Goal: Task Accomplishment & Management: Use online tool/utility

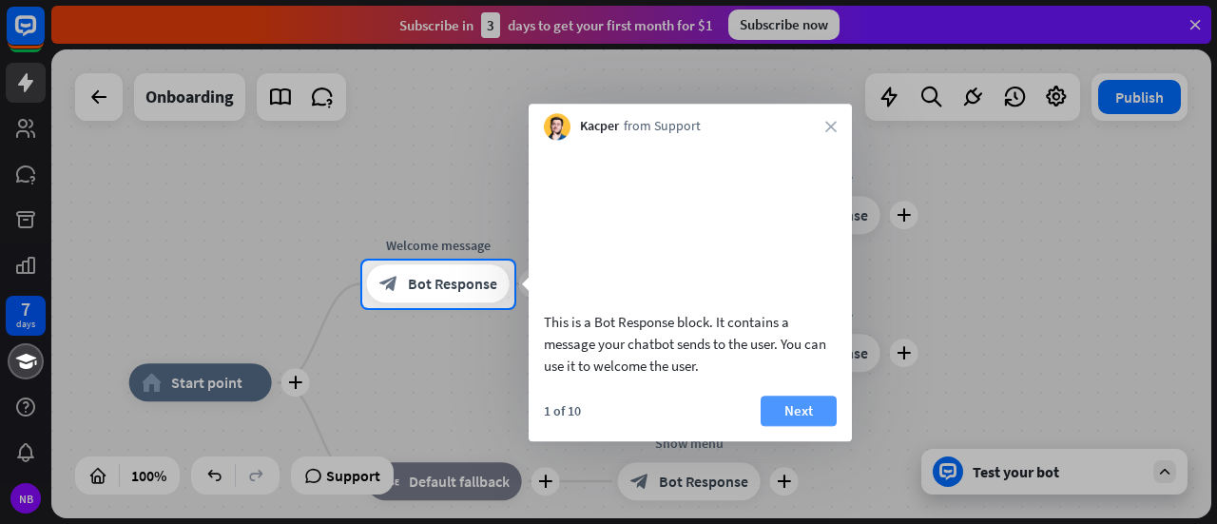
click at [818, 423] on button "Next" at bounding box center [799, 411] width 76 height 30
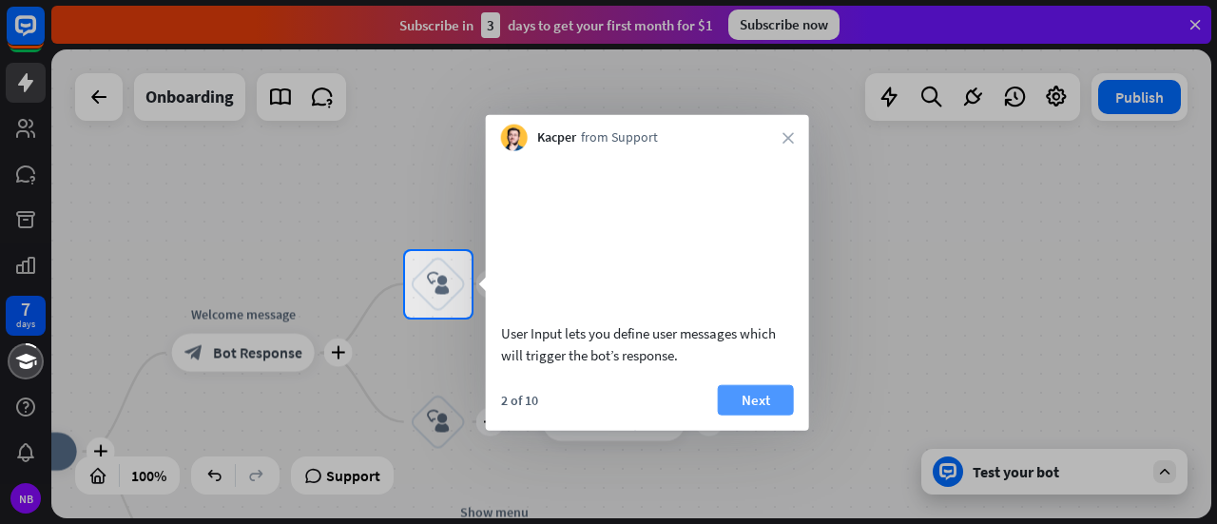
click at [759, 415] on button "Next" at bounding box center [756, 399] width 76 height 30
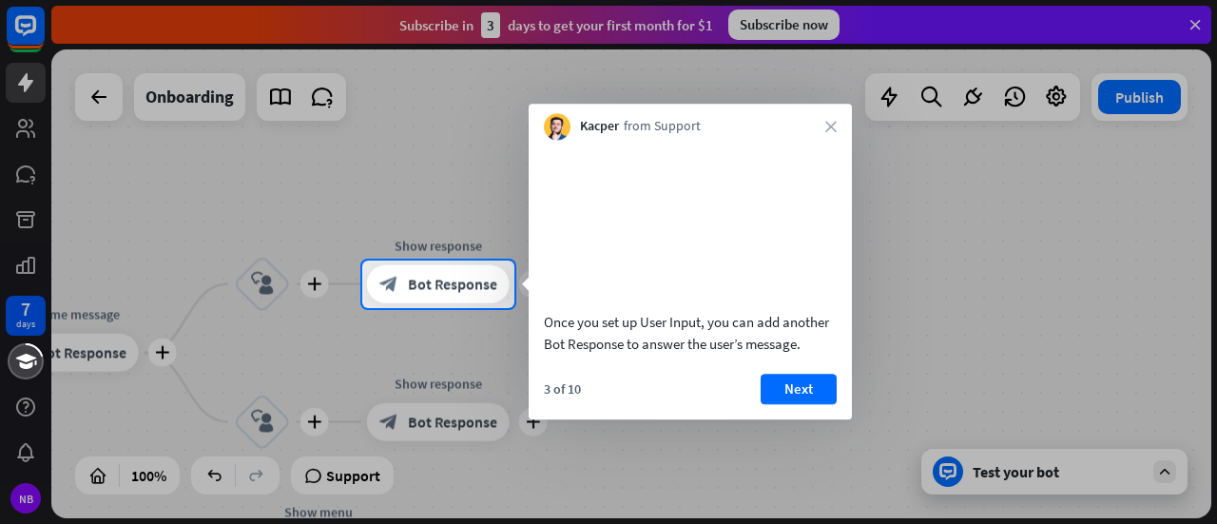
click at [844, 419] on div "3 of 10 Next" at bounding box center [690, 397] width 323 height 46
click at [823, 404] on button "Next" at bounding box center [799, 389] width 76 height 30
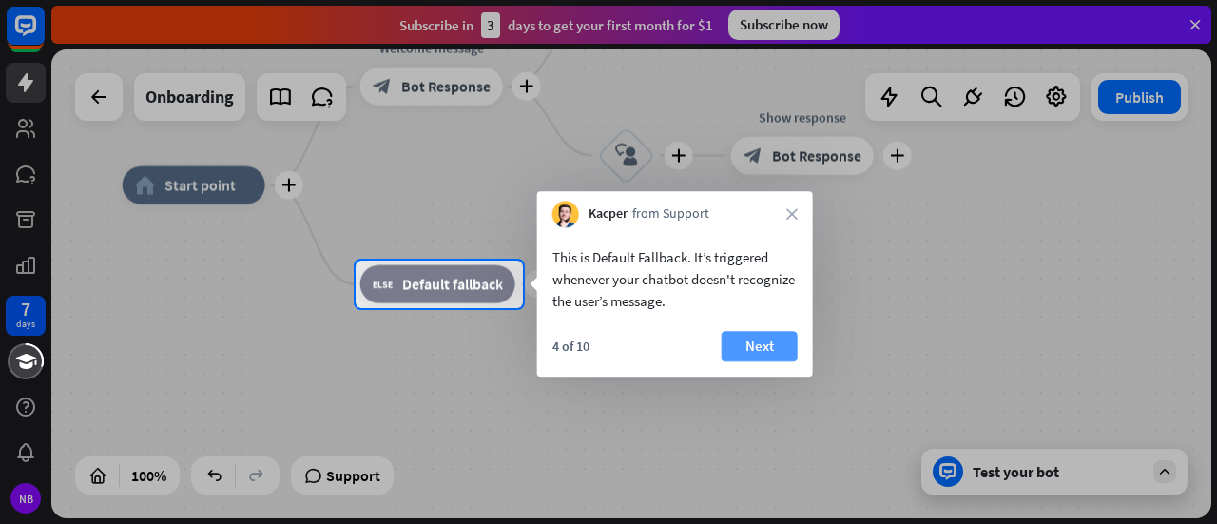
click at [771, 343] on button "Next" at bounding box center [760, 346] width 76 height 30
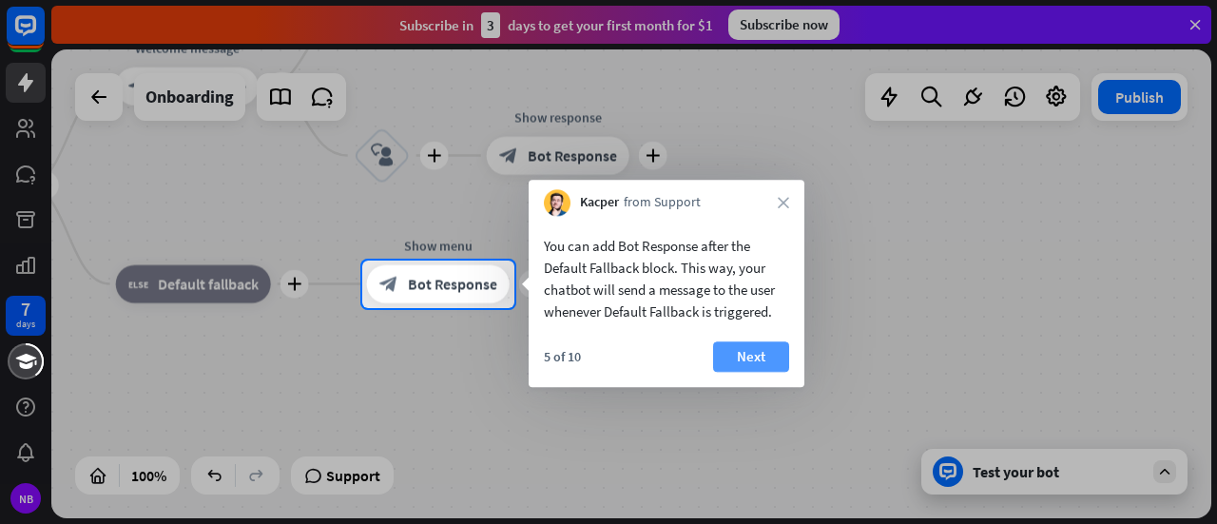
click at [772, 351] on button "Next" at bounding box center [751, 356] width 76 height 30
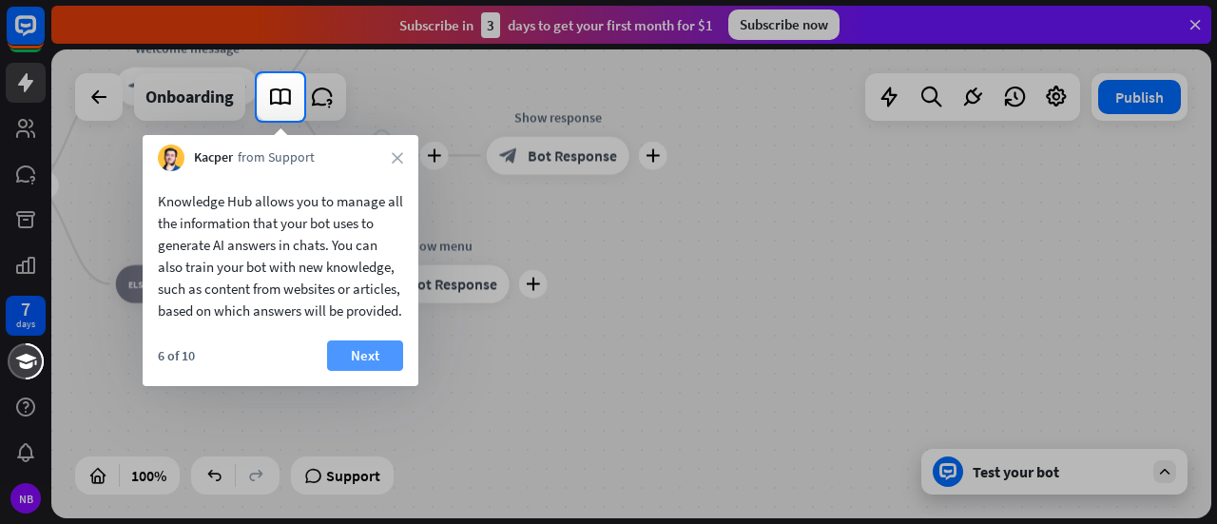
click at [384, 368] on button "Next" at bounding box center [365, 355] width 76 height 30
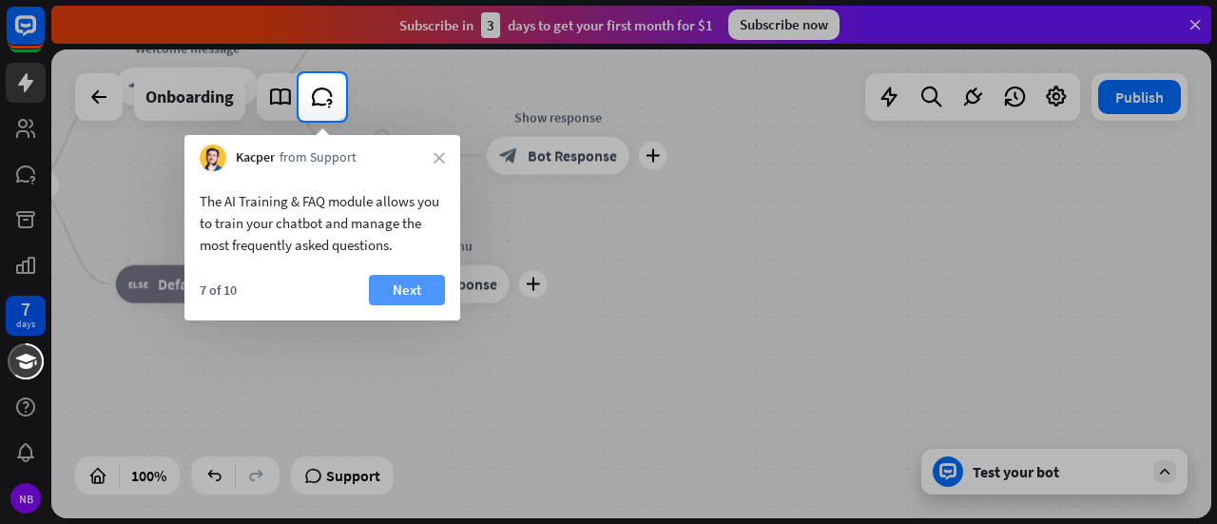
click at [394, 284] on button "Next" at bounding box center [407, 290] width 76 height 30
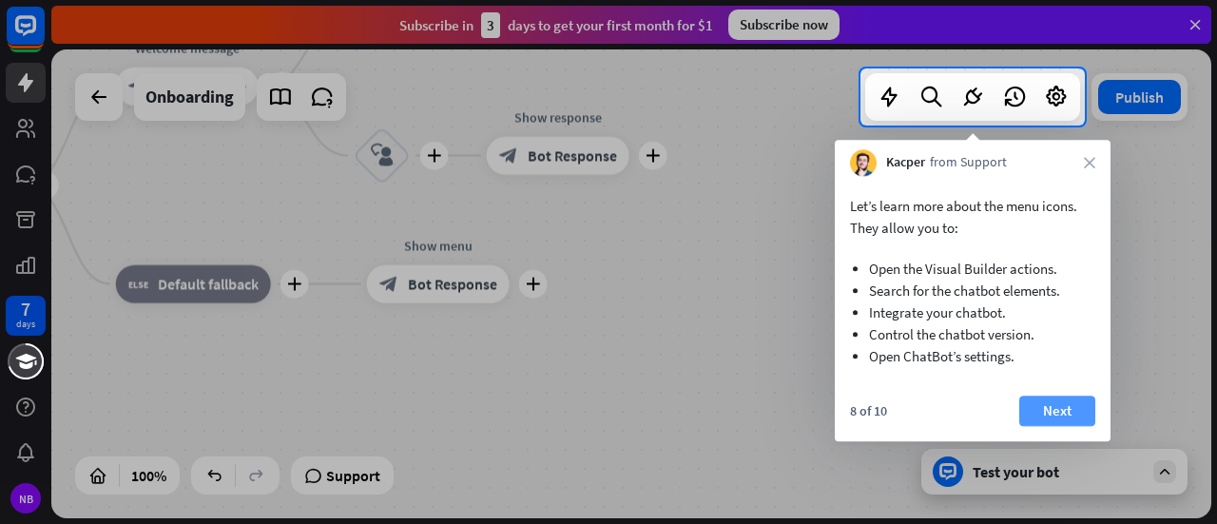
click at [1090, 424] on button "Next" at bounding box center [1057, 411] width 76 height 30
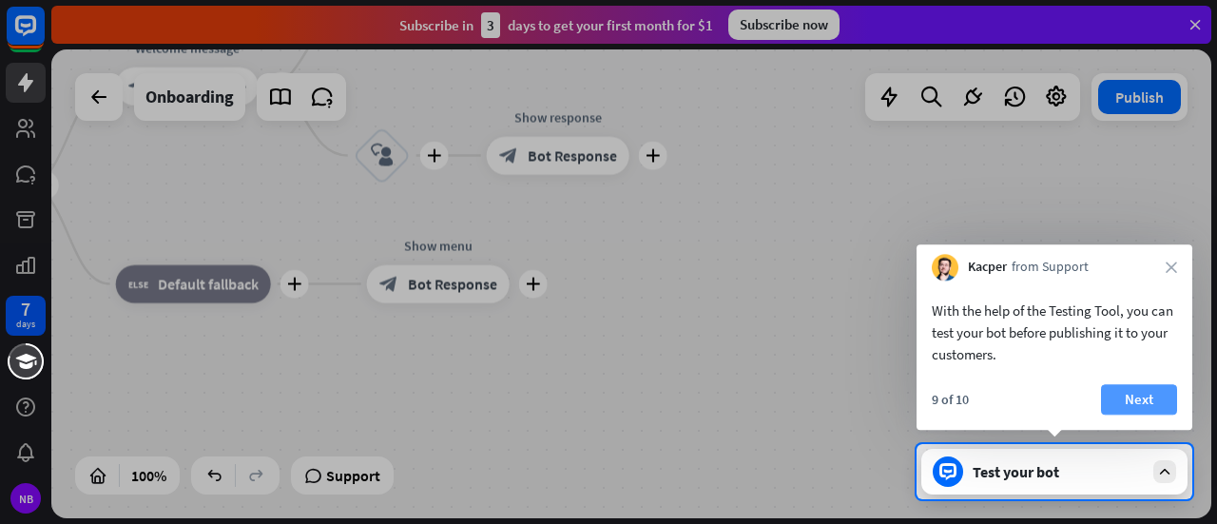
click at [1112, 406] on button "Next" at bounding box center [1139, 399] width 76 height 30
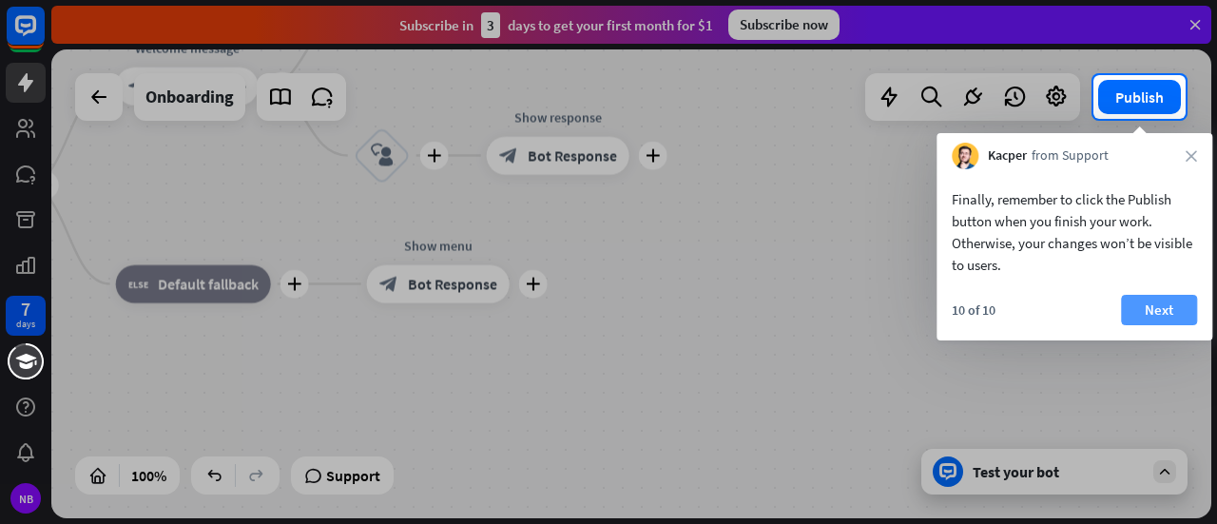
click at [1171, 316] on button "Next" at bounding box center [1159, 310] width 76 height 30
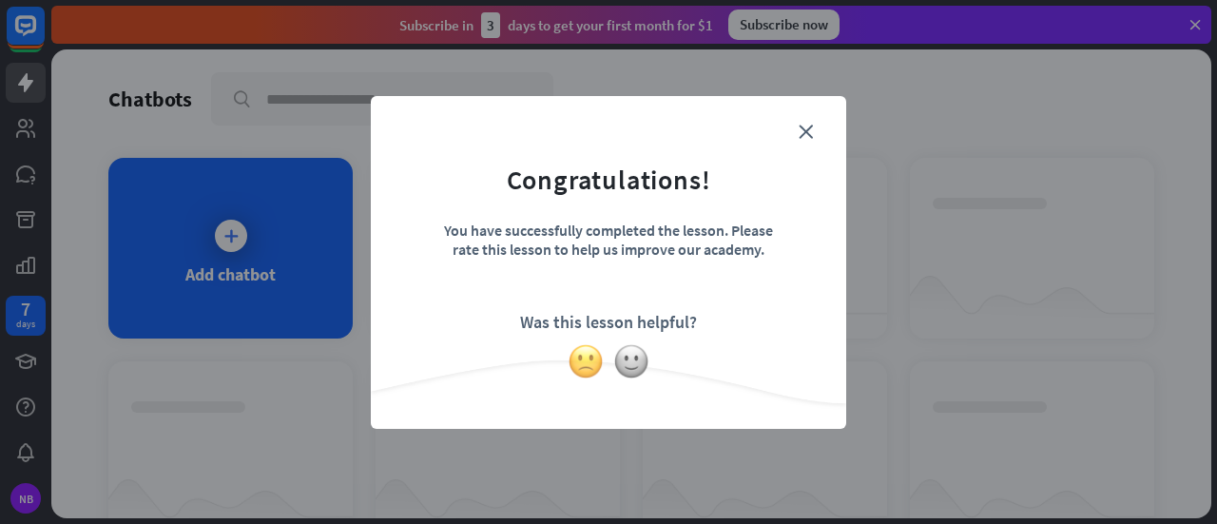
click at [579, 360] on img at bounding box center [586, 361] width 36 height 36
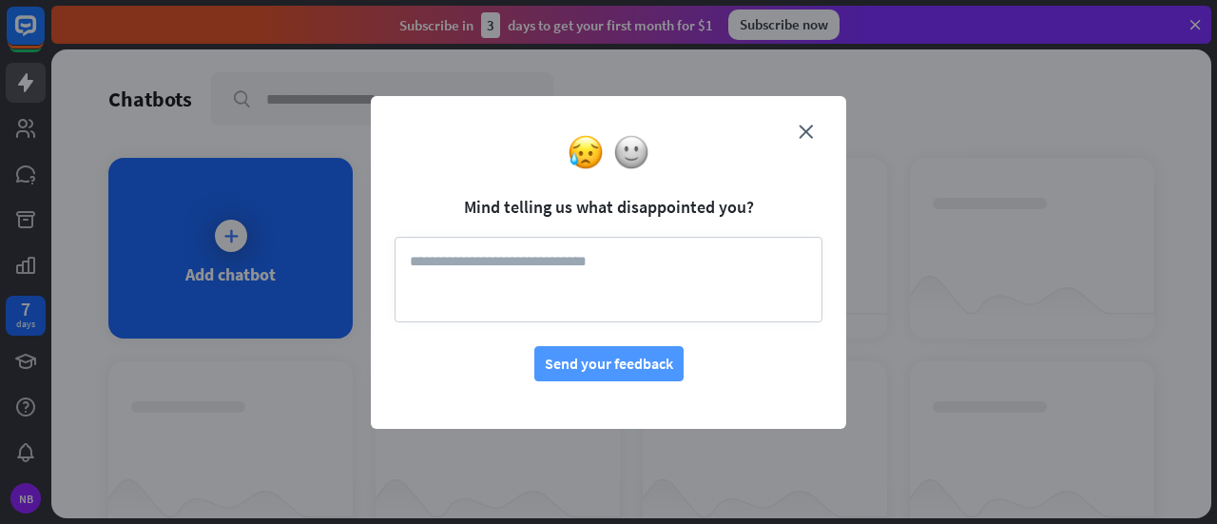
click at [635, 349] on button "Send your feedback" at bounding box center [608, 363] width 149 height 35
click at [658, 291] on textarea at bounding box center [609, 280] width 428 height 86
click at [636, 250] on textarea "*********" at bounding box center [609, 280] width 428 height 86
type textarea "*"
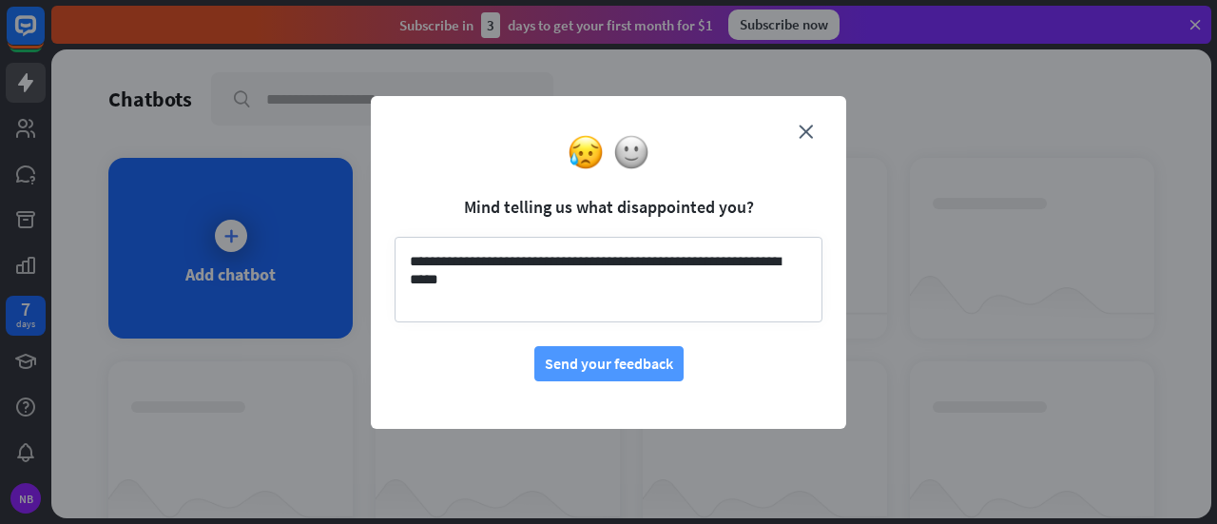
type textarea "**********"
click at [603, 368] on button "Send your feedback" at bounding box center [608, 363] width 149 height 35
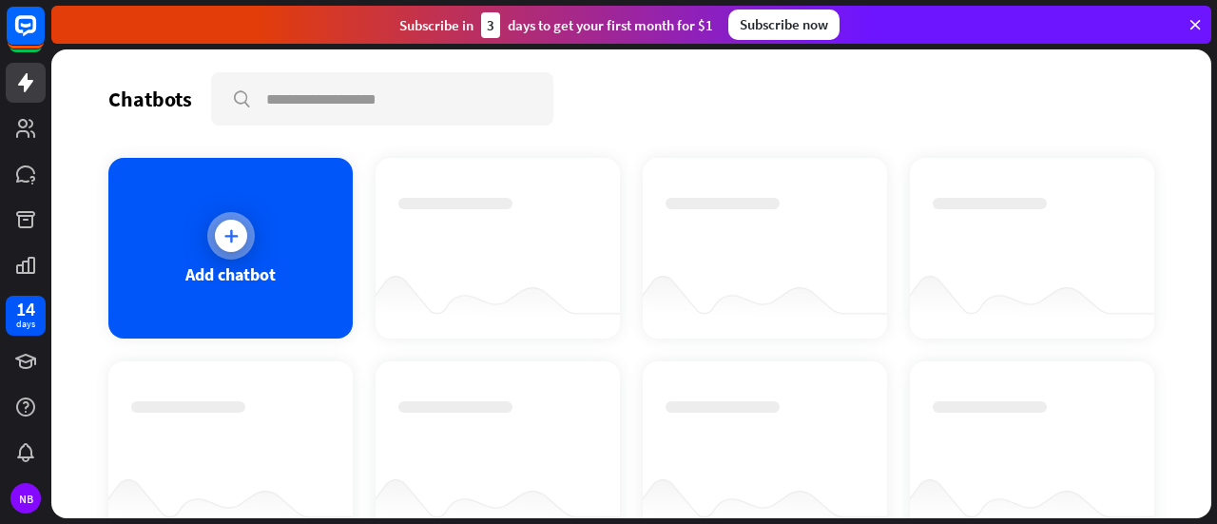
click at [223, 269] on div "Add chatbot" at bounding box center [230, 274] width 90 height 22
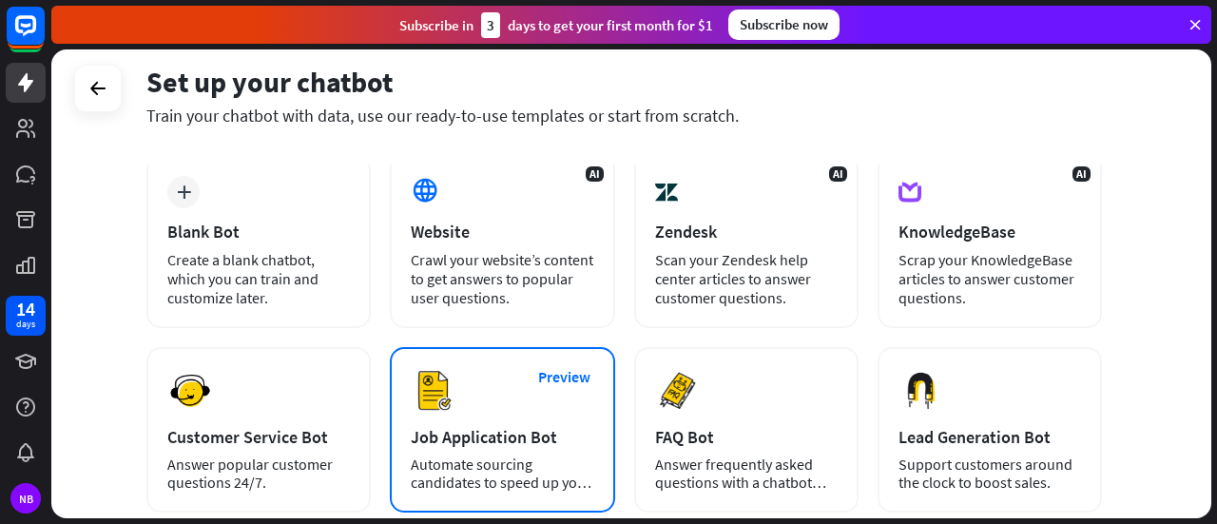
scroll to position [190, 0]
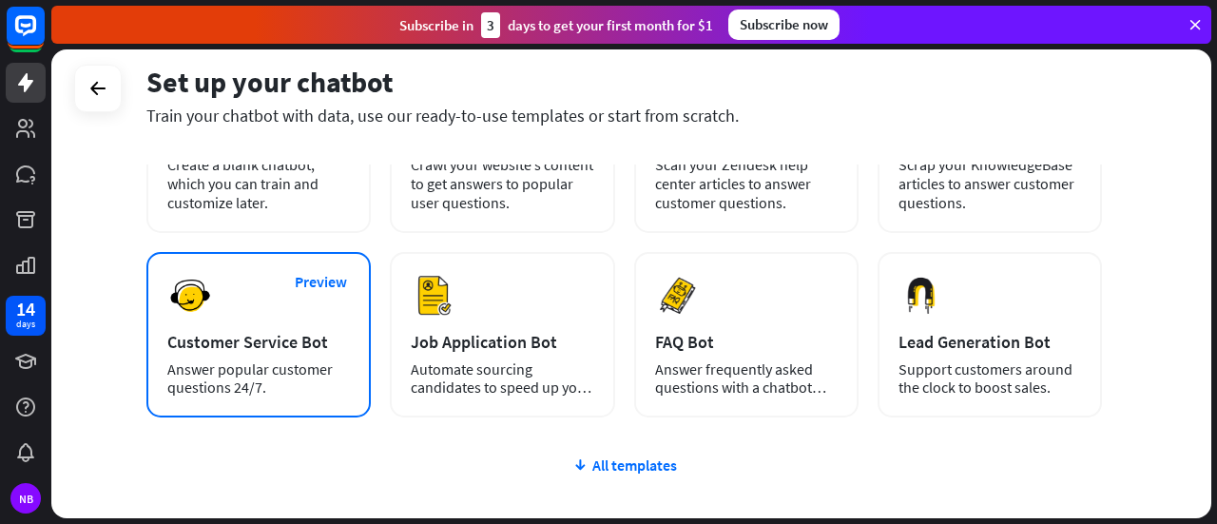
click at [287, 351] on div "Customer Service Bot" at bounding box center [258, 342] width 183 height 22
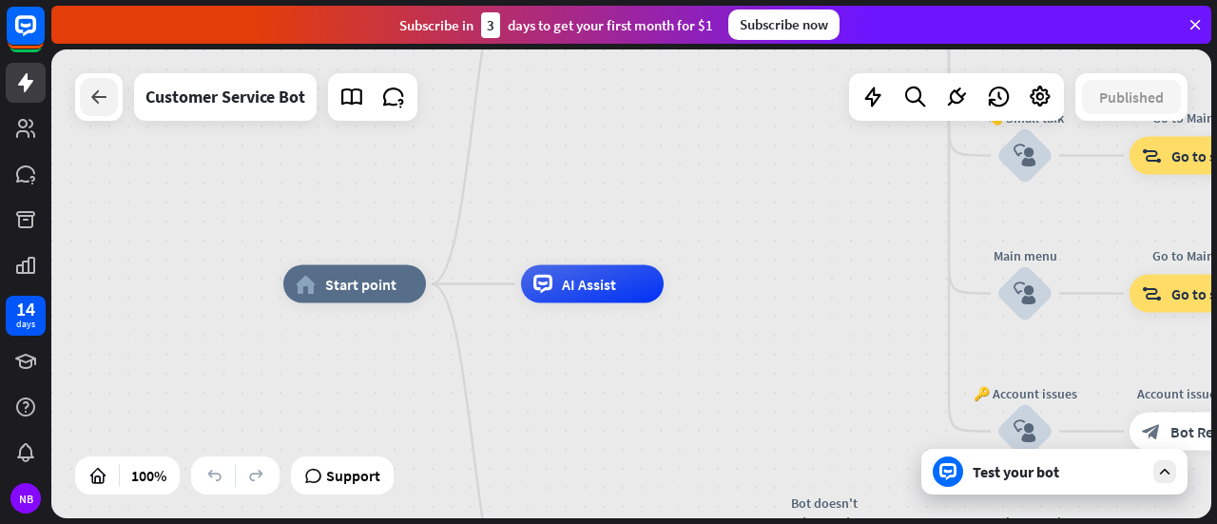
click at [103, 97] on icon at bounding box center [98, 97] width 23 height 23
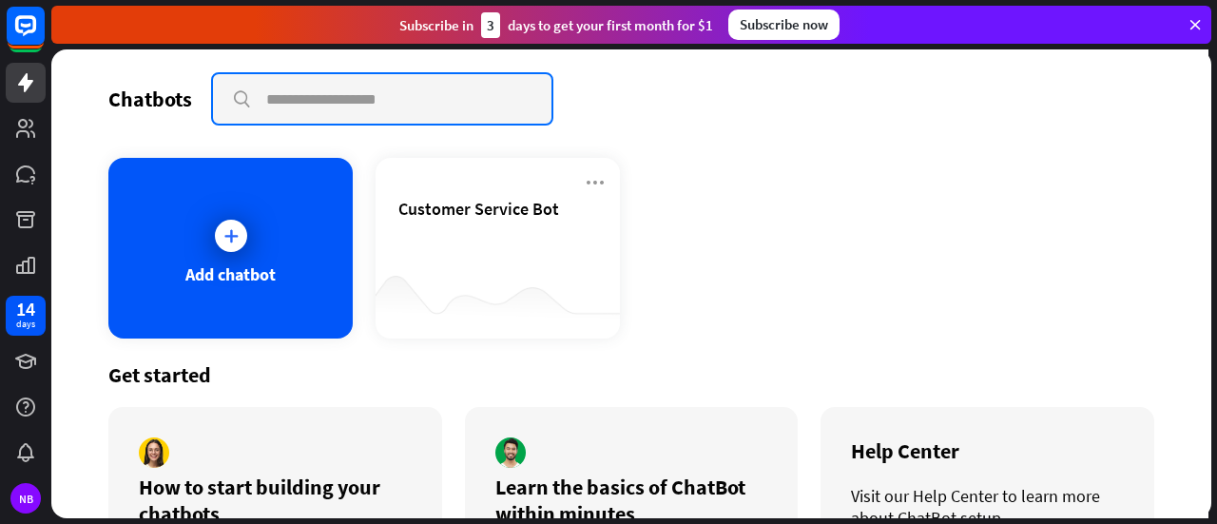
click at [338, 94] on input "text" at bounding box center [382, 98] width 338 height 49
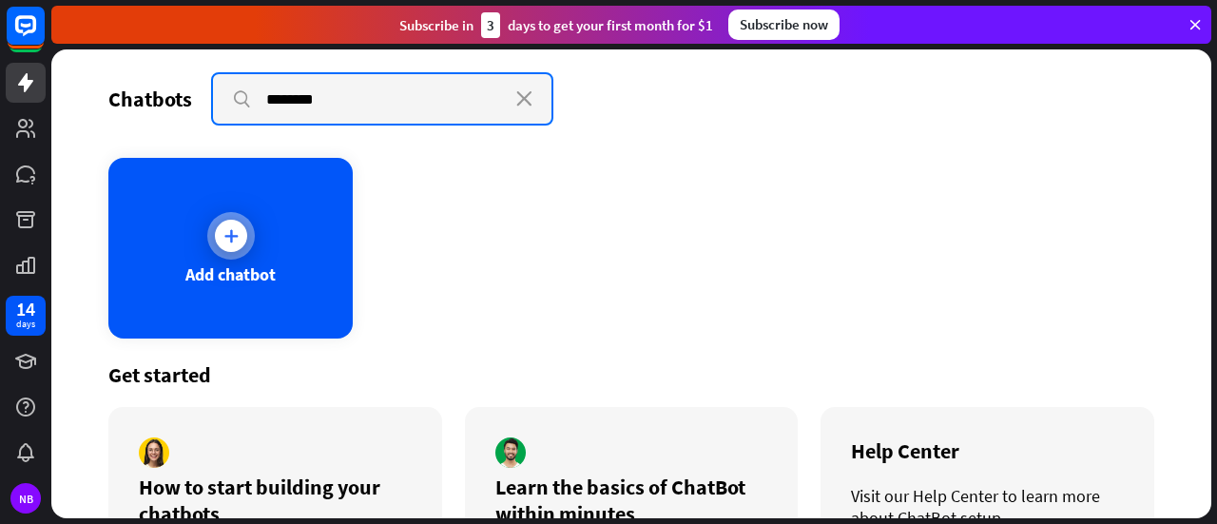
type input "********"
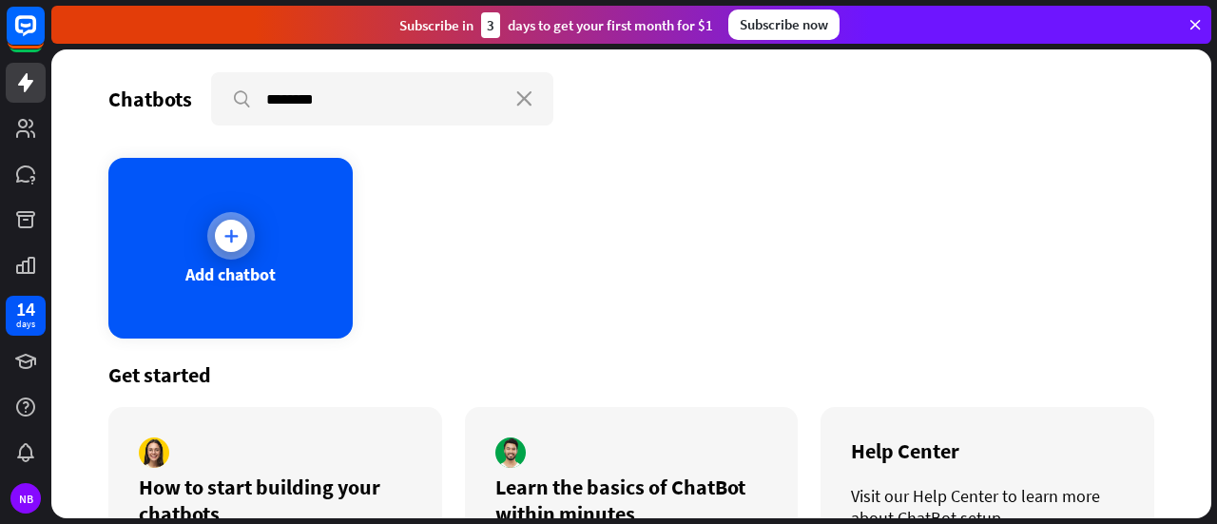
click at [232, 251] on div at bounding box center [231, 236] width 48 height 48
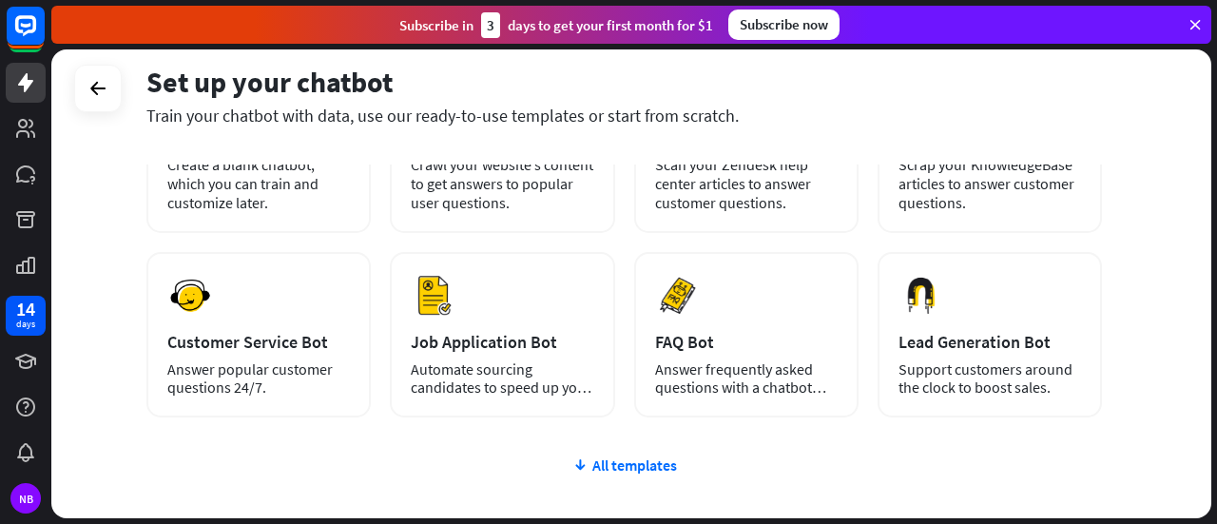
scroll to position [285, 0]
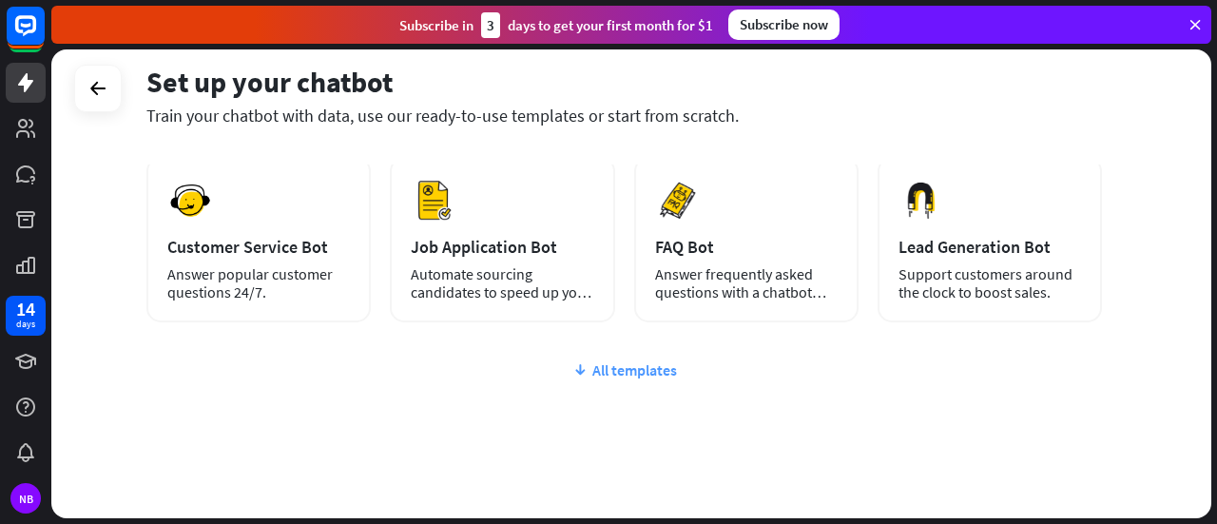
click at [584, 369] on icon at bounding box center [579, 369] width 15 height 19
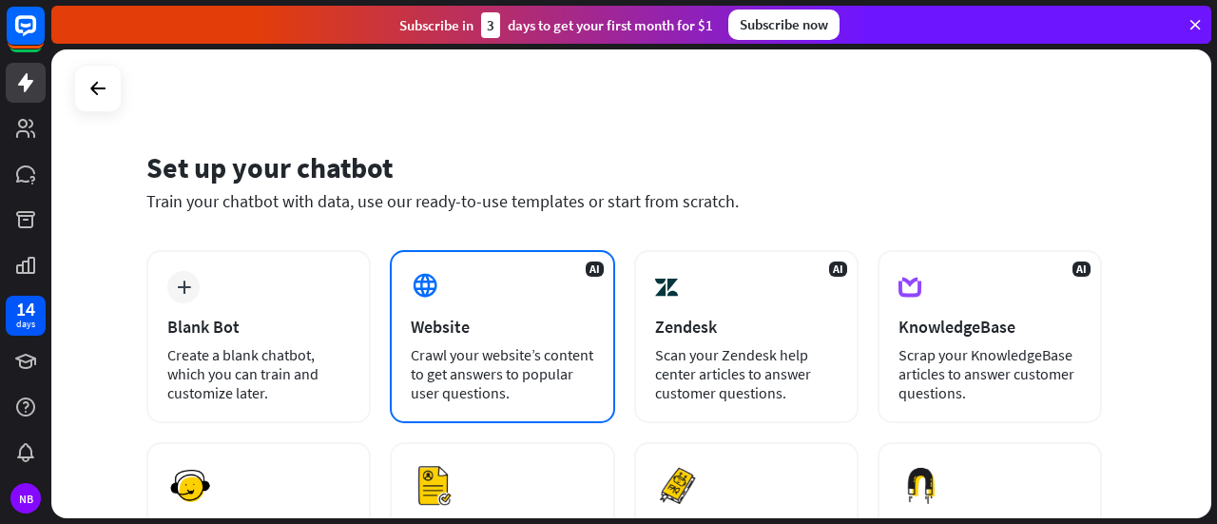
scroll to position [95, 0]
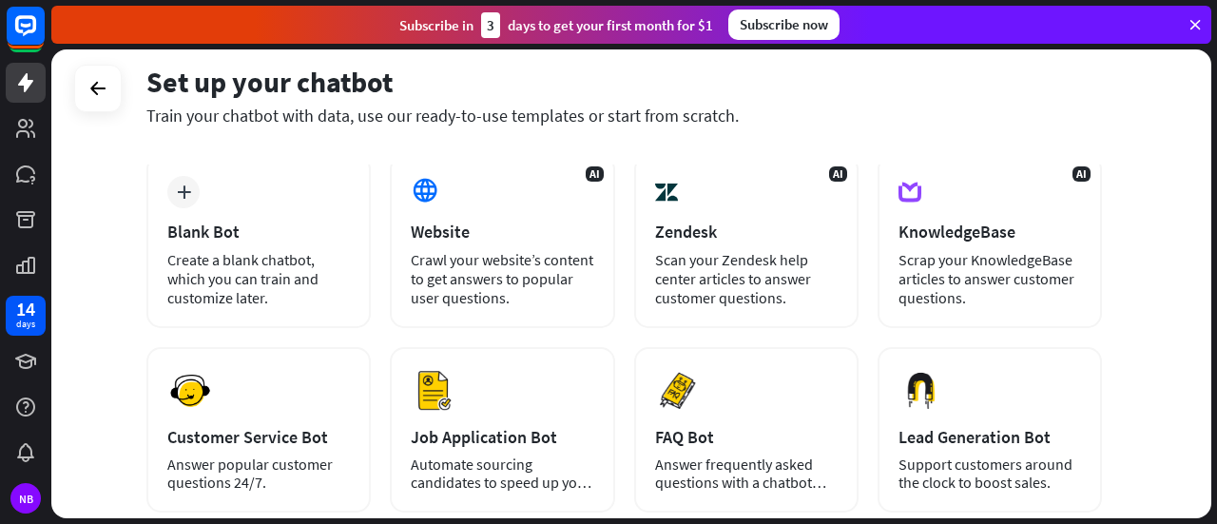
click at [99, 298] on div "Set up your chatbot Train your chatbot with data, use our ready-to-use template…" at bounding box center [631, 283] width 1160 height 469
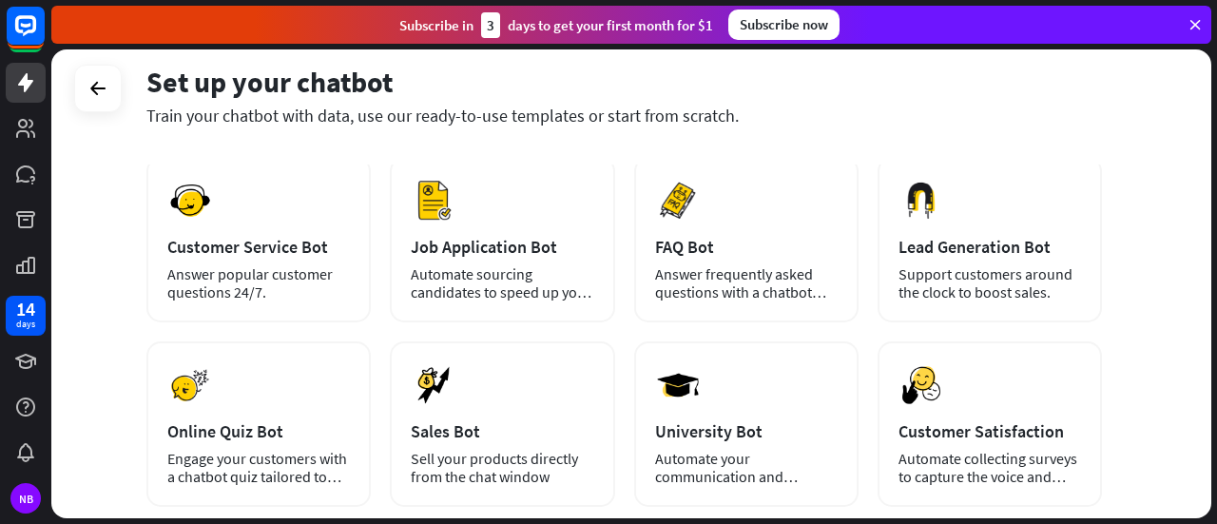
scroll to position [190, 0]
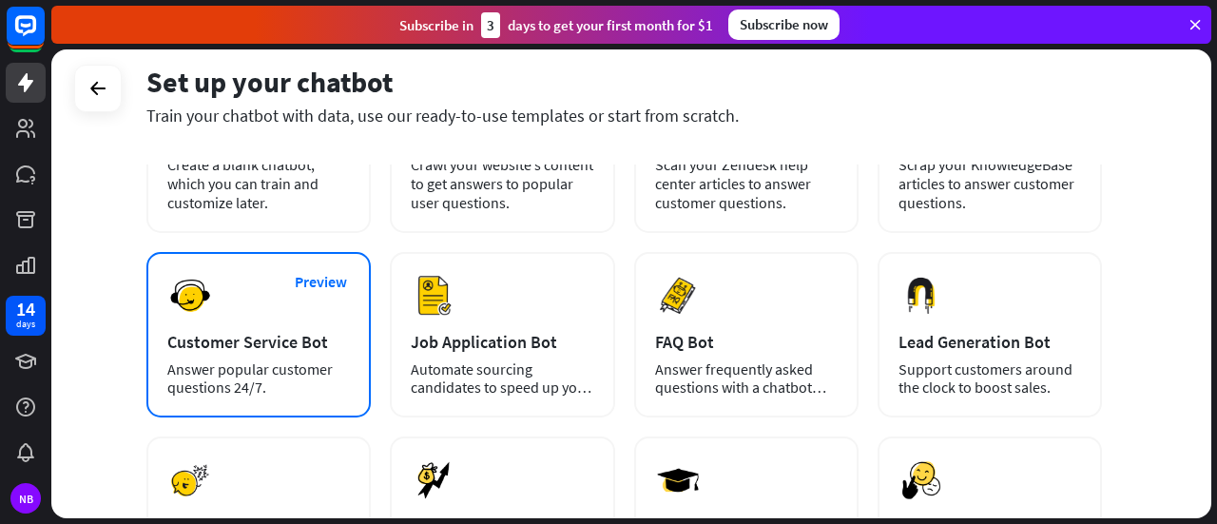
click at [203, 305] on img at bounding box center [190, 296] width 46 height 46
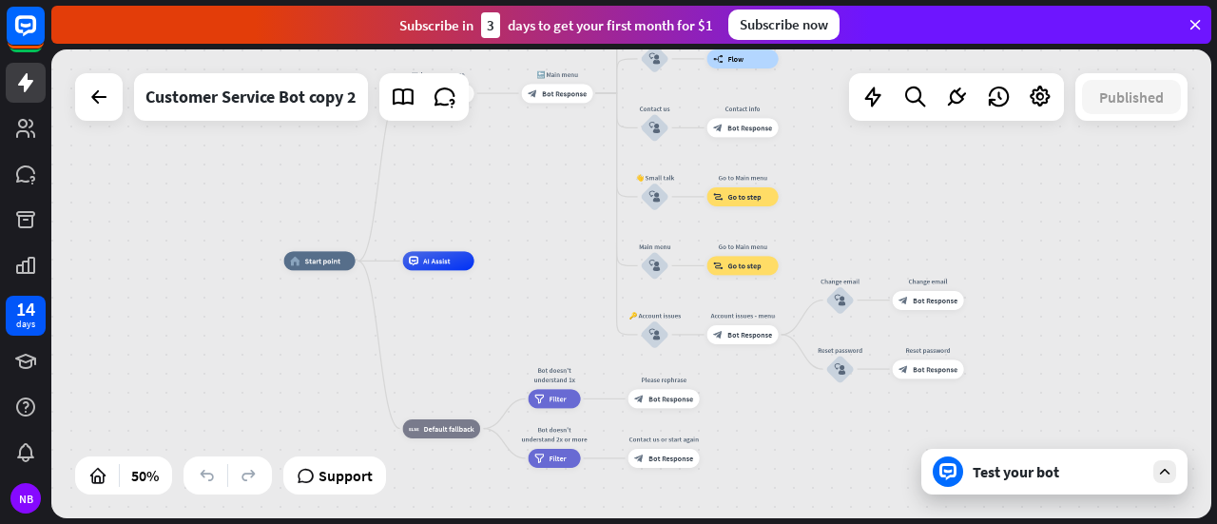
drag, startPoint x: 672, startPoint y: 382, endPoint x: 388, endPoint y: 328, distance: 289.4
click at [388, 327] on div "home_2 Start point Welcome message block_bot_response Bot Response 🔙 Main menu …" at bounding box center [574, 378] width 580 height 235
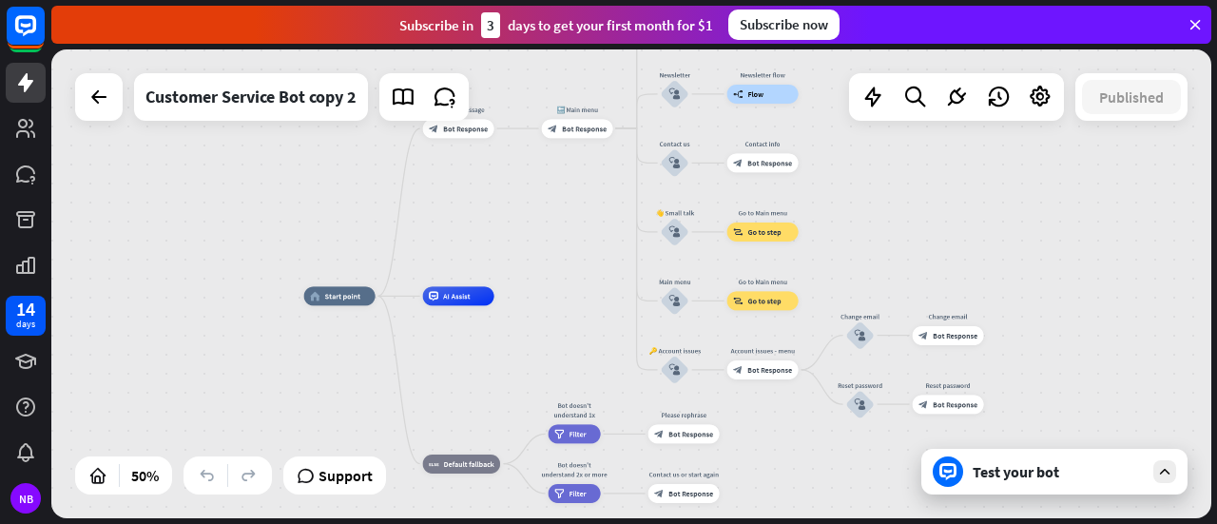
drag, startPoint x: 1059, startPoint y: 303, endPoint x: 1088, endPoint y: 332, distance: 40.3
click at [1088, 332] on div "home_2 Start point Welcome message block_bot_response Bot Response 🔙 Main menu …" at bounding box center [631, 283] width 1160 height 469
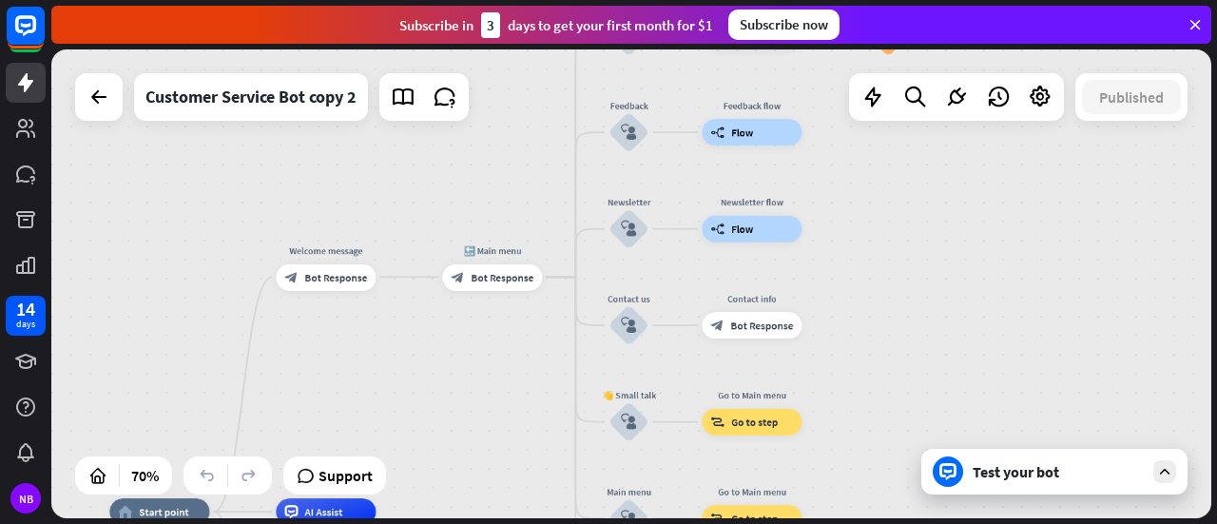
drag, startPoint x: 566, startPoint y: 324, endPoint x: 464, endPoint y: 550, distance: 247.2
click at [464, 523] on html "14 days NB close Product Help First steps Get started with ChatBot Help Center …" at bounding box center [608, 262] width 1217 height 524
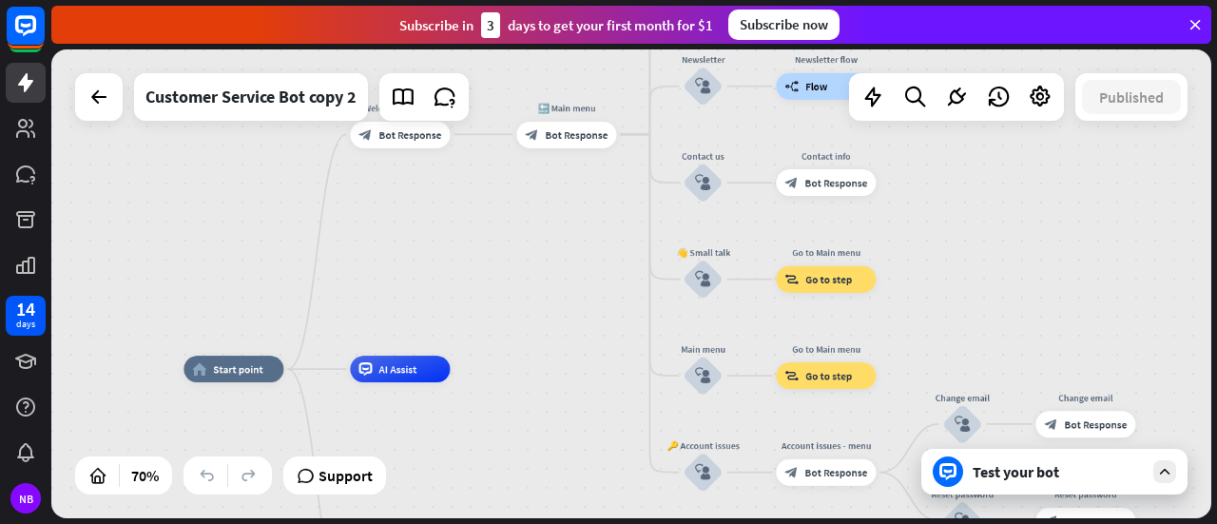
drag, startPoint x: 443, startPoint y: 197, endPoint x: 517, endPoint y: 54, distance: 160.7
click at [517, 54] on div "home_2 Start point Welcome message block_bot_response Bot Response 🔙 Main menu …" at bounding box center [631, 283] width 1160 height 469
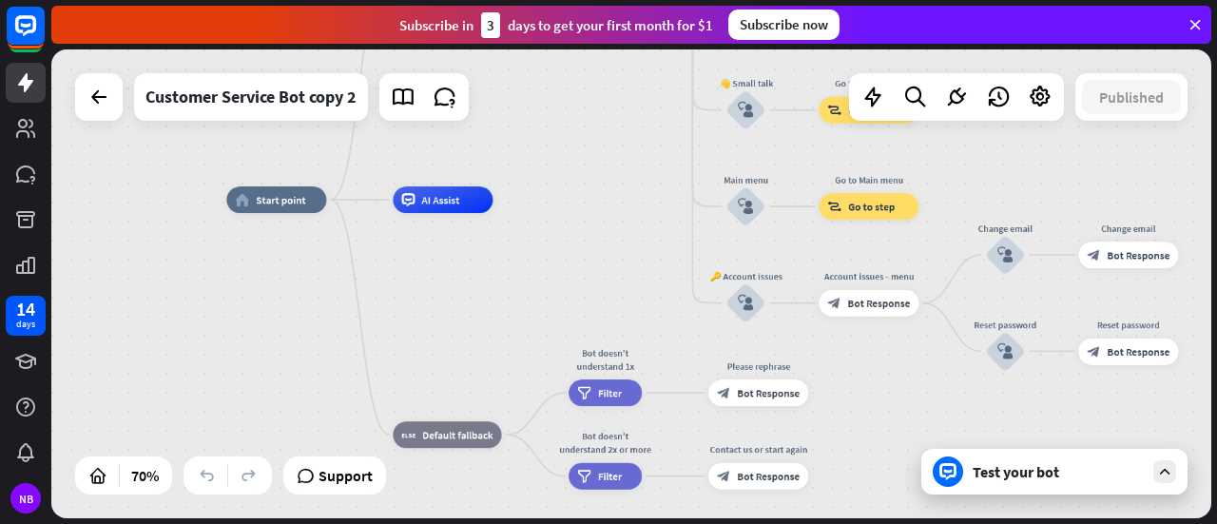
drag, startPoint x: 509, startPoint y: 258, endPoint x: 551, endPoint y: 87, distance: 175.5
click at [551, 87] on div "home_2 Start point Welcome message block_bot_response Bot Response 🔙 Main menu …" at bounding box center [631, 283] width 1160 height 469
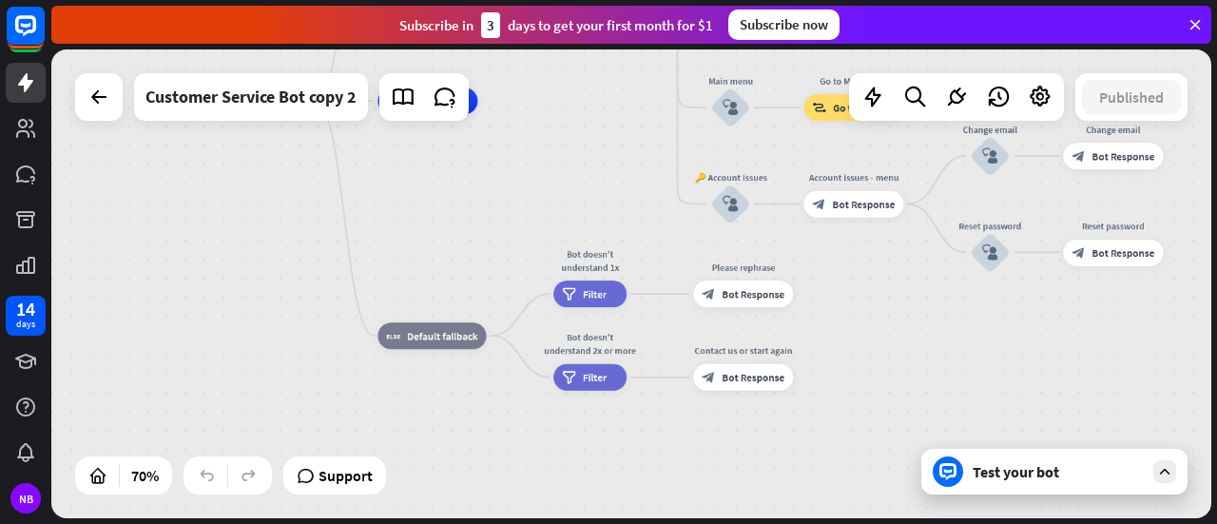
drag, startPoint x: 550, startPoint y: 272, endPoint x: 534, endPoint y: 174, distance: 99.1
click at [534, 174] on div "home_2 Start point Welcome message block_bot_response Bot Response 🔙 Main menu …" at bounding box center [617, 265] width 812 height 328
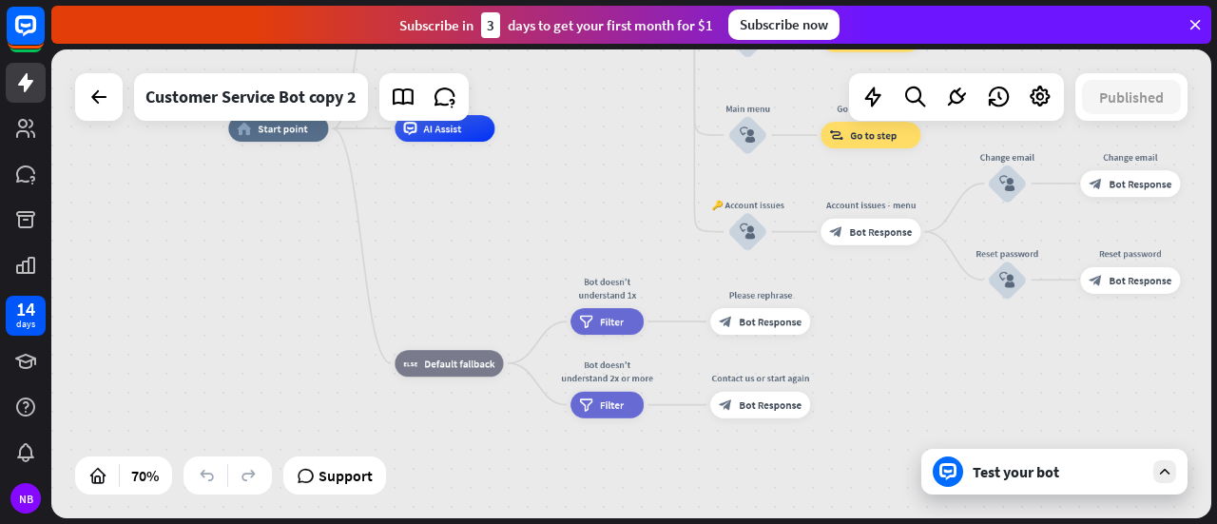
drag, startPoint x: 854, startPoint y: 317, endPoint x: 871, endPoint y: 344, distance: 32.5
click at [871, 344] on div "home_2 Start point Welcome message block_bot_response Bot Response 🔙 Main menu …" at bounding box center [634, 292] width 812 height 328
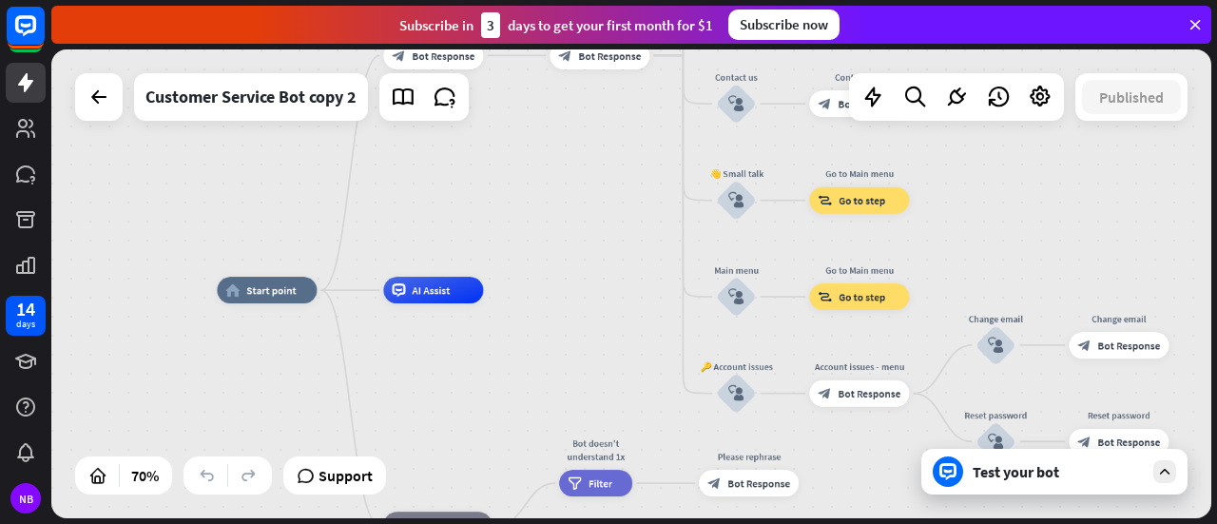
drag, startPoint x: 928, startPoint y: 346, endPoint x: 917, endPoint y: 508, distance: 162.0
click at [917, 508] on div "home_2 Start point Welcome message block_bot_response Bot Response 🔙 Main menu …" at bounding box center [623, 454] width 812 height 328
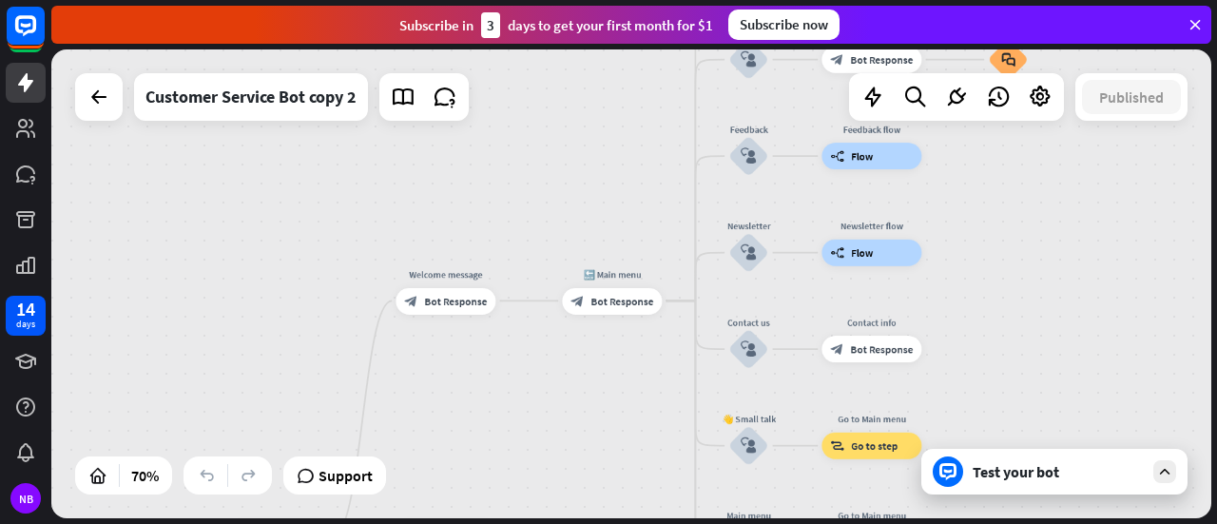
drag, startPoint x: 982, startPoint y: 227, endPoint x: 985, endPoint y: 444, distance: 216.8
click at [985, 444] on div "home_2 Start point Welcome message block_bot_response Bot Response 🔙 Main menu …" at bounding box center [631, 283] width 1160 height 469
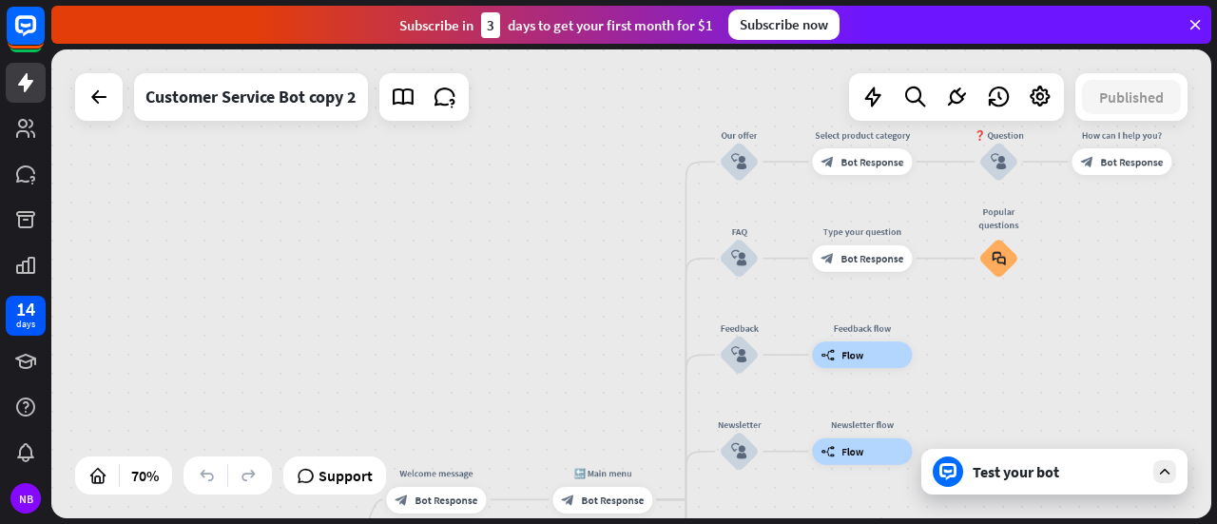
drag, startPoint x: 1002, startPoint y: 288, endPoint x: 991, endPoint y: 486, distance: 198.1
click at [991, 486] on div "home_2 Start point Welcome message block_bot_response Bot Response 🔙 Main menu …" at bounding box center [631, 283] width 1160 height 469
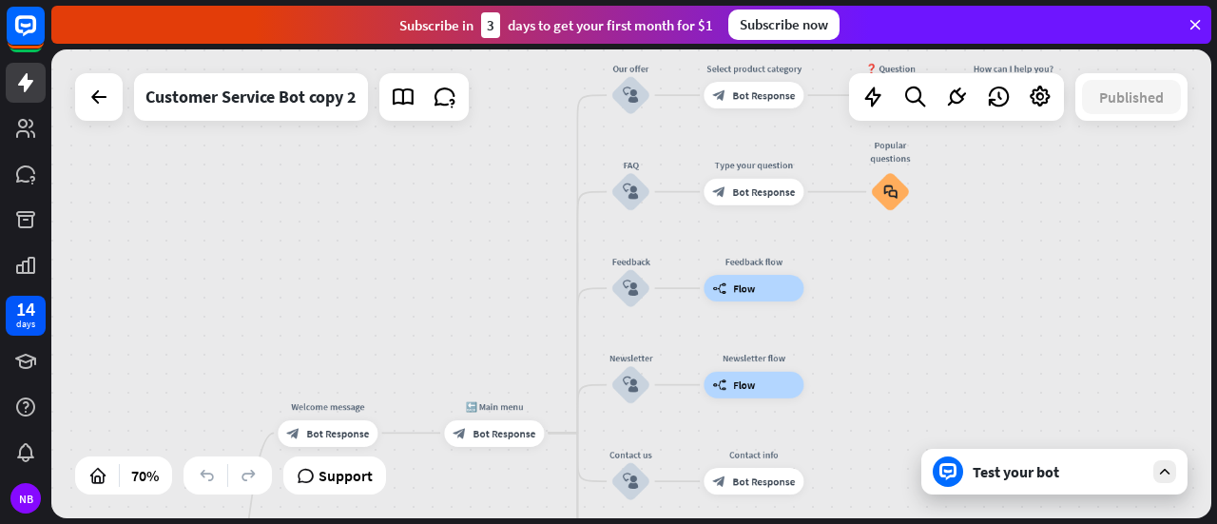
drag, startPoint x: 1111, startPoint y: 300, endPoint x: 1002, endPoint y: 233, distance: 127.2
click at [1002, 233] on div "home_2 Start point Welcome message block_bot_response Bot Response 🔙 Main menu …" at bounding box center [631, 283] width 1160 height 469
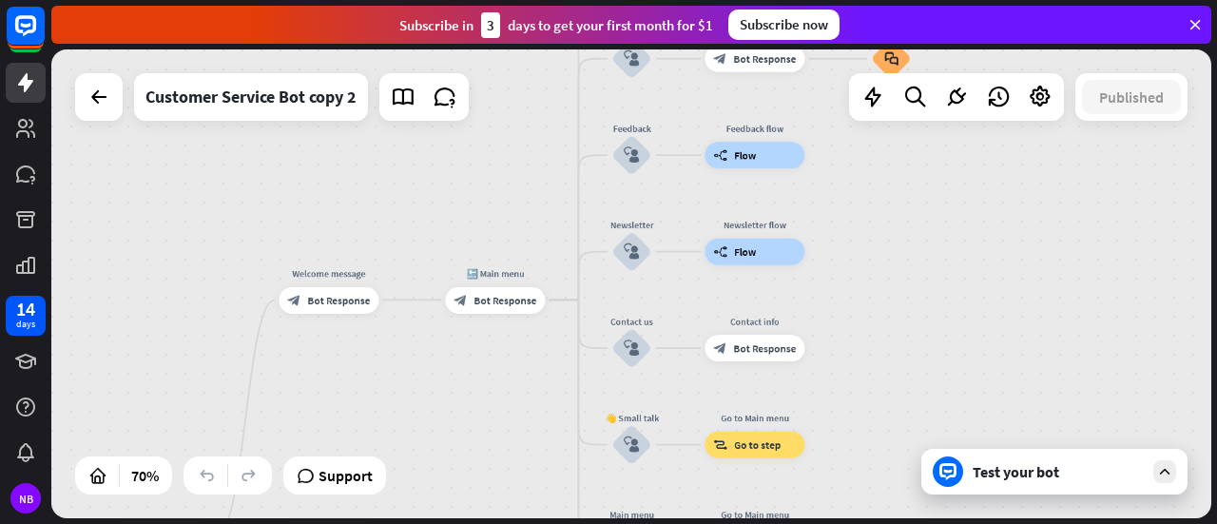
drag, startPoint x: 979, startPoint y: 348, endPoint x: 980, endPoint y: 215, distance: 133.1
click at [980, 215] on div "home_2 Start point Welcome message block_bot_response Bot Response 🔙 Main menu …" at bounding box center [631, 283] width 1160 height 469
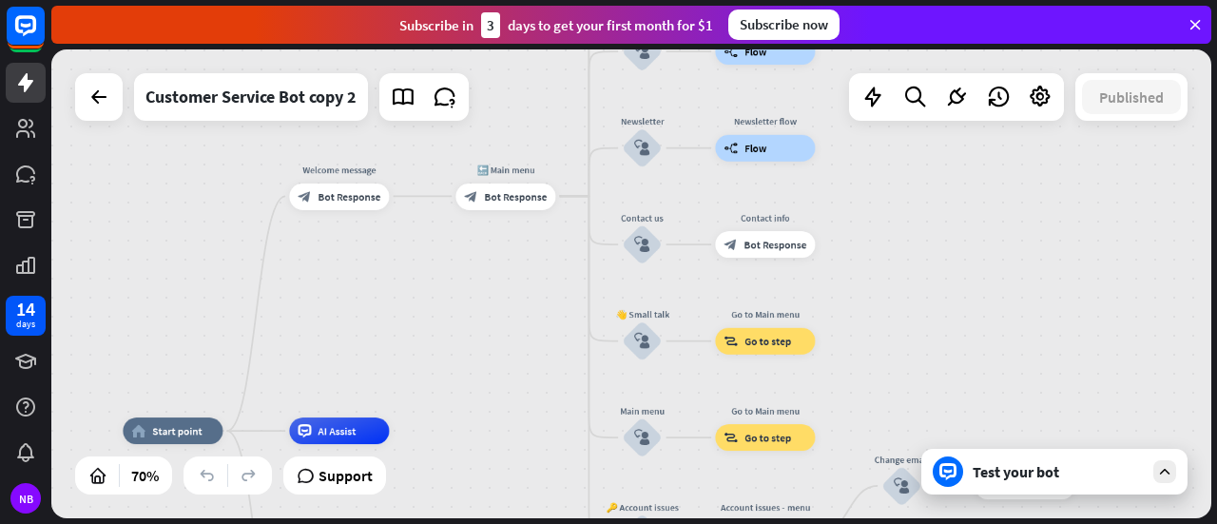
drag, startPoint x: 954, startPoint y: 331, endPoint x: 964, endPoint y: 227, distance: 104.2
click at [964, 227] on div "home_2 Start point Welcome message block_bot_response Bot Response 🔙 Main menu …" at bounding box center [631, 283] width 1160 height 469
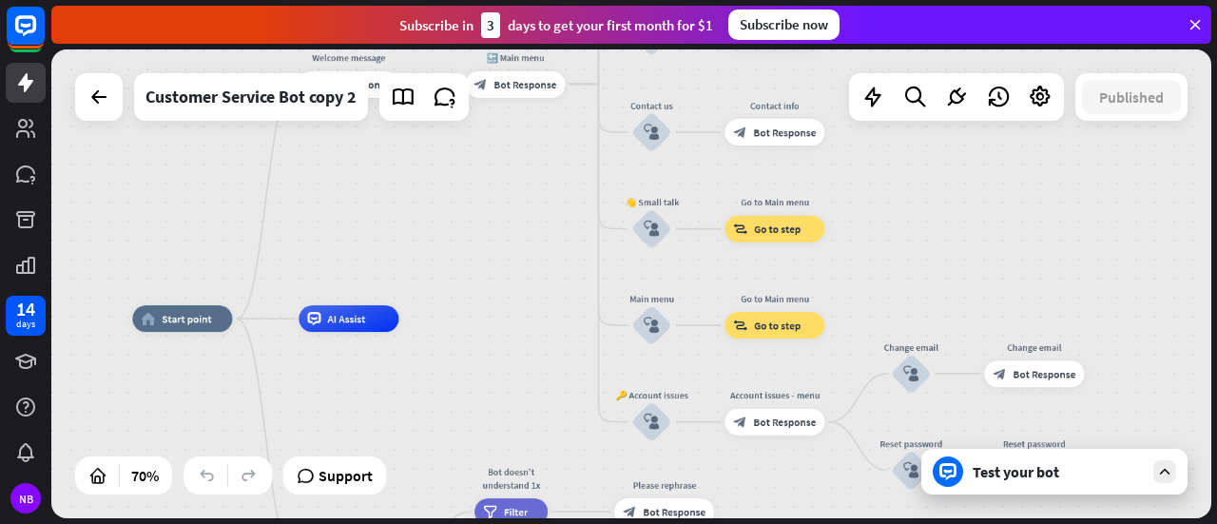
drag, startPoint x: 942, startPoint y: 311, endPoint x: 952, endPoint y: 199, distance: 112.6
click at [952, 199] on div "home_2 Start point Welcome message block_bot_response Bot Response 🔙 Main menu …" at bounding box center [631, 283] width 1160 height 469
click at [804, 299] on icon "more_horiz" at bounding box center [802, 295] width 10 height 10
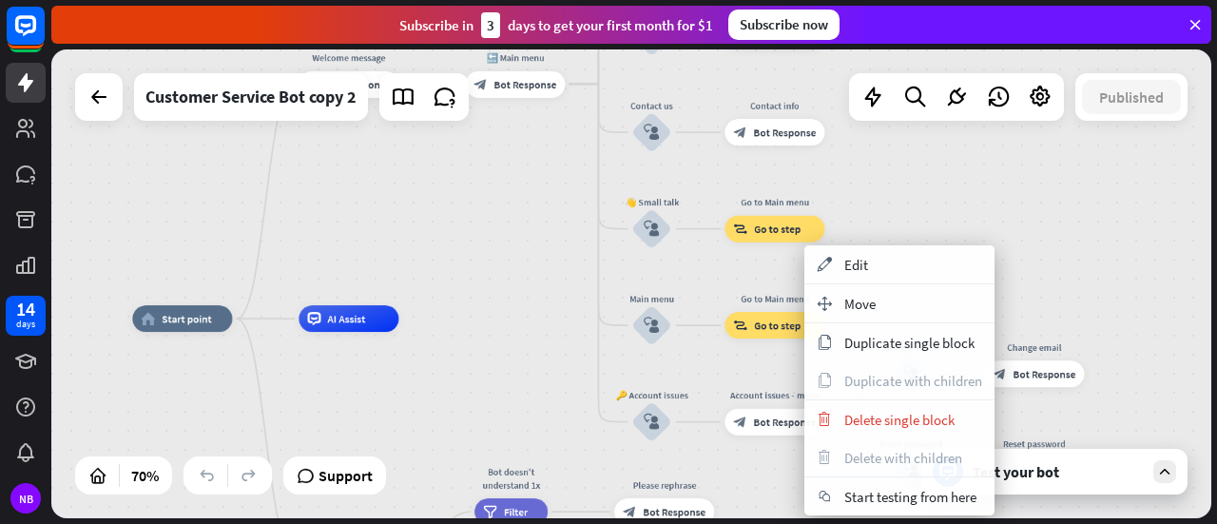
click at [911, 210] on div "home_2 Start point Welcome message block_bot_response Bot Response 🔙 Main menu …" at bounding box center [631, 283] width 1160 height 469
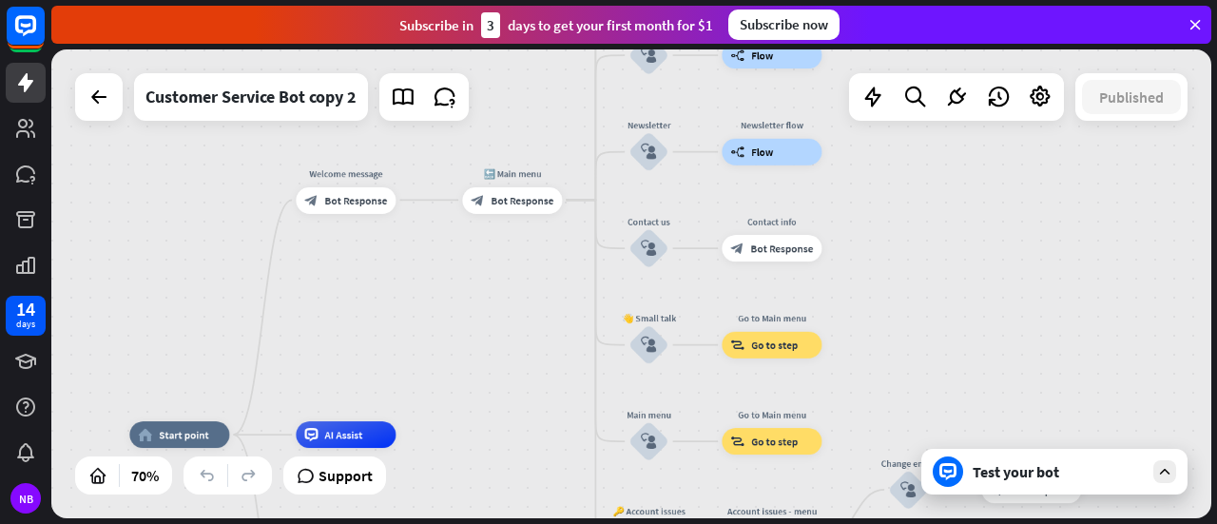
drag, startPoint x: 909, startPoint y: 249, endPoint x: 906, endPoint y: 365, distance: 116.0
click at [906, 365] on div "home_2 Start point Welcome message block_bot_response Bot Response 🔙 Main menu …" at bounding box center [631, 283] width 1160 height 469
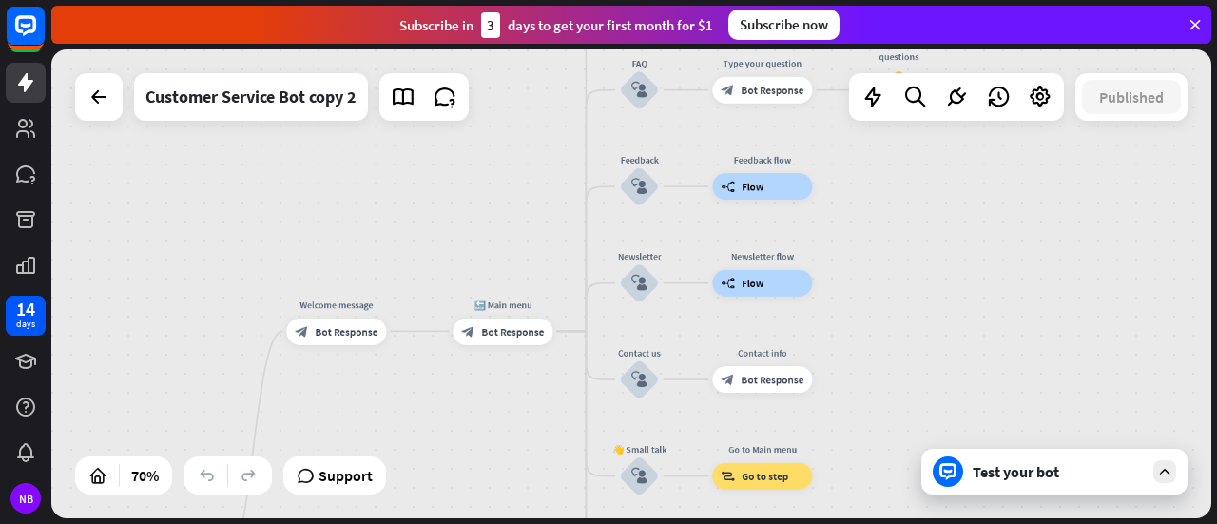
drag, startPoint x: 913, startPoint y: 241, endPoint x: 902, endPoint y: 372, distance: 131.6
click at [902, 372] on div "home_2 Start point Welcome message block_bot_response Bot Response 🔙 Main menu …" at bounding box center [631, 283] width 1160 height 469
click at [666, 239] on div "more_horiz" at bounding box center [665, 247] width 25 height 20
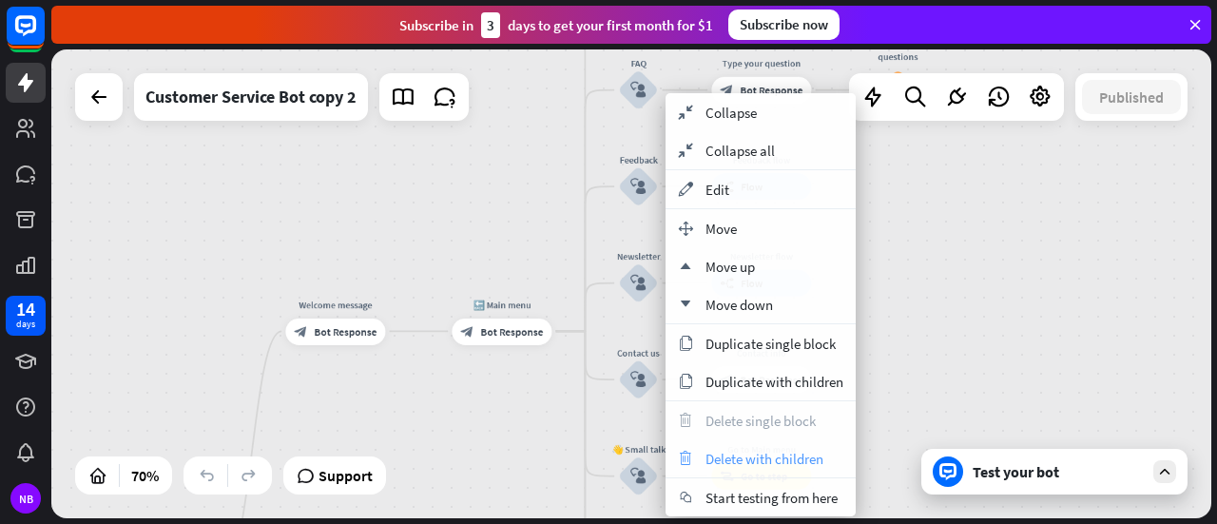
click at [734, 457] on span "Delete with children" at bounding box center [764, 459] width 118 height 18
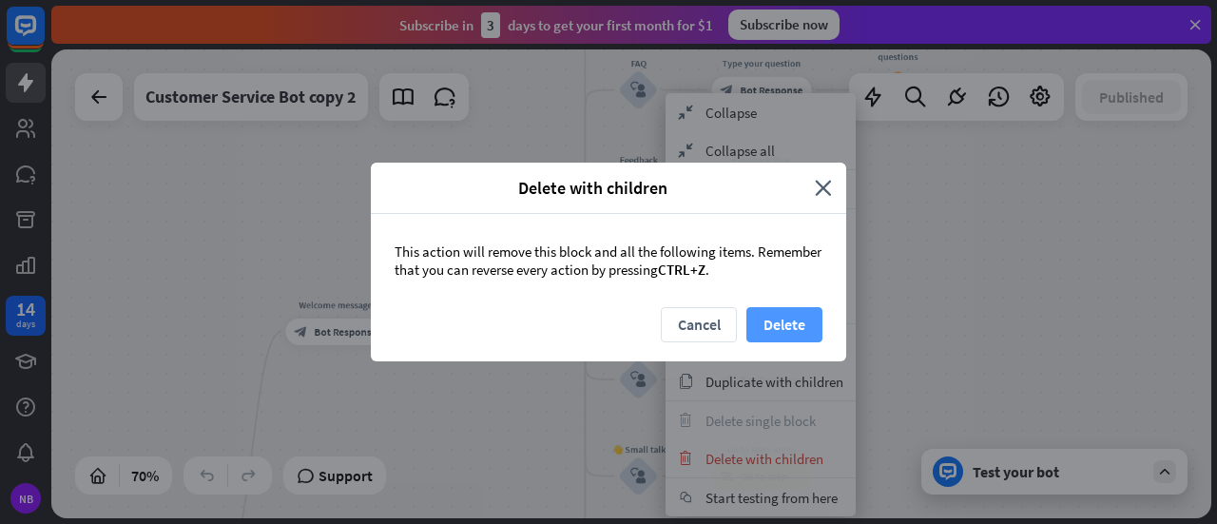
click at [792, 313] on button "Delete" at bounding box center [784, 324] width 76 height 35
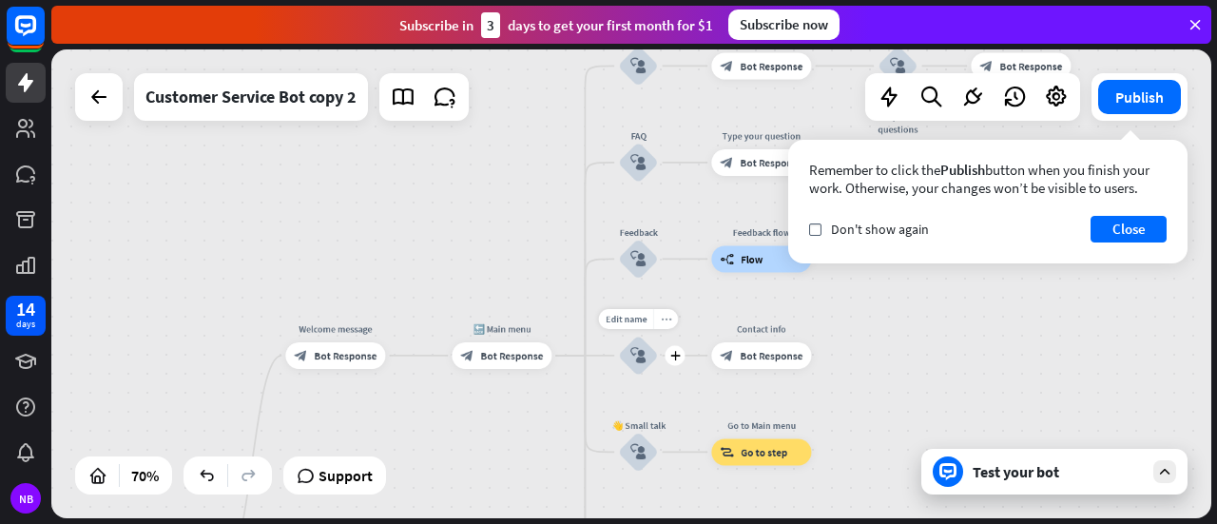
click at [667, 317] on icon "more_horiz" at bounding box center [666, 319] width 10 height 10
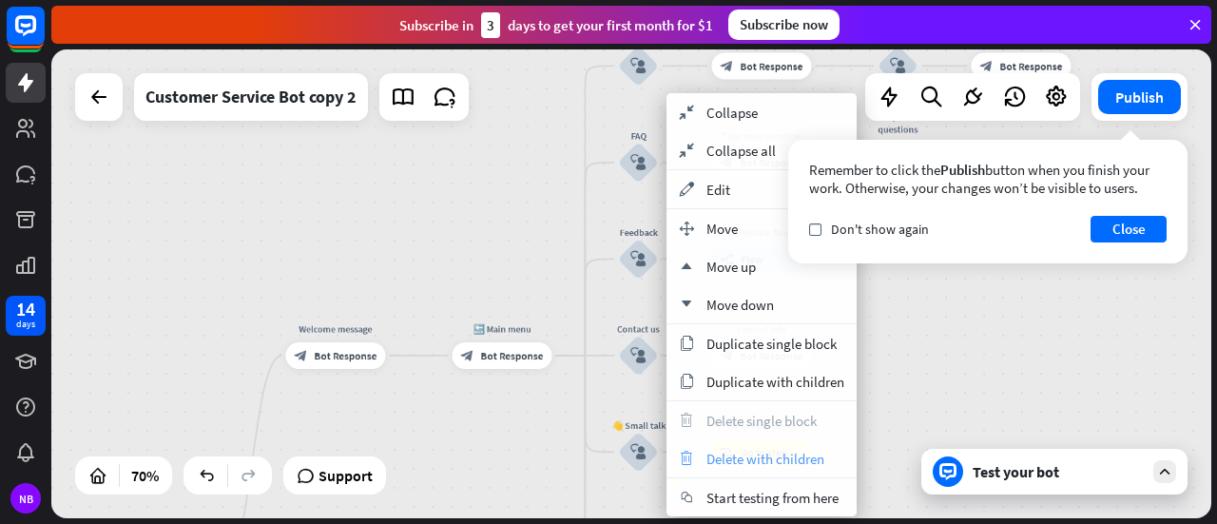
click at [719, 456] on span "Delete with children" at bounding box center [765, 459] width 118 height 18
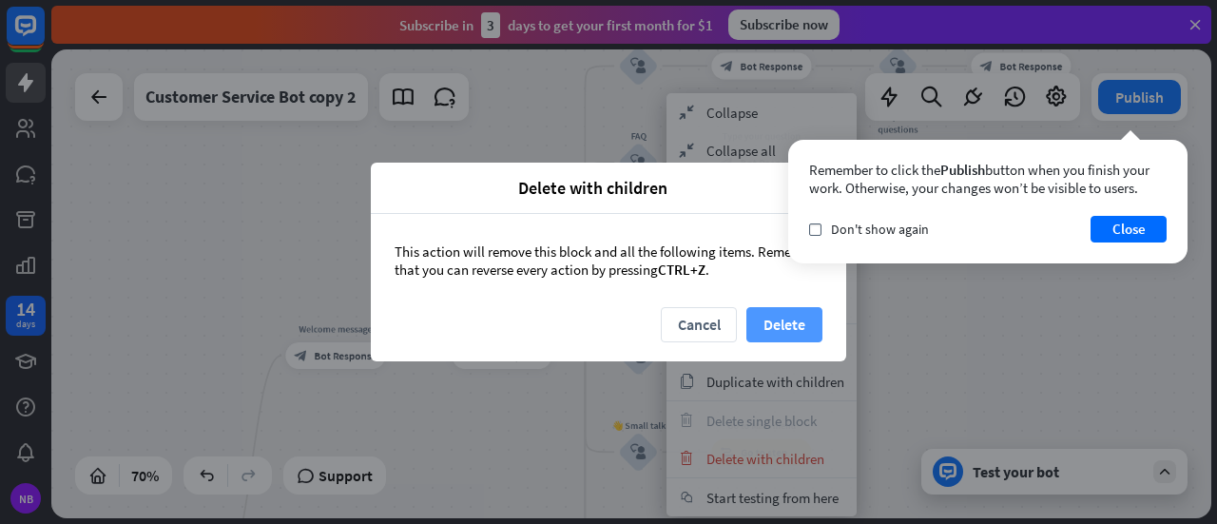
click at [771, 338] on button "Delete" at bounding box center [784, 324] width 76 height 35
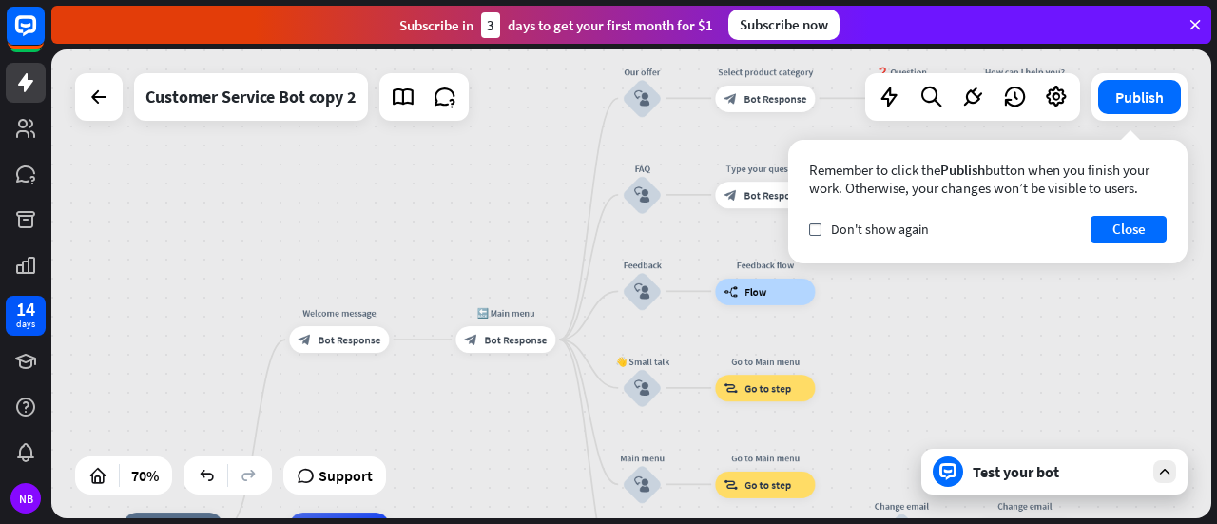
drag, startPoint x: 888, startPoint y: 408, endPoint x: 892, endPoint y: 345, distance: 62.9
click at [896, 345] on div "home_2 Start point Welcome message block_bot_response Bot Response 🔙 Main menu …" at bounding box center [631, 283] width 1160 height 469
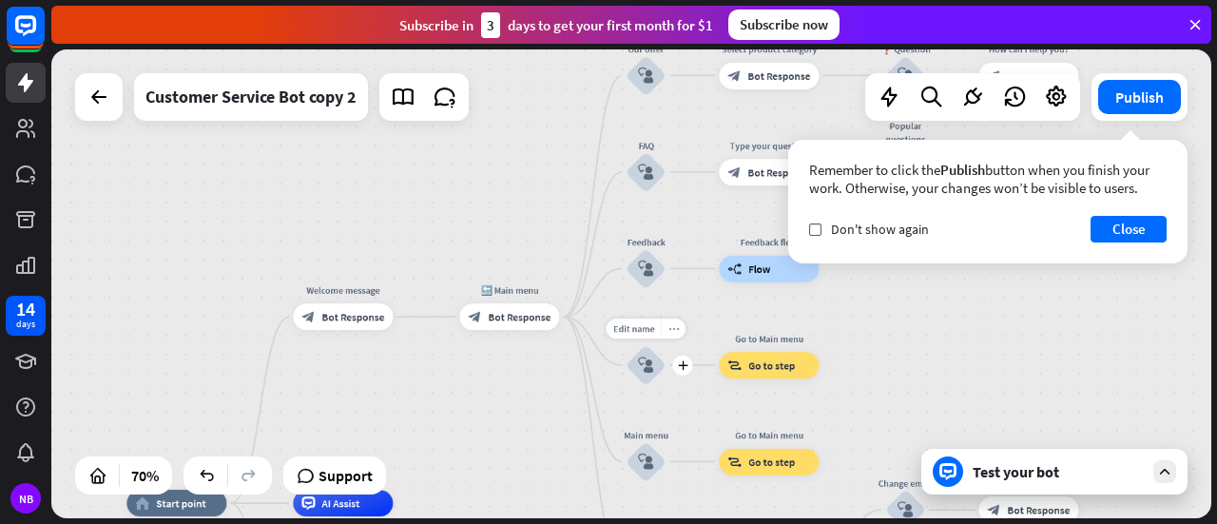
click at [675, 334] on div "more_horiz" at bounding box center [673, 329] width 25 height 20
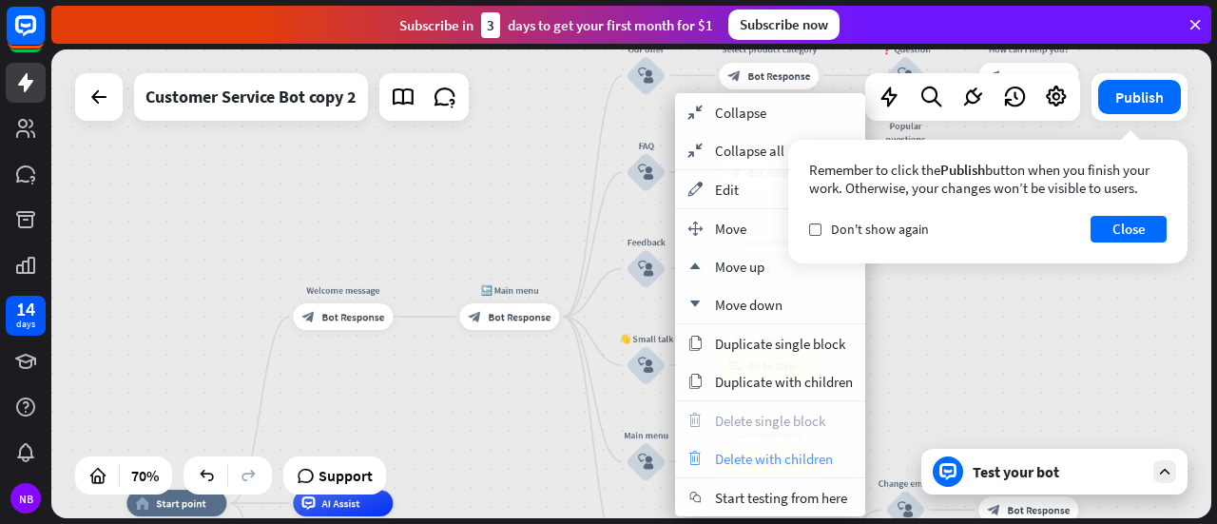
click at [720, 460] on span "Delete with children" at bounding box center [774, 459] width 118 height 18
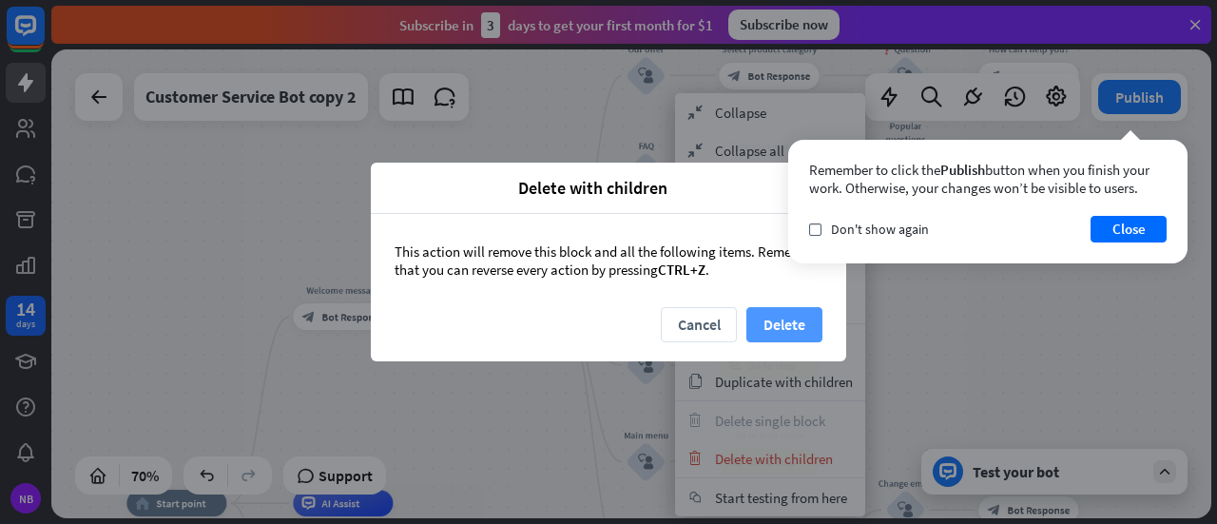
click at [756, 329] on button "Delete" at bounding box center [784, 324] width 76 height 35
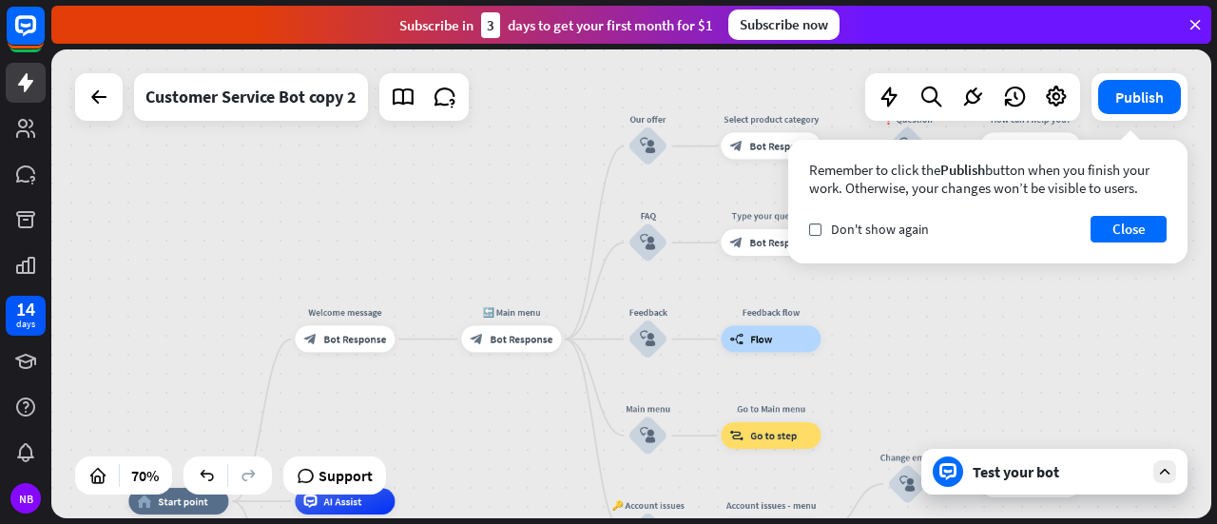
drag, startPoint x: 915, startPoint y: 405, endPoint x: 926, endPoint y: 337, distance: 69.4
click at [926, 337] on div "home_2 Start point Welcome message block_bot_response Bot Response 🔙 Main menu …" at bounding box center [631, 283] width 1160 height 469
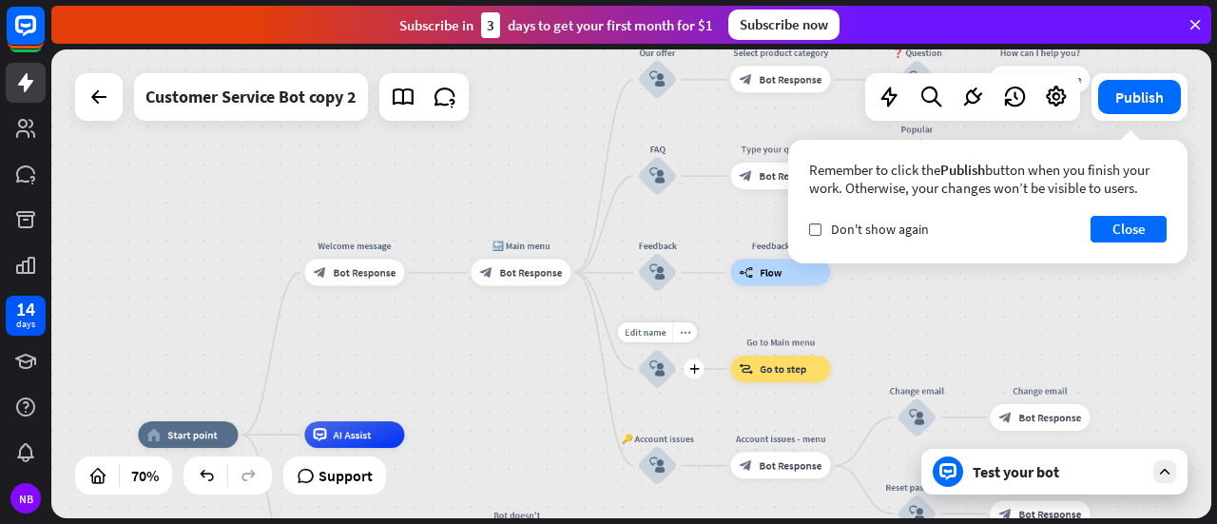
click at [677, 349] on div "Edit name more_horiz plus block_user_input" at bounding box center [657, 369] width 40 height 40
click at [686, 340] on div "more_horiz" at bounding box center [684, 332] width 25 height 20
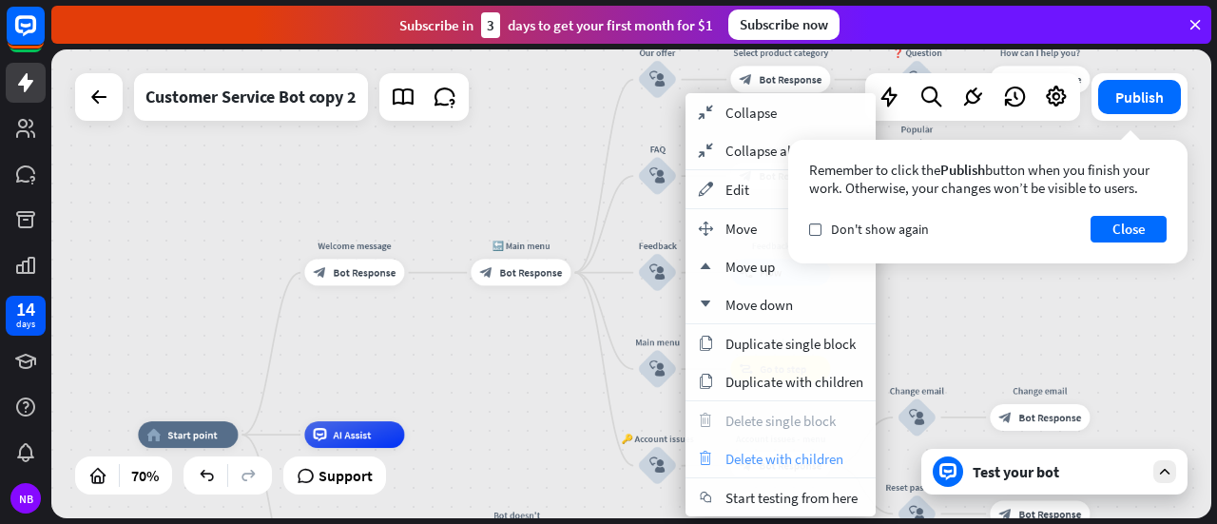
click at [723, 457] on div "trash Delete with children" at bounding box center [781, 458] width 190 height 38
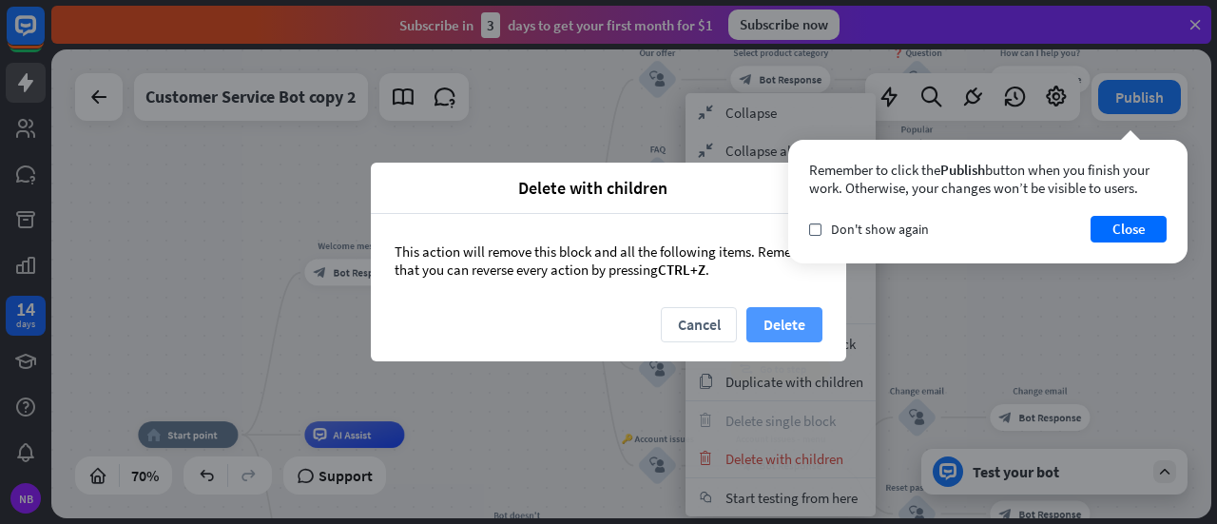
click at [783, 326] on button "Delete" at bounding box center [784, 324] width 76 height 35
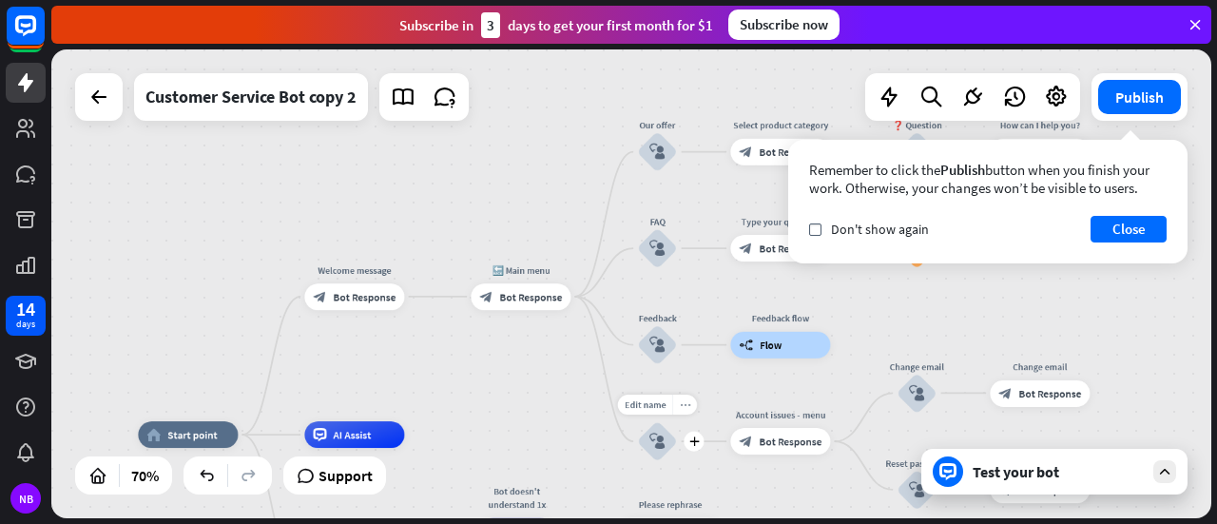
click at [681, 408] on icon "more_horiz" at bounding box center [685, 404] width 10 height 10
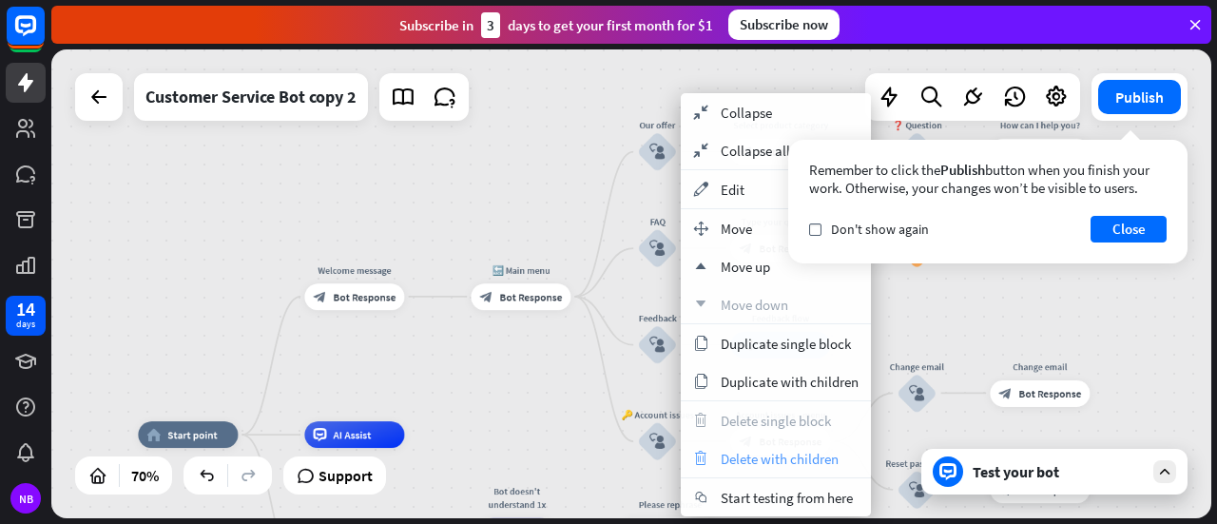
click at [702, 461] on icon "trash" at bounding box center [700, 458] width 21 height 15
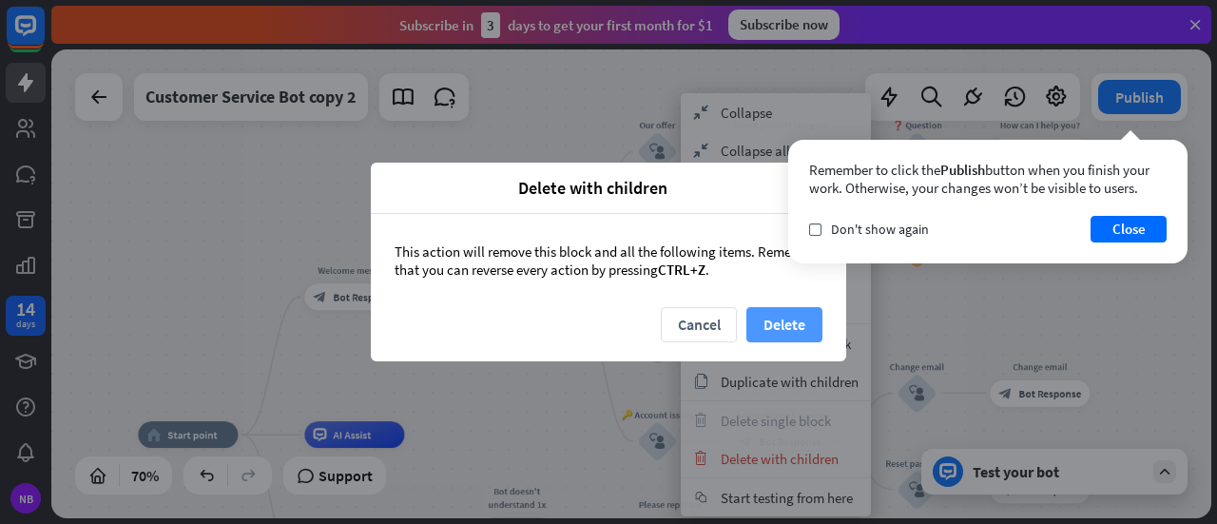
click at [766, 336] on button "Delete" at bounding box center [784, 324] width 76 height 35
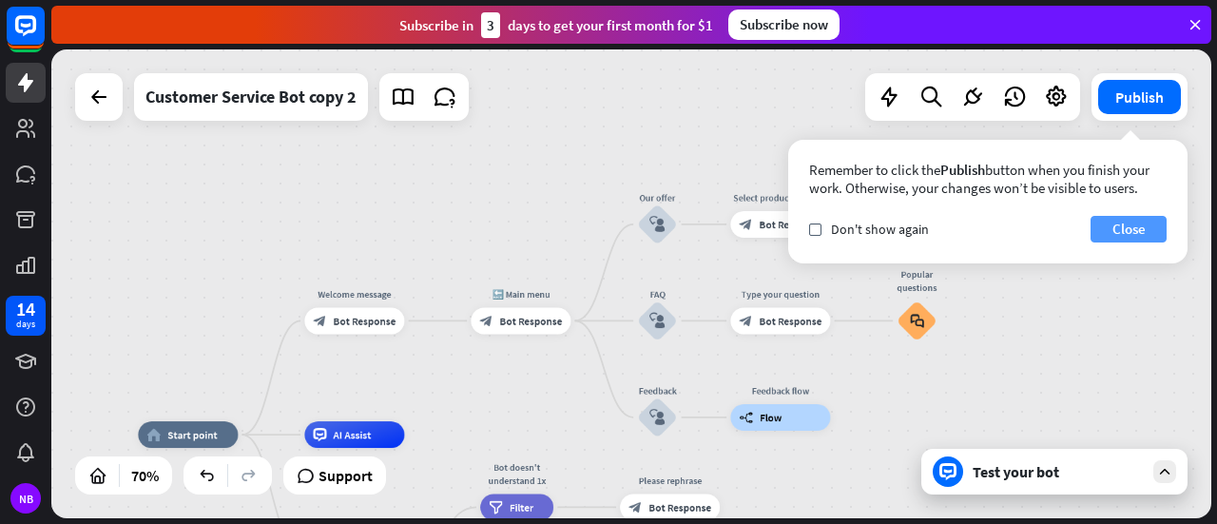
click at [1118, 242] on button "Close" at bounding box center [1129, 229] width 76 height 27
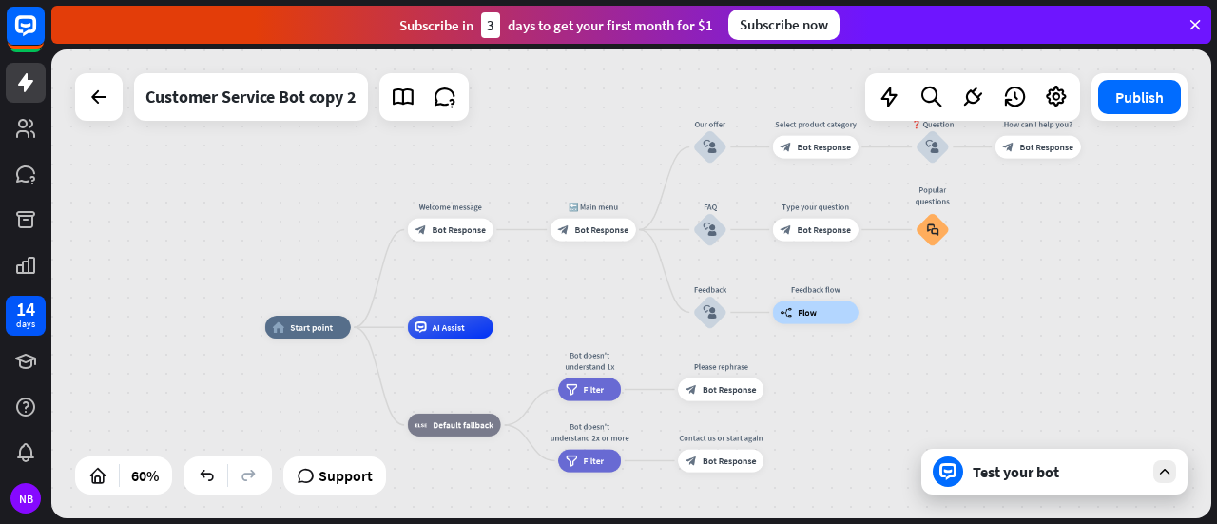
drag, startPoint x: 1064, startPoint y: 358, endPoint x: 1057, endPoint y: 259, distance: 100.1
click at [1057, 259] on div "home_2 Start point Welcome message block_bot_response Bot Response 🔙 Main menu …" at bounding box center [631, 283] width 1160 height 469
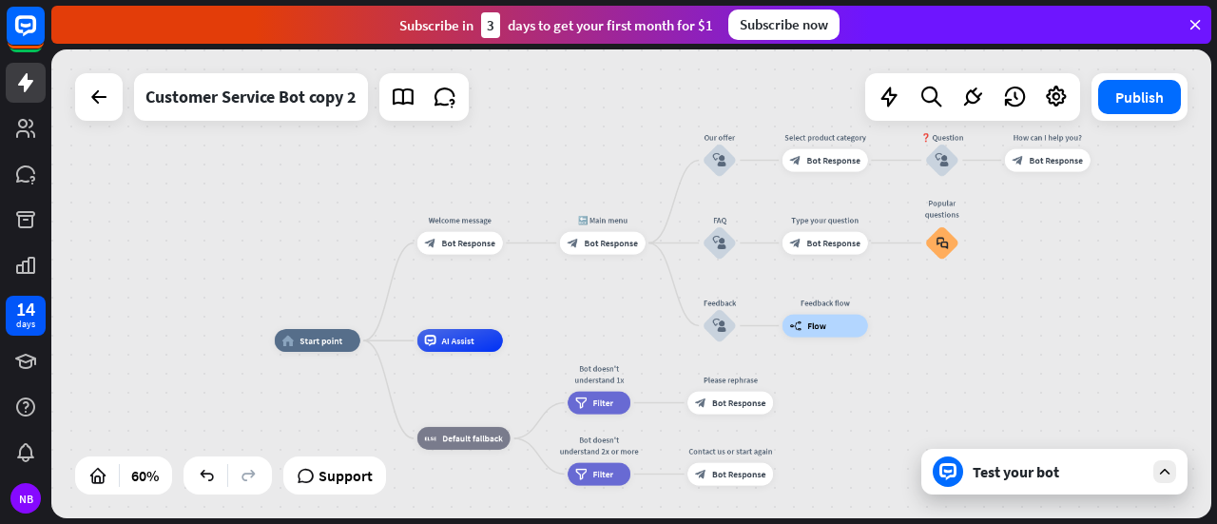
drag, startPoint x: 1008, startPoint y: 292, endPoint x: 1017, endPoint y: 304, distance: 15.6
click at [1017, 304] on div "home_2 Start point Welcome message block_bot_response Bot Response 🔙 Main menu …" at bounding box center [631, 283] width 1160 height 469
click at [462, 254] on div "block_bot_response Bot Response" at bounding box center [460, 242] width 86 height 23
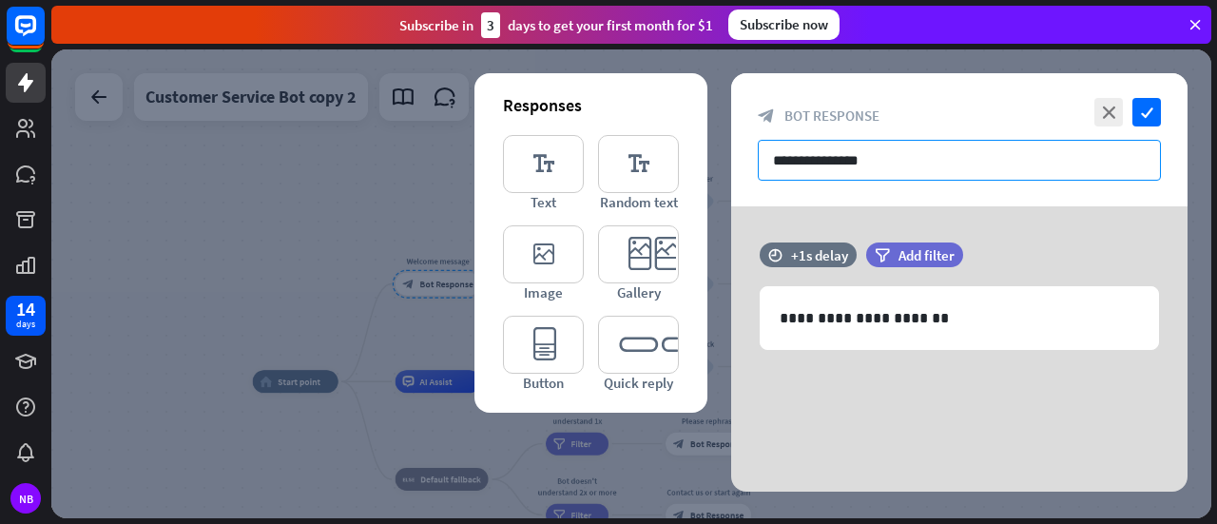
click at [939, 157] on input "**********" at bounding box center [959, 160] width 403 height 41
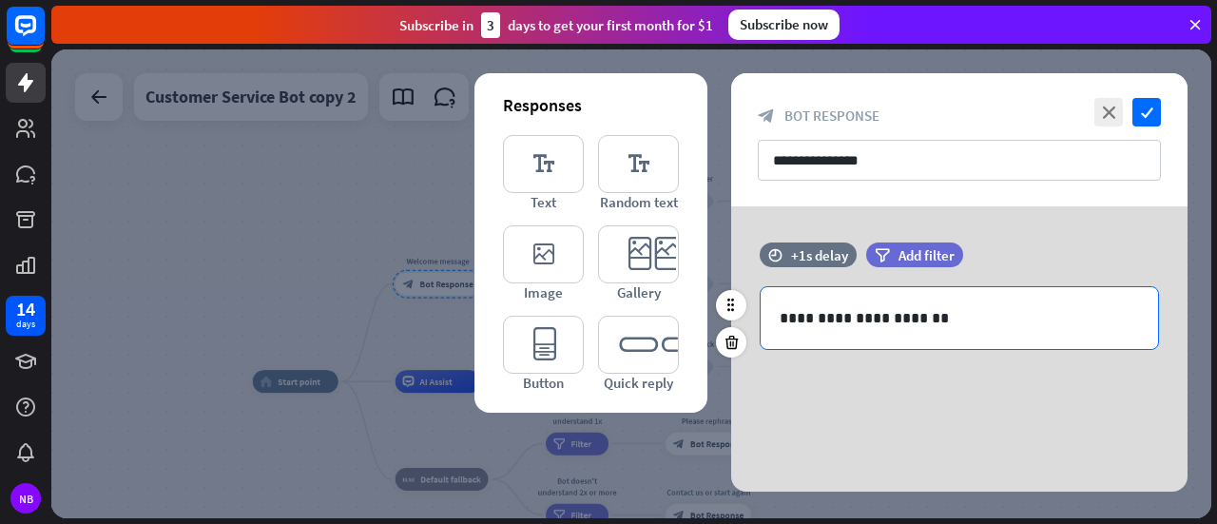
click at [932, 313] on p "**********" at bounding box center [960, 318] width 360 height 24
drag, startPoint x: 937, startPoint y: 320, endPoint x: 746, endPoint y: 319, distance: 191.1
click at [746, 319] on div "**********" at bounding box center [959, 318] width 456 height 64
click at [1013, 156] on input "**********" at bounding box center [959, 160] width 403 height 41
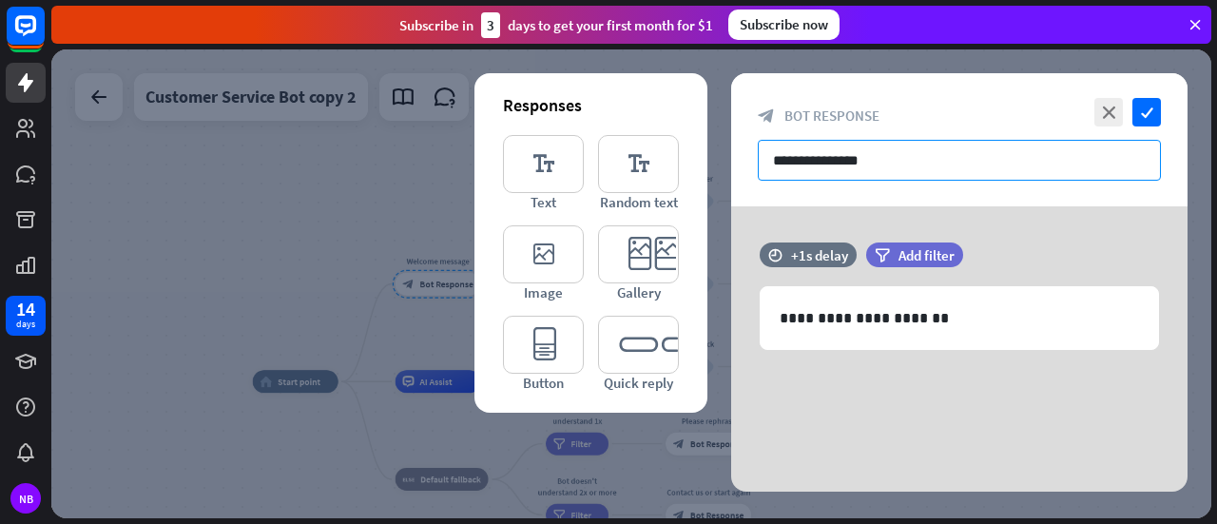
drag, startPoint x: 909, startPoint y: 162, endPoint x: 684, endPoint y: 170, distance: 225.5
click at [731, 170] on div "**********" at bounding box center [959, 282] width 456 height 418
paste input "text"
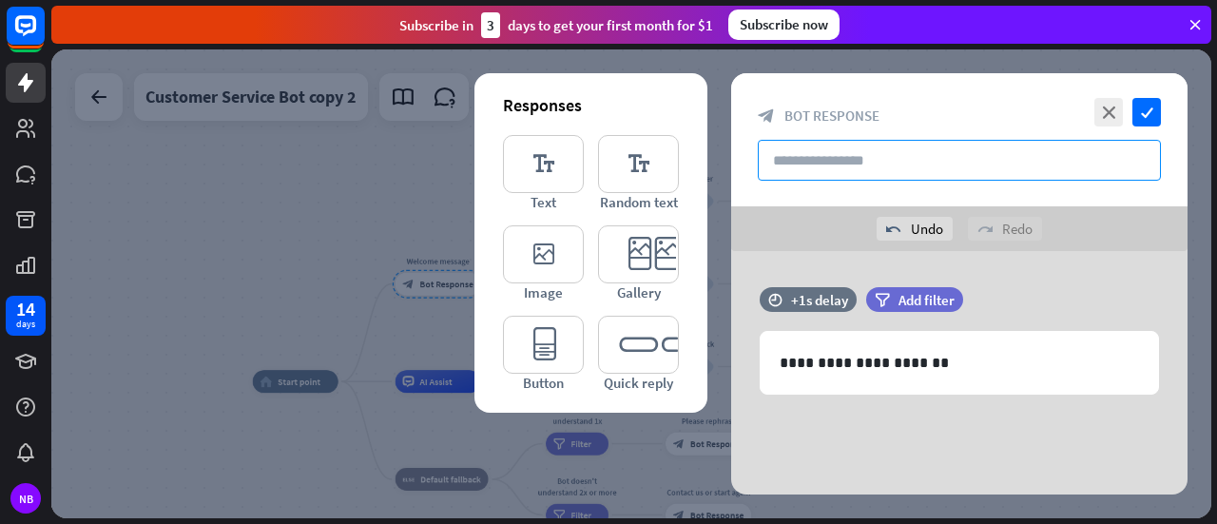
paste input "text"
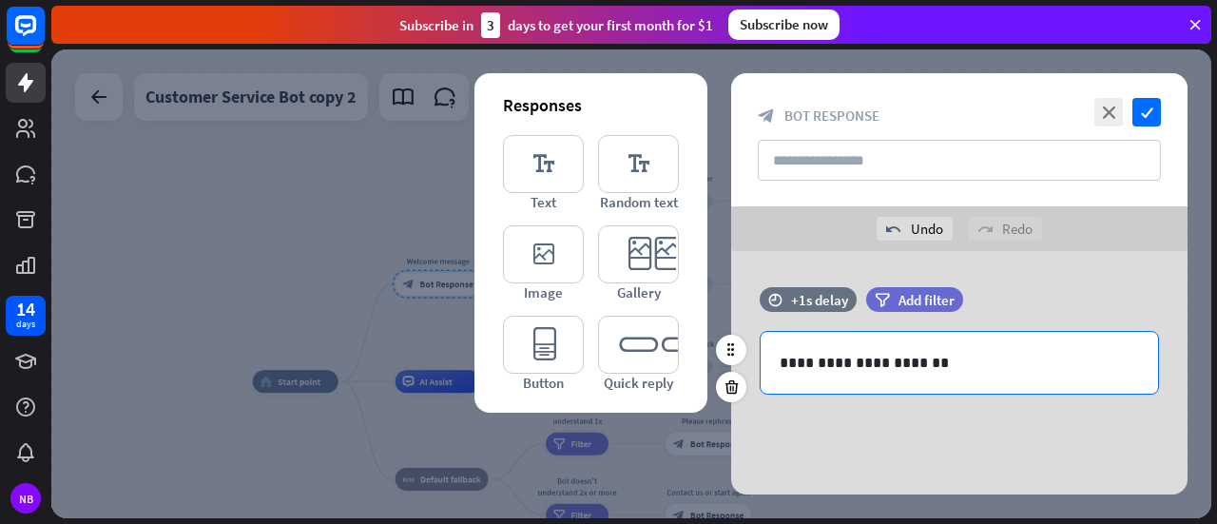
click at [871, 379] on div "**********" at bounding box center [959, 363] width 397 height 62
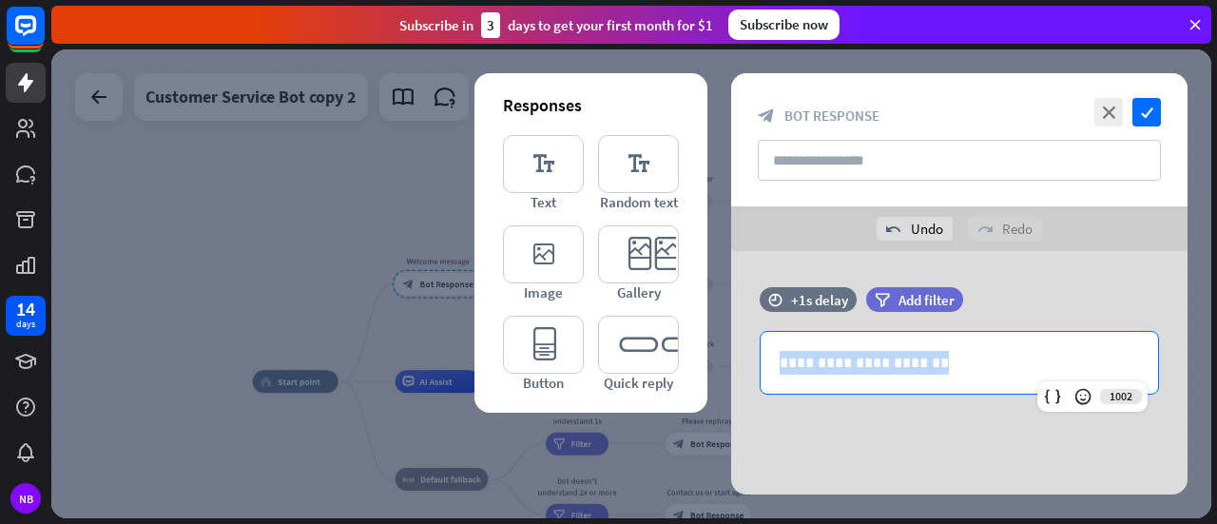
drag, startPoint x: 949, startPoint y: 347, endPoint x: 693, endPoint y: 347, distance: 255.8
click at [731, 347] on div "**********" at bounding box center [959, 393] width 456 height 285
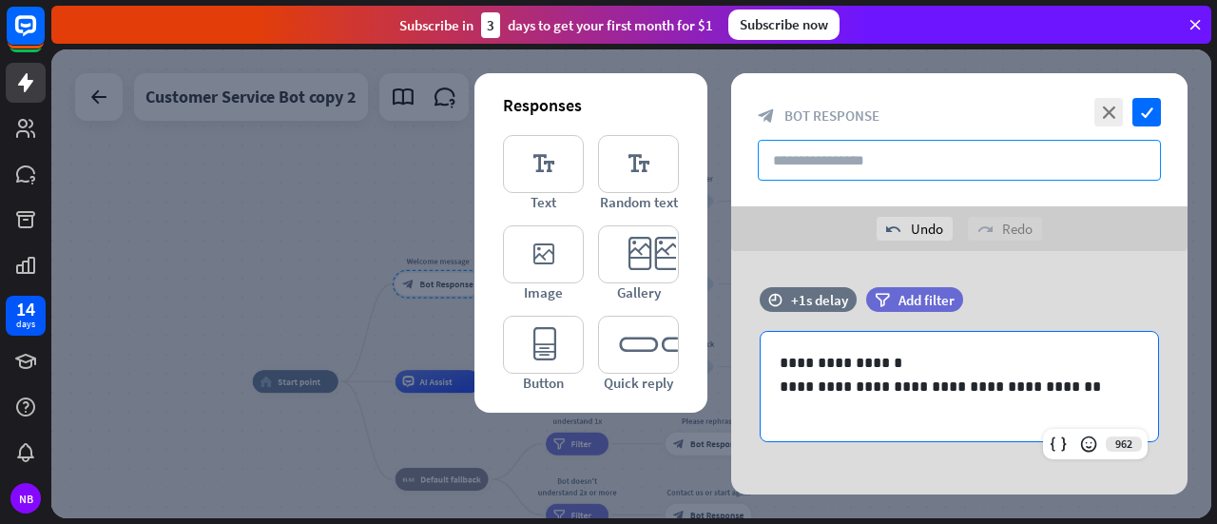
click at [954, 162] on input "text" at bounding box center [959, 160] width 403 height 41
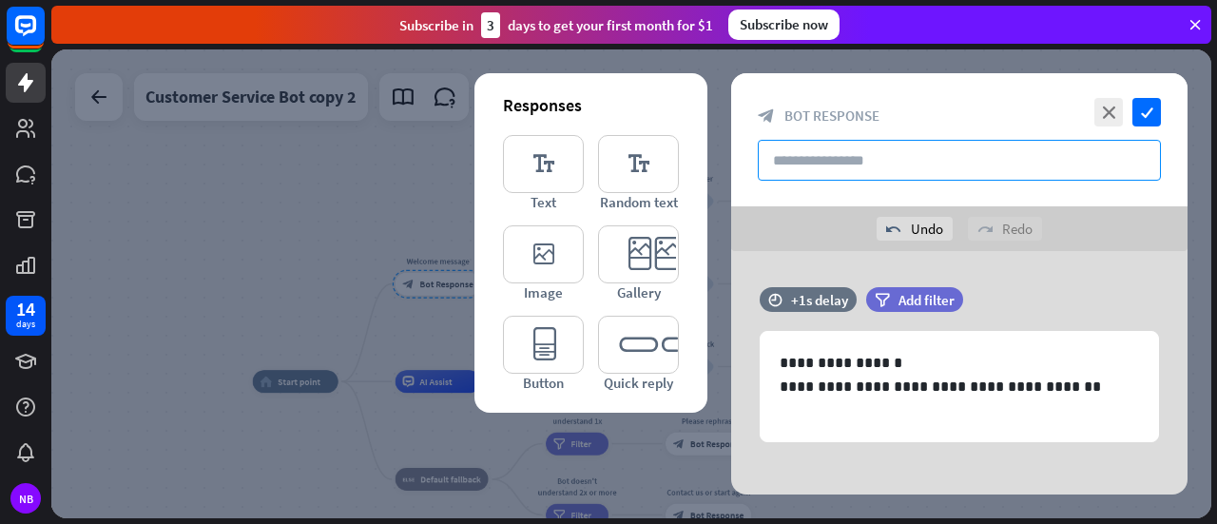
paste input "**********"
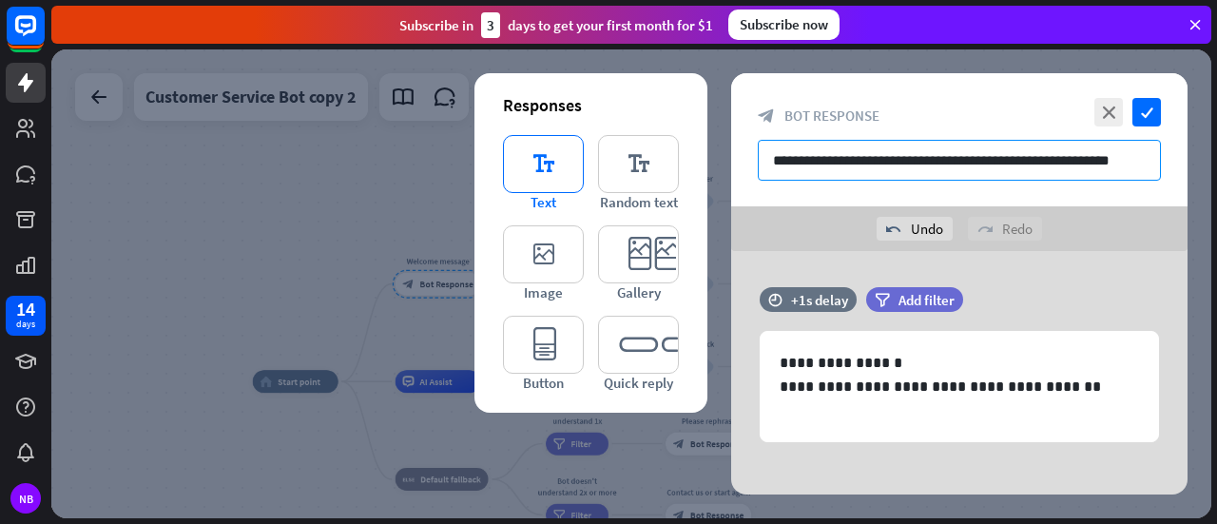
type input "**********"
click at [574, 147] on icon "editor_text" at bounding box center [543, 164] width 81 height 58
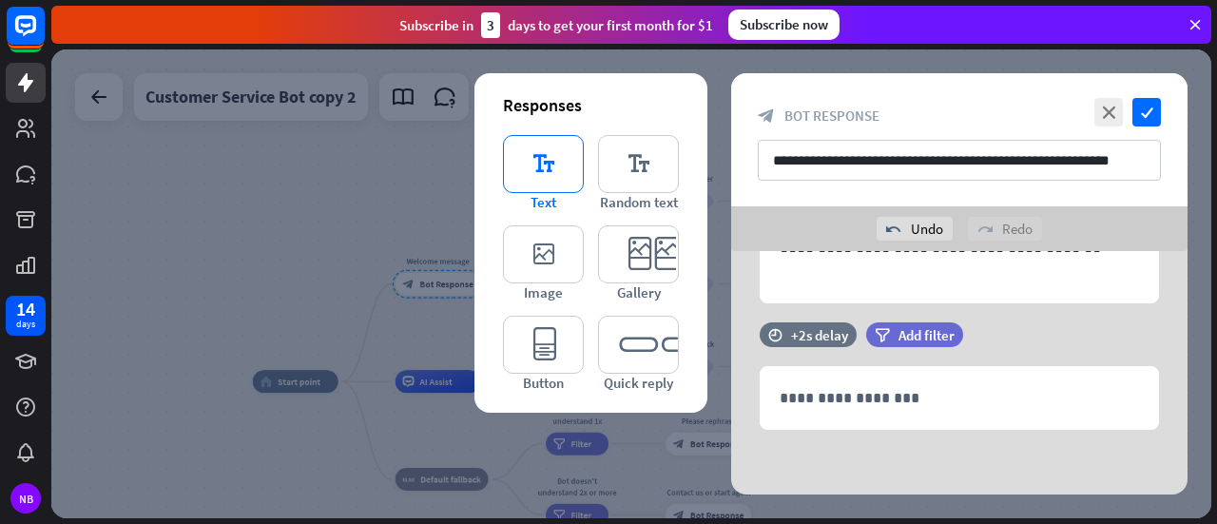
scroll to position [139, 0]
click at [574, 148] on icon "editor_text" at bounding box center [543, 164] width 81 height 58
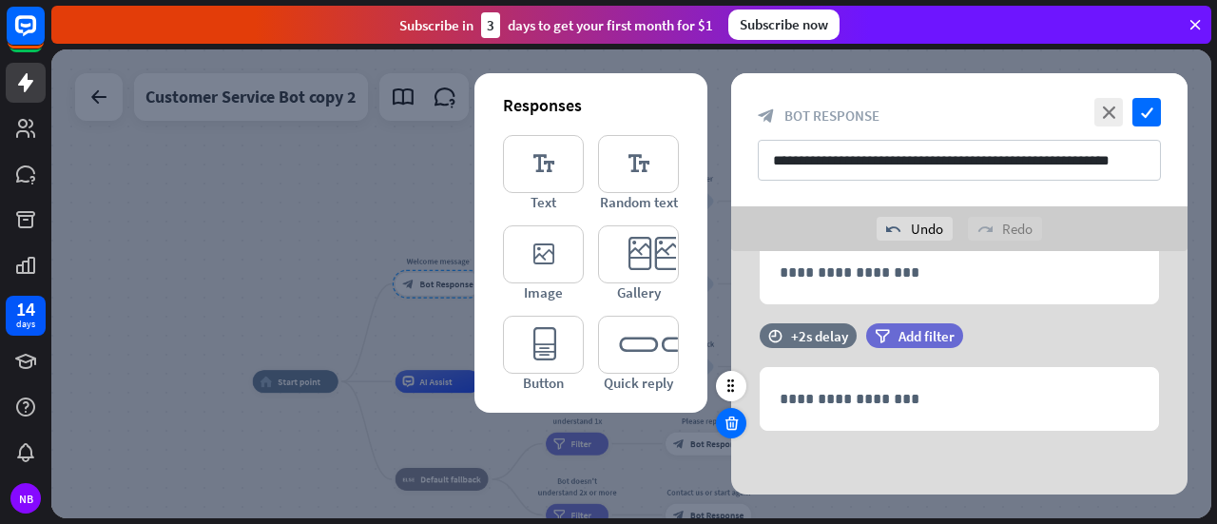
click at [720, 422] on div at bounding box center [731, 423] width 30 height 30
click at [724, 426] on icon at bounding box center [732, 422] width 18 height 17
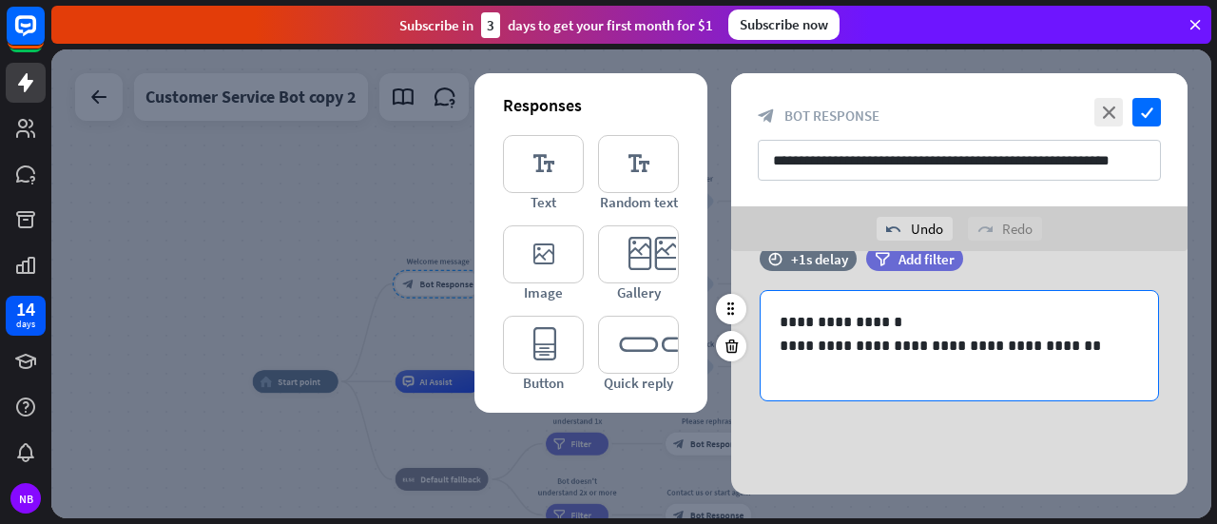
scroll to position [0, 0]
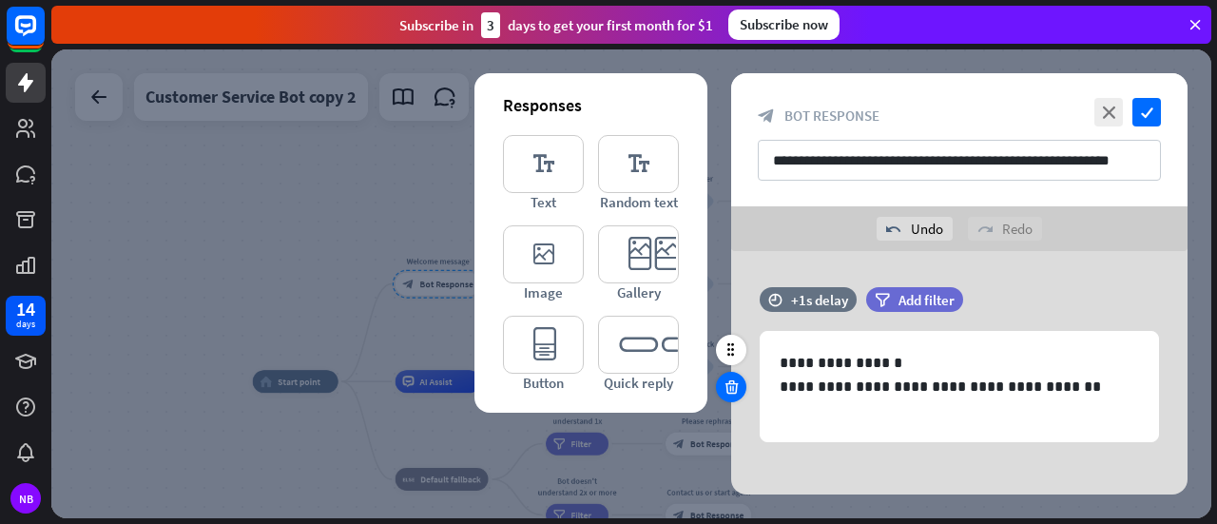
click at [734, 396] on div at bounding box center [731, 387] width 30 height 30
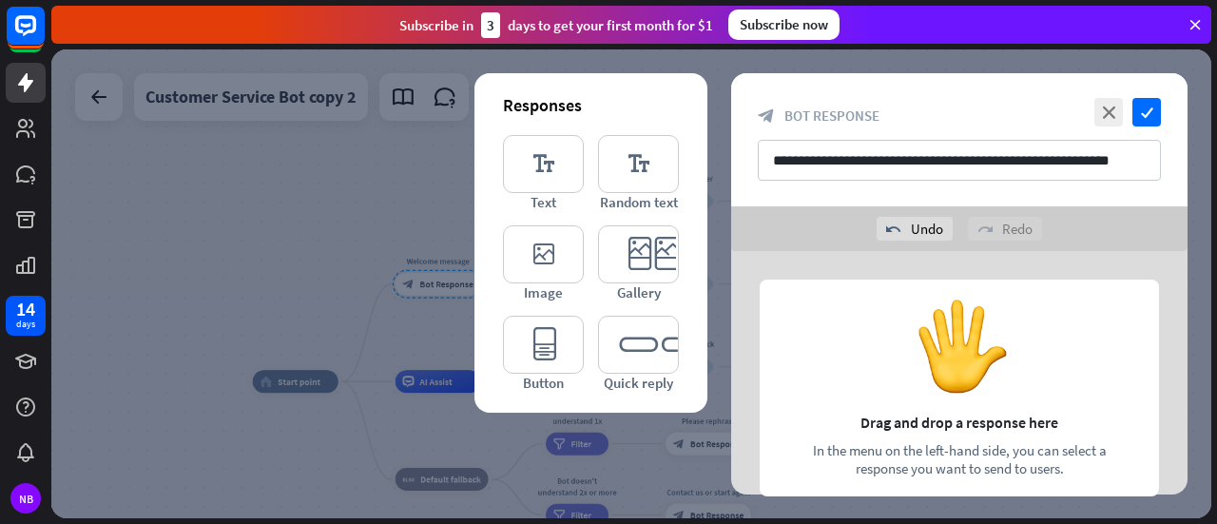
scroll to position [41, 0]
click at [635, 350] on icon "editor_quick_replies" at bounding box center [638, 345] width 81 height 58
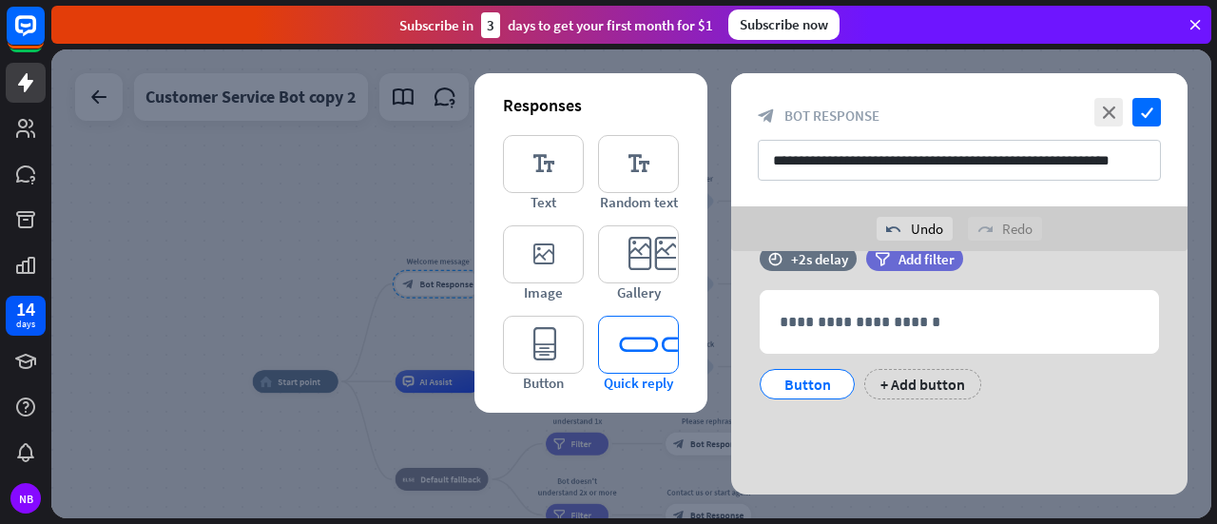
scroll to position [36, 0]
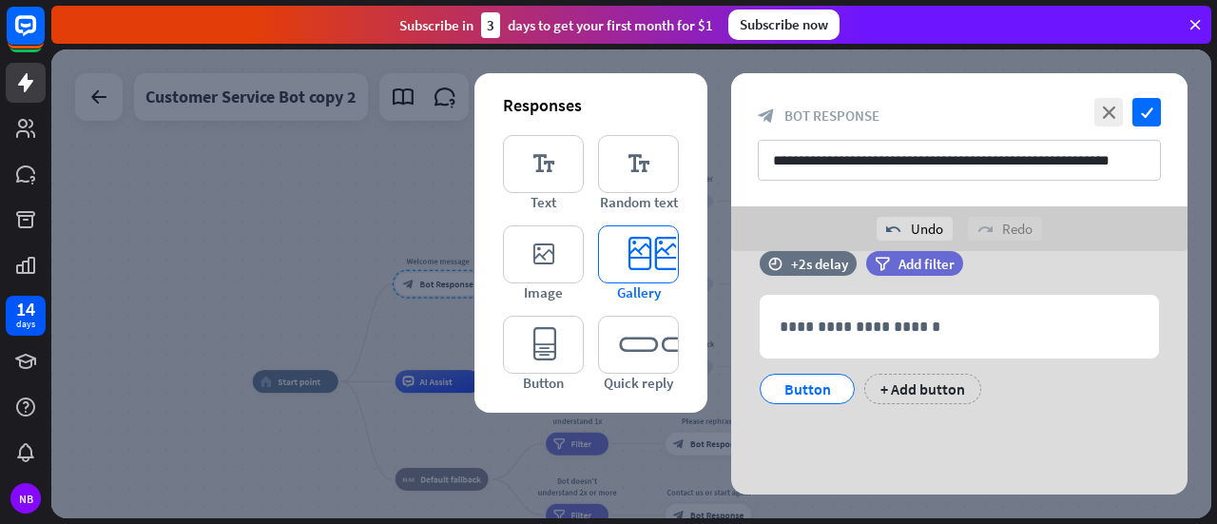
click at [633, 288] on span "Gallery" at bounding box center [639, 292] width 44 height 18
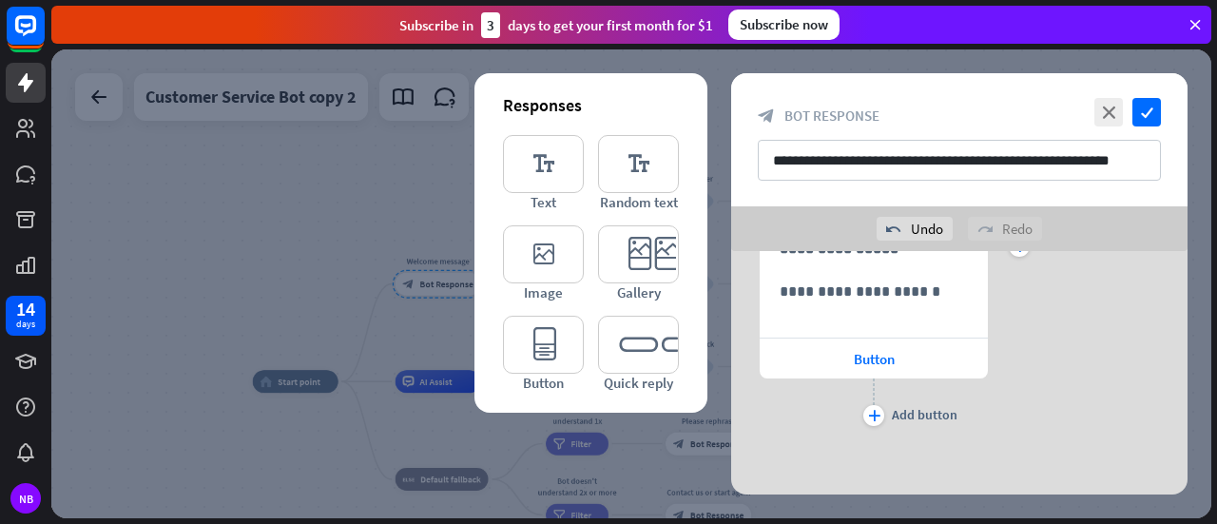
scroll to position [222, 0]
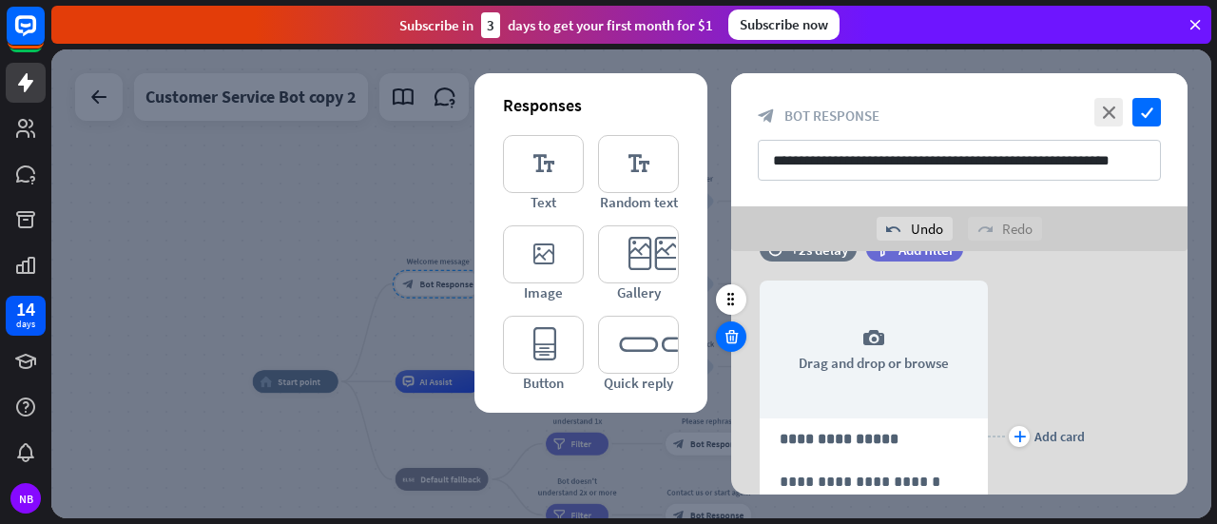
click at [736, 331] on icon at bounding box center [732, 336] width 18 height 17
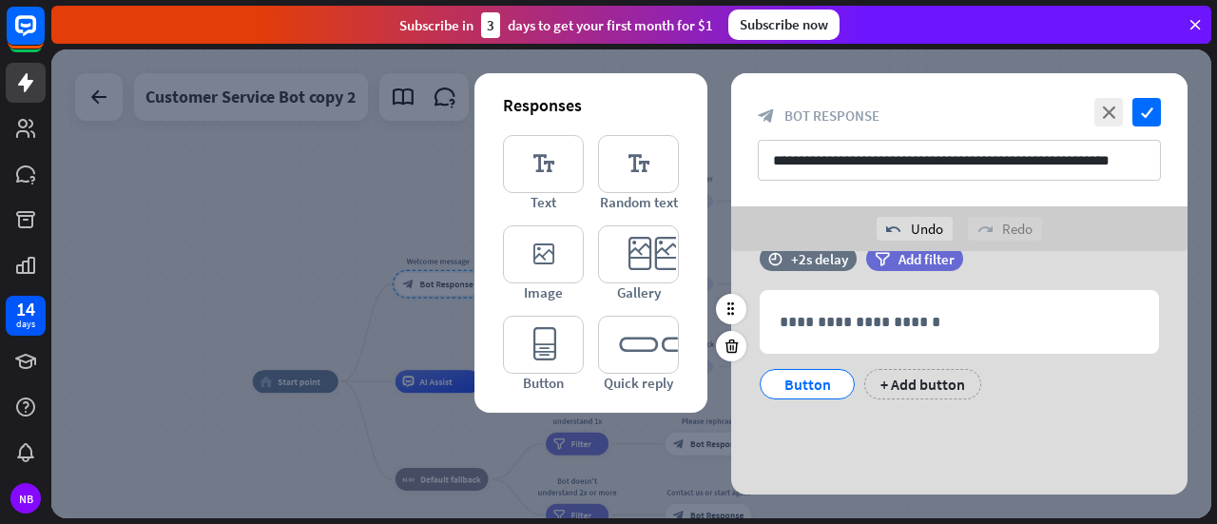
scroll to position [0, 0]
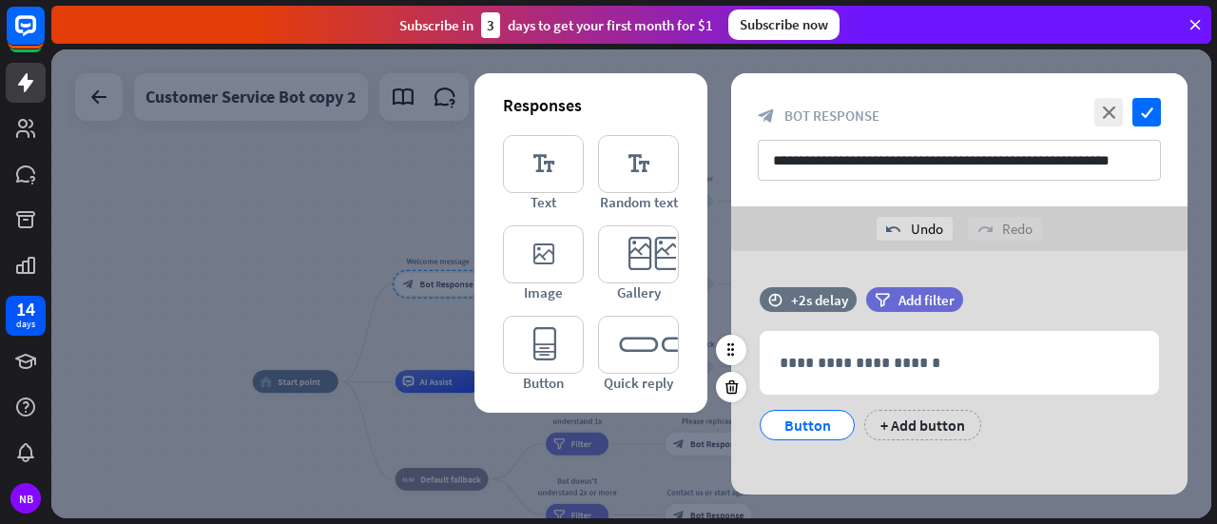
click at [744, 398] on div at bounding box center [731, 369] width 30 height 68
click at [734, 390] on icon at bounding box center [732, 386] width 18 height 17
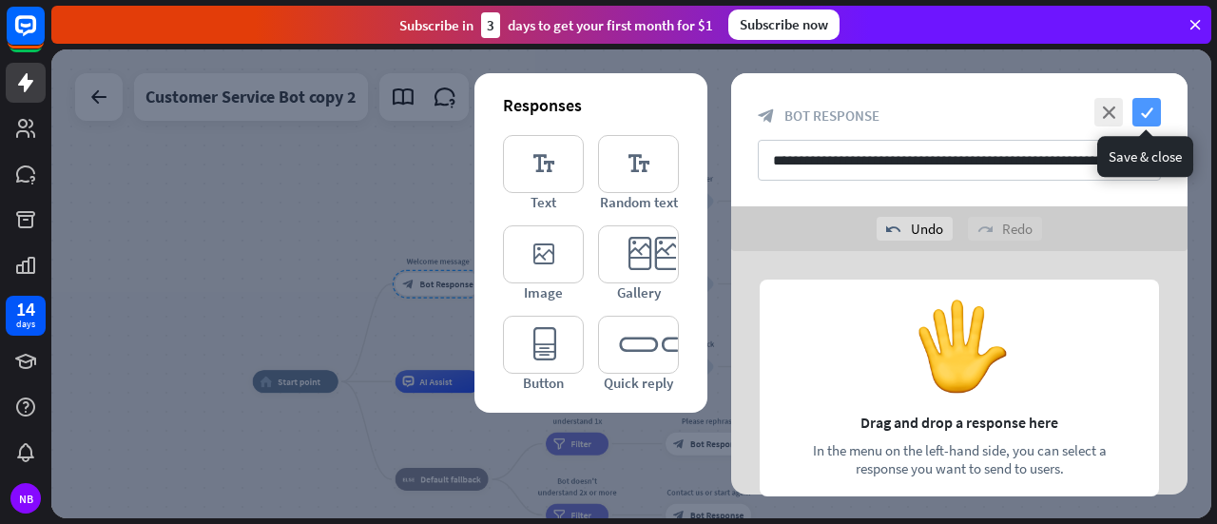
click at [1145, 110] on icon "check" at bounding box center [1146, 112] width 29 height 29
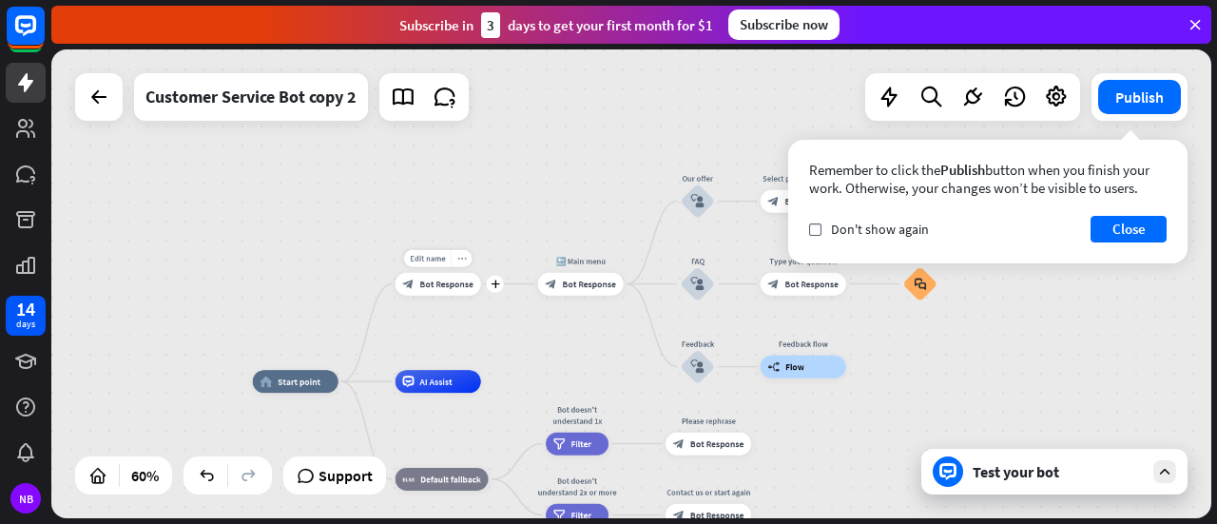
click at [461, 255] on icon "more_horiz" at bounding box center [462, 258] width 10 height 9
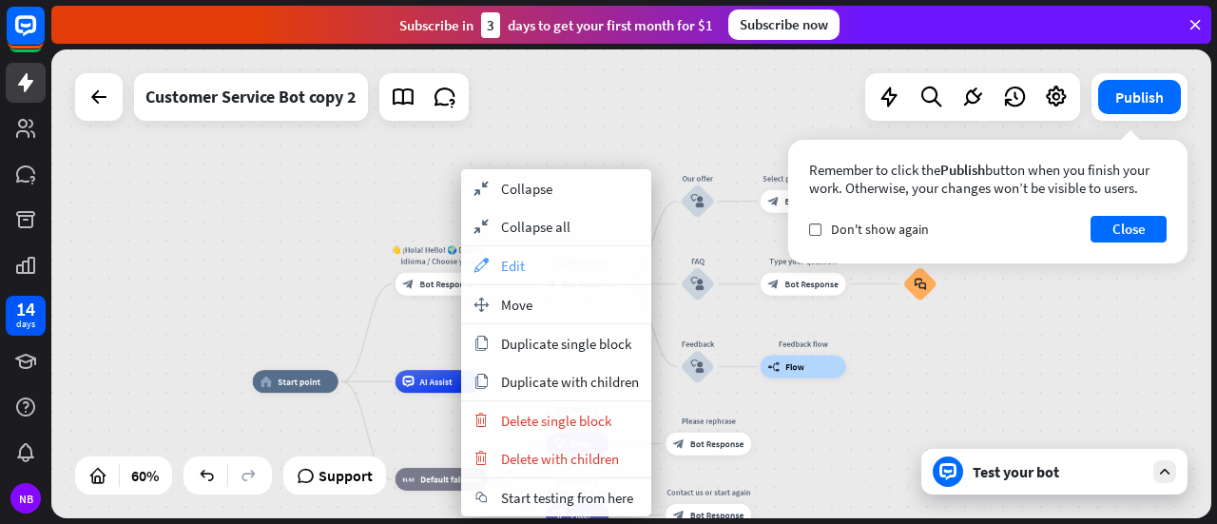
click at [502, 264] on span "Edit" at bounding box center [513, 266] width 24 height 18
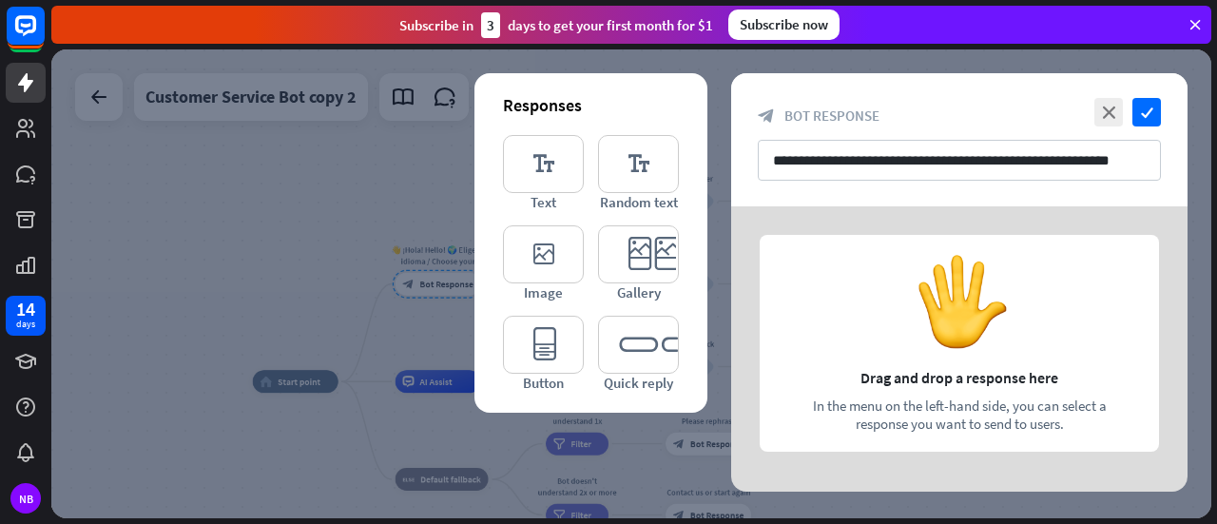
click at [908, 351] on div at bounding box center [959, 348] width 456 height 285
click at [629, 353] on icon "editor_quick_replies" at bounding box center [638, 345] width 81 height 58
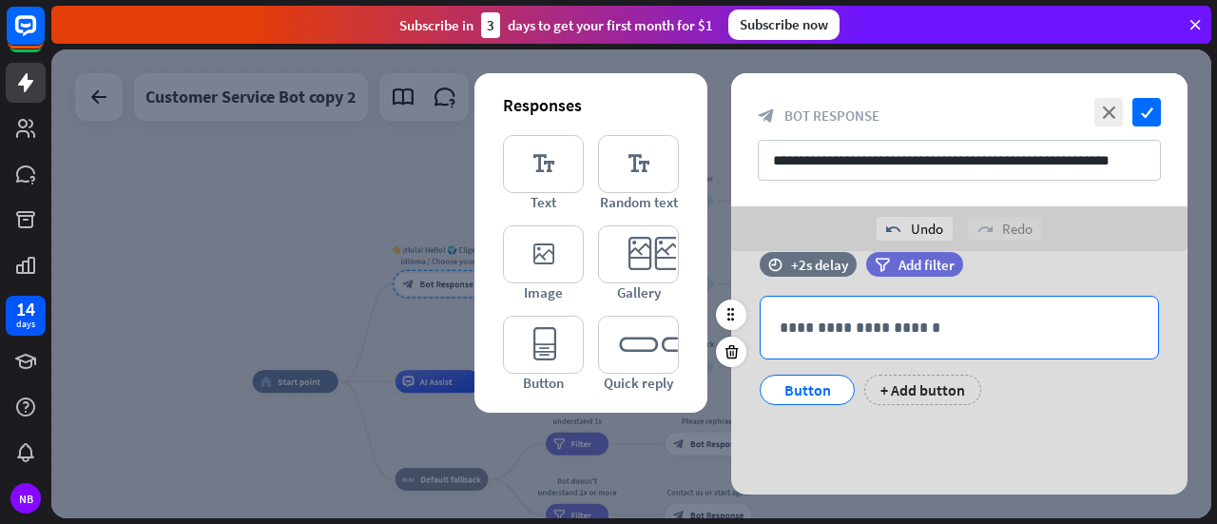
scroll to position [36, 0]
click at [827, 320] on p "**********" at bounding box center [959, 327] width 359 height 24
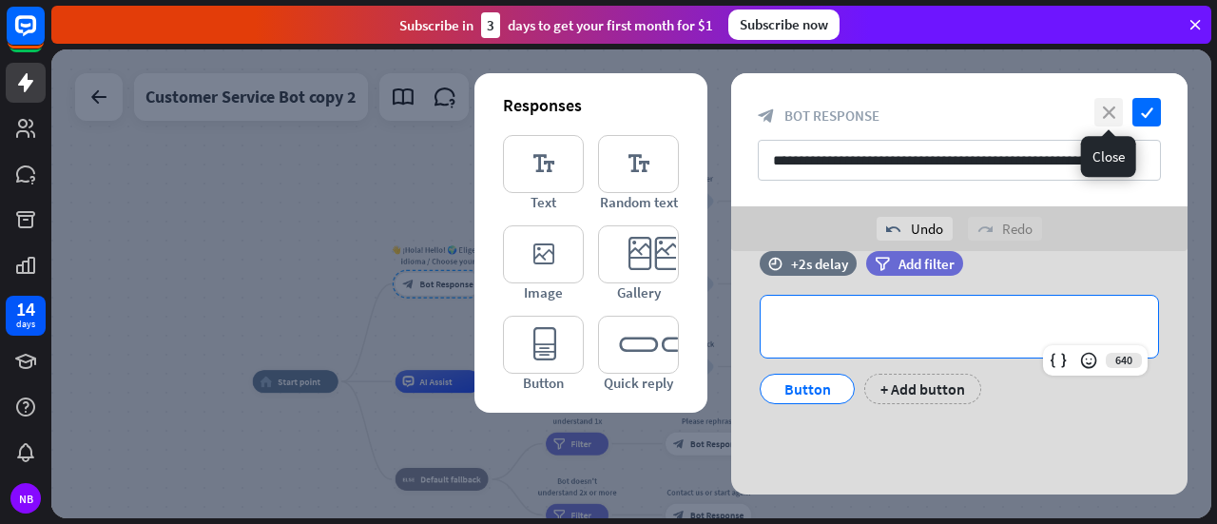
click at [1111, 107] on icon "close" at bounding box center [1108, 112] width 29 height 29
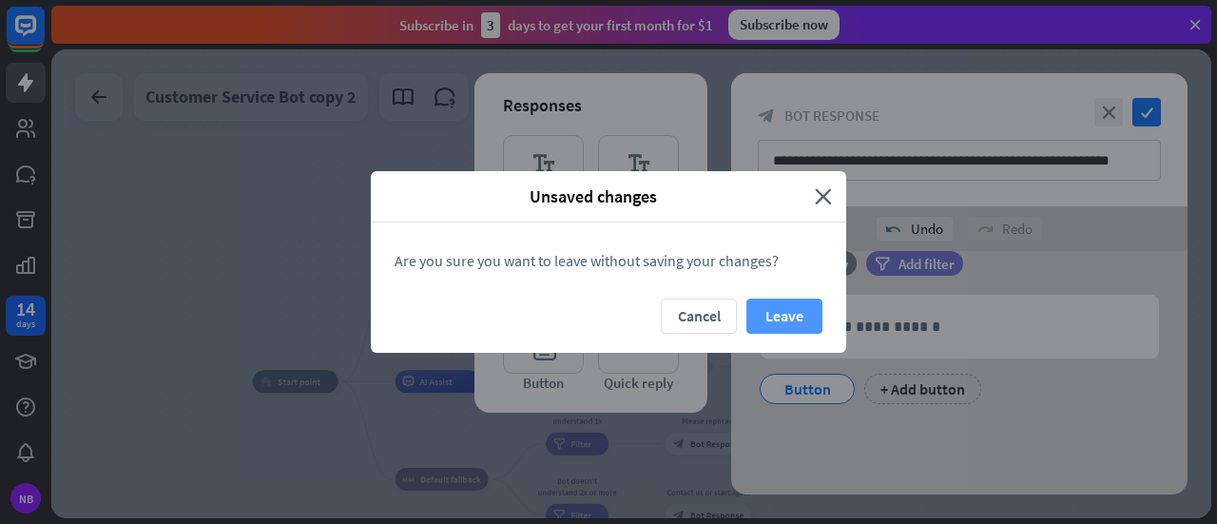
click at [763, 319] on button "Leave" at bounding box center [784, 316] width 76 height 35
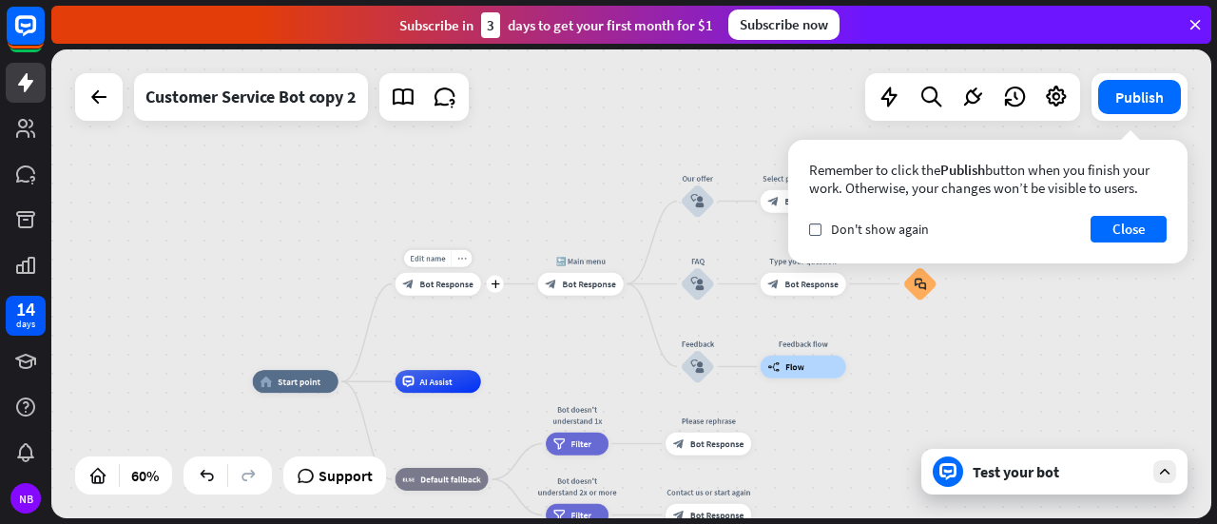
click at [457, 260] on icon "more_horiz" at bounding box center [462, 258] width 10 height 9
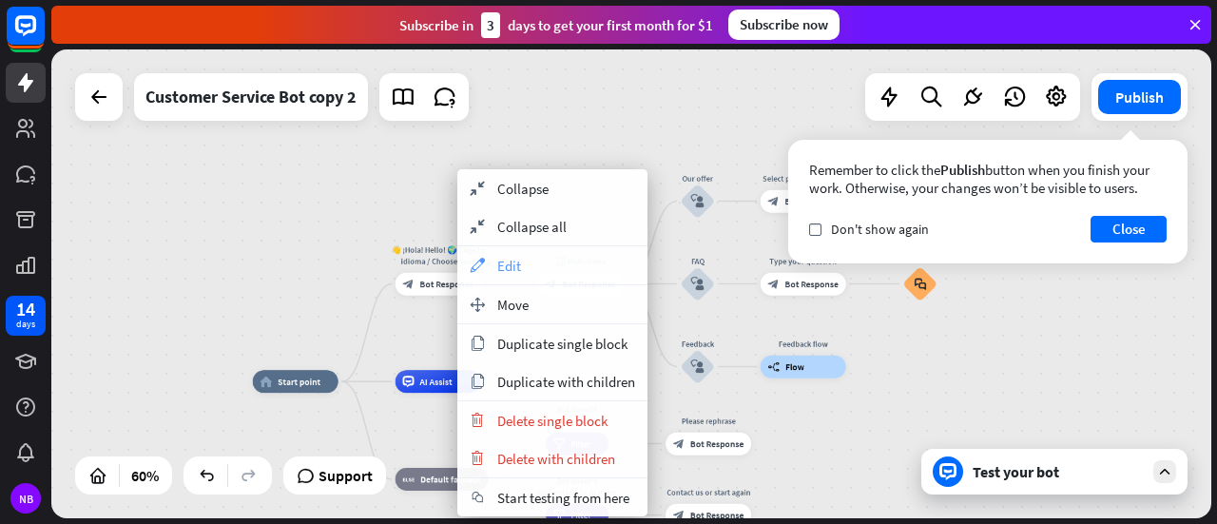
click at [483, 258] on icon "appearance" at bounding box center [477, 265] width 21 height 15
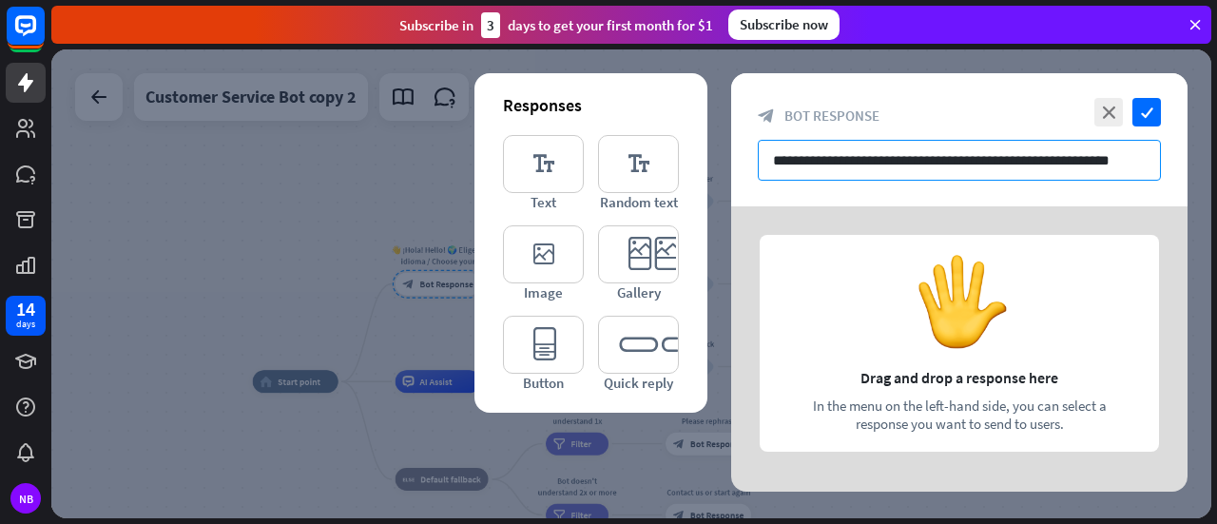
drag, startPoint x: 778, startPoint y: 161, endPoint x: 1216, endPoint y: 136, distance: 439.0
click at [1216, 136] on div "home_2 Start point 👋 ¡Hola! Hello! 🌍 Elige tu idioma / Choose your language: bl…" at bounding box center [634, 286] width 1166 height 474
click at [1112, 112] on icon "close" at bounding box center [1108, 112] width 29 height 29
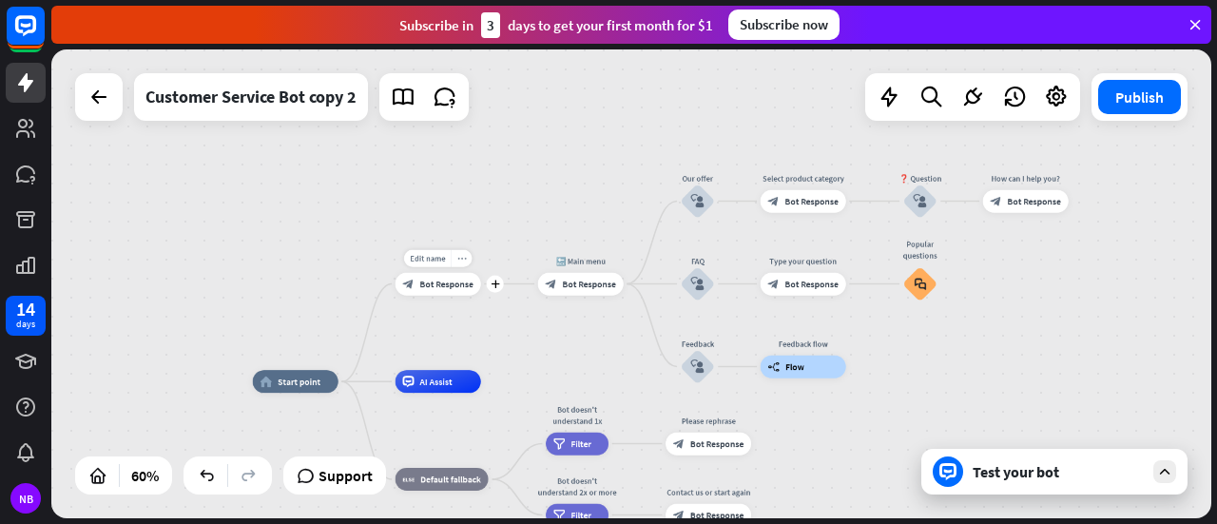
click at [462, 266] on div "more_horiz" at bounding box center [461, 258] width 21 height 17
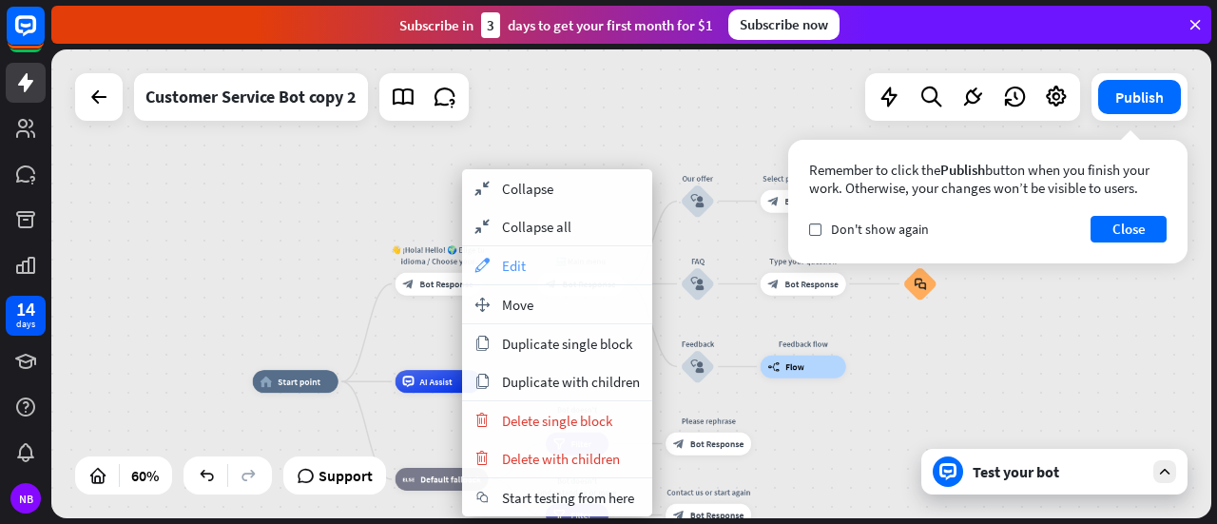
click at [476, 265] on icon "appearance" at bounding box center [482, 265] width 21 height 15
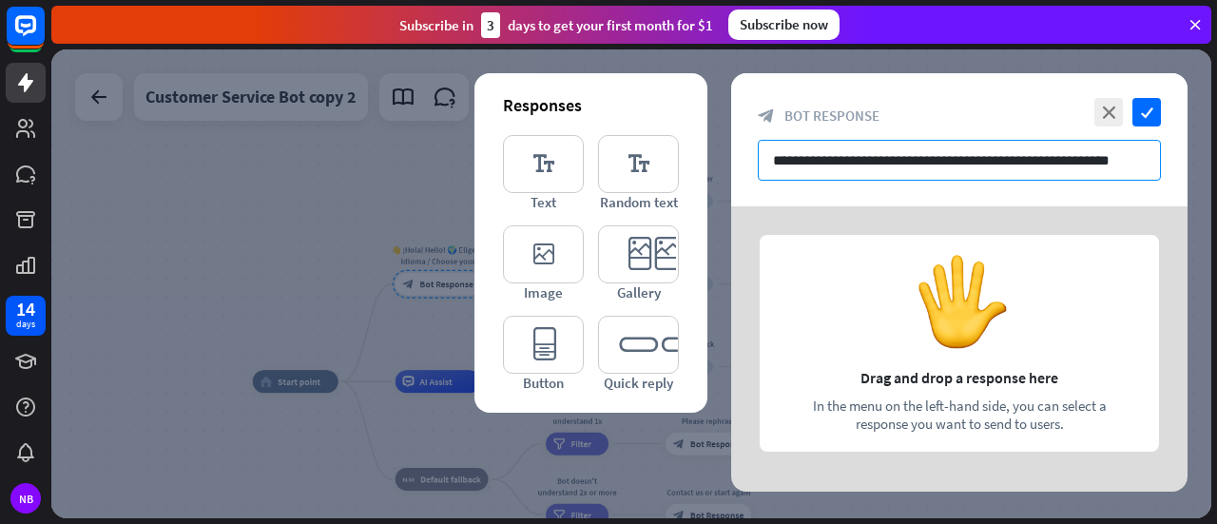
drag, startPoint x: 772, startPoint y: 159, endPoint x: 1164, endPoint y: 152, distance: 391.8
click at [1164, 152] on div "**********" at bounding box center [959, 139] width 456 height 133
click at [563, 164] on icon "editor_text" at bounding box center [543, 164] width 81 height 58
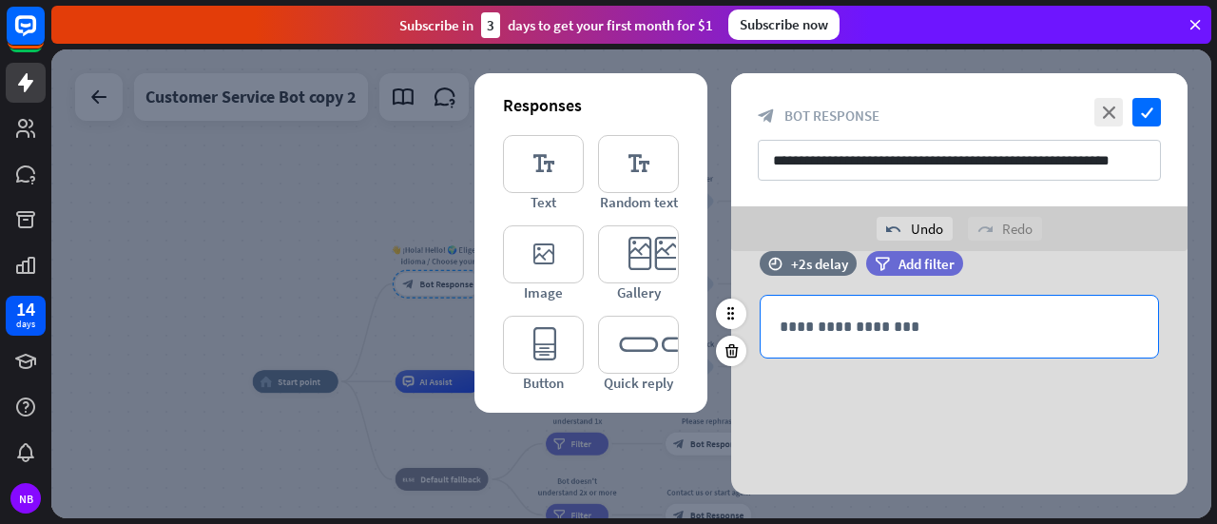
scroll to position [36, 0]
click at [879, 338] on p "**********" at bounding box center [959, 327] width 359 height 24
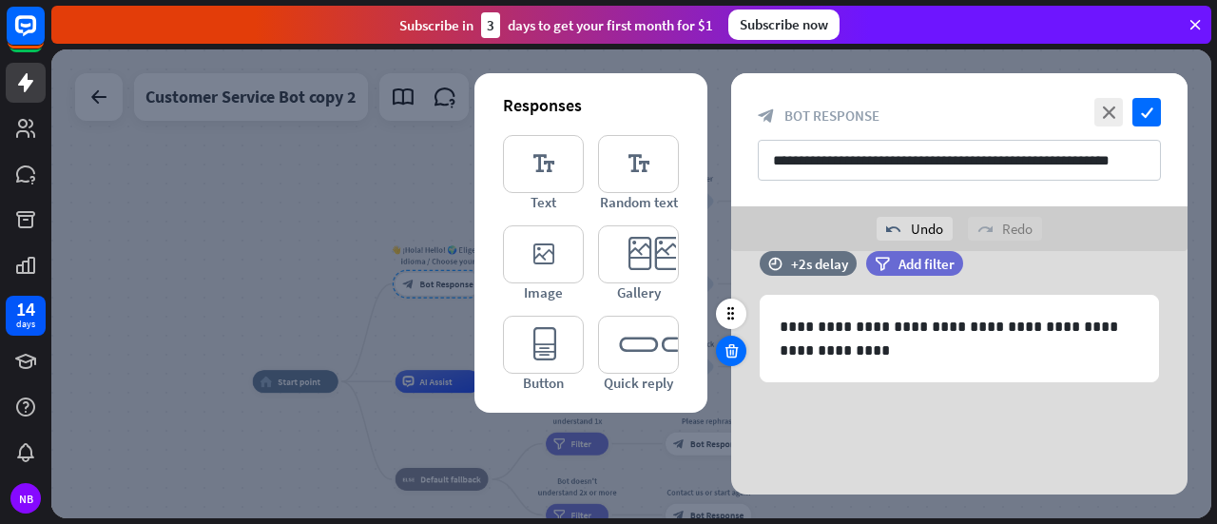
click at [729, 355] on icon at bounding box center [732, 350] width 18 height 17
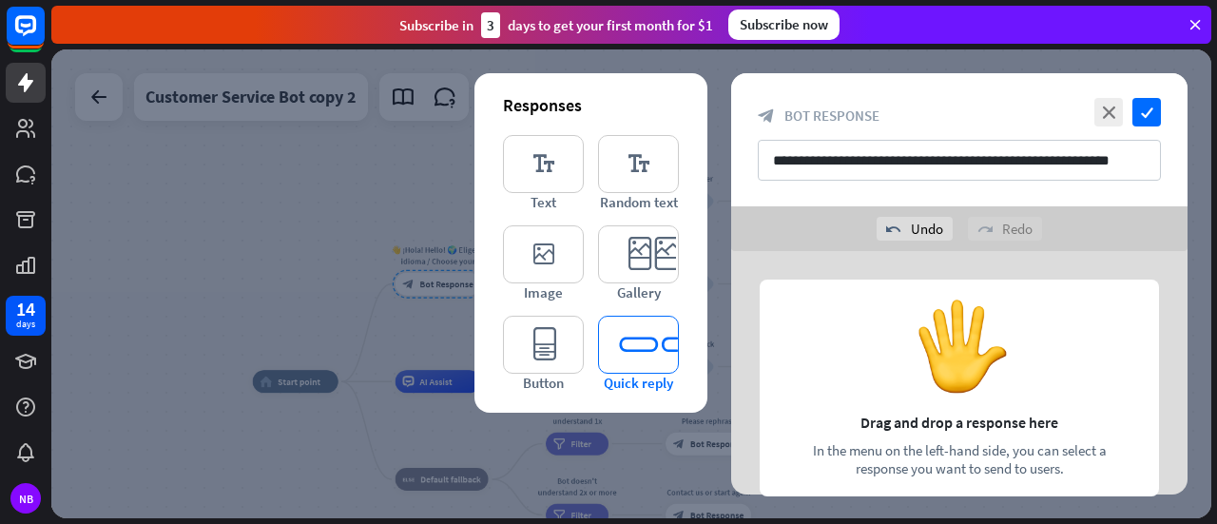
click at [647, 319] on icon "editor_quick_replies" at bounding box center [638, 345] width 81 height 58
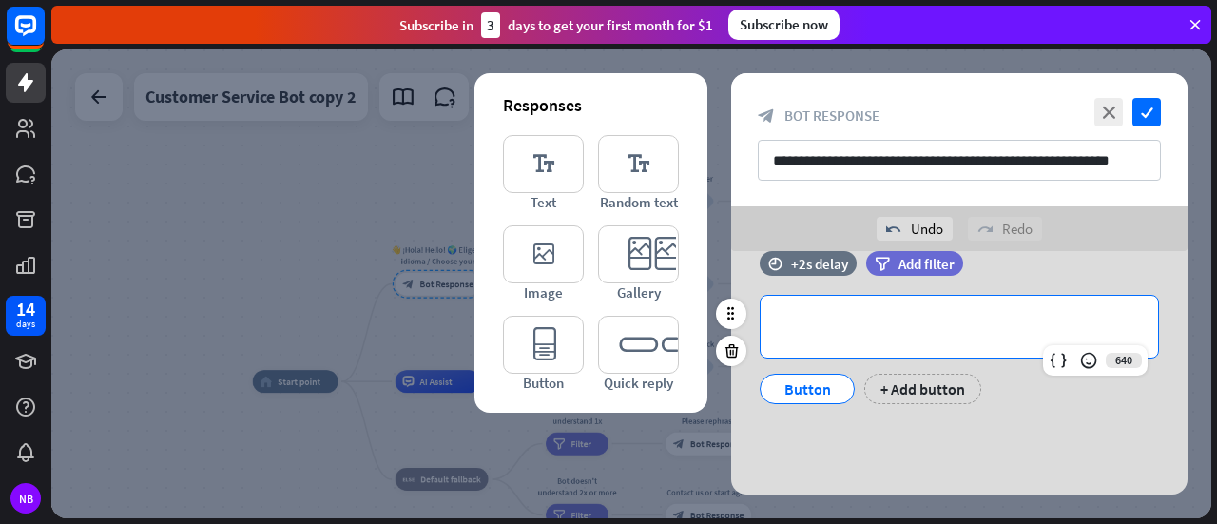
drag, startPoint x: 791, startPoint y: 330, endPoint x: 857, endPoint y: 342, distance: 66.8
click at [857, 342] on div "**********" at bounding box center [959, 327] width 397 height 62
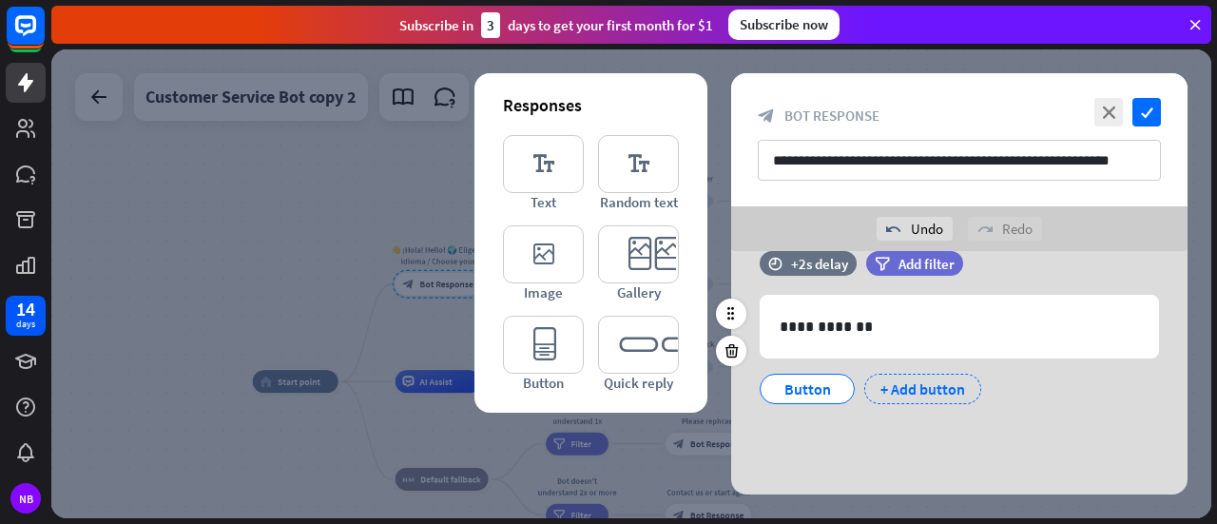
click at [947, 393] on div "+ Add button" at bounding box center [922, 389] width 117 height 30
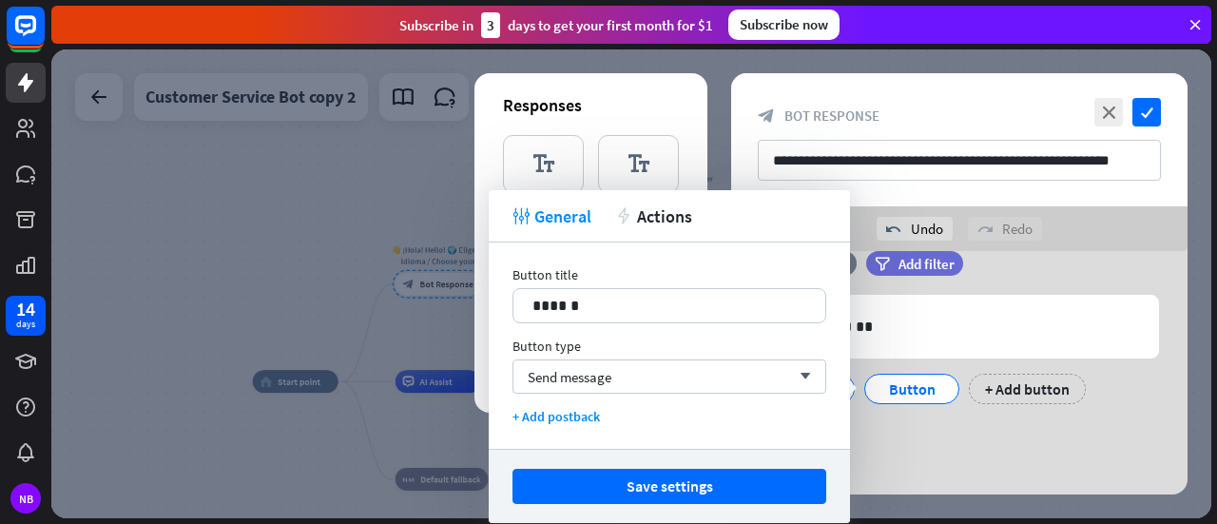
click at [879, 452] on div "**********" at bounding box center [959, 357] width 456 height 285
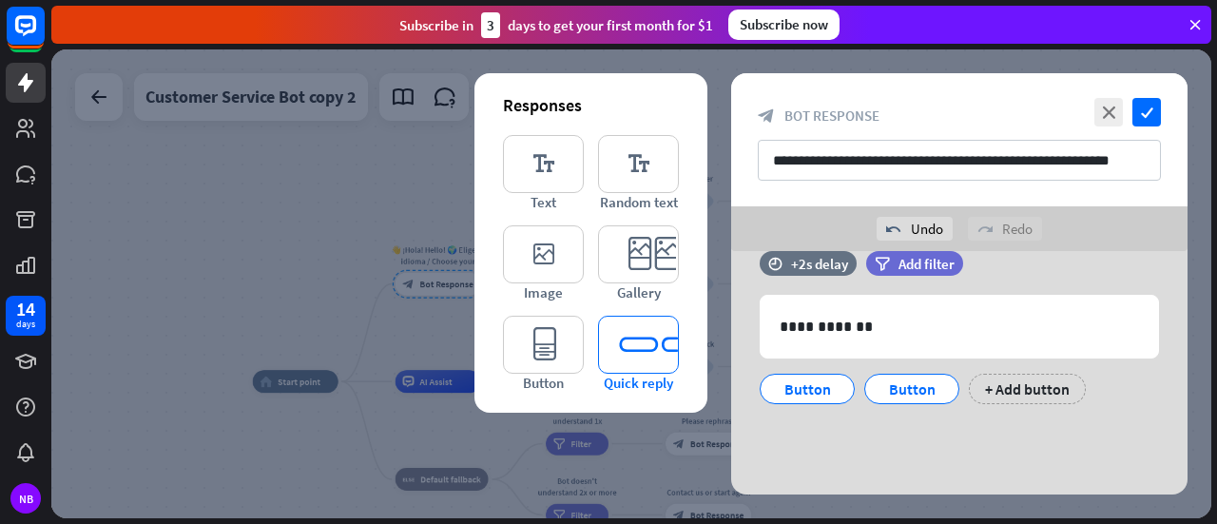
click at [639, 348] on icon "editor_quick_replies" at bounding box center [638, 345] width 81 height 58
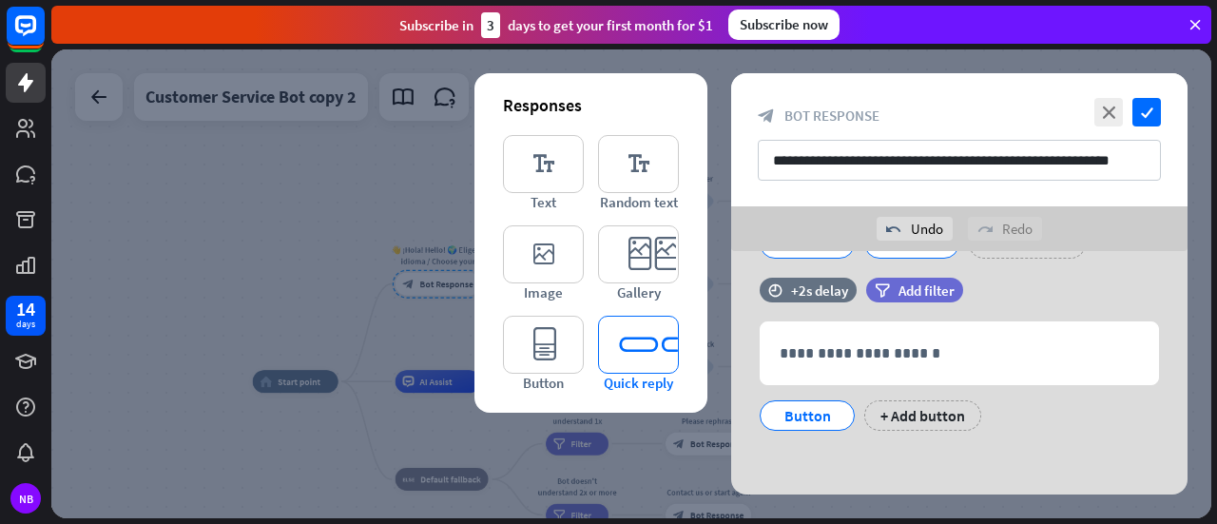
scroll to position [183, 0]
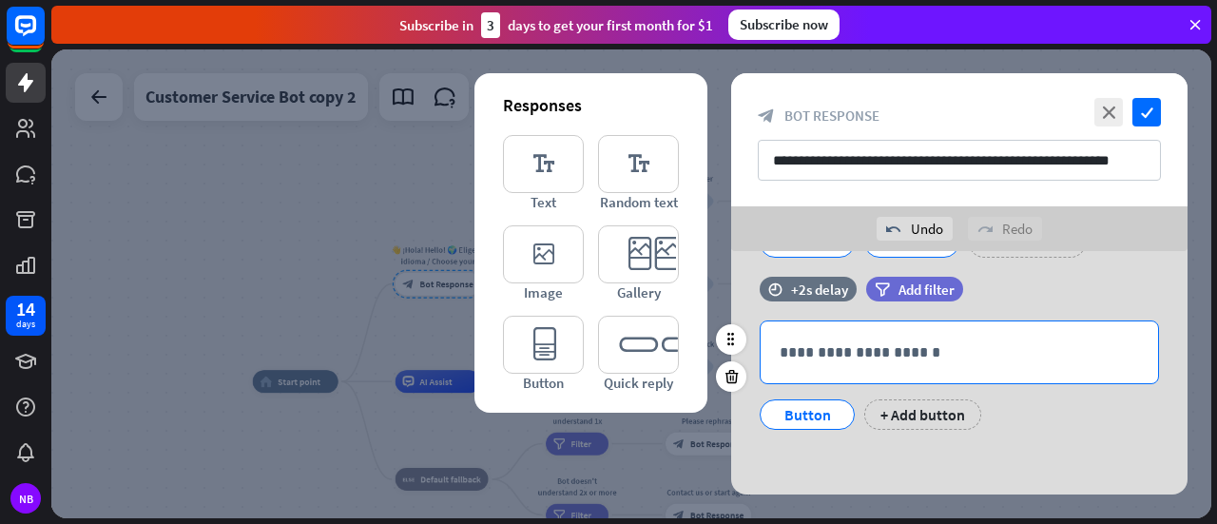
click at [835, 364] on div "**********" at bounding box center [959, 352] width 397 height 62
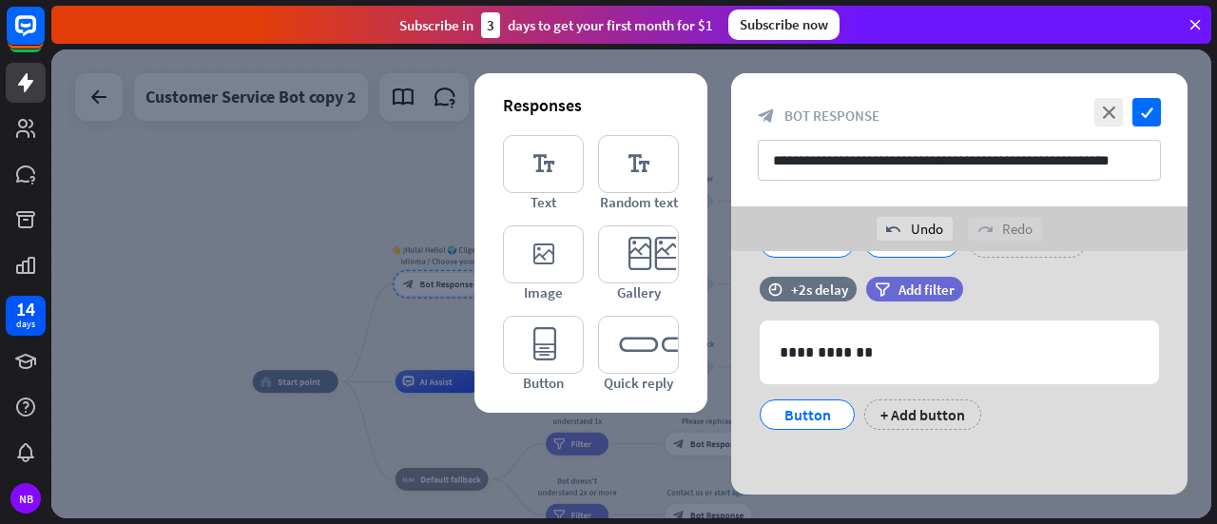
click at [943, 454] on div "**********" at bounding box center [959, 282] width 456 height 428
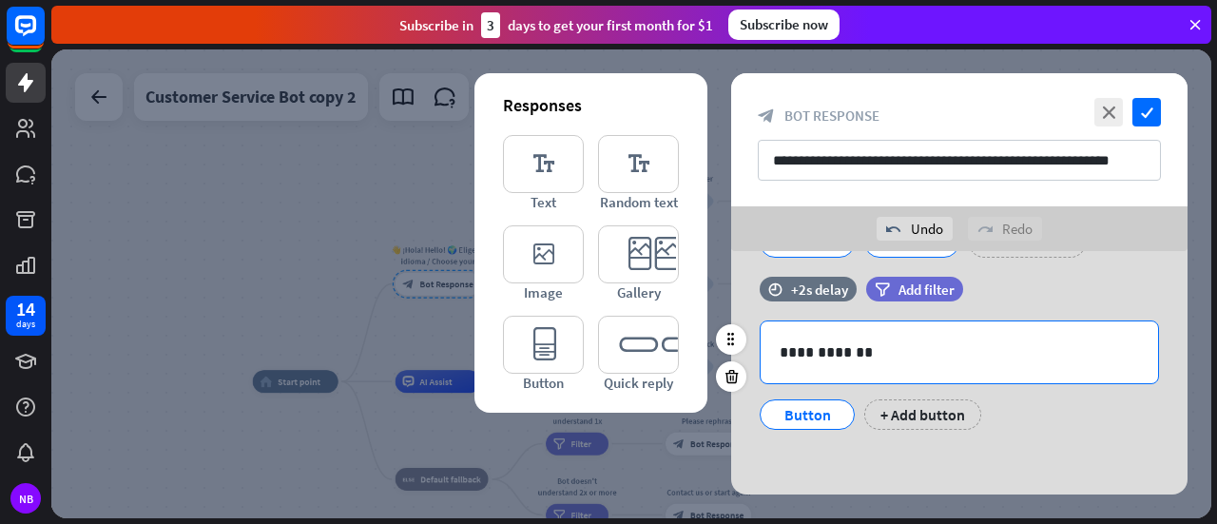
scroll to position [0, 0]
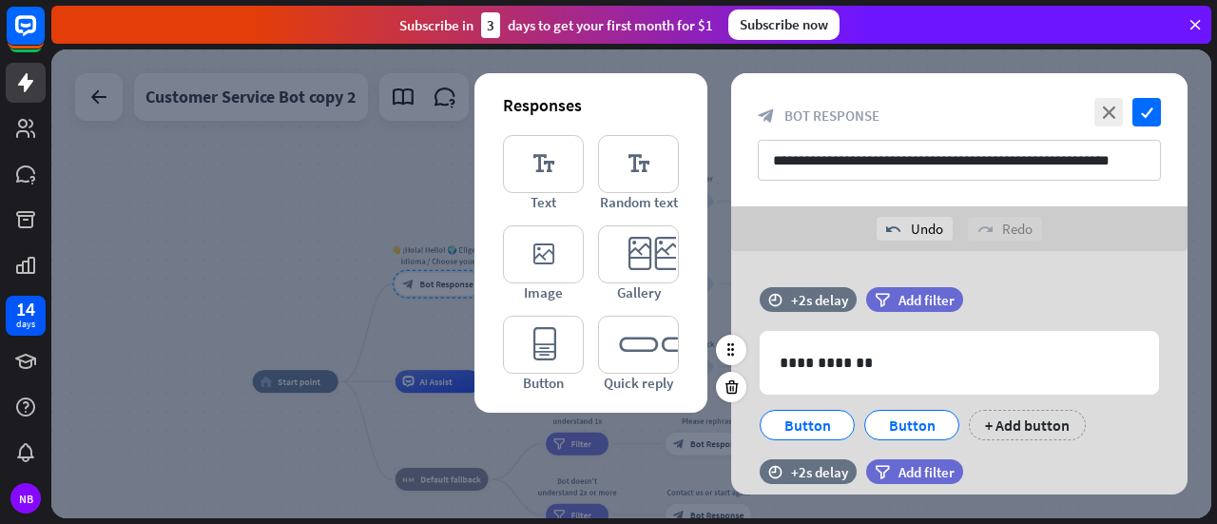
click at [996, 301] on div "filter Add filter" at bounding box center [962, 299] width 192 height 25
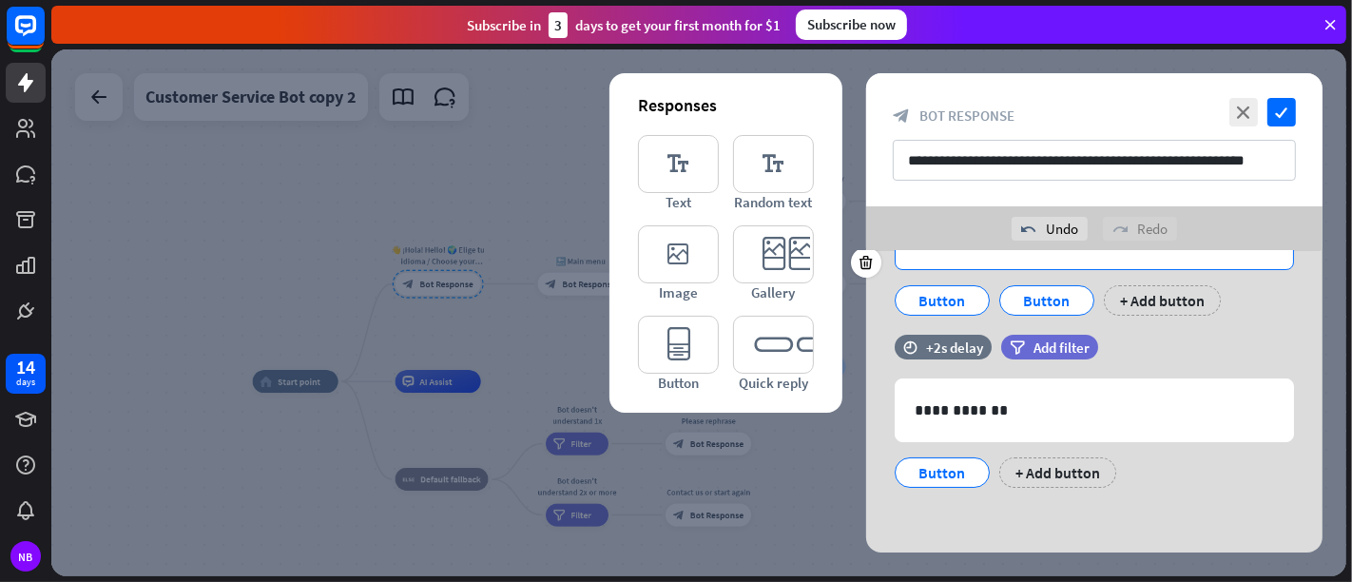
scroll to position [19, 0]
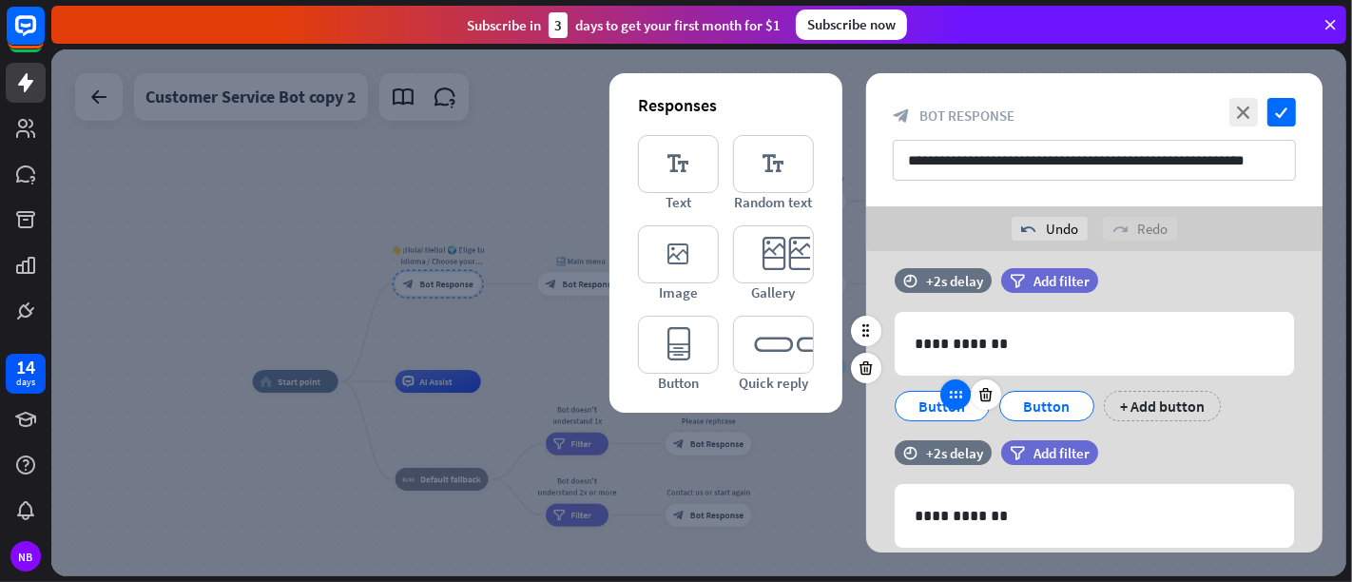
click at [962, 402] on div at bounding box center [955, 394] width 30 height 30
click at [957, 395] on icon at bounding box center [955, 394] width 17 height 17
click at [1054, 390] on icon at bounding box center [1060, 394] width 17 height 17
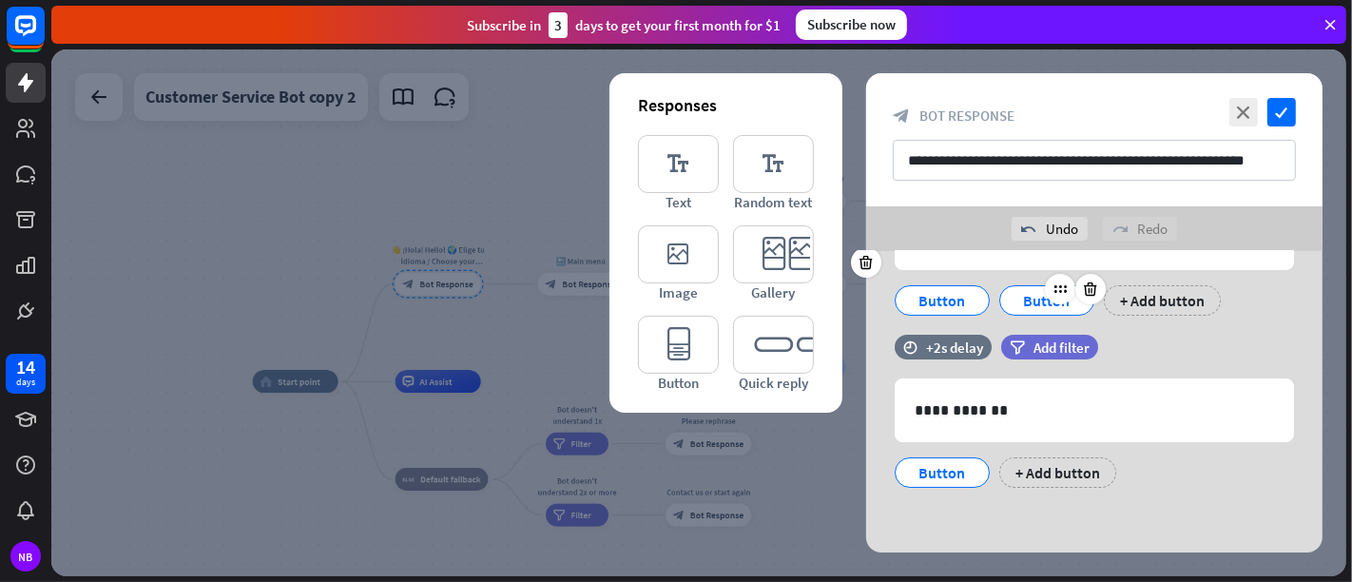
scroll to position [0, 0]
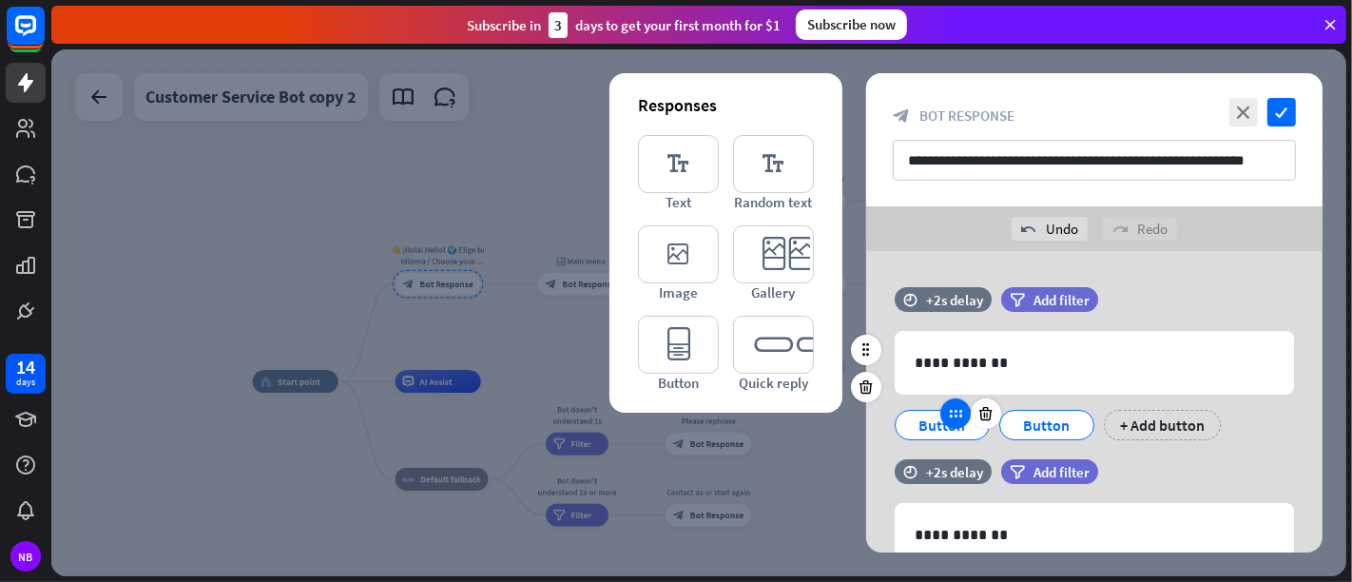
click at [957, 419] on icon at bounding box center [955, 413] width 17 height 17
click at [932, 430] on div "Button" at bounding box center [942, 425] width 63 height 29
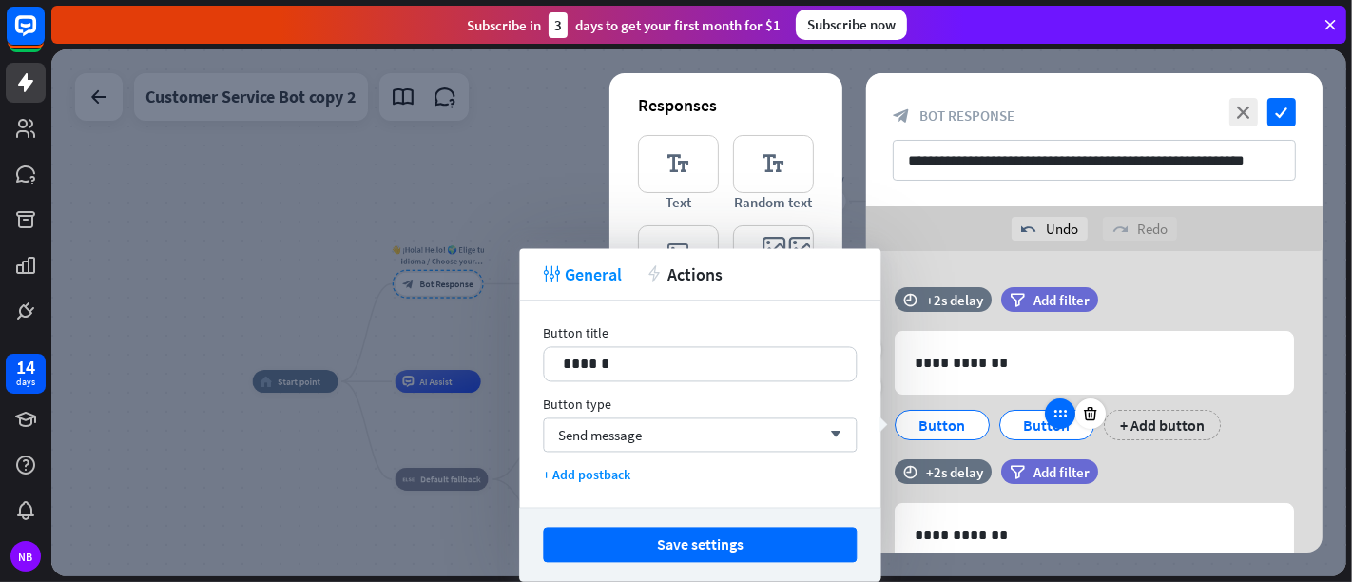
click at [1060, 422] on div at bounding box center [1060, 413] width 30 height 30
click at [1026, 414] on div "Button" at bounding box center [1046, 425] width 63 height 29
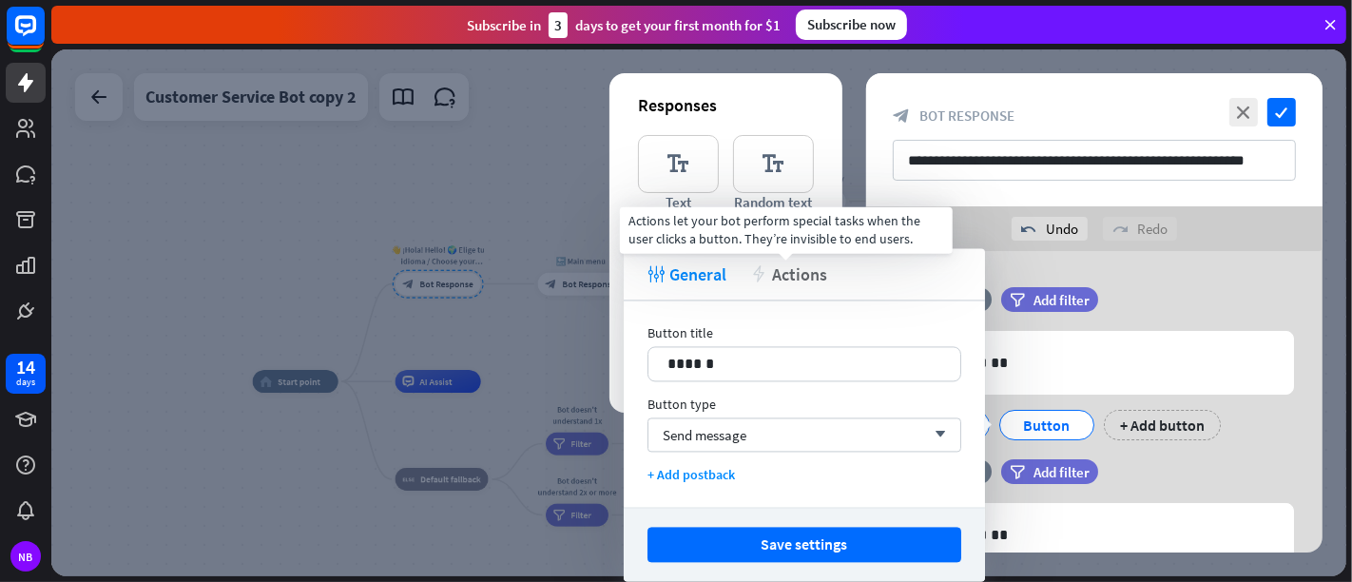
click at [772, 284] on span "Actions" at bounding box center [799, 274] width 55 height 22
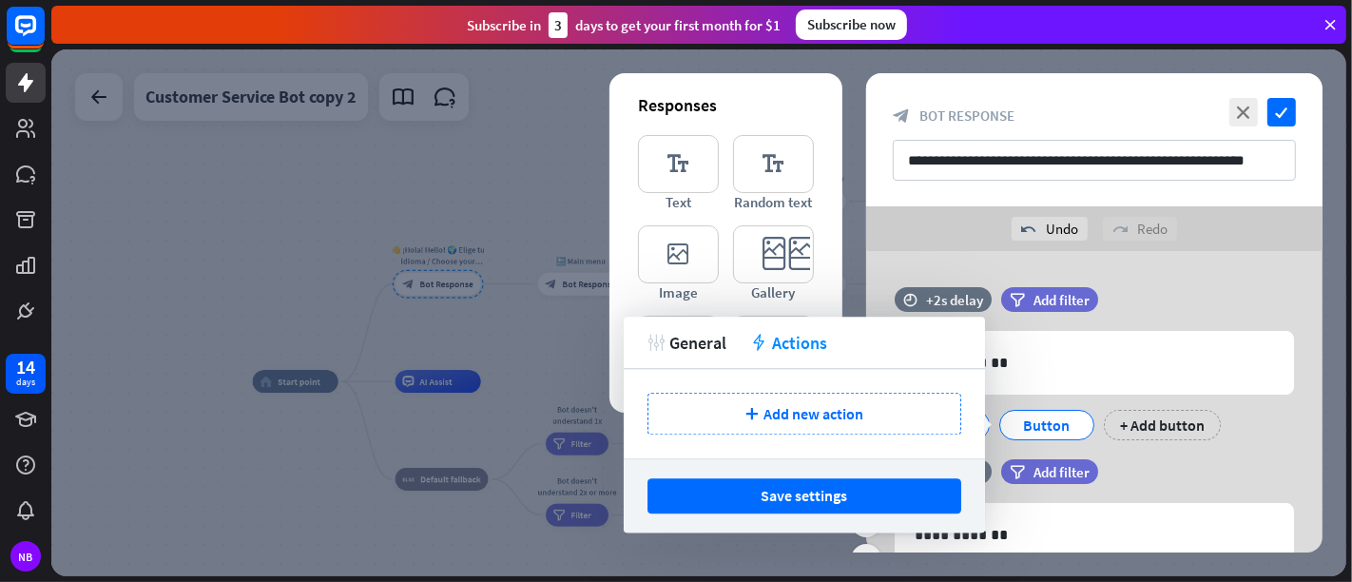
click at [1149, 490] on div "filter Add filter" at bounding box center [1097, 481] width 192 height 44
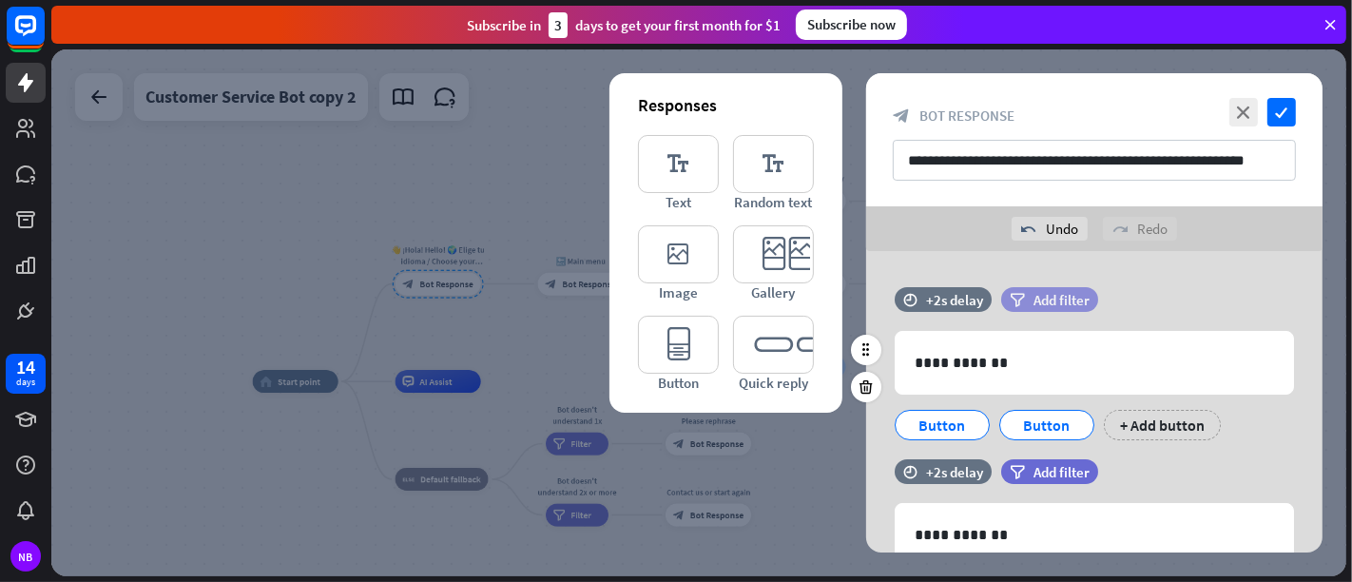
click at [1051, 302] on span "Add filter" at bounding box center [1062, 300] width 56 height 18
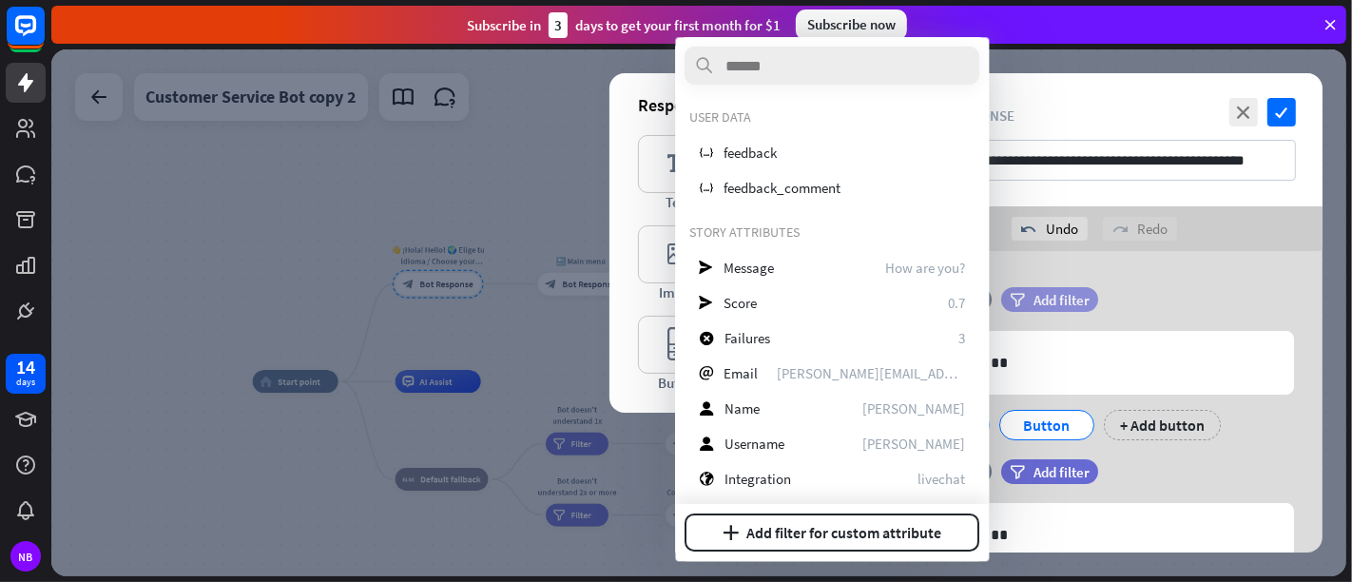
click at [1051, 302] on span "Add filter" at bounding box center [1062, 300] width 56 height 18
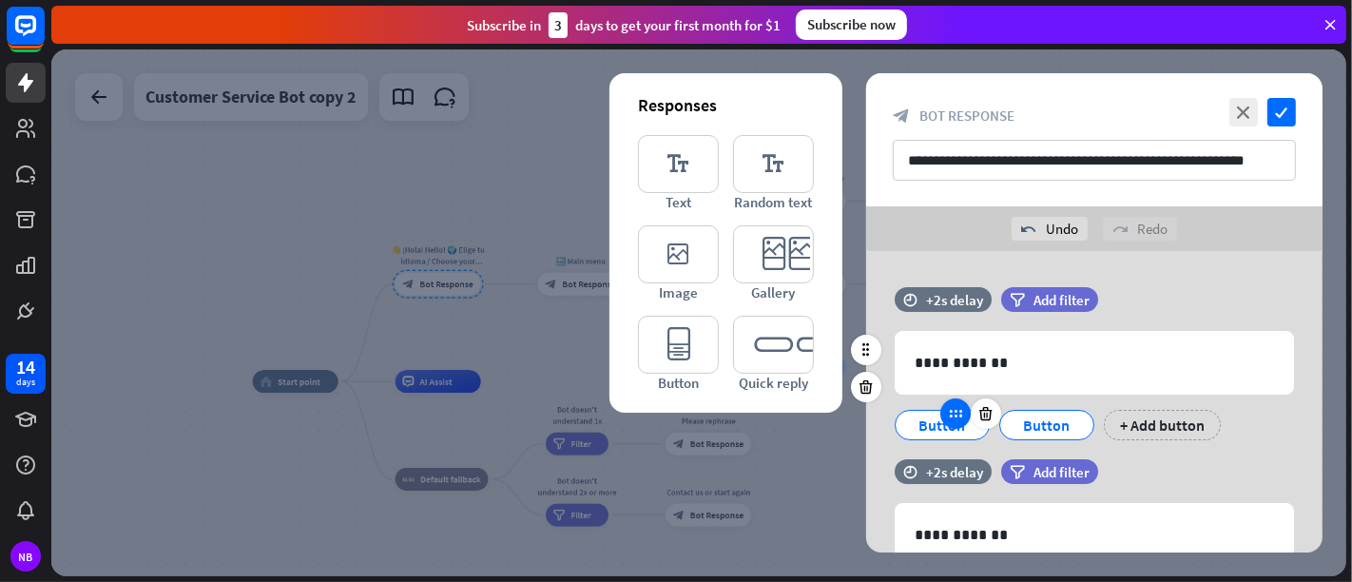
click at [952, 414] on icon at bounding box center [955, 413] width 17 height 17
click at [930, 428] on div "Button" at bounding box center [942, 425] width 63 height 29
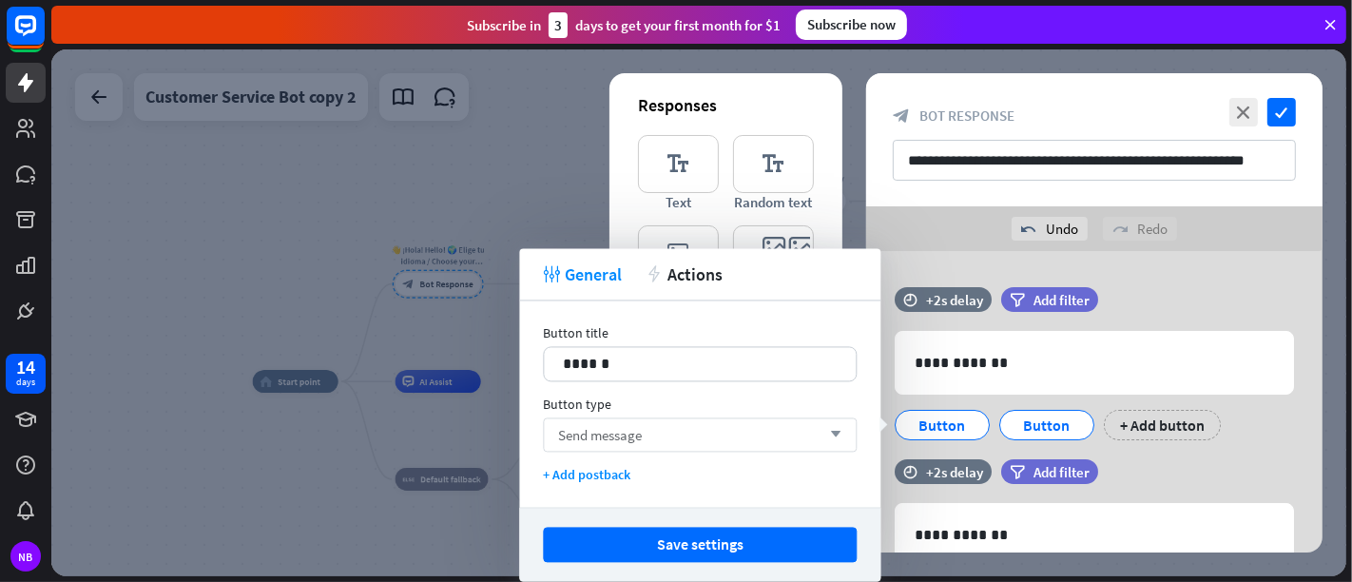
click at [762, 442] on div "Send message arrow_down" at bounding box center [700, 434] width 314 height 34
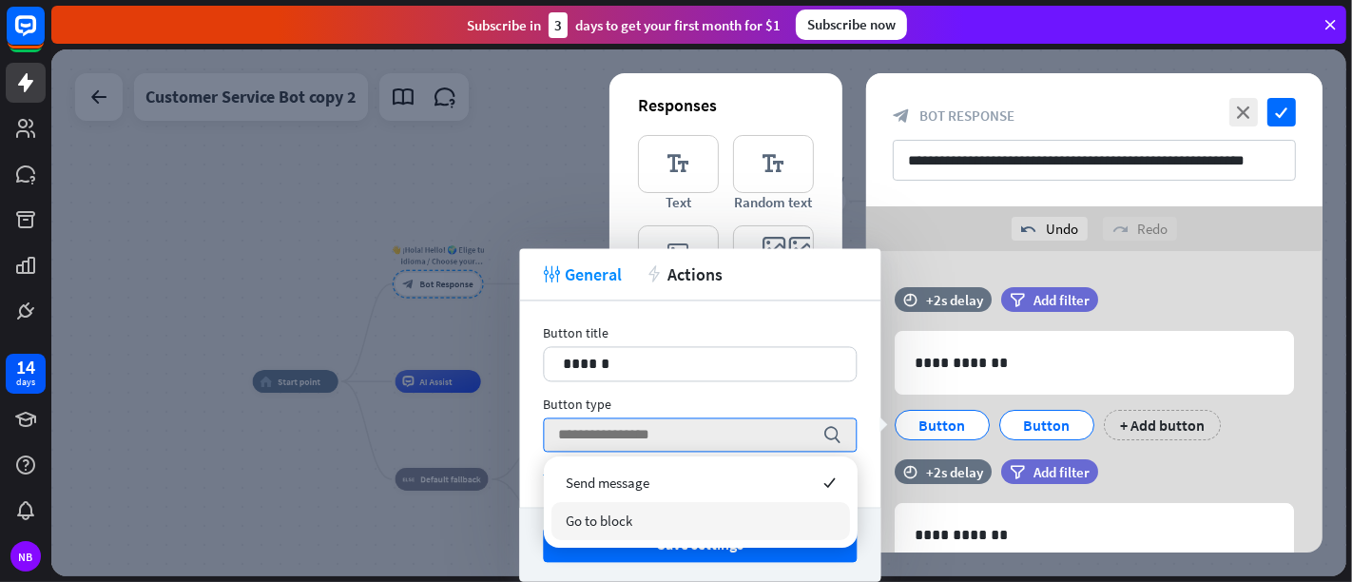
click at [723, 523] on div "Go to block" at bounding box center [700, 521] width 299 height 38
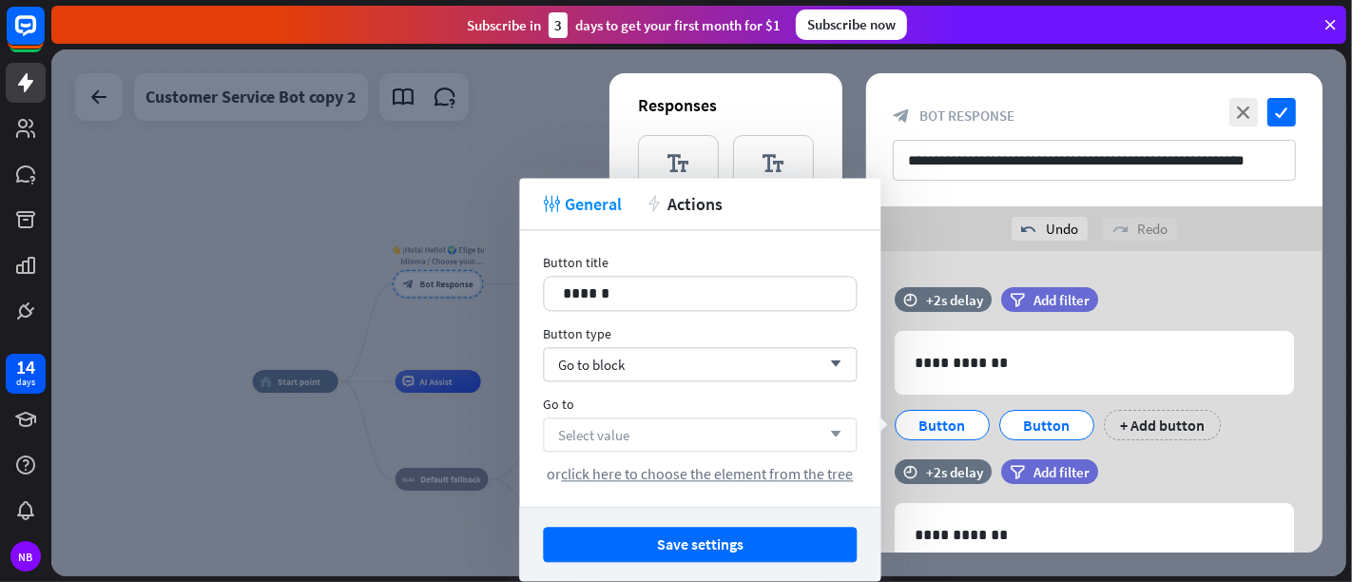
click at [652, 435] on div "Select value arrow_down" at bounding box center [700, 434] width 314 height 34
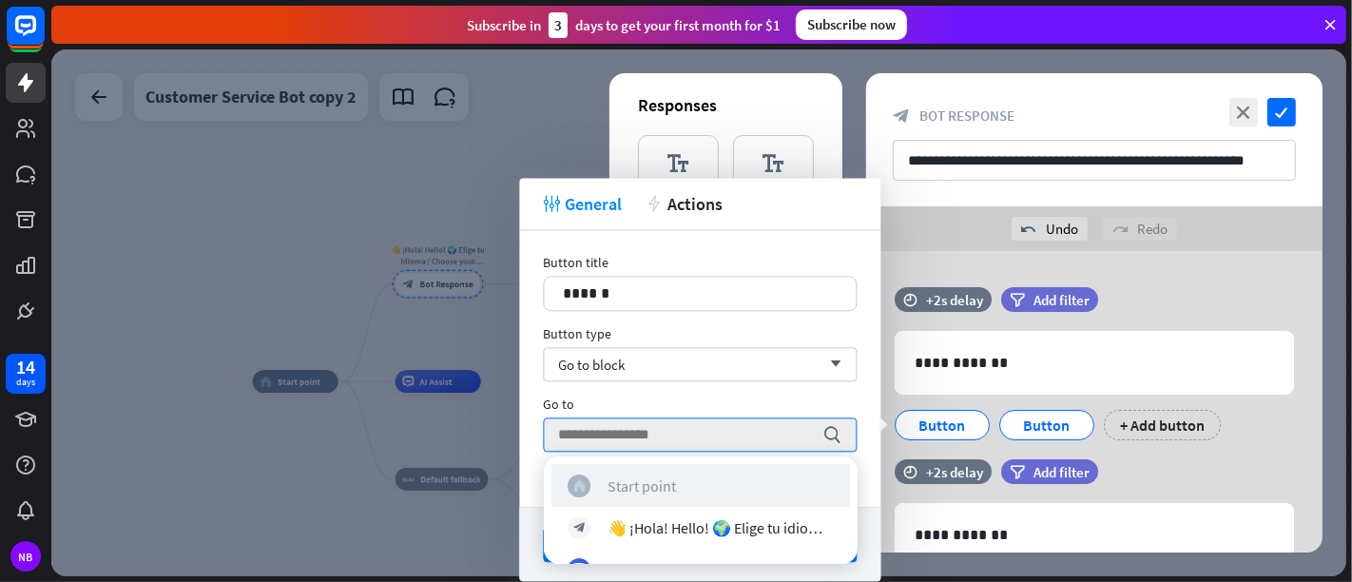
scroll to position [211, 0]
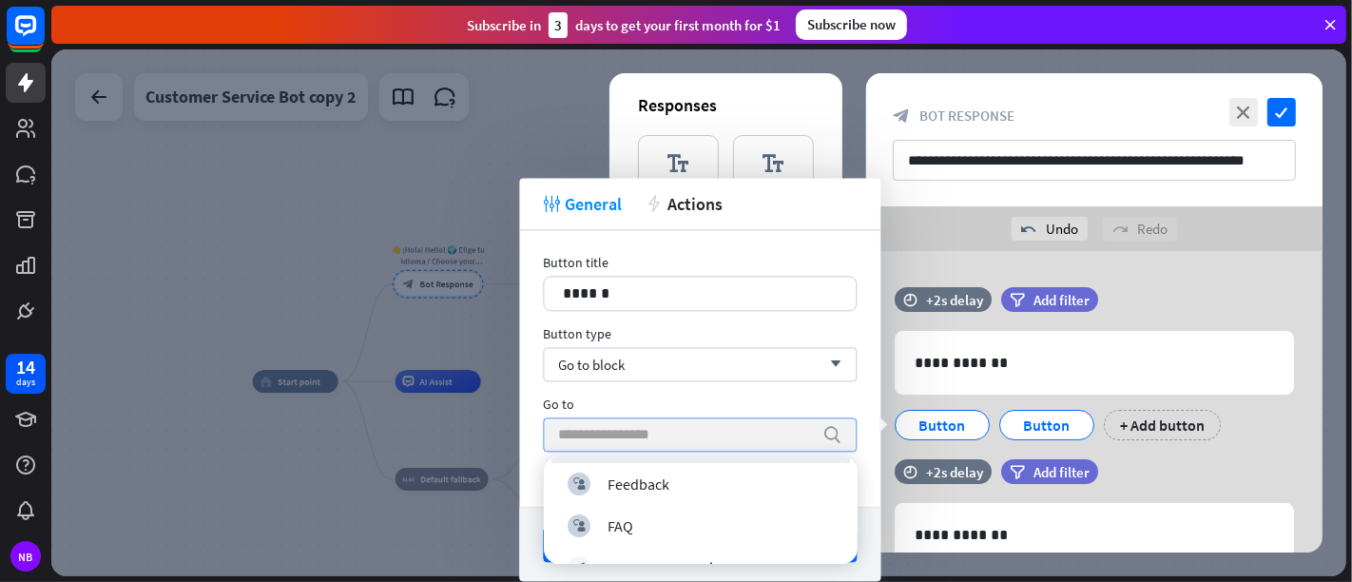
click at [761, 440] on input "search" at bounding box center [685, 434] width 255 height 32
click at [681, 392] on div "Button title 14 ****** Button type Go to block arrow_down Go to search or click…" at bounding box center [699, 368] width 361 height 277
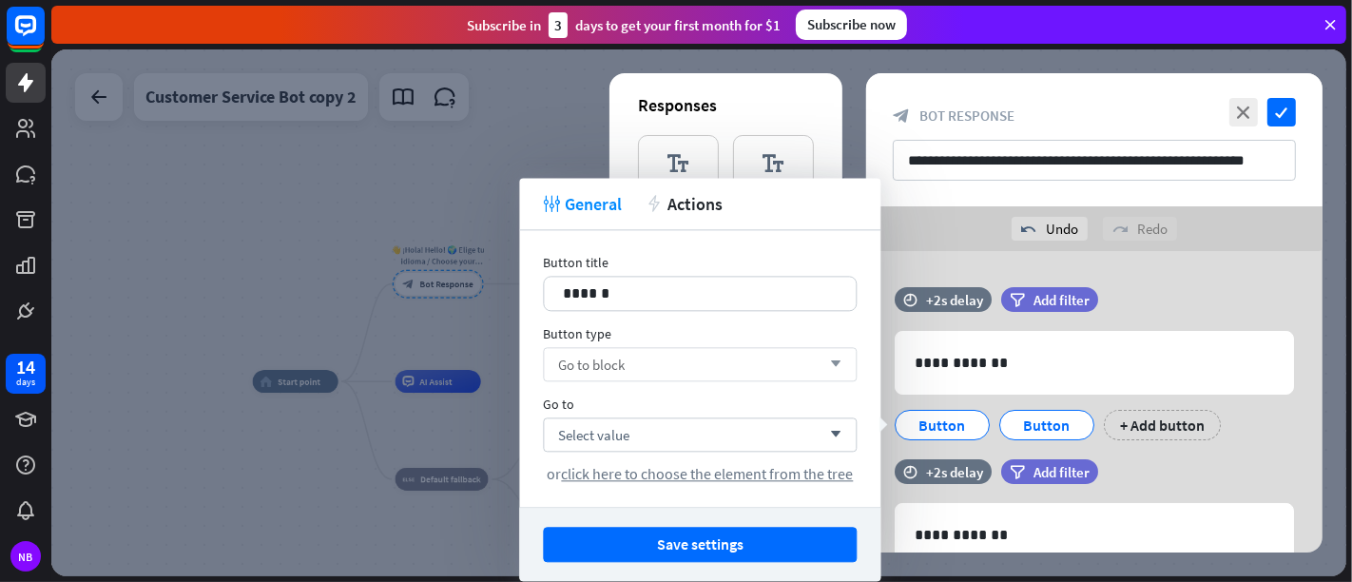
click at [677, 355] on div "Go to block arrow_down" at bounding box center [700, 364] width 314 height 34
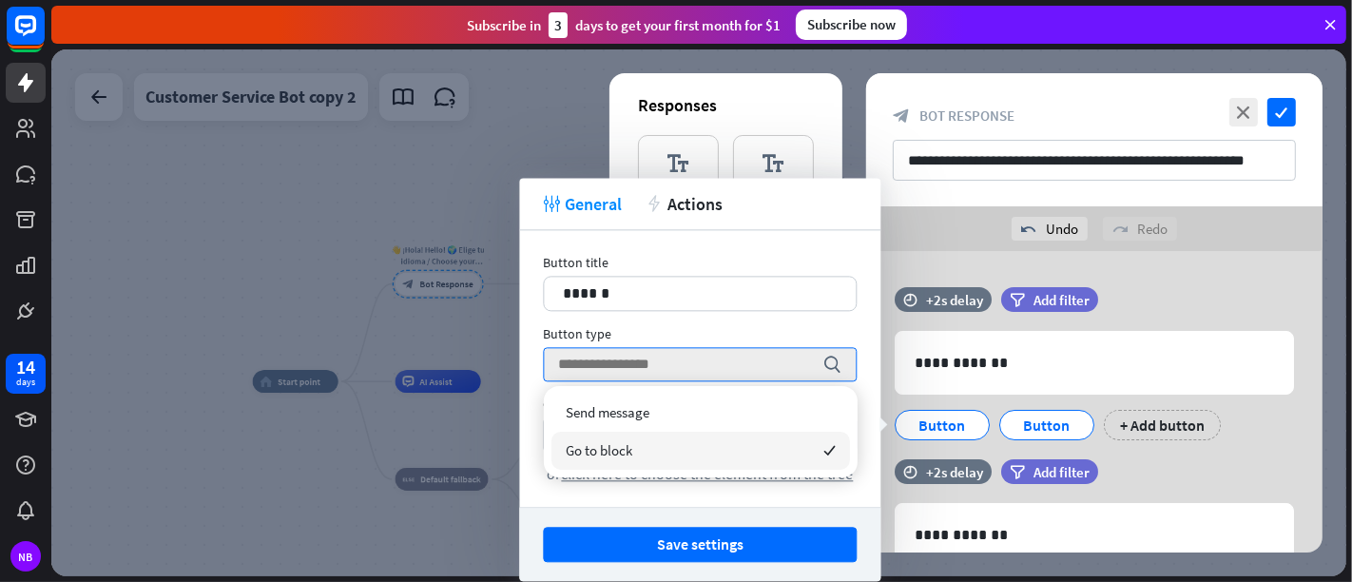
click at [651, 452] on div "Go to block checked" at bounding box center [700, 451] width 299 height 38
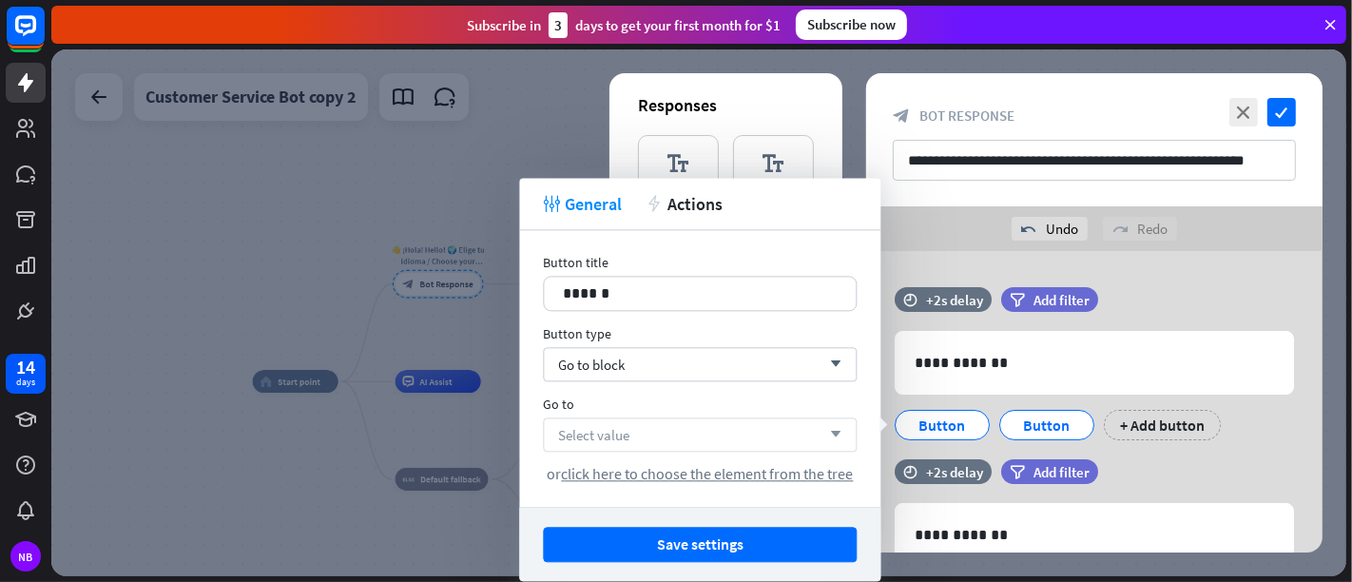
click at [819, 430] on div "Select value arrow_down" at bounding box center [700, 434] width 314 height 34
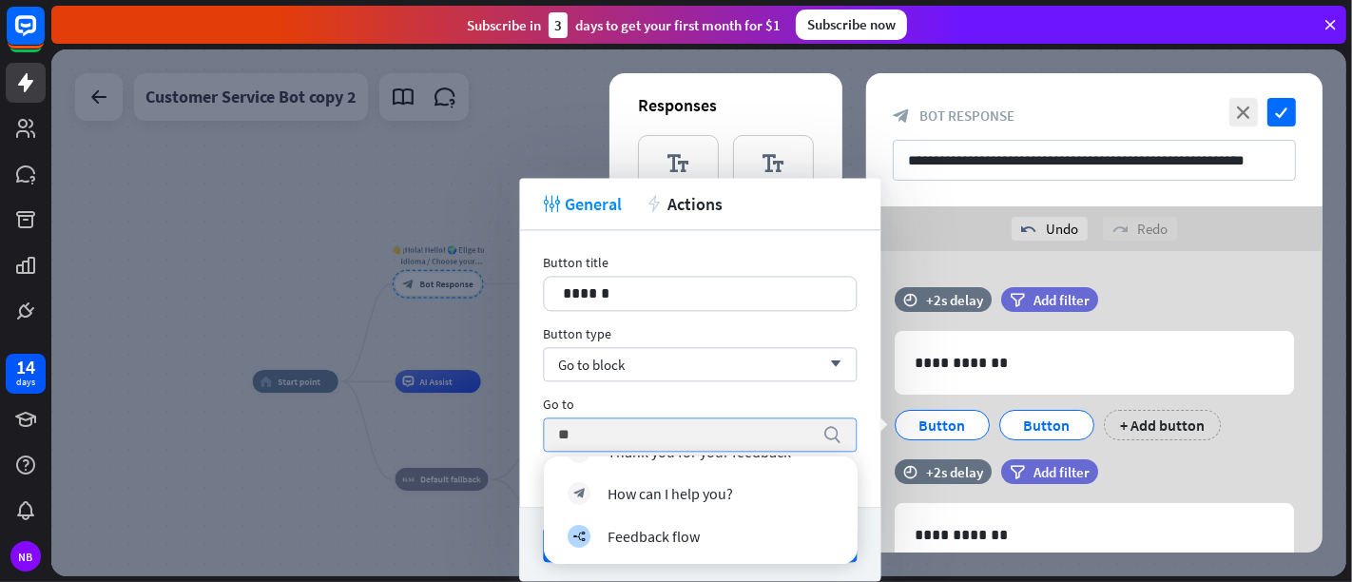
scroll to position [45, 0]
type input "*"
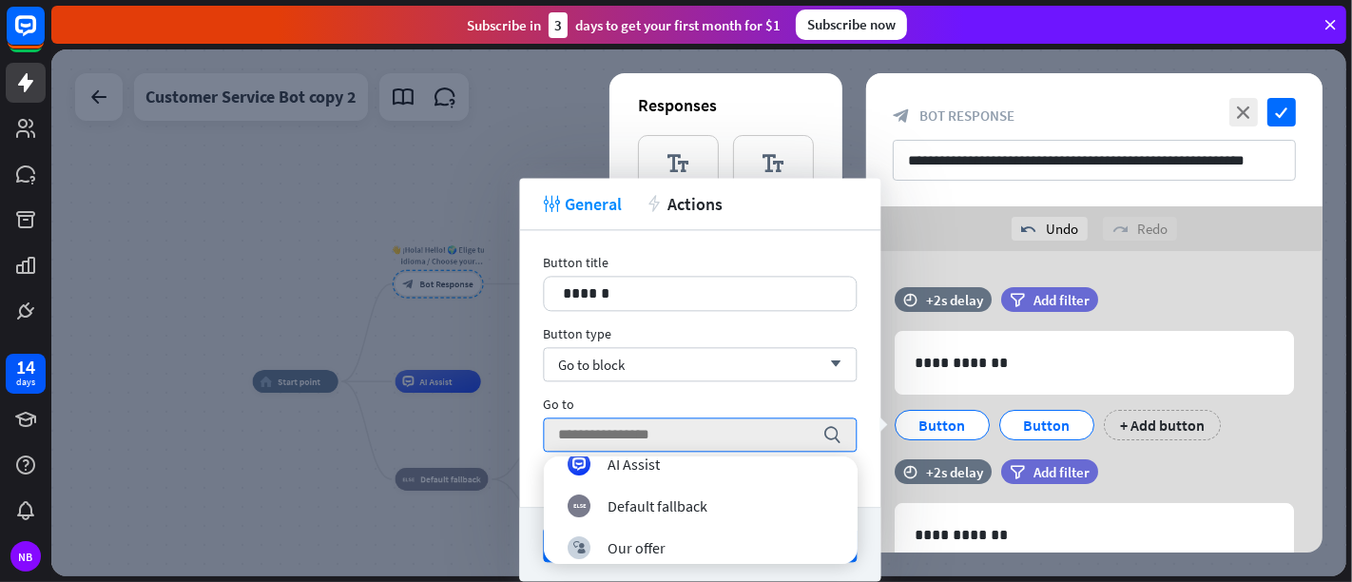
scroll to position [0, 0]
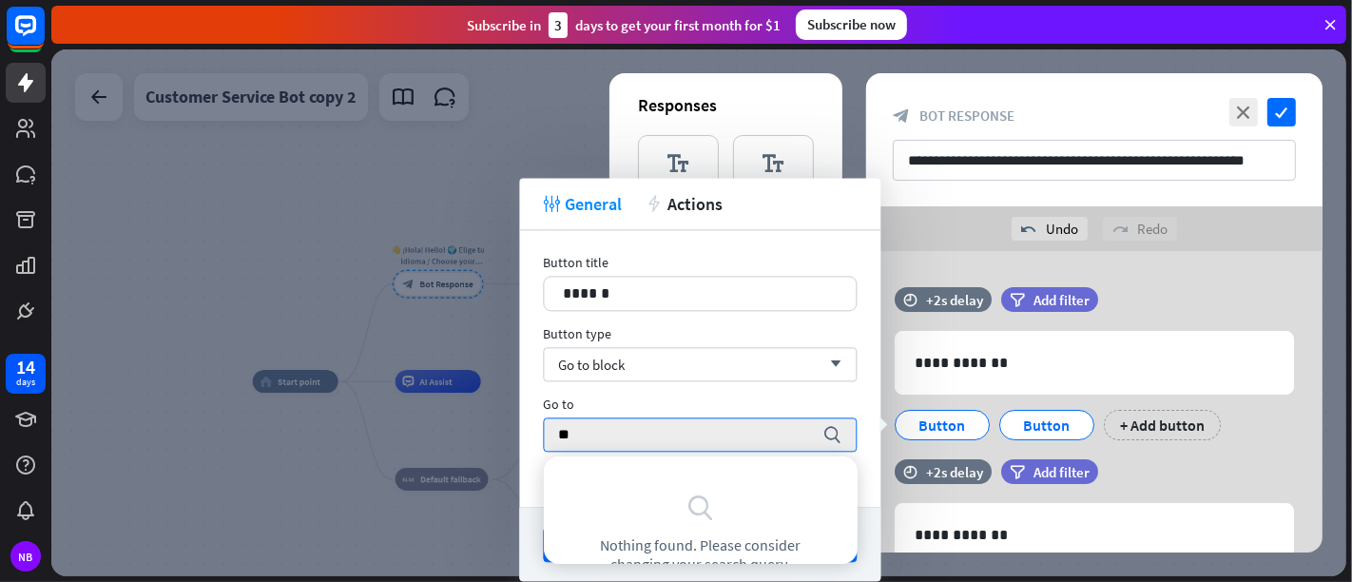
type input "*"
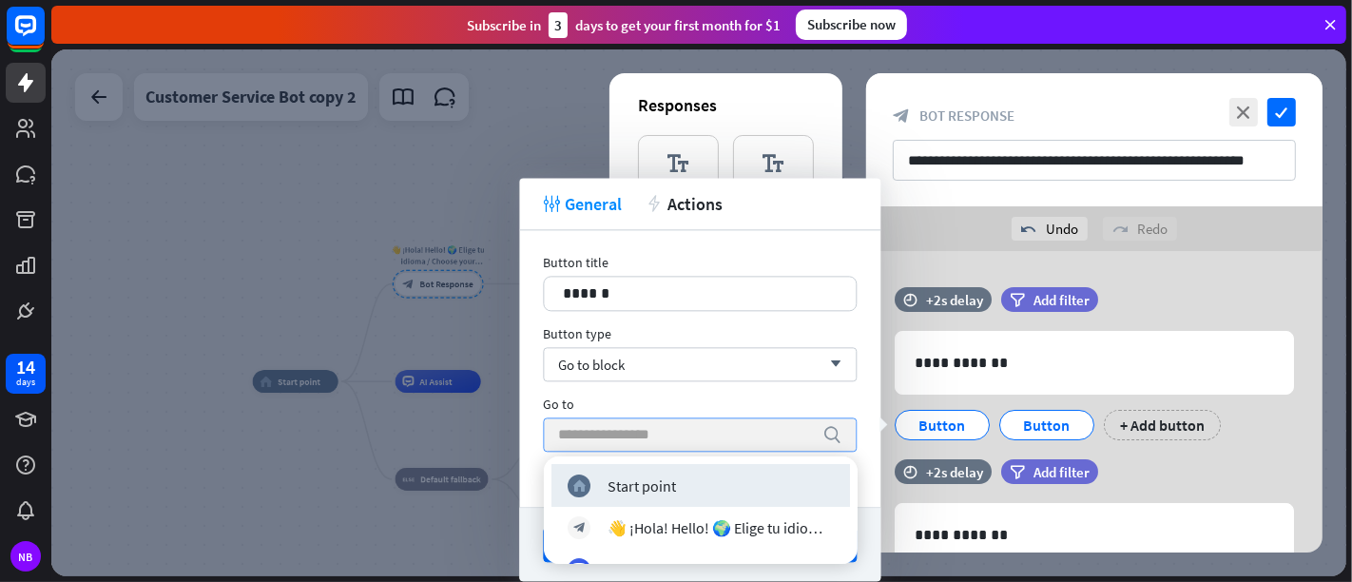
paste input "**********"
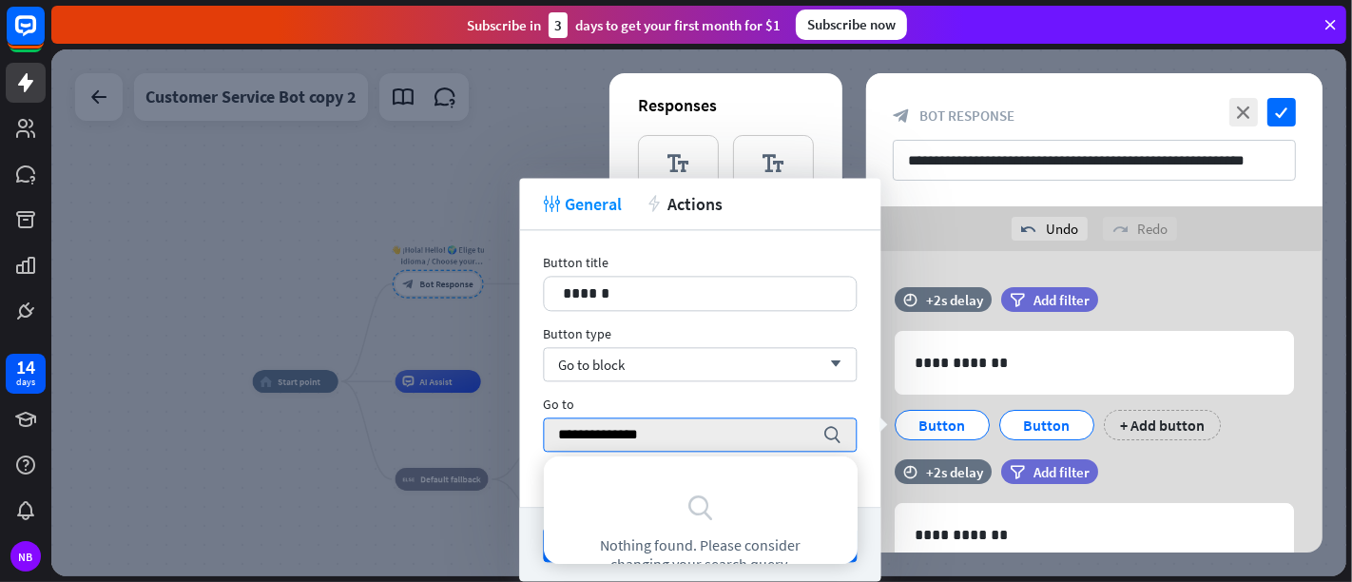
type input "**********"
click at [689, 501] on icon "search" at bounding box center [700, 507] width 29 height 29
drag, startPoint x: 668, startPoint y: 435, endPoint x: 222, endPoint y: 435, distance: 445.9
click at [225, 435] on body "14 days NB close Product Help First steps Get started with ChatBot Help Center …" at bounding box center [676, 291] width 1352 height 582
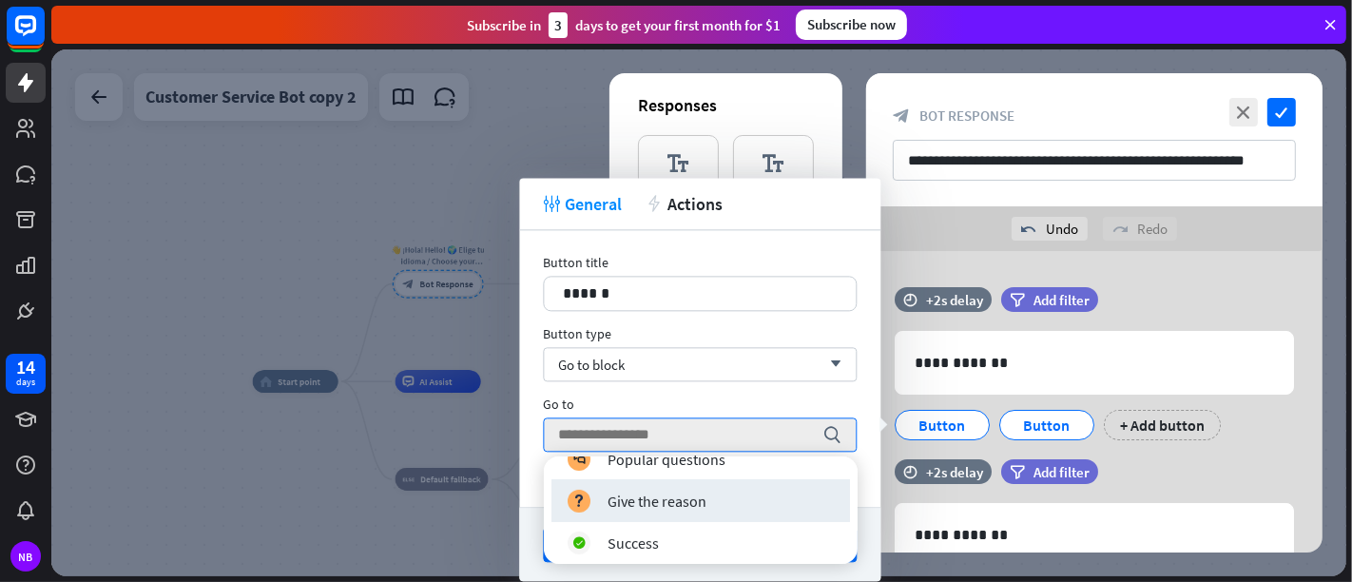
scroll to position [467, 0]
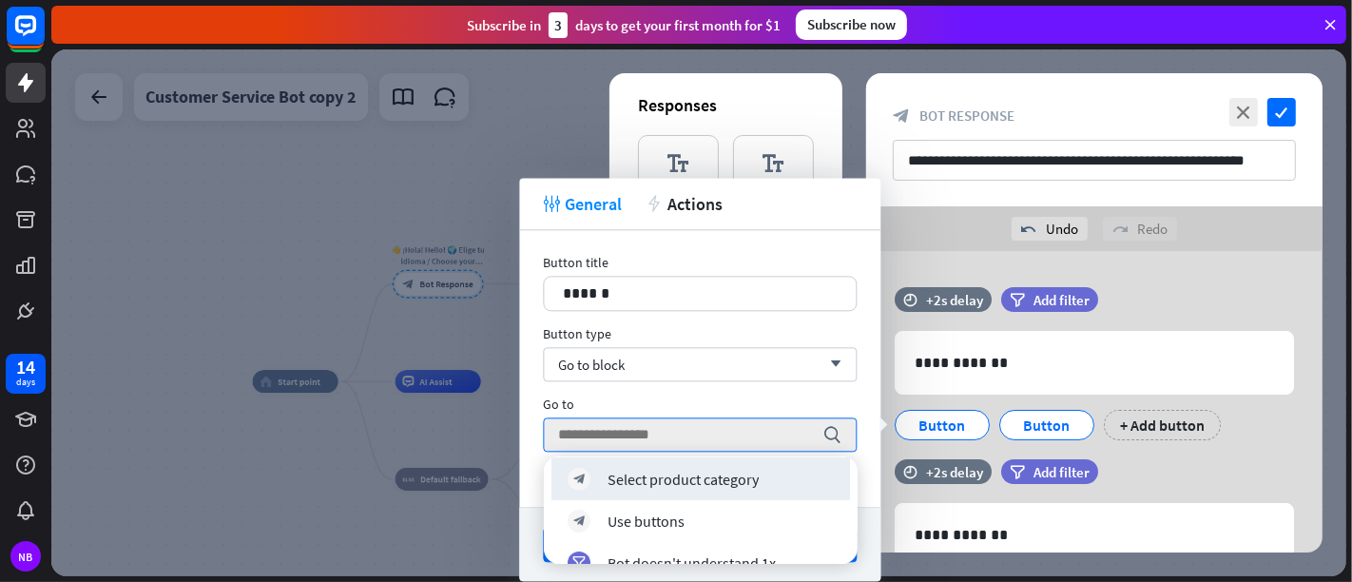
click at [700, 396] on div "Go to" at bounding box center [700, 404] width 314 height 17
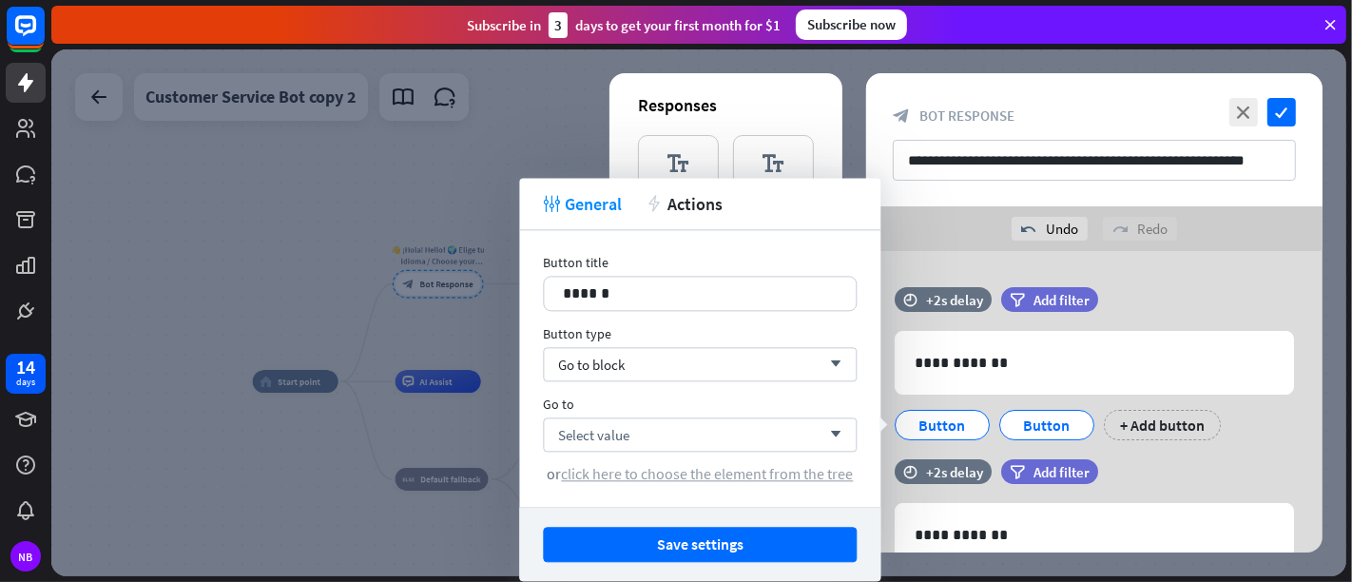
click at [715, 471] on span "click here to choose the element from the tree" at bounding box center [707, 473] width 292 height 19
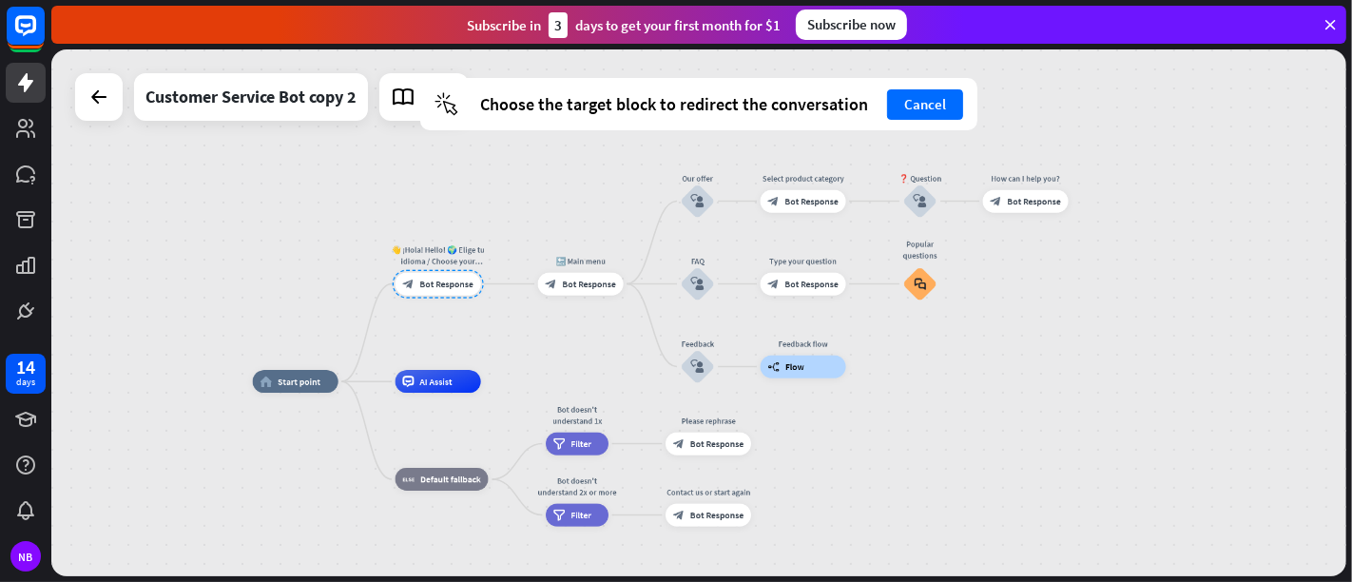
click at [441, 273] on div at bounding box center [438, 284] width 91 height 29
click at [442, 281] on div at bounding box center [438, 284] width 91 height 29
click at [437, 256] on div "👋 ¡Hola! Hello! 🌍 Elige tu idioma / Choose your language:" at bounding box center [438, 255] width 103 height 23
click at [907, 91] on button "Cancel" at bounding box center [925, 104] width 76 height 30
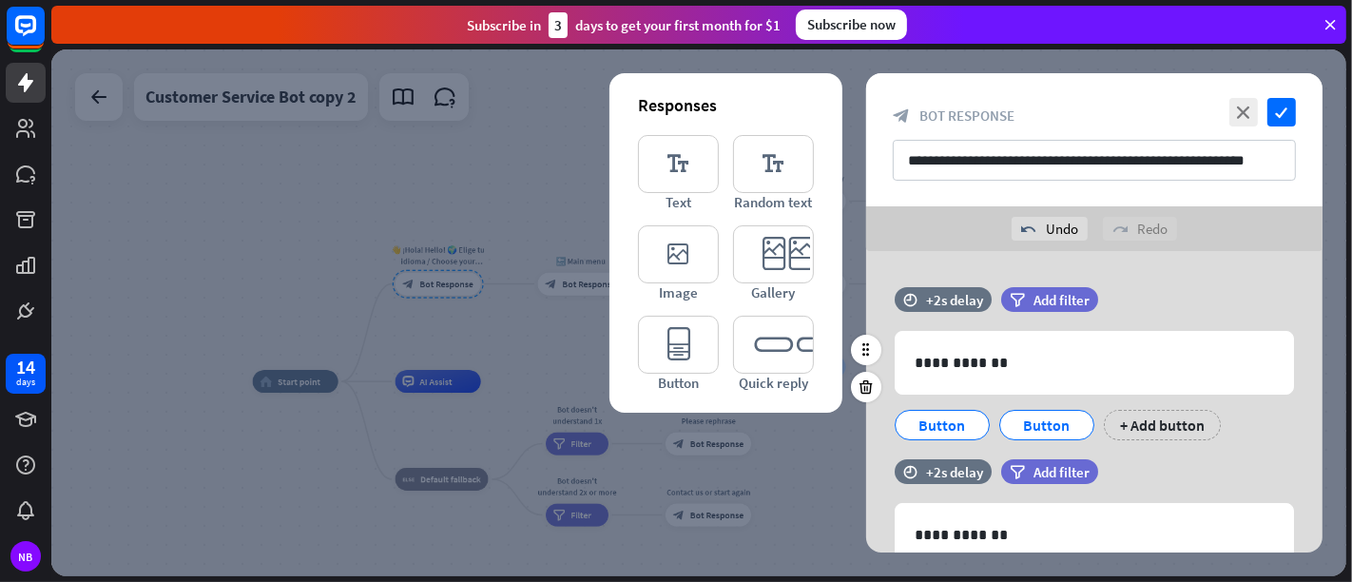
scroll to position [106, 0]
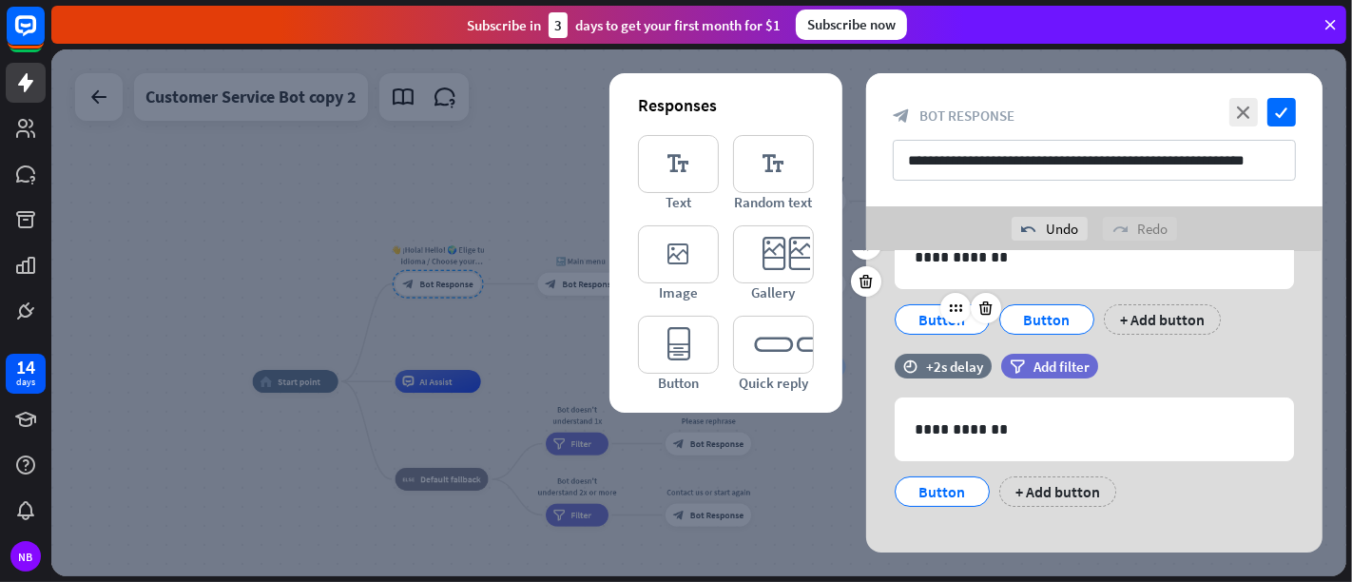
click at [948, 324] on div "Button" at bounding box center [942, 319] width 63 height 29
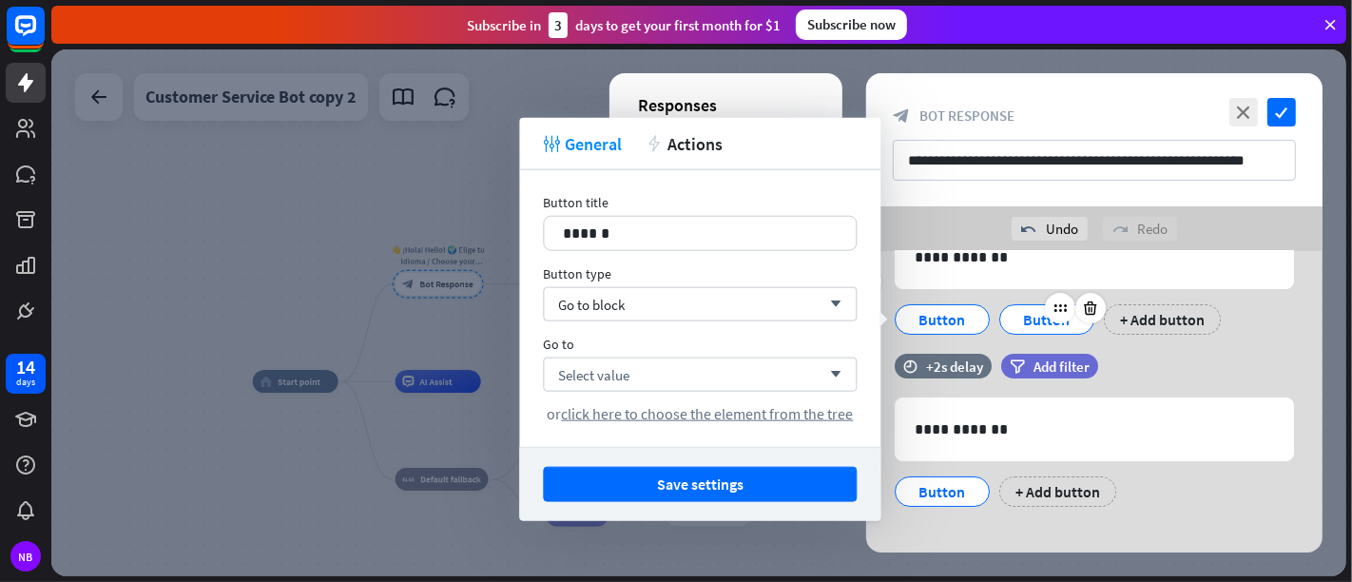
click at [1029, 327] on div "Button" at bounding box center [1046, 319] width 63 height 29
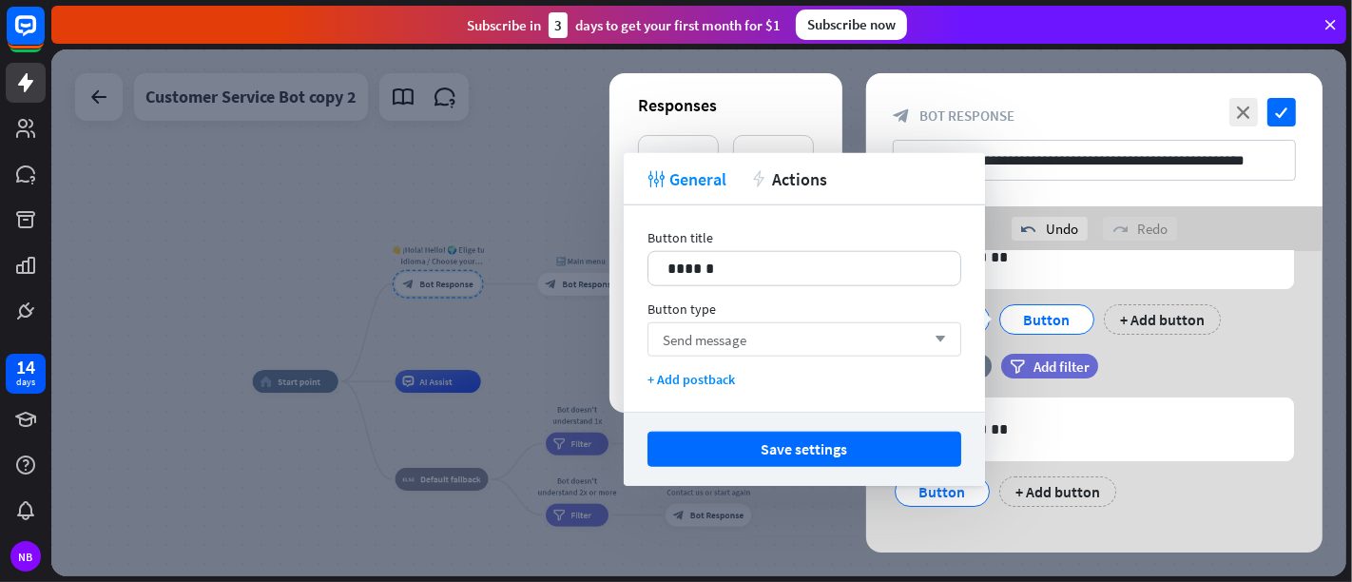
click at [839, 330] on div "Send message arrow_down" at bounding box center [804, 339] width 314 height 34
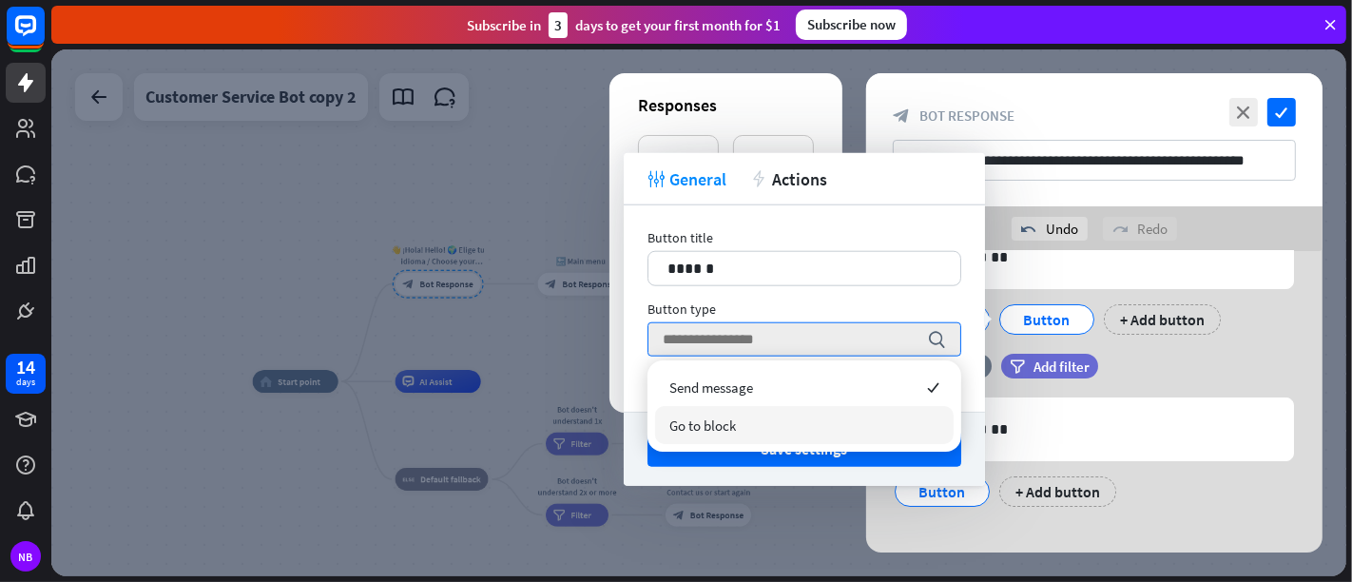
click at [799, 425] on div "Go to block" at bounding box center [804, 425] width 299 height 38
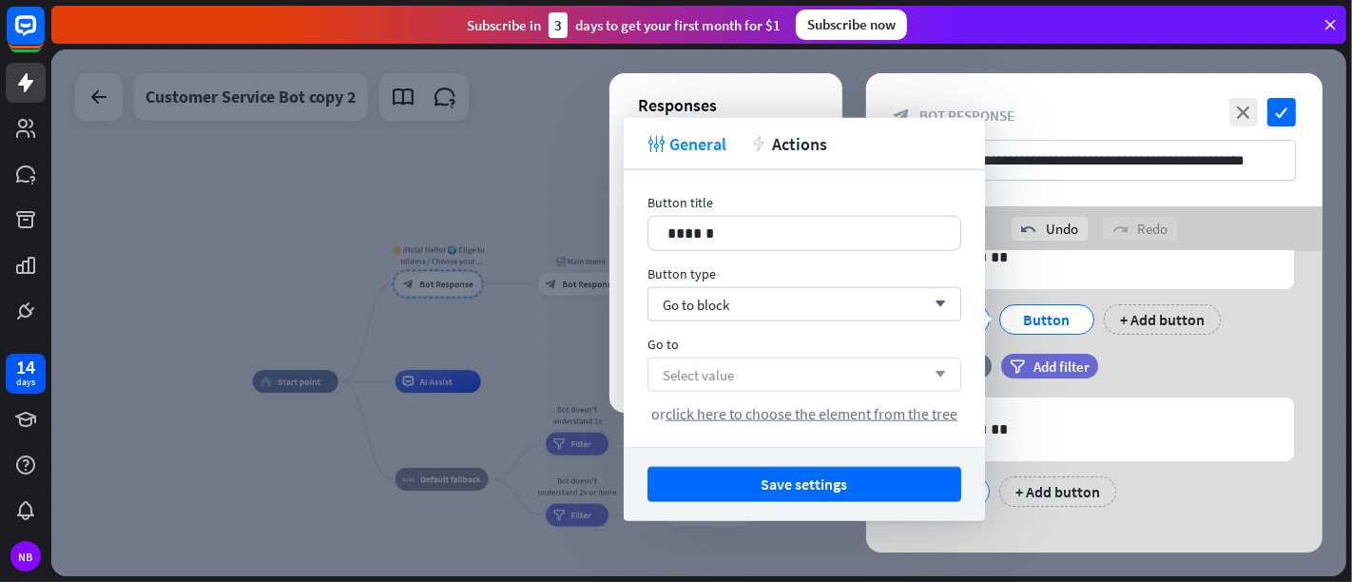
click at [784, 381] on div "Select value arrow_down" at bounding box center [804, 374] width 314 height 34
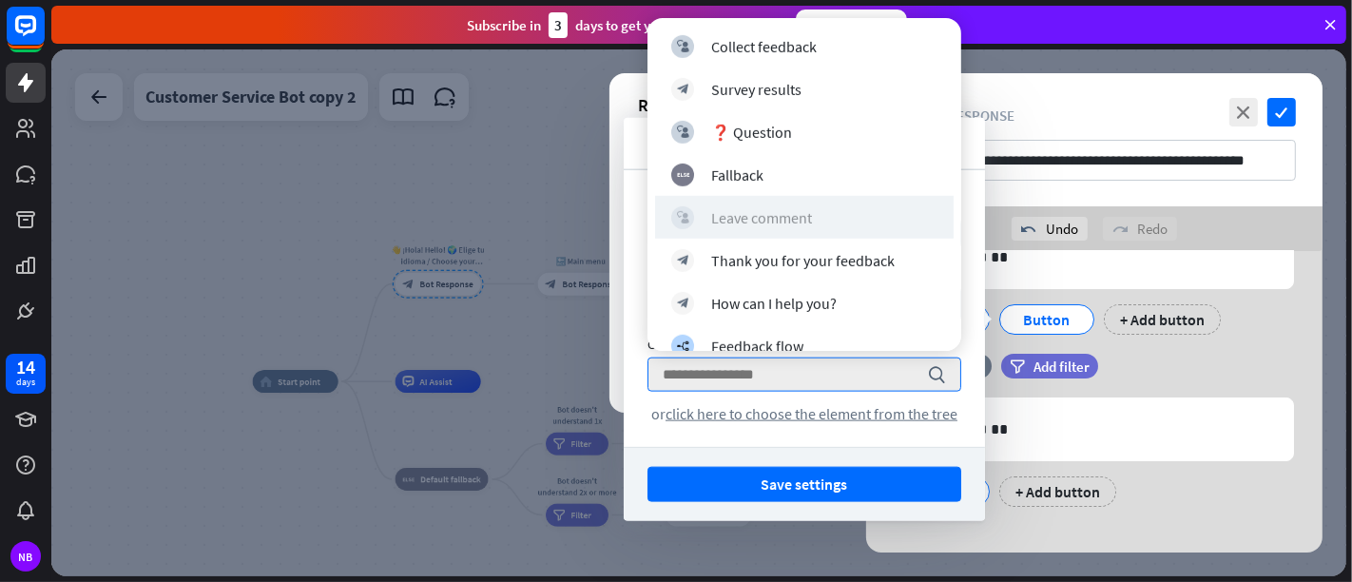
scroll to position [909, 0]
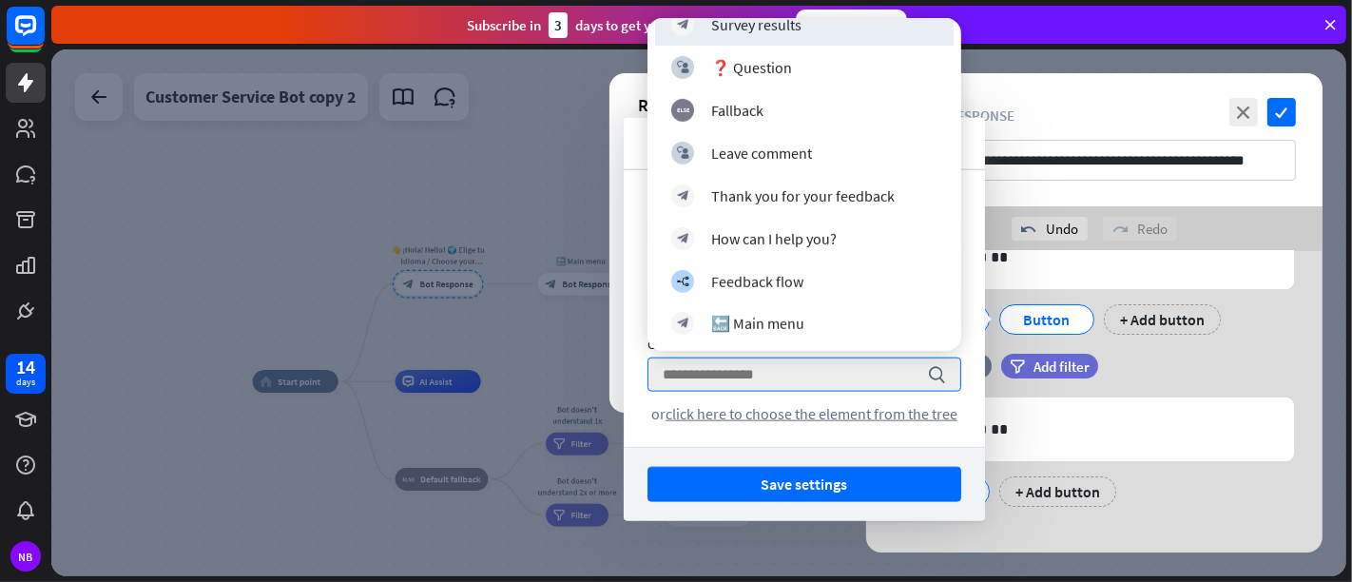
click at [996, 51] on div at bounding box center [698, 312] width 1295 height 527
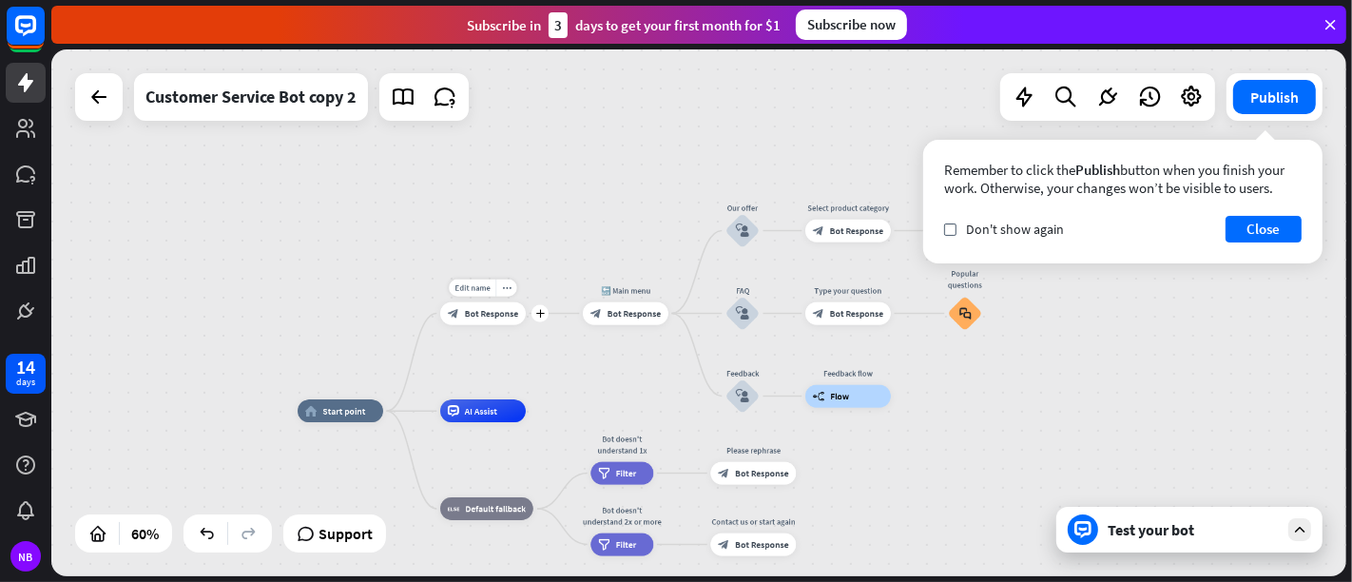
click at [502, 311] on span "Bot Response" at bounding box center [491, 313] width 53 height 11
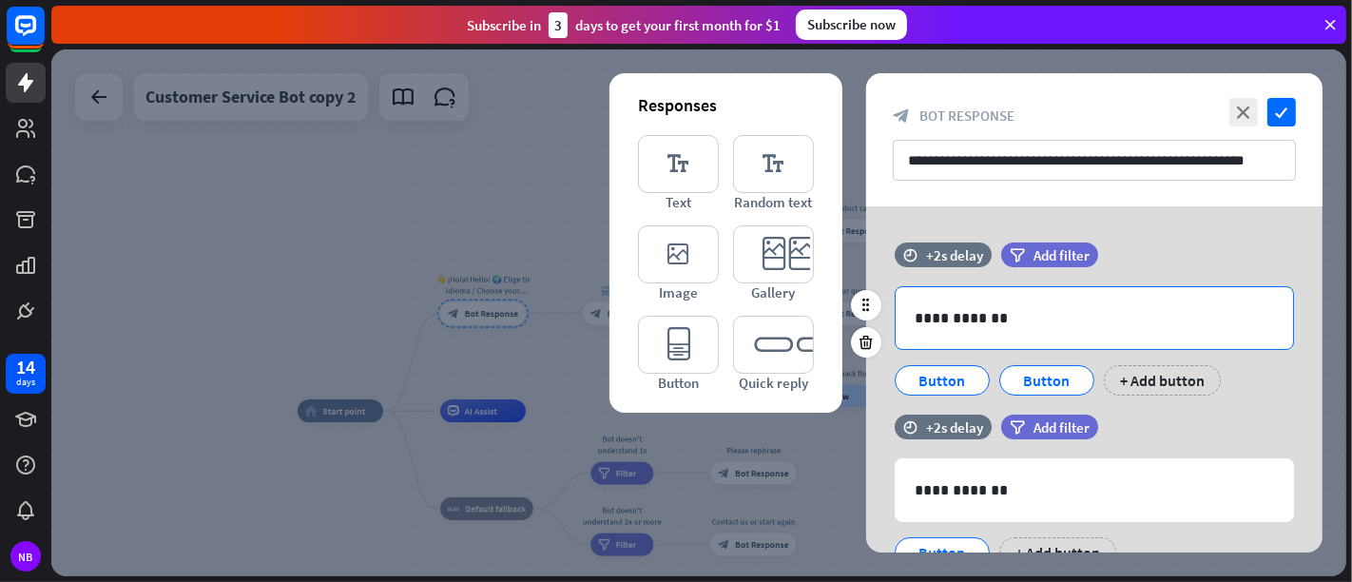
scroll to position [80, 0]
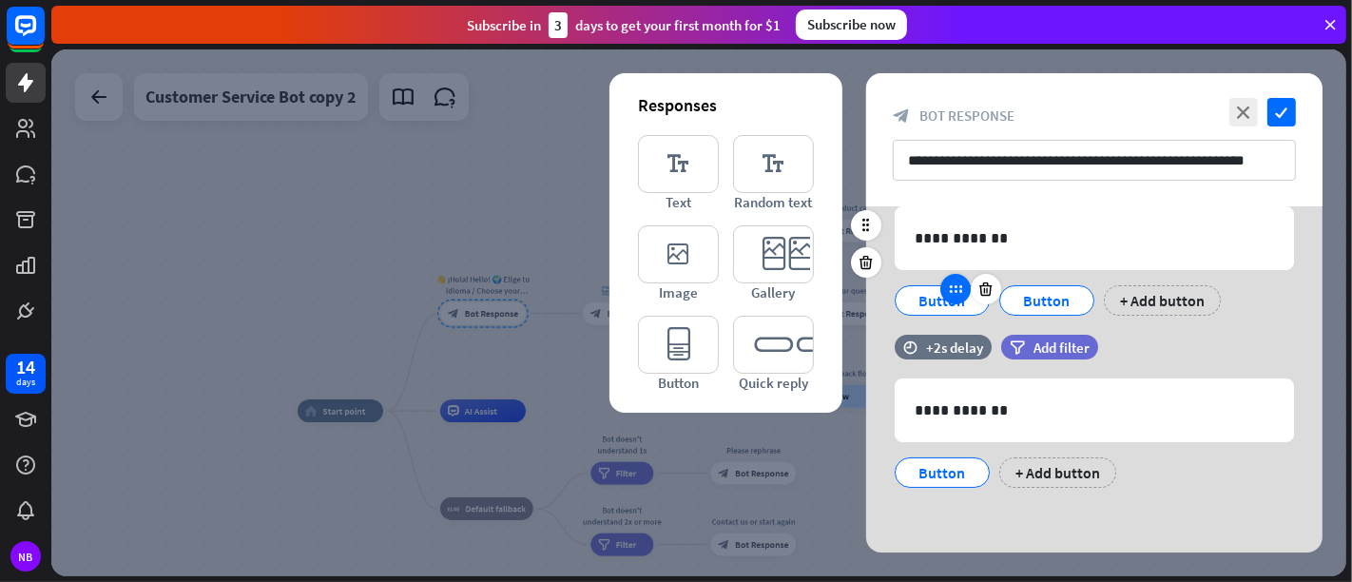
click at [961, 297] on div at bounding box center [955, 289] width 30 height 30
click at [933, 296] on div "Button" at bounding box center [942, 300] width 63 height 29
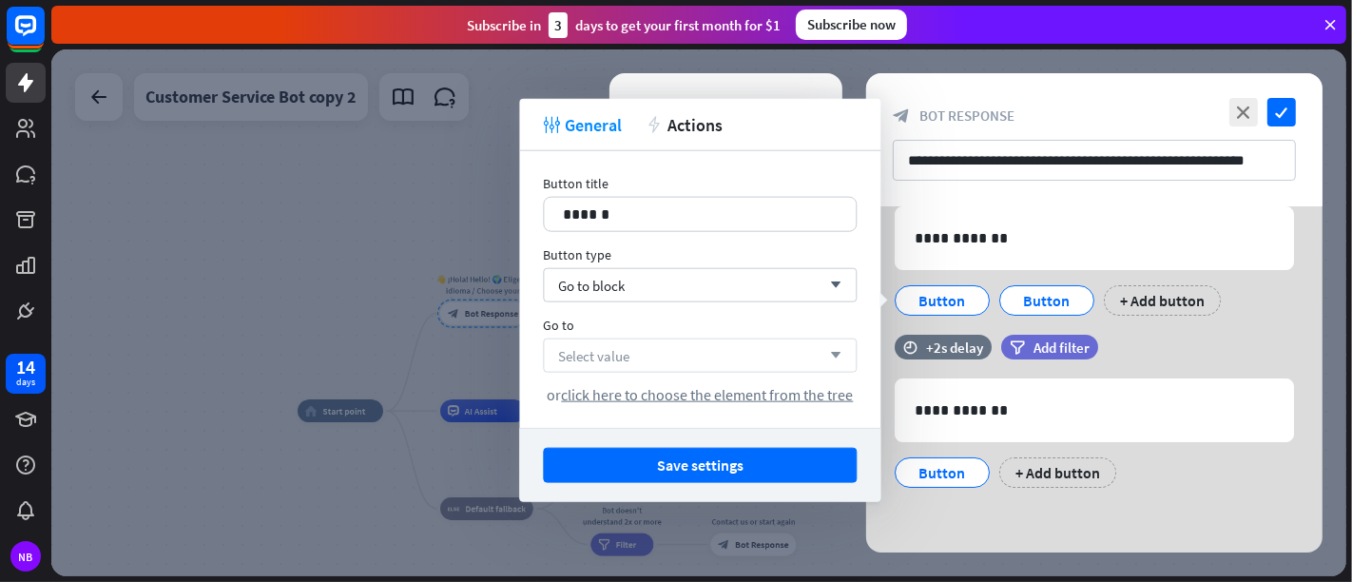
click at [739, 357] on div "Select value arrow_down" at bounding box center [700, 355] width 314 height 34
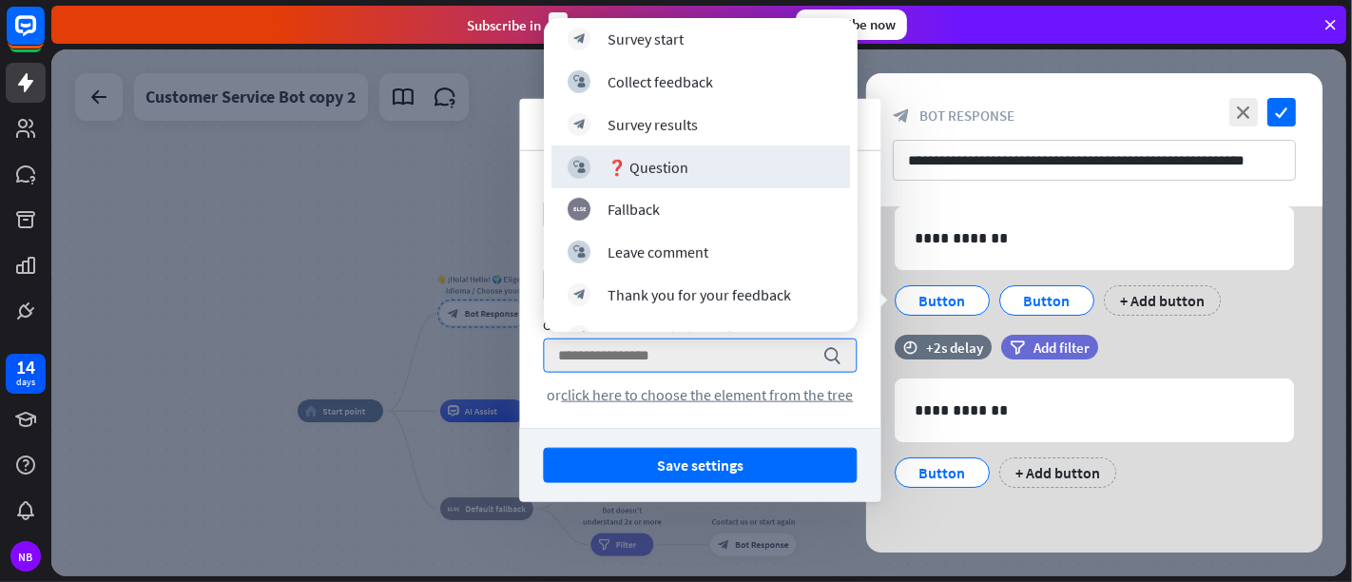
scroll to position [918, 0]
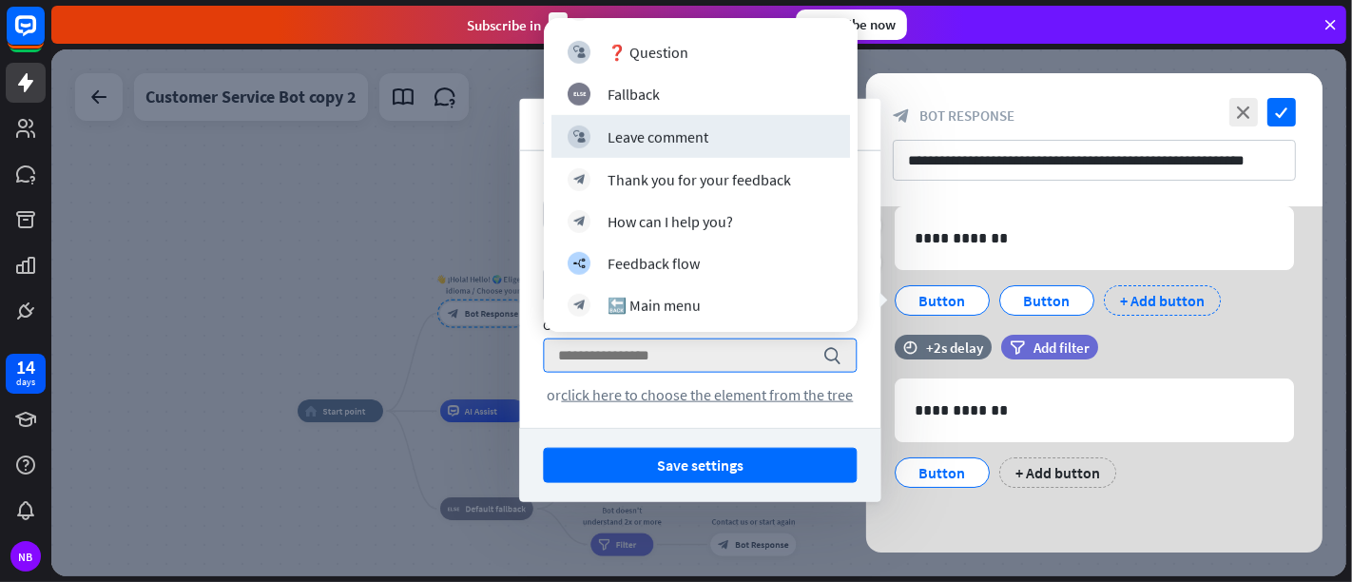
click at [1175, 292] on div "+ Add button" at bounding box center [1162, 300] width 117 height 30
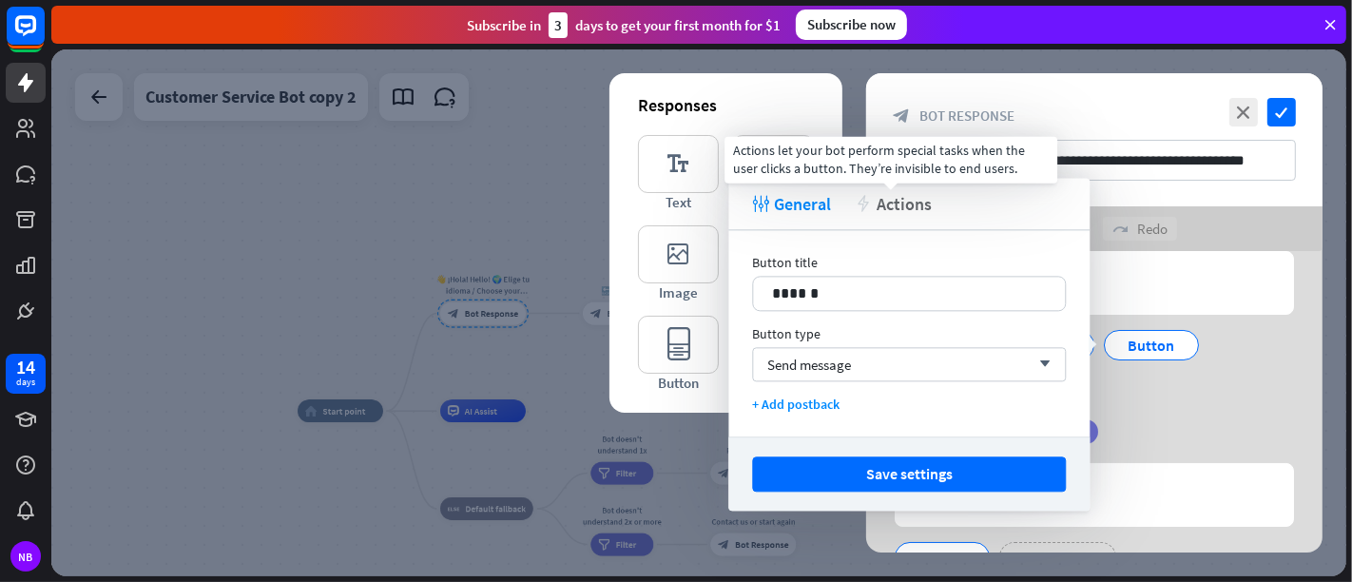
click at [879, 206] on span "Actions" at bounding box center [904, 204] width 55 height 22
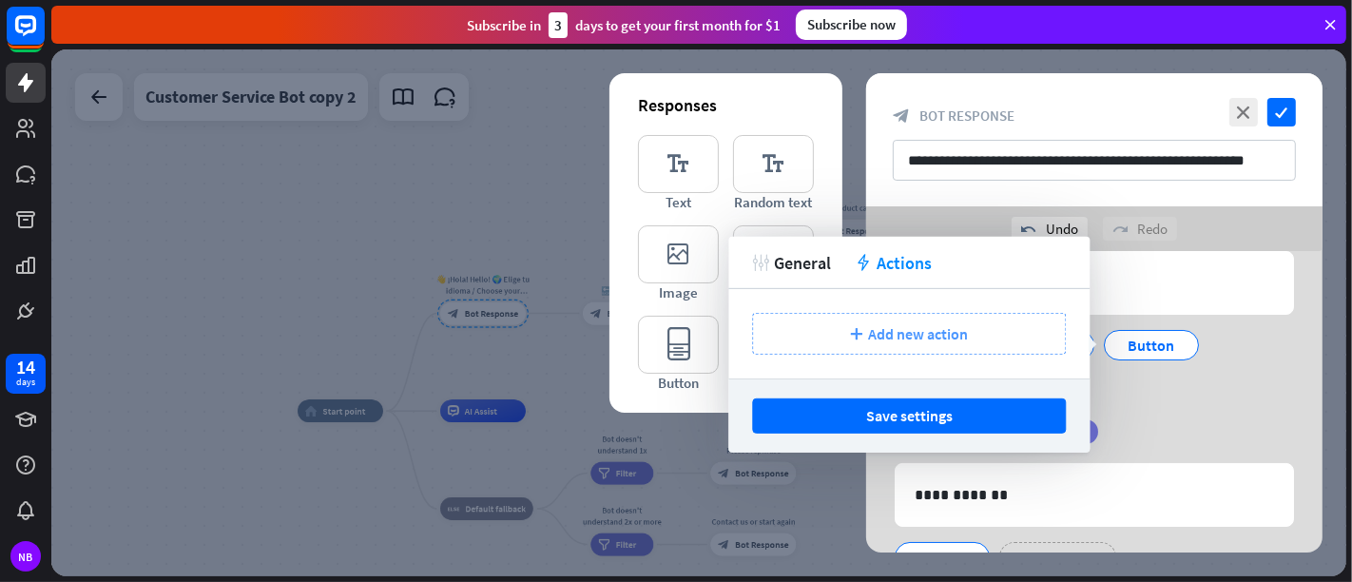
click at [898, 349] on div "plus Add new action" at bounding box center [909, 334] width 314 height 42
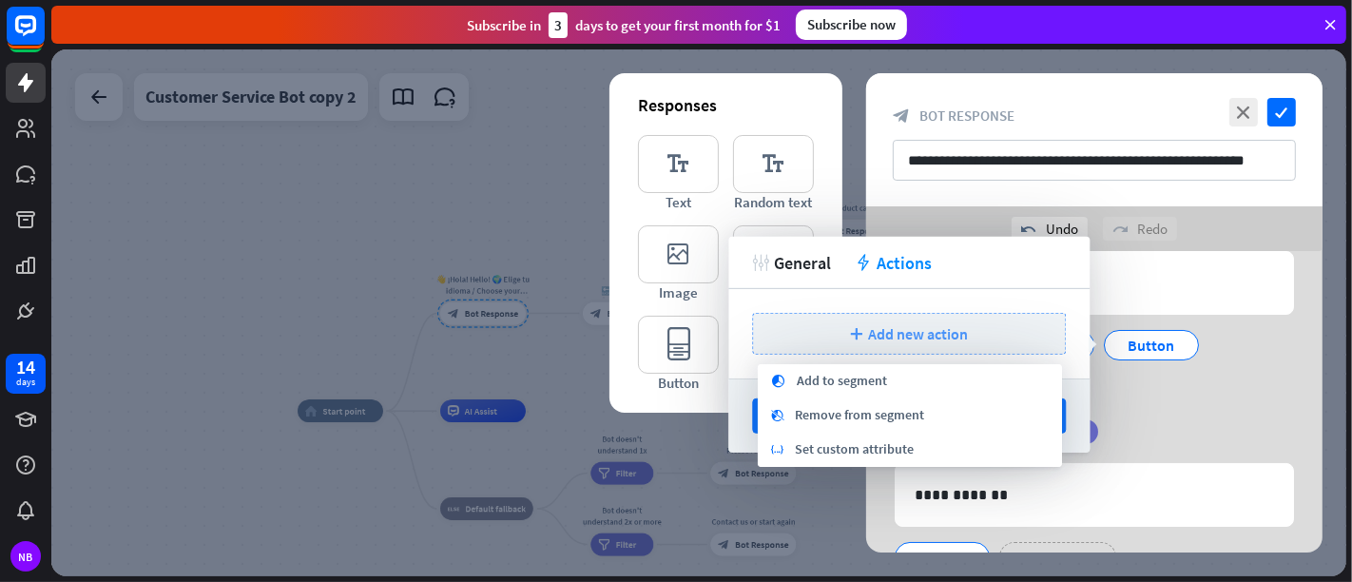
click at [898, 348] on div "plus Add new action" at bounding box center [909, 334] width 314 height 42
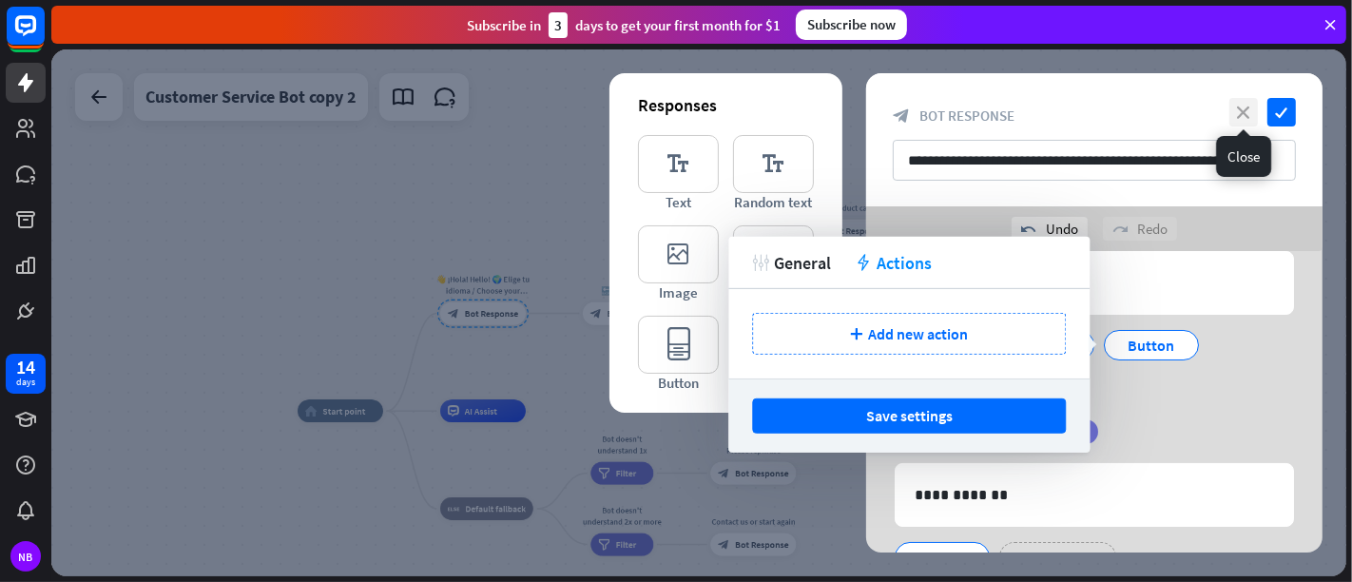
click at [1216, 109] on icon "close" at bounding box center [1243, 112] width 29 height 29
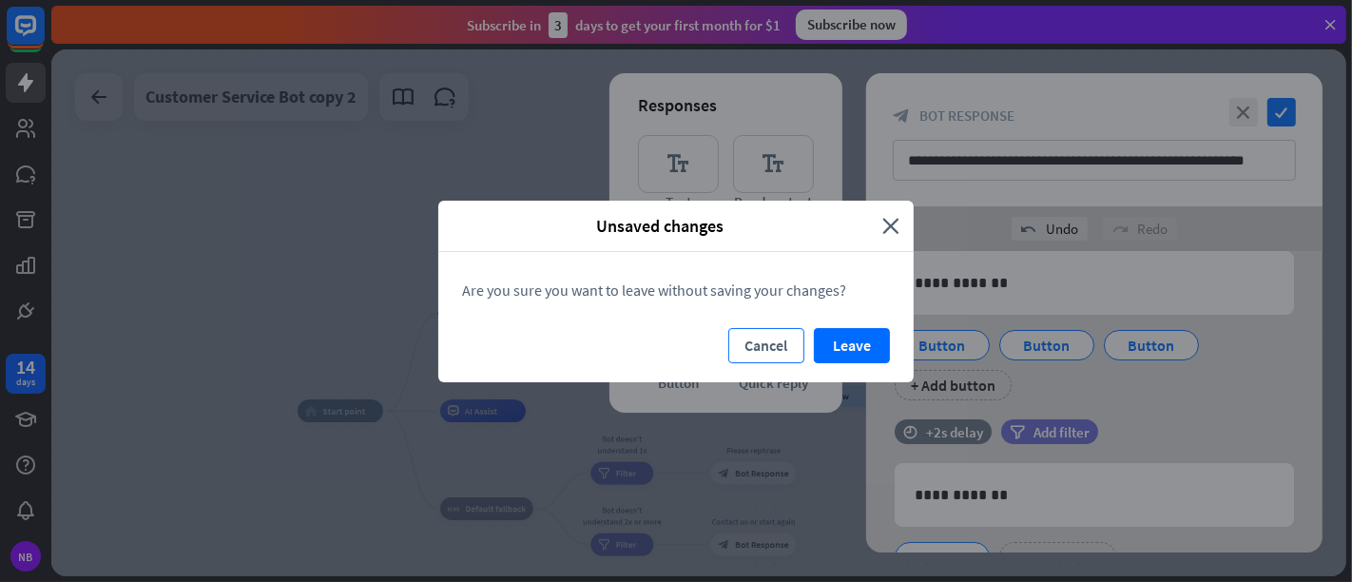
click at [786, 348] on button "Cancel" at bounding box center [766, 345] width 76 height 35
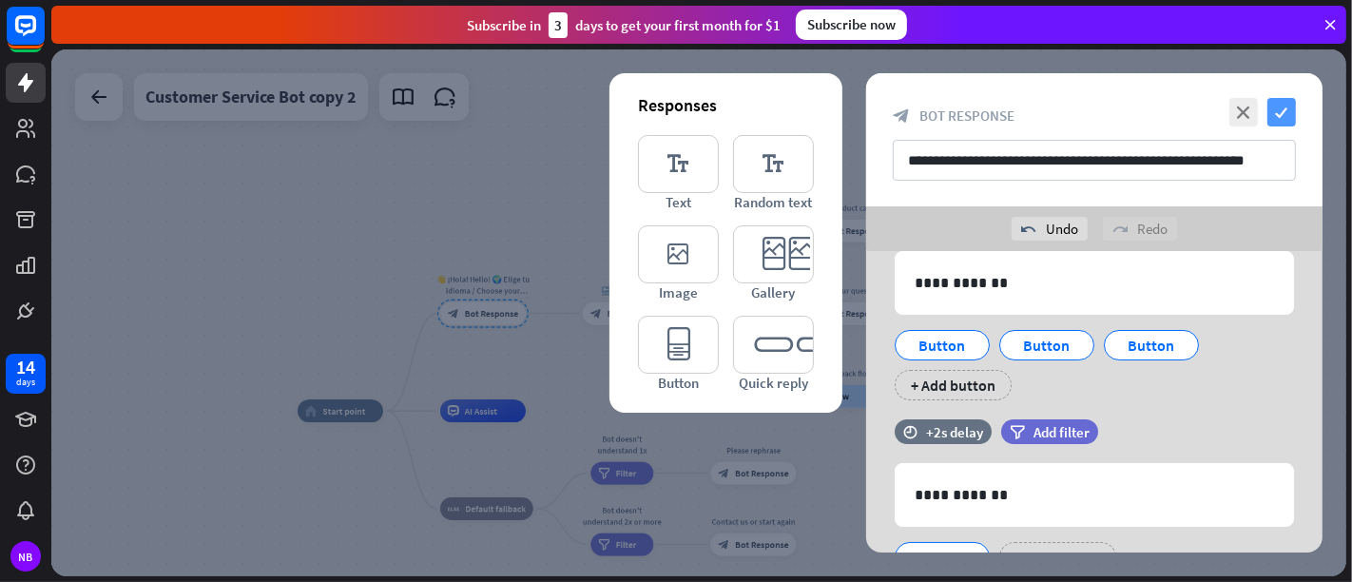
click at [1216, 109] on icon "check" at bounding box center [1281, 112] width 29 height 29
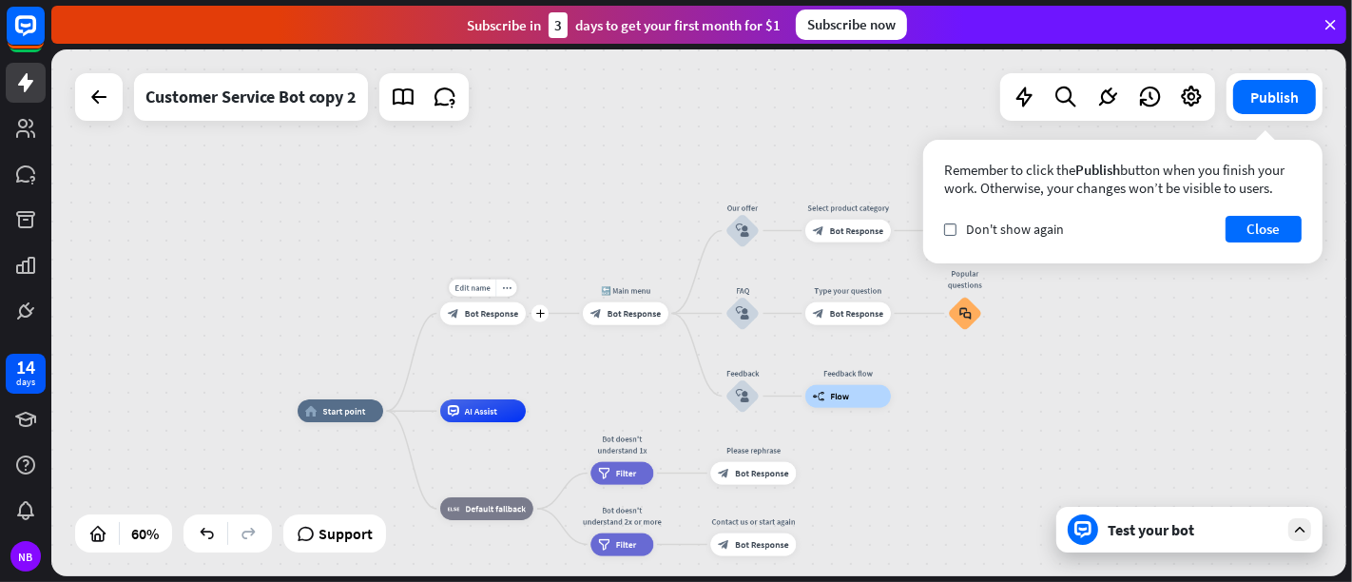
click at [509, 314] on span "Bot Response" at bounding box center [491, 313] width 53 height 11
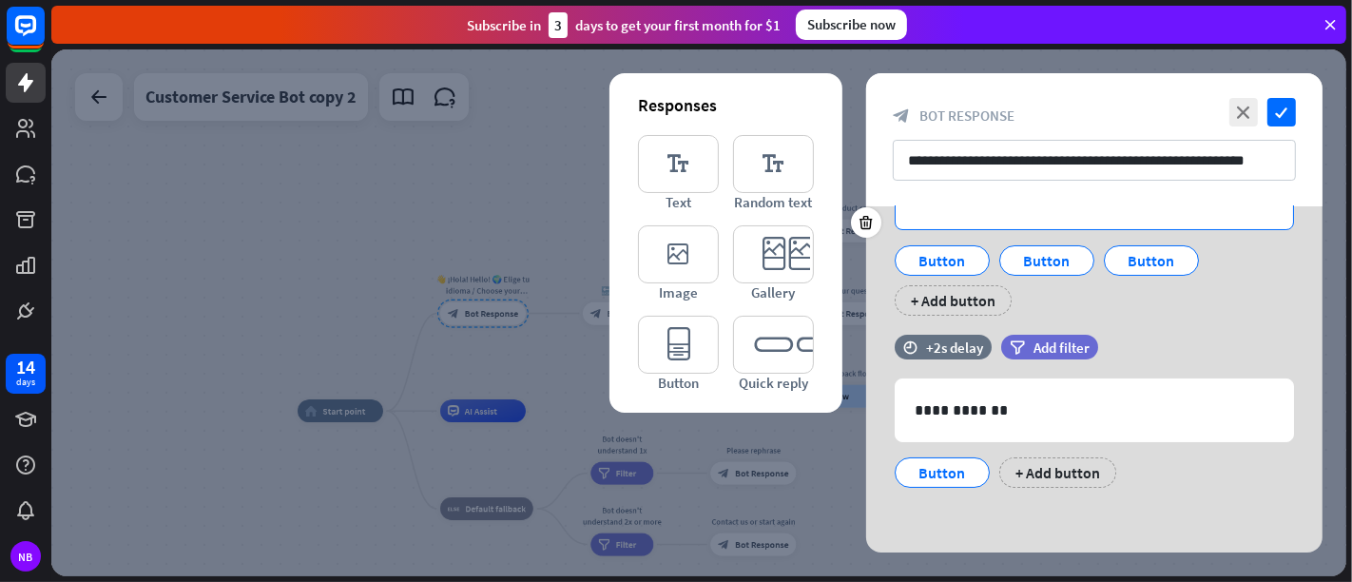
scroll to position [14, 0]
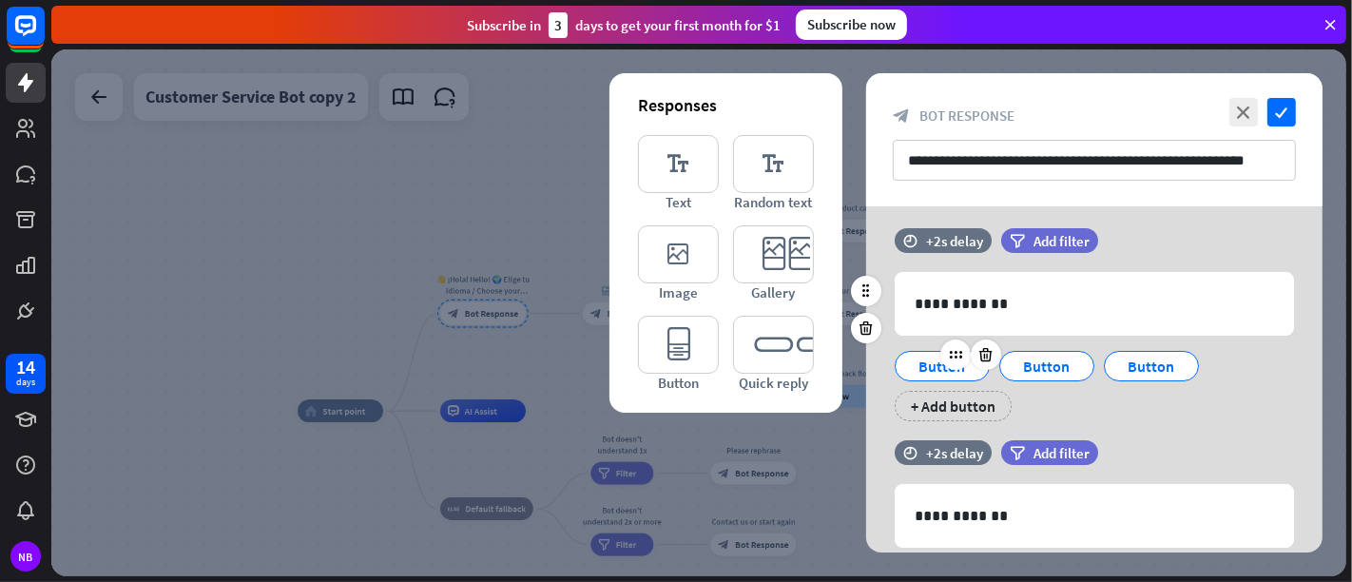
click at [932, 368] on div "Button" at bounding box center [942, 366] width 63 height 29
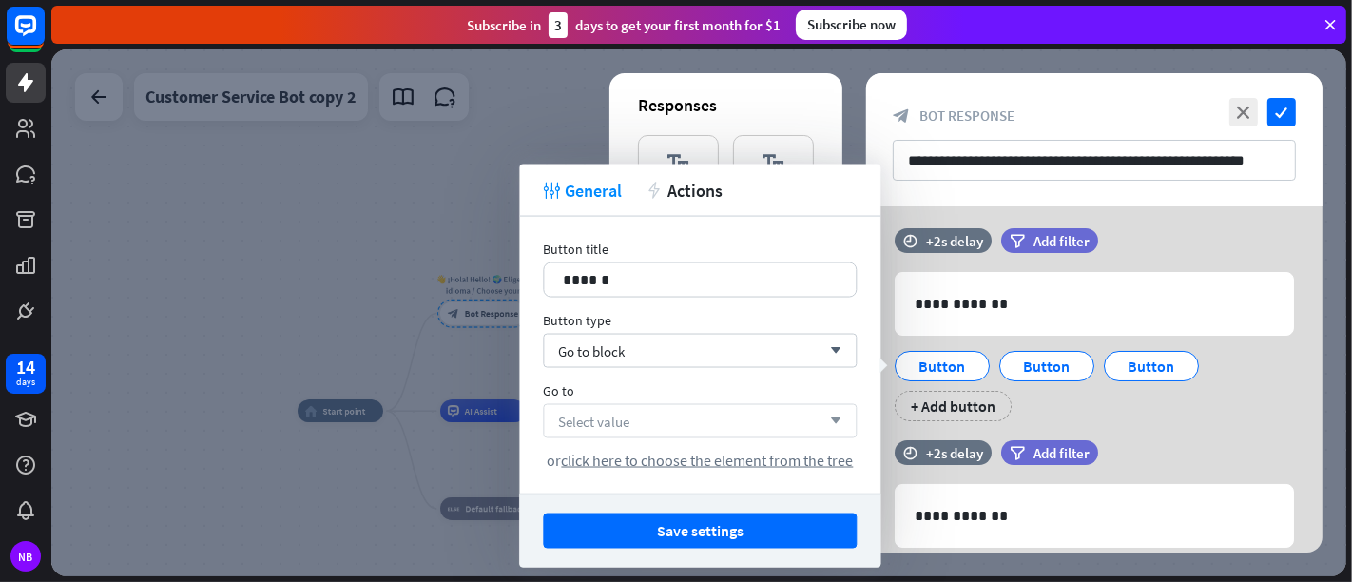
click at [721, 409] on div "Select value arrow_down" at bounding box center [700, 421] width 314 height 34
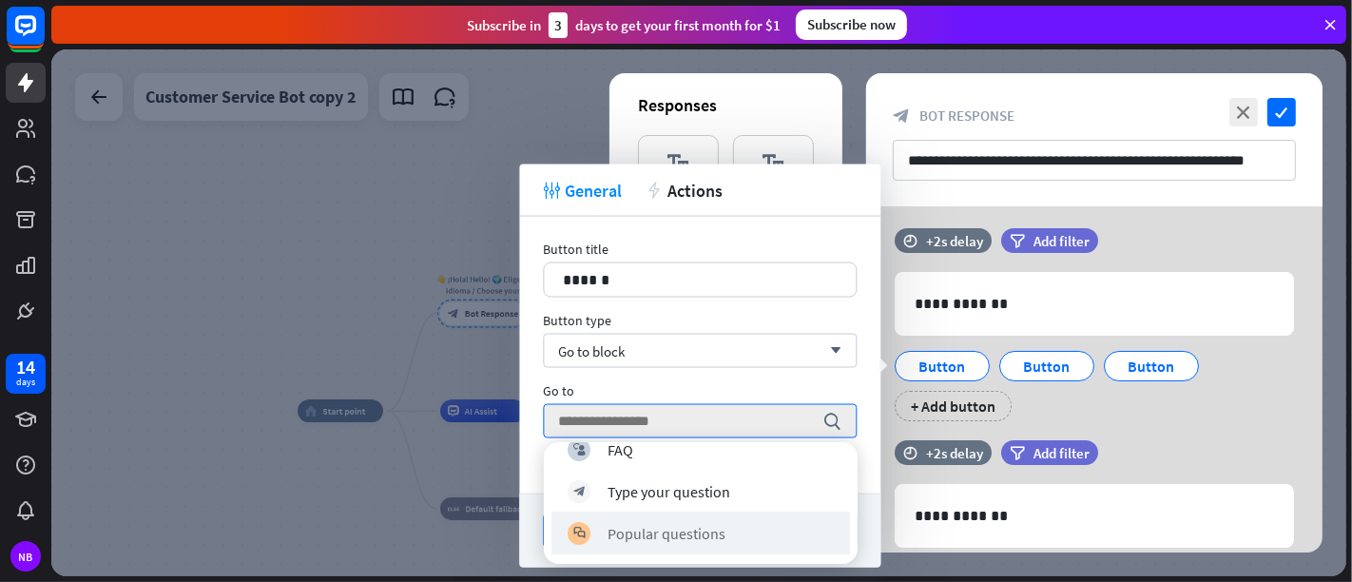
scroll to position [0, 0]
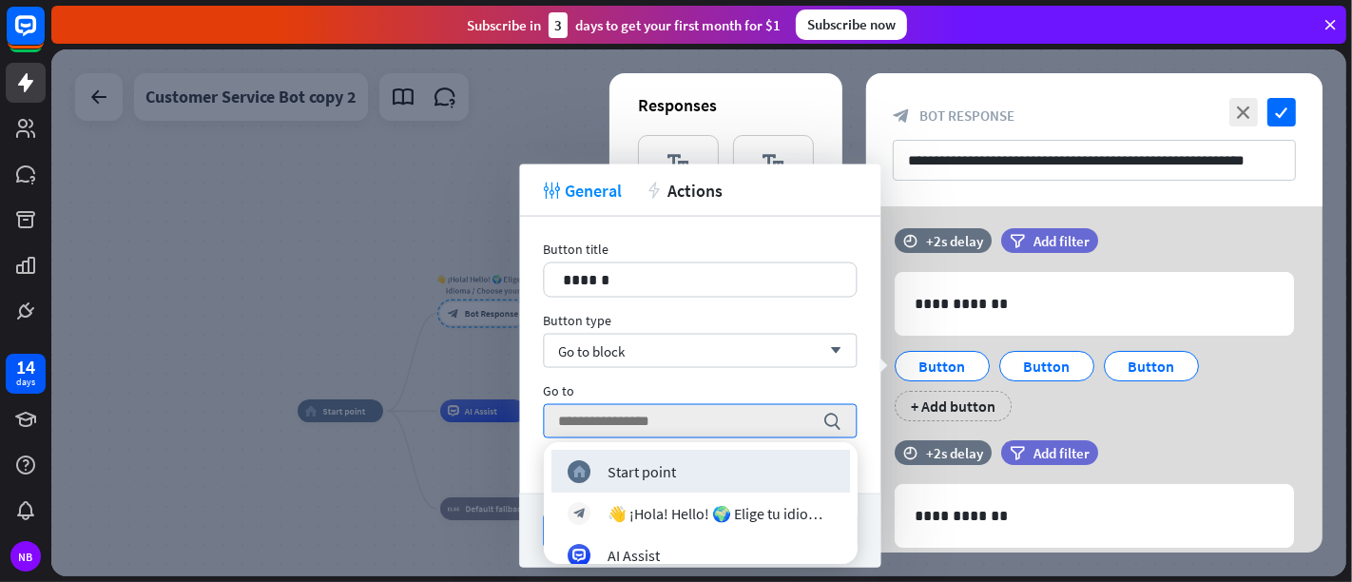
click at [815, 382] on div "Go to" at bounding box center [700, 390] width 314 height 17
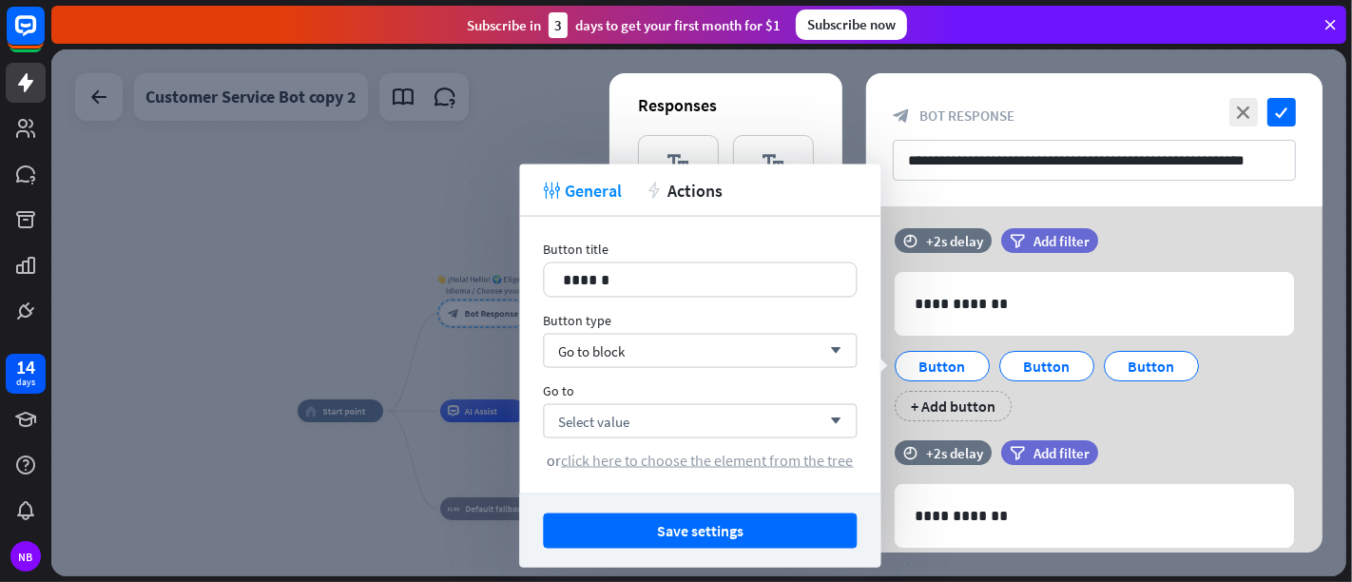
click at [765, 465] on span "click here to choose the element from the tree" at bounding box center [707, 460] width 292 height 19
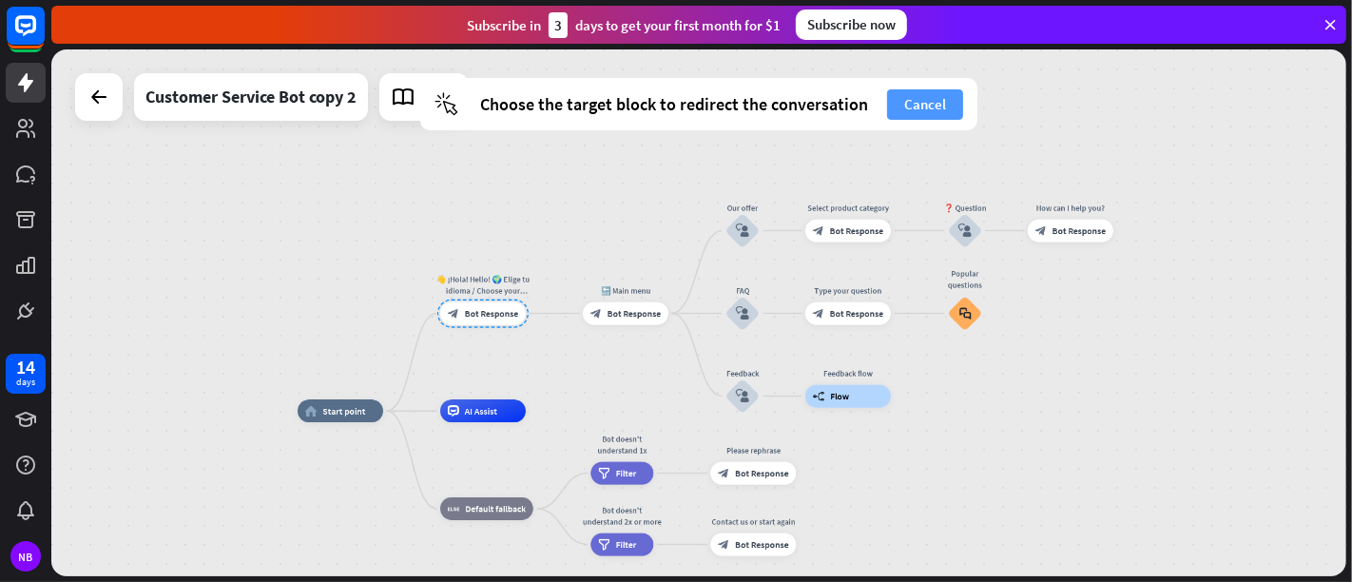
click at [910, 118] on button "Cancel" at bounding box center [925, 104] width 76 height 30
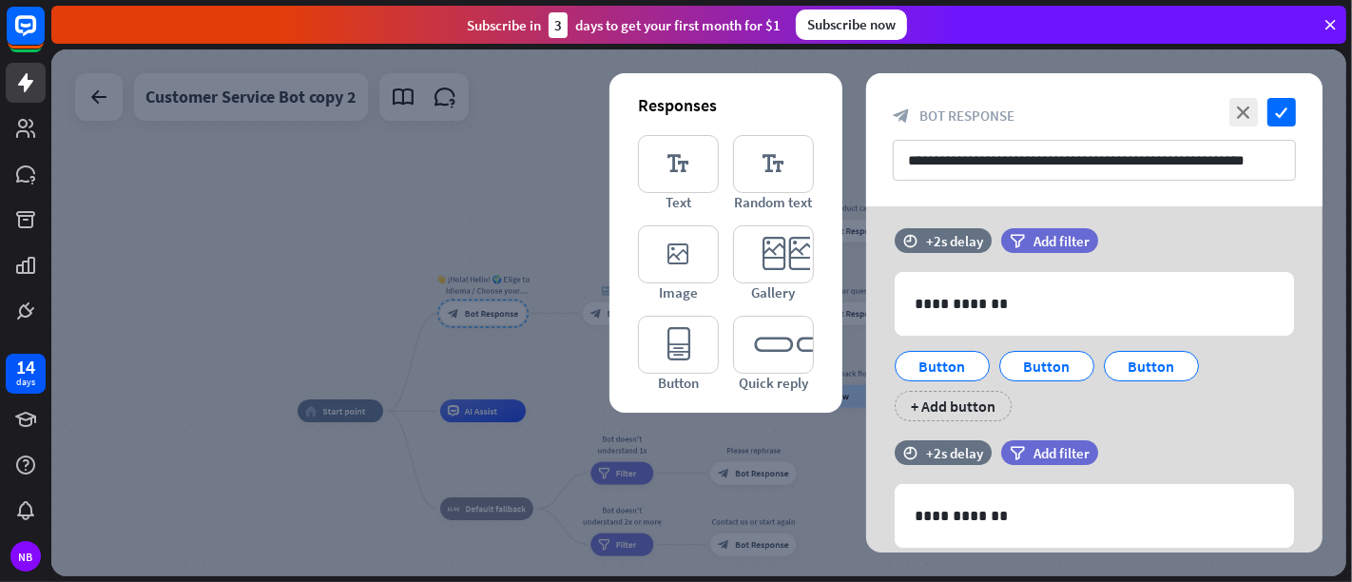
click at [580, 184] on div at bounding box center [698, 312] width 1295 height 527
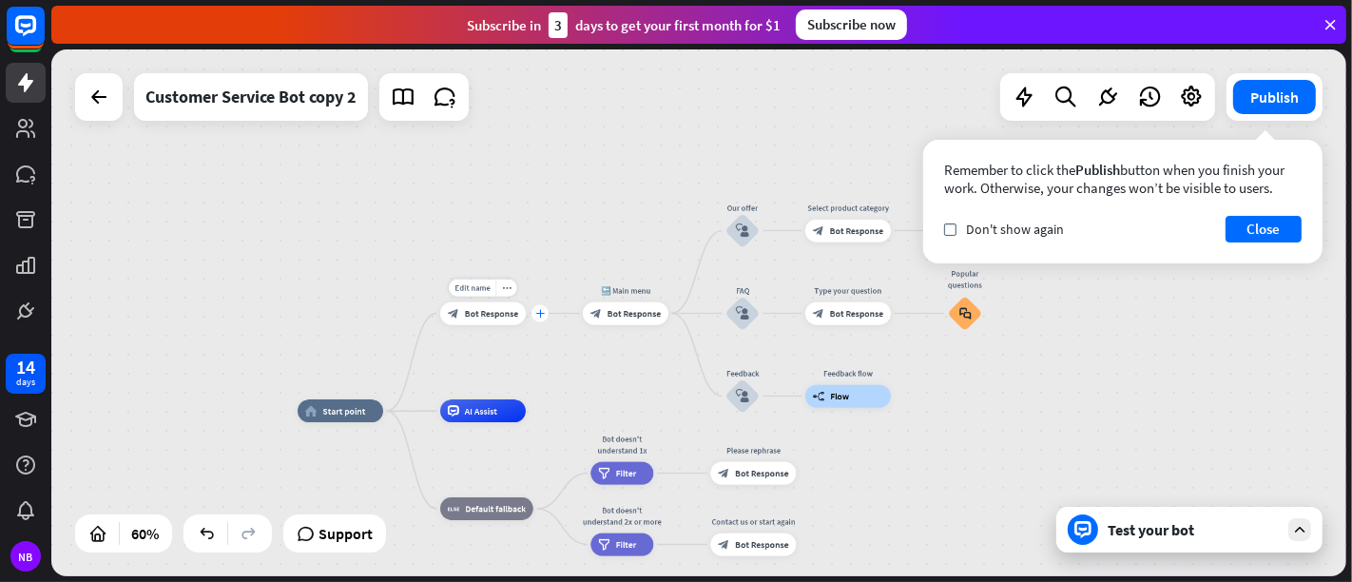
click at [534, 311] on div "plus" at bounding box center [539, 313] width 17 height 17
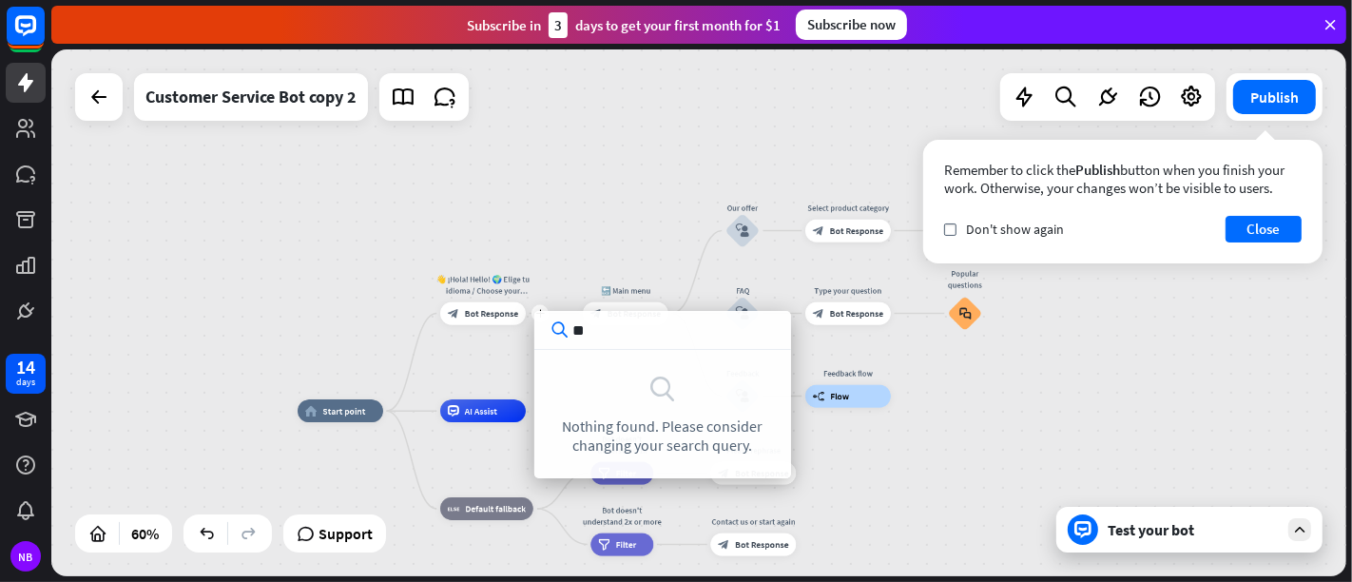
type input "*"
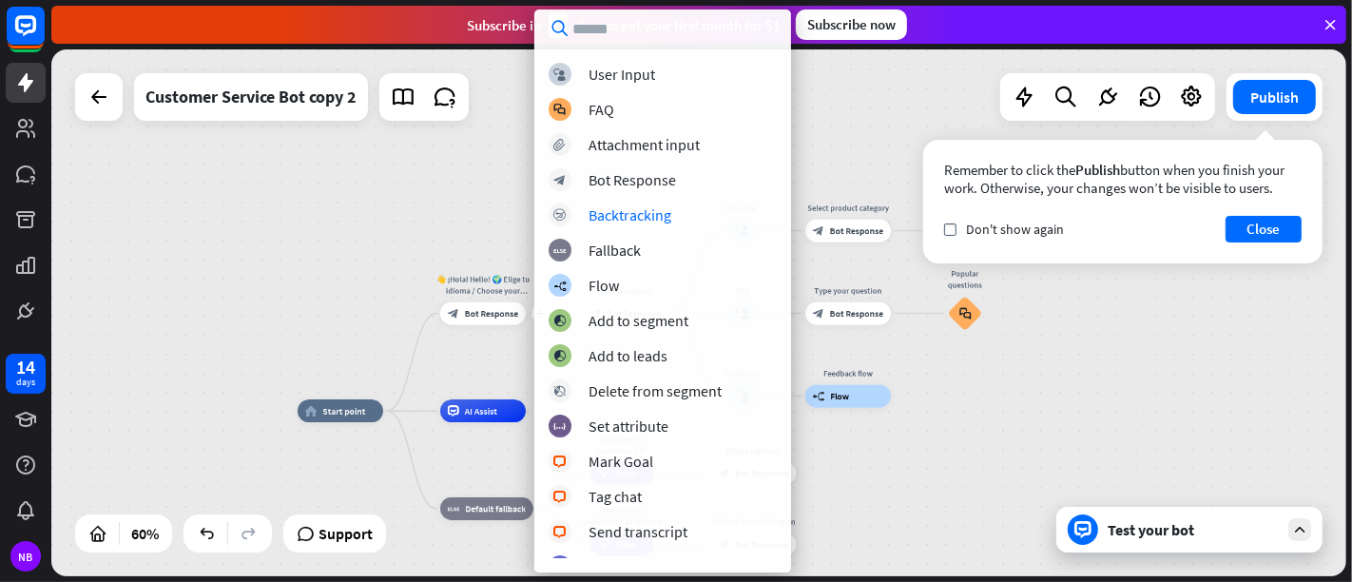
click at [829, 150] on div "home_2 Start point plus 👋 ¡Hola! Hello! 🌍 Elige tu idioma / Choose your languag…" at bounding box center [698, 312] width 1295 height 527
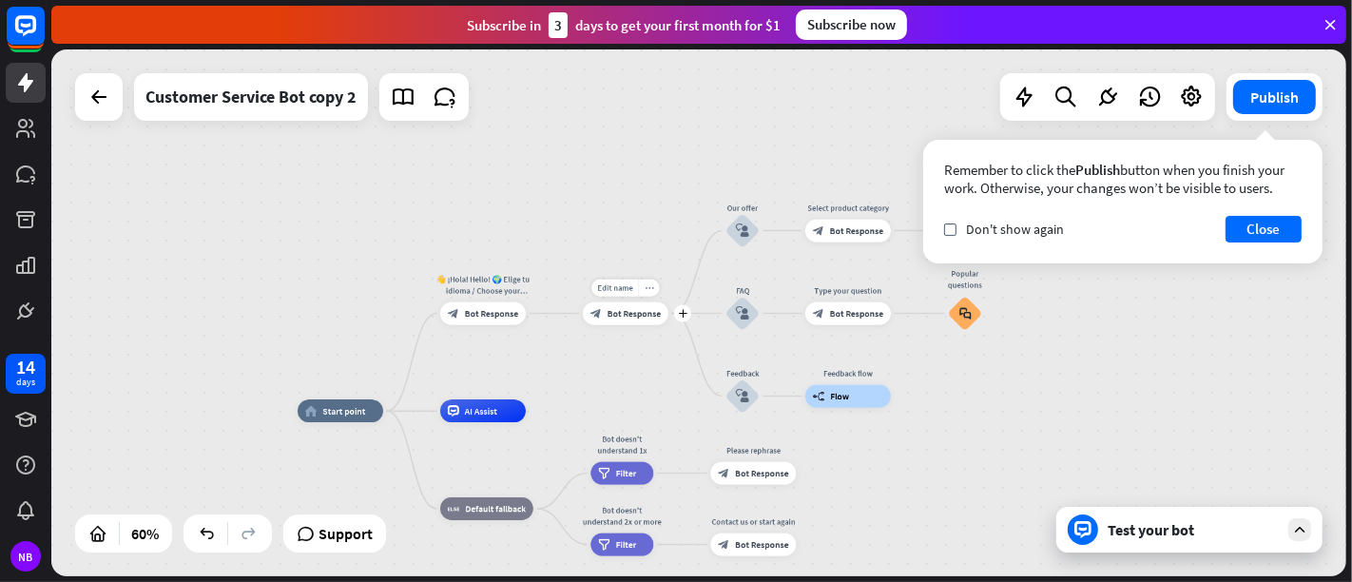
click at [647, 286] on icon "more_horiz" at bounding box center [650, 287] width 10 height 9
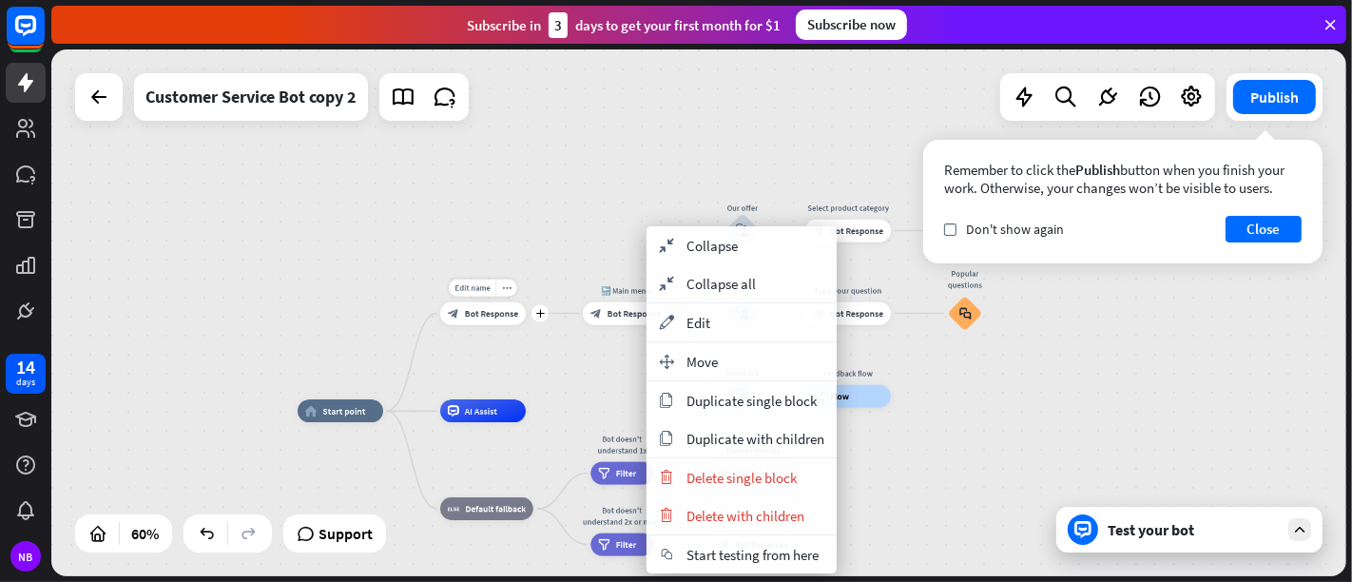
click at [514, 302] on div "Edit name more_horiz plus block_bot_response Bot Response" at bounding box center [483, 313] width 86 height 23
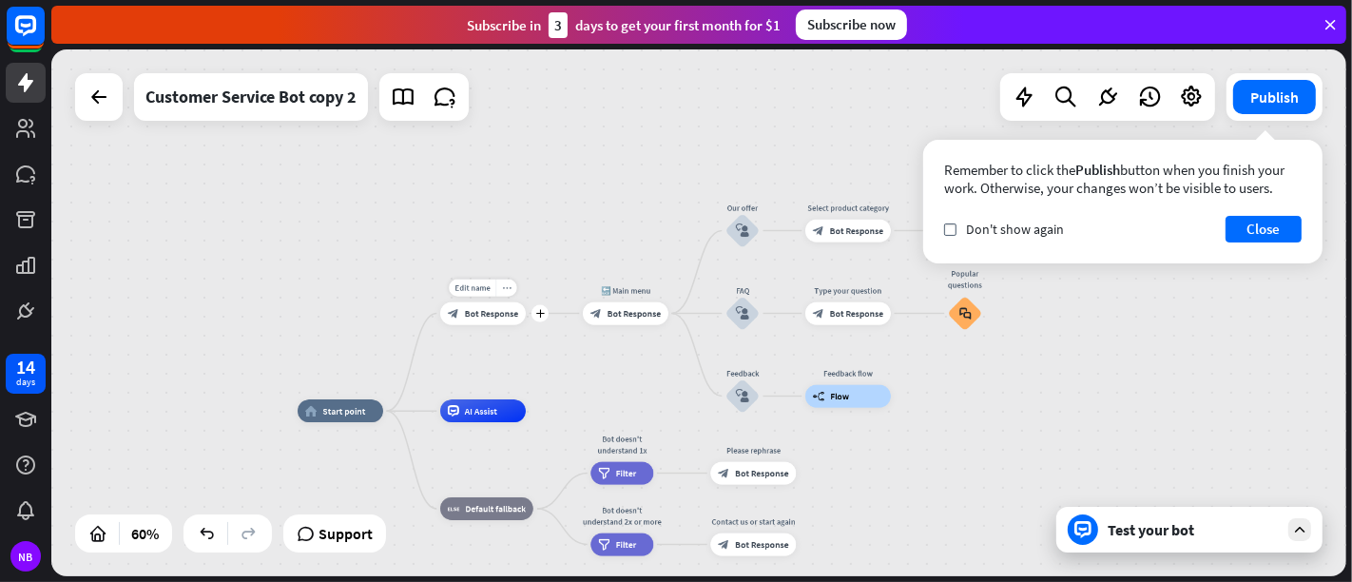
click at [501, 285] on div "more_horiz" at bounding box center [506, 288] width 21 height 17
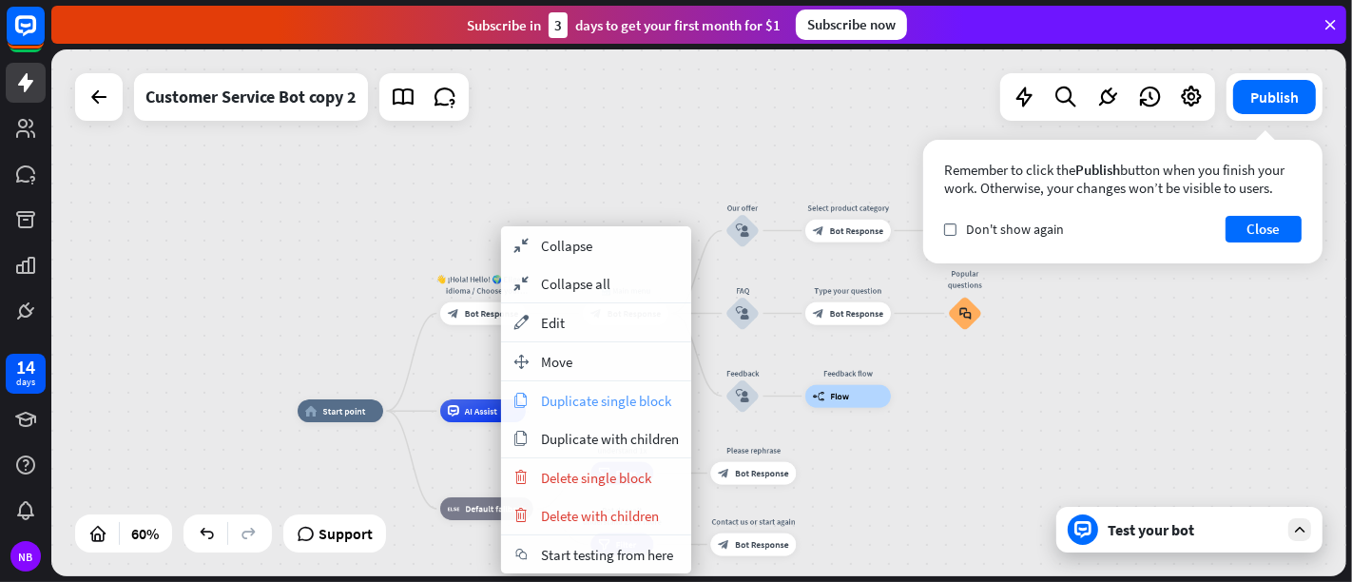
click at [574, 383] on div "copy Duplicate single block" at bounding box center [596, 400] width 190 height 38
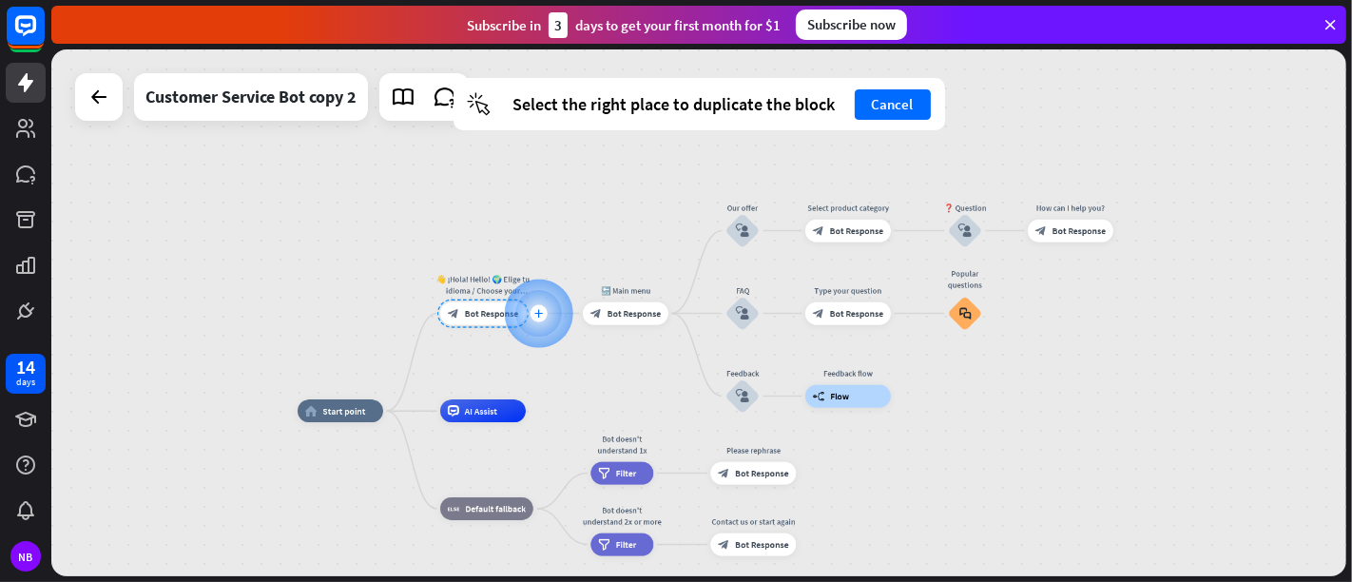
click at [528, 313] on div at bounding box center [539, 314] width 68 height 68
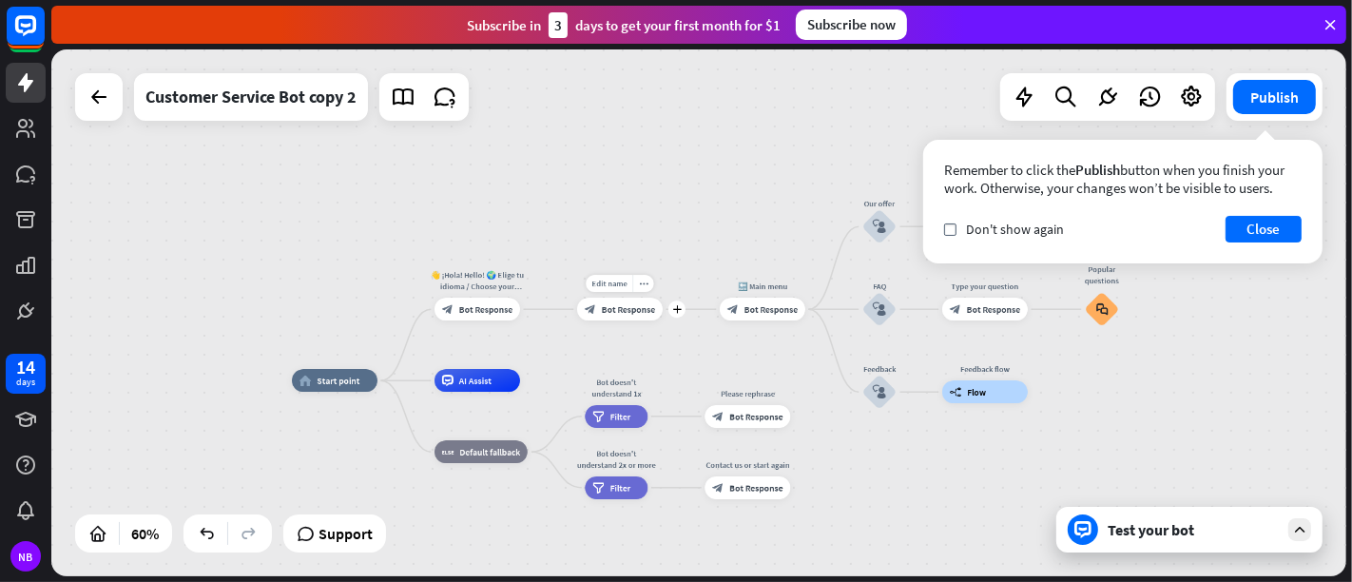
drag, startPoint x: 663, startPoint y: 309, endPoint x: 647, endPoint y: 313, distance: 15.7
click at [657, 298] on div "Edit name more_horiz plus 👋 ¡Hola! Hello! 🌍 Elige tu idioma / Choose your langu…" at bounding box center [620, 309] width 86 height 23
click at [647, 284] on icon "more_horiz" at bounding box center [644, 284] width 10 height 9
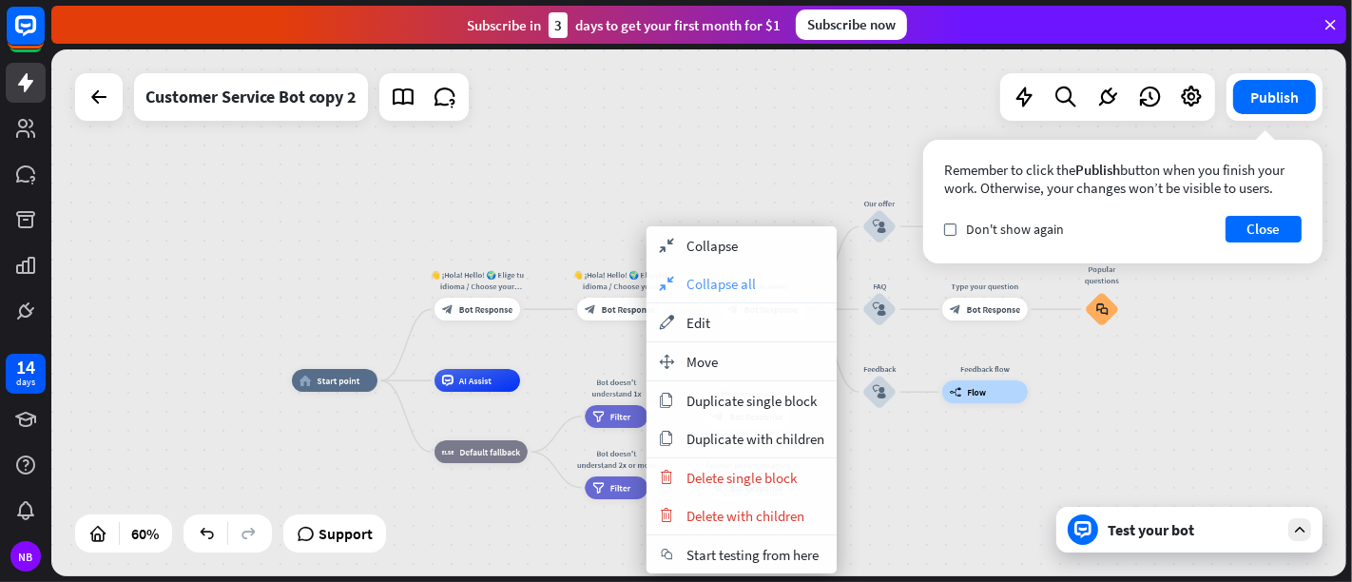
click at [700, 277] on span "Collapse all" at bounding box center [720, 284] width 69 height 18
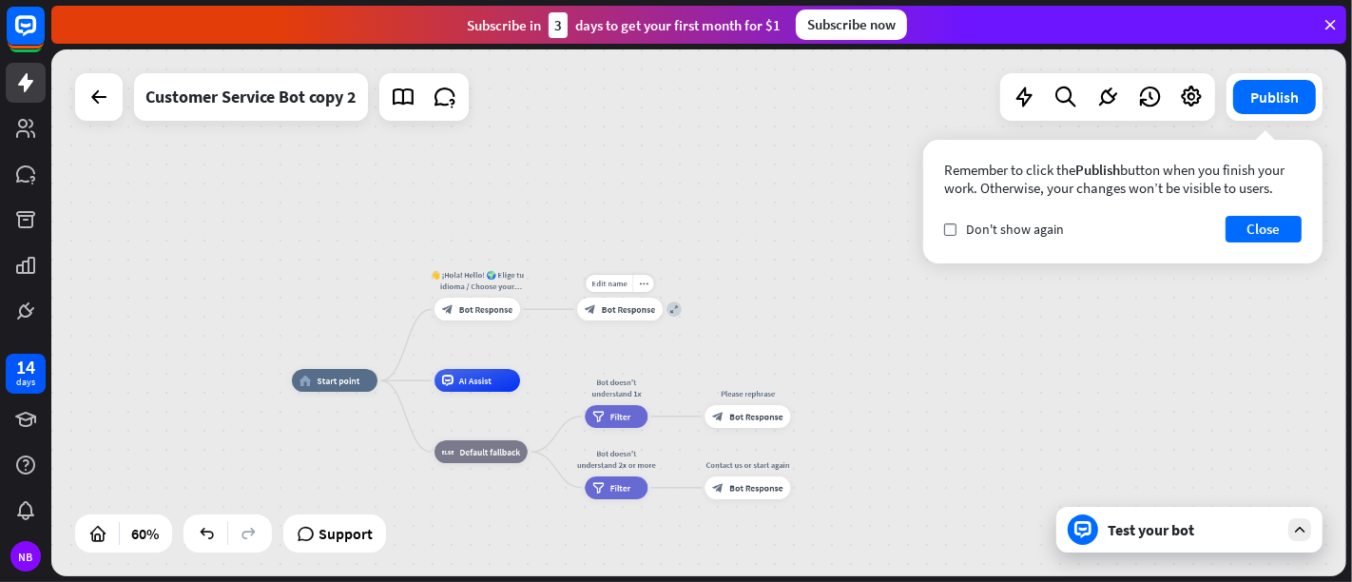
drag, startPoint x: 637, startPoint y: 299, endPoint x: 578, endPoint y: 339, distance: 71.7
click at [578, 320] on div "Edit name more_horiz expand block_bot_response Bot Response" at bounding box center [620, 309] width 86 height 23
click at [1216, 238] on button "Close" at bounding box center [1264, 229] width 76 height 27
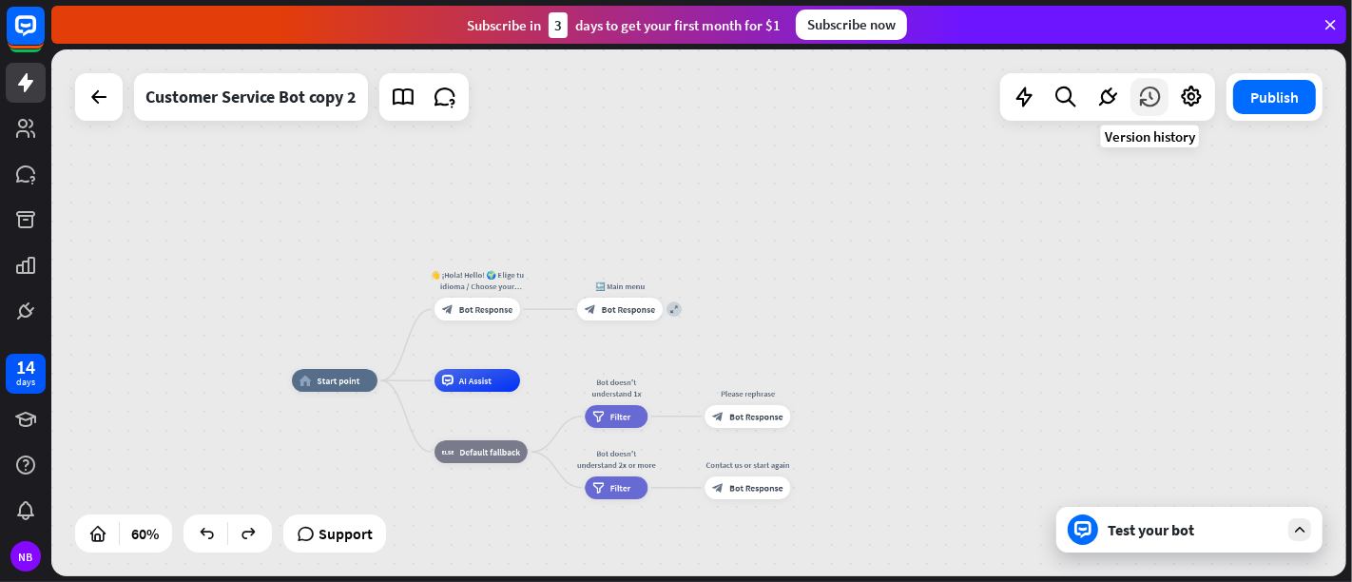
click at [1151, 106] on icon at bounding box center [1149, 97] width 25 height 25
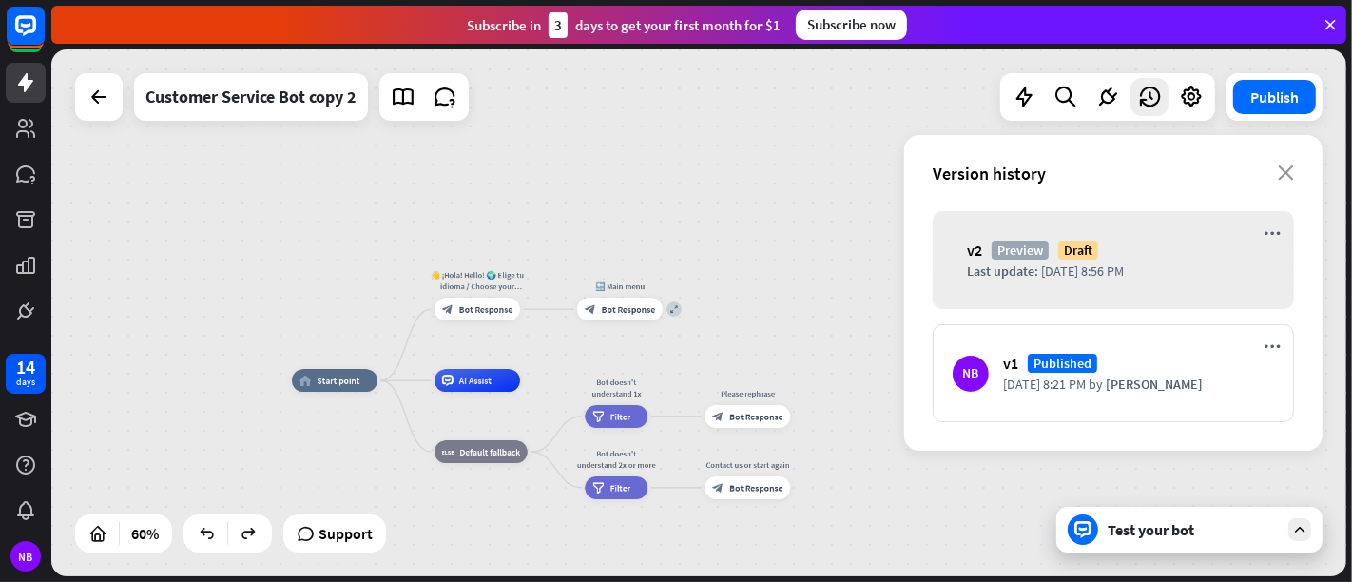
click at [1216, 169] on div "Version history close" at bounding box center [1113, 173] width 418 height 76
click at [103, 99] on icon at bounding box center [98, 97] width 23 height 23
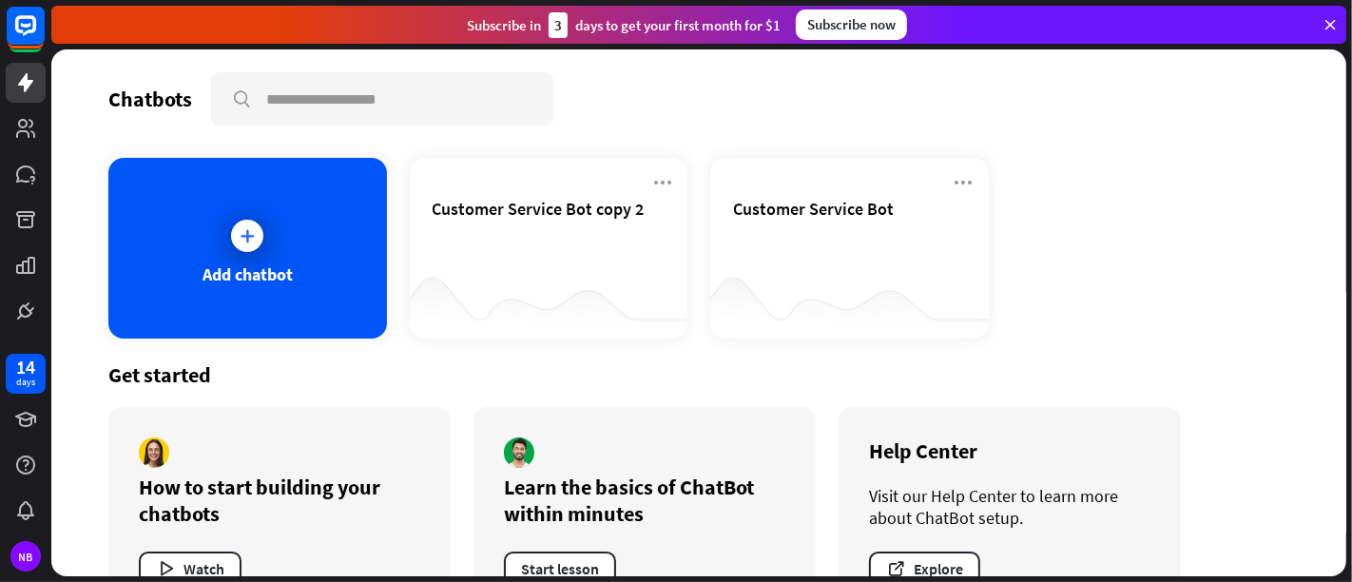
scroll to position [60, 0]
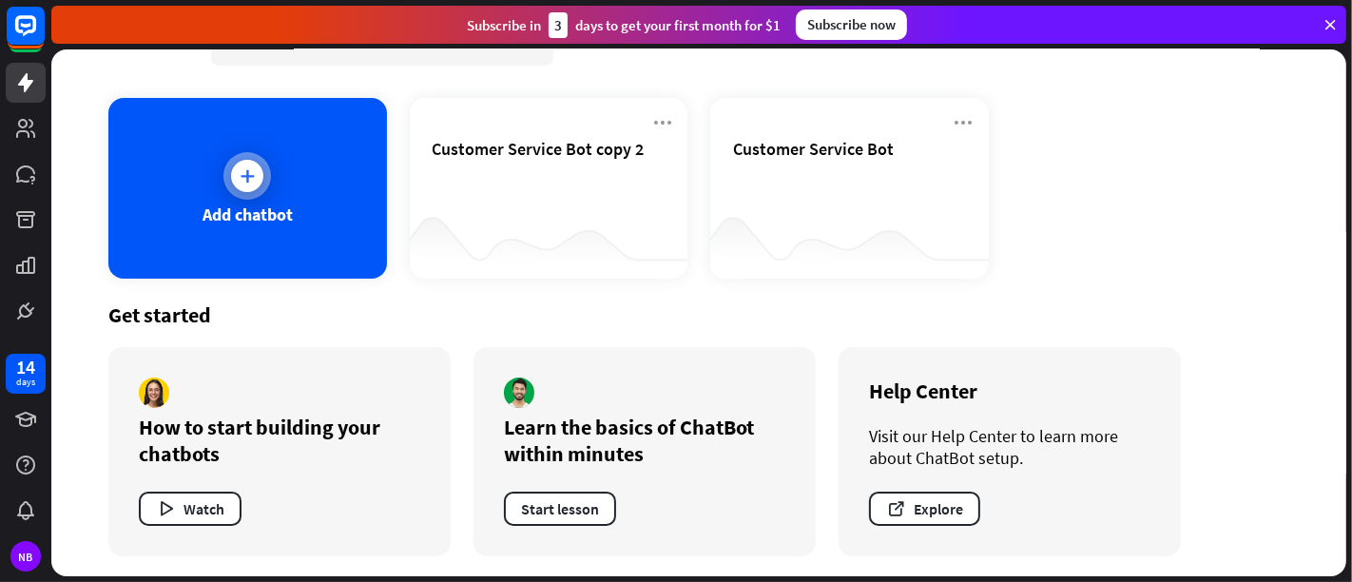
click at [248, 162] on div at bounding box center [247, 176] width 32 height 32
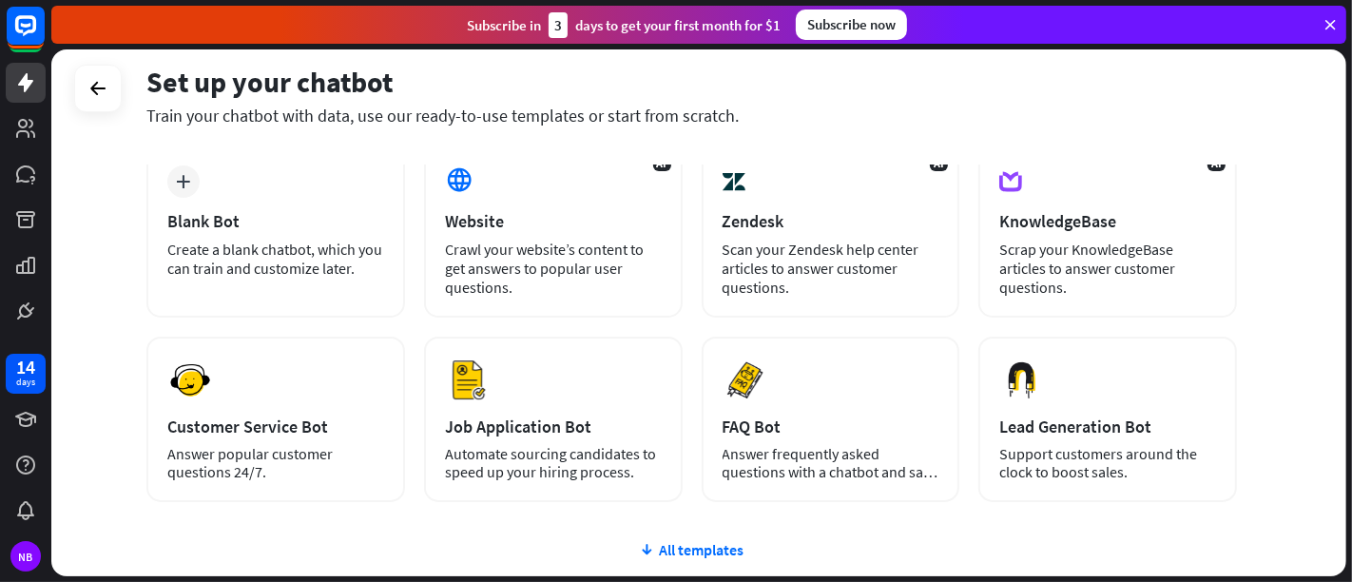
scroll to position [256, 0]
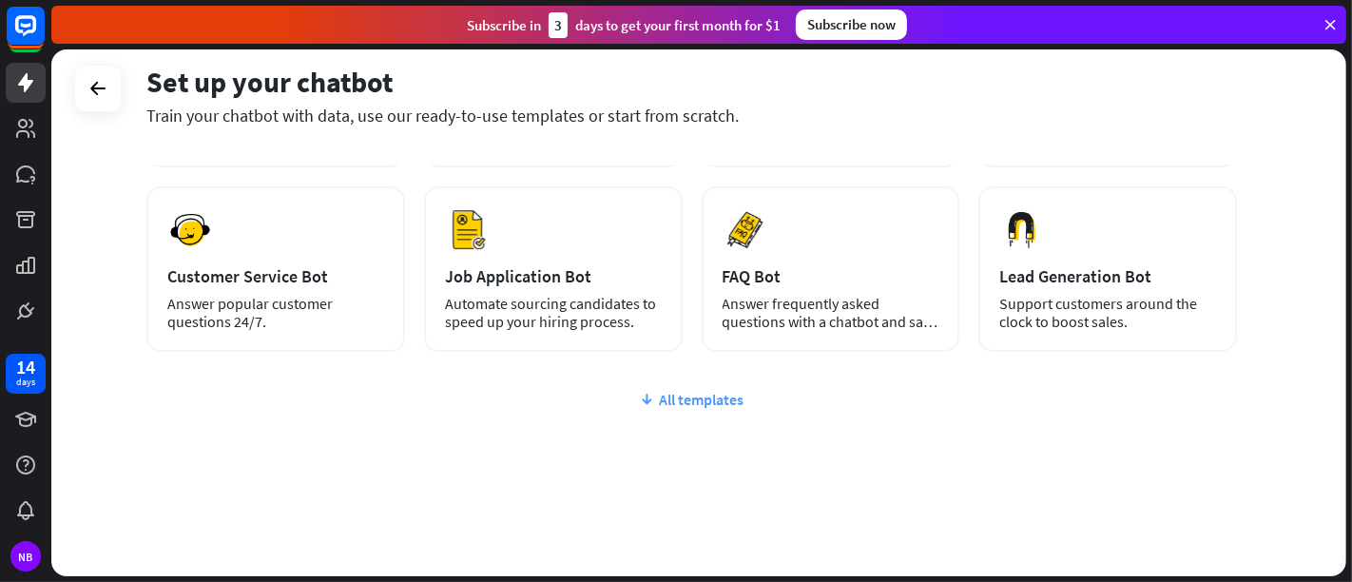
click at [666, 393] on div "All templates" at bounding box center [691, 399] width 1091 height 19
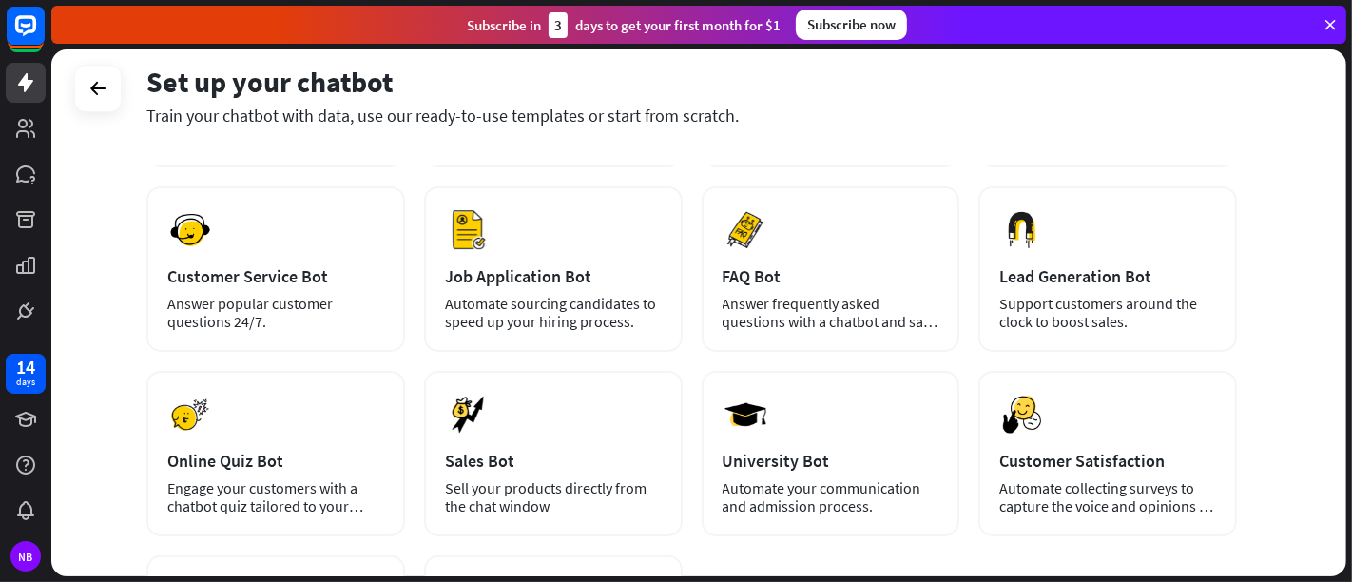
scroll to position [0, 0]
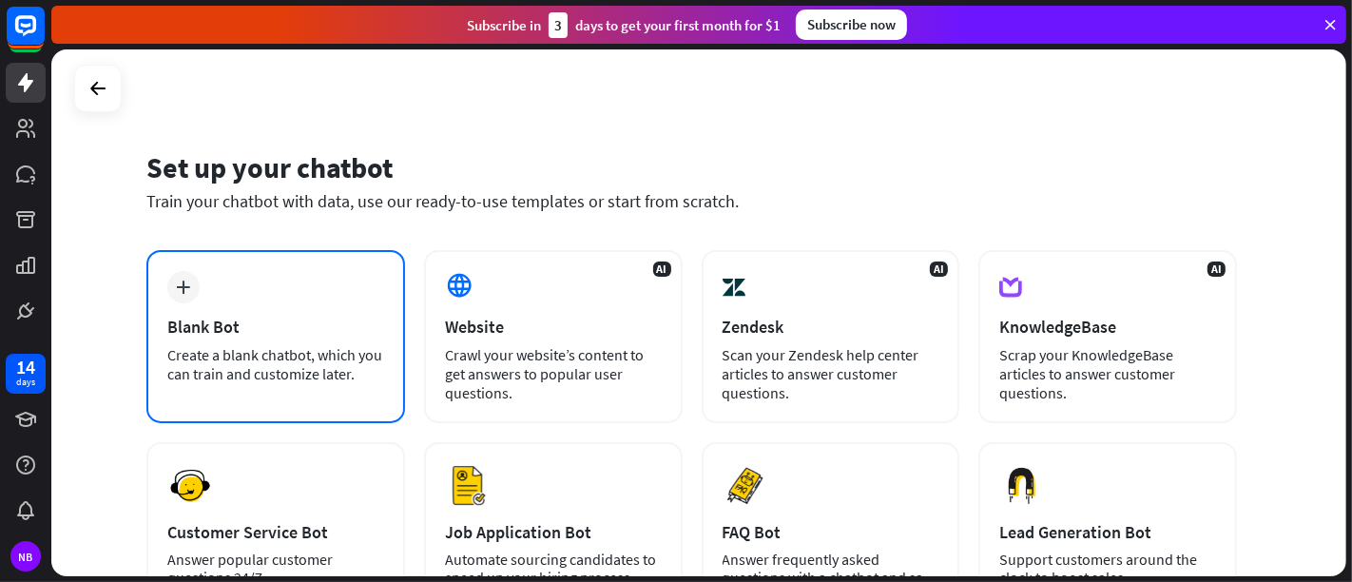
click at [239, 348] on div "Create a blank chatbot, which you can train and customize later." at bounding box center [275, 364] width 217 height 38
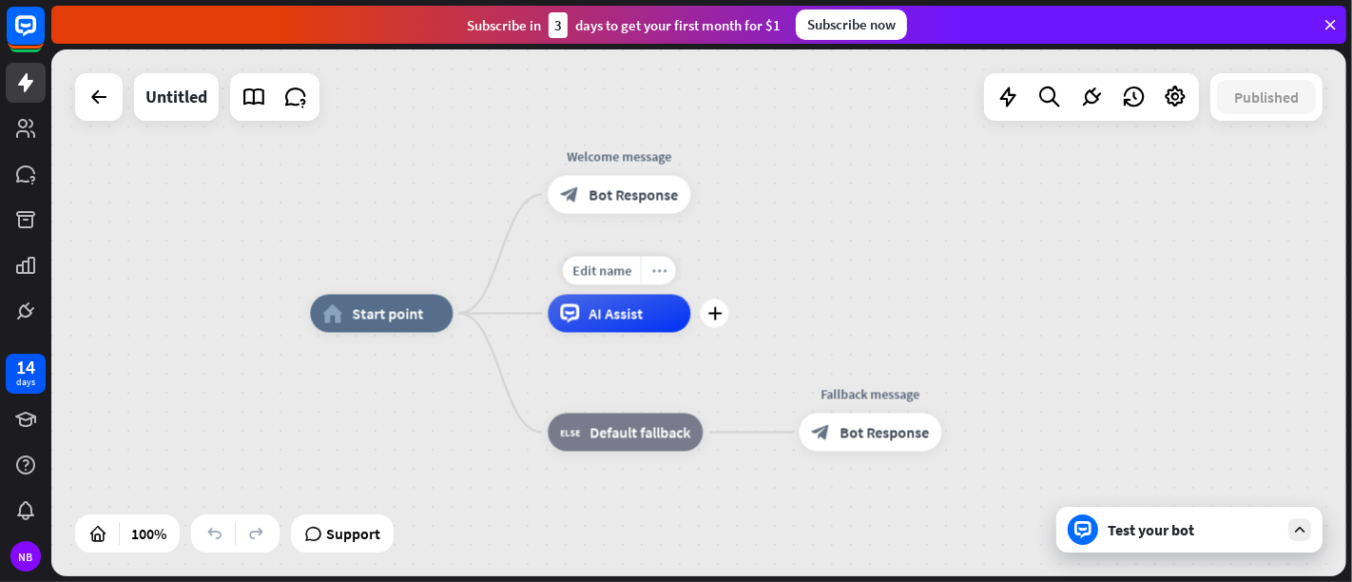
click at [666, 275] on div "more_horiz" at bounding box center [658, 271] width 35 height 29
click at [645, 315] on div "AI Assist" at bounding box center [619, 314] width 143 height 38
click at [656, 275] on icon "more_horiz" at bounding box center [658, 270] width 15 height 14
click at [644, 314] on div "AI Assist" at bounding box center [619, 314] width 143 height 38
click at [619, 317] on span "AI Assist" at bounding box center [616, 313] width 54 height 19
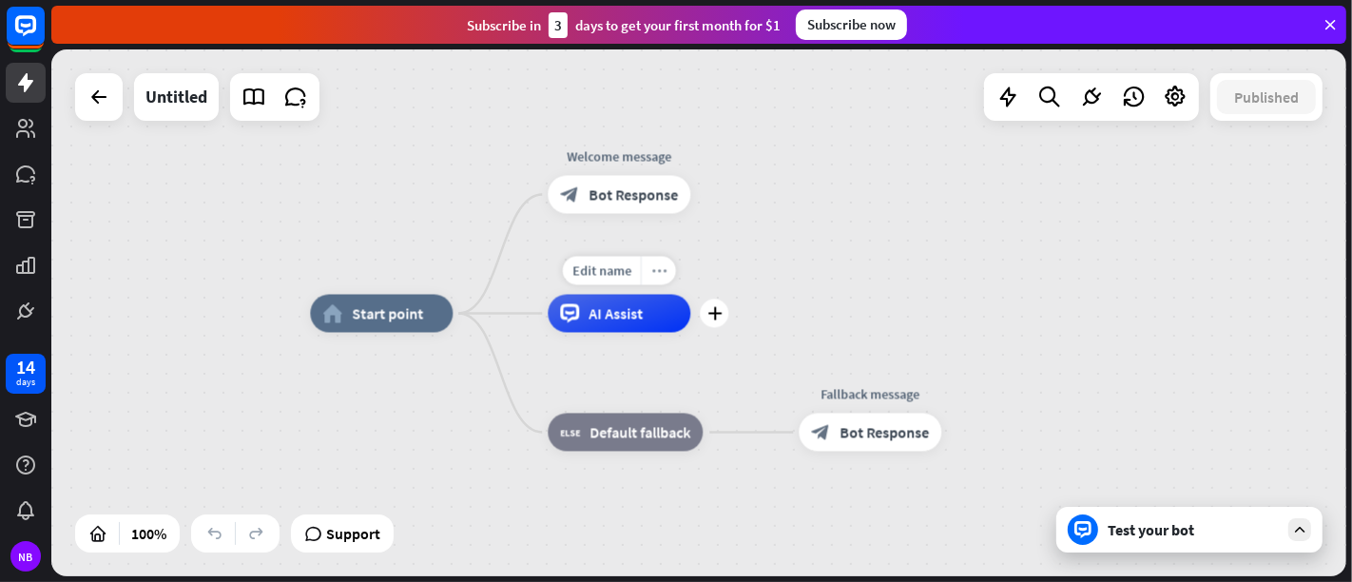
click at [657, 276] on icon "more_horiz" at bounding box center [658, 270] width 15 height 14
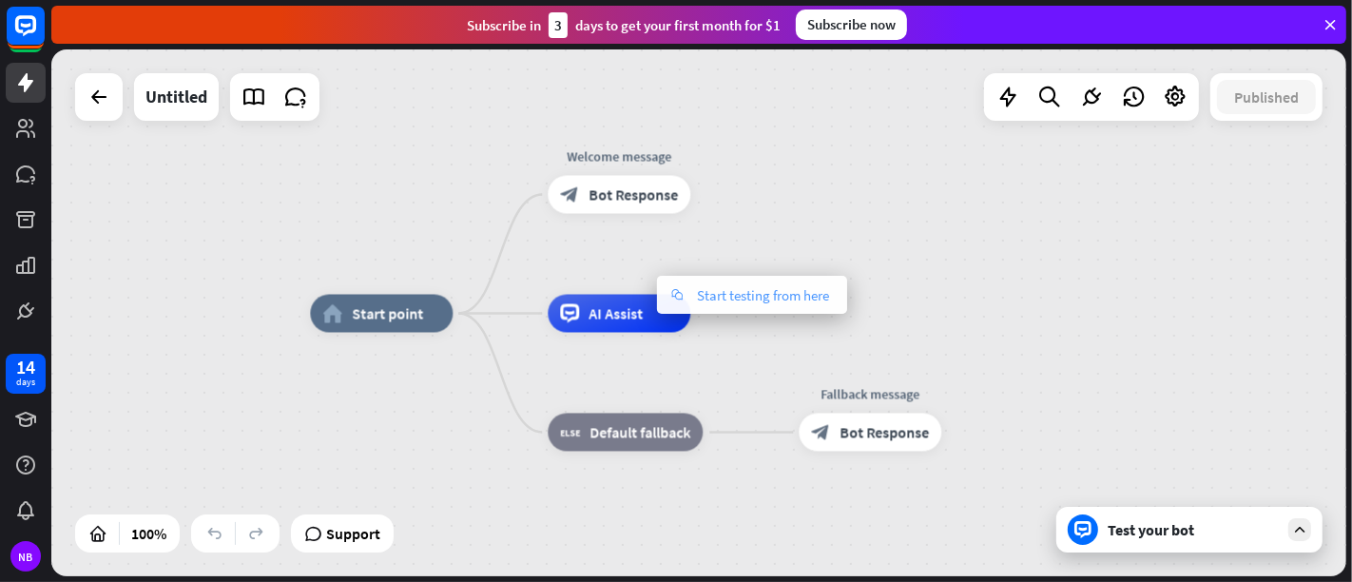
click at [716, 302] on span "Start testing from here" at bounding box center [763, 295] width 132 height 18
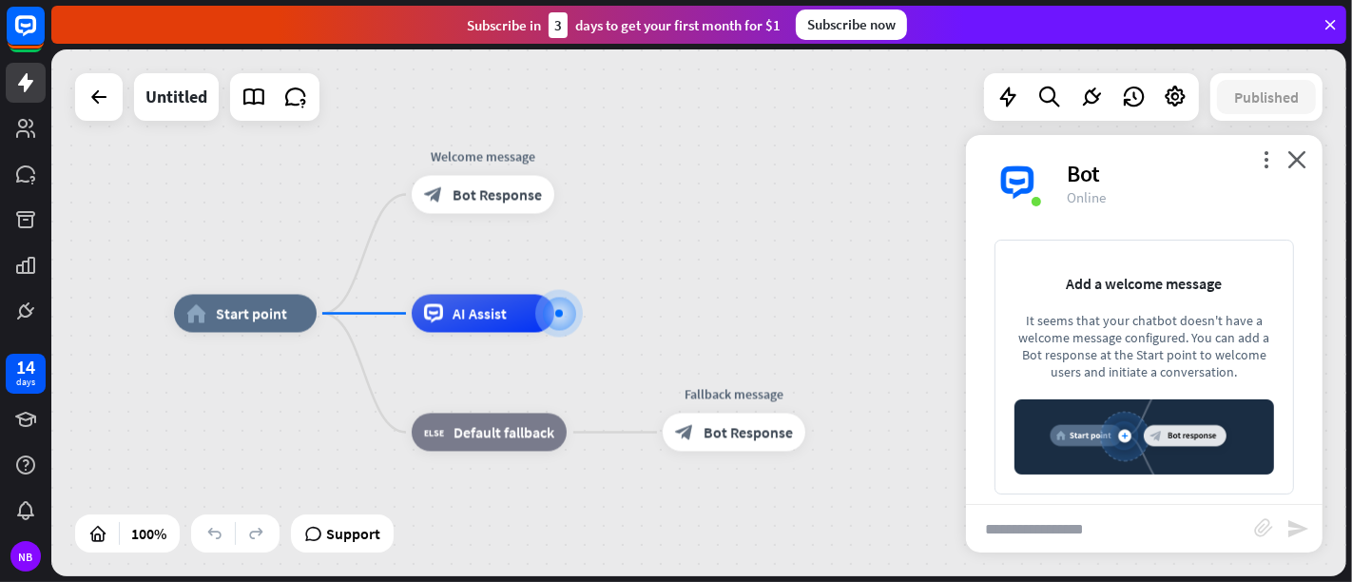
click at [1216, 168] on div "more_vert close Bot Online" at bounding box center [1144, 182] width 357 height 95
click at [1216, 155] on icon "close" at bounding box center [1296, 159] width 19 height 18
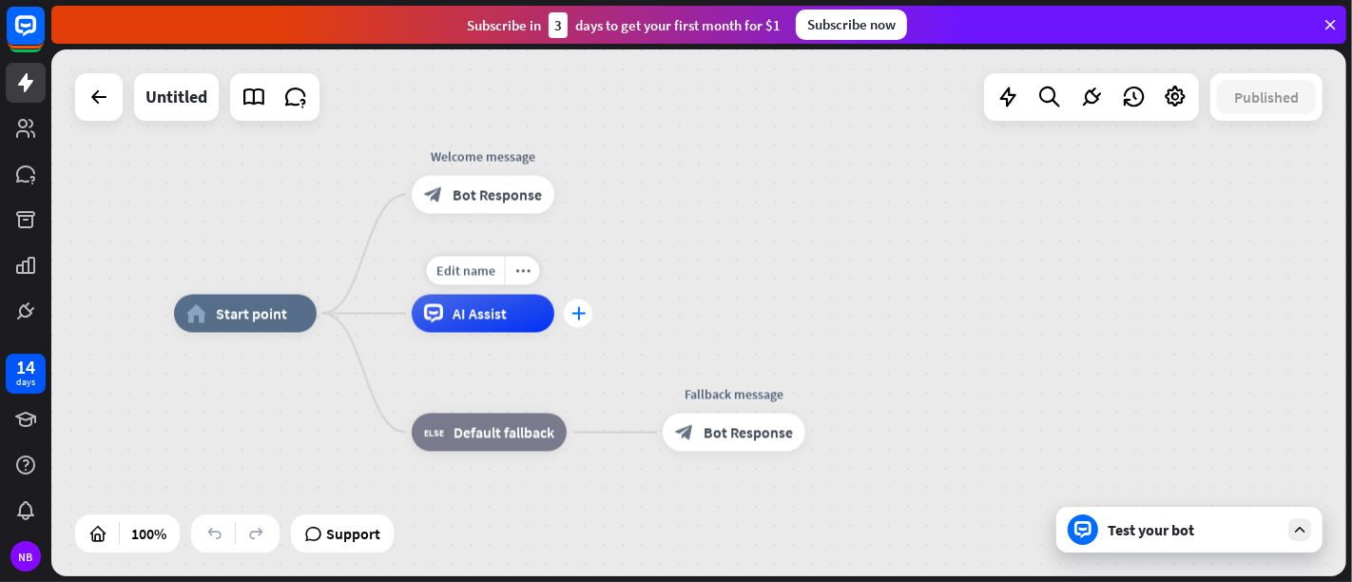
click at [580, 319] on div "plus" at bounding box center [578, 314] width 29 height 29
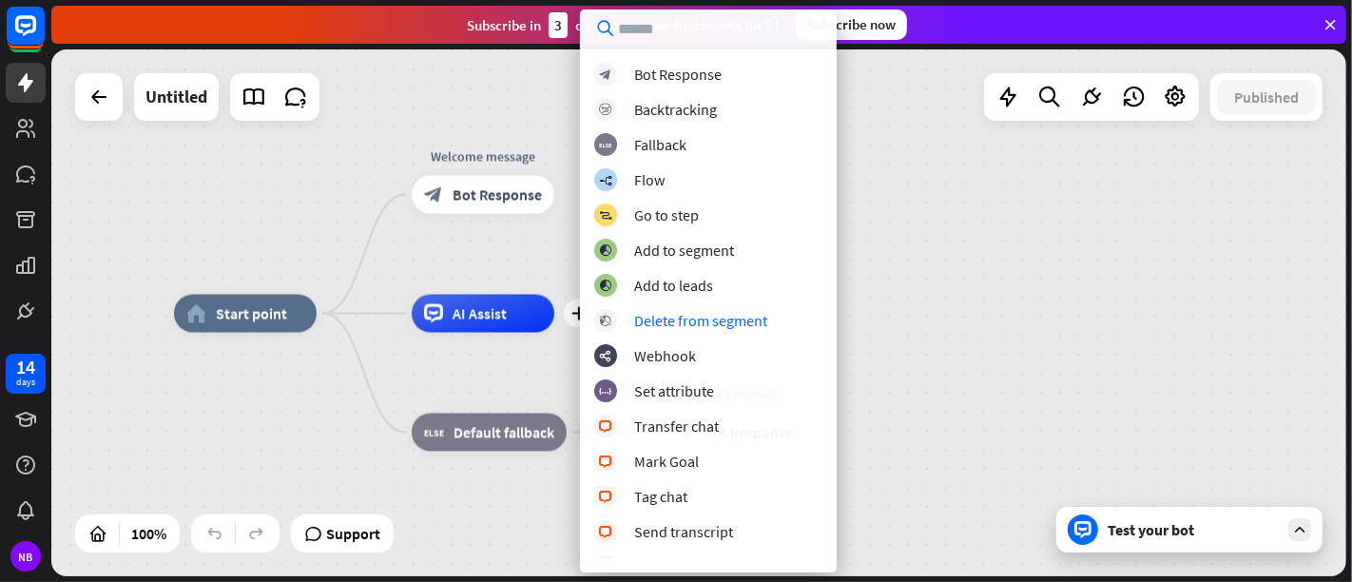
scroll to position [441, 0]
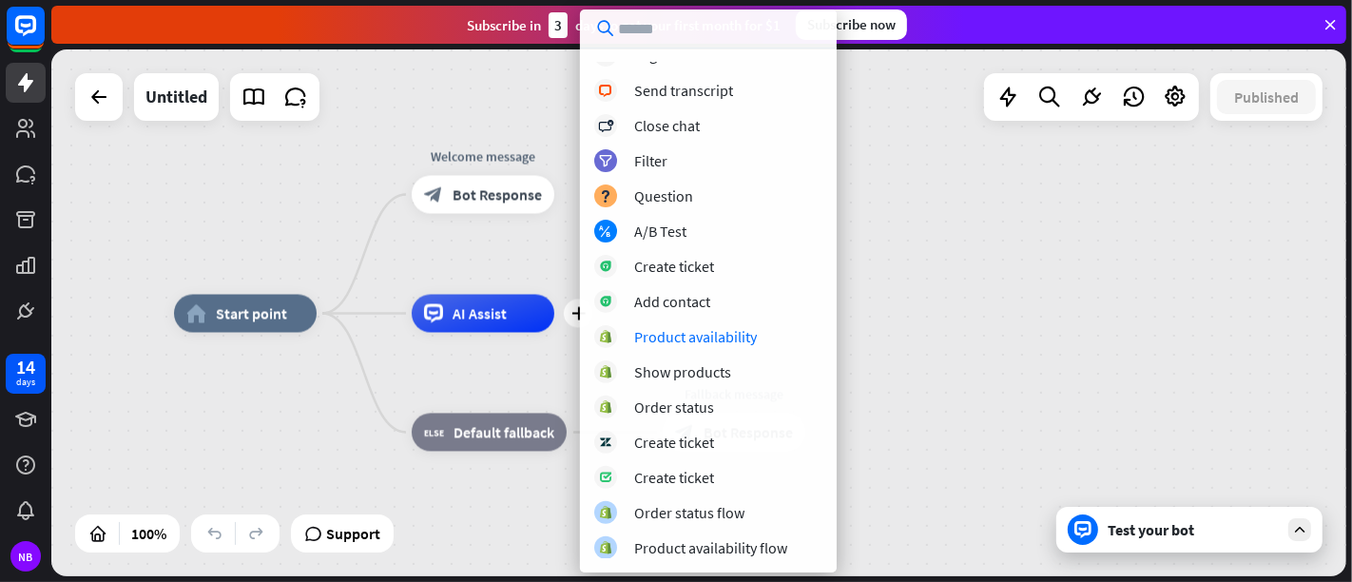
click at [980, 337] on div "home_2 Start point Welcome message block_bot_response Bot Response plus AI Assi…" at bounding box center [821, 577] width 1295 height 527
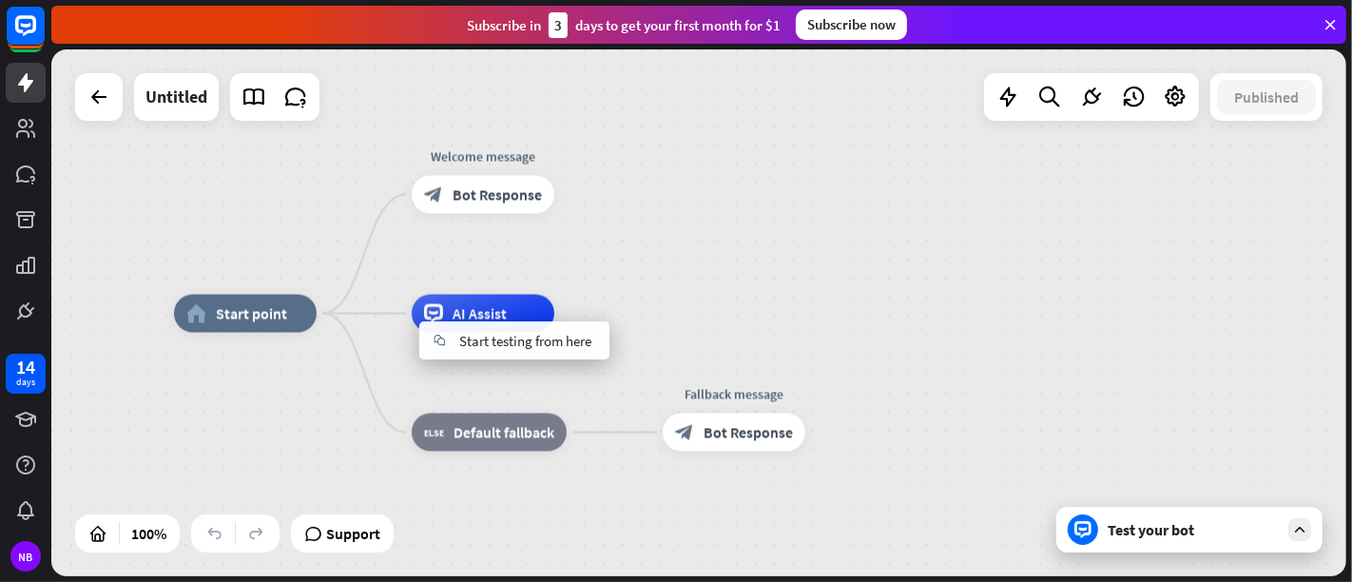
click at [755, 262] on div "home_2 Start point Welcome message block_bot_response Bot Response AI Assist bl…" at bounding box center [698, 312] width 1295 height 527
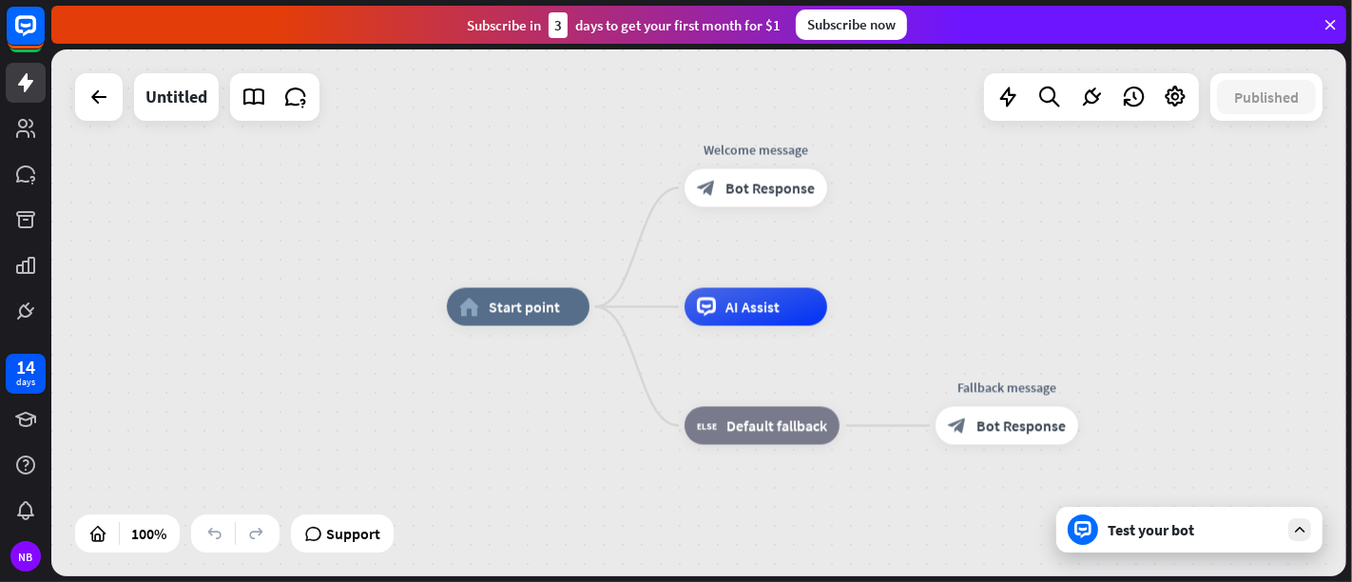
drag, startPoint x: 786, startPoint y: 253, endPoint x: 964, endPoint y: 282, distance: 180.2
click at [964, 282] on div "home_2 Start point Welcome message block_bot_response Bot Response AI Assist bl…" at bounding box center [698, 312] width 1295 height 527
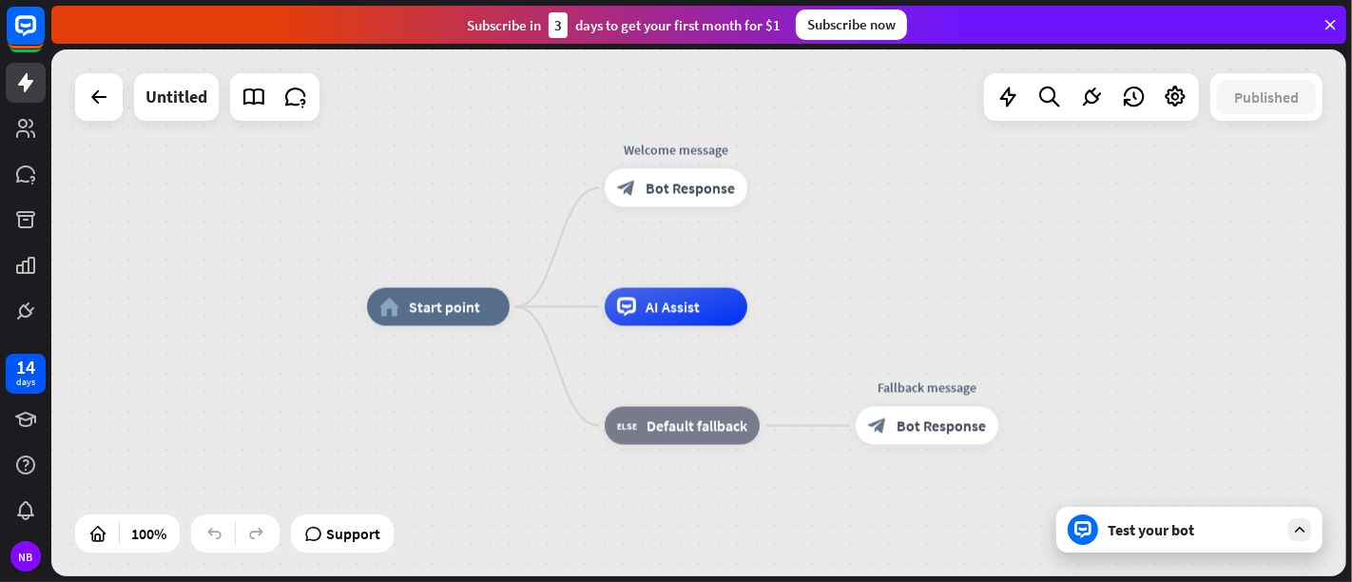
drag, startPoint x: 939, startPoint y: 276, endPoint x: 908, endPoint y: 250, distance: 40.5
click at [908, 250] on div "home_2 Start point Welcome message block_bot_response Bot Response AI Assist bl…" at bounding box center [698, 312] width 1295 height 527
click at [530, 306] on icon "plus" at bounding box center [534, 306] width 14 height 13
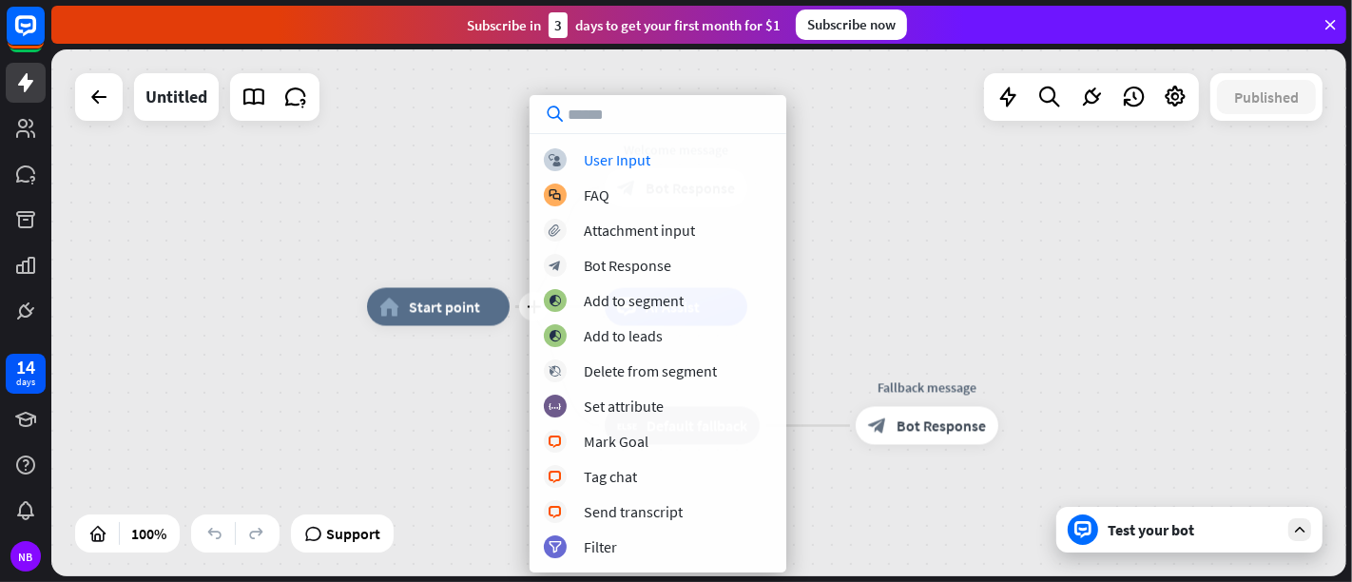
click at [527, 242] on div "plus home_2 Start point Welcome message block_bot_response Bot Response AI Assi…" at bounding box center [698, 312] width 1295 height 527
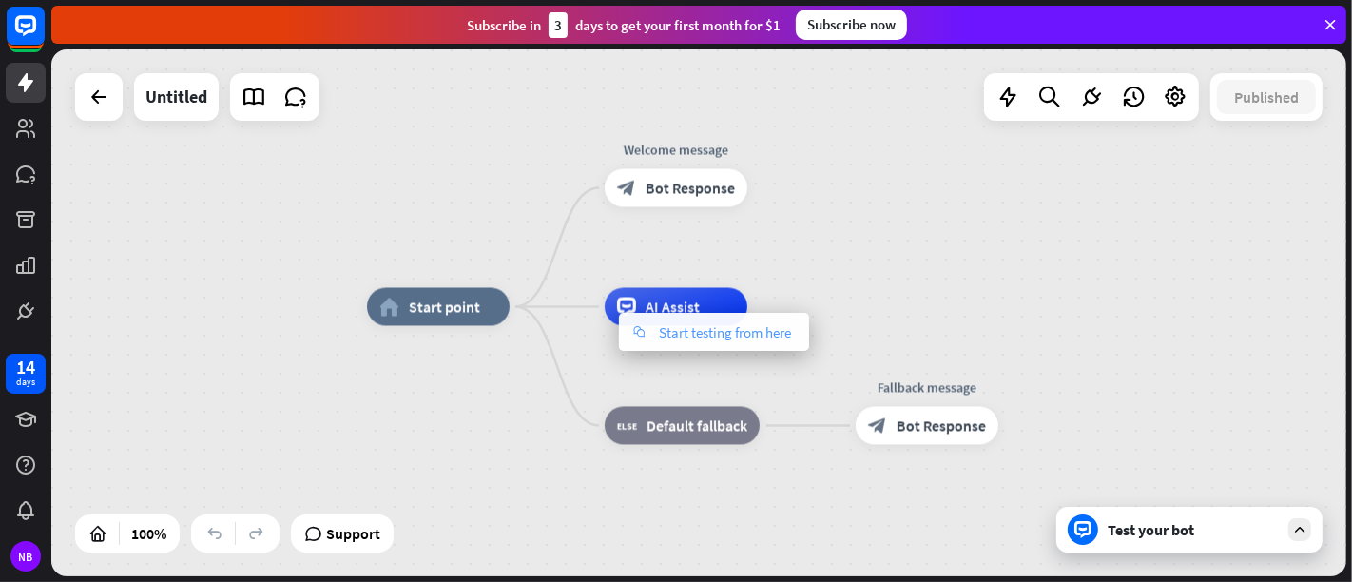
click at [758, 323] on span "Start testing from here" at bounding box center [725, 332] width 132 height 18
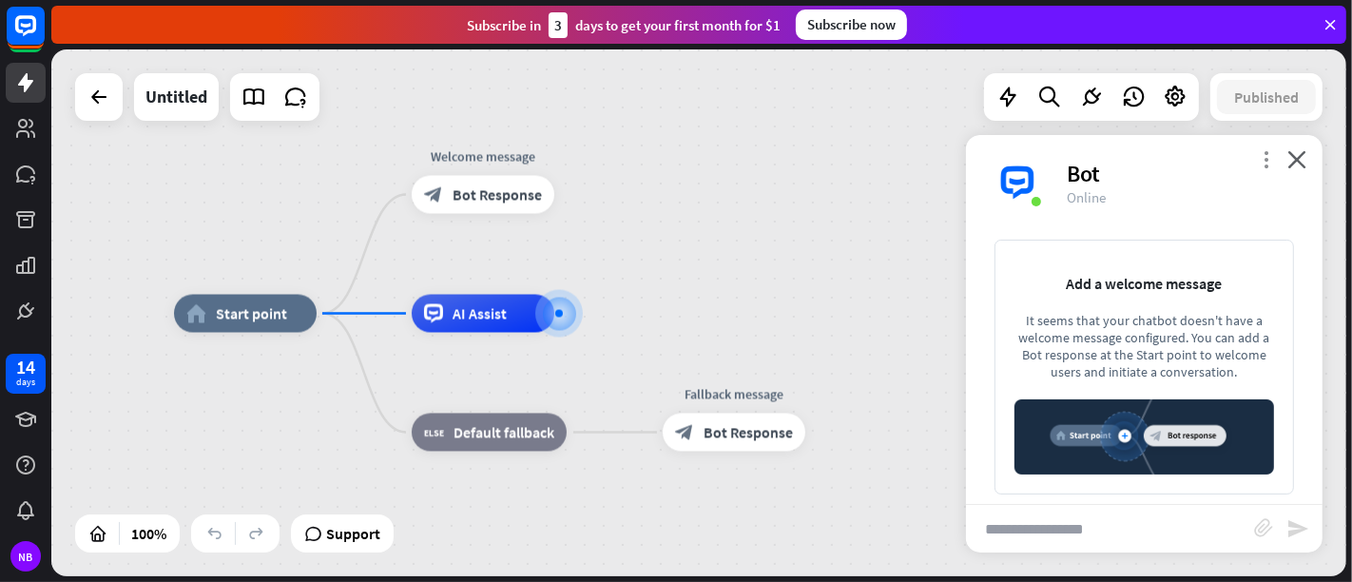
click at [1216, 159] on icon "more_vert" at bounding box center [1266, 159] width 18 height 18
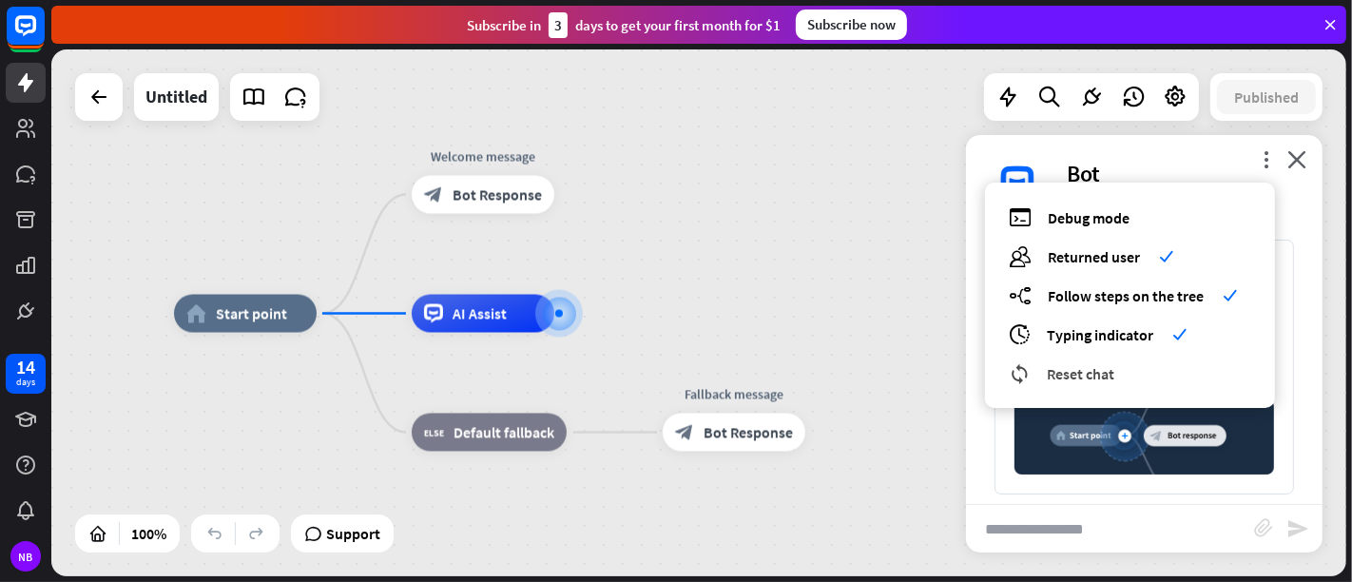
click at [1170, 366] on div "reset_chat Reset chat" at bounding box center [1130, 373] width 242 height 22
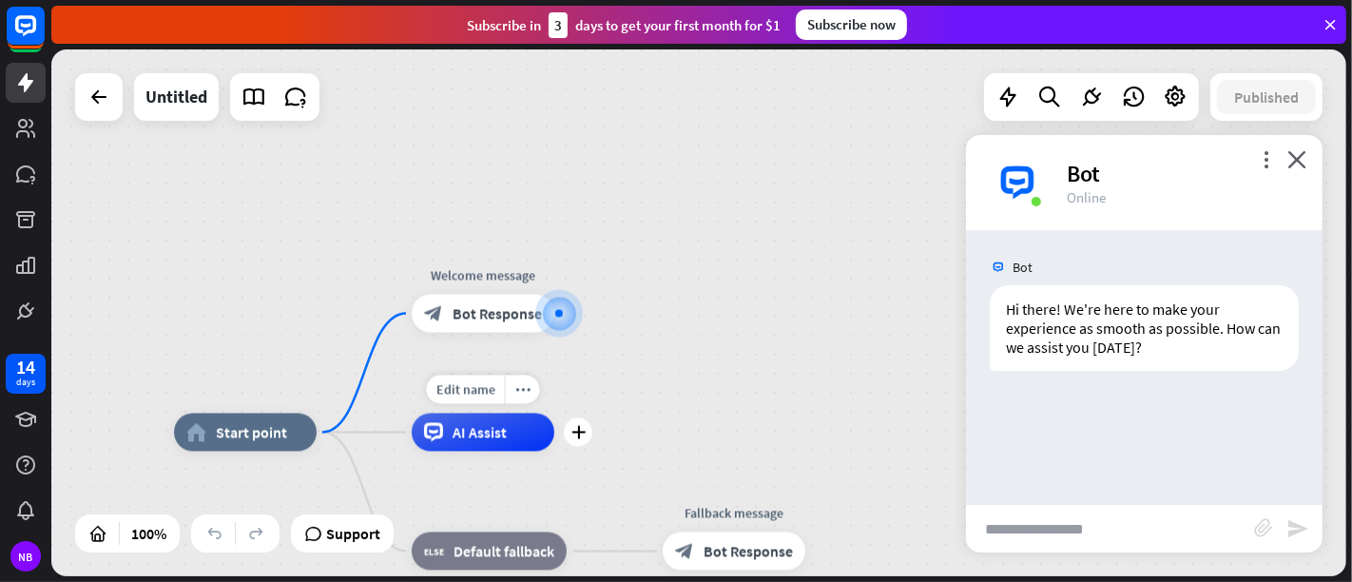
click at [479, 450] on div "AI Assist" at bounding box center [483, 433] width 143 height 38
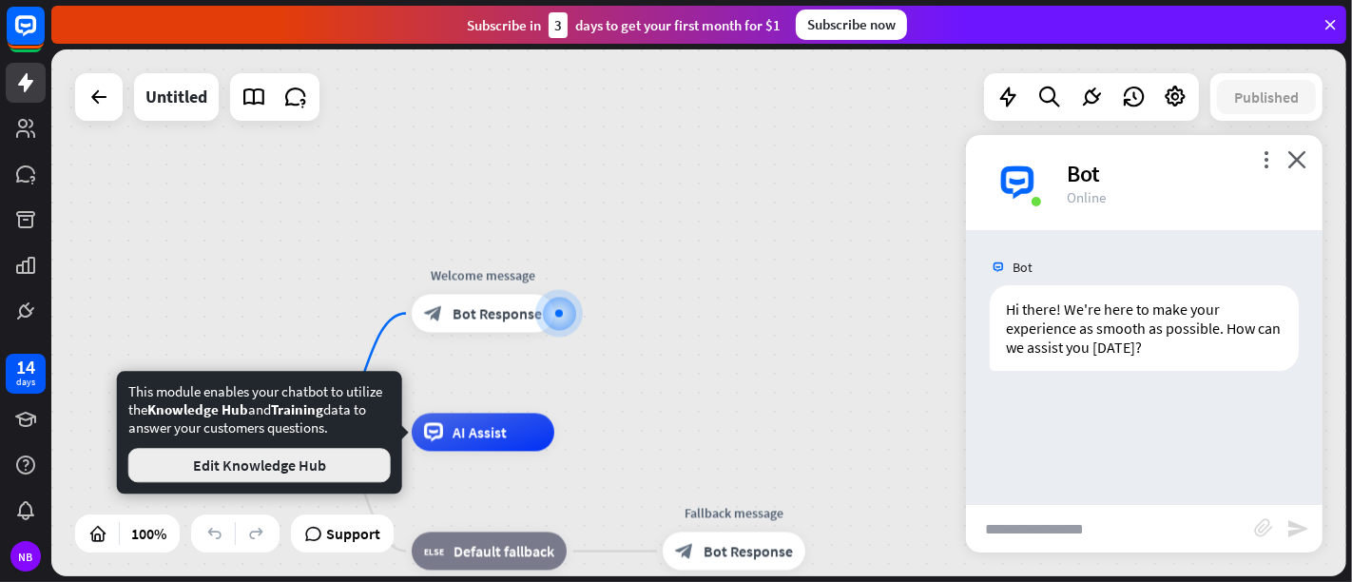
click at [376, 468] on button "Edit Knowledge Hub" at bounding box center [259, 465] width 262 height 34
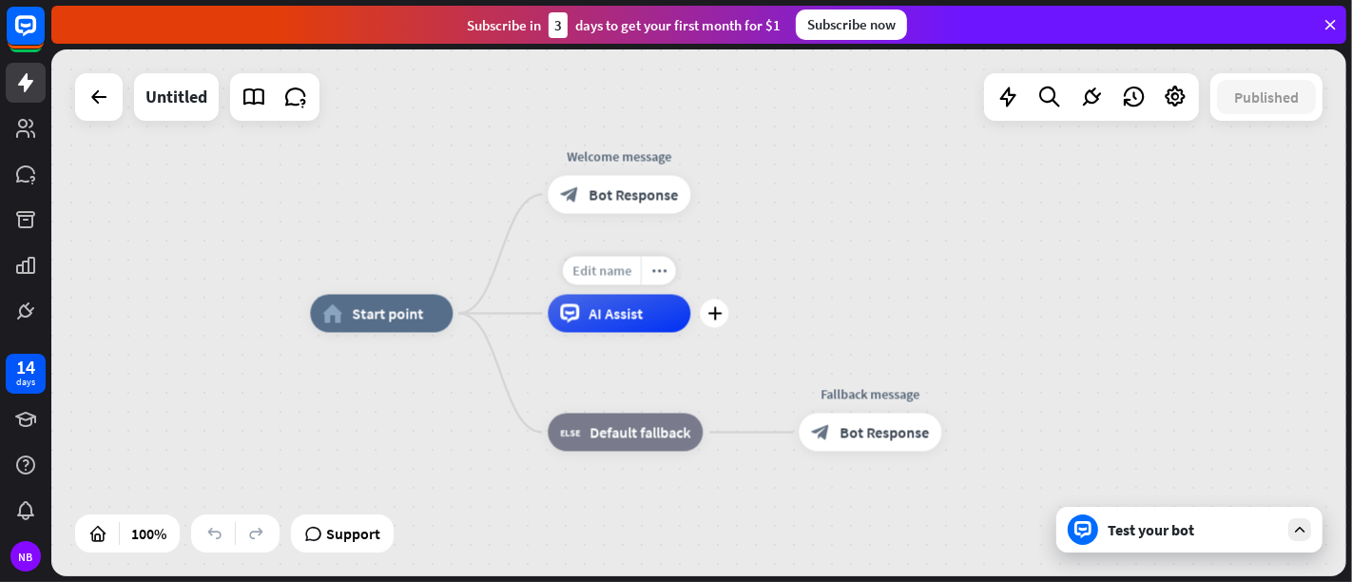
click at [632, 271] on div "Edit name" at bounding box center [602, 271] width 78 height 29
click at [690, 295] on div "plus AI Assist" at bounding box center [619, 314] width 143 height 38
click at [674, 283] on div "more_horiz" at bounding box center [658, 271] width 35 height 29
click at [663, 295] on div "plus AI Assist" at bounding box center [619, 314] width 143 height 38
click at [663, 276] on icon "more_horiz" at bounding box center [658, 270] width 15 height 14
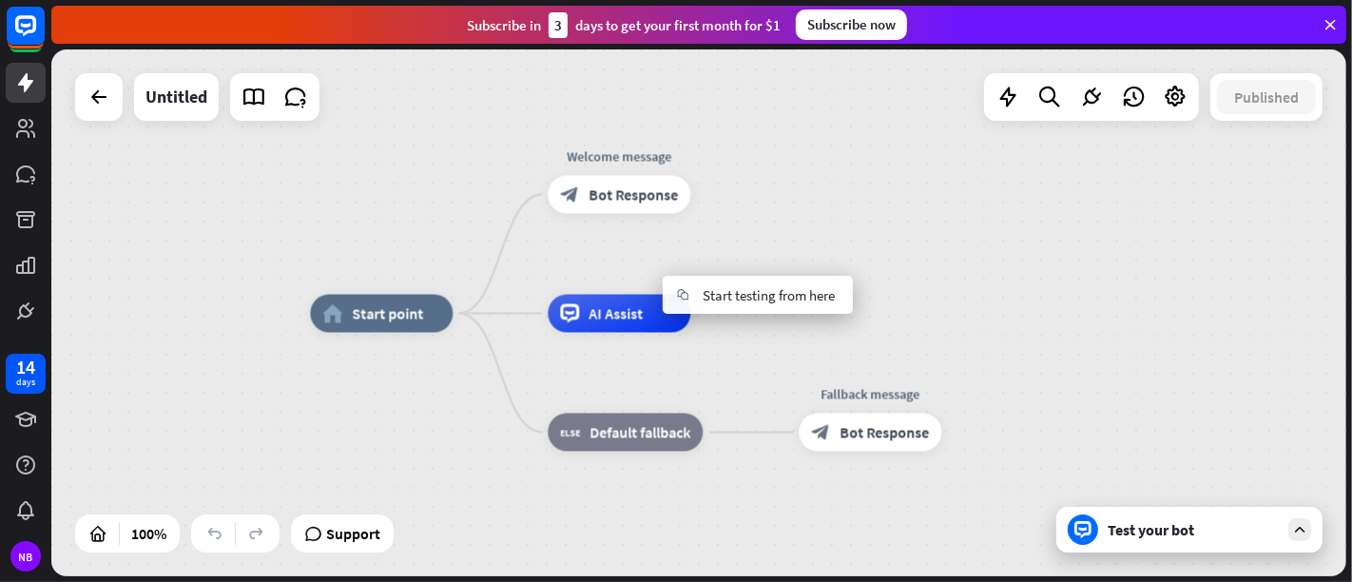
drag, startPoint x: 766, startPoint y: 295, endPoint x: 737, endPoint y: 349, distance: 61.7
click at [739, 351] on div "home_2 Start point Welcome message block_bot_response Bot Response AI Assist bl…" at bounding box center [957, 577] width 1295 height 527
click at [718, 310] on icon "plus" at bounding box center [715, 314] width 14 height 13
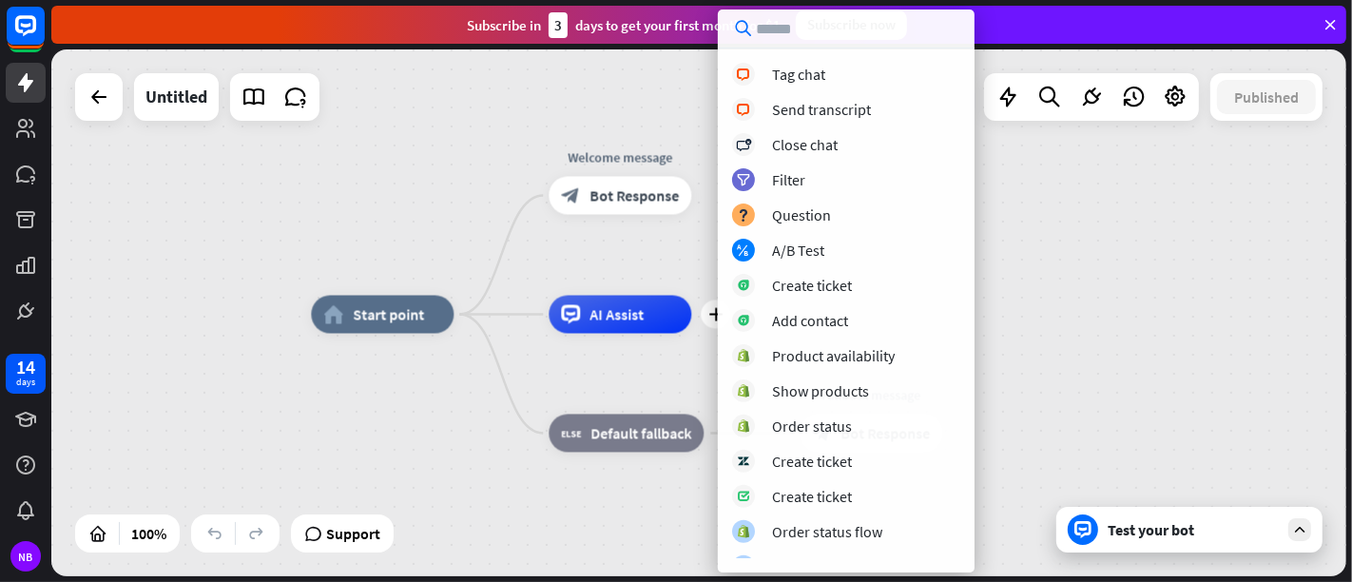
scroll to position [441, 0]
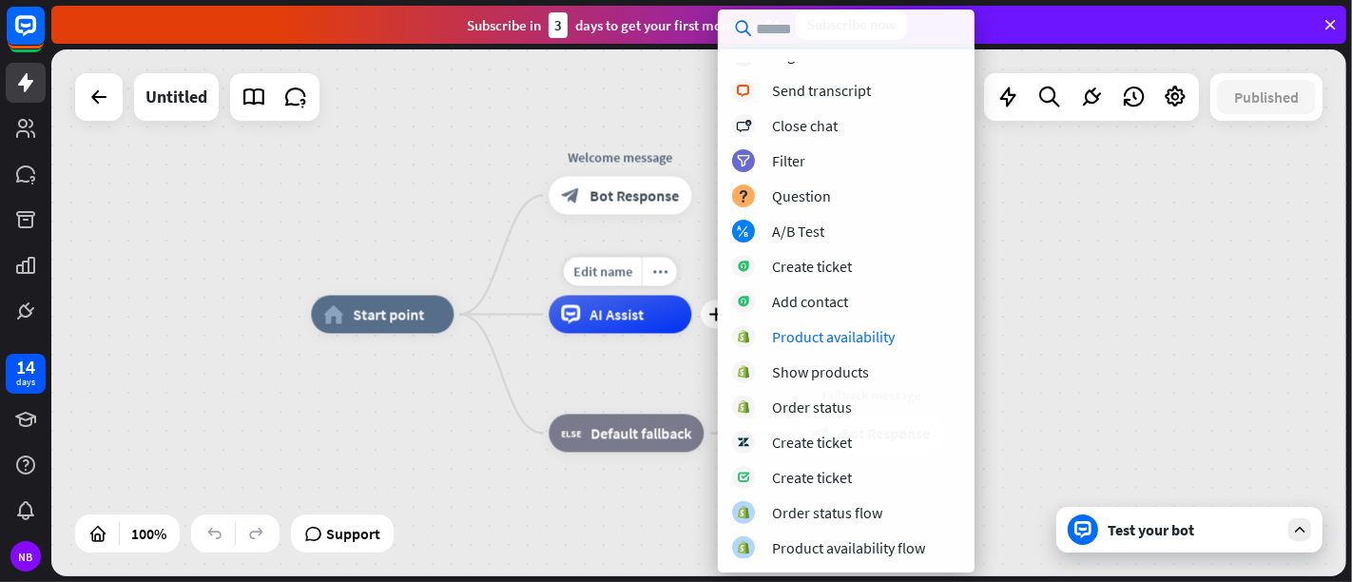
click at [669, 334] on div "Edit name more_horiz plus AI Assist" at bounding box center [620, 315] width 143 height 38
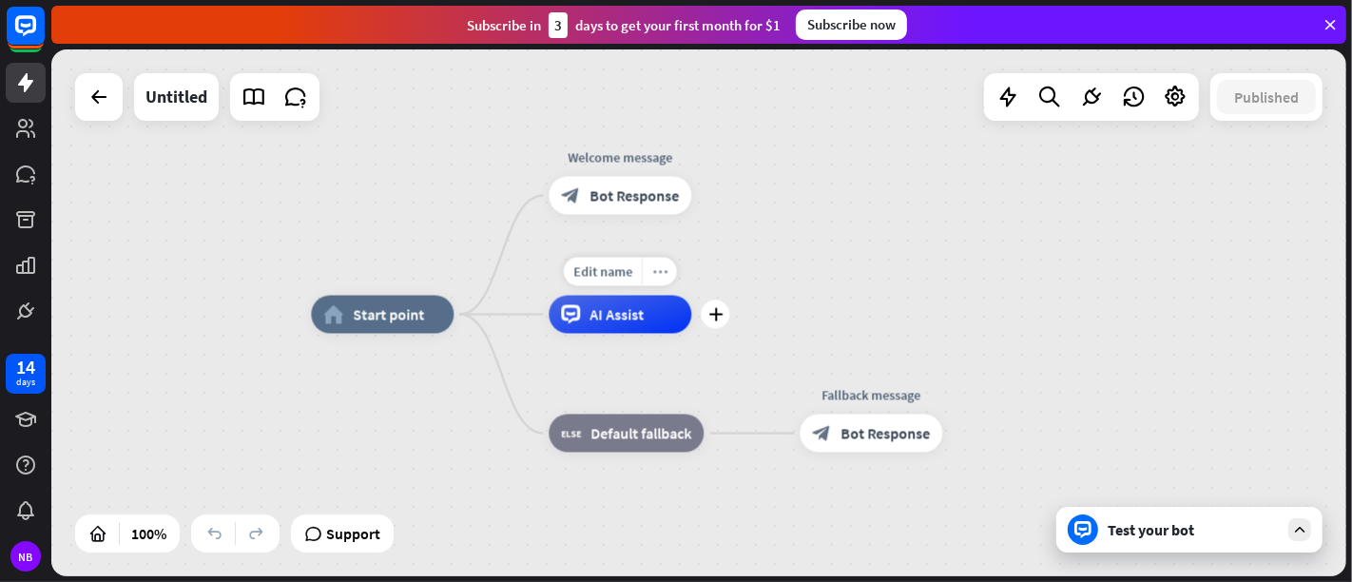
click at [667, 283] on div "more_horiz" at bounding box center [659, 272] width 35 height 29
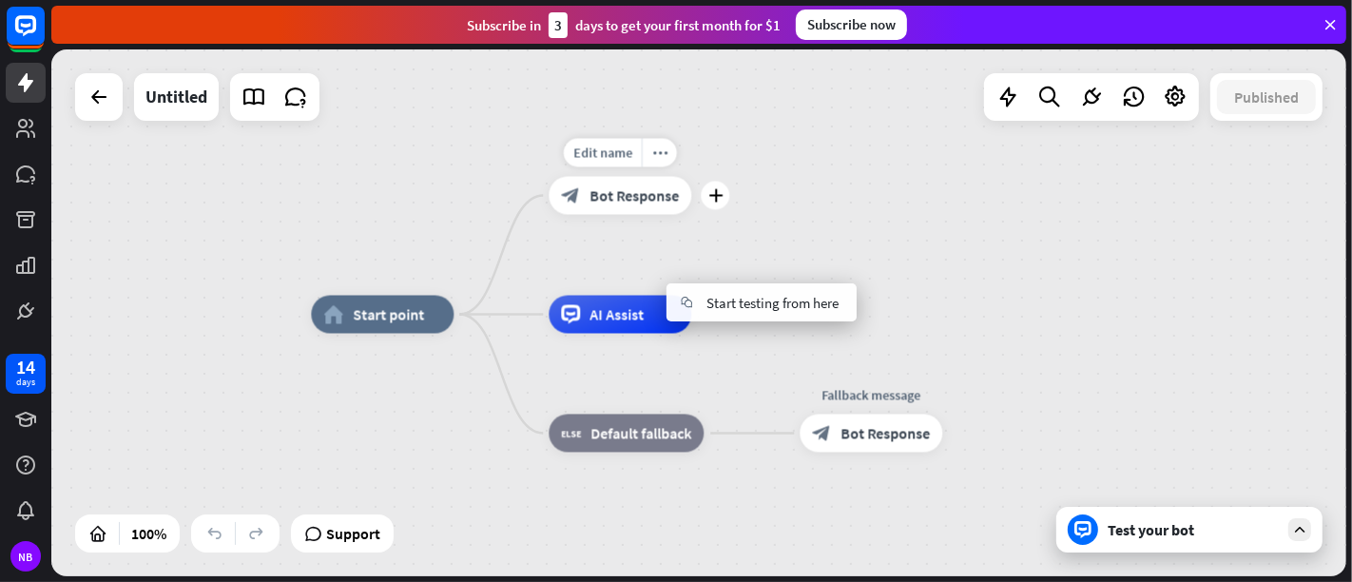
click at [691, 207] on div "Edit name more_horiz plus Welcome message block_bot_response Bot Response" at bounding box center [620, 196] width 143 height 38
click at [708, 129] on div "home_2 Start point Edit name more_horiz plus block_bot_response Bot Response AI…" at bounding box center [698, 312] width 1295 height 527
click at [622, 199] on span "Bot Response" at bounding box center [633, 195] width 89 height 19
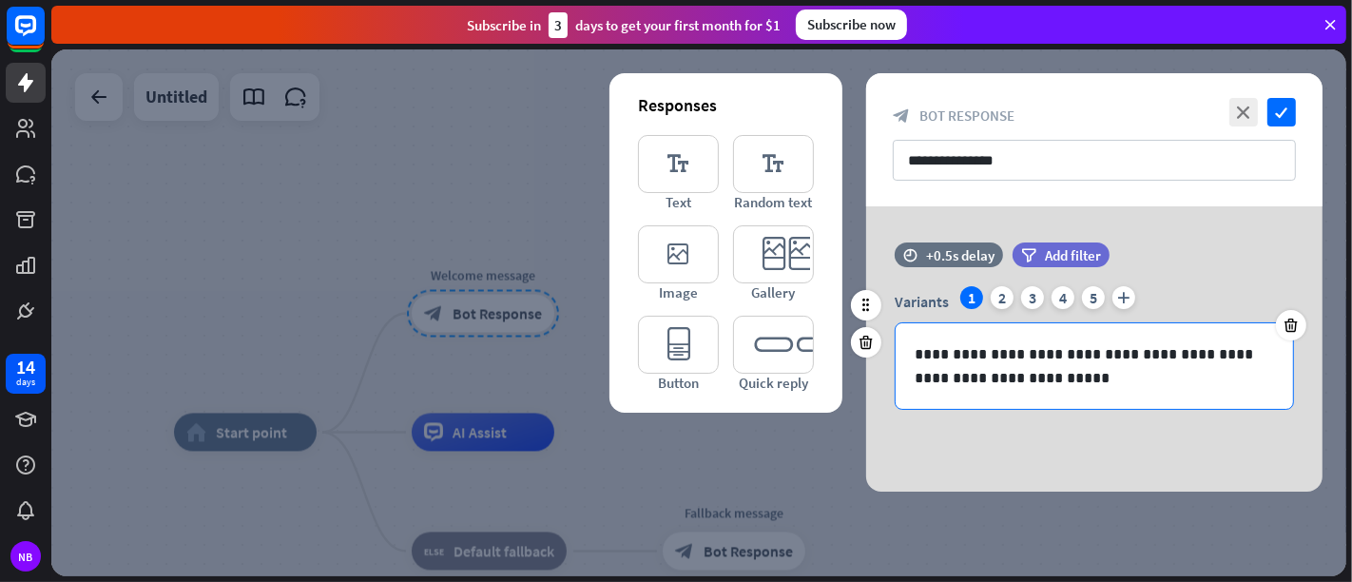
click at [1037, 379] on p "**********" at bounding box center [1095, 366] width 360 height 48
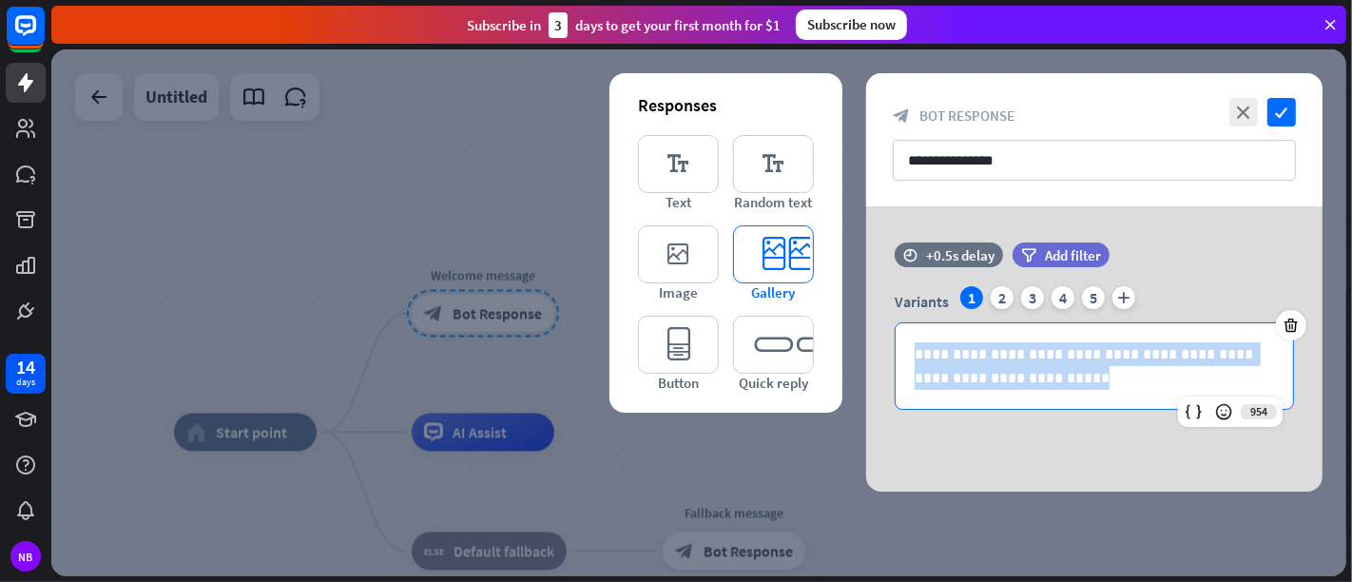
drag, startPoint x: 1034, startPoint y: 377, endPoint x: 779, endPoint y: 295, distance: 268.8
click at [866, 295] on div "**********" at bounding box center [1094, 348] width 456 height 285
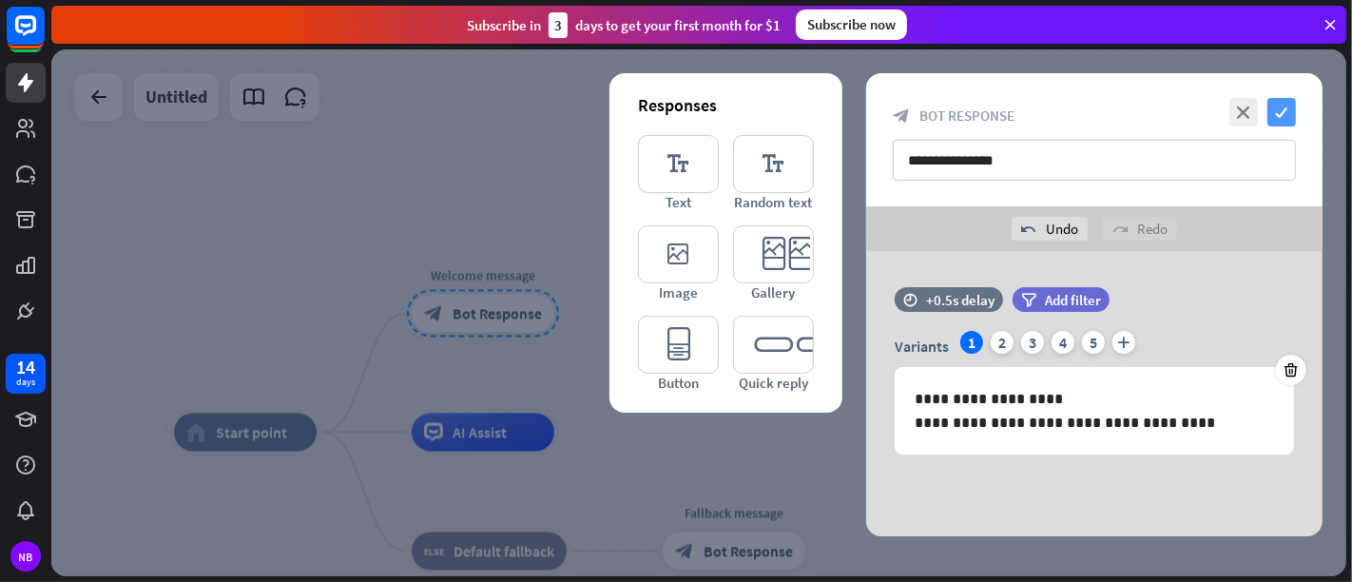
click at [1216, 112] on icon "check" at bounding box center [1281, 112] width 29 height 29
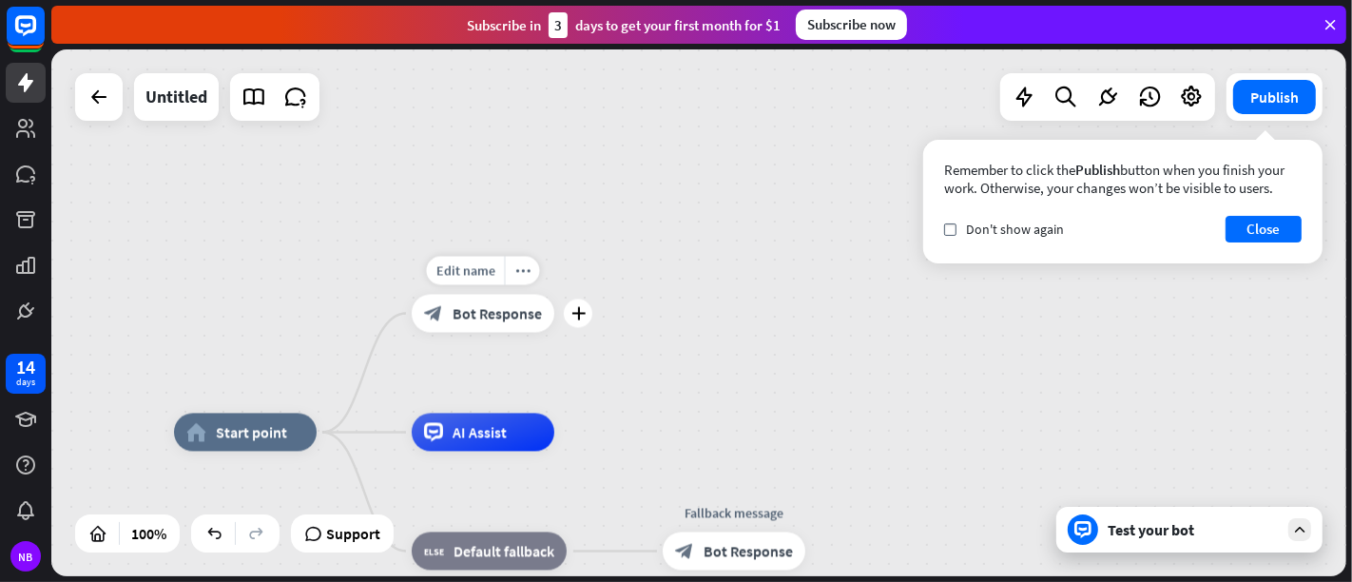
click at [504, 314] on span "Bot Response" at bounding box center [497, 313] width 89 height 19
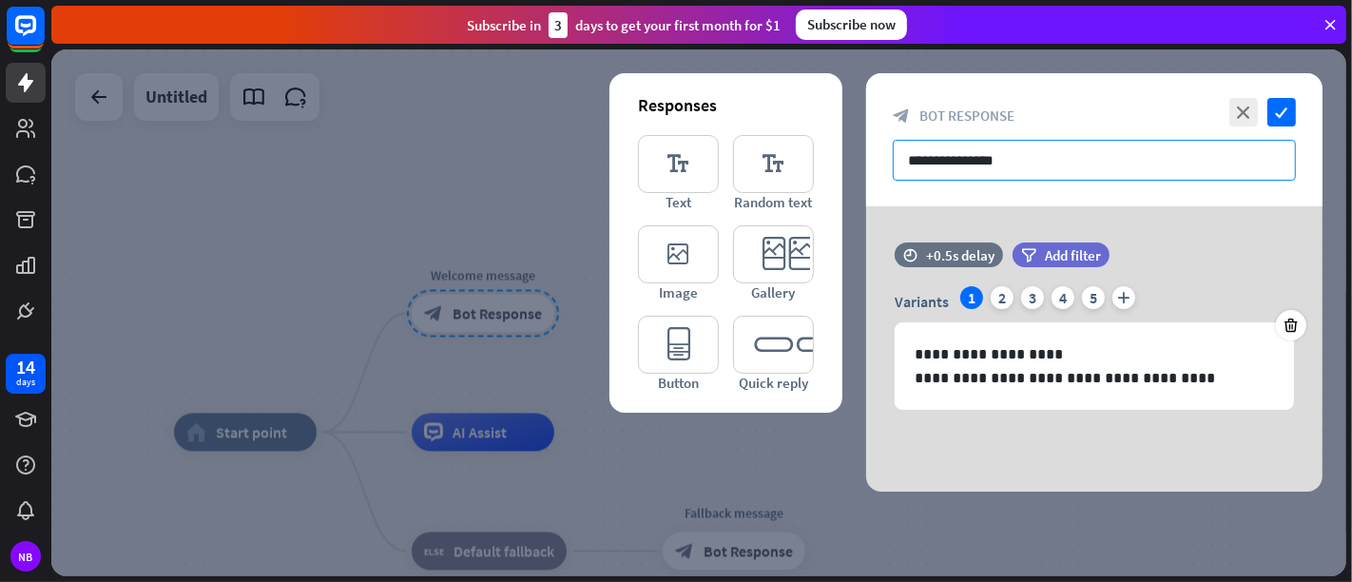
click at [1018, 145] on input "**********" at bounding box center [1094, 160] width 403 height 41
click at [774, 357] on icon "editor_quick_replies" at bounding box center [773, 345] width 81 height 58
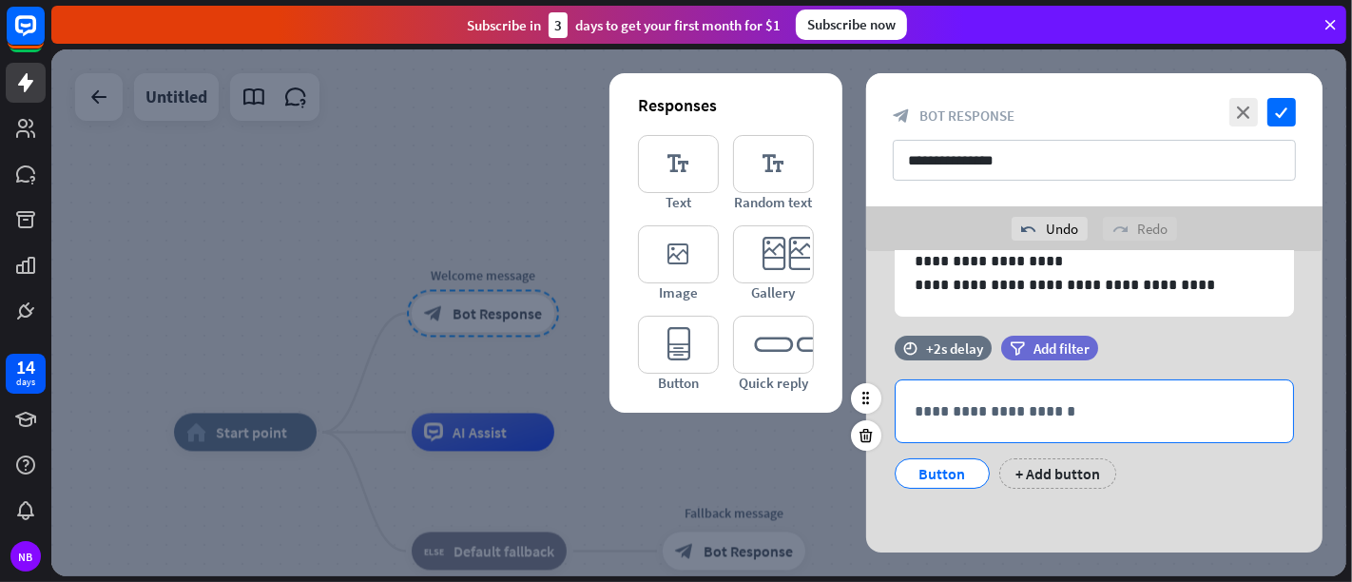
scroll to position [138, 0]
click at [965, 421] on div "**********" at bounding box center [1094, 411] width 397 height 62
click at [1018, 473] on div "+ Add button" at bounding box center [1057, 473] width 117 height 30
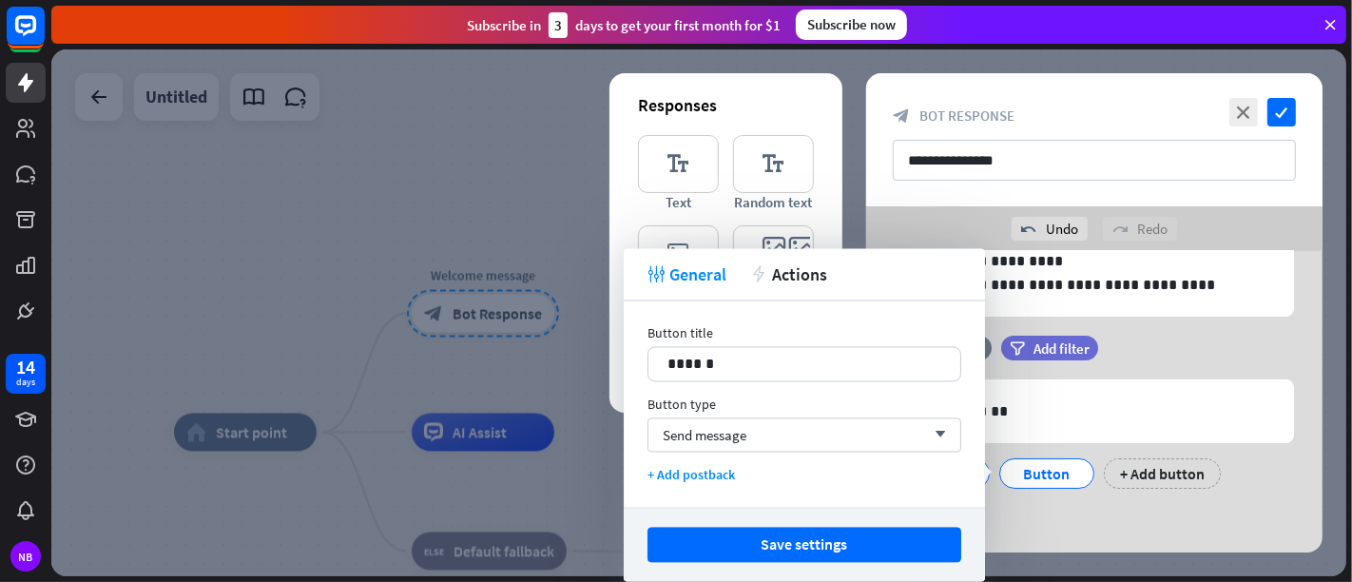
click at [1191, 356] on div "time +2s delay filter Add filter" at bounding box center [1094, 358] width 456 height 44
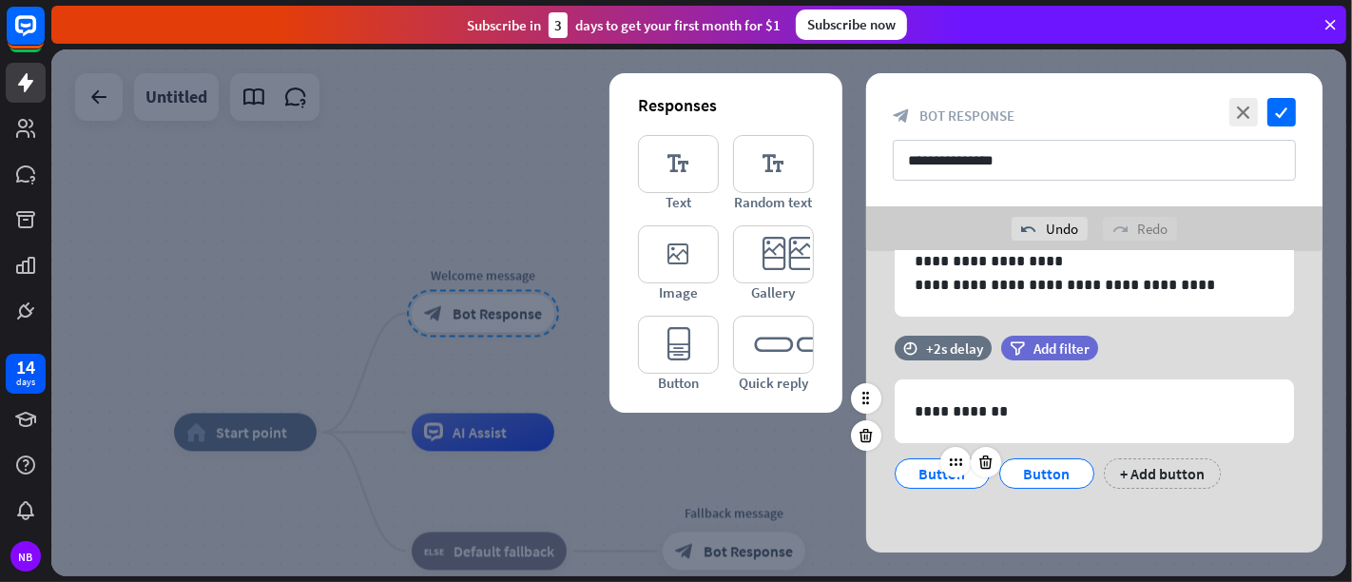
click at [926, 474] on div "Button" at bounding box center [942, 473] width 63 height 29
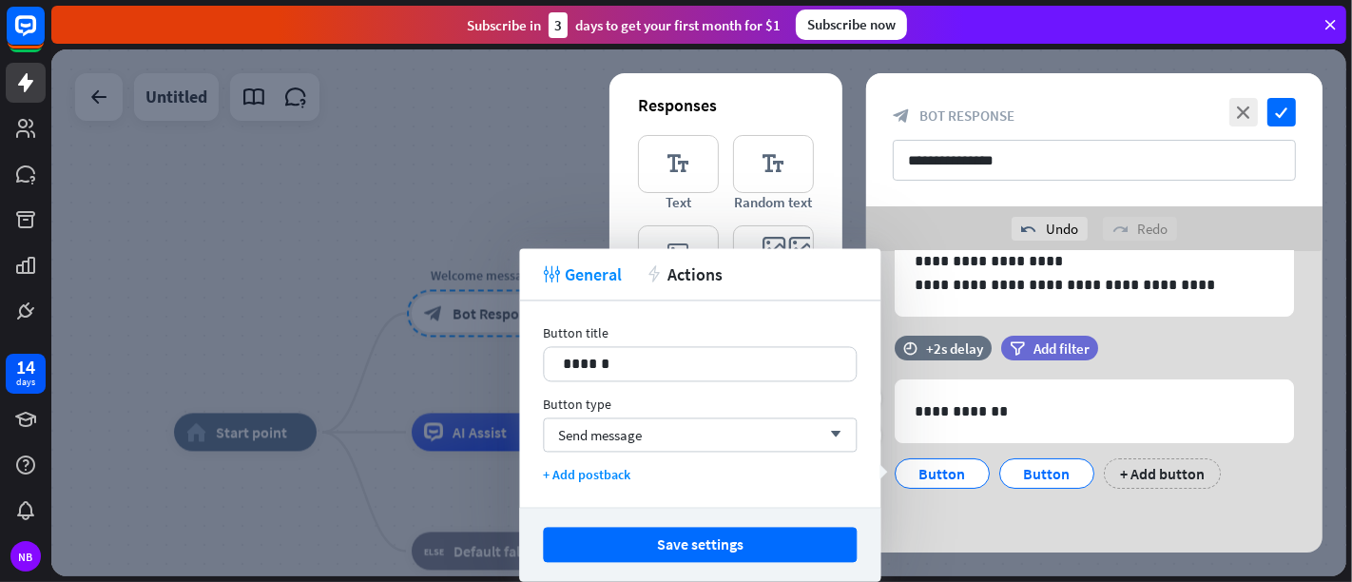
click at [1157, 339] on div "filter Add filter" at bounding box center [1097, 348] width 192 height 25
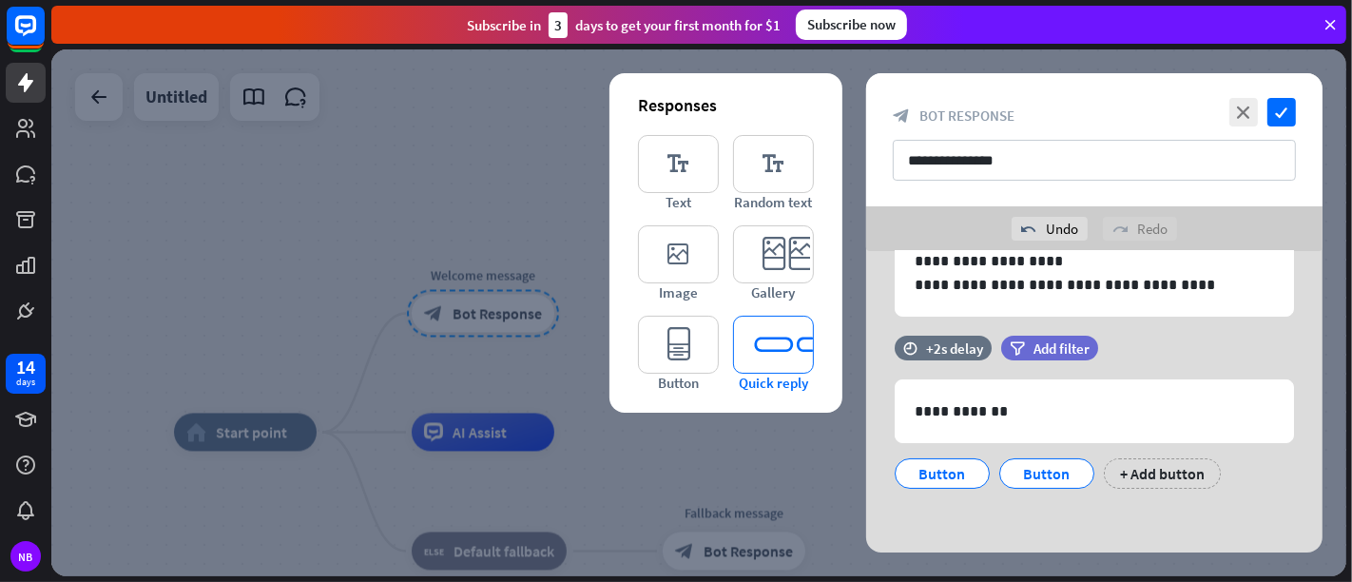
click at [767, 348] on icon "editor_quick_replies" at bounding box center [773, 345] width 81 height 58
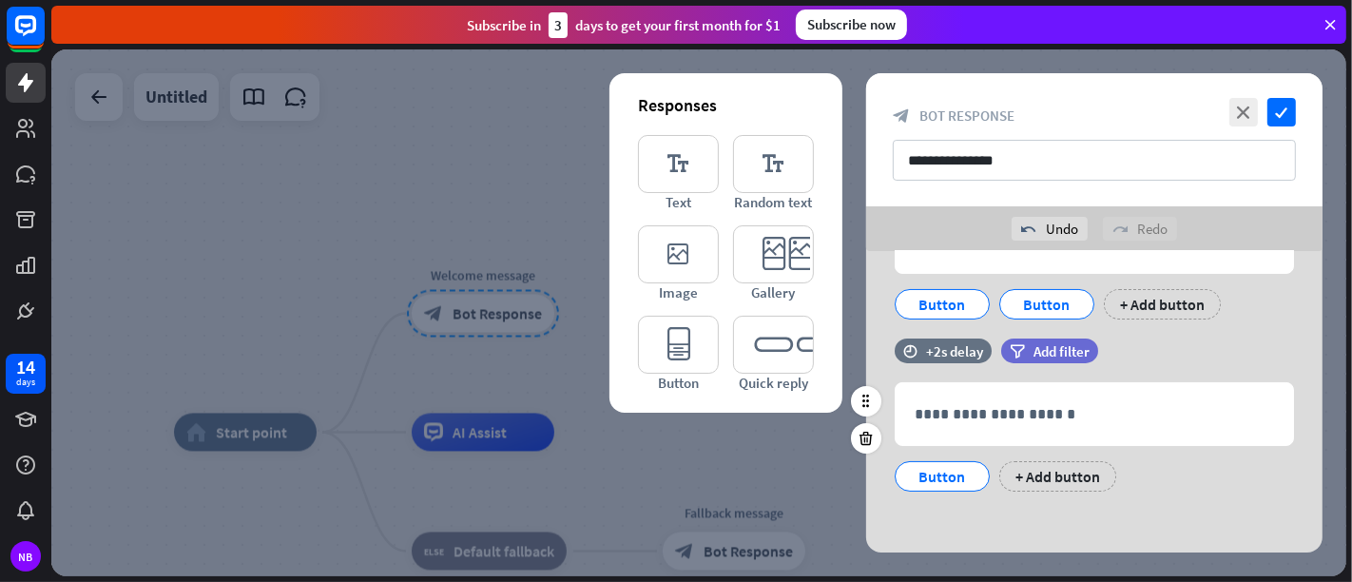
scroll to position [309, 0]
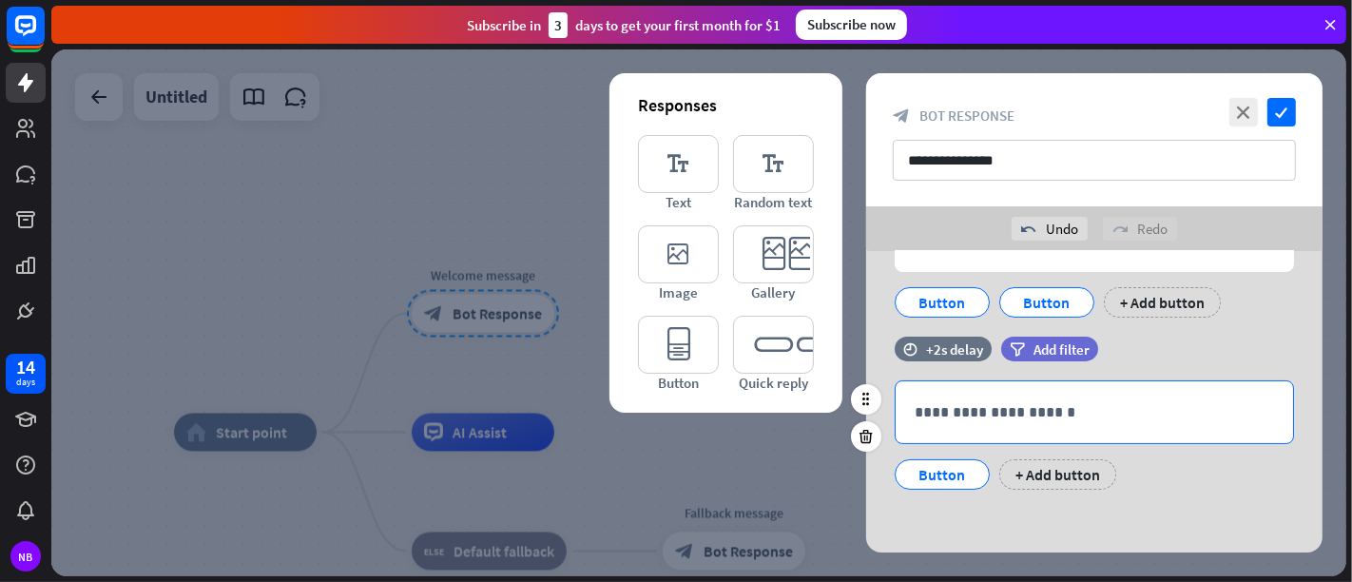
click at [943, 419] on p "**********" at bounding box center [1094, 412] width 359 height 24
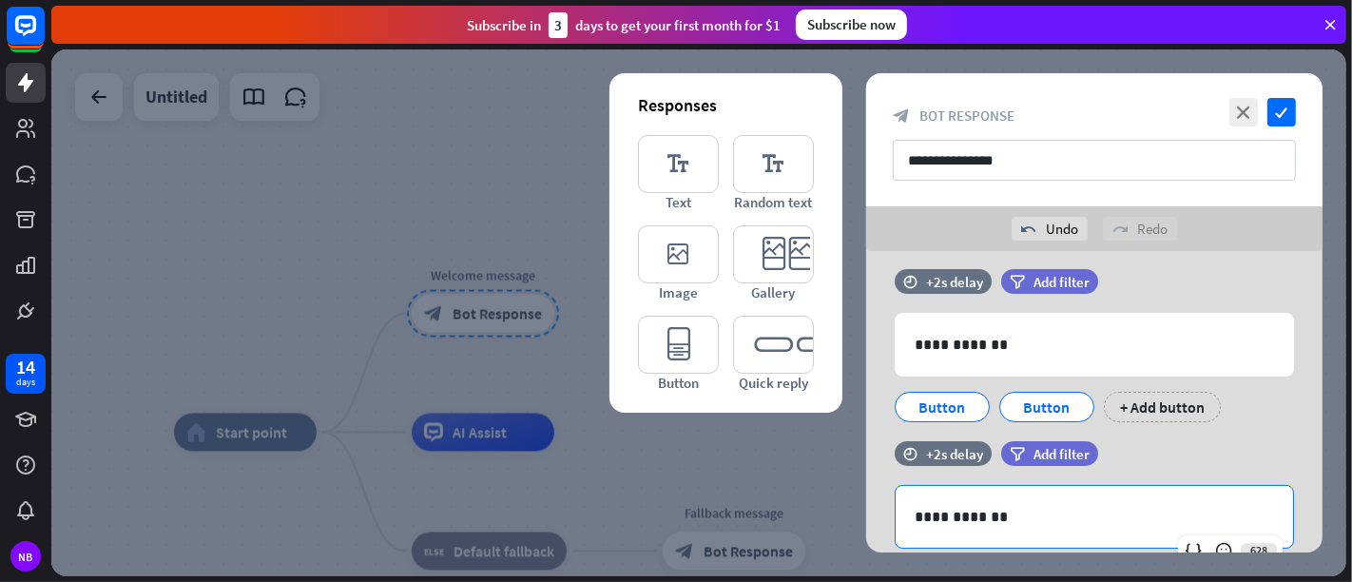
scroll to position [99, 0]
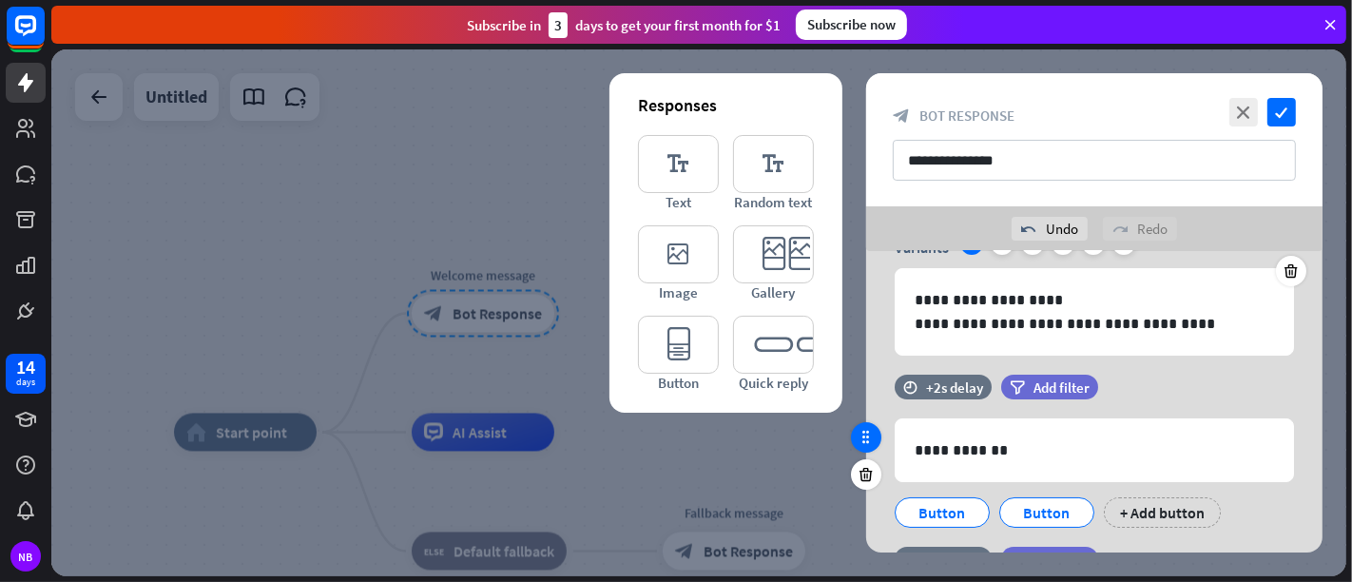
click at [869, 444] on icon at bounding box center [866, 437] width 17 height 17
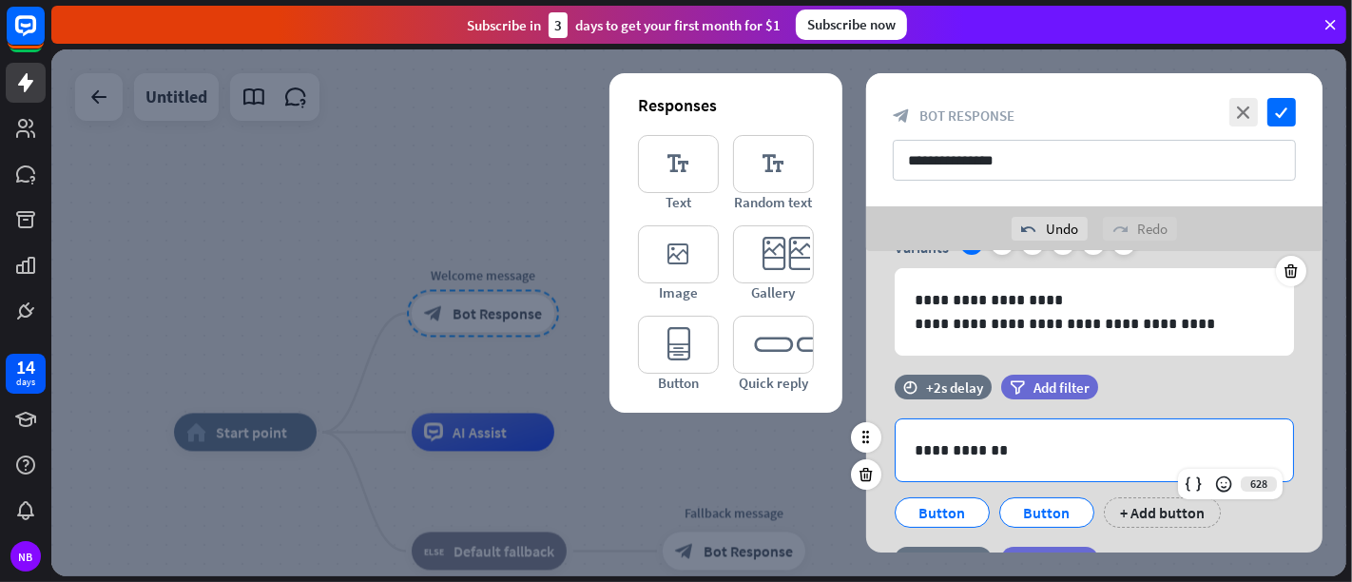
click at [1018, 452] on p "**********" at bounding box center [1095, 450] width 360 height 24
click at [1034, 387] on span "Add filter" at bounding box center [1062, 387] width 56 height 18
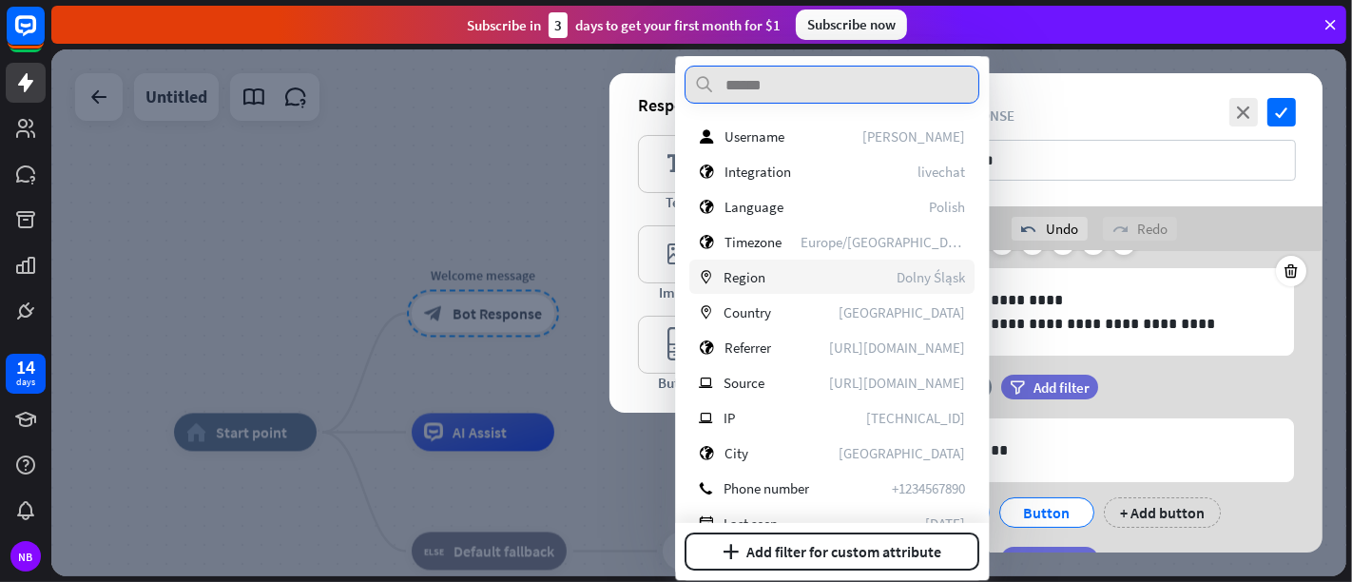
scroll to position [313, 0]
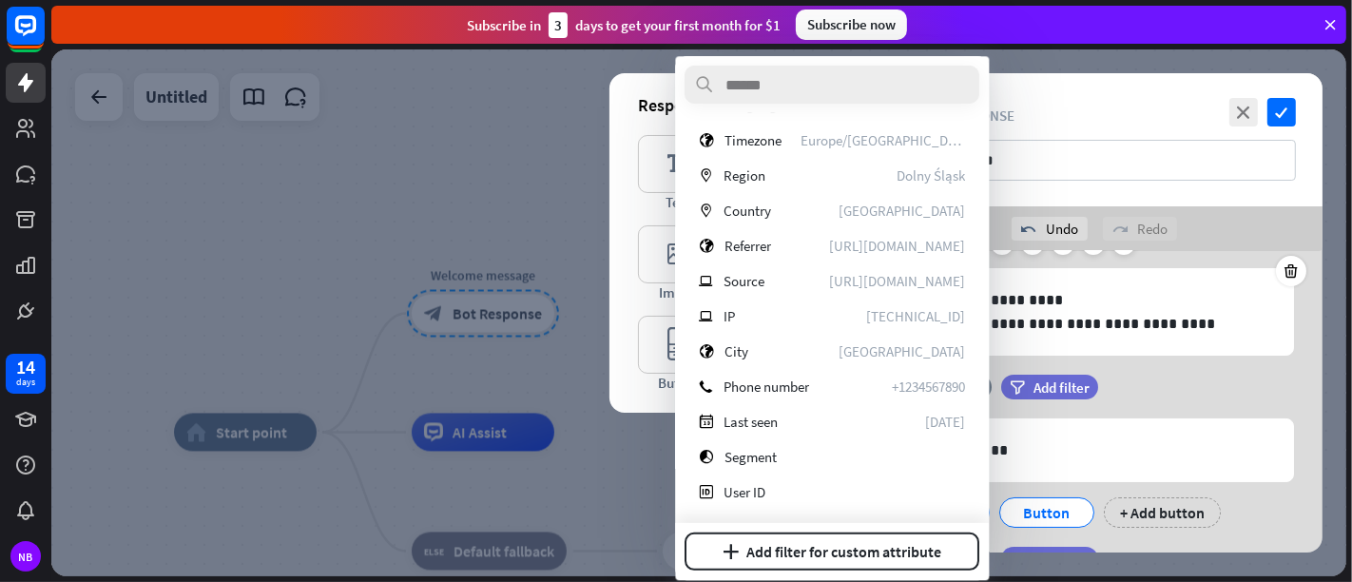
click at [1165, 378] on div "filter Add filter" at bounding box center [1097, 387] width 192 height 25
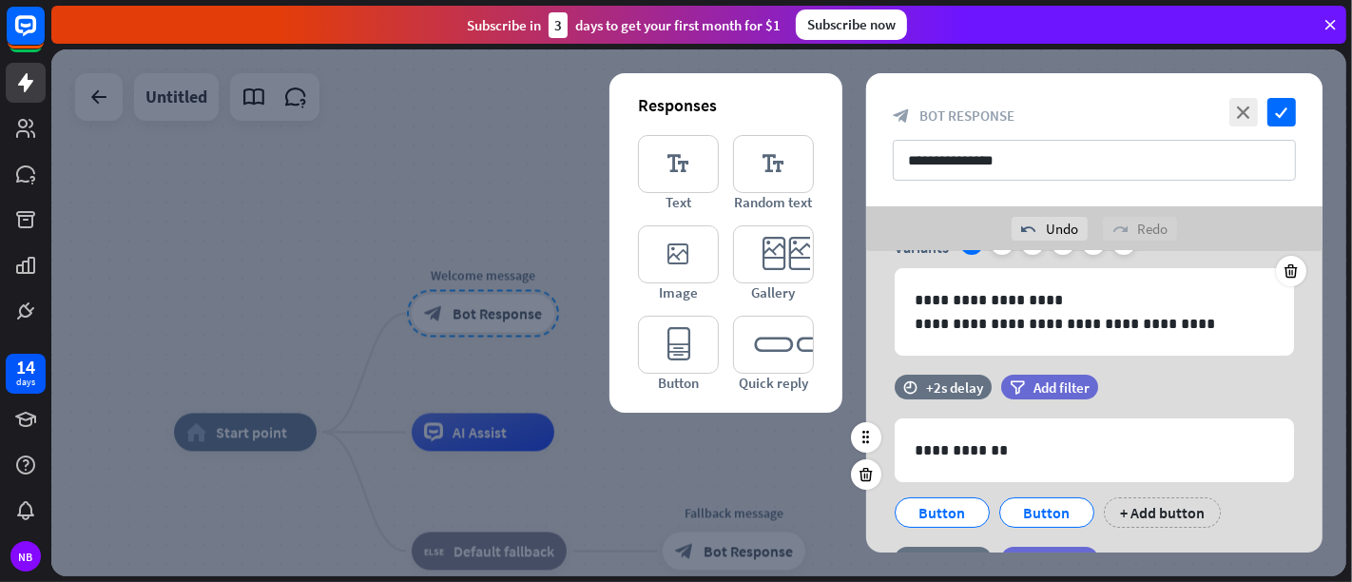
scroll to position [204, 0]
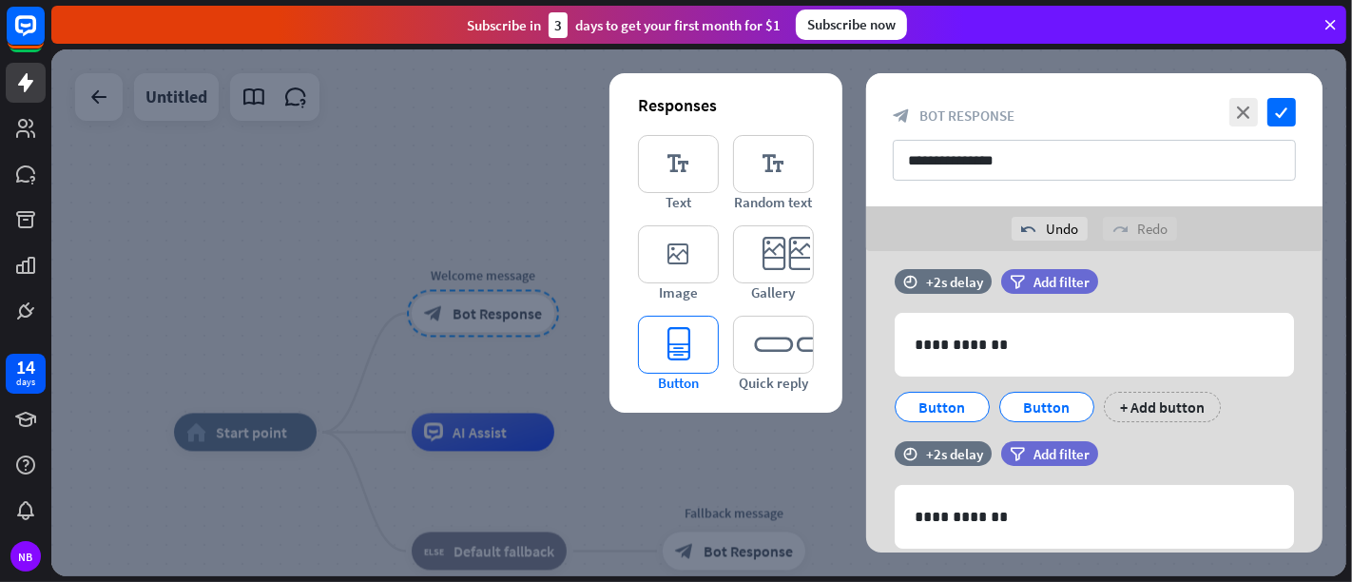
click at [658, 361] on icon "editor_button" at bounding box center [678, 345] width 81 height 58
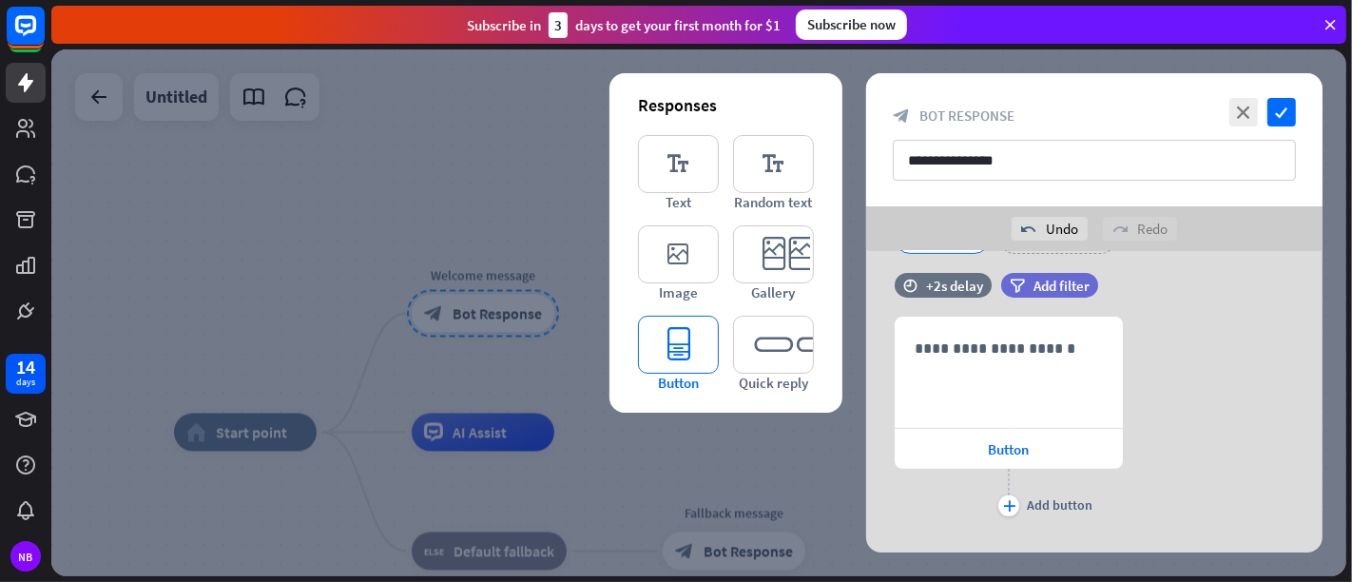
scroll to position [565, 0]
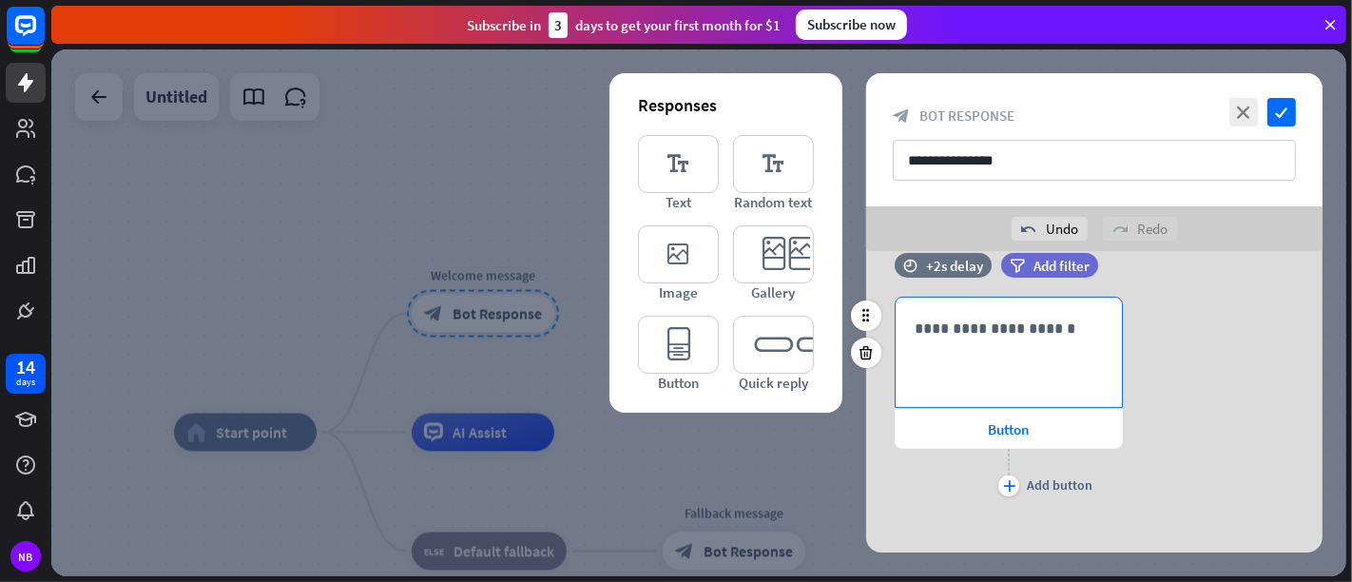
click at [995, 333] on p "**********" at bounding box center [1009, 329] width 188 height 24
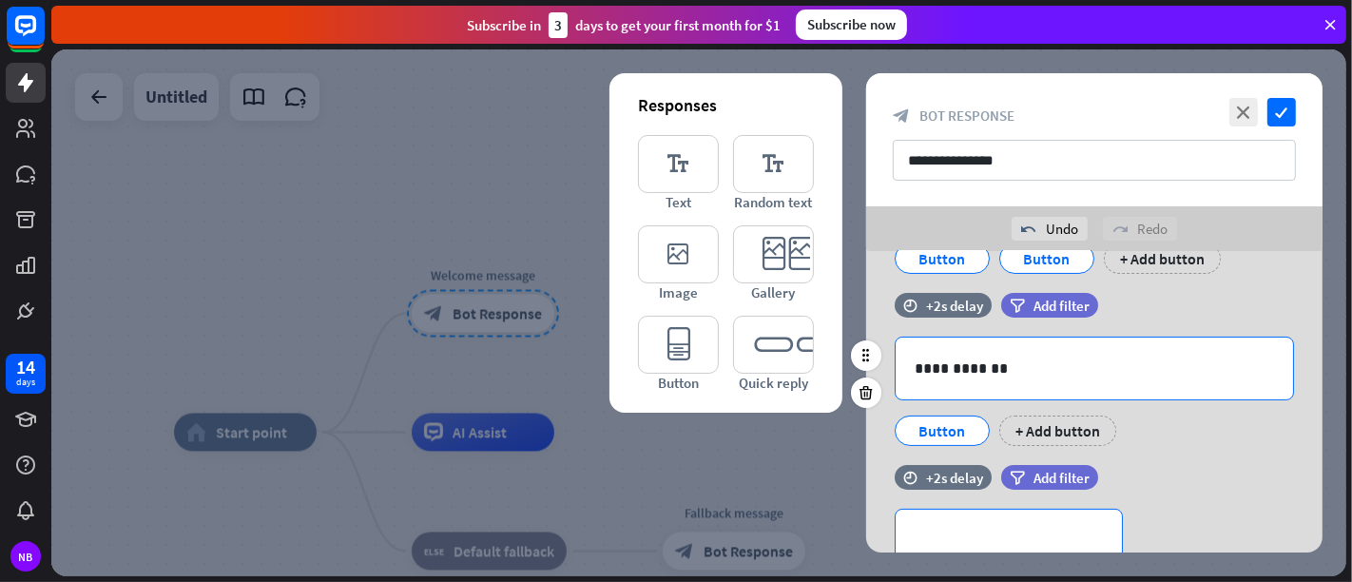
scroll to position [247, 0]
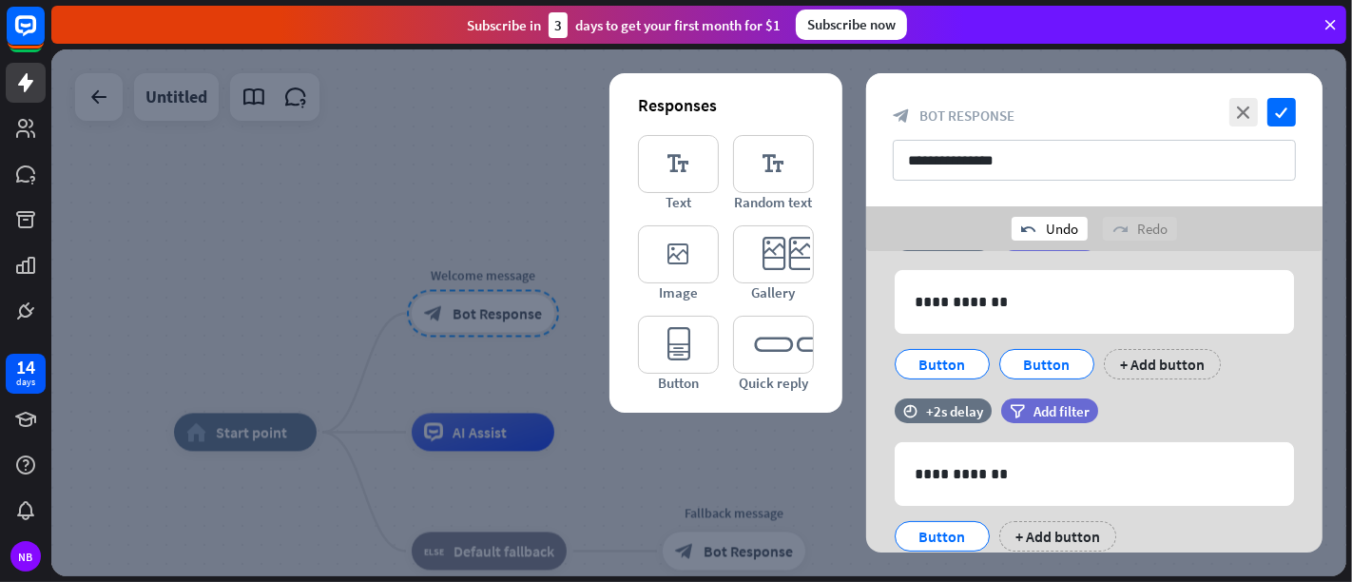
click at [1047, 218] on div "undo Undo" at bounding box center [1050, 229] width 76 height 24
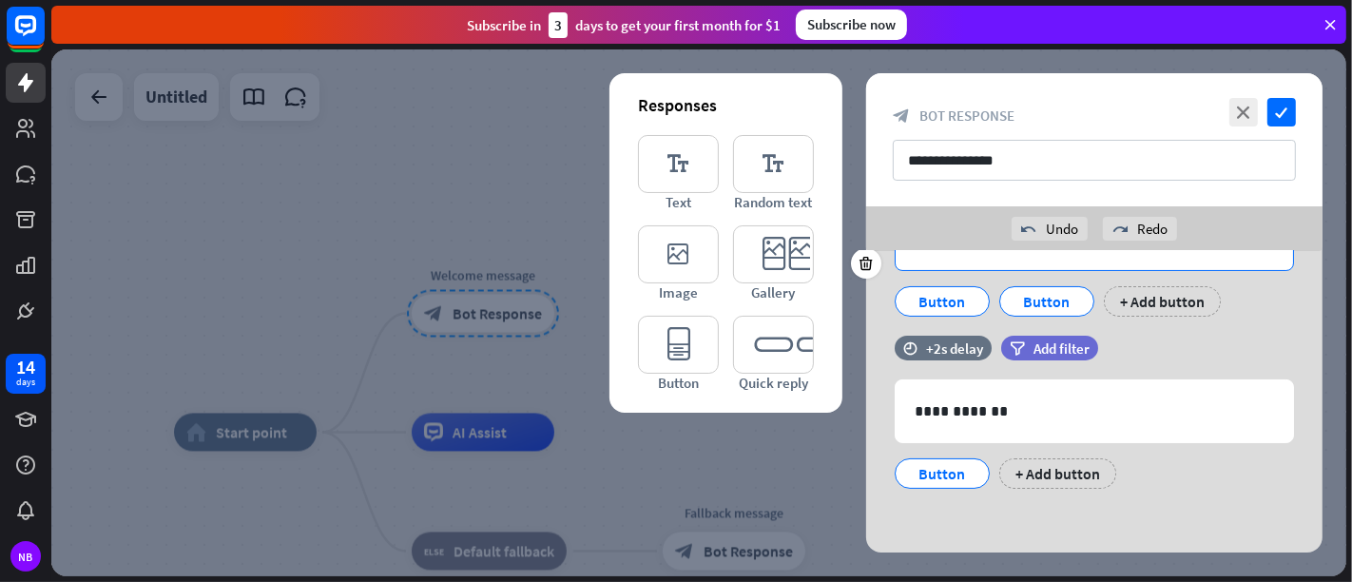
scroll to position [0, 0]
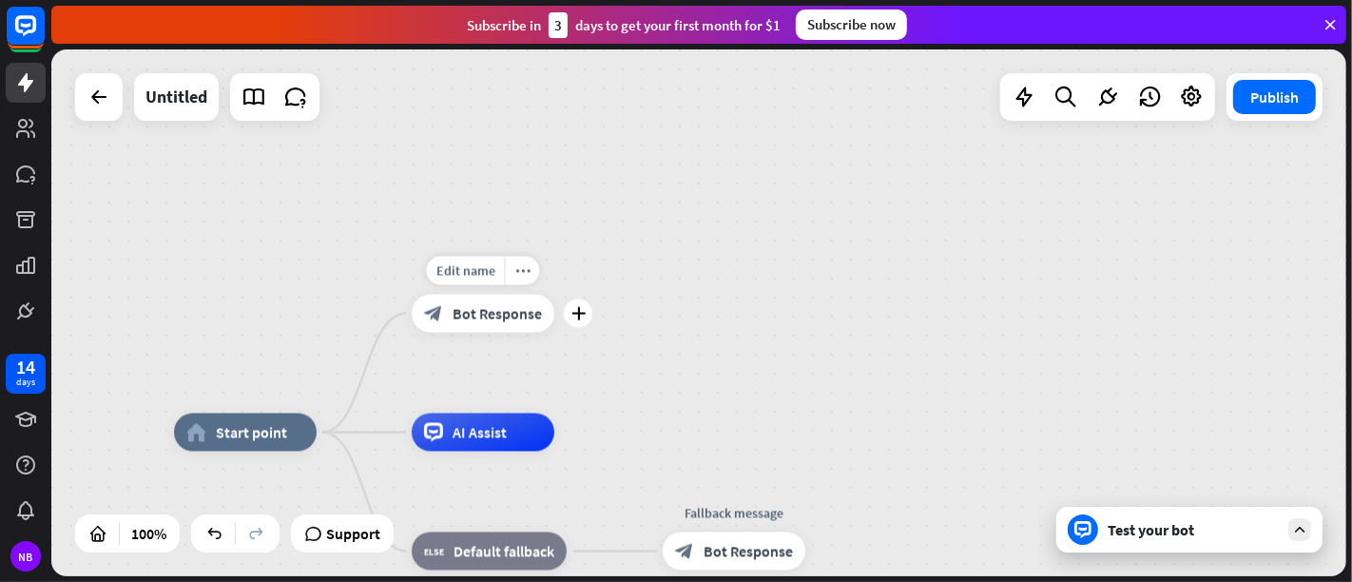
click at [454, 304] on span "Bot Response" at bounding box center [497, 313] width 89 height 19
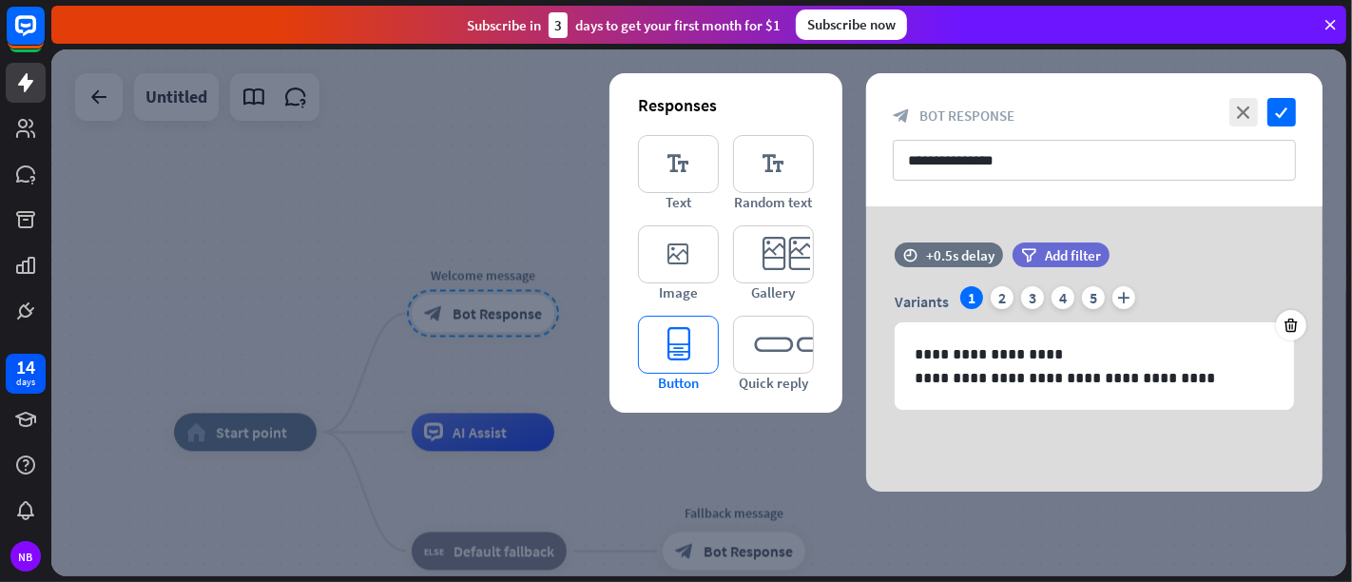
click at [666, 342] on icon "editor_button" at bounding box center [678, 345] width 81 height 58
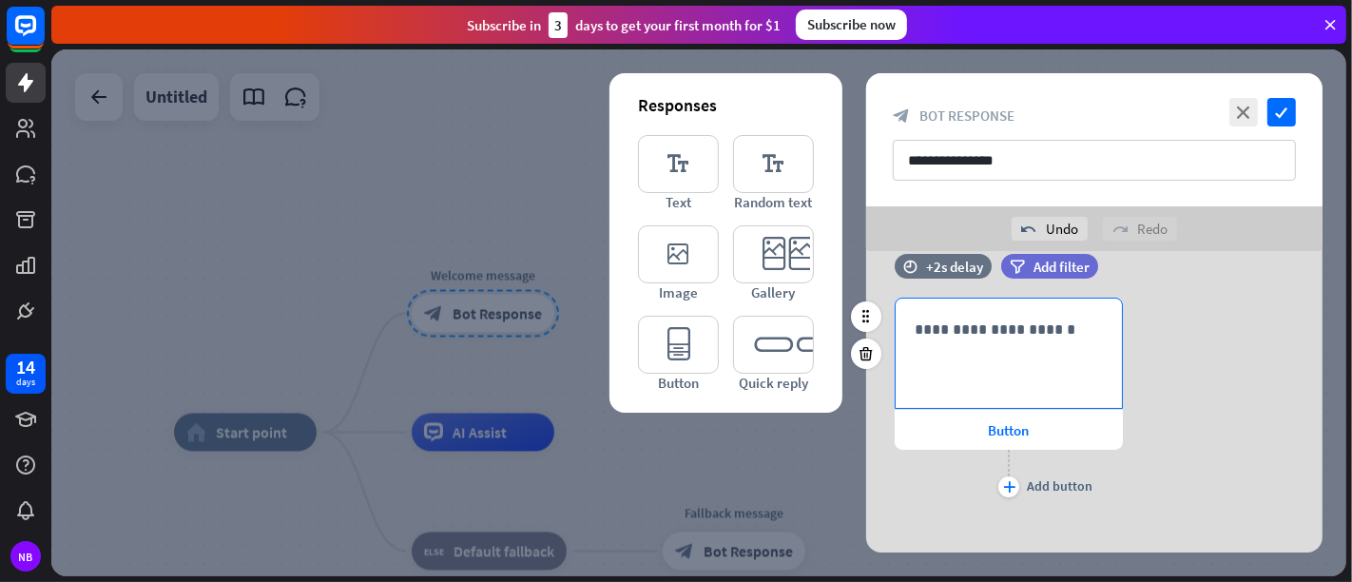
scroll to position [222, 0]
click at [998, 340] on div "**********" at bounding box center [1009, 351] width 226 height 109
click at [957, 342] on div "**********" at bounding box center [1009, 351] width 226 height 109
click at [1216, 300] on div "**********" at bounding box center [1094, 398] width 456 height 204
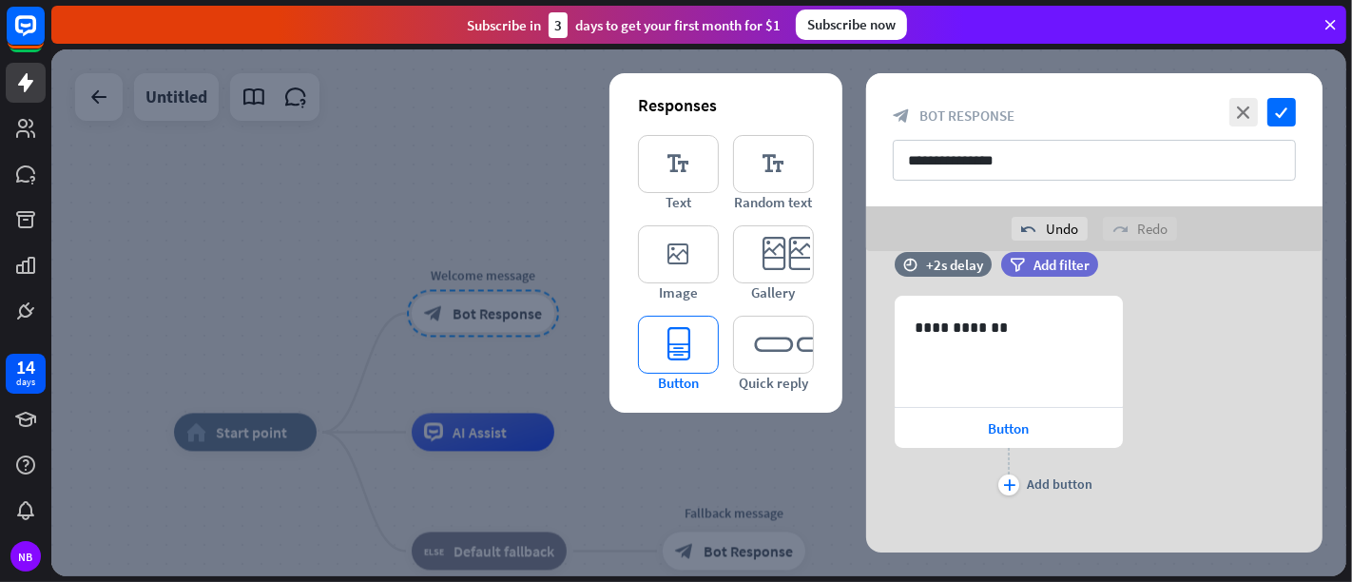
click at [663, 359] on icon "editor_button" at bounding box center [678, 345] width 81 height 58
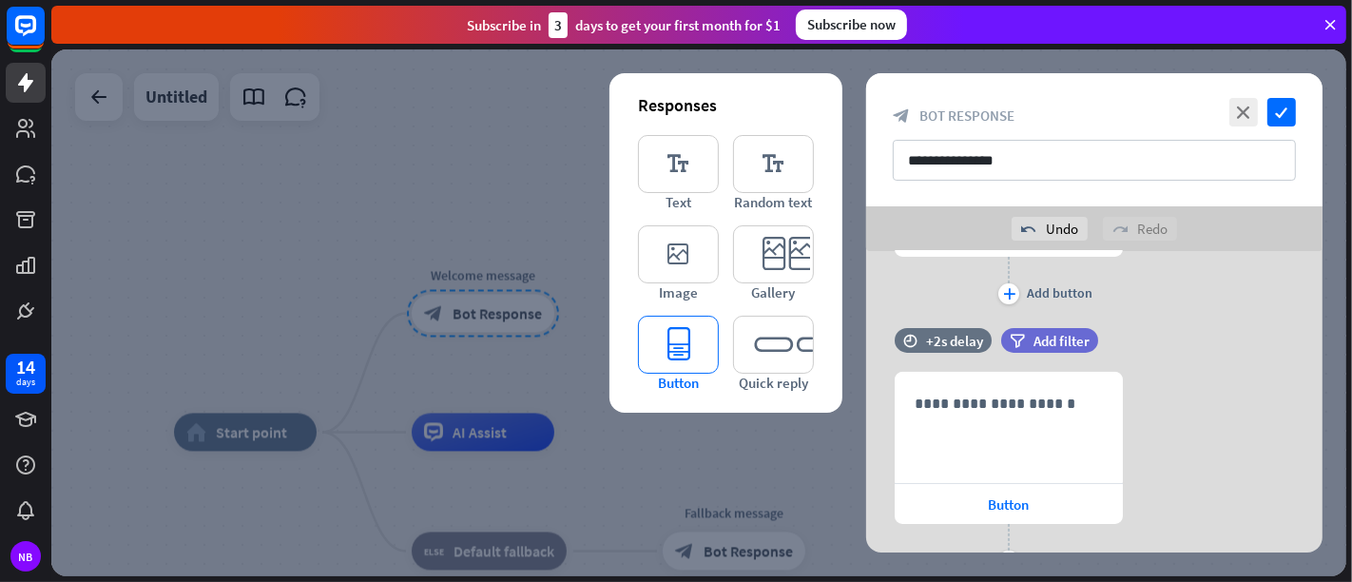
scroll to position [488, 0]
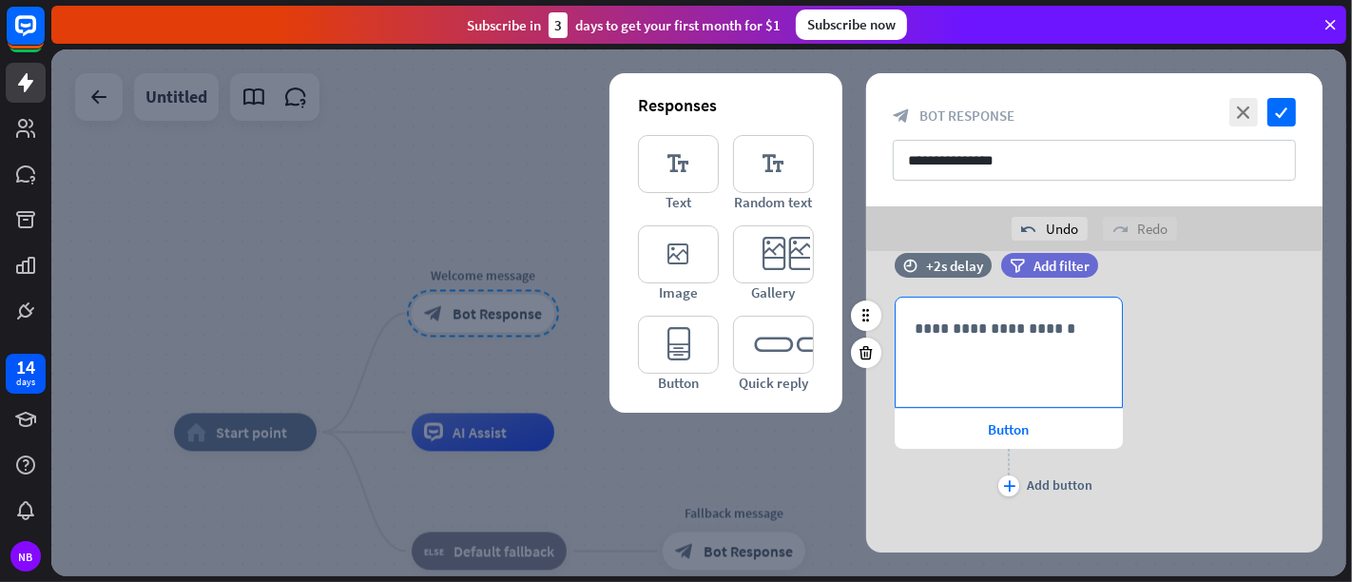
click at [960, 344] on div "**********" at bounding box center [1009, 352] width 226 height 109
click at [1132, 365] on div "**********" at bounding box center [1094, 399] width 456 height 204
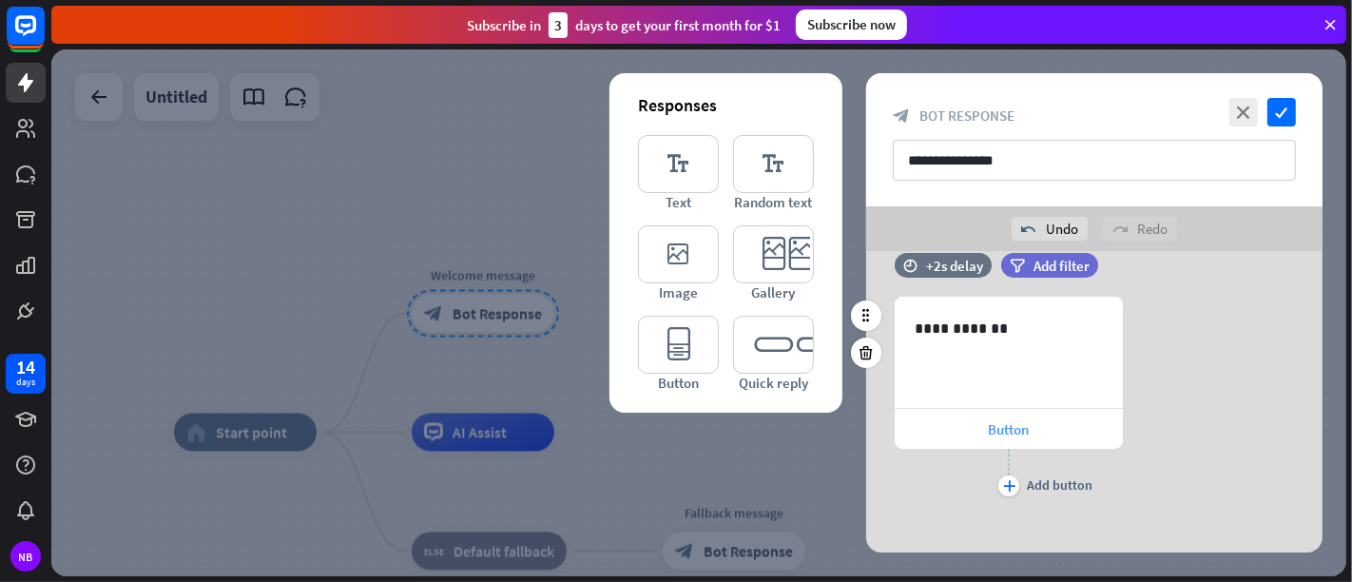
click at [996, 428] on span "Button" at bounding box center [1009, 429] width 41 height 18
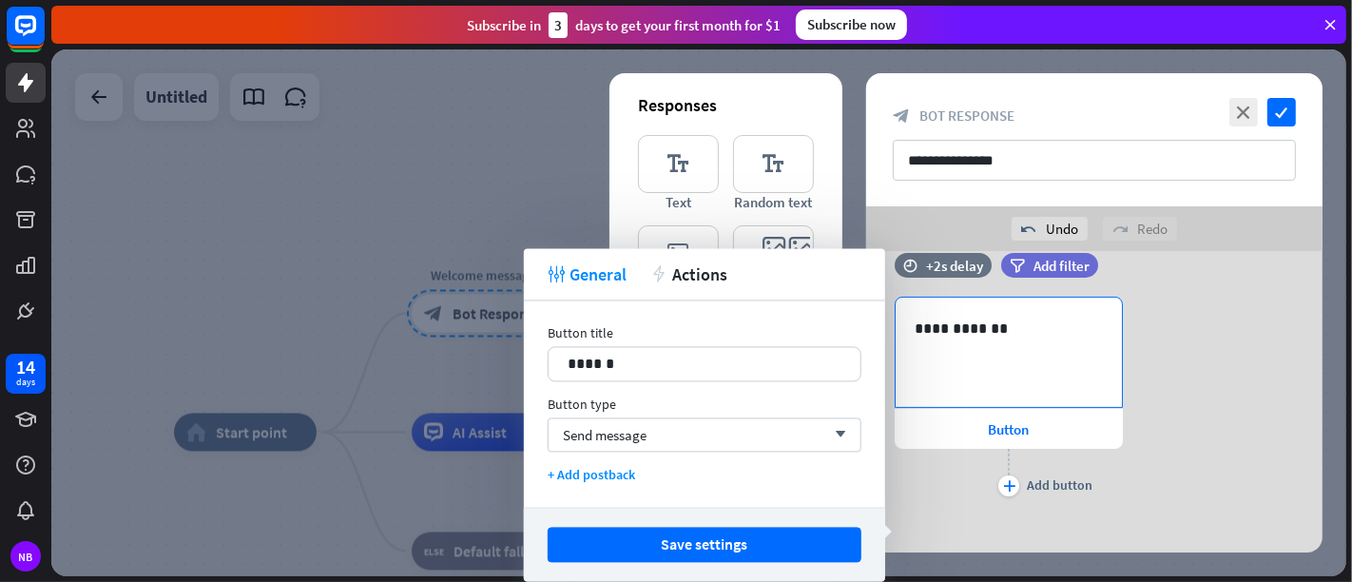
scroll to position [277, 0]
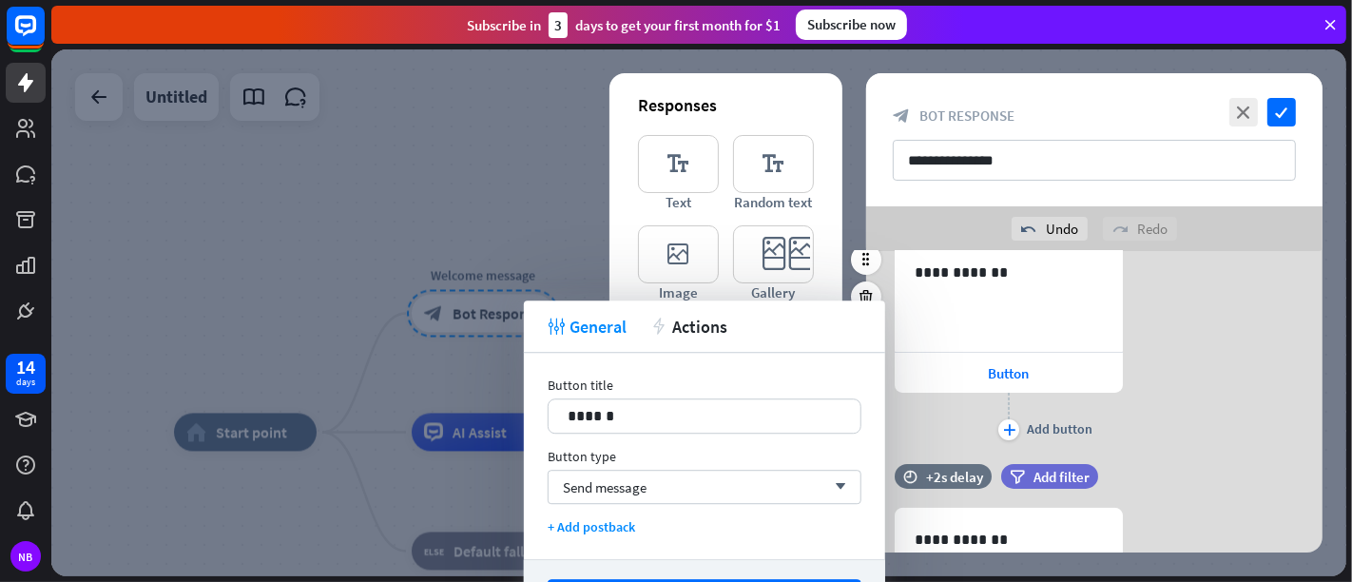
click at [1162, 422] on div "**********" at bounding box center [1094, 343] width 456 height 204
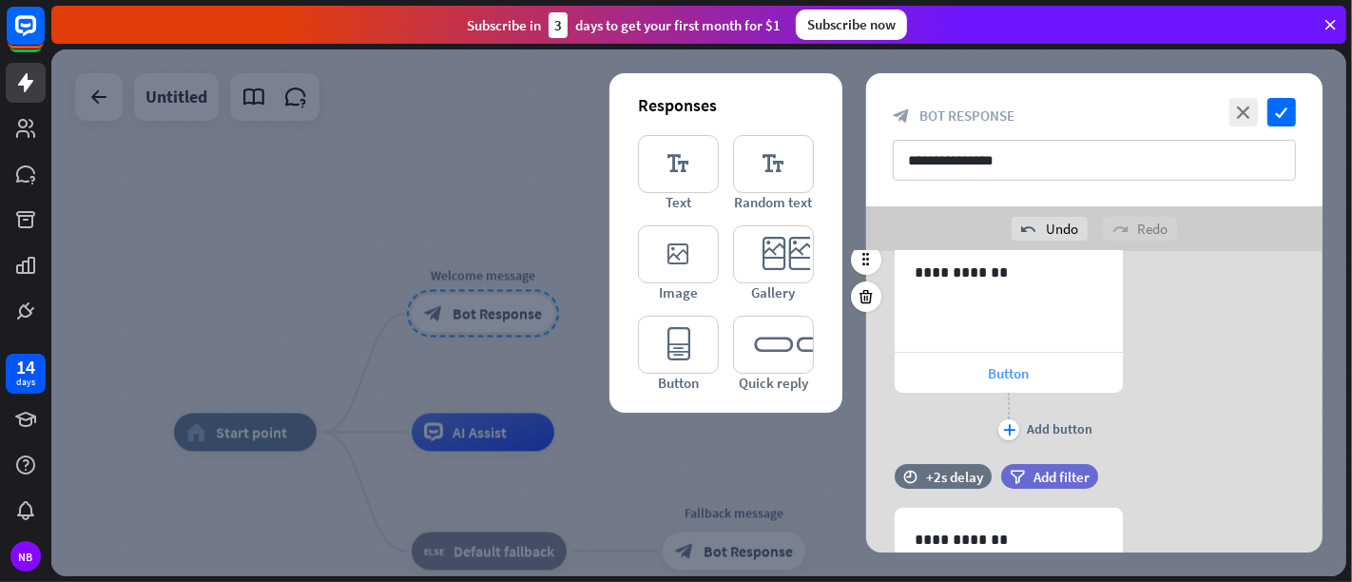
click at [1021, 369] on span "Button" at bounding box center [1009, 373] width 41 height 18
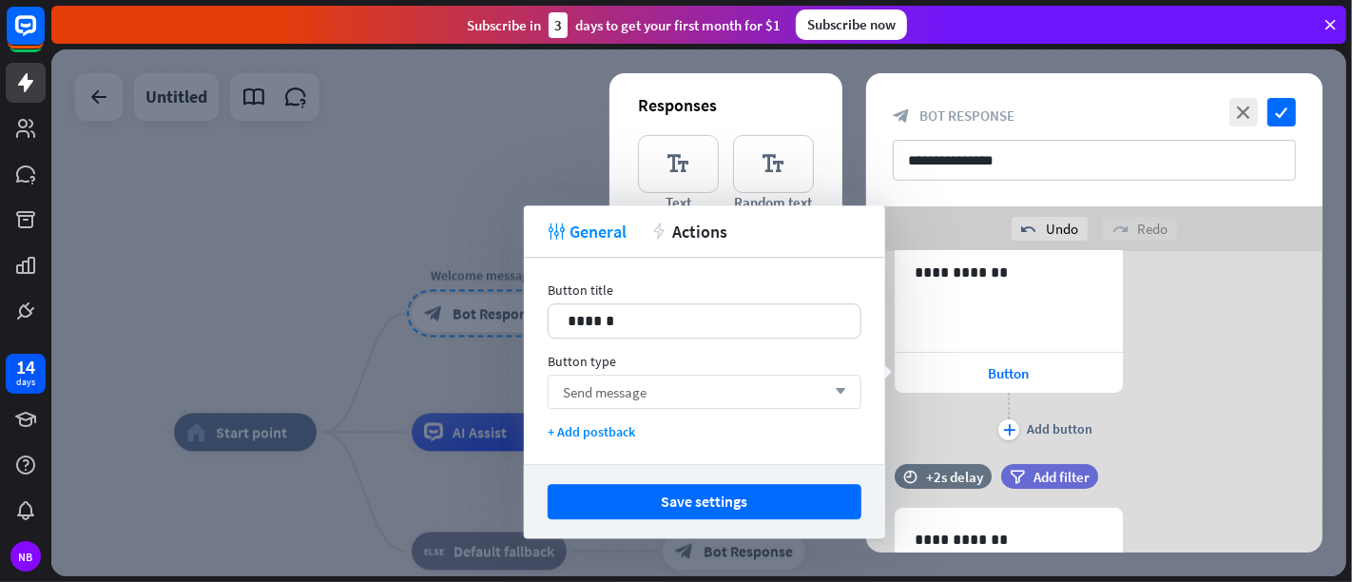
click at [779, 396] on div "Send message arrow_down" at bounding box center [705, 392] width 314 height 34
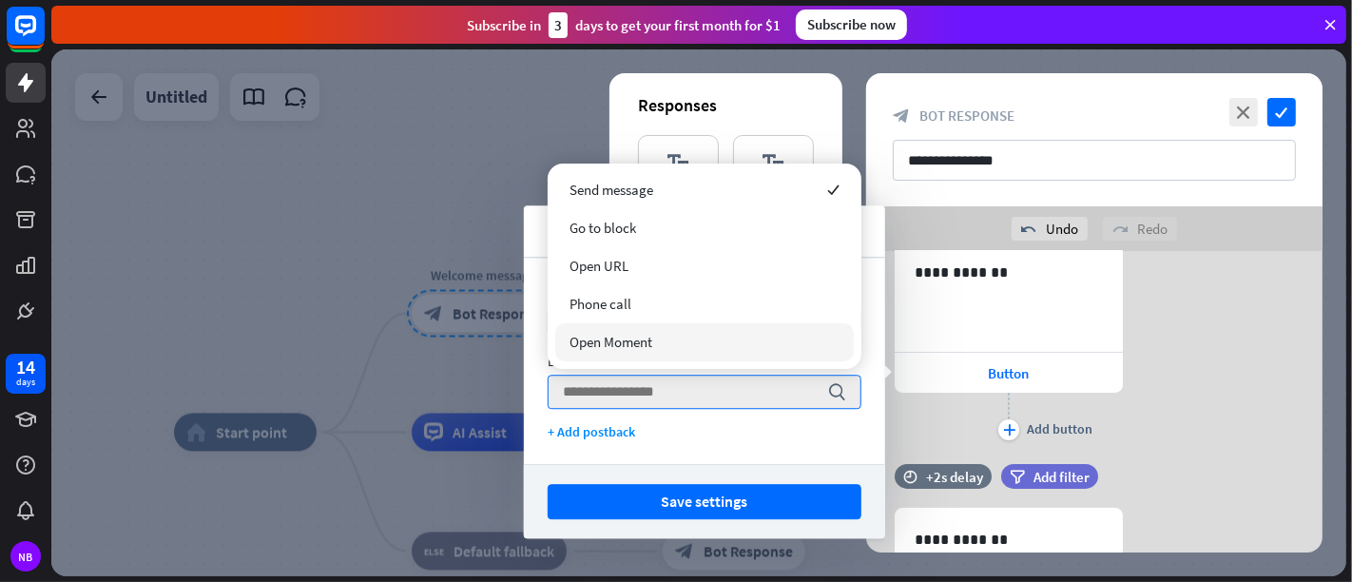
click at [742, 454] on div "Button title 14 ****** Button type search + Add postback" at bounding box center [704, 361] width 361 height 206
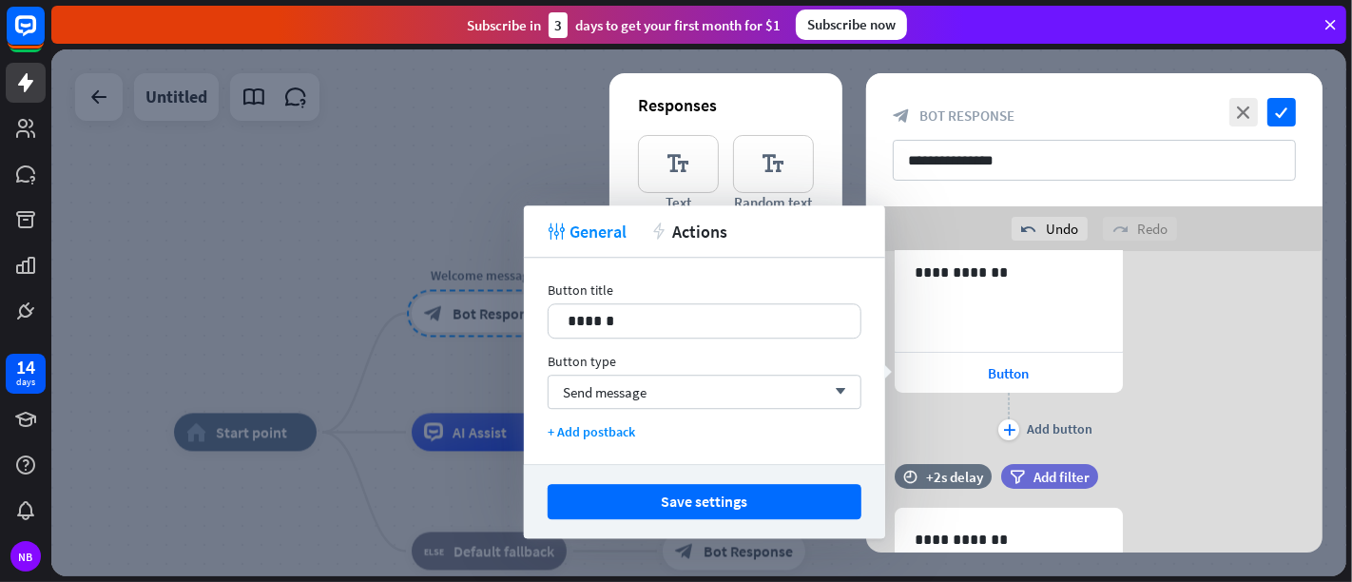
click at [1189, 390] on div "**********" at bounding box center [1094, 343] width 456 height 204
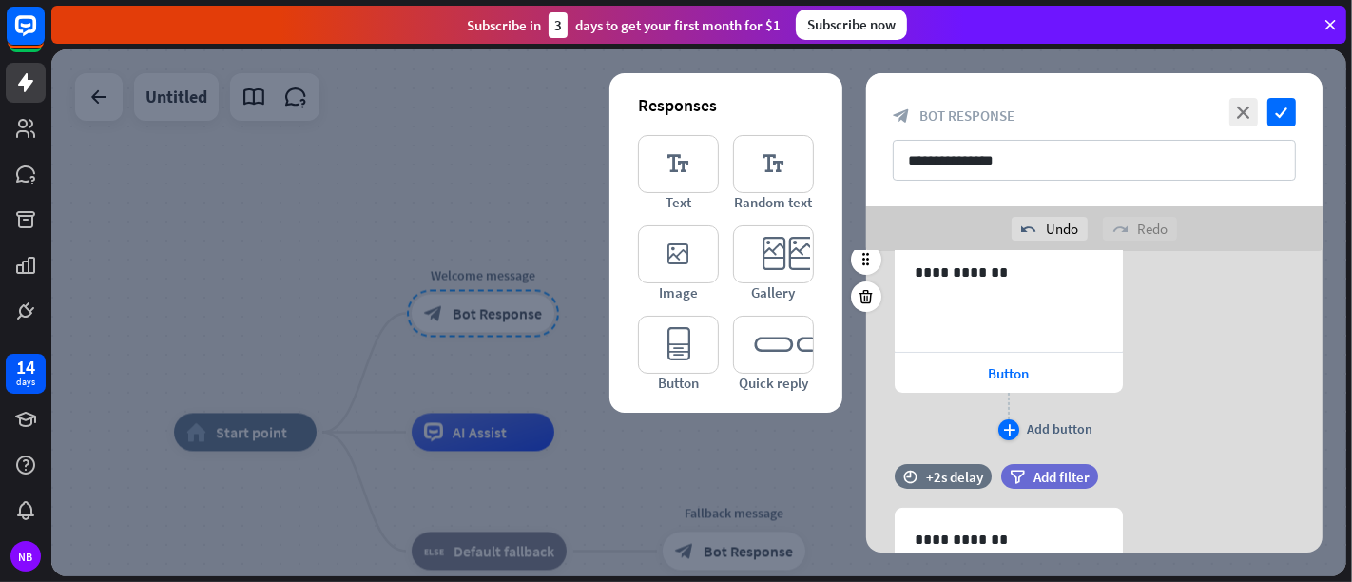
click at [1010, 424] on icon "plus" at bounding box center [1009, 429] width 12 height 11
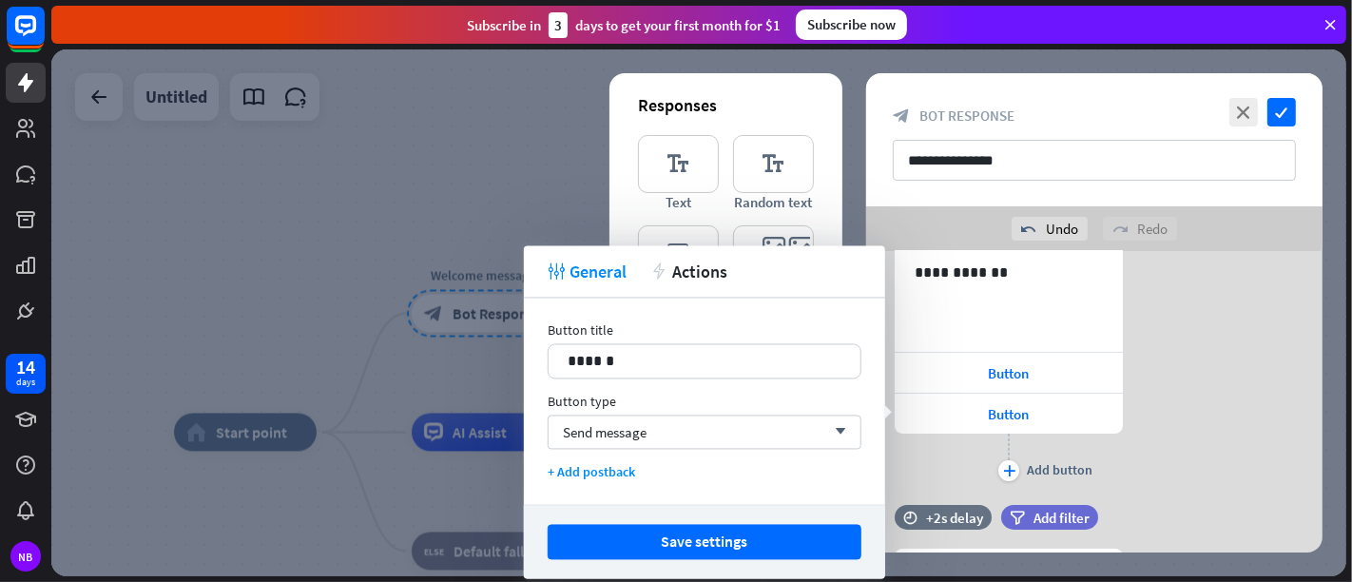
drag, startPoint x: 1015, startPoint y: 465, endPoint x: 1186, endPoint y: 435, distance: 172.9
click at [1186, 435] on div "**********" at bounding box center [1094, 363] width 456 height 245
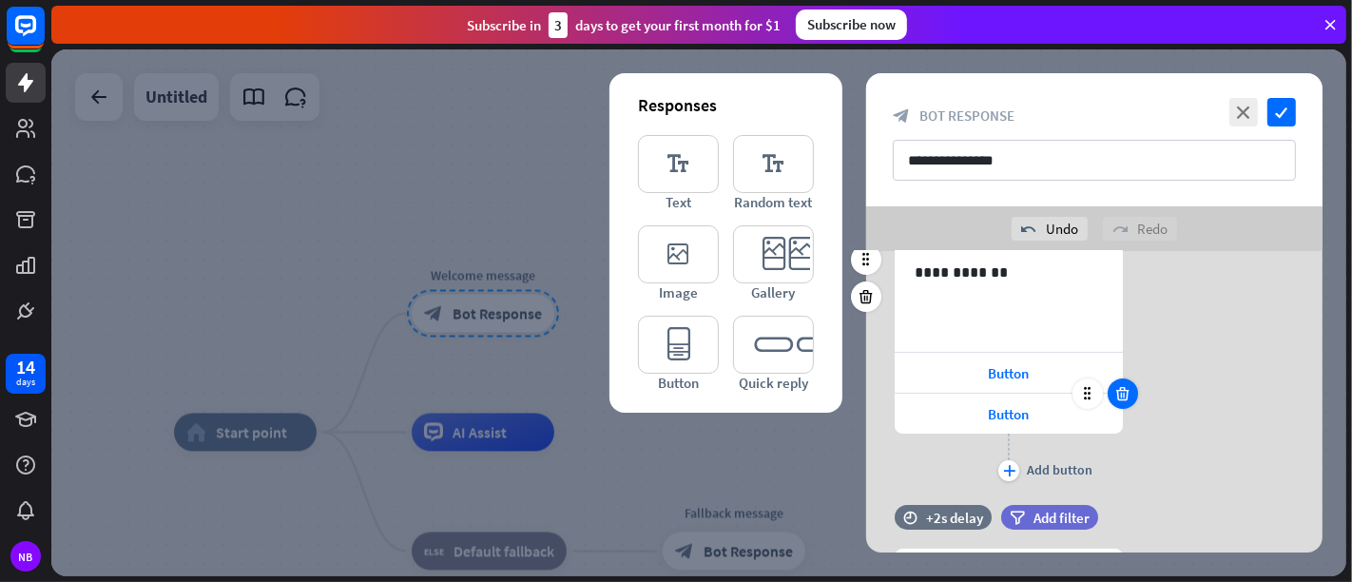
click at [1129, 389] on icon at bounding box center [1123, 393] width 18 height 17
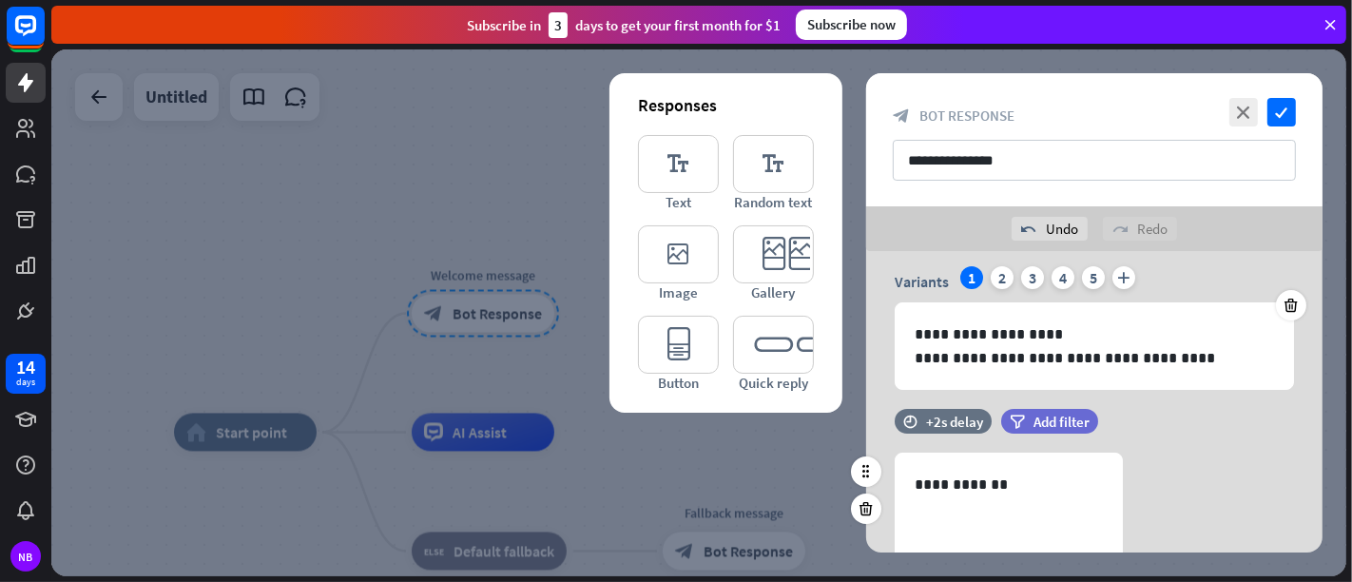
scroll to position [171, 0]
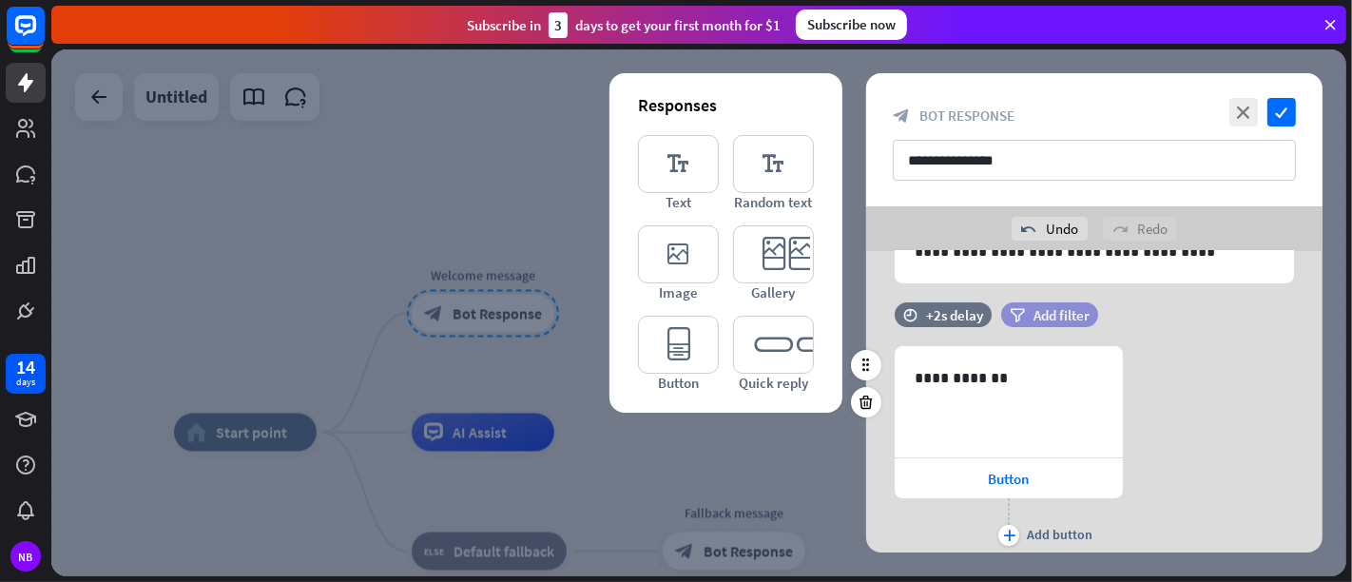
click at [1063, 310] on span "Add filter" at bounding box center [1062, 315] width 56 height 18
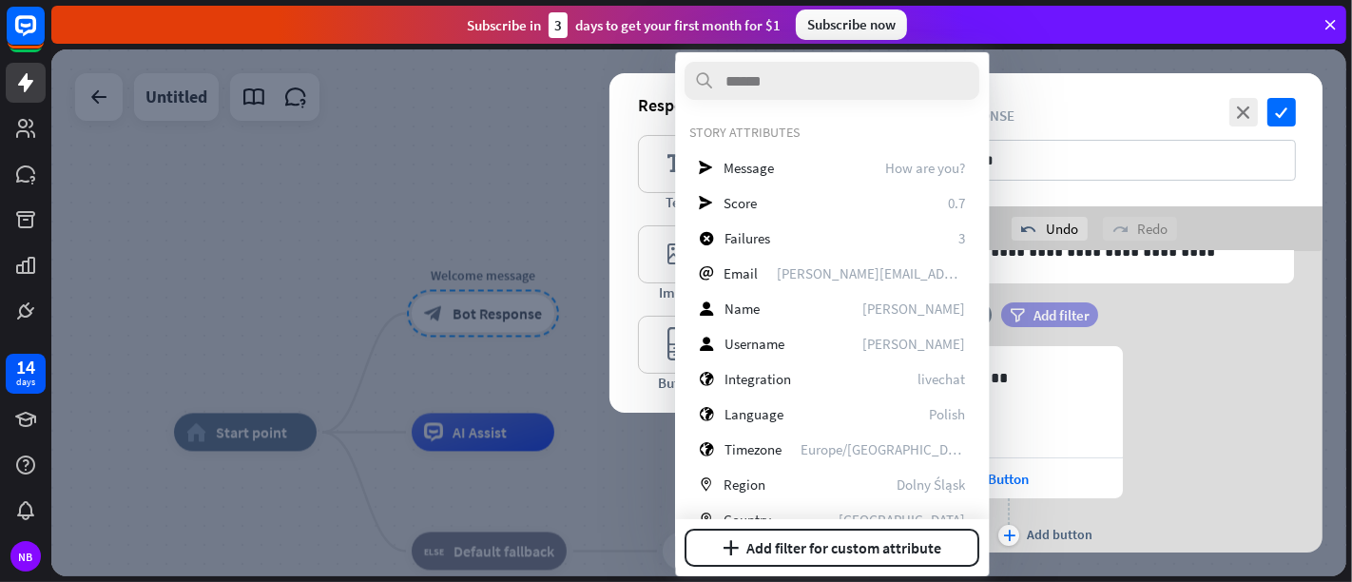
click at [1063, 310] on span "Add filter" at bounding box center [1062, 315] width 56 height 18
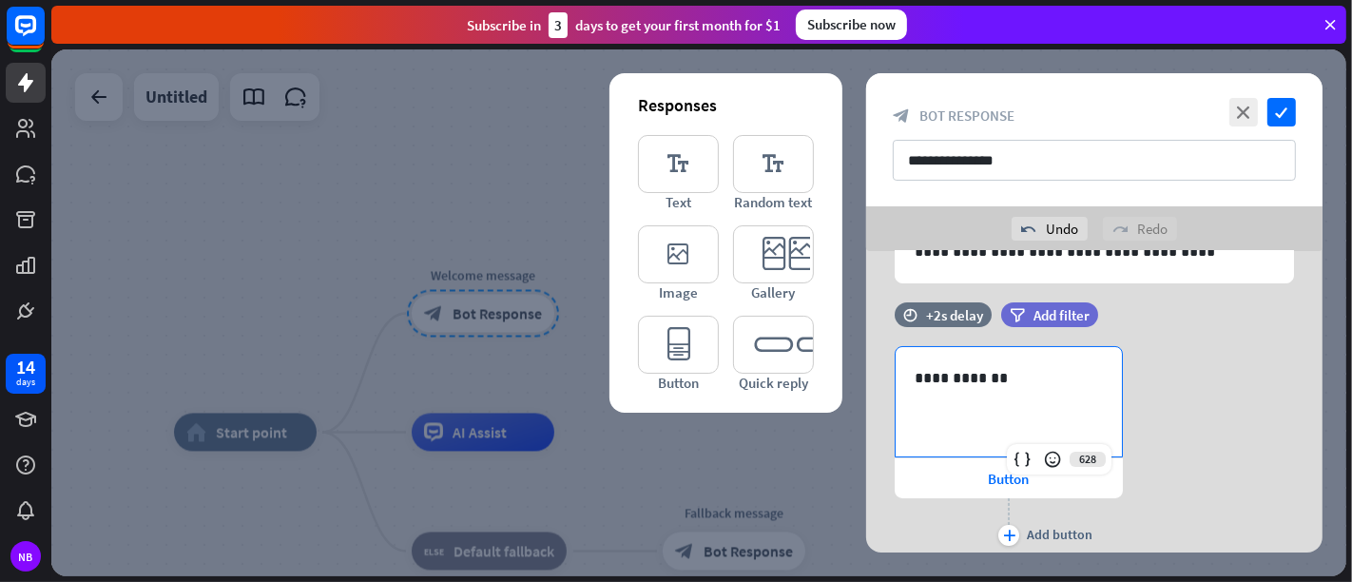
click at [1059, 403] on div "**********" at bounding box center [1009, 401] width 226 height 109
drag, startPoint x: 1059, startPoint y: 403, endPoint x: 1172, endPoint y: 365, distance: 119.4
click at [1172, 365] on div "**********" at bounding box center [1094, 448] width 456 height 204
click at [871, 367] on icon at bounding box center [866, 365] width 17 height 17
click at [872, 367] on icon at bounding box center [866, 365] width 17 height 17
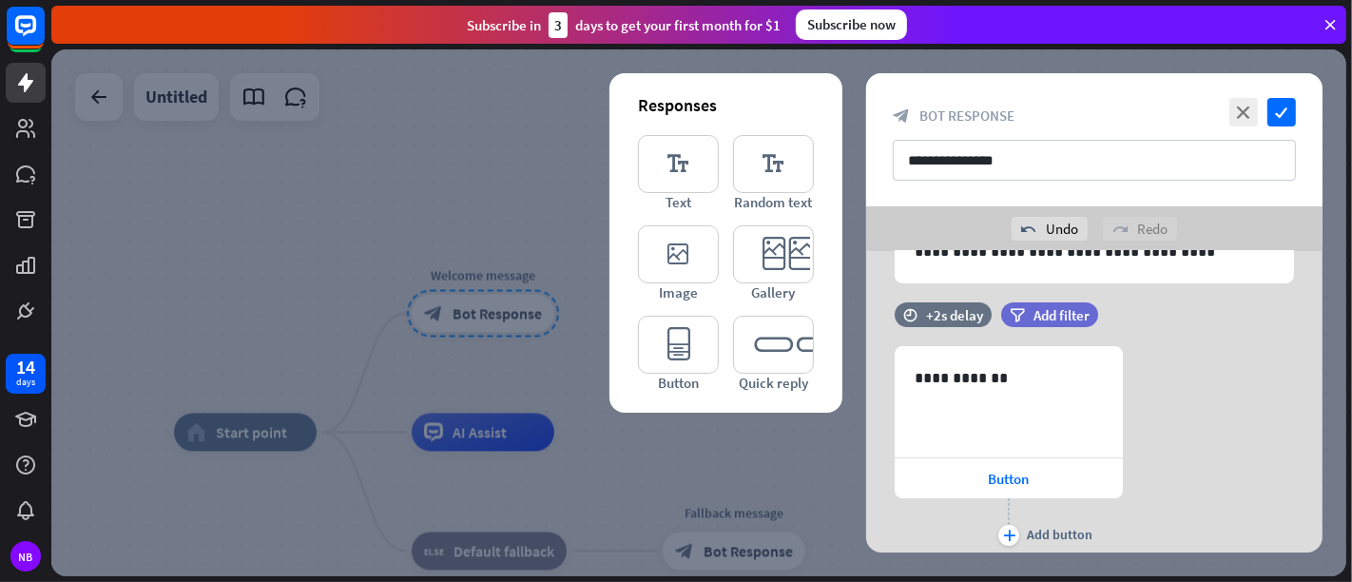
click at [873, 367] on icon at bounding box center [866, 365] width 17 height 17
click at [911, 398] on div "**********" at bounding box center [1009, 401] width 226 height 109
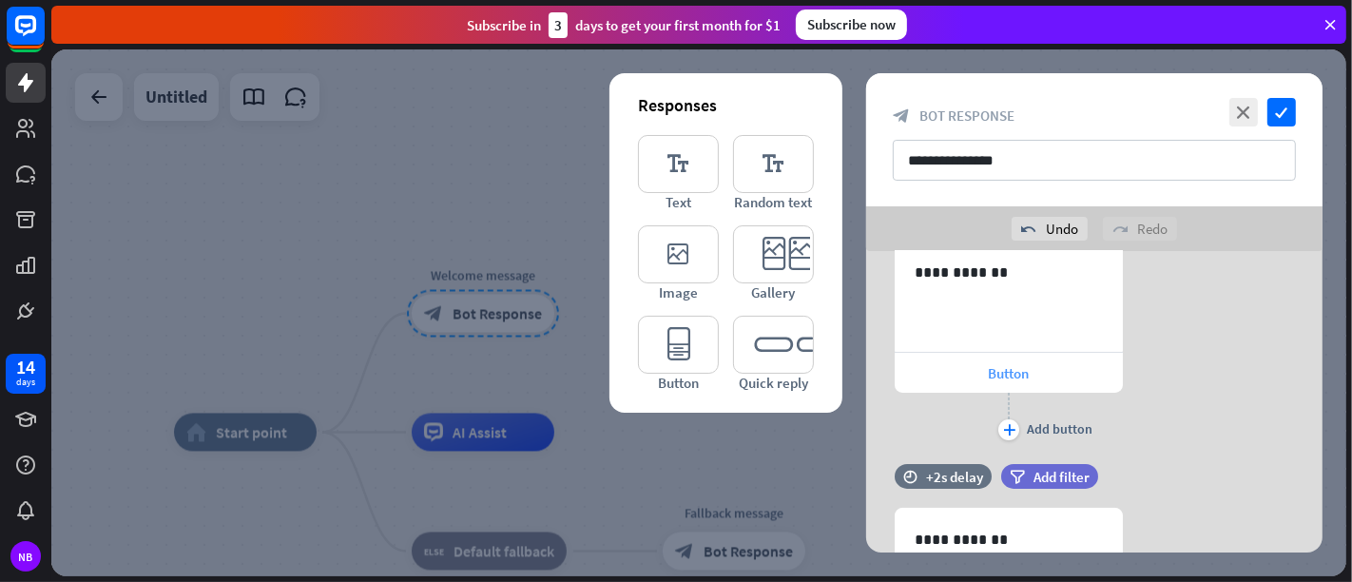
click at [1021, 377] on span "Button" at bounding box center [1009, 373] width 41 height 18
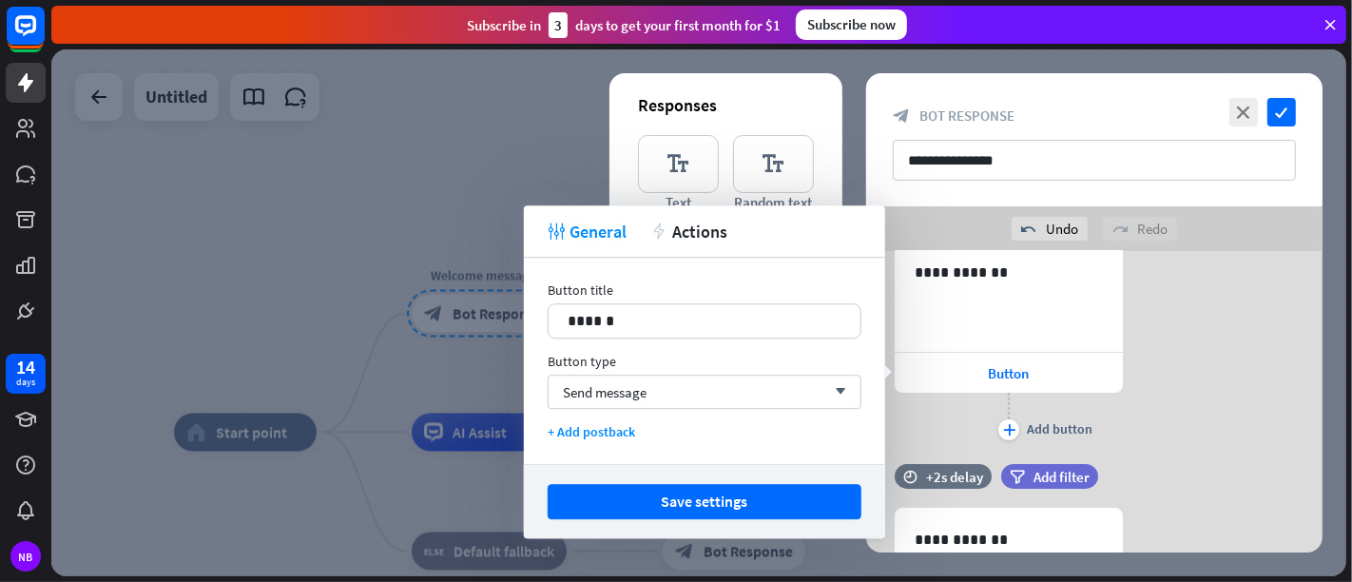
click at [725, 238] on div "tweak General action Actions" at bounding box center [704, 231] width 361 height 52
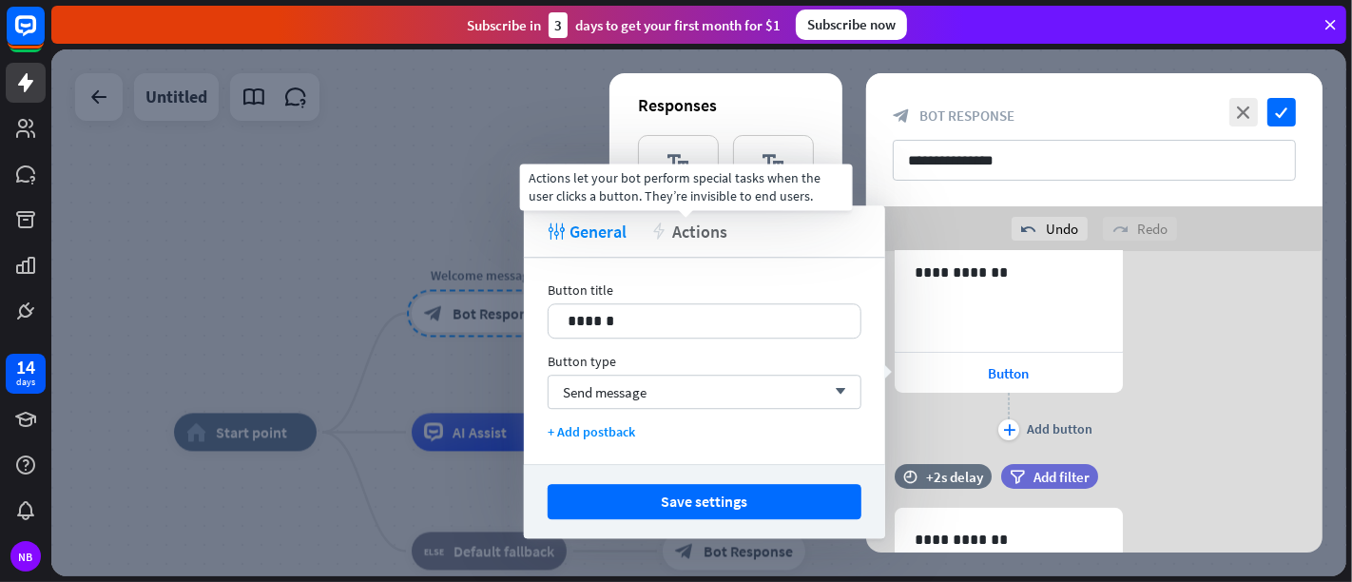
click at [695, 236] on span "Actions" at bounding box center [699, 232] width 55 height 22
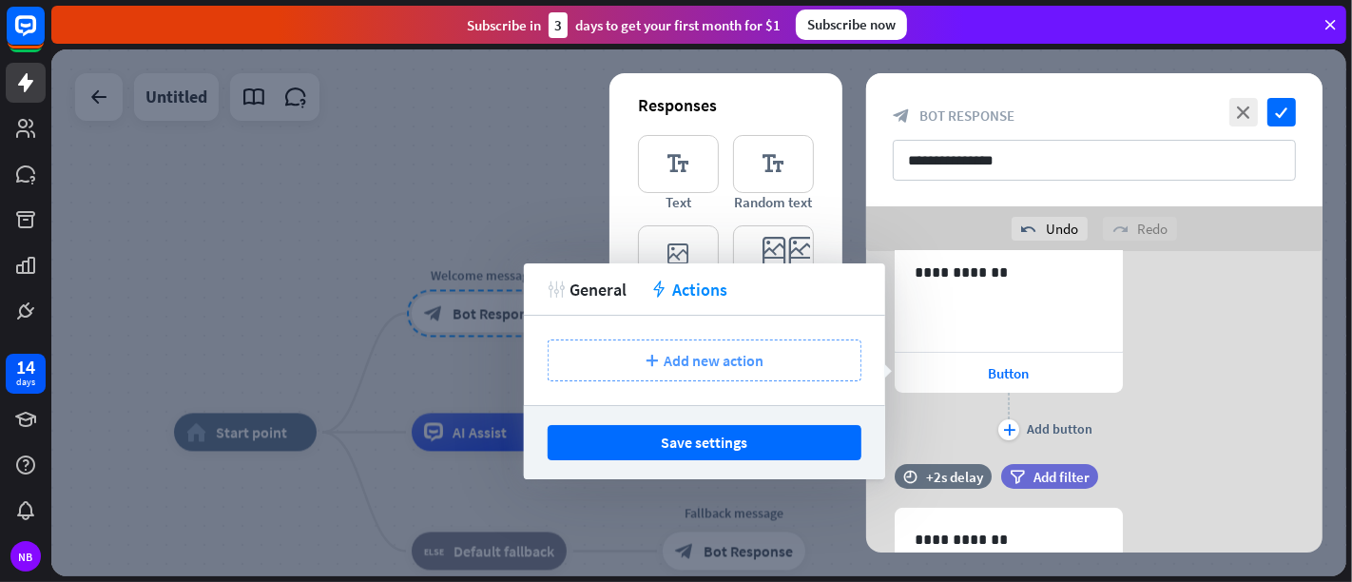
click at [746, 368] on span "Add new action" at bounding box center [714, 360] width 100 height 19
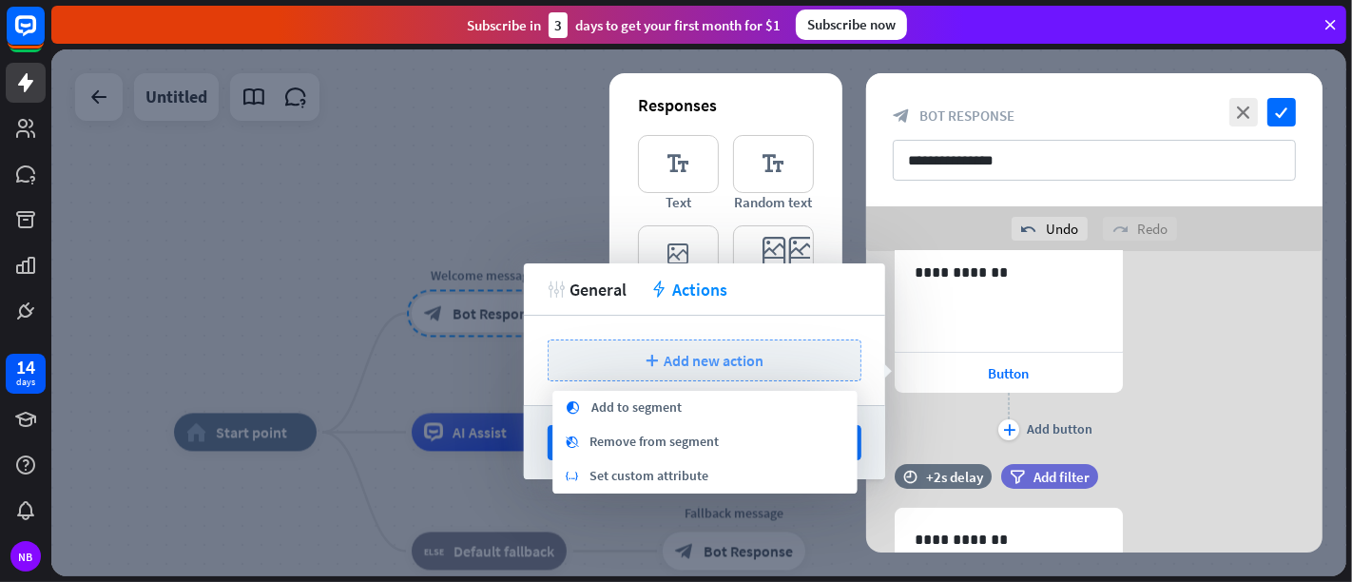
click at [746, 368] on span "Add new action" at bounding box center [714, 360] width 100 height 19
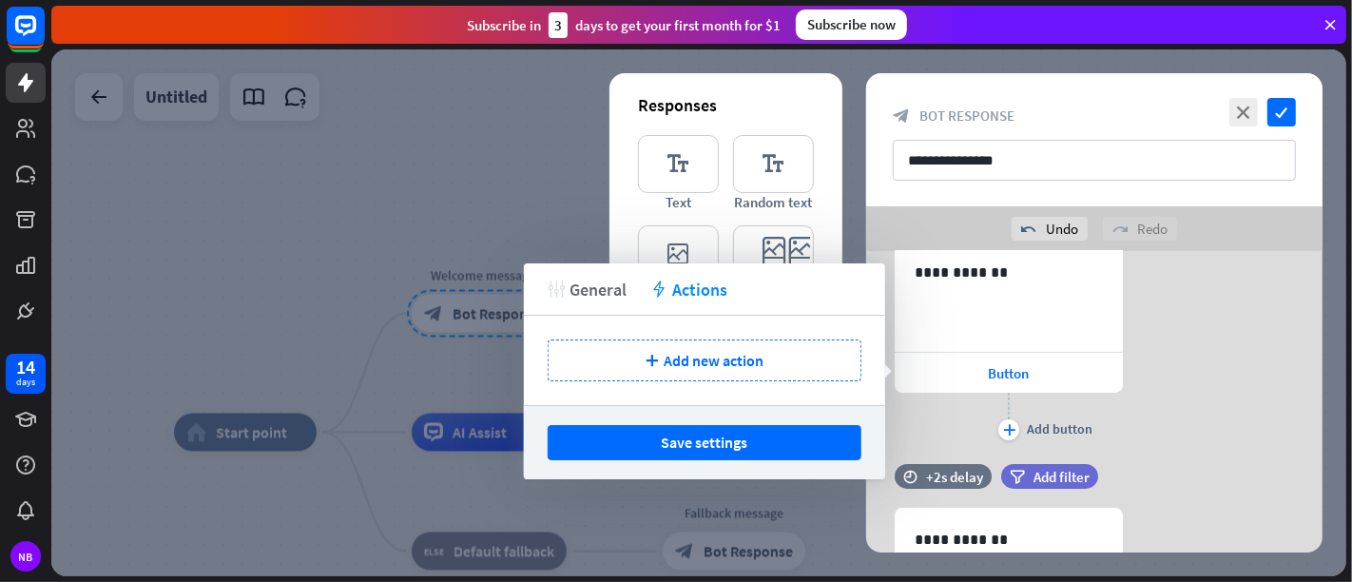
click at [589, 289] on span "General" at bounding box center [598, 290] width 57 height 22
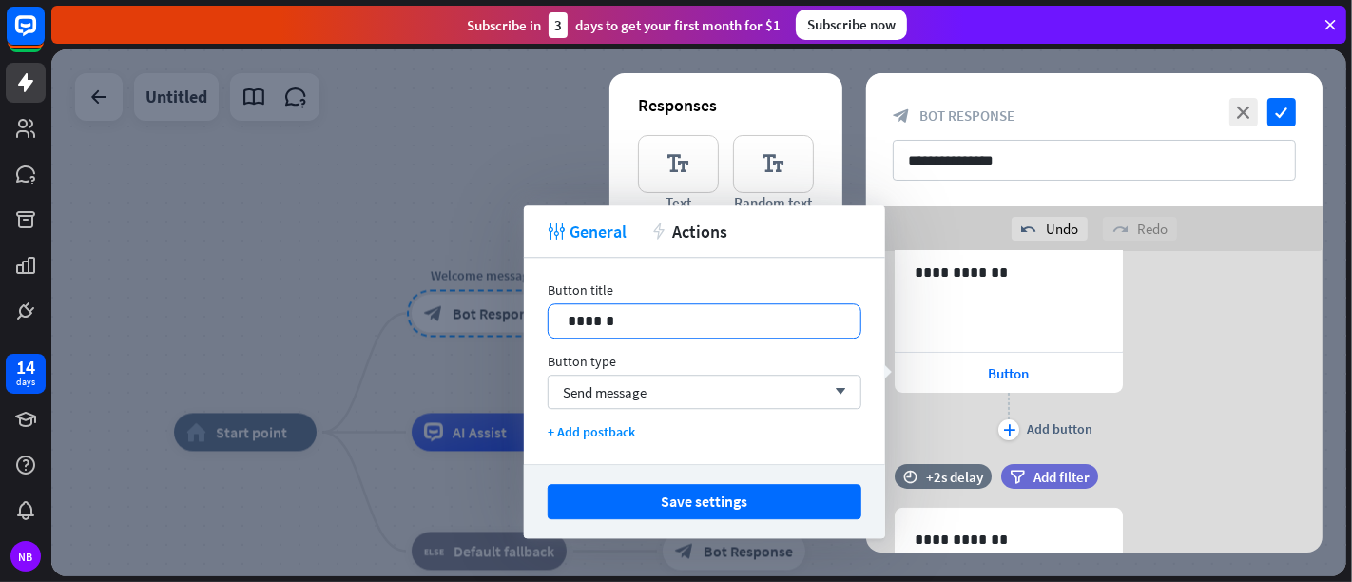
click at [622, 327] on p "******" at bounding box center [705, 321] width 275 height 24
click at [651, 382] on div "Send message arrow_down" at bounding box center [705, 392] width 314 height 34
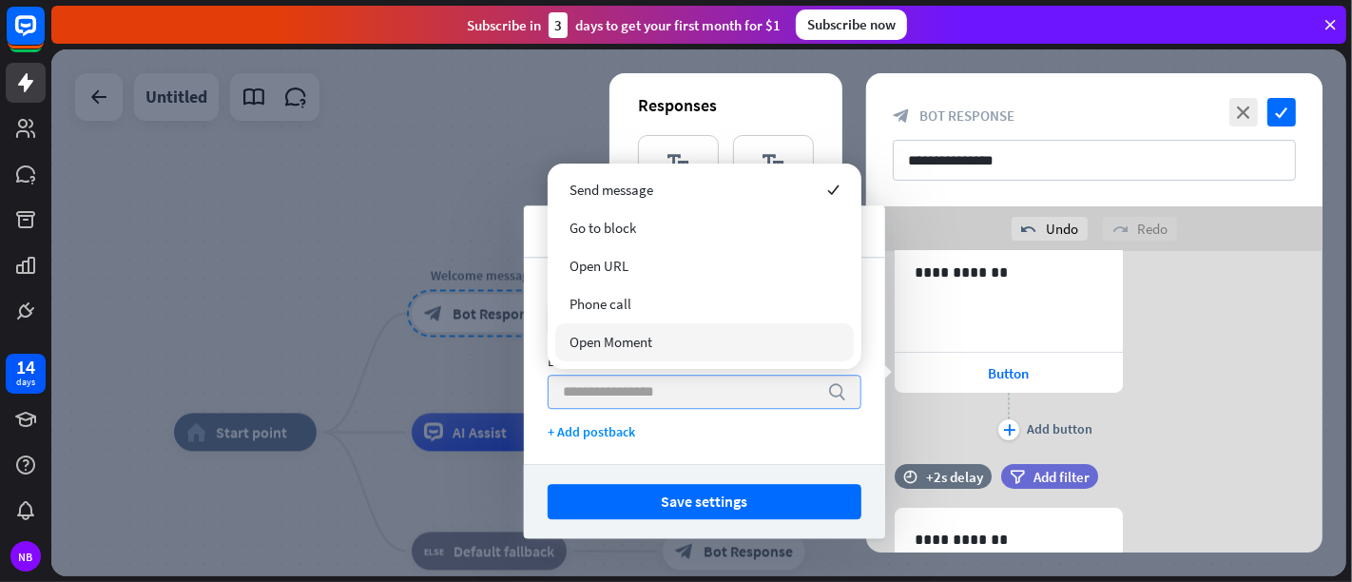
click at [690, 396] on input "search" at bounding box center [690, 392] width 255 height 32
click at [1216, 376] on div "**********" at bounding box center [1094, 343] width 456 height 204
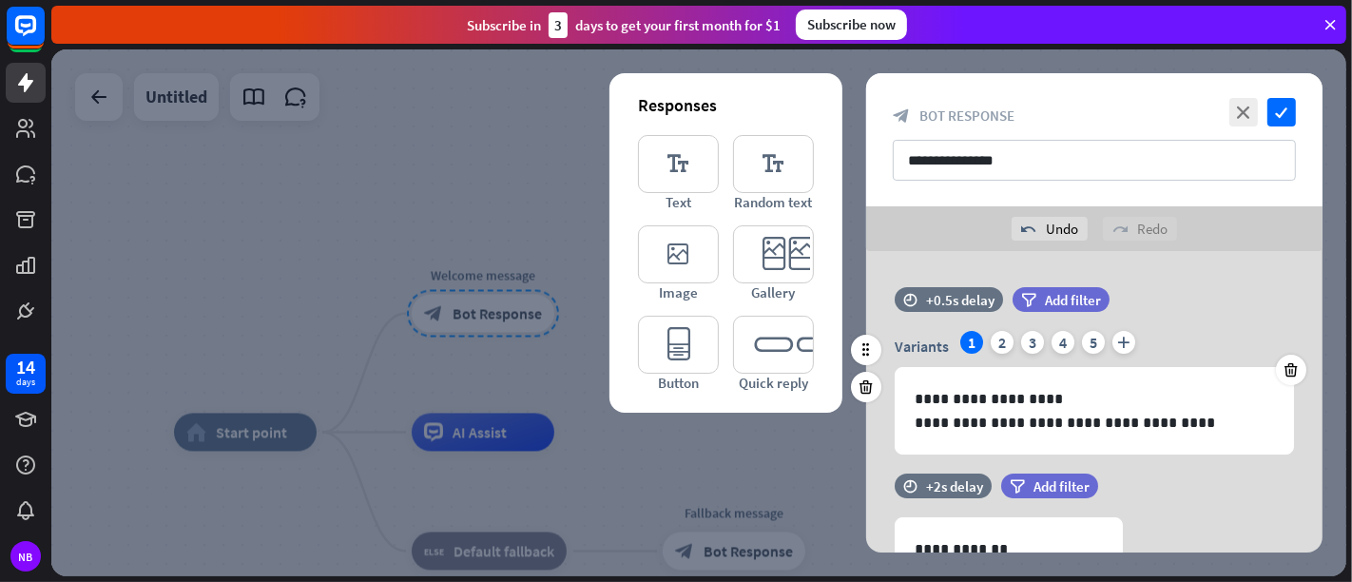
scroll to position [211, 0]
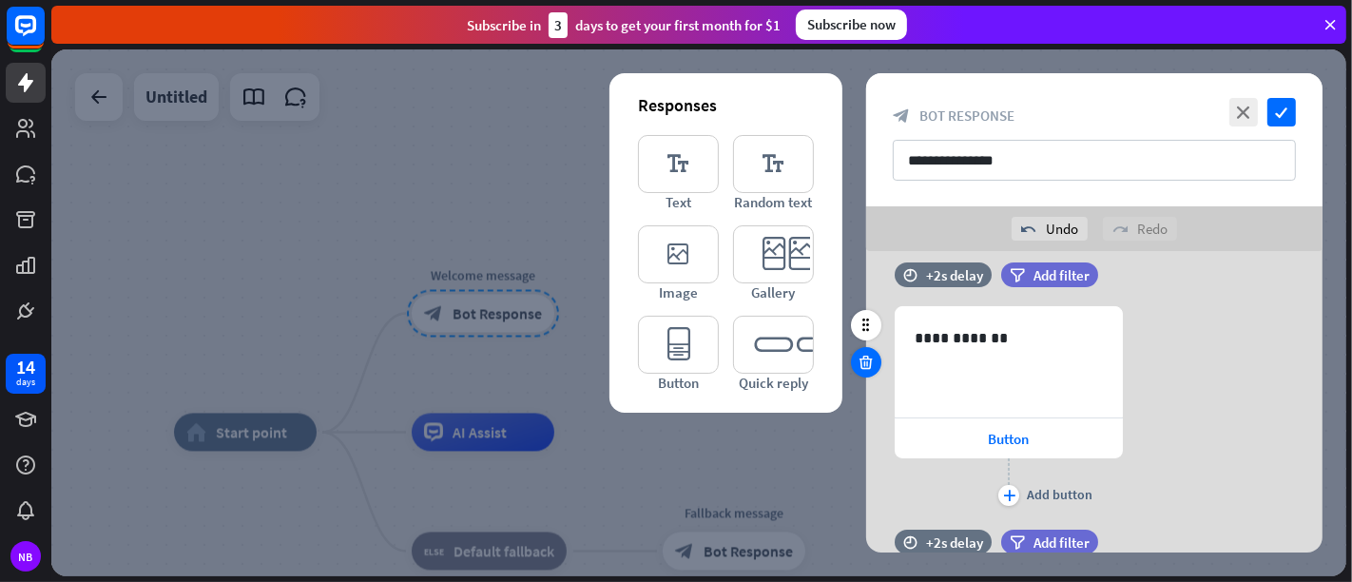
click at [873, 362] on icon at bounding box center [867, 362] width 18 height 17
click at [872, 365] on icon at bounding box center [867, 362] width 18 height 17
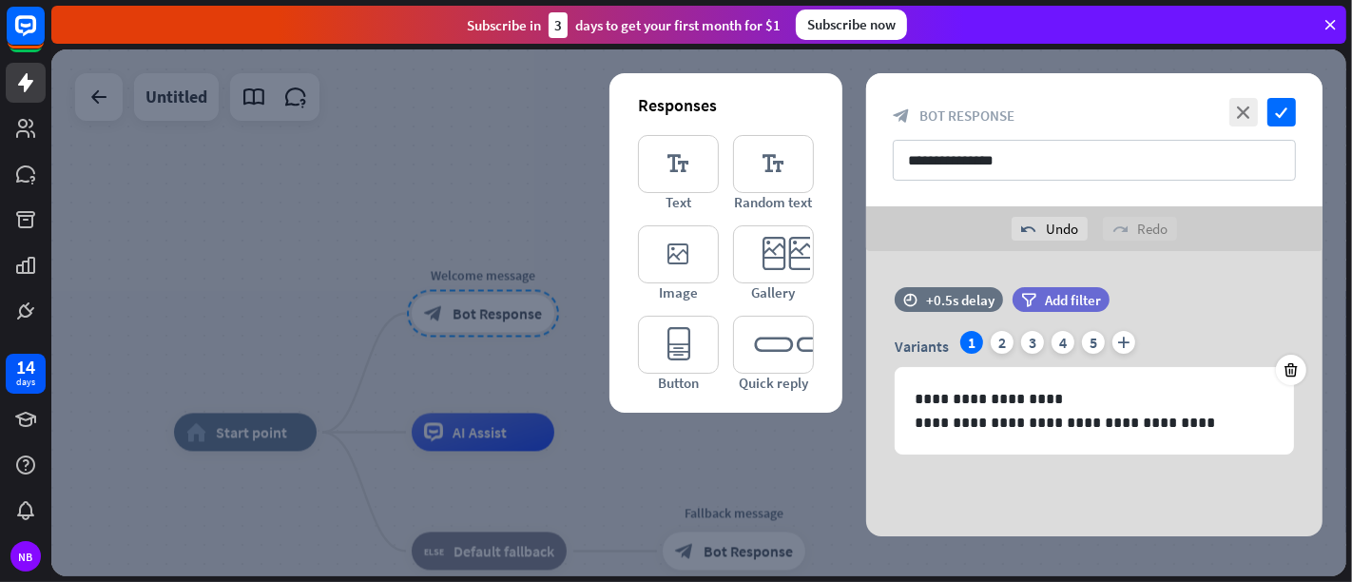
scroll to position [0, 0]
click at [762, 349] on icon "editor_quick_replies" at bounding box center [773, 345] width 81 height 58
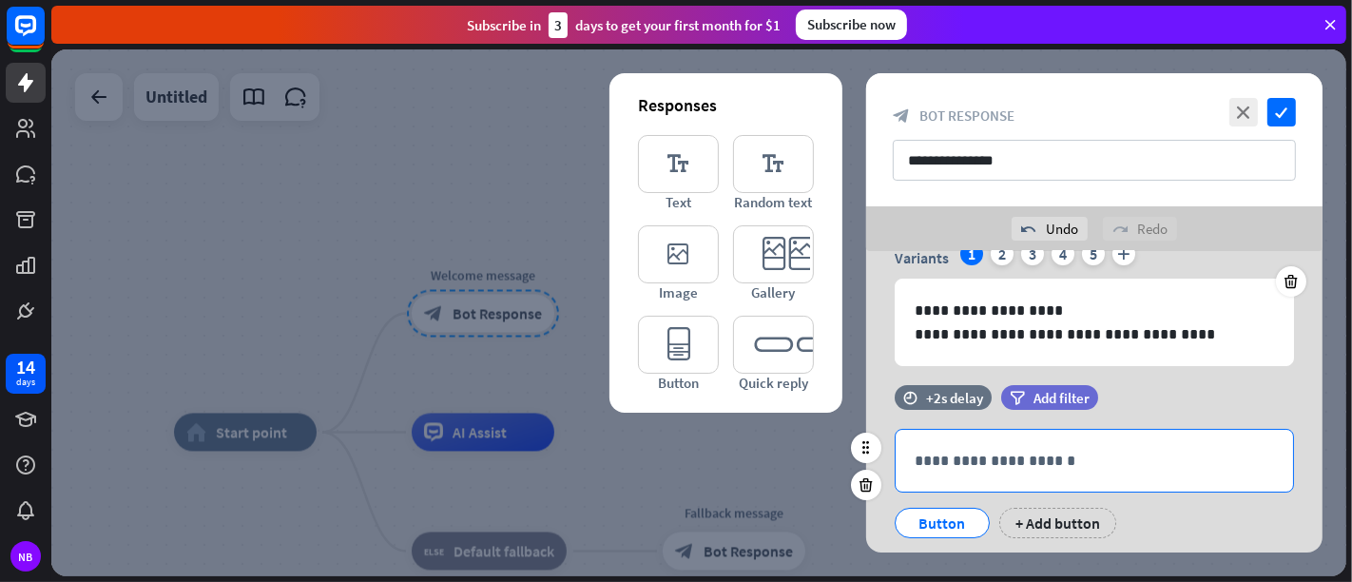
scroll to position [138, 0]
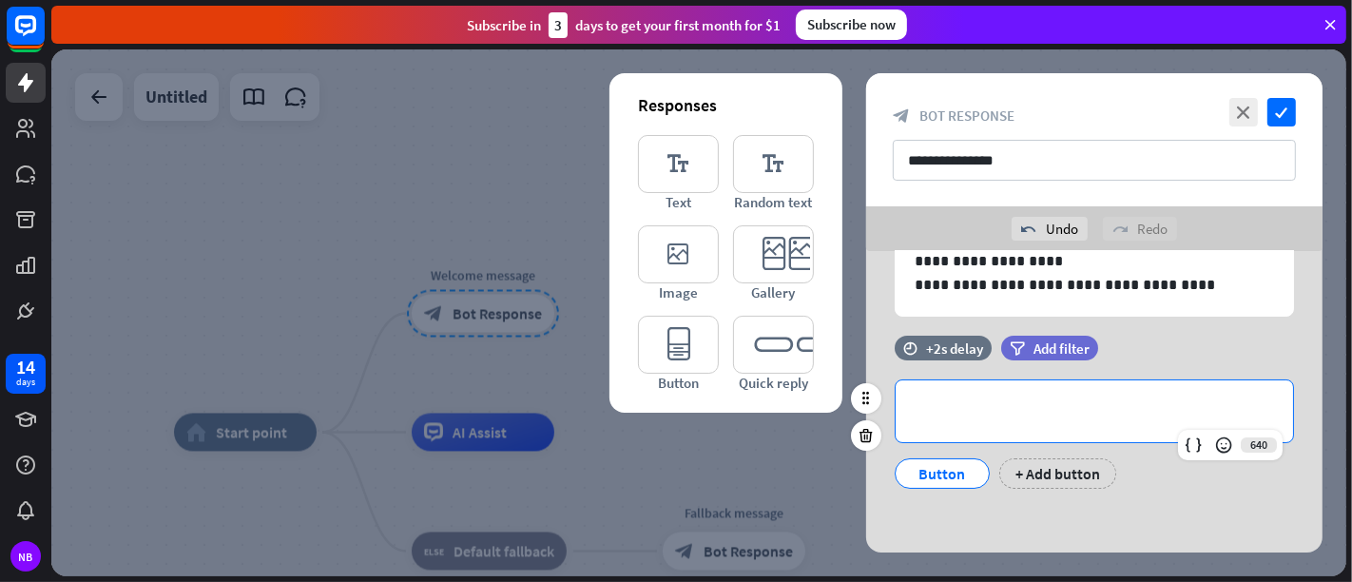
click at [956, 408] on p "**********" at bounding box center [1094, 411] width 359 height 24
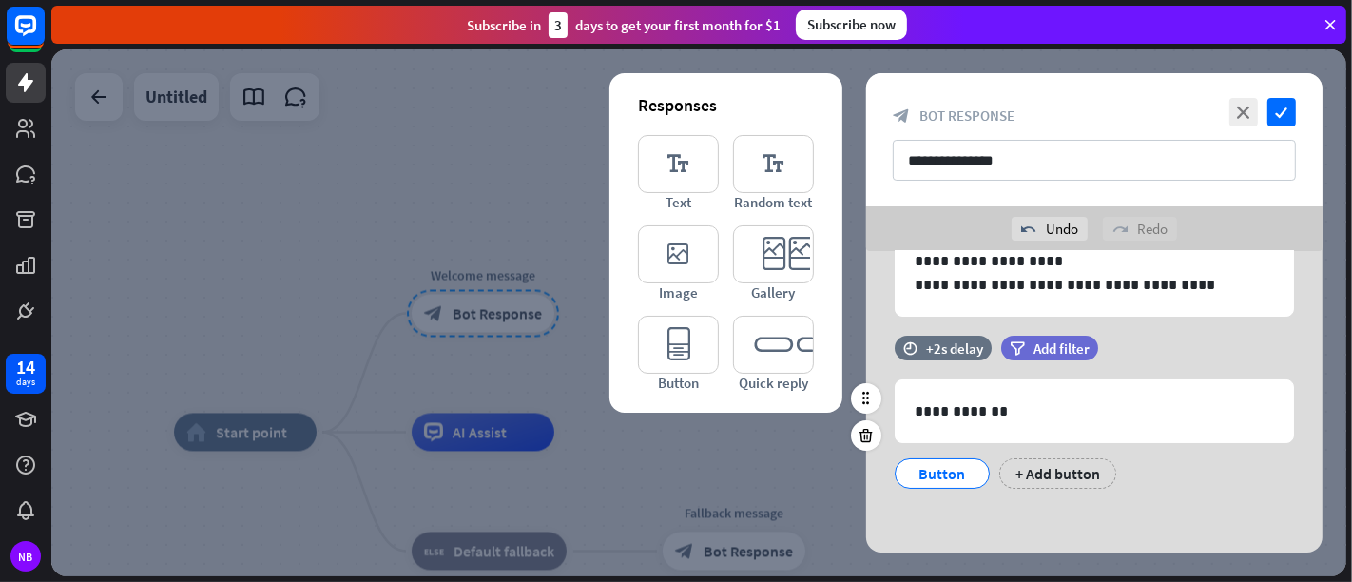
click at [1136, 489] on div "**********" at bounding box center [1094, 422] width 456 height 172
click at [865, 397] on icon at bounding box center [866, 398] width 17 height 17
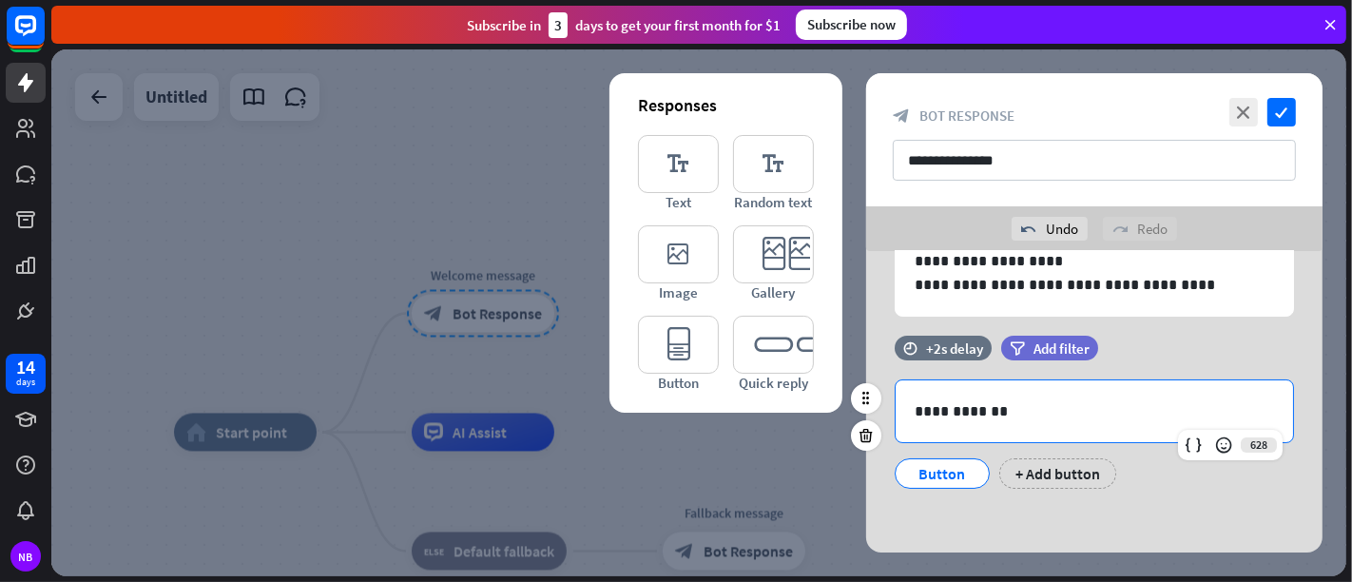
drag, startPoint x: 967, startPoint y: 413, endPoint x: 953, endPoint y: 474, distance: 63.4
click at [953, 474] on div "Button" at bounding box center [942, 473] width 63 height 29
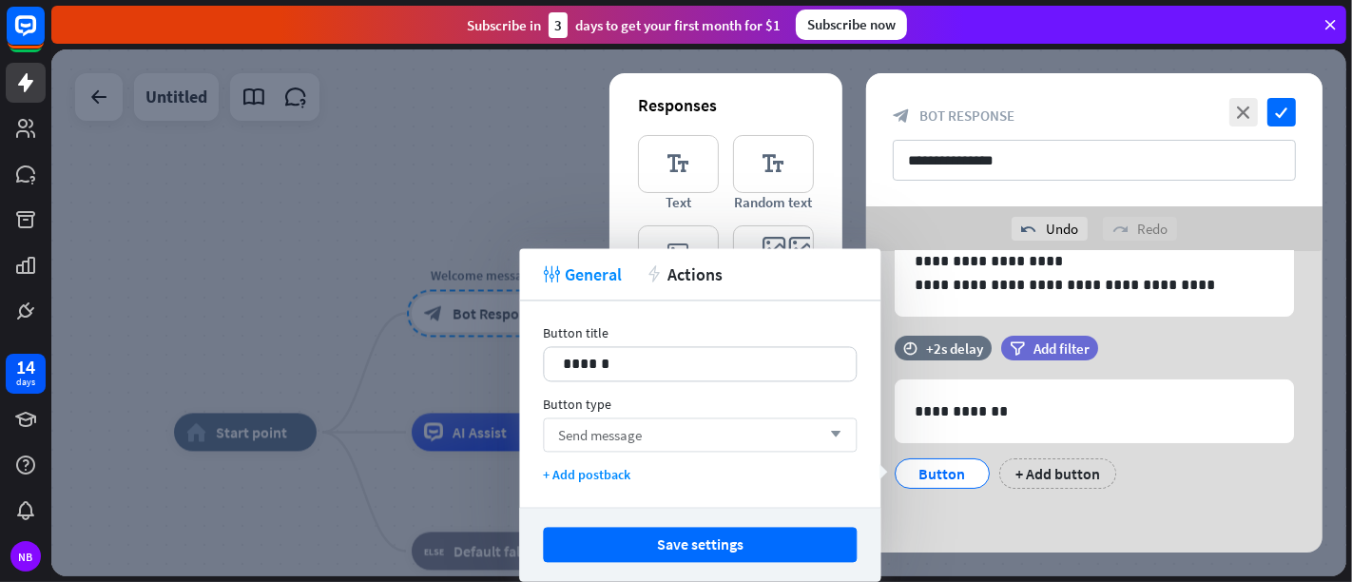
click at [773, 451] on div "Send message arrow_down" at bounding box center [700, 434] width 314 height 34
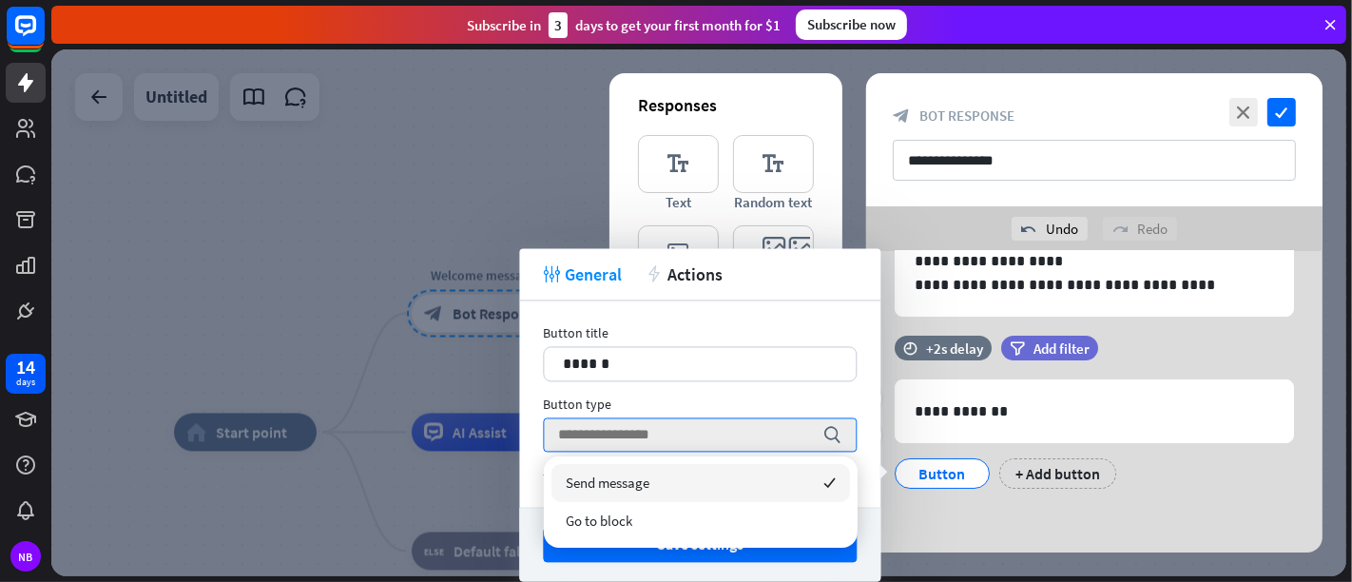
click at [1148, 463] on div "Button + Add button" at bounding box center [1089, 469] width 399 height 40
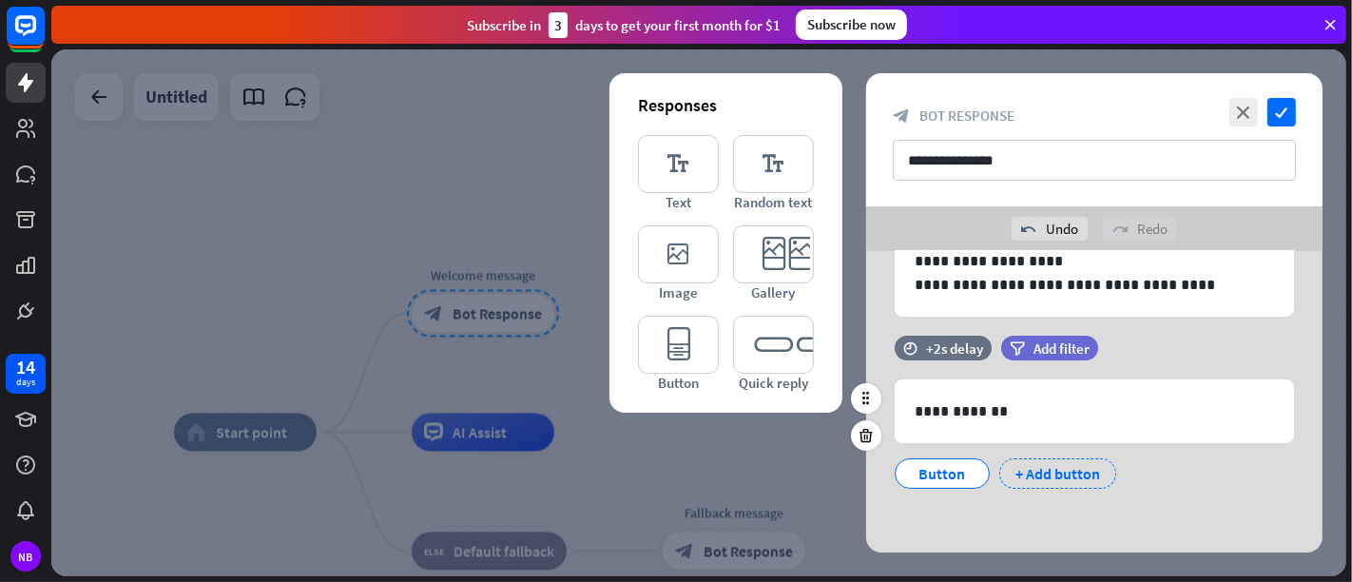
click at [1096, 470] on div "+ Add button" at bounding box center [1057, 473] width 117 height 30
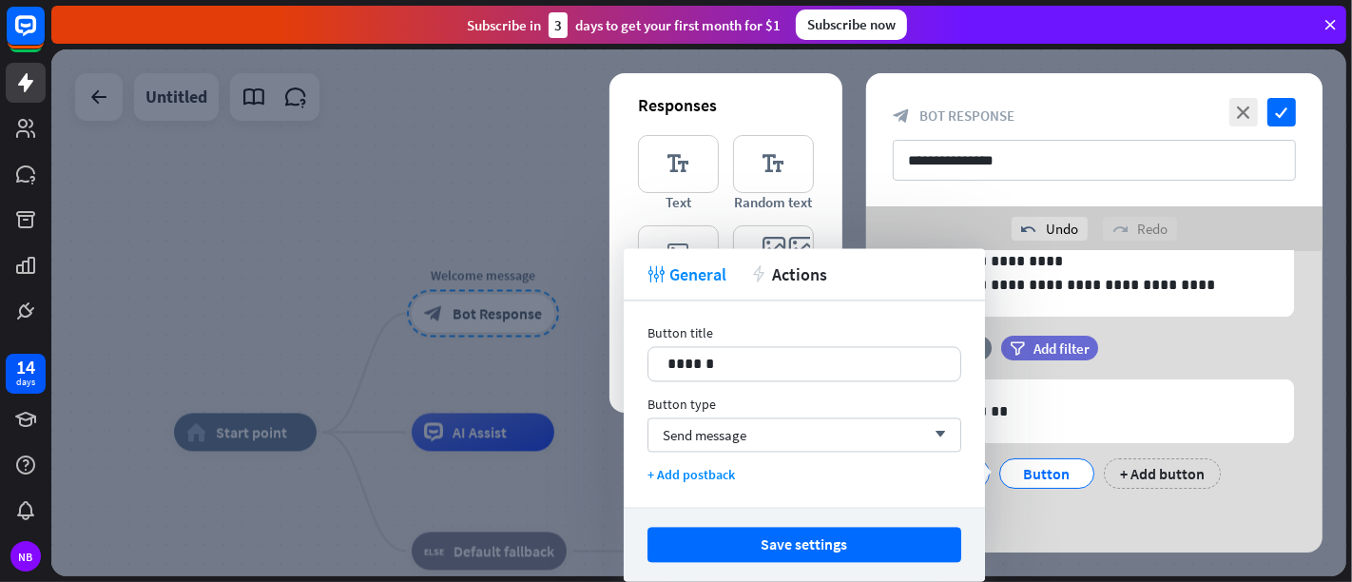
click at [1073, 519] on div "**********" at bounding box center [1094, 334] width 456 height 442
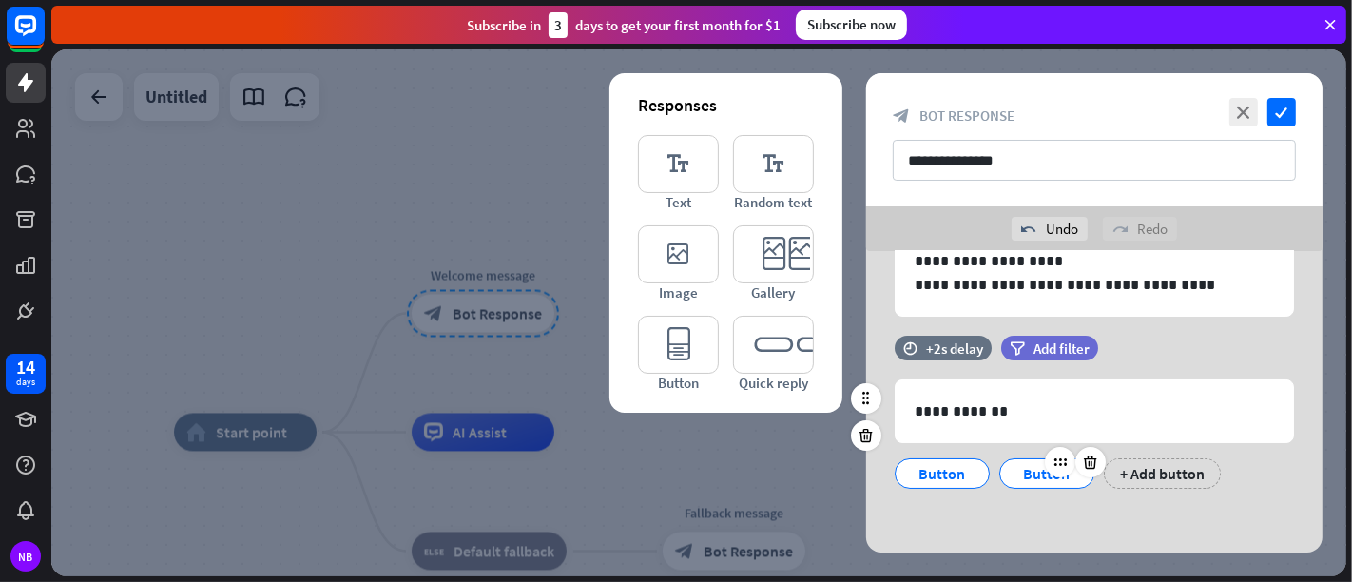
click at [1027, 471] on div "Button" at bounding box center [1046, 473] width 63 height 29
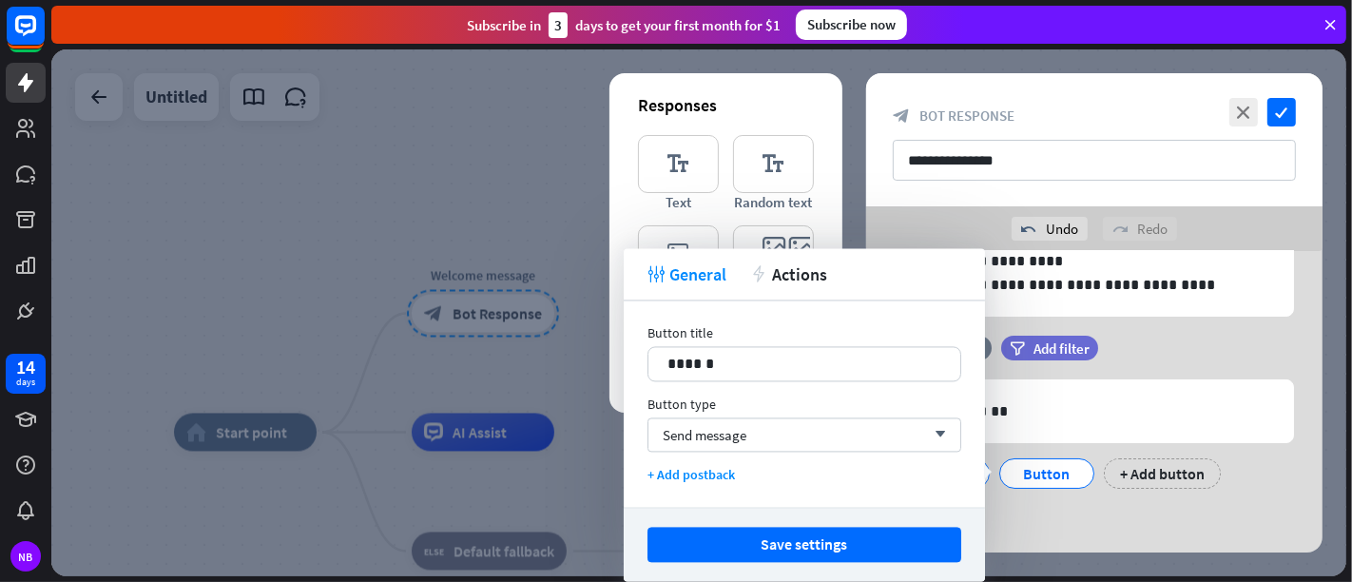
click at [1036, 517] on div "**********" at bounding box center [1094, 334] width 456 height 442
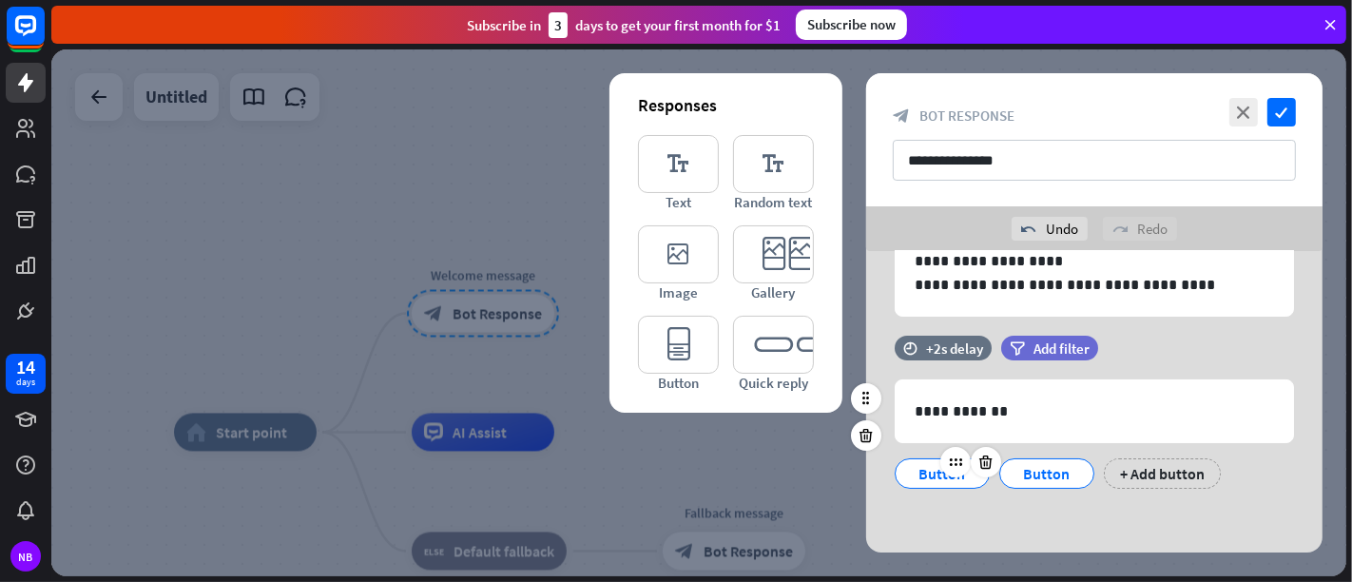
click at [949, 475] on div "Button" at bounding box center [942, 473] width 63 height 29
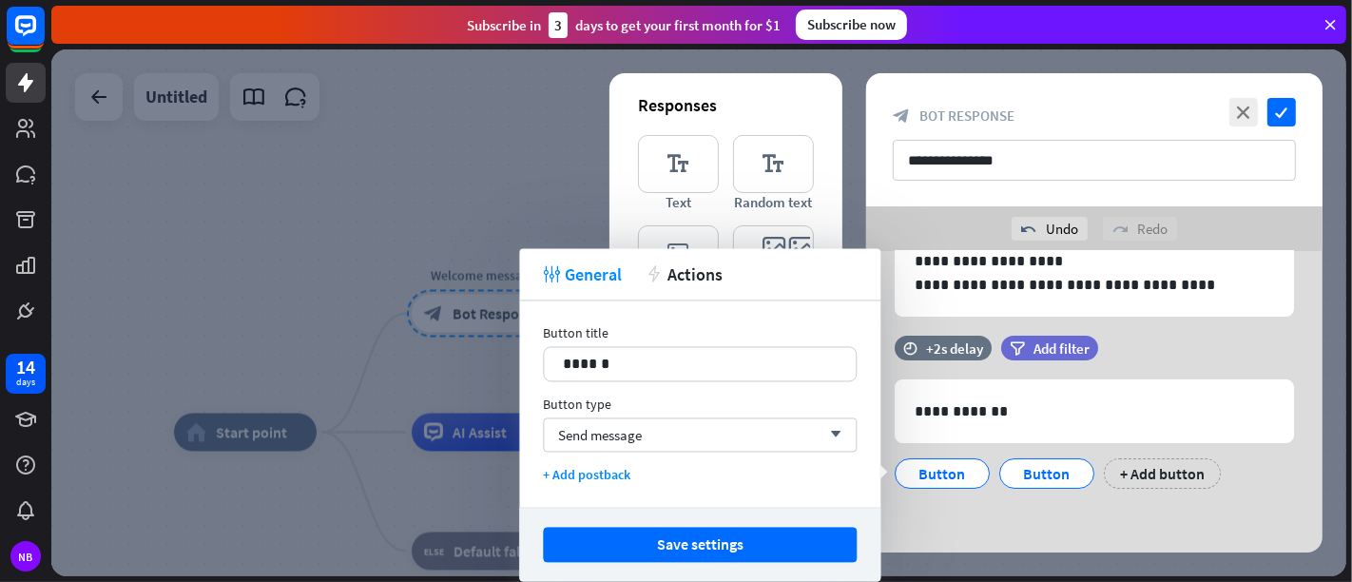
click at [1034, 509] on div "**********" at bounding box center [1094, 334] width 456 height 442
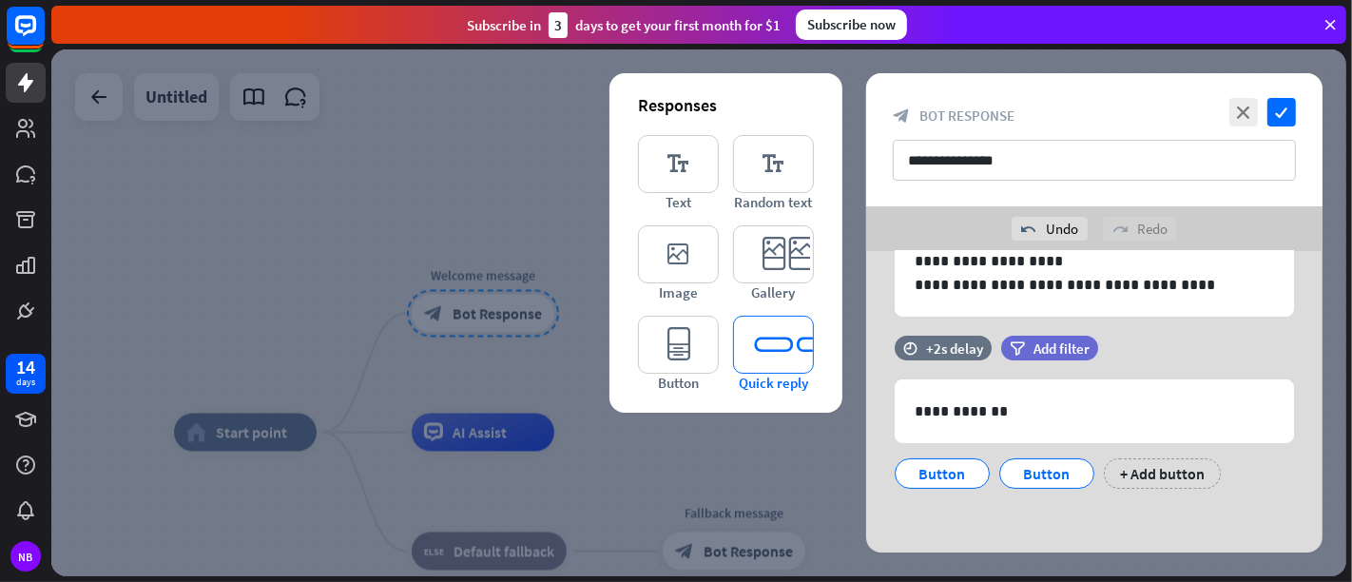
click at [787, 364] on icon "editor_quick_replies" at bounding box center [773, 345] width 81 height 58
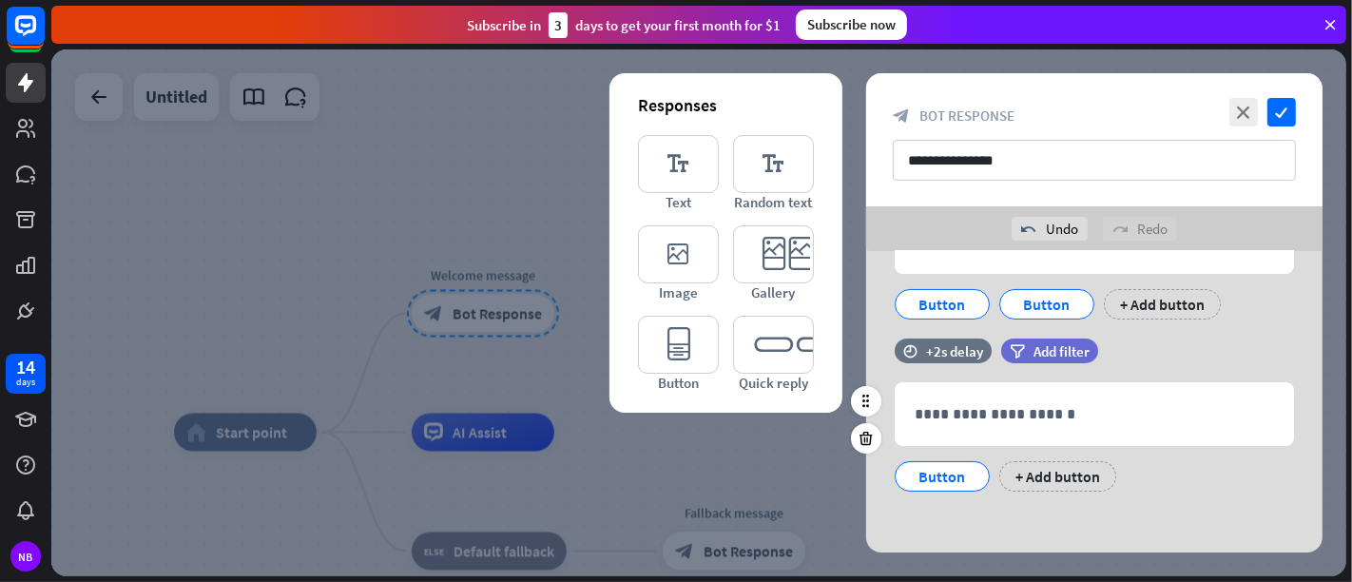
scroll to position [309, 0]
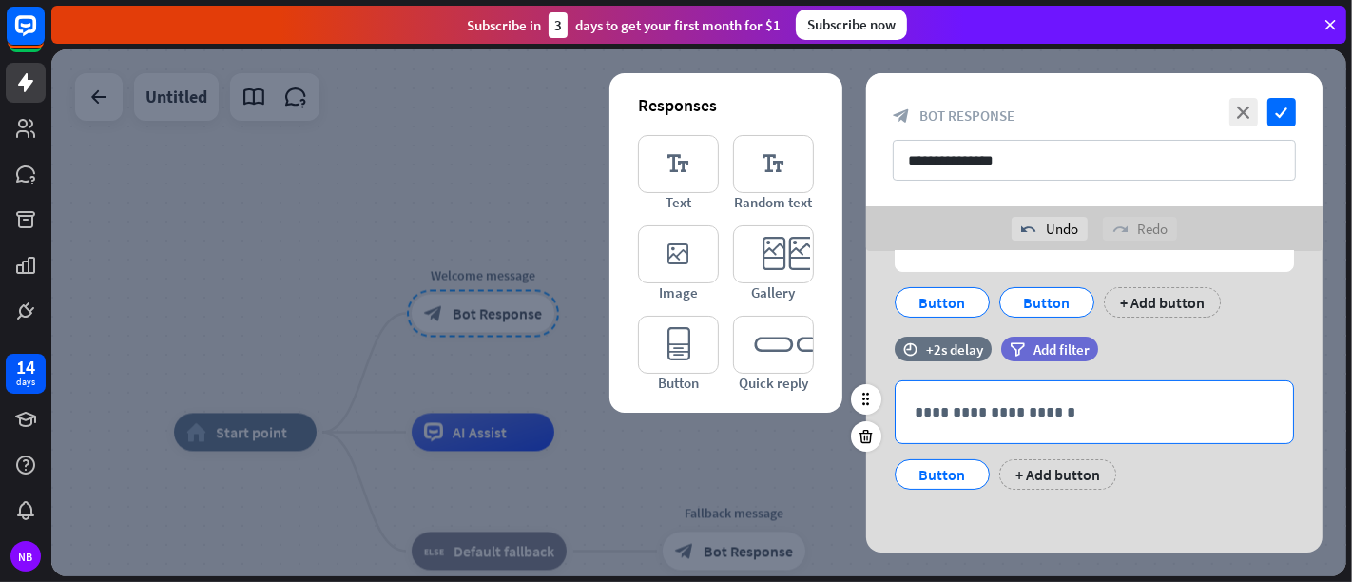
click at [968, 416] on p "**********" at bounding box center [1094, 412] width 359 height 24
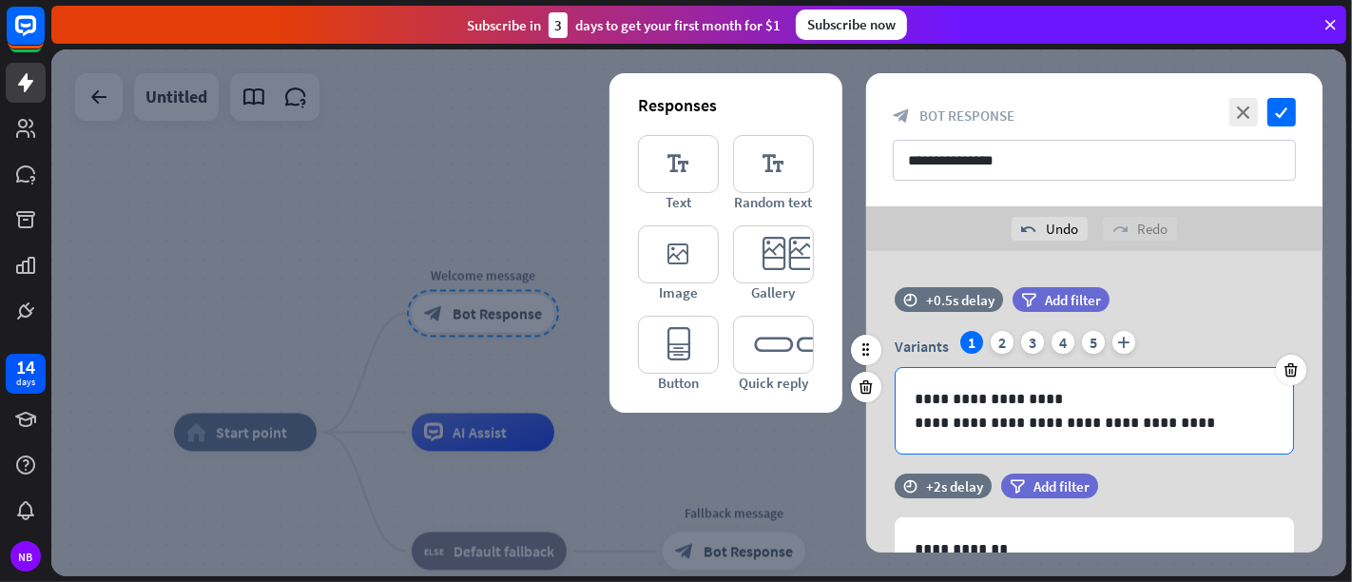
scroll to position [106, 0]
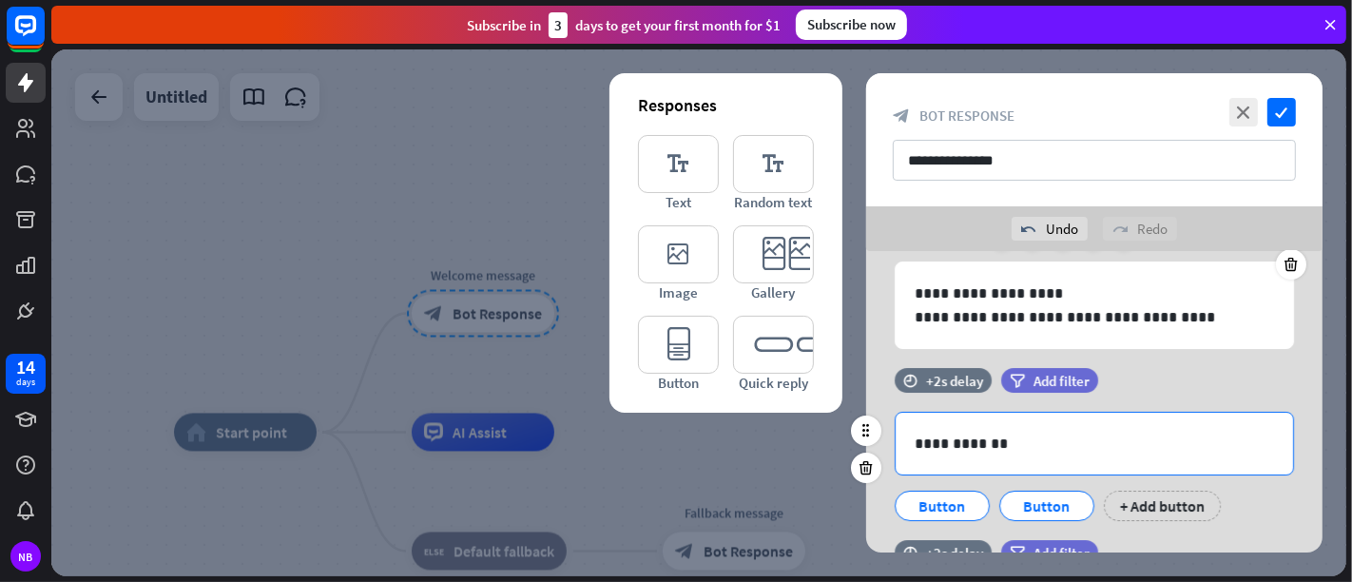
click at [1021, 428] on div "**********" at bounding box center [1094, 444] width 397 height 62
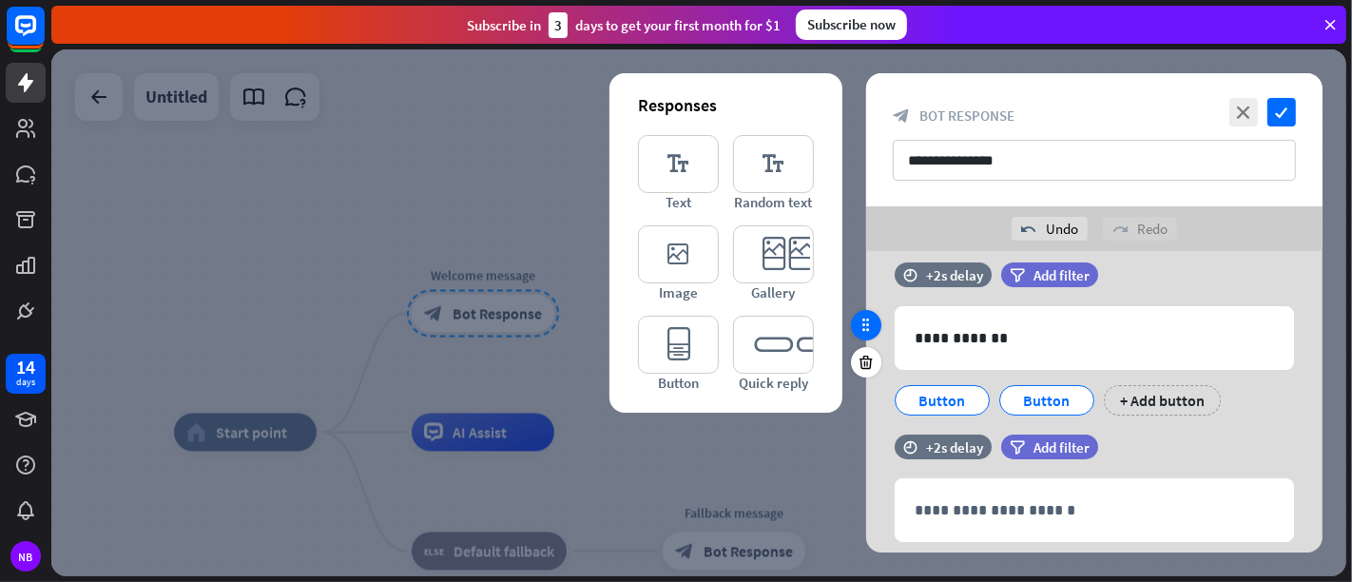
click at [863, 322] on icon at bounding box center [866, 325] width 17 height 17
click at [937, 405] on div "Button" at bounding box center [942, 400] width 63 height 29
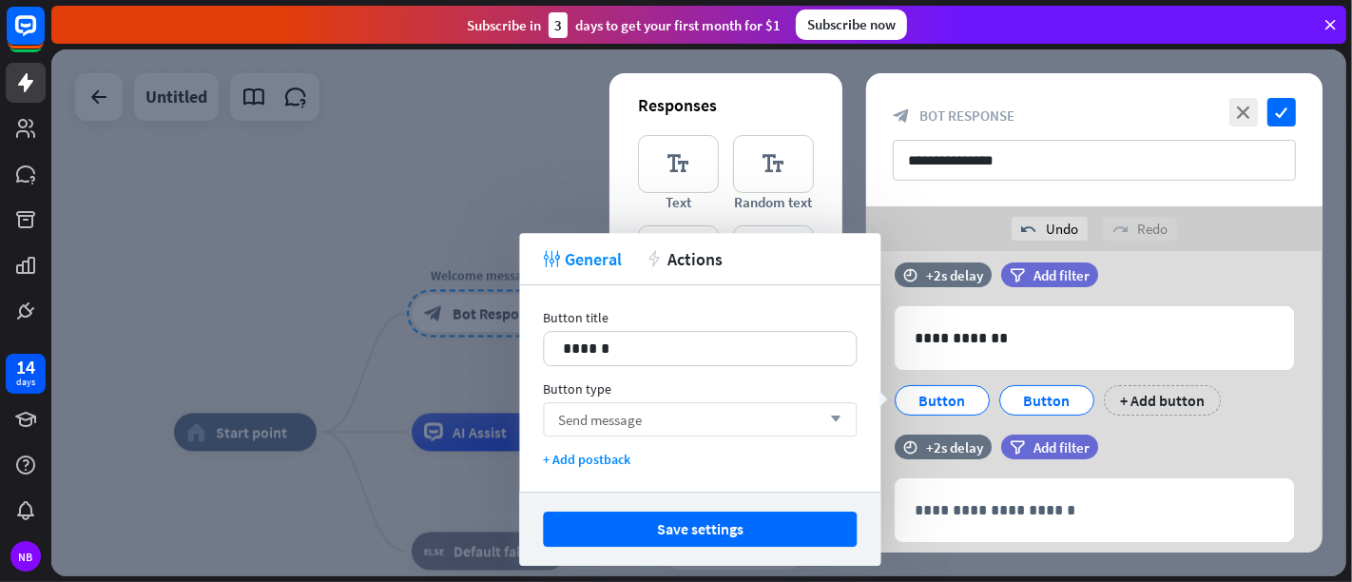
click at [830, 417] on icon "arrow_down" at bounding box center [831, 419] width 21 height 11
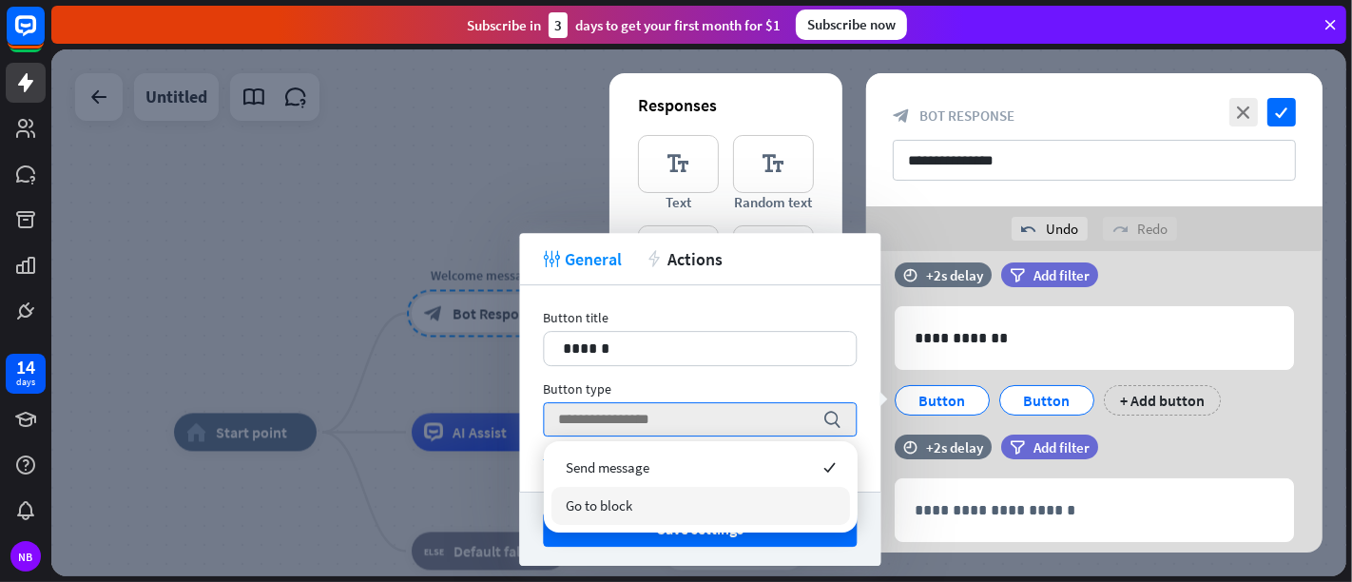
click at [682, 493] on div "Go to block" at bounding box center [700, 506] width 299 height 38
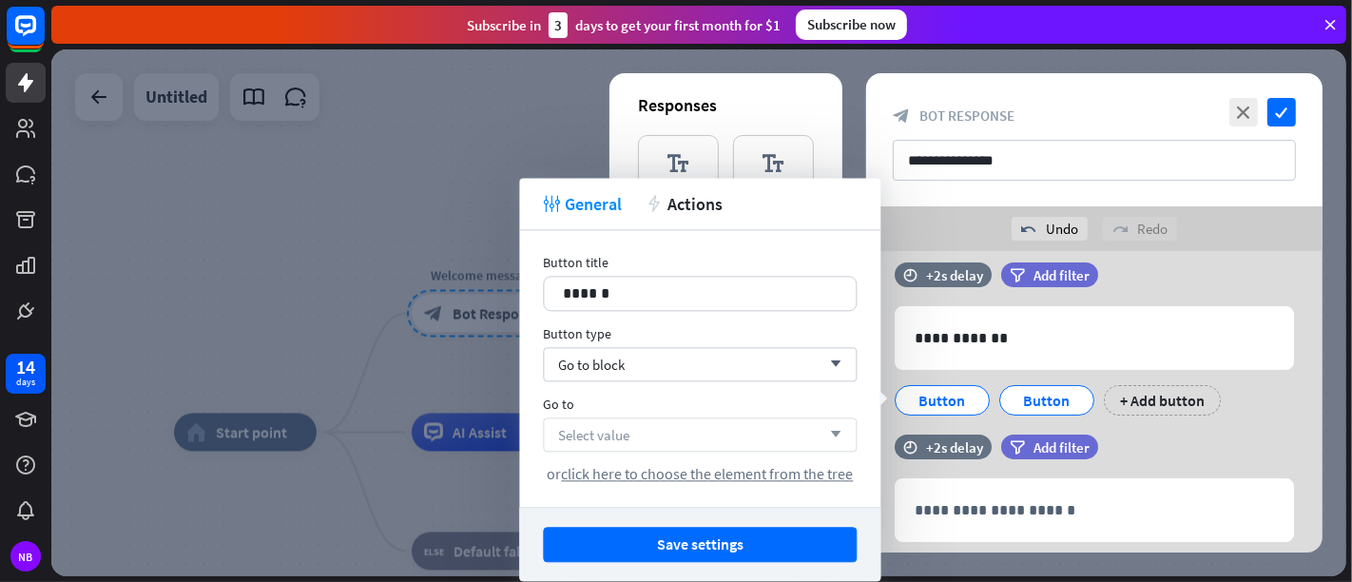
click at [686, 430] on div "Select value arrow_down" at bounding box center [700, 434] width 314 height 34
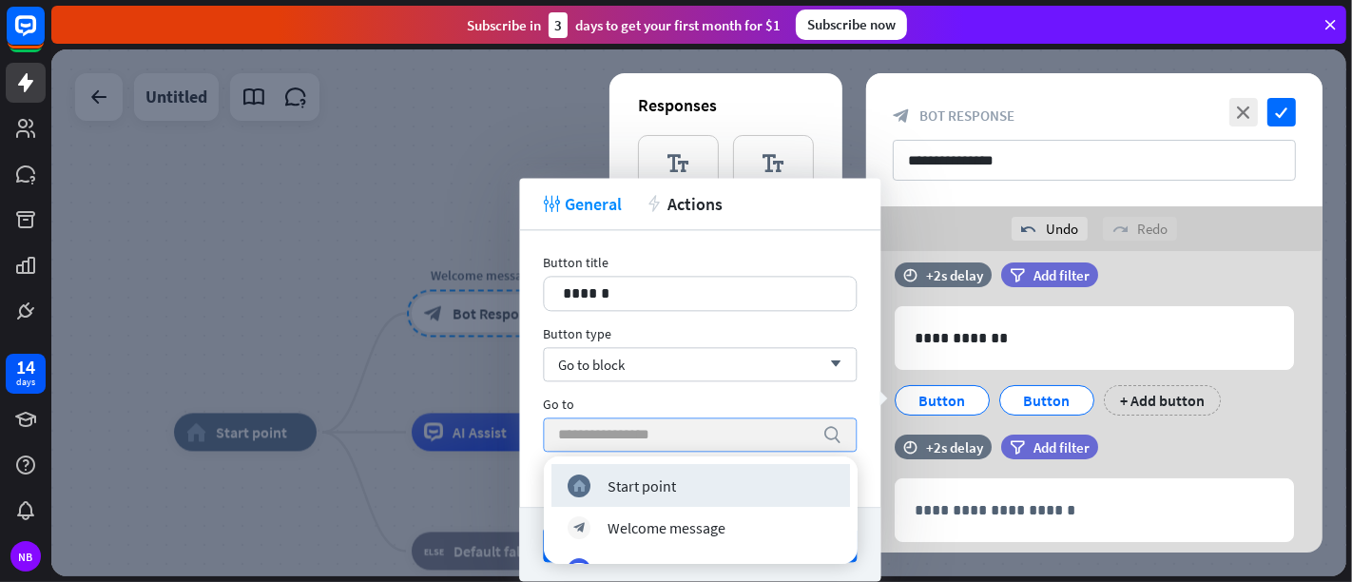
click at [686, 430] on input "search" at bounding box center [685, 434] width 255 height 32
click at [710, 365] on div "Go to block arrow_down" at bounding box center [700, 364] width 314 height 34
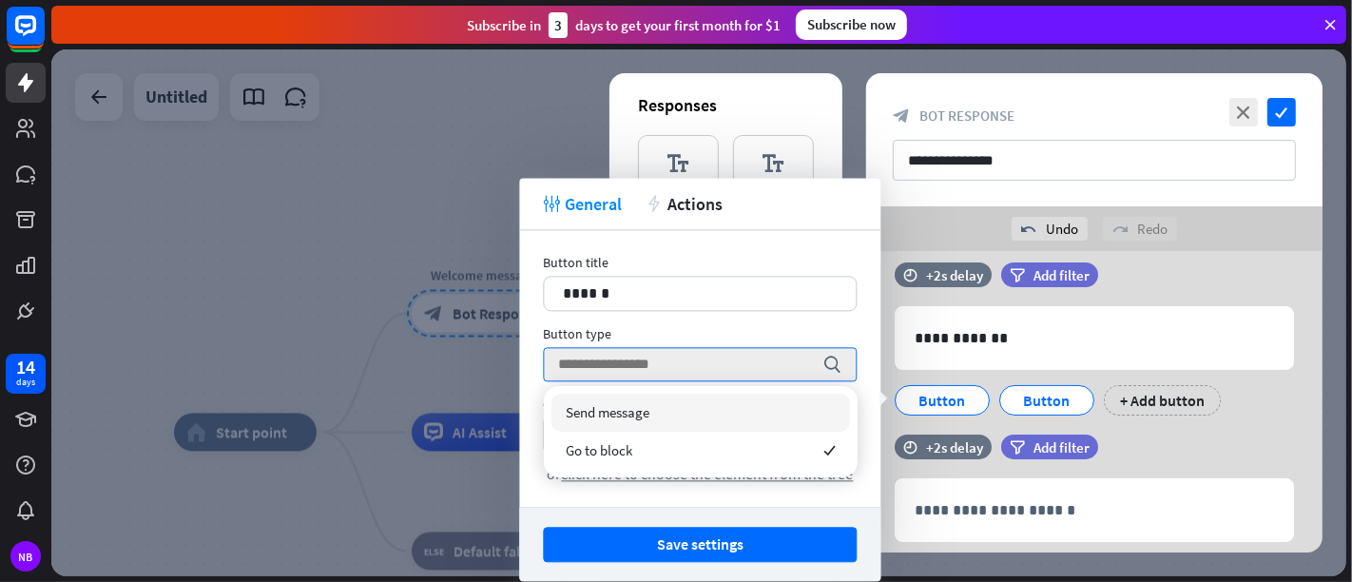
click at [704, 406] on div "Send message" at bounding box center [700, 413] width 299 height 38
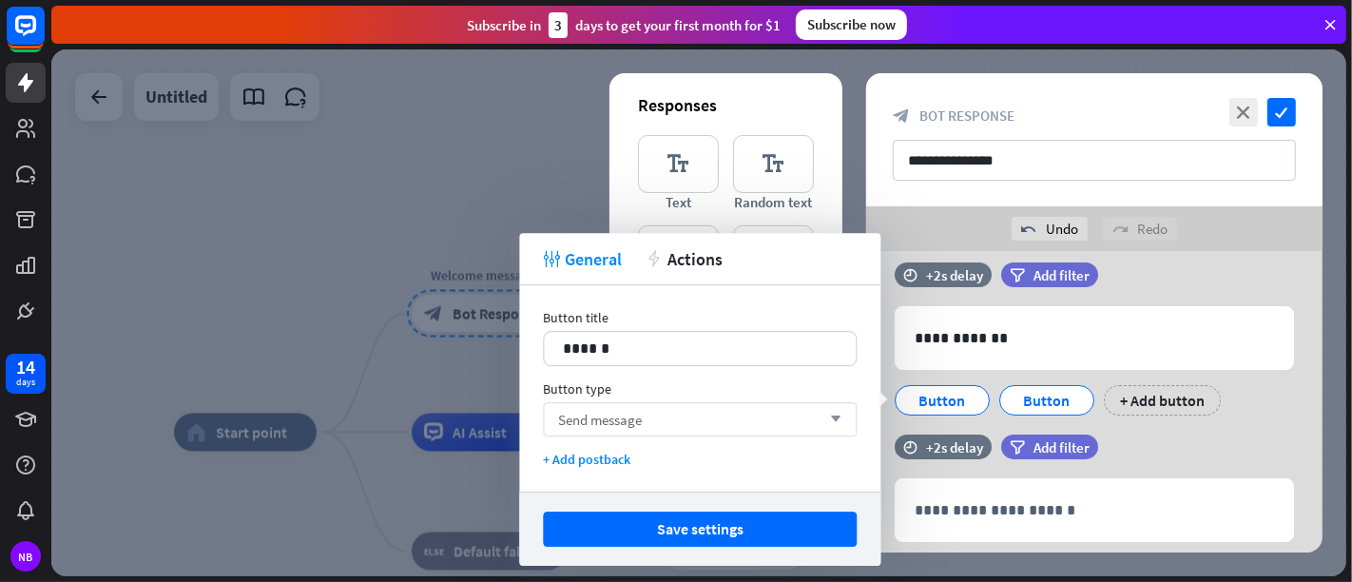
click at [700, 404] on div "Send message arrow_down" at bounding box center [700, 419] width 314 height 34
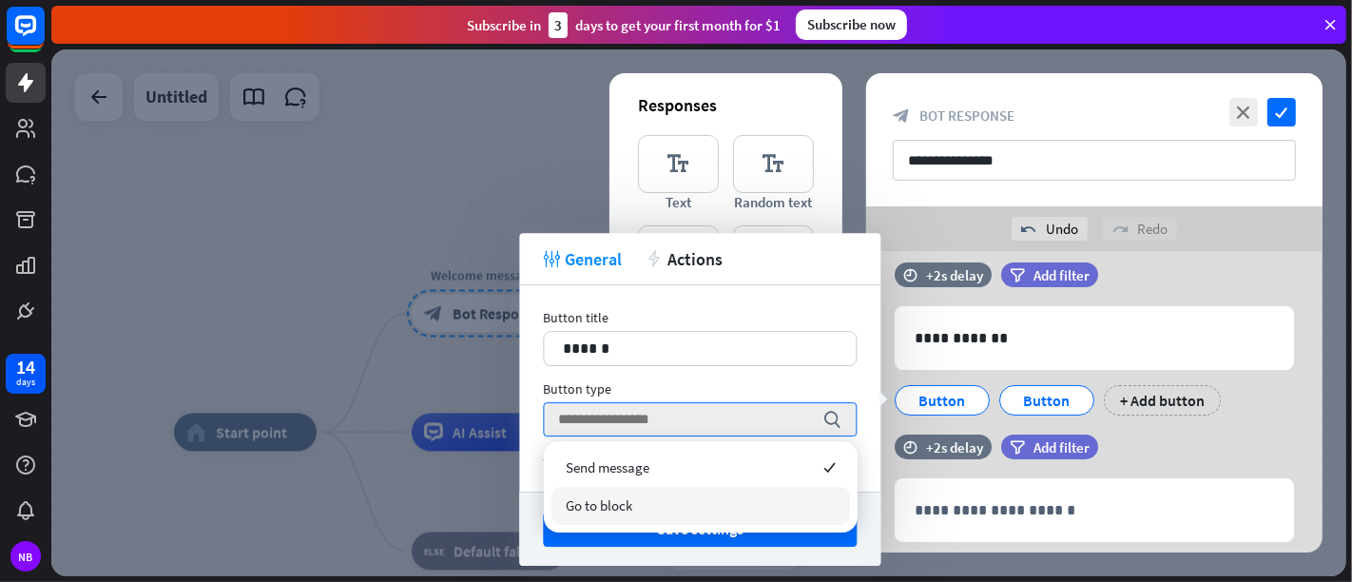
click at [680, 499] on div "Go to block" at bounding box center [700, 506] width 299 height 38
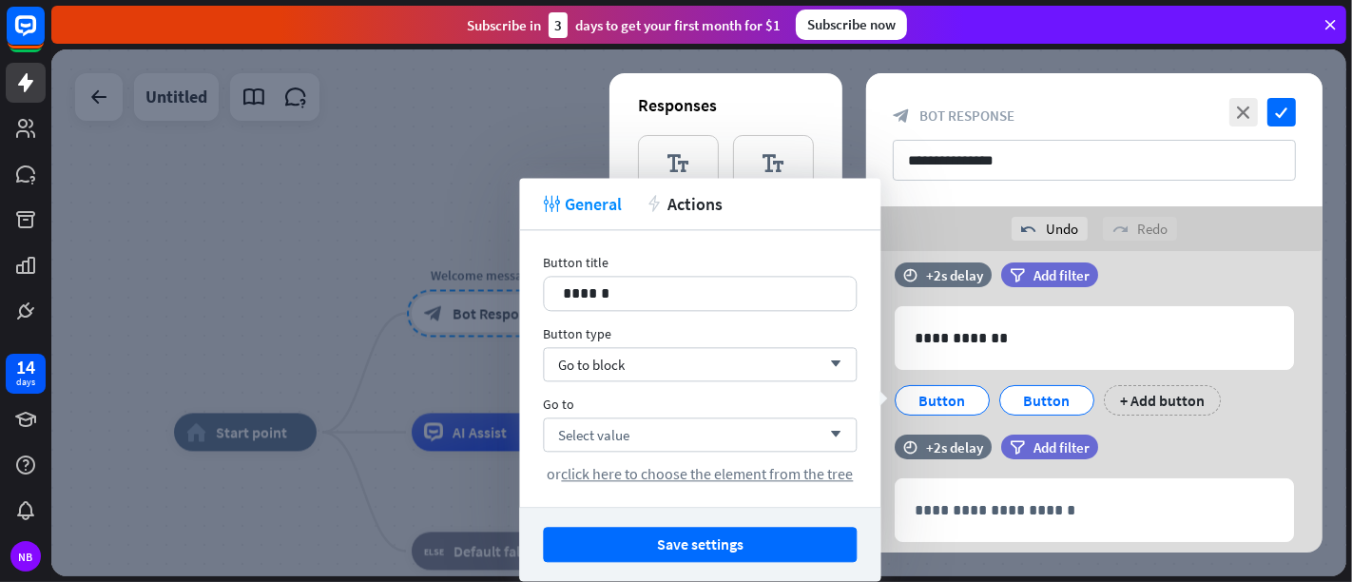
click at [450, 190] on div at bounding box center [698, 312] width 1295 height 527
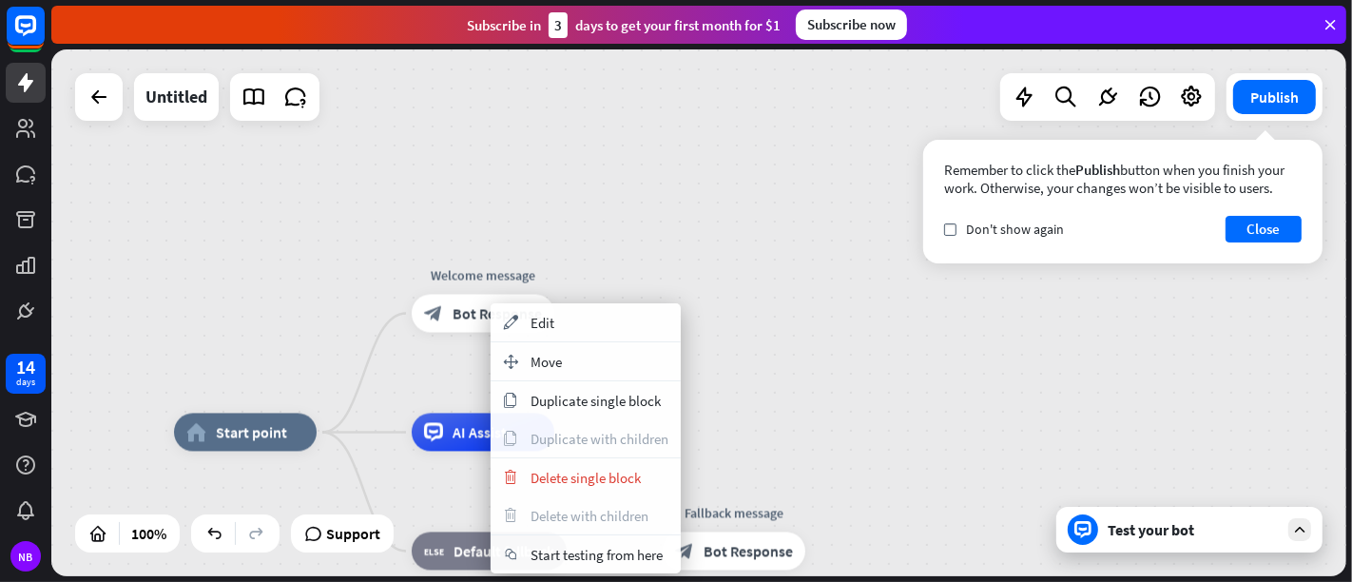
click at [708, 273] on div "home_2 Start point Welcome message block_bot_response Bot Response AI Assist bl…" at bounding box center [698, 312] width 1295 height 527
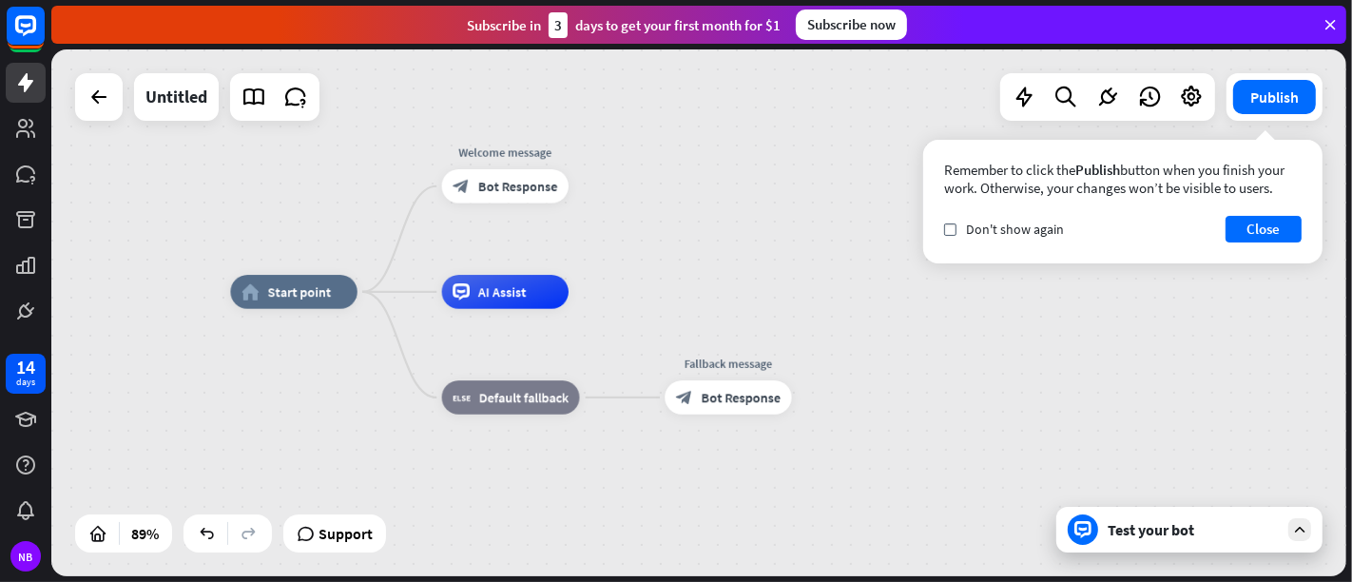
drag, startPoint x: 723, startPoint y: 308, endPoint x: 731, endPoint y: 193, distance: 115.4
click at [731, 192] on div "home_2 Start point Welcome message block_bot_response Bot Response AI Assist bl…" at bounding box center [698, 312] width 1295 height 527
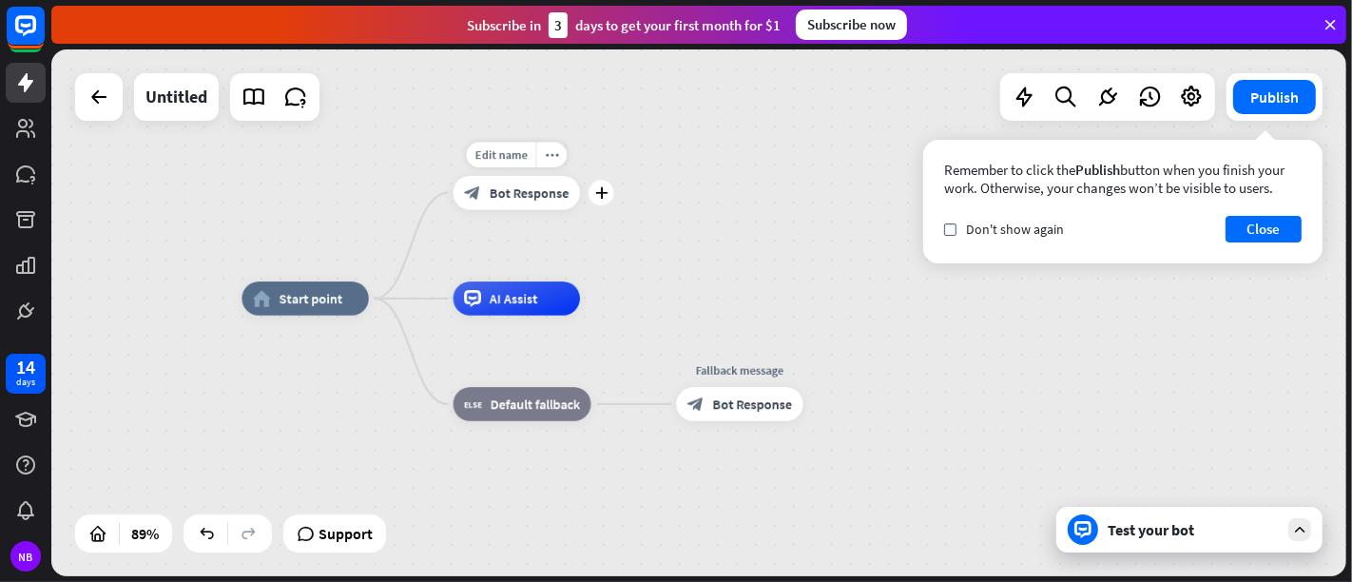
click at [530, 204] on div "block_bot_response Bot Response" at bounding box center [517, 193] width 126 height 34
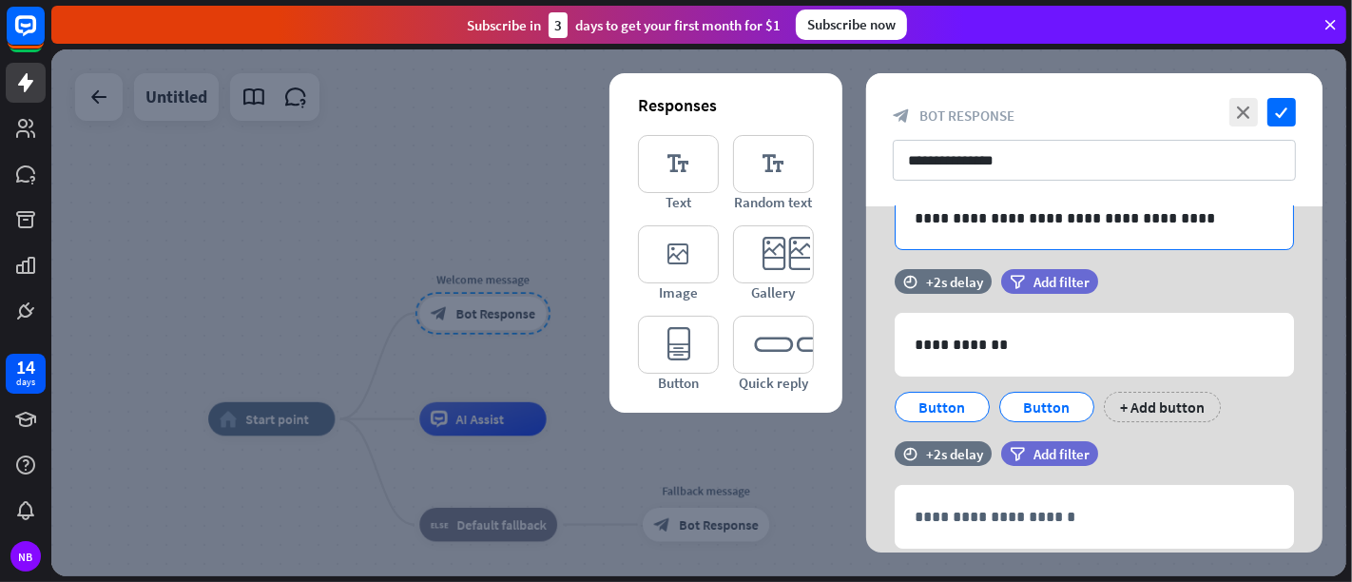
scroll to position [266, 0]
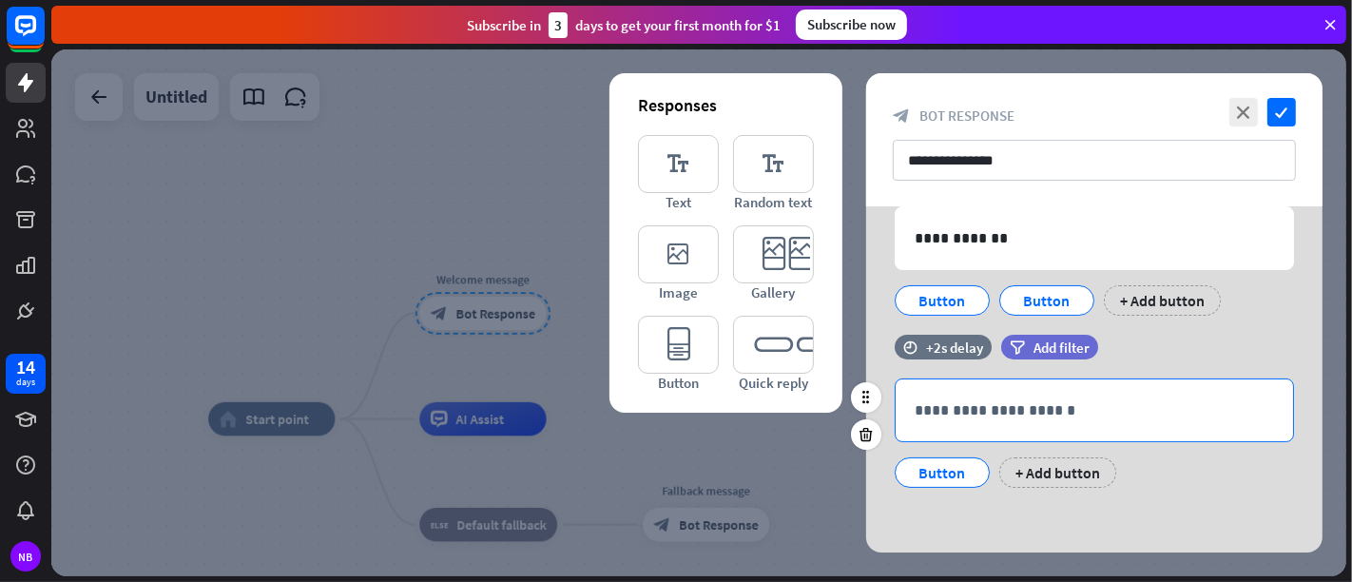
click at [1090, 412] on p "**********" at bounding box center [1094, 410] width 359 height 24
click at [962, 385] on div "**********" at bounding box center [1094, 410] width 397 height 62
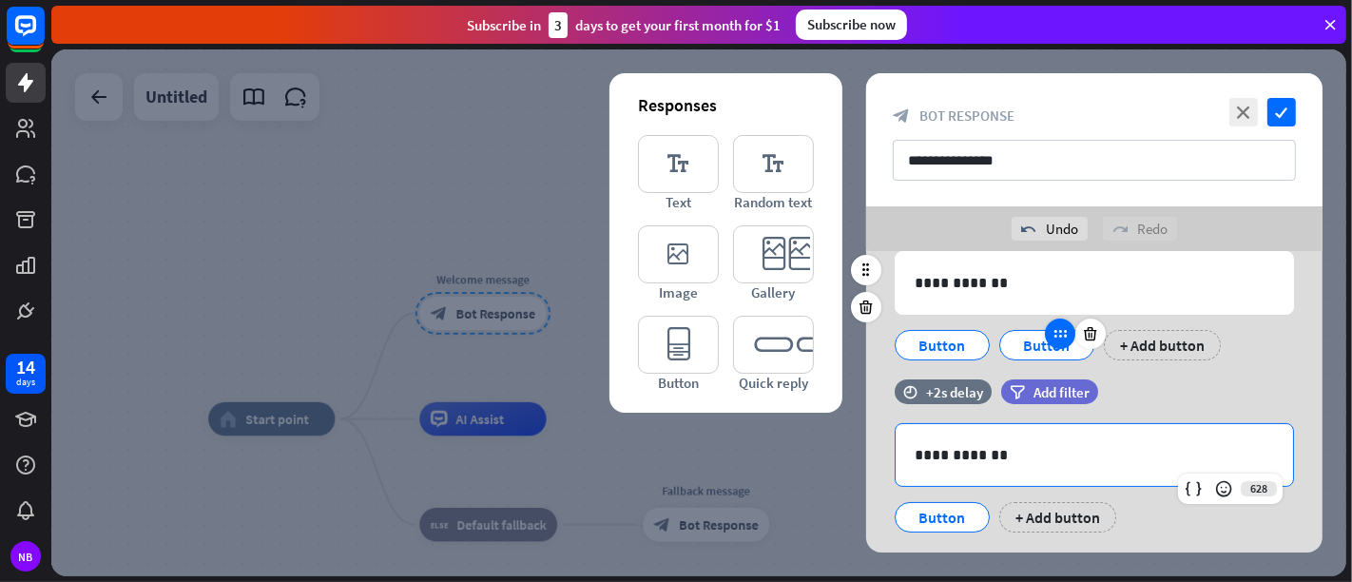
click at [1064, 335] on icon at bounding box center [1060, 333] width 17 height 17
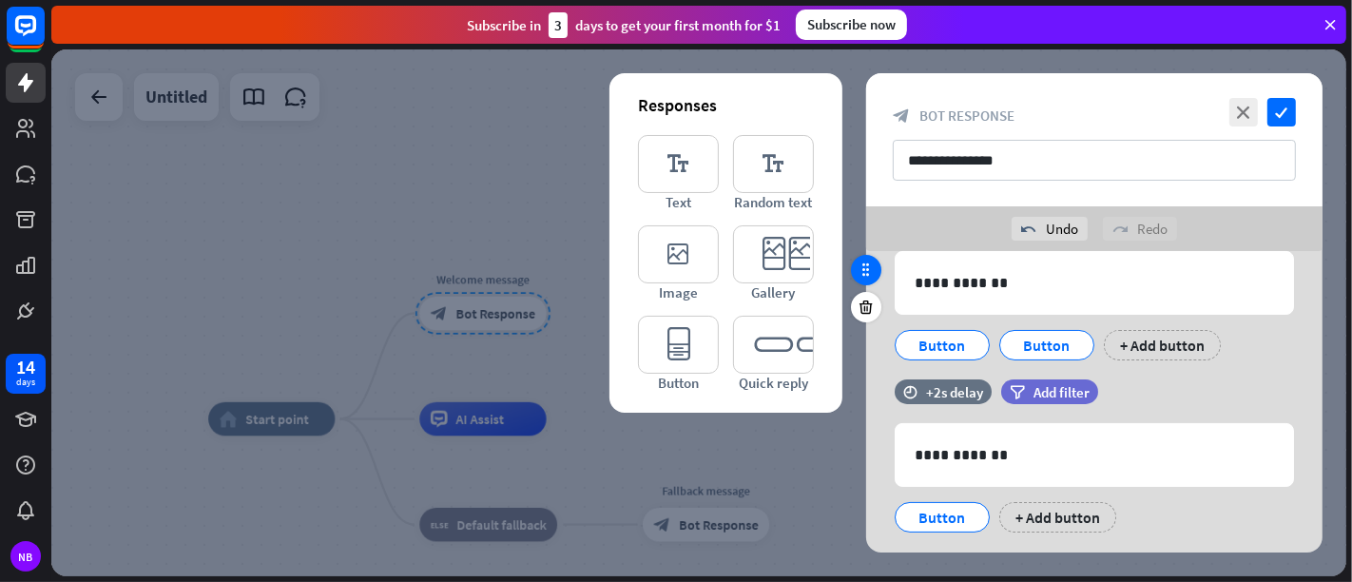
click at [864, 266] on icon at bounding box center [866, 269] width 17 height 17
drag, startPoint x: 860, startPoint y: 265, endPoint x: 1116, endPoint y: 80, distance: 315.9
click at [1116, 80] on div "**********" at bounding box center [1094, 139] width 456 height 133
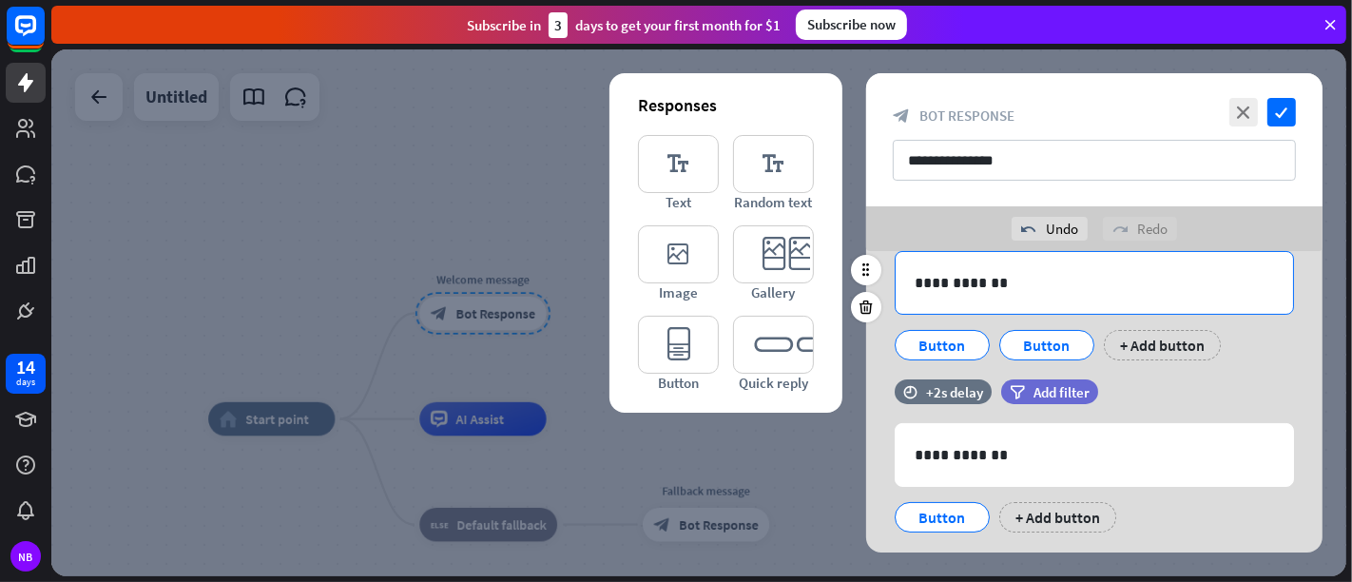
click at [1002, 272] on p "**********" at bounding box center [1095, 283] width 360 height 24
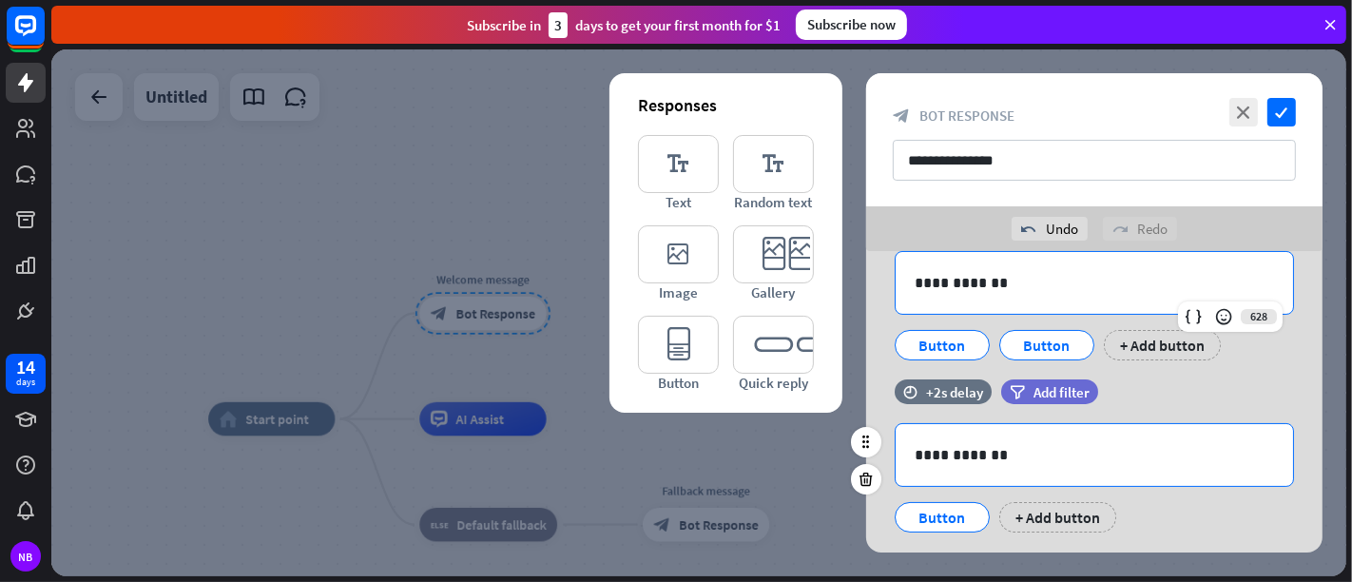
scroll to position [310, 0]
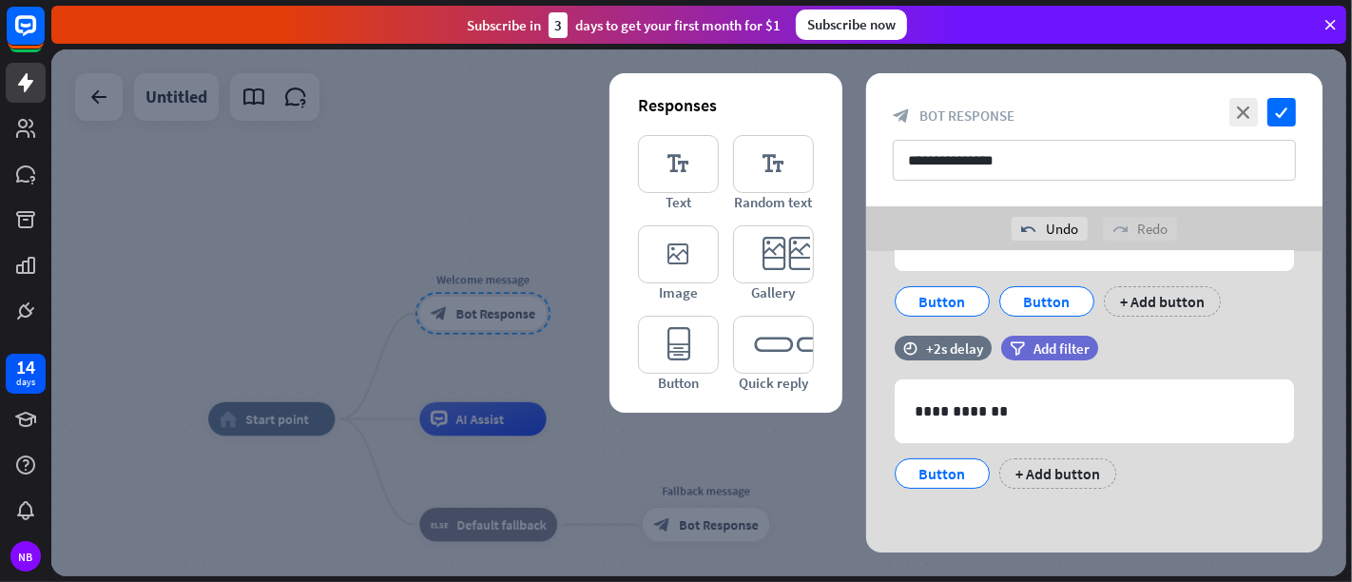
drag, startPoint x: 950, startPoint y: 415, endPoint x: 965, endPoint y: 531, distance: 116.0
click at [965, 523] on div "**********" at bounding box center [1094, 248] width 456 height 614
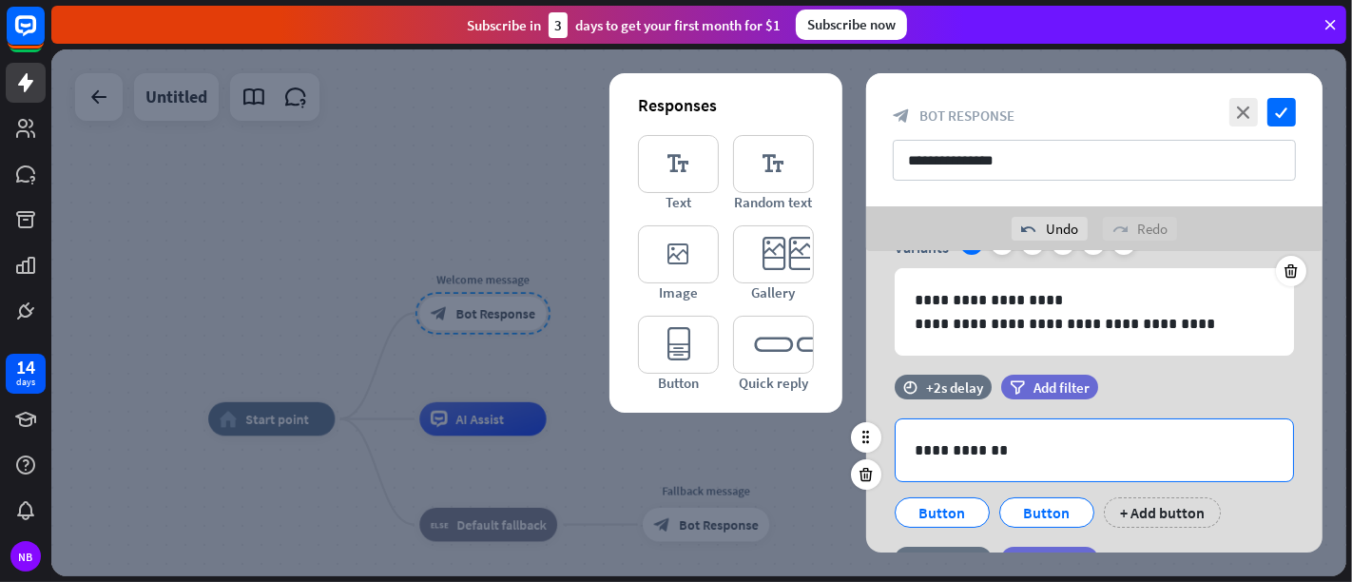
scroll to position [204, 0]
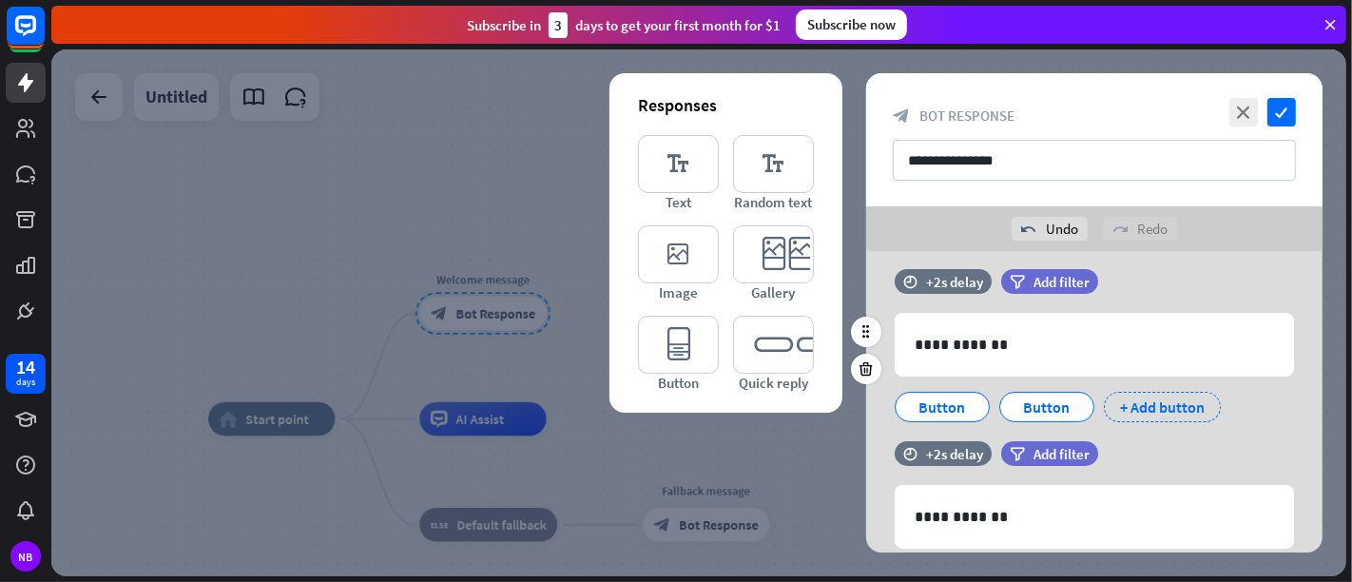
click at [1127, 402] on div "+ Add button" at bounding box center [1162, 407] width 117 height 30
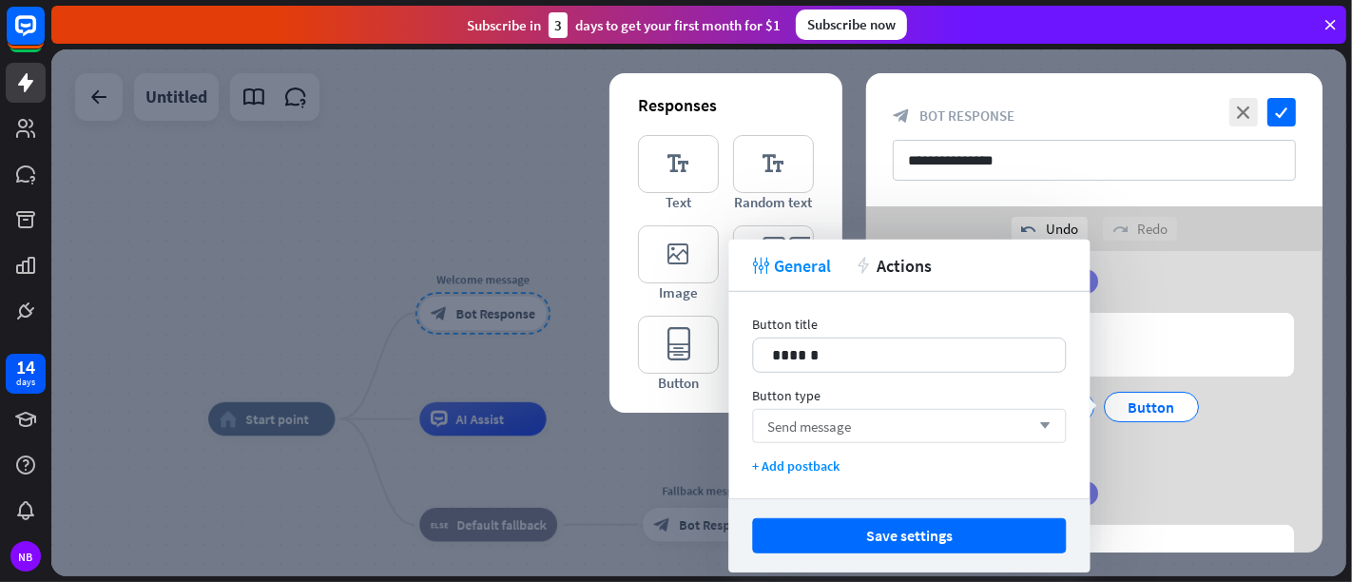
click at [927, 414] on div "Send message arrow_down" at bounding box center [909, 426] width 314 height 34
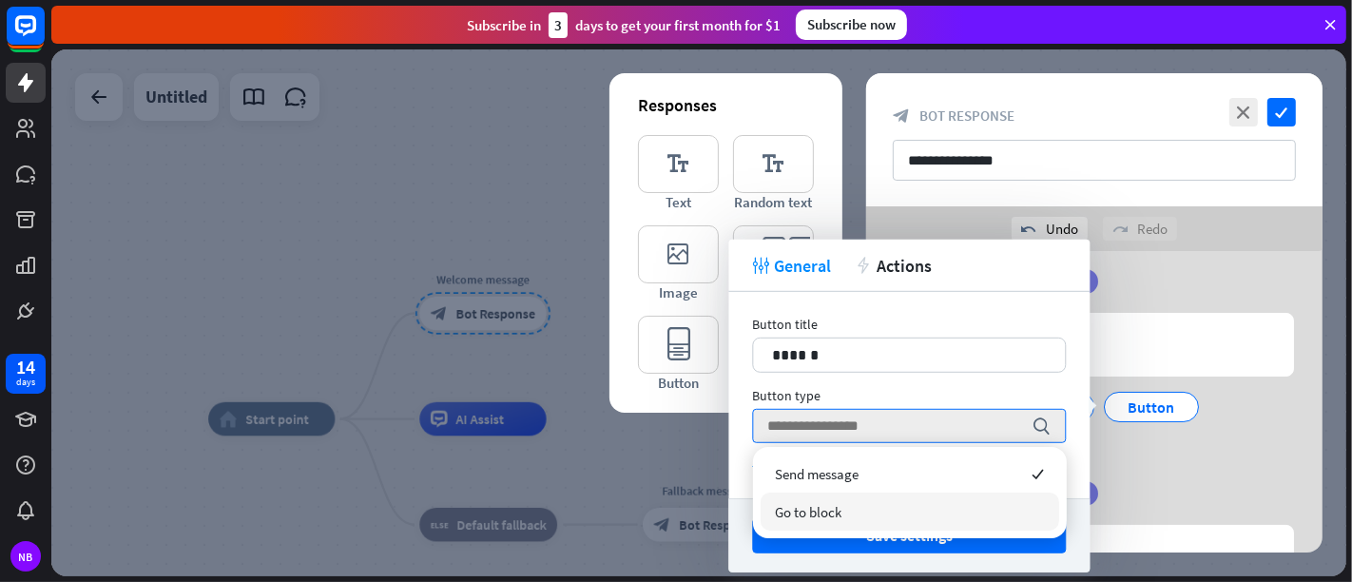
click at [900, 508] on div "Go to block" at bounding box center [910, 512] width 299 height 38
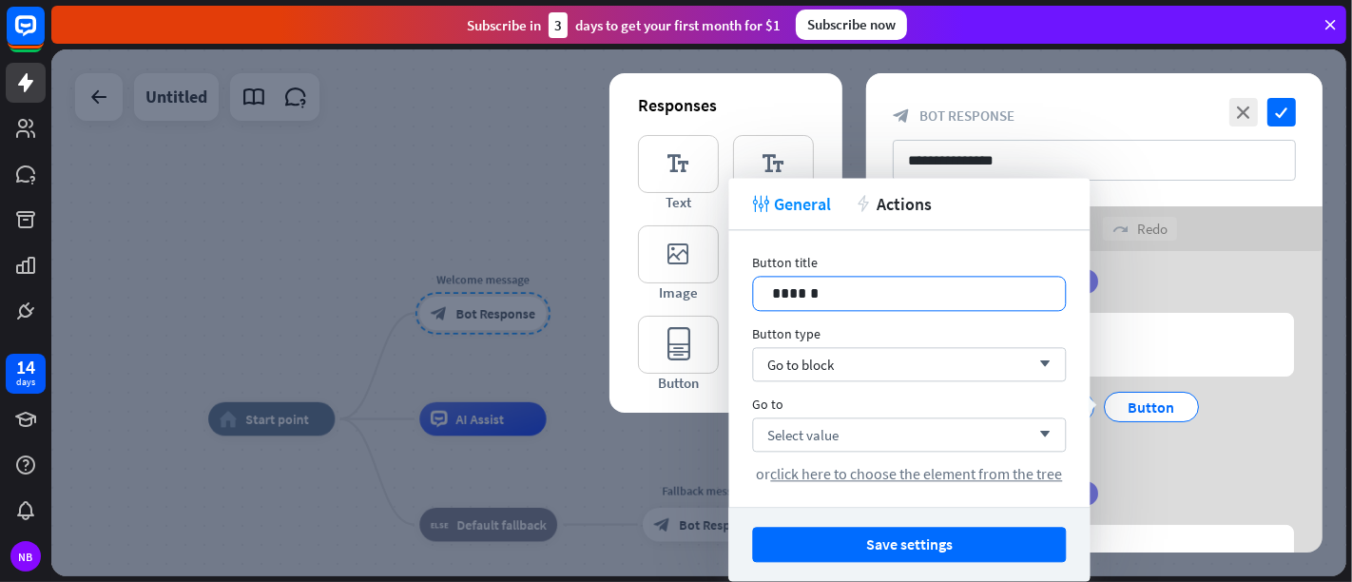
click at [892, 290] on p "******" at bounding box center [909, 293] width 275 height 24
click at [501, 166] on div at bounding box center [698, 312] width 1295 height 527
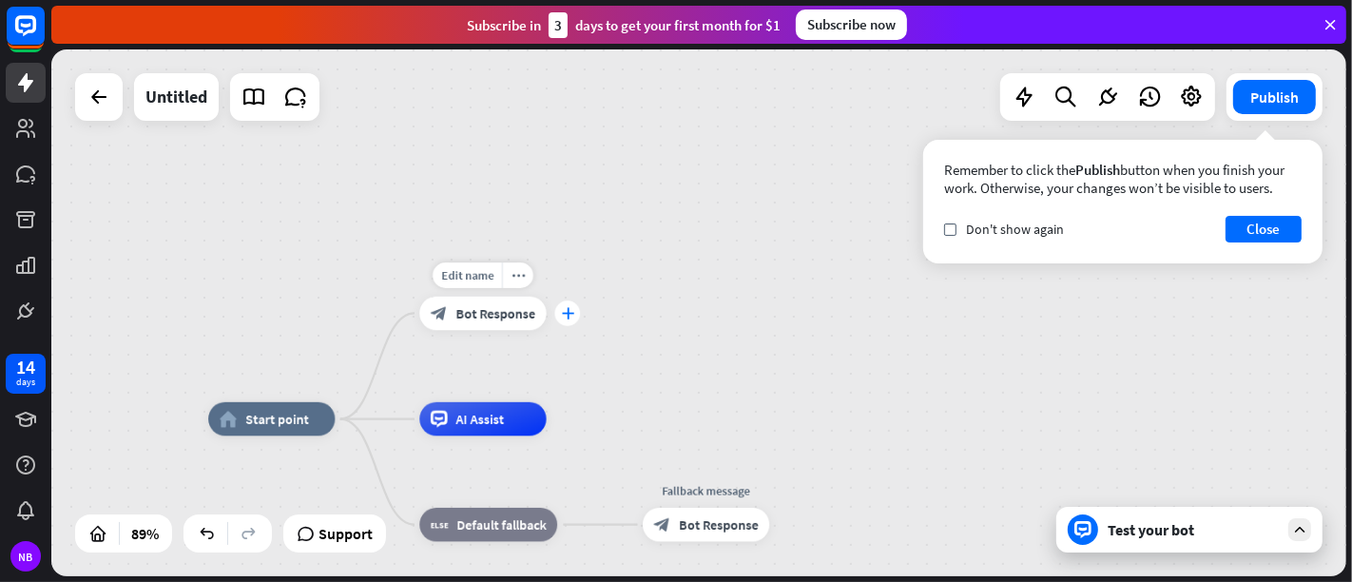
click at [562, 314] on icon "plus" at bounding box center [567, 312] width 12 height 11
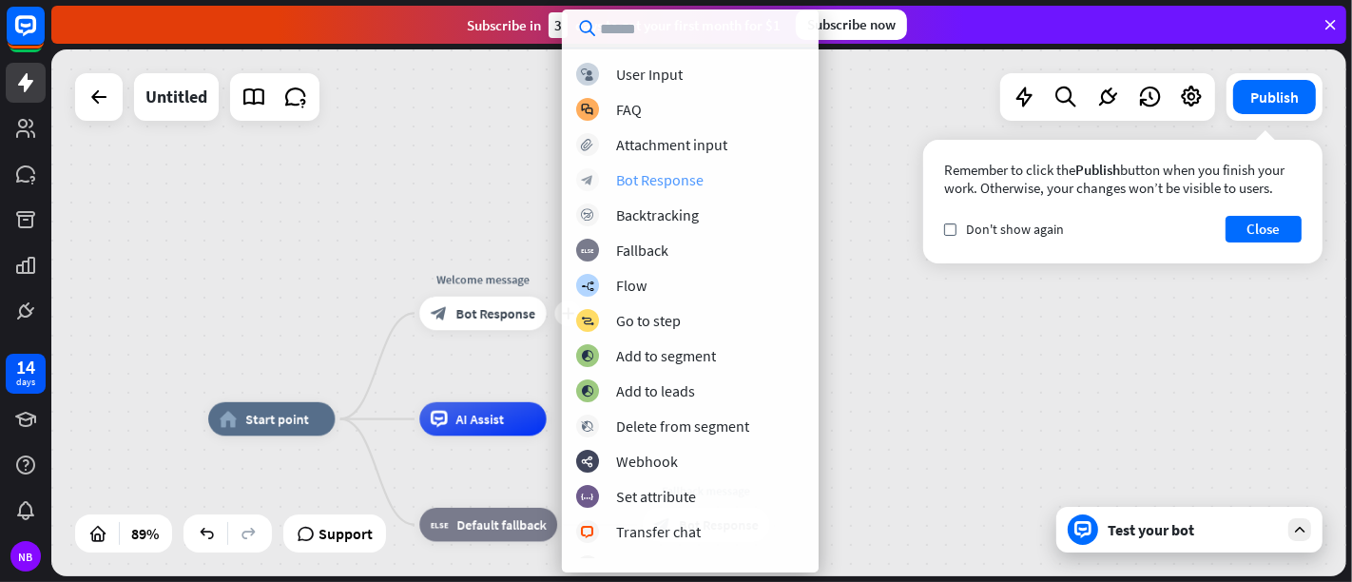
click at [666, 172] on div "Bot Response" at bounding box center [659, 179] width 87 height 19
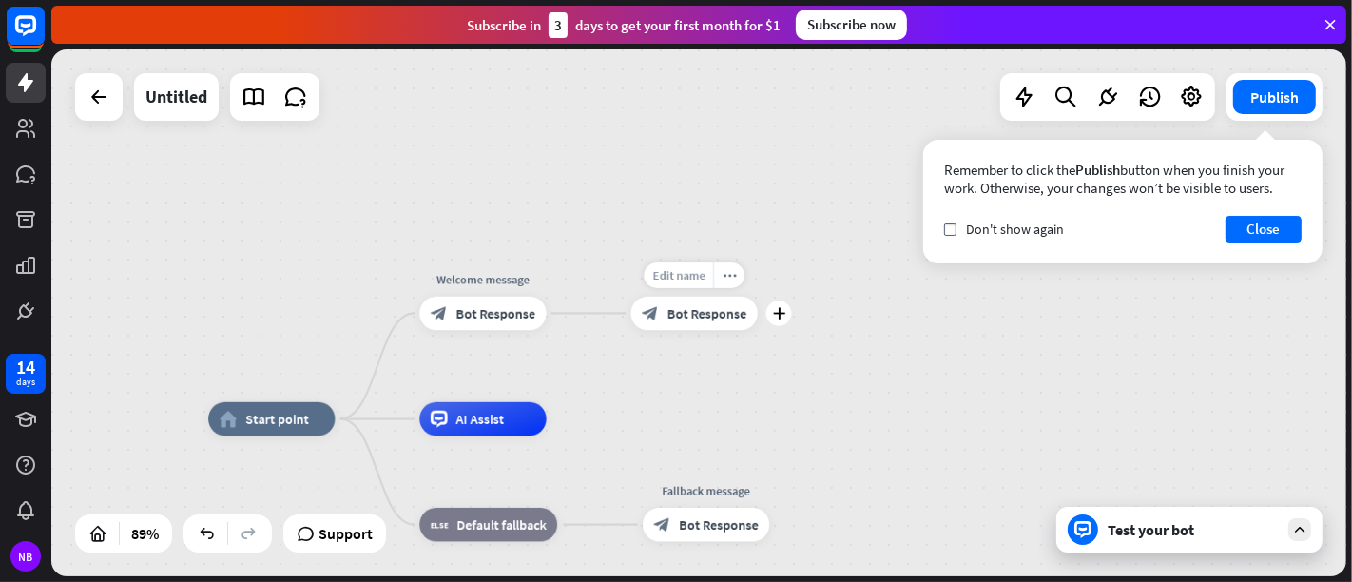
click at [679, 265] on div "Edit name" at bounding box center [678, 275] width 69 height 26
type input "**********"
click at [758, 326] on div "Edit name more_horiz plus block_bot_response Bot Response" at bounding box center [694, 314] width 126 height 34
click at [781, 319] on div "plus" at bounding box center [779, 313] width 26 height 26
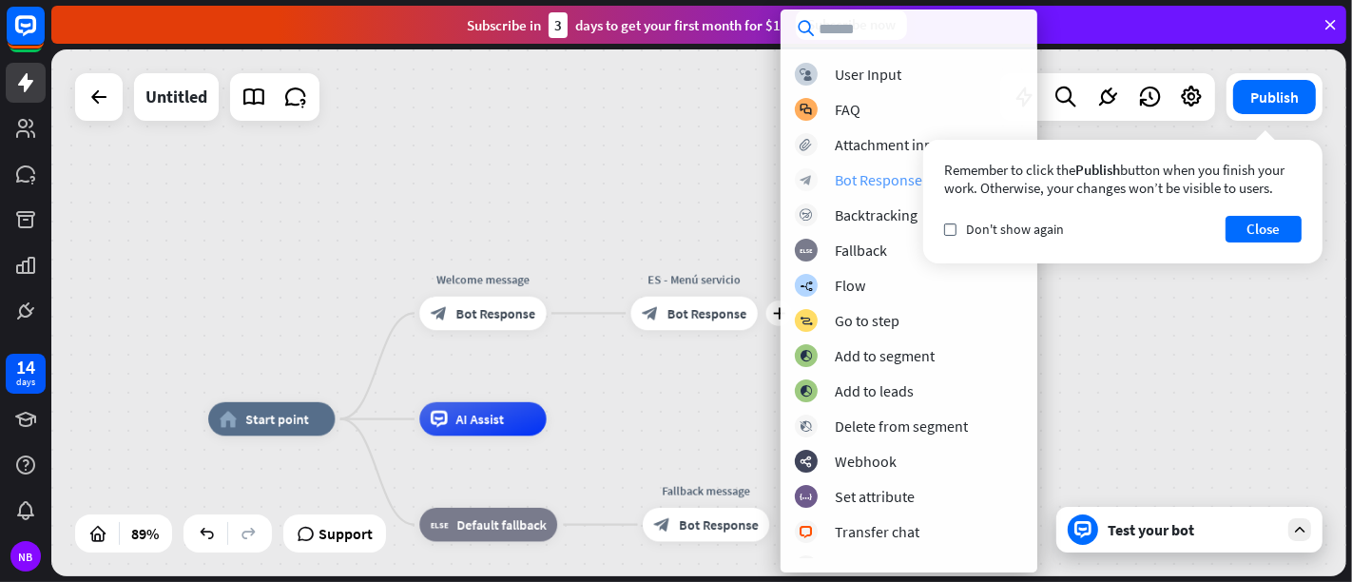
click at [858, 174] on div "Bot Response" at bounding box center [878, 179] width 87 height 19
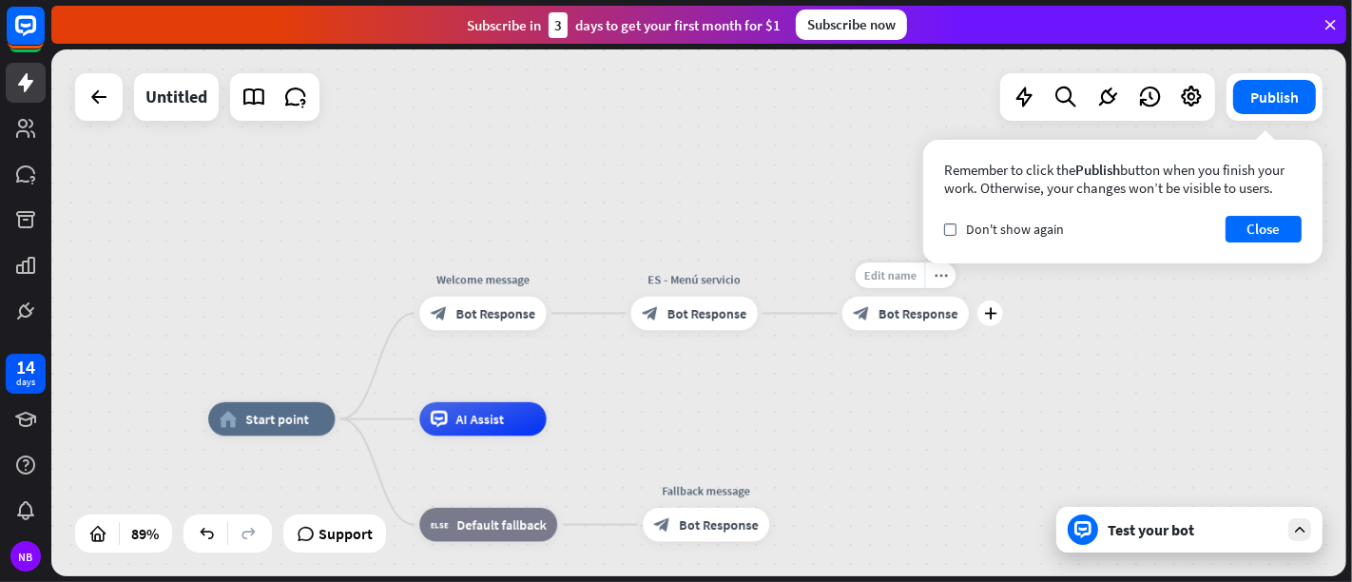
click at [873, 283] on div "Edit name" at bounding box center [890, 275] width 69 height 26
click at [887, 269] on span "Edit name" at bounding box center [889, 274] width 52 height 15
click at [886, 274] on input "**********" at bounding box center [905, 276] width 118 height 24
type input "**********"
click at [894, 392] on div "**********" at bounding box center [698, 312] width 1295 height 527
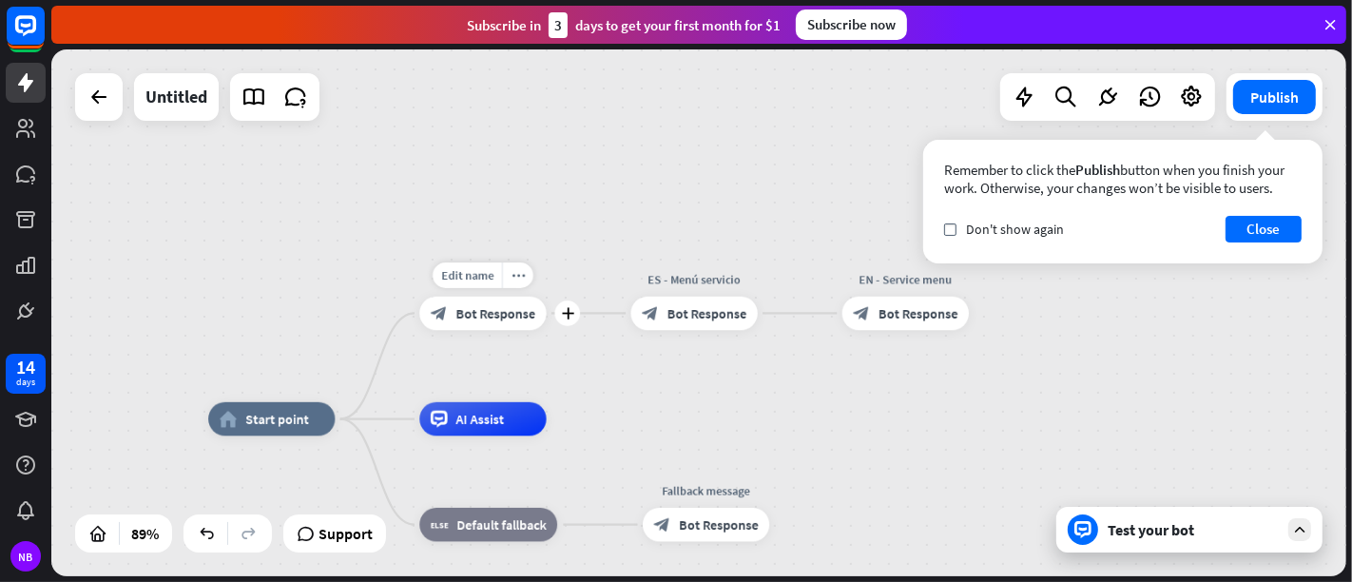
click at [500, 318] on span "Bot Response" at bounding box center [496, 313] width 80 height 17
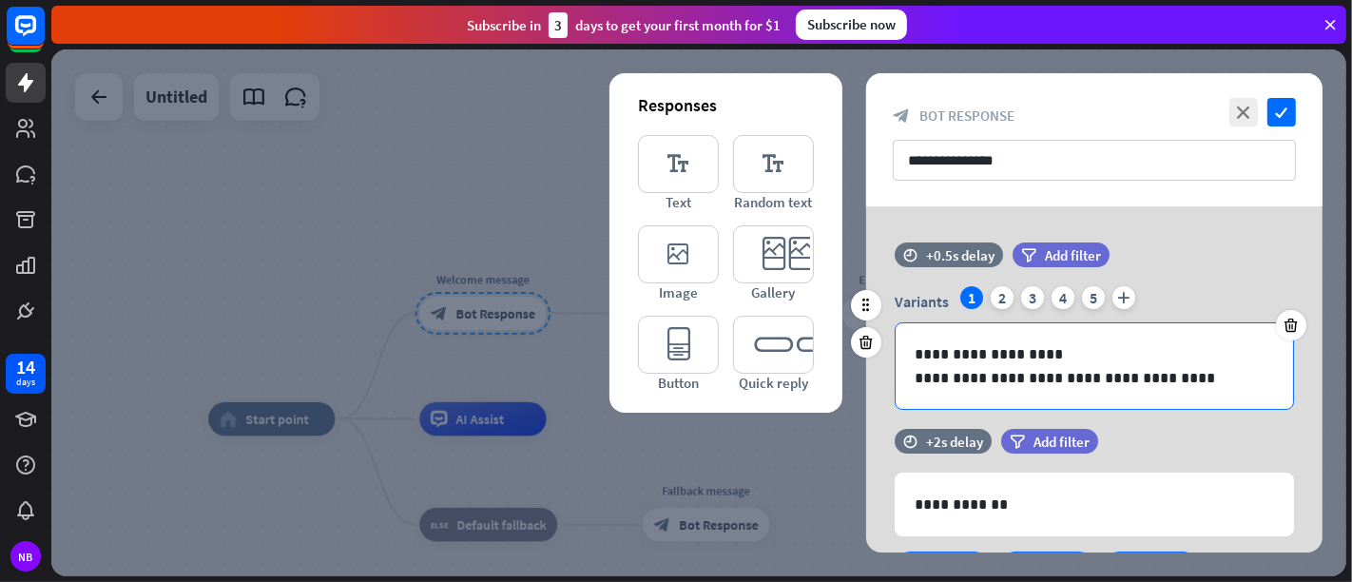
scroll to position [211, 0]
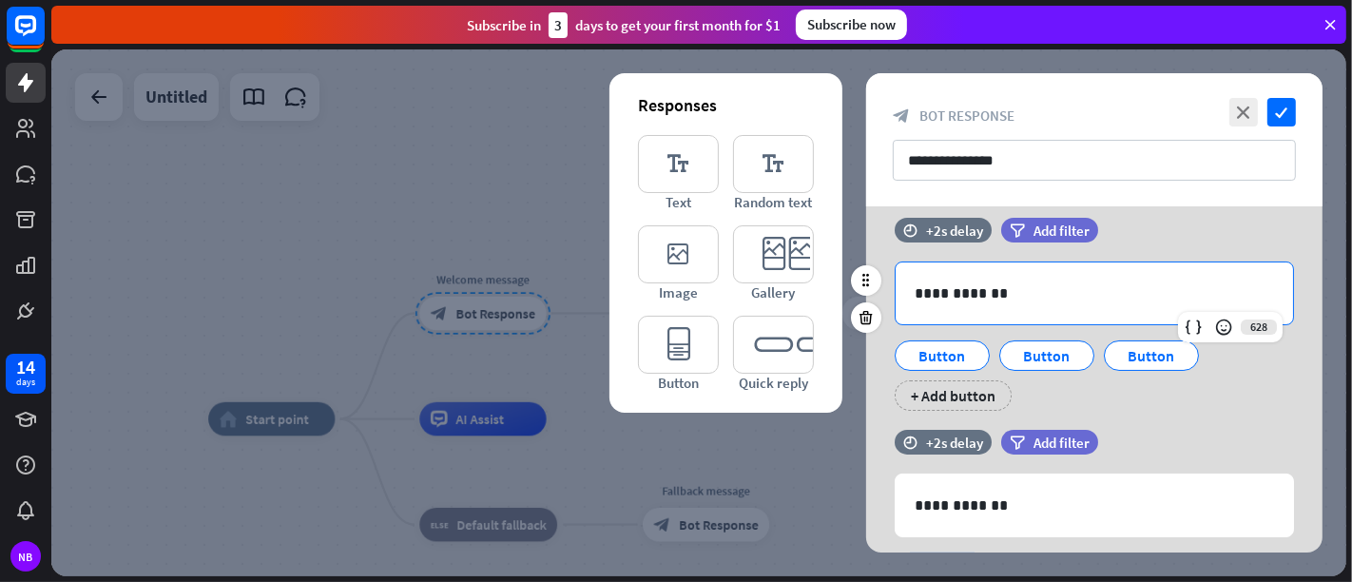
drag, startPoint x: 932, startPoint y: 310, endPoint x: 915, endPoint y: 308, distance: 17.2
click at [915, 308] on div "**********" at bounding box center [1094, 293] width 397 height 62
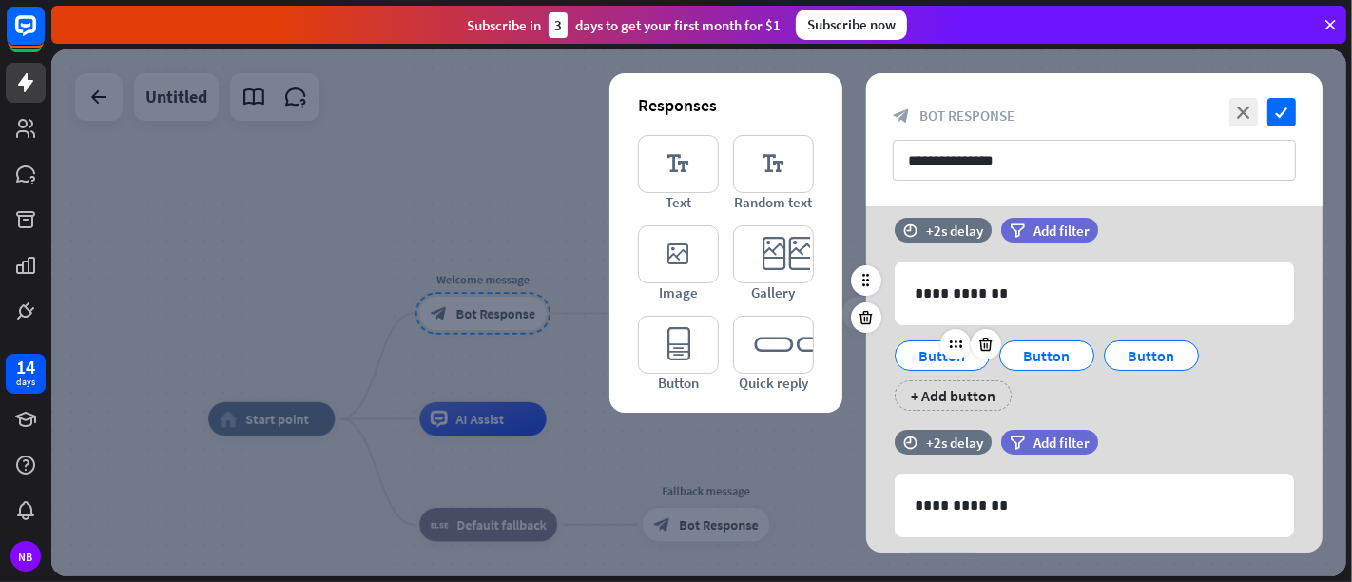
click at [932, 345] on div "Button" at bounding box center [942, 355] width 63 height 29
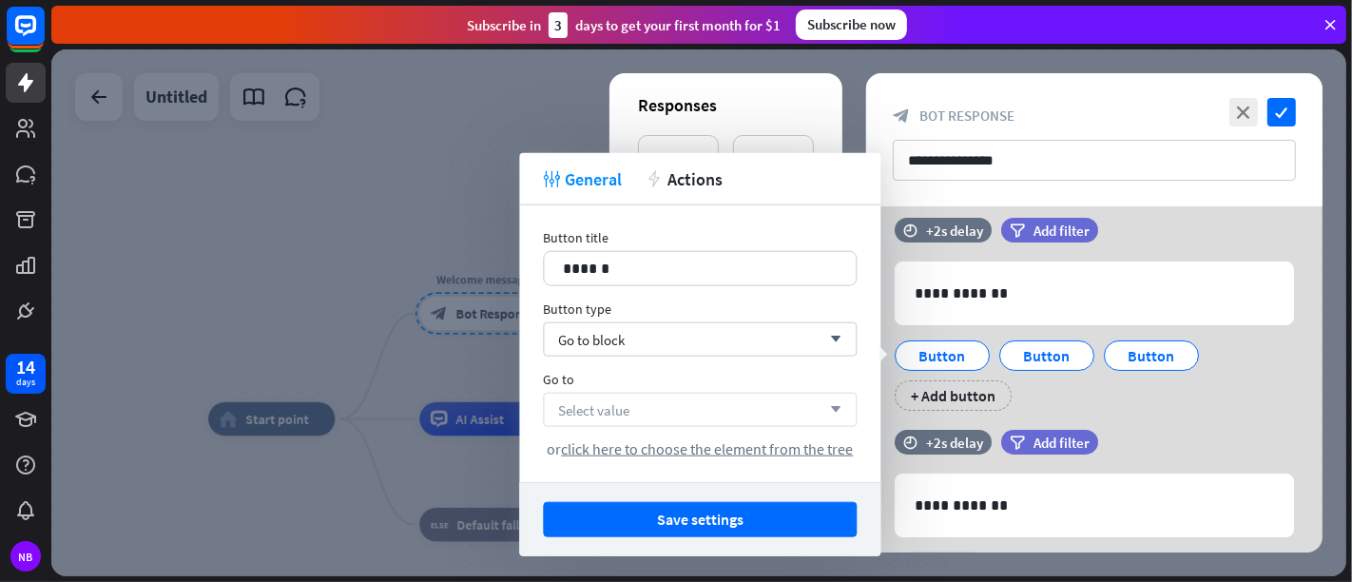
click at [752, 396] on div "Select value arrow_down" at bounding box center [700, 410] width 314 height 34
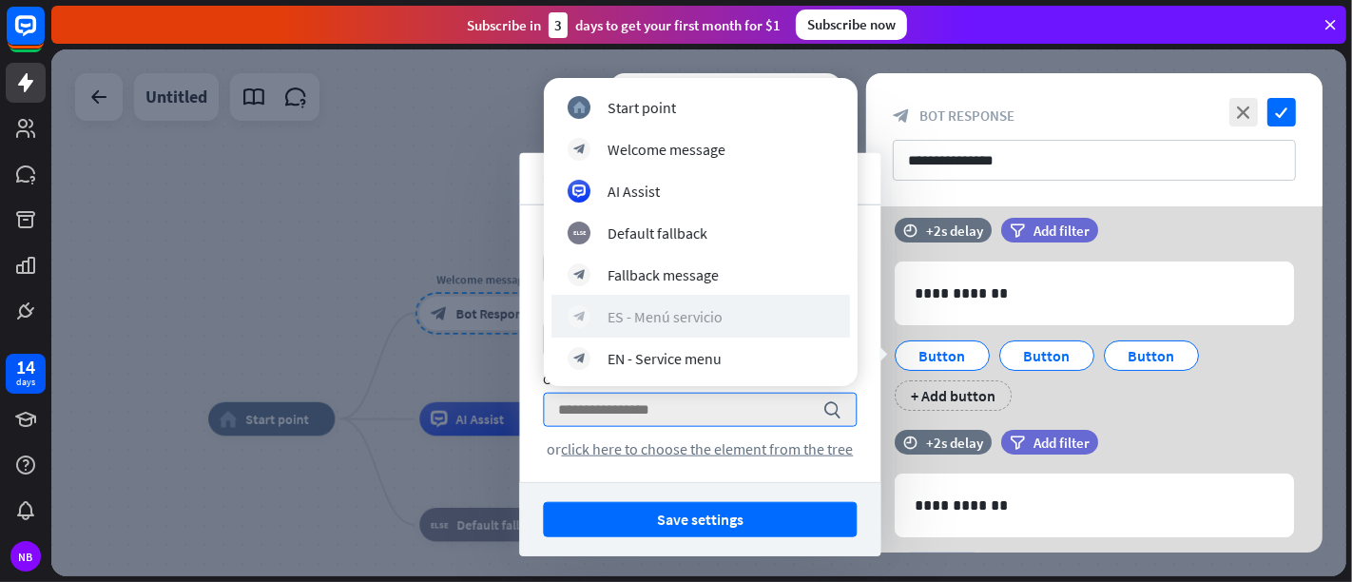
click at [758, 324] on div "block_bot_response ES - Menú servicio" at bounding box center [701, 316] width 266 height 23
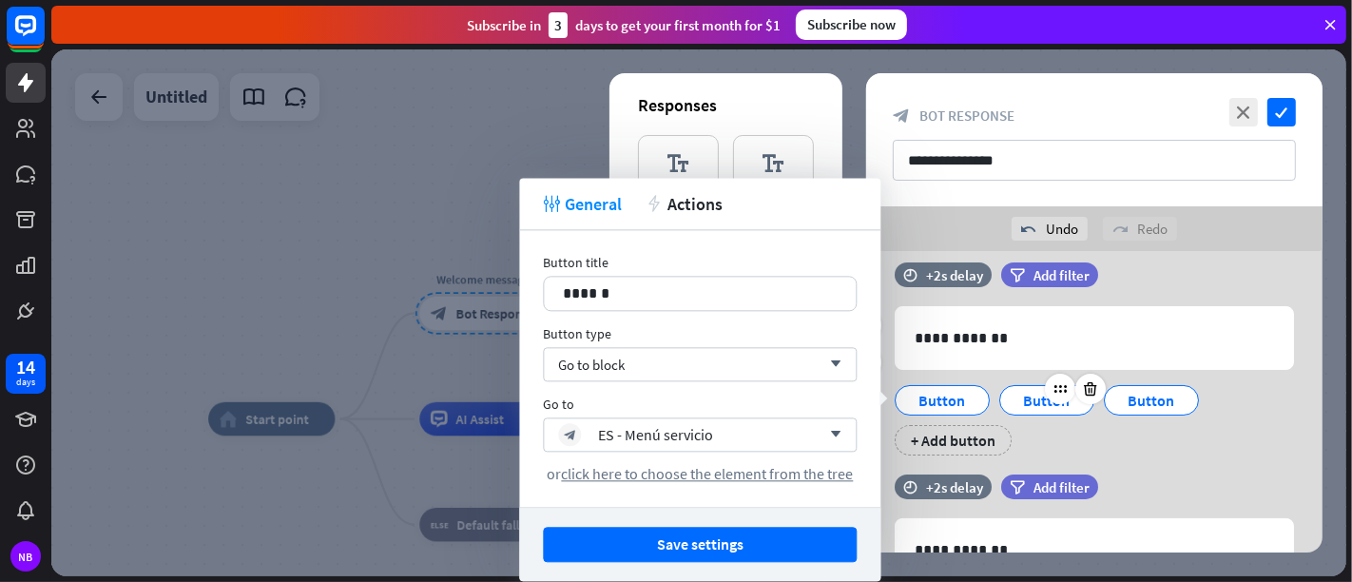
scroll to position [317, 0]
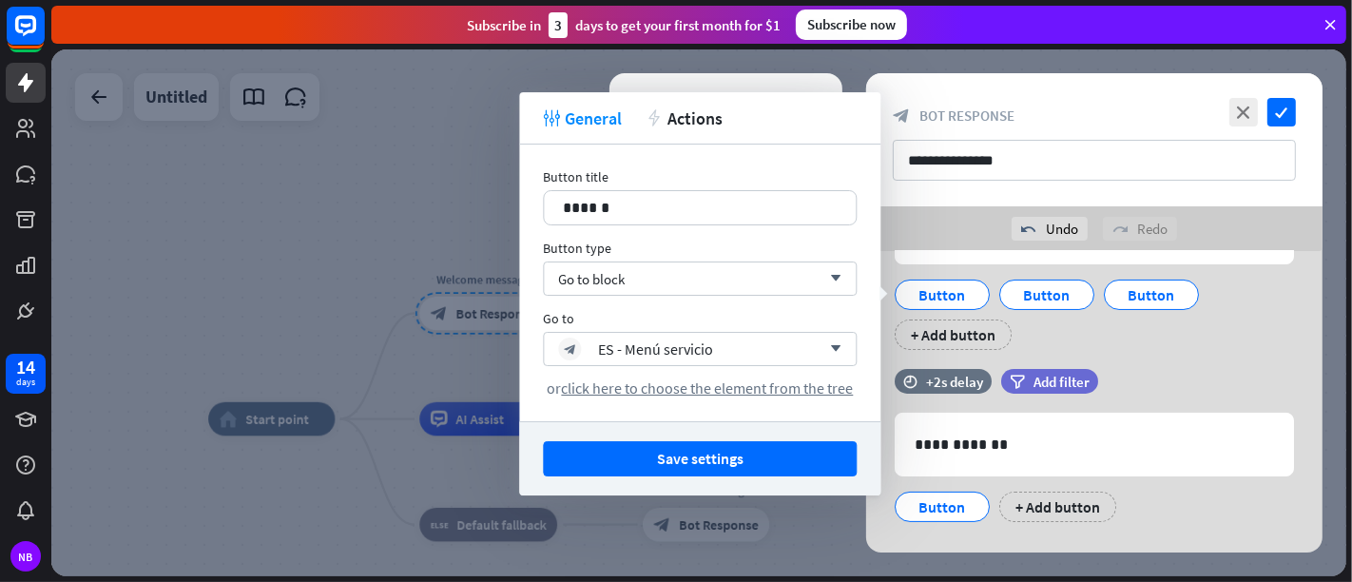
click at [763, 460] on button "Save settings" at bounding box center [700, 458] width 314 height 35
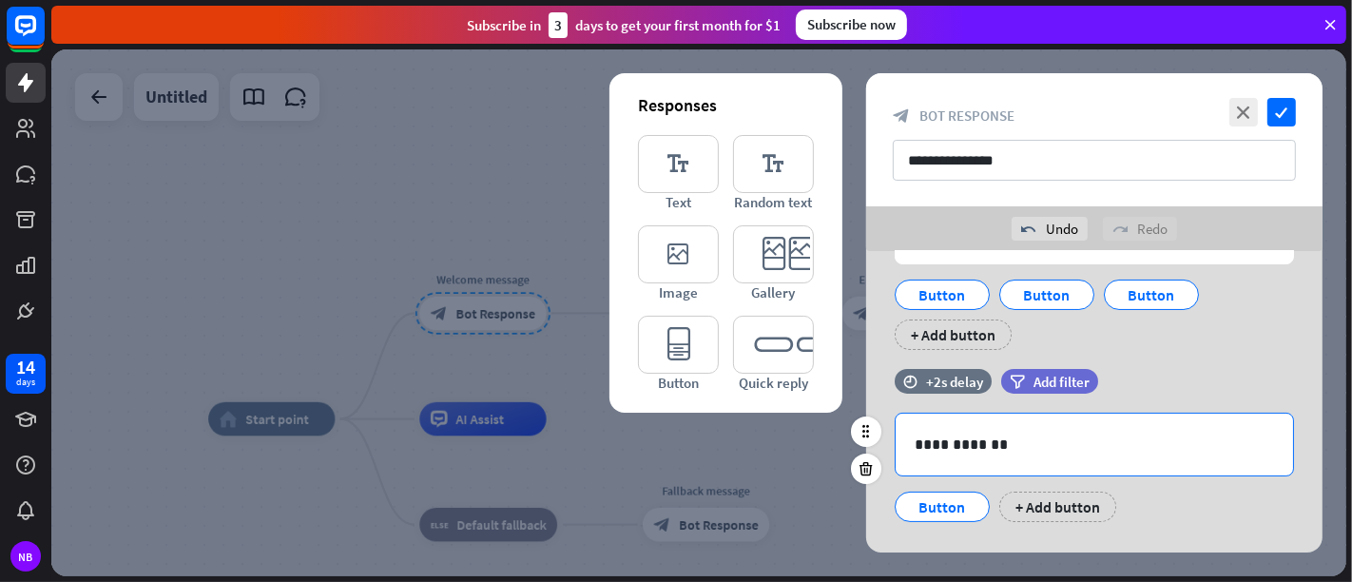
scroll to position [350, 0]
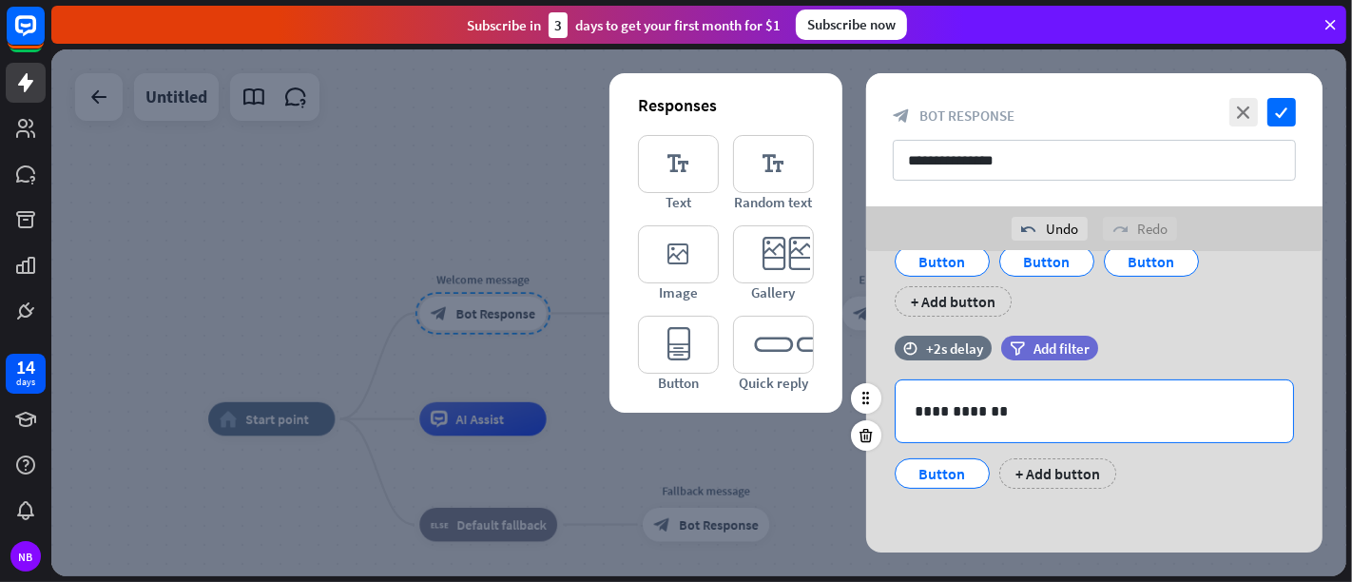
click at [937, 420] on p "**********" at bounding box center [1095, 411] width 360 height 24
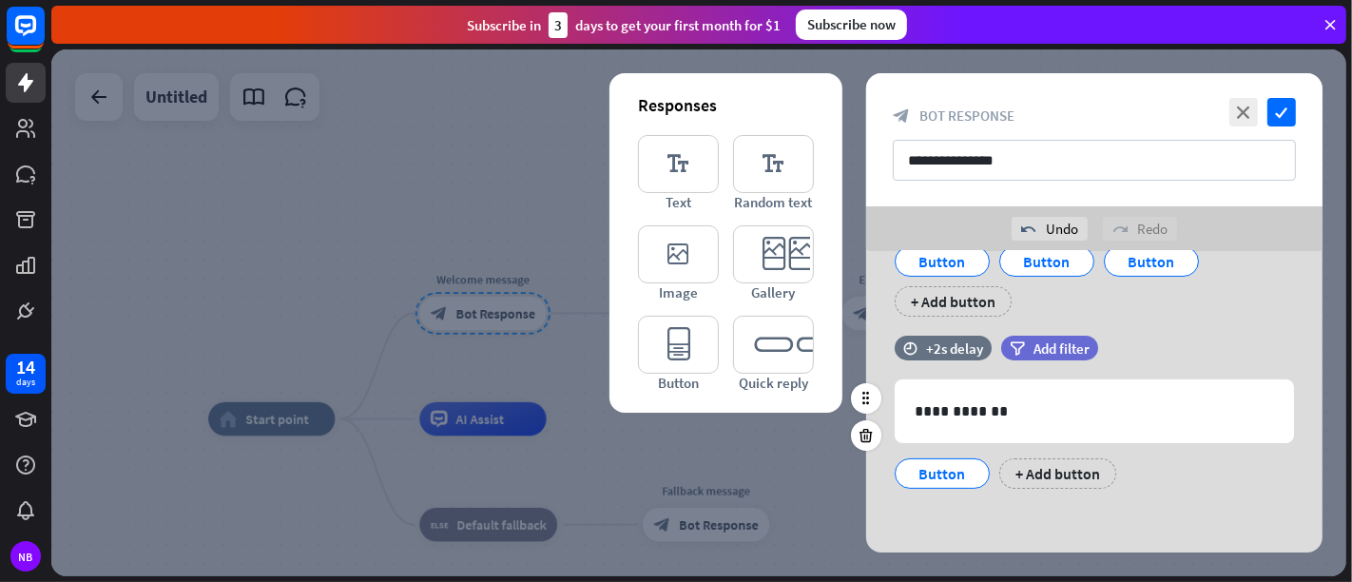
click at [939, 458] on div "Button" at bounding box center [942, 473] width 95 height 30
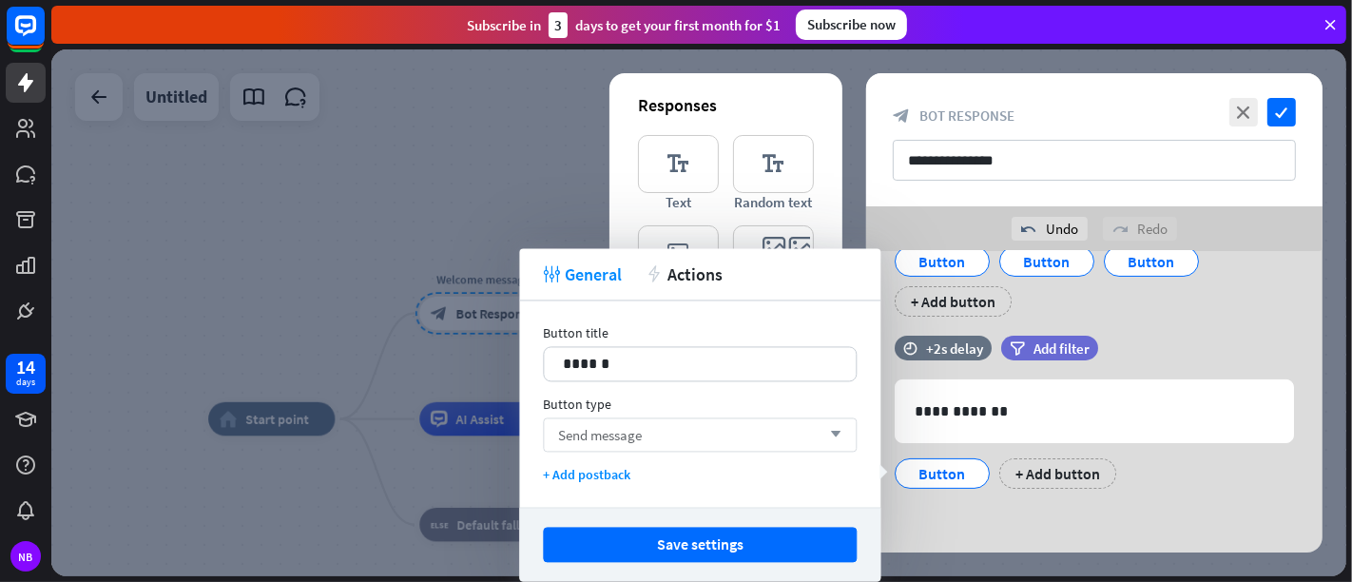
click at [787, 430] on div "Send message arrow_down" at bounding box center [700, 434] width 314 height 34
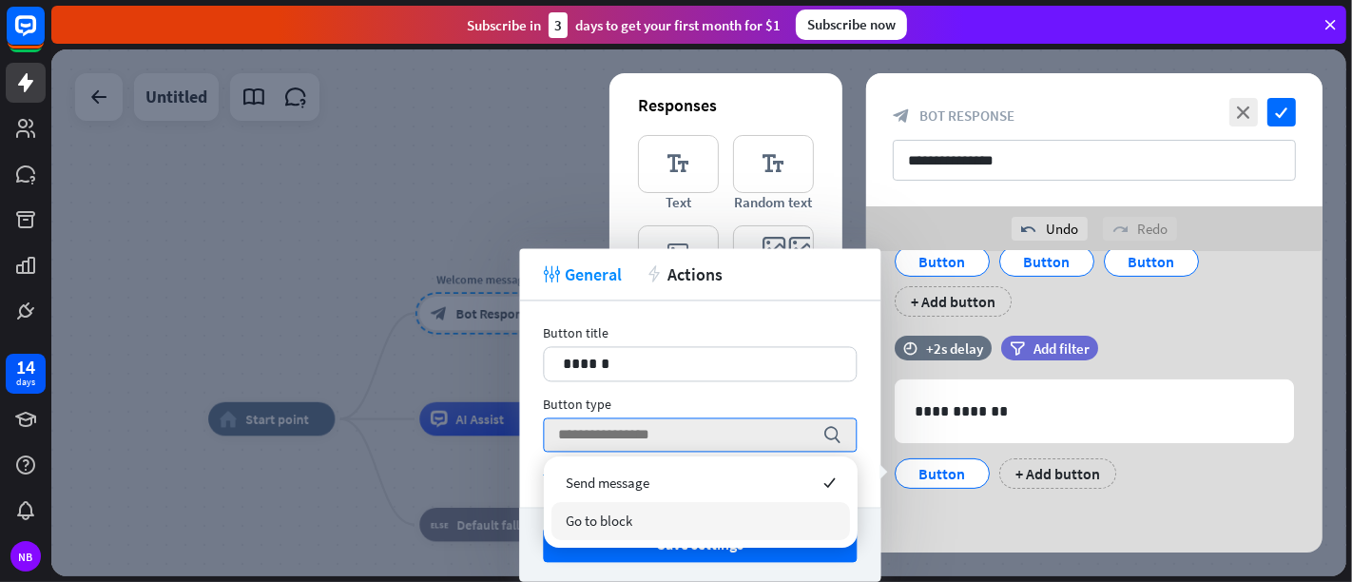
click at [752, 513] on div "Go to block" at bounding box center [700, 521] width 299 height 38
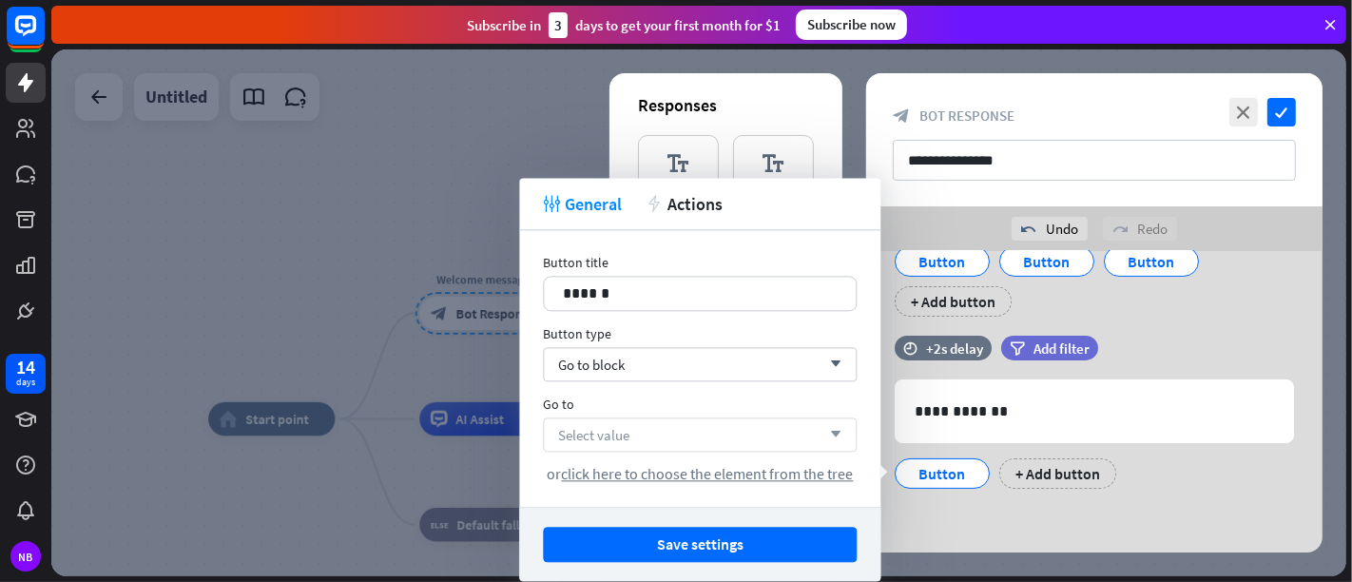
click at [751, 428] on div "Select value arrow_down" at bounding box center [700, 434] width 314 height 34
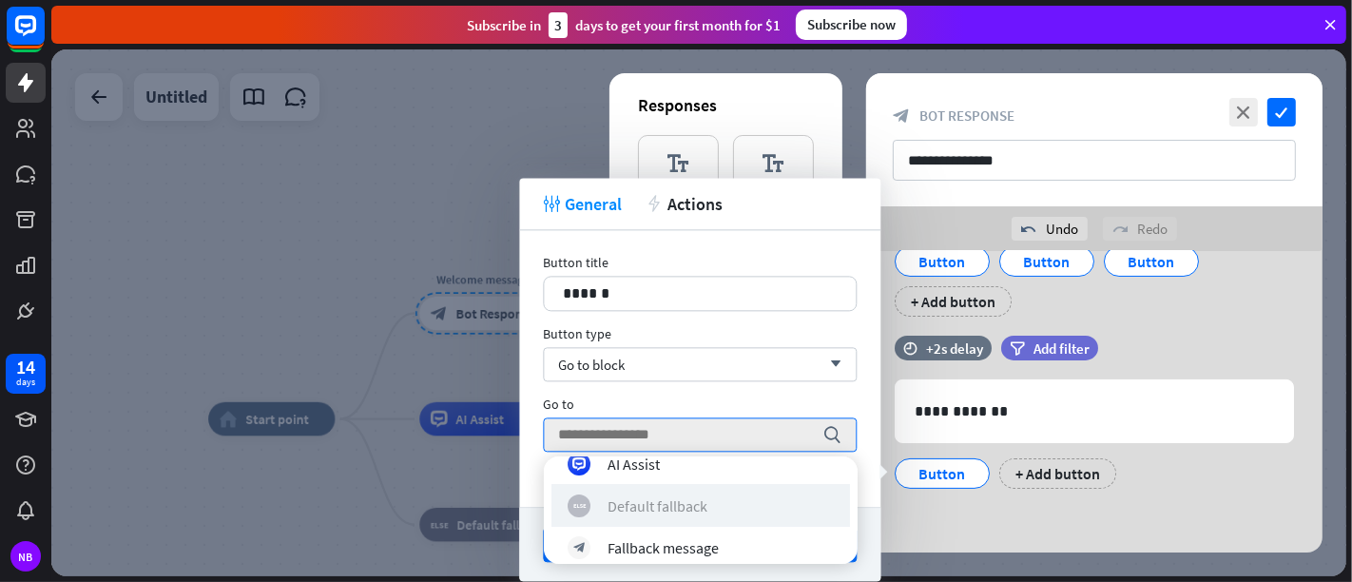
scroll to position [200, 0]
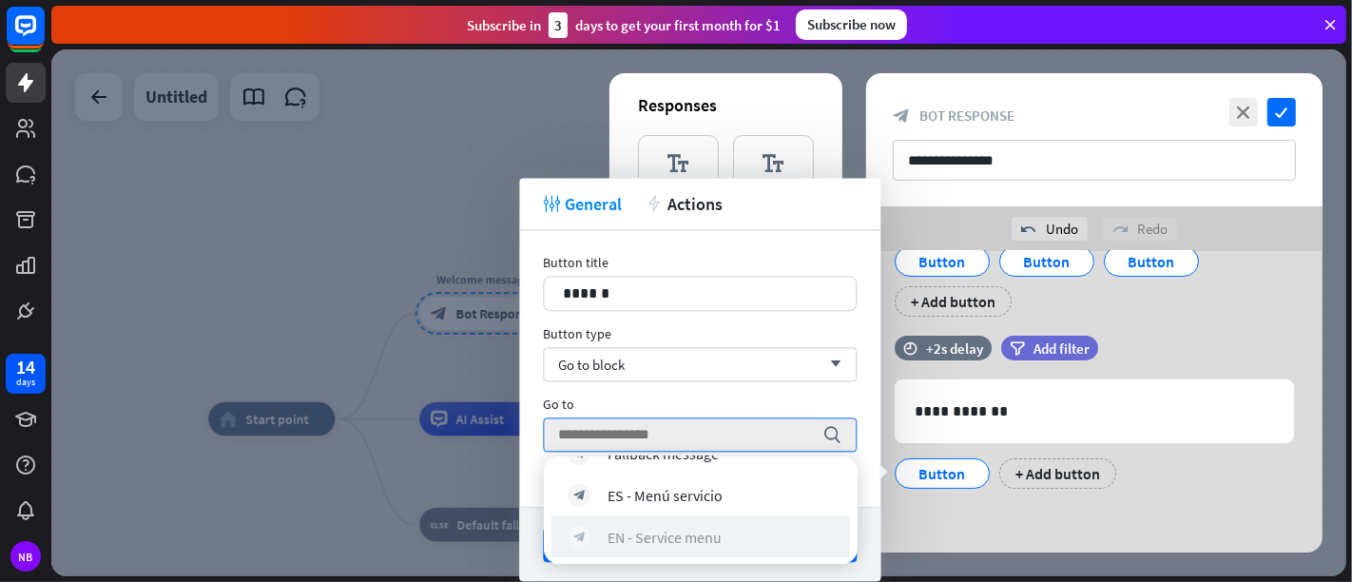
click at [745, 523] on div "block_bot_response EN - Service menu" at bounding box center [701, 536] width 266 height 23
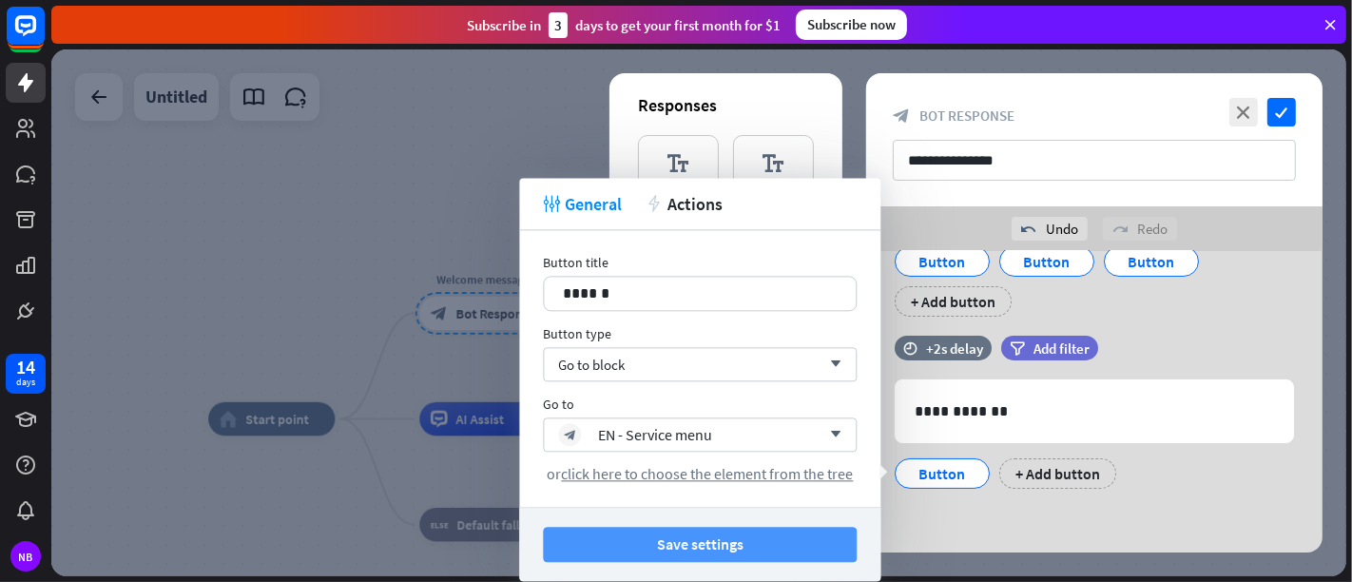
click at [783, 523] on button "Save settings" at bounding box center [700, 544] width 314 height 35
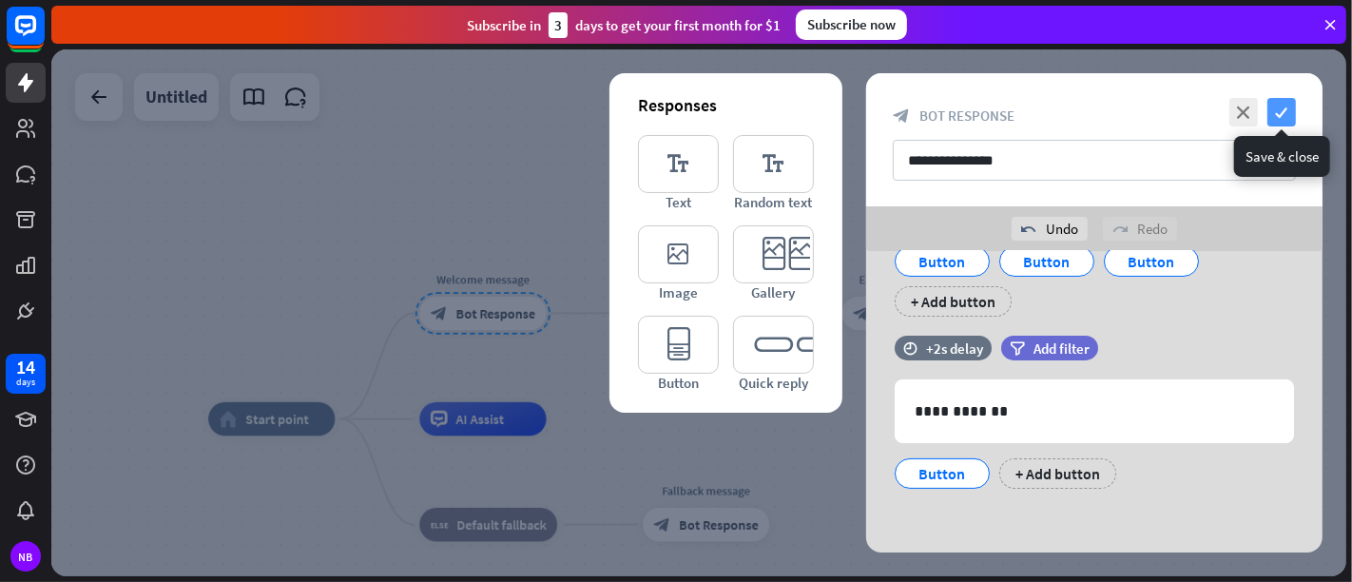
click at [1216, 119] on icon "check" at bounding box center [1281, 112] width 29 height 29
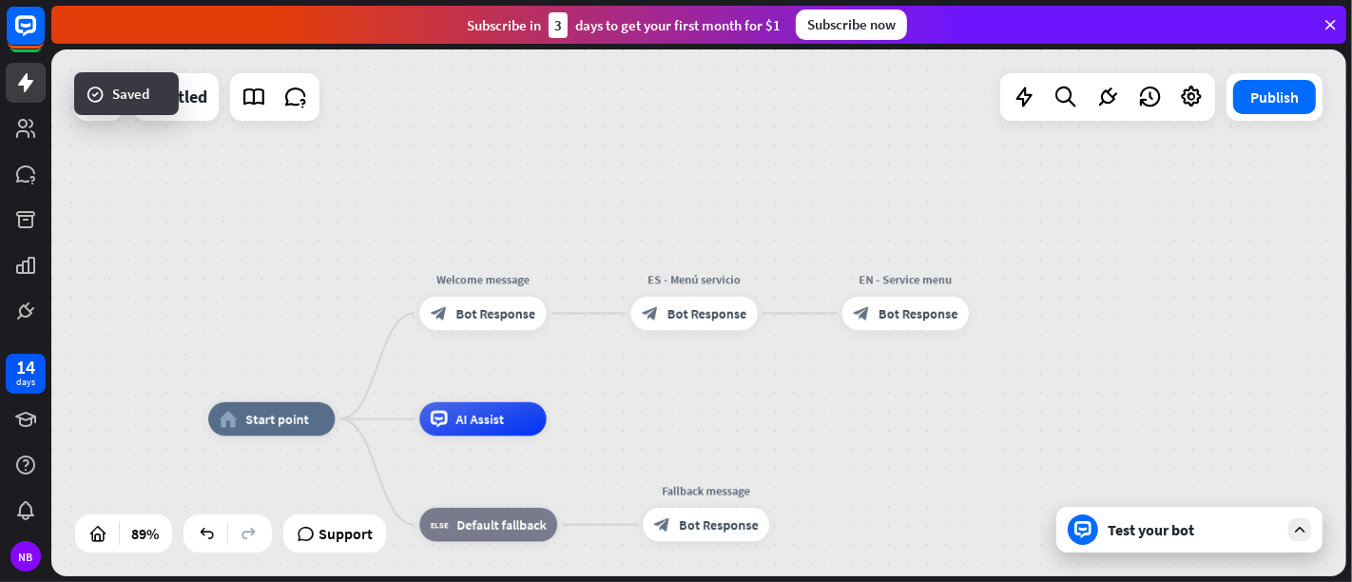
click at [863, 171] on div "home_2 Start point Welcome message block_bot_response Bot Response ES - Menú se…" at bounding box center [698, 312] width 1295 height 527
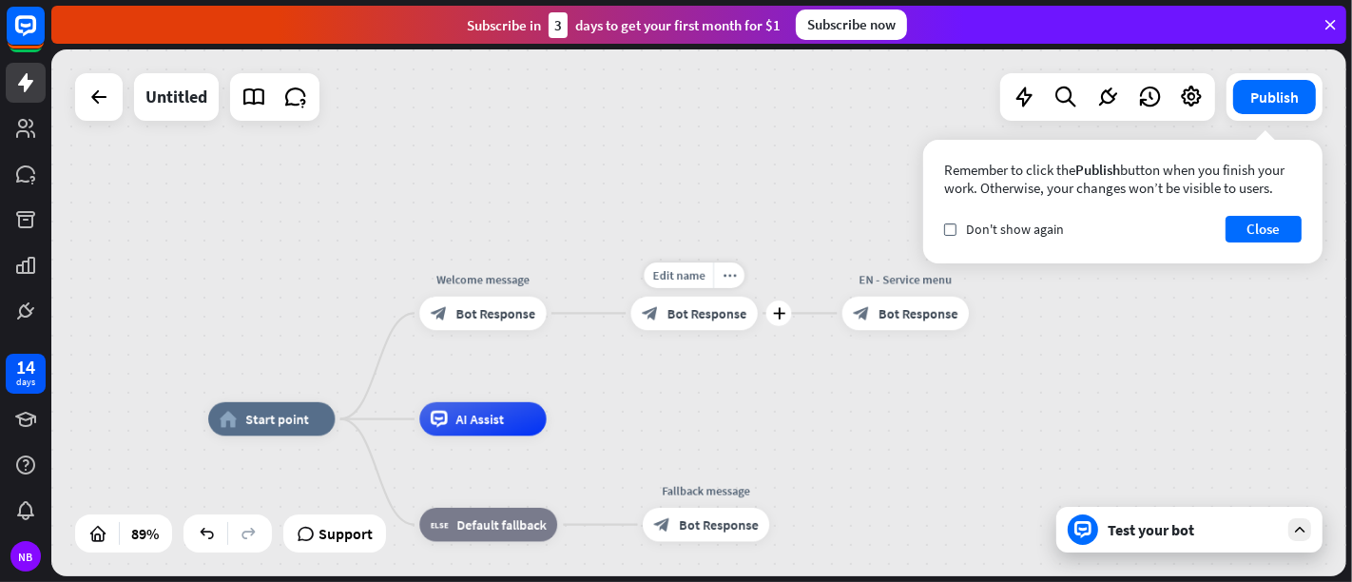
click at [711, 315] on span "Bot Response" at bounding box center [707, 313] width 80 height 17
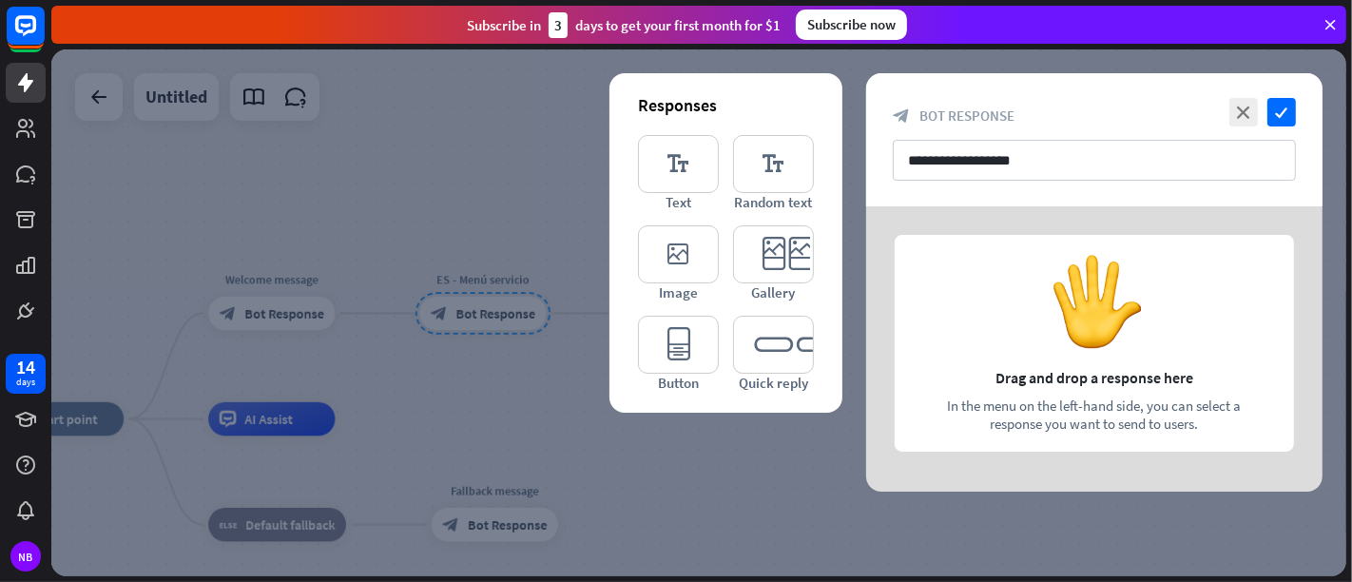
click at [957, 321] on div at bounding box center [1094, 348] width 456 height 285
click at [1091, 375] on div at bounding box center [1094, 348] width 456 height 285
click at [963, 350] on div at bounding box center [1094, 348] width 456 height 285
click at [961, 346] on div at bounding box center [1094, 348] width 456 height 285
click at [1105, 384] on div at bounding box center [1094, 348] width 456 height 285
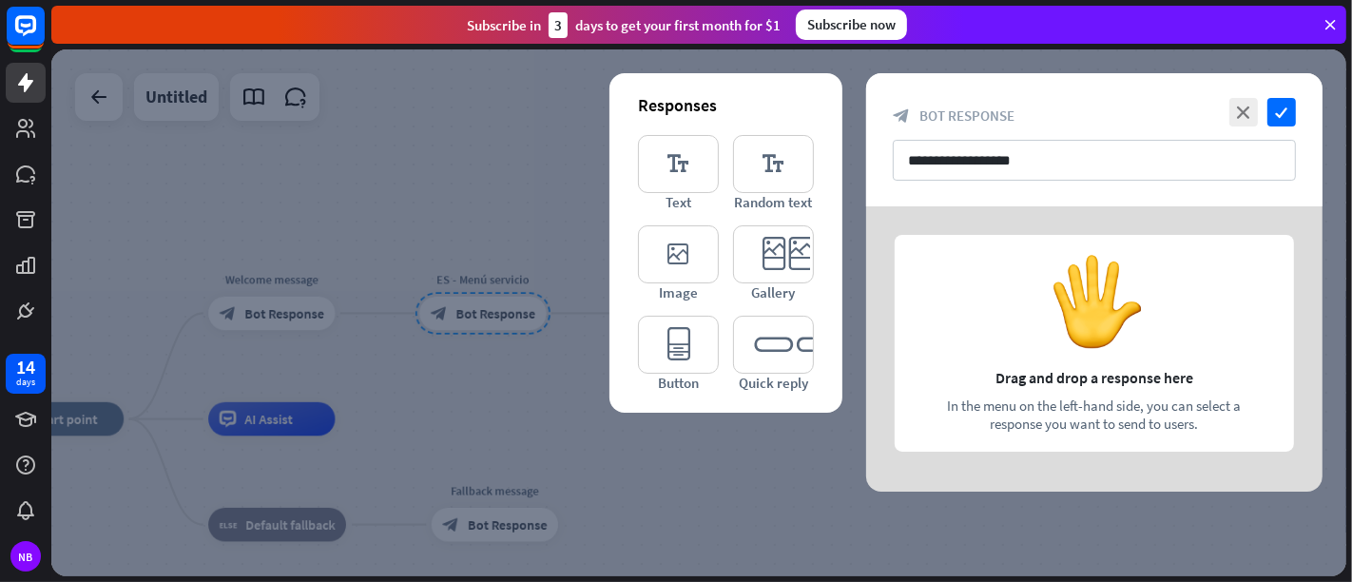
click at [1110, 297] on div at bounding box center [1094, 348] width 456 height 285
click at [705, 178] on icon "editor_text" at bounding box center [678, 164] width 81 height 58
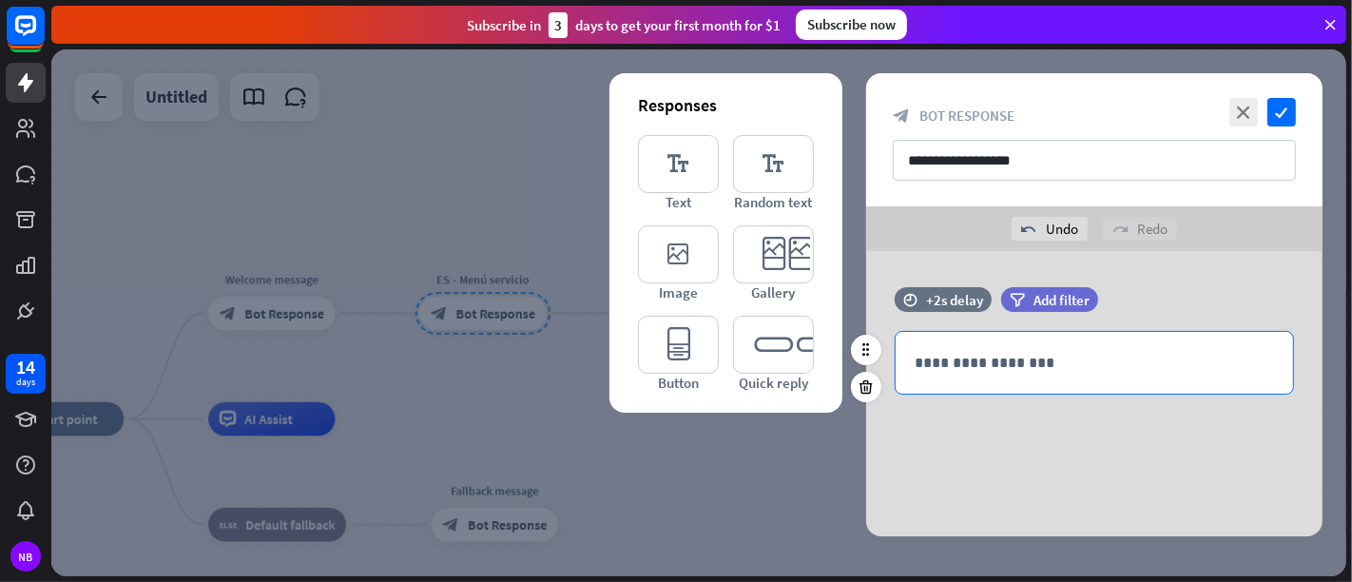
click at [970, 365] on p "**********" at bounding box center [1094, 363] width 359 height 24
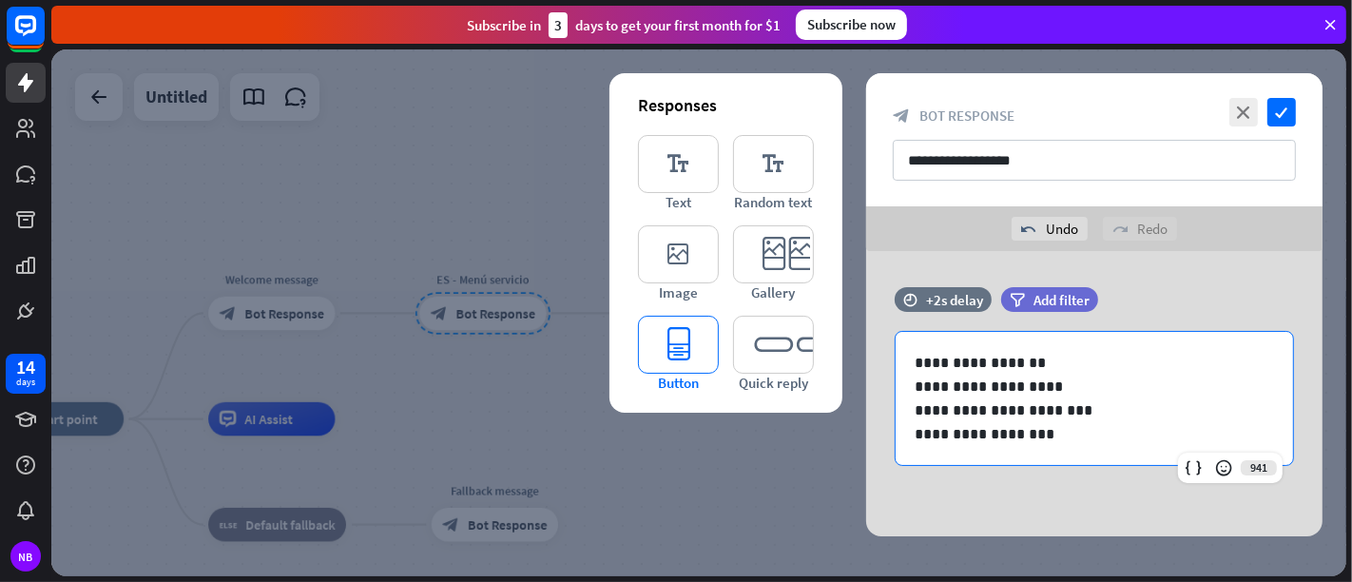
click at [708, 355] on icon "editor_button" at bounding box center [678, 345] width 81 height 58
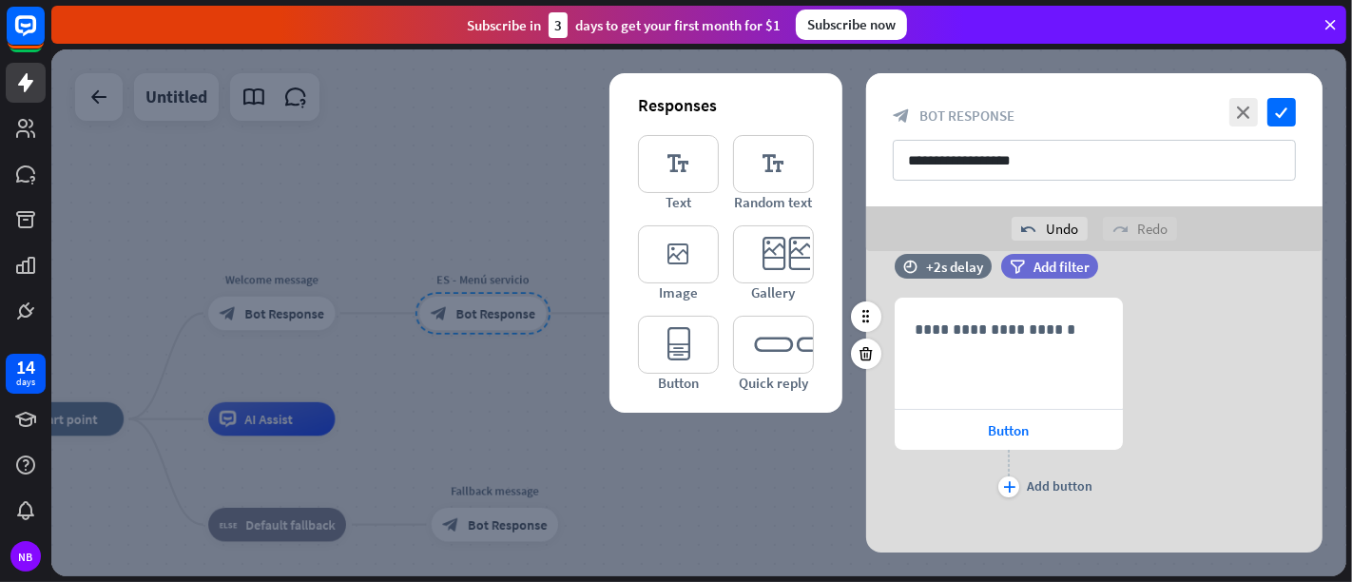
scroll to position [233, 0]
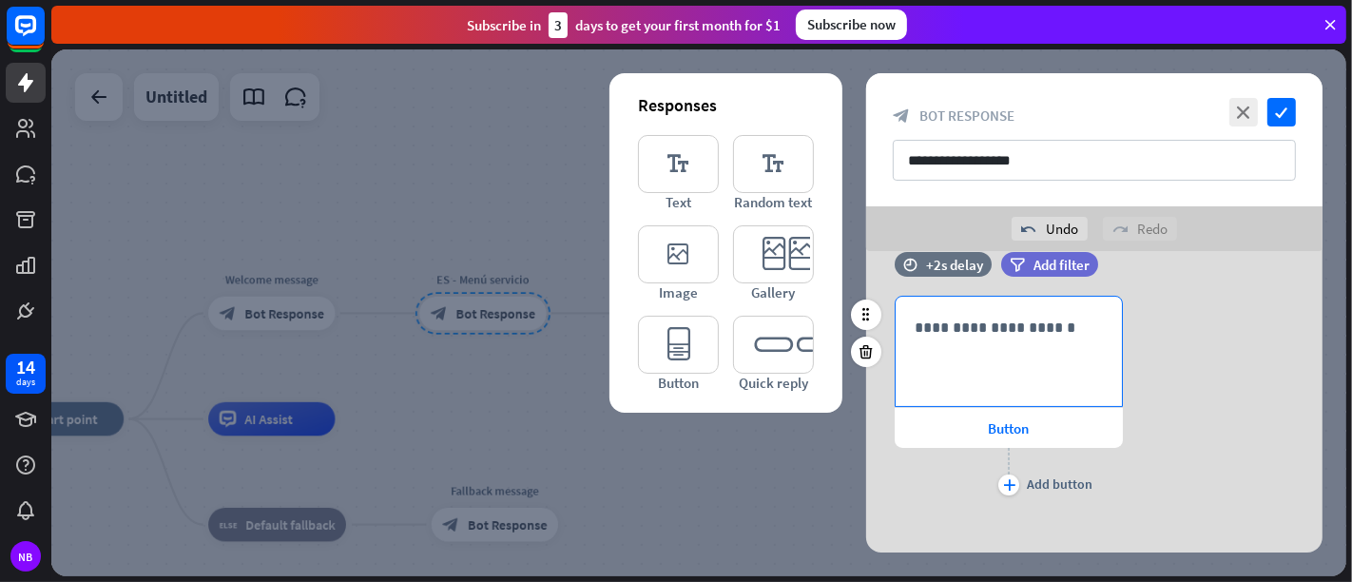
click at [937, 348] on div "**********" at bounding box center [1009, 351] width 226 height 109
click at [996, 425] on span "Button" at bounding box center [1009, 428] width 41 height 18
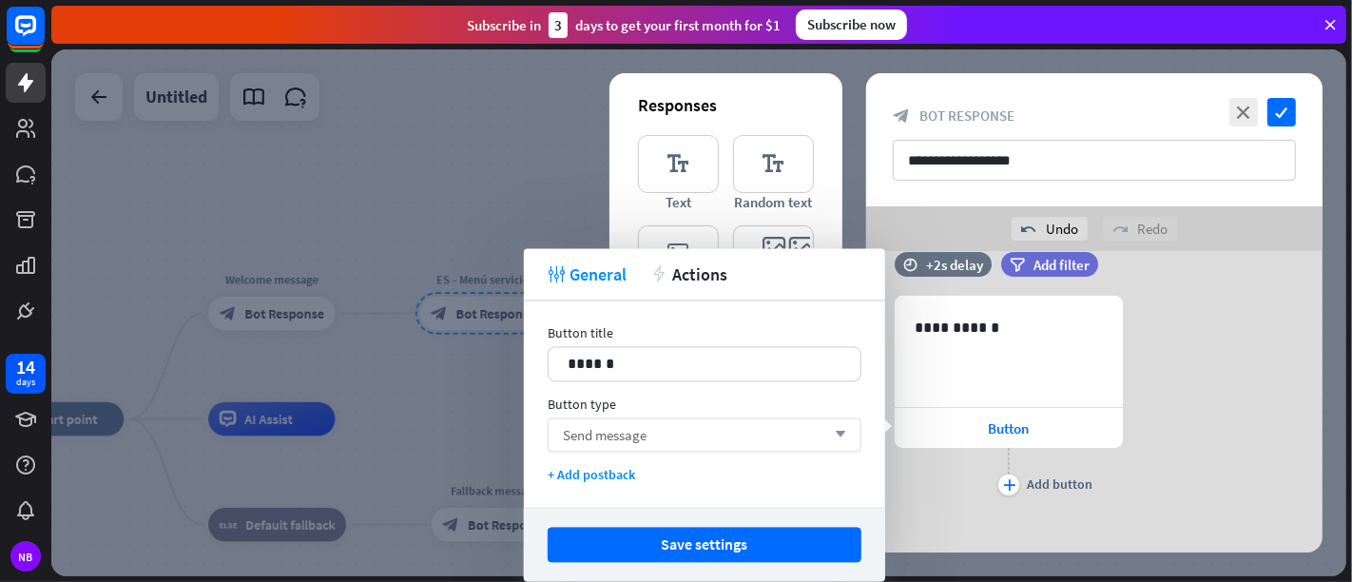
click at [728, 429] on div "Send message arrow_down" at bounding box center [705, 434] width 314 height 34
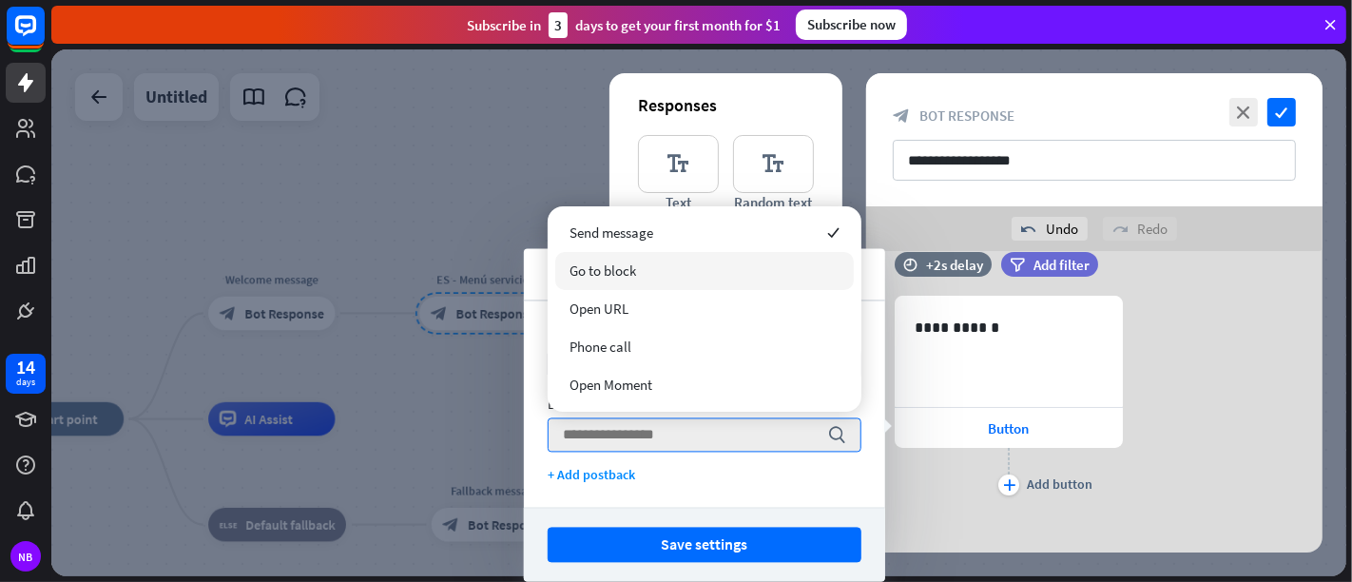
click at [673, 271] on div "Go to block" at bounding box center [704, 271] width 299 height 38
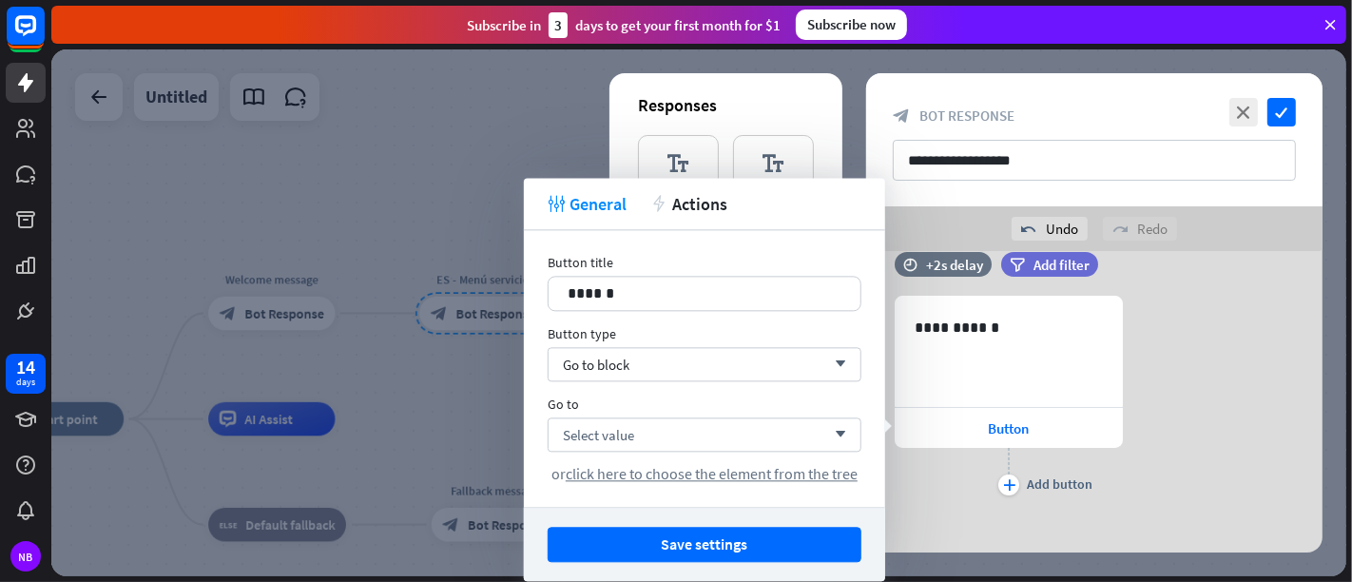
click at [1179, 346] on div "**********" at bounding box center [1094, 398] width 456 height 204
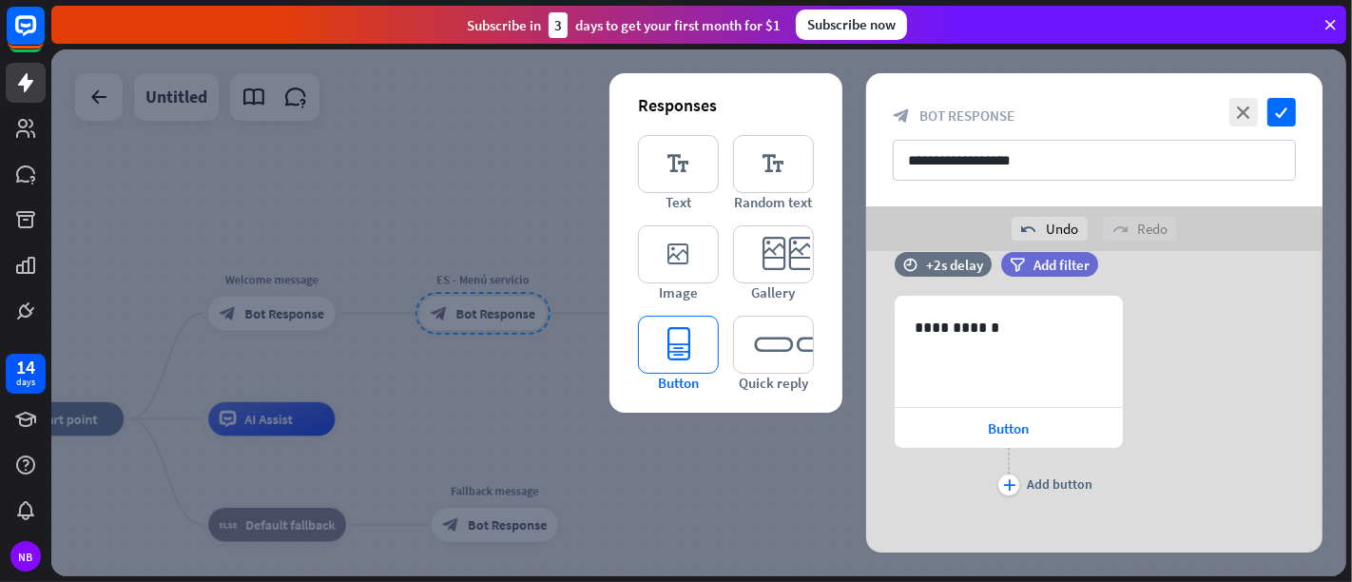
click at [697, 341] on icon "editor_button" at bounding box center [678, 345] width 81 height 58
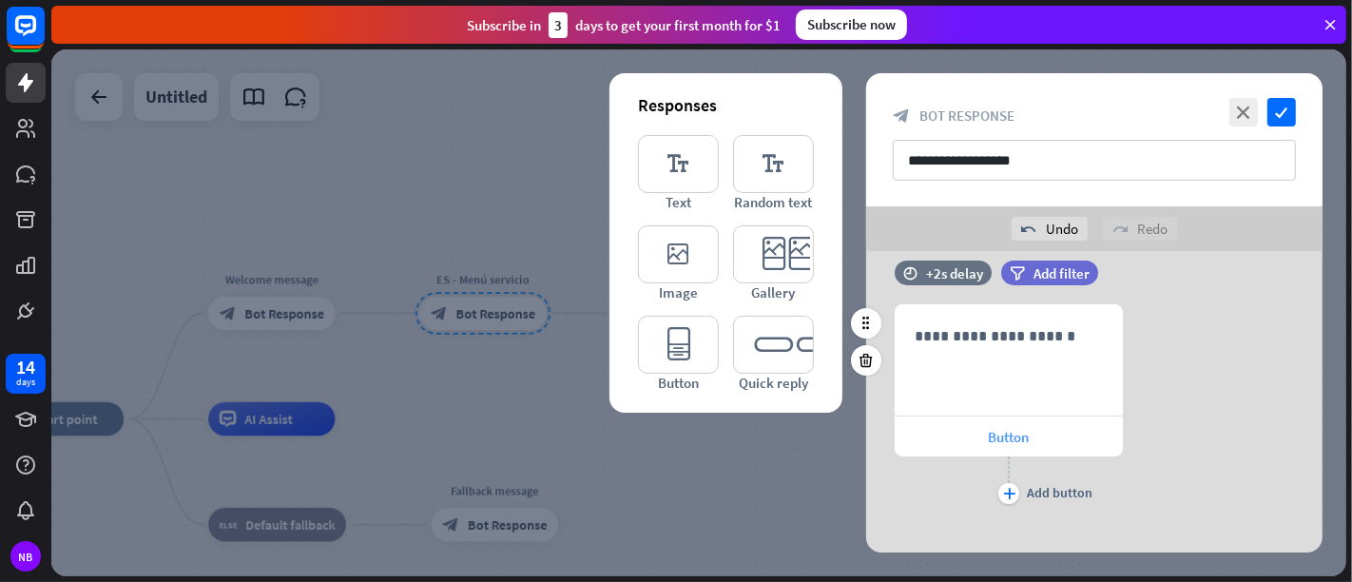
scroll to position [499, 0]
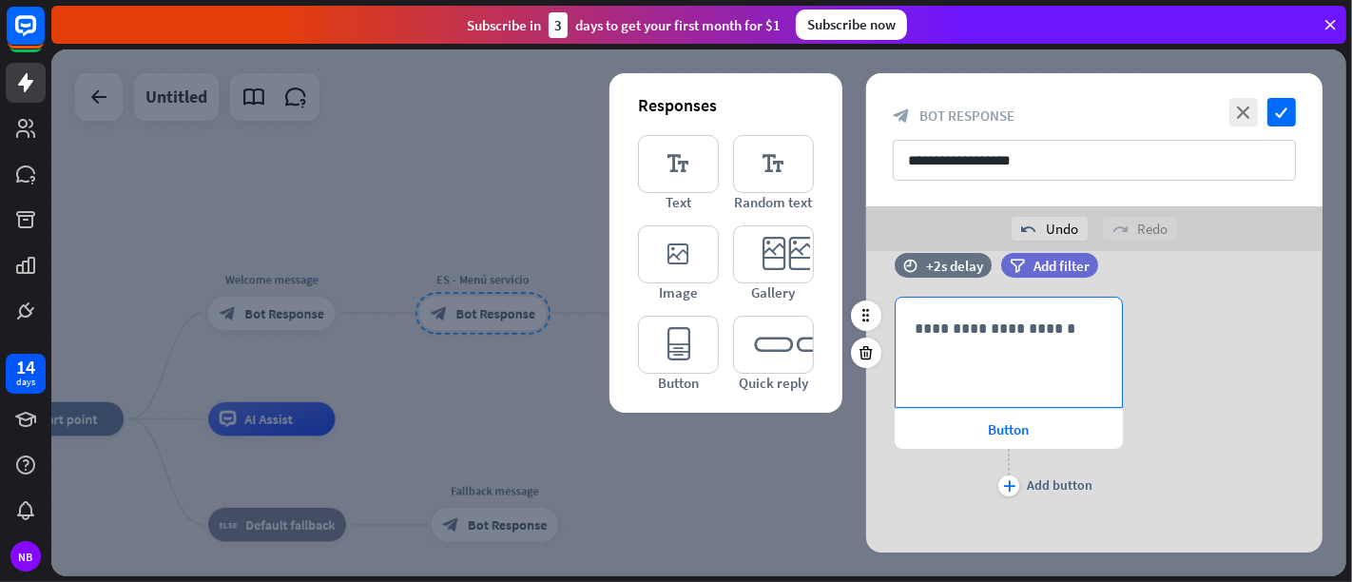
click at [951, 343] on div "**********" at bounding box center [1009, 352] width 226 height 109
click at [983, 336] on p "**********" at bounding box center [1009, 329] width 188 height 24
click at [1005, 421] on span "Button" at bounding box center [1009, 429] width 41 height 18
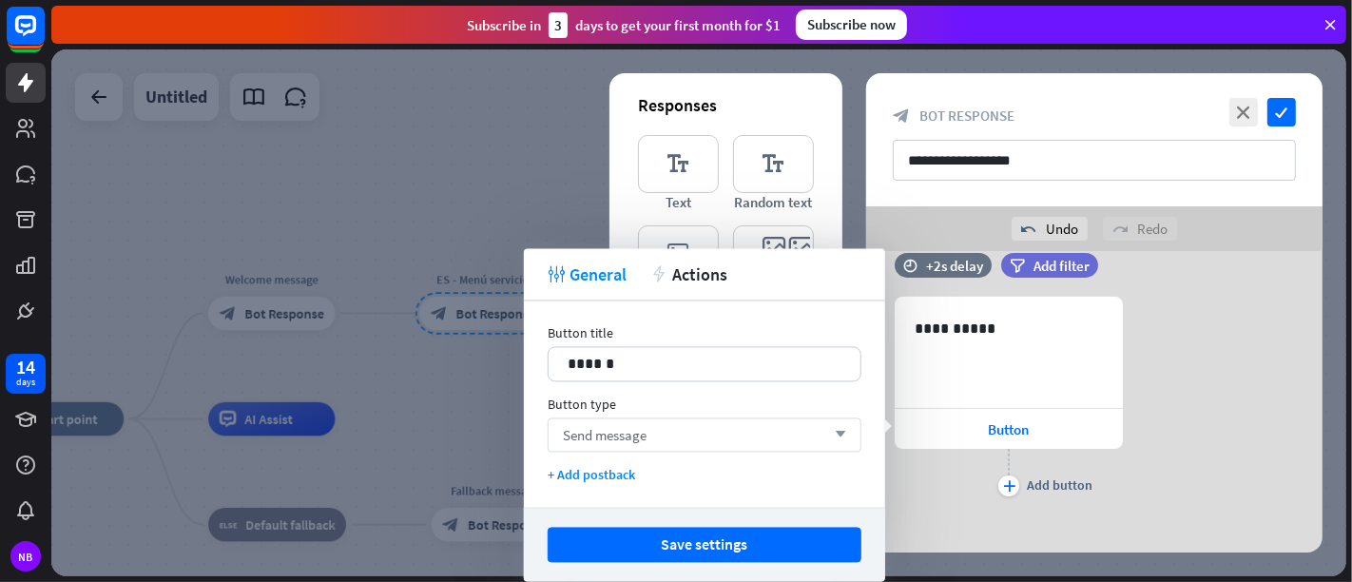
click at [768, 425] on div "Send message arrow_down" at bounding box center [705, 434] width 314 height 34
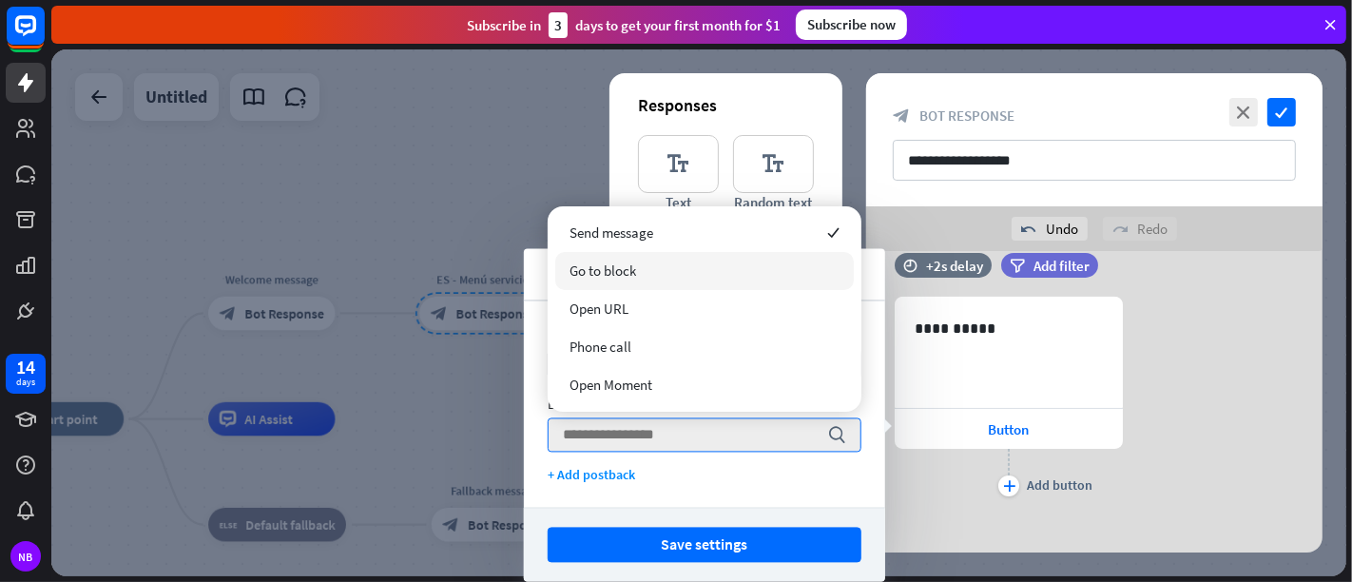
click at [721, 275] on div "Go to block" at bounding box center [704, 271] width 299 height 38
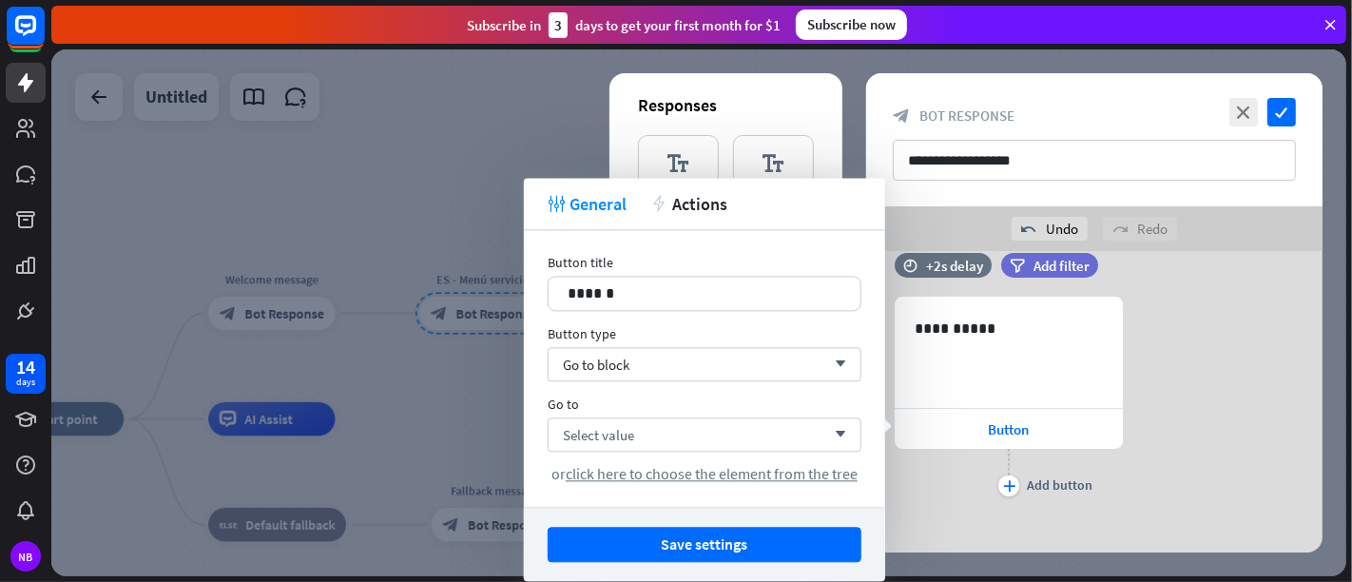
click at [1189, 400] on div "**********" at bounding box center [1094, 399] width 456 height 204
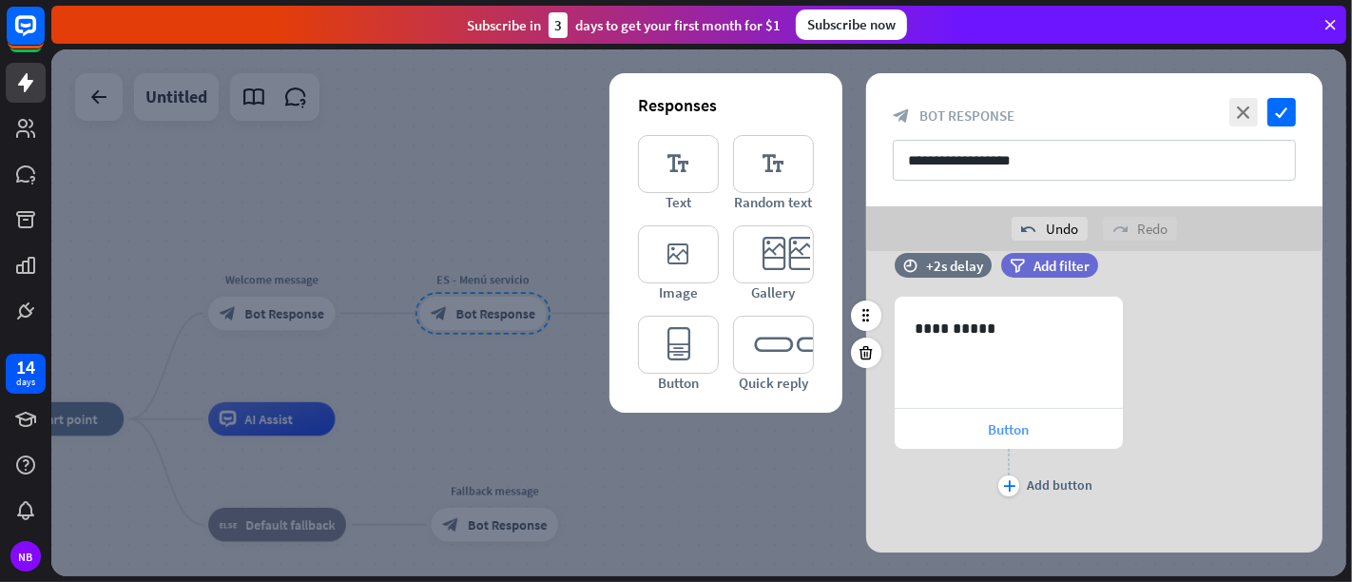
click at [1047, 416] on div "Button" at bounding box center [1009, 429] width 228 height 40
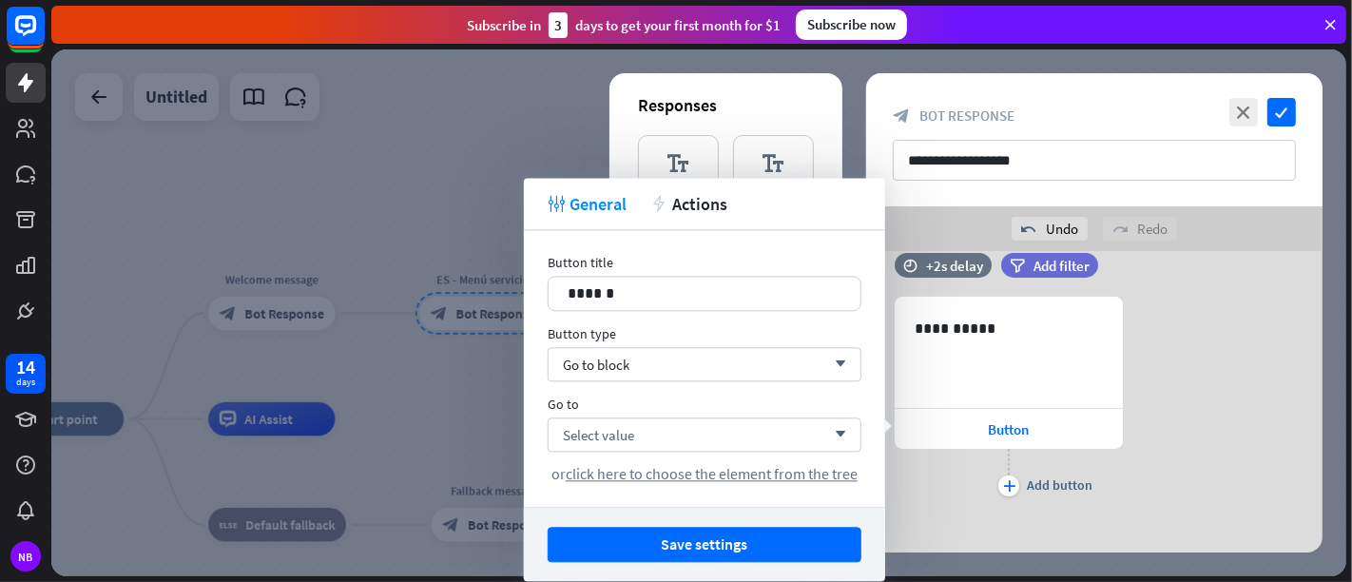
click at [1196, 356] on div "**********" at bounding box center [1094, 399] width 456 height 204
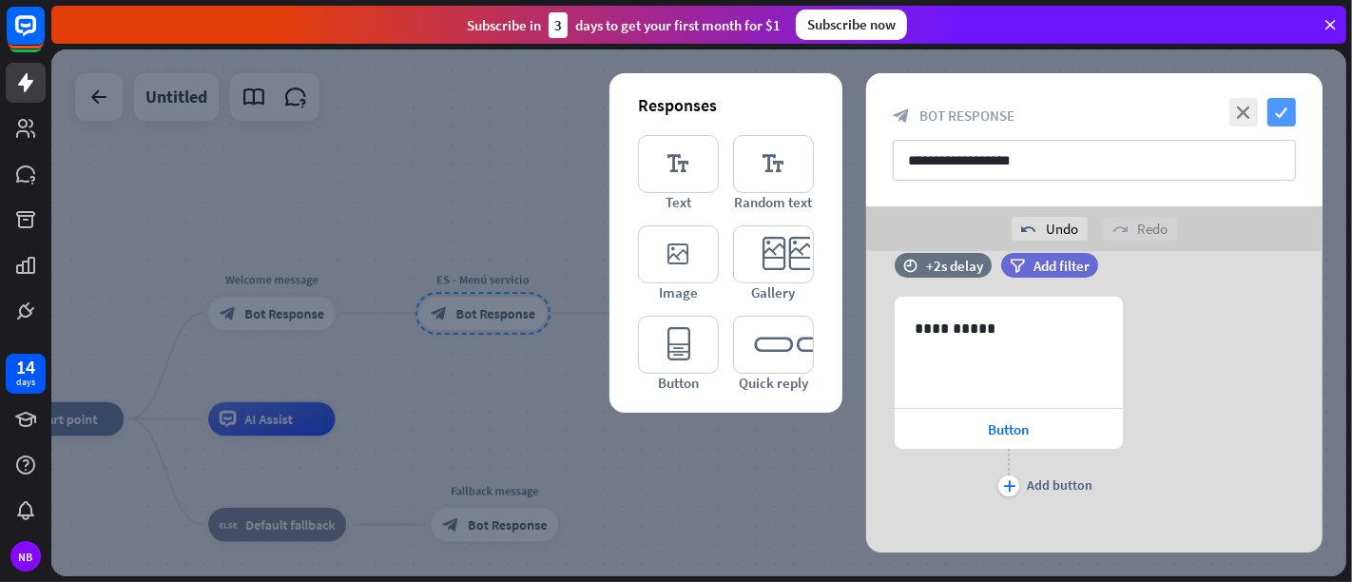
click at [1216, 114] on icon "check" at bounding box center [1281, 112] width 29 height 29
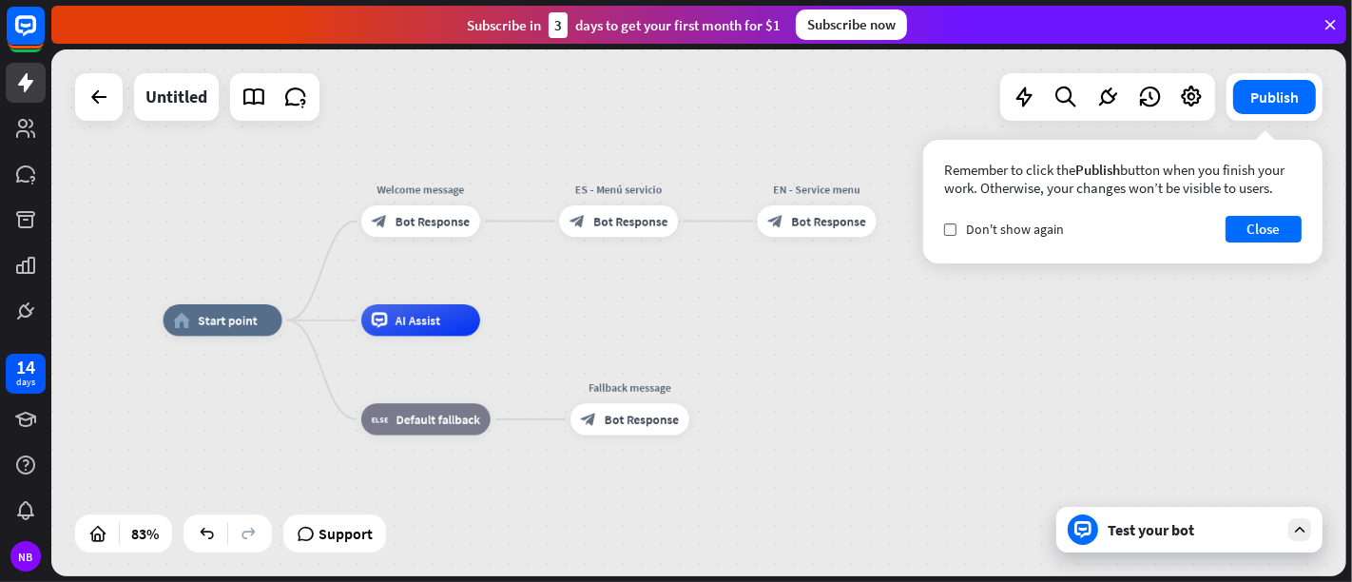
drag, startPoint x: 727, startPoint y: 369, endPoint x: 836, endPoint y: 279, distance: 141.1
click at [836, 279] on div "home_2 Start point Welcome message block_bot_response Bot Response ES - Menú se…" at bounding box center [698, 312] width 1295 height 527
click at [803, 222] on span "Bot Response" at bounding box center [828, 221] width 74 height 16
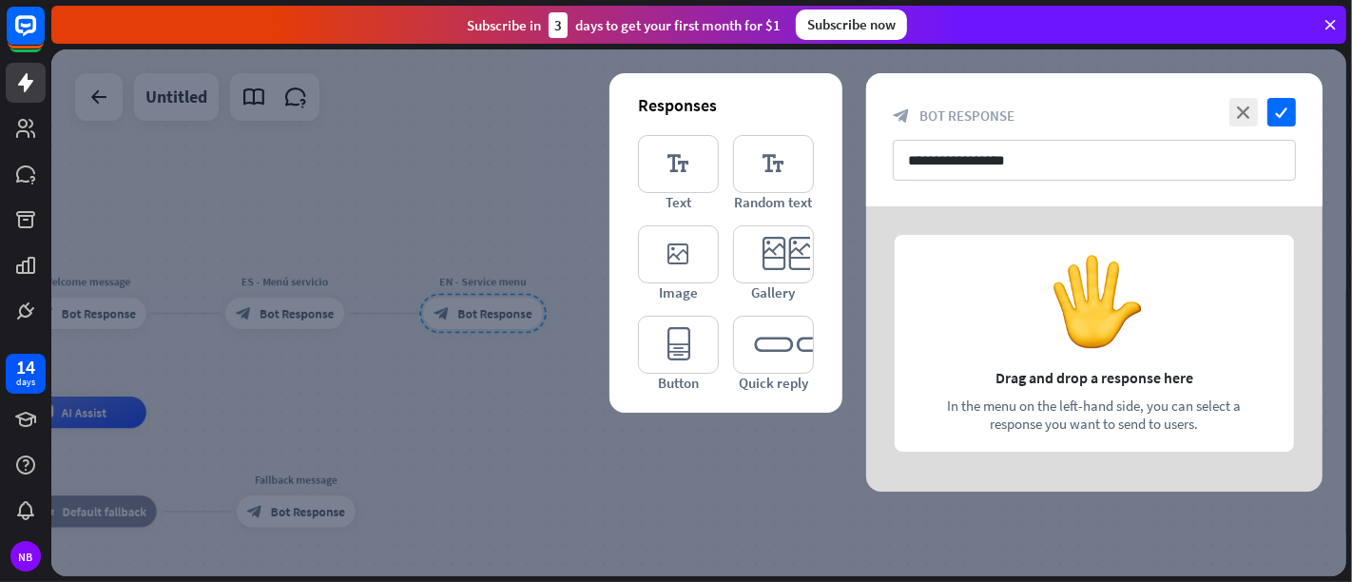
click at [1035, 319] on div at bounding box center [1094, 348] width 456 height 285
click at [726, 517] on div at bounding box center [698, 312] width 1295 height 527
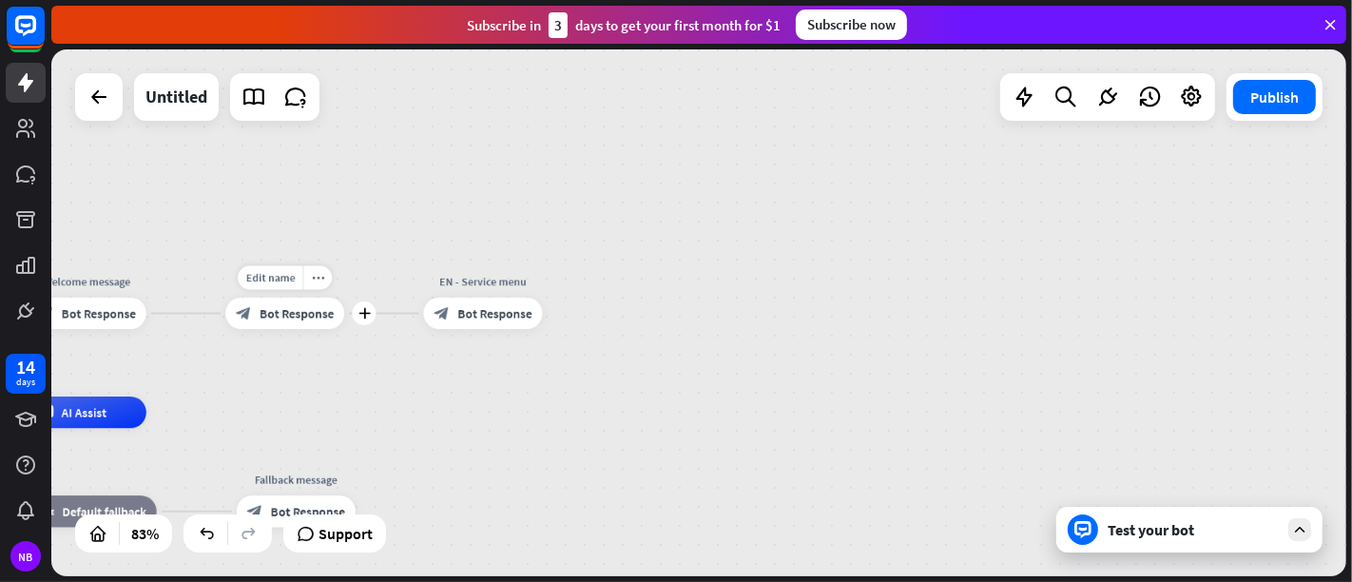
click at [301, 311] on span "Bot Response" at bounding box center [297, 313] width 74 height 16
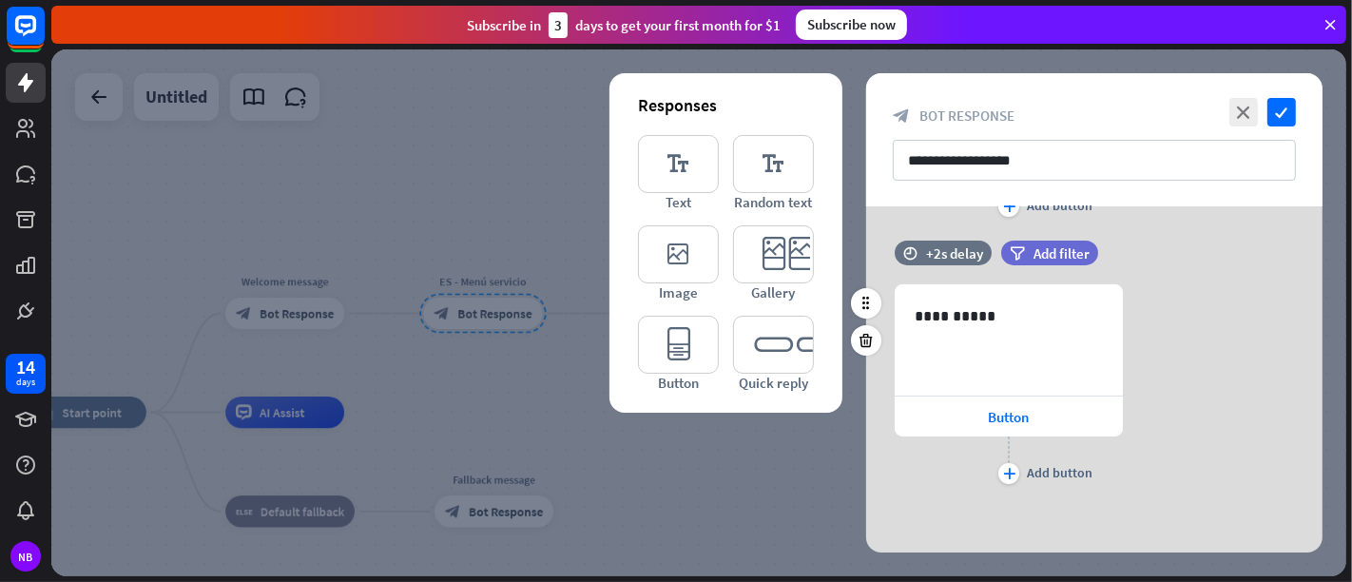
scroll to position [255, 0]
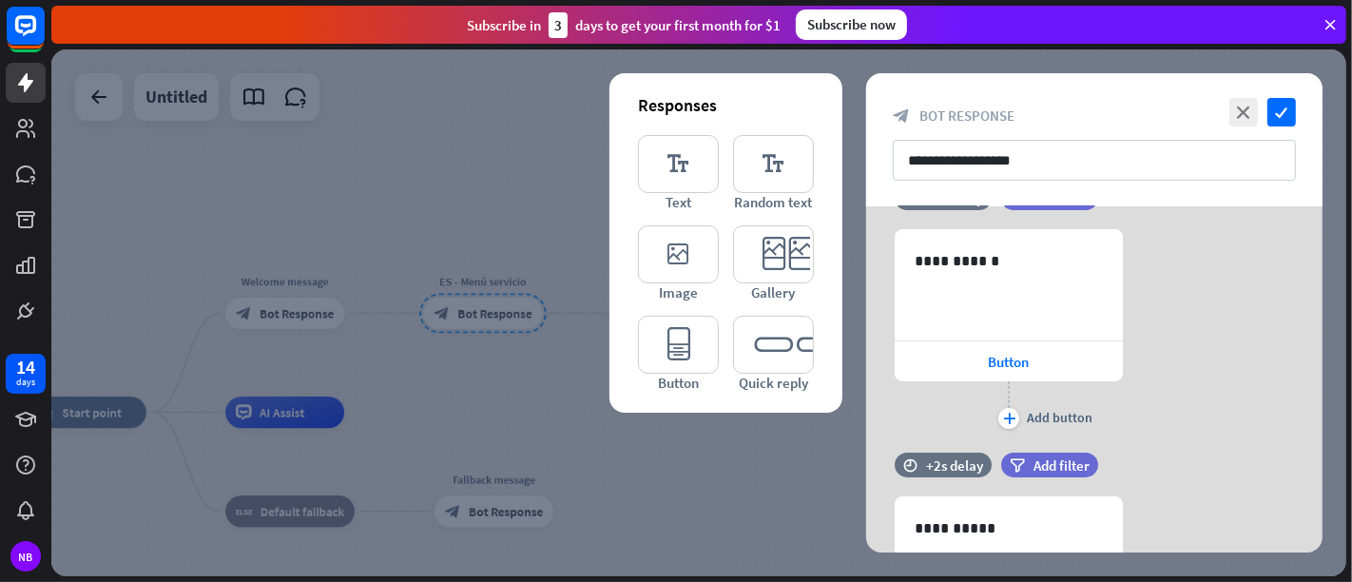
click at [454, 376] on div at bounding box center [698, 312] width 1295 height 527
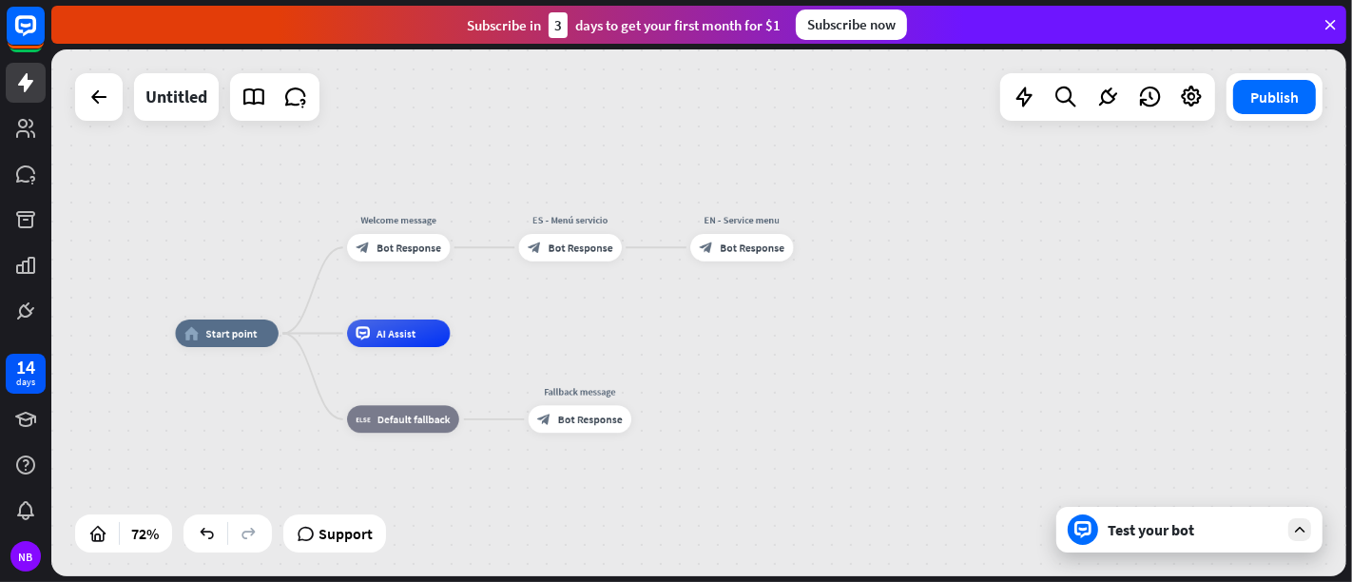
drag, startPoint x: 563, startPoint y: 397, endPoint x: 646, endPoint y: 305, distance: 123.9
click at [646, 305] on div "home_2 Start point Welcome message block_bot_response Bot Response ES - Menú se…" at bounding box center [698, 312] width 1295 height 527
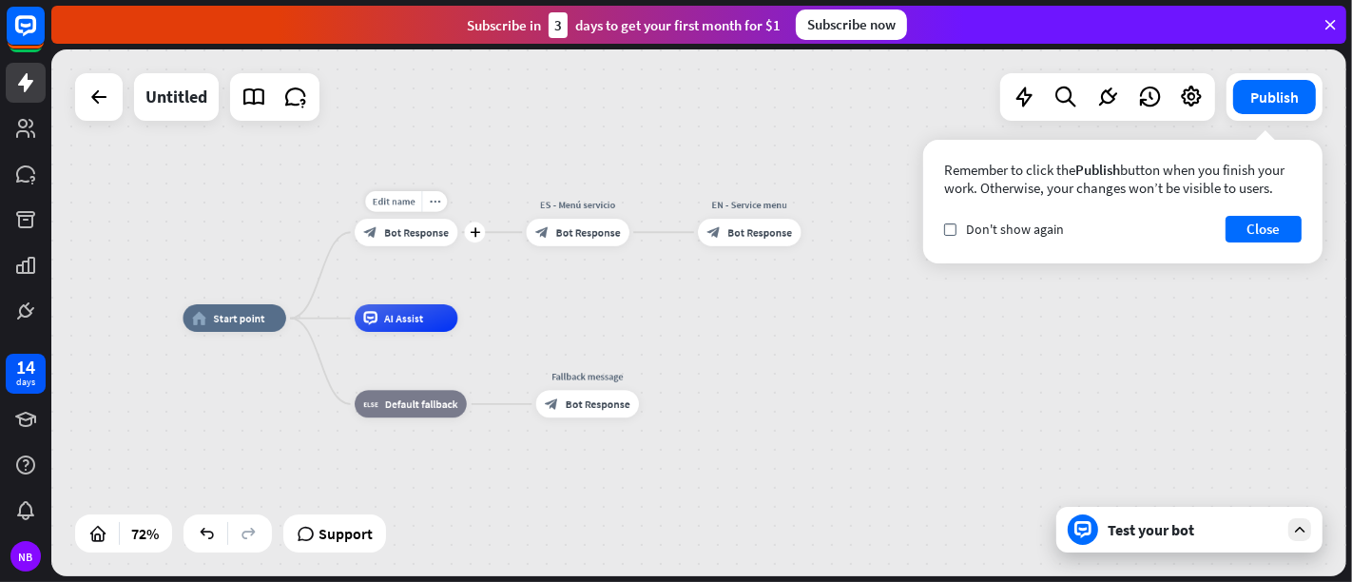
click at [396, 237] on span "Bot Response" at bounding box center [416, 231] width 65 height 13
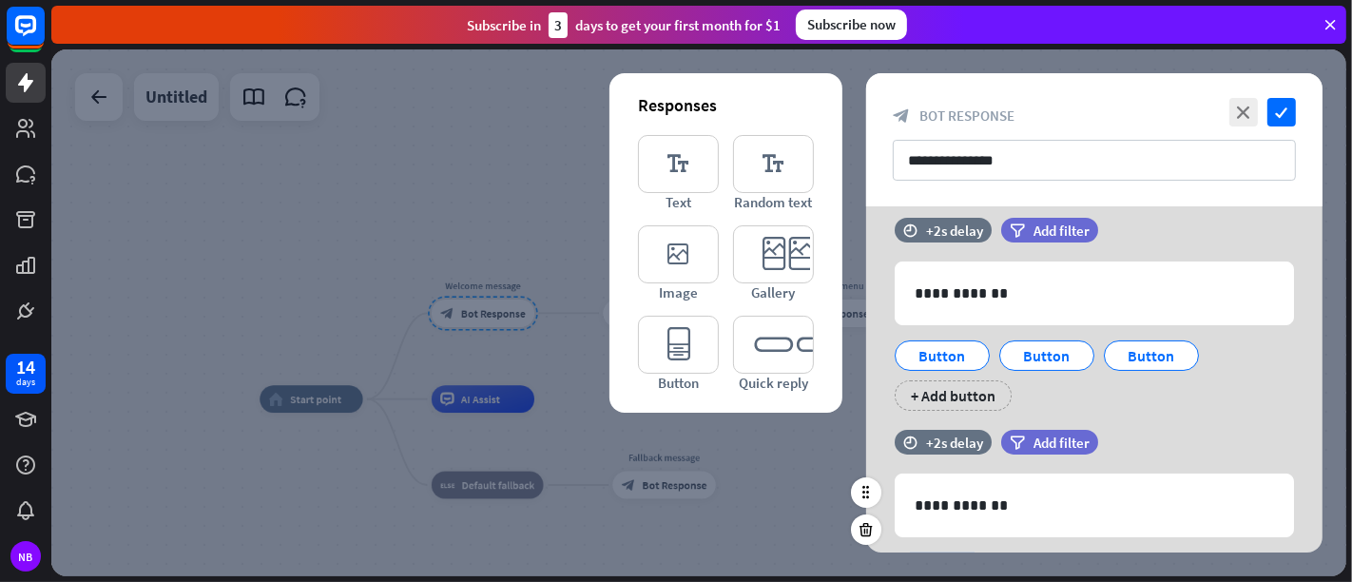
scroll to position [305, 0]
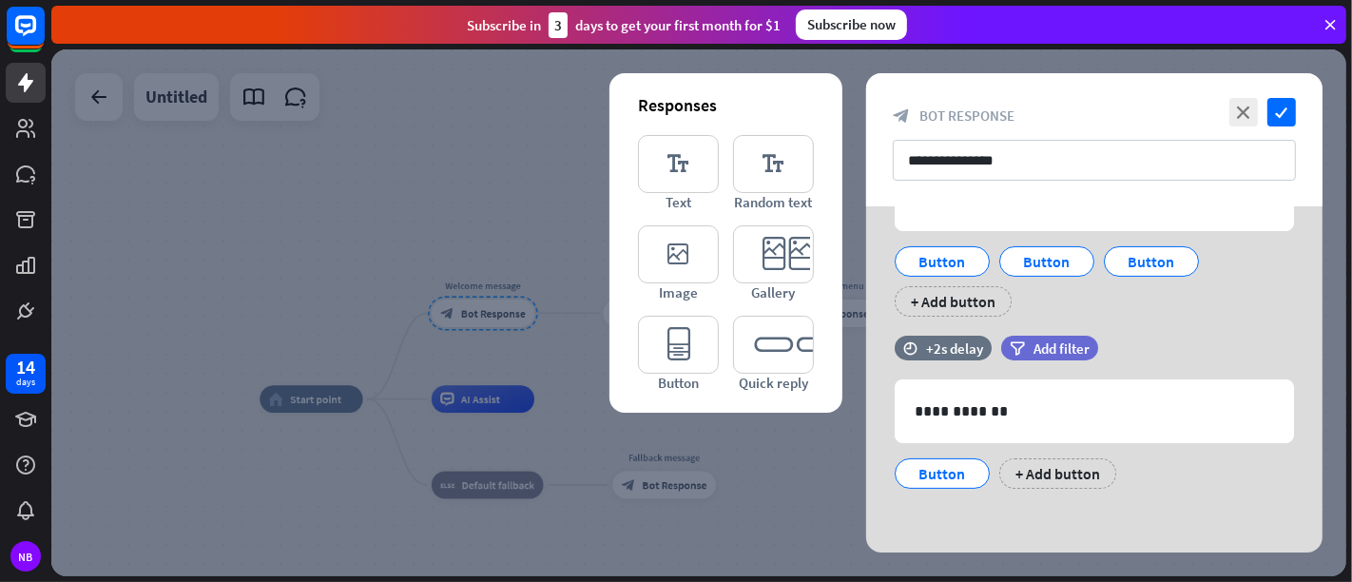
click at [527, 124] on div at bounding box center [698, 312] width 1295 height 527
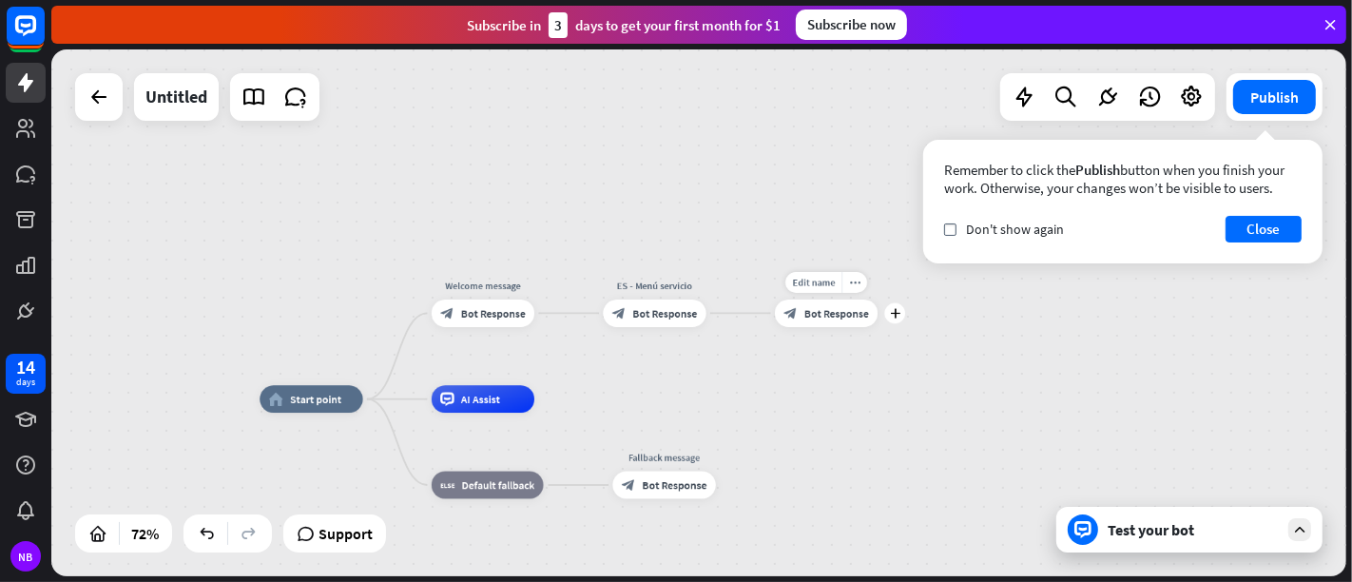
click at [878, 325] on div "Edit name more_horiz plus block_bot_response Bot Response" at bounding box center [826, 314] width 103 height 28
click at [833, 327] on div "Edit name more_horiz plus block_bot_response Bot Response" at bounding box center [826, 314] width 103 height 28
click at [825, 319] on div "block_bot_response Bot Response" at bounding box center [826, 314] width 103 height 28
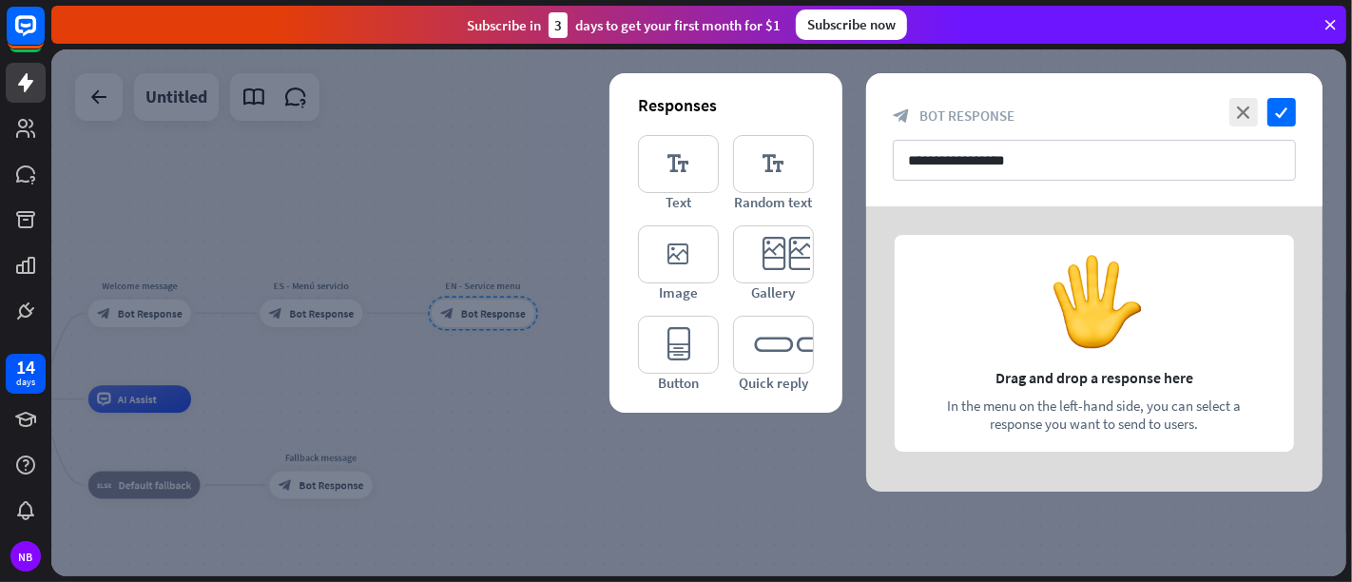
click at [767, 499] on div at bounding box center [698, 312] width 1295 height 527
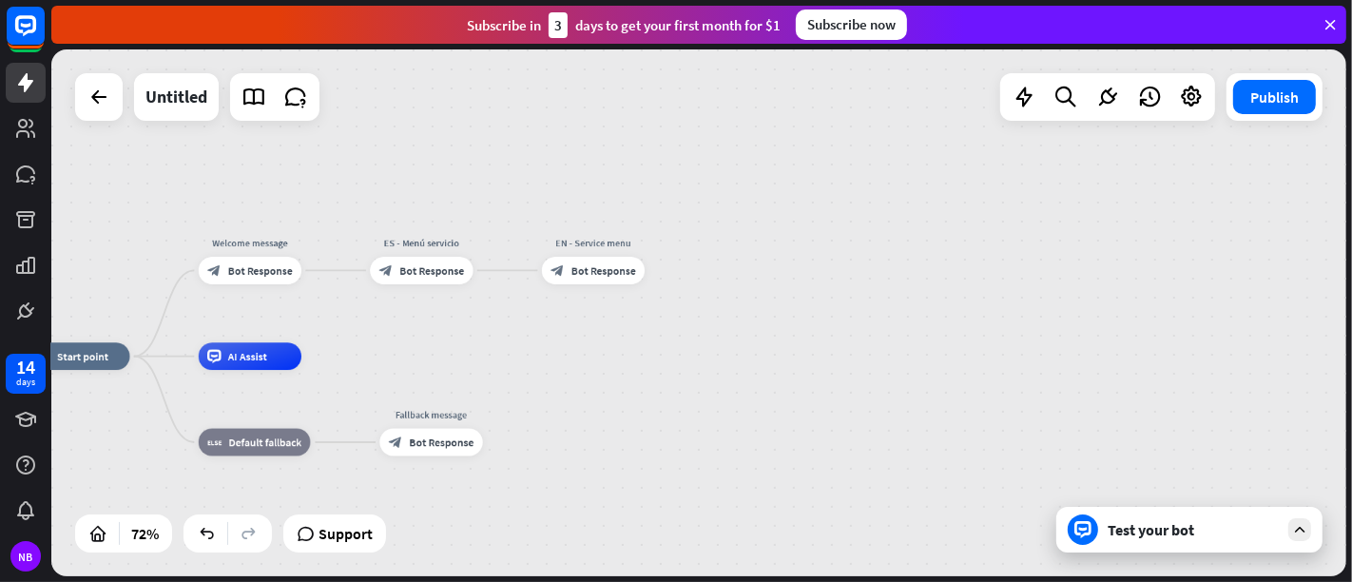
drag, startPoint x: 616, startPoint y: 441, endPoint x: 704, endPoint y: 418, distance: 90.4
click at [704, 418] on div "home_2 Start point Welcome message block_bot_response Bot Response ES - Menú se…" at bounding box center [495, 547] width 936 height 380
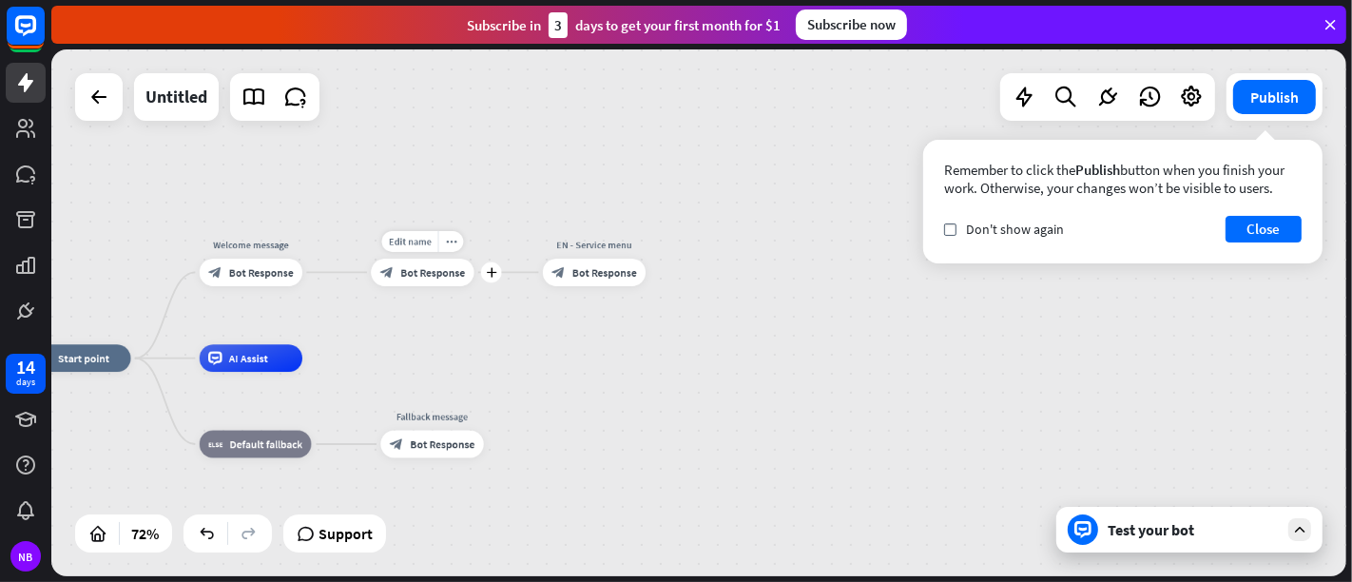
click at [427, 282] on div "block_bot_response Bot Response" at bounding box center [422, 273] width 103 height 28
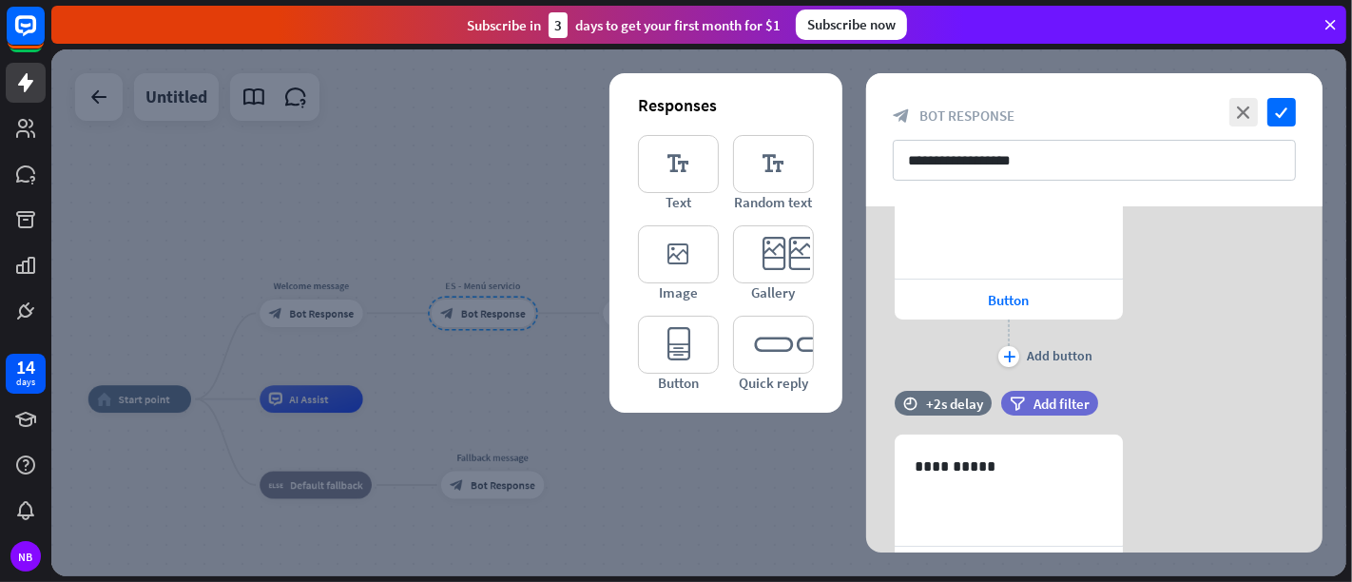
scroll to position [467, 0]
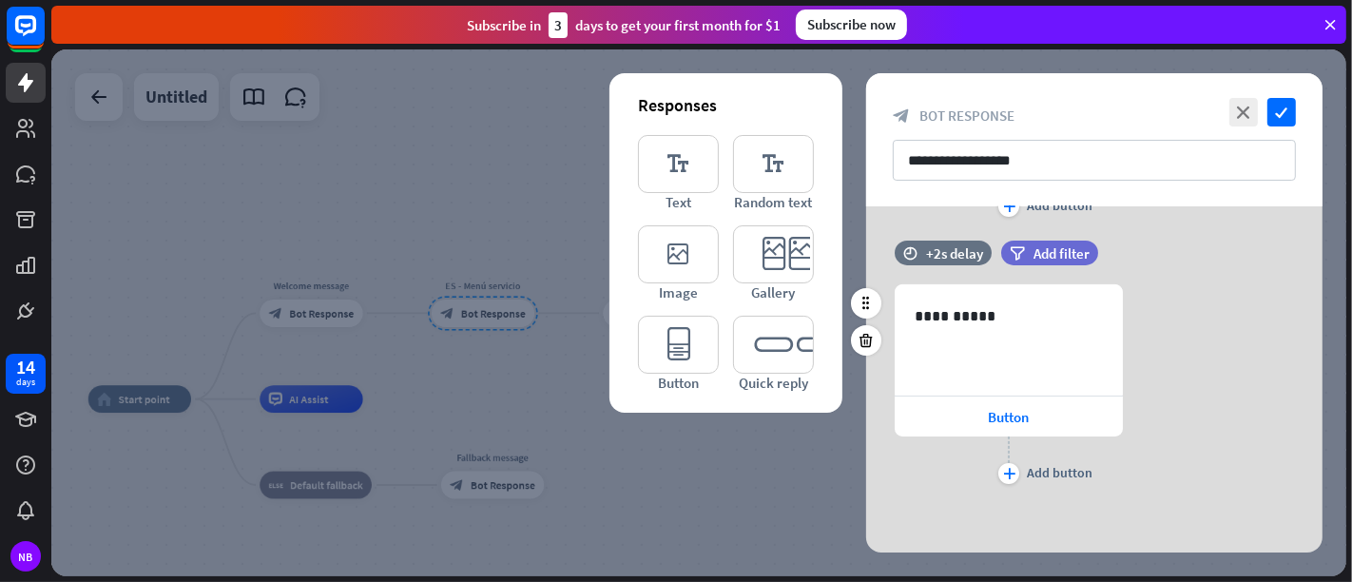
click at [1026, 472] on div "plus Add button" at bounding box center [1009, 460] width 228 height 48
click at [1010, 473] on icon "plus" at bounding box center [1009, 473] width 12 height 11
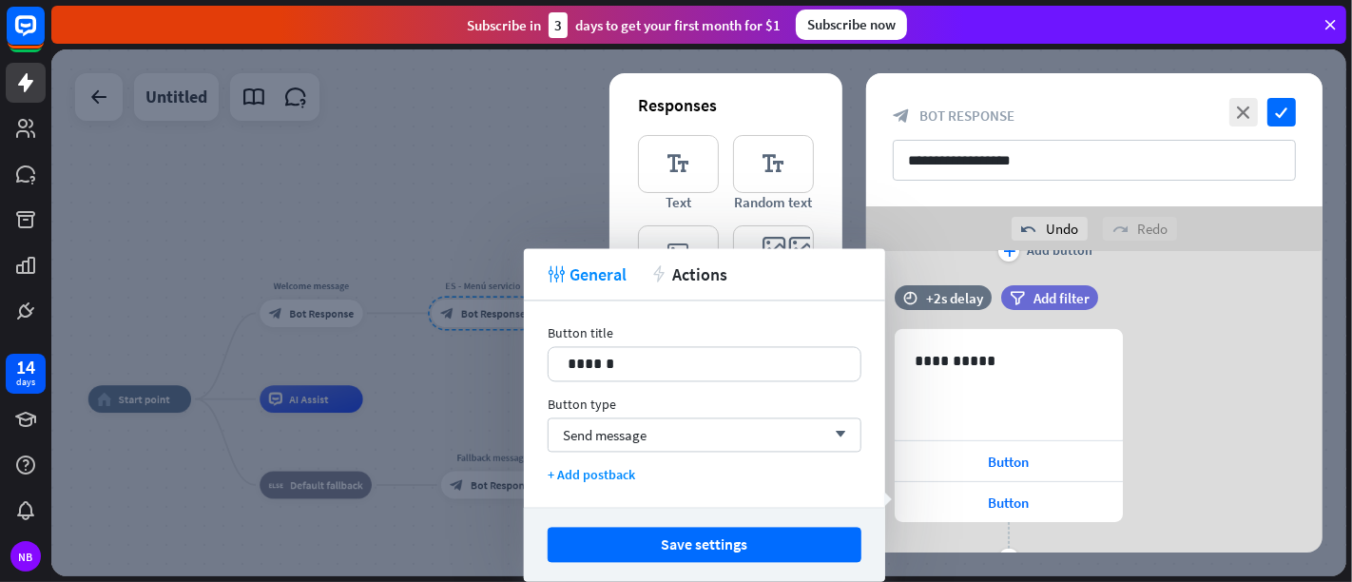
click at [1195, 391] on div "**********" at bounding box center [1094, 451] width 456 height 245
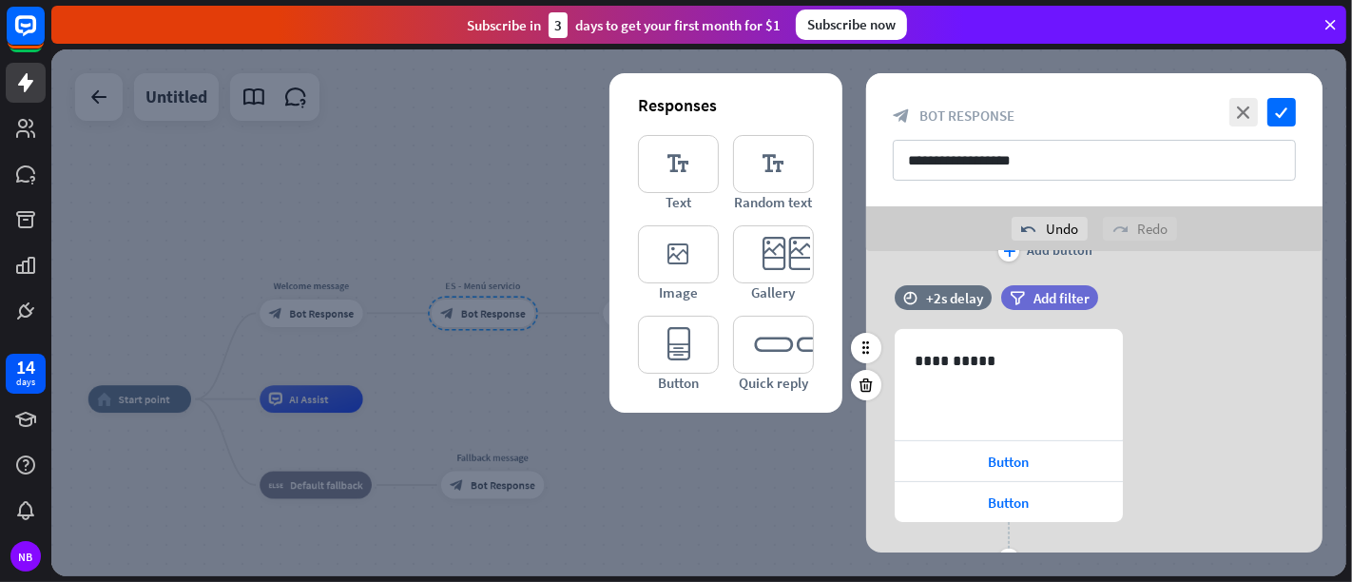
scroll to position [551, 0]
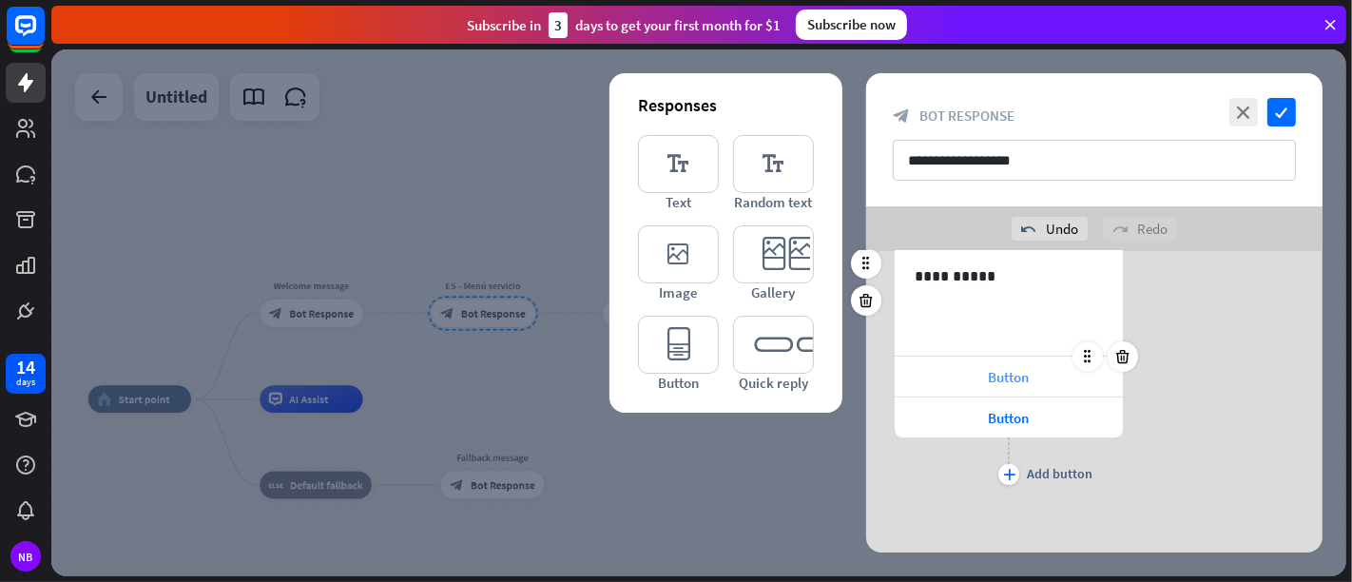
drag, startPoint x: 1061, startPoint y: 414, endPoint x: 1116, endPoint y: 395, distance: 58.3
click at [1116, 395] on icon at bounding box center [1123, 397] width 18 height 17
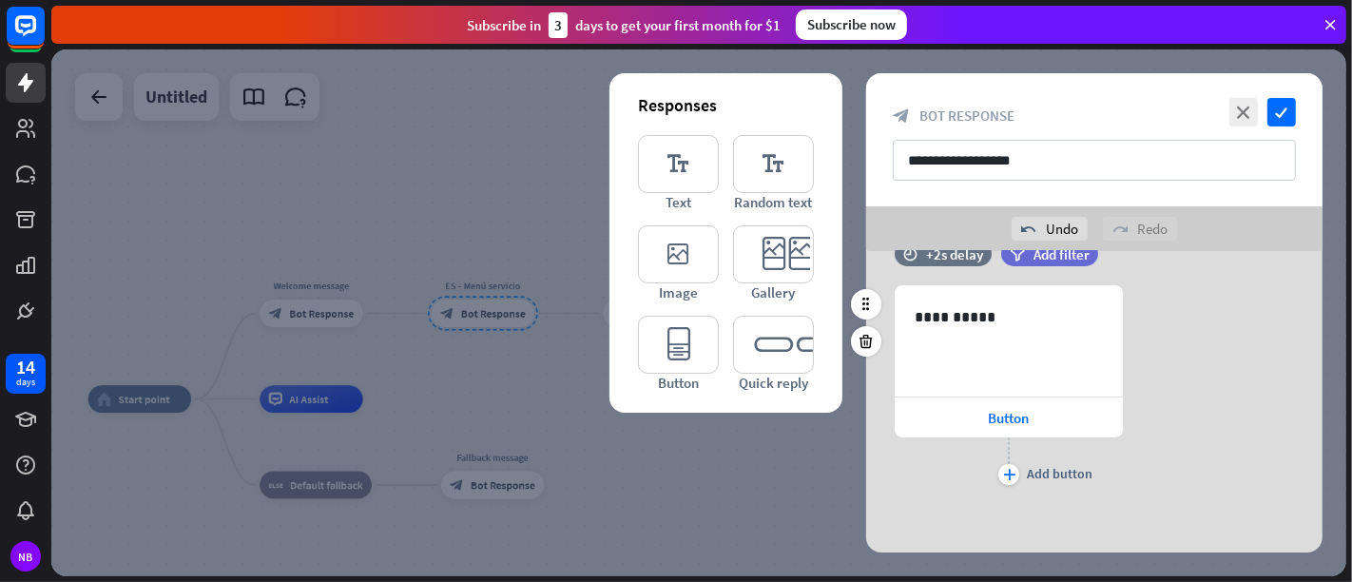
click at [1195, 377] on div "**********" at bounding box center [1094, 387] width 456 height 204
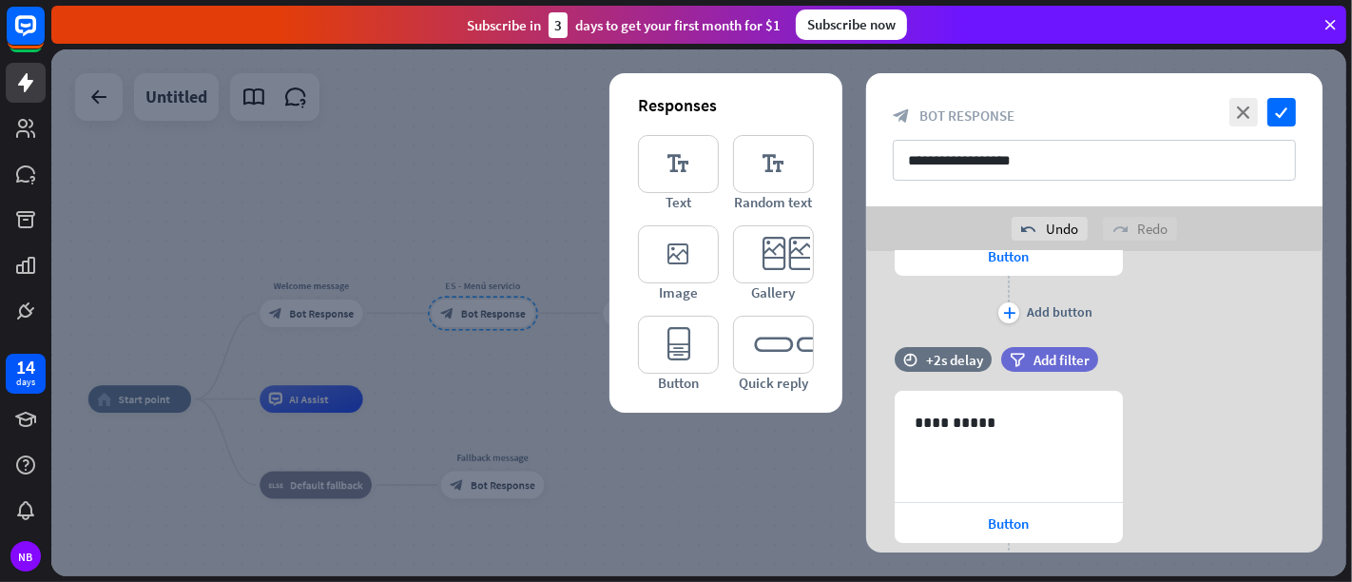
scroll to position [194, 0]
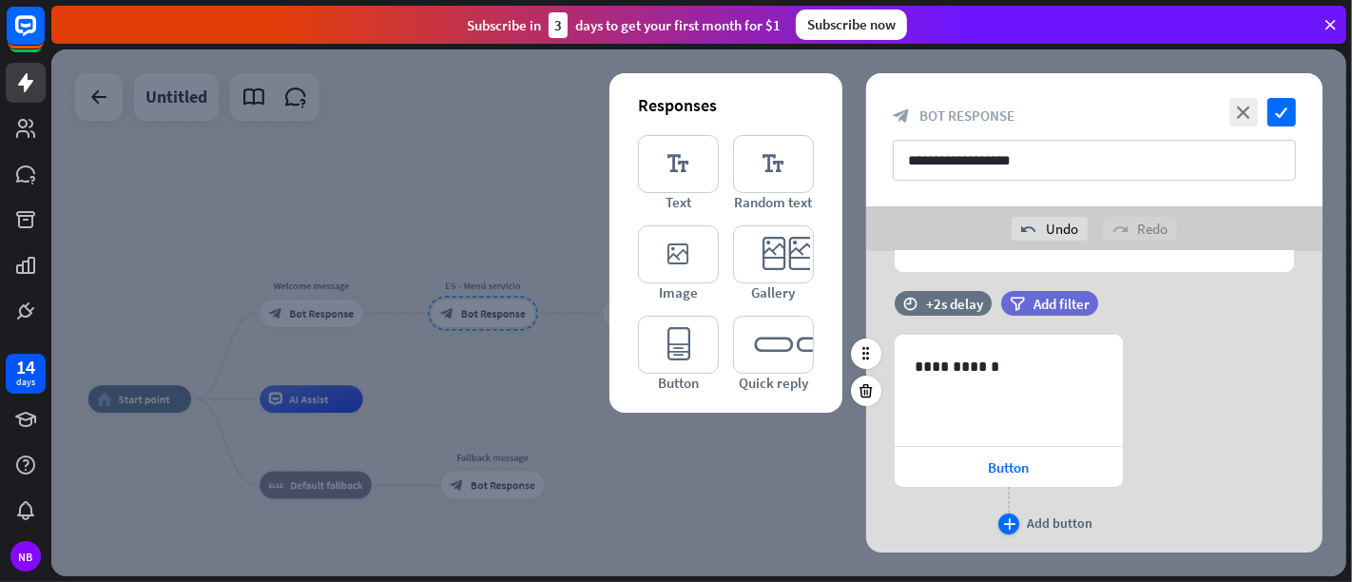
click at [1014, 523] on icon "plus" at bounding box center [1009, 523] width 12 height 11
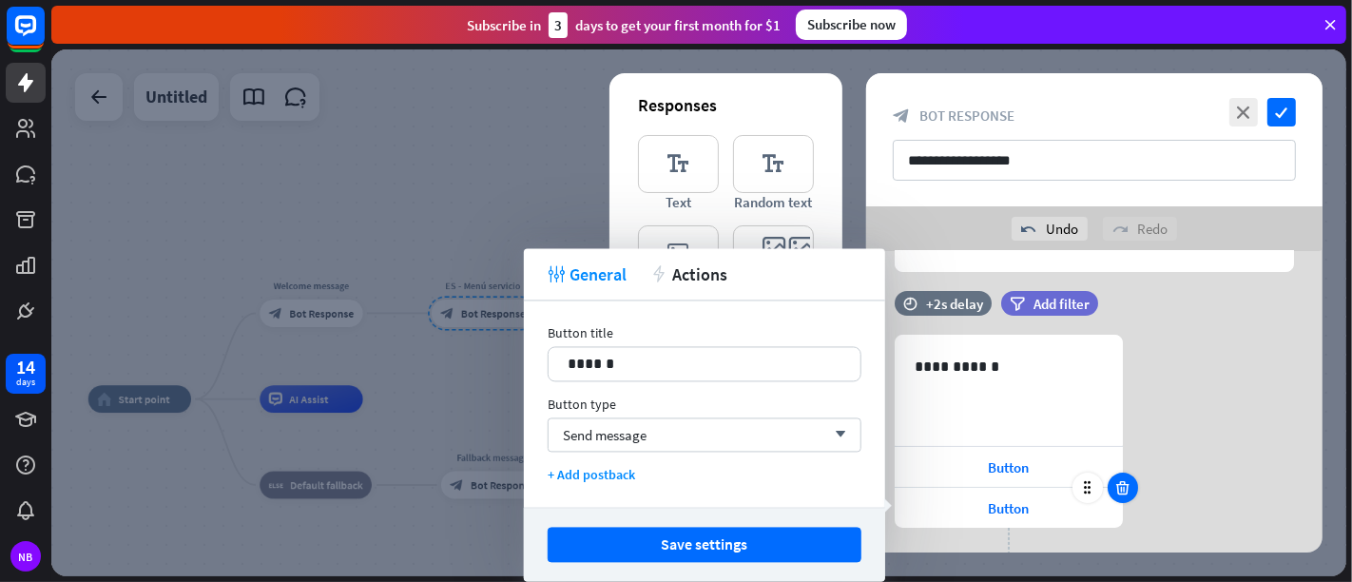
click at [1120, 490] on icon at bounding box center [1123, 487] width 18 height 17
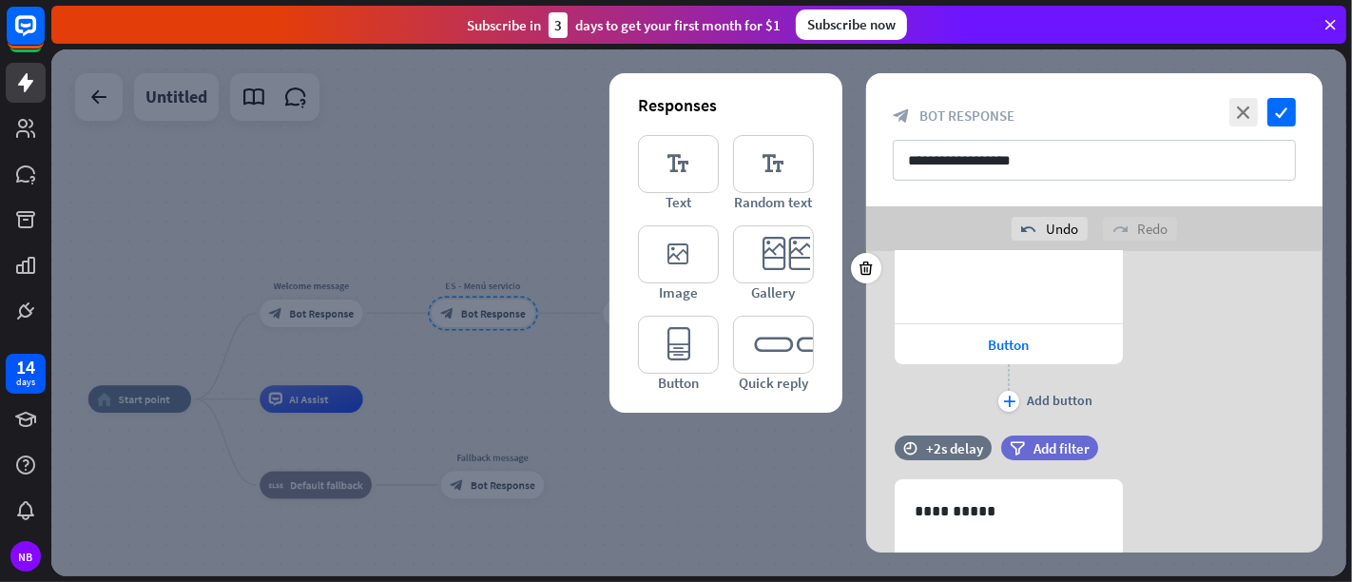
scroll to position [511, 0]
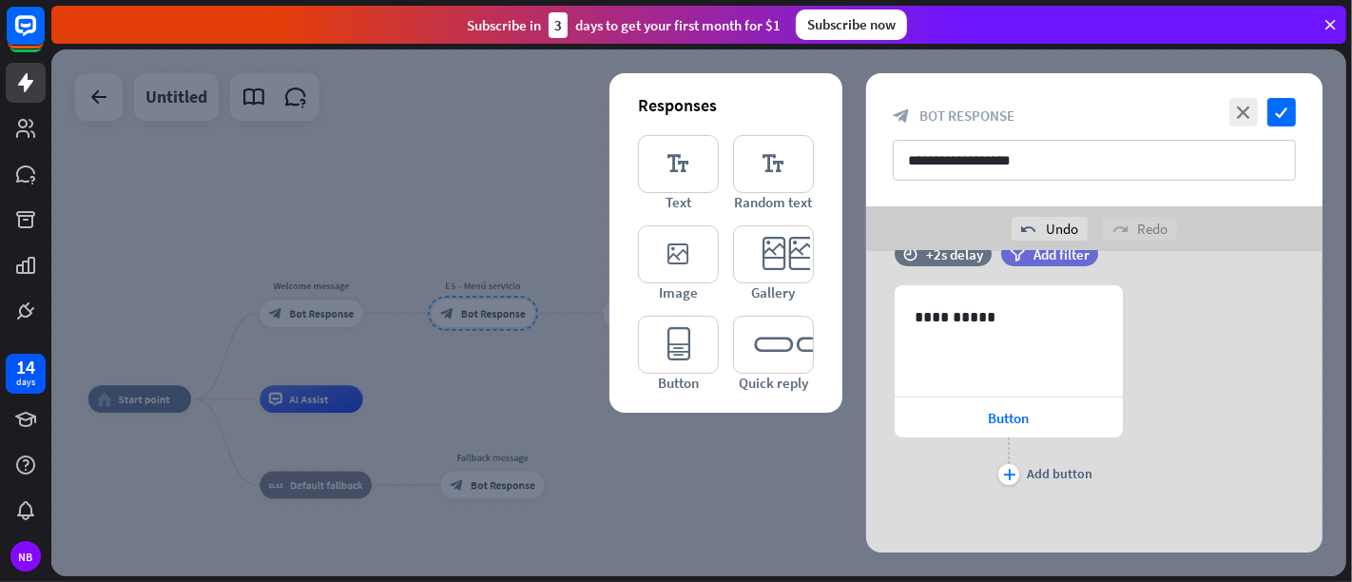
click at [772, 454] on div at bounding box center [698, 312] width 1295 height 527
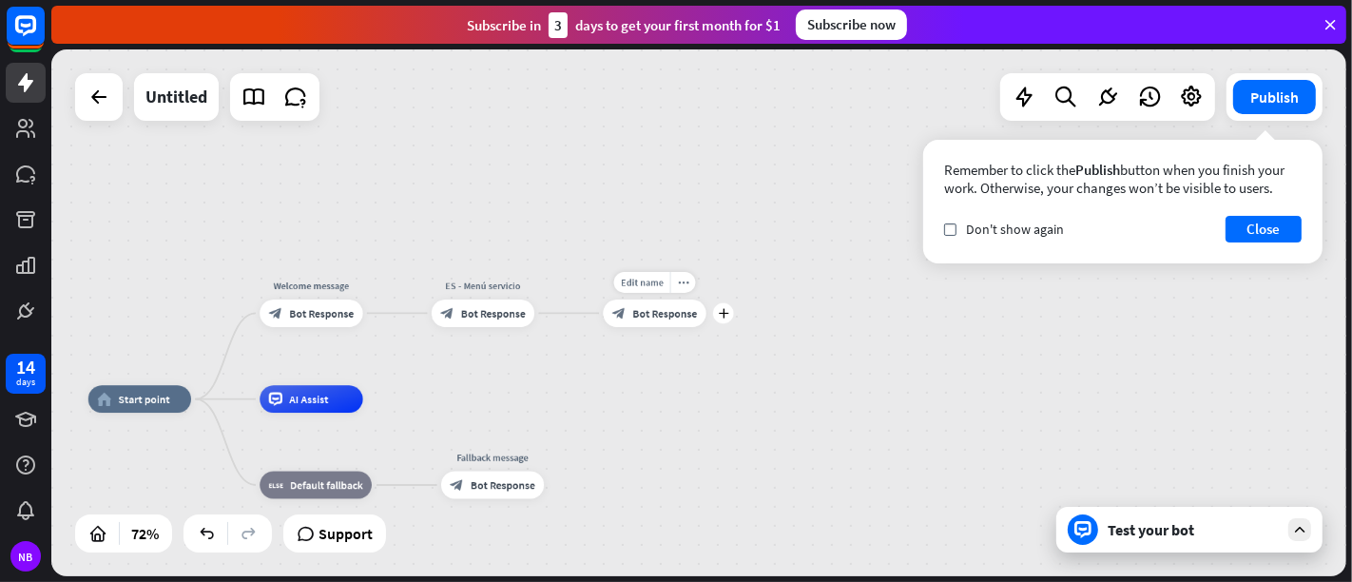
click at [705, 327] on div "Edit name more_horiz plus block_bot_response Bot Response" at bounding box center [654, 314] width 103 height 28
click at [705, 322] on div "Edit name more_horiz plus block_bot_response Bot Response" at bounding box center [654, 314] width 103 height 28
click at [724, 318] on div "plus" at bounding box center [723, 313] width 21 height 21
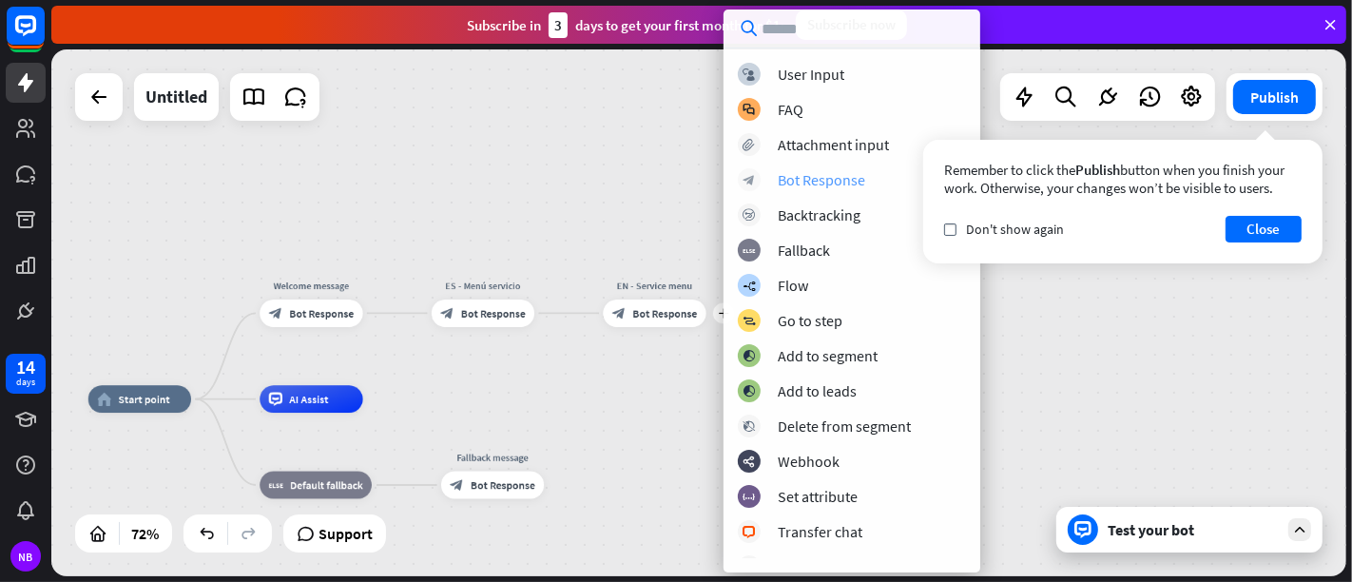
click at [787, 175] on div "Bot Response" at bounding box center [821, 179] width 87 height 19
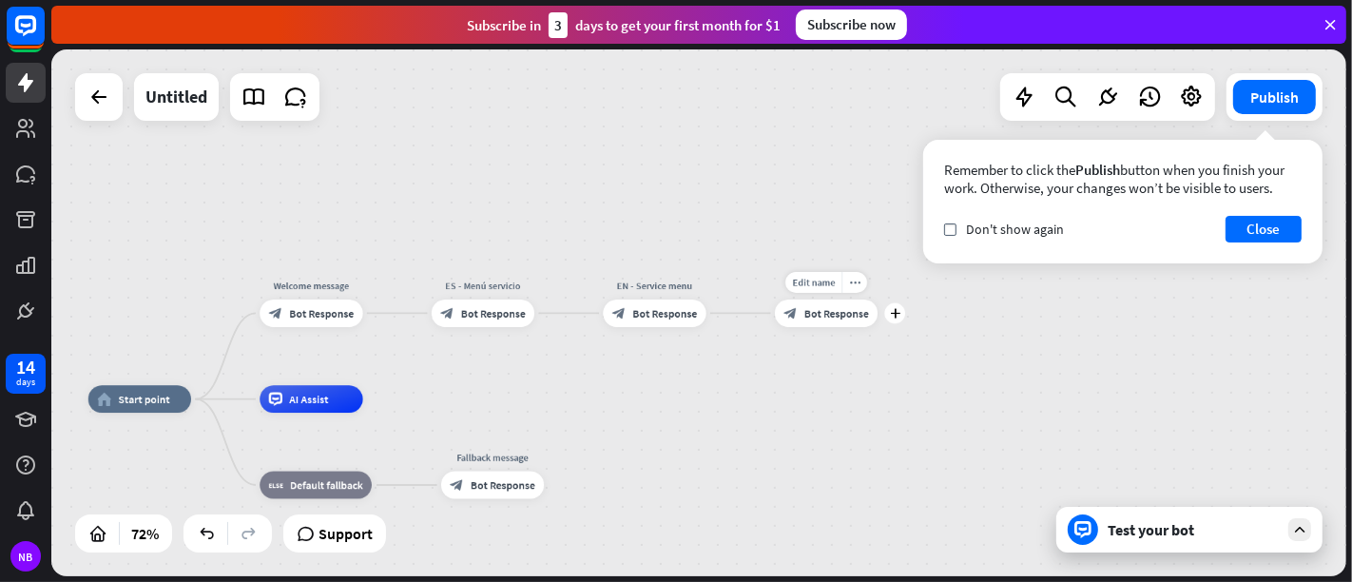
click at [837, 324] on div "block_bot_response Bot Response" at bounding box center [826, 314] width 103 height 28
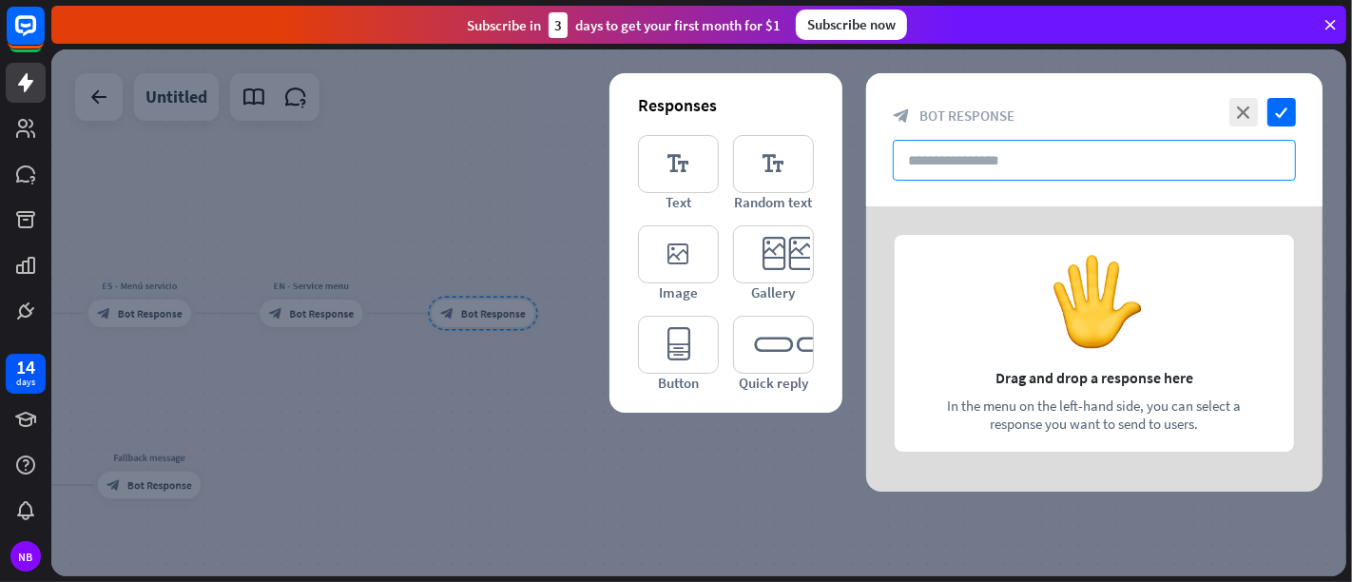
drag, startPoint x: 942, startPoint y: 152, endPoint x: 939, endPoint y: 140, distance: 12.7
click at [942, 151] on input "text" at bounding box center [1094, 160] width 403 height 41
click at [912, 154] on input "text" at bounding box center [1094, 160] width 403 height 41
paste input "**********"
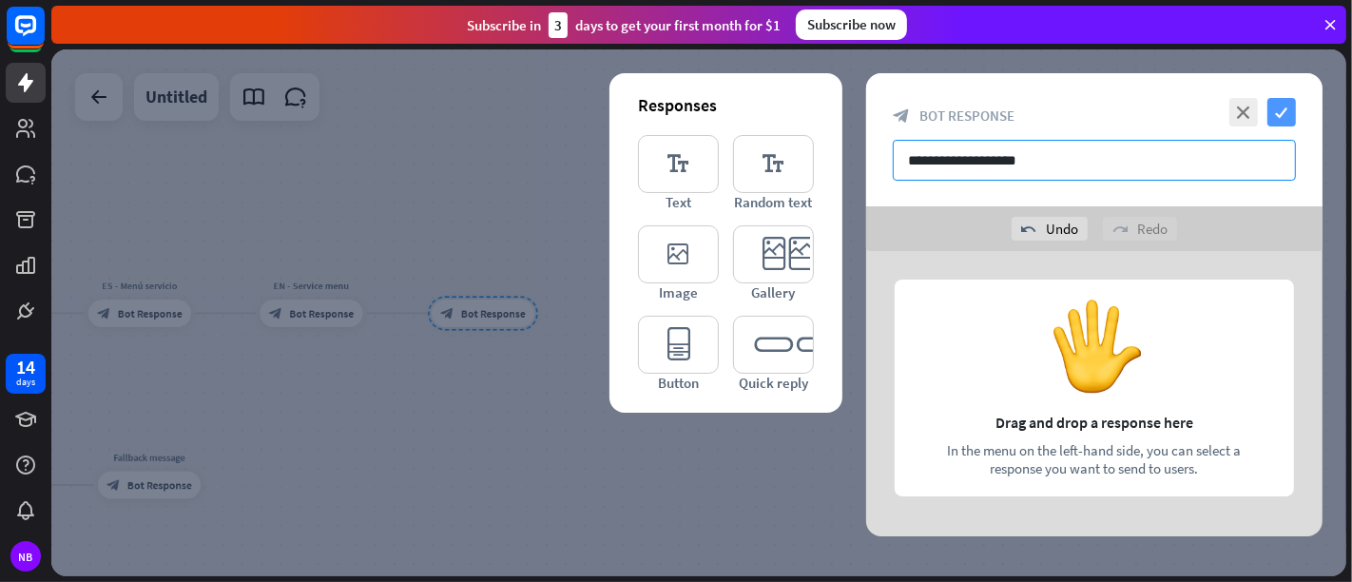
type input "**********"
click at [1216, 100] on icon "check" at bounding box center [1281, 112] width 29 height 29
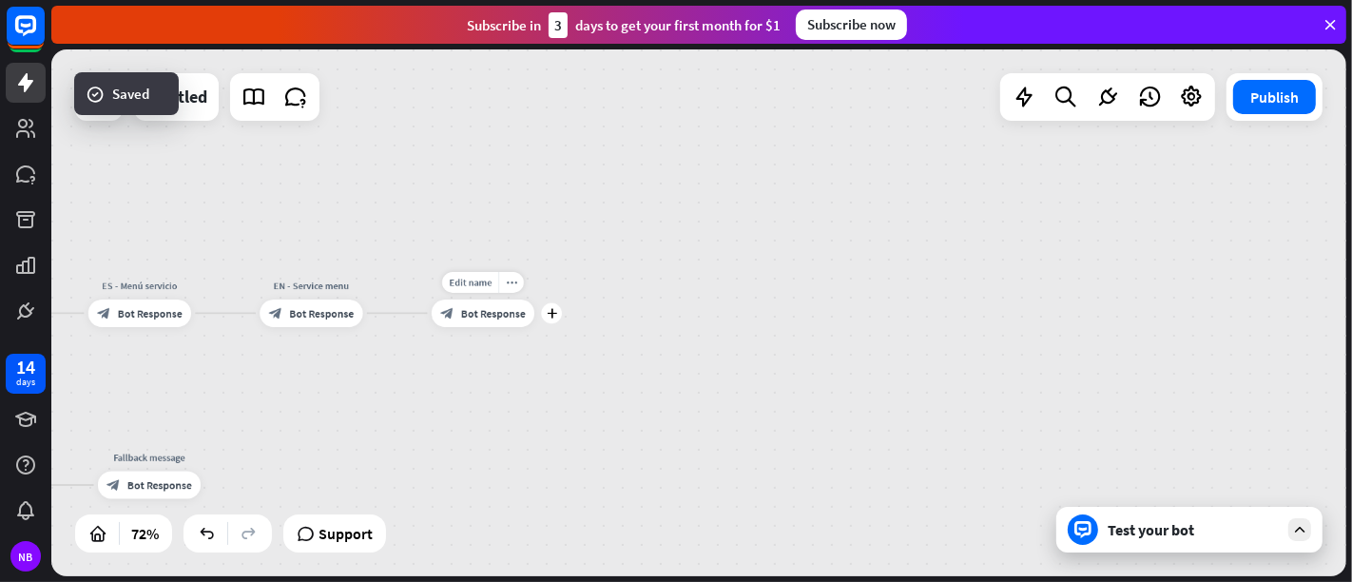
click at [534, 326] on div "Edit name more_horiz plus block_bot_response Bot Response" at bounding box center [483, 314] width 103 height 28
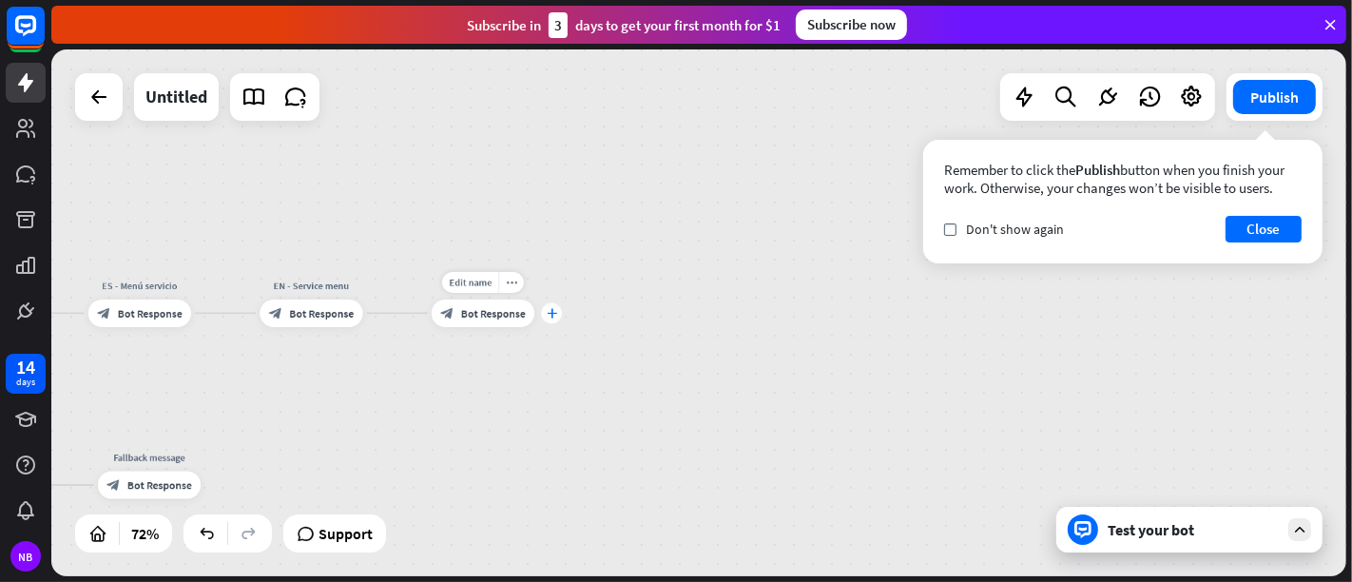
click at [551, 314] on icon "plus" at bounding box center [552, 313] width 10 height 10
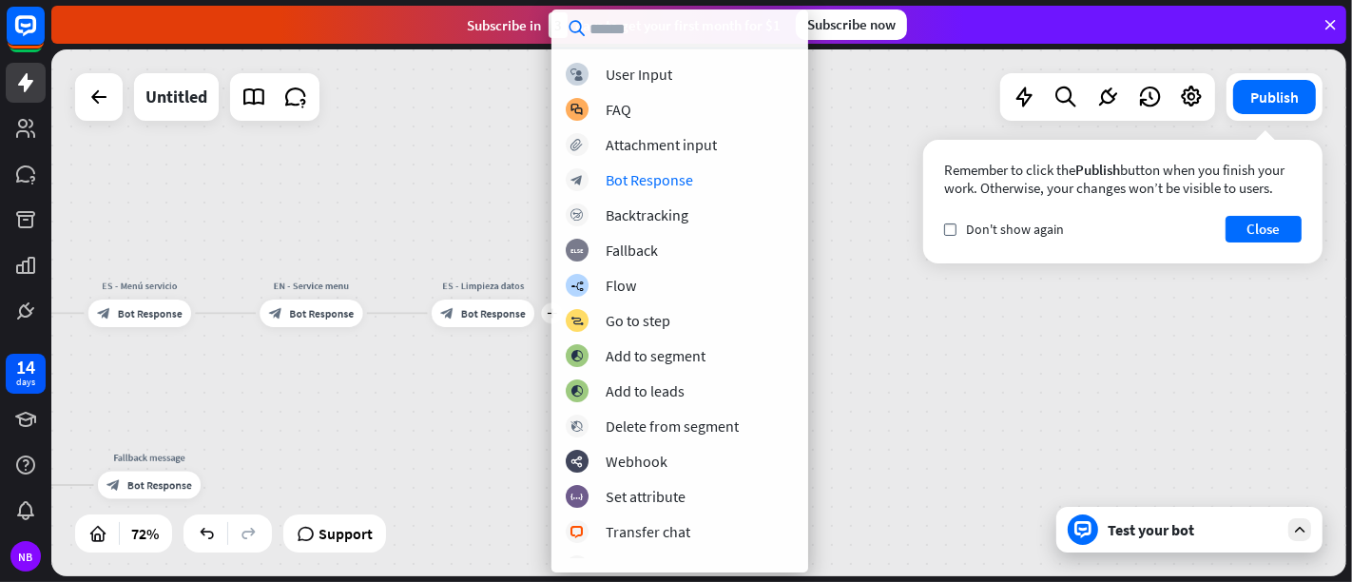
click at [694, 162] on div "block_user_input User Input block_faq FAQ block_attachment Attachment input blo…" at bounding box center [679, 310] width 257 height 495
click at [673, 183] on div "Bot Response" at bounding box center [649, 179] width 87 height 19
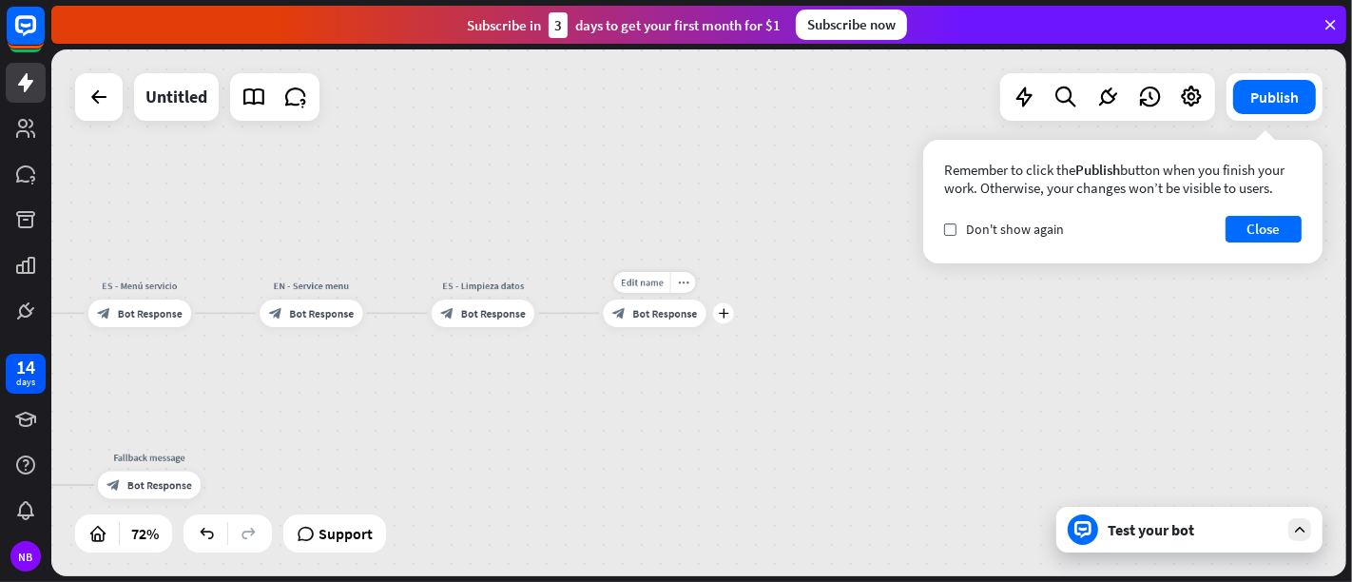
click at [663, 311] on span "Bot Response" at bounding box center [664, 312] width 65 height 13
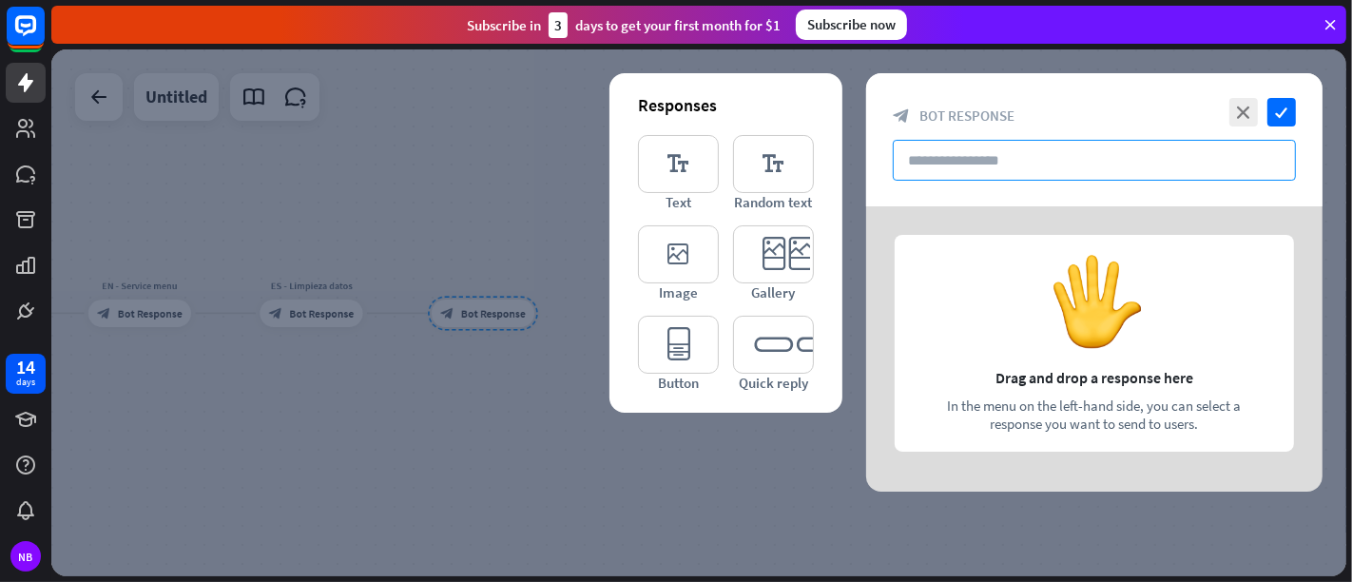
click at [924, 168] on input "text" at bounding box center [1094, 160] width 403 height 41
paste input "**********"
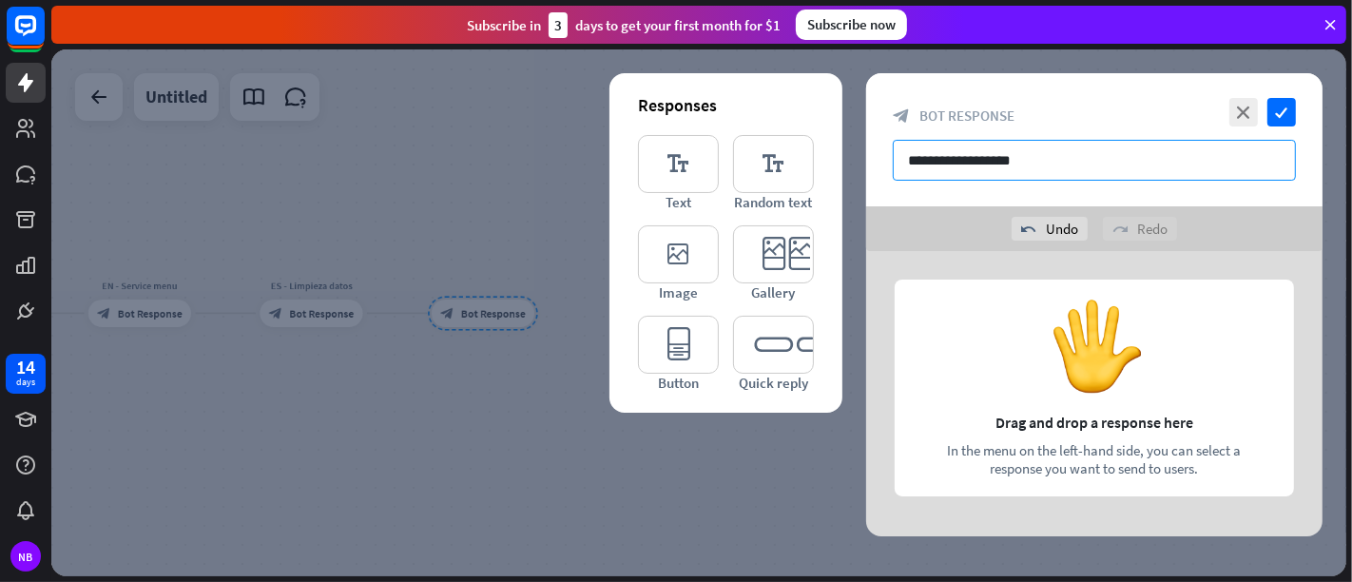
type input "**********"
click at [1216, 95] on div "**********" at bounding box center [1094, 139] width 456 height 133
click at [1216, 104] on icon "check" at bounding box center [1281, 112] width 29 height 29
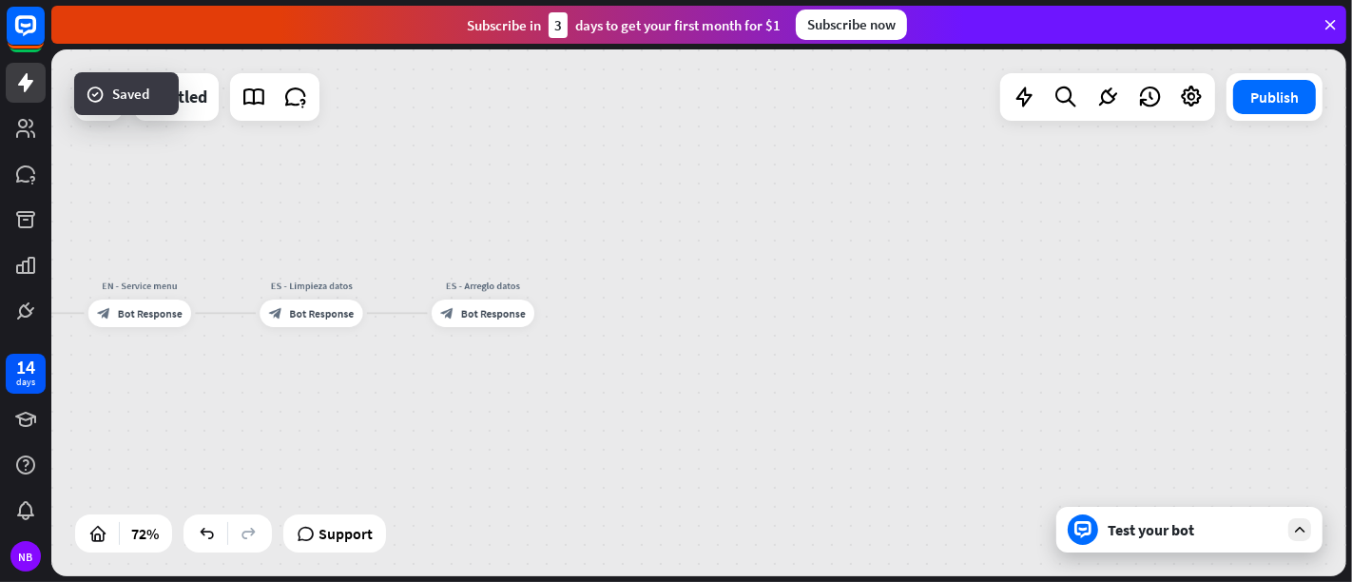
click at [551, 493] on div "home_2 Start point Welcome message block_bot_response Bot Response ES - Menú se…" at bounding box center [698, 312] width 1295 height 527
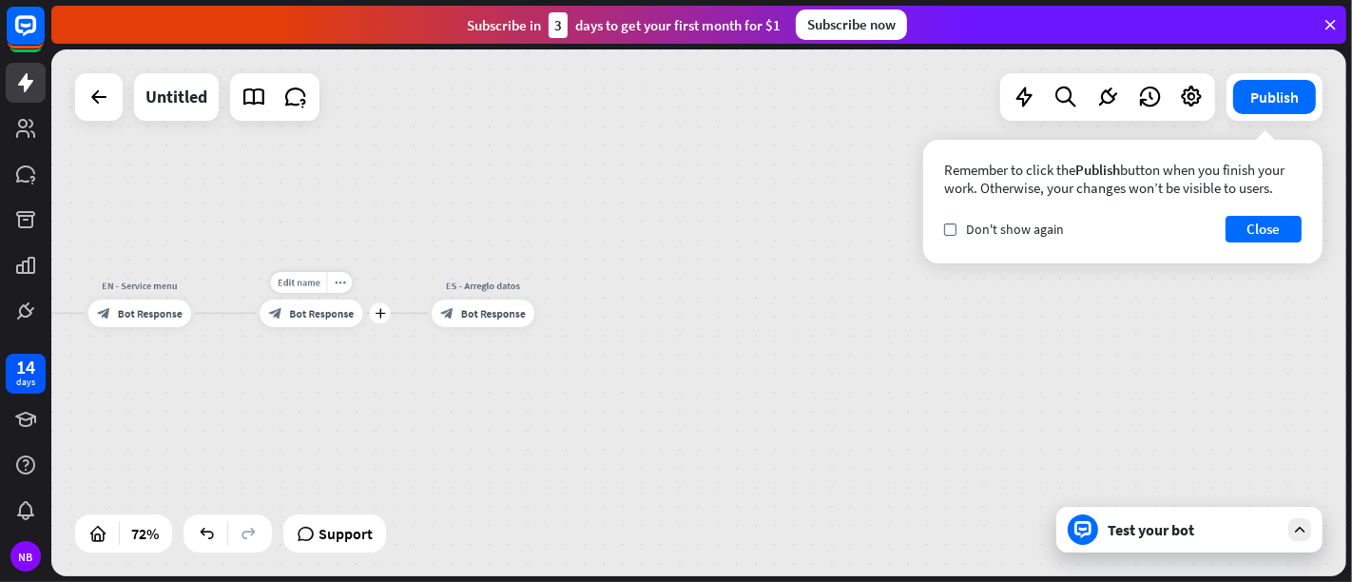
click at [315, 320] on div "block_bot_response Bot Response" at bounding box center [311, 314] width 103 height 28
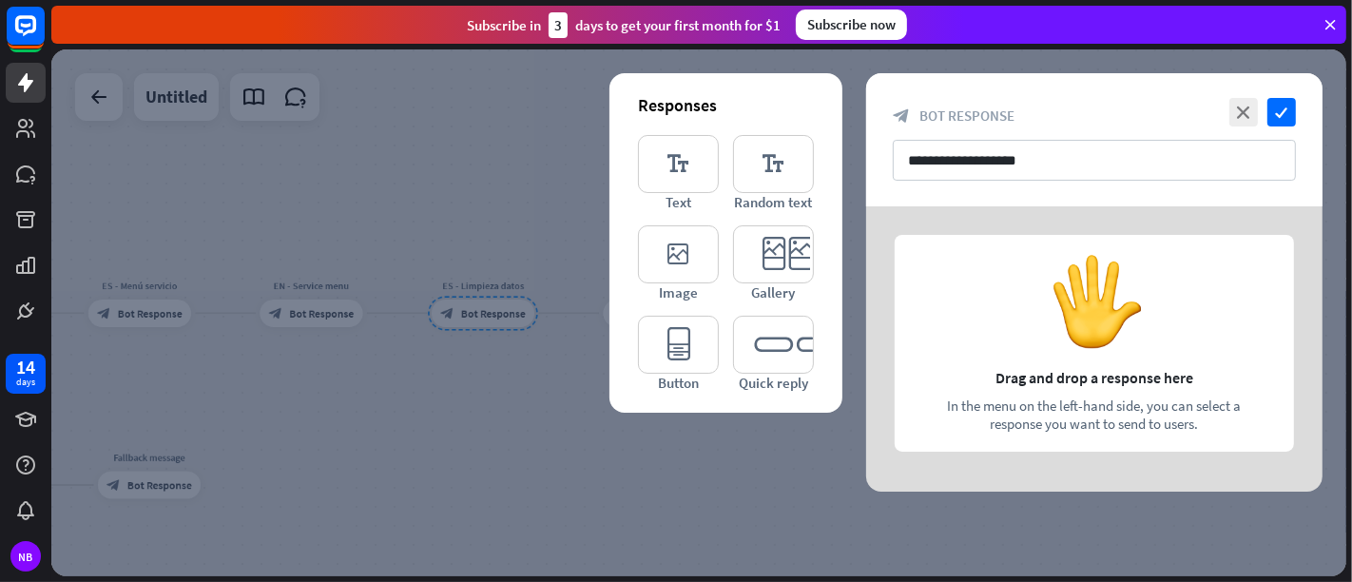
click at [1216, 325] on div at bounding box center [1094, 348] width 456 height 285
click at [692, 177] on icon "editor_text" at bounding box center [678, 164] width 81 height 58
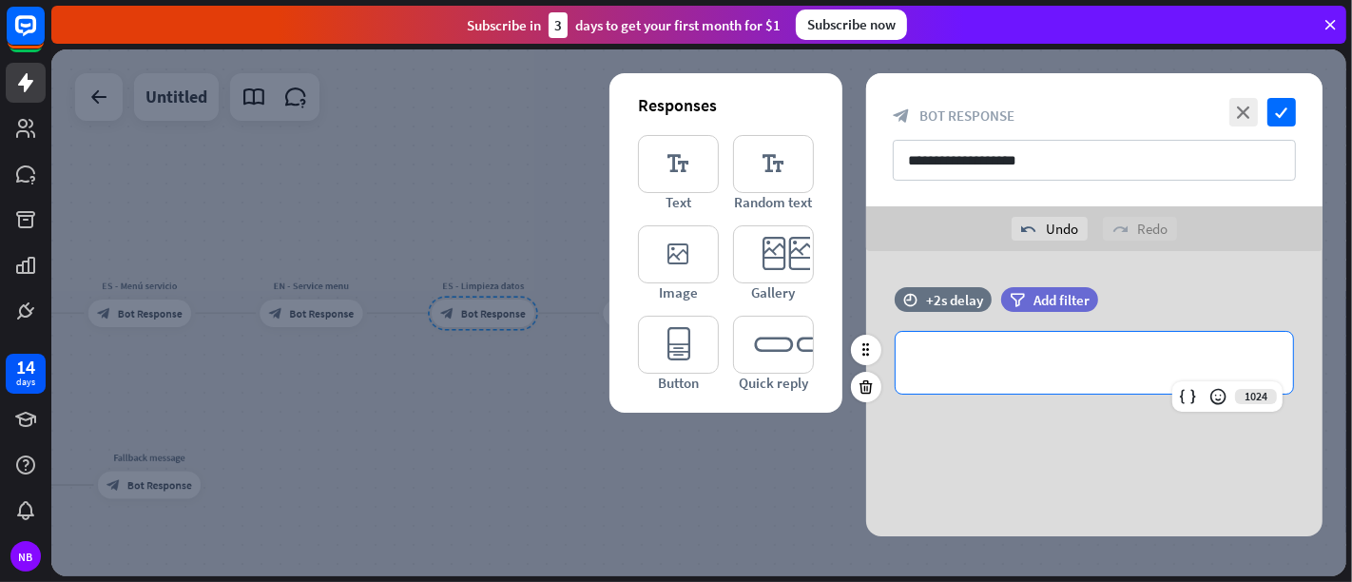
click at [1046, 355] on p "**********" at bounding box center [1094, 363] width 359 height 24
click at [747, 496] on div at bounding box center [698, 312] width 1295 height 527
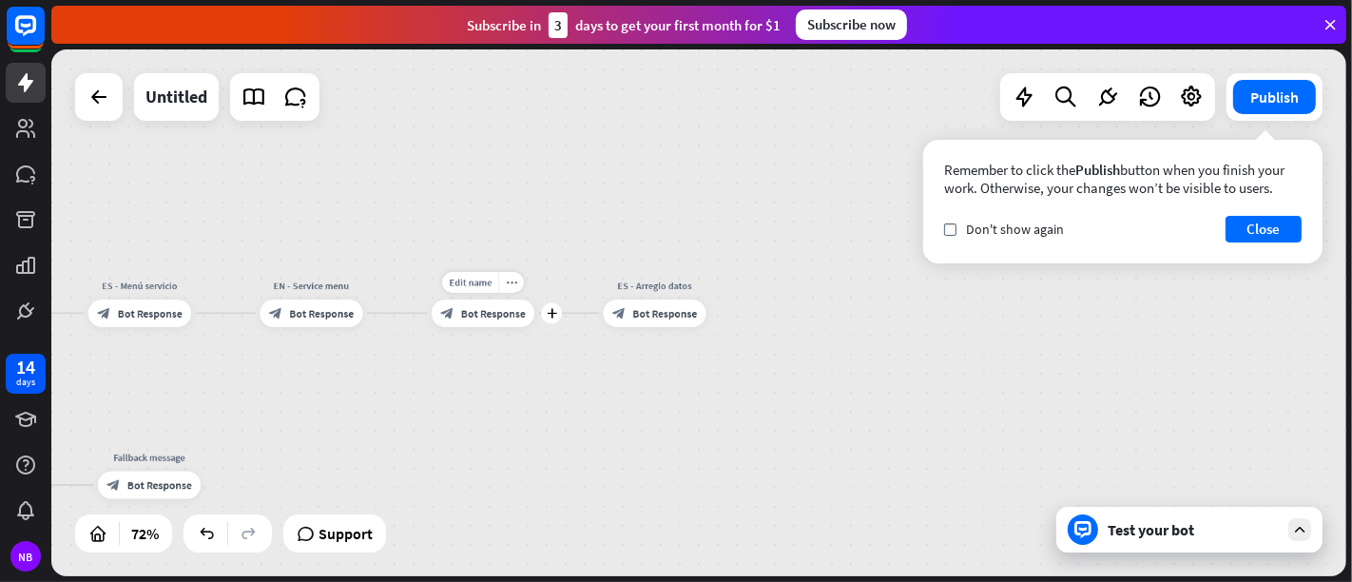
click at [489, 327] on div "Edit name more_horiz plus ES - Limpieza datos block_bot_response Bot Response" at bounding box center [483, 314] width 103 height 28
click at [510, 308] on span "Bot Response" at bounding box center [493, 312] width 65 height 13
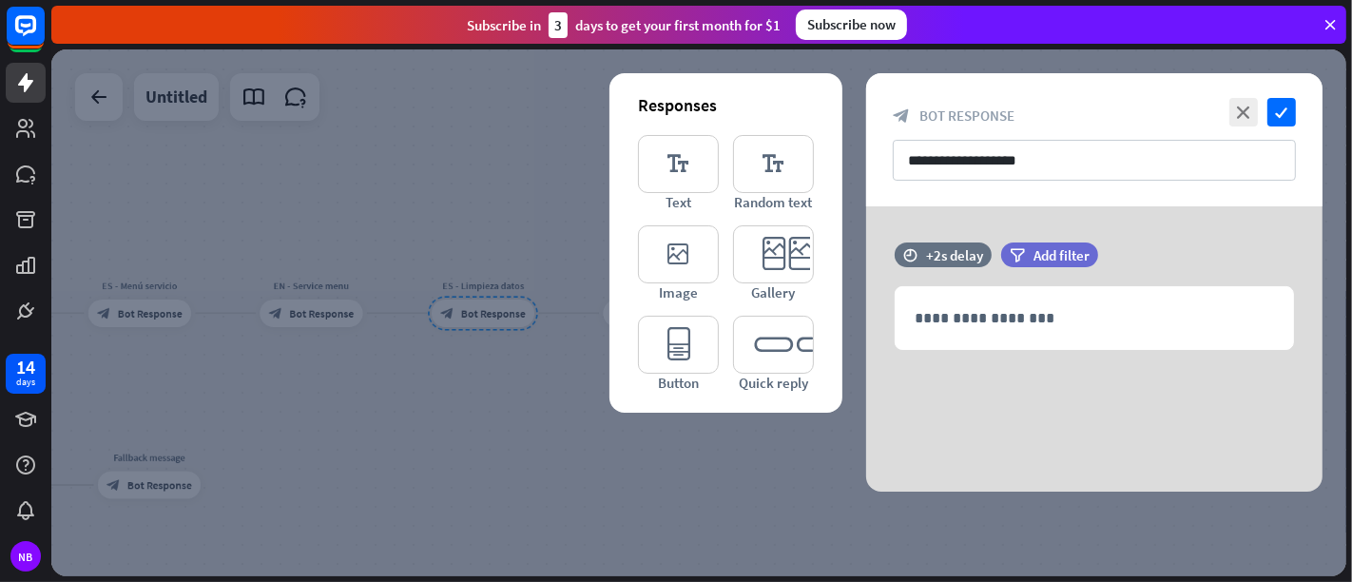
click at [784, 457] on div at bounding box center [698, 312] width 1295 height 527
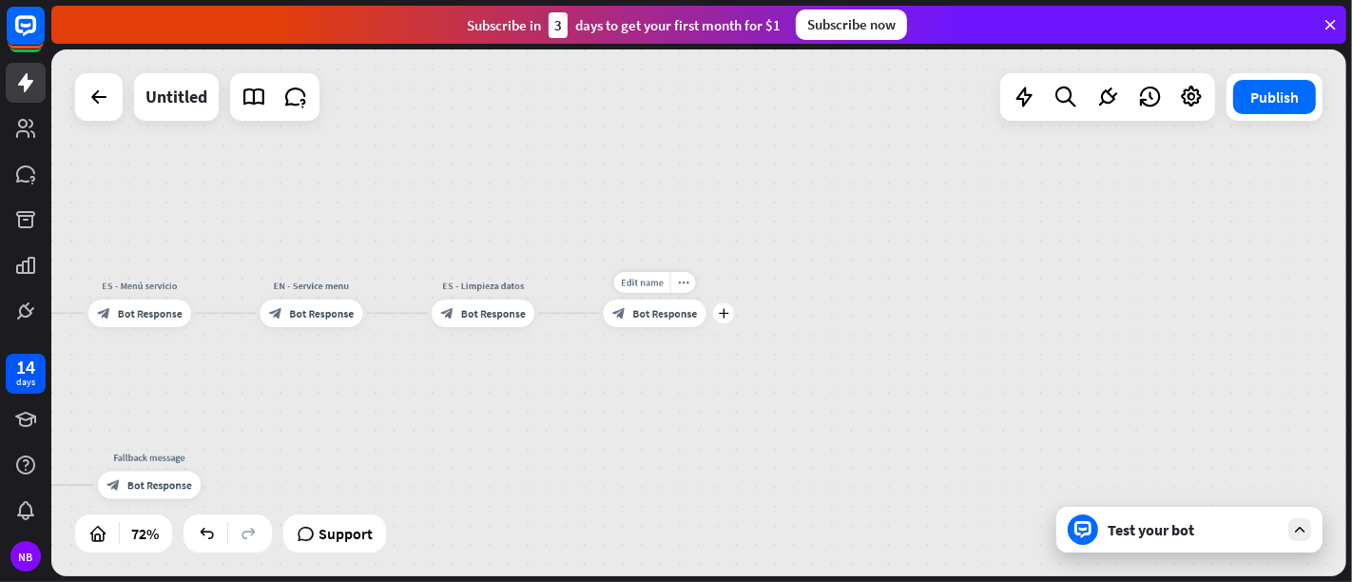
click at [646, 319] on span "Bot Response" at bounding box center [664, 312] width 65 height 13
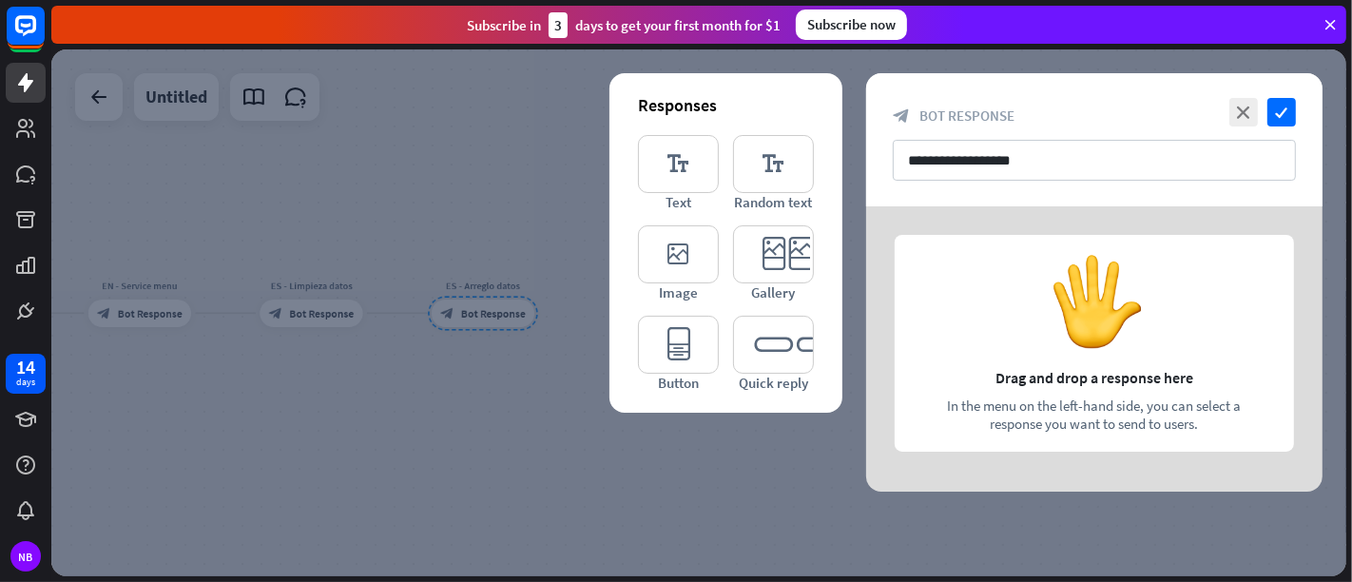
drag, startPoint x: 784, startPoint y: 450, endPoint x: 779, endPoint y: 411, distance: 39.4
click at [783, 450] on div at bounding box center [698, 312] width 1295 height 527
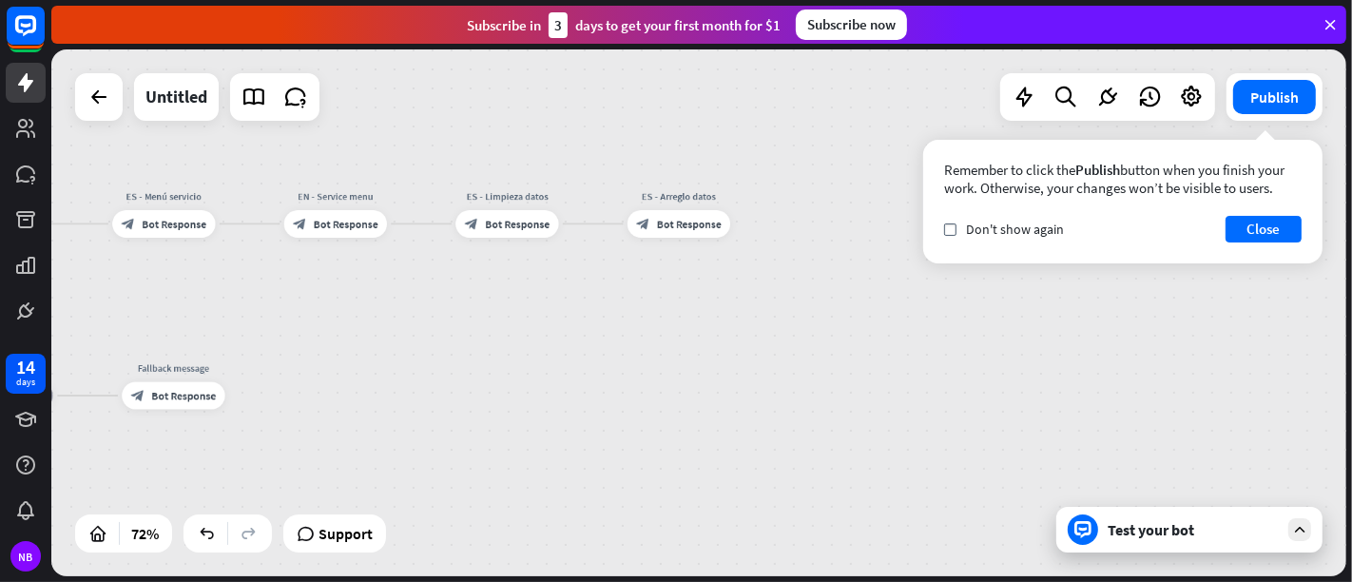
drag, startPoint x: 570, startPoint y: 446, endPoint x: 804, endPoint y: 354, distance: 251.4
click at [804, 354] on div "home_2 Start point Welcome message block_bot_response Bot Response ES - Menú se…" at bounding box center [698, 312] width 1295 height 527
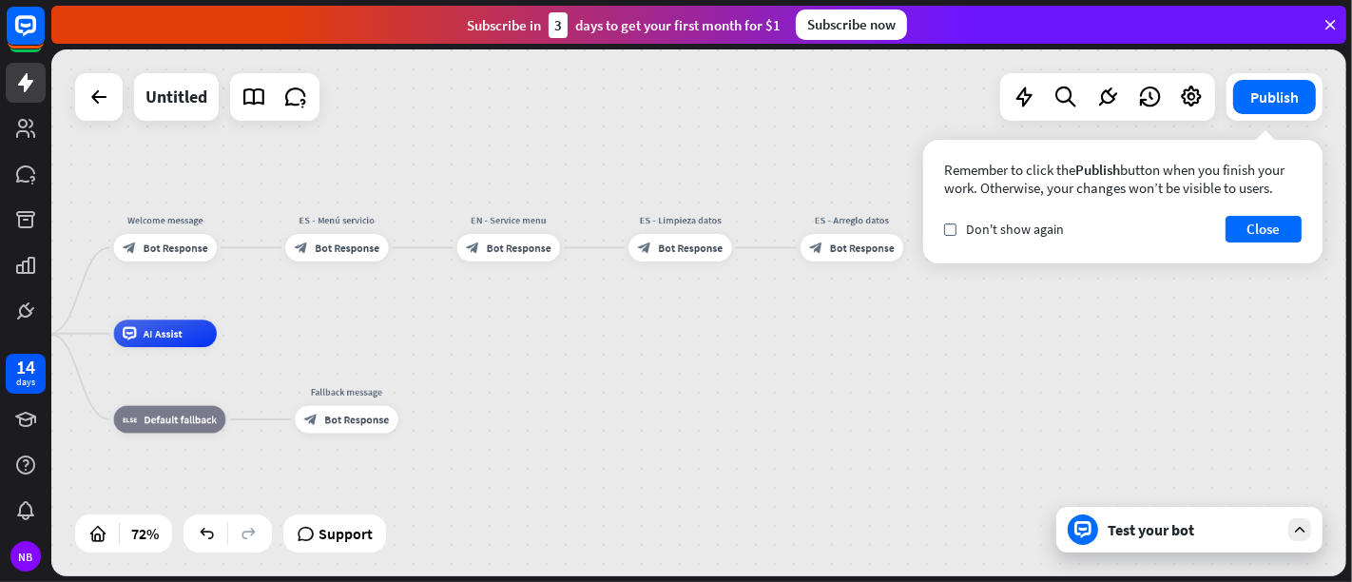
drag, startPoint x: 804, startPoint y: 354, endPoint x: 939, endPoint y: 380, distance: 137.6
click at [939, 380] on div "home_2 Start point Welcome message block_bot_response Bot Response ES - Menú se…" at bounding box center [698, 312] width 1295 height 527
click at [670, 250] on span "Bot Response" at bounding box center [690, 247] width 65 height 13
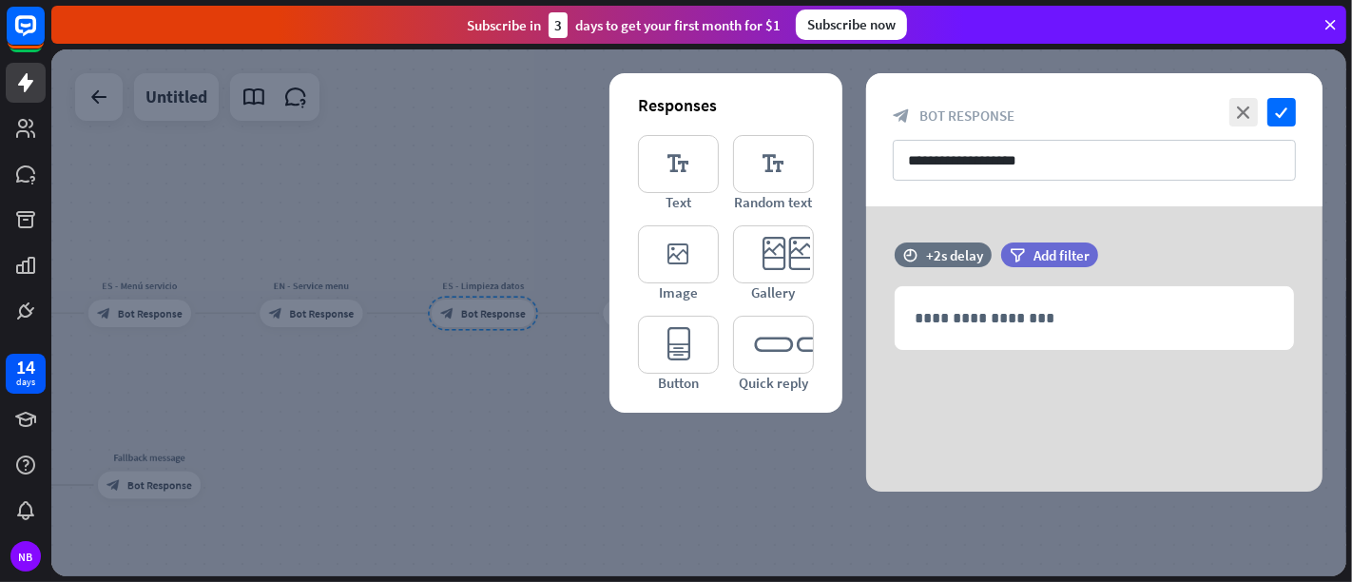
click at [521, 180] on div at bounding box center [698, 312] width 1295 height 527
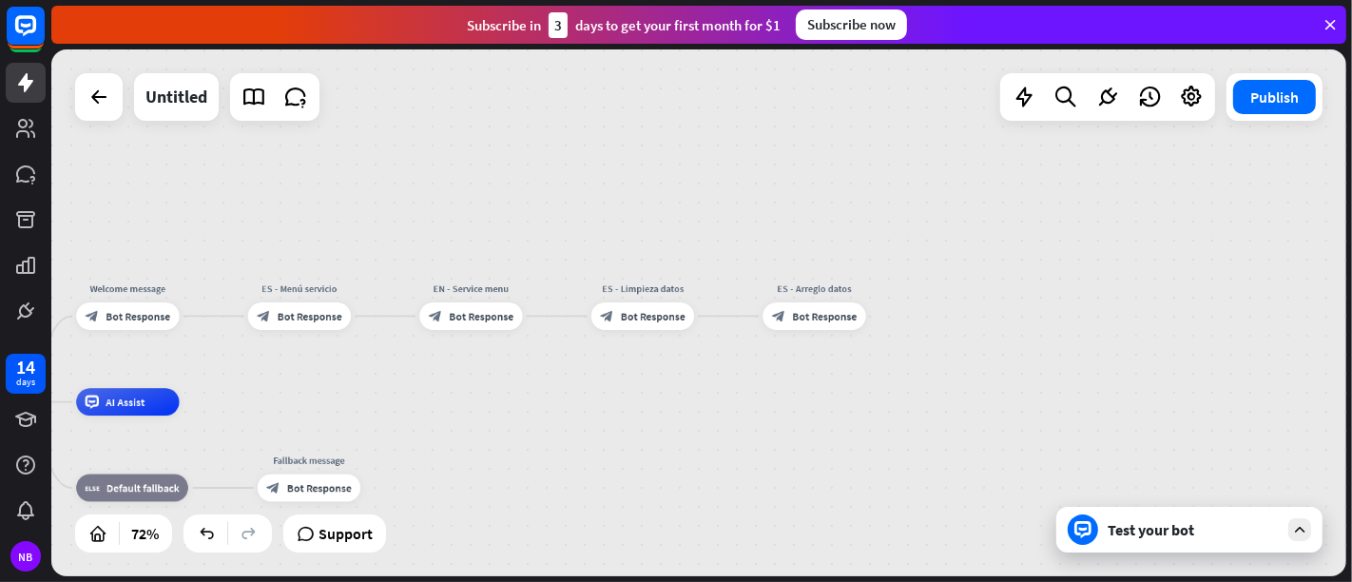
drag, startPoint x: 331, startPoint y: 373, endPoint x: 499, endPoint y: 376, distance: 168.3
click at [499, 376] on div "home_2 Start point Welcome message block_bot_response Bot Response ES - Menú se…" at bounding box center [698, 312] width 1295 height 527
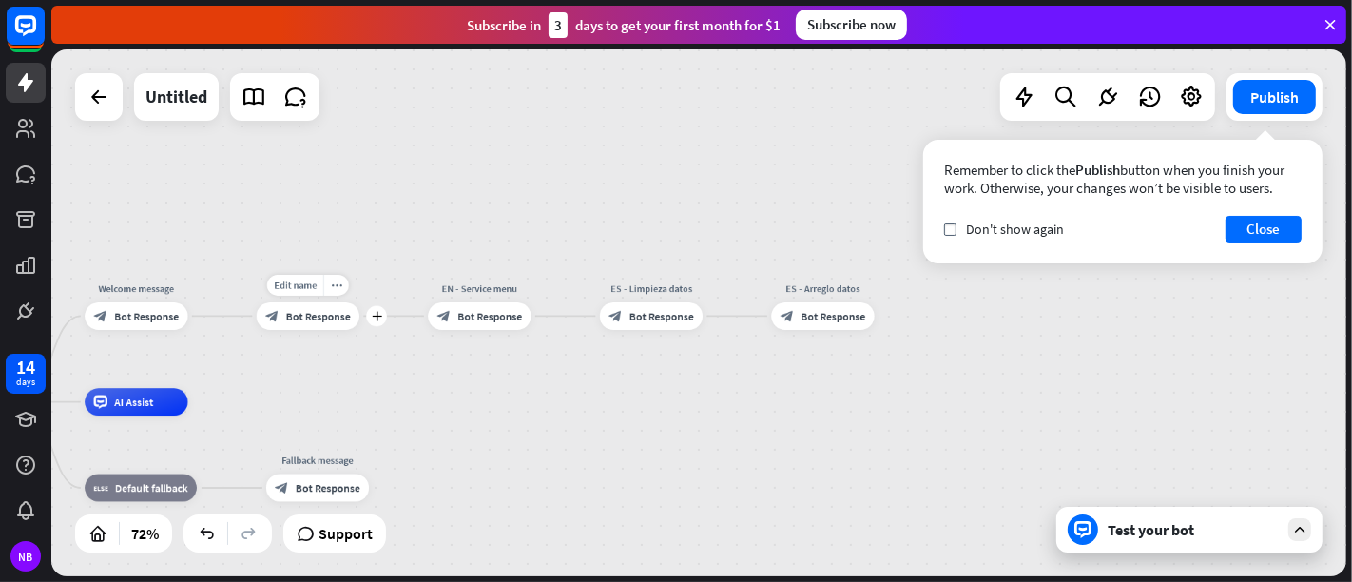
click at [331, 330] on div "Edit name more_horiz plus block_bot_response Bot Response" at bounding box center [308, 316] width 103 height 28
click at [327, 318] on span "Bot Response" at bounding box center [318, 315] width 65 height 13
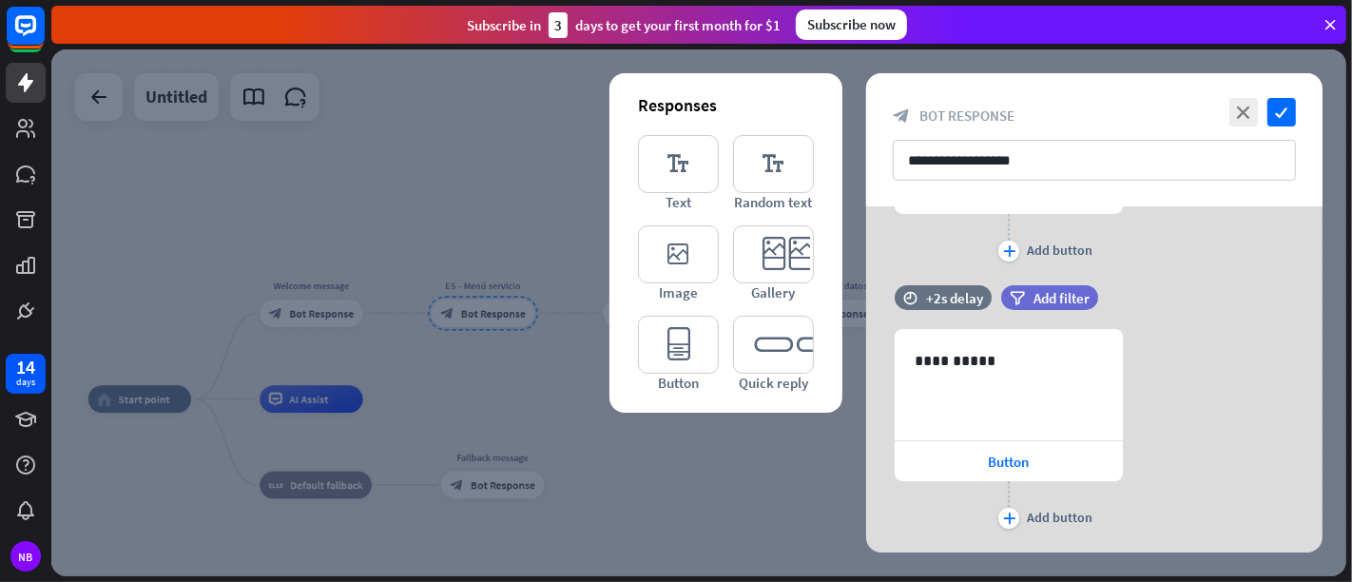
scroll to position [467, 0]
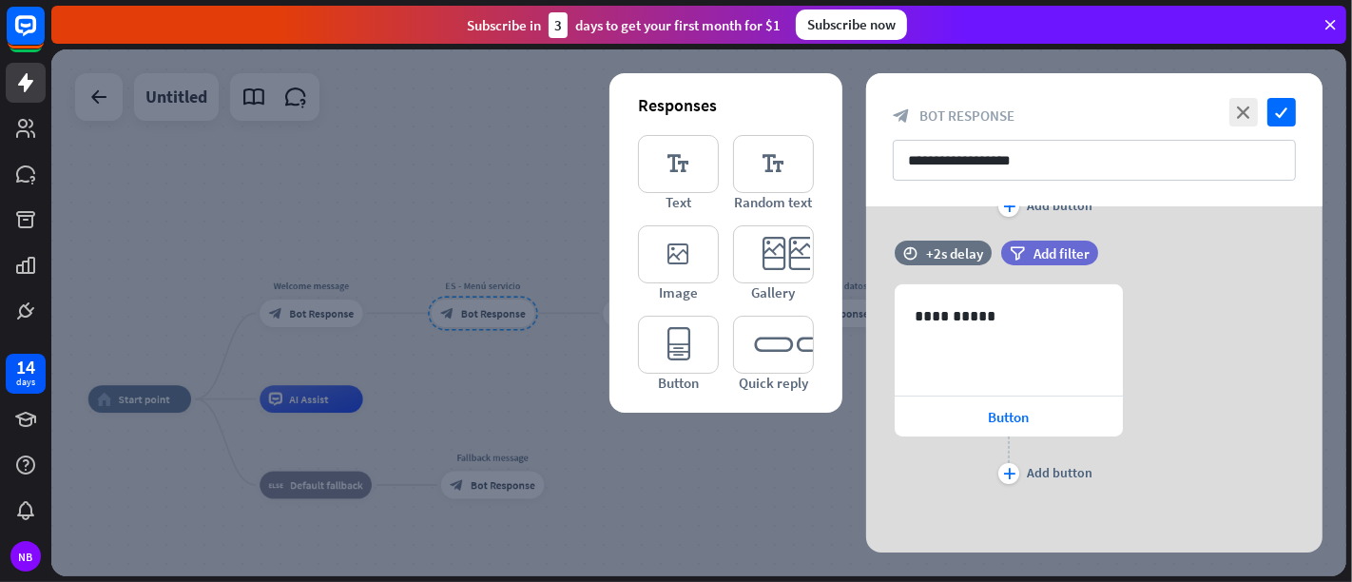
click at [454, 245] on div at bounding box center [698, 312] width 1295 height 527
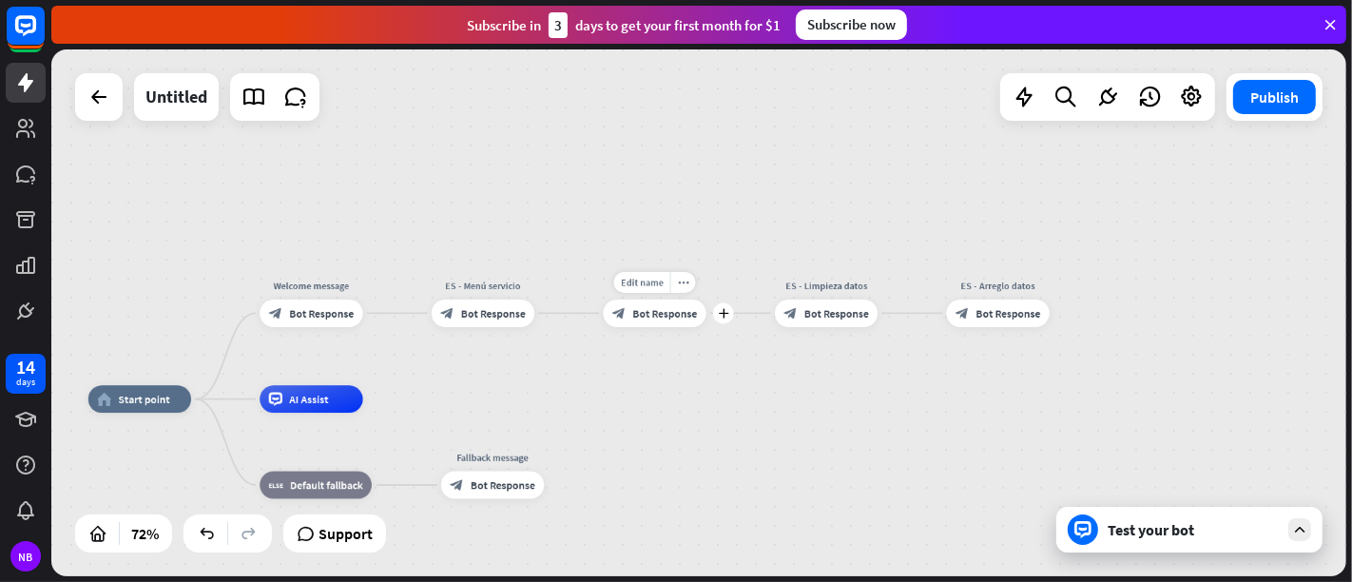
click at [634, 309] on span "Bot Response" at bounding box center [664, 312] width 65 height 13
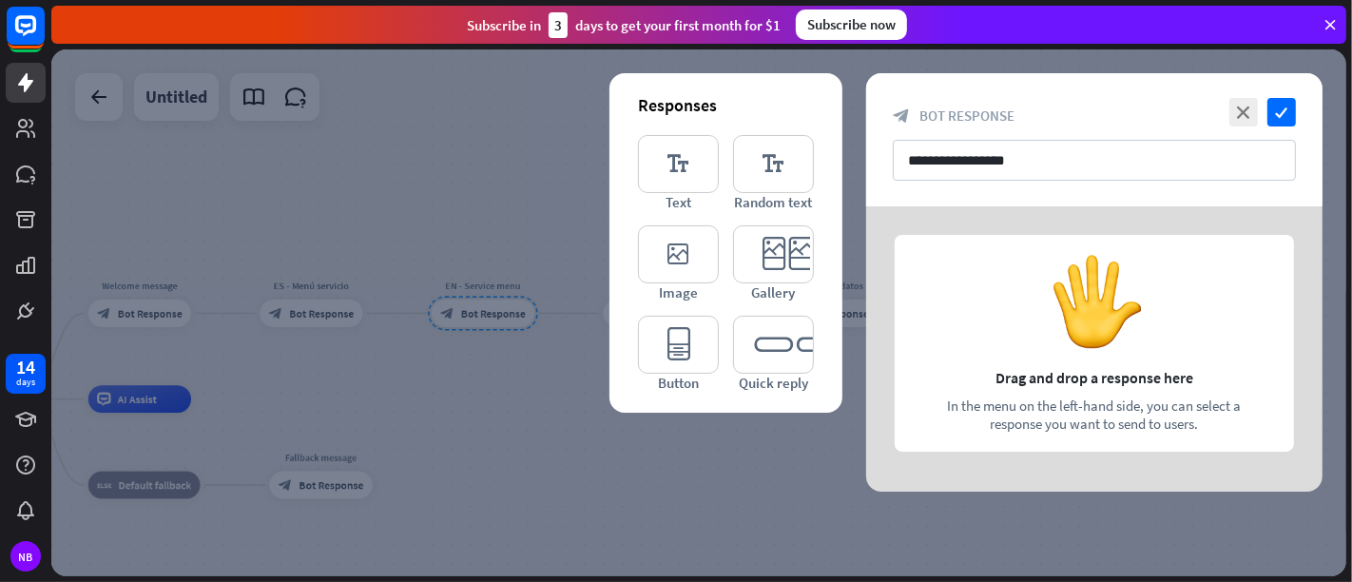
click at [963, 262] on div at bounding box center [1094, 348] width 456 height 285
click at [1018, 354] on div at bounding box center [1094, 348] width 456 height 285
click at [688, 173] on icon "editor_text" at bounding box center [678, 164] width 81 height 58
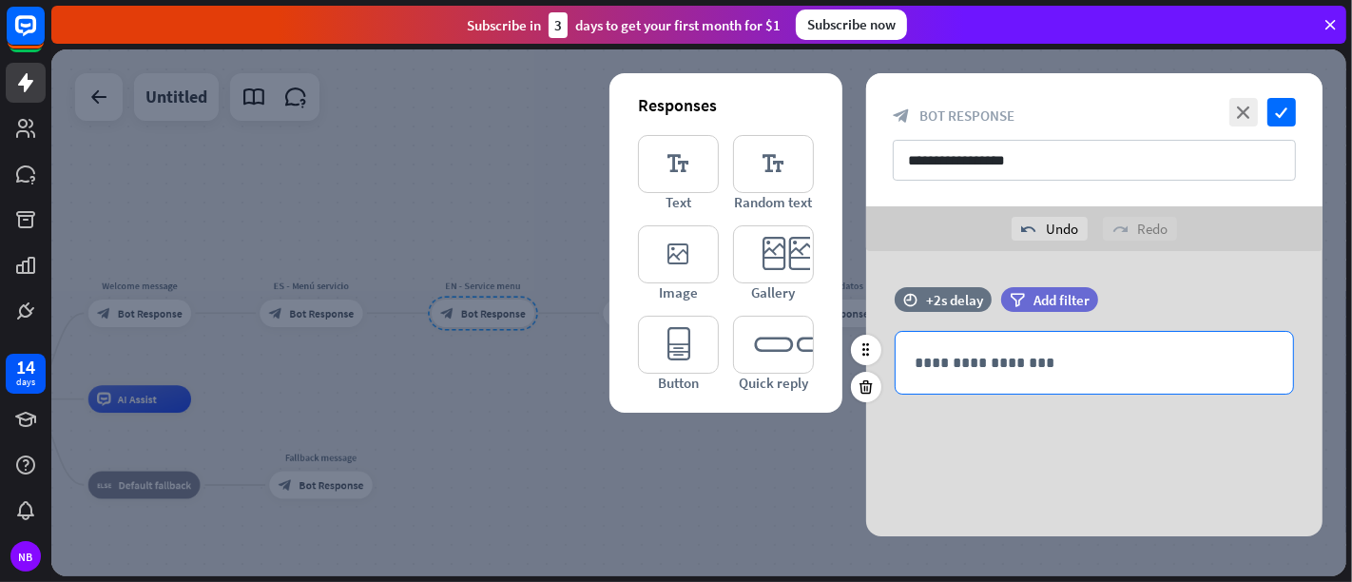
click at [998, 359] on p "**********" at bounding box center [1094, 363] width 359 height 24
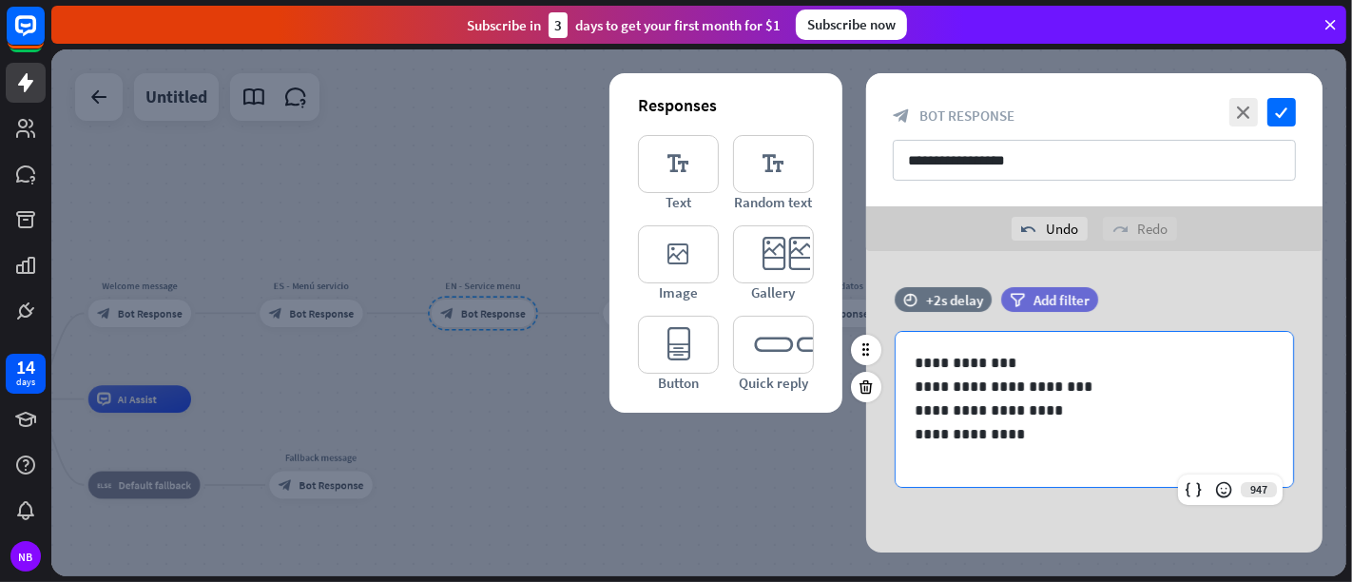
scroll to position [1, 0]
click at [1162, 298] on div "filter Add filter" at bounding box center [1097, 299] width 192 height 25
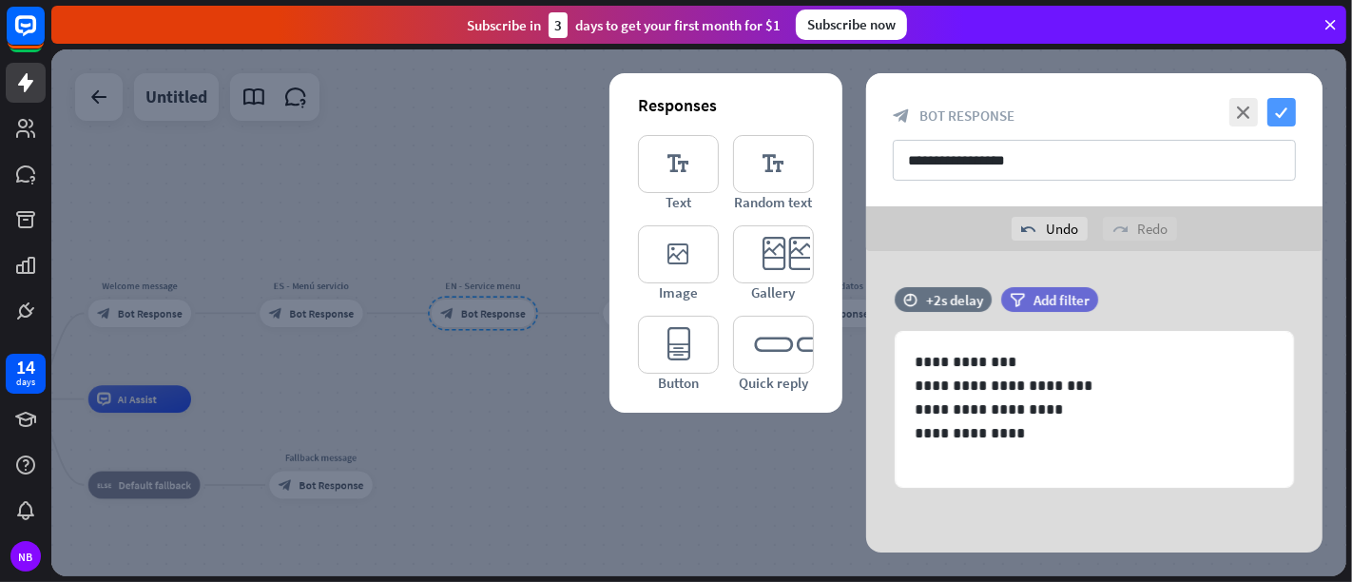
click at [1216, 99] on icon "check" at bounding box center [1281, 112] width 29 height 29
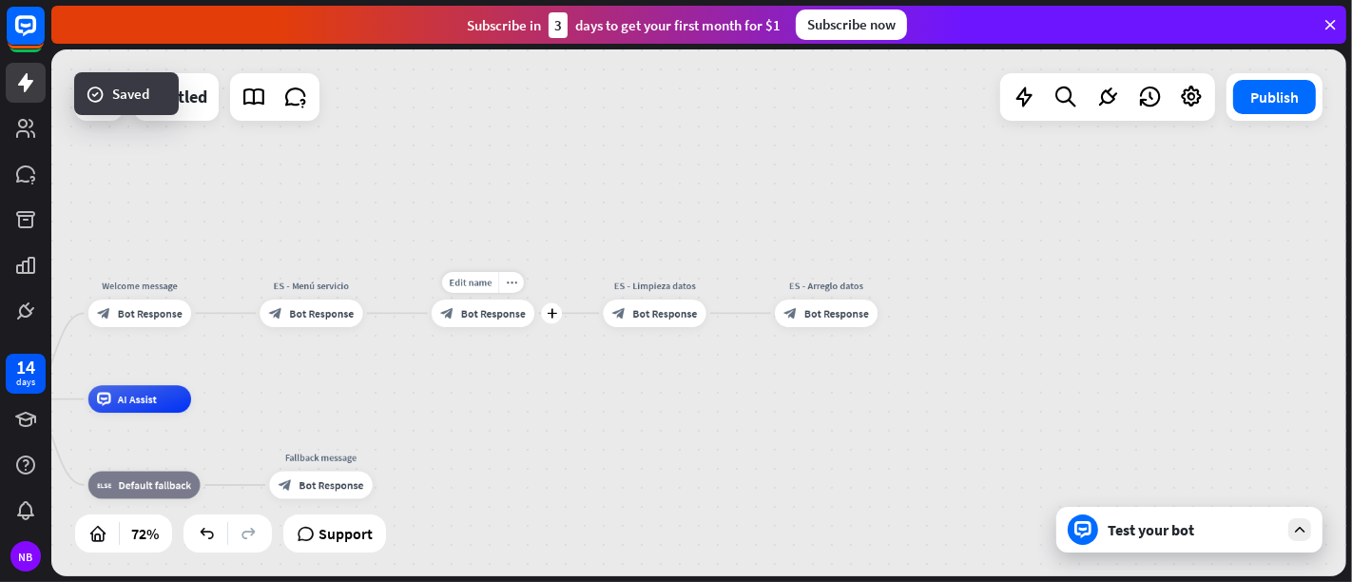
click at [510, 324] on div "block_bot_response Bot Response" at bounding box center [483, 314] width 103 height 28
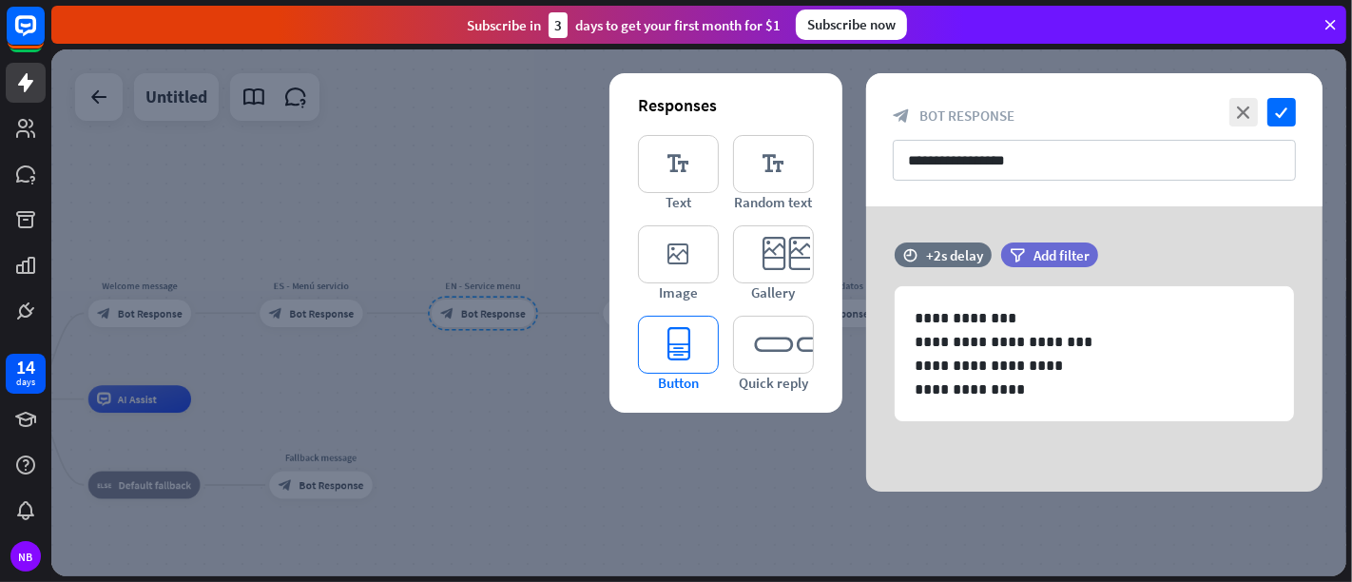
click at [692, 347] on icon "editor_button" at bounding box center [678, 345] width 81 height 58
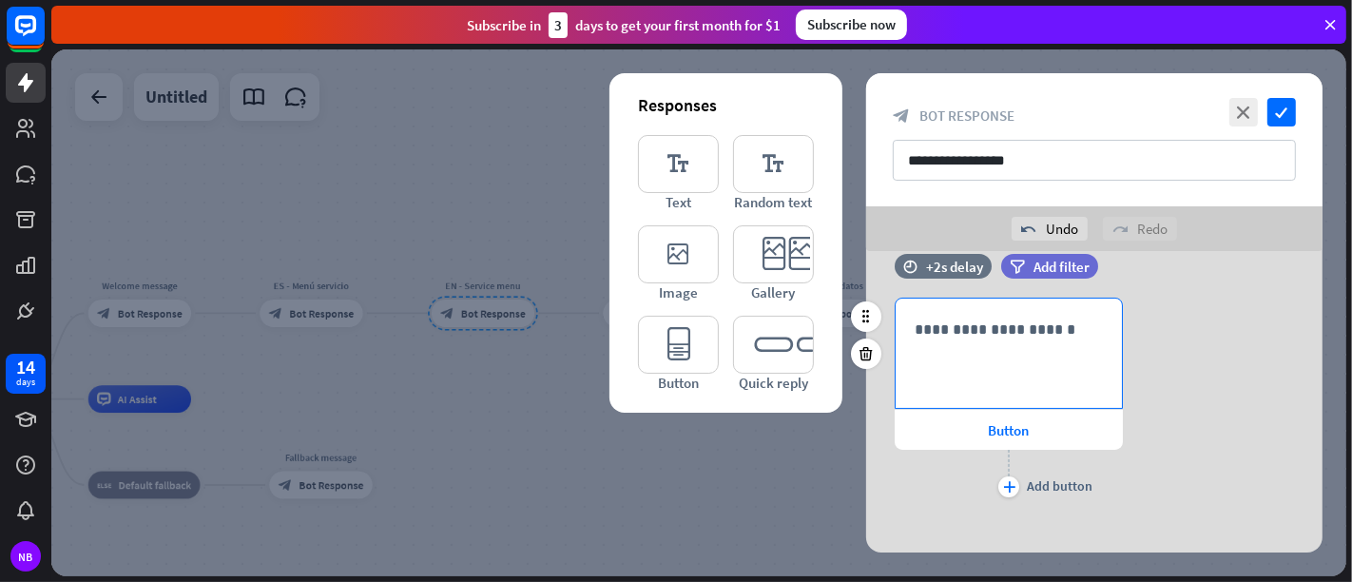
scroll to position [233, 0]
click at [925, 359] on div "**********" at bounding box center [1009, 351] width 226 height 109
click at [1196, 363] on div "**********" at bounding box center [1094, 398] width 456 height 204
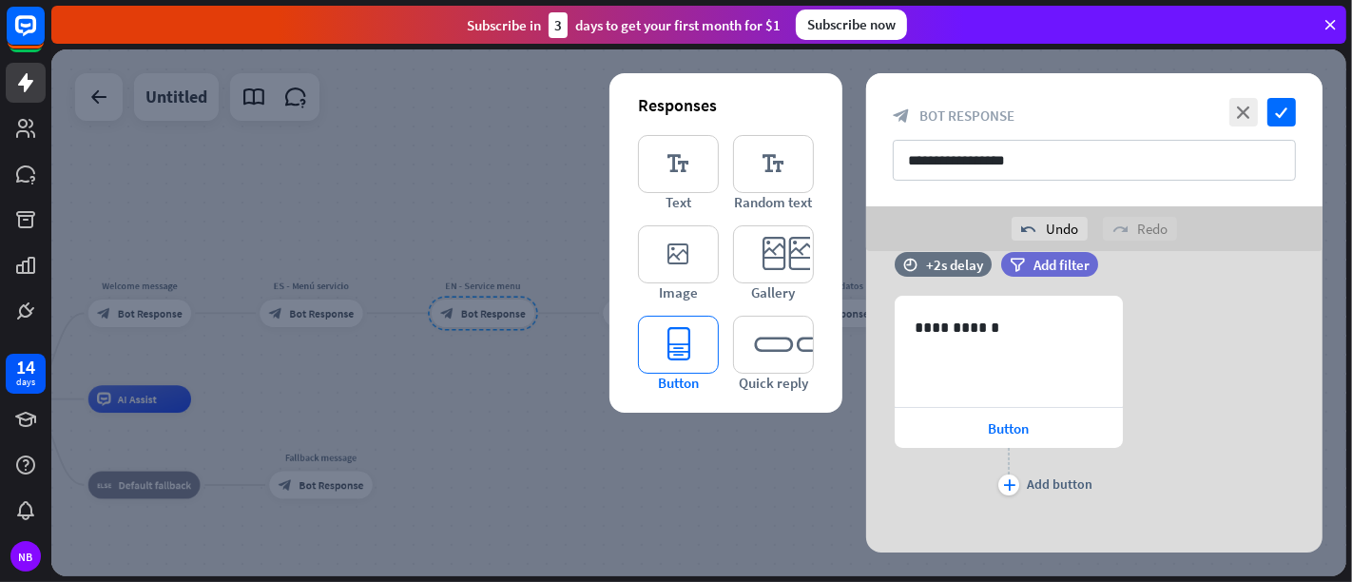
click at [705, 344] on icon "editor_button" at bounding box center [678, 345] width 81 height 58
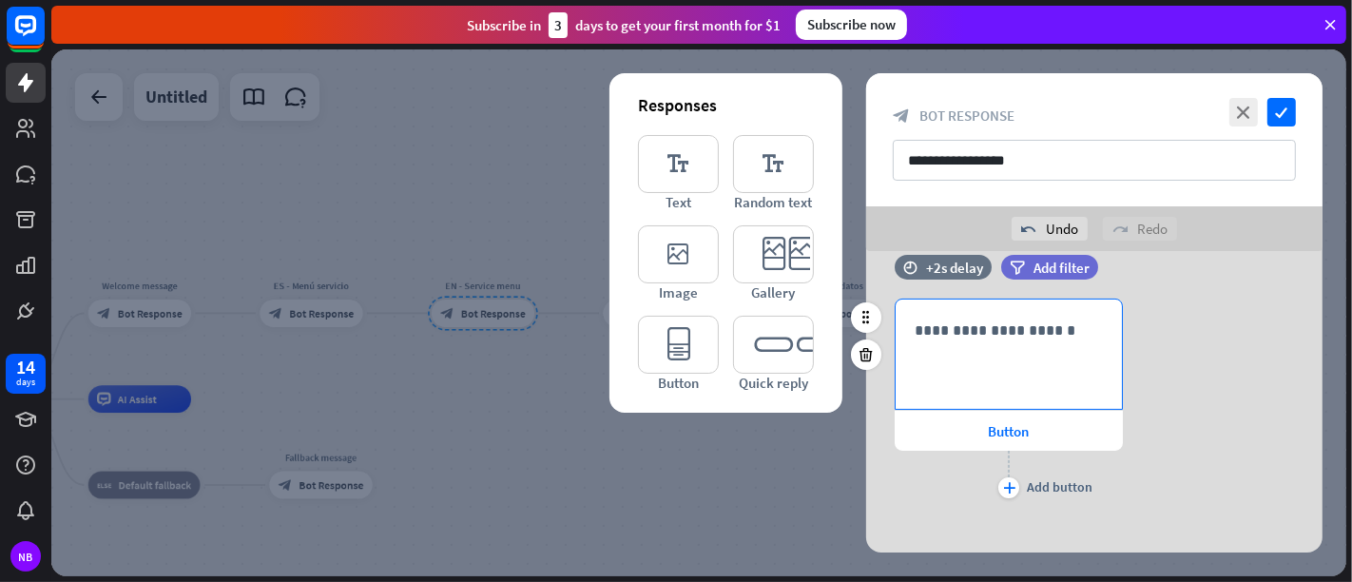
scroll to position [511, 0]
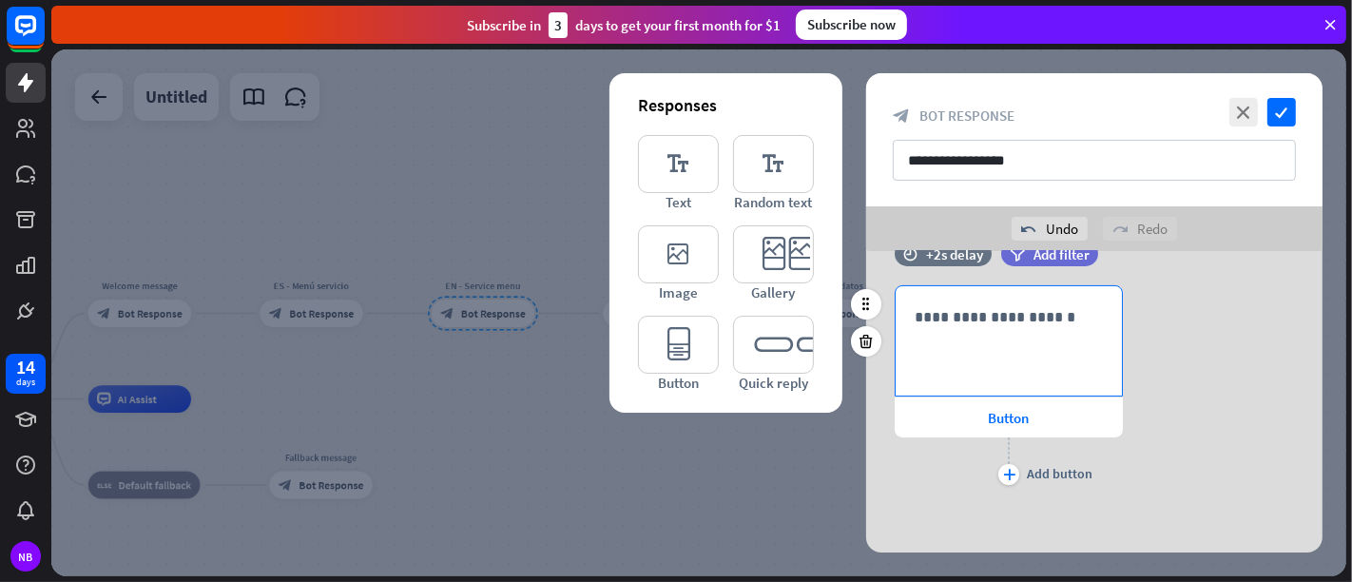
click at [964, 316] on p "**********" at bounding box center [1009, 317] width 188 height 24
click at [1173, 390] on div "**********" at bounding box center [1094, 387] width 456 height 204
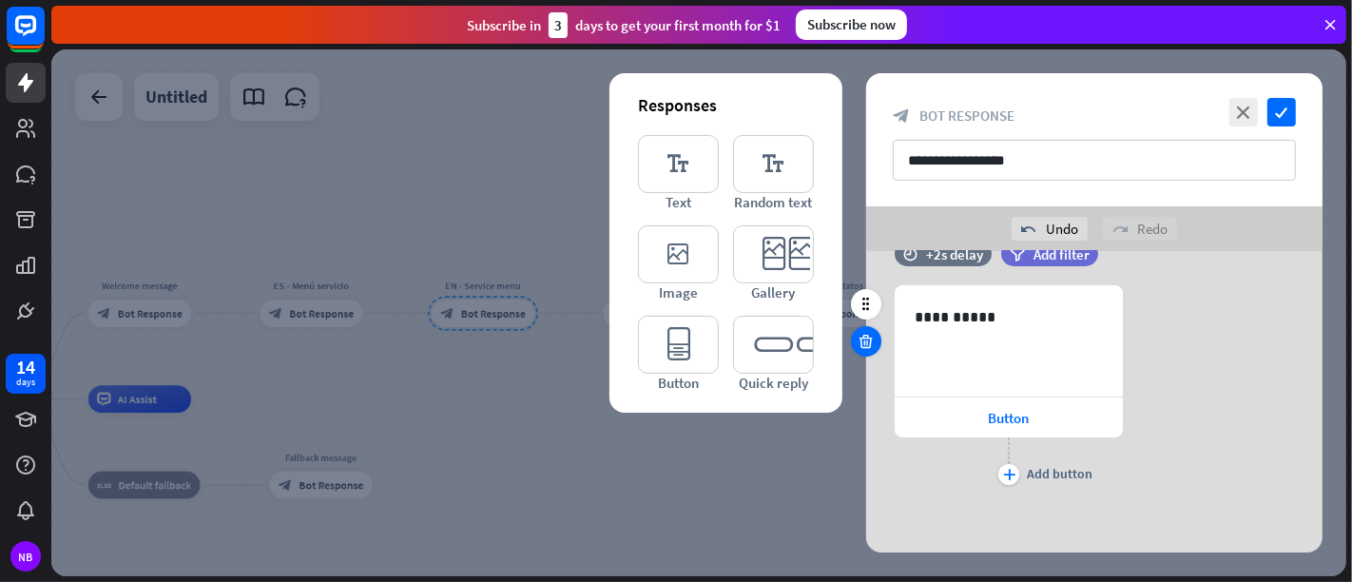
click at [872, 338] on icon at bounding box center [867, 341] width 18 height 17
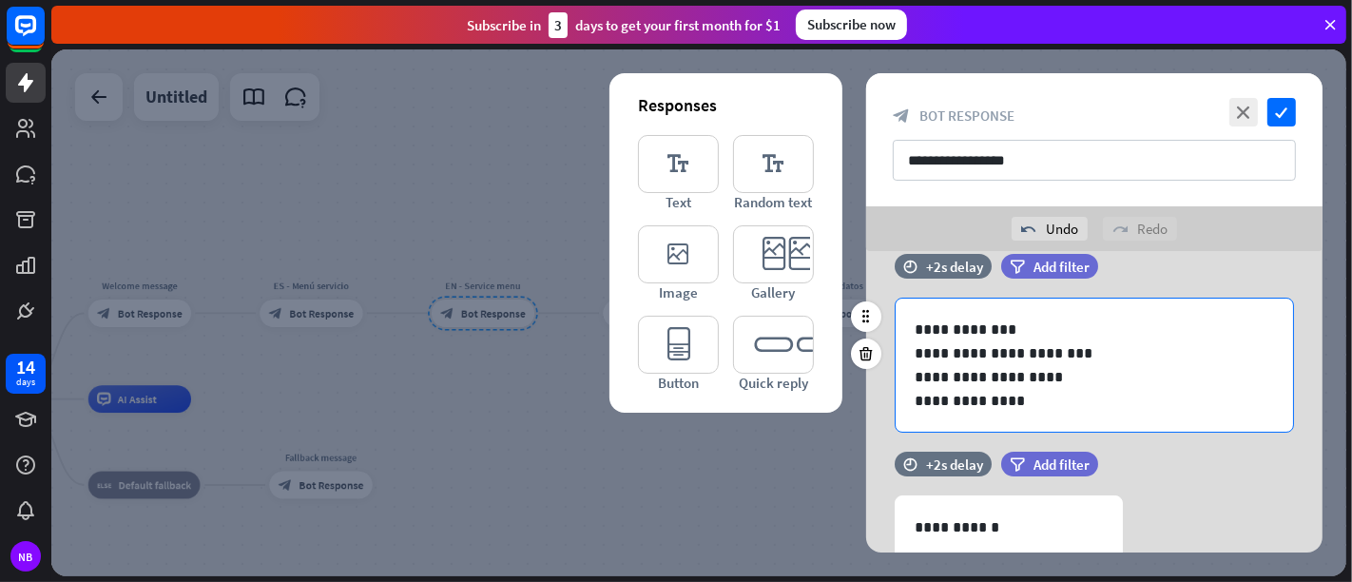
scroll to position [139, 0]
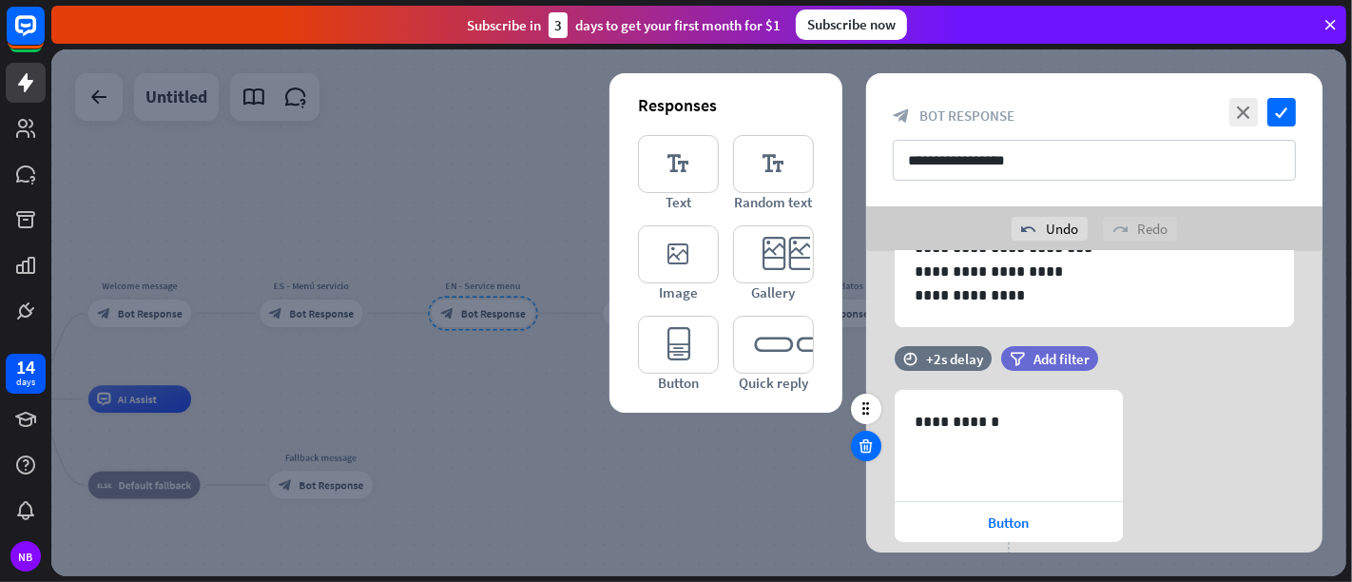
click at [866, 447] on icon at bounding box center [867, 445] width 18 height 17
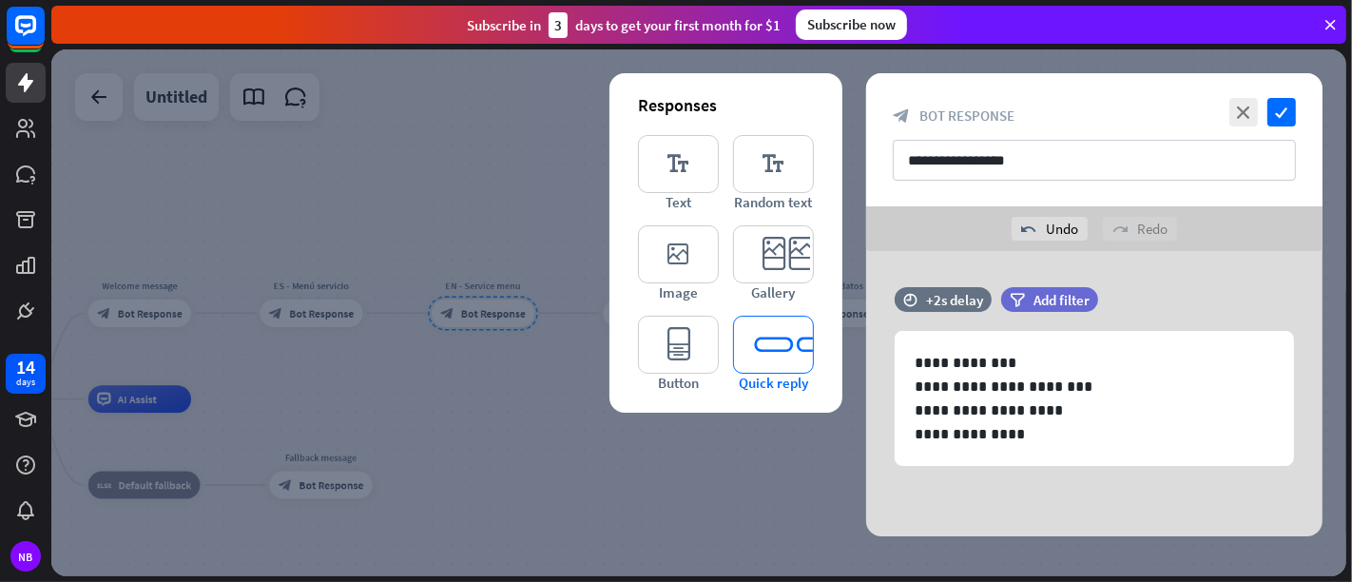
click at [771, 357] on icon "editor_quick_replies" at bounding box center [773, 345] width 81 height 58
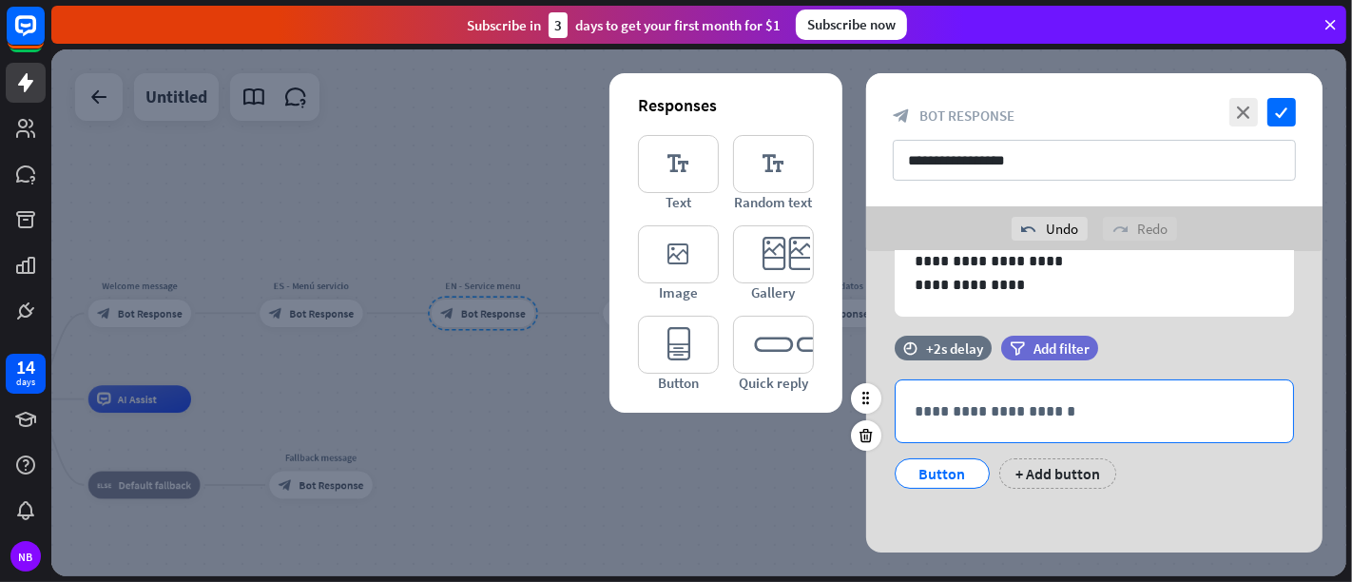
scroll to position [149, 0]
click at [984, 420] on p "**********" at bounding box center [1094, 411] width 359 height 24
click at [931, 396] on div "**********" at bounding box center [1094, 411] width 397 height 62
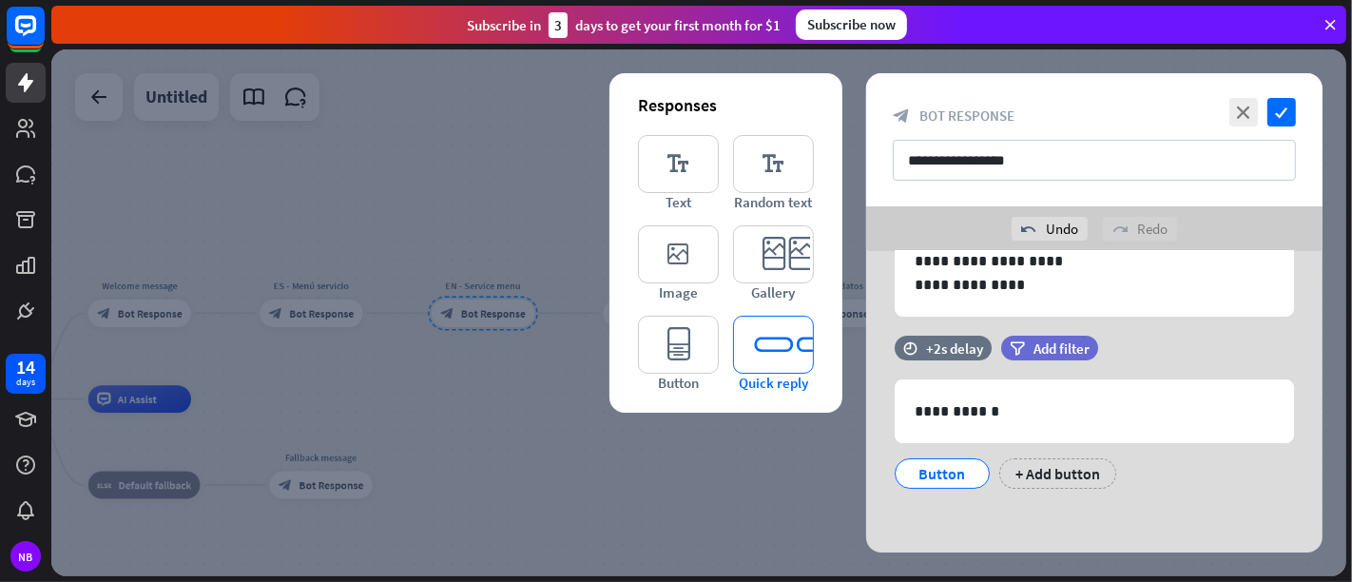
click at [784, 333] on icon "editor_quick_replies" at bounding box center [773, 345] width 81 height 58
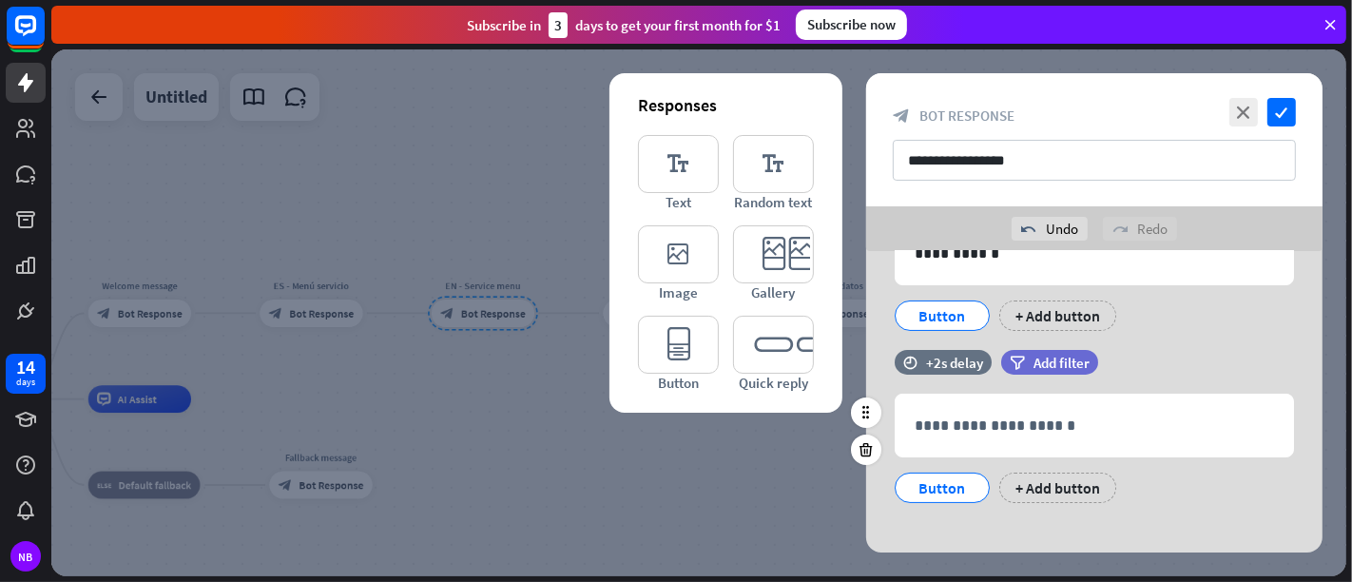
scroll to position [320, 0]
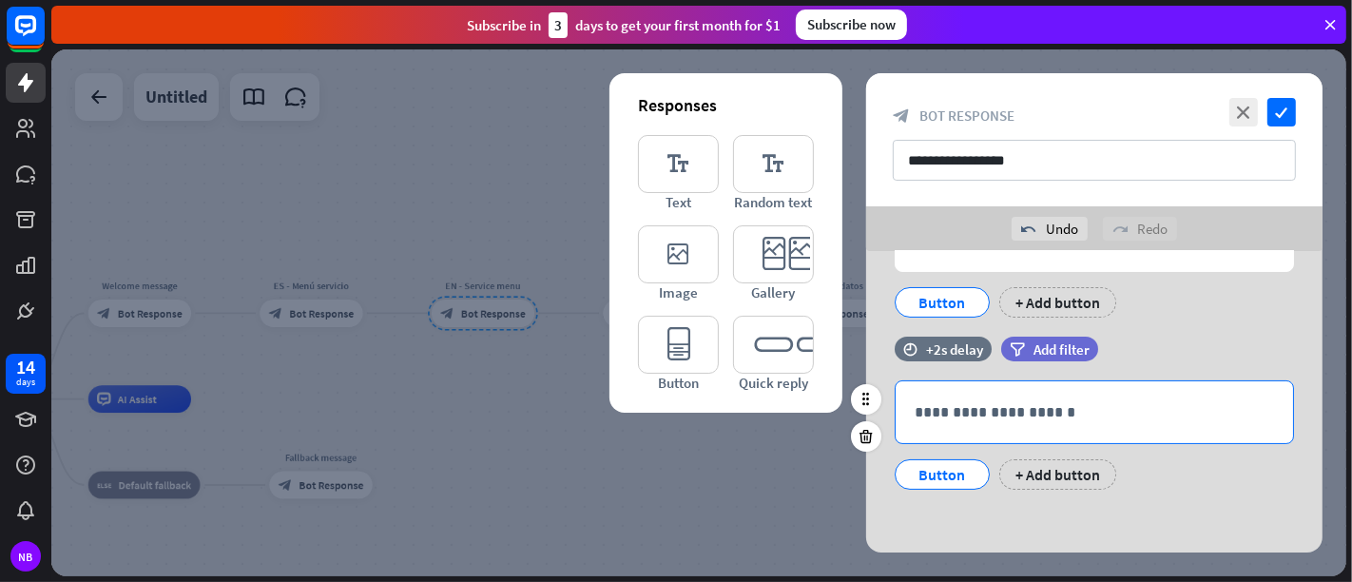
click at [958, 428] on div "**********" at bounding box center [1094, 412] width 397 height 62
click at [1135, 494] on div "**********" at bounding box center [1094, 423] width 456 height 172
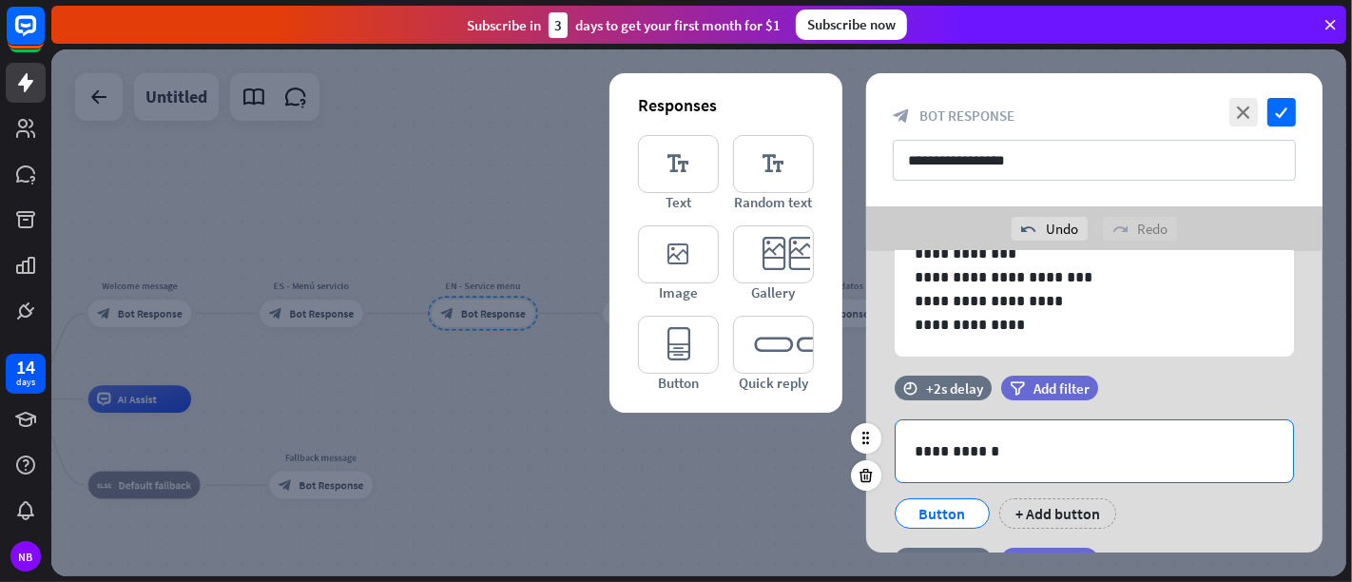
scroll to position [215, 0]
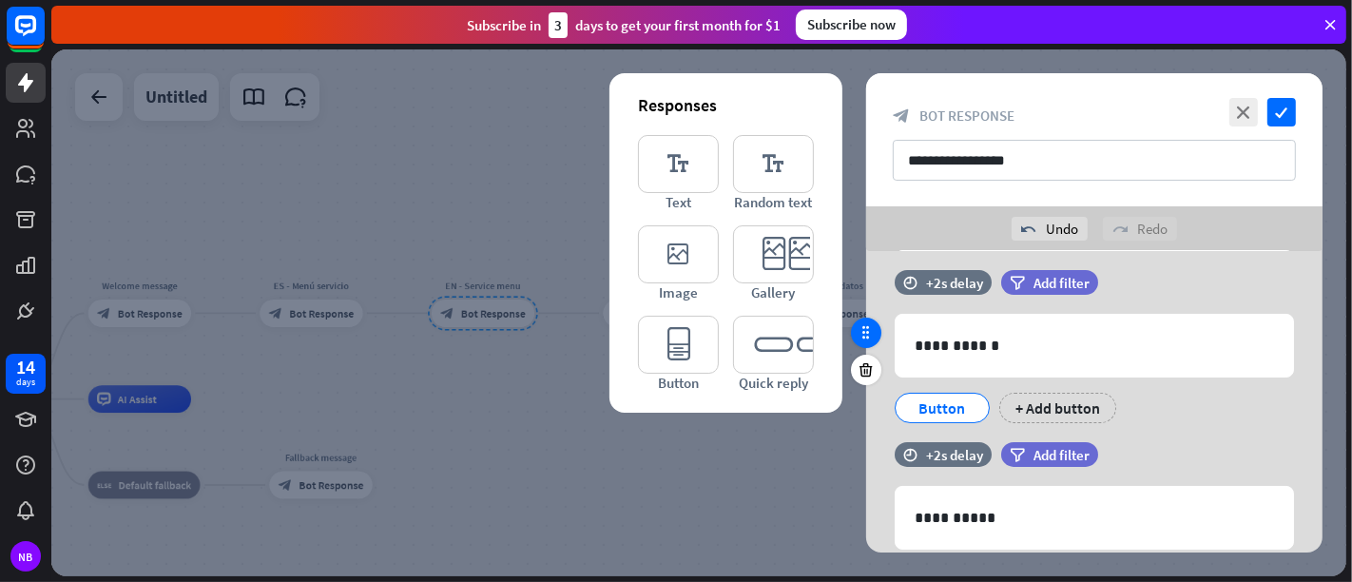
click at [872, 338] on icon at bounding box center [866, 332] width 17 height 17
click at [1037, 393] on div "+ Add button" at bounding box center [1057, 408] width 117 height 30
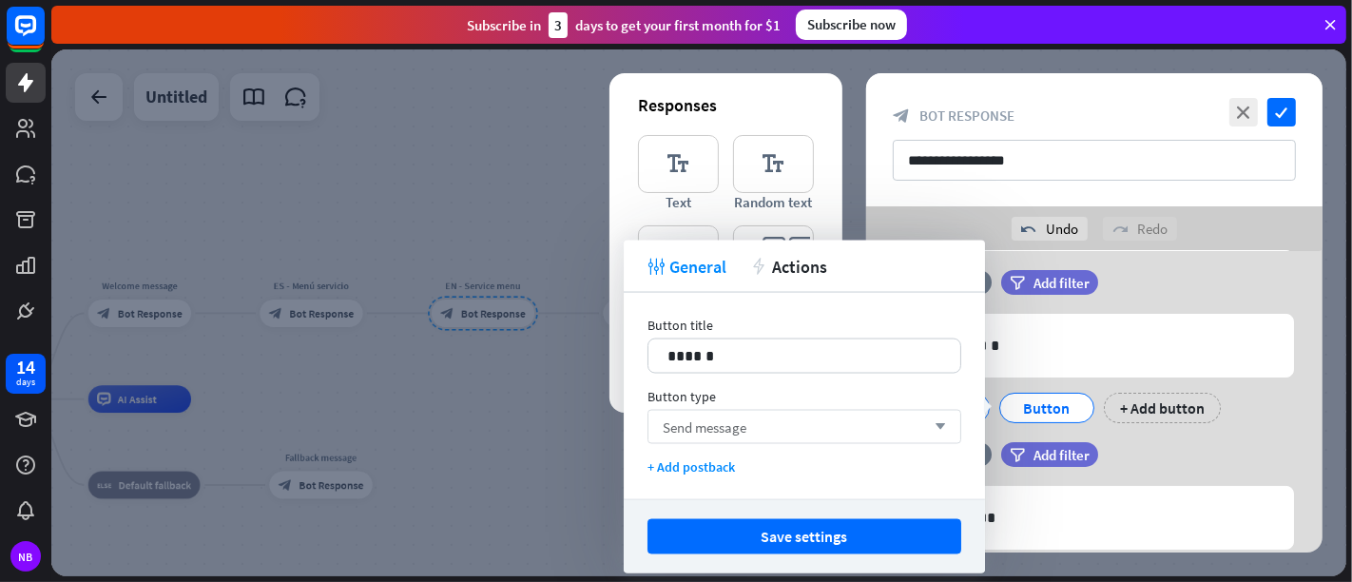
click at [853, 417] on div "Send message arrow_down" at bounding box center [804, 427] width 314 height 34
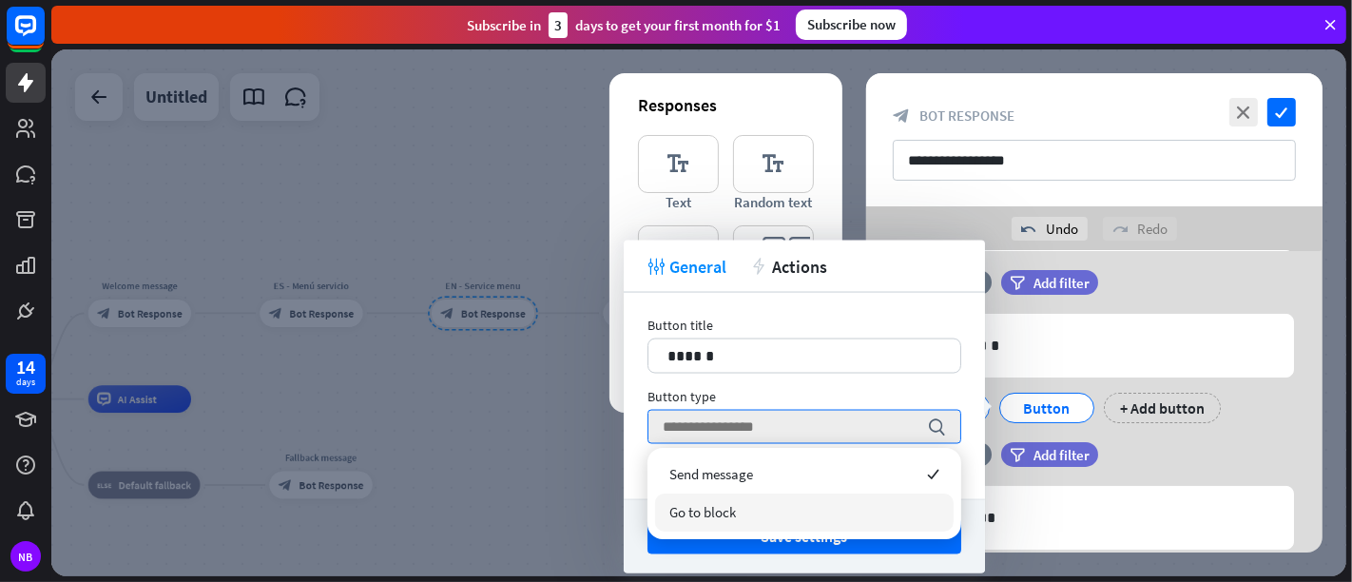
click at [828, 499] on div "Go to block" at bounding box center [804, 512] width 299 height 38
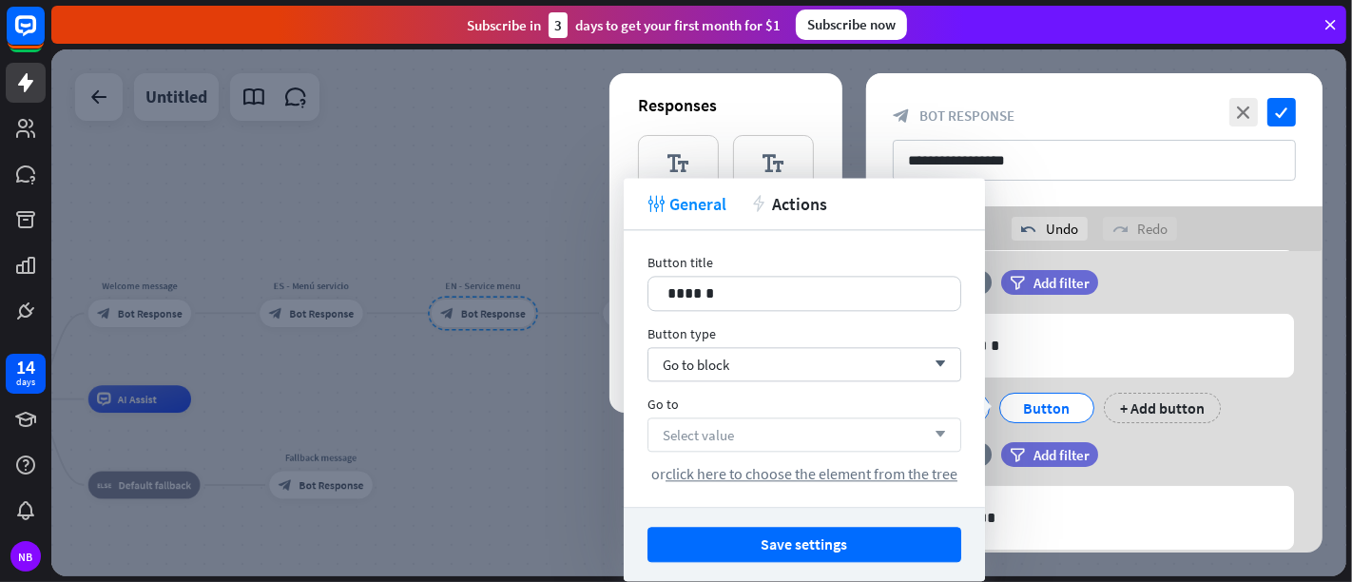
click at [839, 428] on div "Select value arrow_down" at bounding box center [804, 434] width 314 height 34
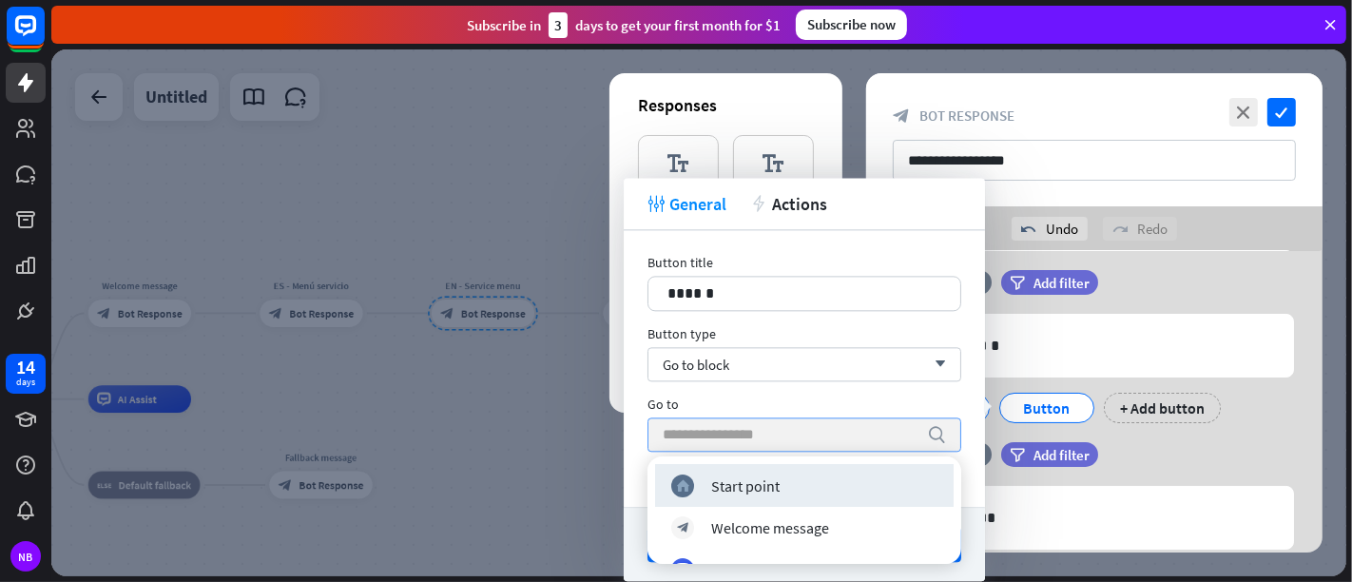
click at [839, 428] on input "search" at bounding box center [790, 434] width 255 height 32
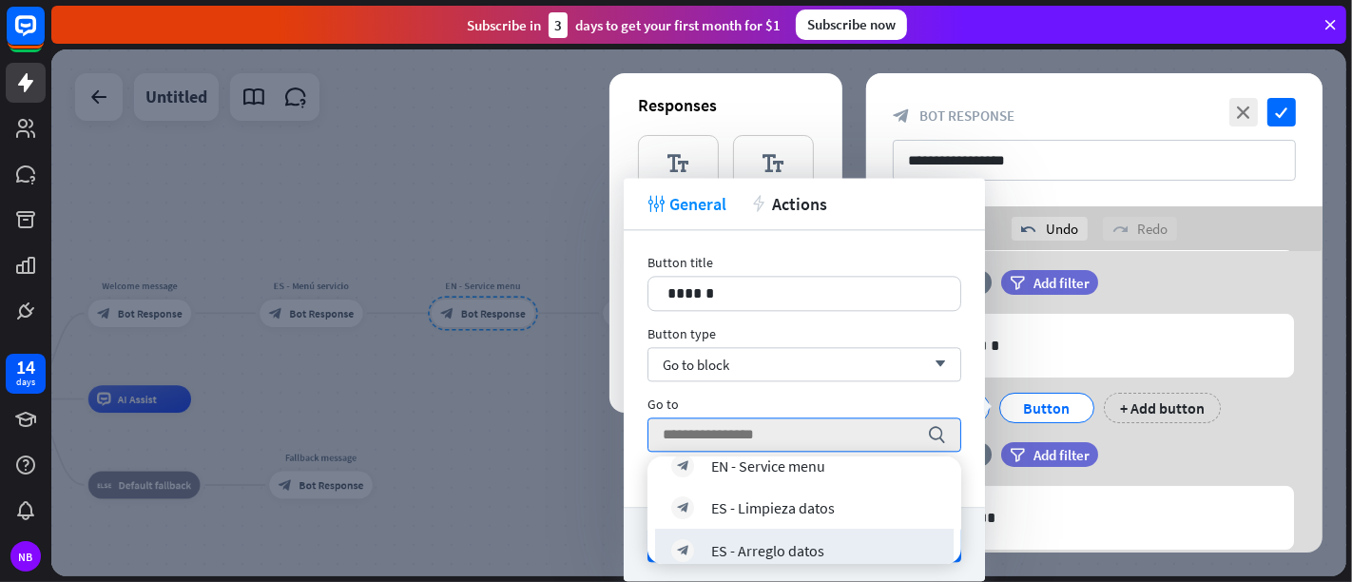
scroll to position [275, 0]
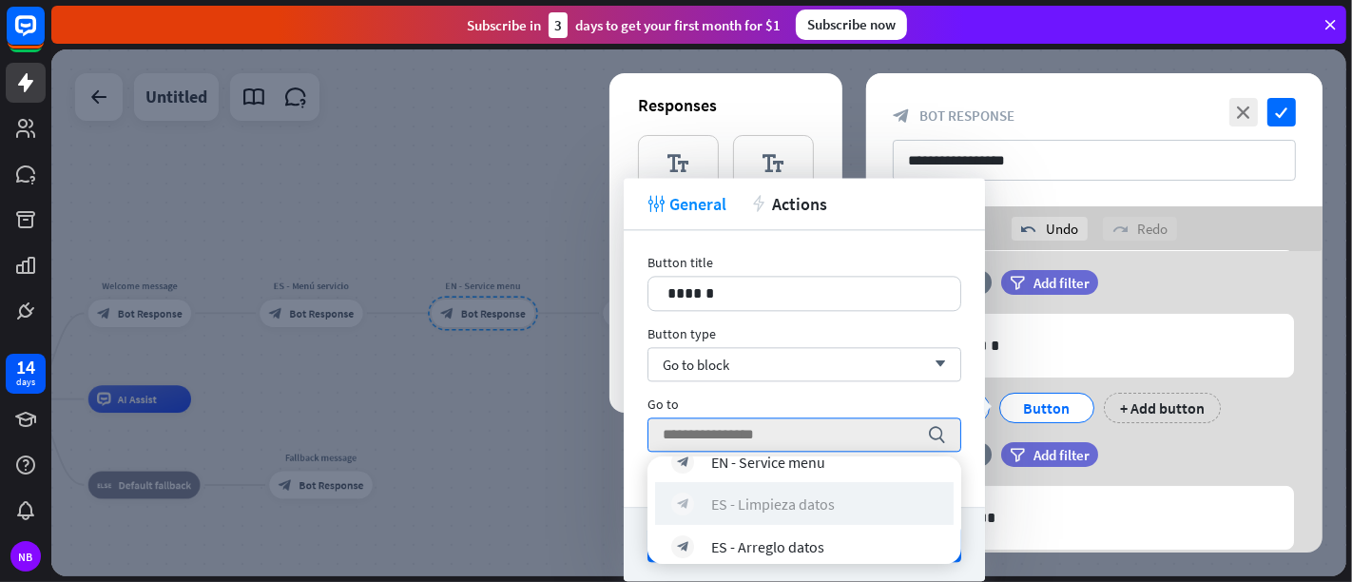
click at [815, 509] on div "ES - Limpieza datos" at bounding box center [773, 502] width 124 height 19
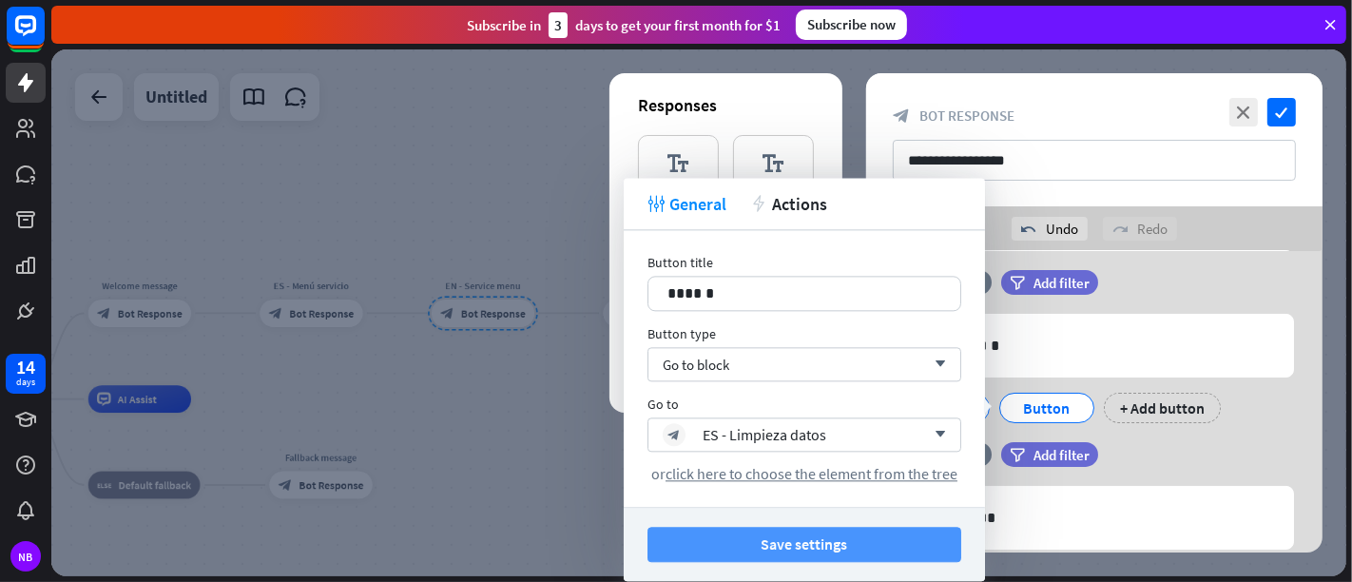
click at [840, 523] on button "Save settings" at bounding box center [804, 544] width 314 height 35
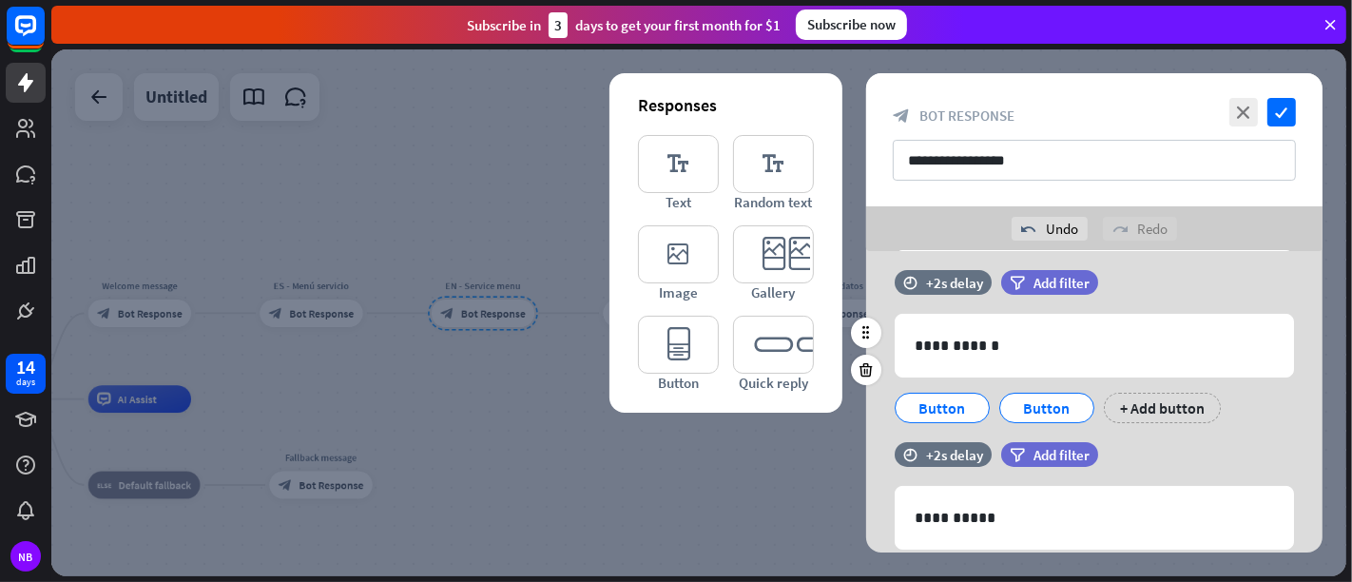
scroll to position [321, 0]
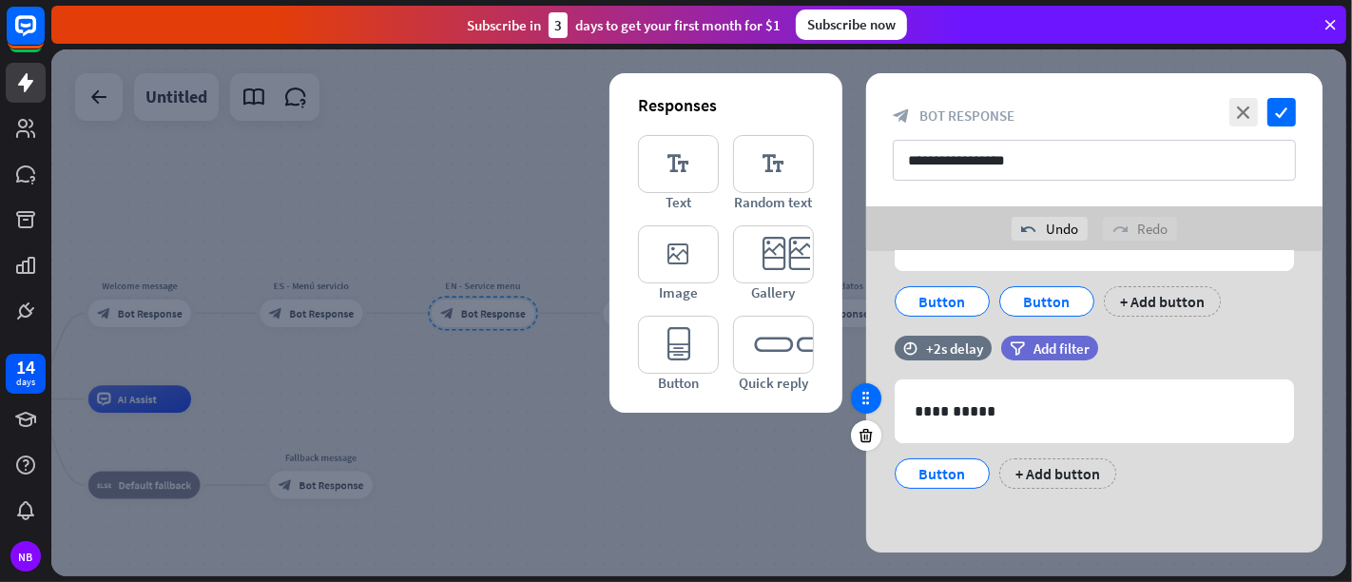
click at [863, 403] on icon at bounding box center [866, 398] width 17 height 17
click at [1027, 462] on div "+ Add button" at bounding box center [1057, 473] width 117 height 30
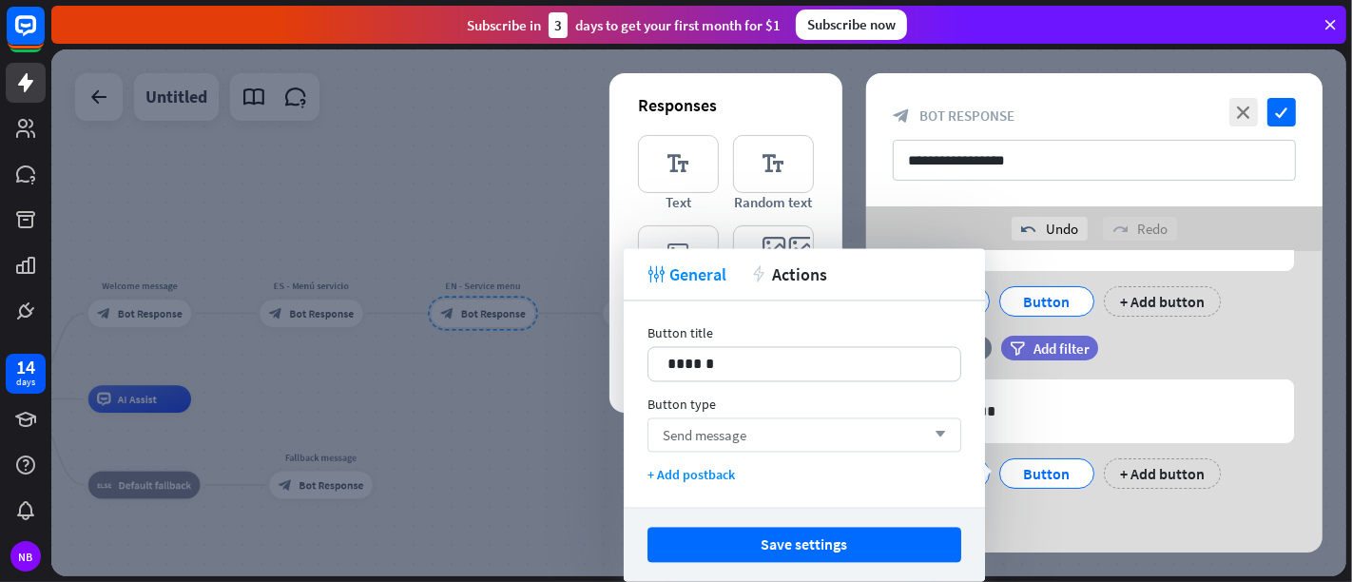
click at [822, 420] on div "Send message arrow_down" at bounding box center [804, 434] width 314 height 34
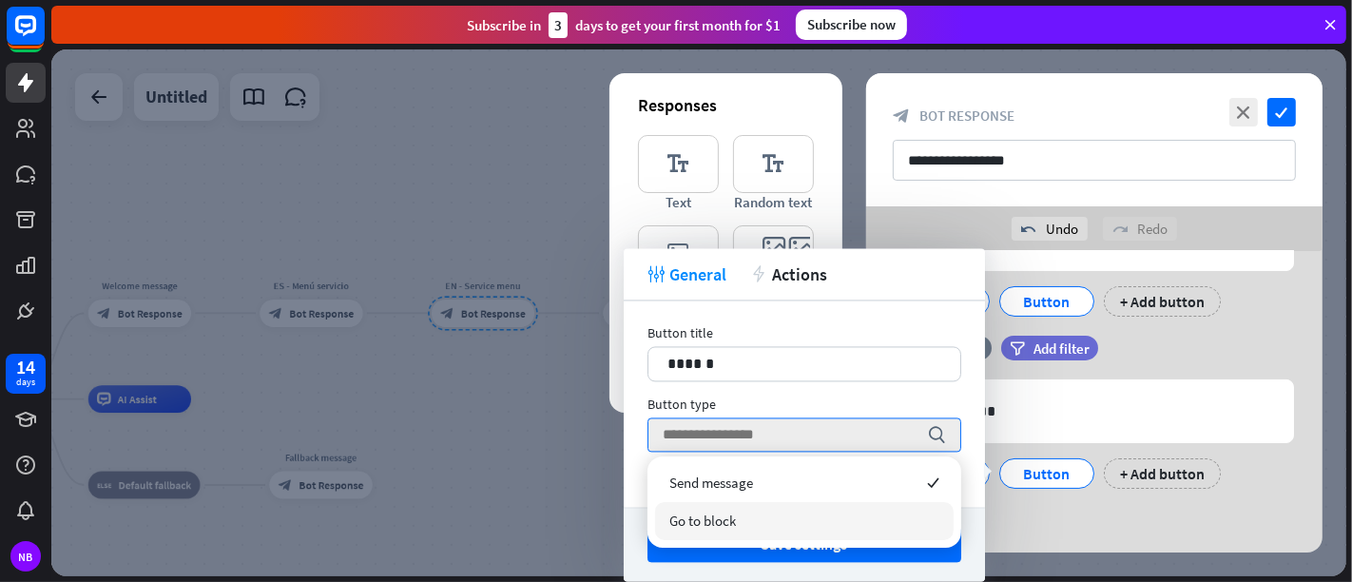
click at [822, 503] on div "Go to block" at bounding box center [804, 521] width 299 height 38
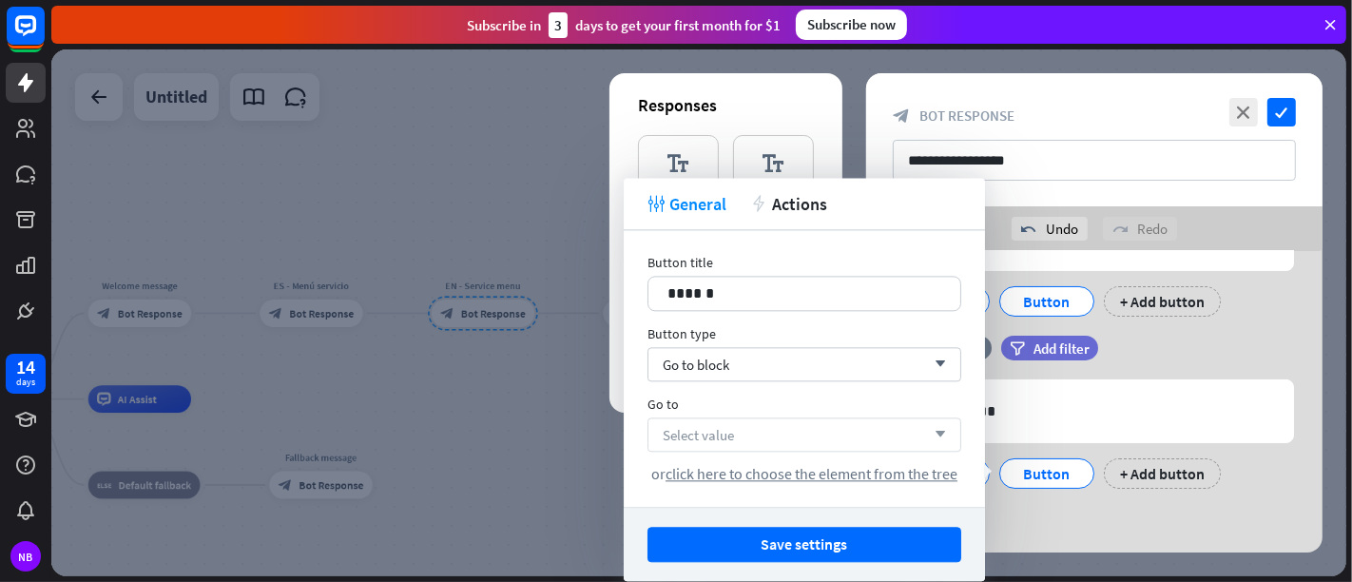
click at [948, 428] on div "Select value arrow_down" at bounding box center [804, 434] width 314 height 34
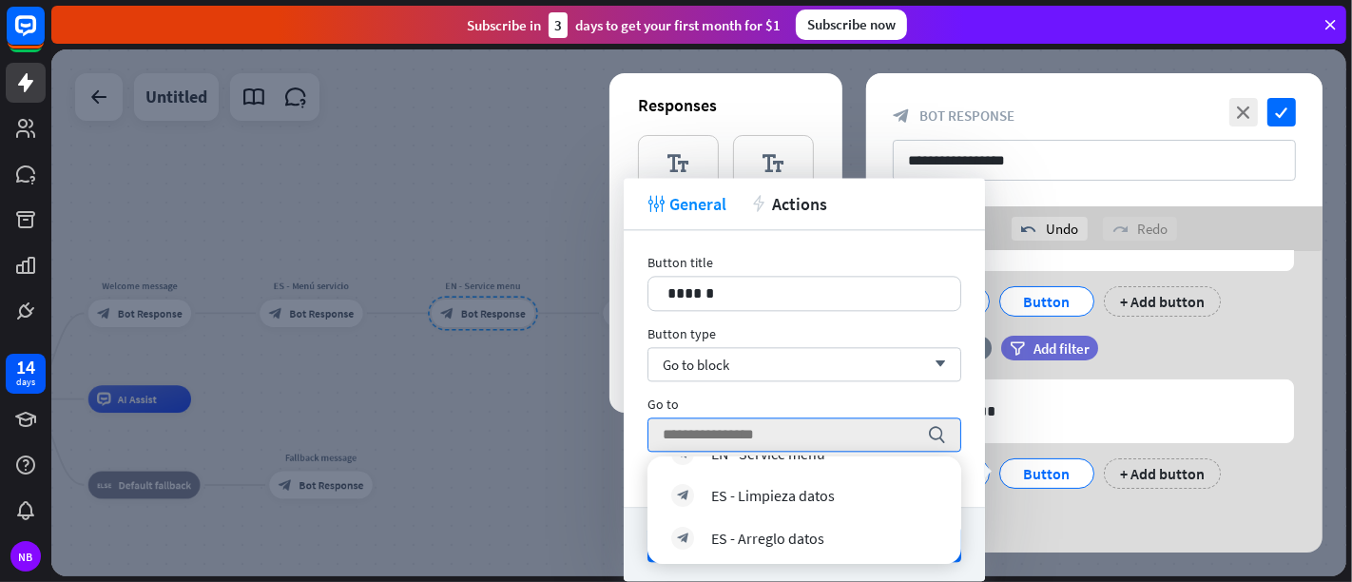
scroll to position [285, 0]
click at [858, 523] on div "block_bot_response ES - Arreglo datos" at bounding box center [804, 535] width 266 height 23
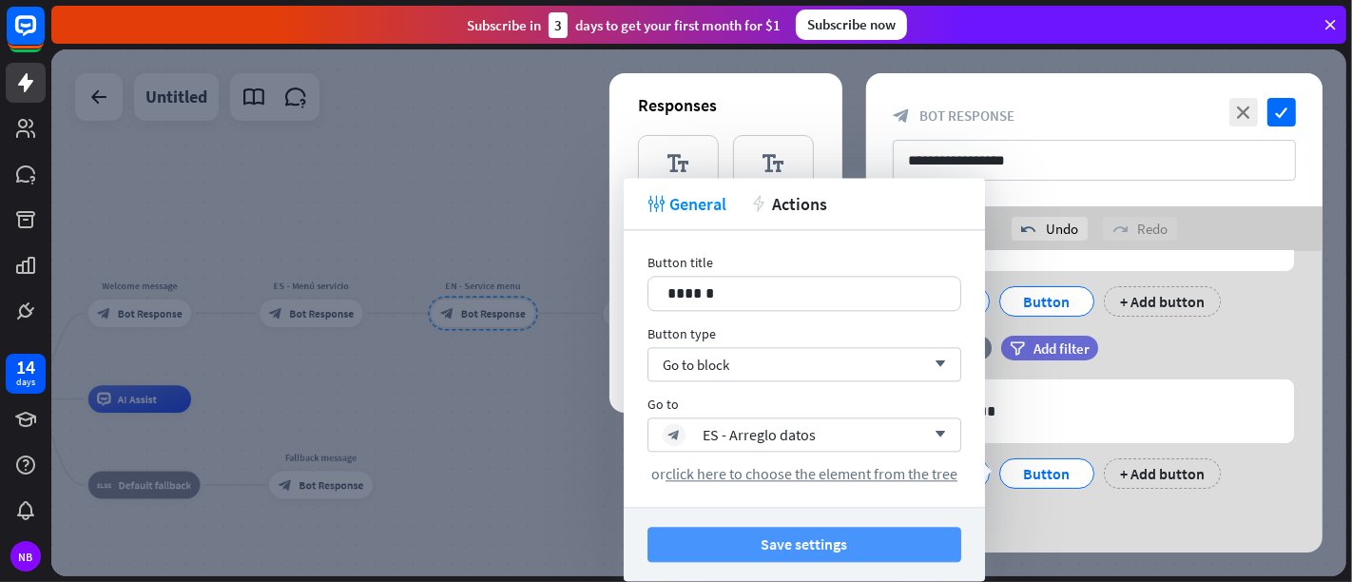
click at [866, 523] on button "Save settings" at bounding box center [804, 544] width 314 height 35
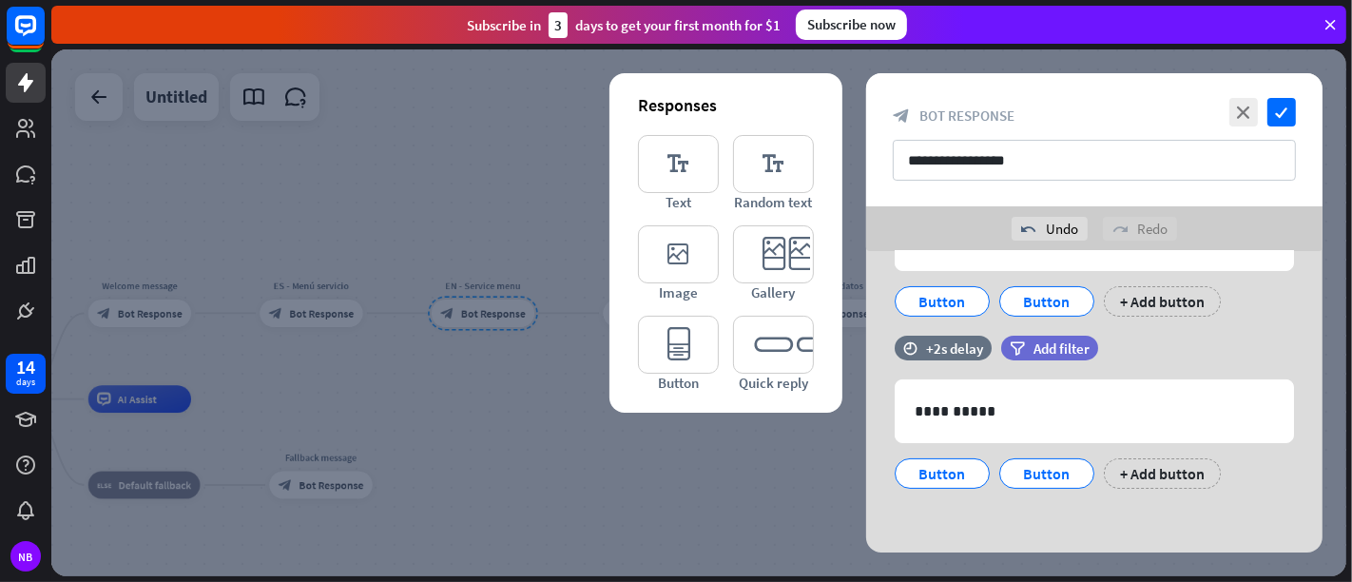
click at [1216, 86] on div "**********" at bounding box center [1094, 139] width 456 height 133
click at [1216, 107] on icon "check" at bounding box center [1281, 112] width 29 height 29
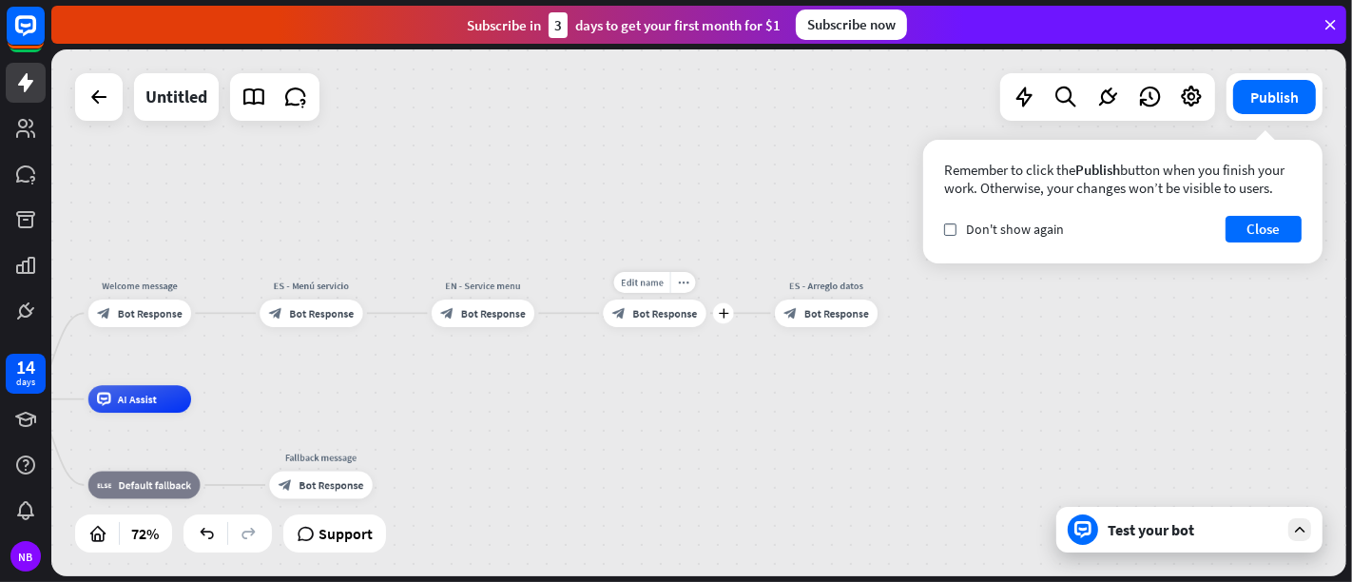
click at [670, 321] on div "block_bot_response Bot Response" at bounding box center [654, 314] width 103 height 28
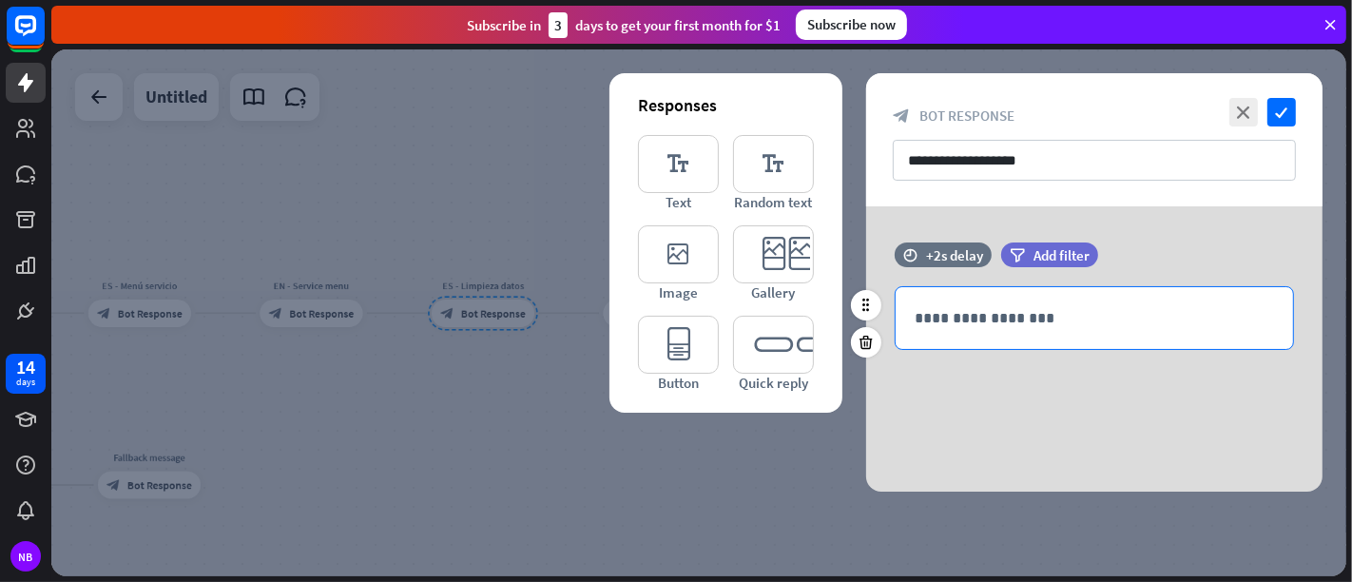
click at [949, 319] on p "**********" at bounding box center [1094, 318] width 359 height 24
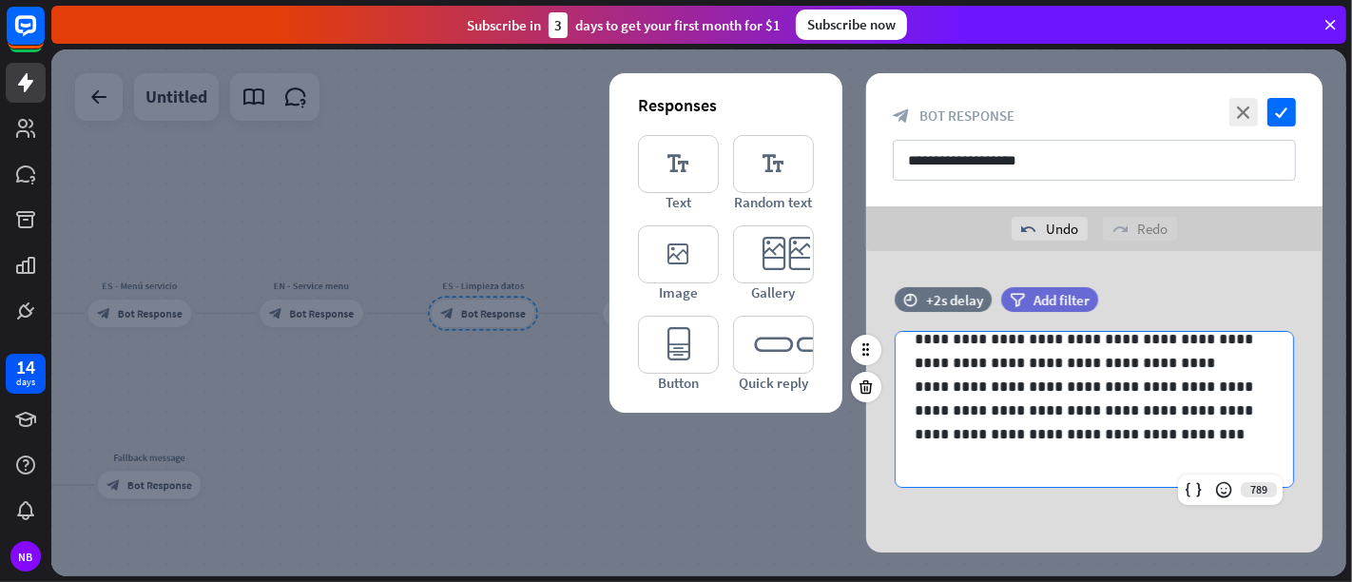
scroll to position [1, 0]
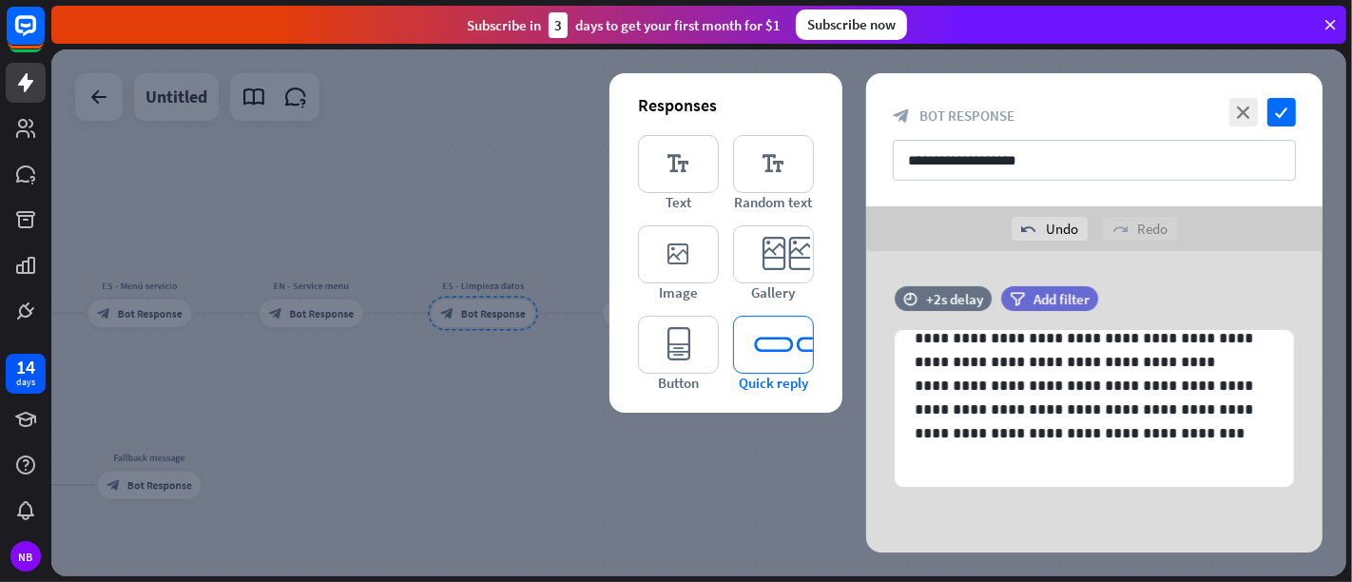
click at [743, 352] on icon "editor_quick_replies" at bounding box center [773, 345] width 81 height 58
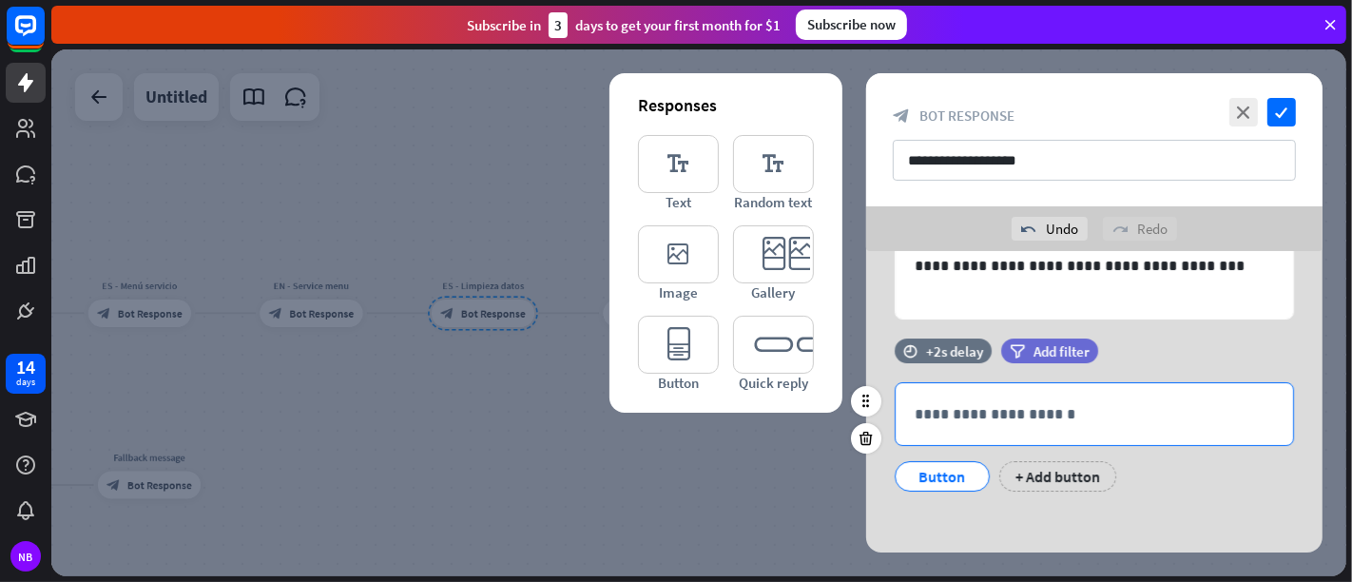
scroll to position [171, 0]
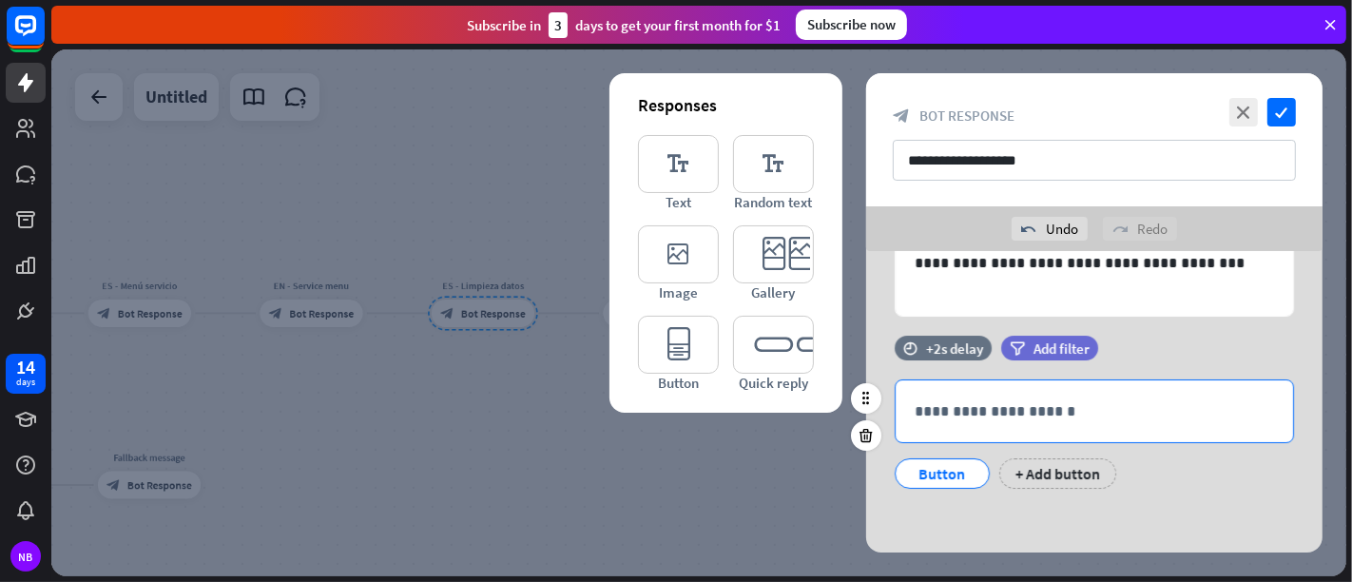
click at [1009, 415] on p "**********" at bounding box center [1094, 411] width 359 height 24
click at [948, 460] on div "Button" at bounding box center [942, 473] width 63 height 29
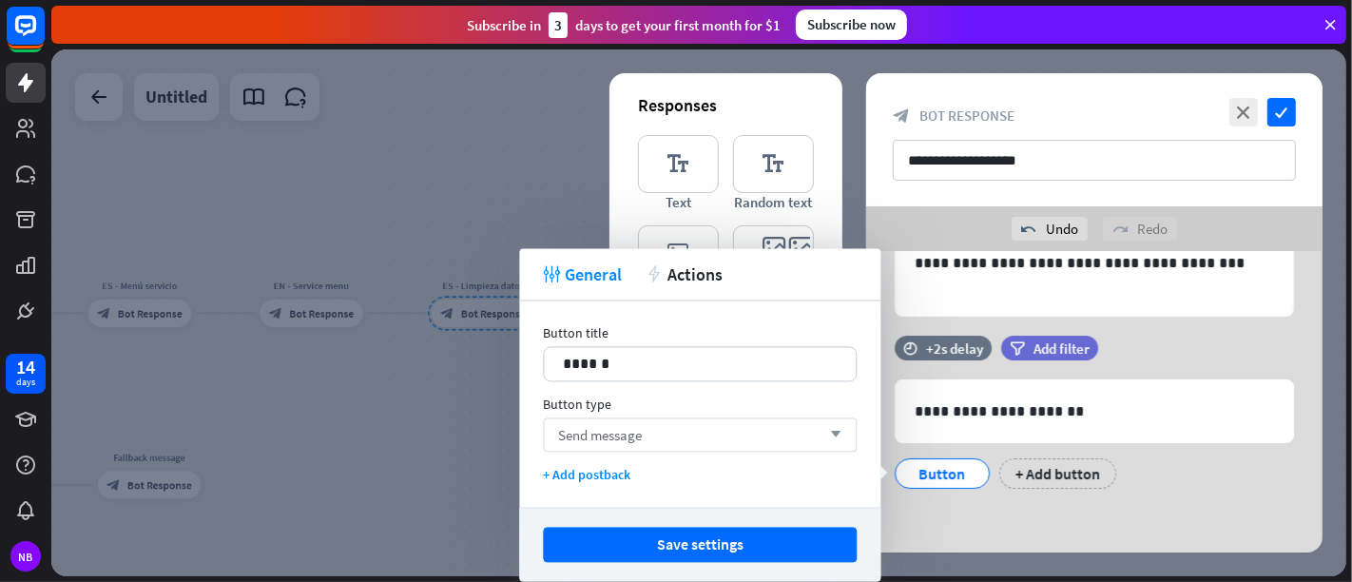
click at [780, 438] on div "Send message arrow_down" at bounding box center [700, 434] width 314 height 34
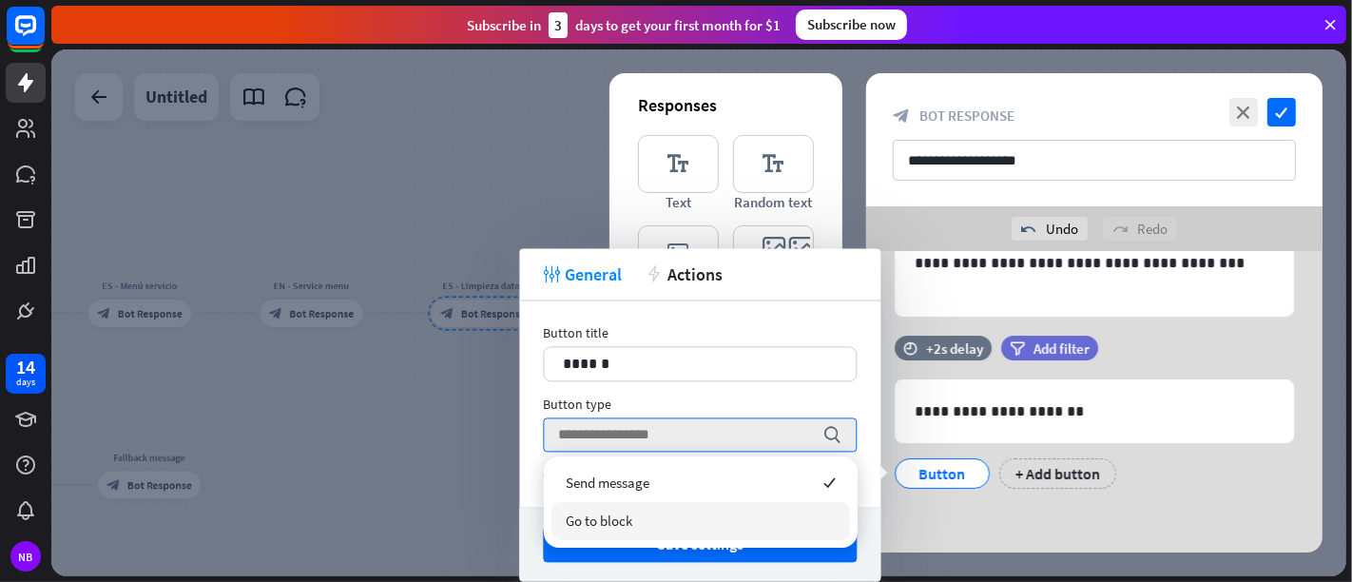
click at [751, 503] on div "Go to block" at bounding box center [700, 521] width 299 height 38
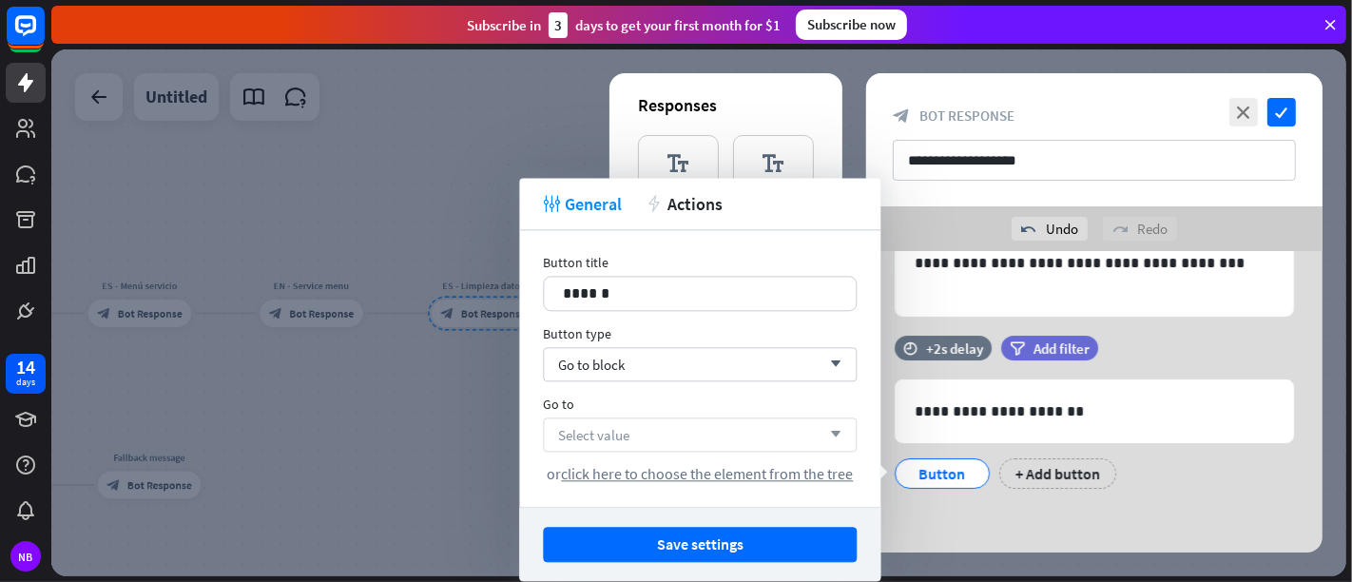
click at [765, 441] on div "Select value arrow_down" at bounding box center [700, 434] width 314 height 34
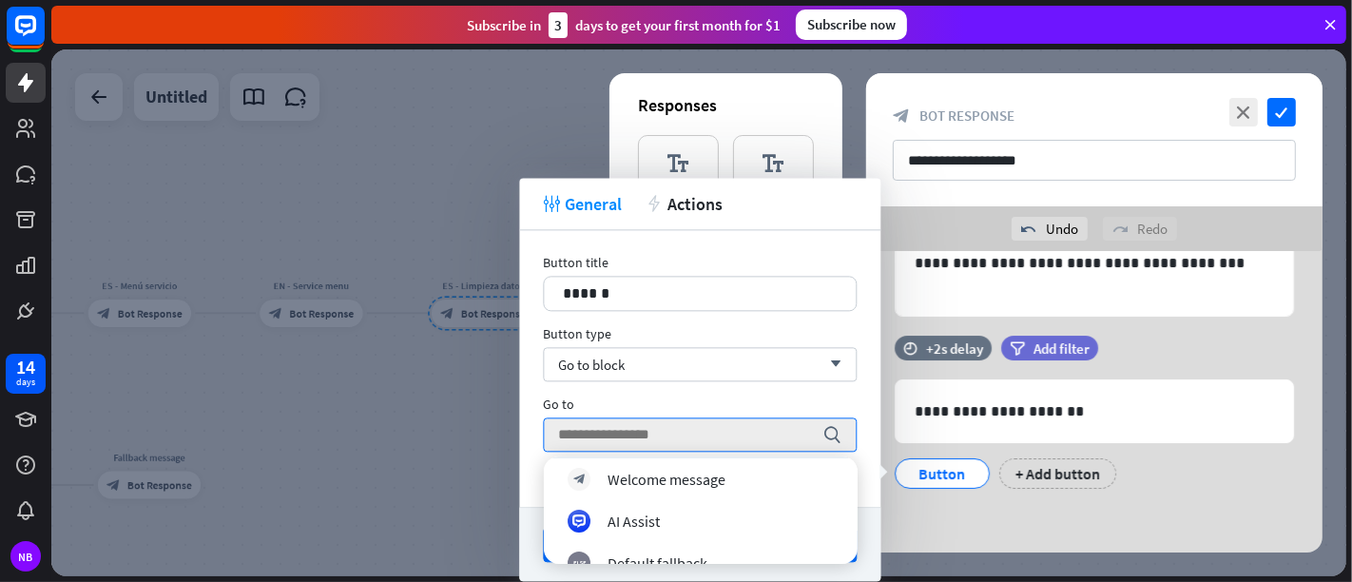
scroll to position [0, 0]
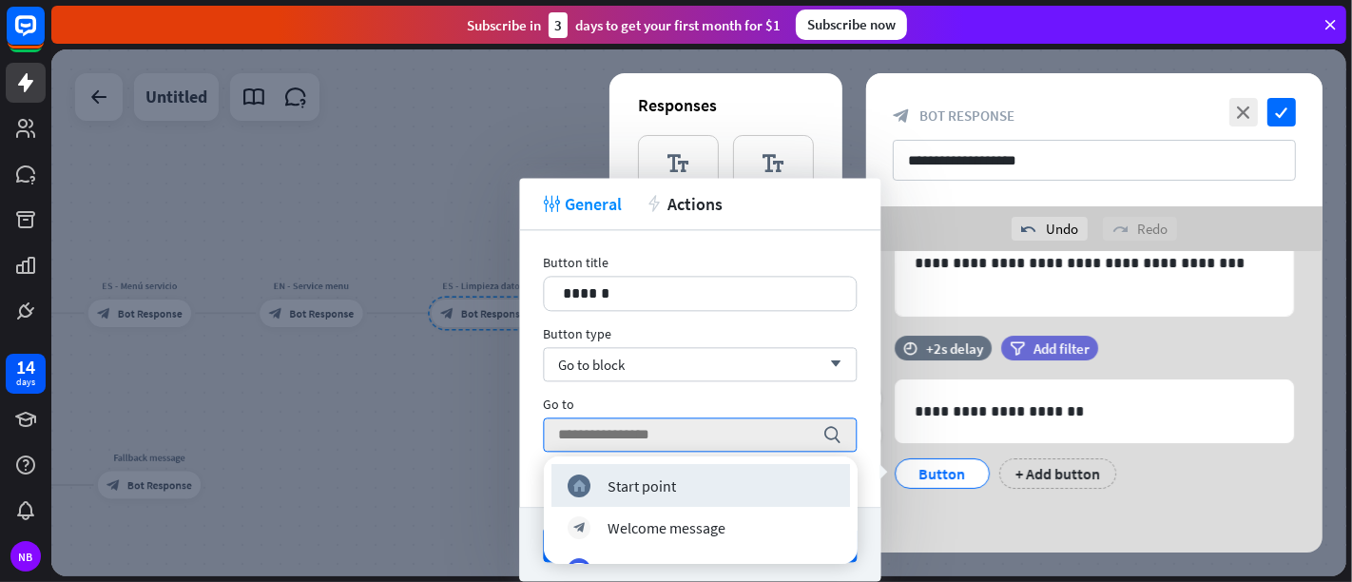
click at [1022, 500] on div "**********" at bounding box center [1094, 422] width 456 height 172
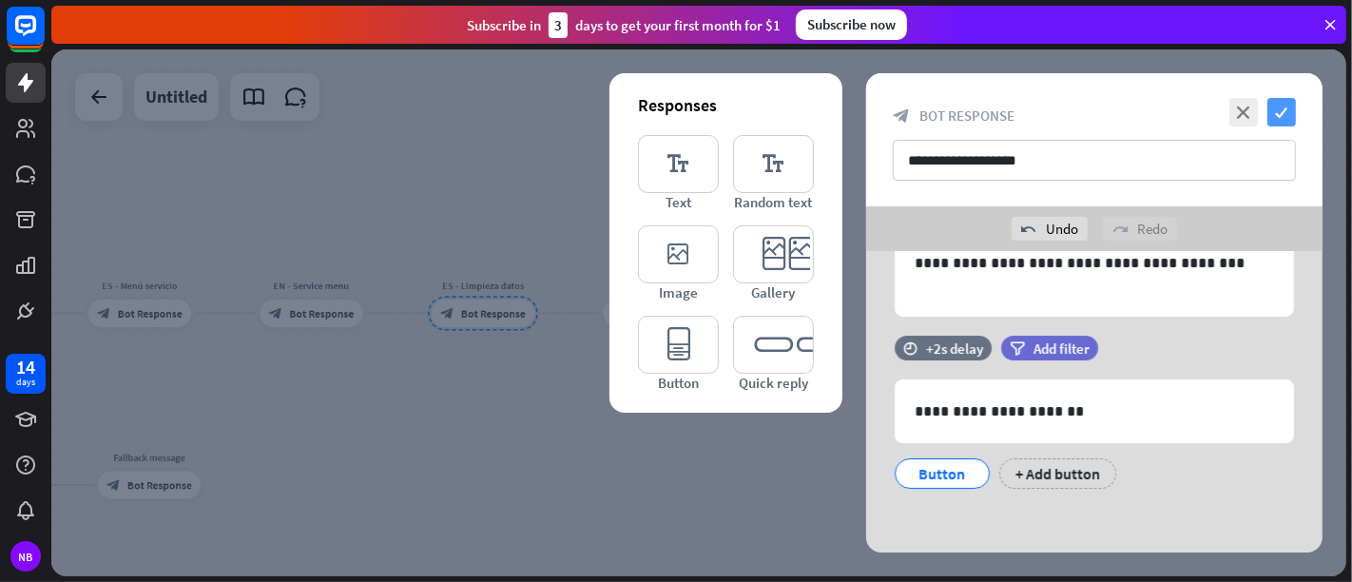
click at [1216, 109] on icon "check" at bounding box center [1281, 112] width 29 height 29
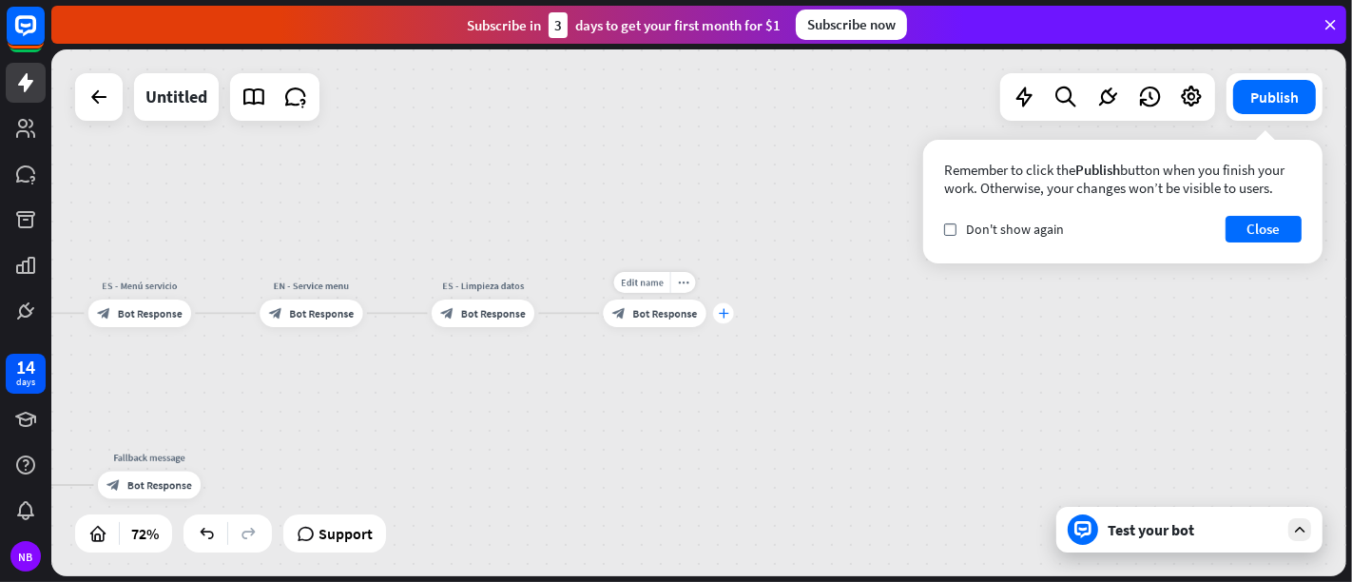
click at [724, 310] on icon "plus" at bounding box center [723, 313] width 10 height 10
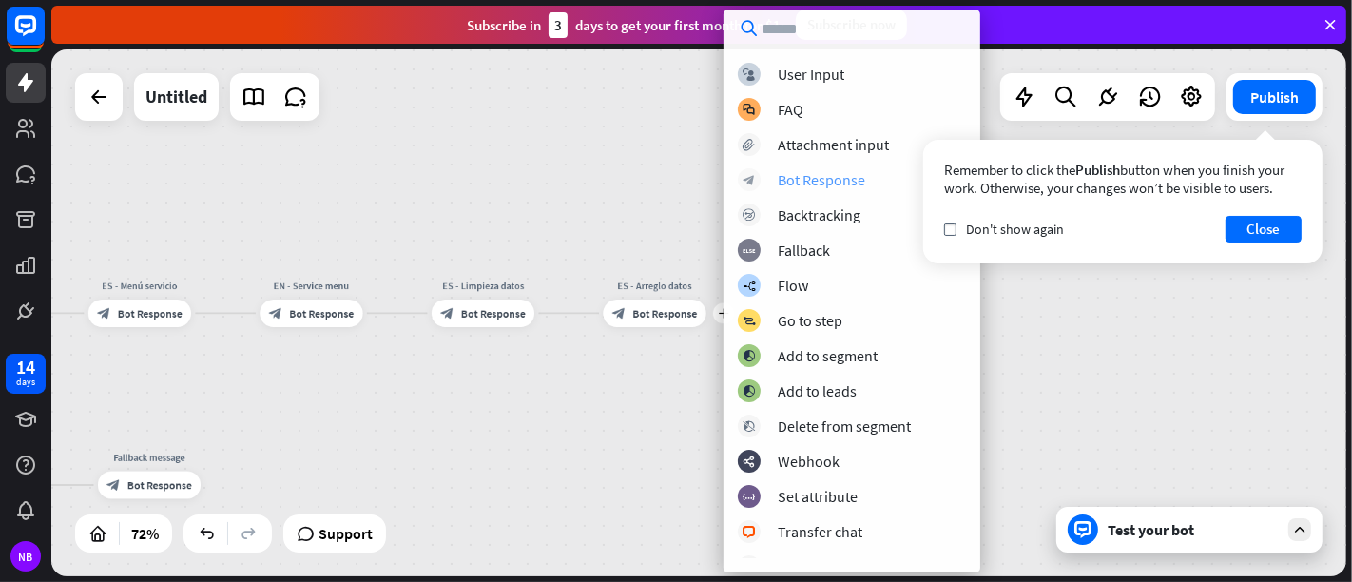
click at [815, 175] on div "Bot Response" at bounding box center [821, 179] width 87 height 19
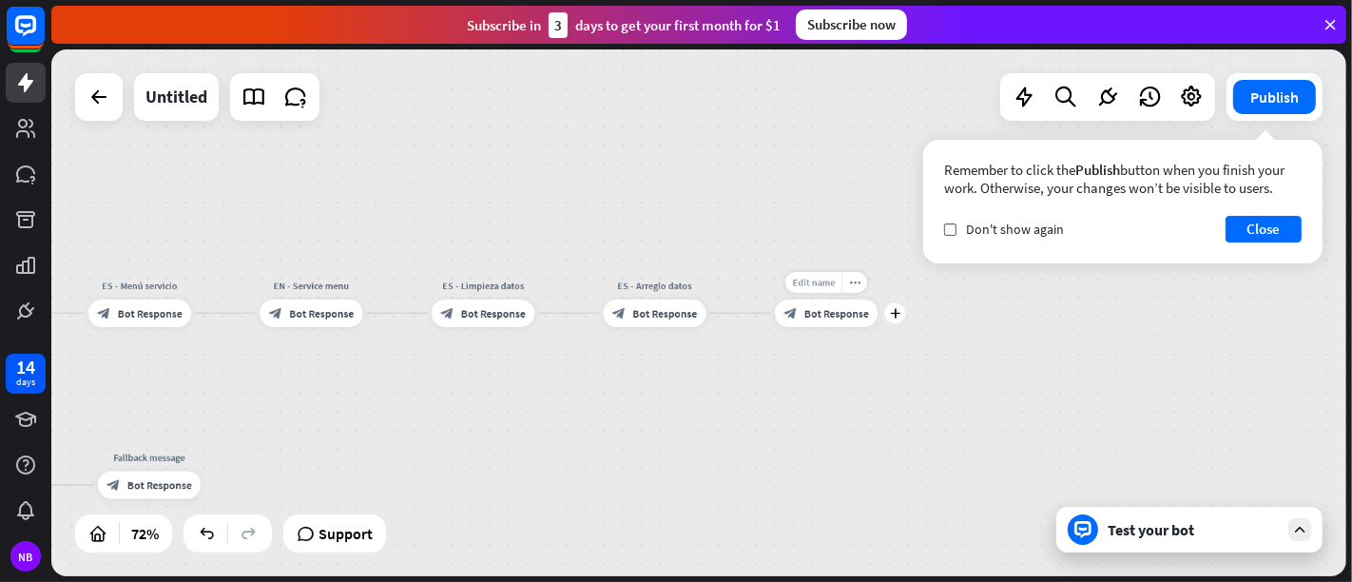
click at [819, 286] on span "Edit name" at bounding box center [813, 283] width 43 height 12
click at [830, 287] on span "Edit name" at bounding box center [813, 283] width 43 height 12
type input "**********"
click at [659, 285] on div "**********" at bounding box center [698, 312] width 1295 height 527
click at [714, 242] on div "home_2 Start point Welcome message block_bot_response Bot Response ES - Menú se…" at bounding box center [698, 312] width 1295 height 527
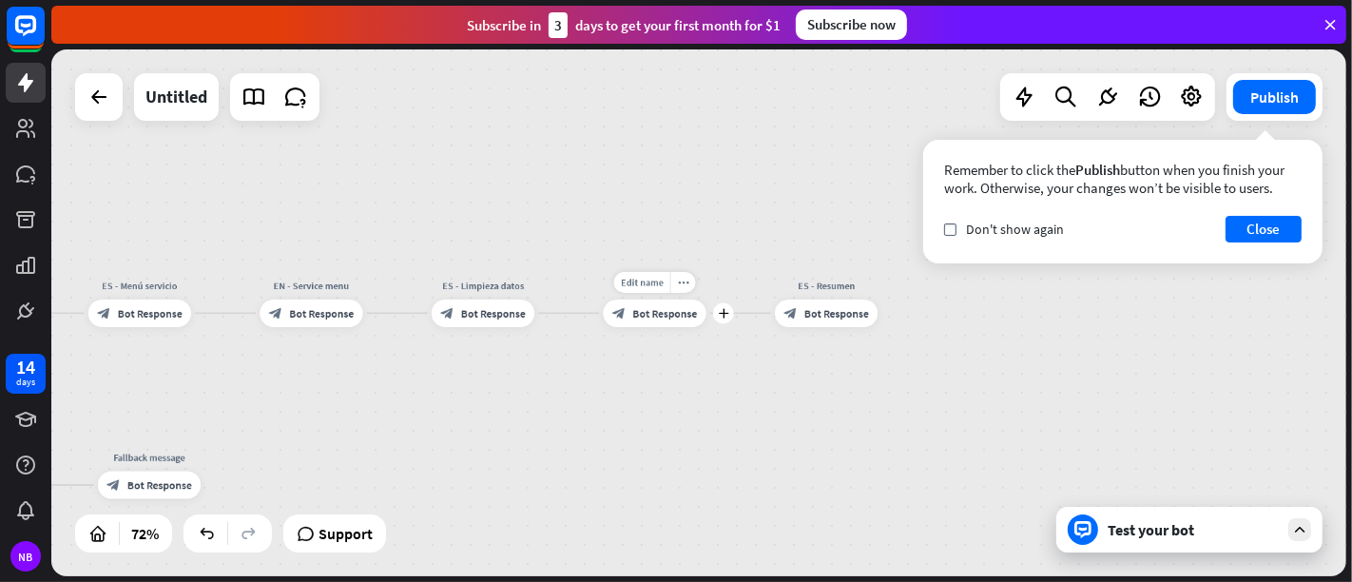
click at [674, 323] on div "block_bot_response Bot Response" at bounding box center [654, 314] width 103 height 28
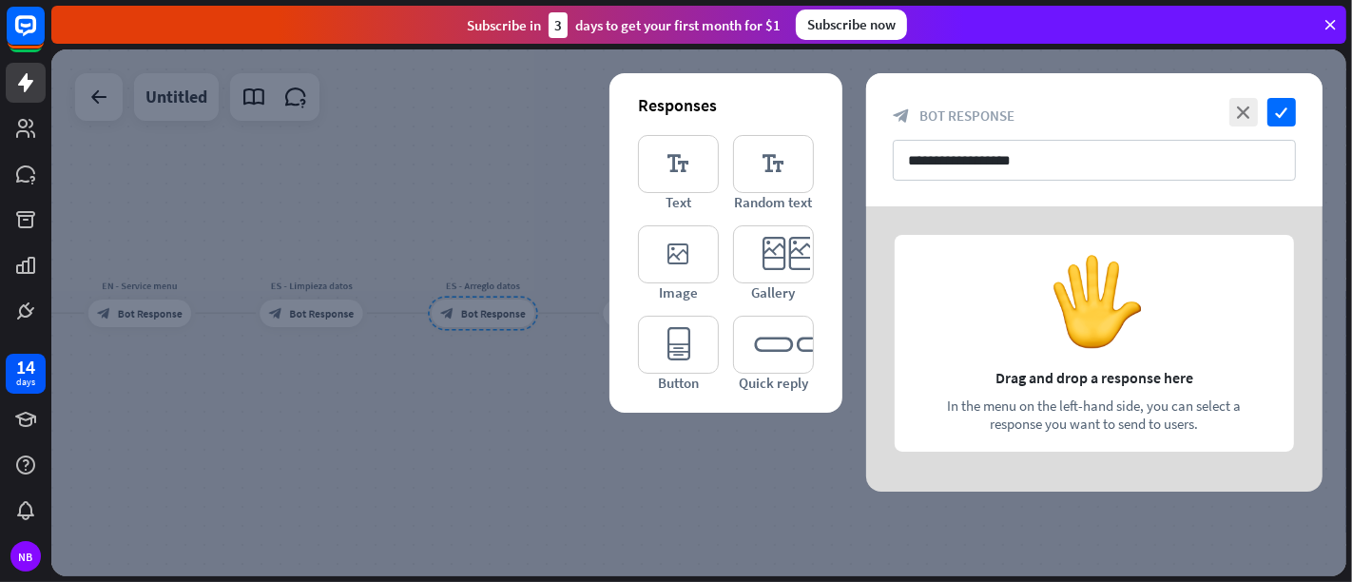
click at [686, 499] on div at bounding box center [698, 312] width 1295 height 527
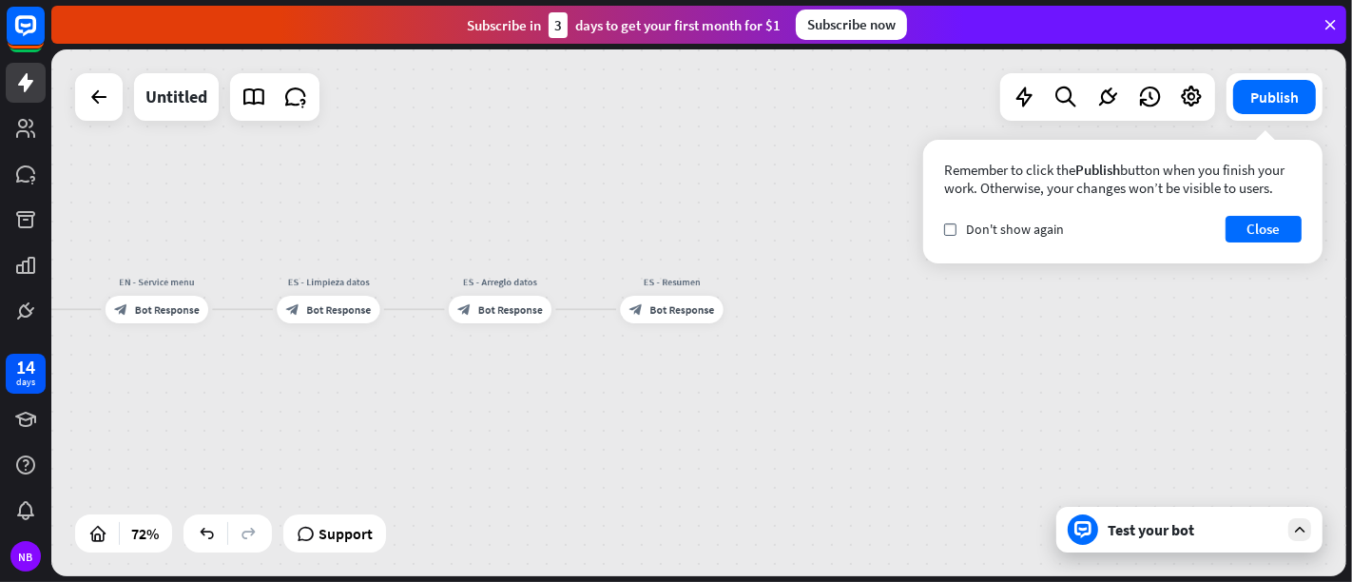
drag, startPoint x: 527, startPoint y: 391, endPoint x: 701, endPoint y: 353, distance: 178.1
click at [715, 354] on div "home_2 Start point Welcome message block_bot_response Bot Response ES - Menú se…" at bounding box center [698, 312] width 1295 height 527
click at [487, 289] on div "block_bot_response Bot Response" at bounding box center [500, 276] width 103 height 28
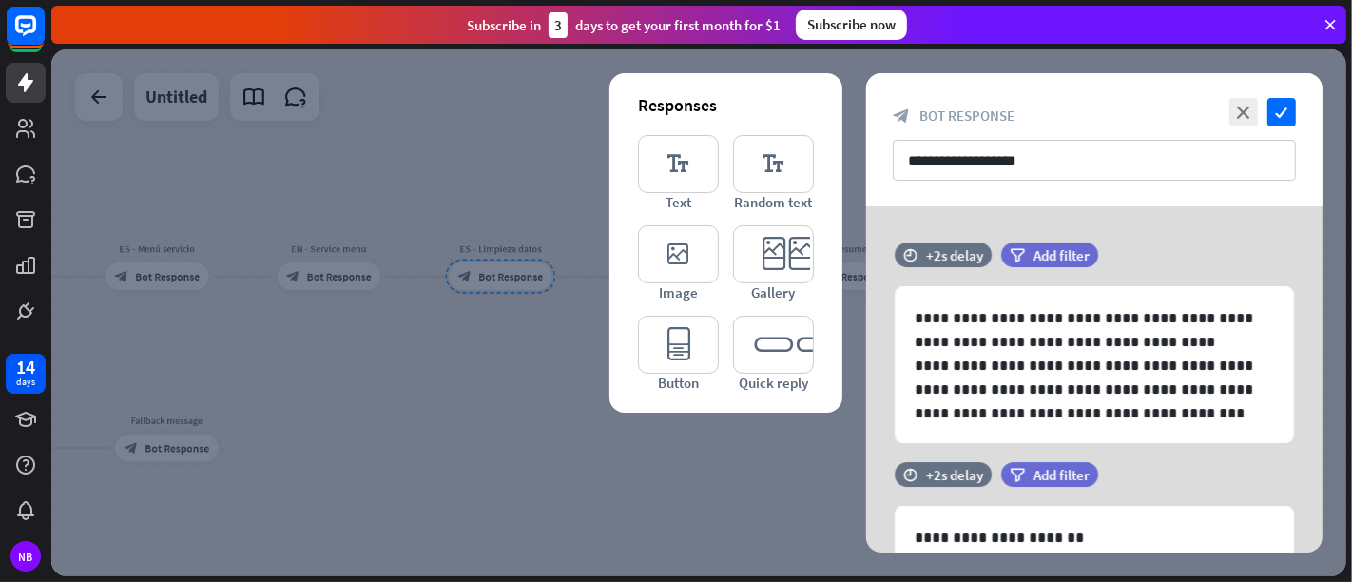
click at [491, 276] on div at bounding box center [698, 312] width 1295 height 527
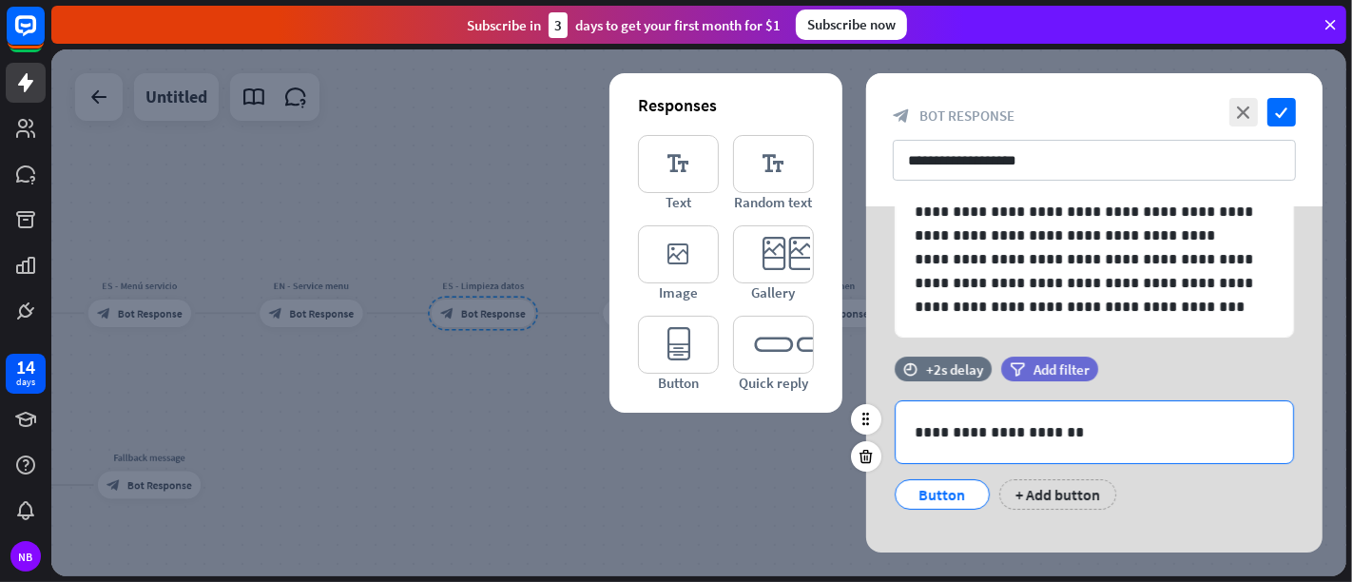
scroll to position [127, 0]
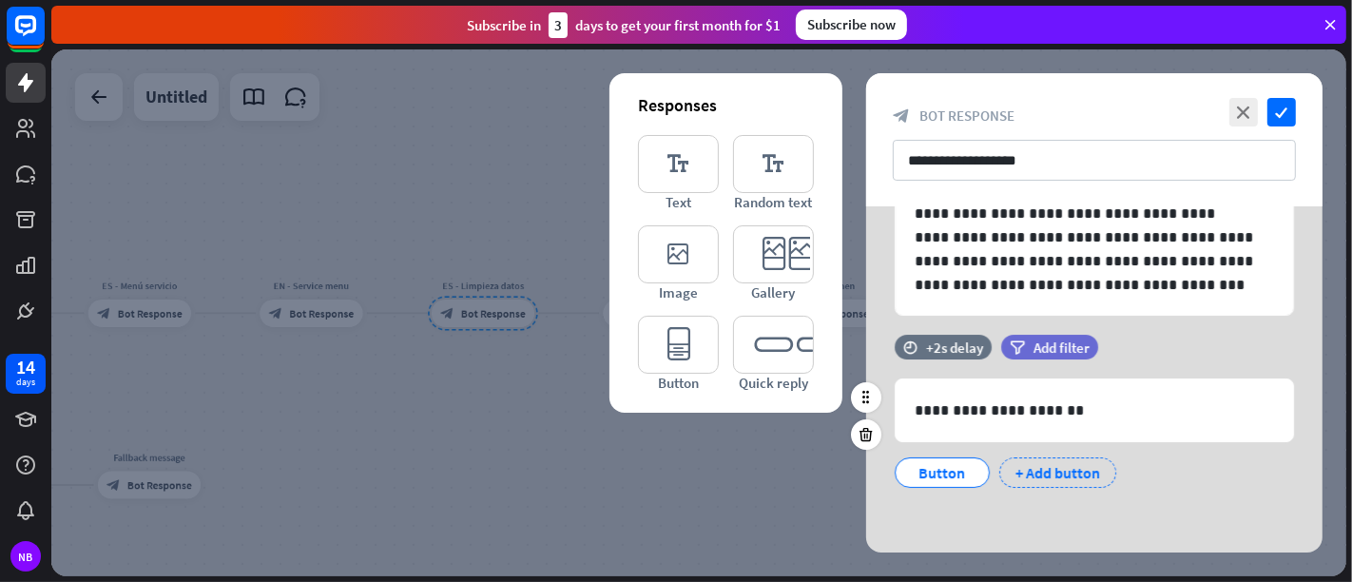
click at [1067, 461] on div "+ Add button" at bounding box center [1057, 472] width 117 height 30
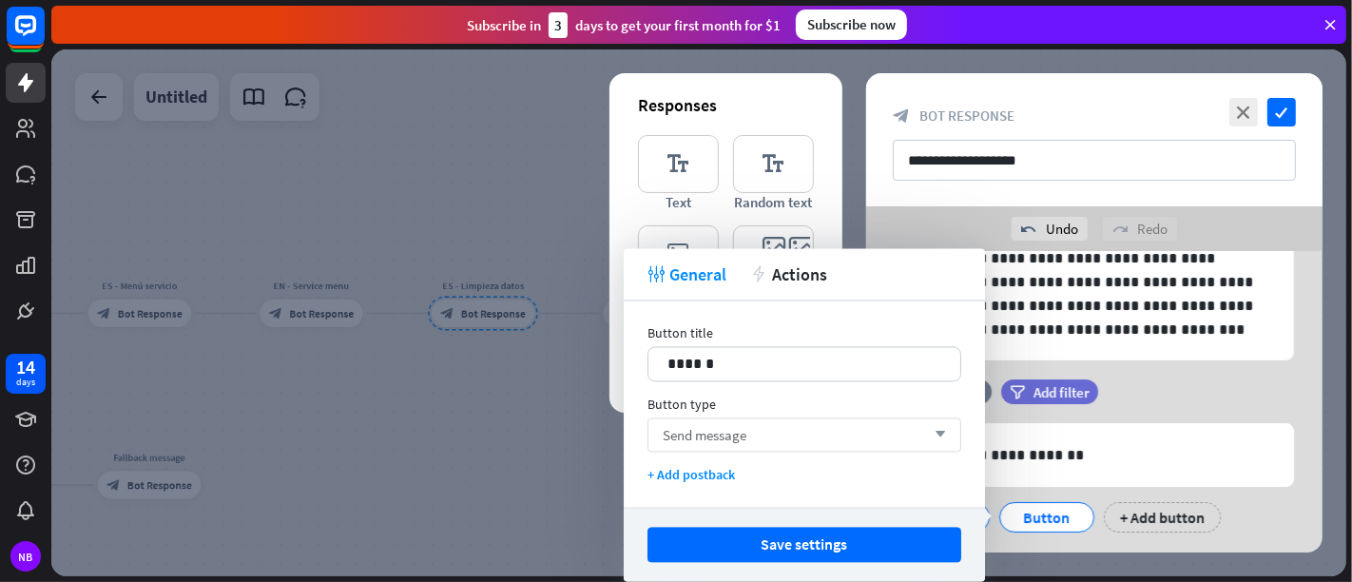
click at [763, 433] on div "Send message arrow_down" at bounding box center [804, 434] width 314 height 34
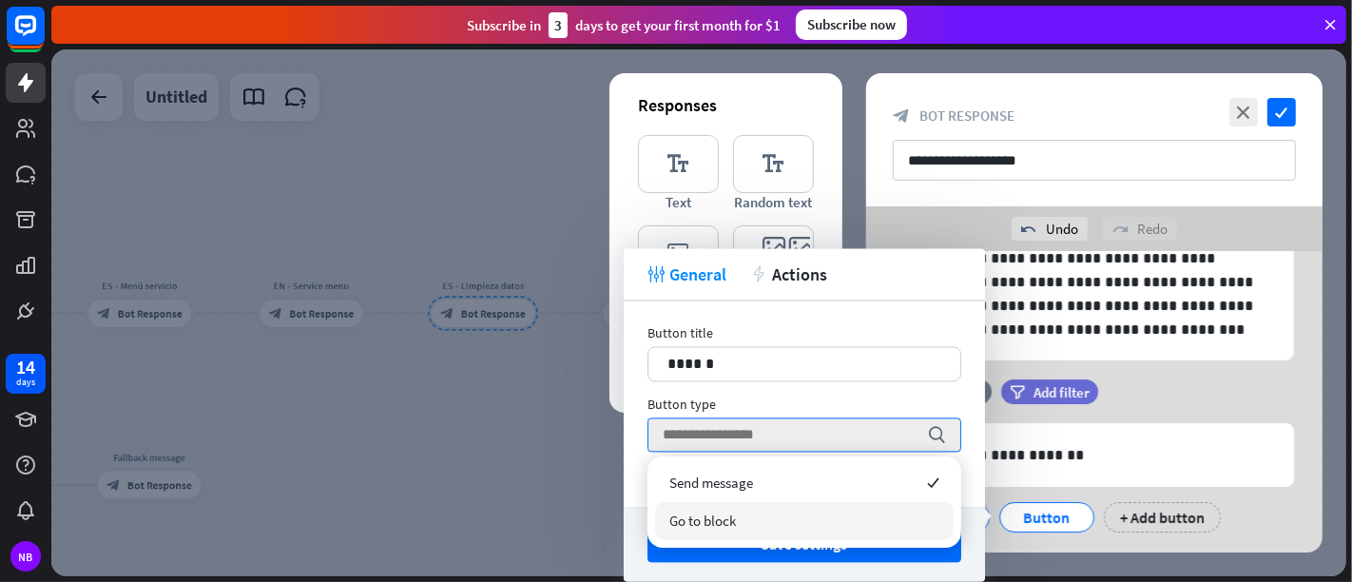
click at [777, 518] on div "Go to block" at bounding box center [804, 521] width 299 height 38
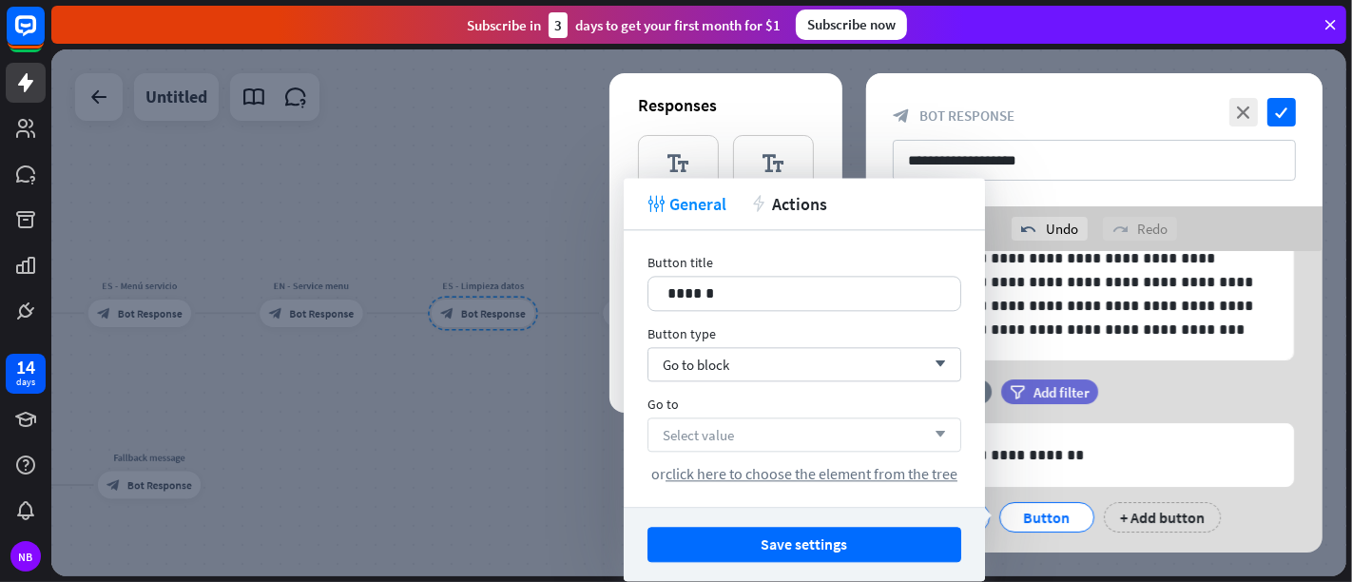
click at [795, 428] on div "Select value arrow_down" at bounding box center [804, 434] width 314 height 34
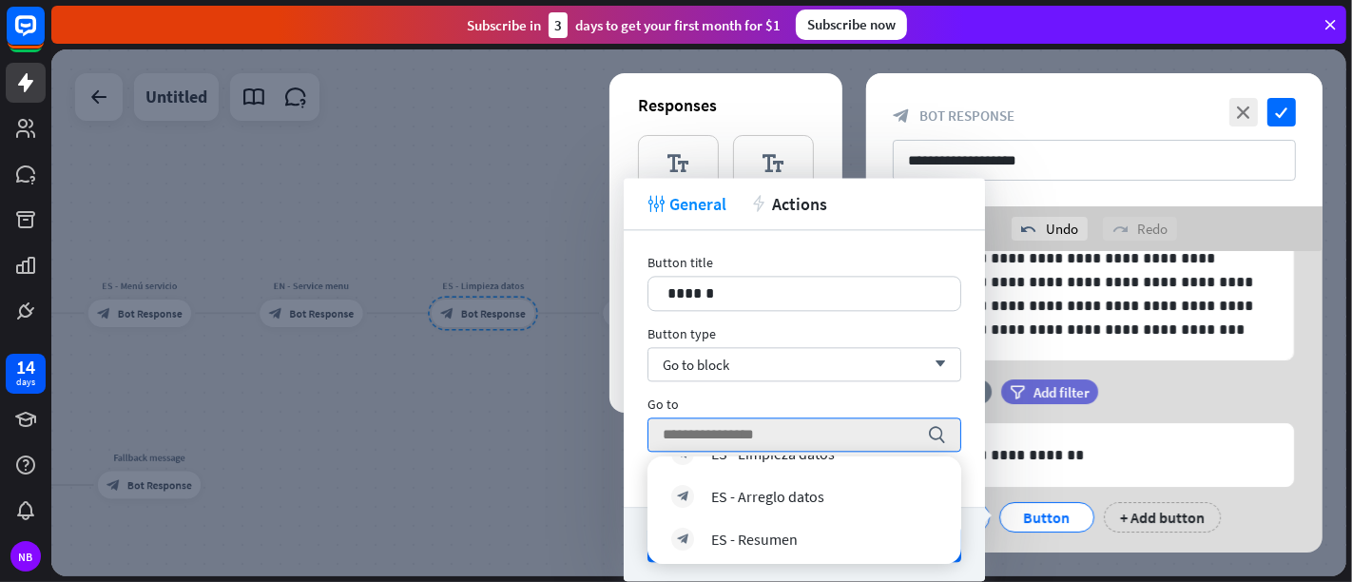
scroll to position [328, 0]
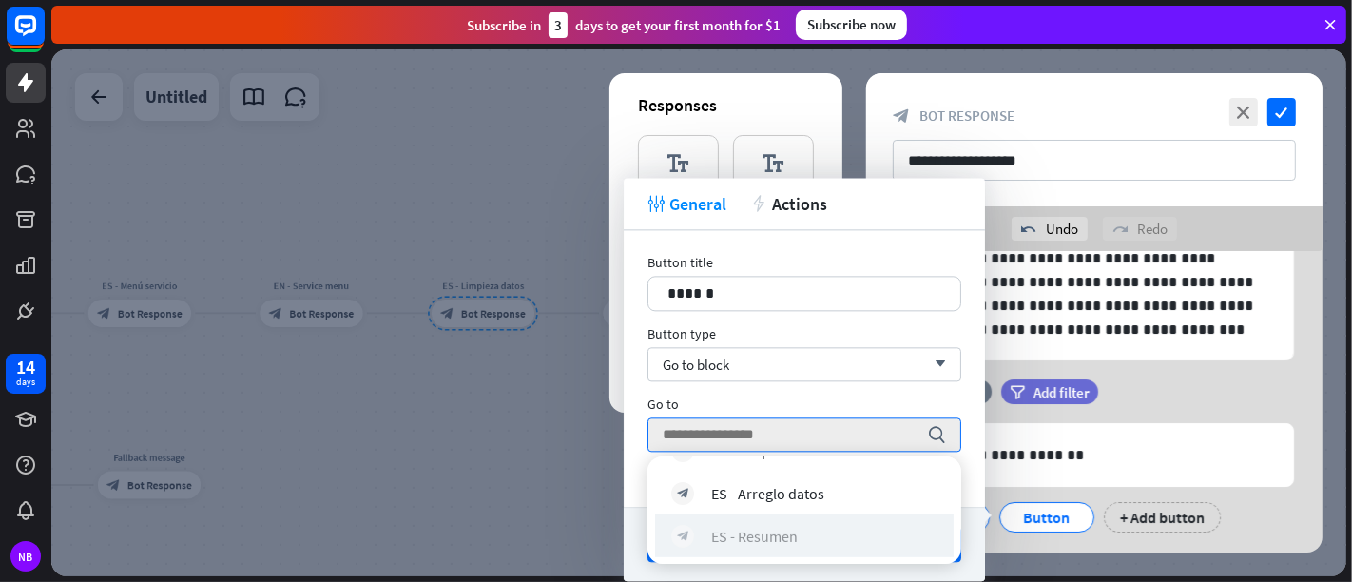
click at [868, 523] on div "block_bot_response ES - Resumen" at bounding box center [804, 535] width 266 height 23
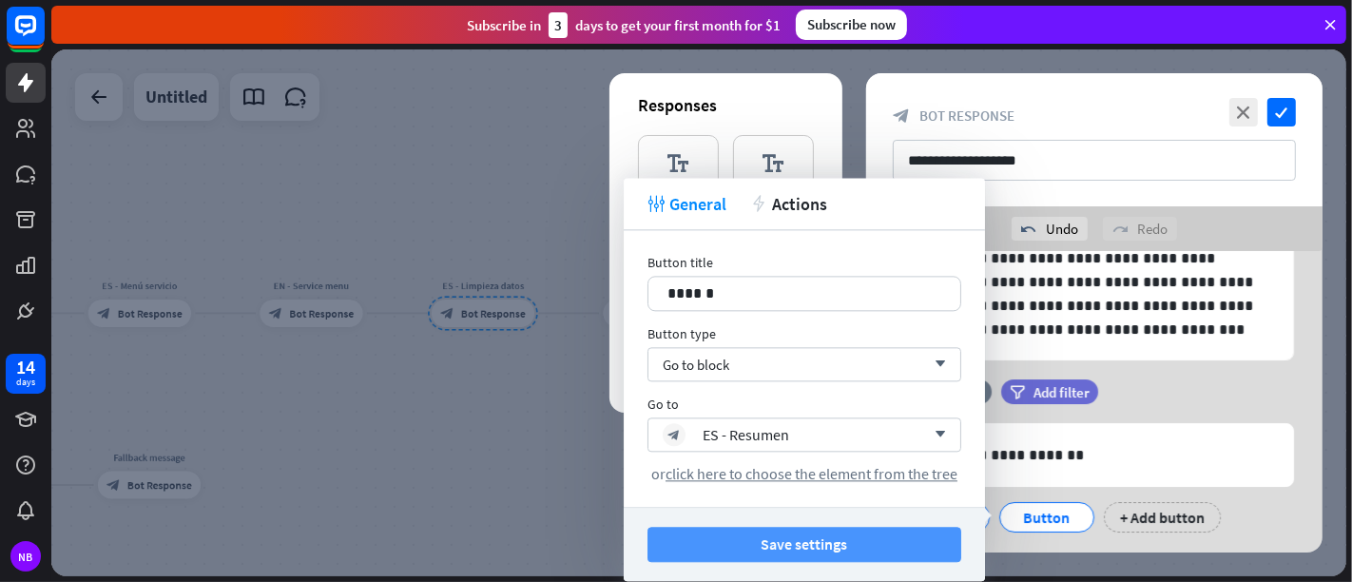
click at [913, 523] on button "Save settings" at bounding box center [804, 544] width 314 height 35
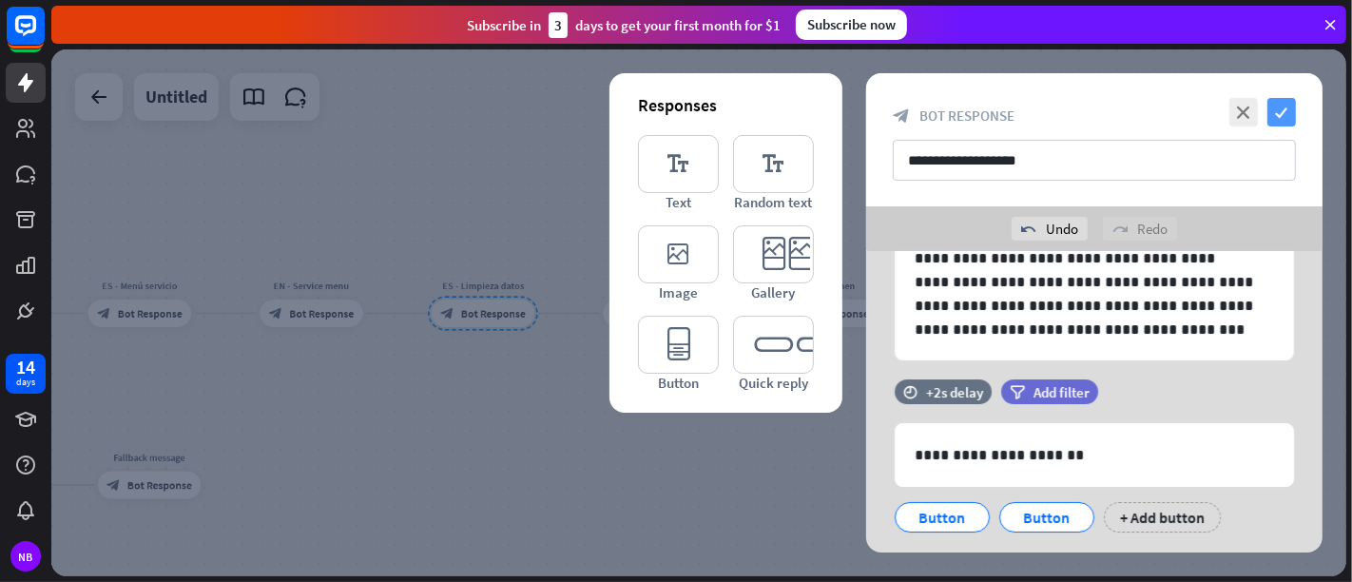
click at [1216, 119] on icon "check" at bounding box center [1281, 112] width 29 height 29
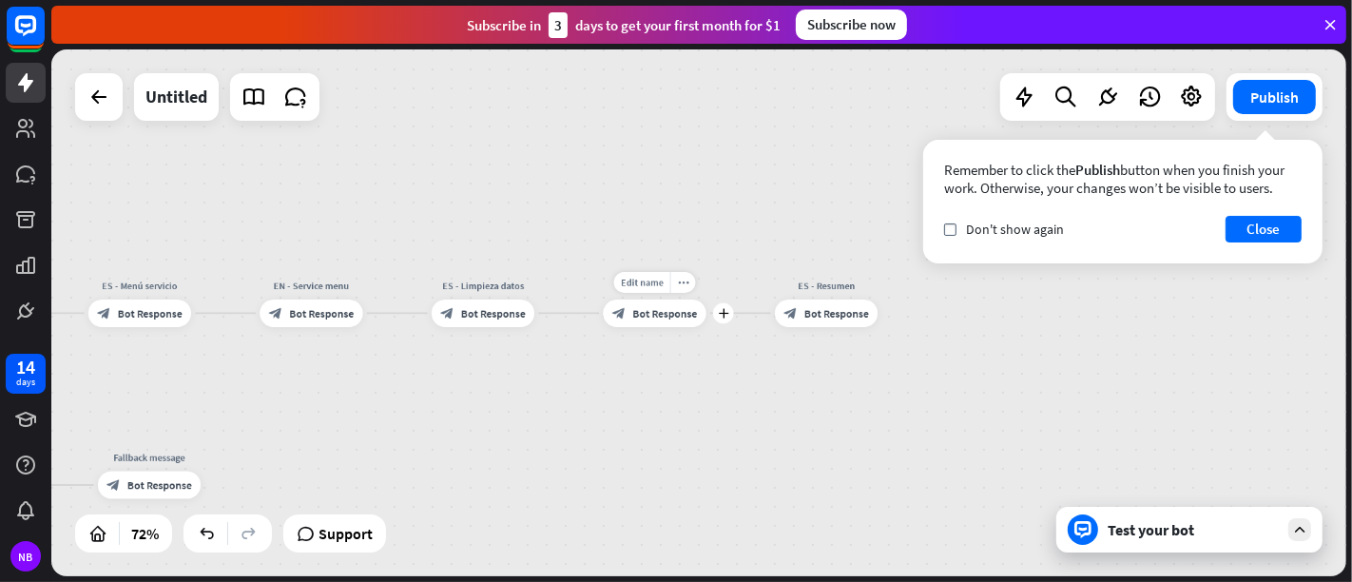
click at [655, 324] on div "block_bot_response Bot Response" at bounding box center [654, 314] width 103 height 28
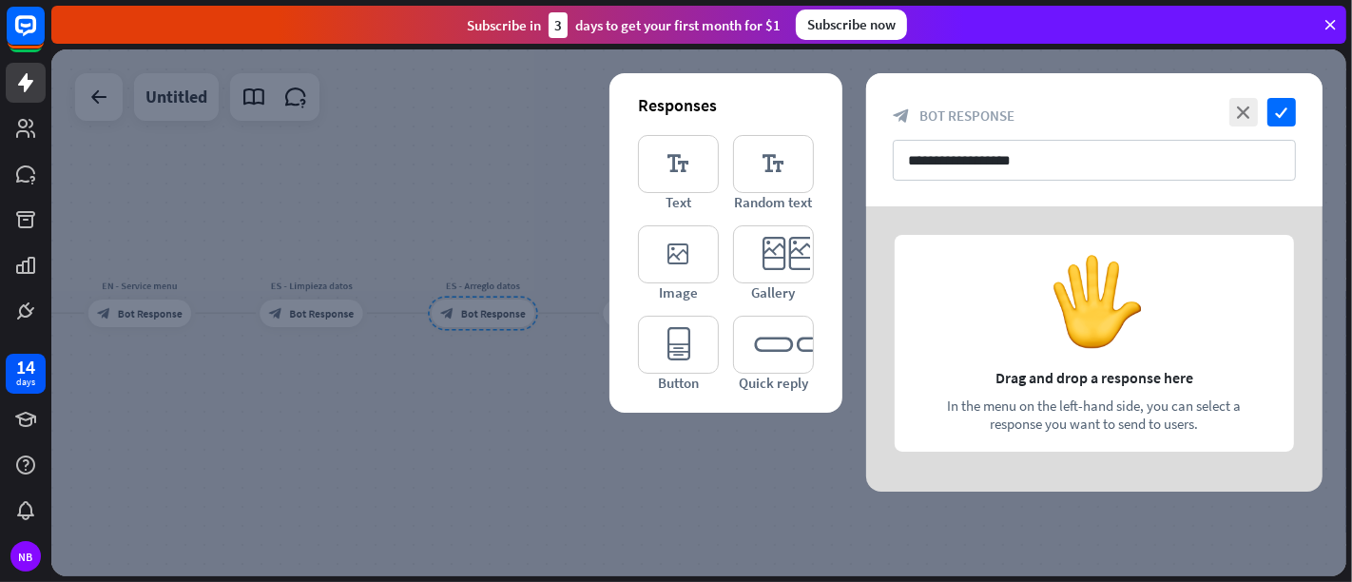
click at [1007, 329] on div at bounding box center [1094, 348] width 456 height 285
click at [671, 177] on icon "editor_text" at bounding box center [678, 164] width 81 height 58
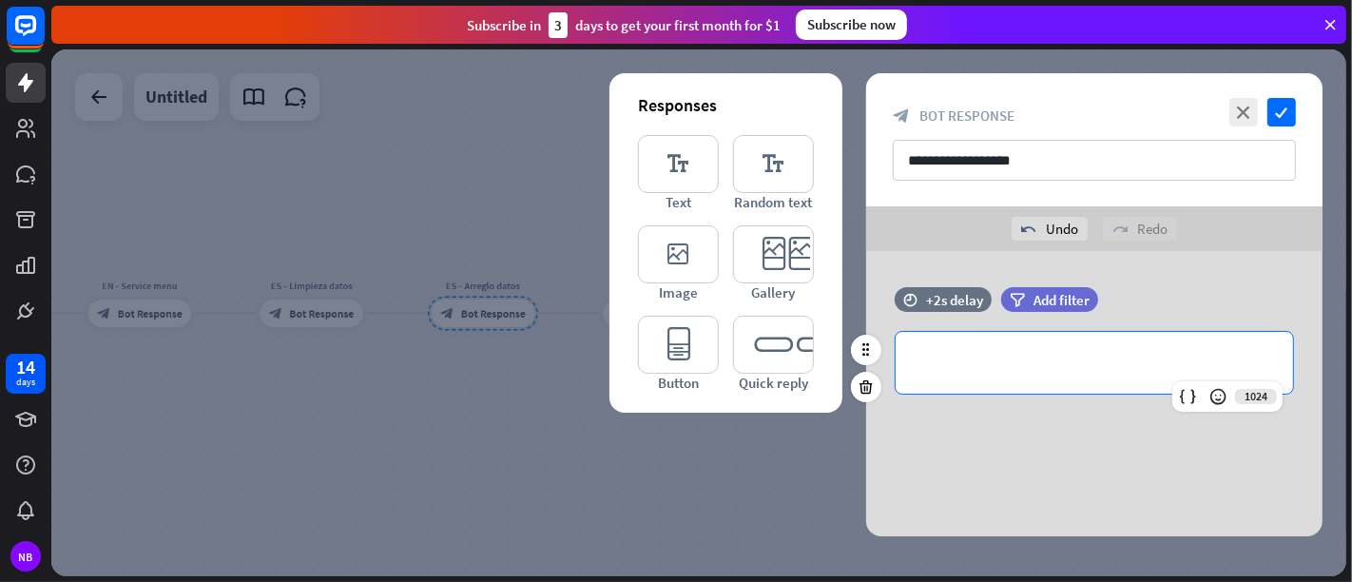
click at [958, 390] on div "**********" at bounding box center [1094, 363] width 397 height 62
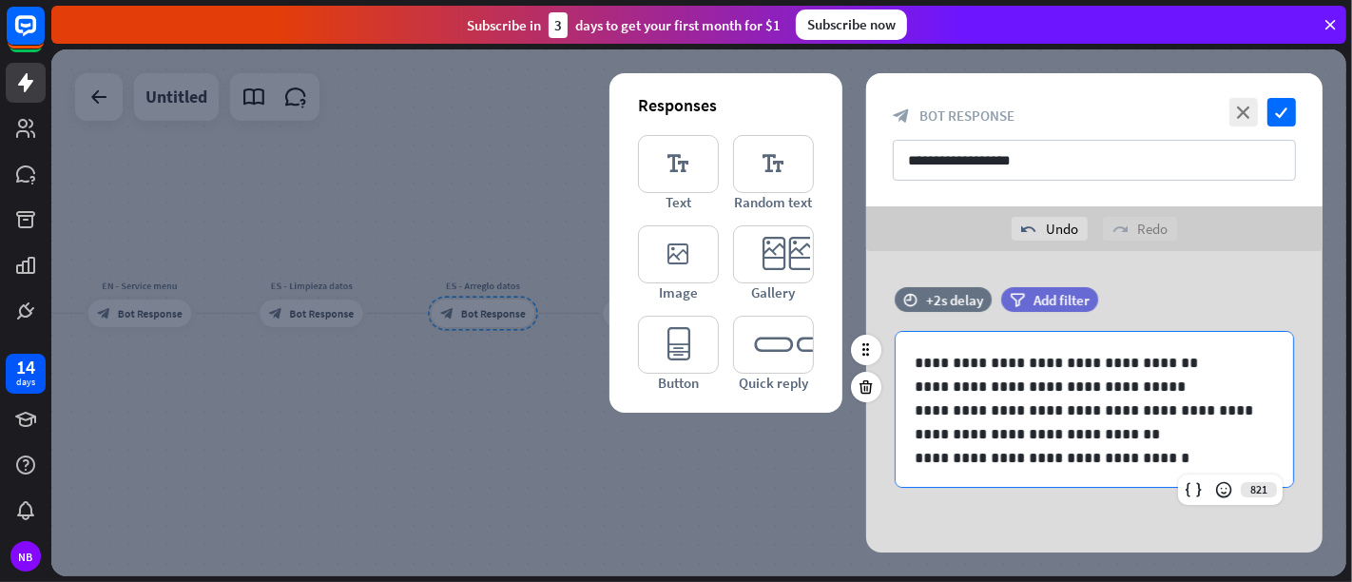
scroll to position [8, 0]
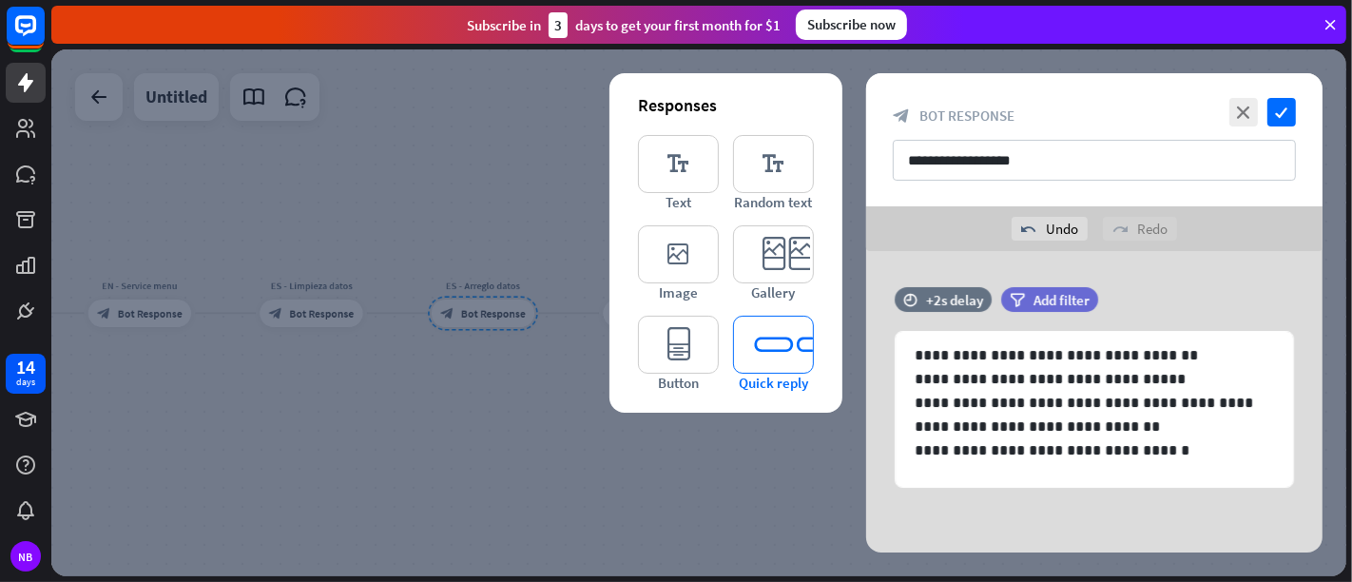
click at [790, 345] on icon "editor_quick_replies" at bounding box center [773, 345] width 81 height 58
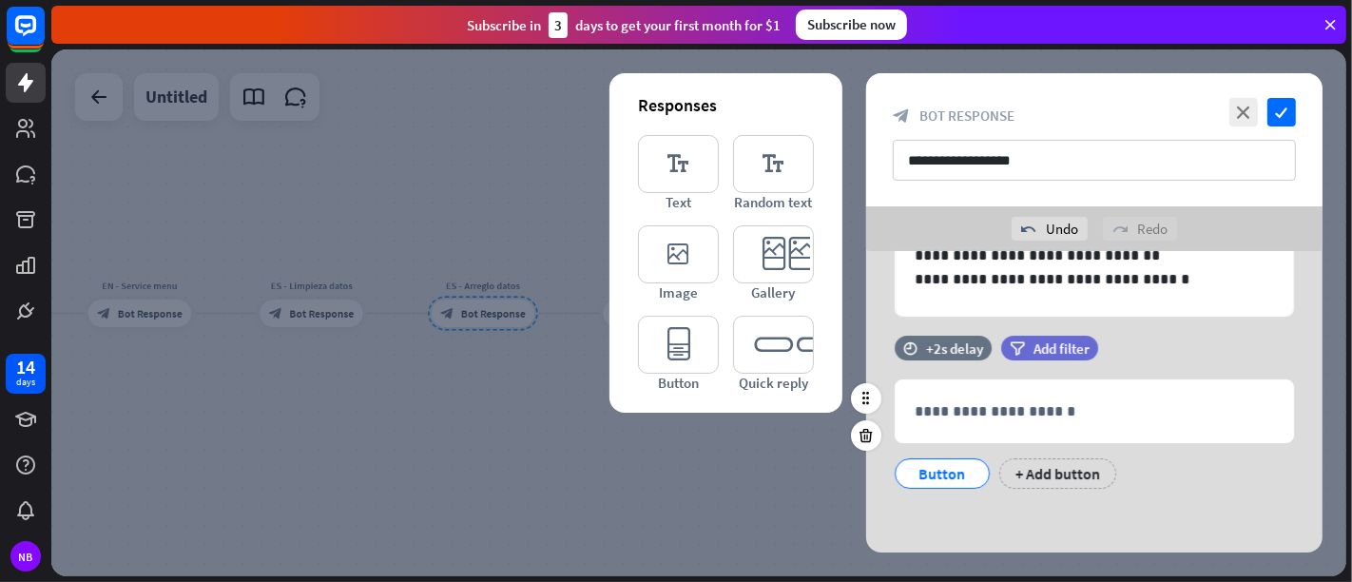
scroll to position [171, 0]
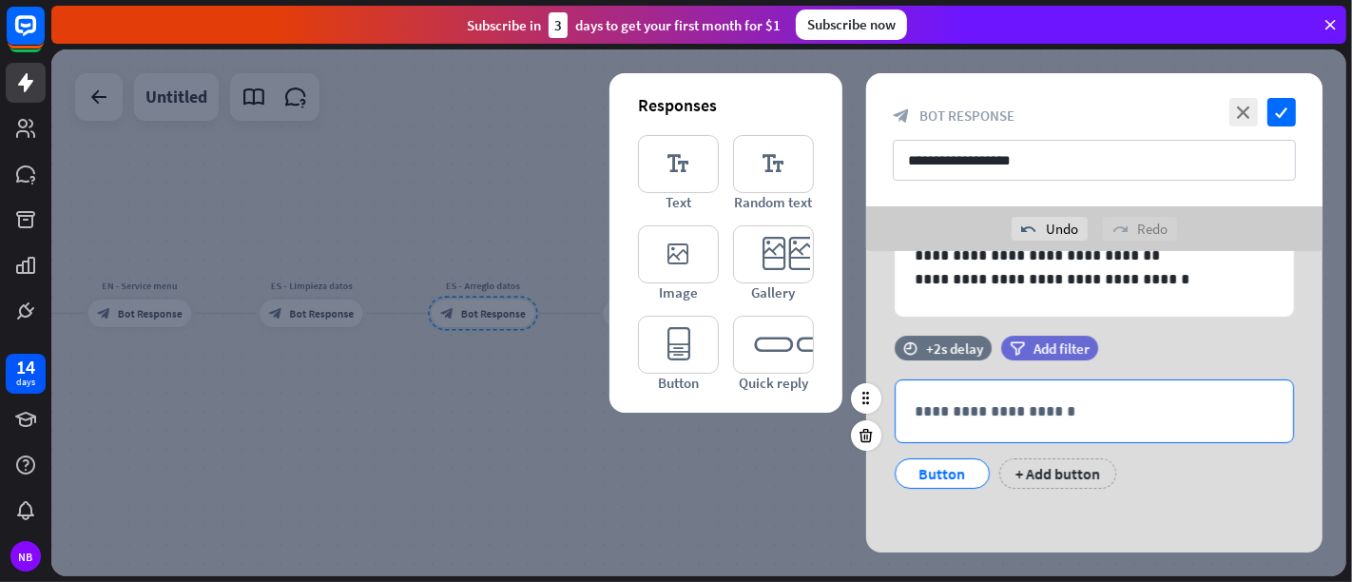
click at [952, 433] on div "**********" at bounding box center [1094, 411] width 397 height 62
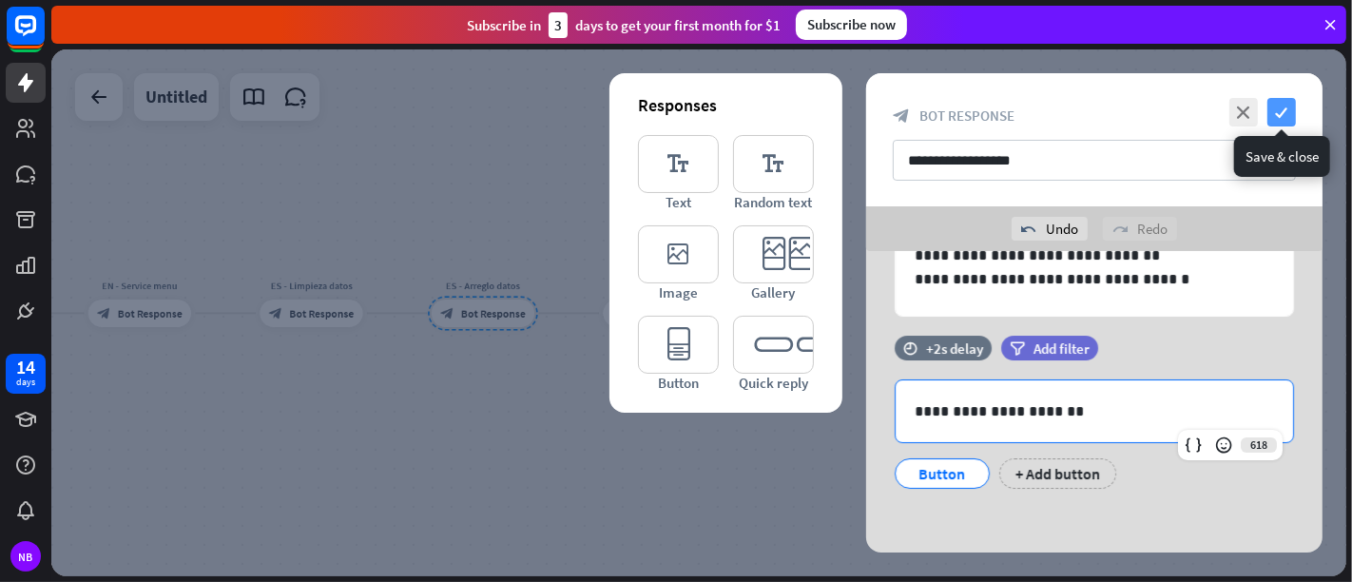
click at [1216, 108] on icon "check" at bounding box center [1281, 112] width 29 height 29
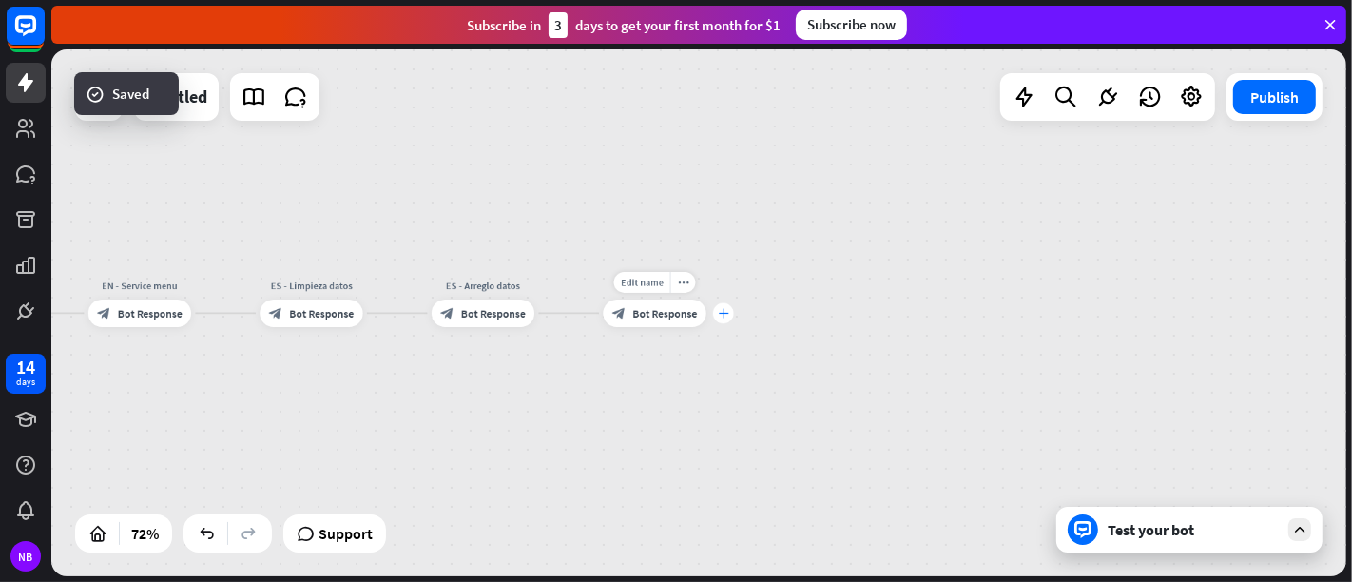
click at [725, 319] on div "plus" at bounding box center [723, 313] width 21 height 21
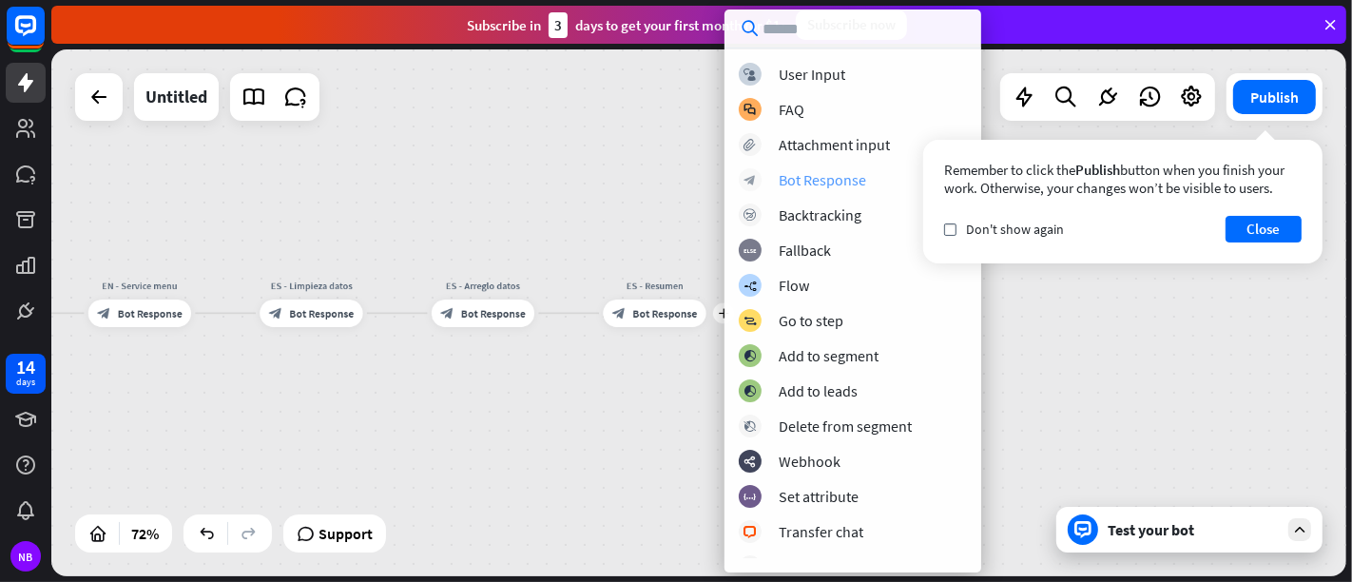
click at [857, 183] on div "Bot Response" at bounding box center [822, 179] width 87 height 19
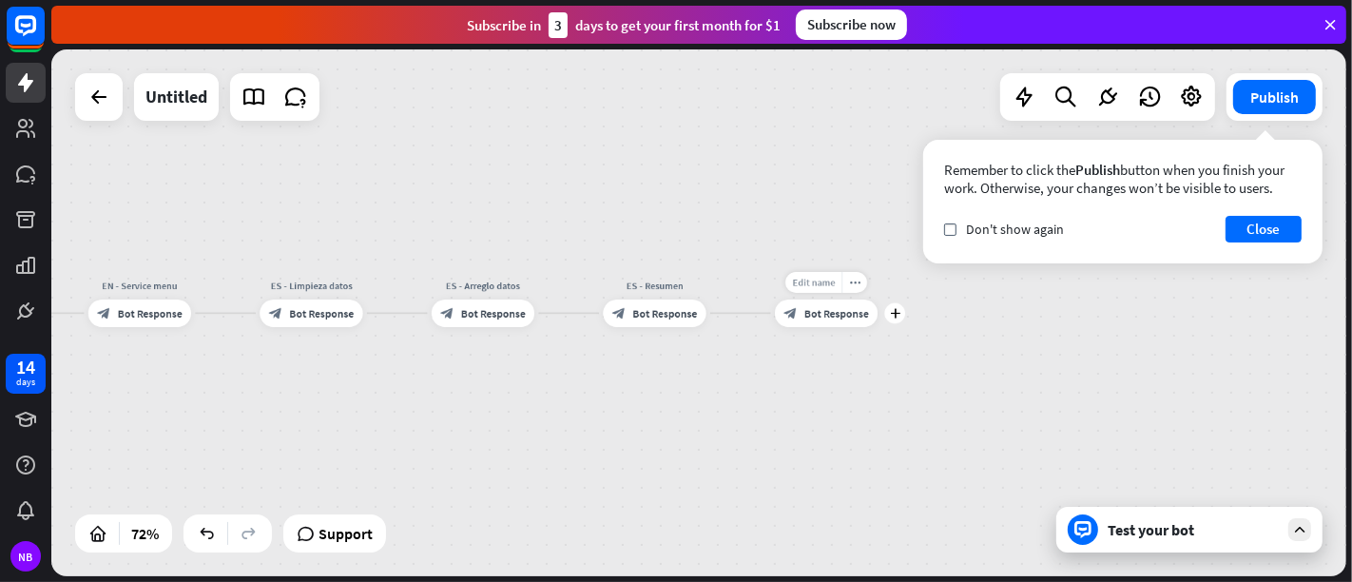
click at [810, 289] on div "Edit name" at bounding box center [813, 282] width 56 height 21
click at [855, 280] on icon "more_horiz" at bounding box center [854, 283] width 11 height 10
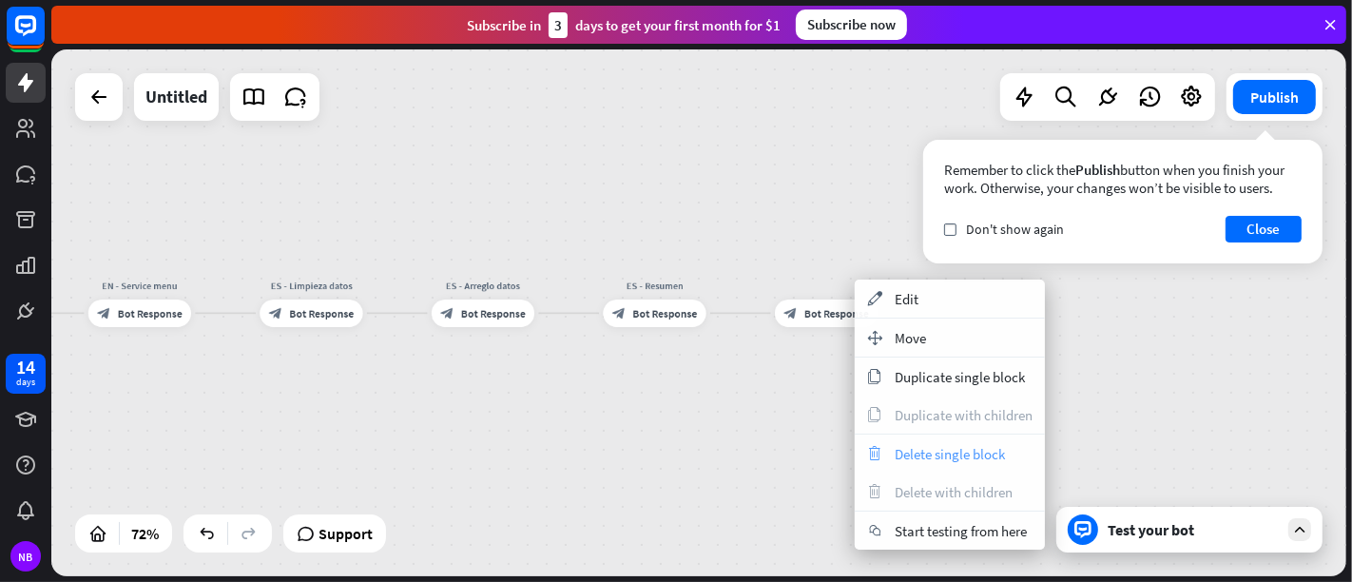
click at [887, 453] on div "trash Delete single block" at bounding box center [950, 454] width 190 height 38
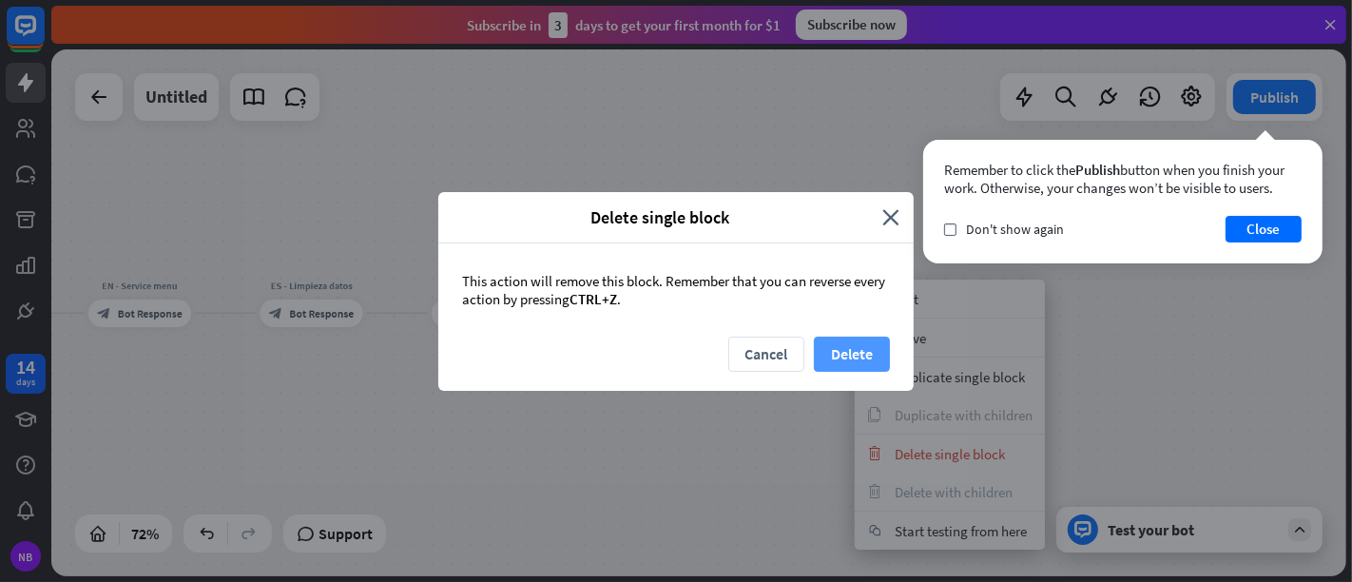
click at [825, 349] on button "Delete" at bounding box center [852, 354] width 76 height 35
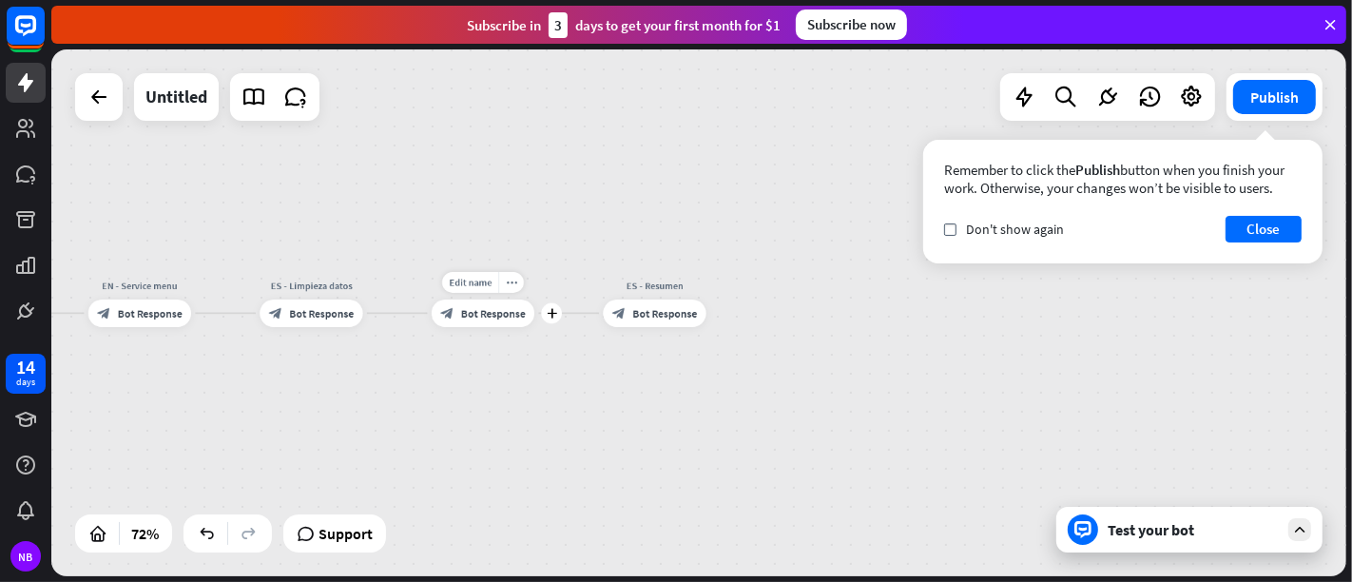
click at [475, 311] on span "Bot Response" at bounding box center [493, 312] width 65 height 13
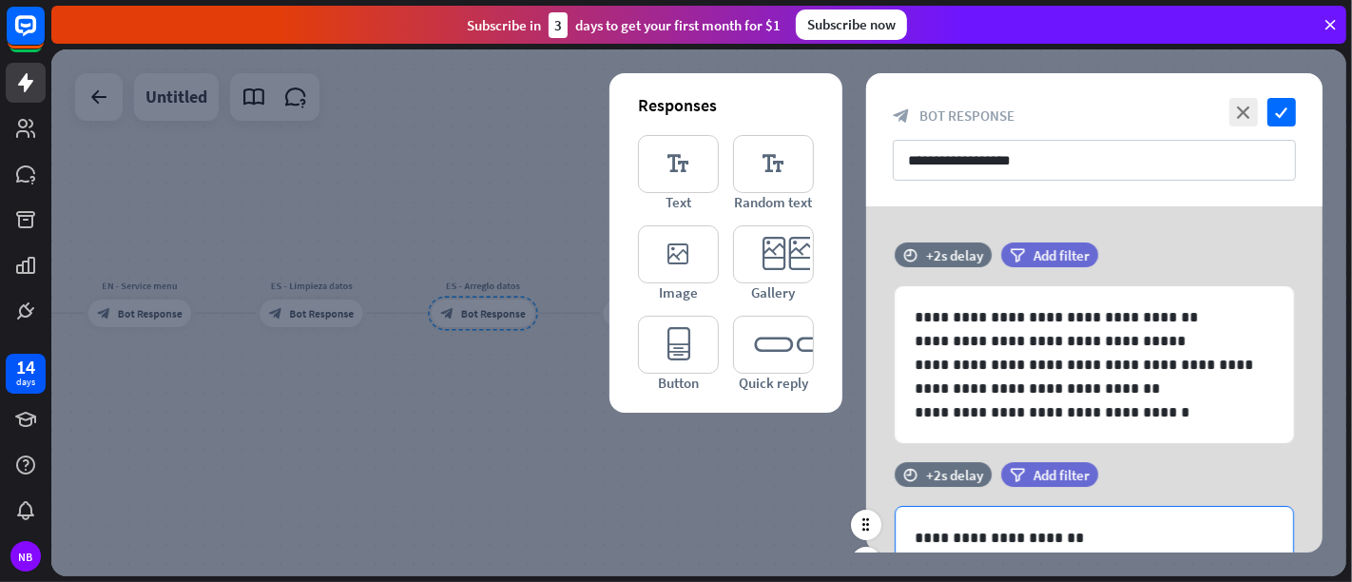
scroll to position [127, 0]
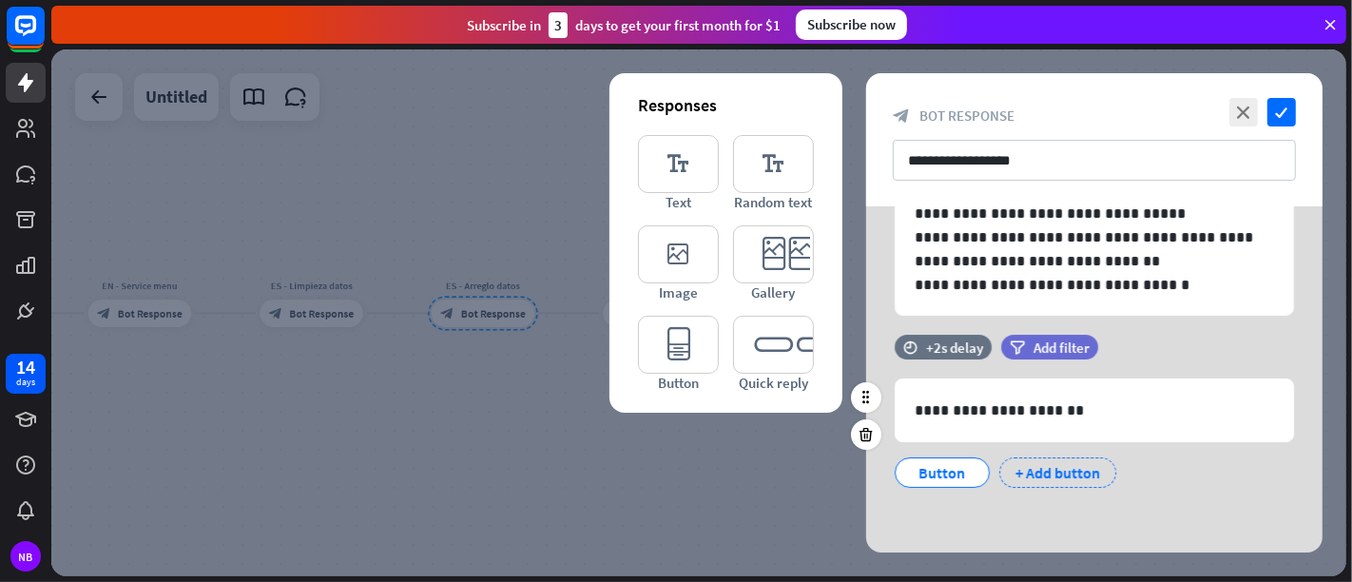
click at [1012, 469] on div "+ Add button" at bounding box center [1057, 472] width 117 height 30
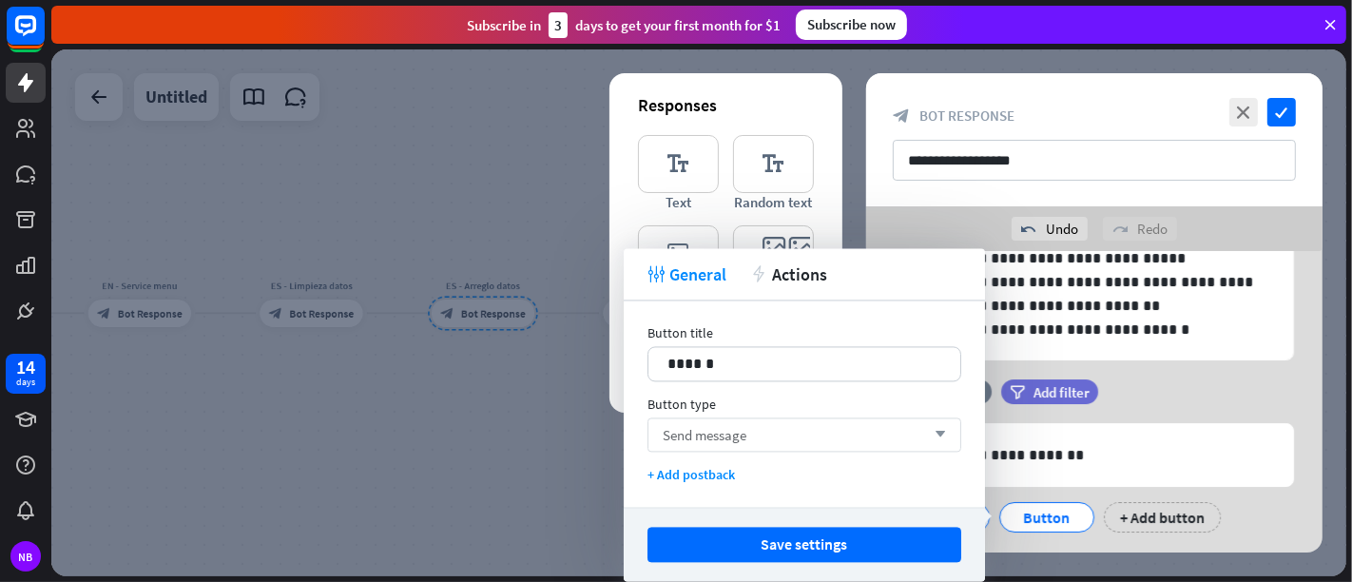
click at [826, 443] on div "Send message arrow_down" at bounding box center [804, 434] width 314 height 34
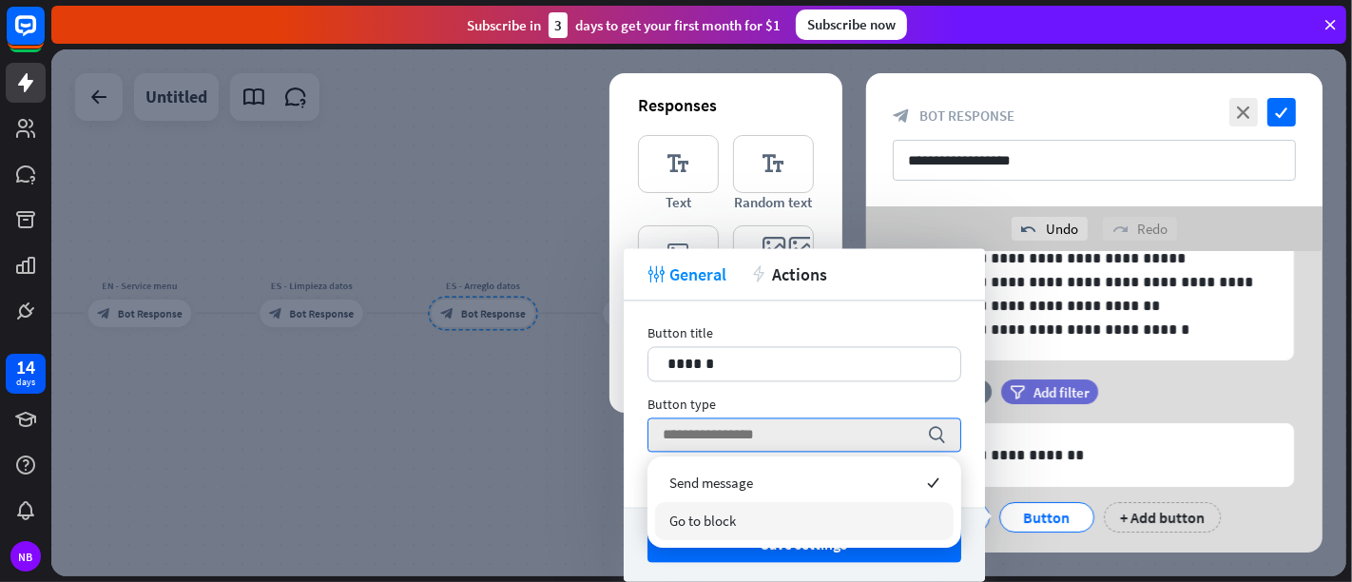
click at [812, 510] on div "Go to block" at bounding box center [804, 521] width 299 height 38
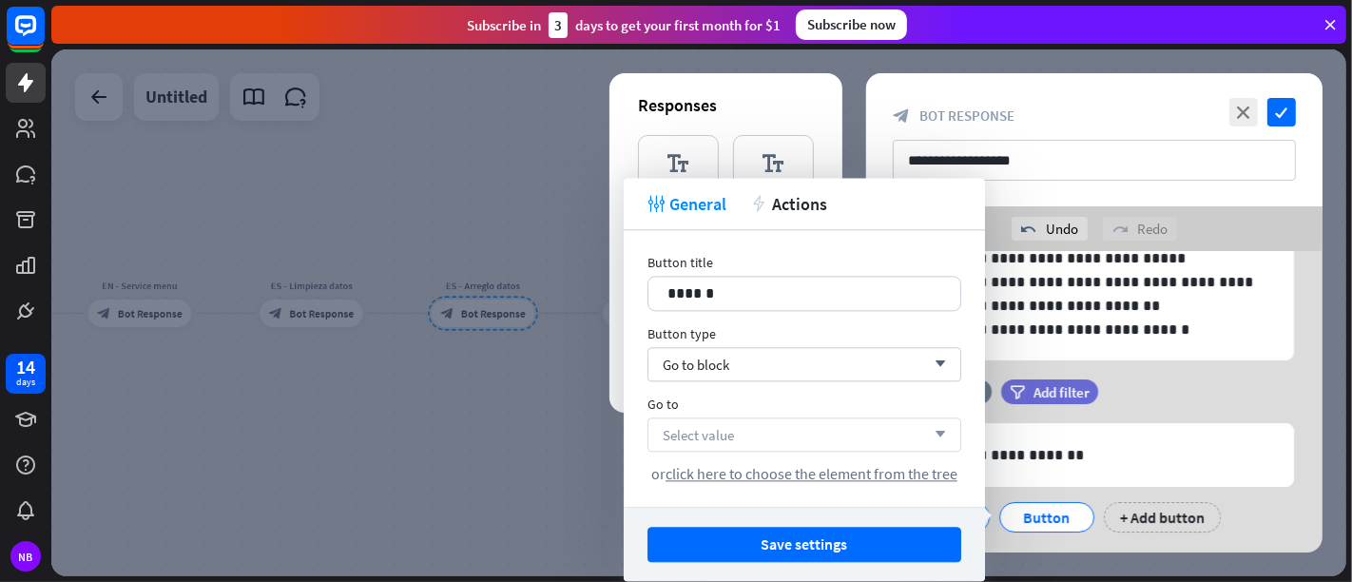
click at [892, 430] on div "Select value arrow_down" at bounding box center [804, 434] width 314 height 34
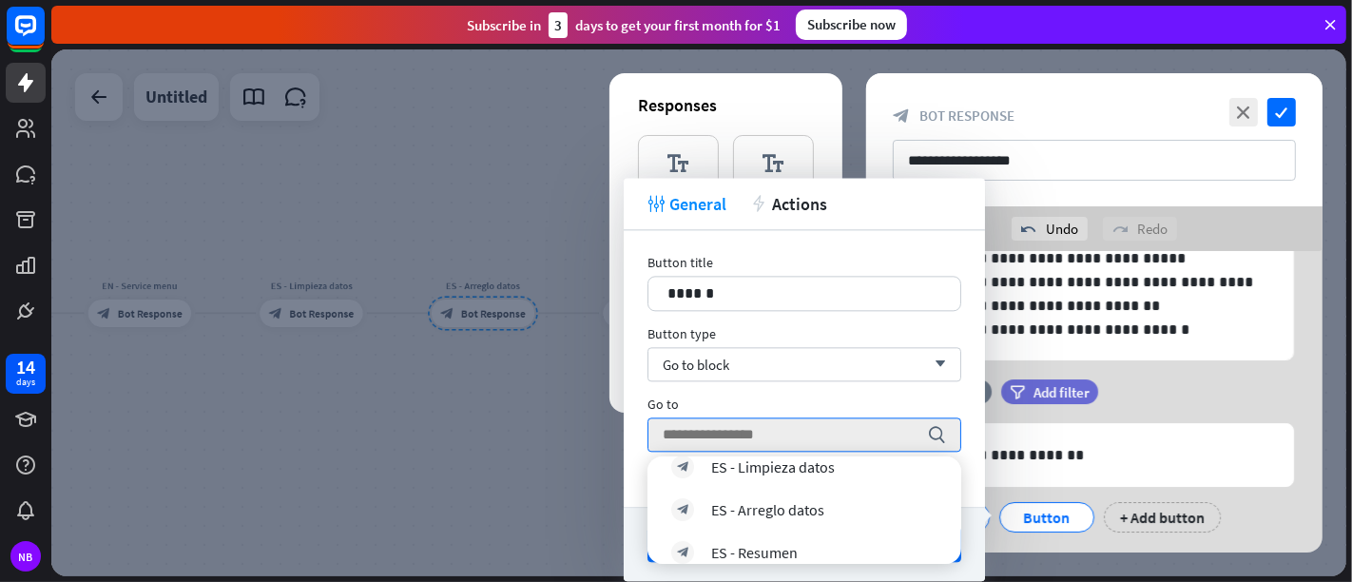
scroll to position [328, 0]
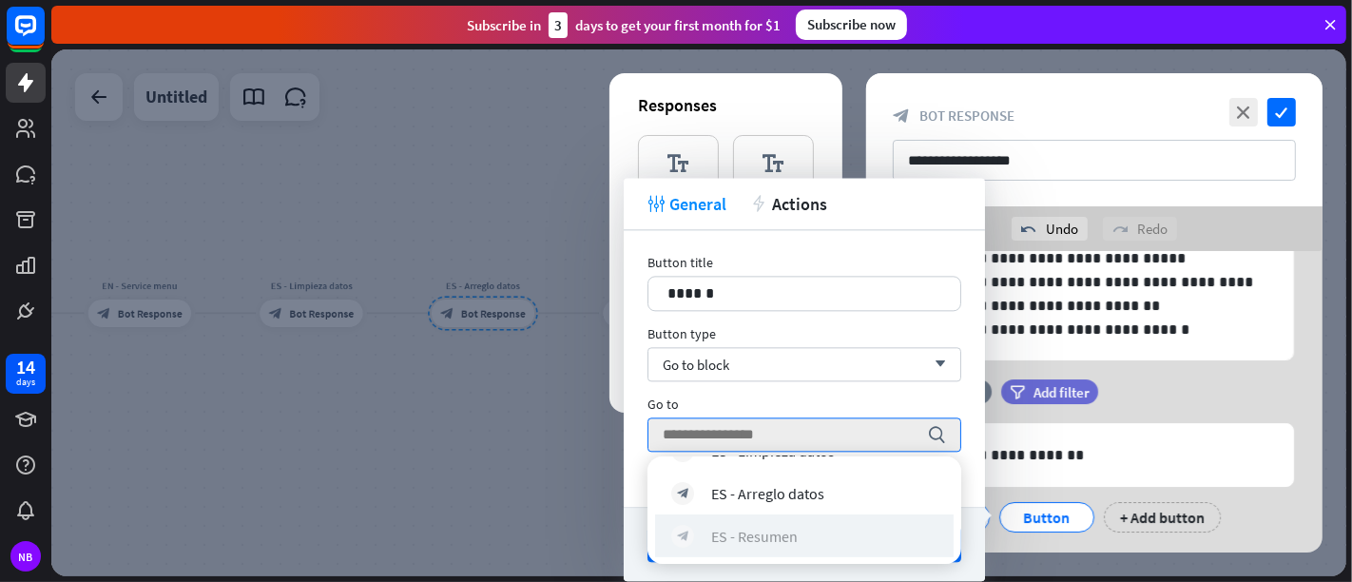
click at [853, 523] on div "block_bot_response ES - Resumen" at bounding box center [804, 535] width 266 height 23
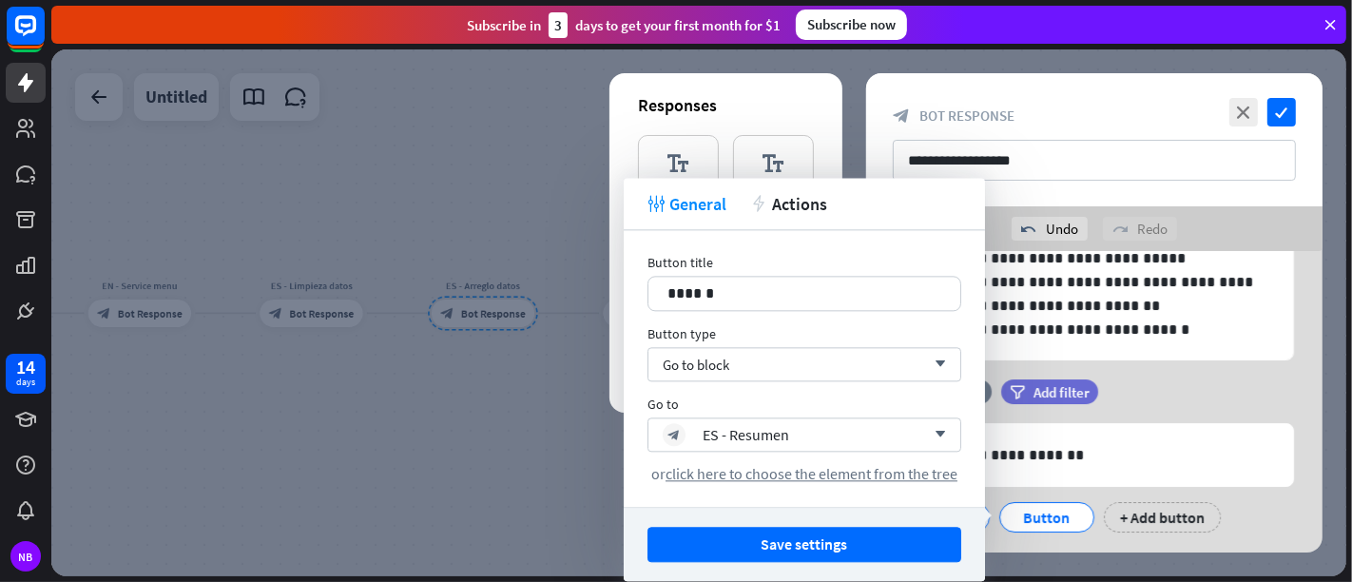
click at [854, 523] on button "Save settings" at bounding box center [804, 544] width 314 height 35
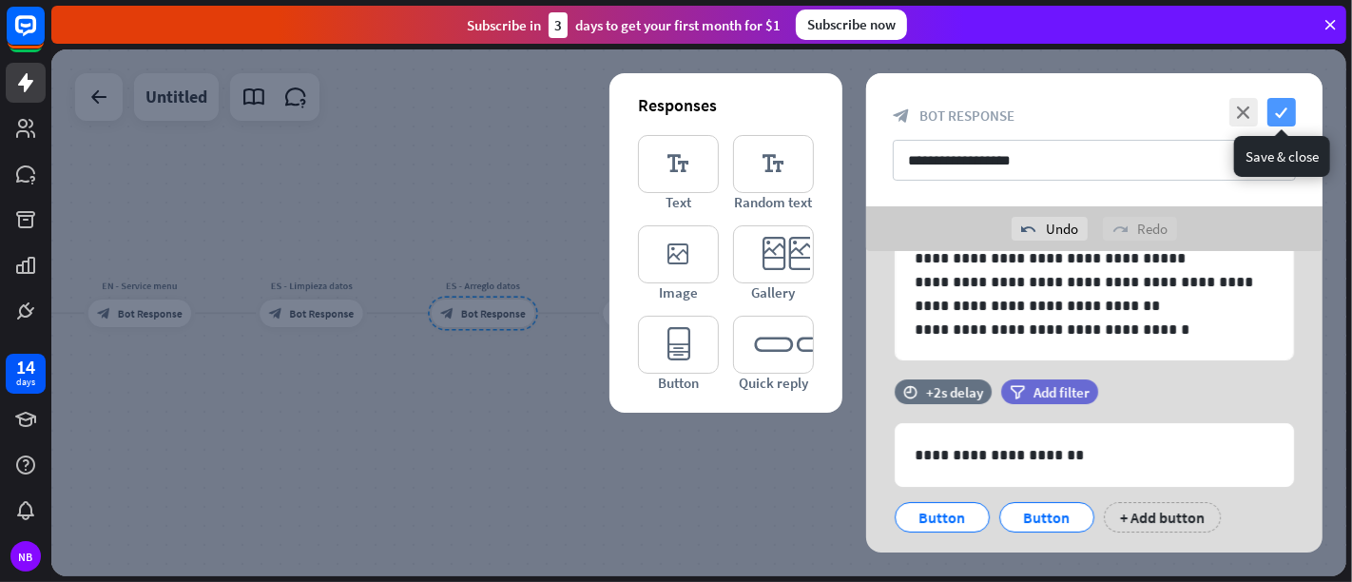
click at [1216, 106] on icon "check" at bounding box center [1281, 112] width 29 height 29
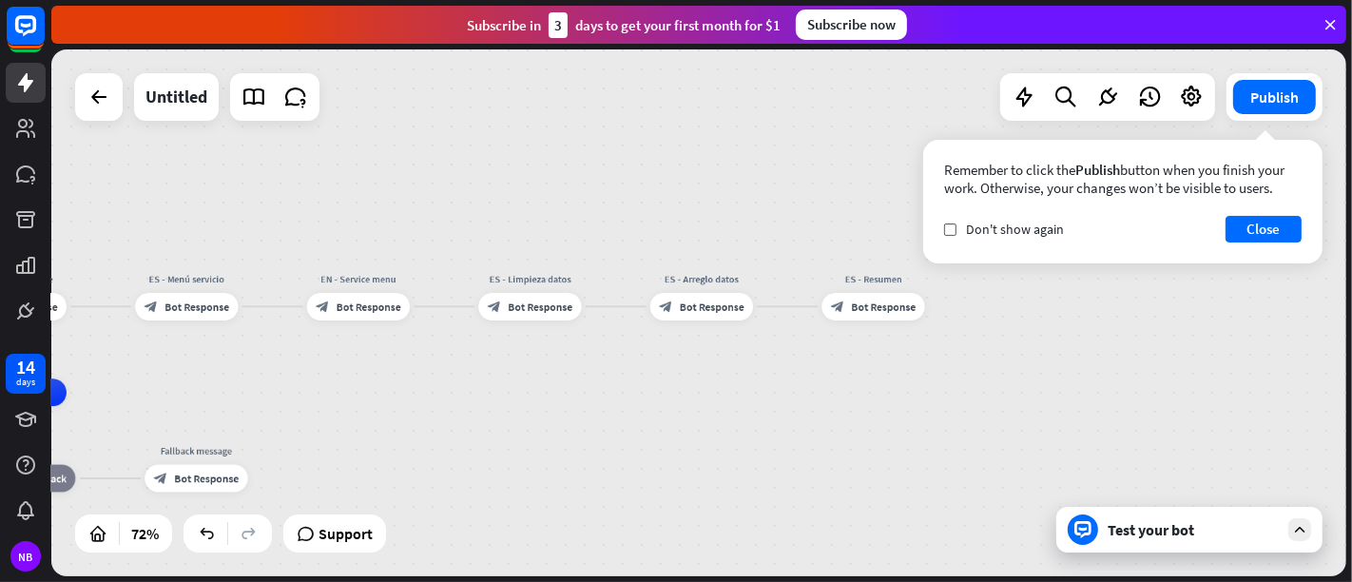
drag, startPoint x: 409, startPoint y: 375, endPoint x: 628, endPoint y: 368, distance: 218.8
click at [628, 368] on div "home_2 Start point Welcome message block_bot_response Bot Response ES - Menú se…" at bounding box center [698, 312] width 1295 height 527
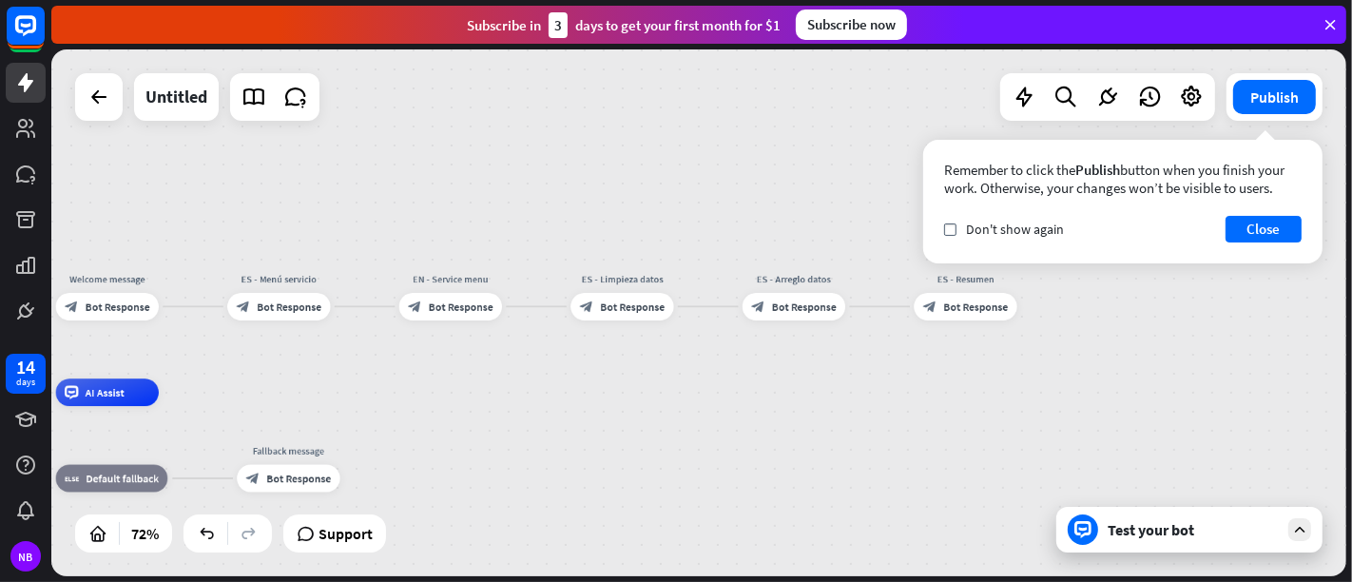
drag, startPoint x: 321, startPoint y: 392, endPoint x: 414, endPoint y: 392, distance: 92.2
click at [414, 393] on div "home_2 Start point Welcome message block_bot_response Bot Response ES - Menú se…" at bounding box center [352, 583] width 936 height 380
click at [1216, 229] on button "Close" at bounding box center [1264, 229] width 76 height 27
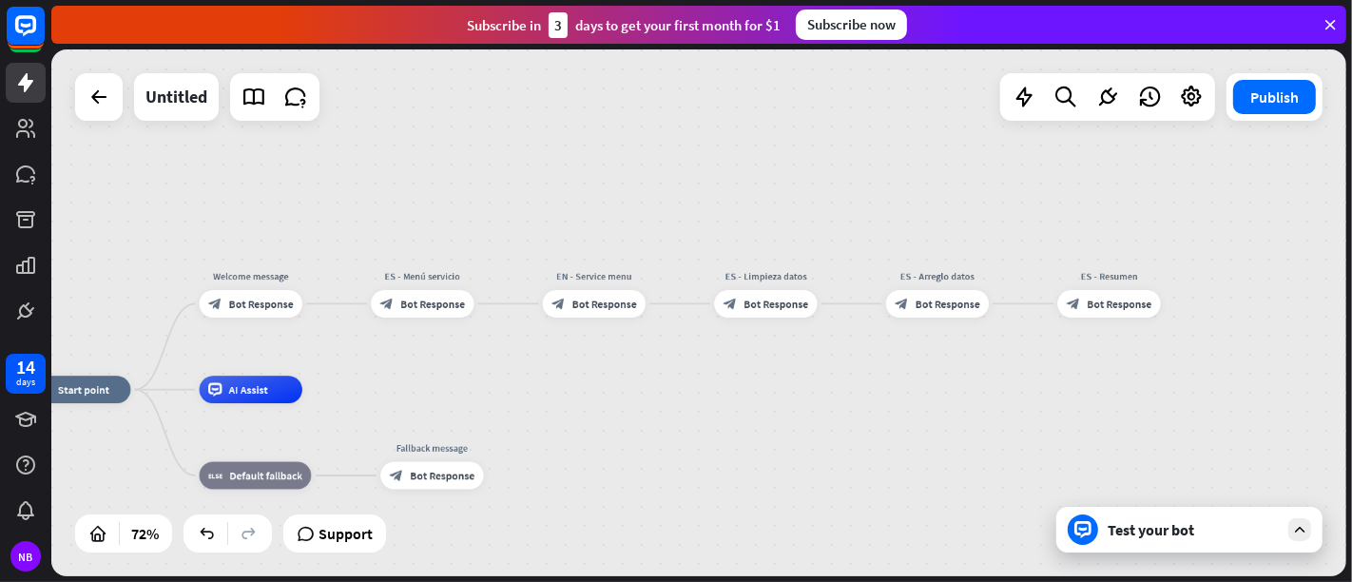
drag, startPoint x: 564, startPoint y: 422, endPoint x: 708, endPoint y: 419, distance: 144.5
click at [708, 419] on div "home_2 Start point Welcome message block_bot_response Bot Response ES - Menú se…" at bounding box center [496, 580] width 936 height 380
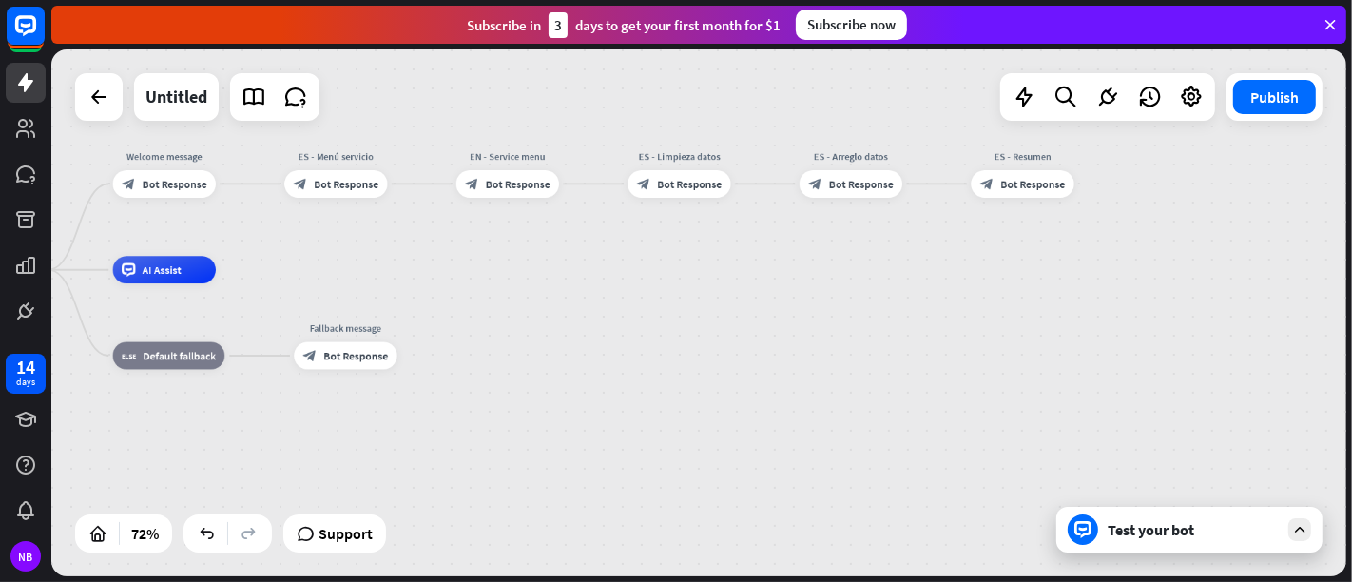
drag, startPoint x: 1056, startPoint y: 368, endPoint x: 970, endPoint y: 248, distance: 147.8
click at [970, 248] on div "home_2 Start point Welcome message block_bot_response Bot Response ES - Menú se…" at bounding box center [698, 312] width 1295 height 527
click at [350, 175] on div "block_bot_response Bot Response" at bounding box center [335, 184] width 103 height 28
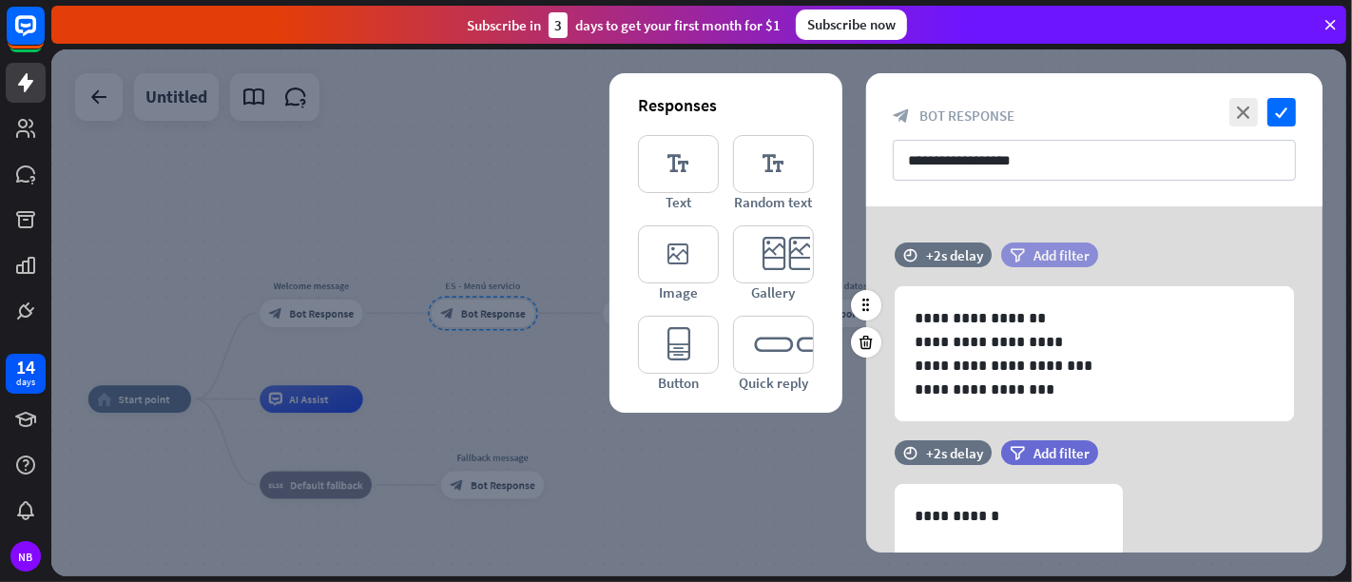
click at [1050, 257] on span "Add filter" at bounding box center [1062, 255] width 56 height 18
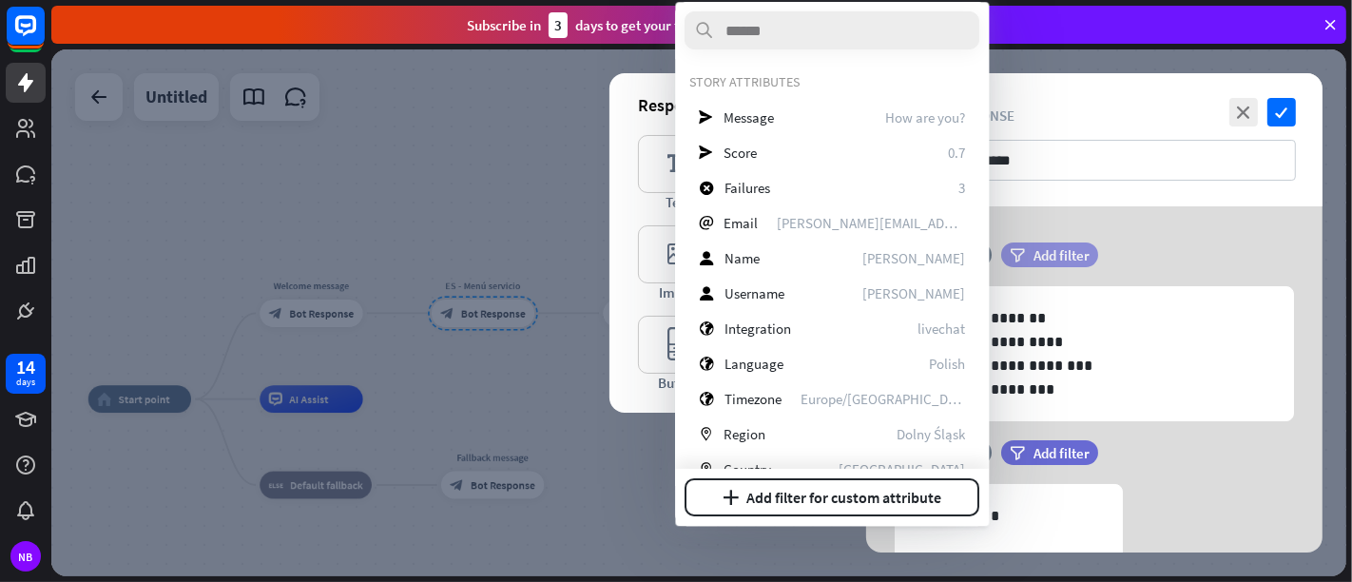
click at [1050, 257] on span "Add filter" at bounding box center [1062, 255] width 56 height 18
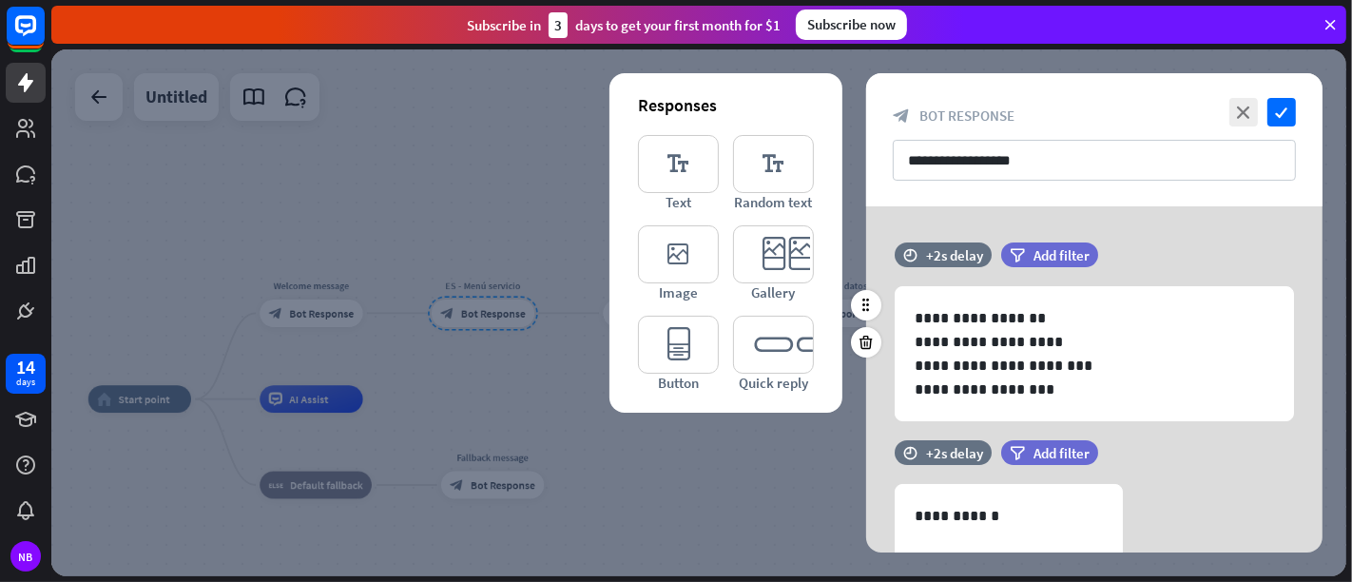
click at [1095, 242] on div "filter Add filter" at bounding box center [1097, 254] width 192 height 25
click at [980, 257] on div "time +2s delay" at bounding box center [943, 254] width 97 height 25
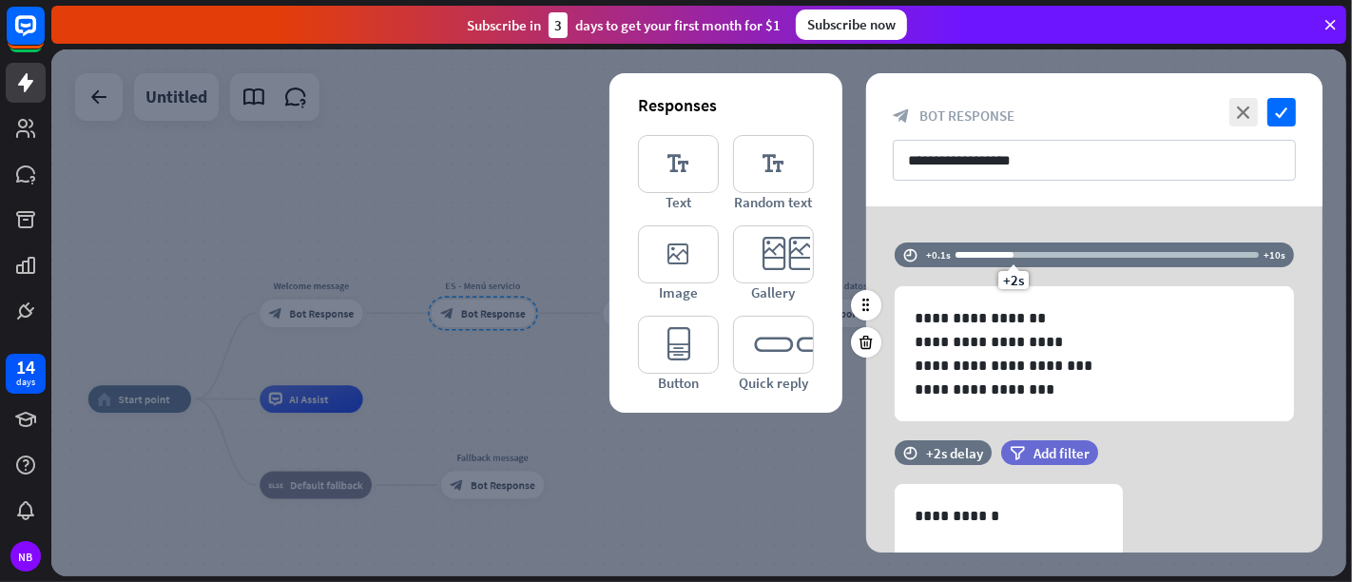
click at [918, 252] on div "time +0.1s +2s +10s" at bounding box center [1094, 254] width 399 height 25
click at [910, 253] on icon "time" at bounding box center [910, 254] width 14 height 13
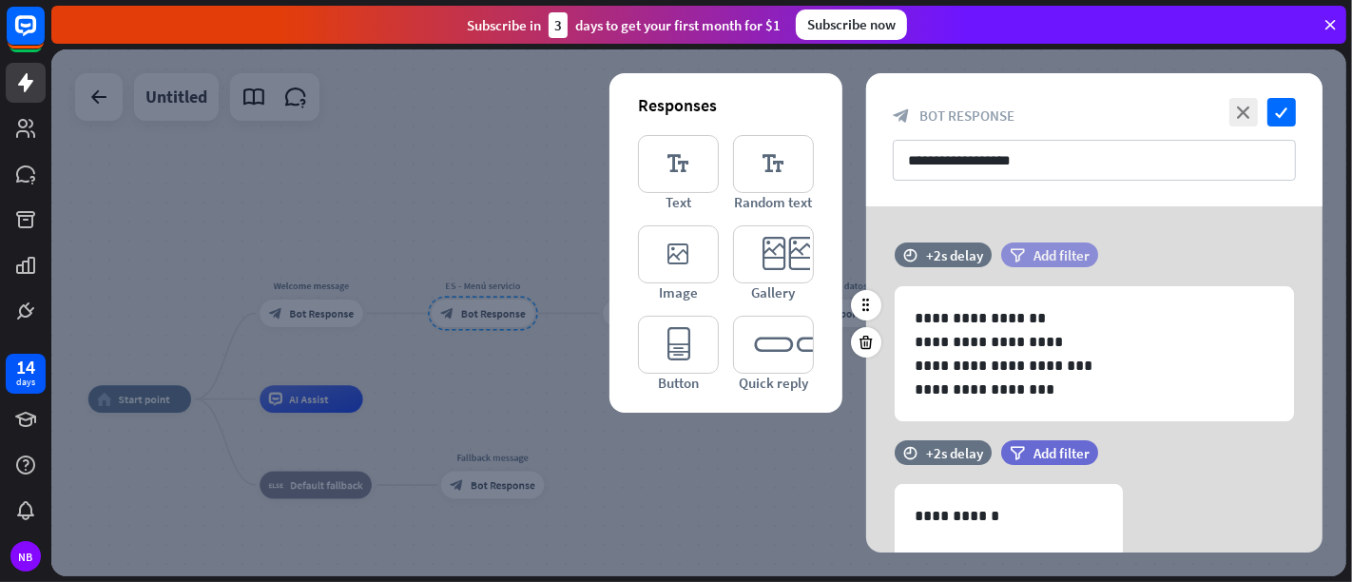
click at [1064, 243] on div "filter Add filter" at bounding box center [1049, 254] width 97 height 25
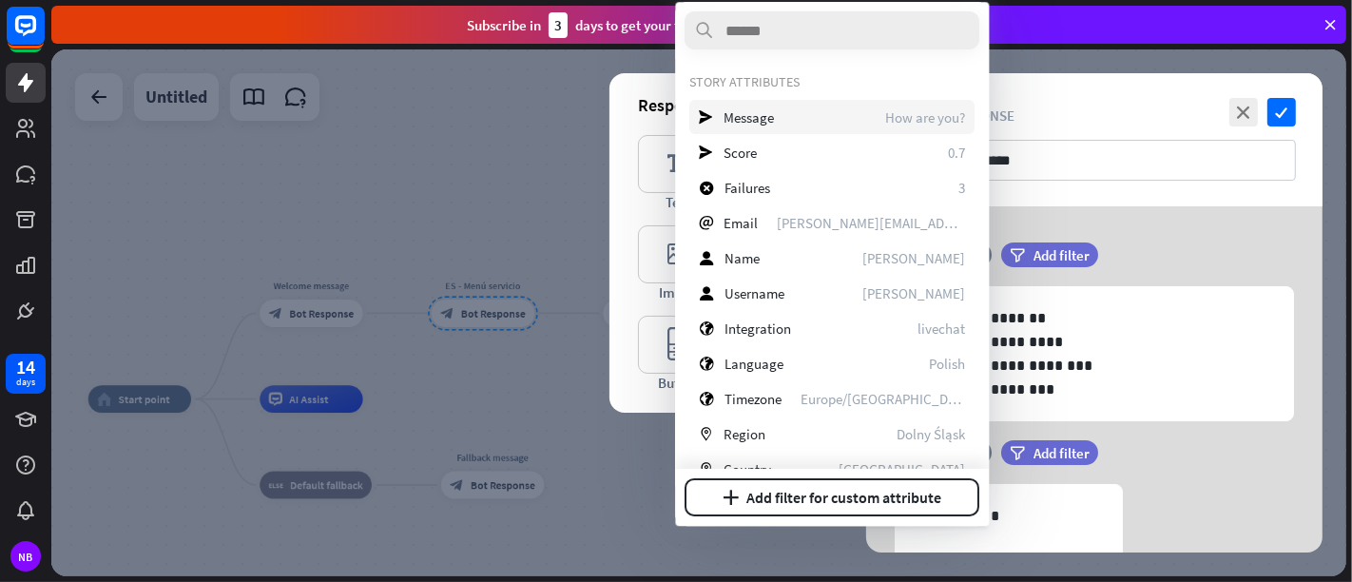
click at [901, 121] on span "How are you?" at bounding box center [926, 117] width 80 height 18
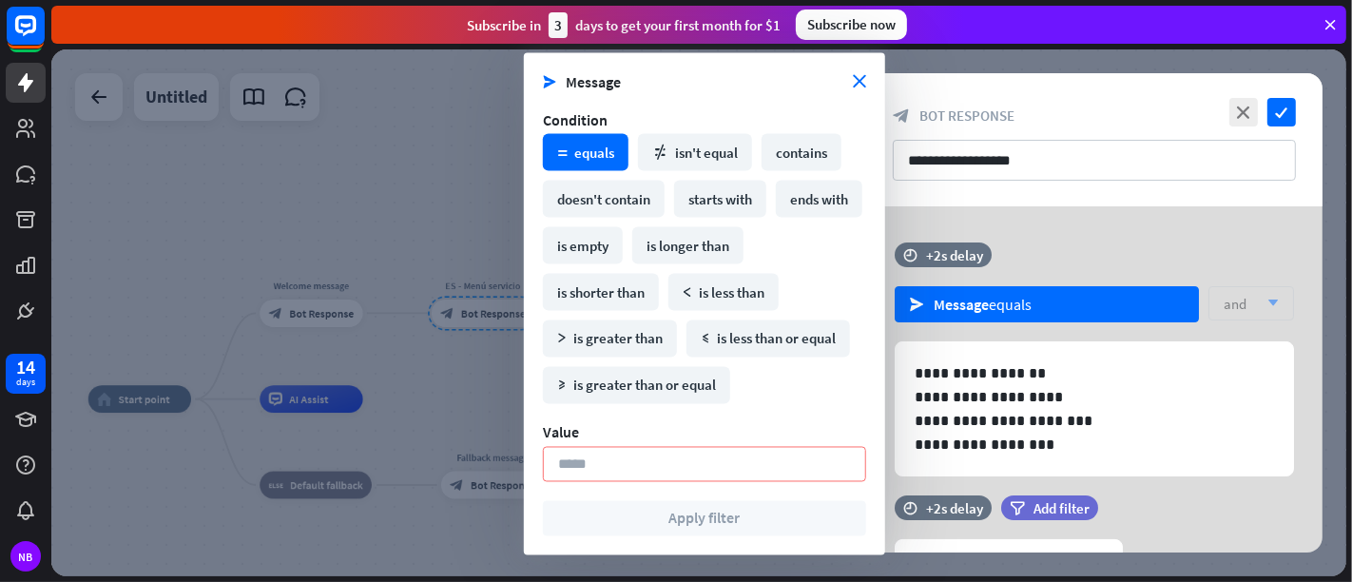
click at [863, 90] on section "send Message close" at bounding box center [704, 81] width 323 height 19
click at [861, 80] on icon "close" at bounding box center [859, 81] width 13 height 13
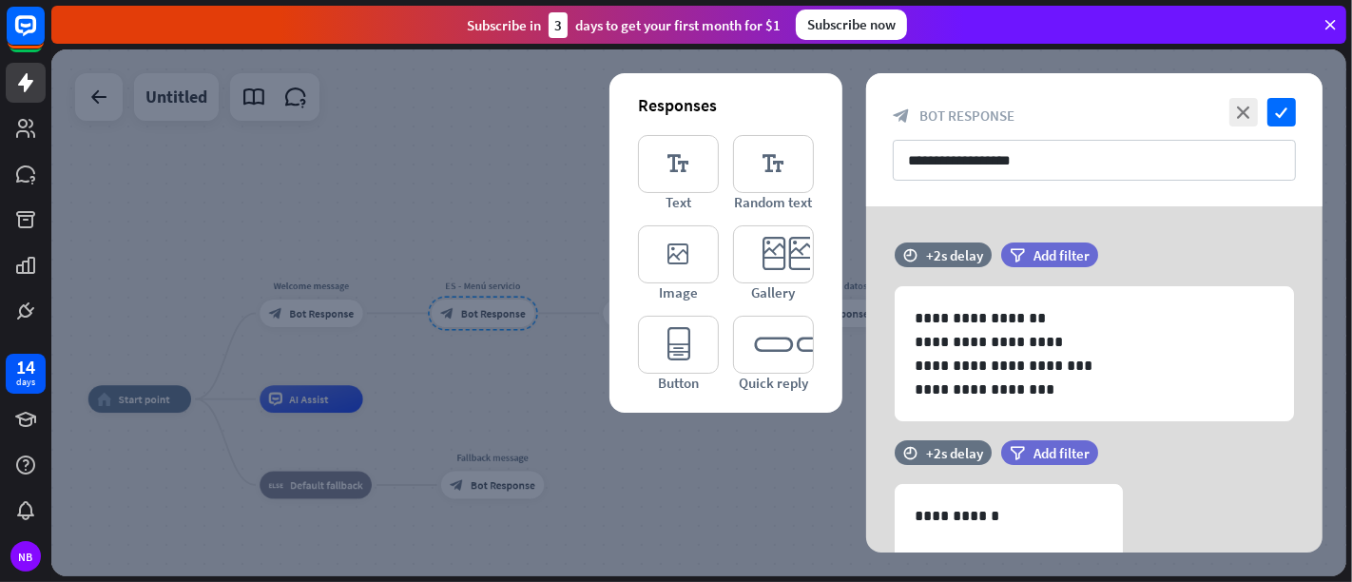
click at [513, 166] on div at bounding box center [698, 312] width 1295 height 527
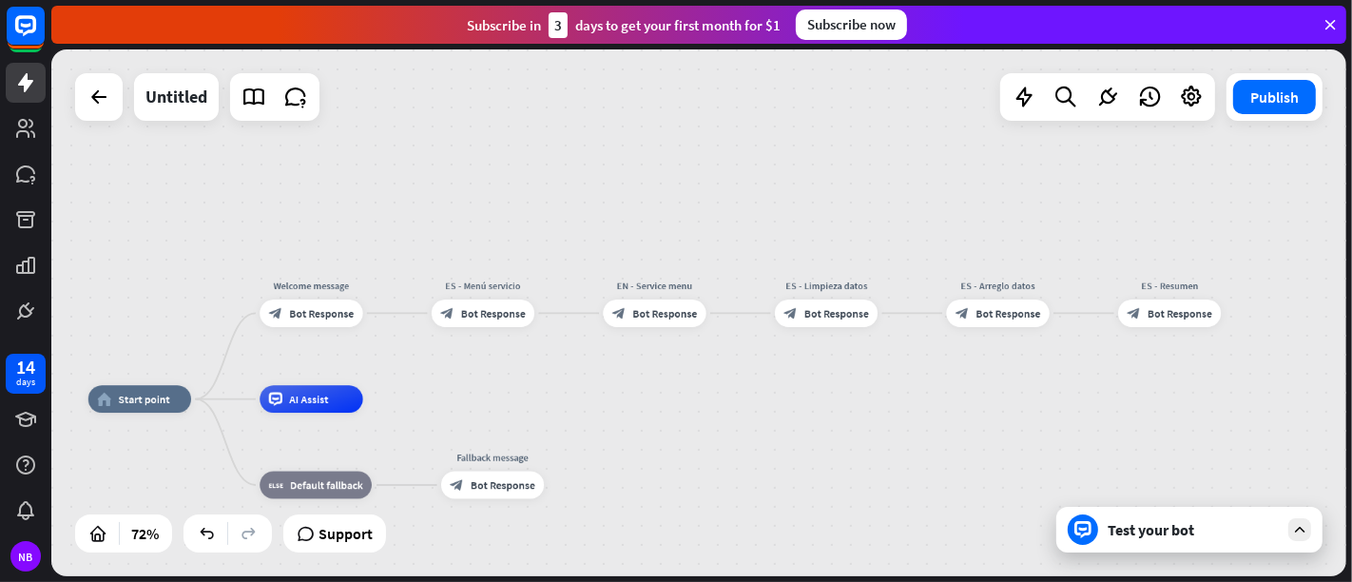
click at [619, 383] on div "home_2 Start point Welcome message block_bot_response Bot Response ES - Menú se…" at bounding box center [698, 312] width 1295 height 527
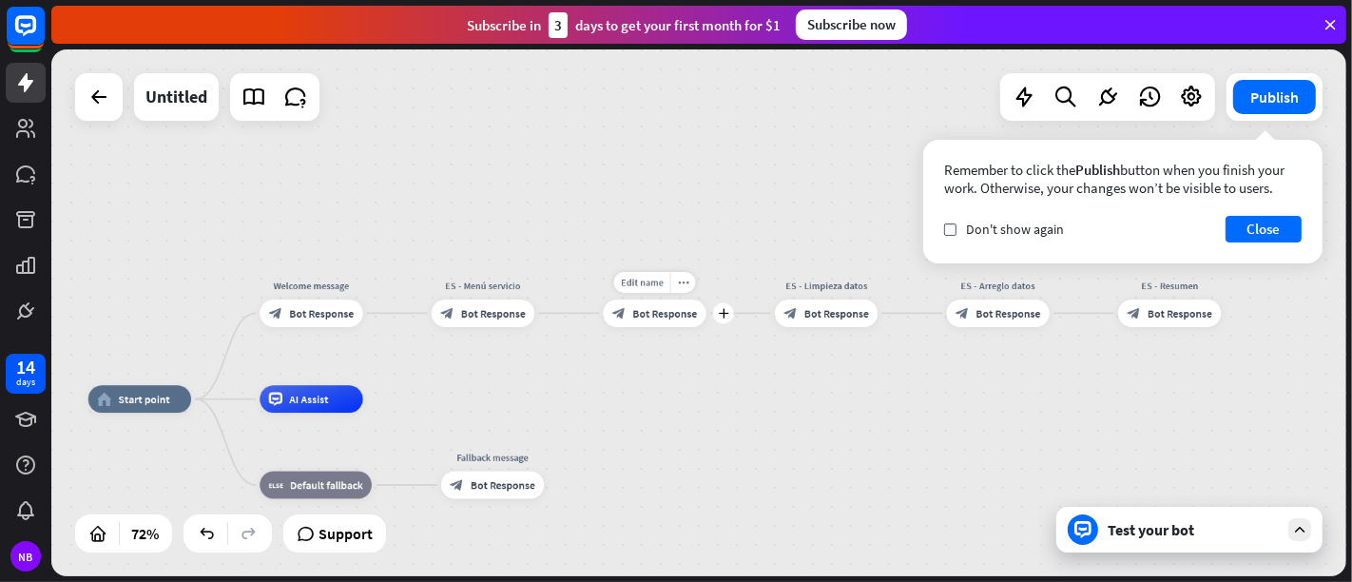
click at [666, 317] on span "Bot Response" at bounding box center [664, 312] width 65 height 13
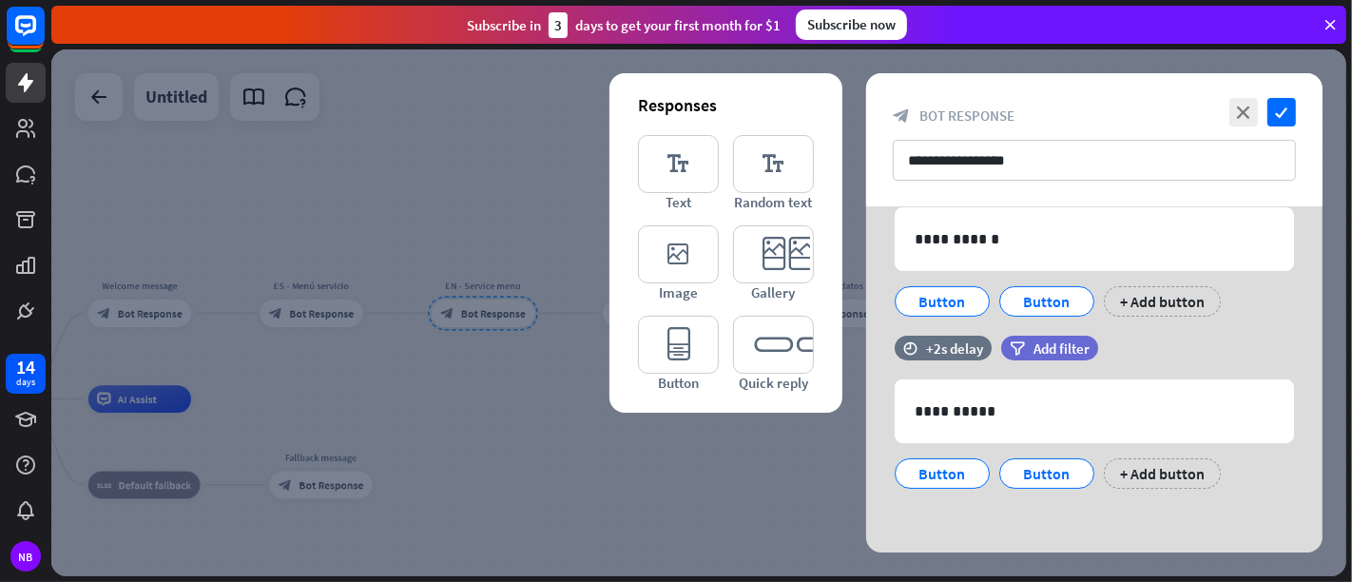
scroll to position [171, 0]
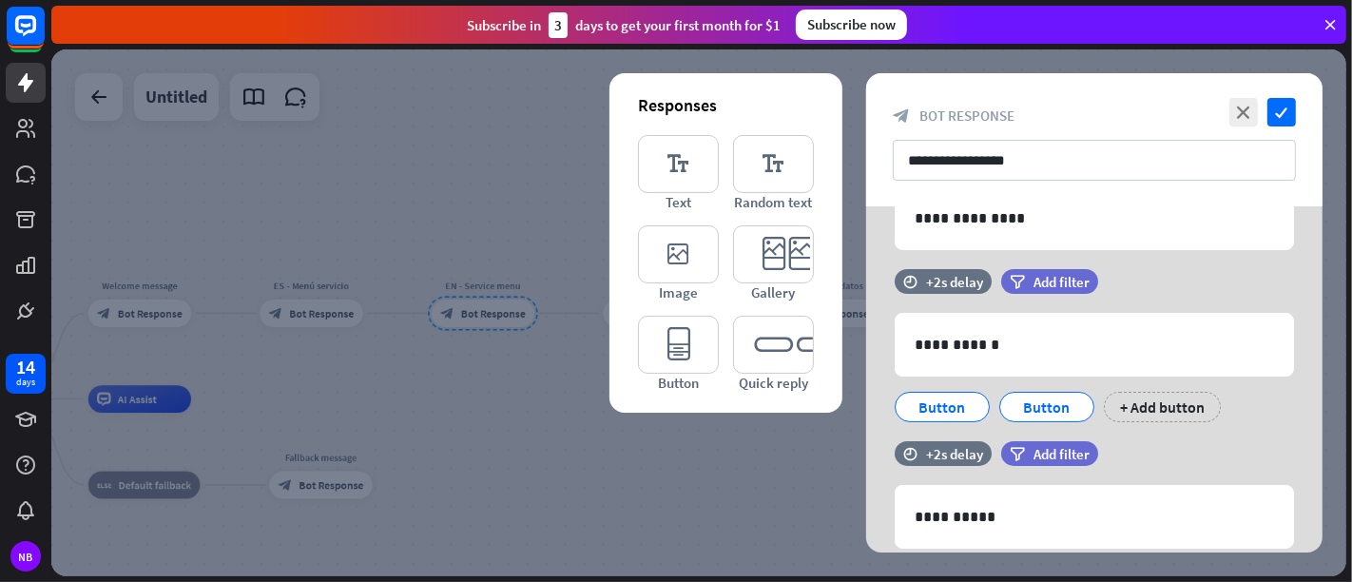
click at [553, 460] on div at bounding box center [698, 312] width 1295 height 527
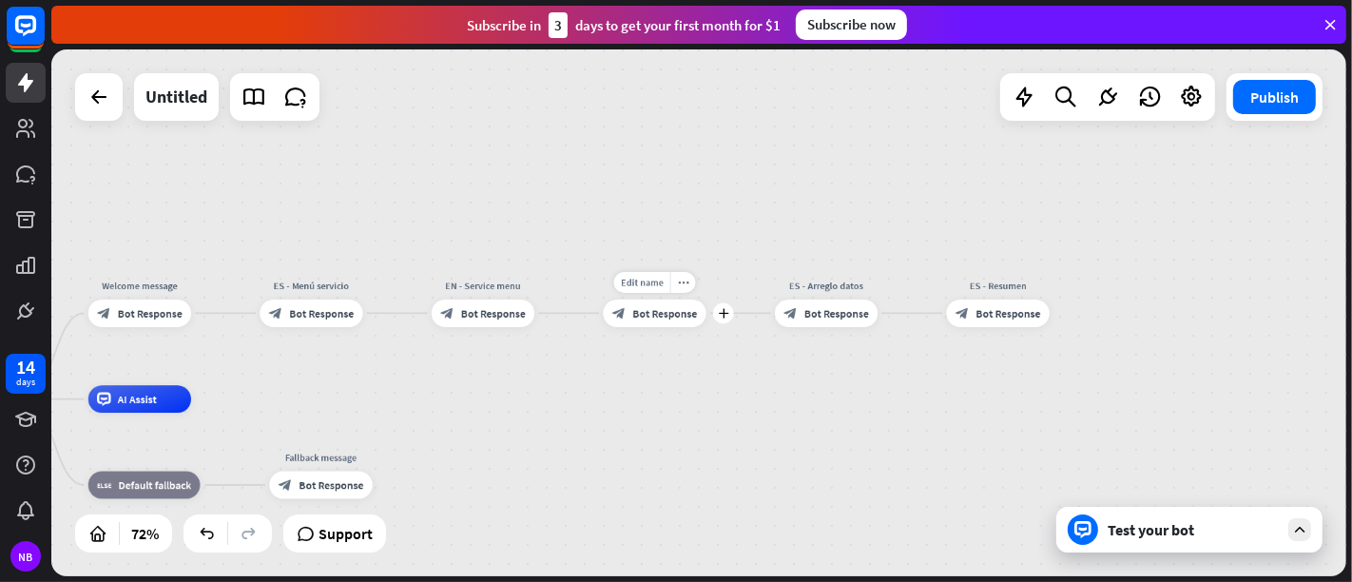
click at [645, 320] on div "block_bot_response Bot Response" at bounding box center [654, 314] width 103 height 28
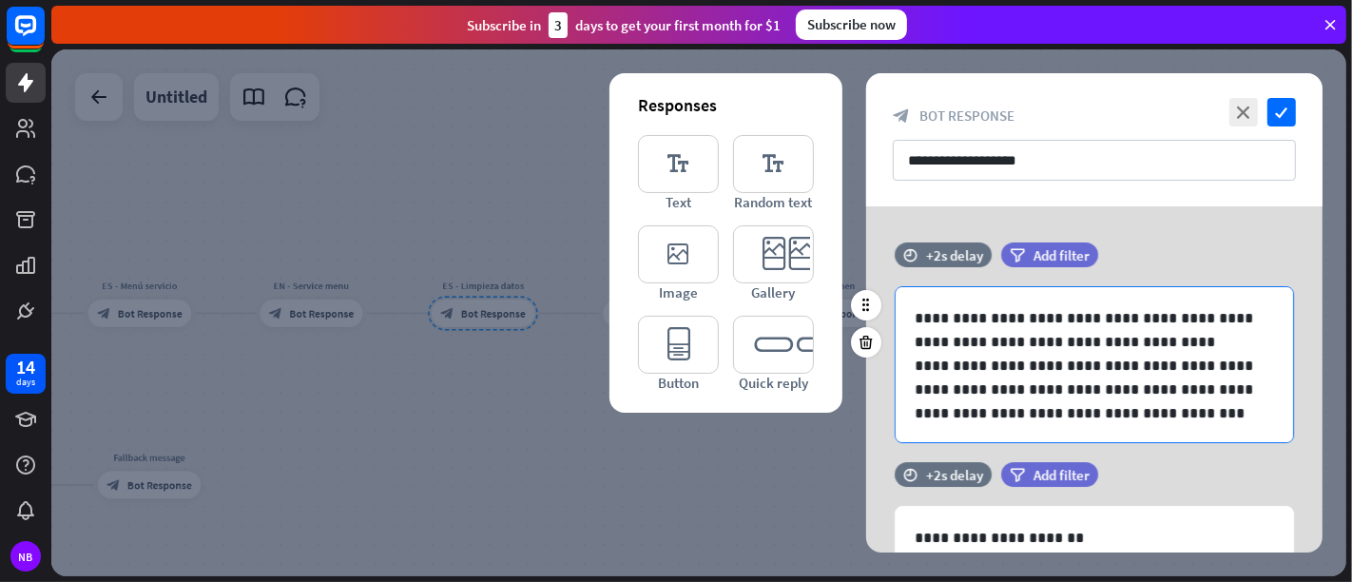
scroll to position [1, 0]
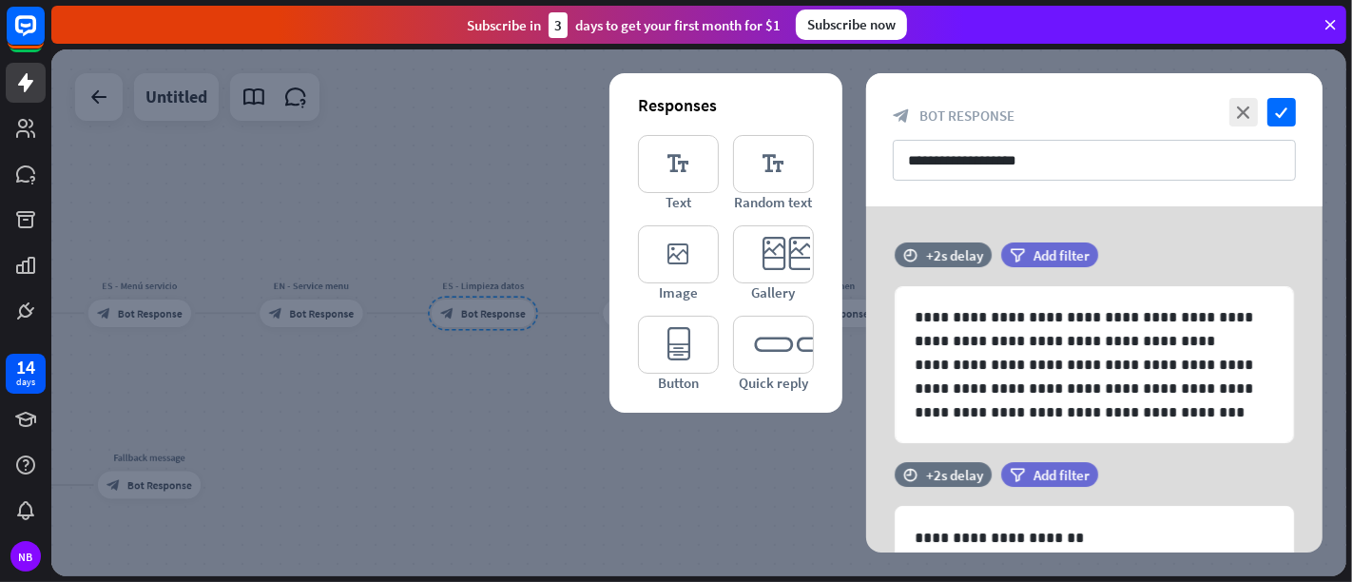
click at [763, 504] on div at bounding box center [698, 312] width 1295 height 527
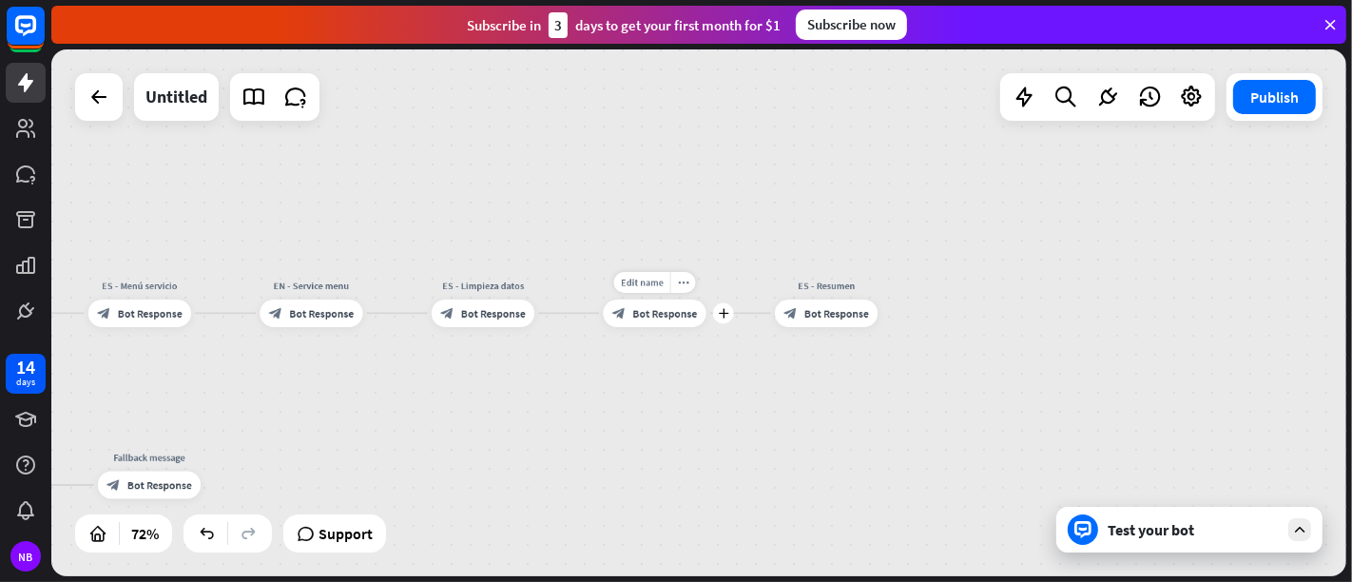
click at [657, 324] on div "block_bot_response Bot Response" at bounding box center [654, 314] width 103 height 28
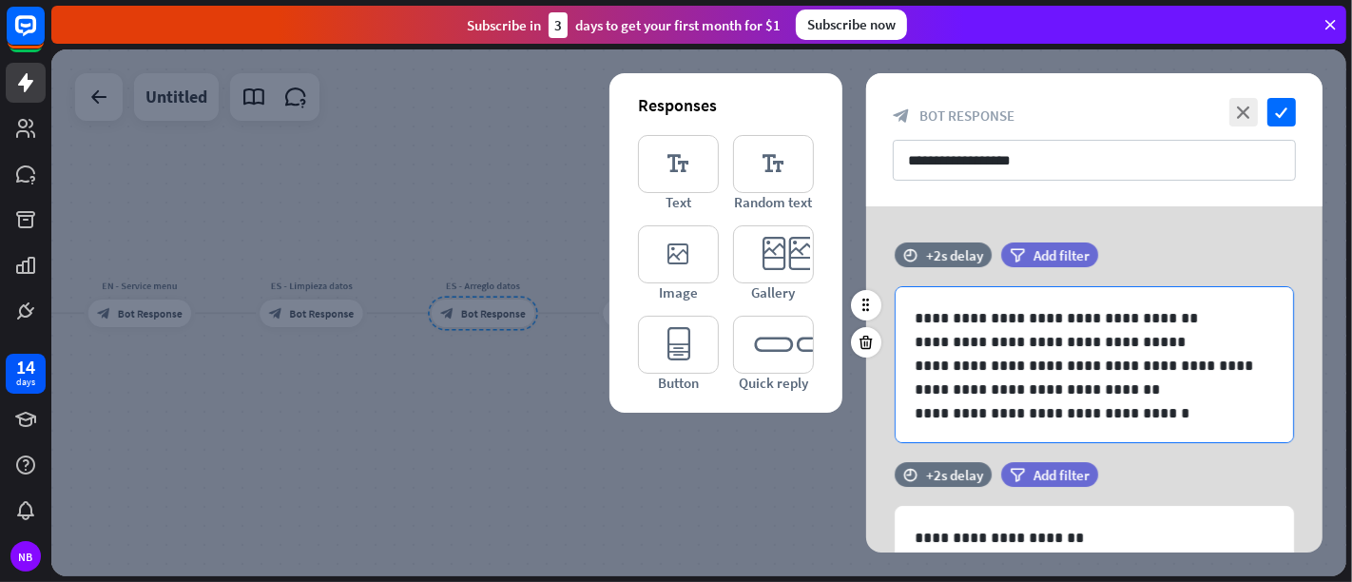
scroll to position [1, 0]
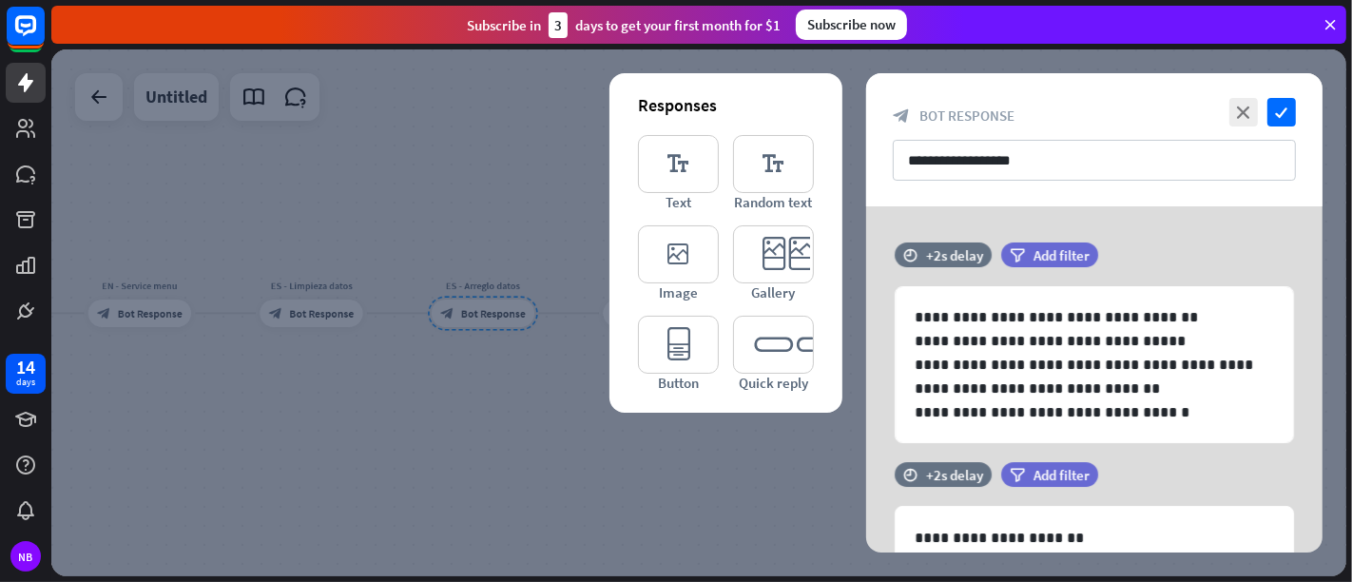
click at [820, 523] on div at bounding box center [698, 312] width 1295 height 527
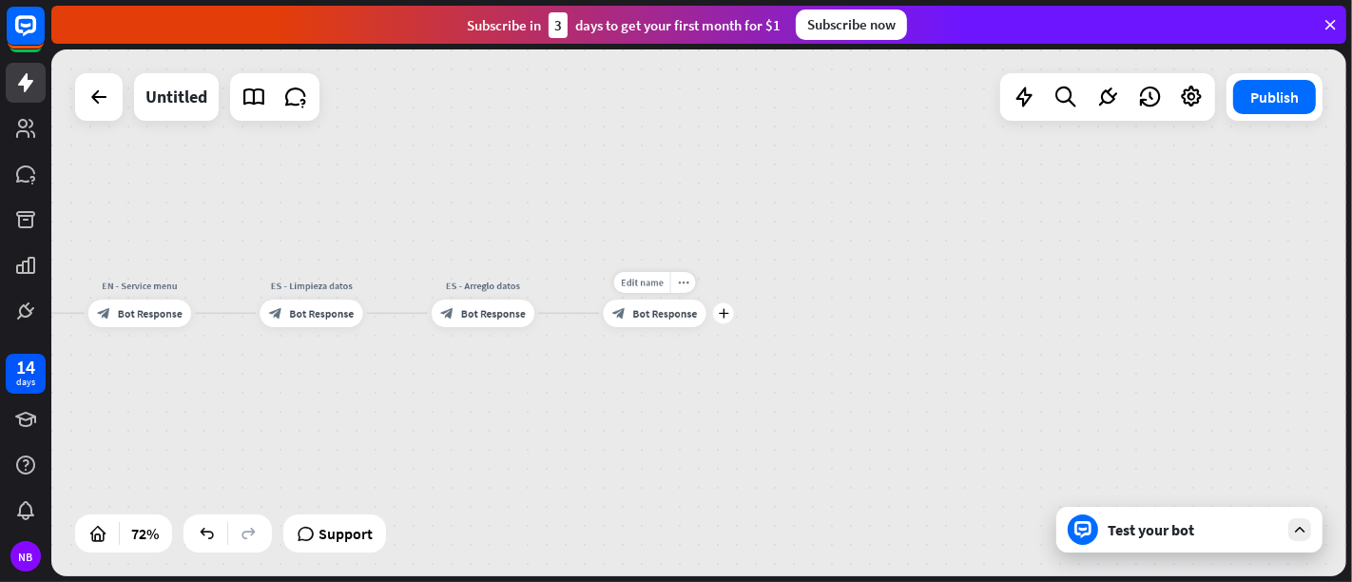
click at [646, 305] on div "block_bot_response Bot Response" at bounding box center [654, 314] width 103 height 28
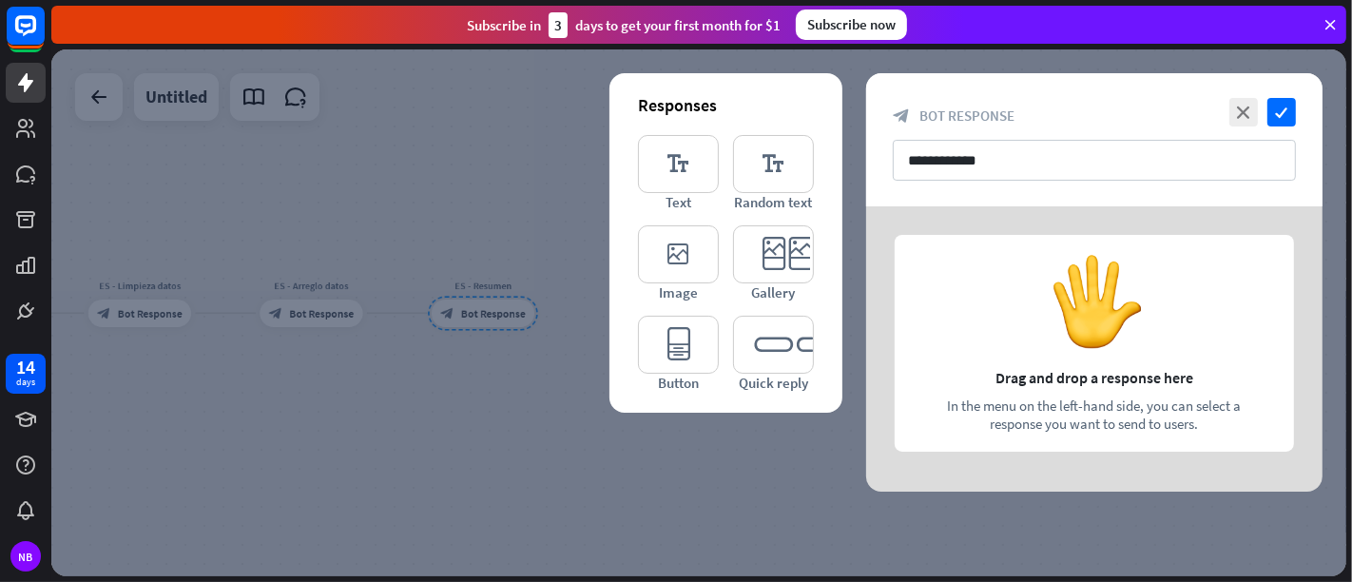
click at [686, 437] on div at bounding box center [698, 312] width 1295 height 527
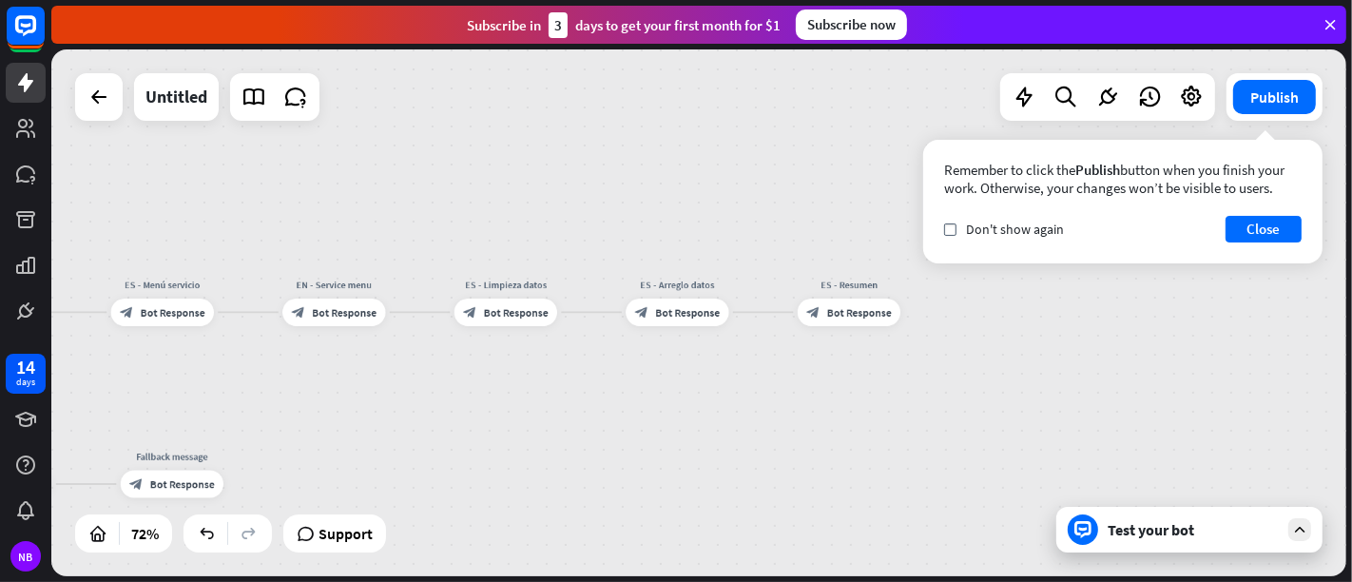
drag, startPoint x: 497, startPoint y: 393, endPoint x: 890, endPoint y: 386, distance: 392.7
click at [890, 386] on div "home_2 Start point Welcome message block_bot_response Bot Response ES - Menú se…" at bounding box center [698, 312] width 1295 height 527
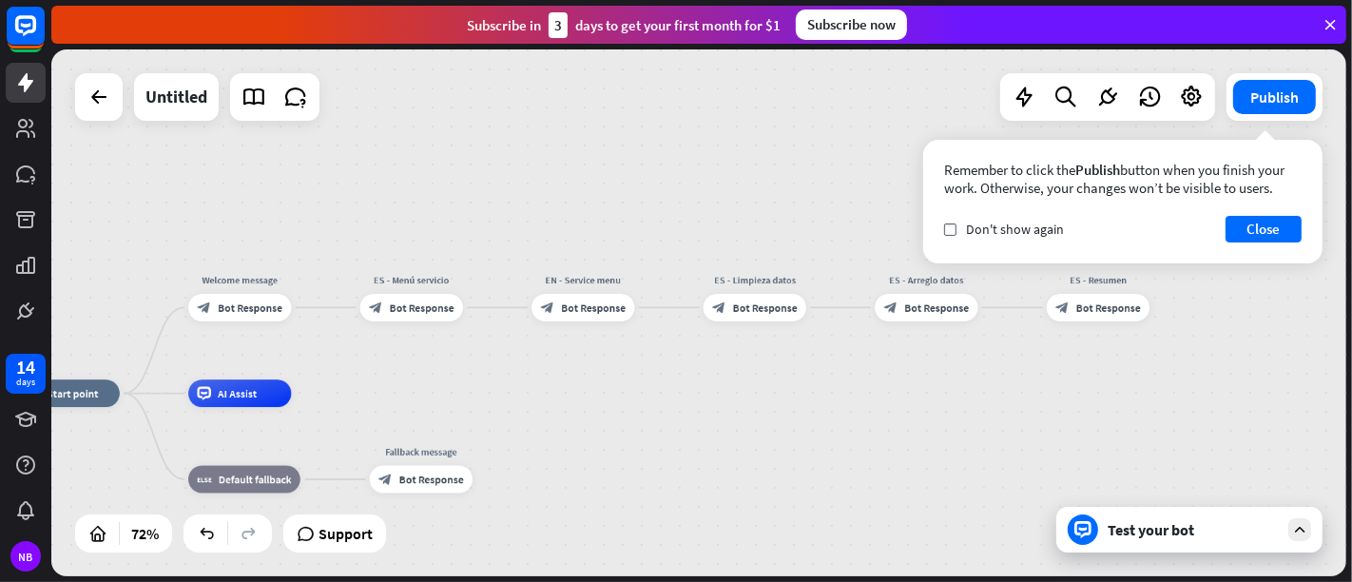
drag, startPoint x: 502, startPoint y: 382, endPoint x: 629, endPoint y: 382, distance: 127.4
click at [629, 382] on div "home_2 Start point Welcome message block_bot_response Bot Response ES - Menú se…" at bounding box center [698, 312] width 1295 height 527
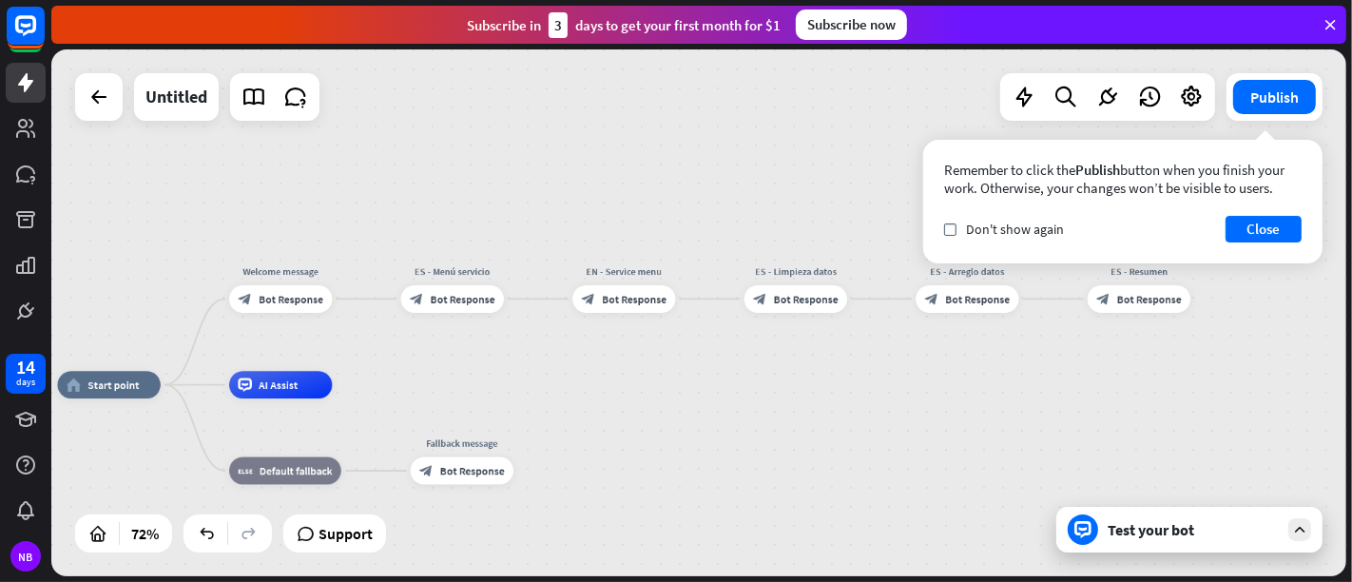
drag, startPoint x: 666, startPoint y: 367, endPoint x: 571, endPoint y: 354, distance: 95.1
click at [565, 354] on div "home_2 Start point Welcome message block_bot_response Bot Response ES - Menú se…" at bounding box center [698, 312] width 1295 height 527
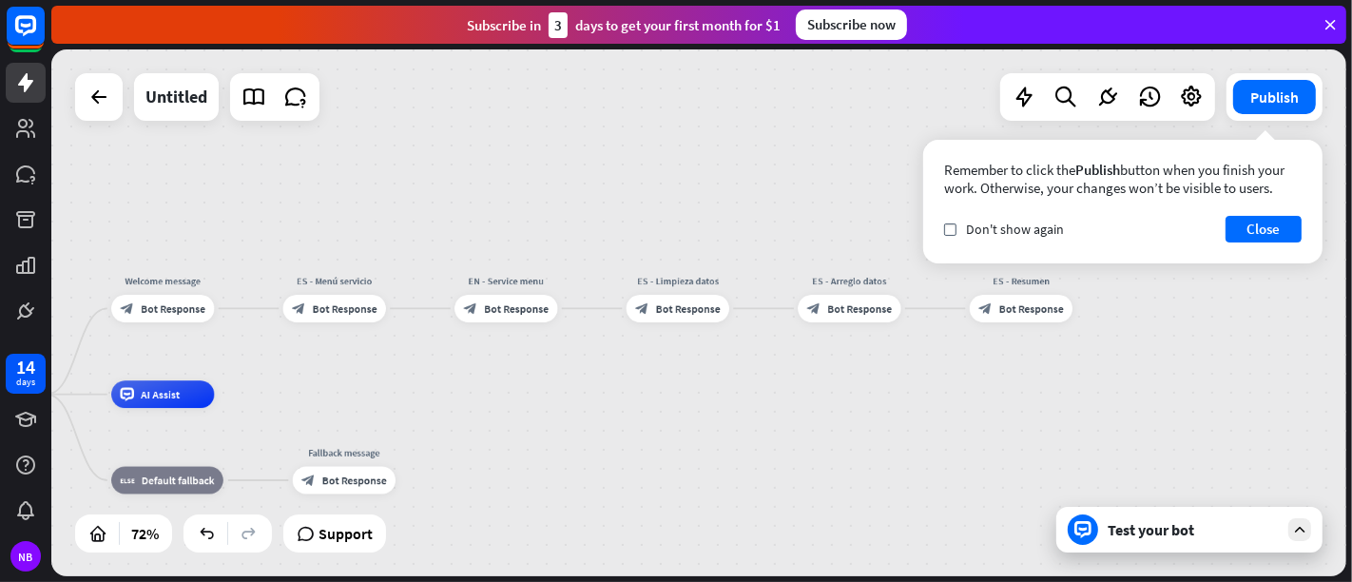
drag, startPoint x: 909, startPoint y: 342, endPoint x: 874, endPoint y: 357, distance: 38.0
click at [874, 357] on div "home_2 Start point Welcome message block_bot_response Bot Response ES - Menú se…" at bounding box center [698, 312] width 1295 height 527
click at [344, 312] on span "Bot Response" at bounding box center [344, 307] width 65 height 13
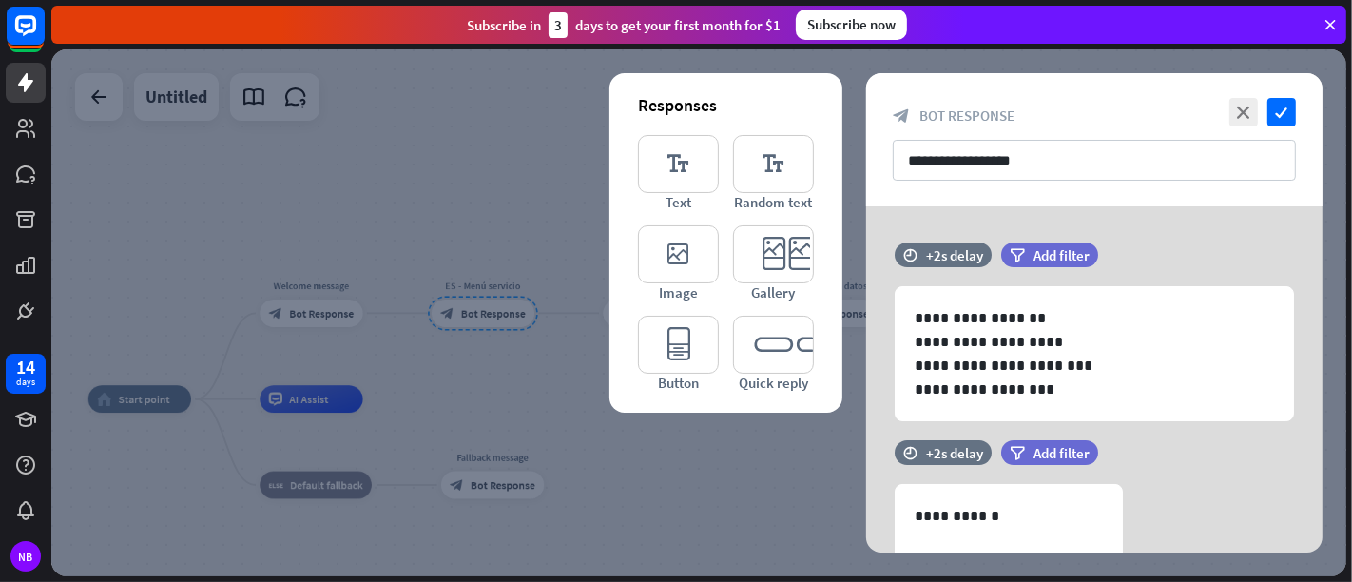
click at [436, 388] on div at bounding box center [698, 312] width 1295 height 527
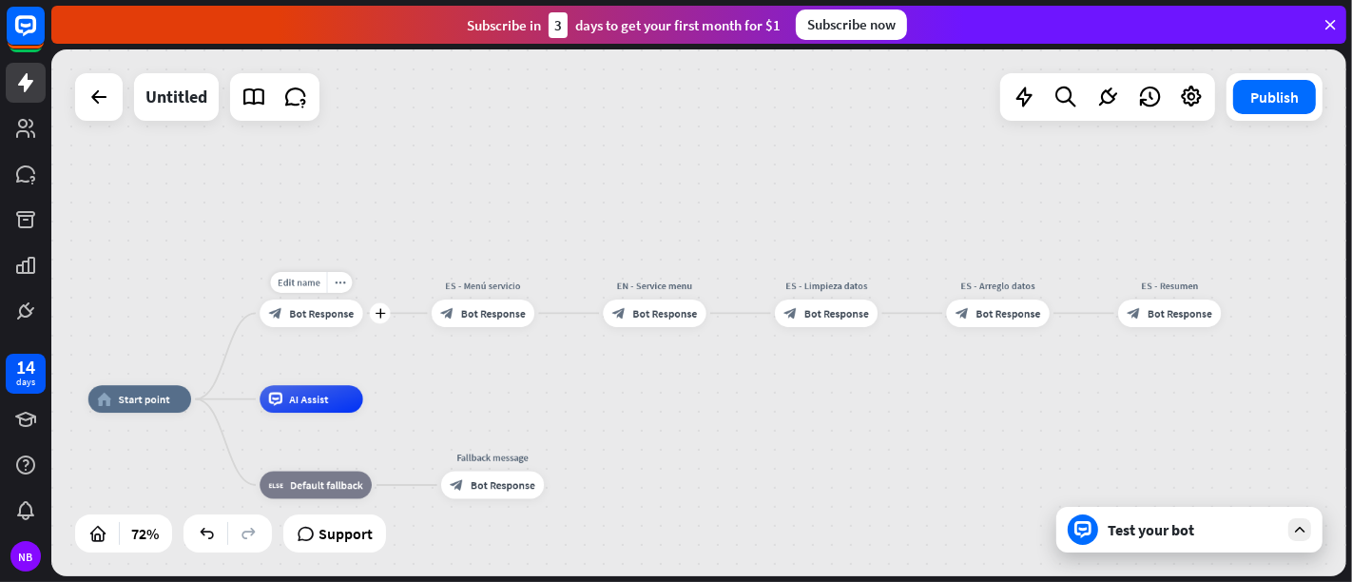
click at [328, 327] on div "Edit name more_horiz plus Welcome message block_bot_response Bot Response" at bounding box center [311, 314] width 103 height 28
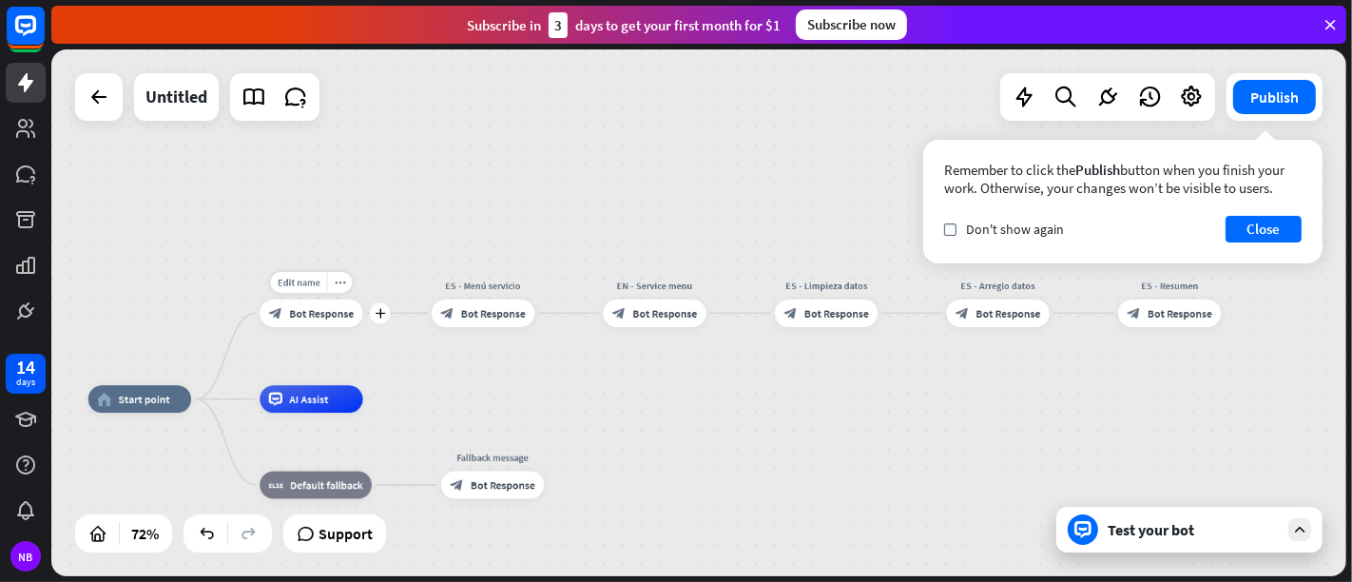
click at [333, 321] on div "block_bot_response Bot Response" at bounding box center [311, 314] width 103 height 28
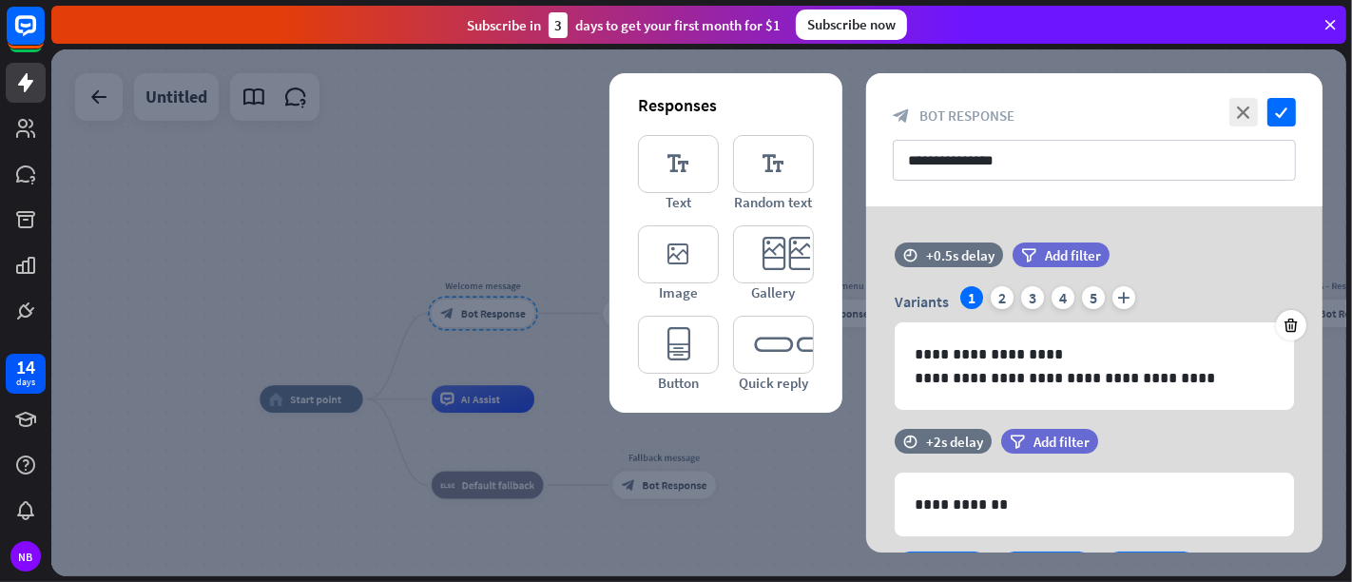
click at [765, 452] on div at bounding box center [698, 312] width 1295 height 527
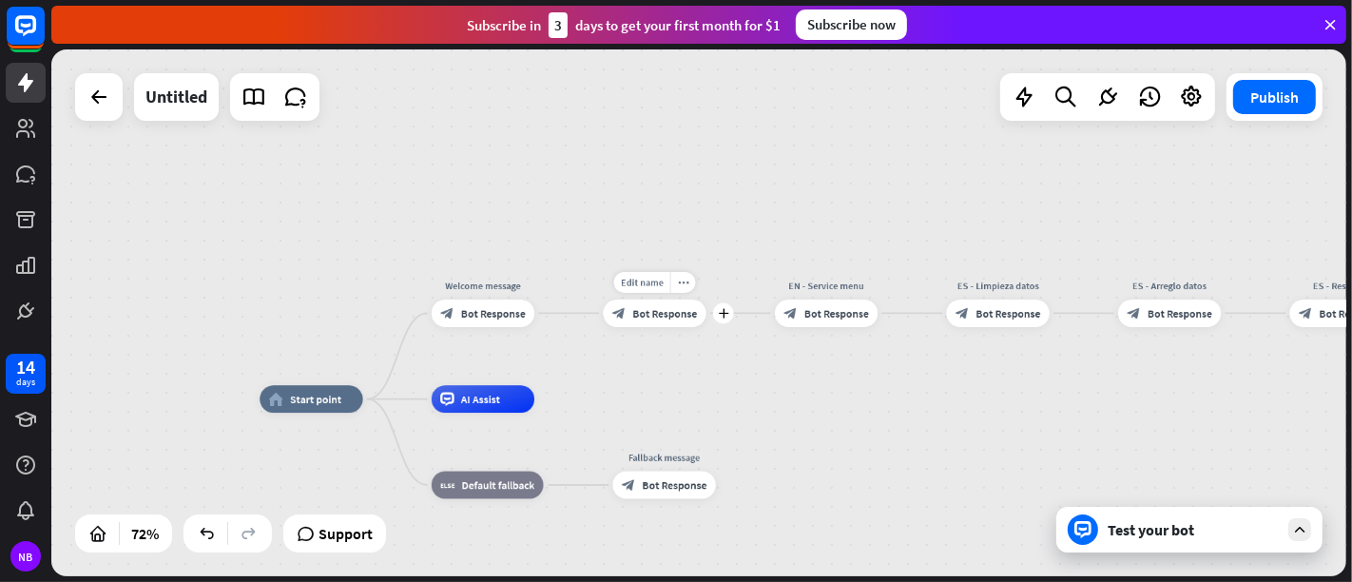
click at [660, 327] on div "Edit name more_horiz plus block_bot_response Bot Response" at bounding box center [654, 314] width 103 height 28
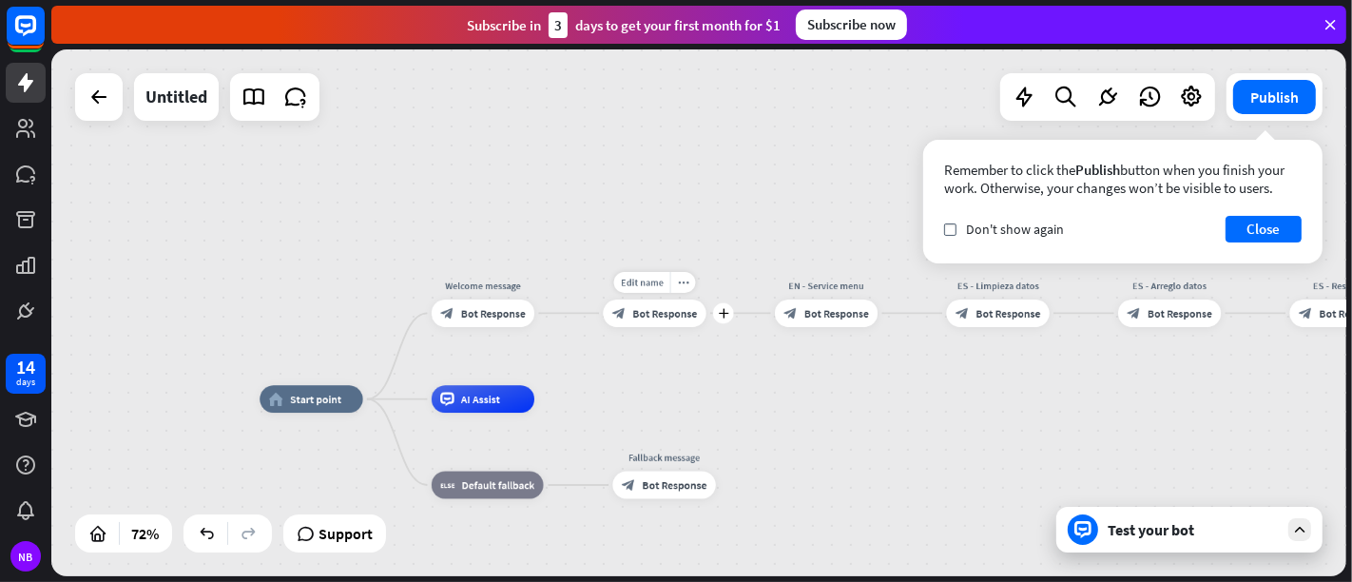
click at [658, 324] on div "block_bot_response Bot Response" at bounding box center [654, 314] width 103 height 28
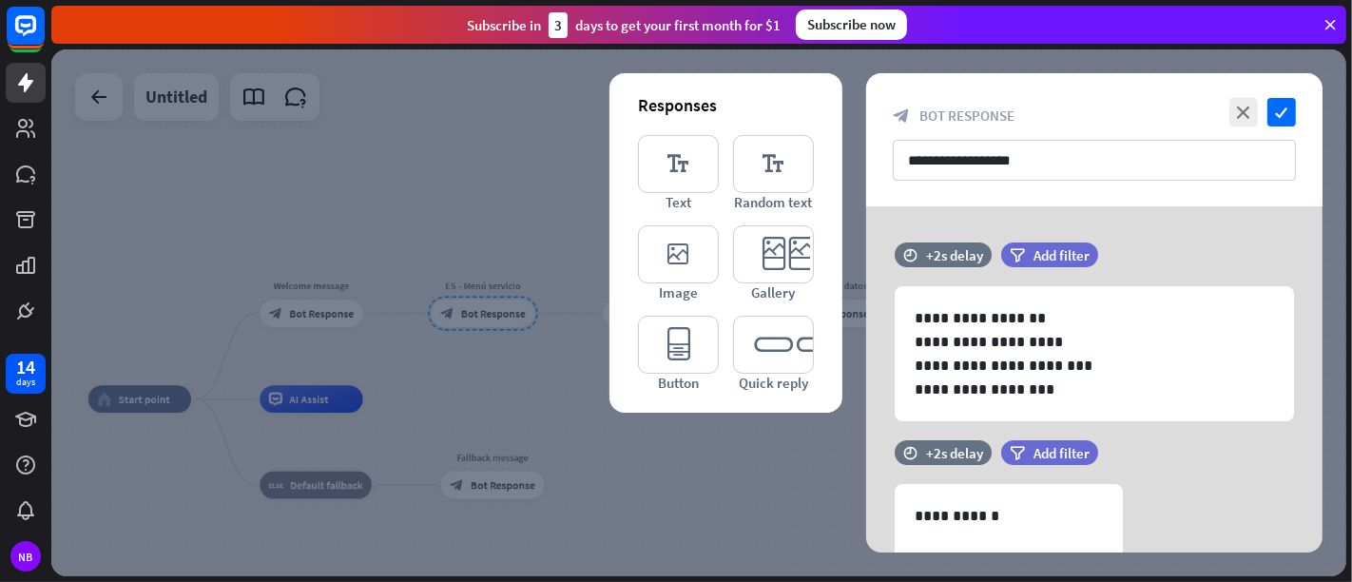
click at [777, 457] on div at bounding box center [698, 312] width 1295 height 527
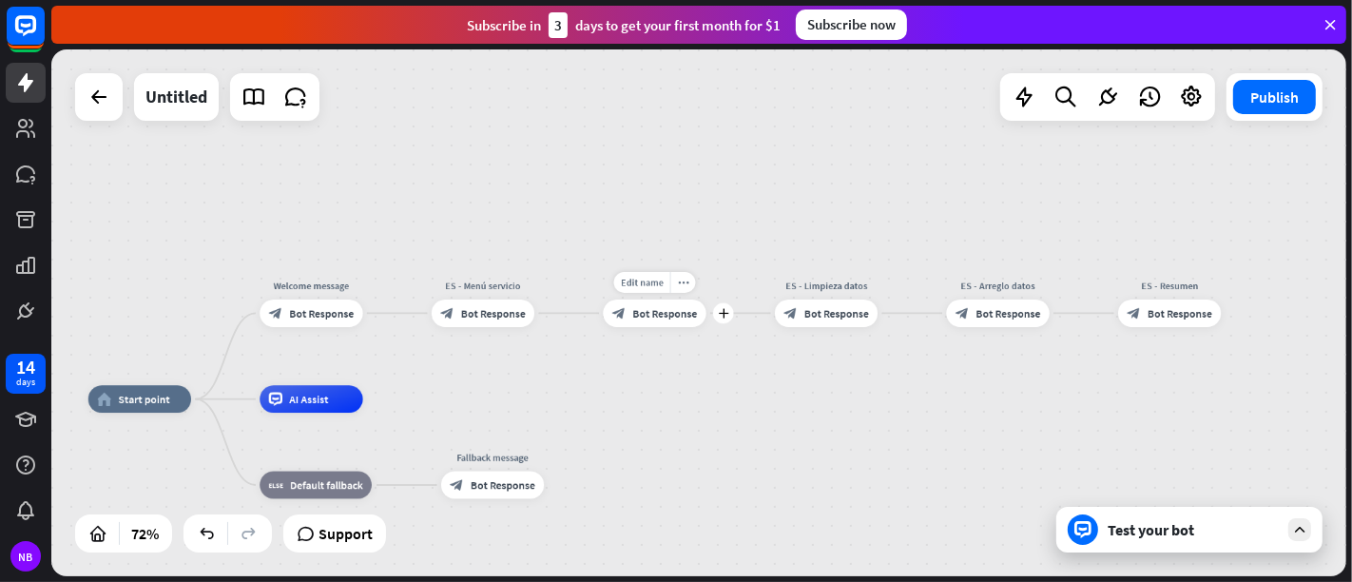
click at [647, 313] on span "Bot Response" at bounding box center [664, 312] width 65 height 13
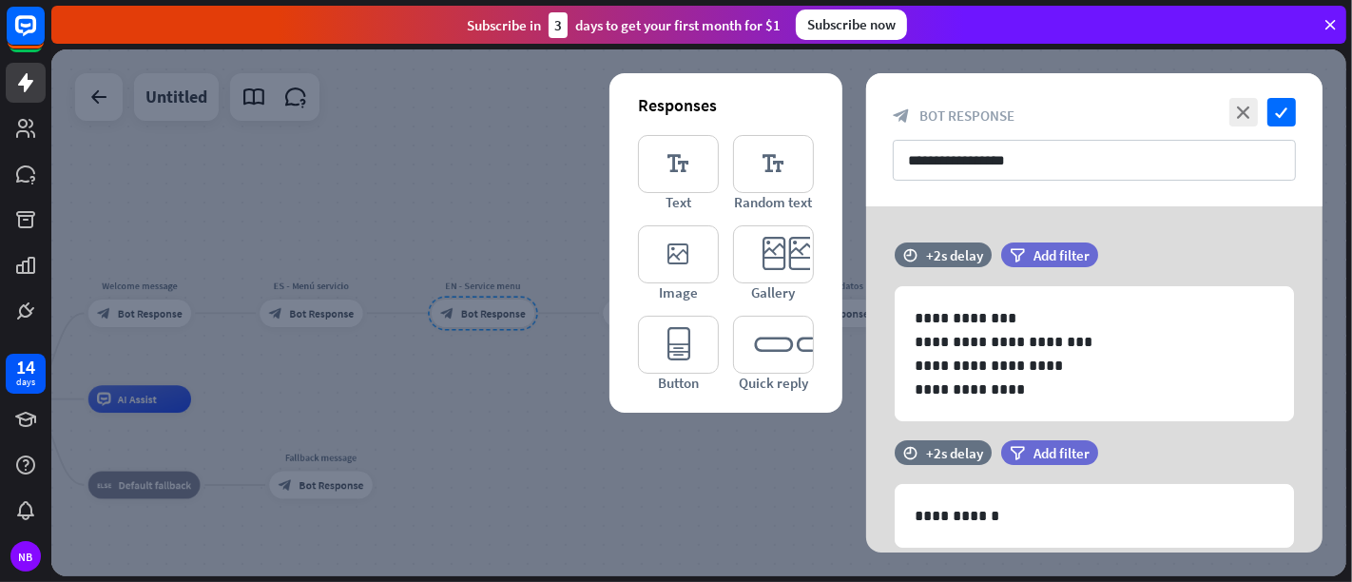
click at [695, 488] on div at bounding box center [698, 312] width 1295 height 527
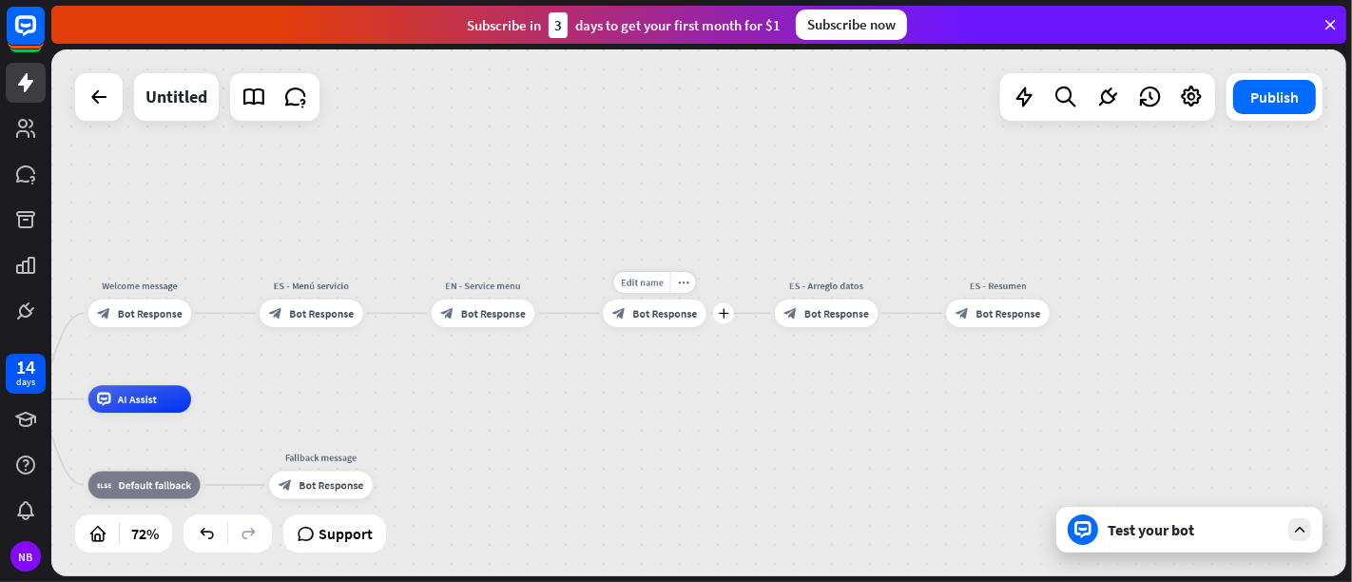
click at [652, 316] on span "Bot Response" at bounding box center [664, 312] width 65 height 13
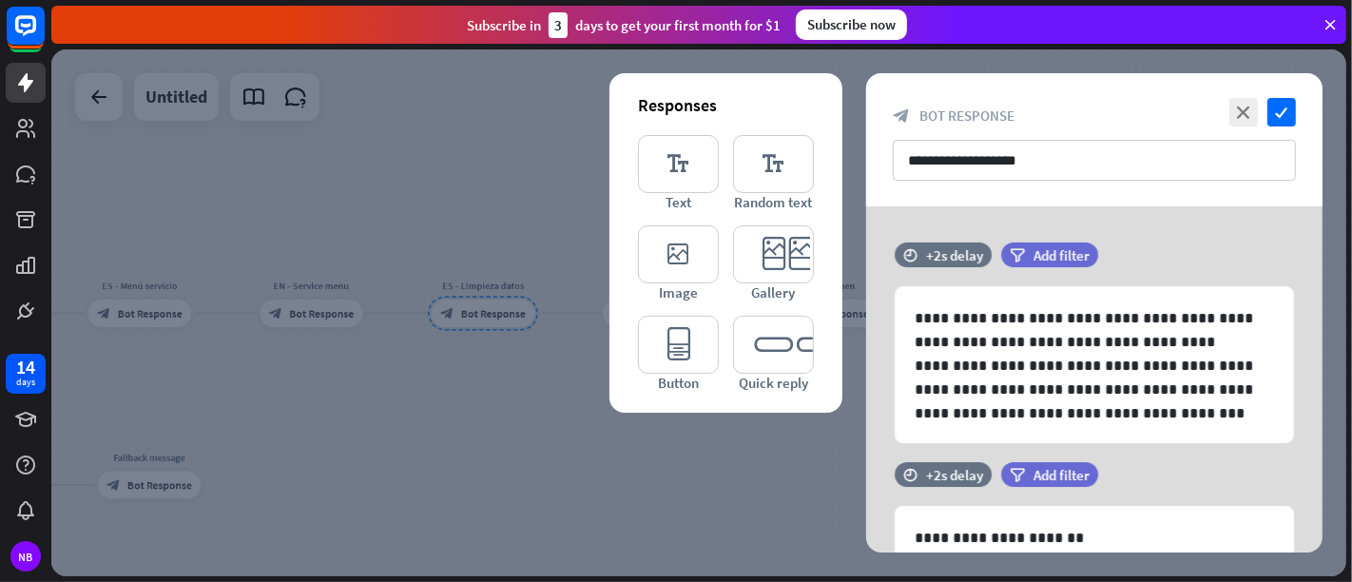
click at [721, 501] on div at bounding box center [698, 312] width 1295 height 527
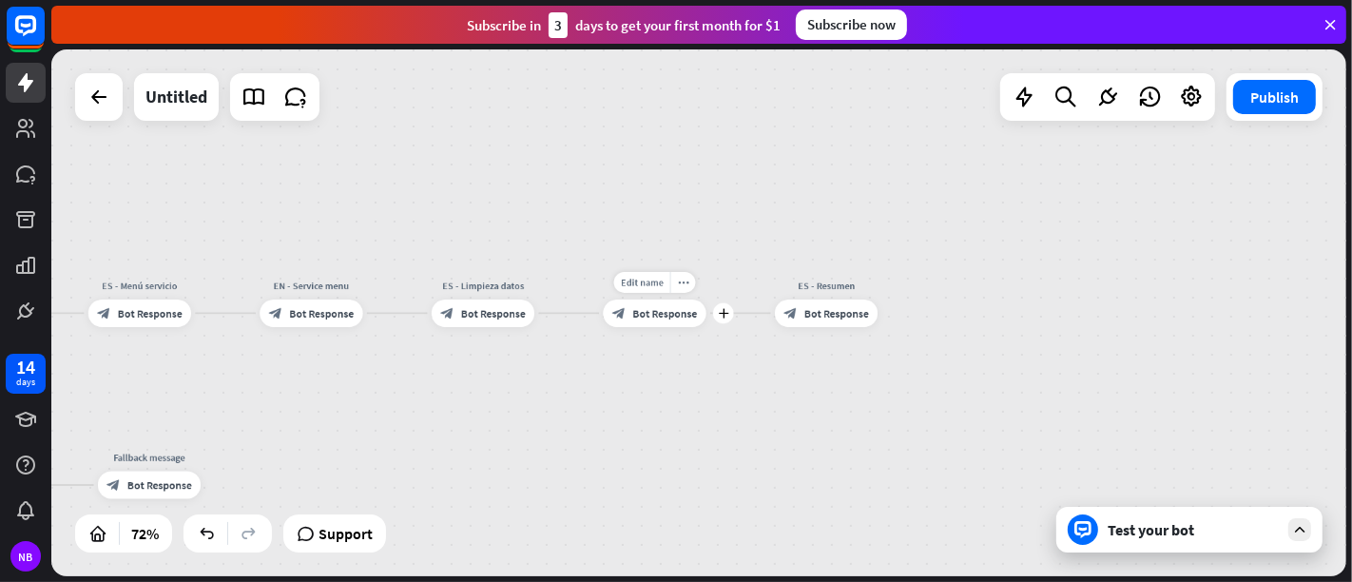
click at [667, 305] on div "block_bot_response Bot Response" at bounding box center [654, 314] width 103 height 28
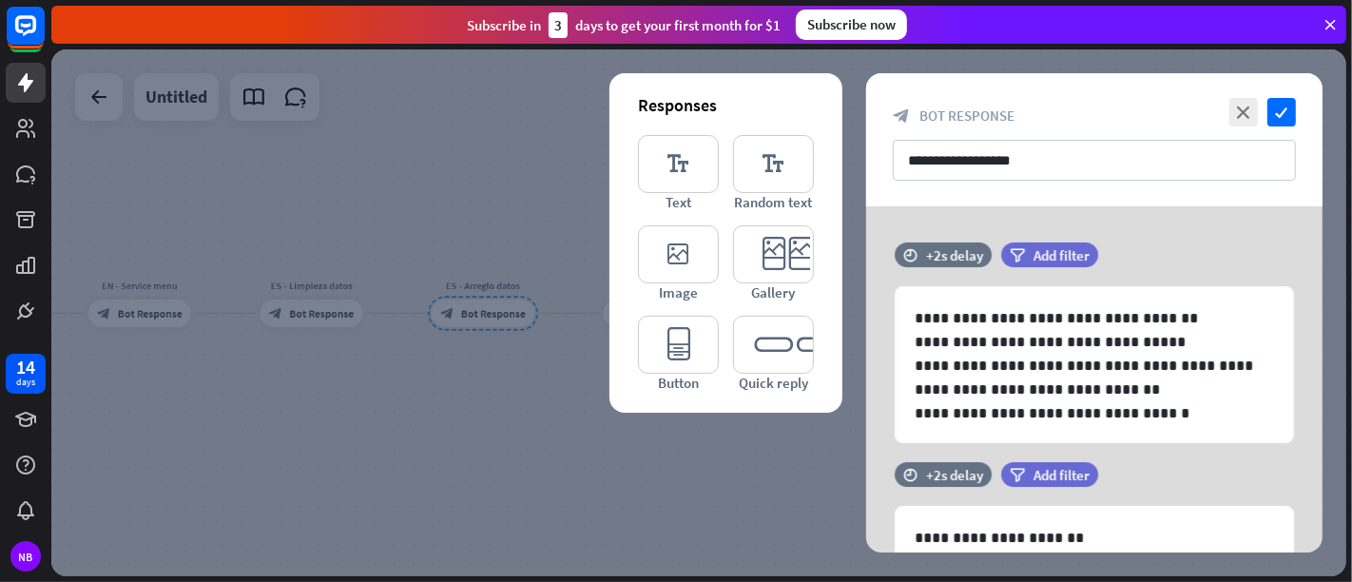
click at [731, 478] on div at bounding box center [698, 312] width 1295 height 527
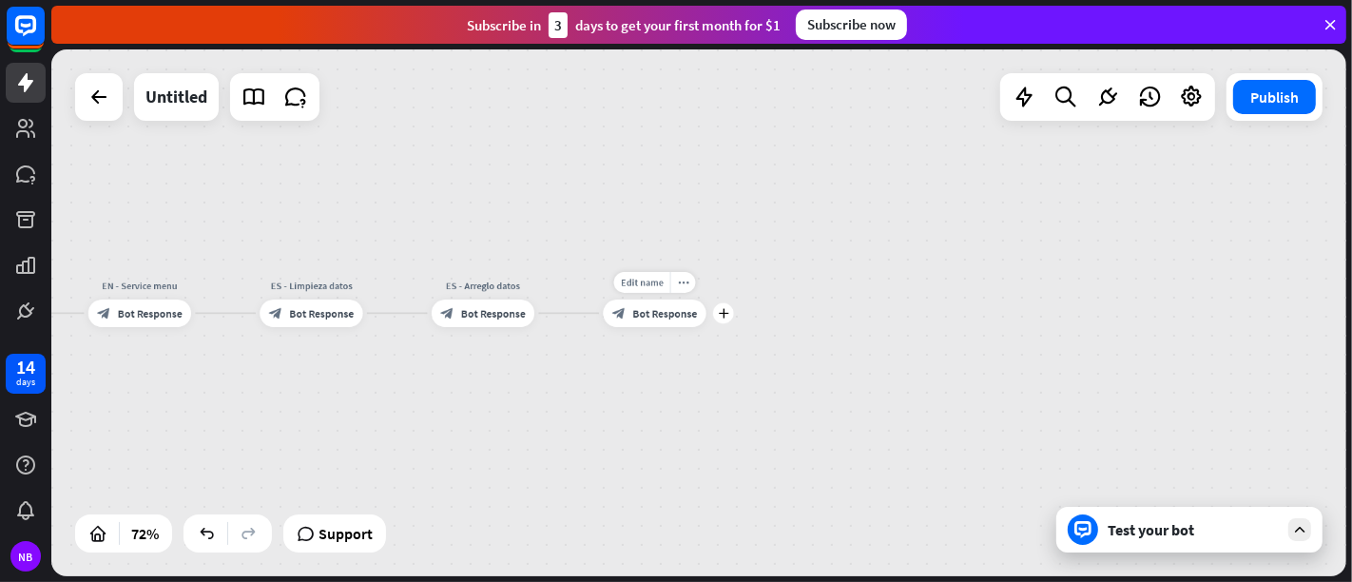
click at [648, 320] on div "block_bot_response Bot Response" at bounding box center [654, 314] width 103 height 28
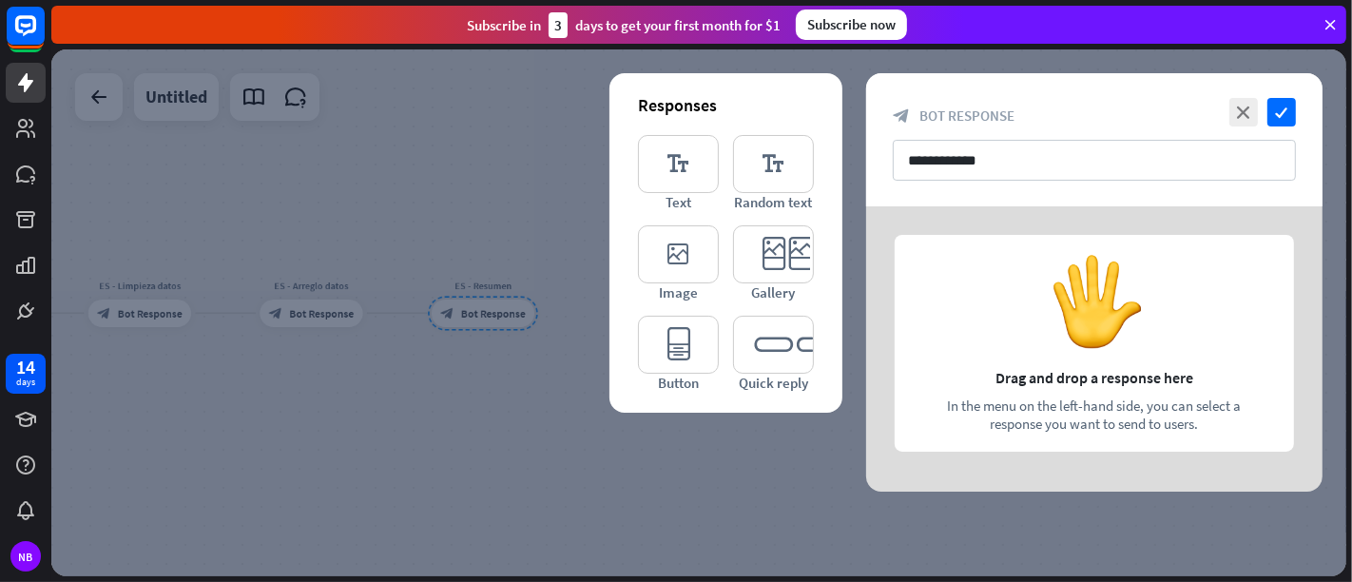
click at [957, 300] on div at bounding box center [1094, 348] width 456 height 285
click at [682, 179] on icon "editor_text" at bounding box center [678, 164] width 81 height 58
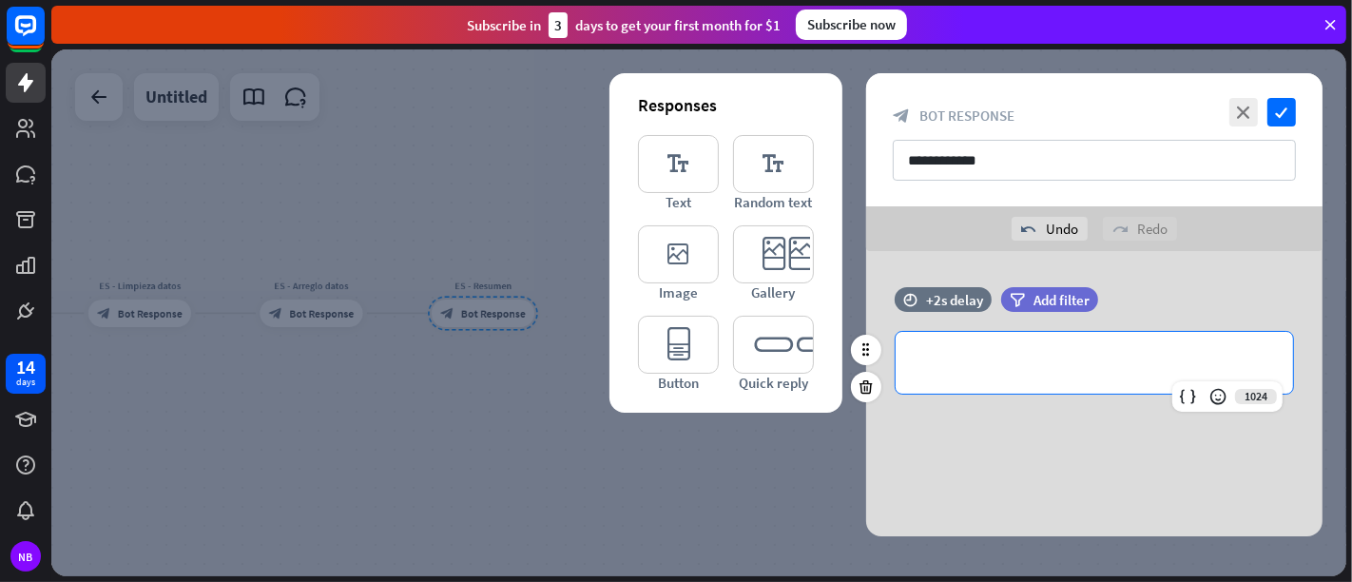
click at [973, 368] on p "**********" at bounding box center [1094, 363] width 359 height 24
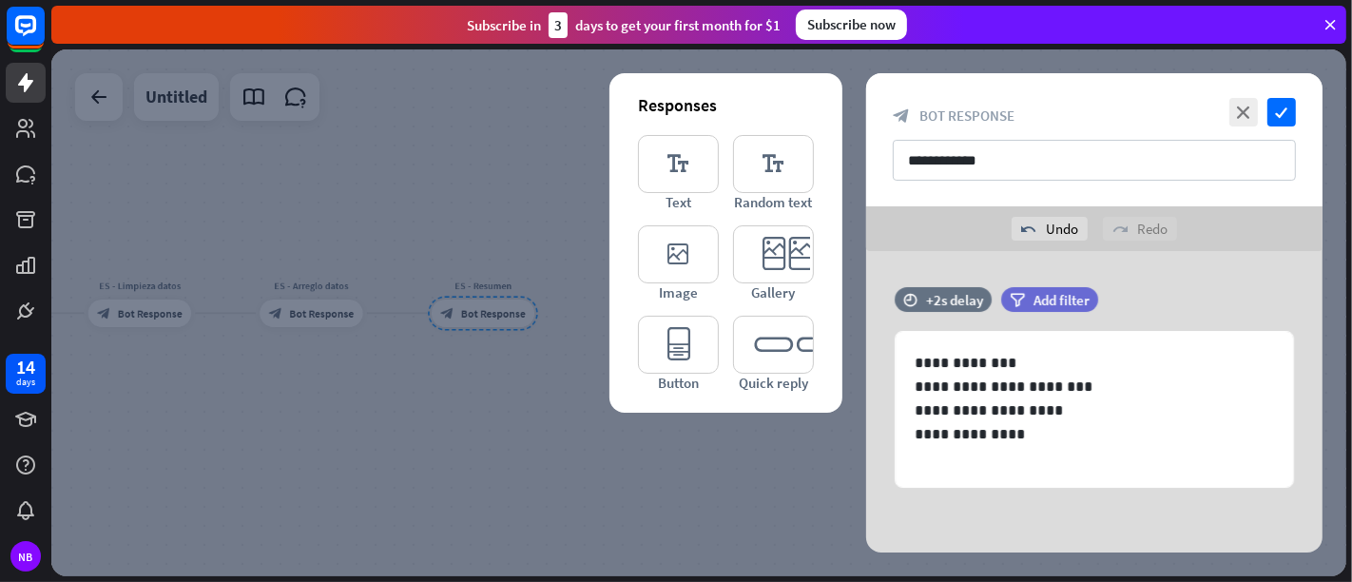
click at [698, 454] on div at bounding box center [698, 312] width 1295 height 527
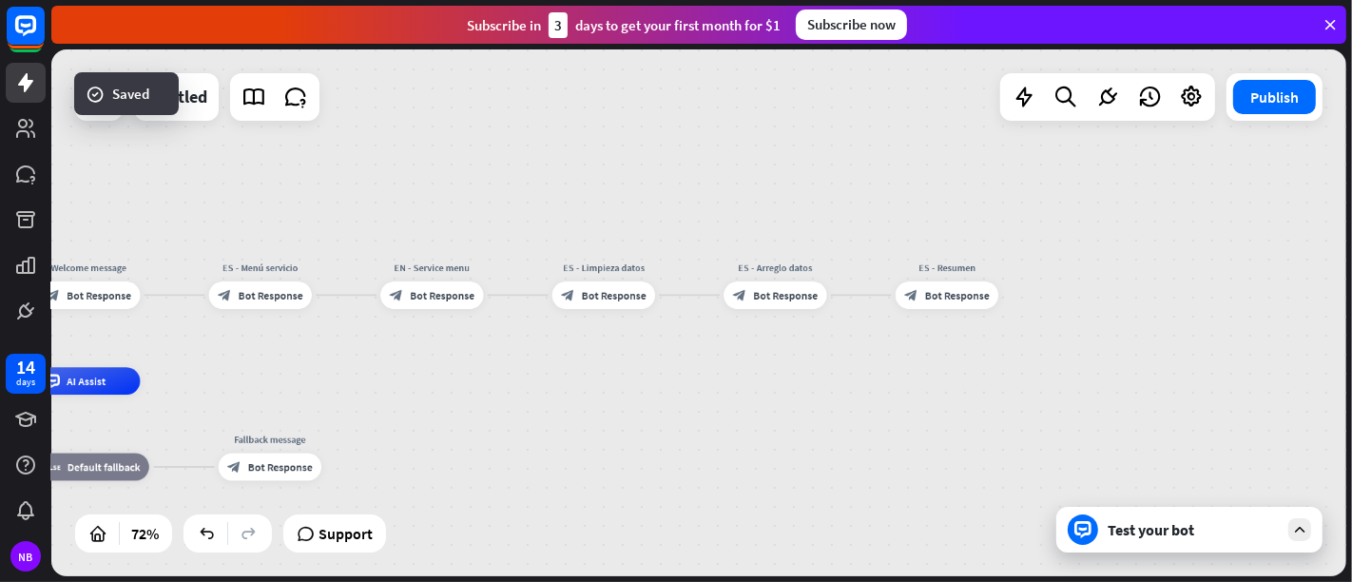
drag, startPoint x: 373, startPoint y: 378, endPoint x: 837, endPoint y: 359, distance: 464.4
click at [837, 359] on div "home_2 Start point Welcome message block_bot_response Bot Response ES - Menú se…" at bounding box center [698, 312] width 1295 height 527
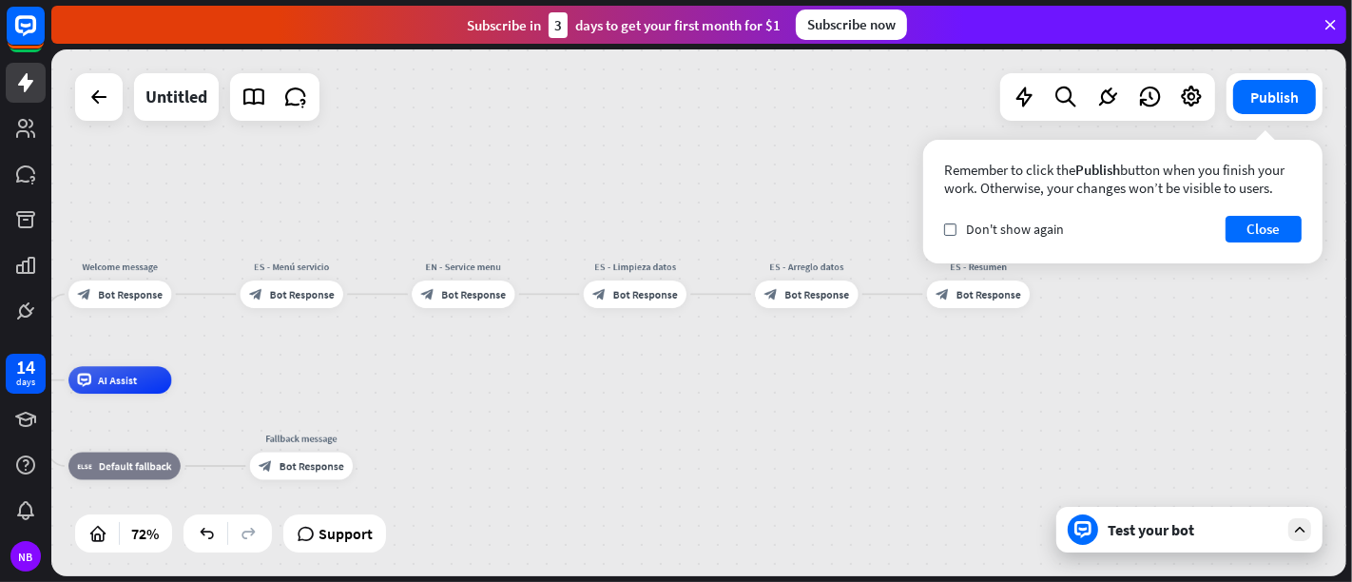
drag, startPoint x: 626, startPoint y: 363, endPoint x: 667, endPoint y: 363, distance: 41.8
click at [667, 363] on div "home_2 Start point Welcome message block_bot_response Bot Response ES - Menú se…" at bounding box center [698, 312] width 1295 height 527
click at [480, 292] on span "Bot Response" at bounding box center [484, 293] width 65 height 13
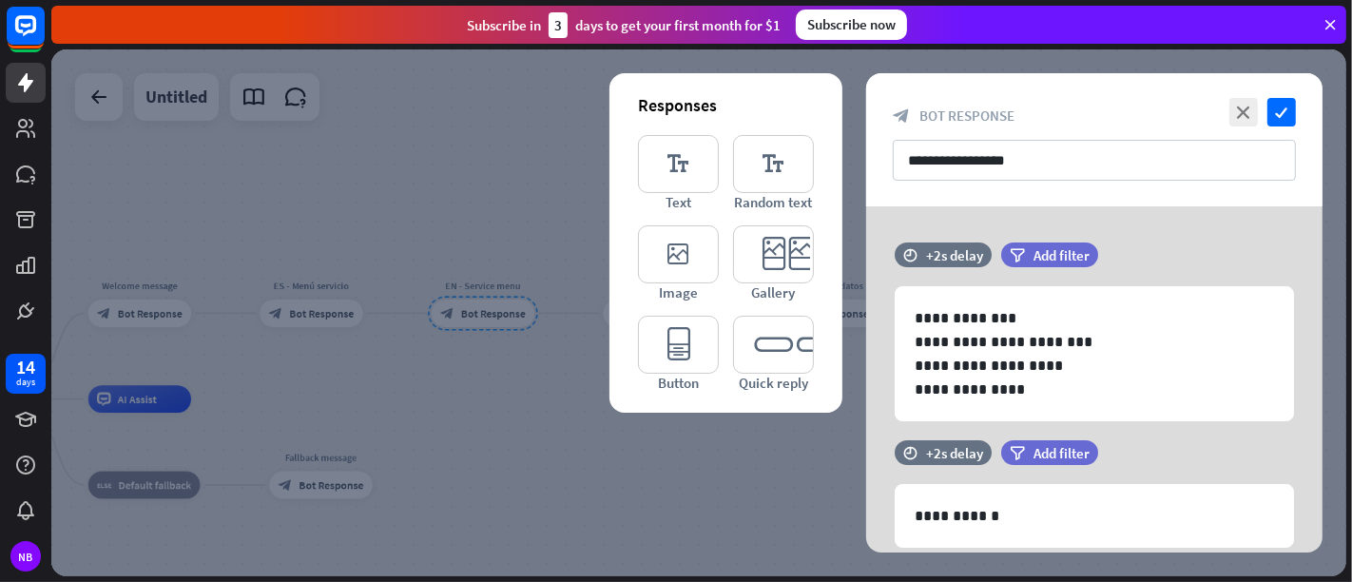
click at [525, 403] on div at bounding box center [698, 312] width 1295 height 527
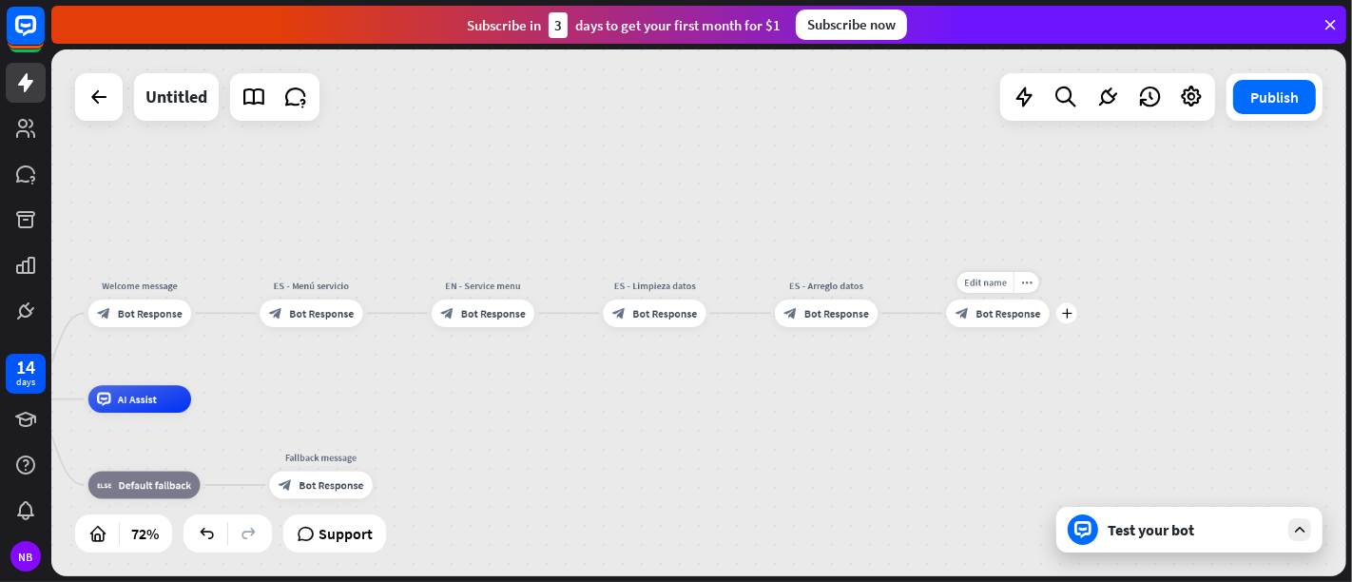
click at [996, 324] on div "block_bot_response Bot Response" at bounding box center [998, 314] width 103 height 28
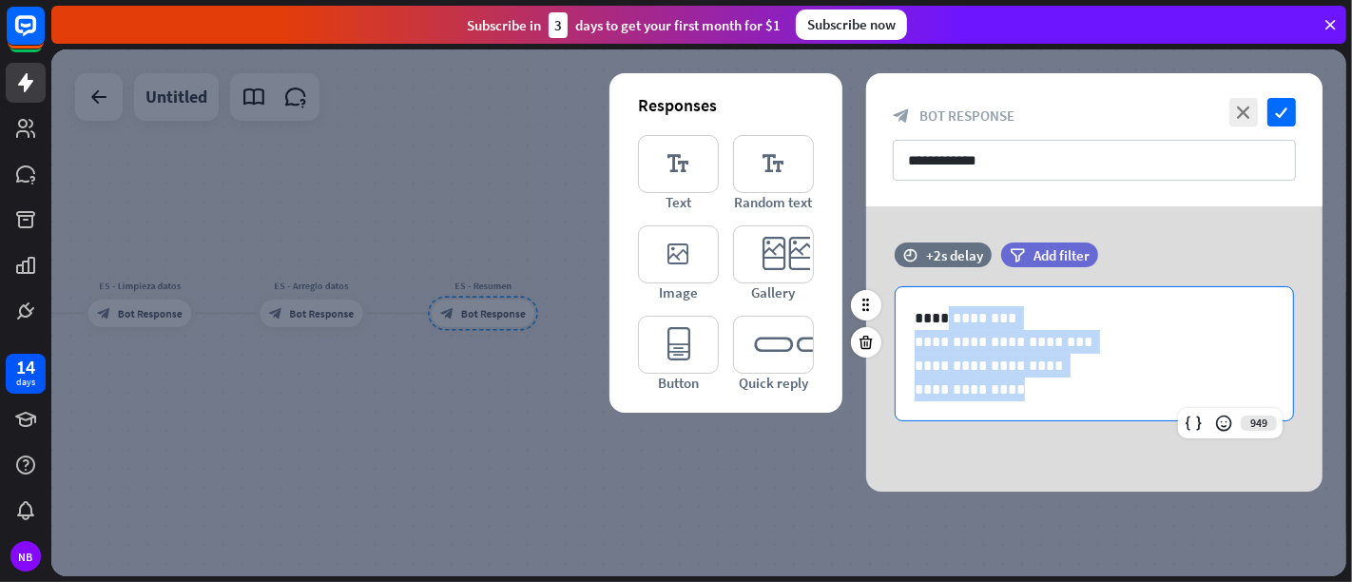
drag, startPoint x: 1040, startPoint y: 397, endPoint x: 922, endPoint y: 281, distance: 165.4
click at [922, 281] on div "**********" at bounding box center [1094, 341] width 456 height 198
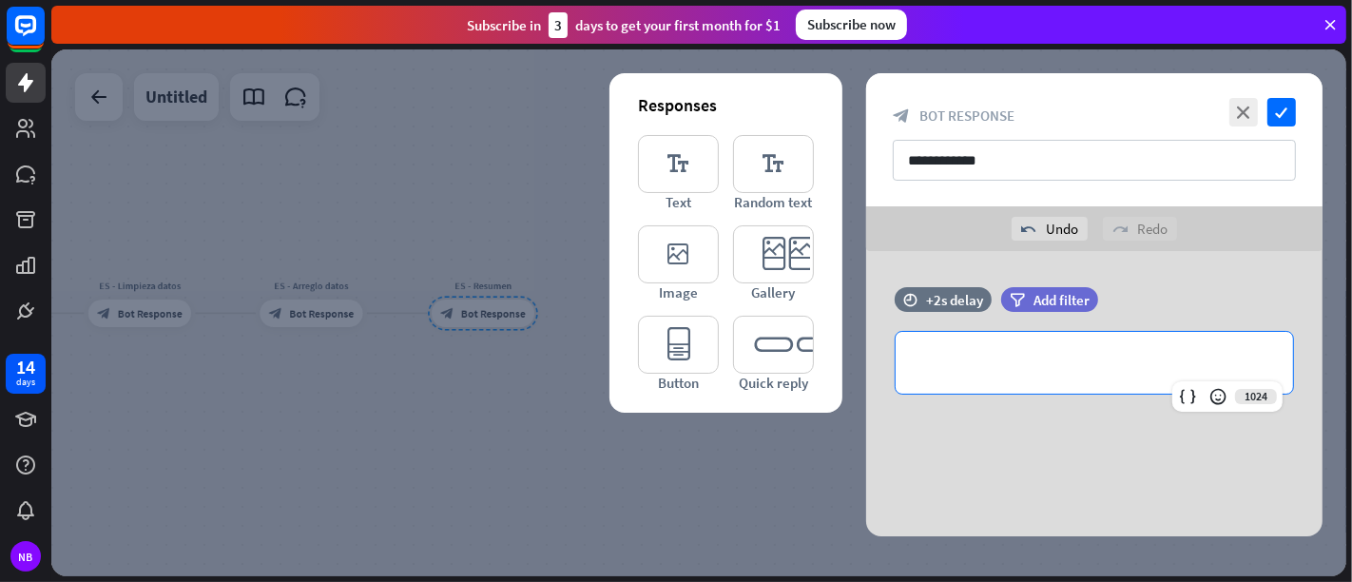
click at [525, 409] on div at bounding box center [698, 312] width 1295 height 527
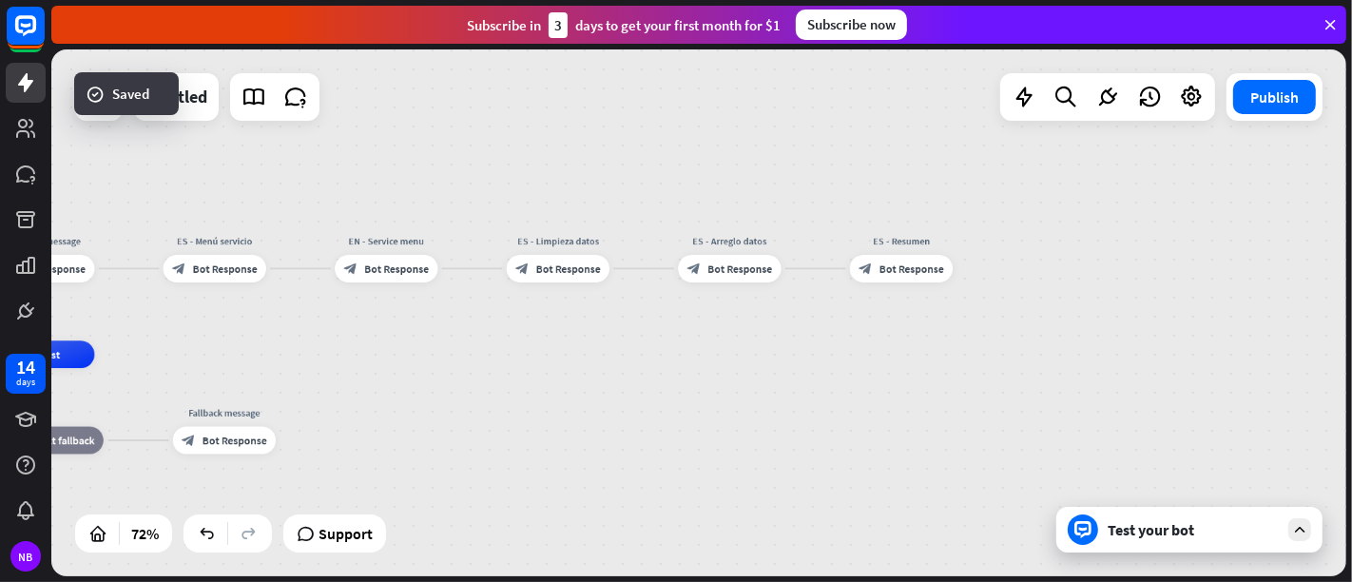
drag, startPoint x: 515, startPoint y: 391, endPoint x: 932, endPoint y: 346, distance: 418.8
click at [932, 346] on div "home_2 Start point Welcome message block_bot_response Bot Response ES - Menú se…" at bounding box center [698, 312] width 1295 height 527
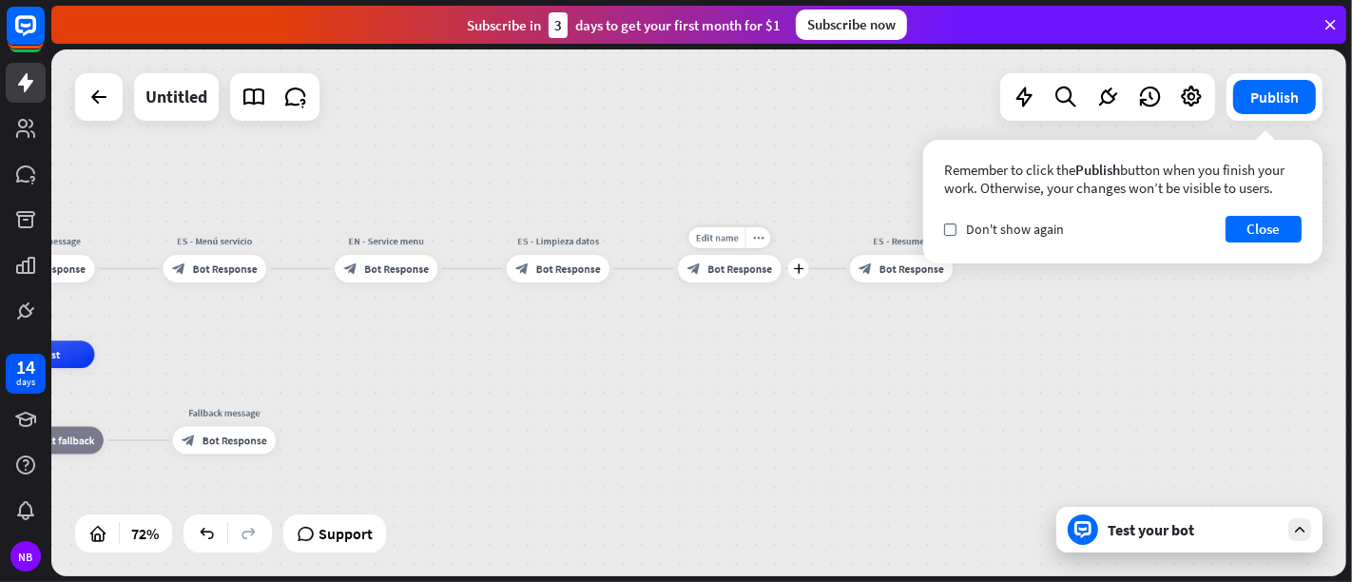
click at [750, 280] on div "block_bot_response Bot Response" at bounding box center [729, 269] width 103 height 28
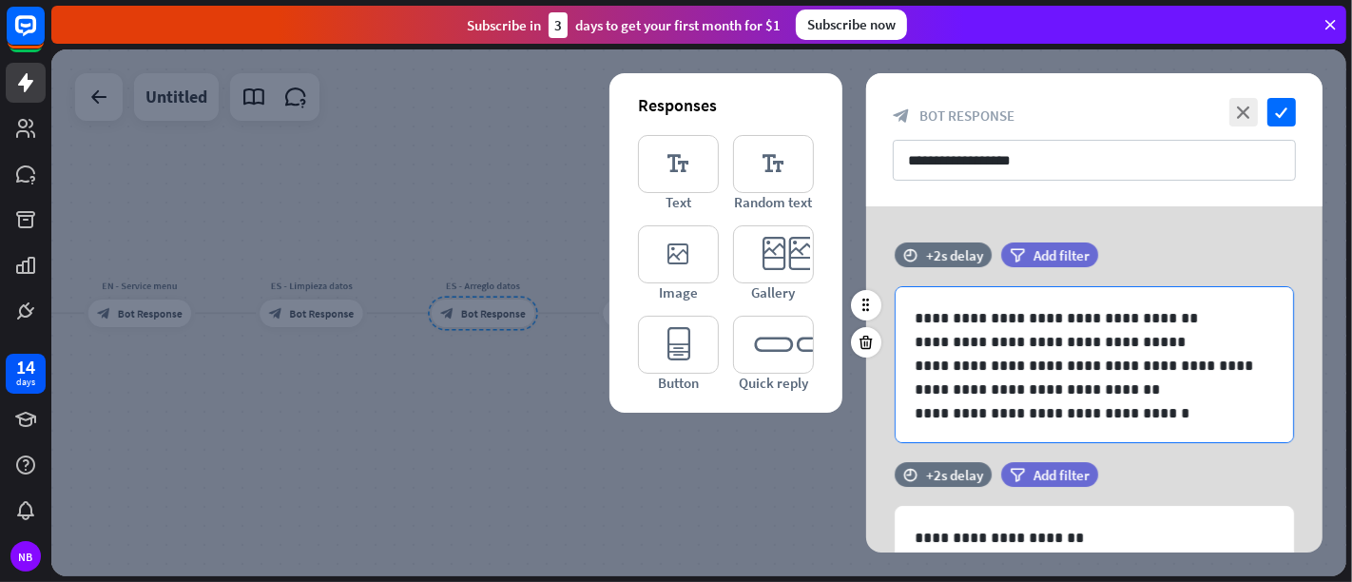
scroll to position [1, 0]
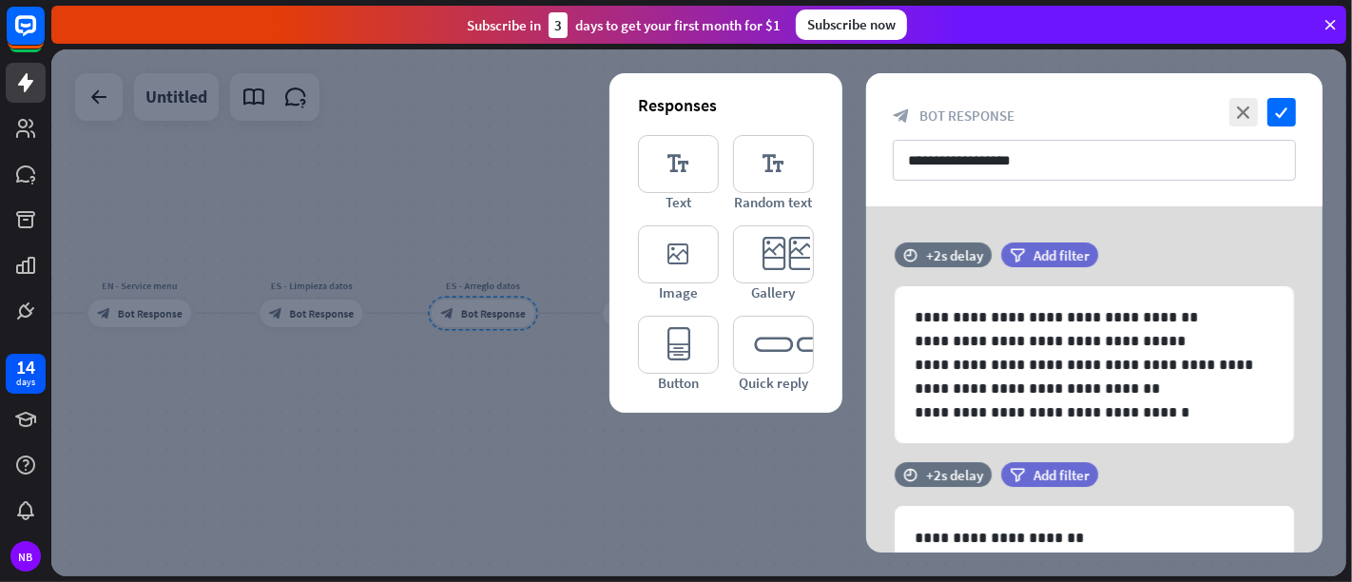
click at [579, 493] on div at bounding box center [698, 312] width 1295 height 527
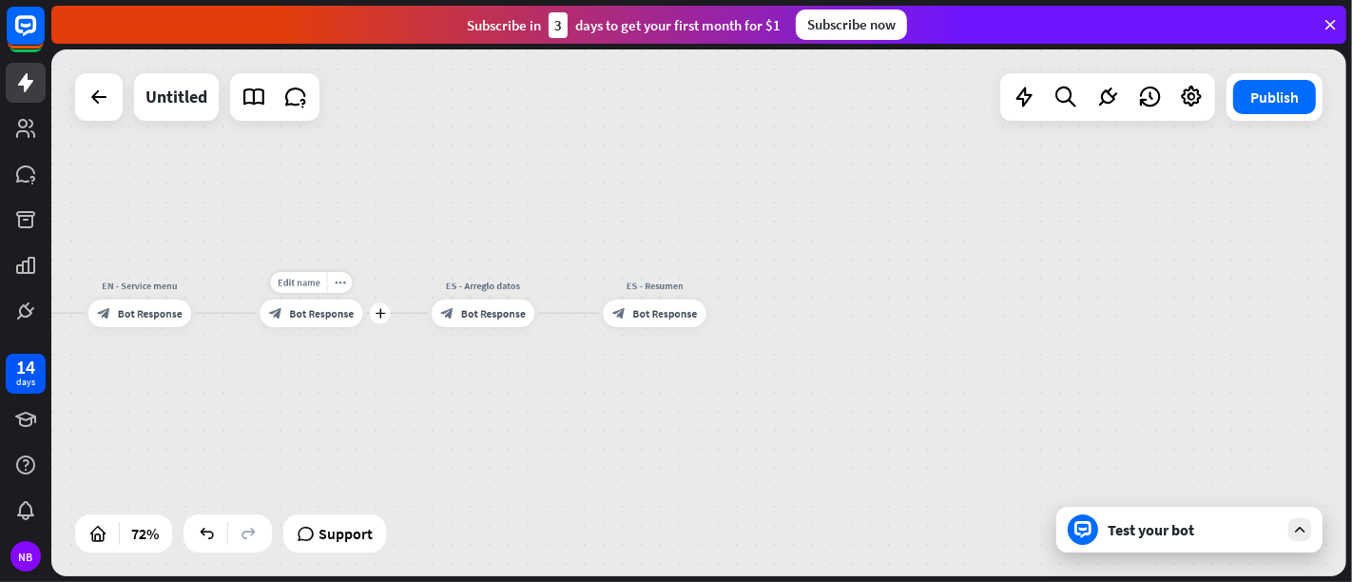
click at [325, 317] on span "Bot Response" at bounding box center [321, 312] width 65 height 13
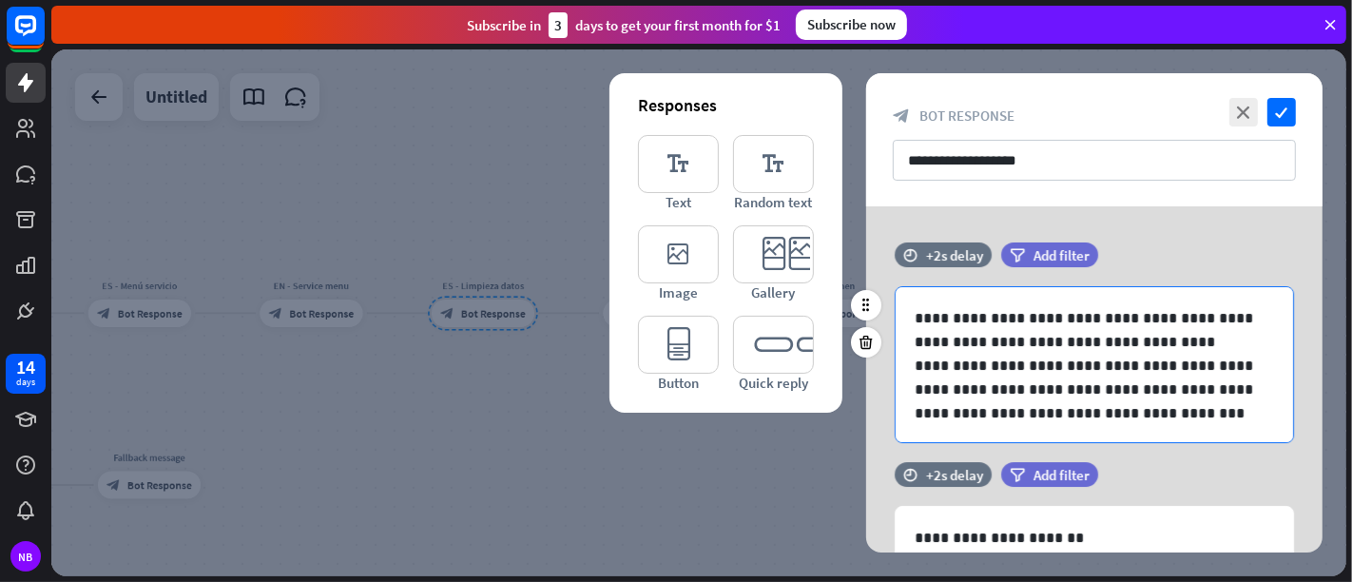
scroll to position [1, 0]
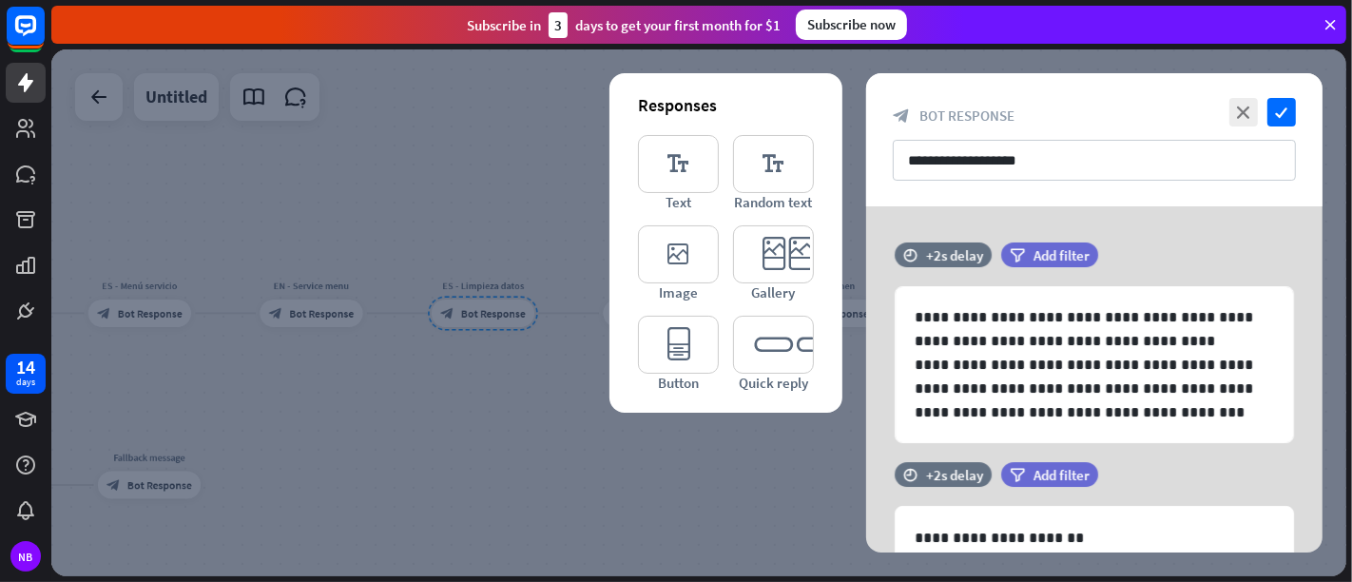
click at [551, 462] on div at bounding box center [698, 312] width 1295 height 527
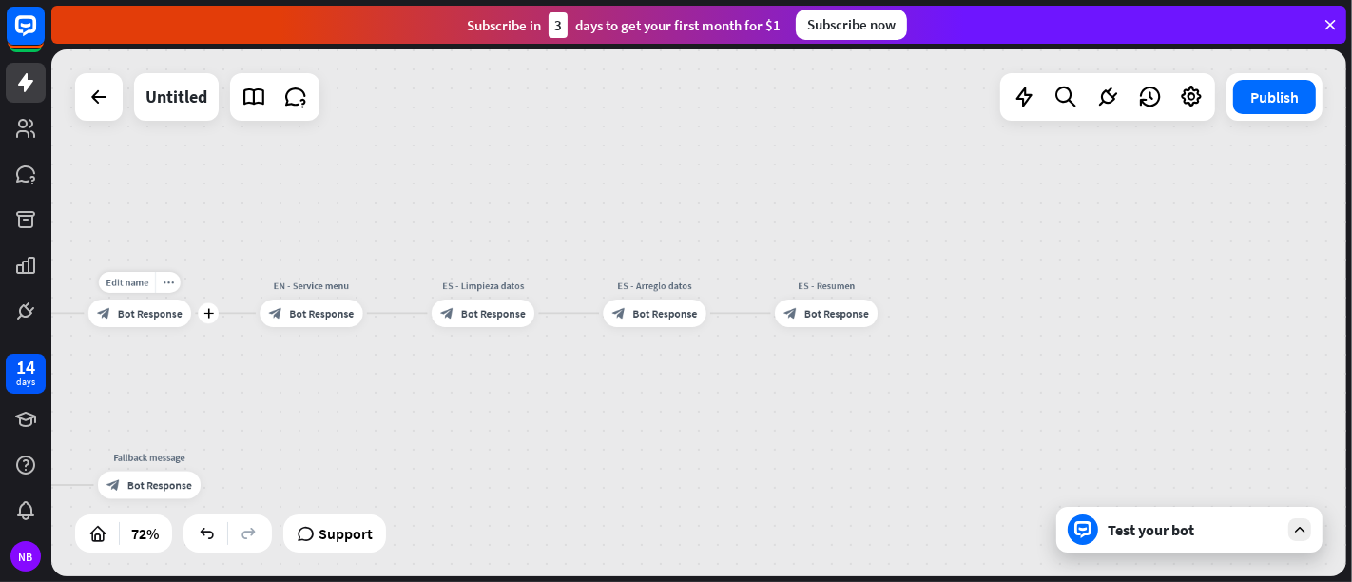
click at [156, 326] on div "block_bot_response Bot Response" at bounding box center [139, 314] width 103 height 28
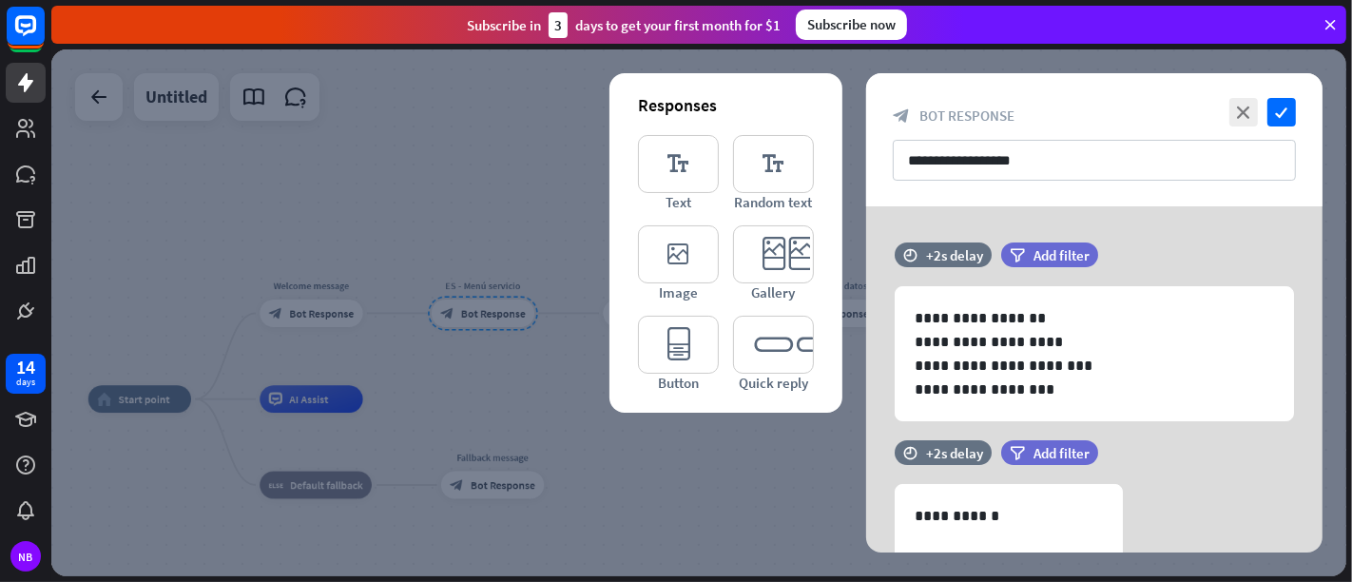
click at [498, 416] on div at bounding box center [698, 312] width 1295 height 527
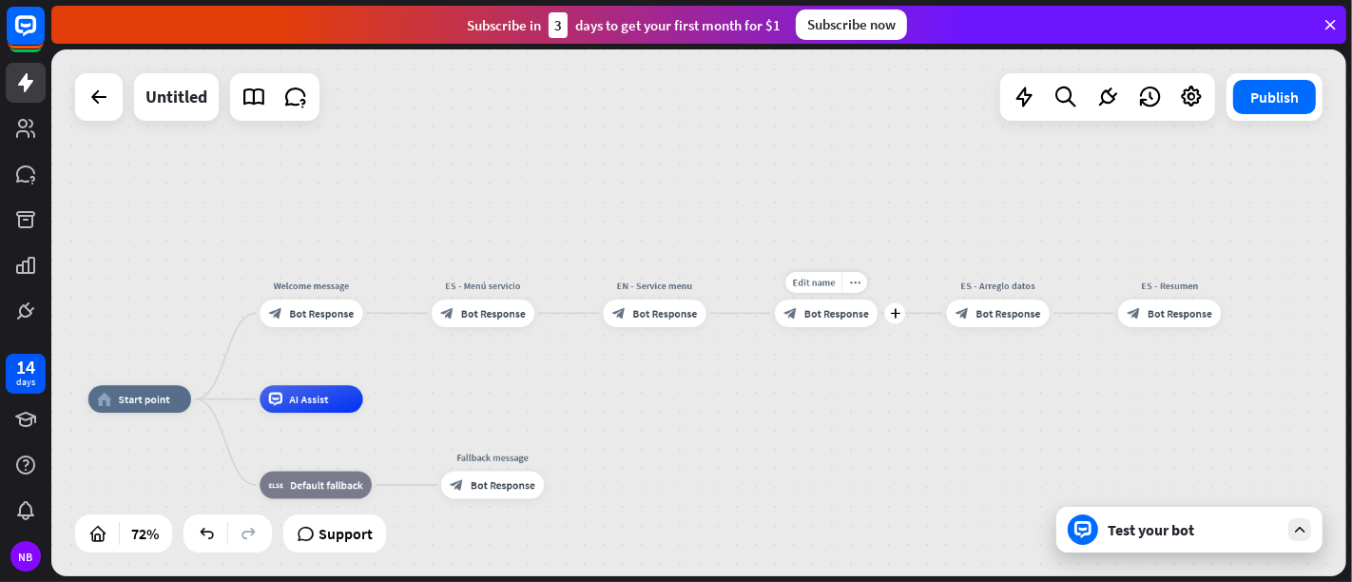
click at [843, 327] on div "Edit name more_horiz plus ES - Limpieza datos block_bot_response Bot Response" at bounding box center [826, 314] width 103 height 28
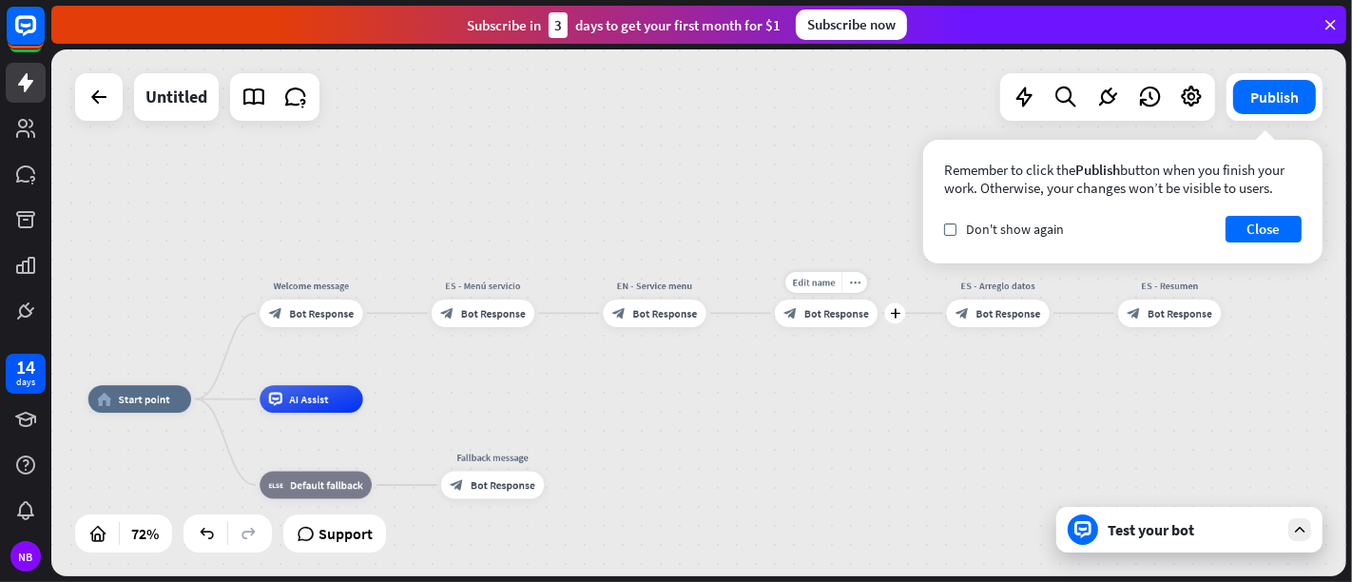
click at [828, 317] on span "Bot Response" at bounding box center [836, 312] width 65 height 13
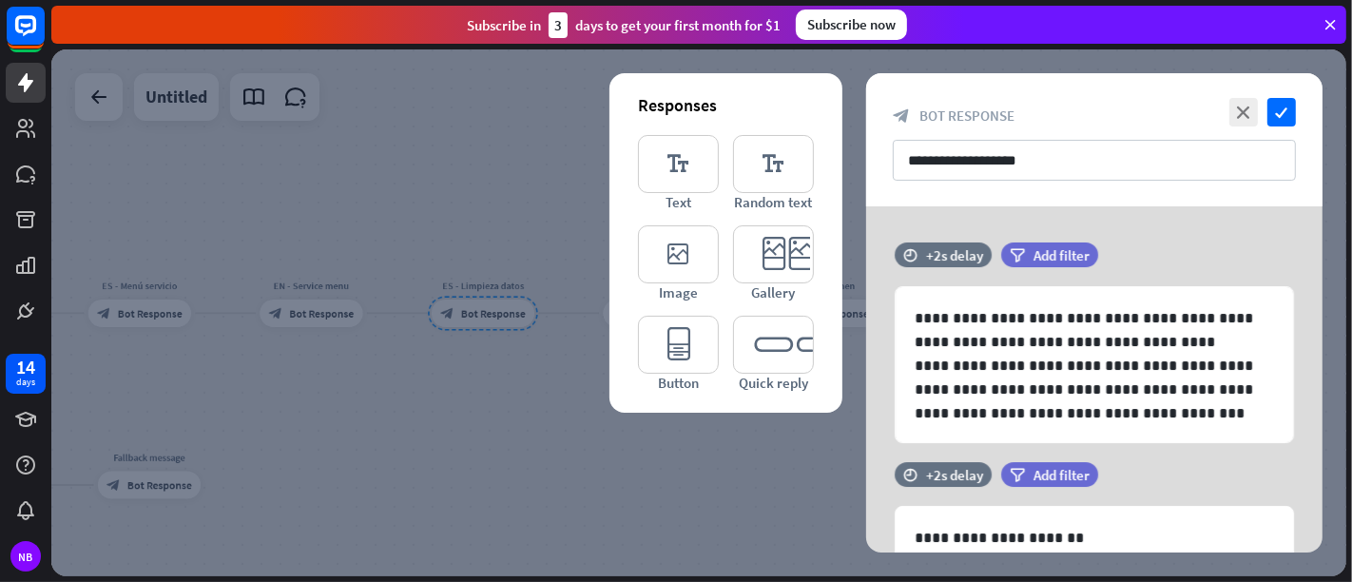
click at [793, 493] on div at bounding box center [698, 312] width 1295 height 527
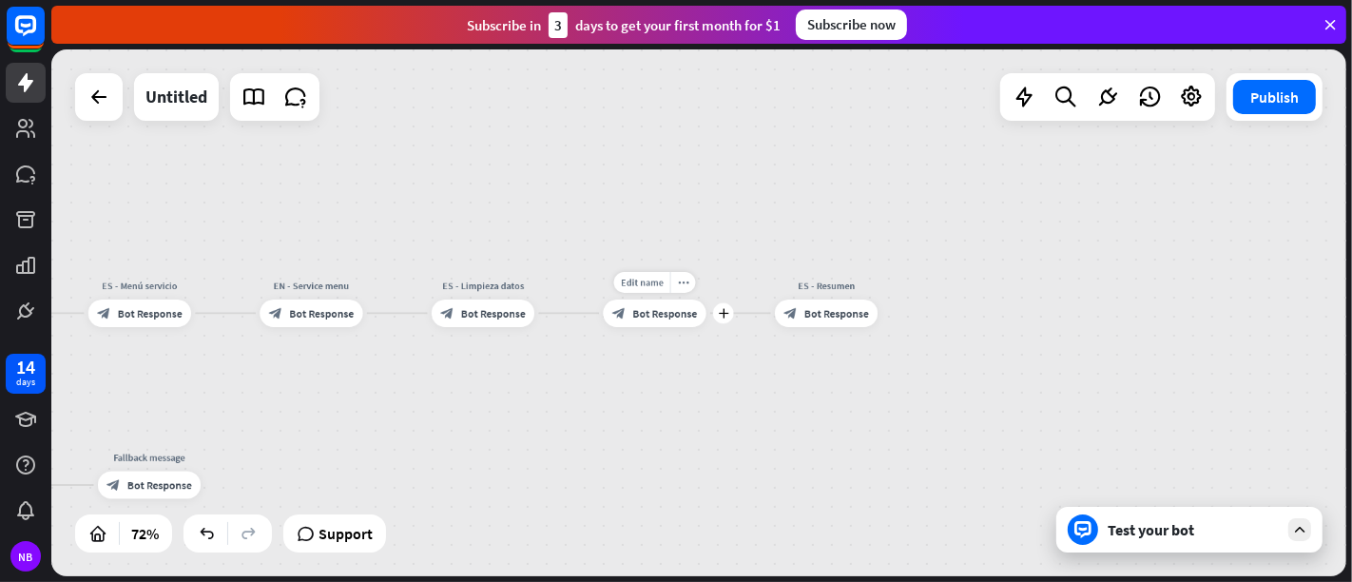
click at [674, 326] on div "block_bot_response Bot Response" at bounding box center [654, 314] width 103 height 28
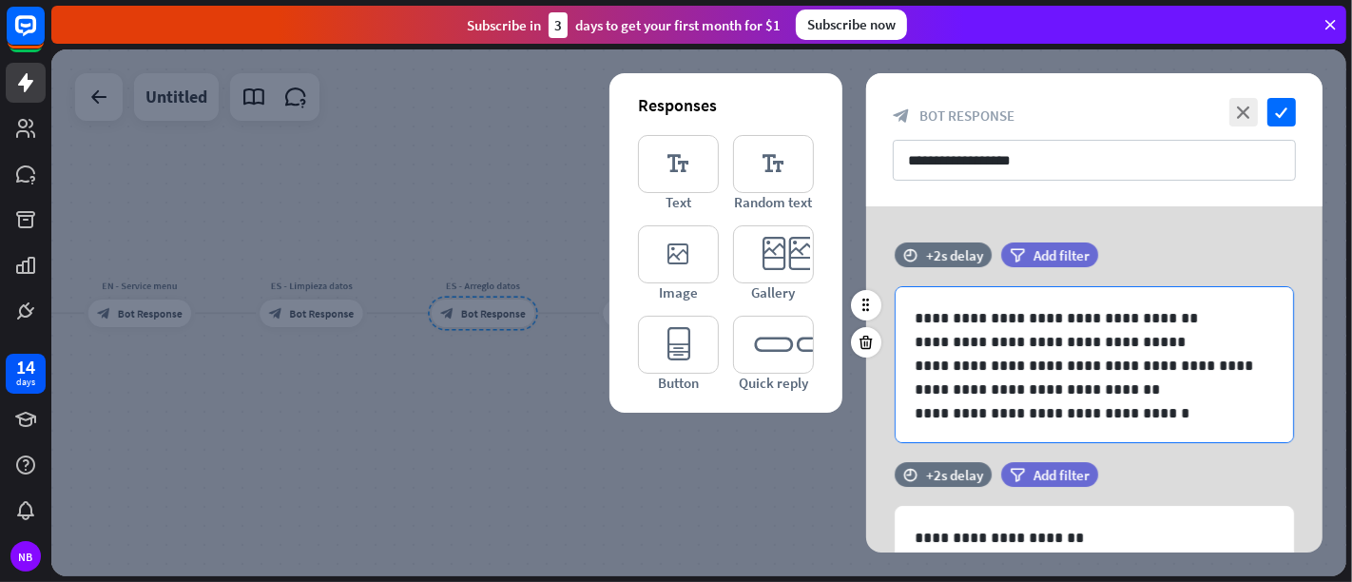
scroll to position [1, 0]
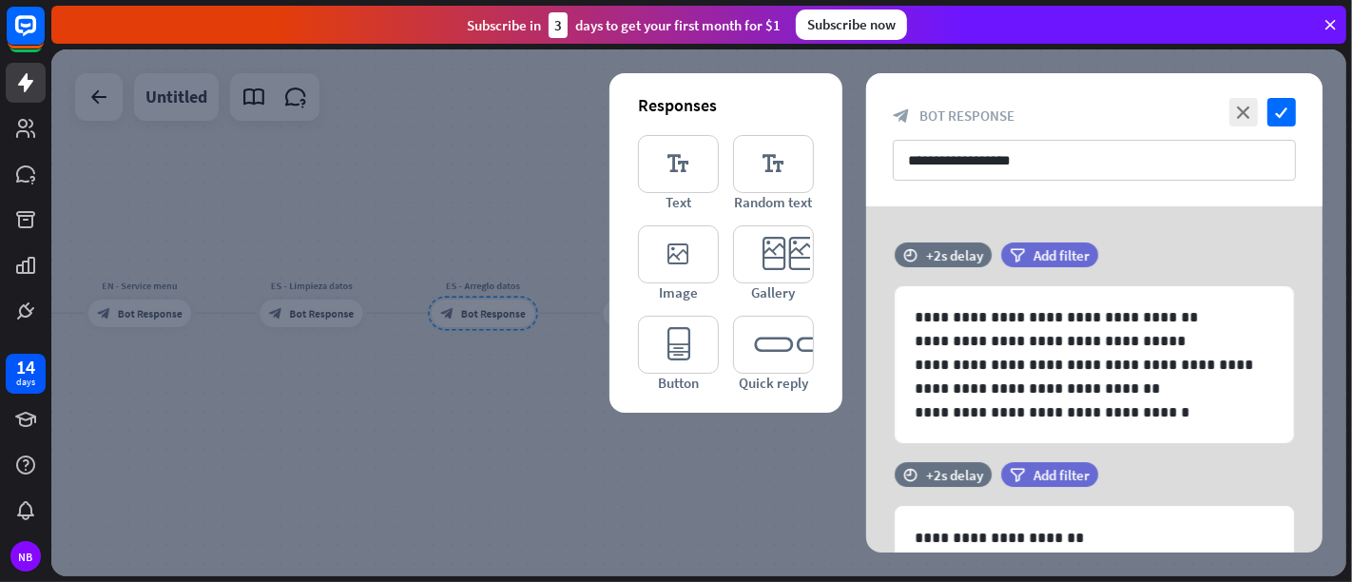
click at [620, 497] on div at bounding box center [698, 312] width 1295 height 527
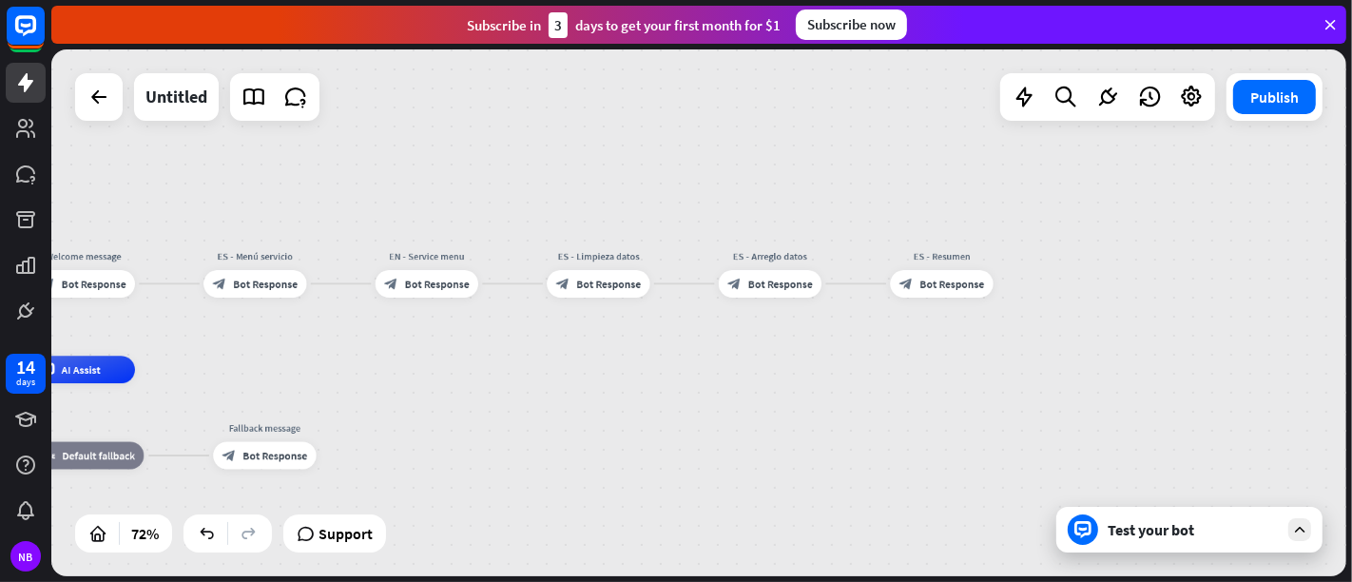
drag, startPoint x: 520, startPoint y: 400, endPoint x: 832, endPoint y: 371, distance: 313.3
click at [832, 371] on div "home_2 Start point Welcome message block_bot_response Bot Response ES - Menú se…" at bounding box center [698, 312] width 1295 height 527
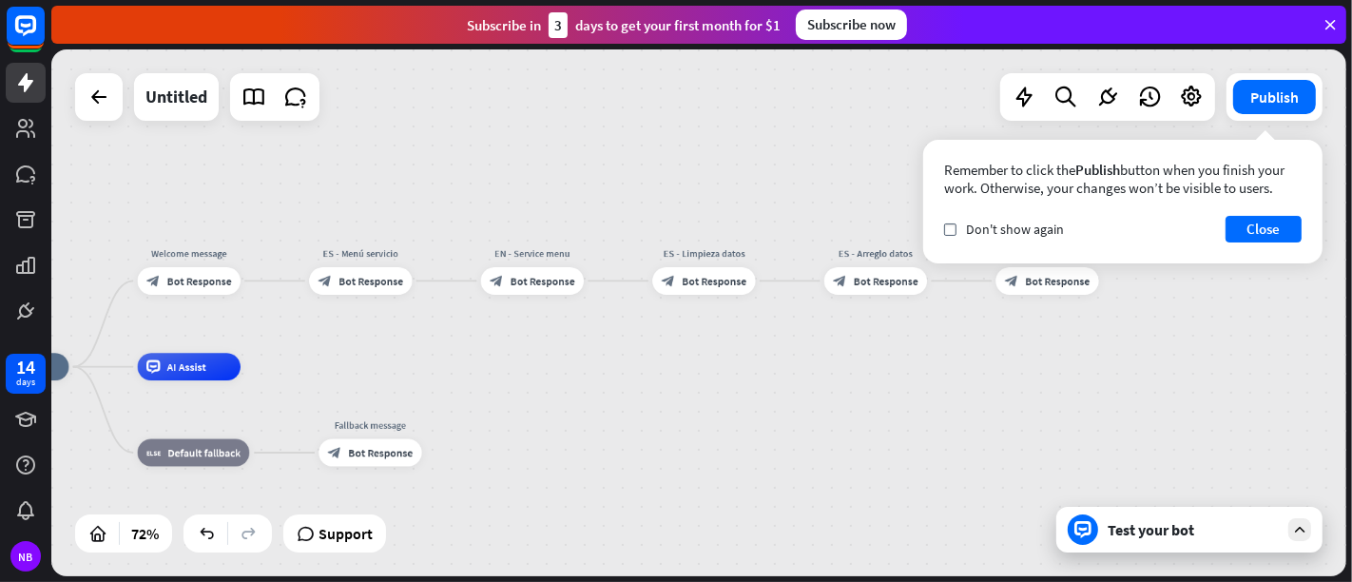
drag, startPoint x: 487, startPoint y: 379, endPoint x: 566, endPoint y: 377, distance: 79.0
click at [566, 377] on div "home_2 Start point Welcome message block_bot_response Bot Response ES - Menú se…" at bounding box center [434, 557] width 936 height 380
click at [535, 291] on div "block_bot_response Bot Response" at bounding box center [532, 281] width 103 height 28
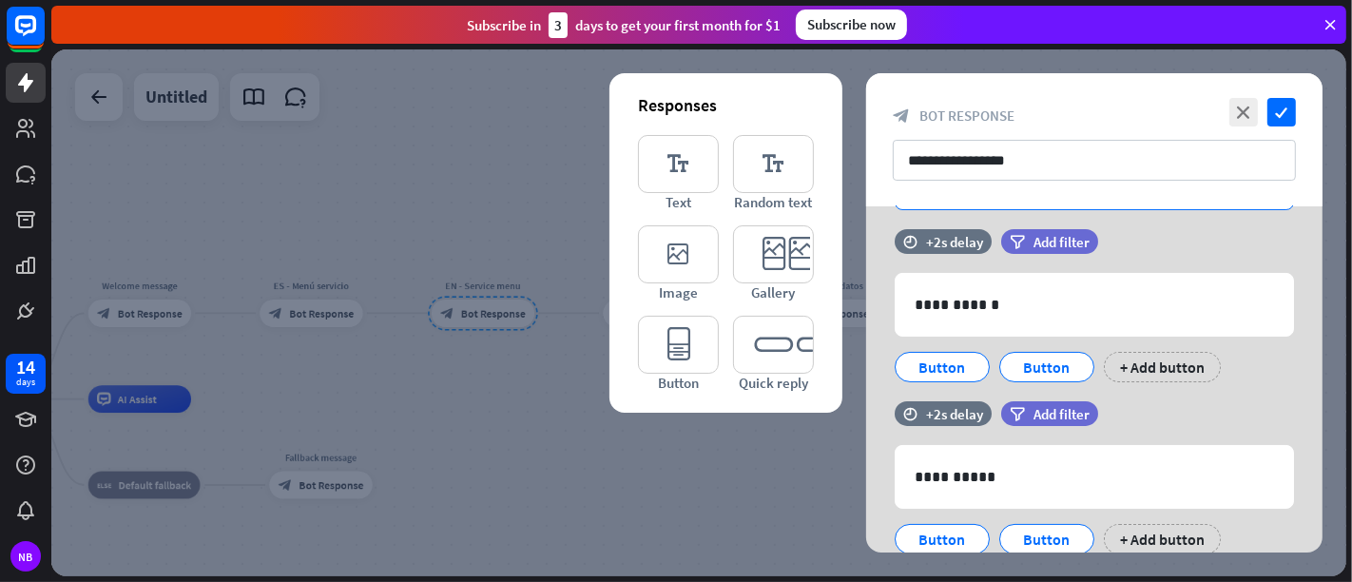
scroll to position [277, 0]
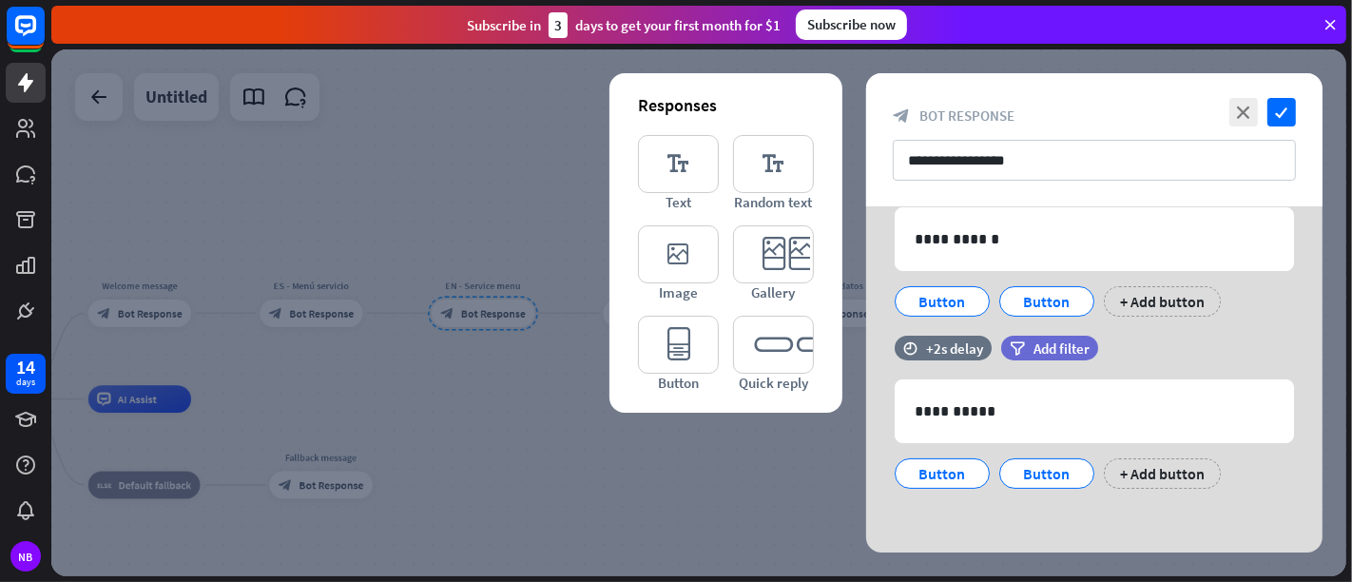
click at [556, 483] on div at bounding box center [698, 312] width 1295 height 527
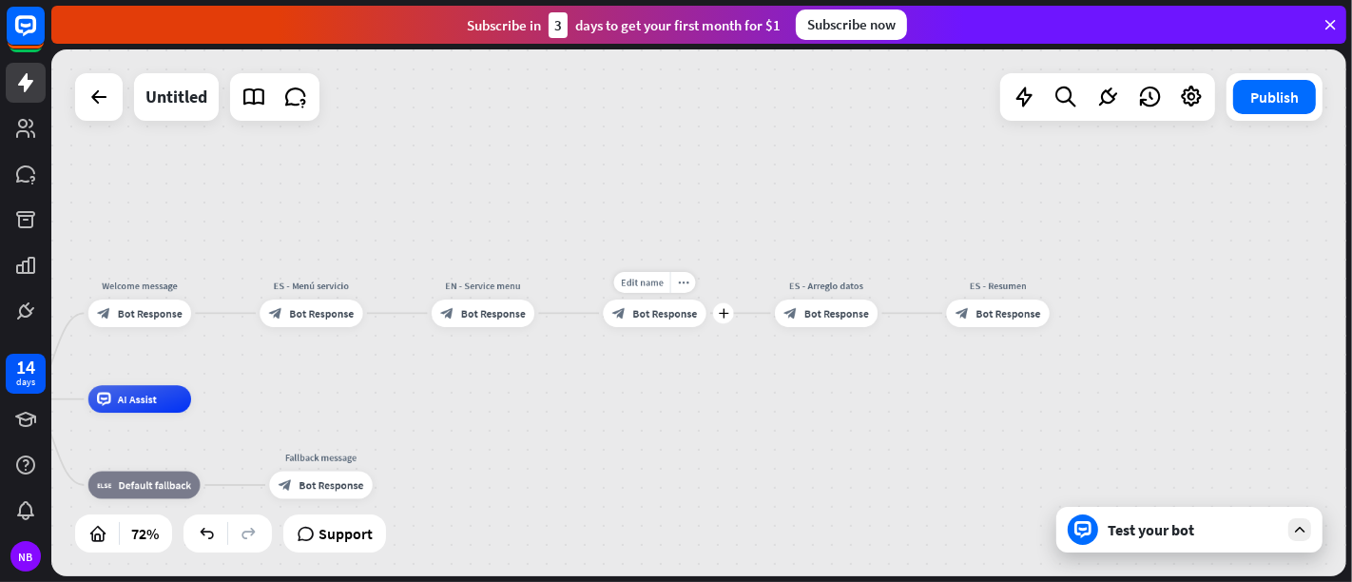
click at [658, 309] on span "Bot Response" at bounding box center [664, 312] width 65 height 13
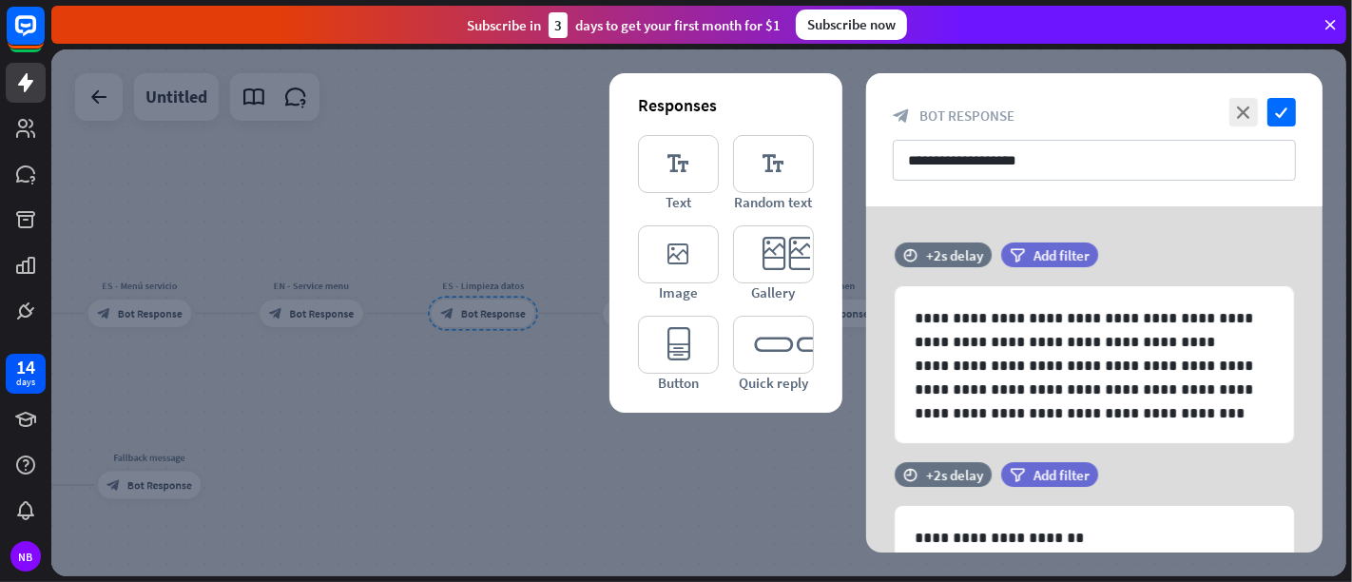
click at [521, 413] on div at bounding box center [698, 312] width 1295 height 527
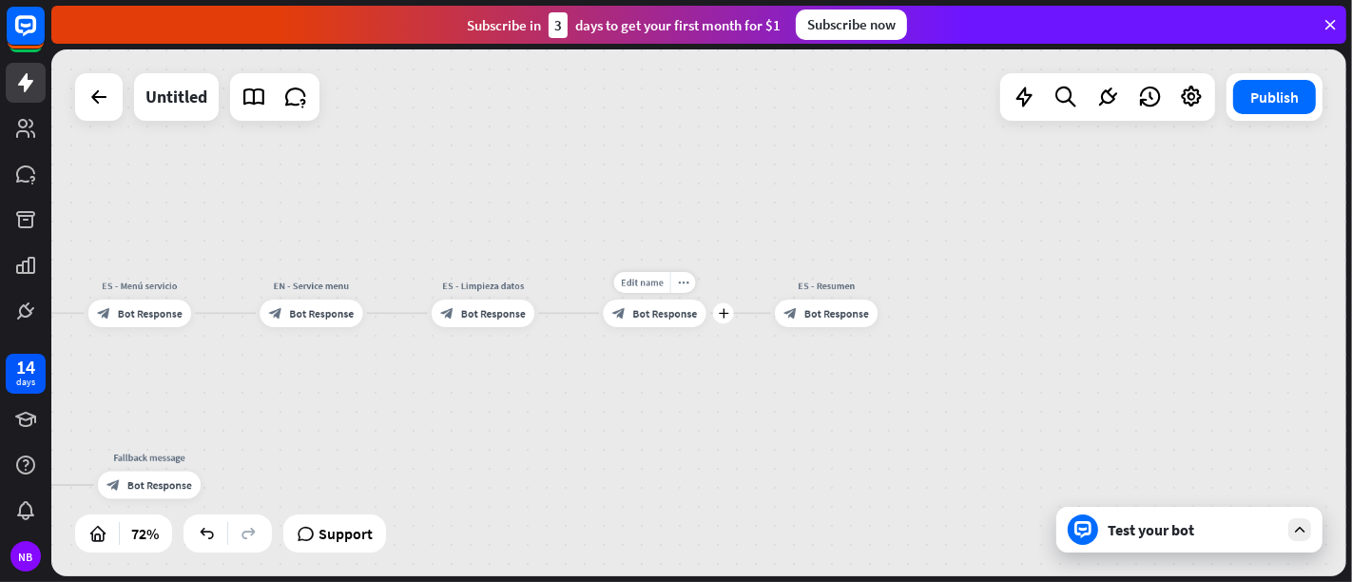
click at [665, 315] on span "Bot Response" at bounding box center [664, 312] width 65 height 13
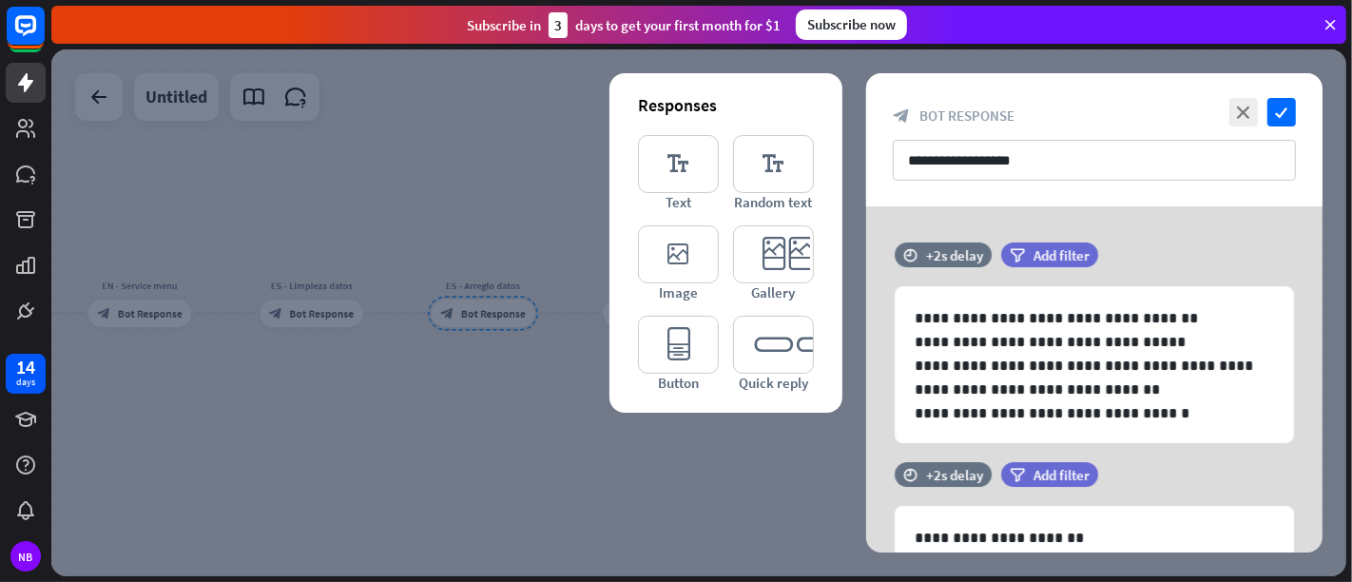
click at [628, 500] on div at bounding box center [698, 312] width 1295 height 527
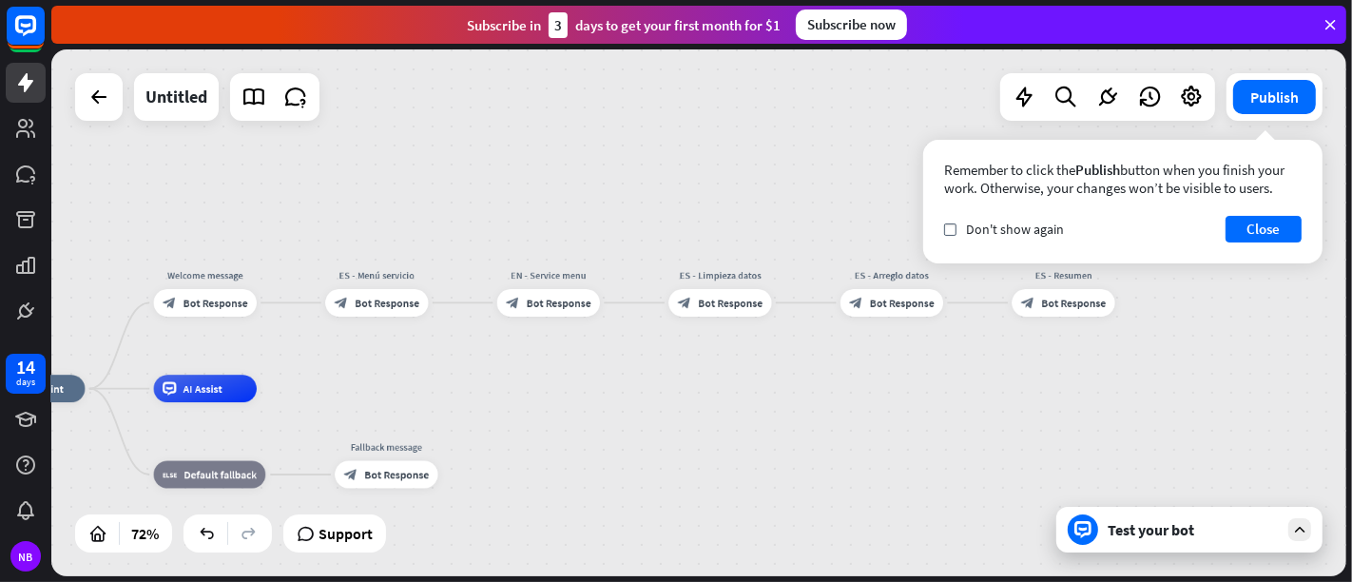
drag, startPoint x: 532, startPoint y: 434, endPoint x: 963, endPoint y: 438, distance: 430.7
click at [962, 438] on div "home_2 Start point Welcome message block_bot_response Bot Response ES - Menú se…" at bounding box center [698, 312] width 1295 height 527
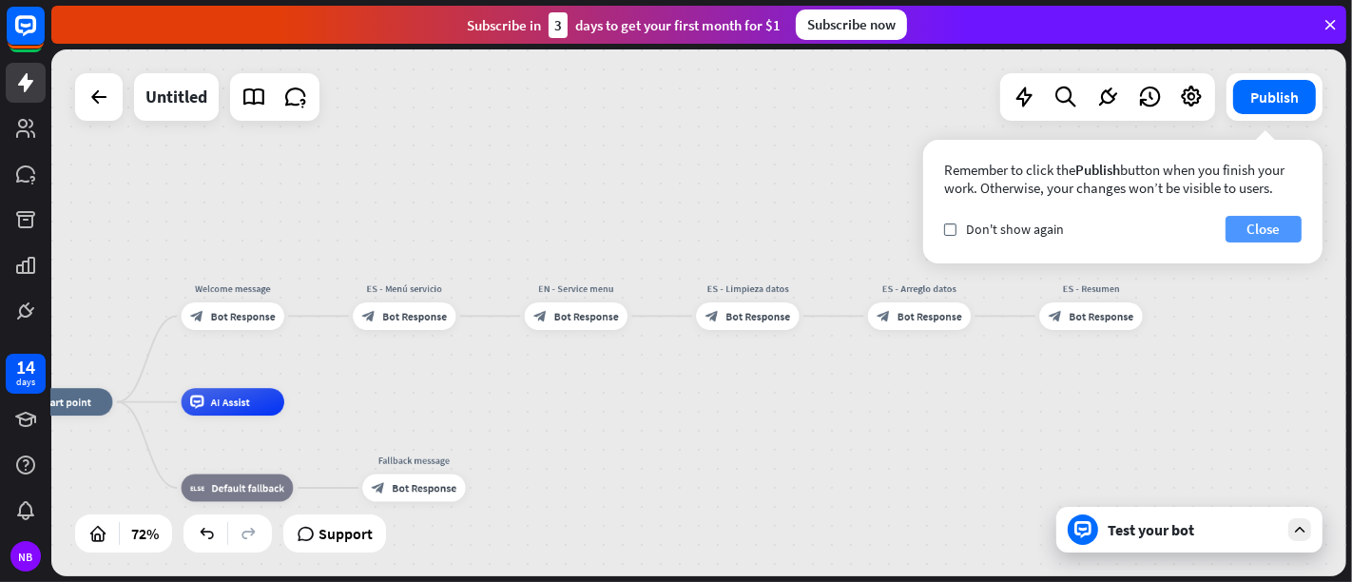
click at [1216, 229] on button "Close" at bounding box center [1264, 229] width 76 height 27
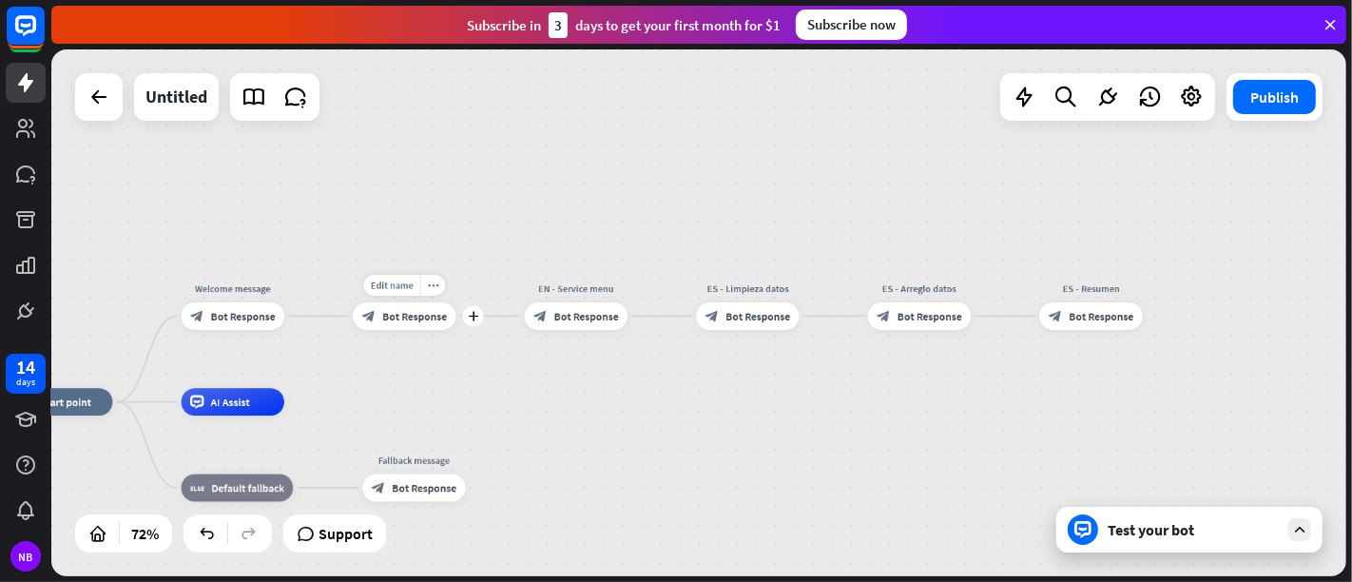
click at [374, 330] on div "Edit name more_horiz plus ES - Menú servicio block_bot_response Bot Response" at bounding box center [404, 316] width 103 height 28
click at [407, 330] on div "Edit name more_horiz plus ES - Menú servicio block_bot_response Bot Response" at bounding box center [404, 316] width 103 height 28
click at [411, 319] on span "Bot Response" at bounding box center [414, 315] width 65 height 13
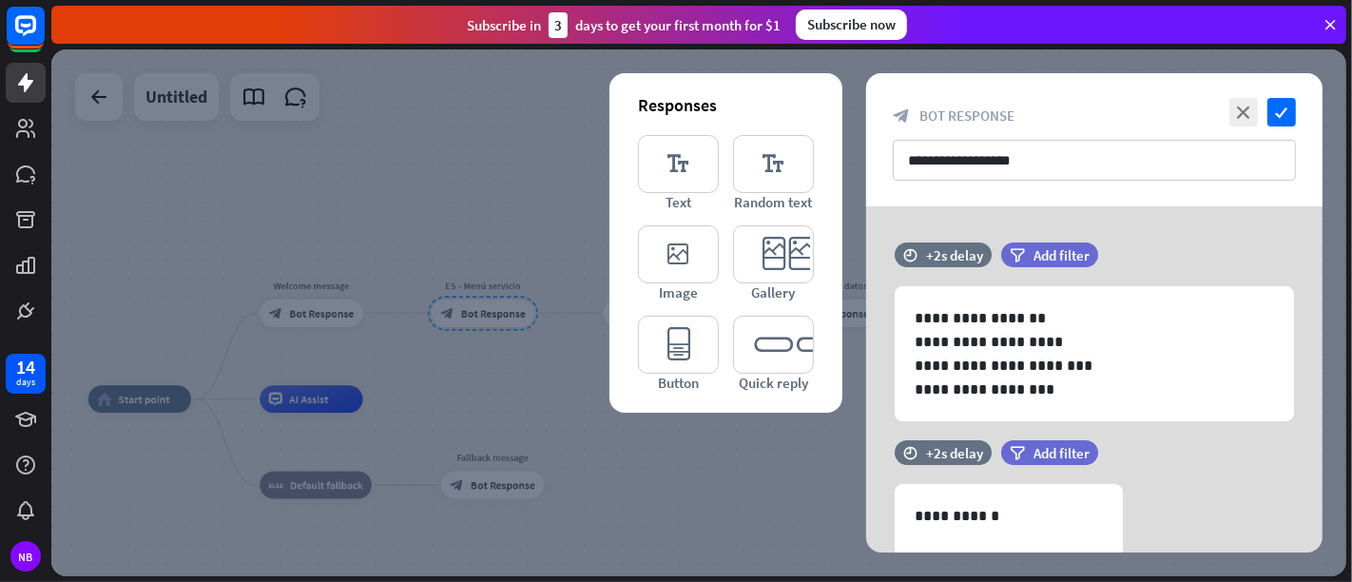
click at [647, 460] on div at bounding box center [698, 312] width 1295 height 527
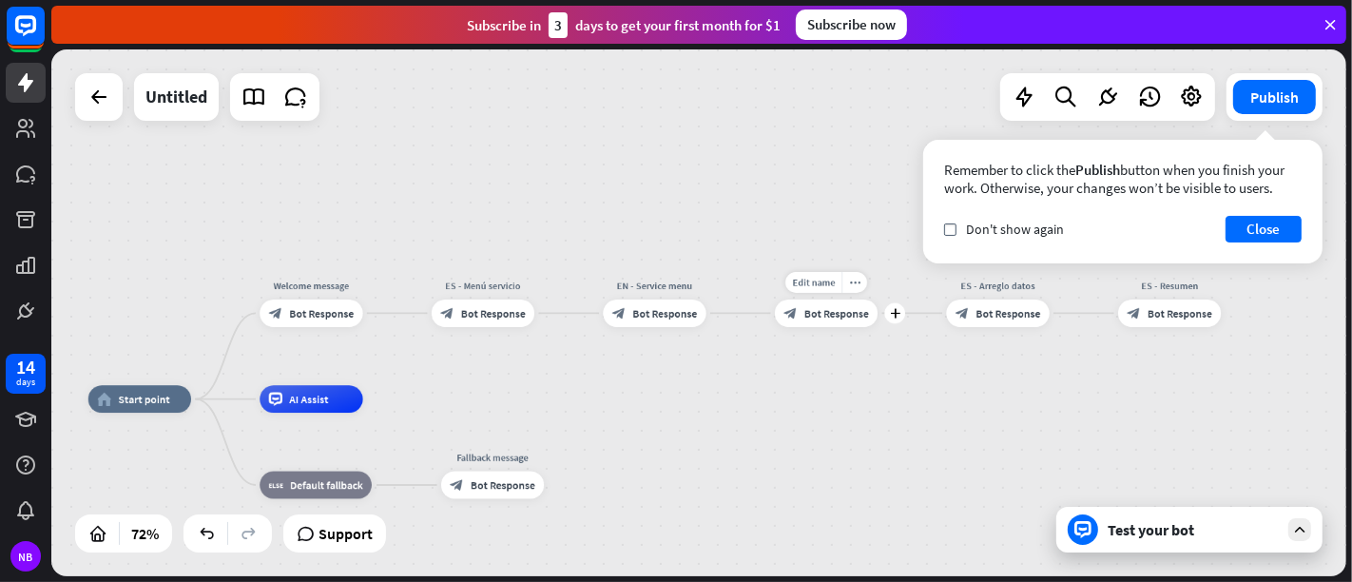
click at [825, 319] on span "Bot Response" at bounding box center [836, 312] width 65 height 13
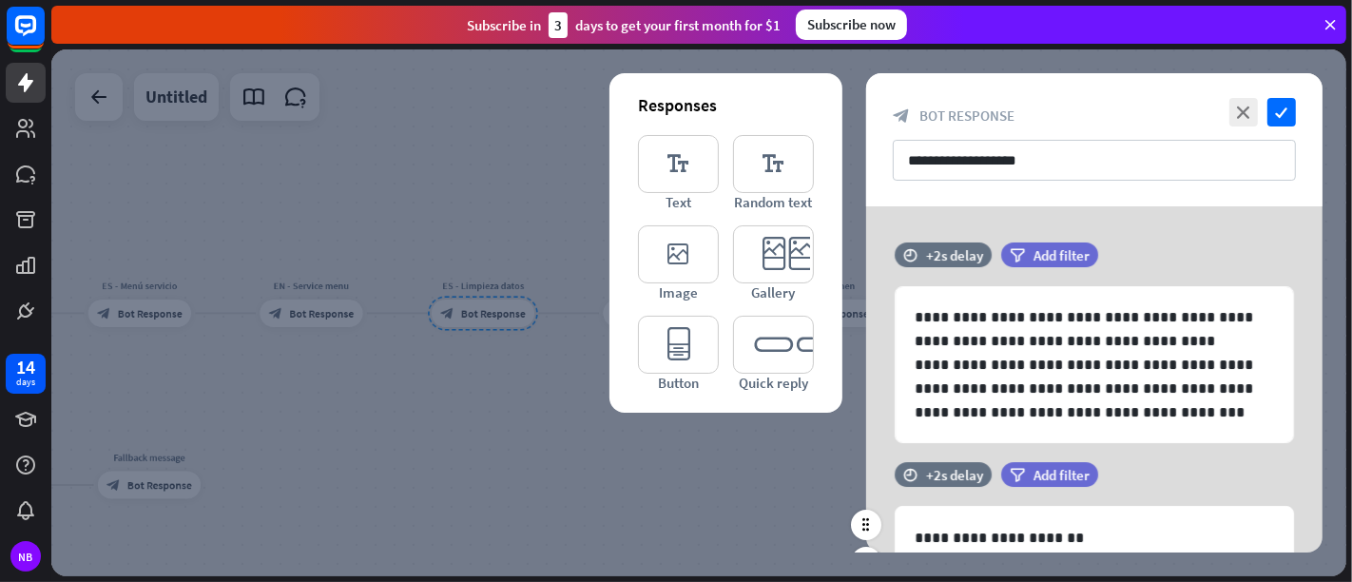
scroll to position [127, 0]
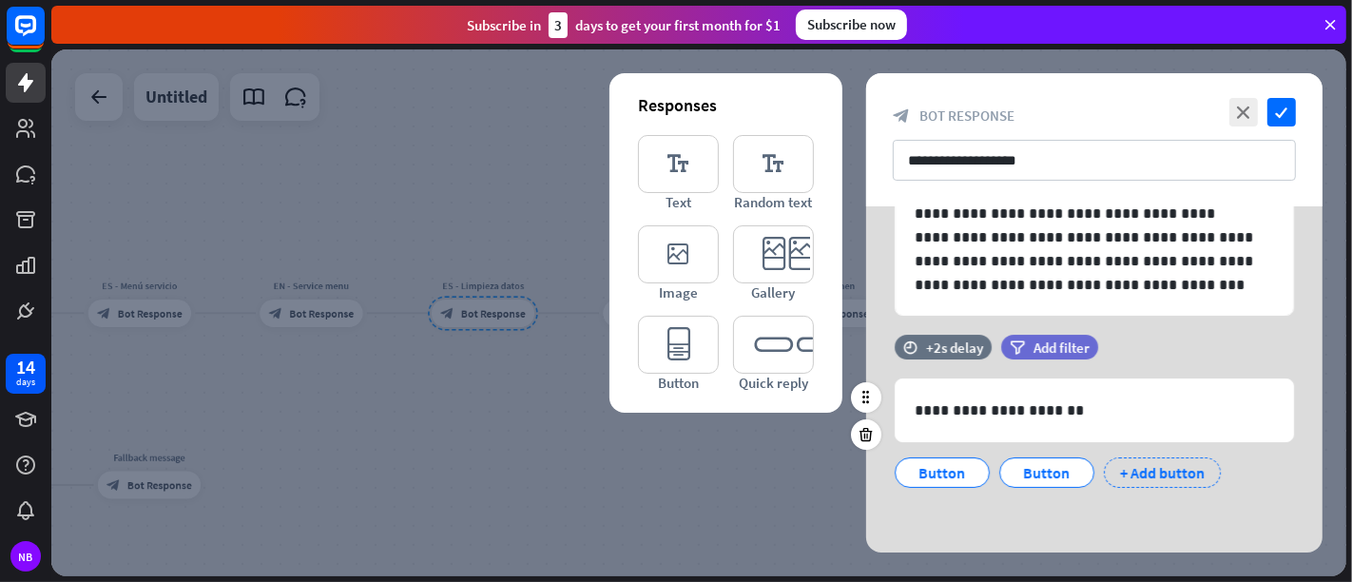
click at [1126, 476] on div "+ Add button" at bounding box center [1162, 472] width 117 height 30
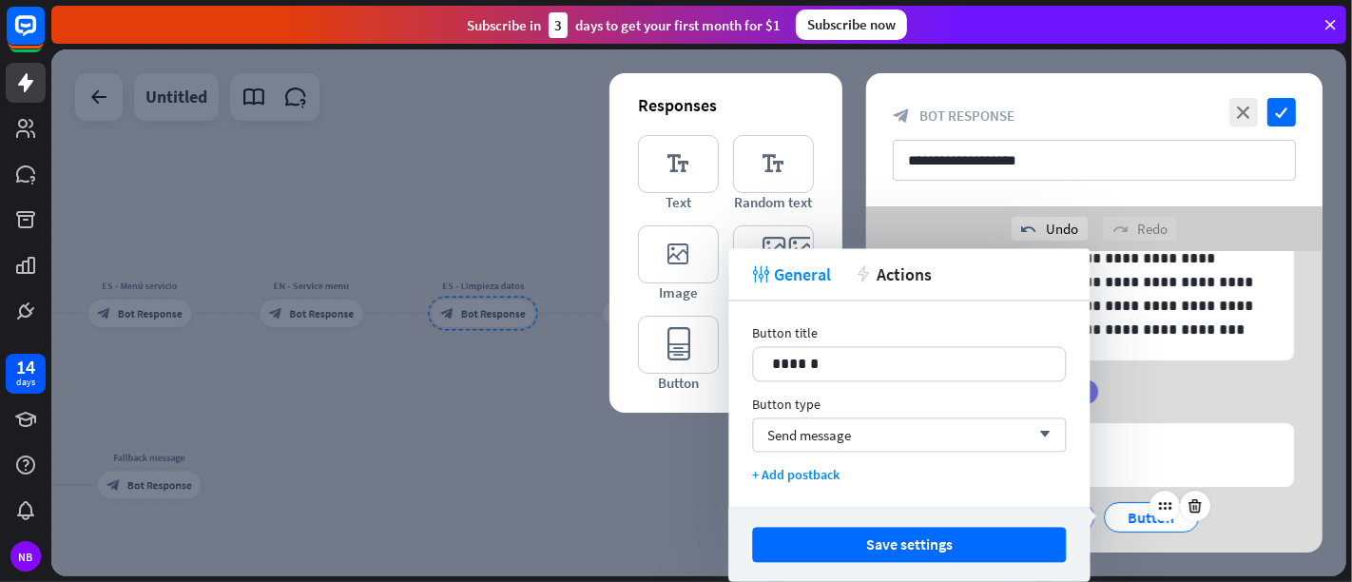
click at [1132, 505] on div "Button" at bounding box center [1151, 517] width 63 height 29
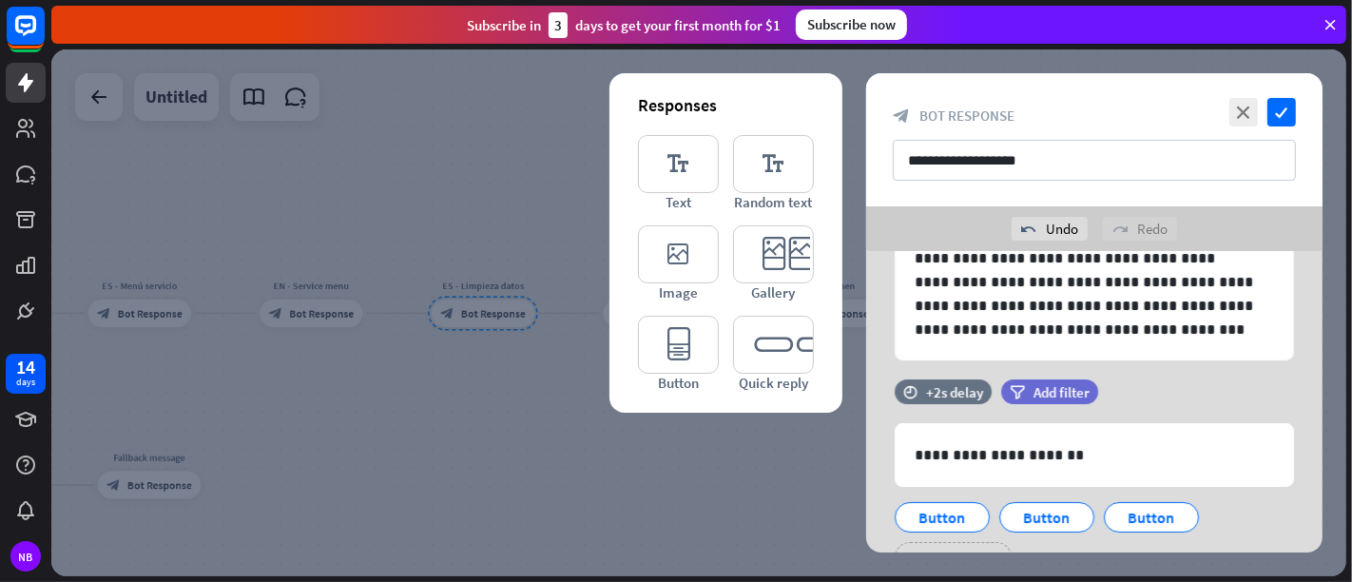
click at [774, 459] on div at bounding box center [698, 312] width 1295 height 527
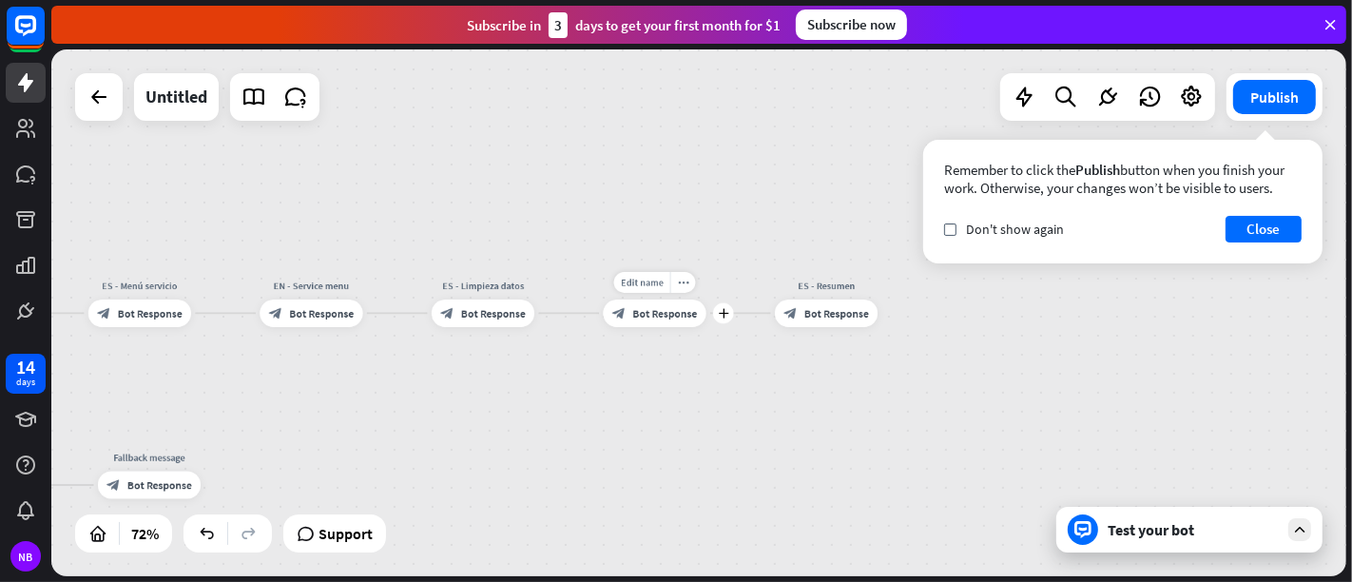
click at [666, 316] on span "Bot Response" at bounding box center [664, 312] width 65 height 13
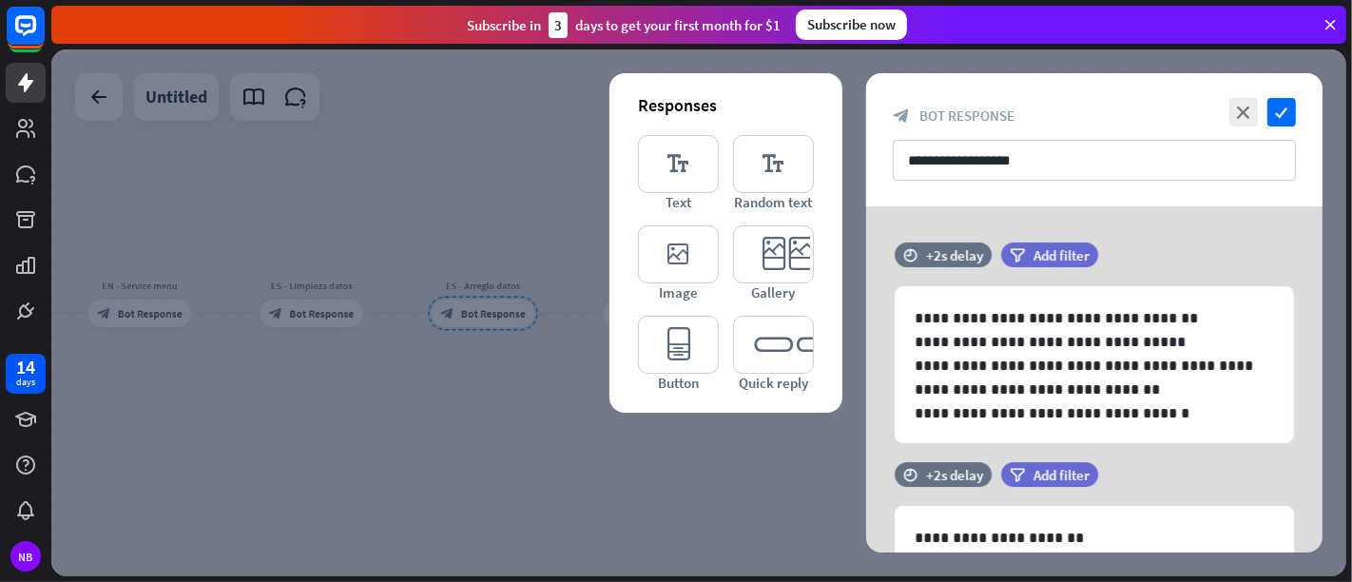
click at [783, 462] on div at bounding box center [698, 312] width 1295 height 527
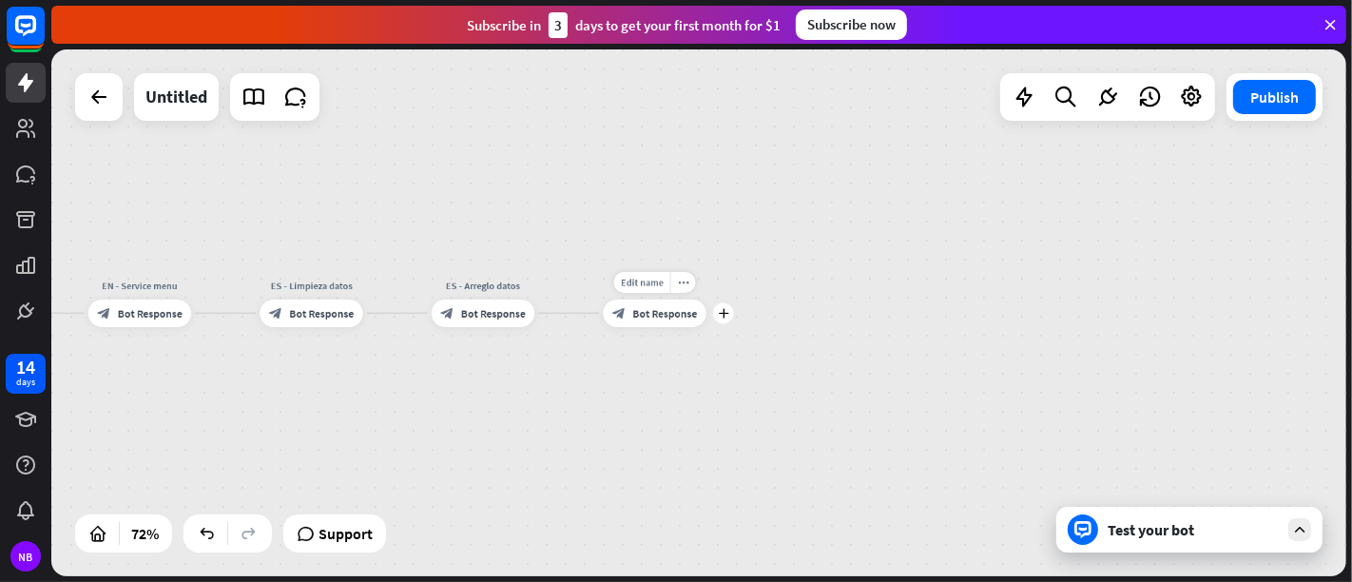
click at [638, 319] on div "block_bot_response Bot Response" at bounding box center [654, 314] width 103 height 28
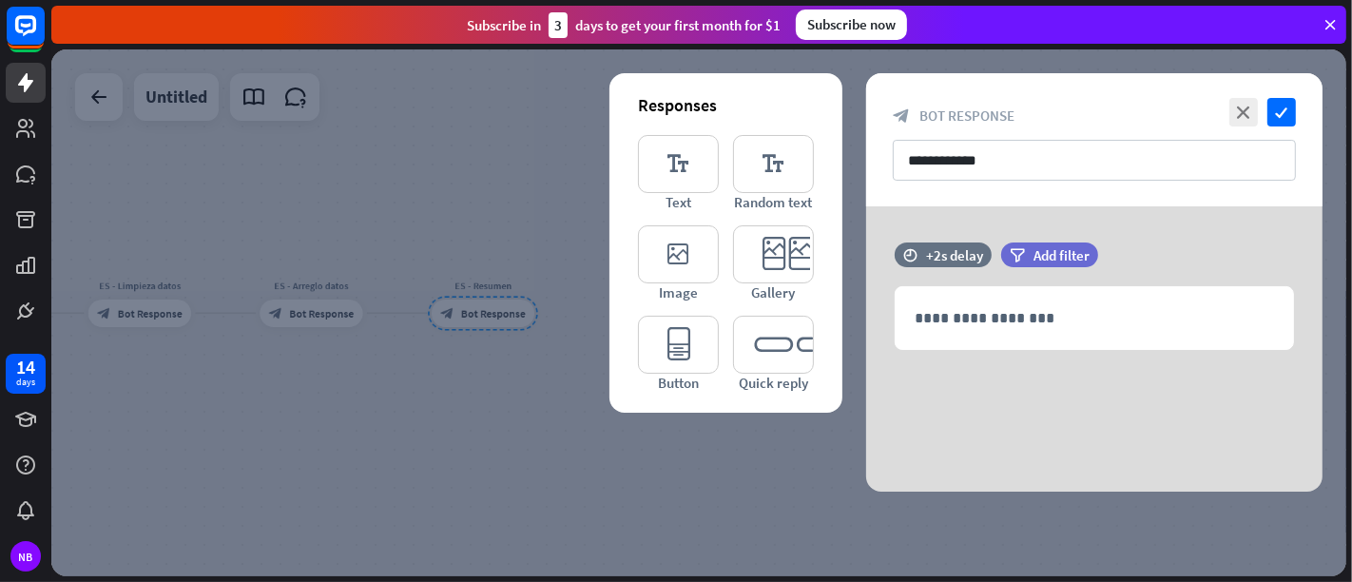
click at [391, 390] on div at bounding box center [698, 312] width 1295 height 527
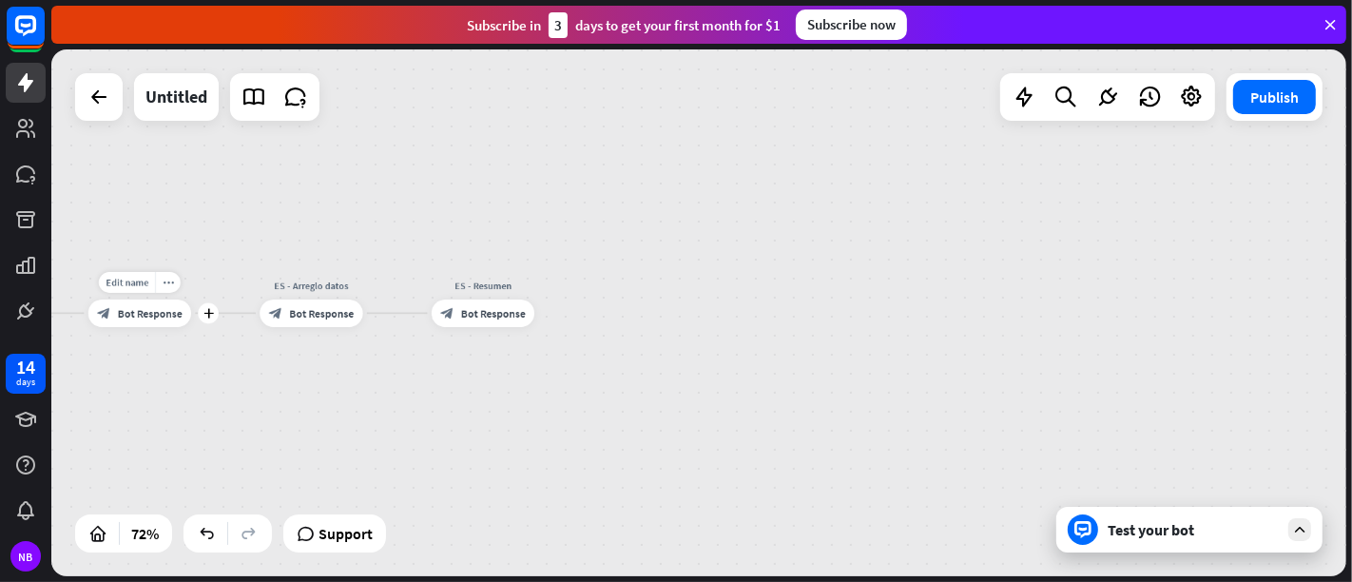
click at [141, 325] on div "block_bot_response Bot Response" at bounding box center [139, 314] width 103 height 28
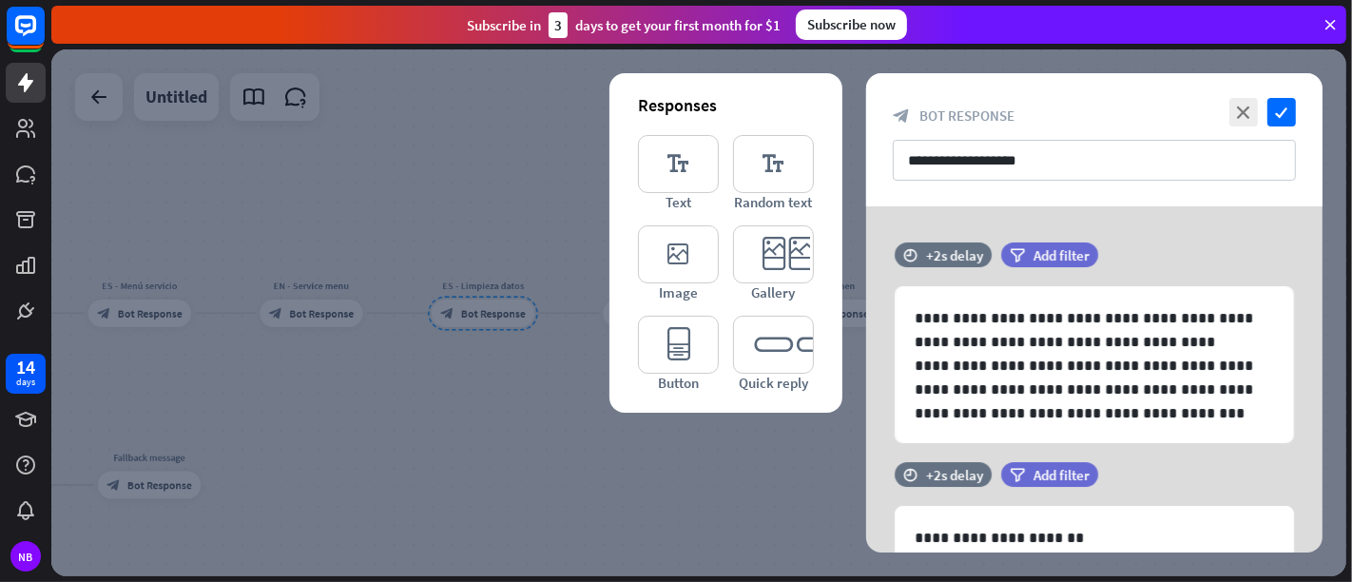
click at [493, 431] on div at bounding box center [698, 312] width 1295 height 527
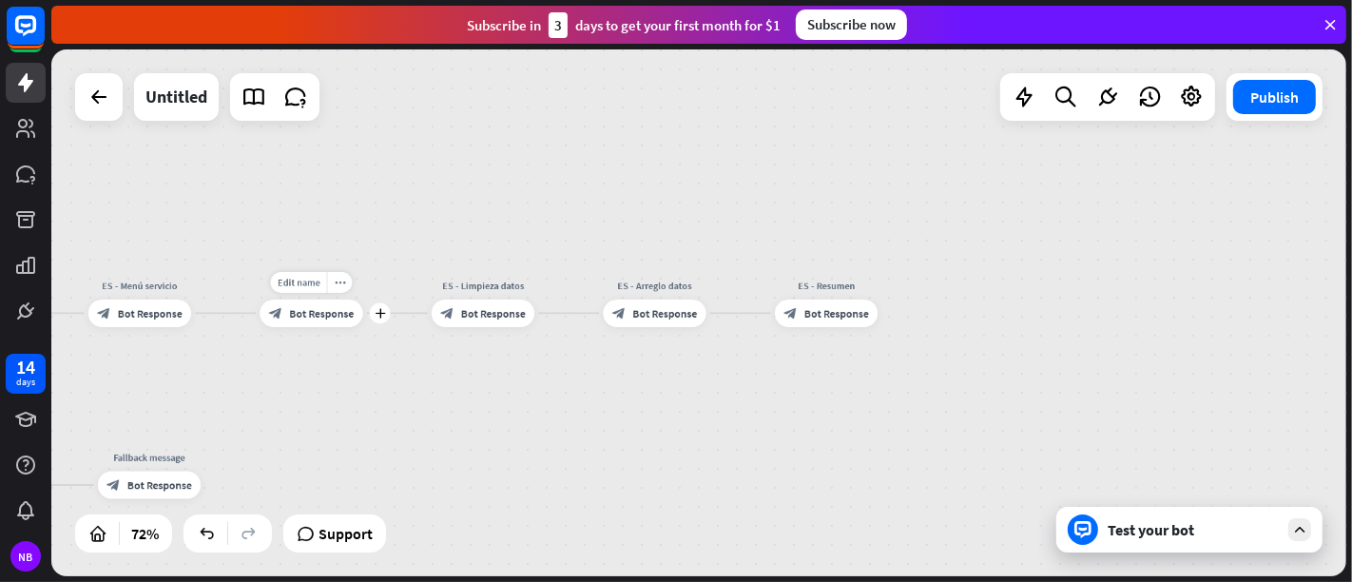
click at [327, 316] on span "Bot Response" at bounding box center [321, 312] width 65 height 13
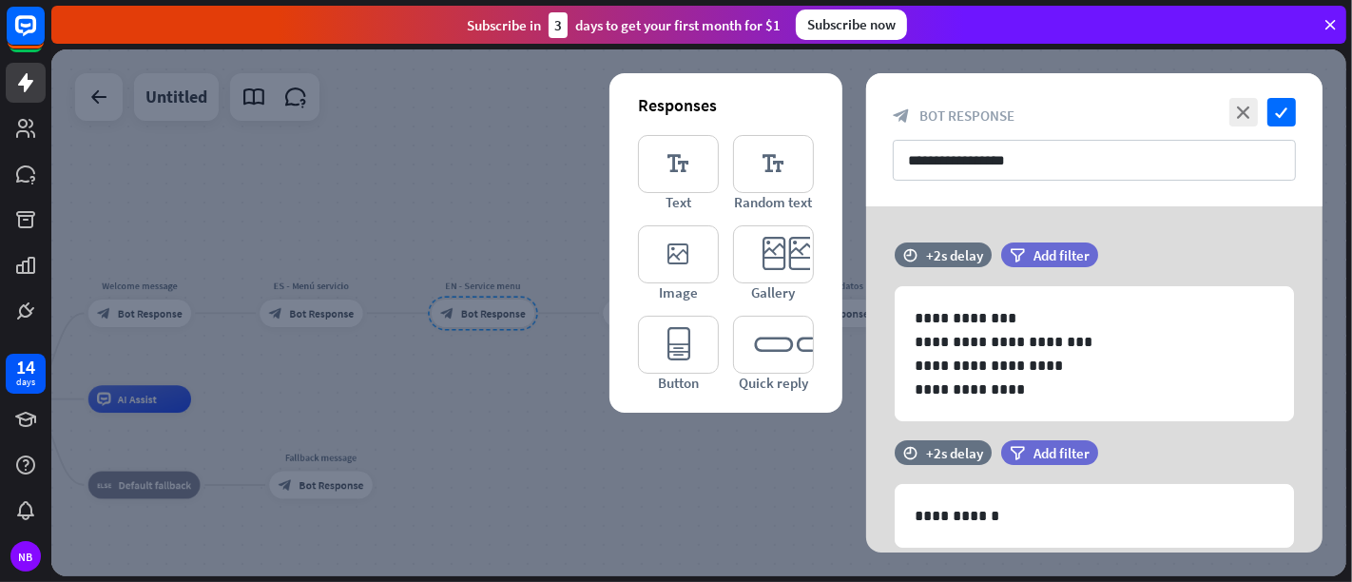
click at [506, 410] on div at bounding box center [698, 312] width 1295 height 527
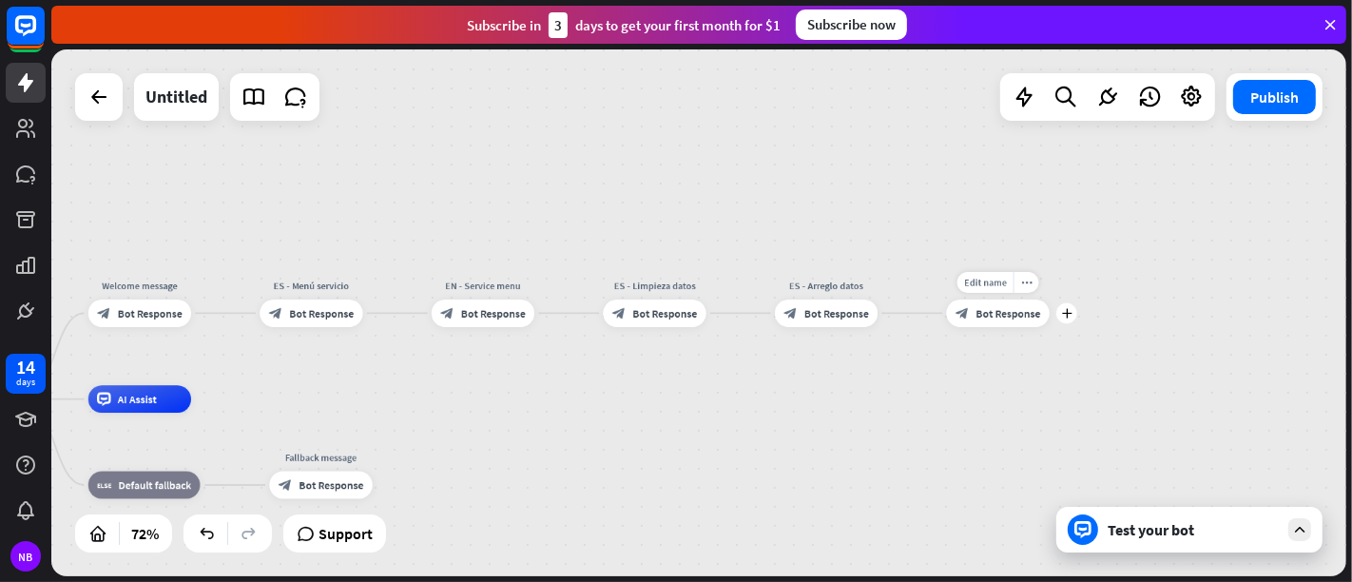
click at [986, 327] on div "Edit name more_horiz plus ES - Resumen block_bot_response Bot Response" at bounding box center [998, 314] width 103 height 28
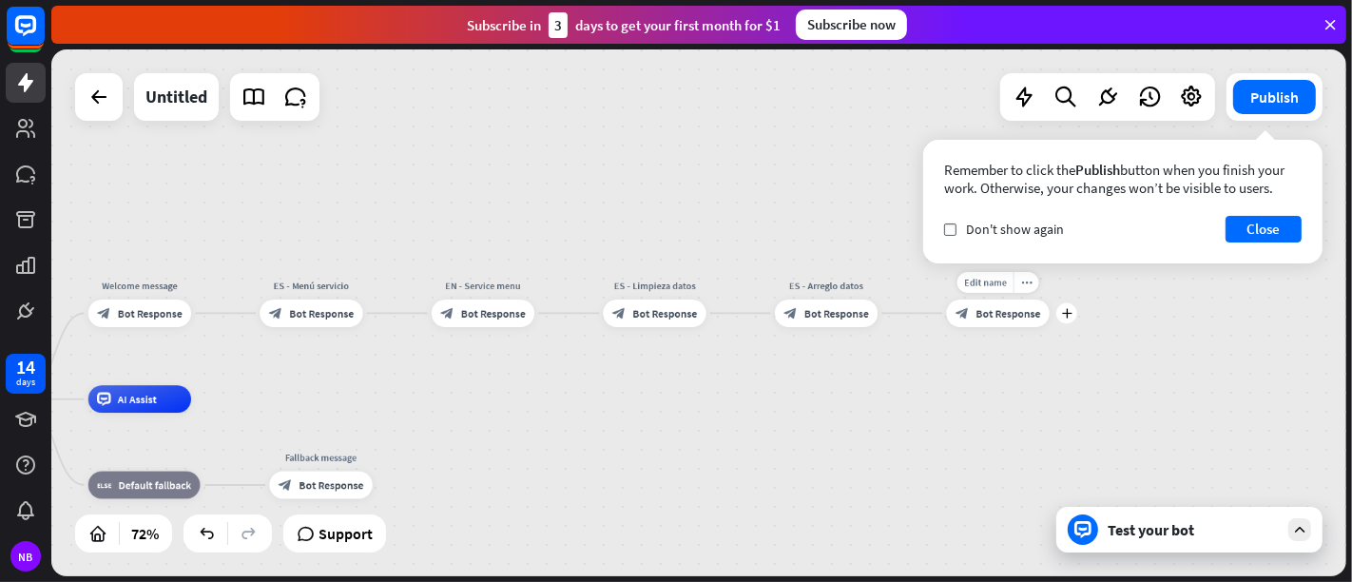
click at [990, 319] on span "Bot Response" at bounding box center [1008, 312] width 65 height 13
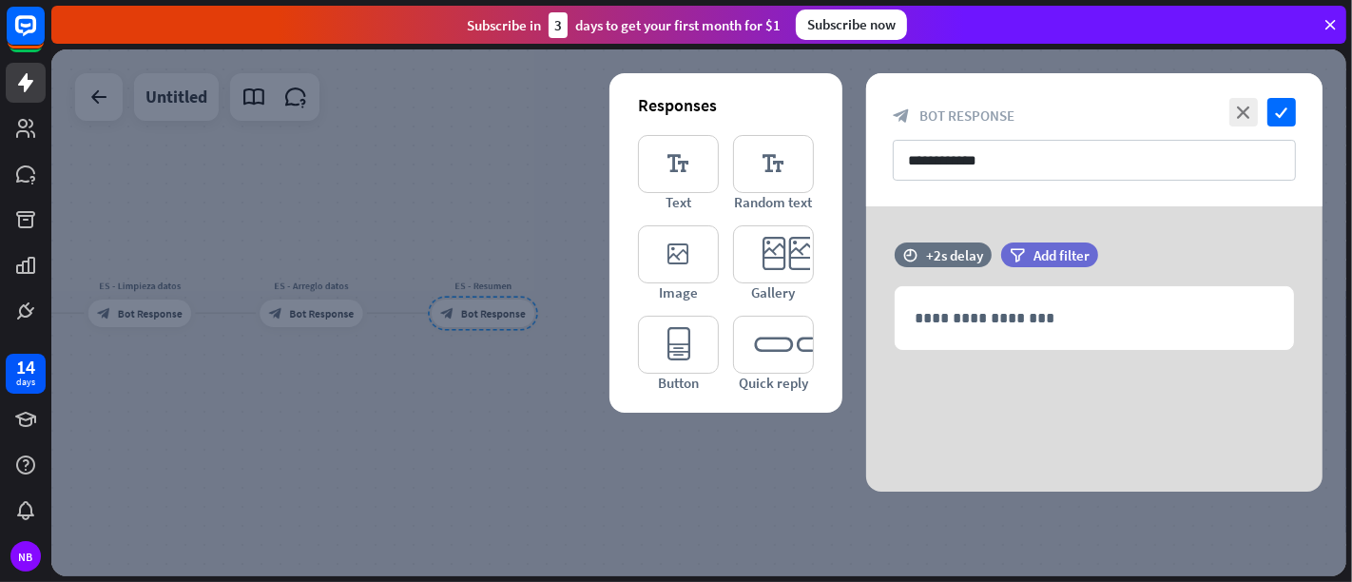
click at [692, 523] on div at bounding box center [698, 312] width 1295 height 527
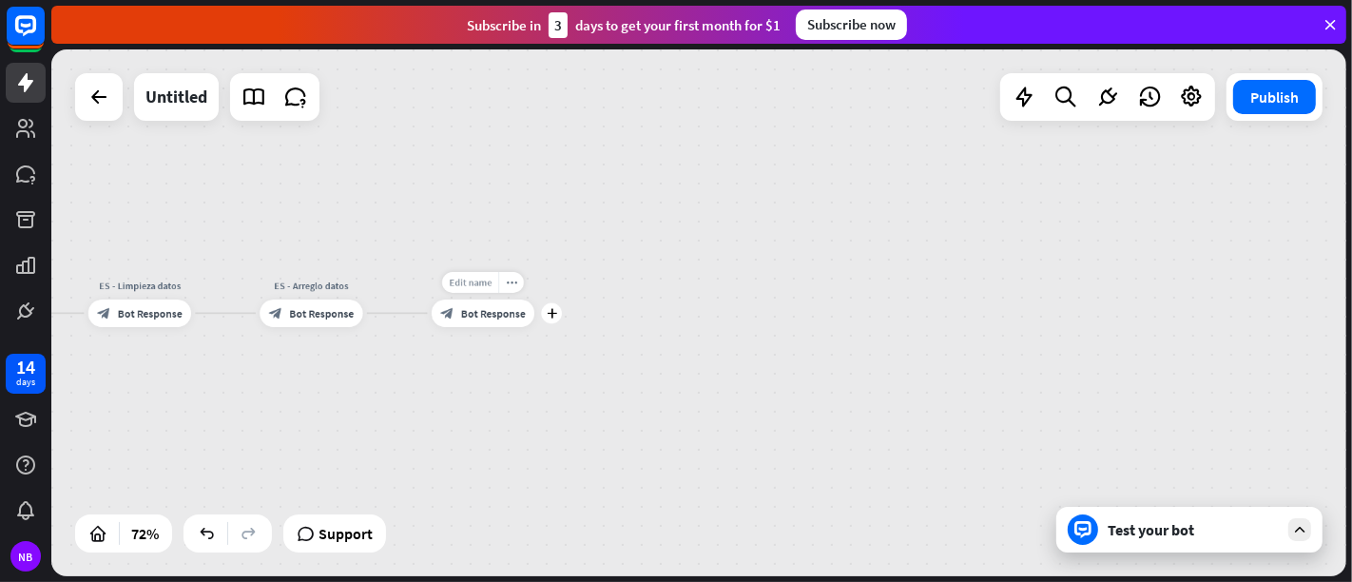
click at [482, 280] on span "Edit name" at bounding box center [470, 283] width 43 height 12
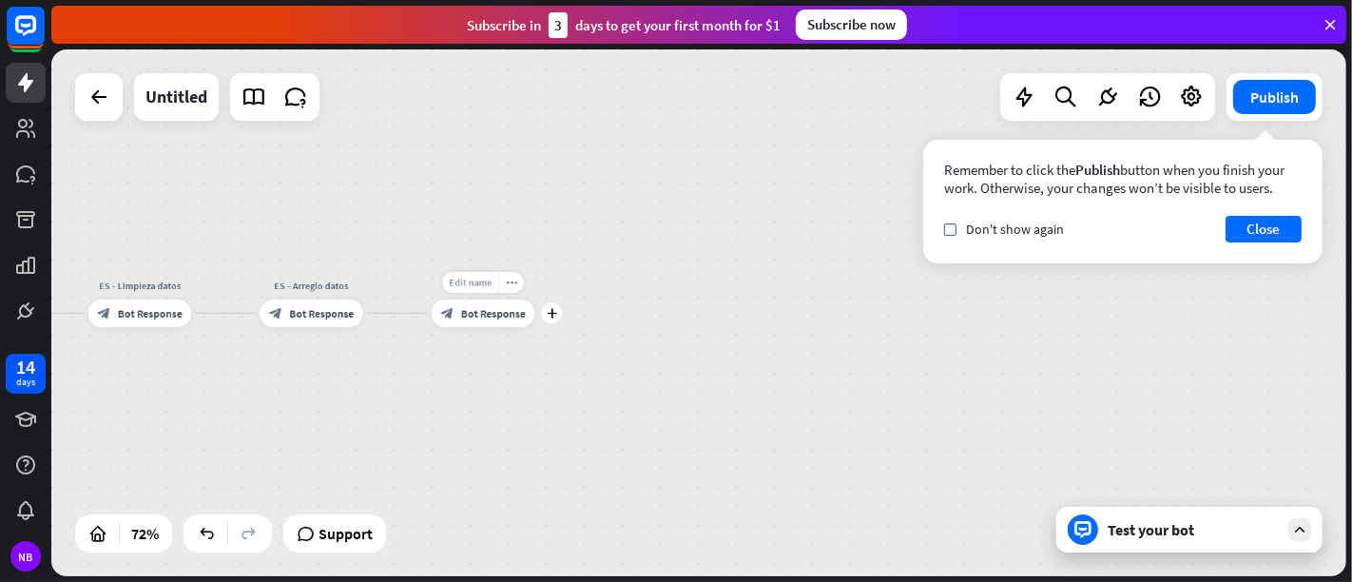
click at [484, 278] on span "Edit name" at bounding box center [470, 283] width 43 height 12
type input "*"
type input "**********"
click at [558, 316] on div "plus" at bounding box center [551, 313] width 21 height 21
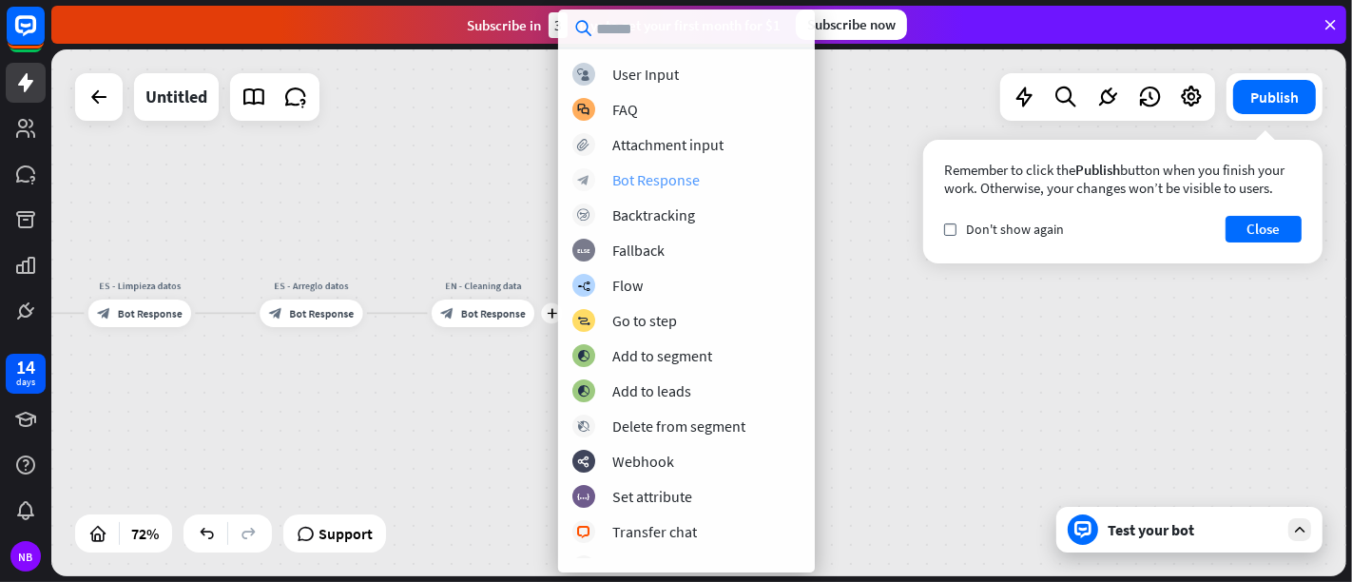
click at [689, 170] on div "Bot Response" at bounding box center [655, 179] width 87 height 19
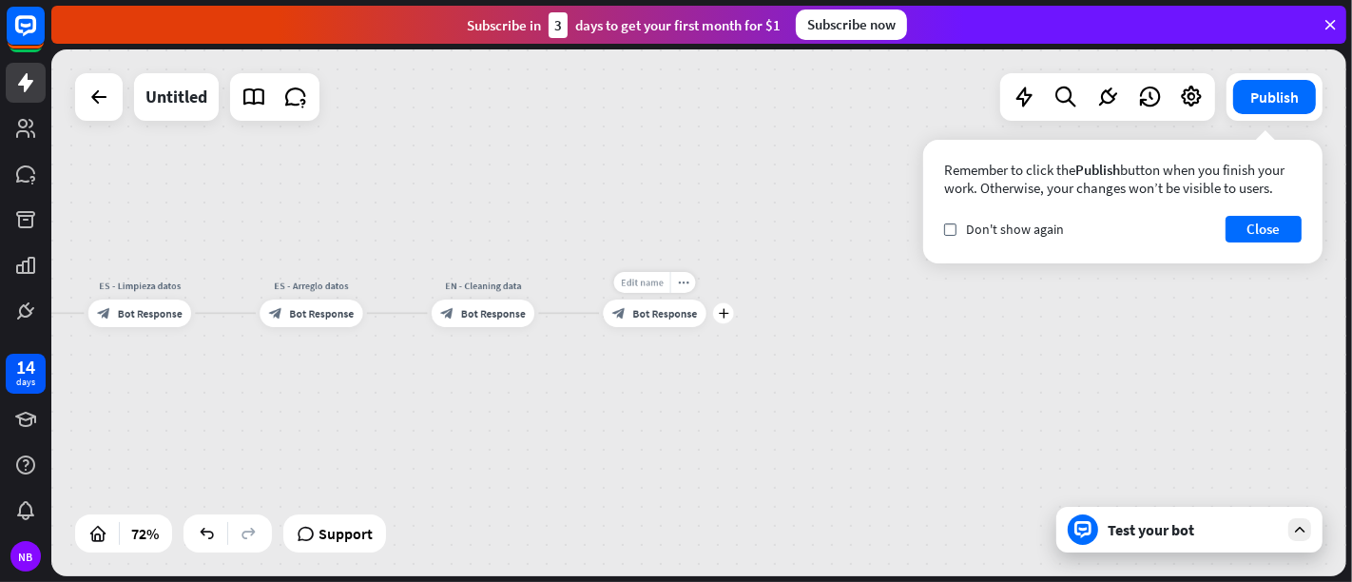
click at [635, 277] on span "Edit name" at bounding box center [642, 283] width 43 height 12
type input "**********"
click at [733, 319] on div "home_2 Start point Welcome message block_bot_response Bot Response ES - Menú se…" at bounding box center [698, 312] width 1295 height 527
click at [727, 319] on div "plus" at bounding box center [723, 313] width 21 height 21
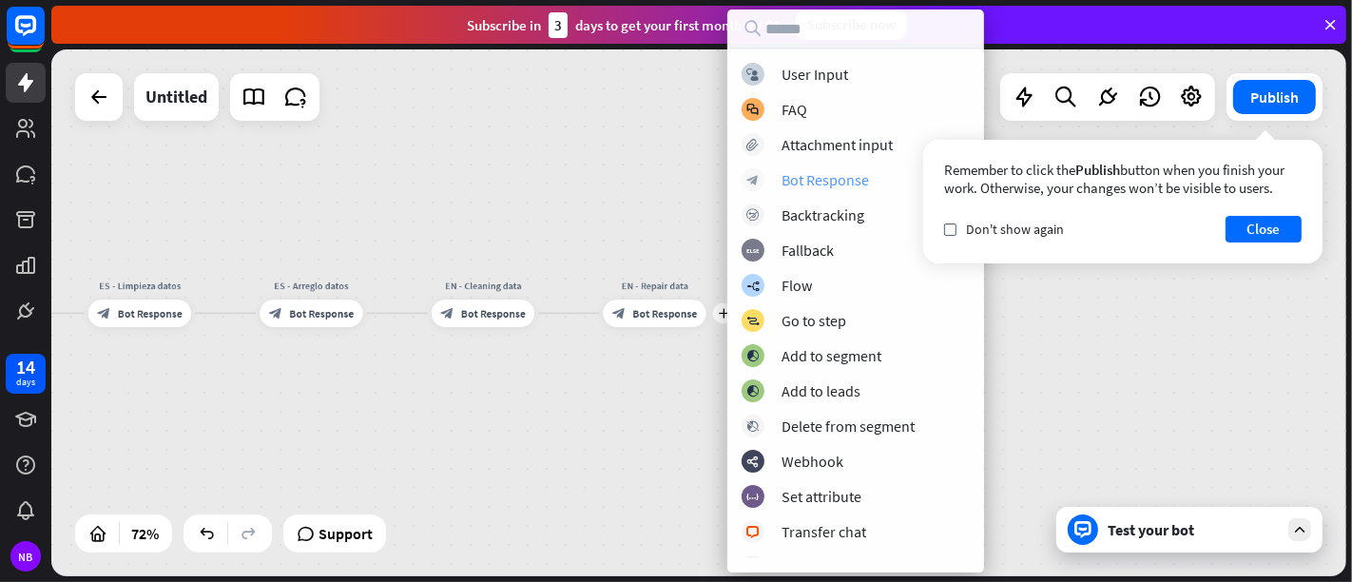
click at [809, 181] on div "Bot Response" at bounding box center [825, 179] width 87 height 19
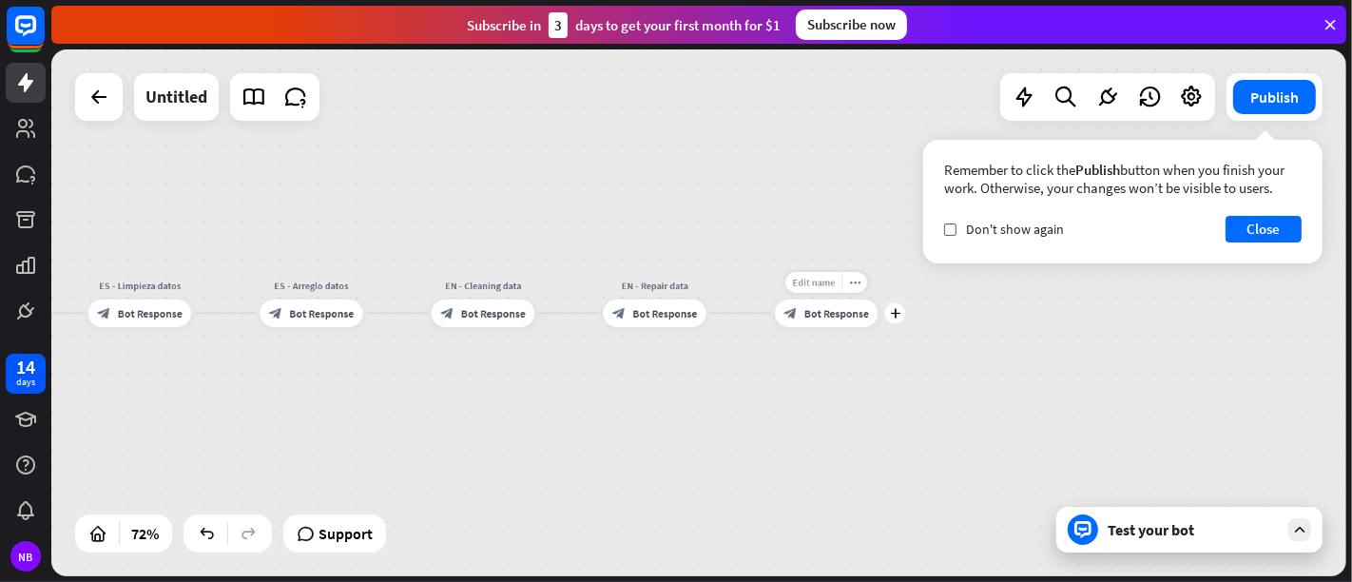
click at [812, 274] on div "Edit name" at bounding box center [813, 282] width 56 height 21
type input "**********"
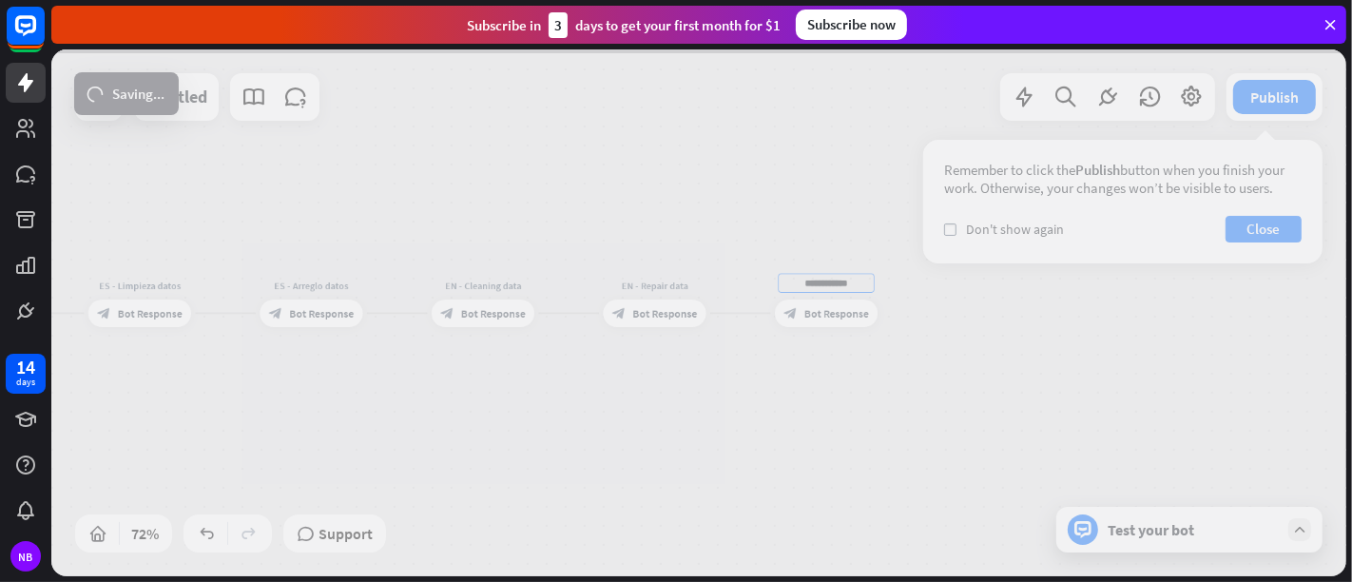
click at [818, 414] on div "**********" at bounding box center [698, 312] width 1295 height 527
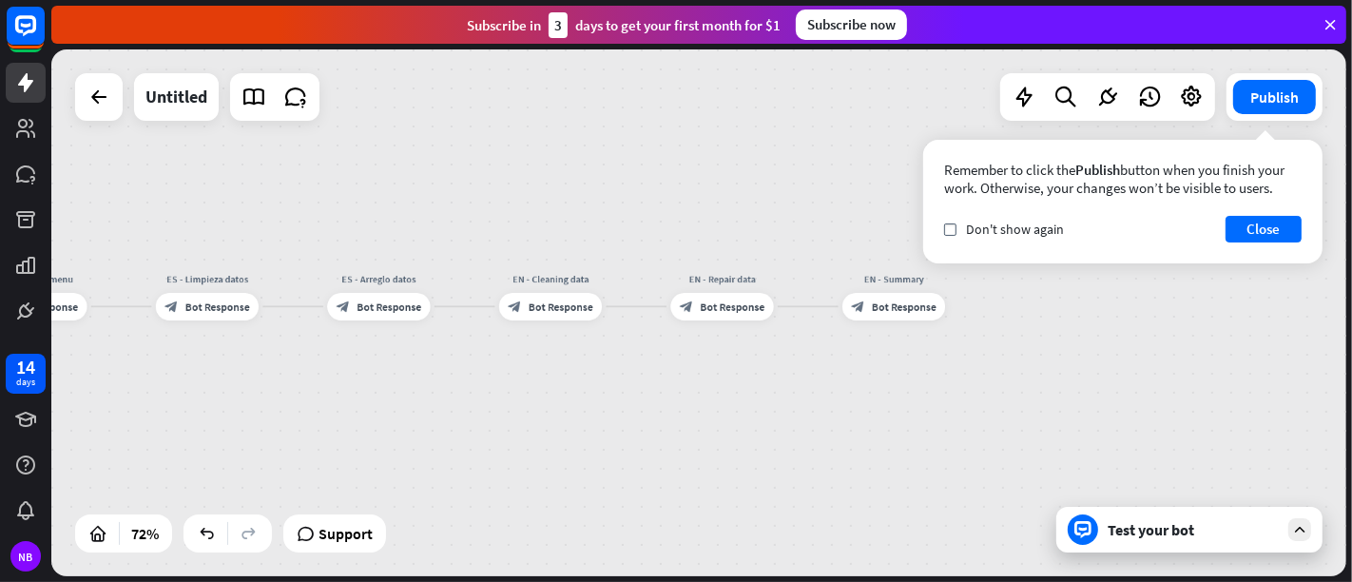
drag, startPoint x: 573, startPoint y: 392, endPoint x: 641, endPoint y: 385, distance: 67.8
click at [641, 385] on div "home_2 Start point Welcome message block_bot_response Bot Response ES - Menú se…" at bounding box center [698, 312] width 1295 height 527
click at [569, 320] on div "Edit name more_horiz plus block_bot_response Bot Response" at bounding box center [550, 307] width 103 height 28
click at [551, 308] on span "Bot Response" at bounding box center [561, 306] width 65 height 13
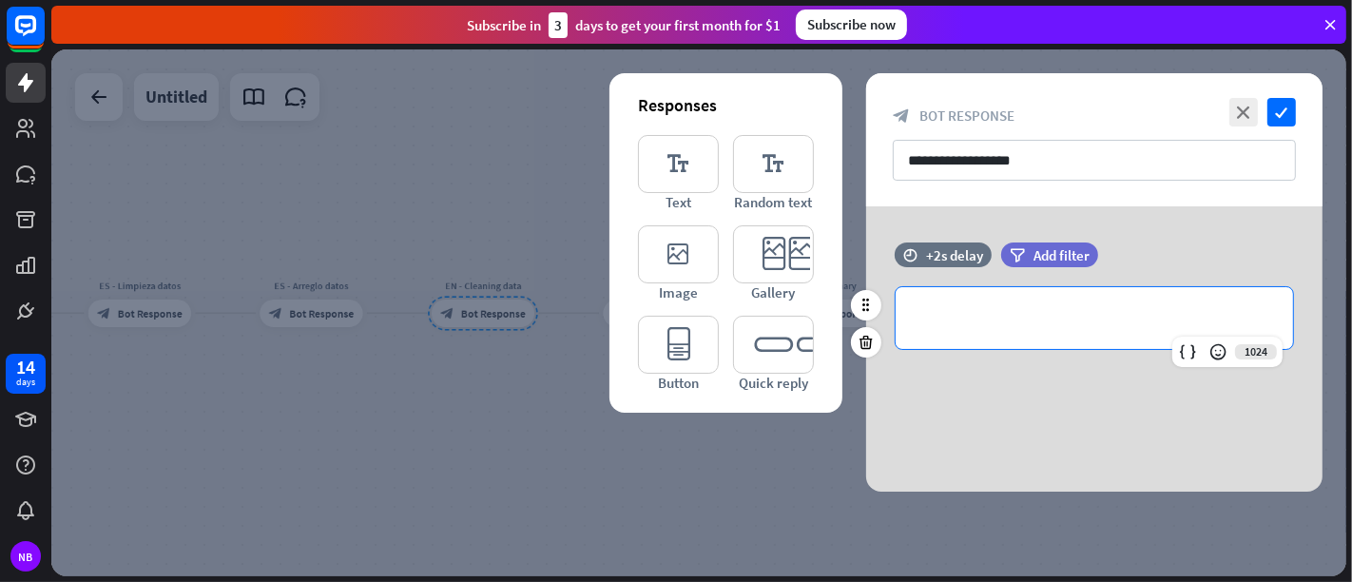
click at [1002, 319] on p "**********" at bounding box center [1094, 318] width 359 height 24
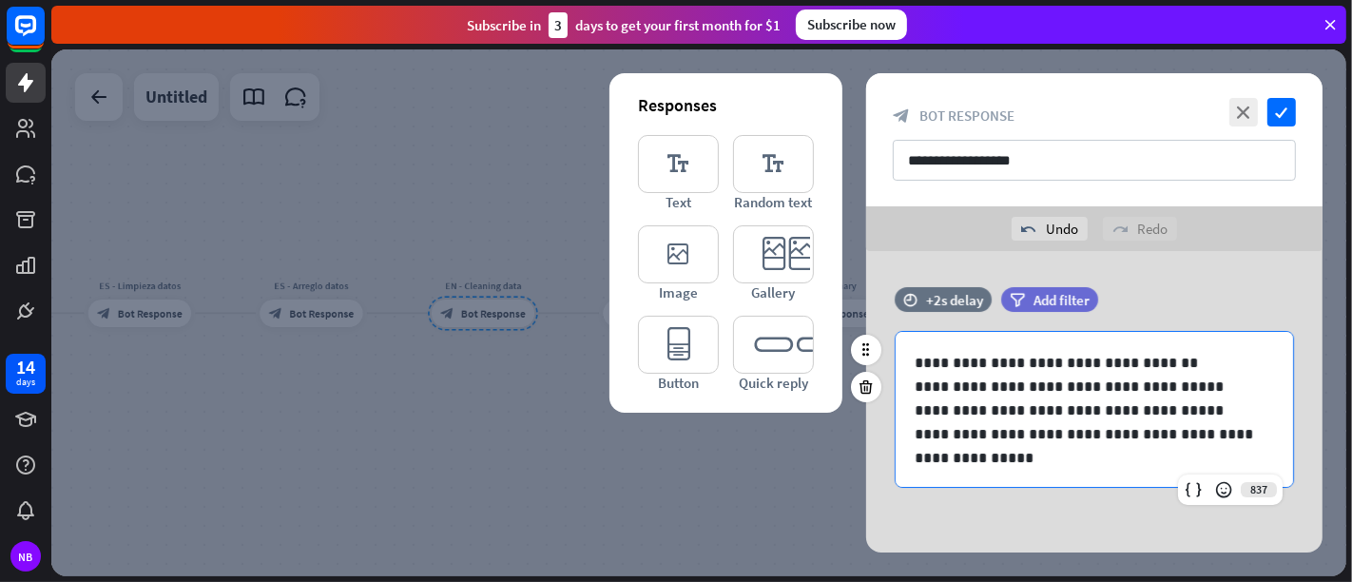
scroll to position [8, 0]
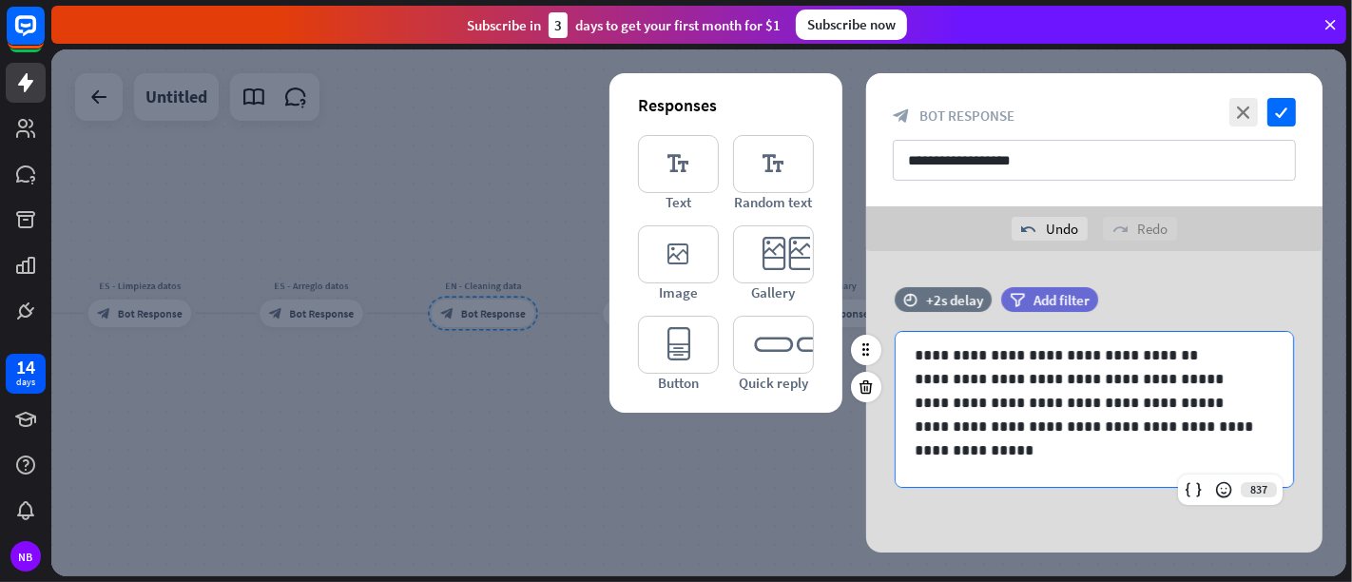
click at [1062, 504] on div "**********" at bounding box center [1094, 397] width 456 height 220
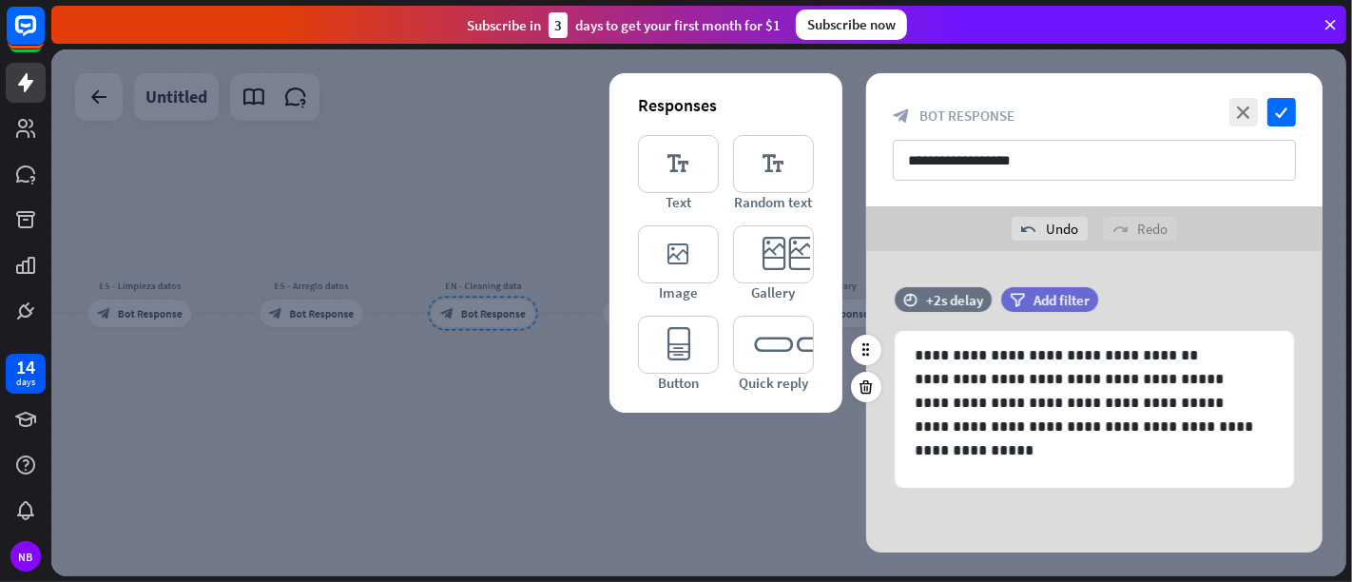
scroll to position [1, 0]
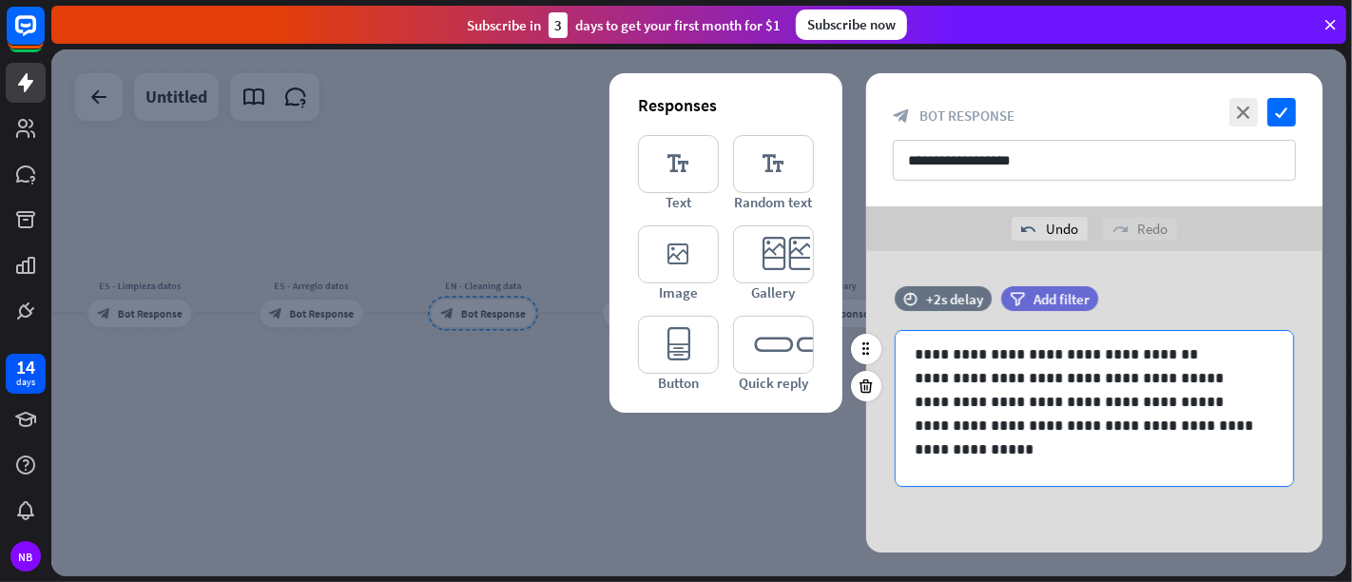
click at [1053, 474] on p at bounding box center [1094, 473] width 359 height 24
click at [1084, 313] on div "filter Add filter" at bounding box center [1097, 308] width 192 height 44
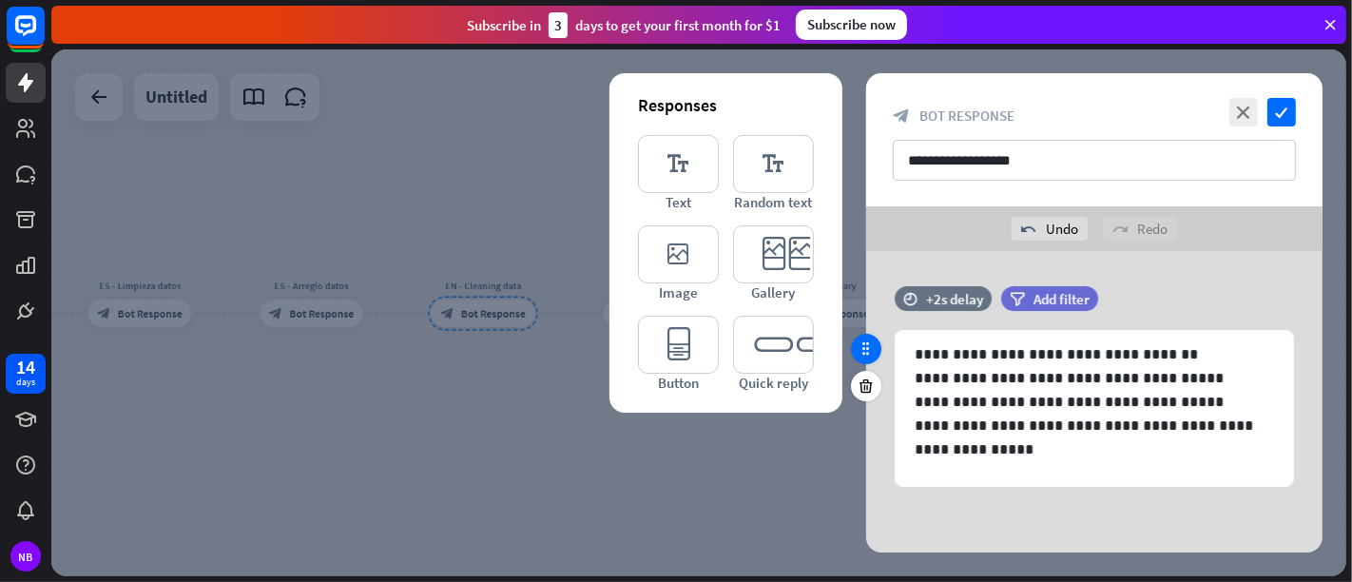
click at [863, 346] on icon at bounding box center [866, 348] width 17 height 17
click at [1113, 313] on div "filter Add filter" at bounding box center [1097, 308] width 192 height 44
click at [1119, 240] on div "redo Redo" at bounding box center [1140, 229] width 74 height 24
click at [706, 435] on div at bounding box center [698, 312] width 1295 height 527
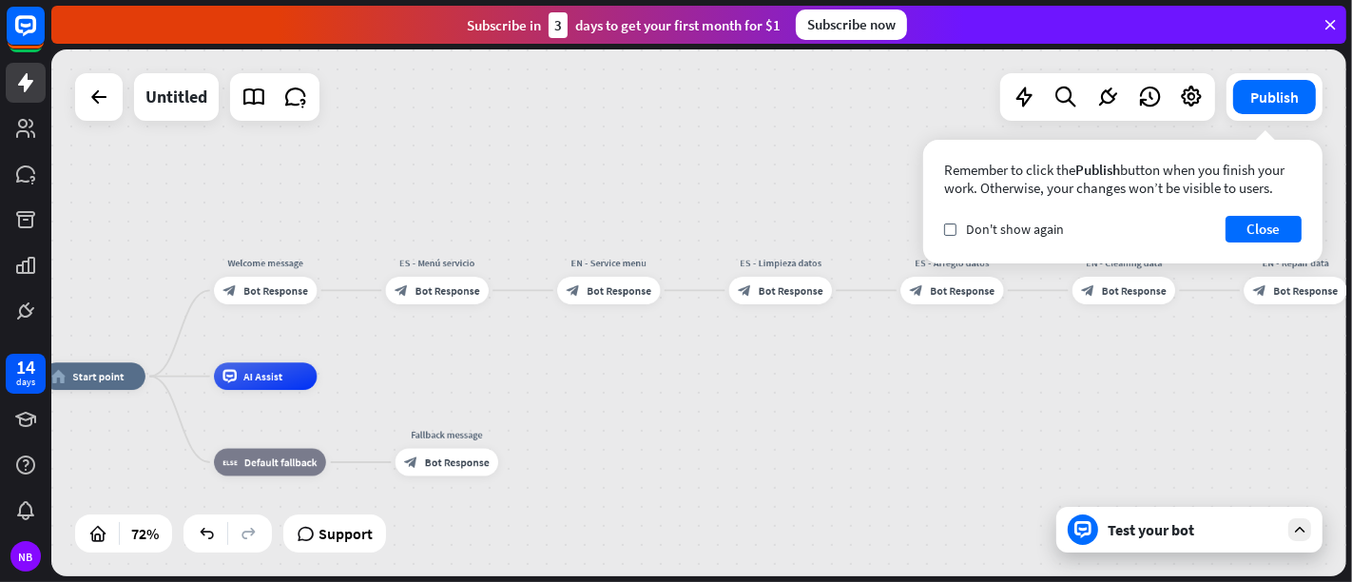
drag, startPoint x: 483, startPoint y: 407, endPoint x: 1151, endPoint y: 382, distance: 668.9
click at [1151, 382] on div "home_2 Start point Welcome message block_bot_response Bot Response ES - Menú se…" at bounding box center [698, 312] width 1295 height 527
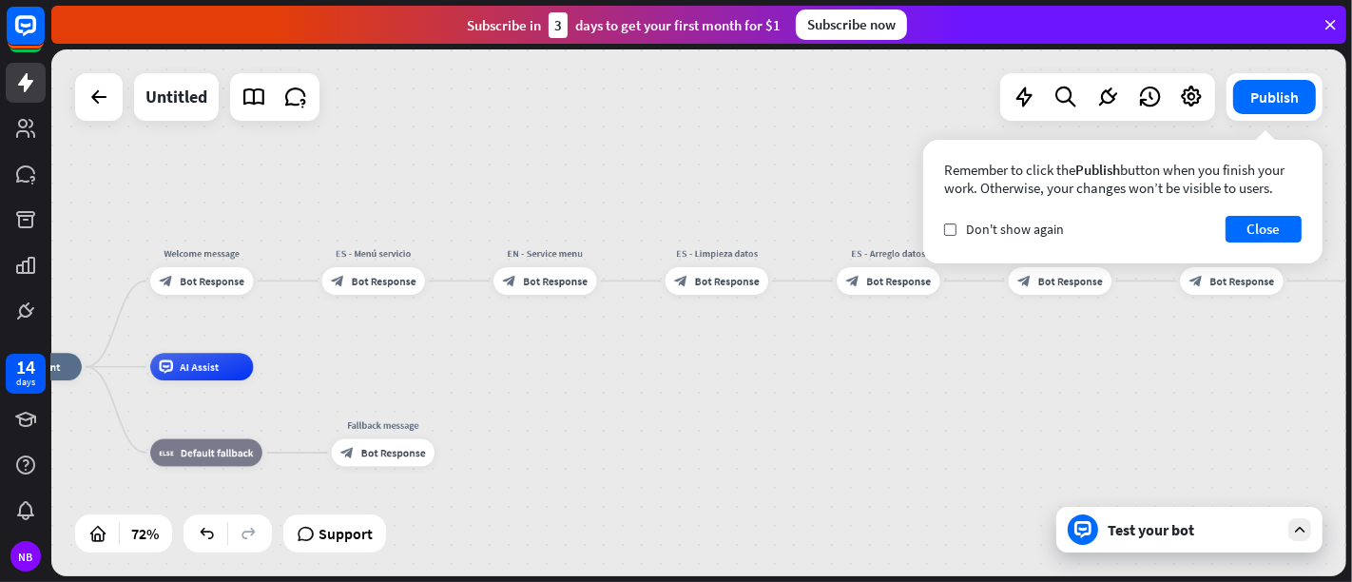
drag, startPoint x: 748, startPoint y: 392, endPoint x: 587, endPoint y: 341, distance: 169.3
click at [648, 383] on div "home_2 Start point Welcome message block_bot_response Bot Response ES - Menú se…" at bounding box center [447, 557] width 936 height 380
click at [384, 273] on span "Bot Response" at bounding box center [375, 279] width 65 height 13
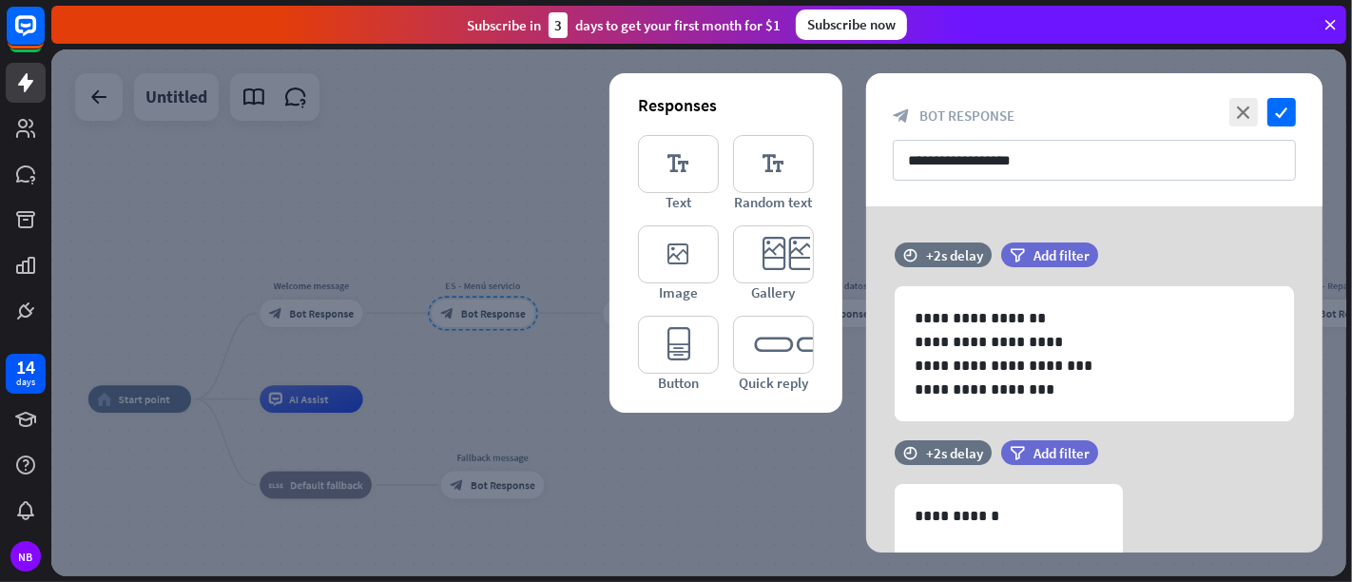
click at [813, 471] on div at bounding box center [698, 312] width 1295 height 527
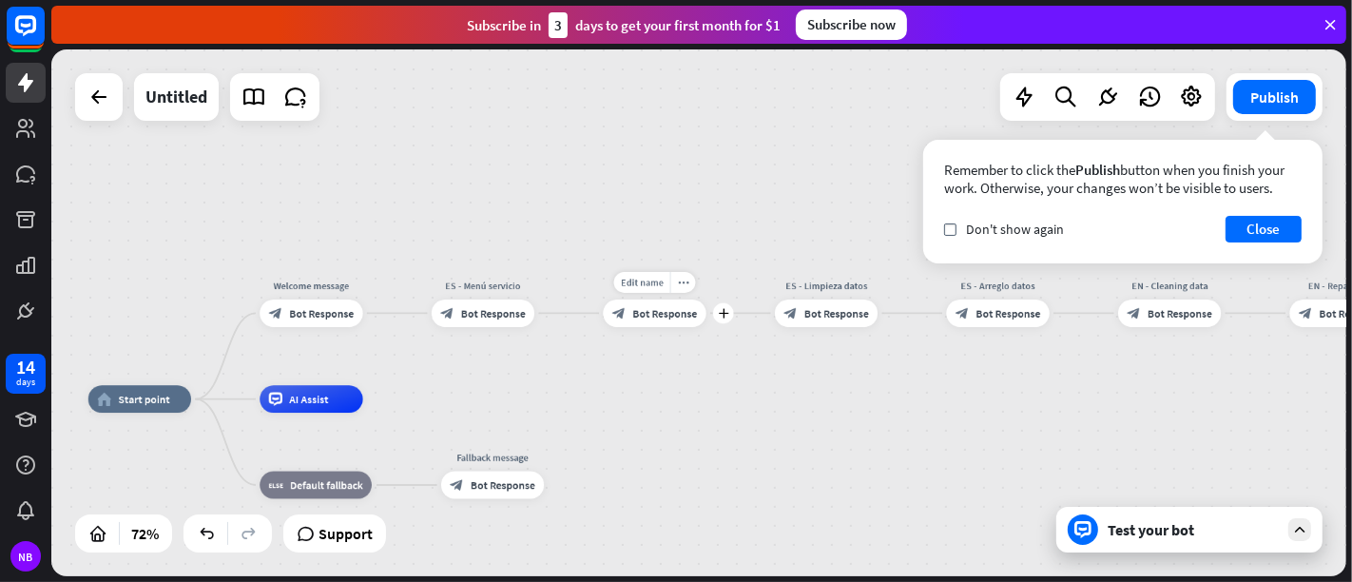
click at [648, 327] on div "Edit name more_horiz plus EN - Service menu block_bot_response Bot Response" at bounding box center [654, 314] width 103 height 28
click at [651, 321] on div "block_bot_response Bot Response" at bounding box center [654, 314] width 103 height 28
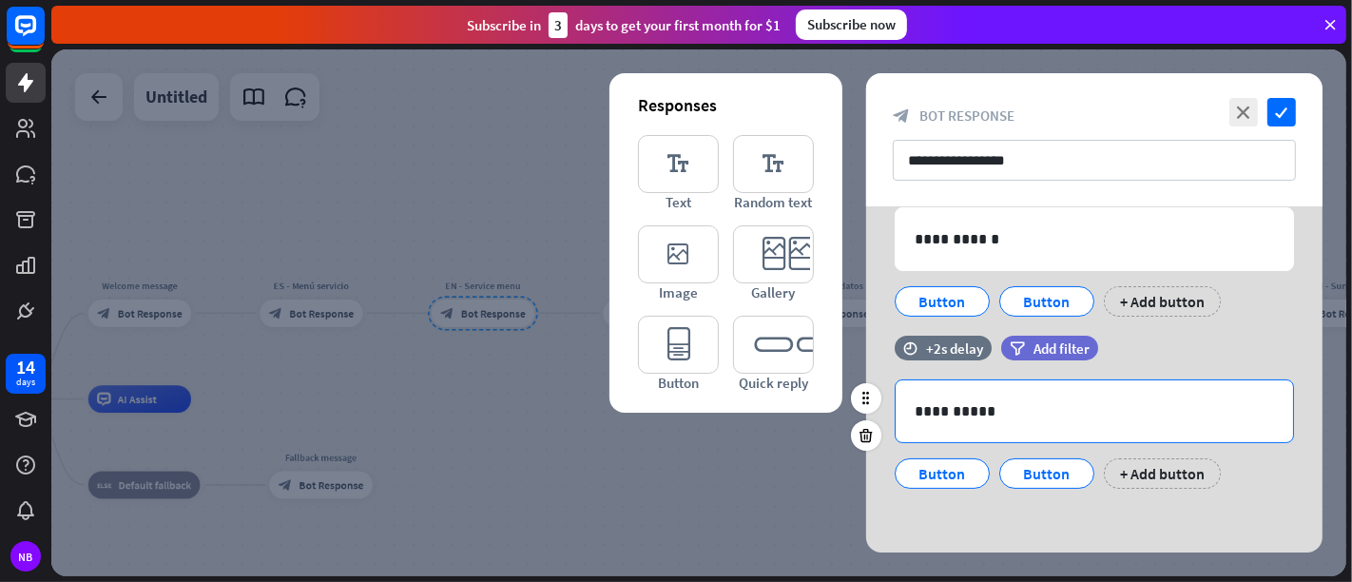
scroll to position [171, 0]
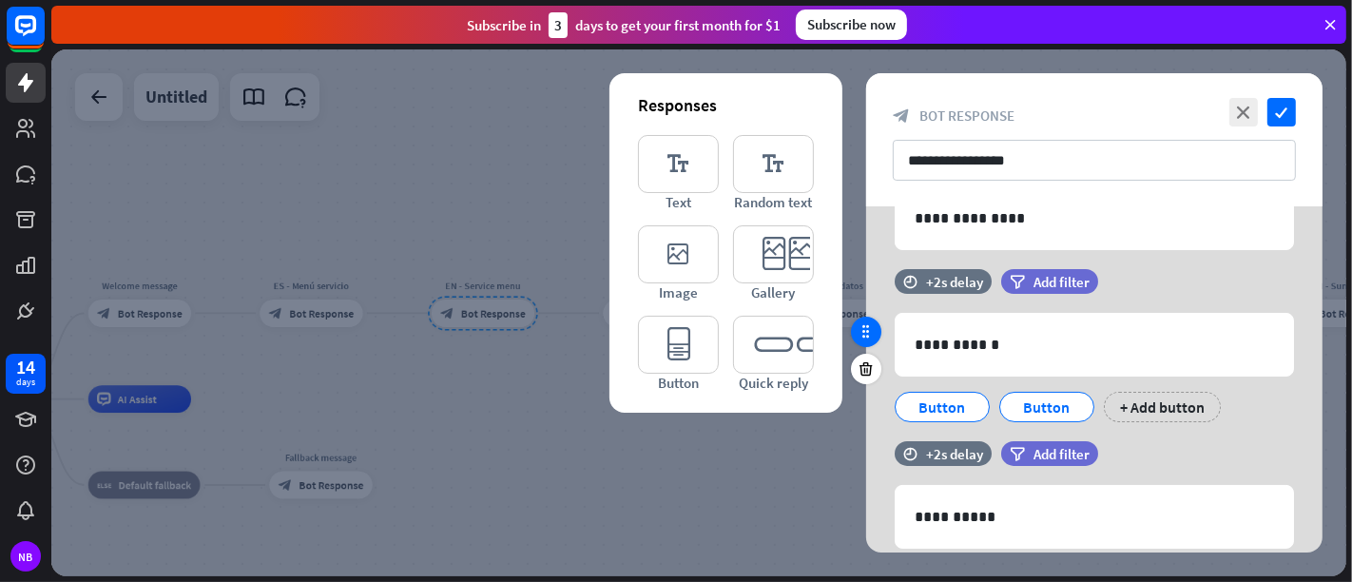
click at [863, 326] on icon at bounding box center [866, 331] width 17 height 17
click at [1165, 400] on div "+ Add button" at bounding box center [1162, 407] width 117 height 30
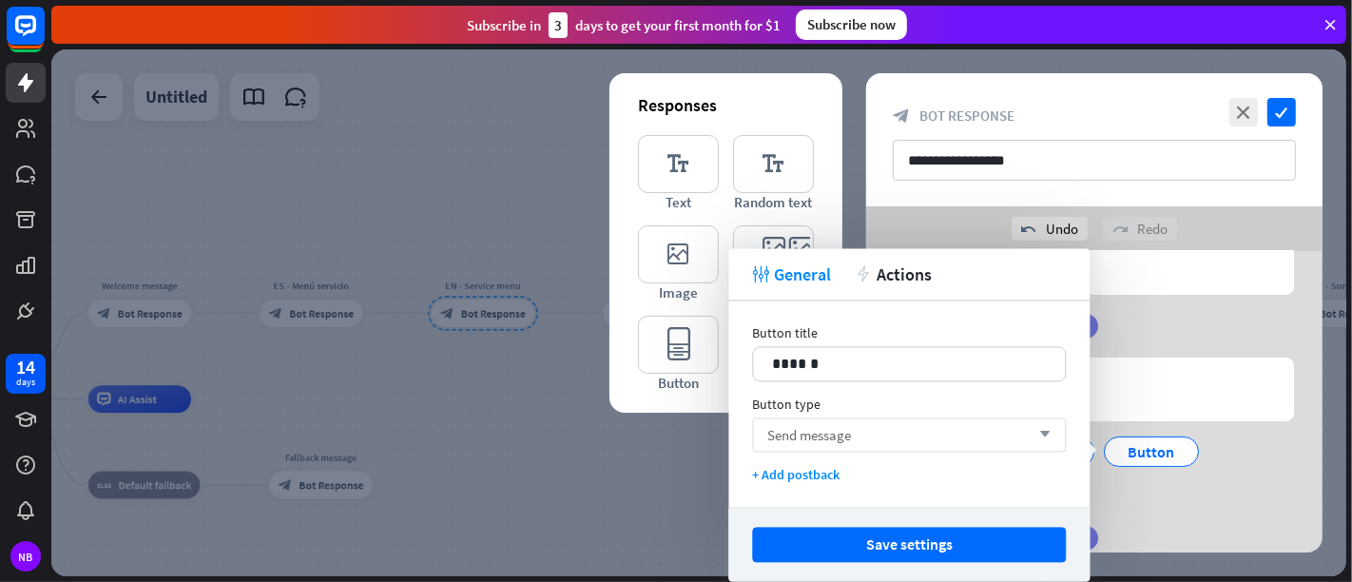
click at [928, 423] on div "Send message arrow_down" at bounding box center [909, 434] width 314 height 34
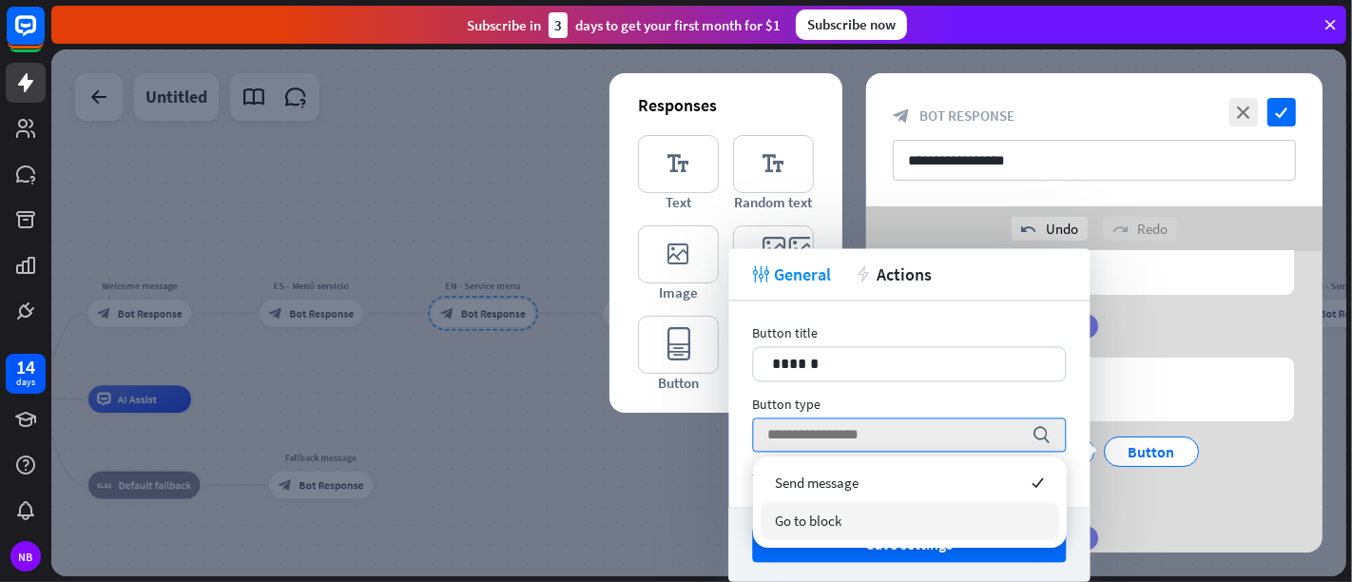
click at [908, 512] on div "Go to block" at bounding box center [910, 521] width 299 height 38
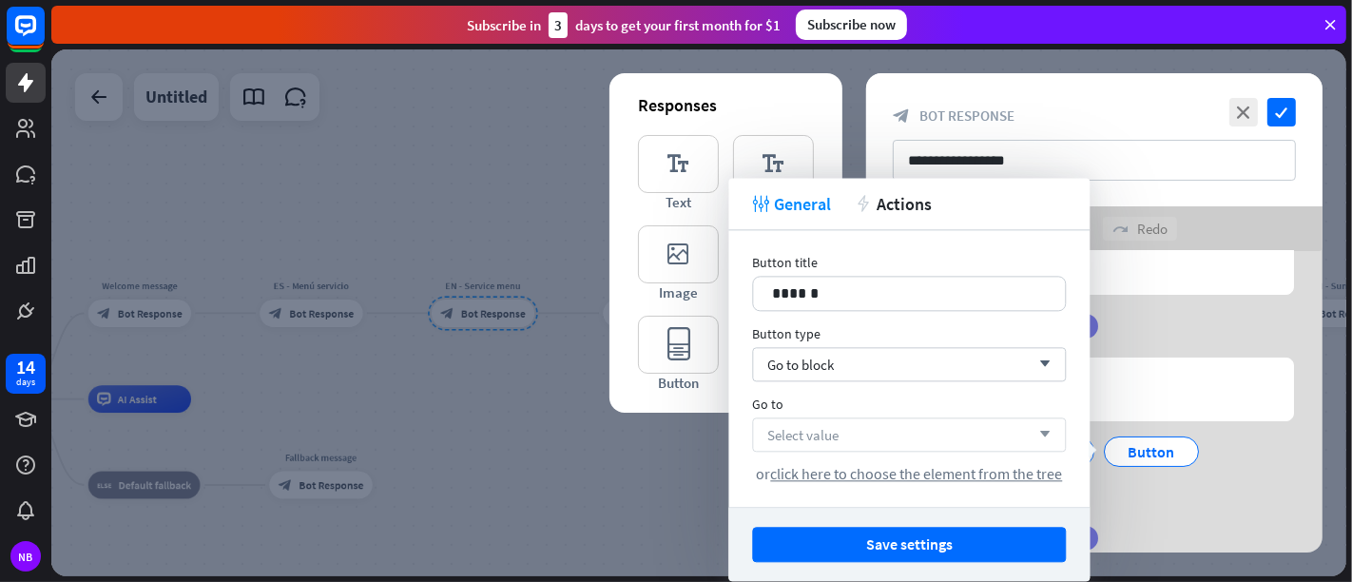
click at [881, 438] on div "Select value arrow_down" at bounding box center [909, 434] width 314 height 34
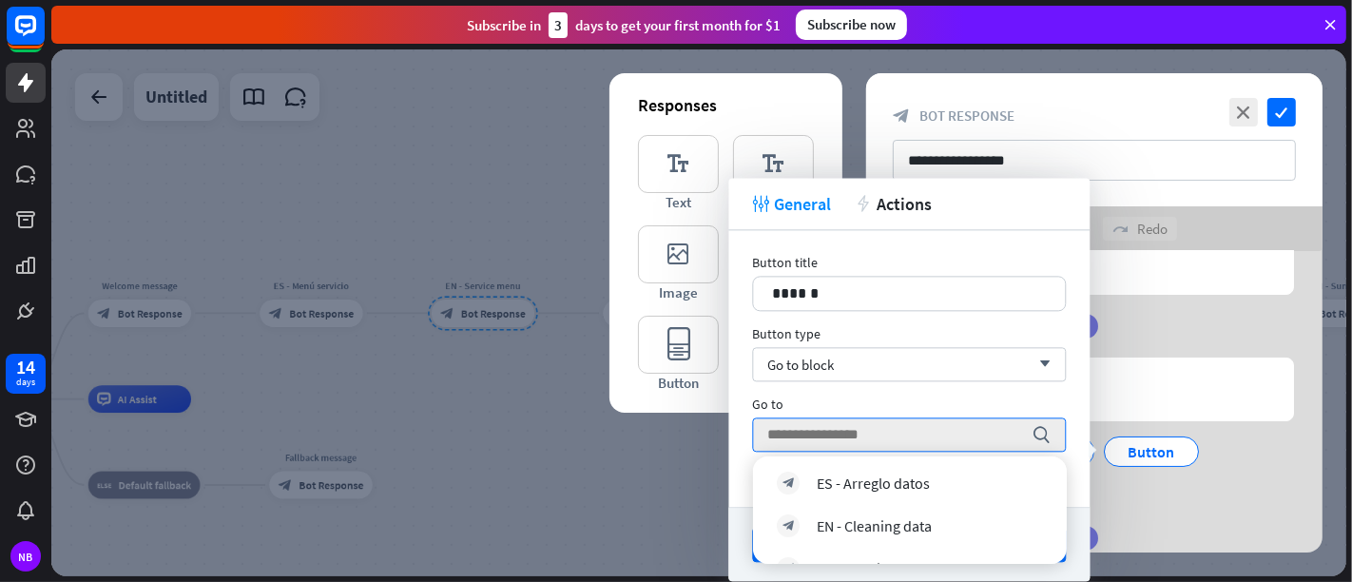
scroll to position [327, 0]
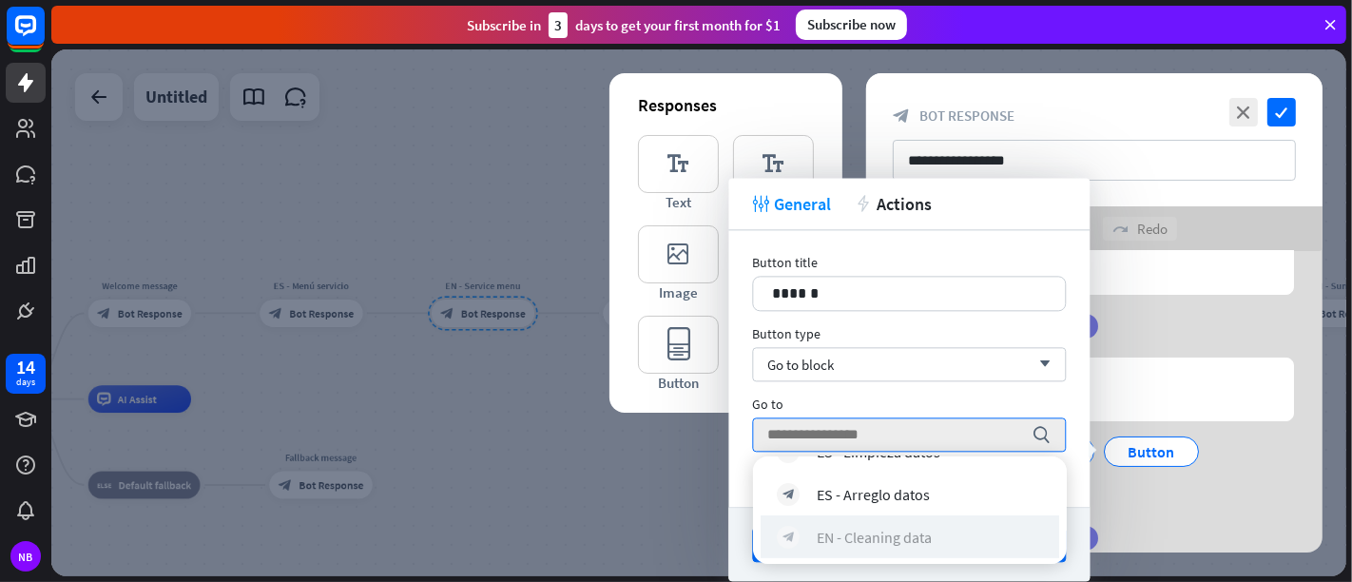
click at [913, 523] on div "EN - Cleaning data" at bounding box center [874, 536] width 115 height 19
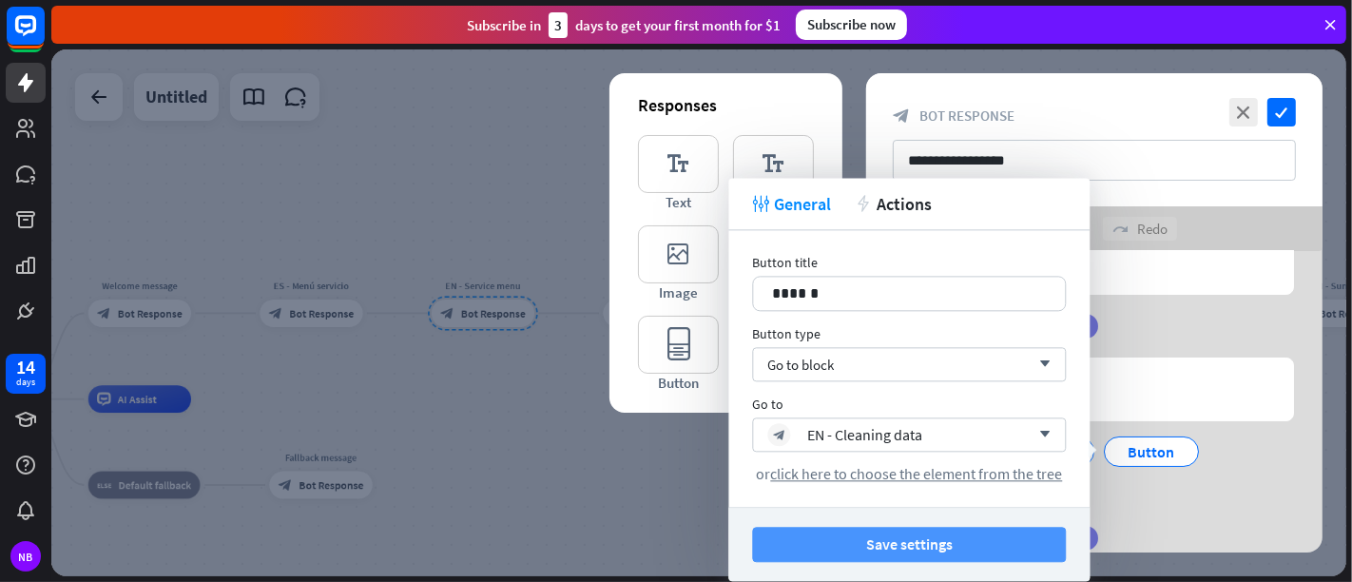
click at [953, 523] on button "Save settings" at bounding box center [909, 544] width 314 height 35
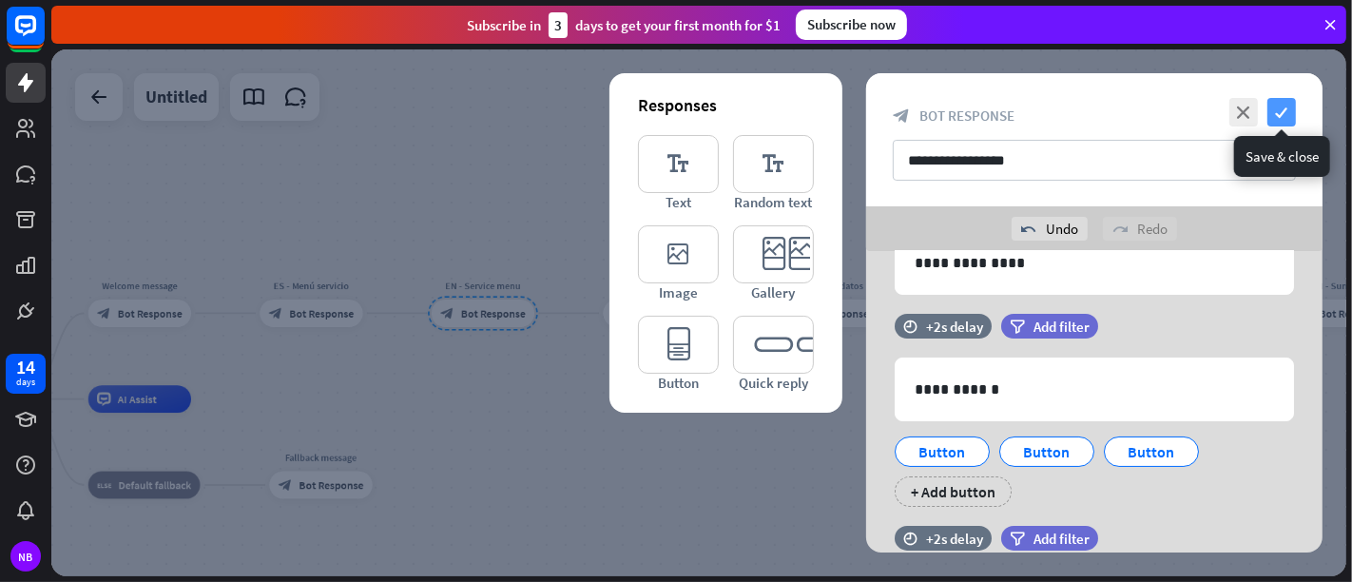
click at [1216, 120] on icon "check" at bounding box center [1281, 112] width 29 height 29
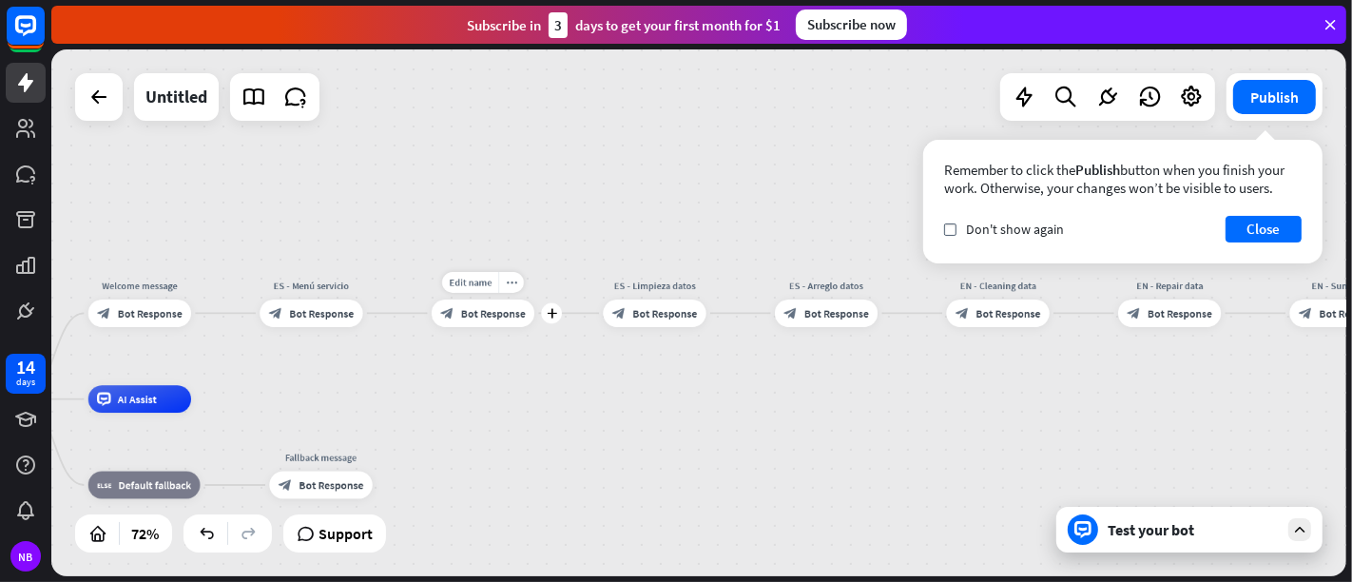
click at [506, 316] on span "Bot Response" at bounding box center [493, 312] width 65 height 13
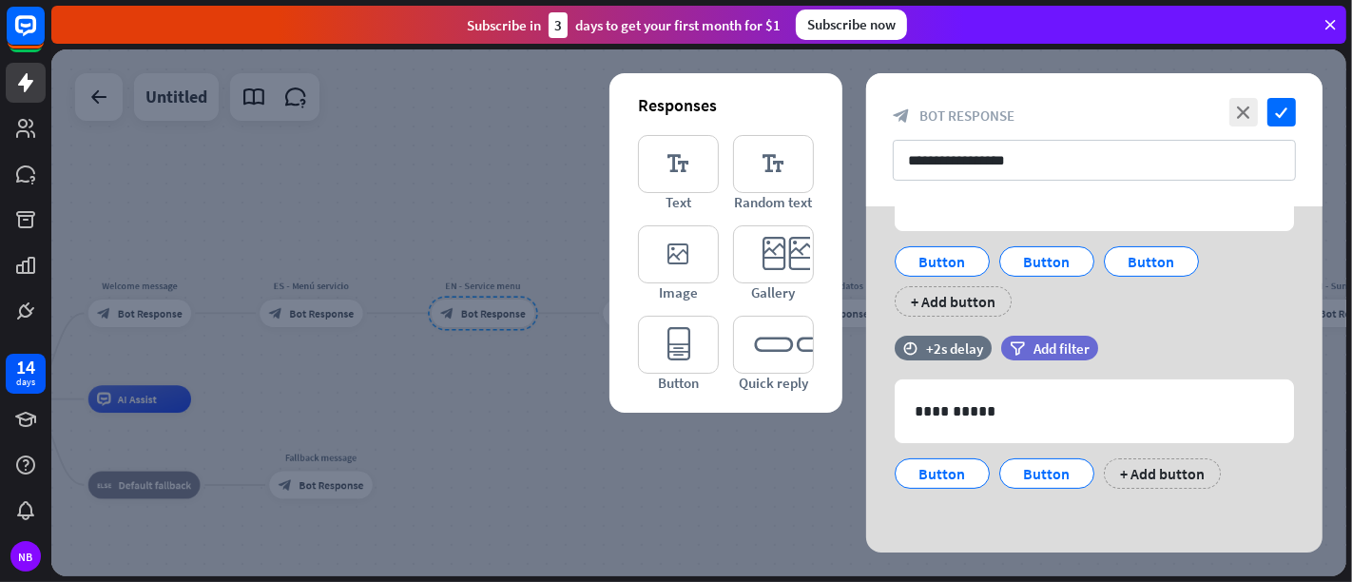
scroll to position [318, 0]
click at [1130, 464] on div "+ Add button" at bounding box center [1162, 472] width 117 height 30
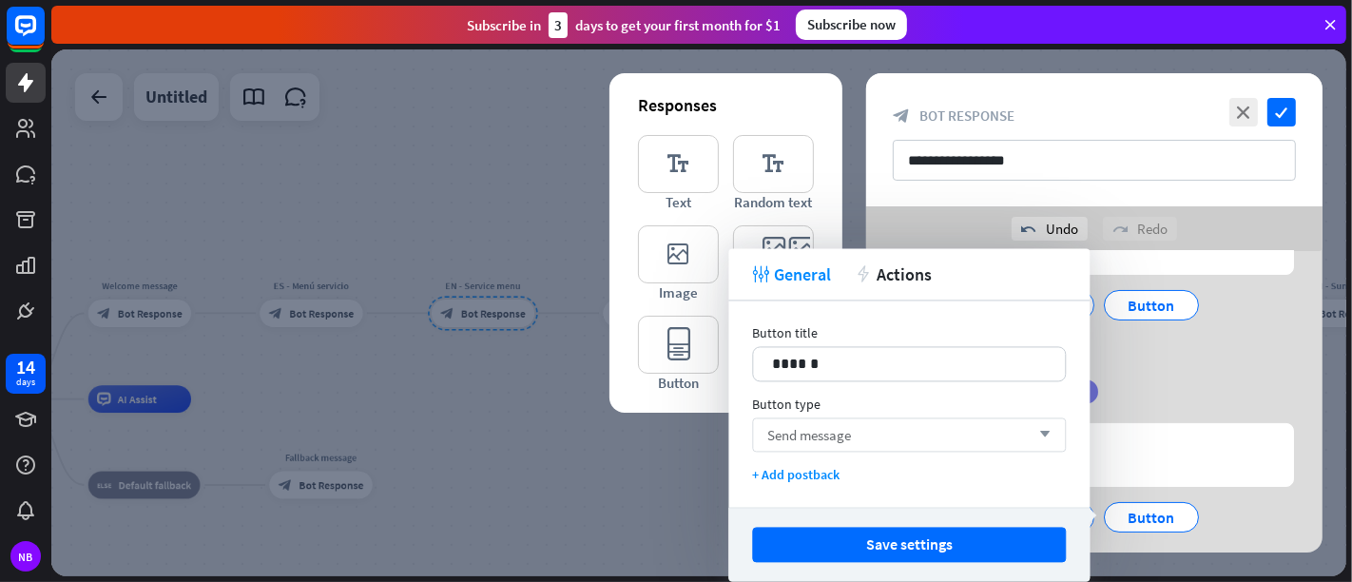
click at [904, 419] on div "Send message arrow_down" at bounding box center [909, 434] width 314 height 34
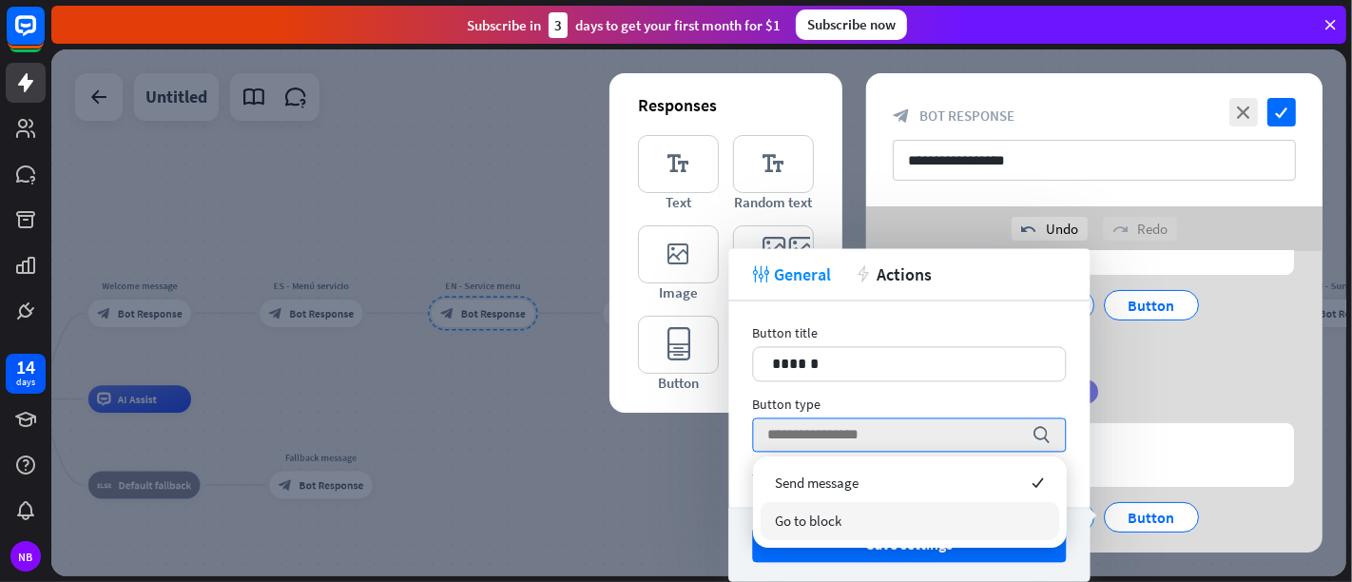
click at [896, 517] on div "Go to block" at bounding box center [910, 521] width 299 height 38
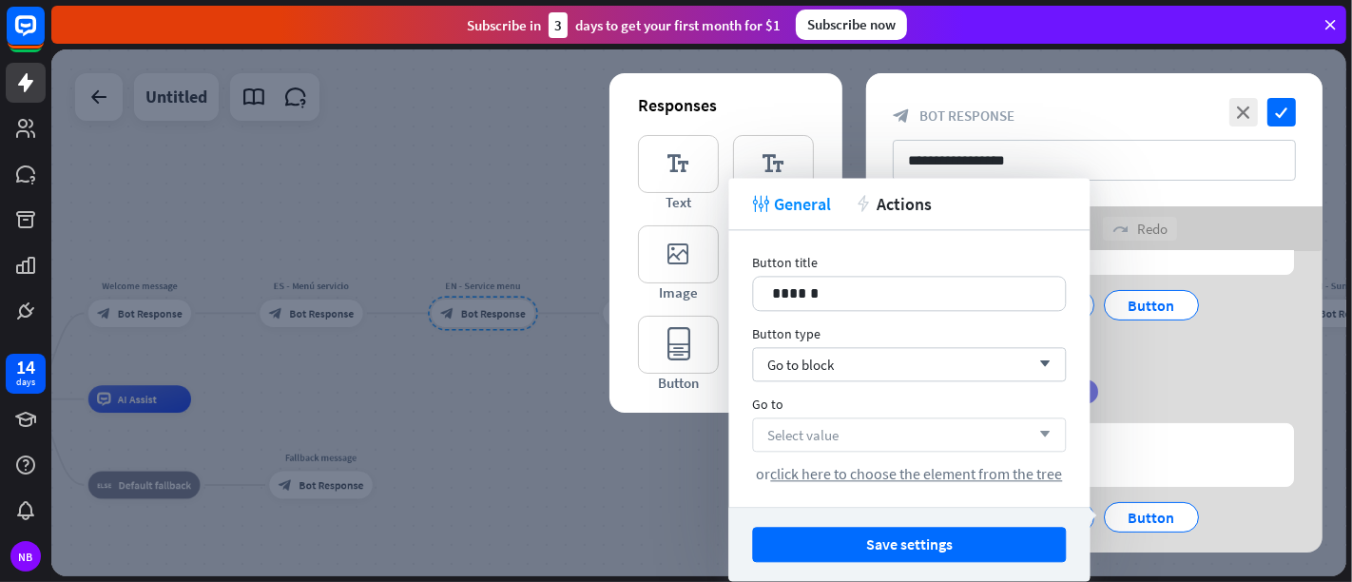
click at [1013, 438] on div "Select value arrow_down" at bounding box center [909, 434] width 314 height 34
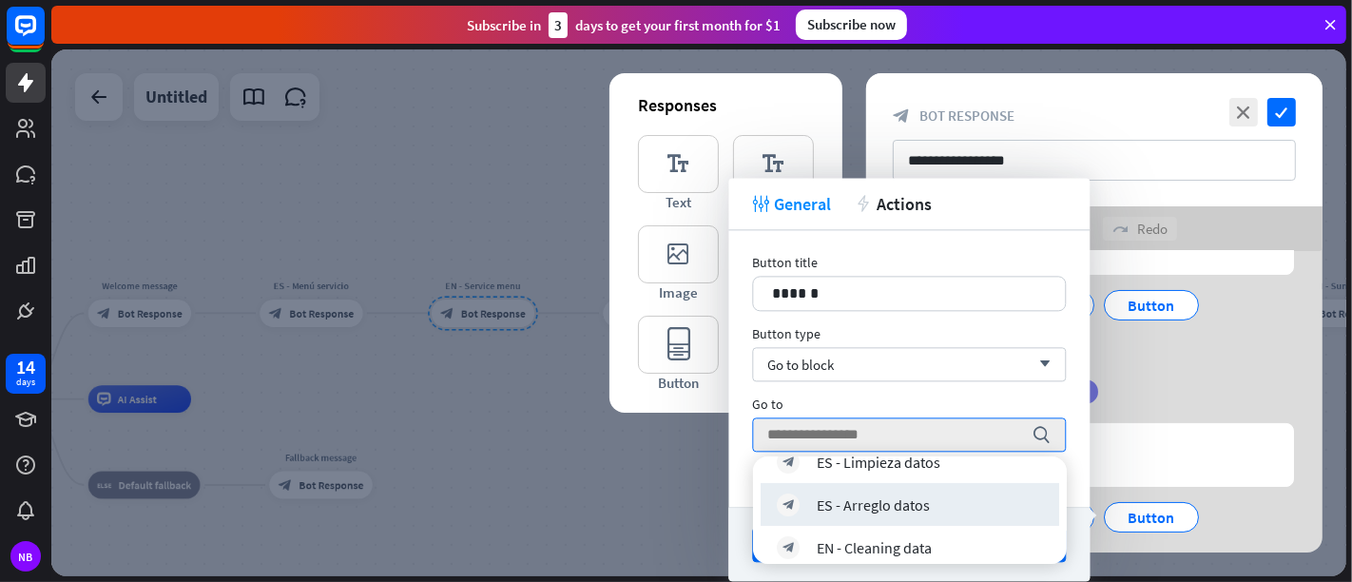
scroll to position [414, 0]
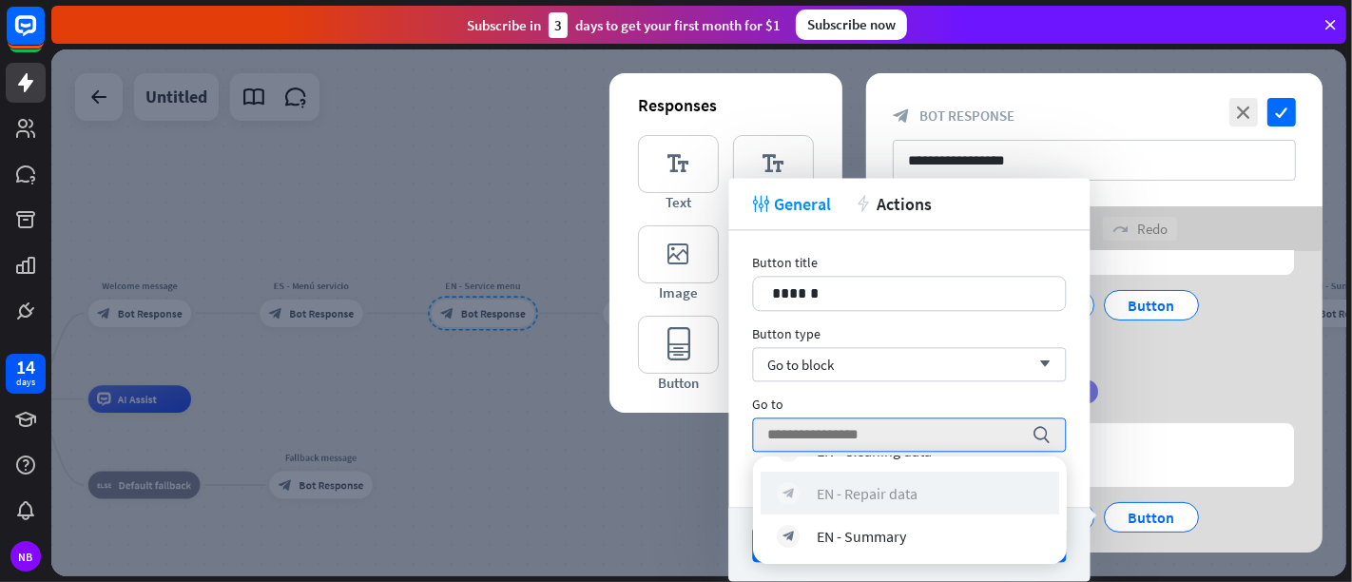
click at [957, 495] on div "block_bot_response EN - Repair data" at bounding box center [910, 492] width 266 height 23
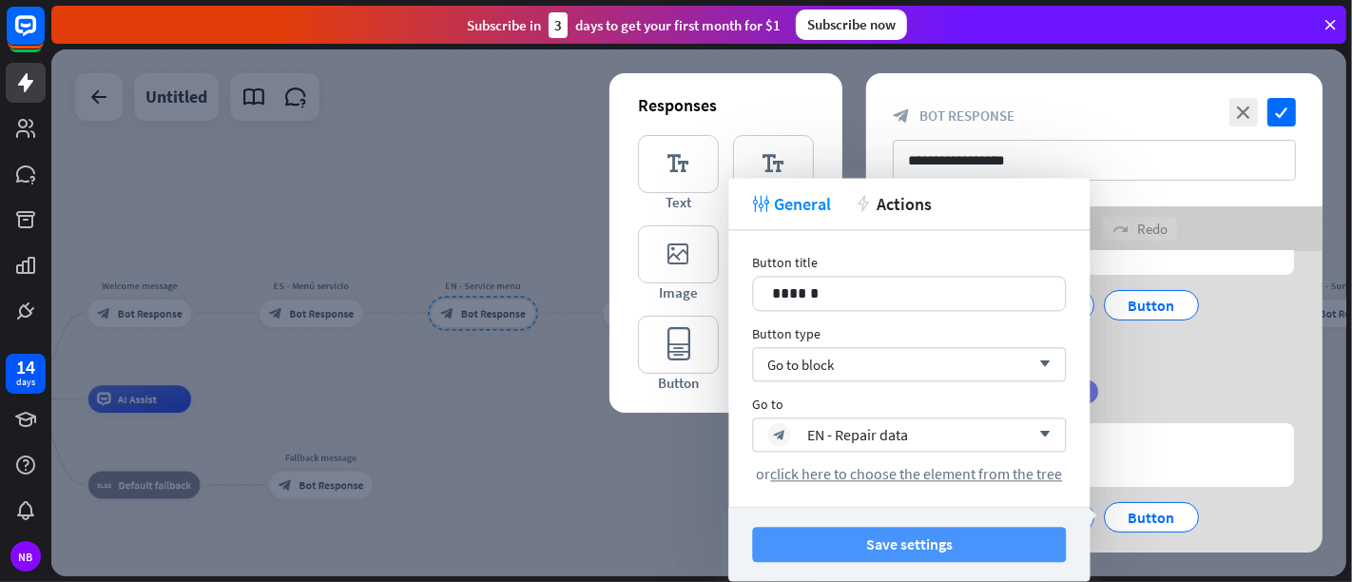
click at [951, 523] on button "Save settings" at bounding box center [909, 544] width 314 height 35
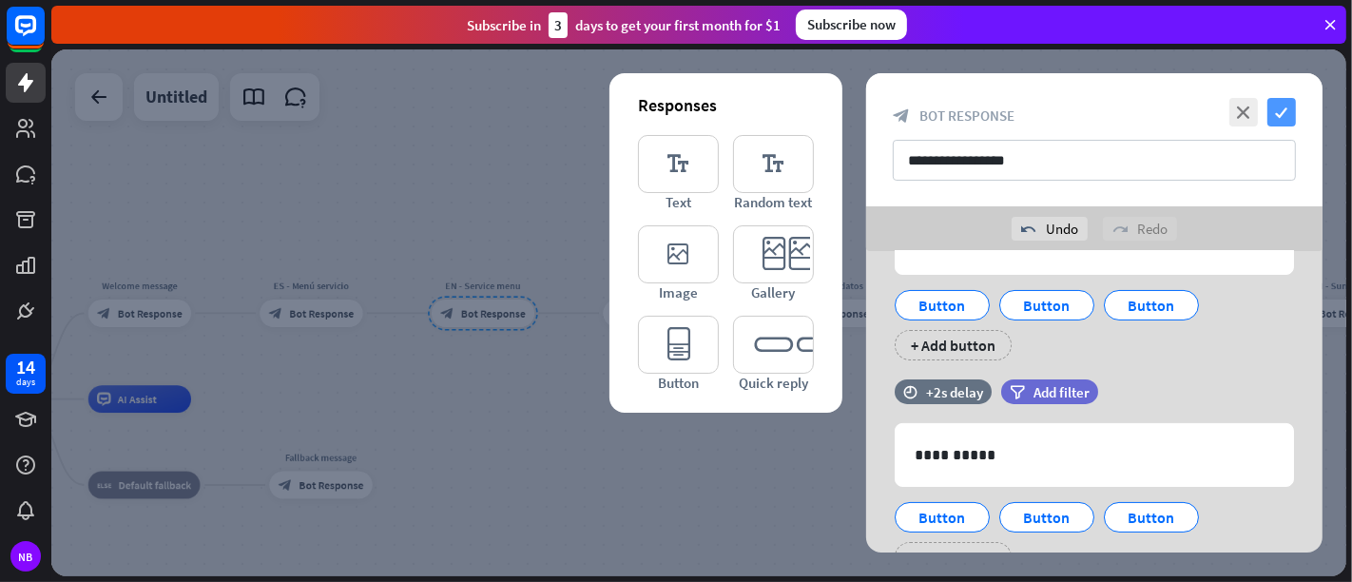
click at [1216, 115] on icon "check" at bounding box center [1281, 112] width 29 height 29
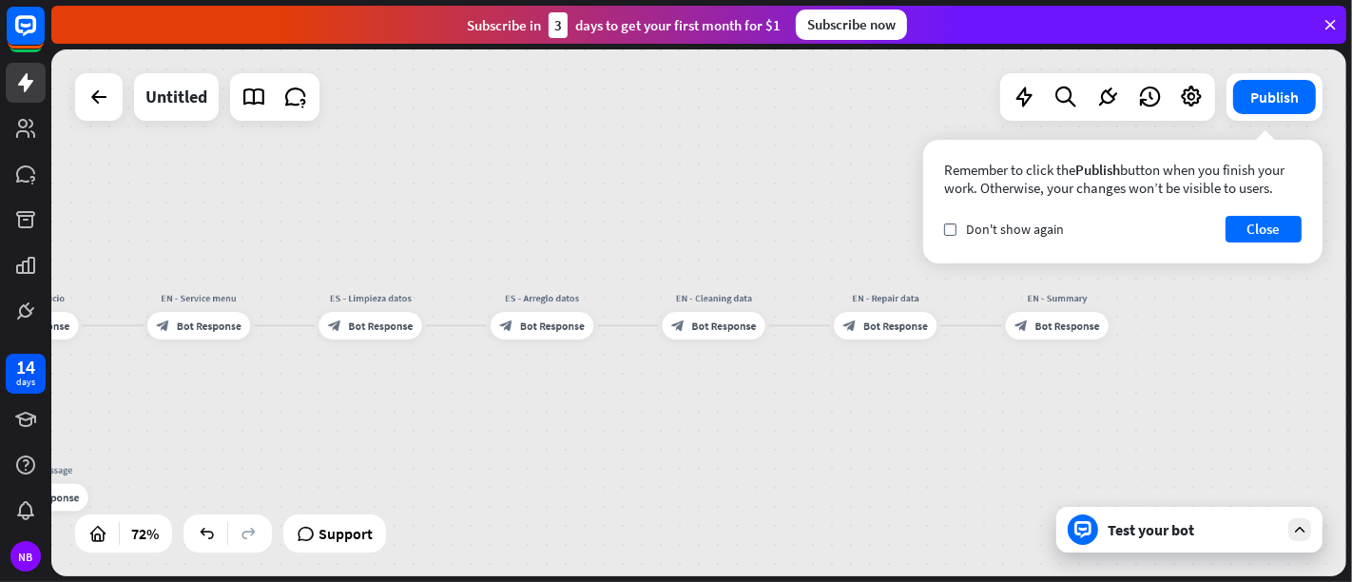
drag, startPoint x: 1015, startPoint y: 359, endPoint x: 731, endPoint y: 372, distance: 284.6
click at [731, 372] on div "home_2 Start point Welcome message block_bot_response Bot Response ES - Menú se…" at bounding box center [698, 312] width 1295 height 527
click at [707, 335] on div "block_bot_response Bot Response" at bounding box center [714, 326] width 103 height 28
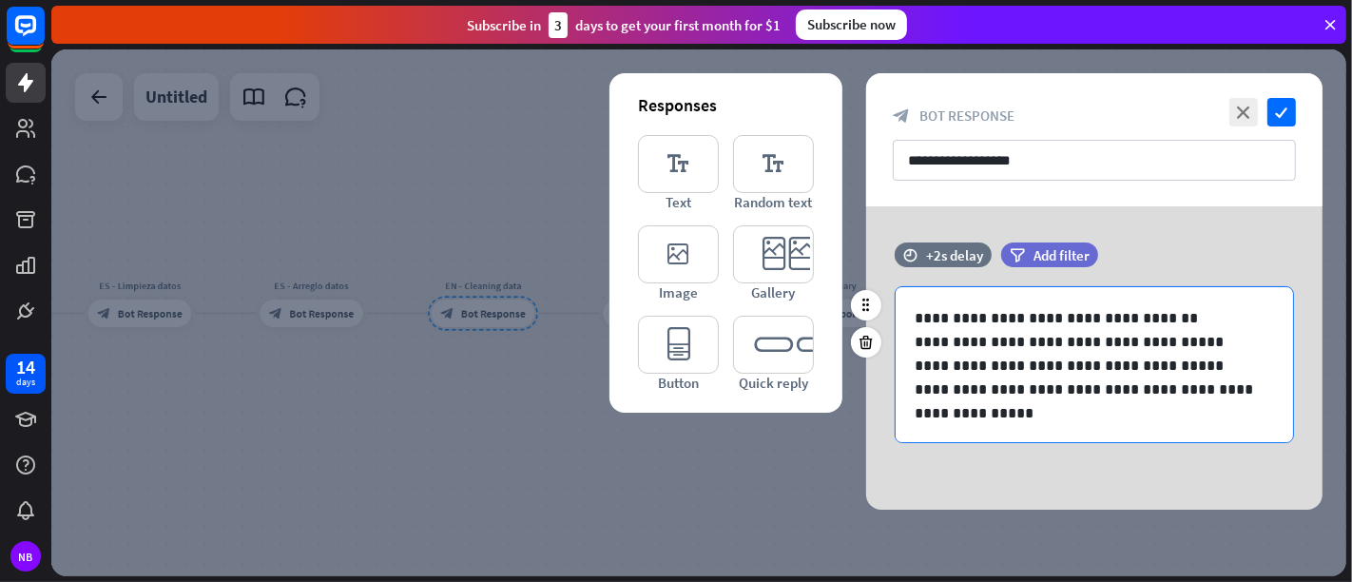
scroll to position [1, 0]
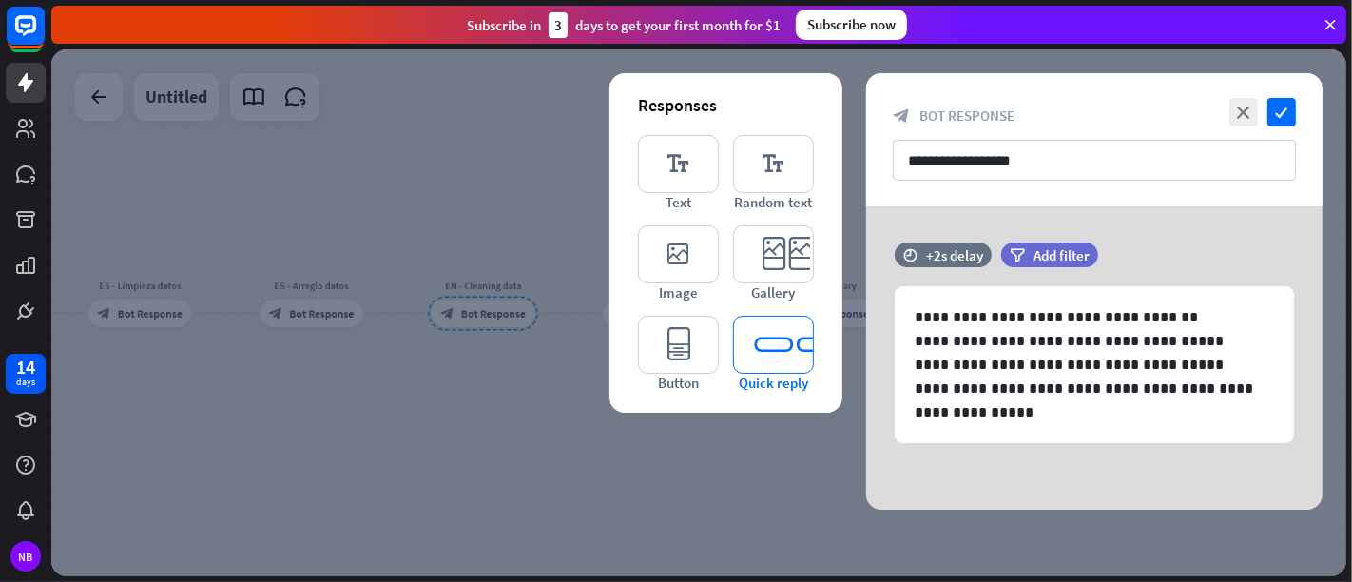
click at [772, 346] on icon "editor_quick_replies" at bounding box center [773, 345] width 81 height 58
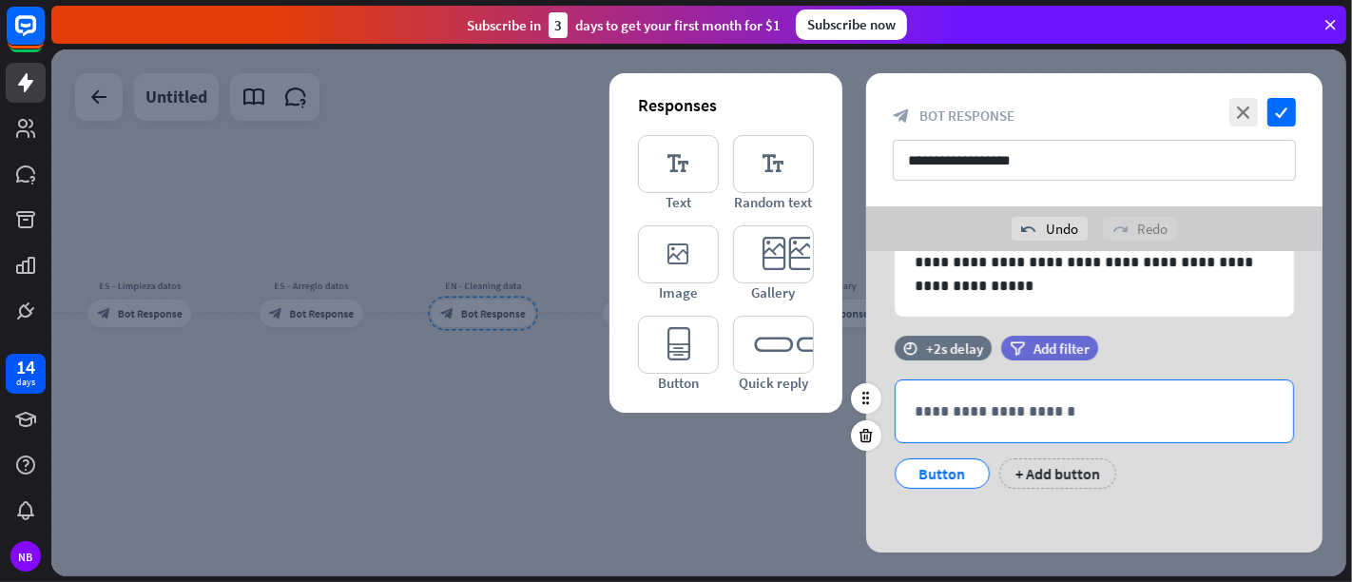
scroll to position [171, 0]
click at [983, 414] on p "**********" at bounding box center [1094, 411] width 359 height 24
click at [1065, 339] on span "Add filter" at bounding box center [1062, 348] width 56 height 18
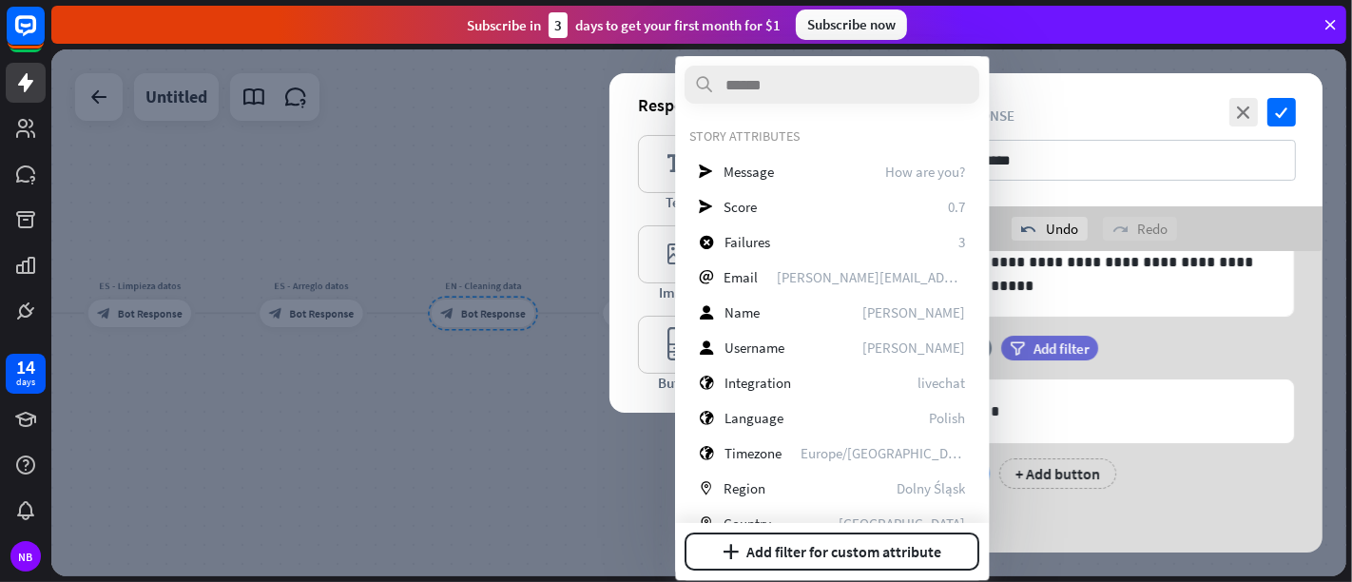
click at [1154, 359] on div "filter Add filter" at bounding box center [1097, 348] width 192 height 25
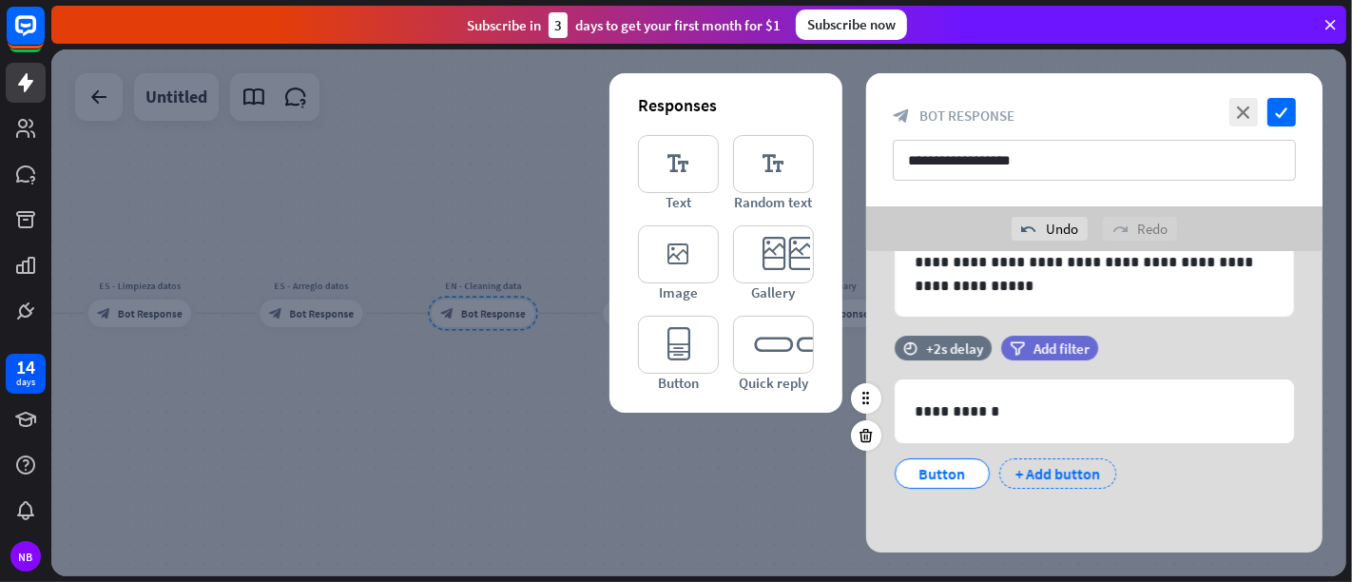
click at [1031, 473] on div "+ Add button" at bounding box center [1057, 473] width 117 height 30
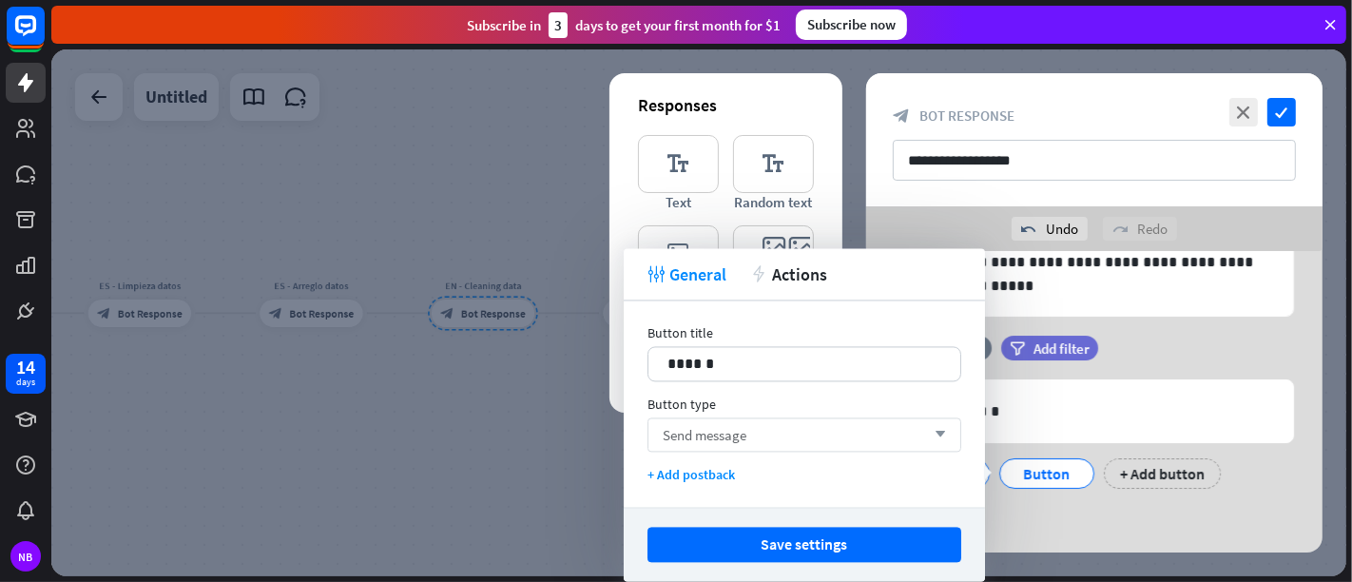
click at [880, 419] on div "Send message arrow_down" at bounding box center [804, 434] width 314 height 34
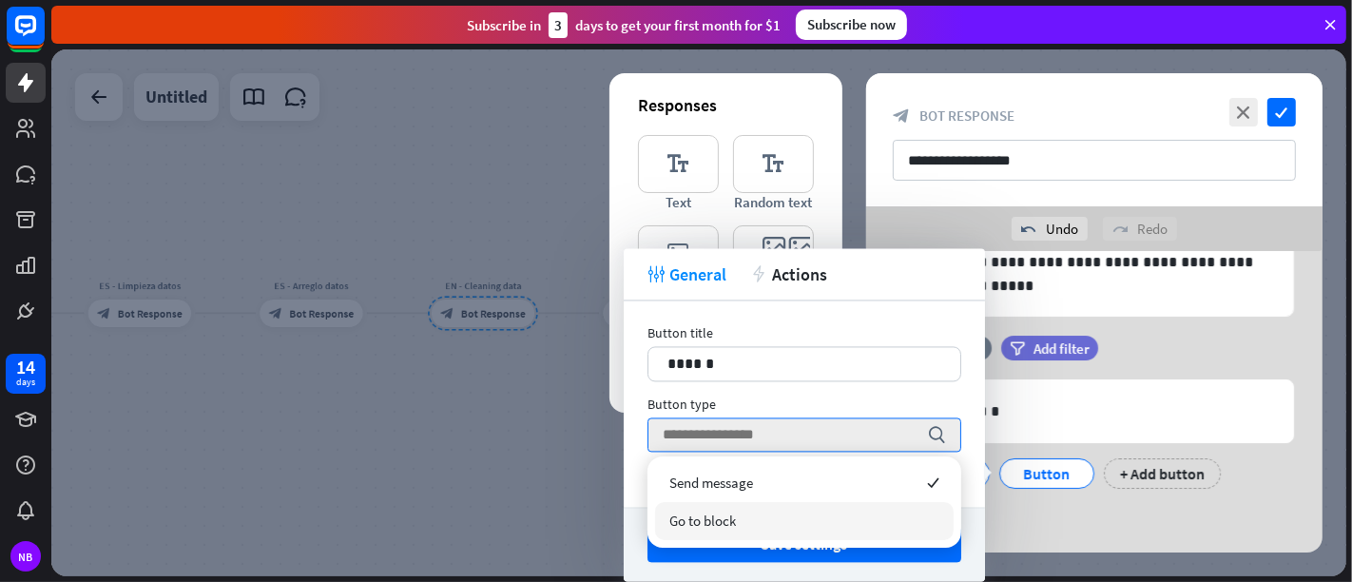
click at [863, 517] on div "Go to block" at bounding box center [804, 521] width 299 height 38
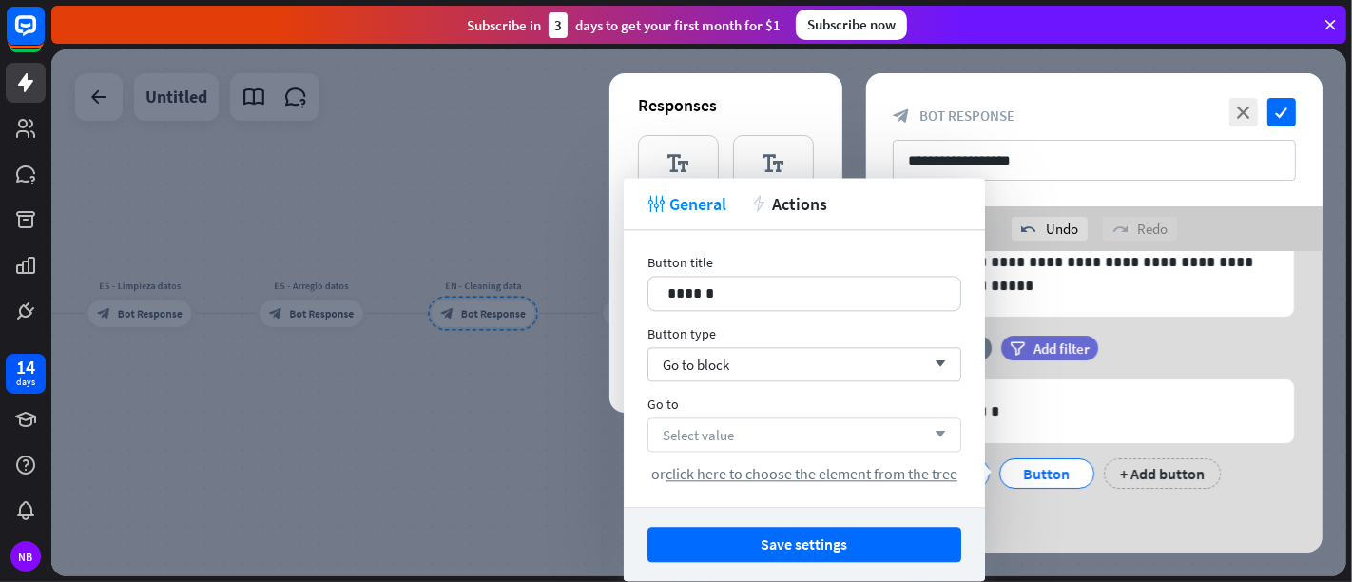
click at [879, 436] on div "Select value arrow_down" at bounding box center [804, 434] width 314 height 34
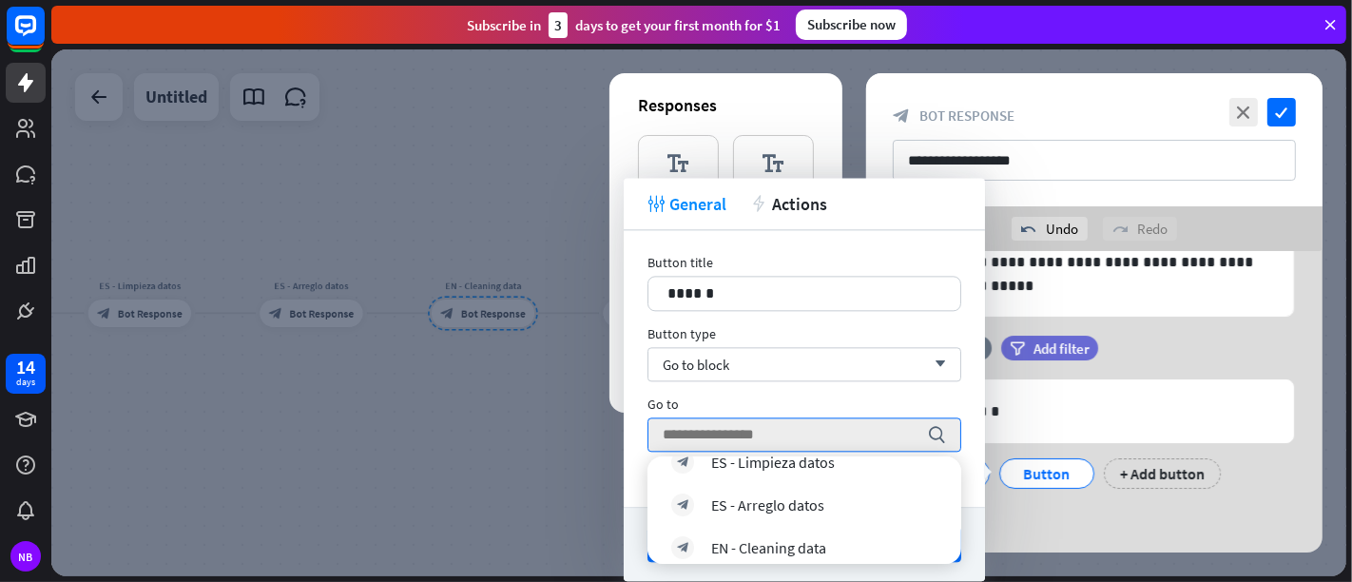
scroll to position [414, 0]
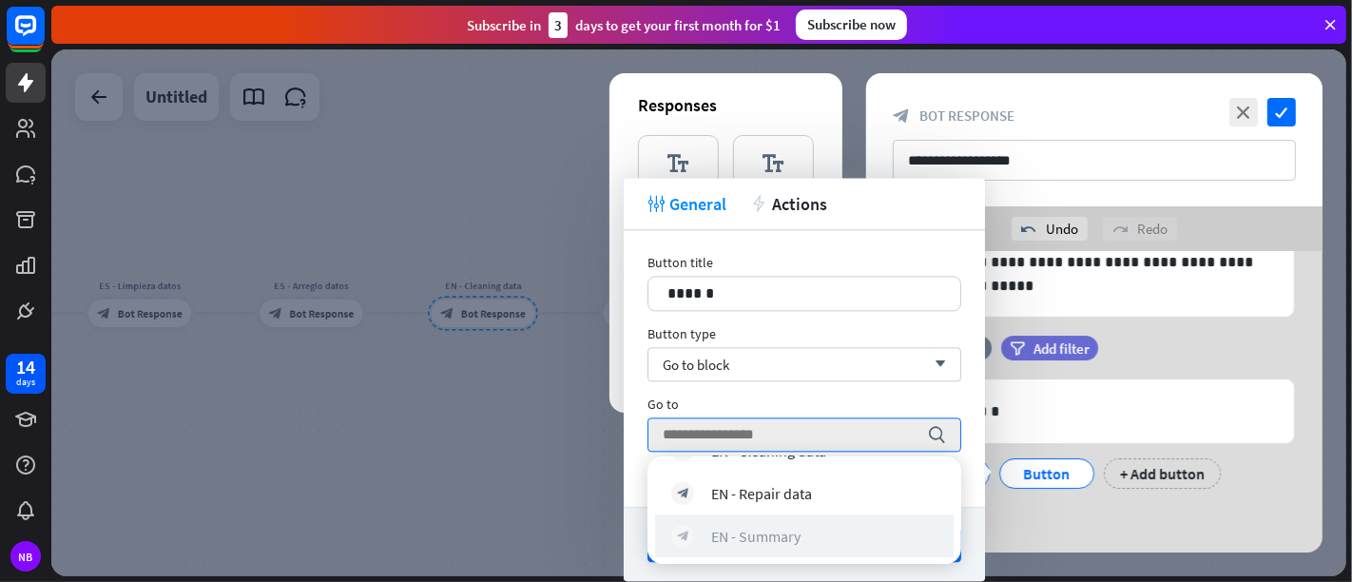
click at [848, 523] on div "block_bot_response EN - Summary" at bounding box center [804, 535] width 266 height 23
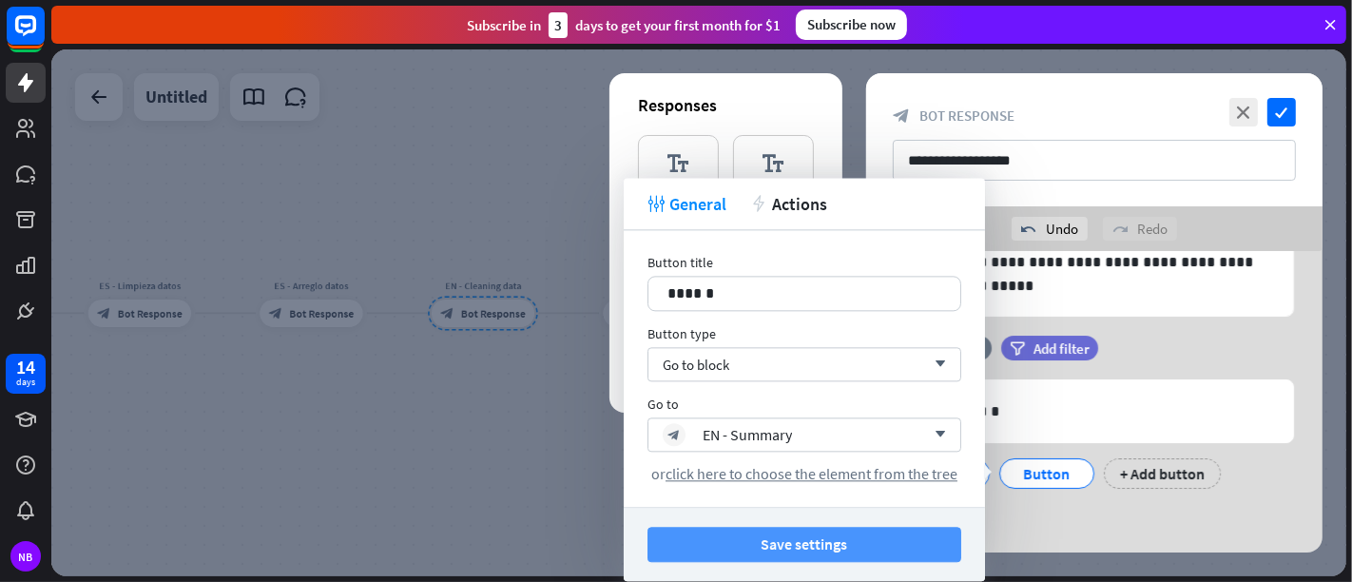
click at [846, 523] on button "Save settings" at bounding box center [804, 544] width 314 height 35
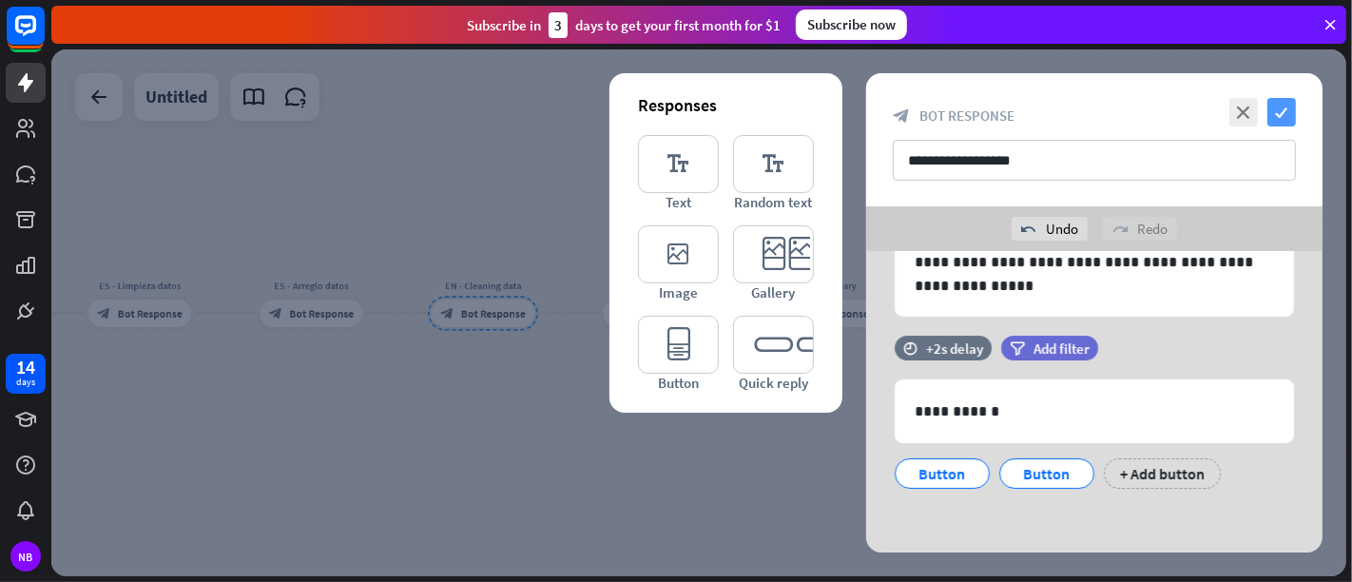
click at [1216, 110] on icon "check" at bounding box center [1281, 112] width 29 height 29
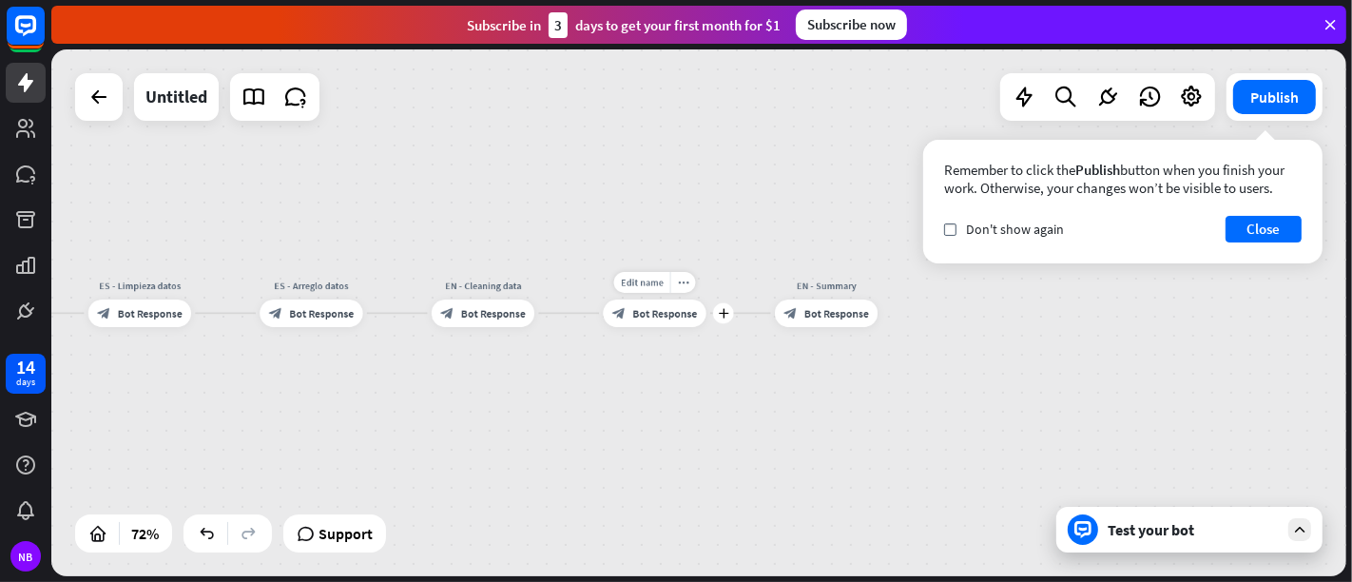
click at [673, 320] on div "block_bot_response Bot Response" at bounding box center [654, 314] width 103 height 28
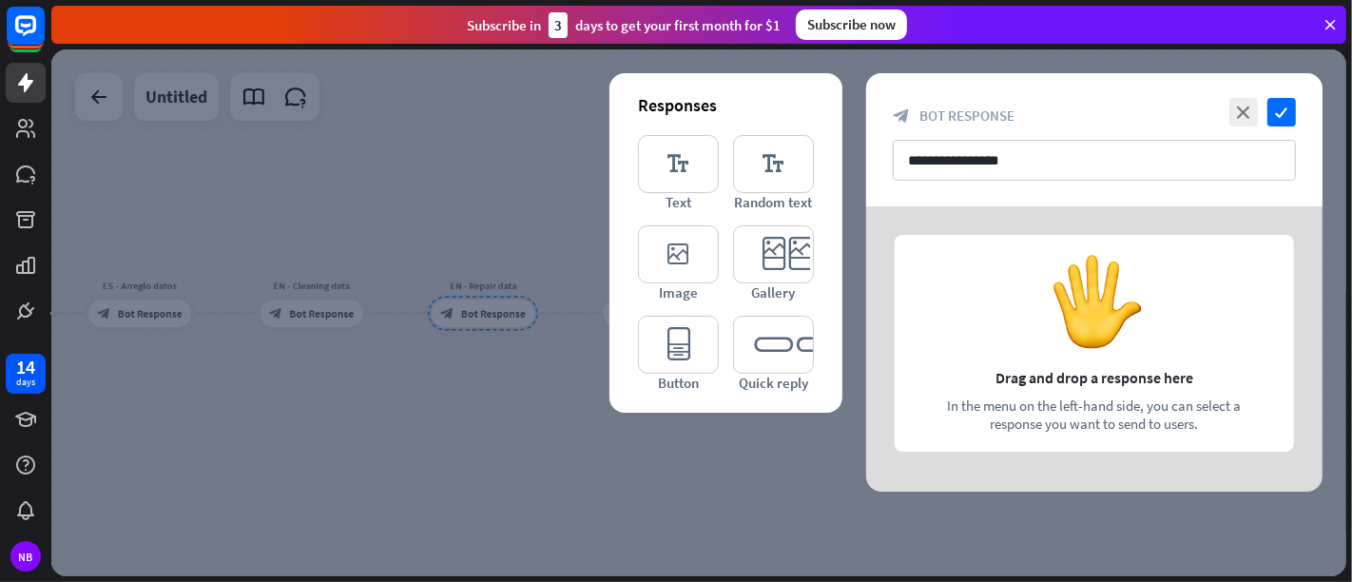
click at [1016, 308] on div at bounding box center [1094, 348] width 456 height 285
click at [677, 175] on icon "editor_text" at bounding box center [678, 164] width 81 height 58
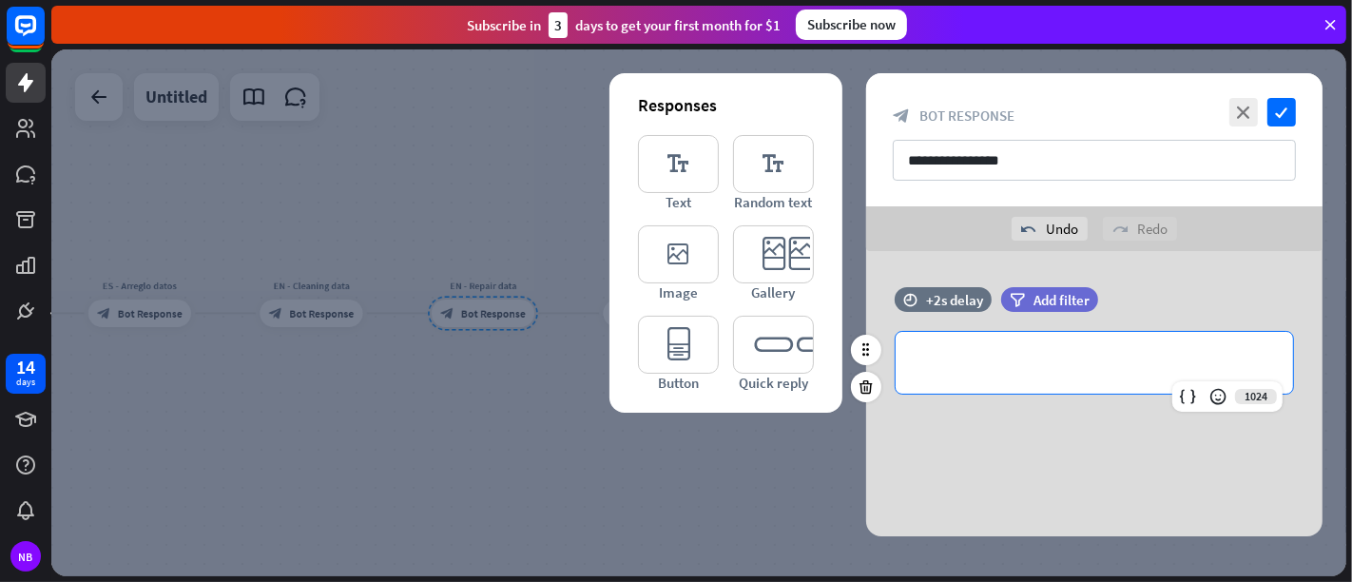
click at [993, 365] on p "**********" at bounding box center [1094, 363] width 359 height 24
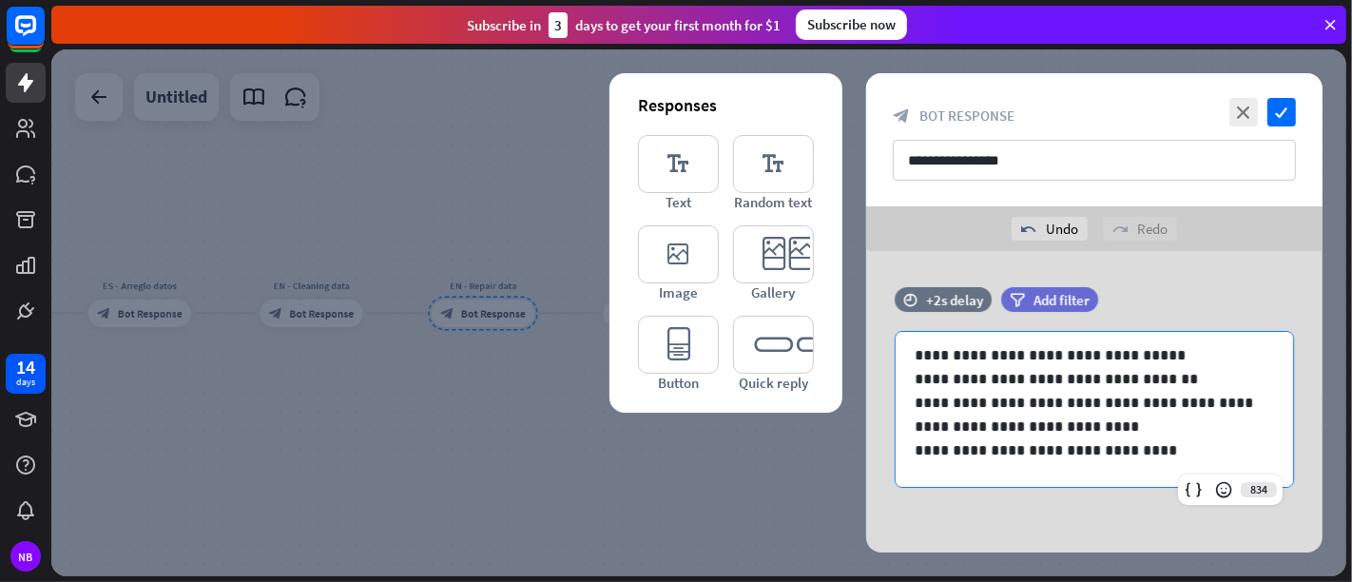
click at [1134, 506] on div "**********" at bounding box center [1094, 402] width 456 height 303
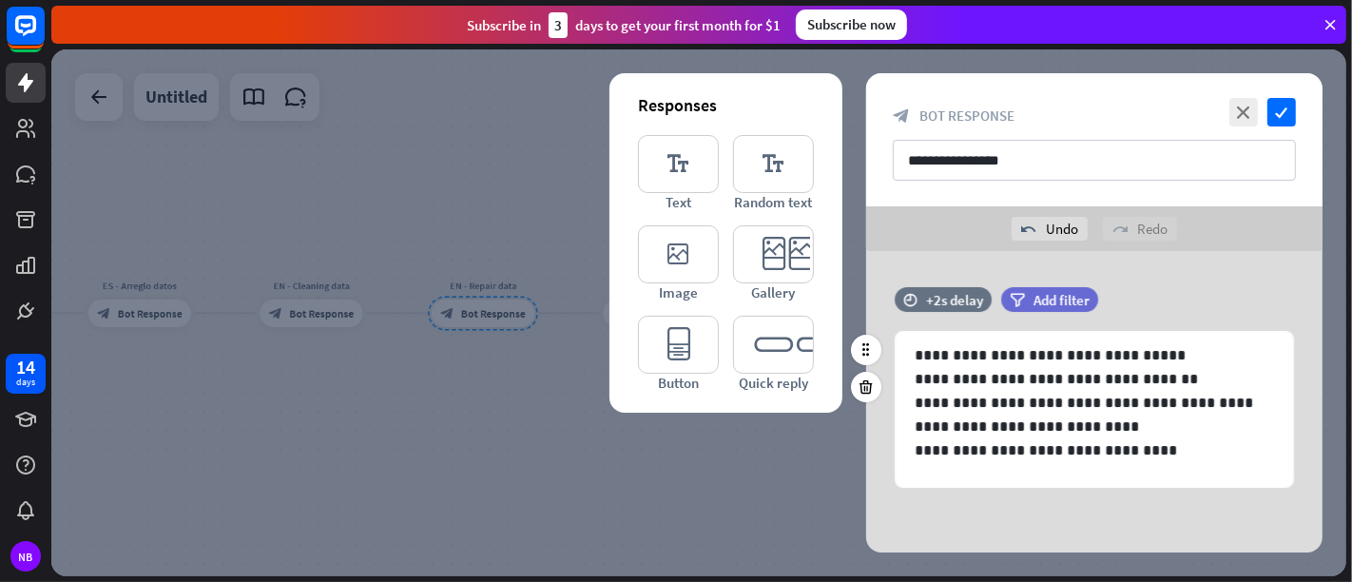
scroll to position [1, 0]
click at [1061, 290] on span "Add filter" at bounding box center [1062, 299] width 56 height 18
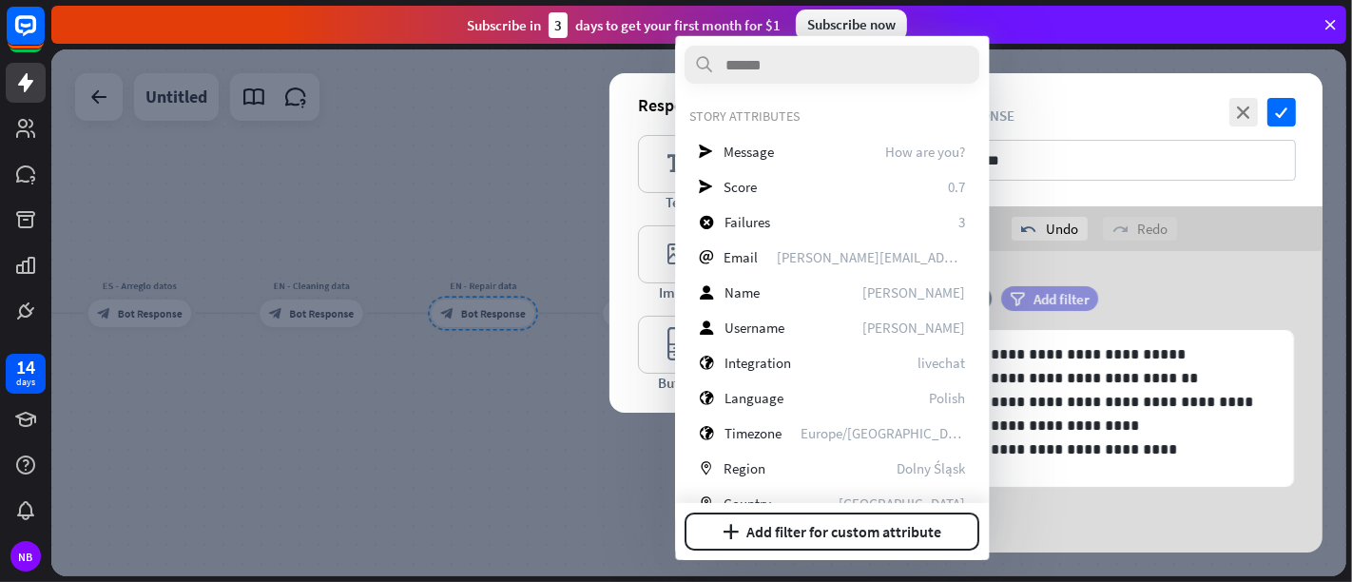
click at [1061, 290] on span "Add filter" at bounding box center [1062, 299] width 56 height 18
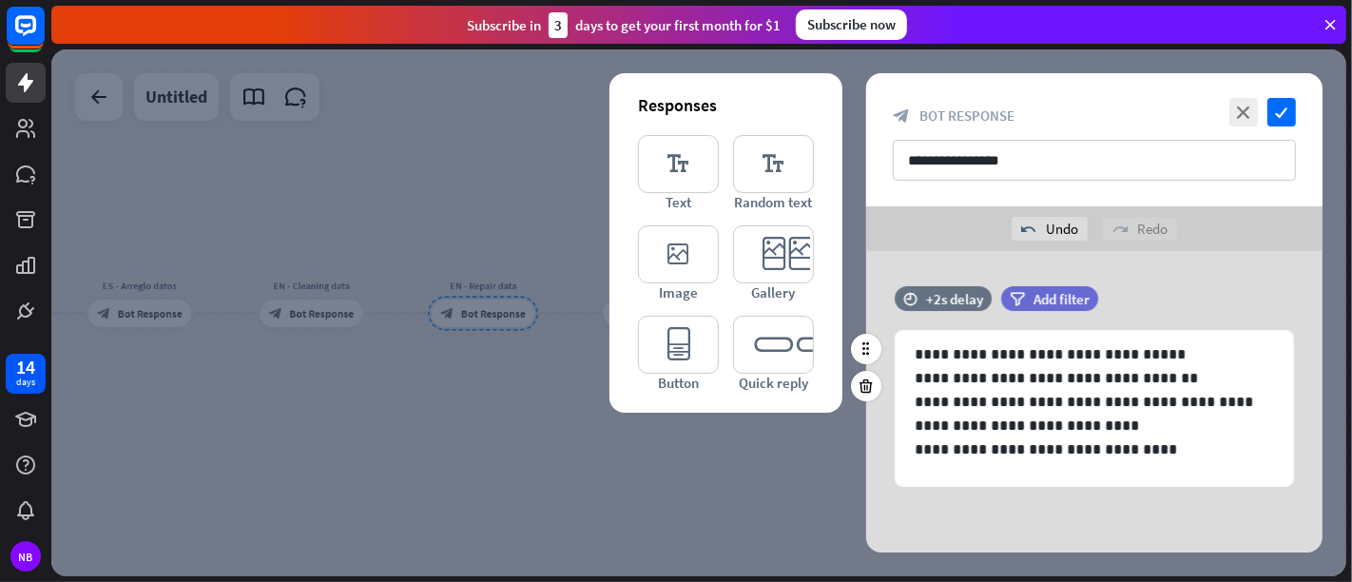
click at [1138, 286] on div "filter Add filter" at bounding box center [1097, 298] width 192 height 25
click at [774, 346] on icon "editor_quick_replies" at bounding box center [773, 345] width 81 height 58
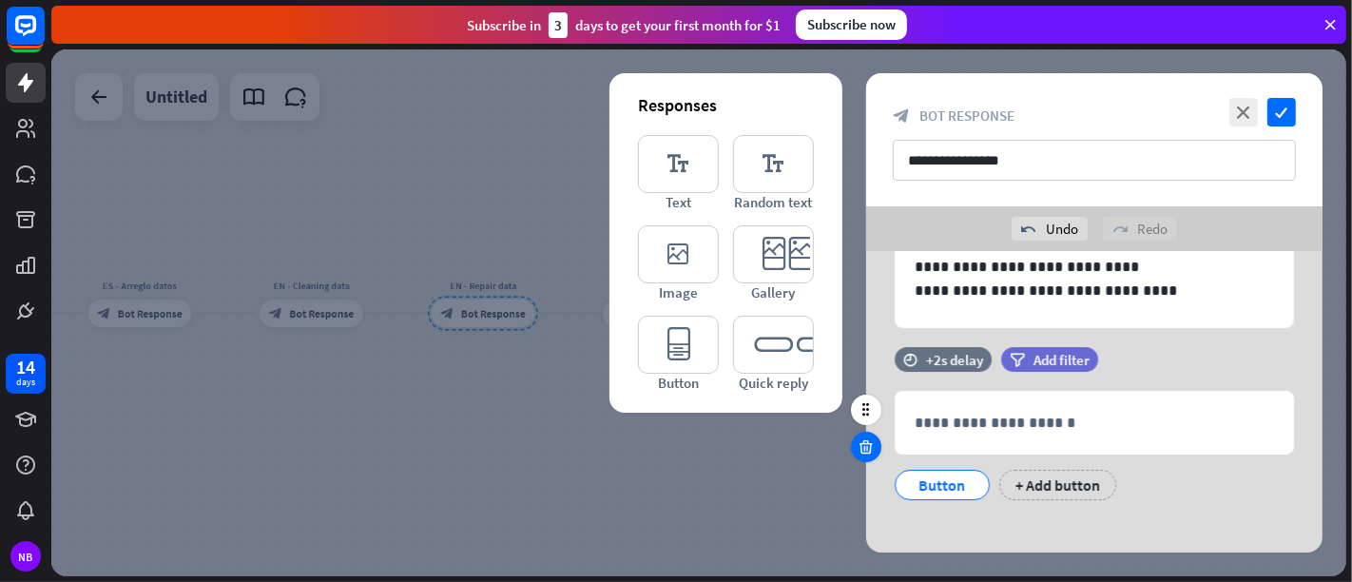
scroll to position [171, 0]
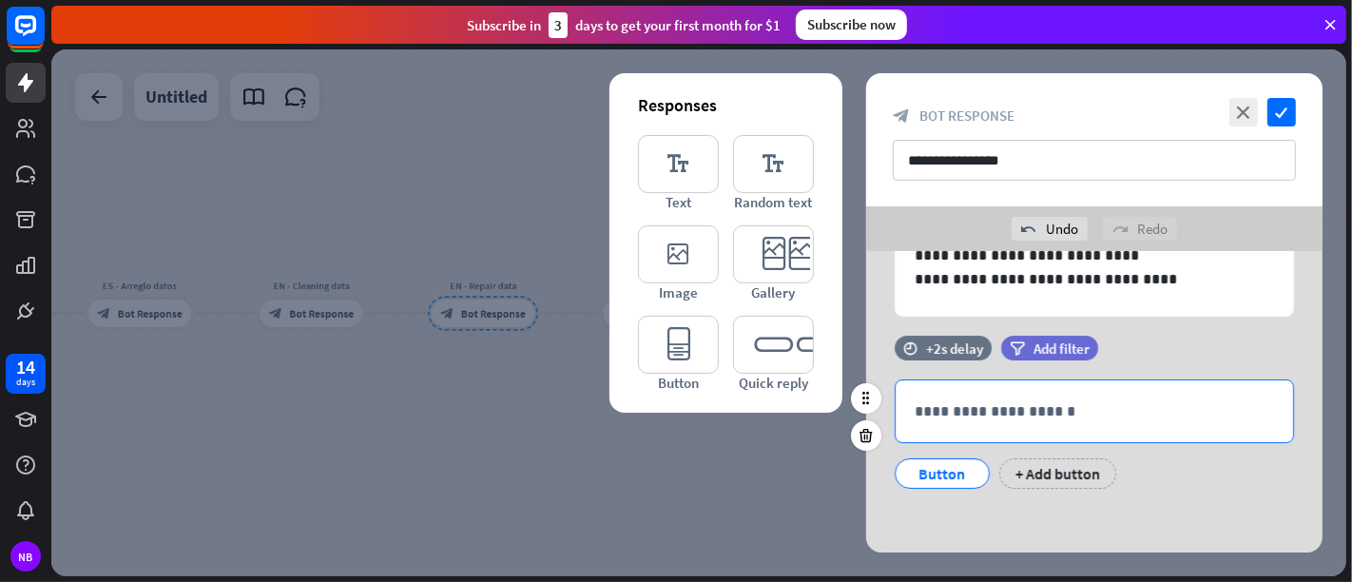
click at [966, 419] on p "**********" at bounding box center [1094, 411] width 359 height 24
click at [937, 415] on p "**********" at bounding box center [1094, 411] width 359 height 24
click at [1129, 512] on div "**********" at bounding box center [1094, 317] width 456 height 475
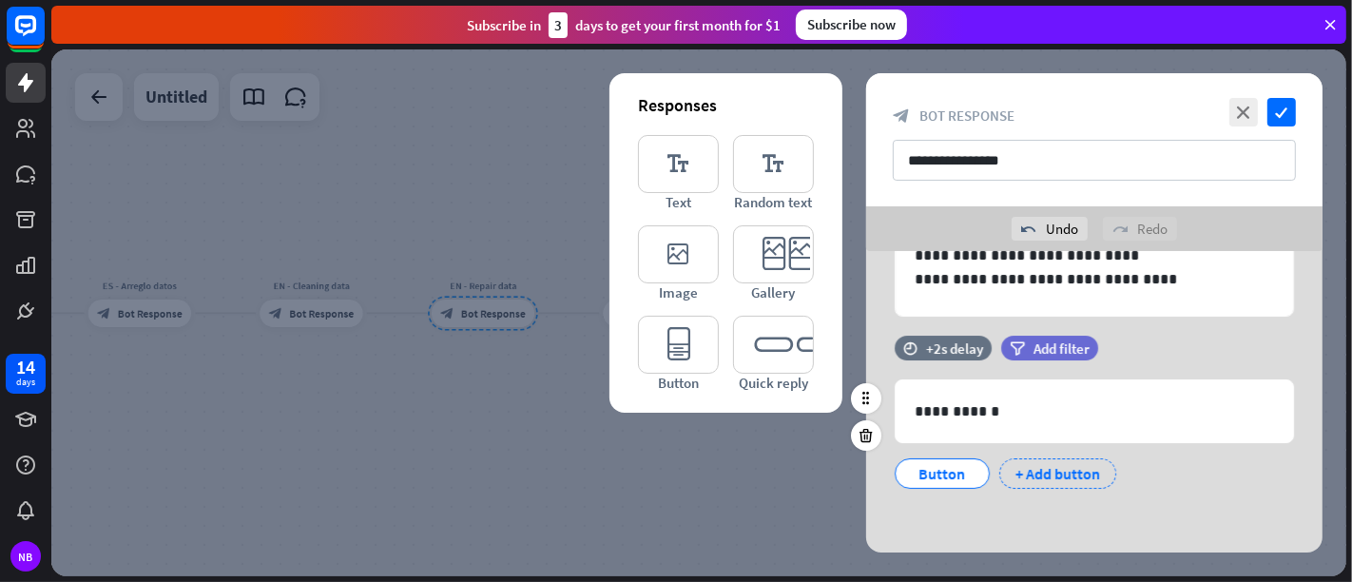
click at [1053, 473] on div "+ Add button" at bounding box center [1057, 473] width 117 height 30
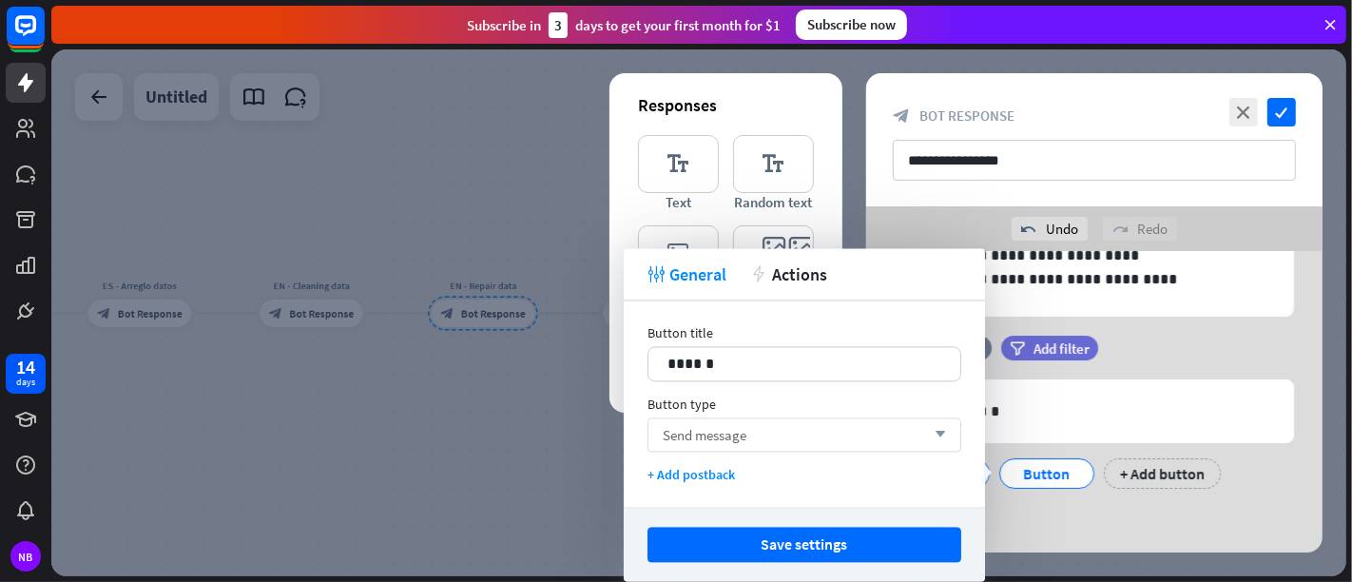
click at [743, 438] on span "Send message" at bounding box center [705, 435] width 84 height 18
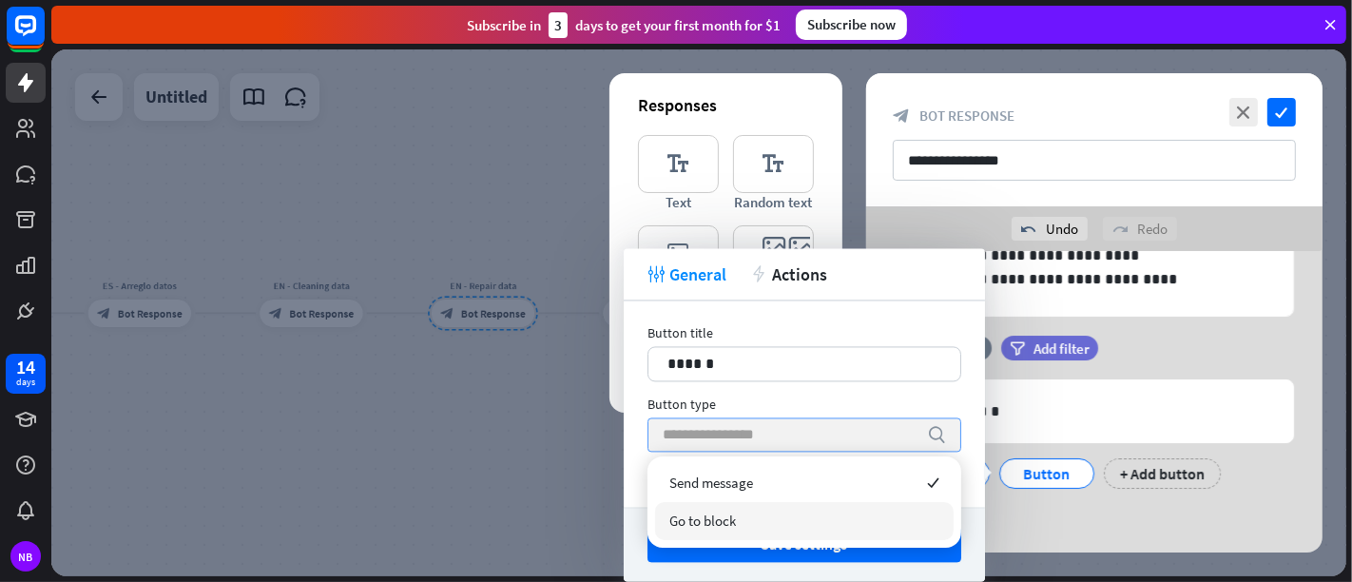
click at [761, 517] on div "Go to block" at bounding box center [804, 521] width 299 height 38
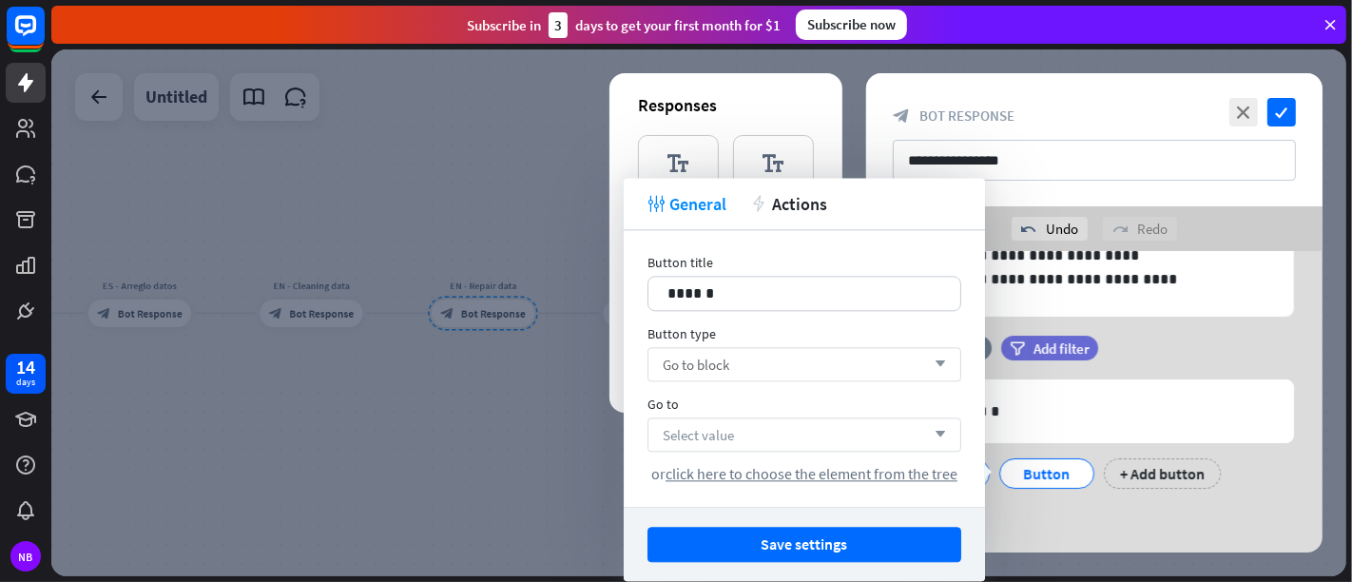
click at [863, 421] on div "Select value arrow_down" at bounding box center [804, 434] width 314 height 34
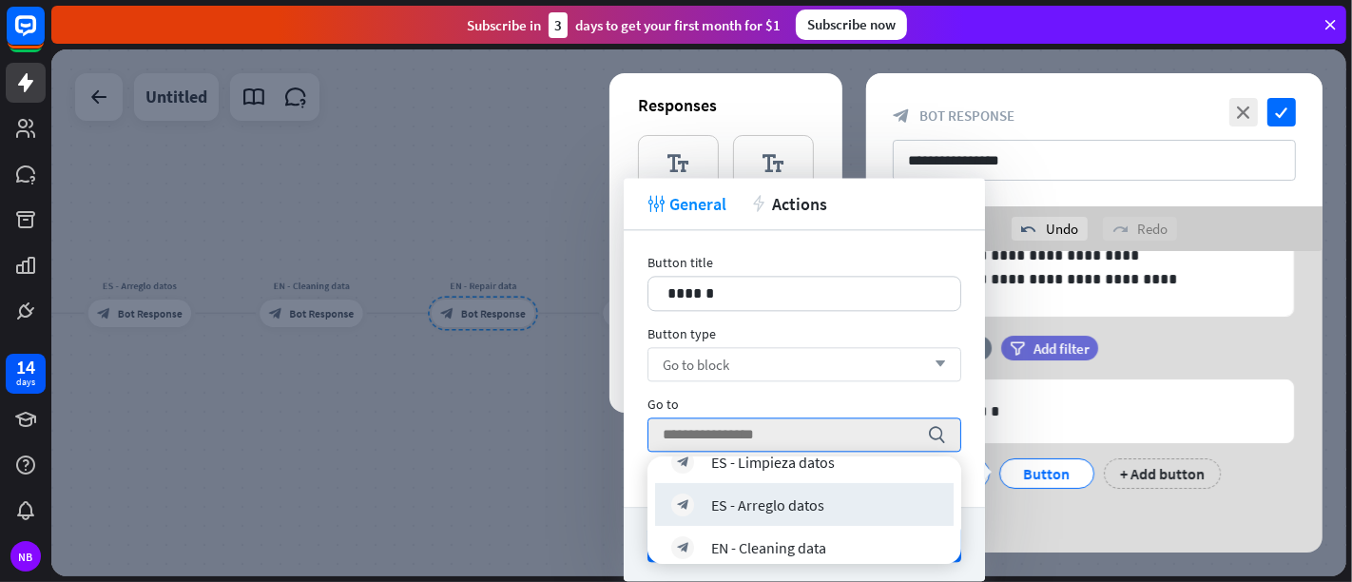
scroll to position [414, 0]
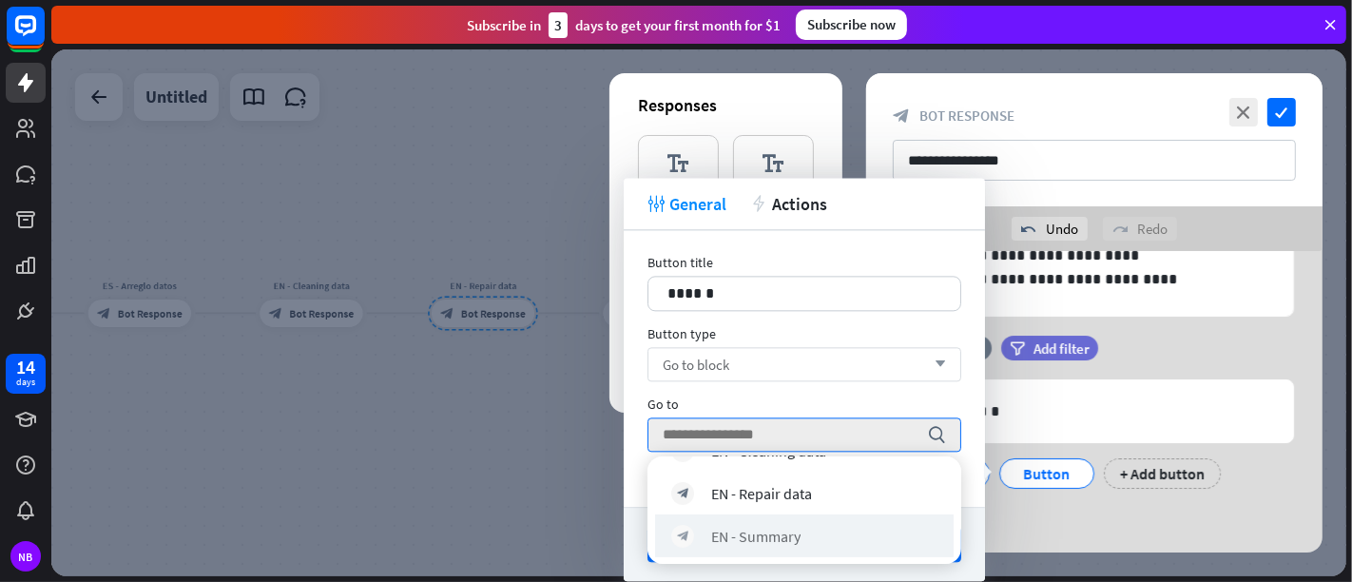
click at [866, 520] on div "block_bot_response EN - Summary" at bounding box center [804, 535] width 299 height 43
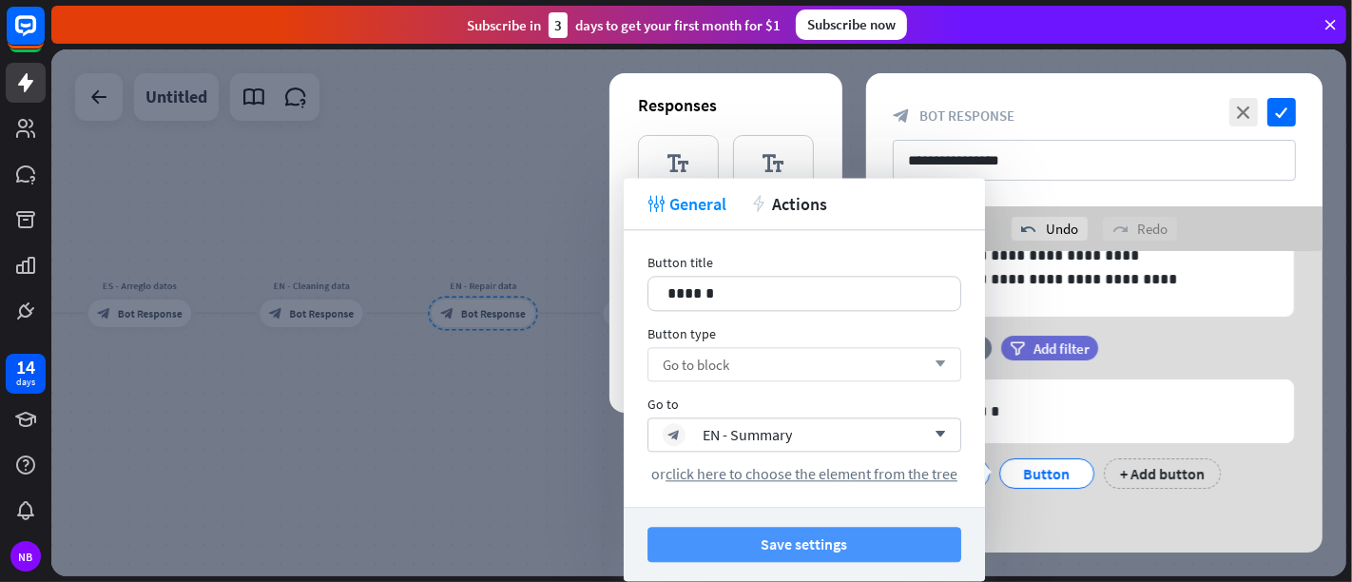
click at [846, 523] on button "Save settings" at bounding box center [804, 544] width 314 height 35
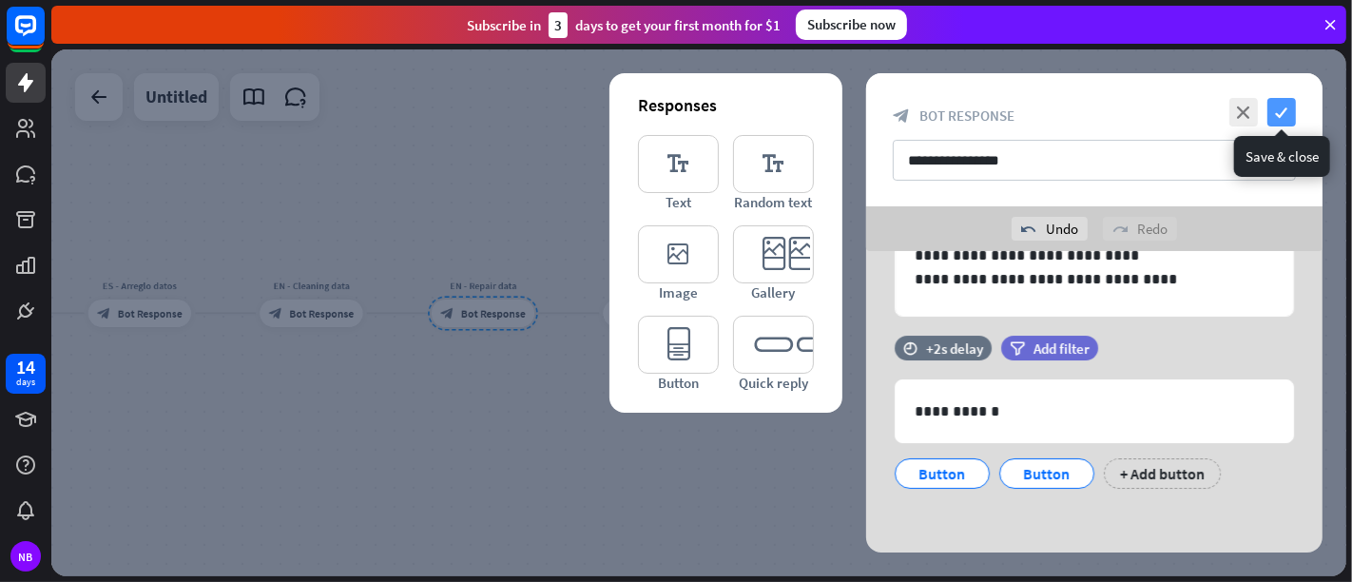
click at [1216, 113] on icon "check" at bounding box center [1281, 112] width 29 height 29
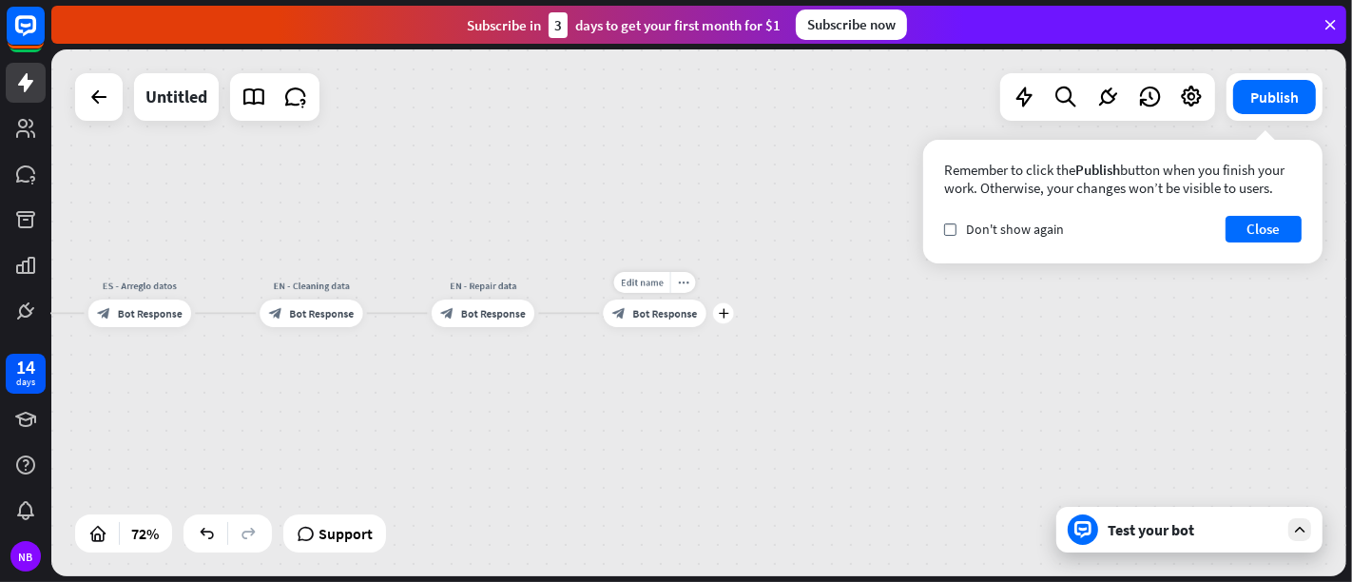
click at [671, 314] on span "Bot Response" at bounding box center [664, 312] width 65 height 13
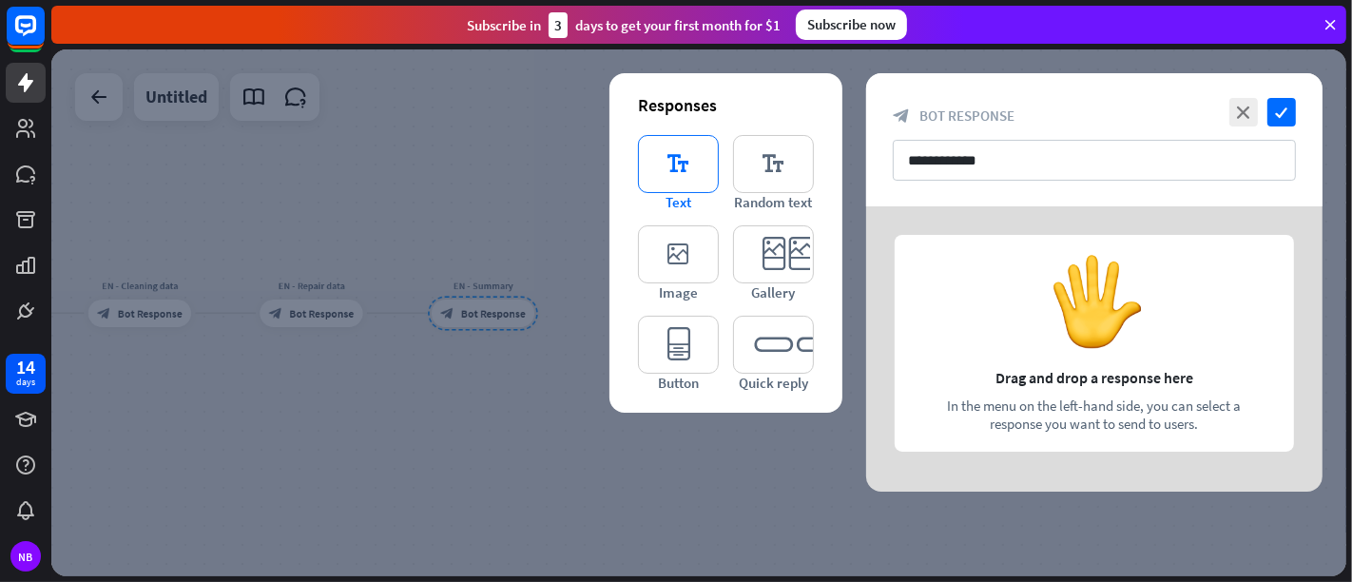
click at [666, 159] on icon "editor_text" at bounding box center [678, 164] width 81 height 58
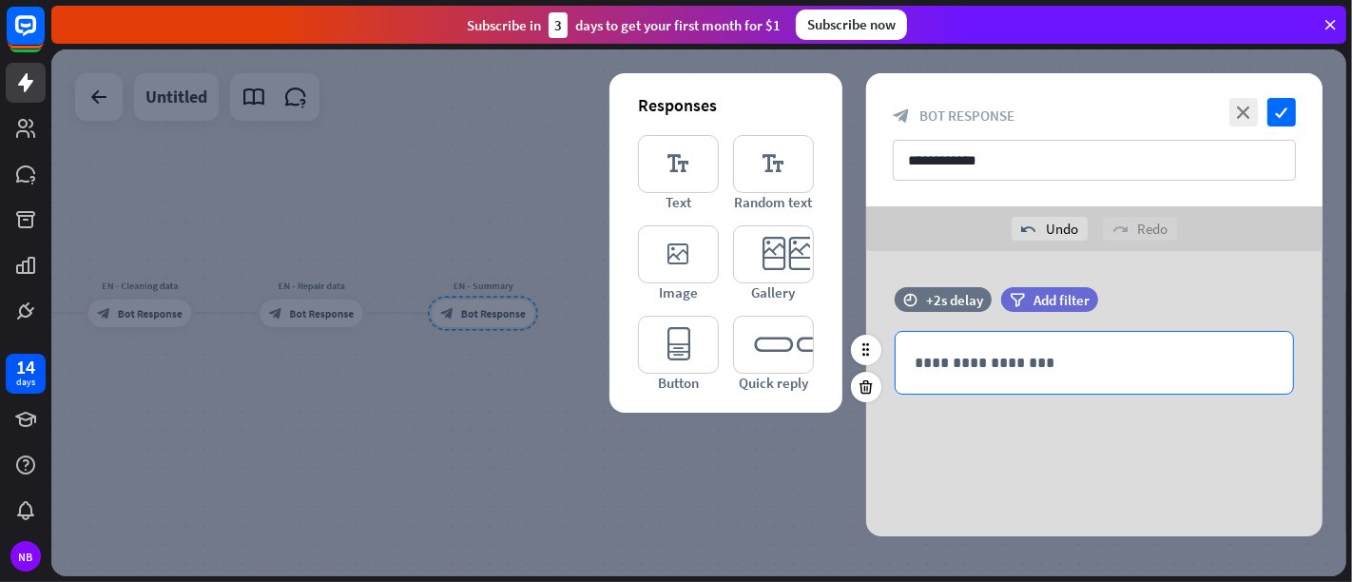
click at [1024, 374] on div "**********" at bounding box center [1094, 363] width 397 height 62
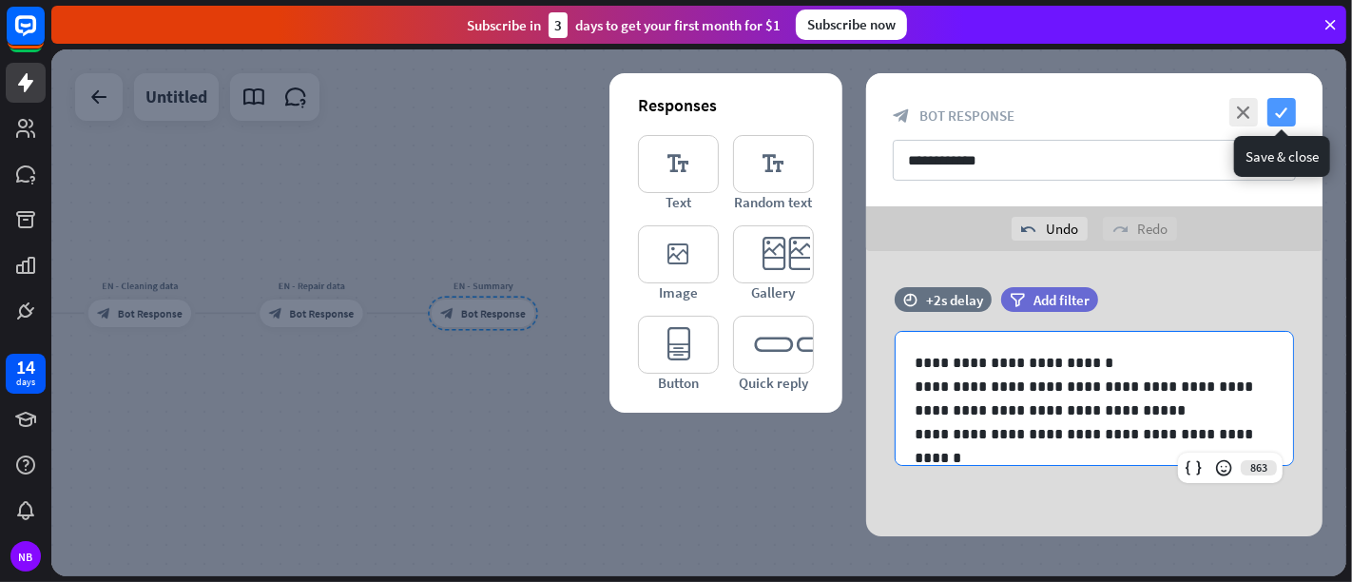
click at [1216, 115] on icon "check" at bounding box center [1281, 112] width 29 height 29
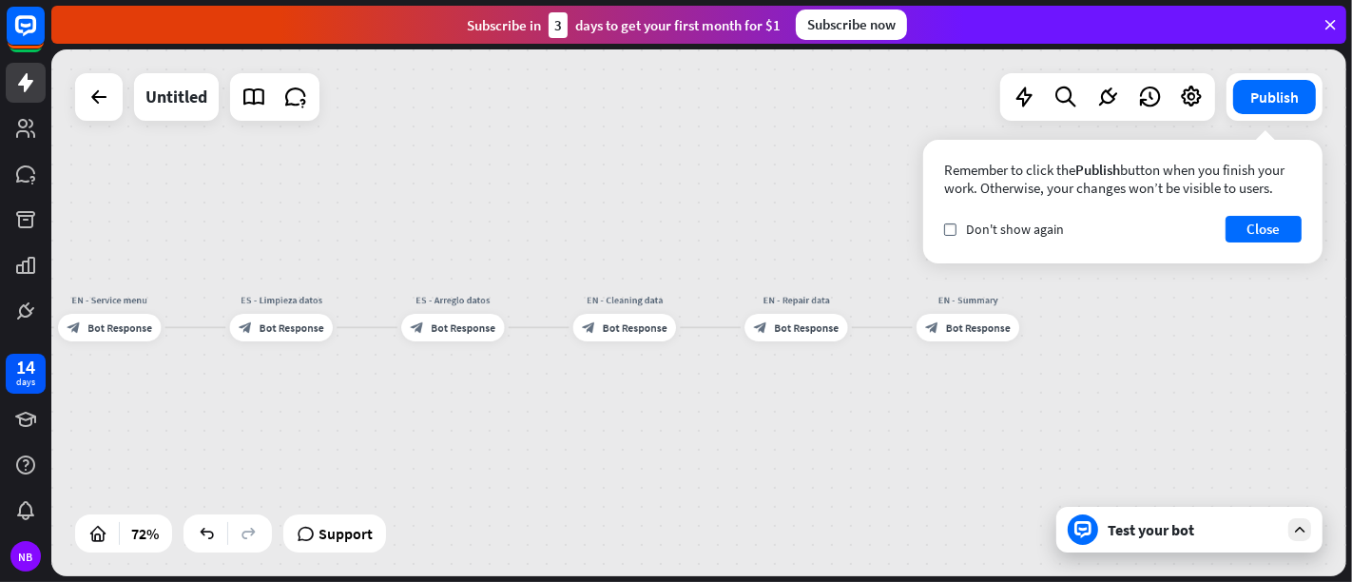
drag, startPoint x: 494, startPoint y: 363, endPoint x: 979, endPoint y: 377, distance: 485.1
click at [979, 377] on div "home_2 Start point Welcome message block_bot_response Bot Response ES - Menú se…" at bounding box center [698, 312] width 1295 height 527
click at [518, 325] on icon "plus" at bounding box center [521, 327] width 10 height 10
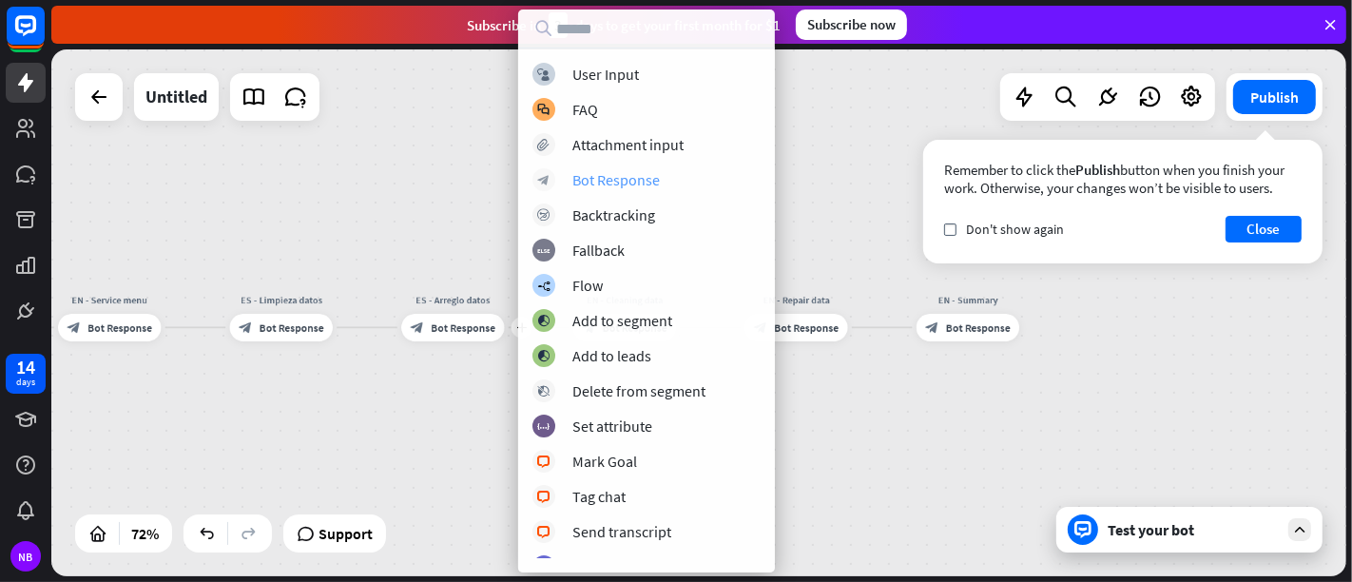
click at [635, 178] on div "Bot Response" at bounding box center [615, 179] width 87 height 19
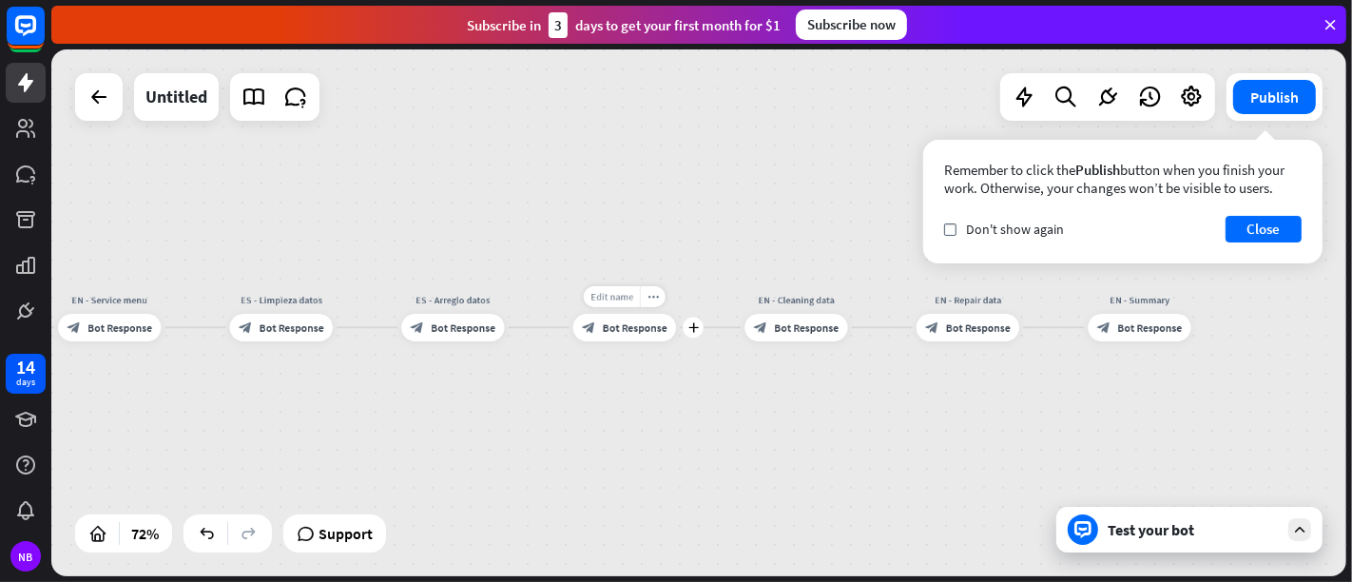
click at [614, 304] on div "Edit name" at bounding box center [612, 296] width 56 height 21
click at [622, 288] on div "Edit name" at bounding box center [612, 296] width 56 height 21
type input "**********"
click at [625, 333] on div "**********" at bounding box center [698, 312] width 1295 height 527
click at [636, 327] on span "Bot Response" at bounding box center [635, 326] width 65 height 13
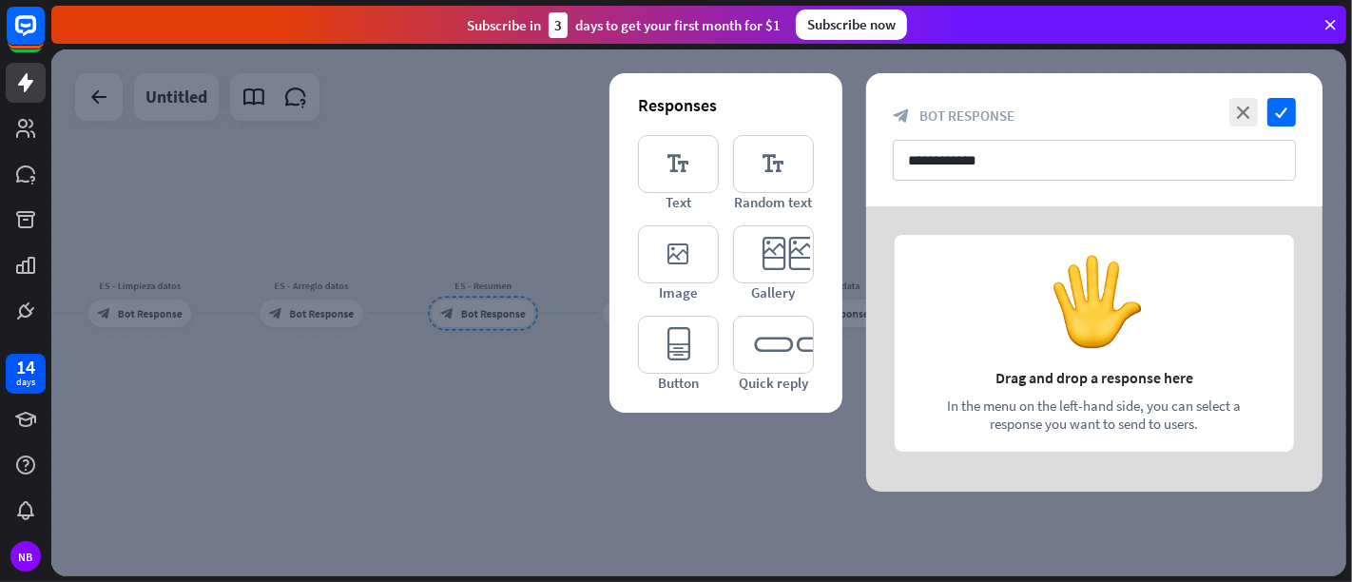
click at [936, 309] on div at bounding box center [1094, 348] width 456 height 285
click at [666, 178] on icon "editor_text" at bounding box center [678, 164] width 81 height 58
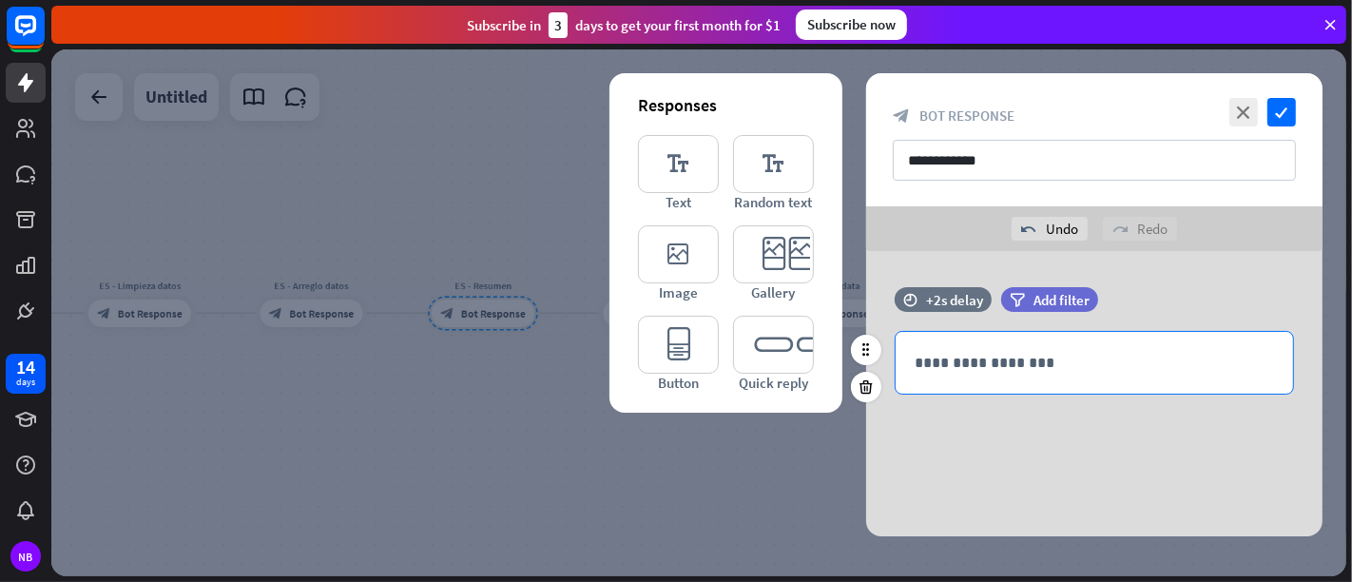
click at [942, 365] on p "**********" at bounding box center [1094, 363] width 359 height 24
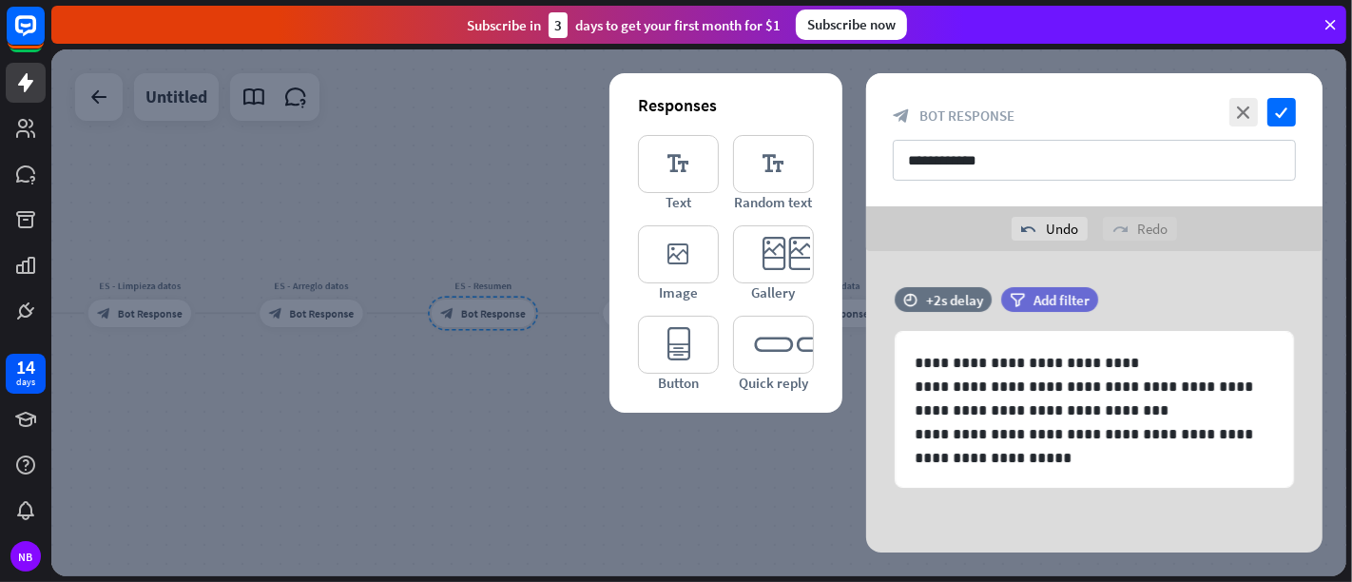
click at [963, 523] on div "**********" at bounding box center [1094, 402] width 456 height 303
click at [1216, 120] on icon "check" at bounding box center [1281, 112] width 29 height 29
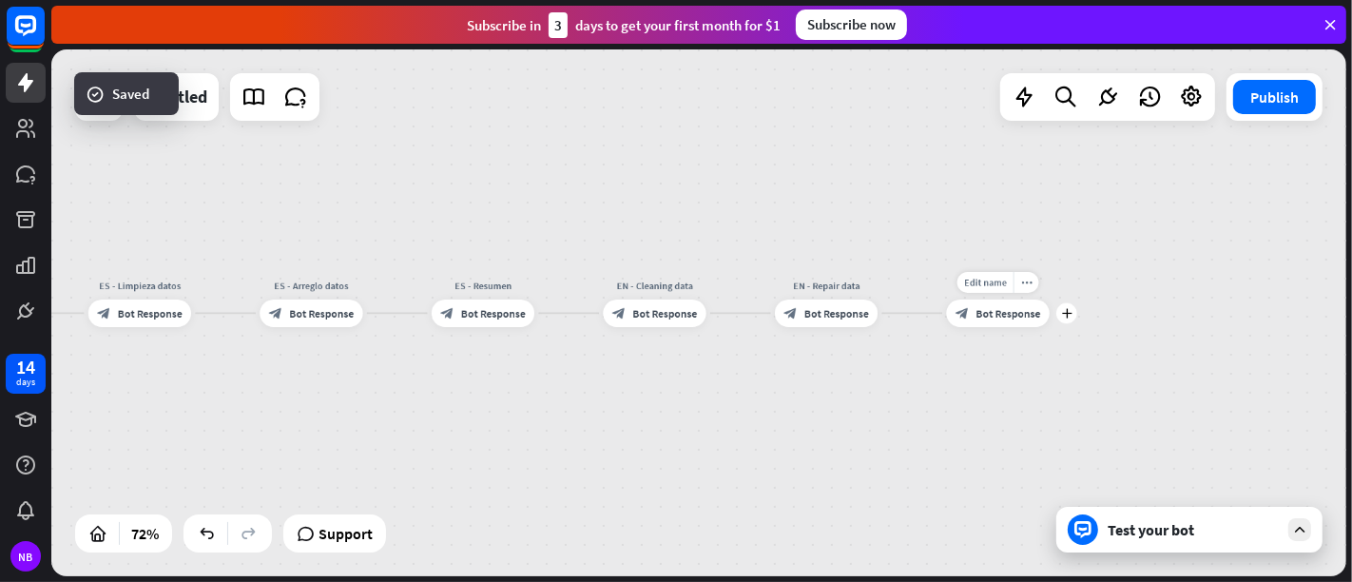
click at [1016, 315] on span "Bot Response" at bounding box center [1008, 312] width 65 height 13
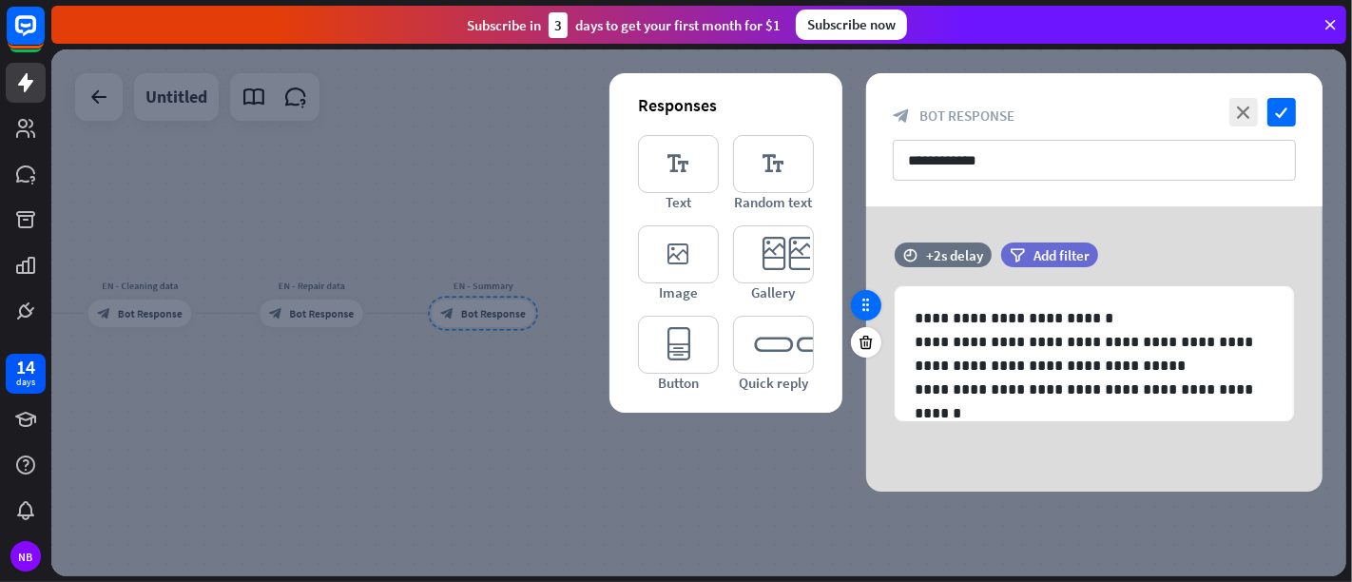
click at [866, 305] on icon at bounding box center [866, 305] width 17 height 17
click at [1216, 121] on icon "check" at bounding box center [1281, 112] width 29 height 29
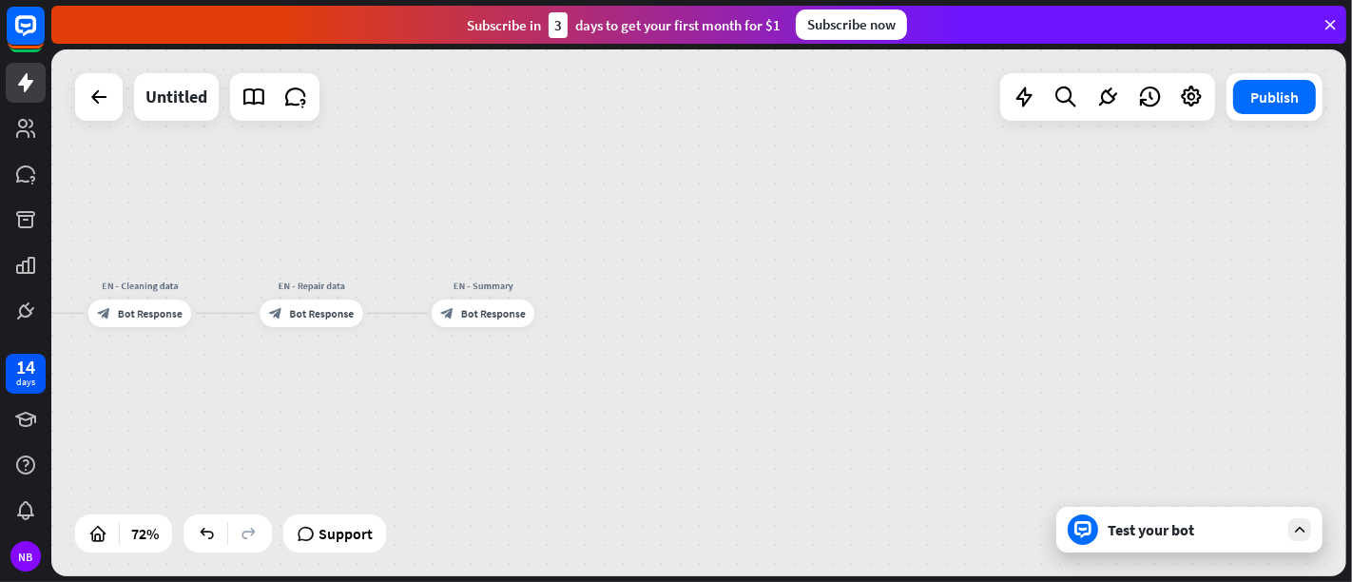
click at [910, 408] on div "home_2 Start point Welcome message block_bot_response Bot Response ES - Menú se…" at bounding box center [698, 312] width 1295 height 527
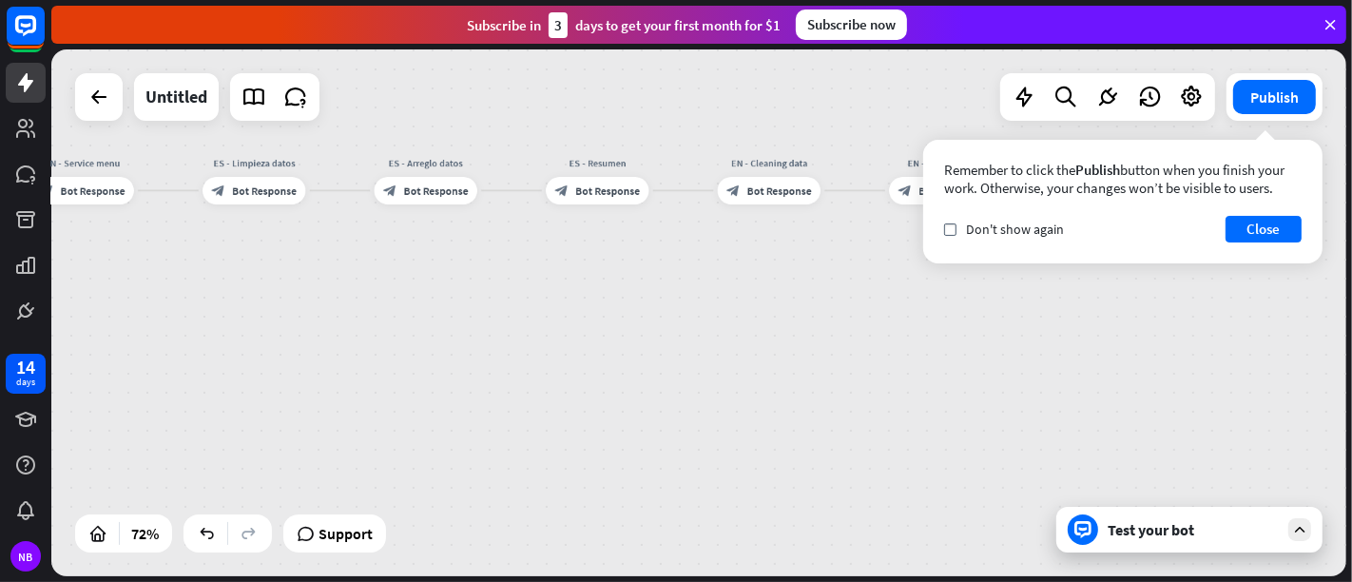
drag, startPoint x: 722, startPoint y: 409, endPoint x: 1351, endPoint y: 267, distance: 645.2
click at [1216, 267] on div "home_2 Start point Welcome message block_bot_response Bot Response ES - Menú se…" at bounding box center [701, 315] width 1301 height 532
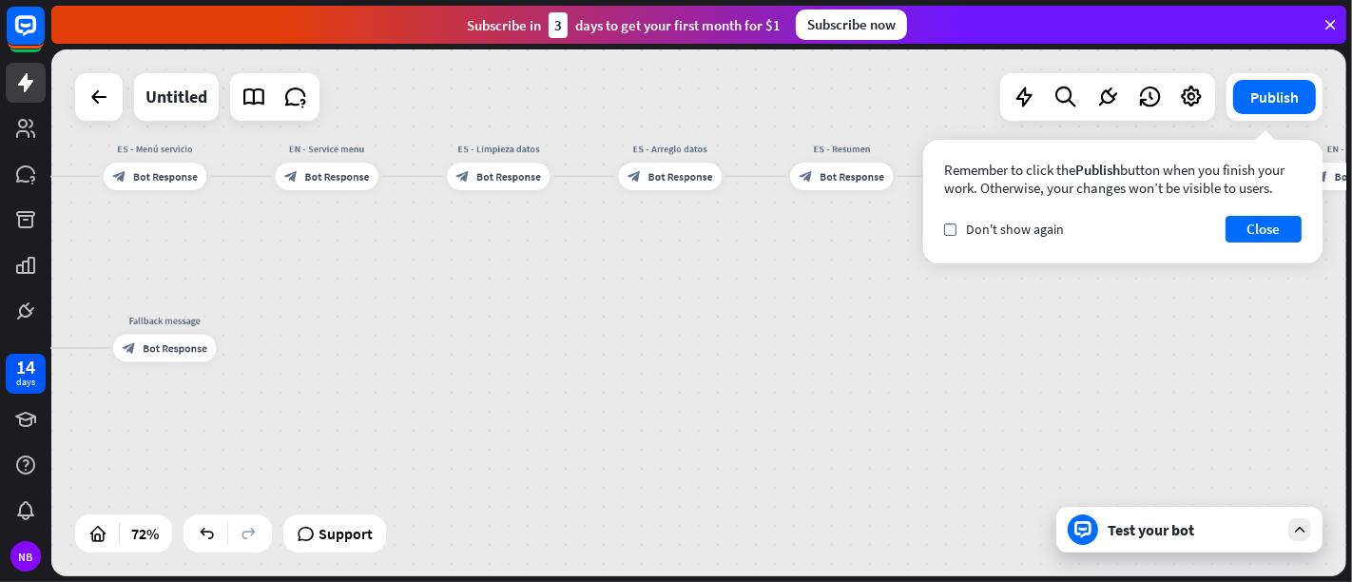
drag, startPoint x: 765, startPoint y: 405, endPoint x: 1070, endPoint y: 422, distance: 304.7
click at [1078, 427] on div "home_2 Start point Welcome message block_bot_response Bot Response ES - Menú se…" at bounding box center [698, 312] width 1295 height 527
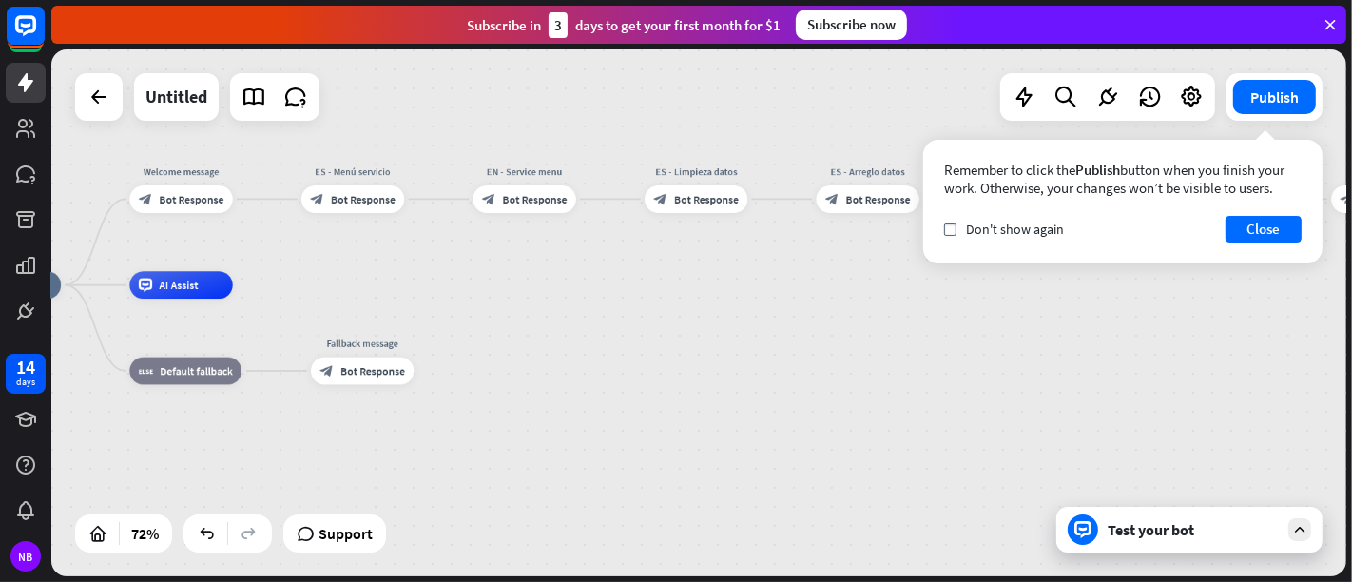
drag, startPoint x: 664, startPoint y: 387, endPoint x: 792, endPoint y: 392, distance: 128.4
click at [792, 392] on div "home_2 Start point Welcome message block_bot_response Bot Response ES - Menú se…" at bounding box center [426, 475] width 936 height 380
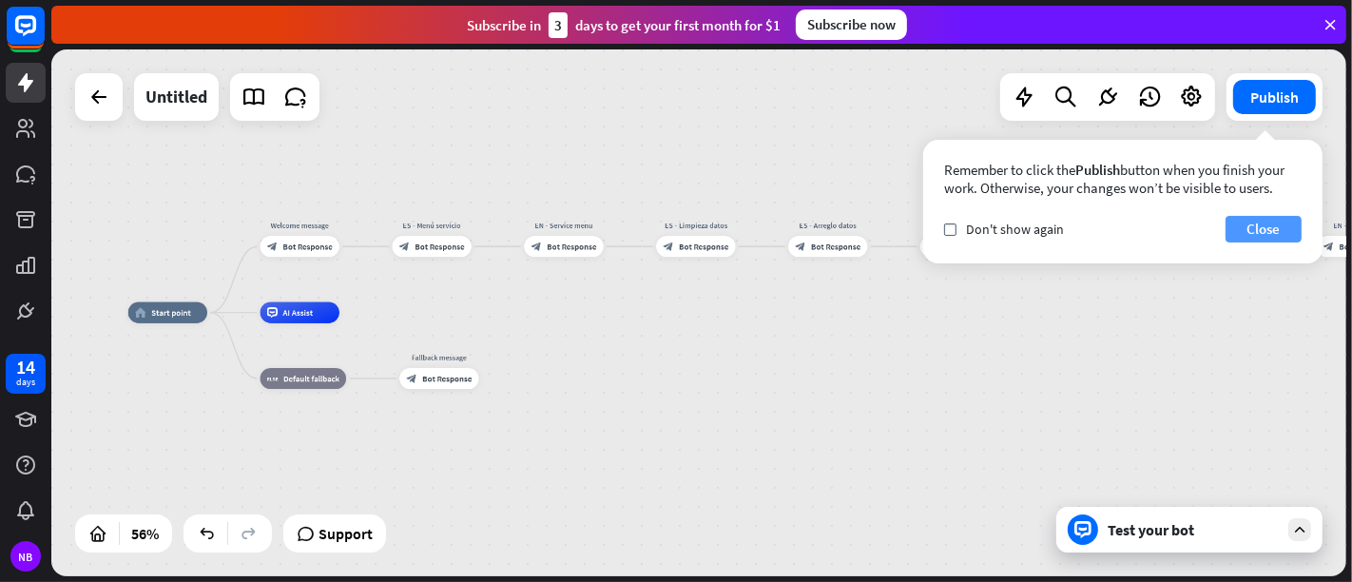
click at [1216, 221] on button "Close" at bounding box center [1264, 229] width 76 height 27
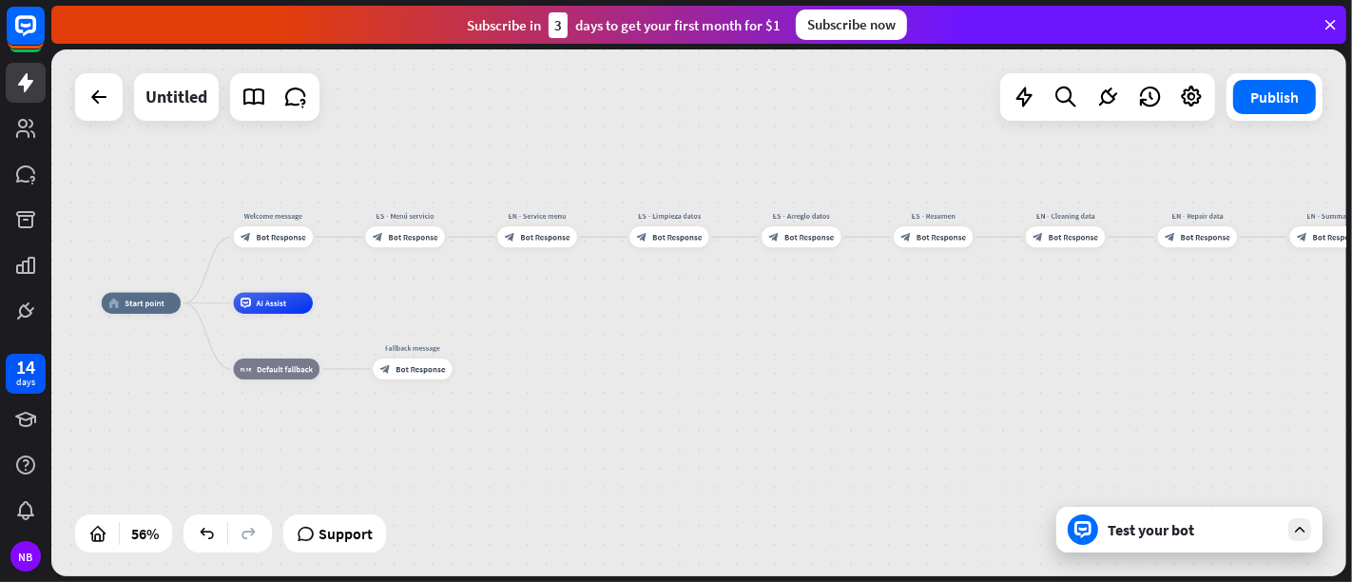
drag, startPoint x: 967, startPoint y: 405, endPoint x: 938, endPoint y: 396, distance: 30.1
click at [939, 396] on div "home_2 Start point Welcome message block_bot_response Bot Response ES - Menú se…" at bounding box center [698, 312] width 1295 height 527
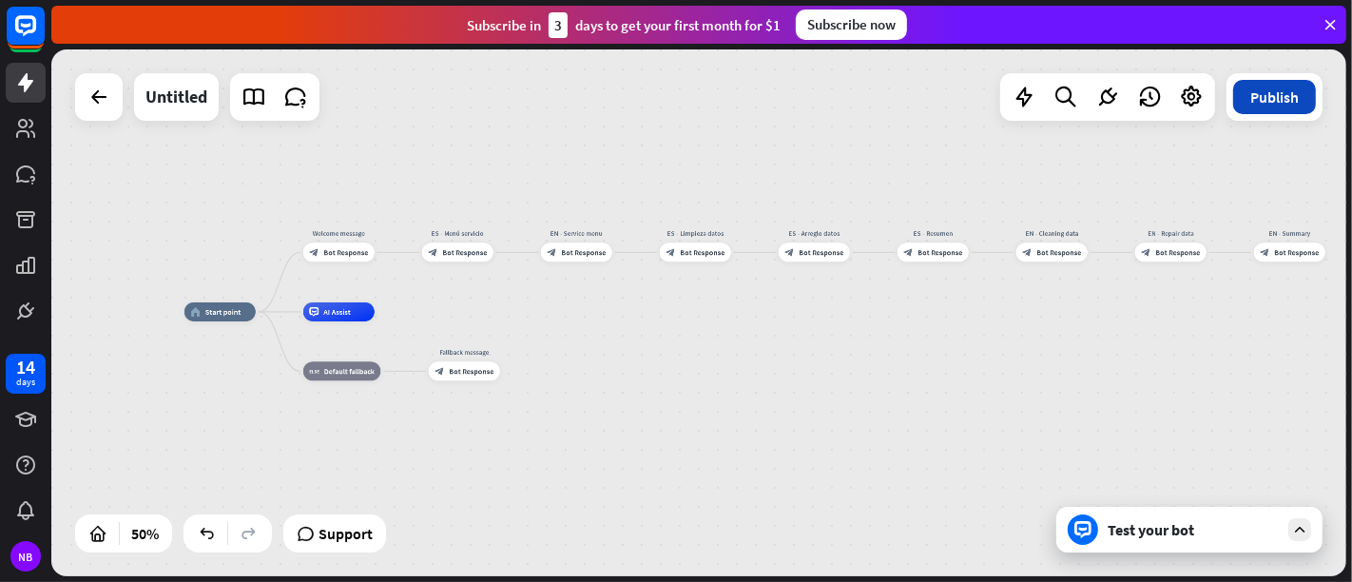
click at [1216, 99] on button "Publish" at bounding box center [1274, 97] width 83 height 34
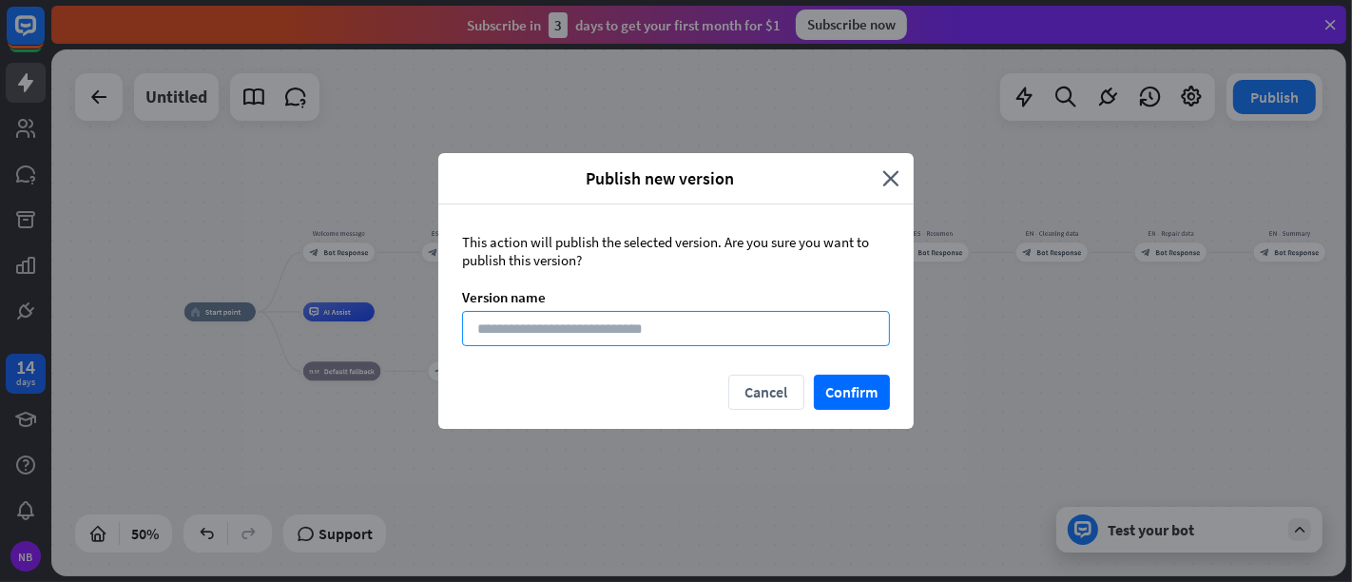
click at [601, 327] on input at bounding box center [676, 328] width 428 height 35
type input "*"
type input "**********"
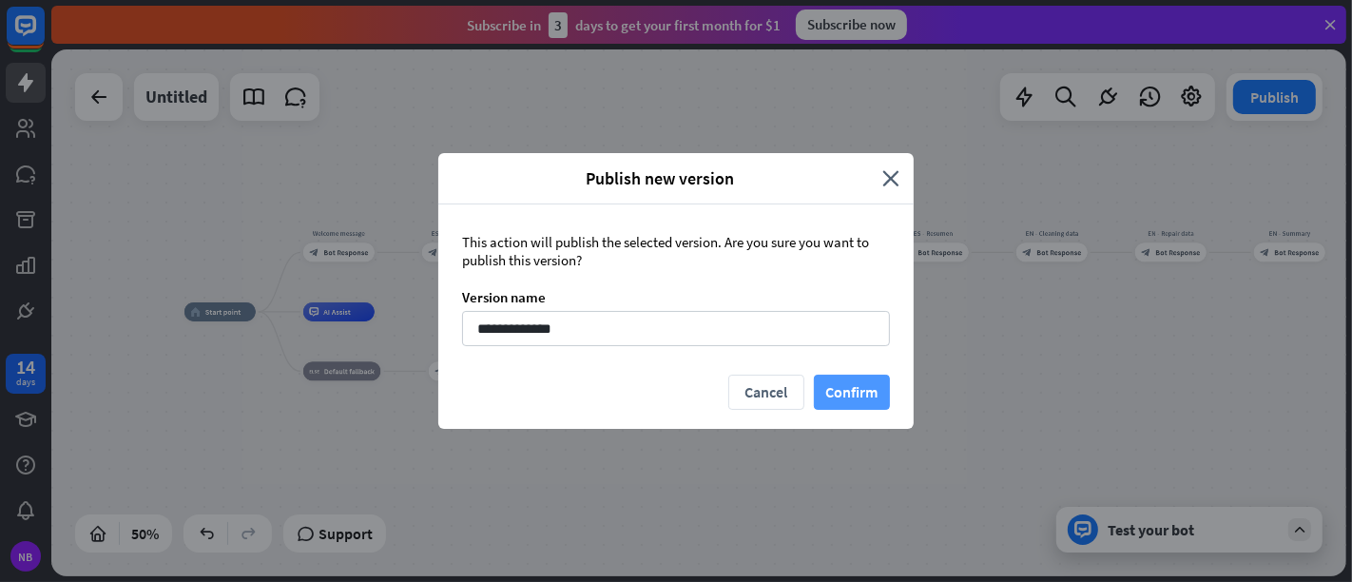
click at [822, 395] on button "Confirm" at bounding box center [852, 392] width 76 height 35
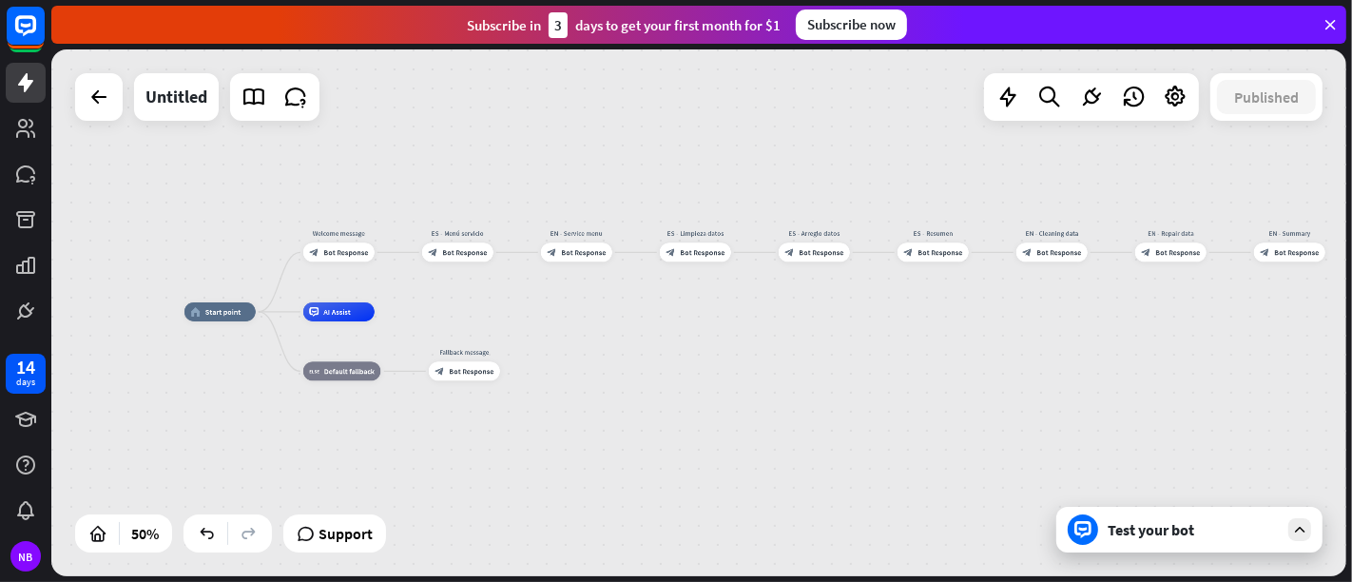
click at [1160, 523] on div "Test your bot" at bounding box center [1193, 529] width 171 height 19
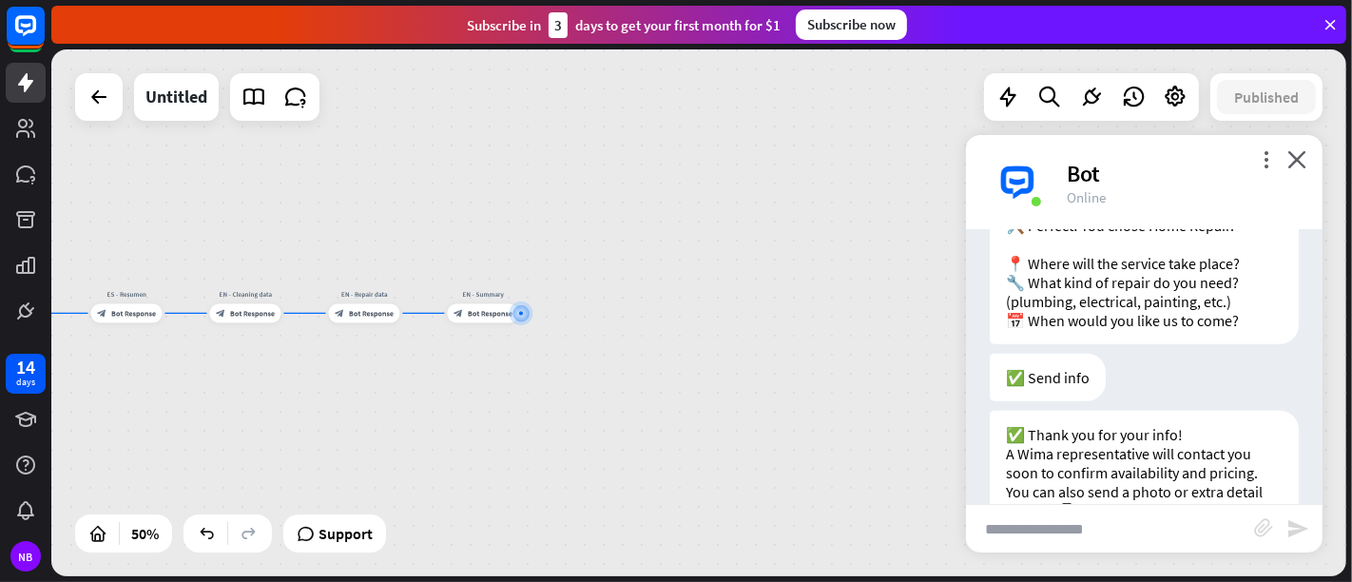
scroll to position [1548, 0]
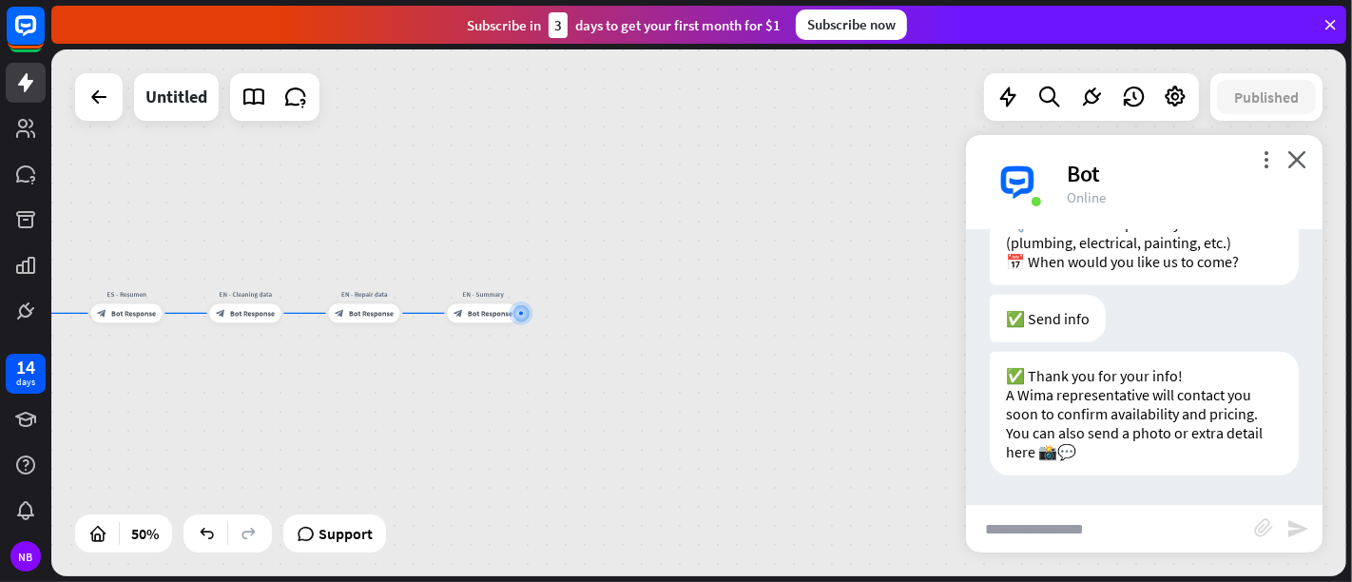
click at [1151, 520] on input "text" at bounding box center [1110, 529] width 288 height 48
type input "****"
click at [1216, 523] on icon "send" at bounding box center [1297, 528] width 23 height 23
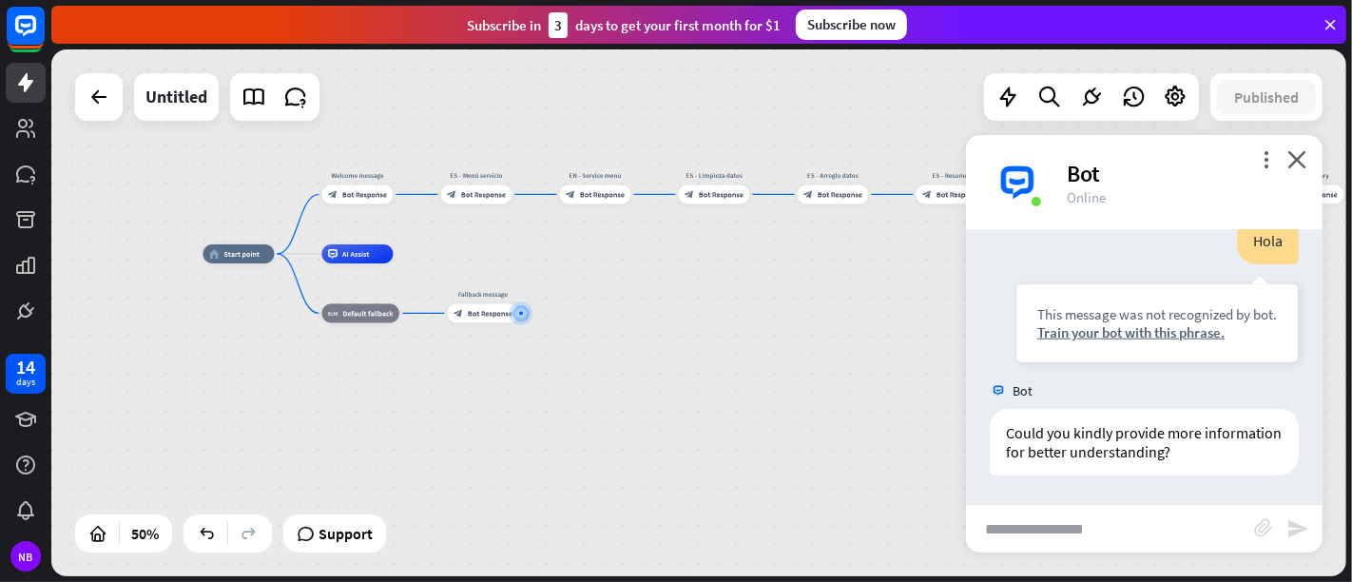
scroll to position [1852, 0]
click at [1075, 523] on input "text" at bounding box center [1110, 529] width 288 height 48
type input "**"
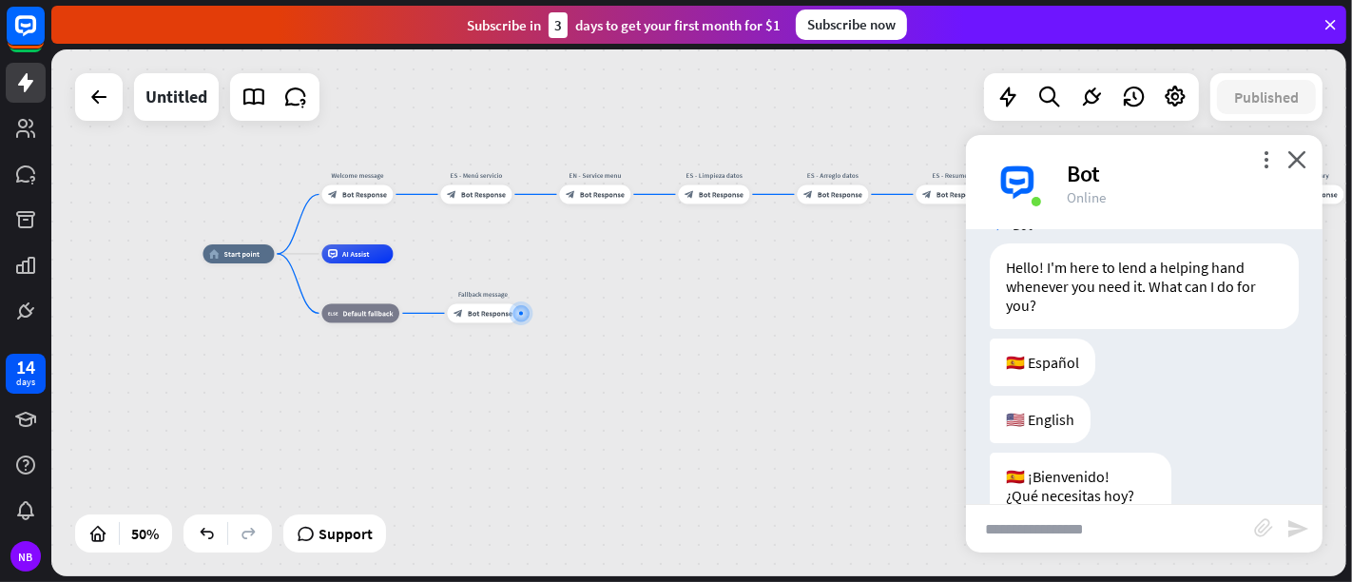
scroll to position [0, 0]
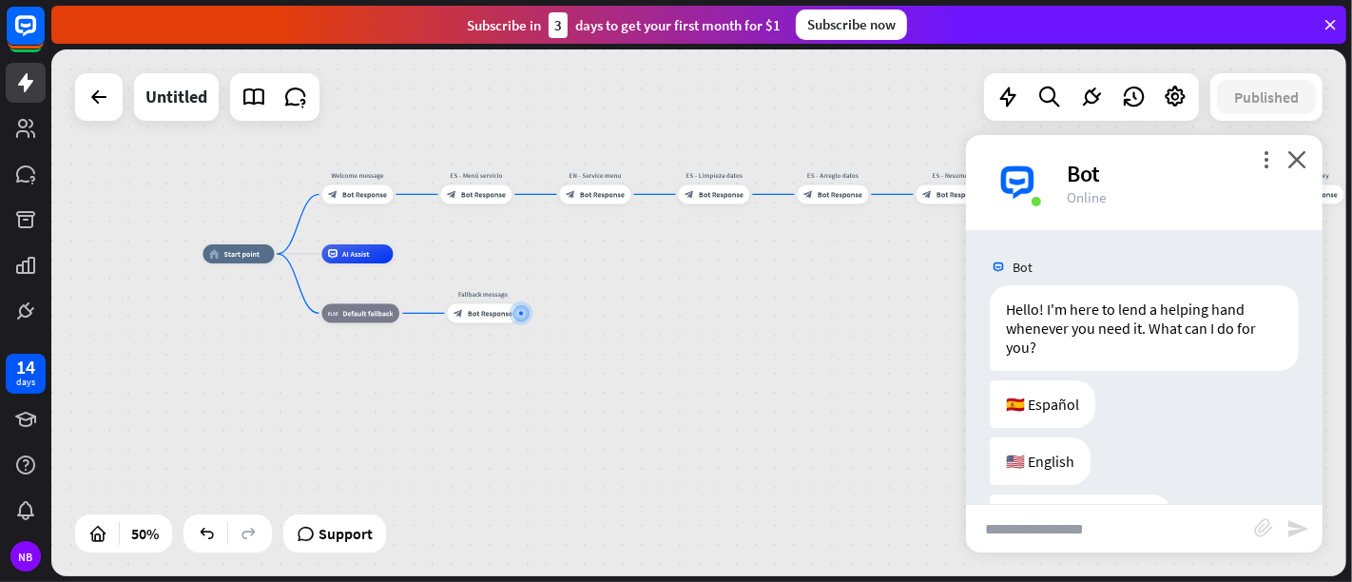
click at [1166, 523] on input "text" at bounding box center [1110, 529] width 288 height 48
click at [1216, 156] on icon "close" at bounding box center [1296, 159] width 19 height 18
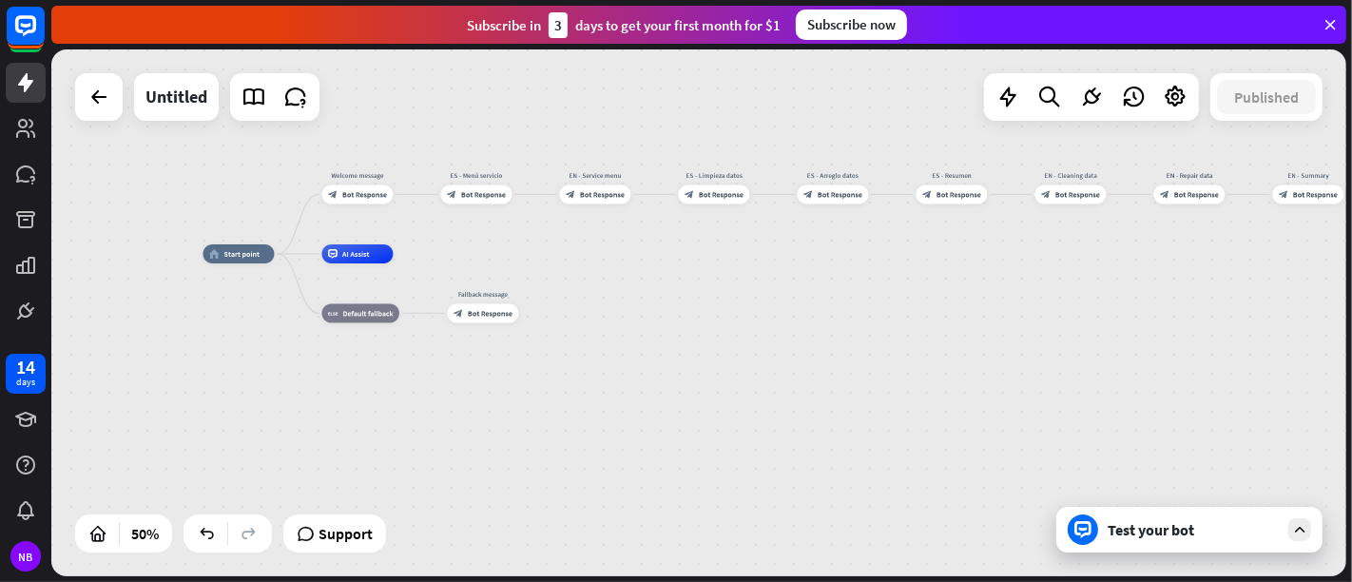
click at [1194, 523] on div "home_2 Start point Welcome message block_bot_response Bot Response ES - Menú se…" at bounding box center [698, 312] width 1295 height 527
click at [1117, 523] on div "Test your bot" at bounding box center [1193, 529] width 171 height 19
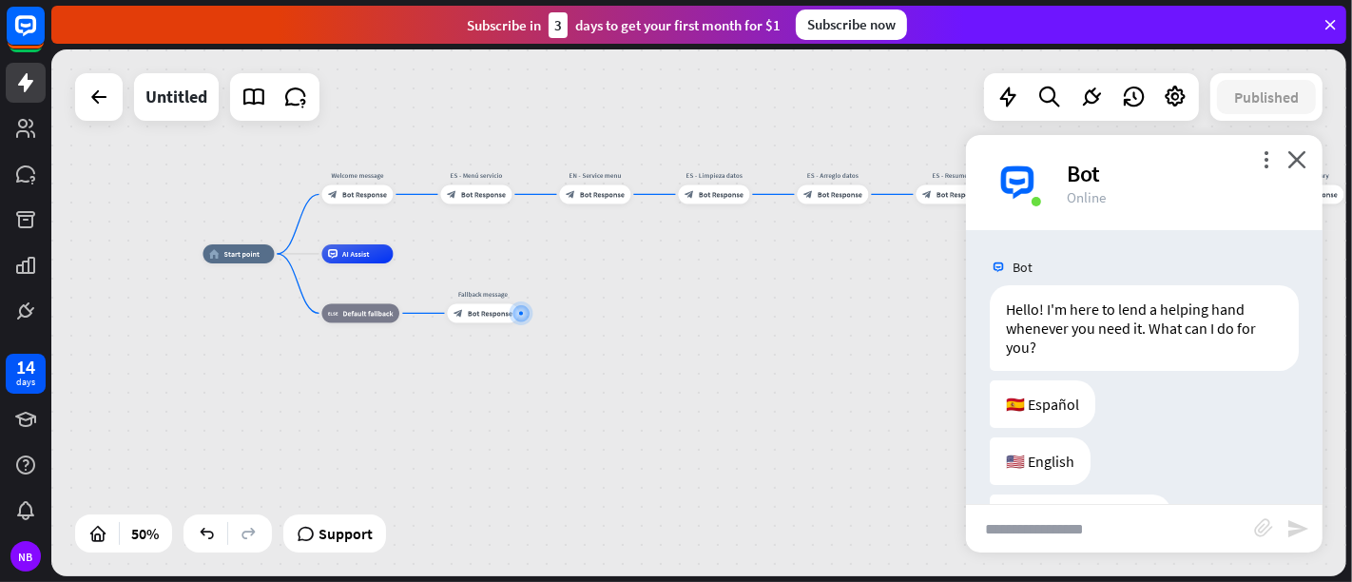
click at [1117, 523] on input "text" at bounding box center [1110, 529] width 288 height 48
type input "****"
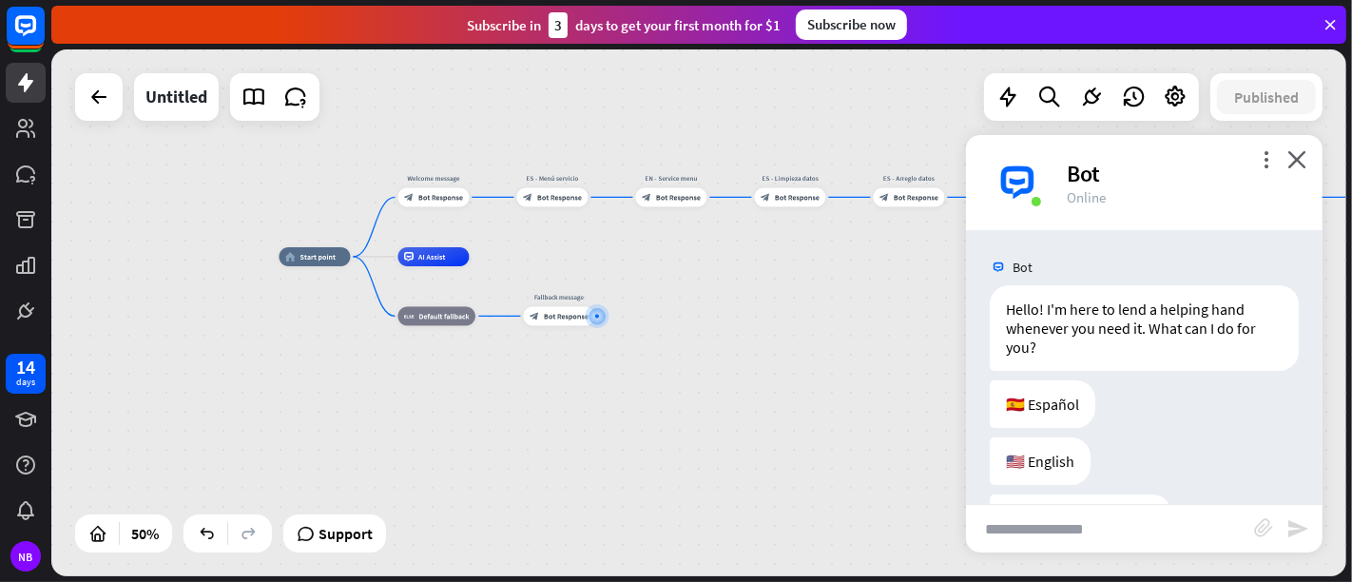
drag, startPoint x: 442, startPoint y: 244, endPoint x: 518, endPoint y: 247, distance: 76.1
click at [518, 247] on div "home_2 Start point Welcome message block_bot_response Bot Response ES - Menú se…" at bounding box center [698, 312] width 1295 height 527
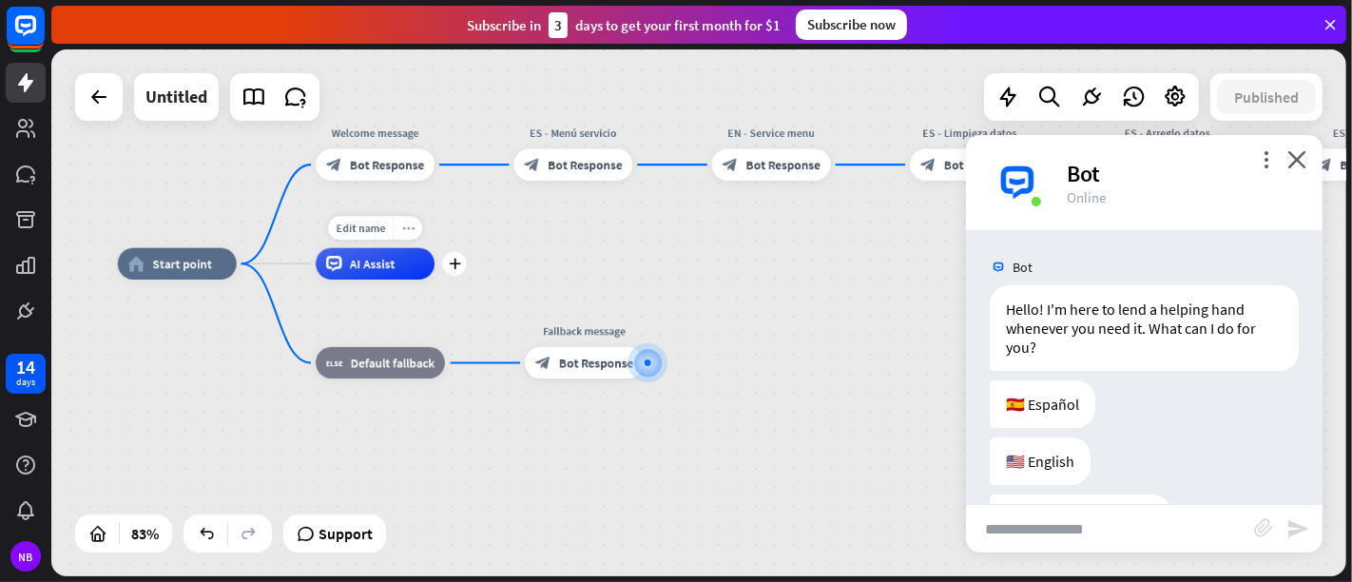
click at [413, 229] on icon "more_horiz" at bounding box center [408, 228] width 12 height 12
click at [461, 259] on div "chat Start testing from here" at bounding box center [508, 248] width 190 height 38
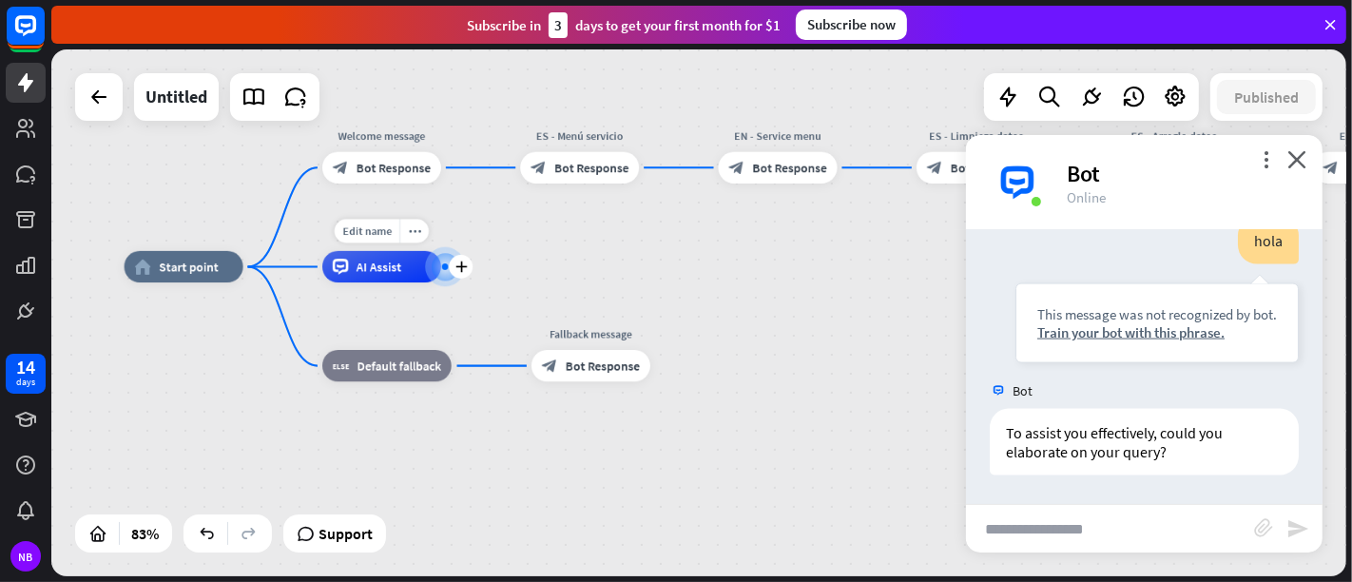
scroll to position [2458, 0]
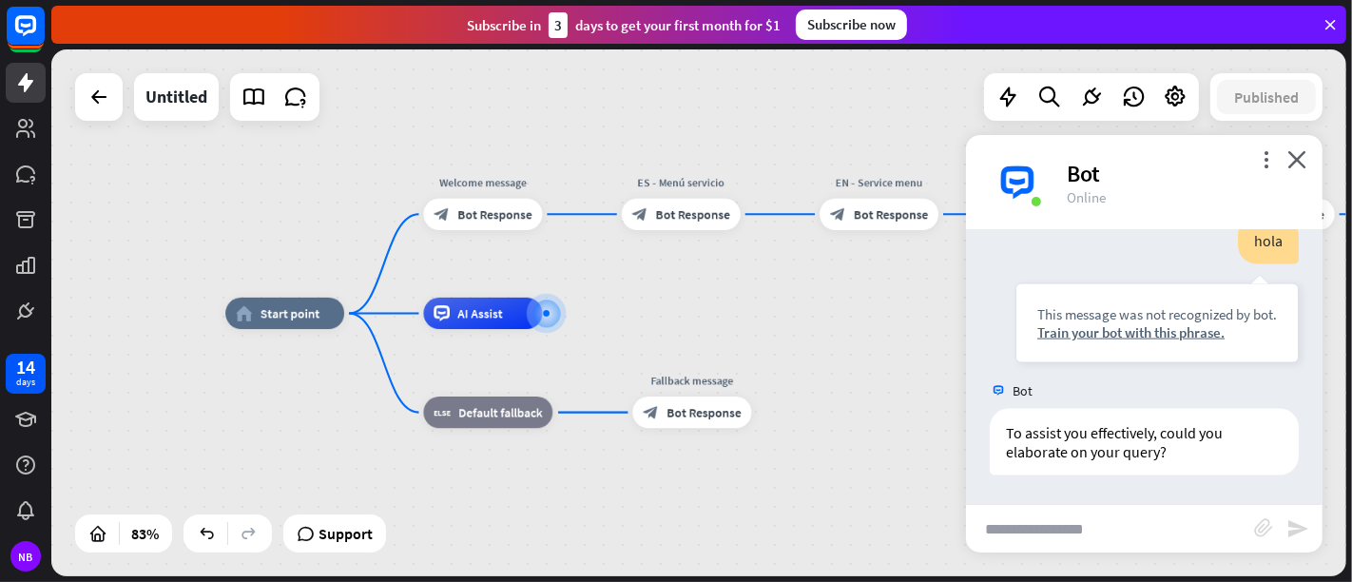
click at [1216, 150] on div "more_vert close Bot Online" at bounding box center [1144, 182] width 357 height 95
click at [1216, 161] on icon "close" at bounding box center [1296, 159] width 19 height 18
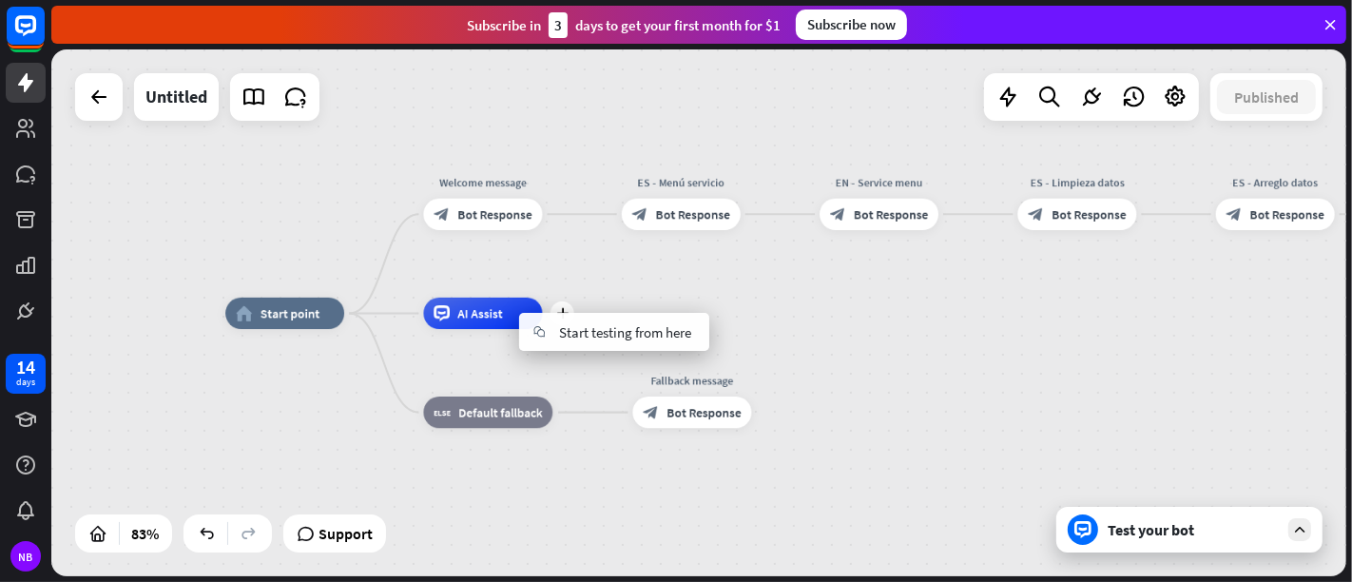
click at [543, 298] on div "plus AI Assist" at bounding box center [483, 313] width 119 height 31
click at [472, 298] on div "Edit name more_horiz plus AI Assist" at bounding box center [483, 313] width 119 height 31
click at [523, 377] on icon "more_horiz" at bounding box center [520, 376] width 12 height 11
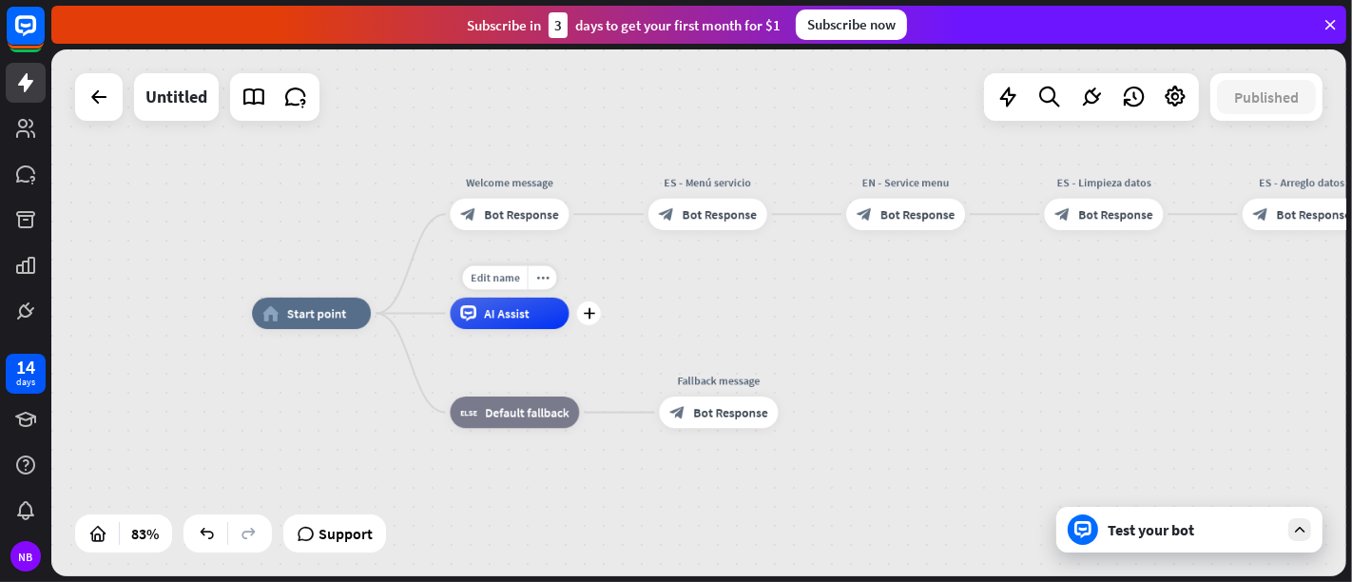
drag, startPoint x: 396, startPoint y: 319, endPoint x: 423, endPoint y: 319, distance: 26.6
click at [451, 319] on div "Edit name more_horiz plus AI Assist" at bounding box center [510, 313] width 119 height 31
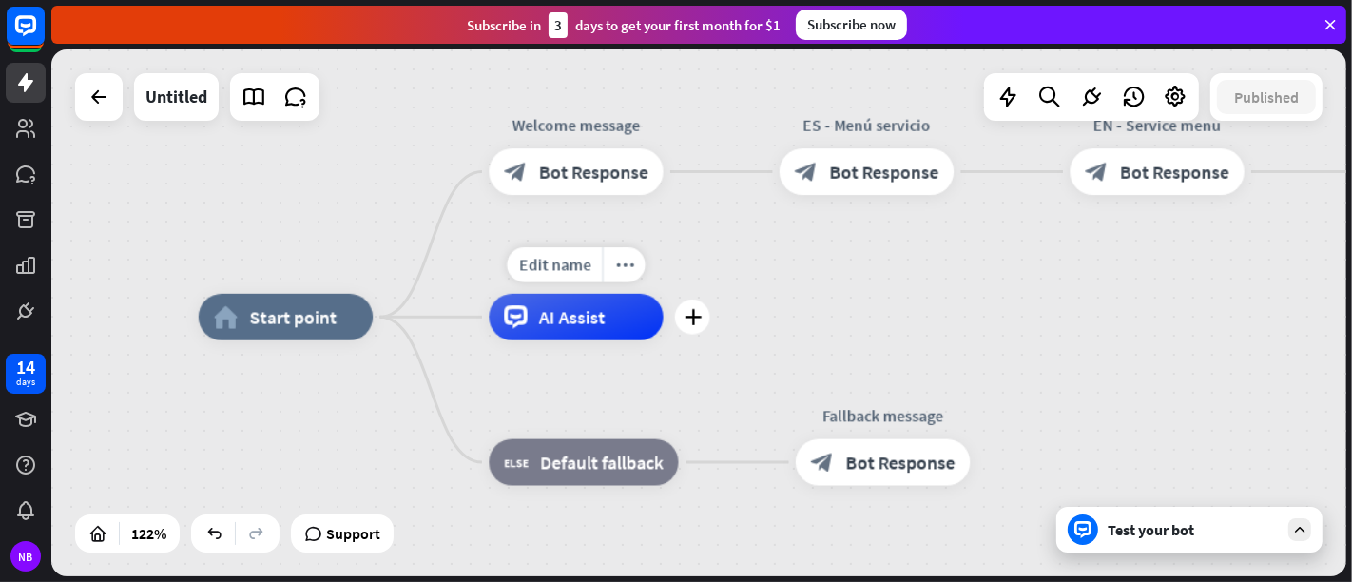
drag, startPoint x: 429, startPoint y: 313, endPoint x: 458, endPoint y: 319, distance: 30.0
click at [489, 319] on div "Edit name more_horiz plus AI Assist" at bounding box center [576, 317] width 174 height 47
click at [635, 263] on div "more_horiz" at bounding box center [624, 264] width 43 height 35
click at [512, 311] on icon at bounding box center [515, 316] width 23 height 23
click at [548, 316] on span "AI Assist" at bounding box center [572, 316] width 67 height 23
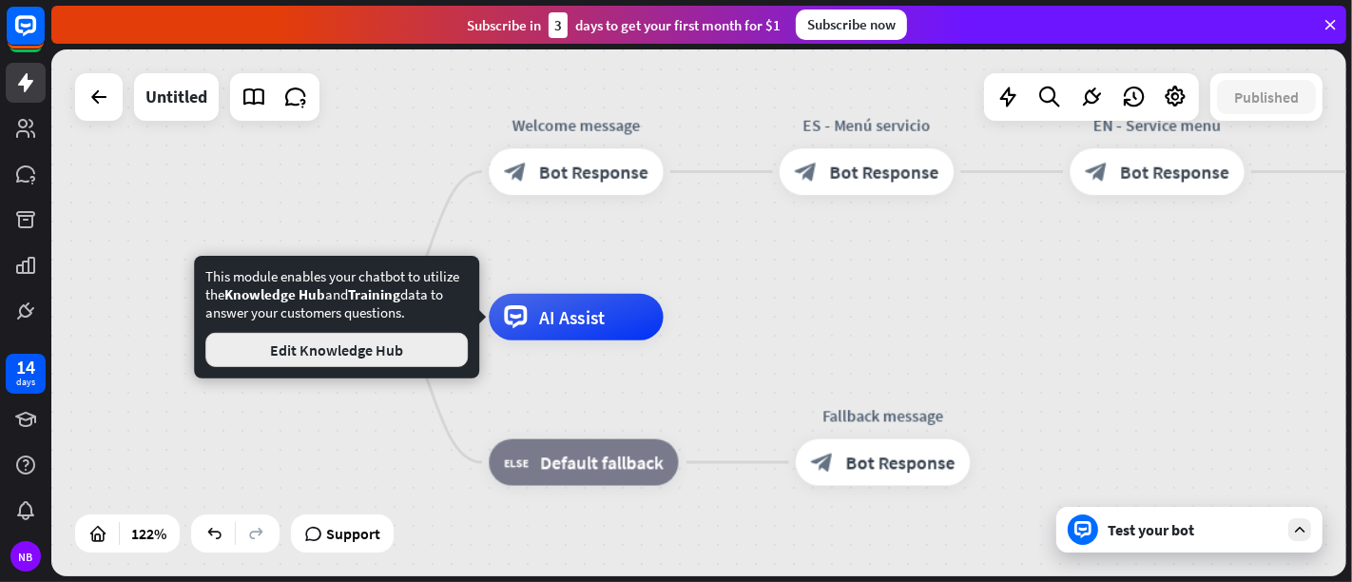
click at [431, 349] on button "Edit Knowledge Hub" at bounding box center [336, 350] width 262 height 34
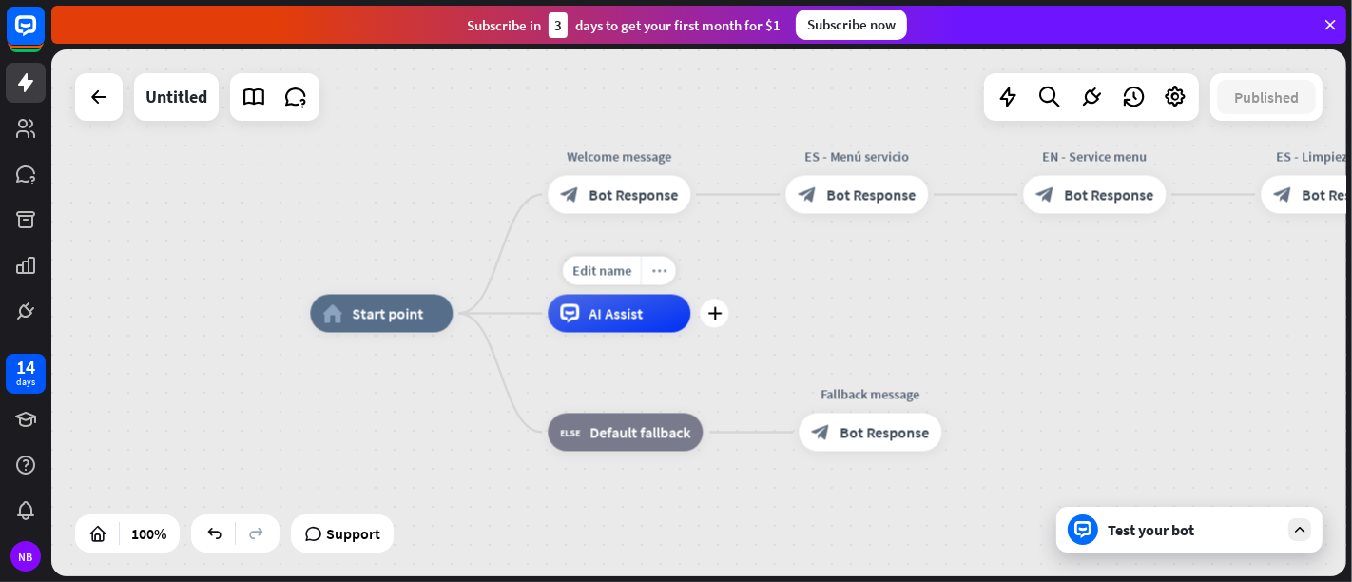
click at [651, 276] on icon "more_horiz" at bounding box center [658, 270] width 15 height 14
click at [957, 293] on div "home_2 Start point Welcome message block_bot_response Bot Response ES - Menú se…" at bounding box center [698, 312] width 1295 height 527
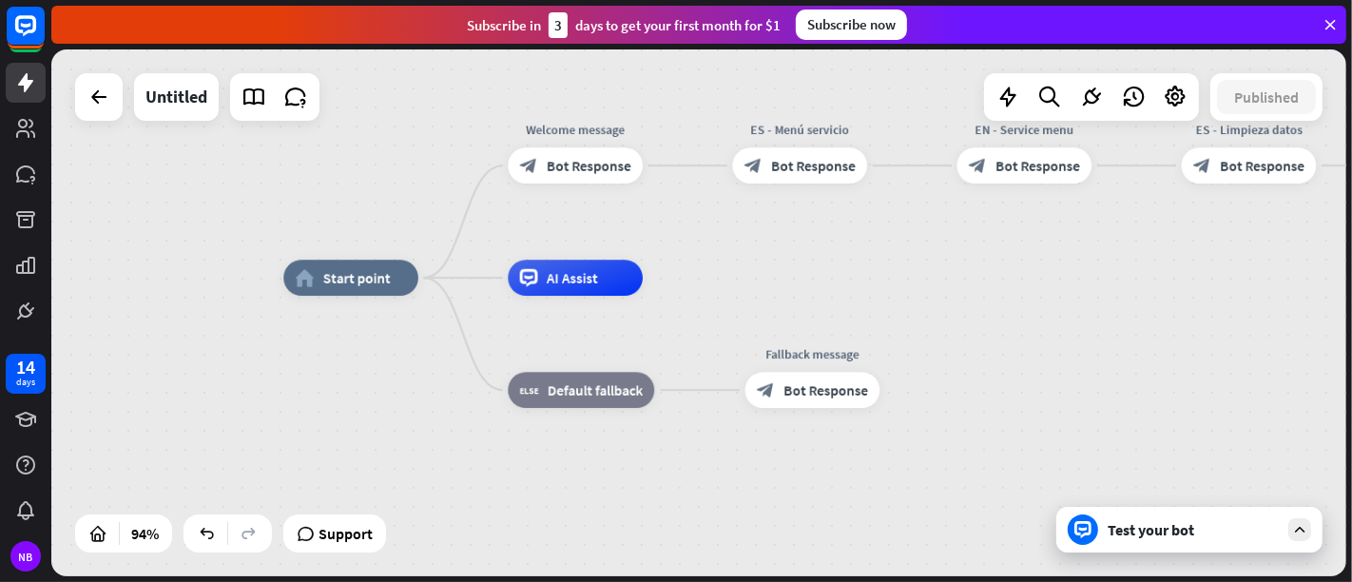
drag, startPoint x: 951, startPoint y: 270, endPoint x: 878, endPoint y: 240, distance: 79.3
click at [878, 240] on div "home_2 Start point Welcome message block_bot_response Bot Response ES - Menú se…" at bounding box center [698, 312] width 1295 height 527
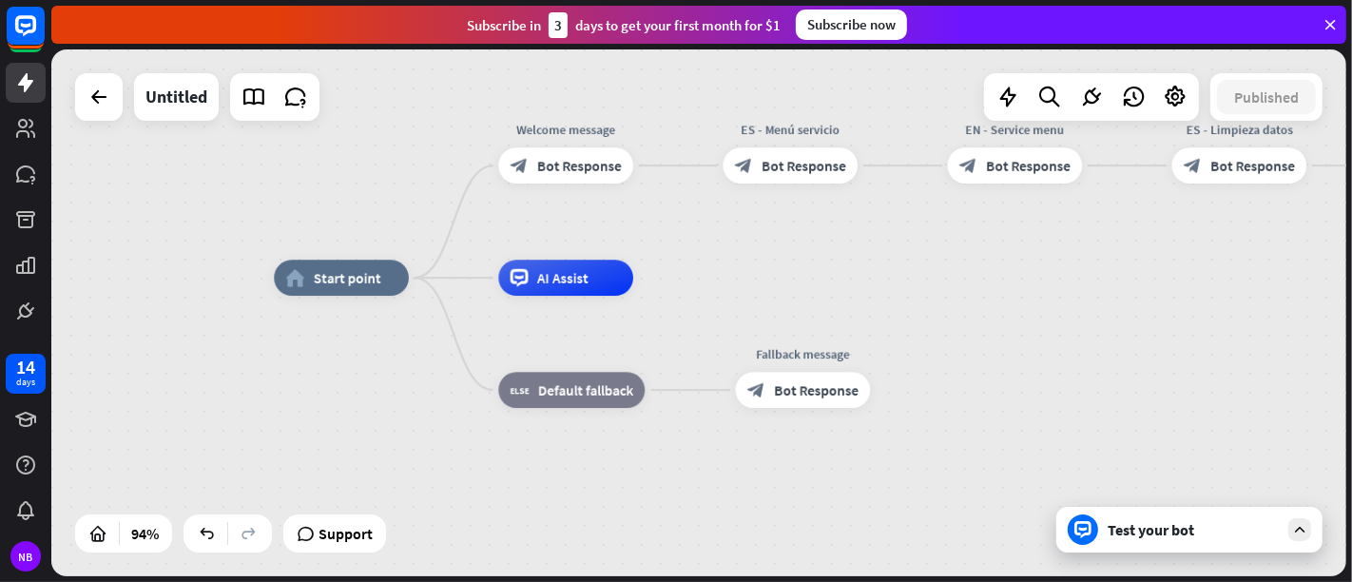
drag, startPoint x: 977, startPoint y: 281, endPoint x: 964, endPoint y: 285, distance: 13.8
click at [964, 285] on div "home_2 Start point Welcome message block_bot_response Bot Response ES - Menú se…" at bounding box center [885, 526] width 1223 height 497
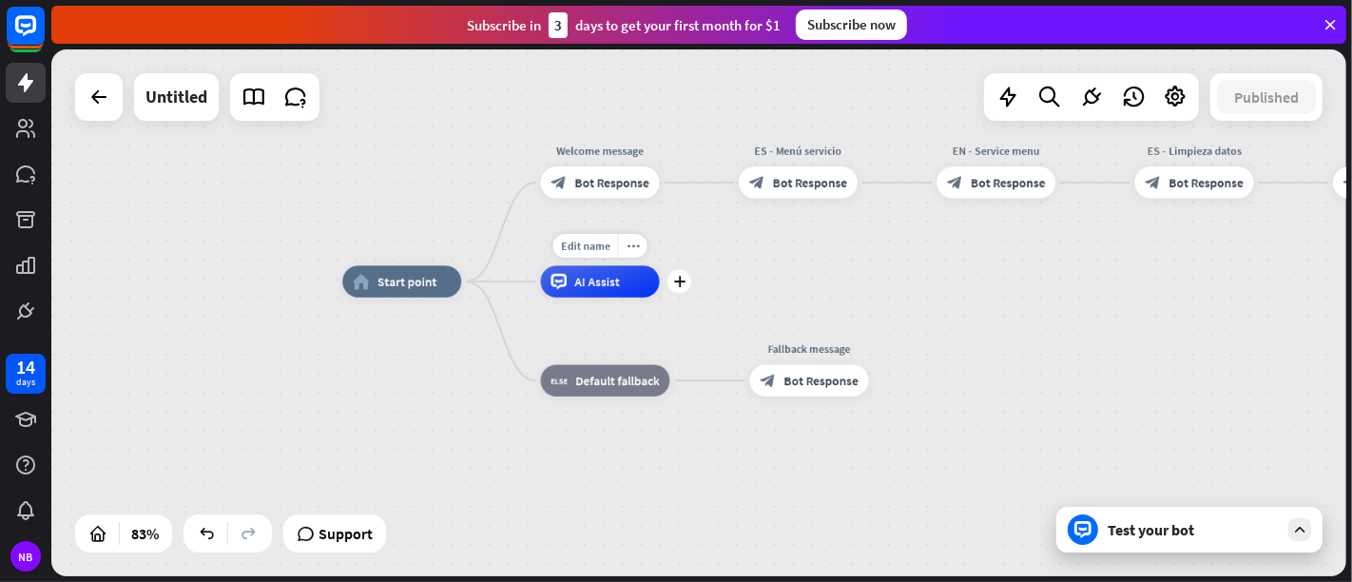
click at [594, 291] on div "AI Assist" at bounding box center [600, 280] width 119 height 31
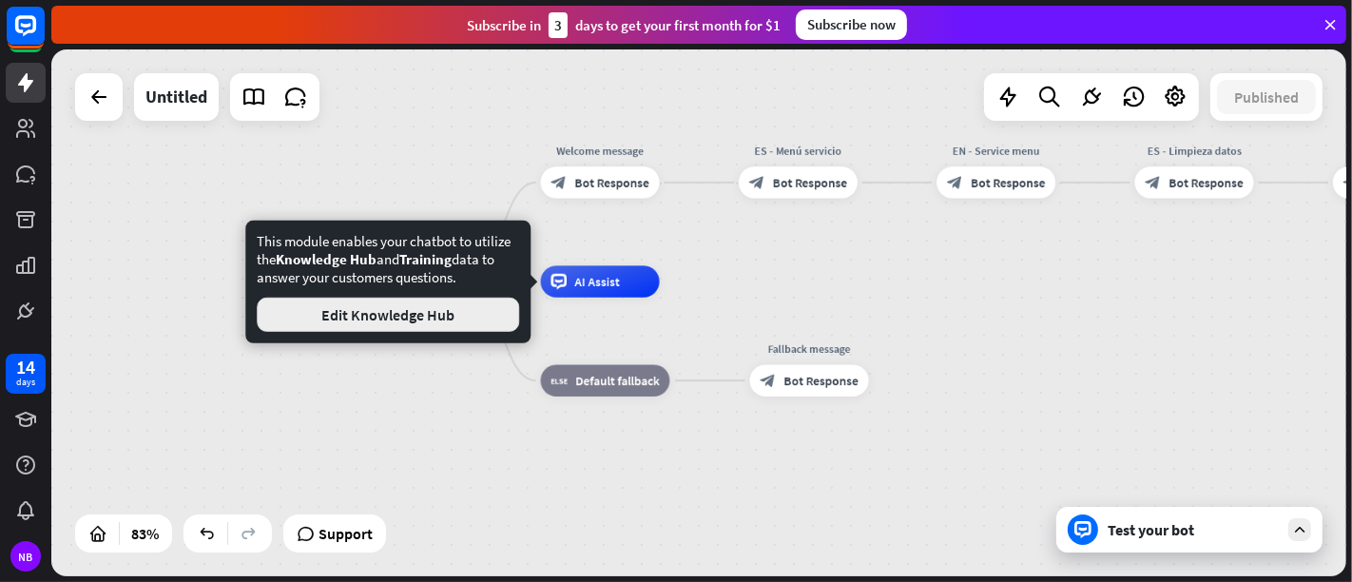
click at [475, 310] on button "Edit Knowledge Hub" at bounding box center [388, 315] width 262 height 34
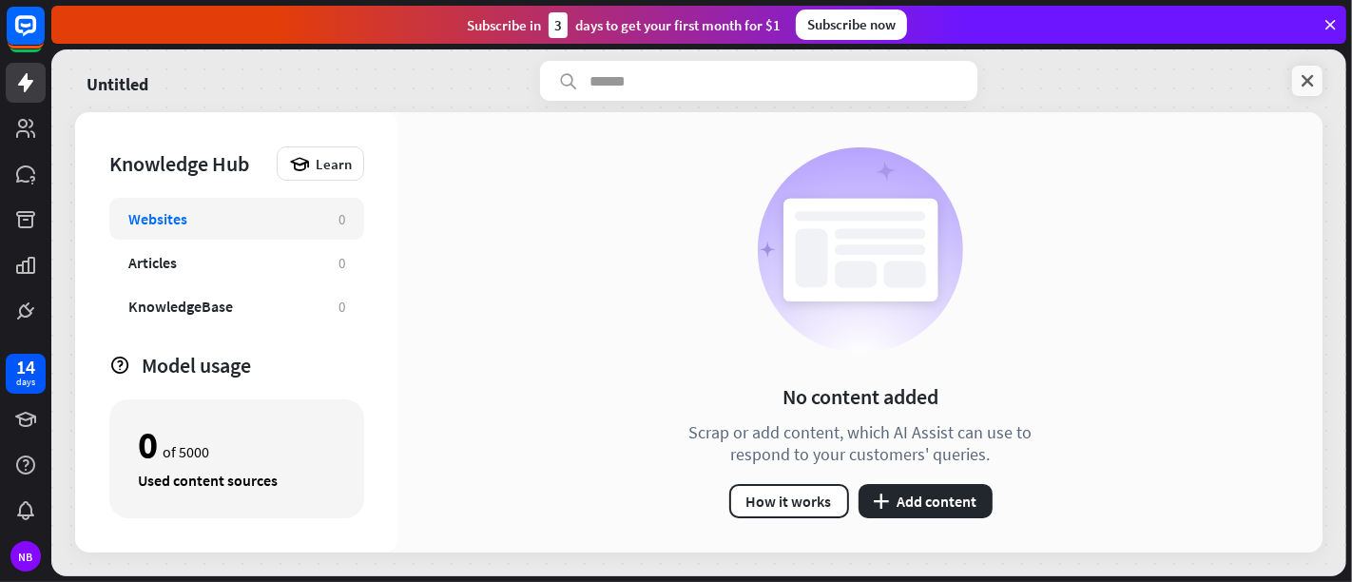
click at [1216, 76] on icon at bounding box center [1307, 80] width 19 height 19
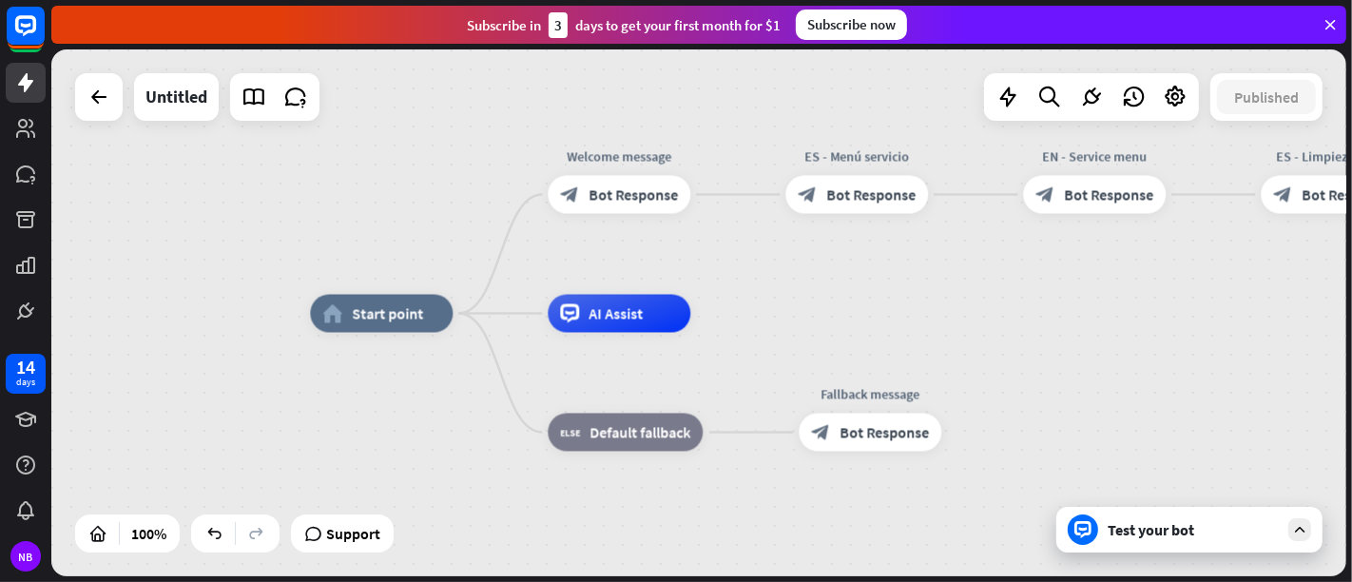
click at [1123, 523] on div "Test your bot" at bounding box center [1193, 529] width 171 height 19
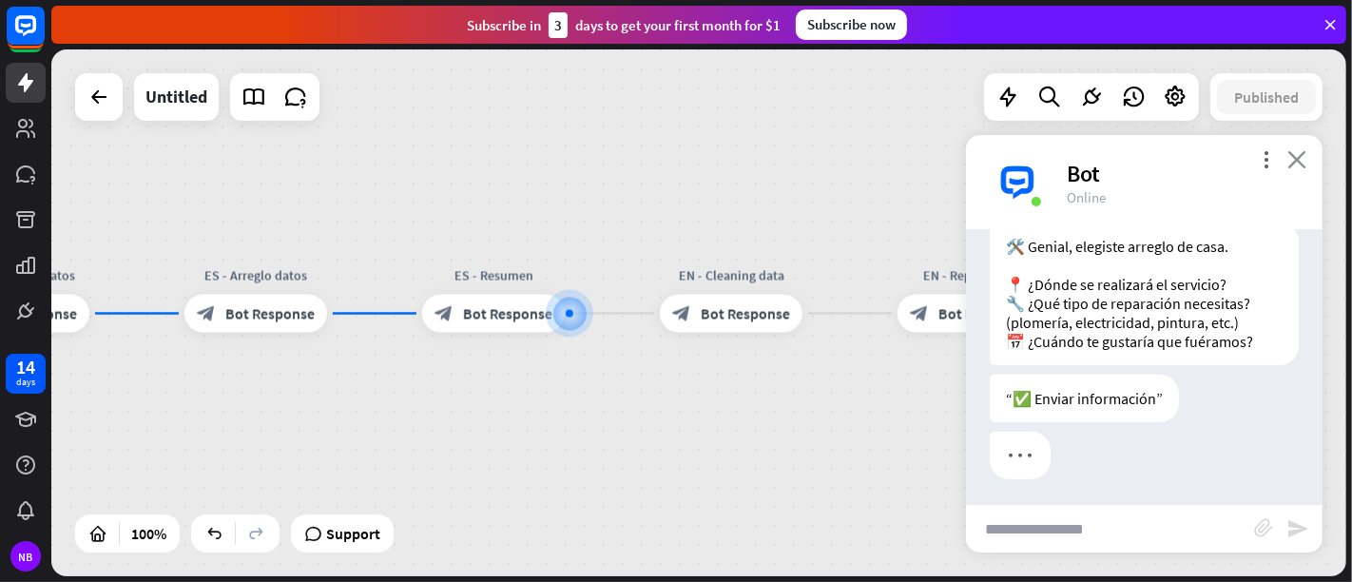
scroll to position [863, 0]
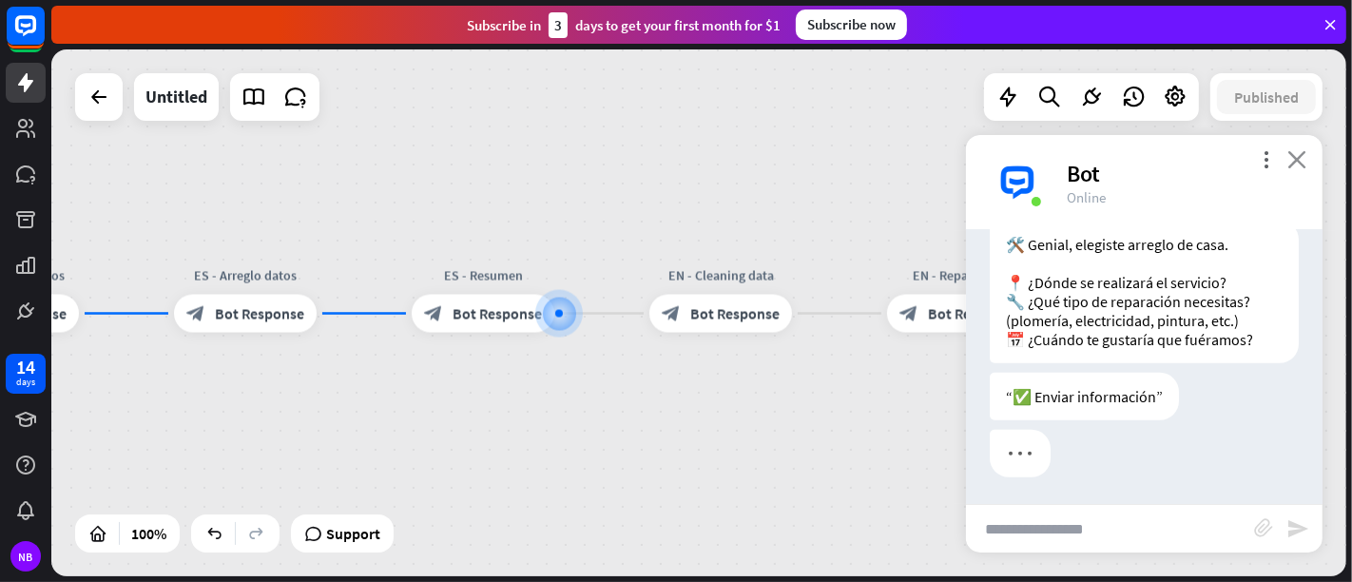
click at [1216, 152] on icon "close" at bounding box center [1296, 159] width 19 height 18
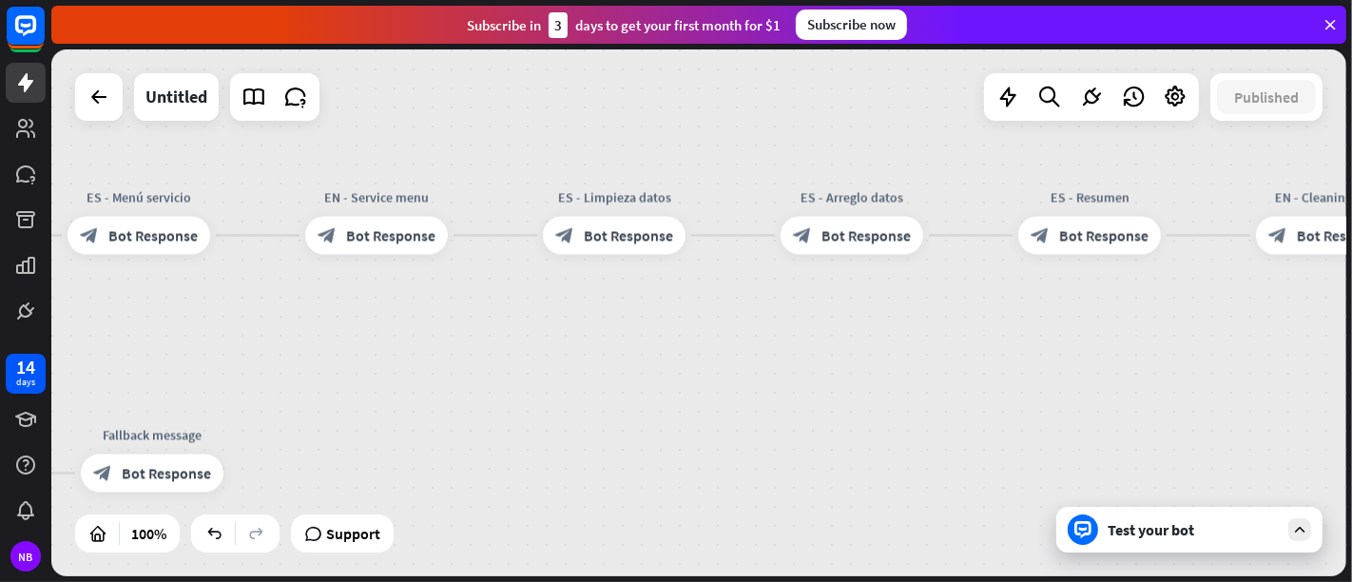
drag, startPoint x: 711, startPoint y: 400, endPoint x: 1255, endPoint y: 327, distance: 548.8
click at [1216, 327] on div "home_2 Start point Welcome message block_bot_response Bot Response ES - Menú se…" at bounding box center [698, 312] width 1295 height 527
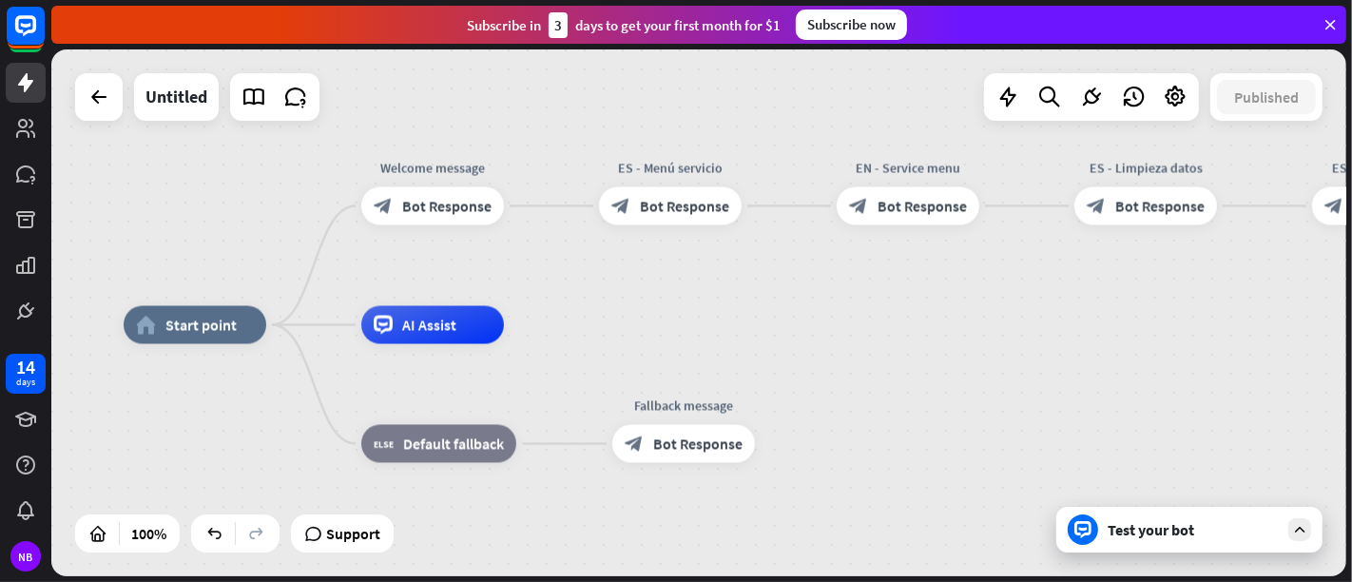
drag, startPoint x: 678, startPoint y: 378, endPoint x: 1185, endPoint y: 349, distance: 507.6
click at [1185, 349] on div "home_2 Start point Welcome message block_bot_response Bot Response ES - Menú se…" at bounding box center [771, 588] width 1295 height 527
click at [720, 395] on icon "more_horiz" at bounding box center [724, 401] width 15 height 14
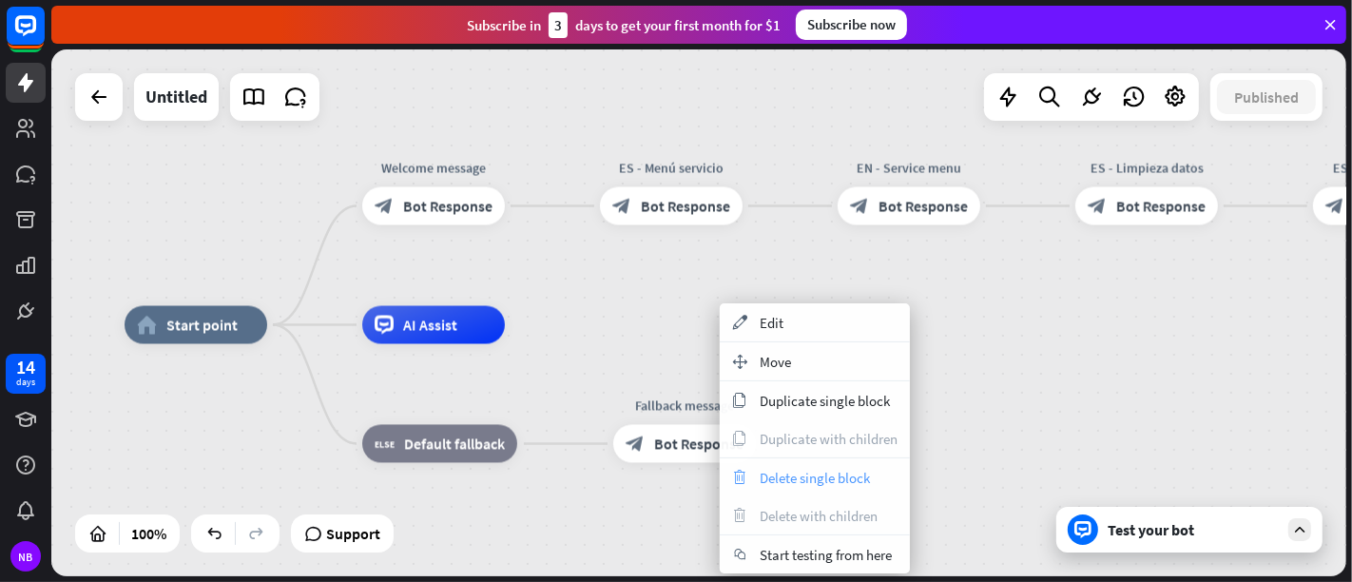
click at [784, 473] on span "Delete single block" at bounding box center [815, 478] width 110 height 18
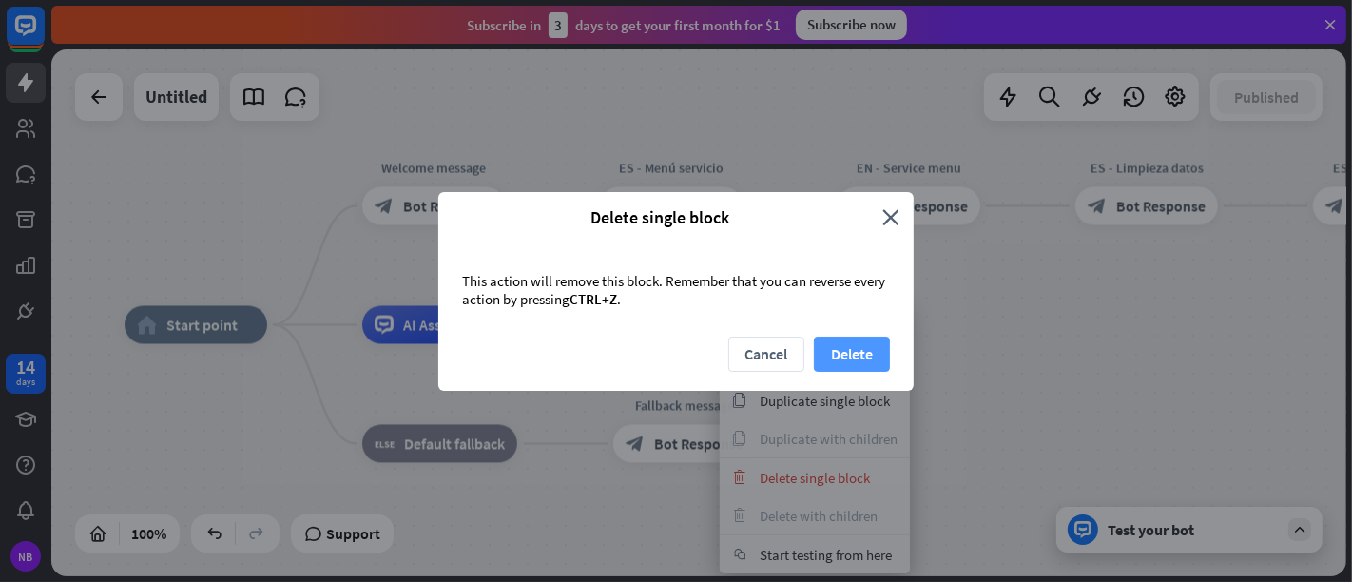
click at [850, 342] on button "Delete" at bounding box center [852, 354] width 76 height 35
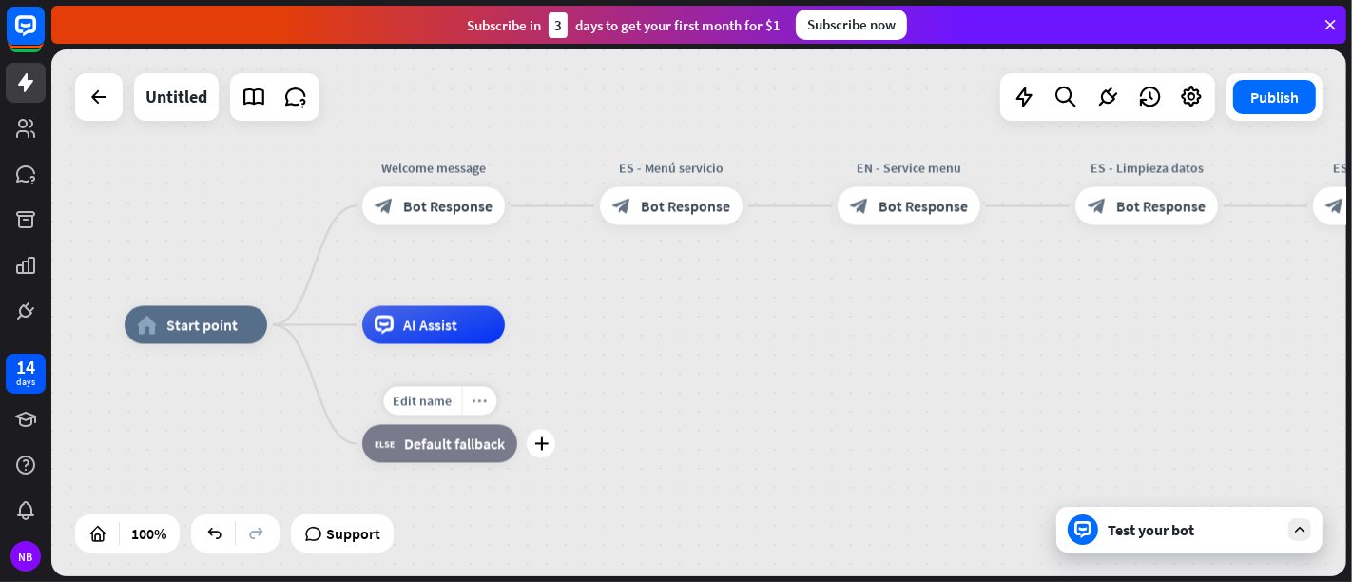
click at [488, 411] on div "more_horiz" at bounding box center [478, 401] width 35 height 29
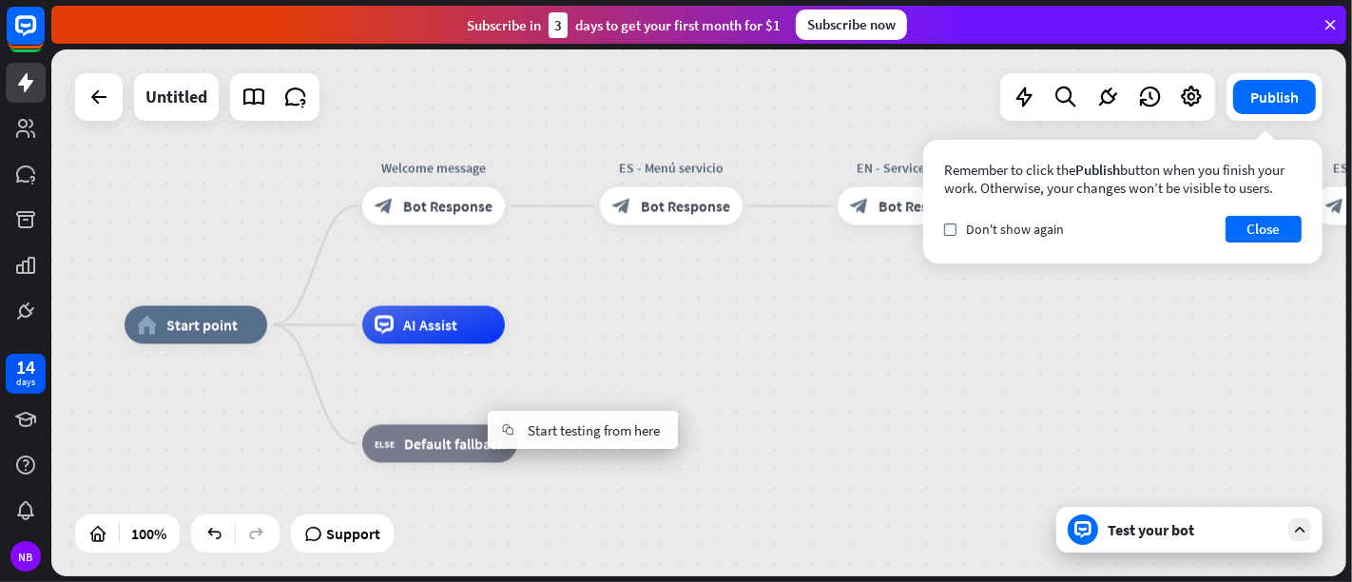
click at [657, 506] on div "home_2 Start point Welcome message block_bot_response Bot Response ES - Menú se…" at bounding box center [772, 588] width 1295 height 527
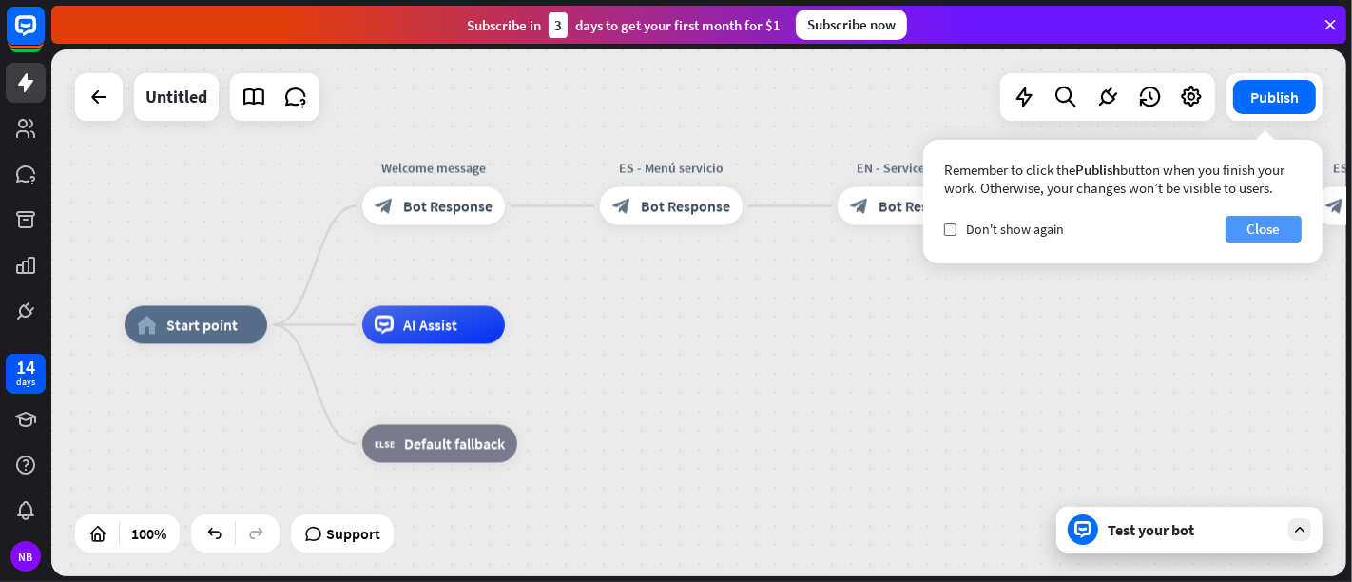
click at [1216, 229] on button "Close" at bounding box center [1264, 229] width 76 height 27
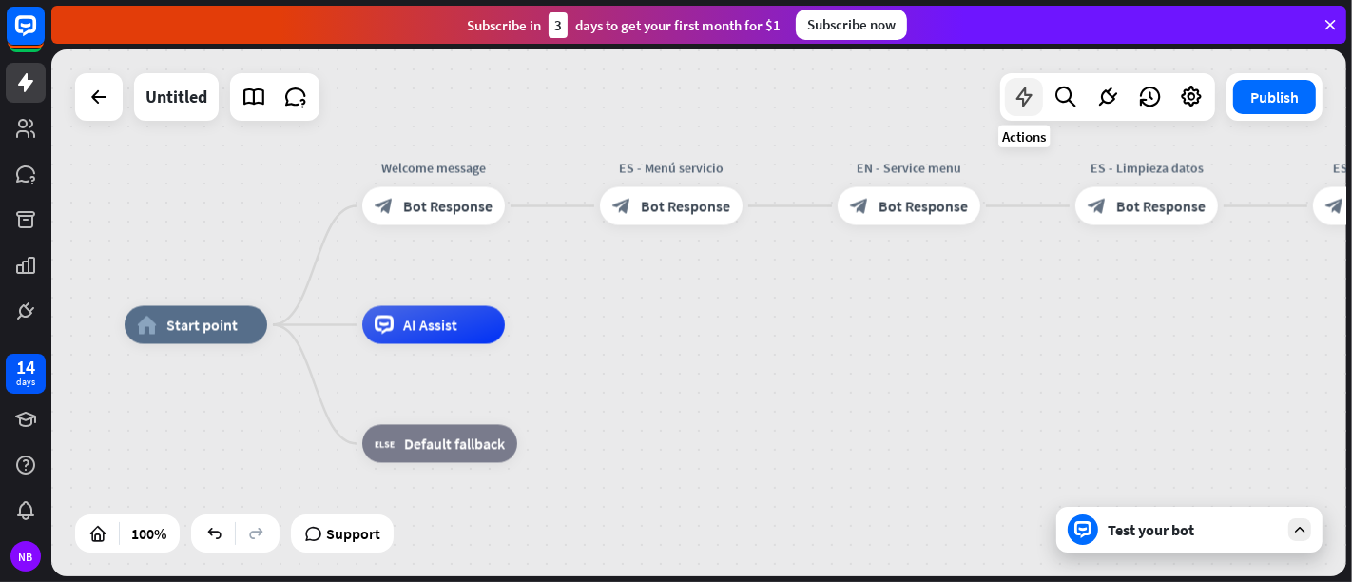
click at [1019, 104] on icon at bounding box center [1024, 97] width 25 height 25
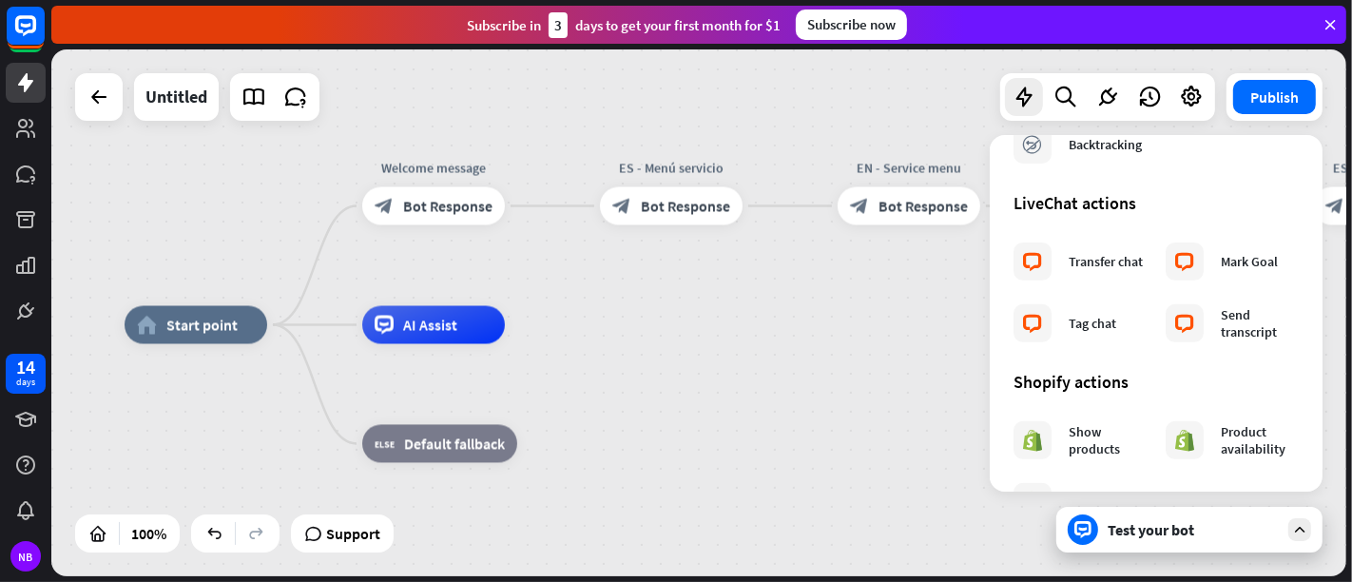
scroll to position [739, 0]
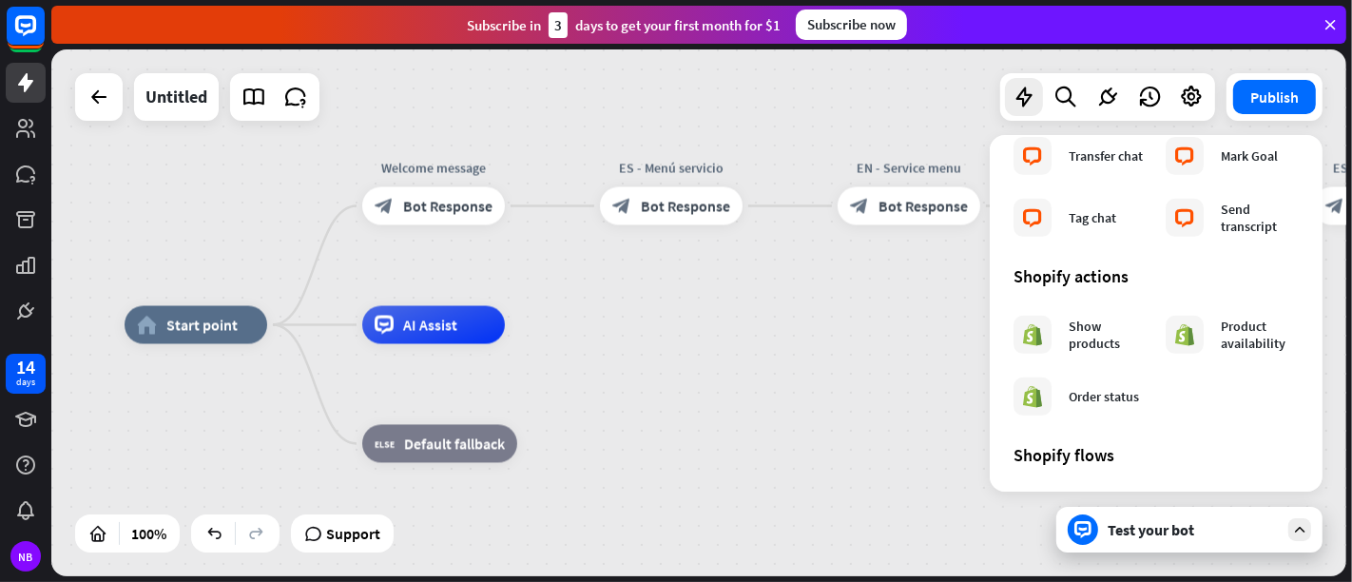
click at [866, 363] on div "home_2 Start point Welcome message block_bot_response Bot Response ES - Menú se…" at bounding box center [772, 588] width 1295 height 527
click at [779, 316] on div "home_2 Start point Welcome message block_bot_response Bot Response ES - Menú se…" at bounding box center [698, 312] width 1295 height 527
click at [869, 430] on div "home_2 Start point Welcome message block_bot_response Bot Response ES - Menú se…" at bounding box center [772, 588] width 1295 height 527
click at [469, 406] on div "more_horiz" at bounding box center [478, 400] width 35 height 29
click at [624, 370] on div "home_2 Start point Welcome message block_bot_response Bot Response ES - Menú se…" at bounding box center [772, 587] width 1295 height 527
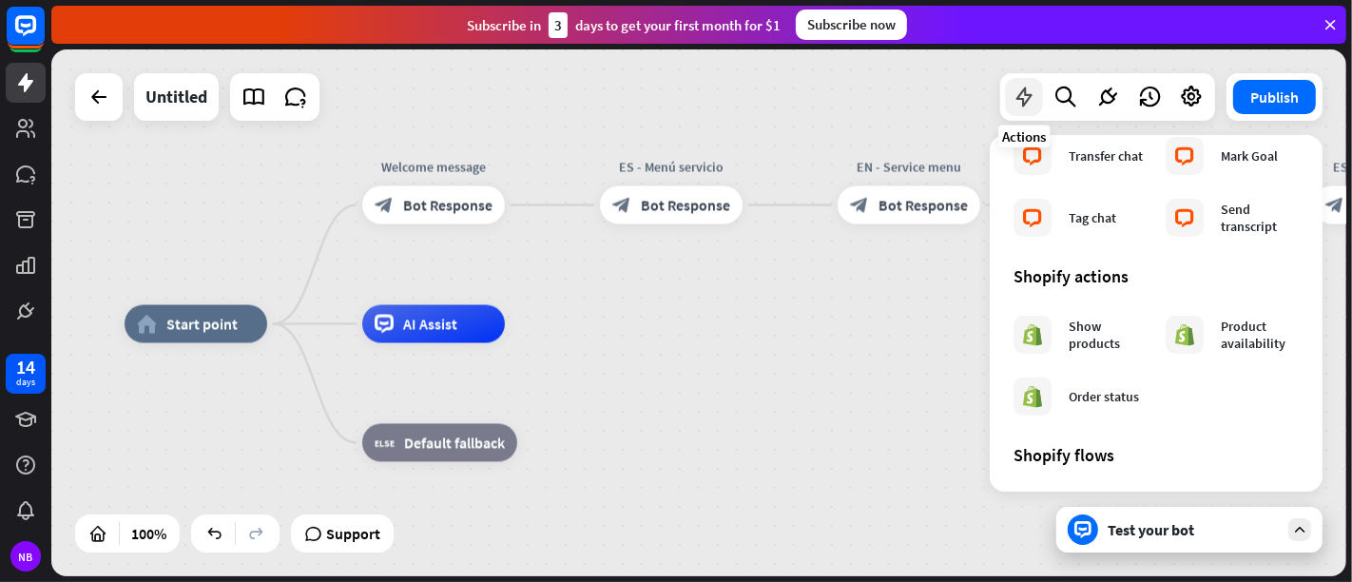
click at [1034, 103] on icon at bounding box center [1024, 97] width 25 height 25
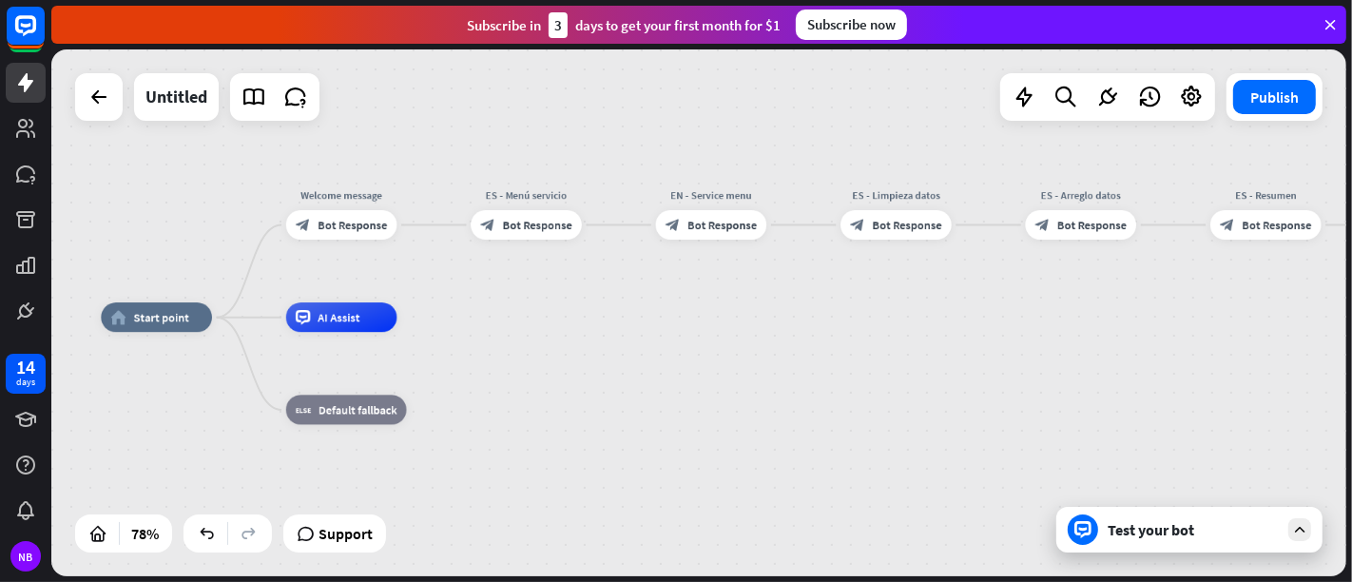
drag, startPoint x: 1059, startPoint y: 351, endPoint x: 857, endPoint y: 336, distance: 203.1
click at [857, 336] on div "home_2 Start point Welcome message block_bot_response Bot Response ES - Menú se…" at bounding box center [604, 523] width 1007 height 410
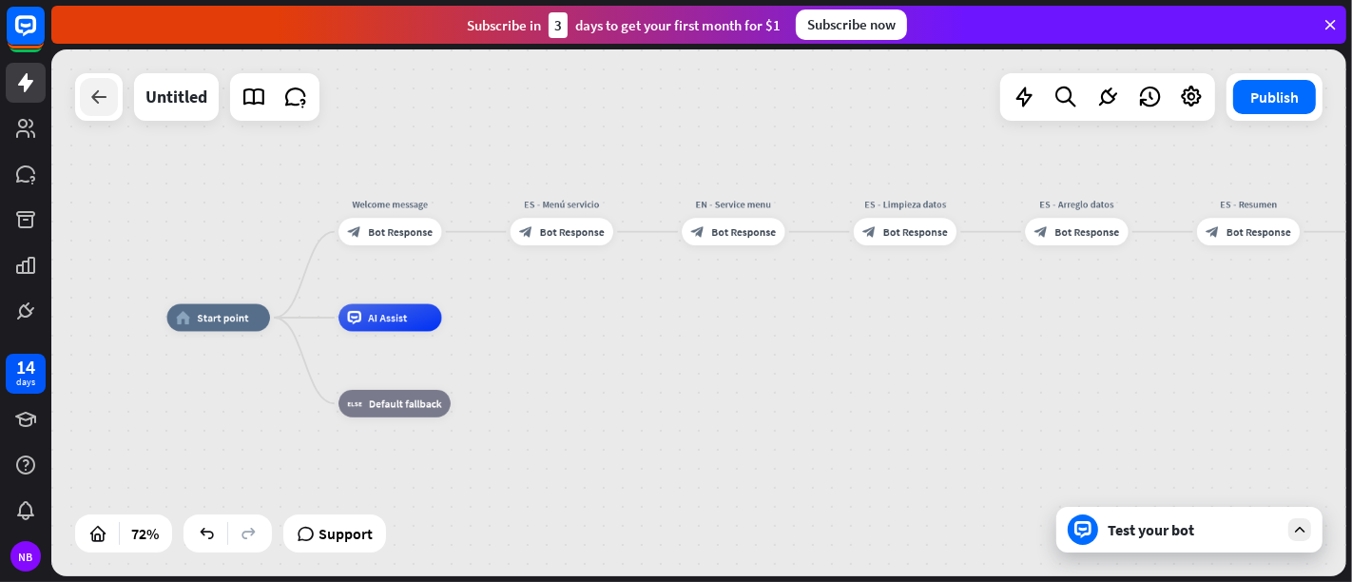
click at [108, 87] on icon at bounding box center [98, 97] width 23 height 23
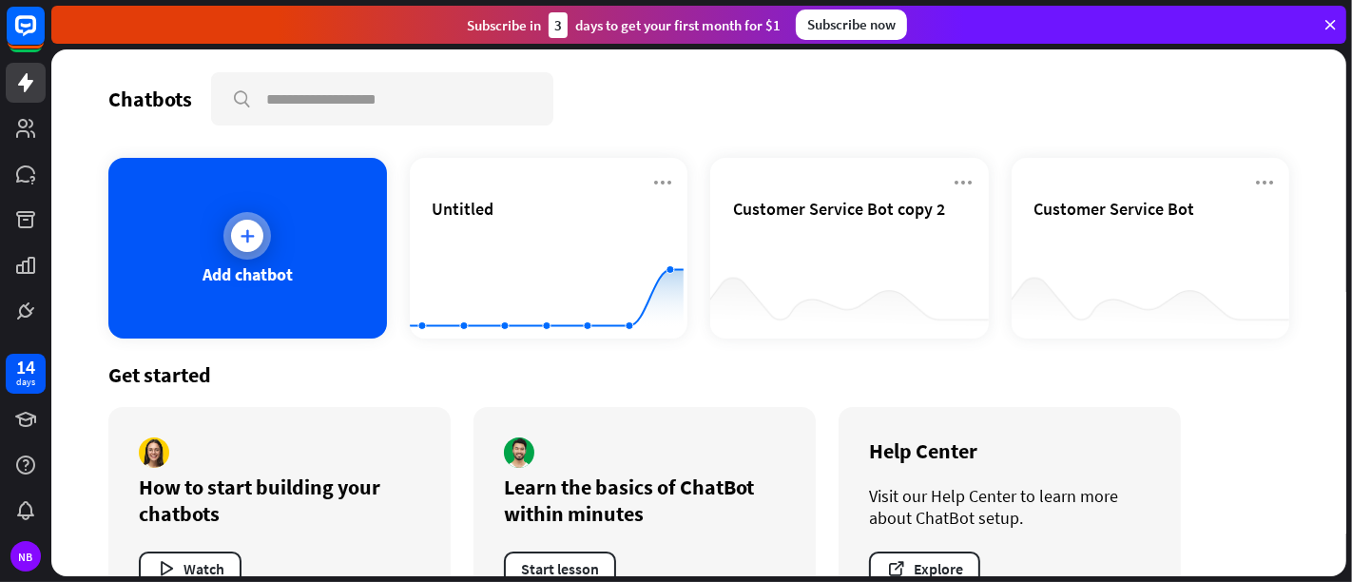
scroll to position [60, 0]
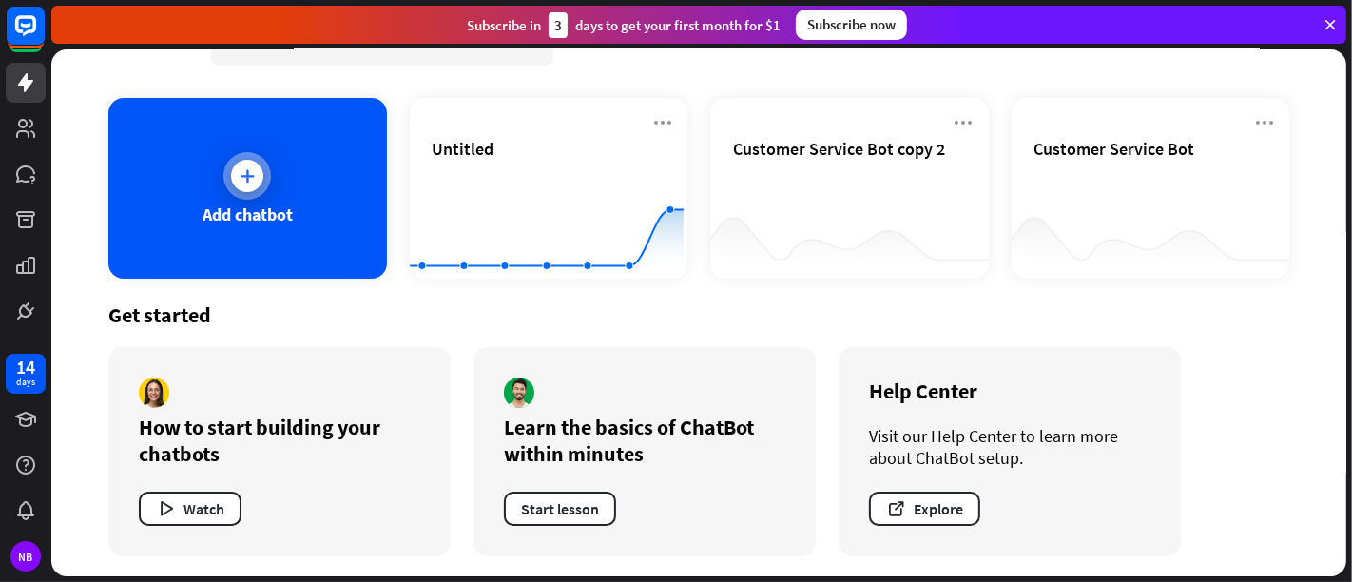
click at [338, 202] on div "Add chatbot" at bounding box center [247, 188] width 279 height 181
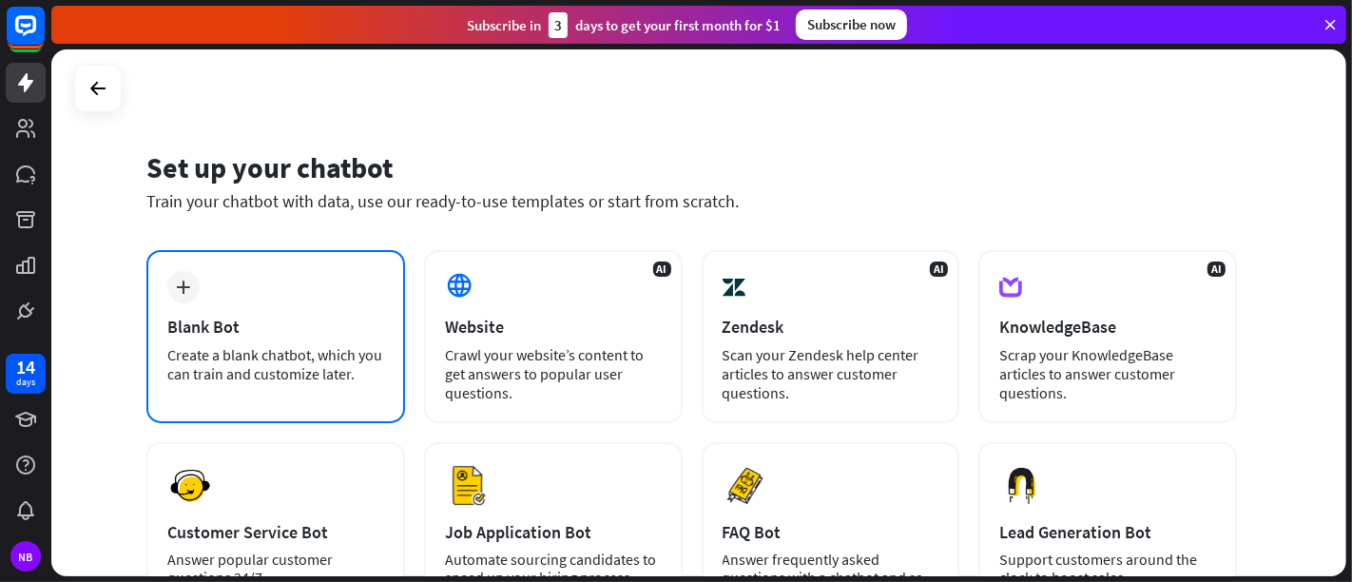
click at [287, 322] on div "Blank Bot" at bounding box center [275, 327] width 217 height 22
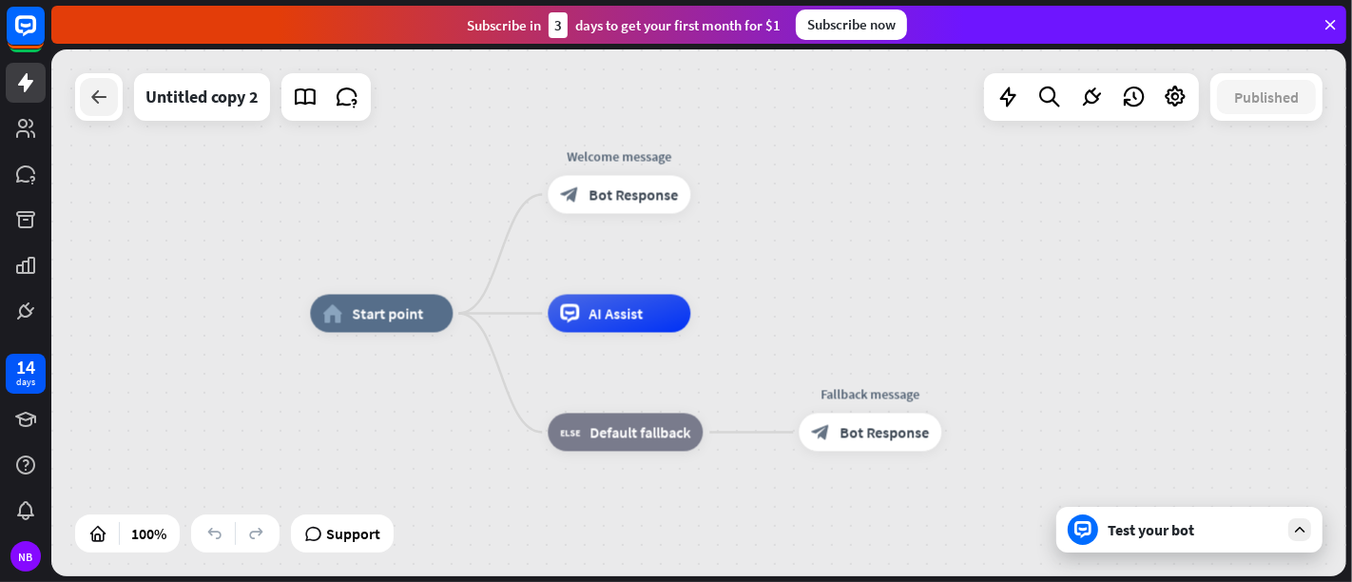
click at [107, 111] on div at bounding box center [99, 97] width 38 height 38
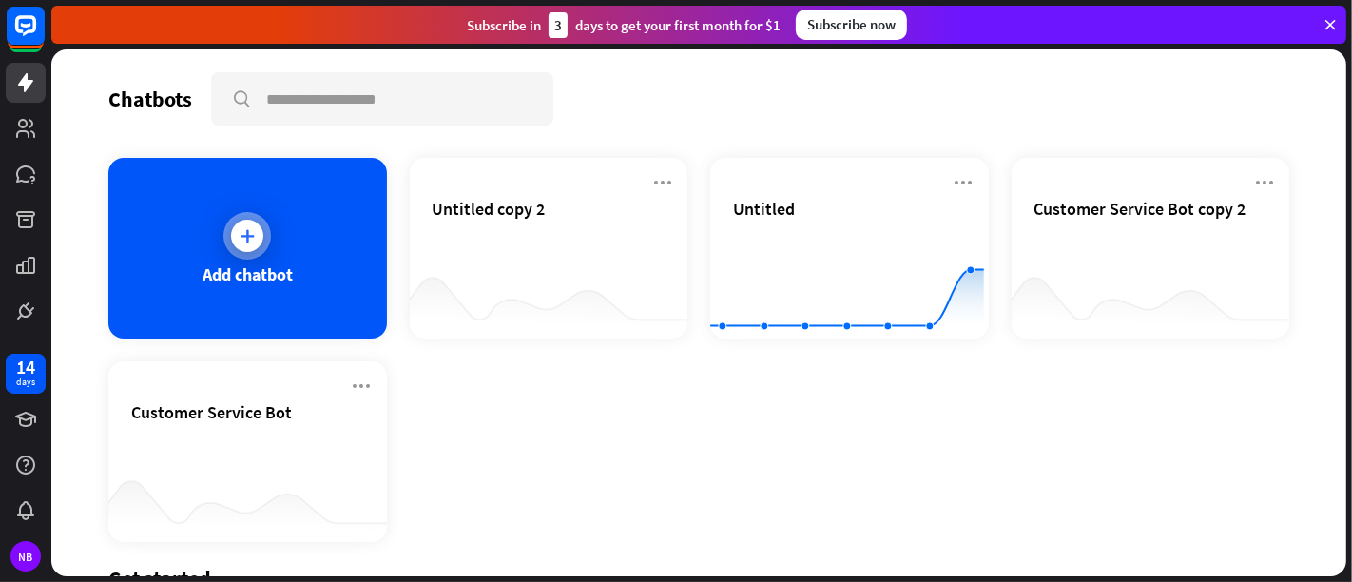
click at [312, 226] on div "Add chatbot" at bounding box center [247, 248] width 279 height 181
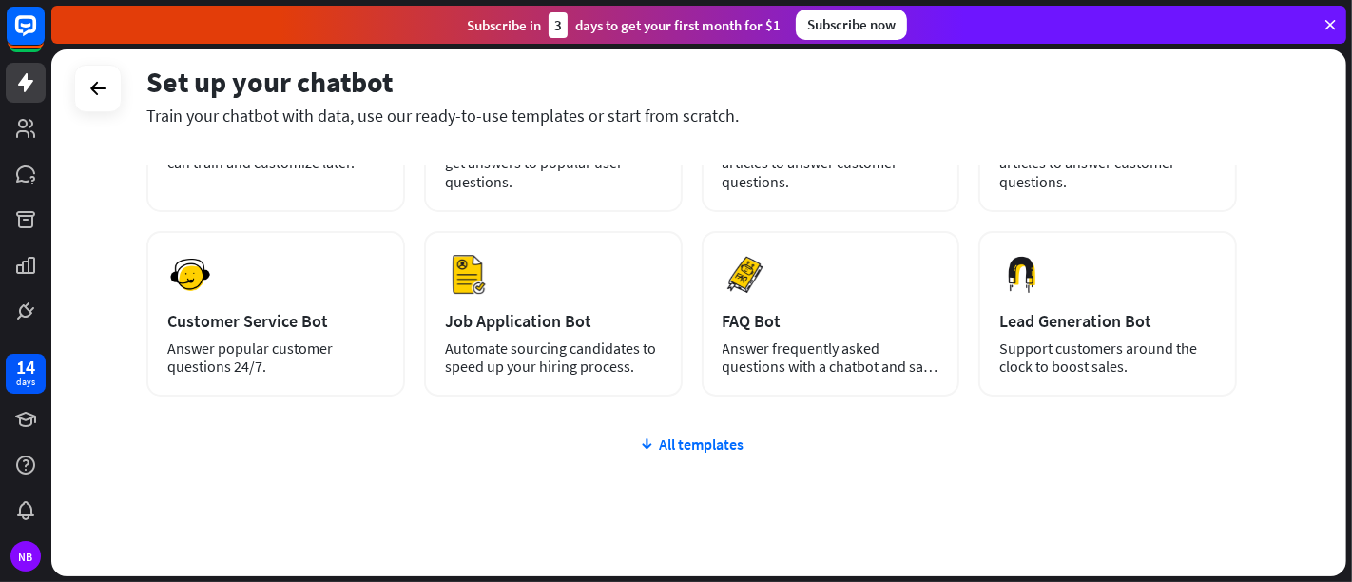
scroll to position [256, 0]
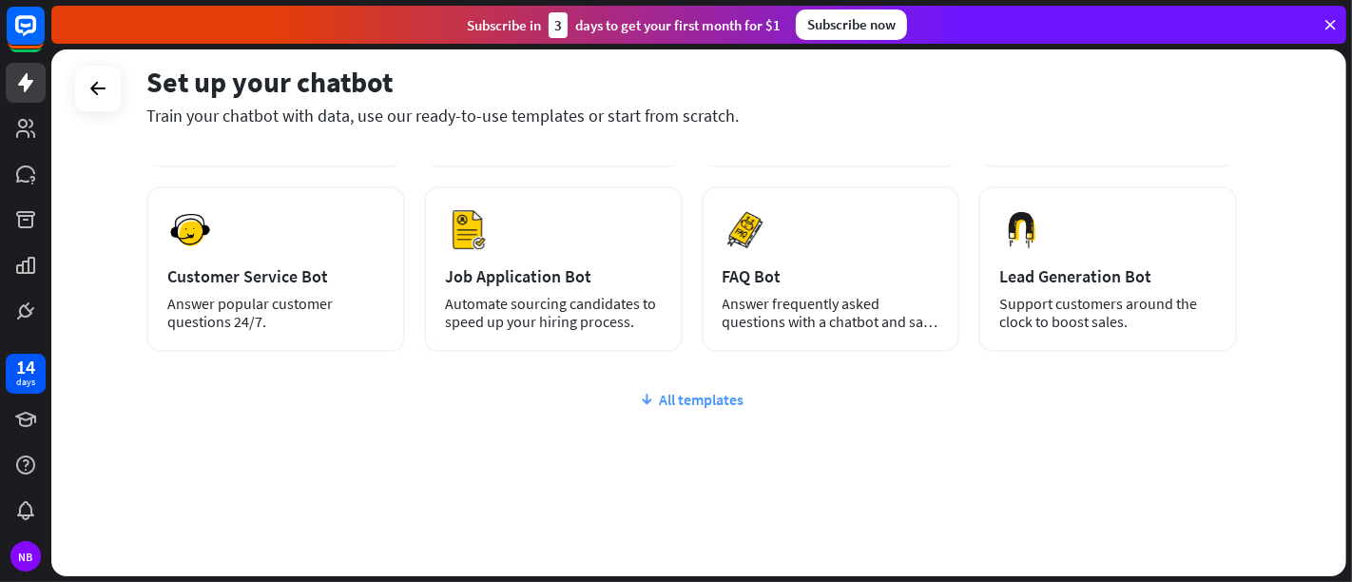
click at [686, 395] on div "All templates" at bounding box center [691, 399] width 1091 height 19
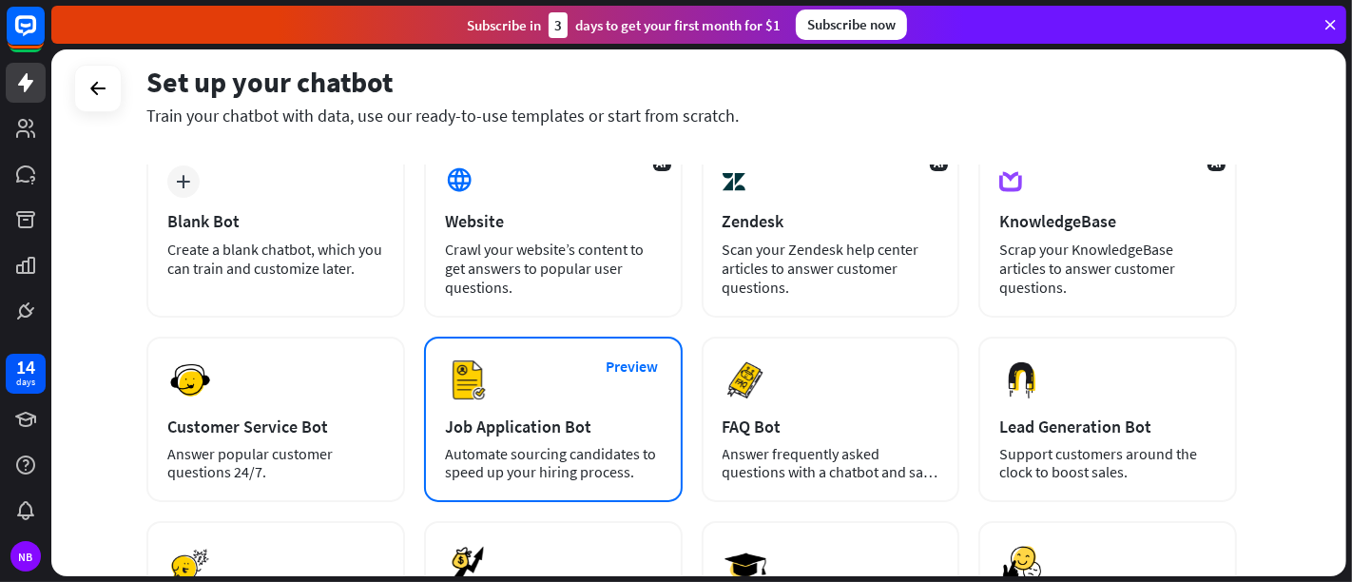
scroll to position [0, 0]
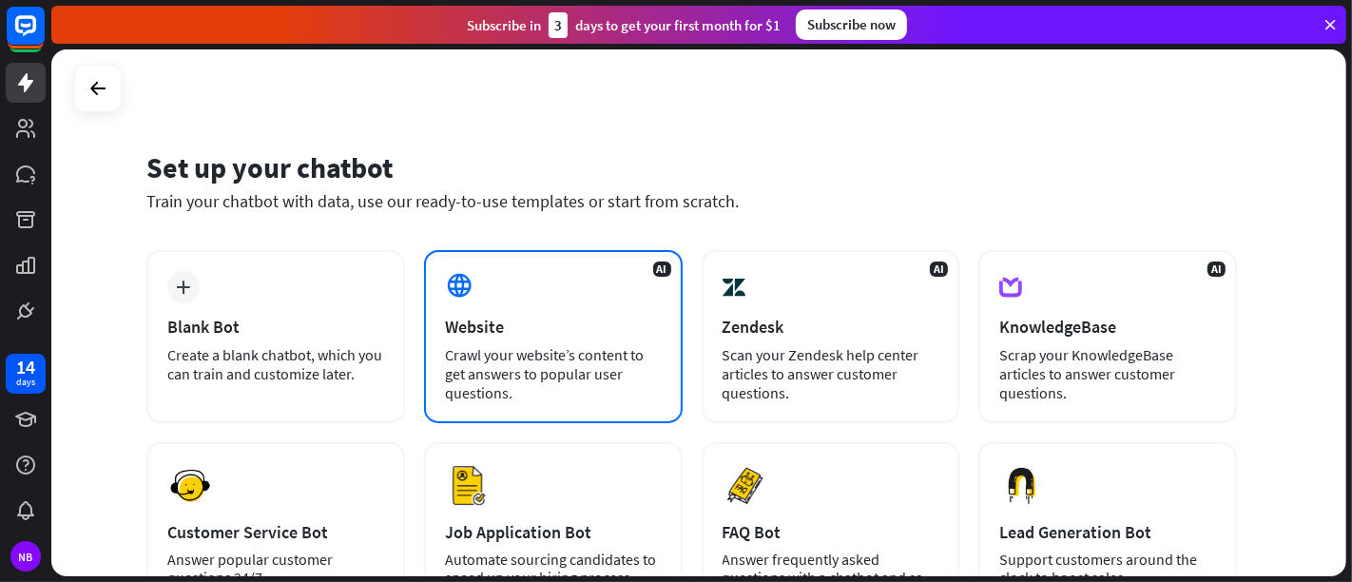
click at [618, 346] on div "Crawl your website’s content to get answers to popular user questions." at bounding box center [553, 373] width 217 height 57
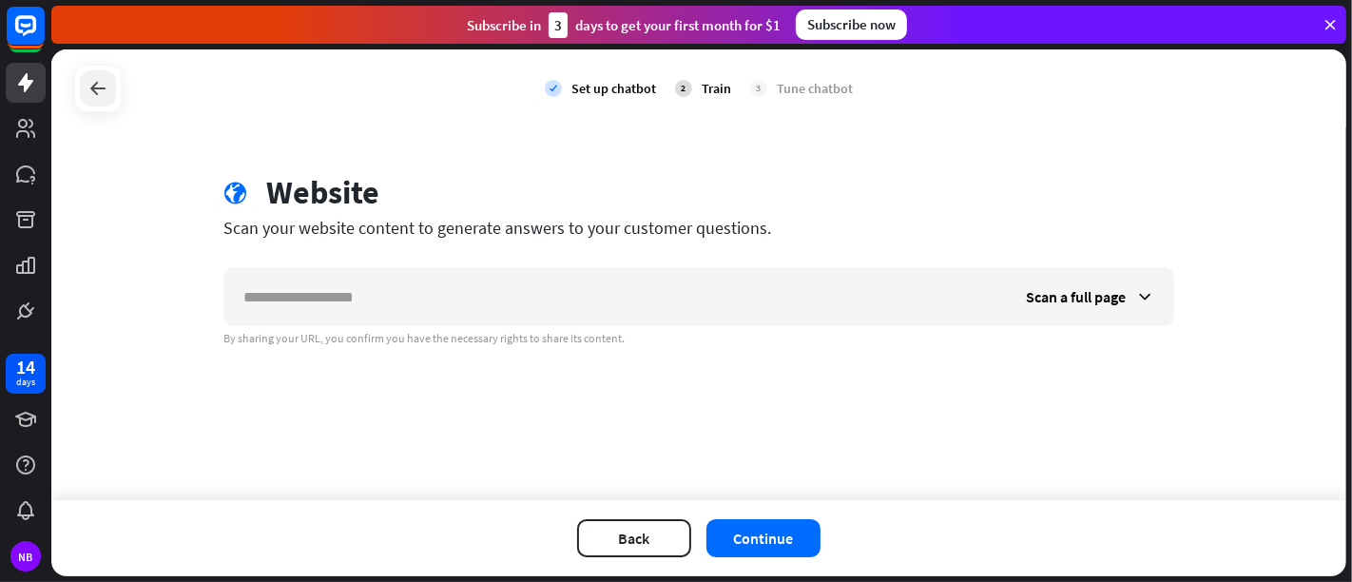
click at [93, 71] on div at bounding box center [98, 88] width 36 height 36
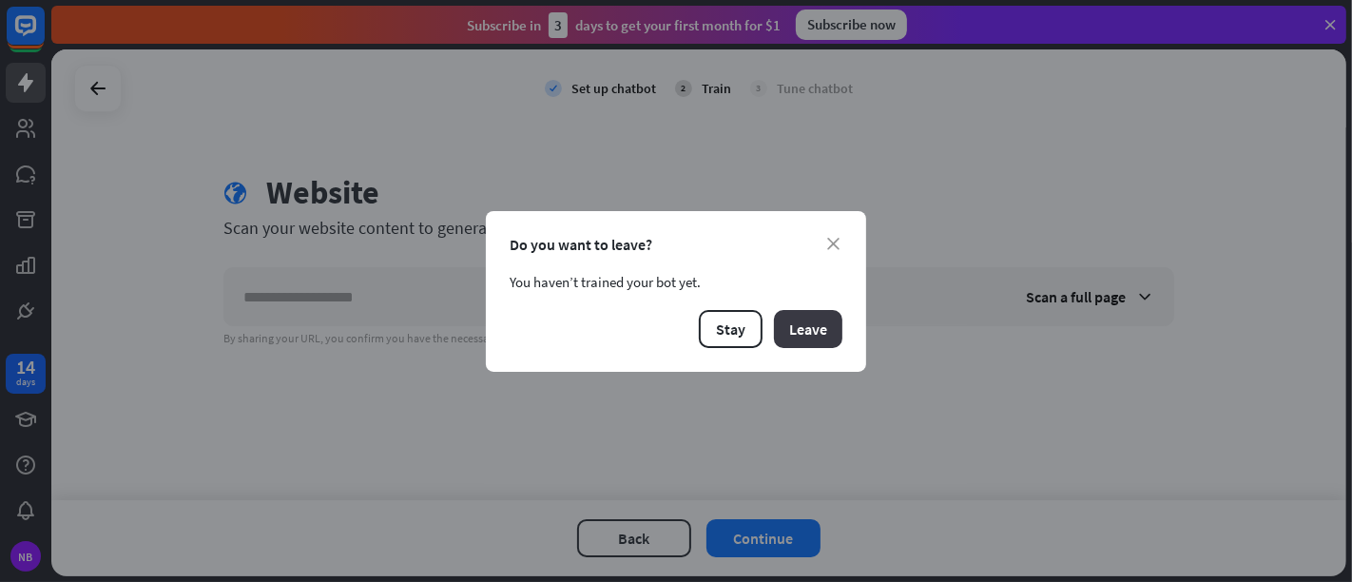
click at [774, 327] on button "Leave" at bounding box center [808, 329] width 68 height 38
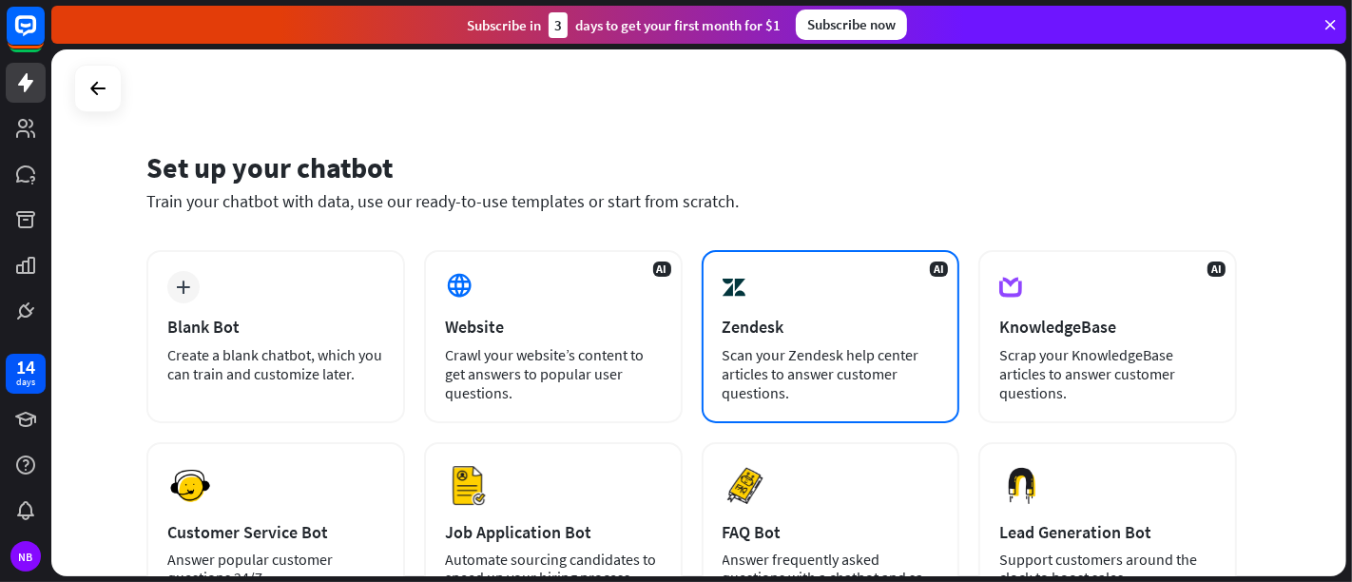
click at [802, 295] on div "AI Zendesk Scan your Zendesk help center articles to answer customer questions." at bounding box center [831, 336] width 259 height 173
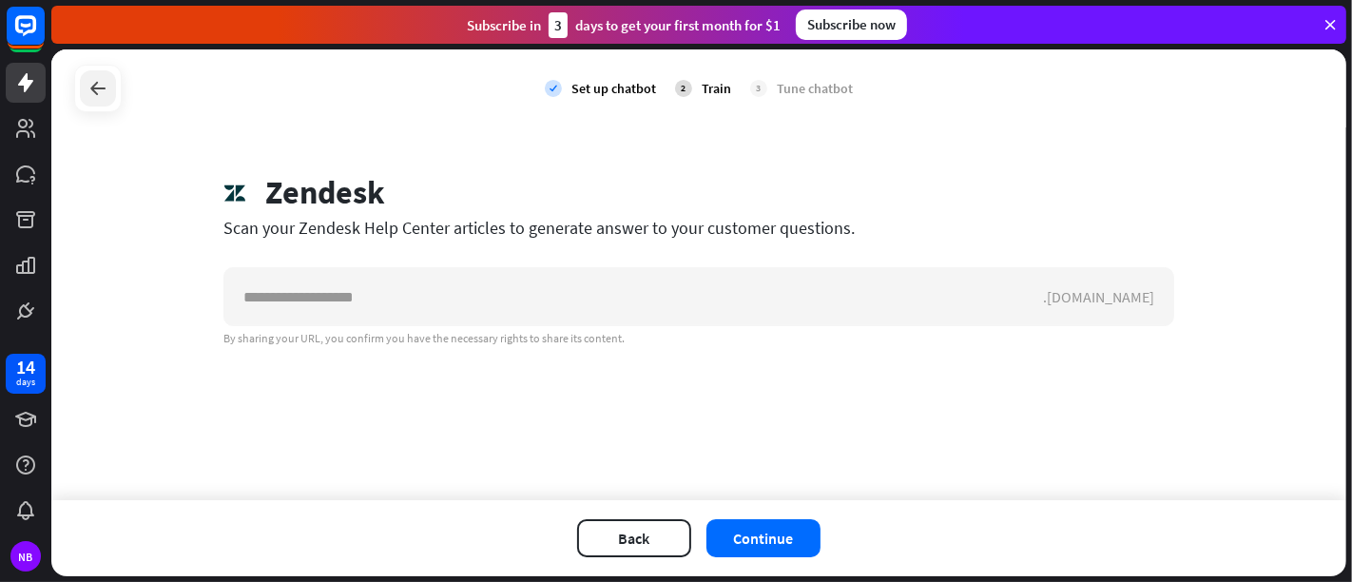
click at [108, 94] on icon at bounding box center [98, 88] width 23 height 23
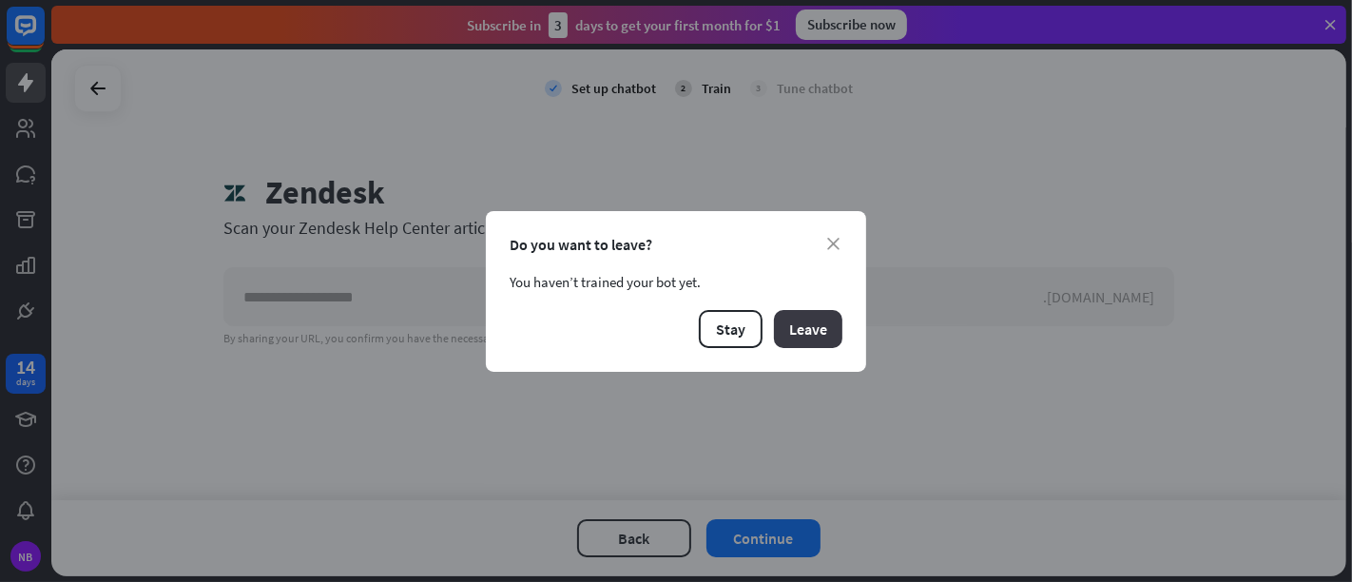
click at [797, 324] on button "Leave" at bounding box center [808, 329] width 68 height 38
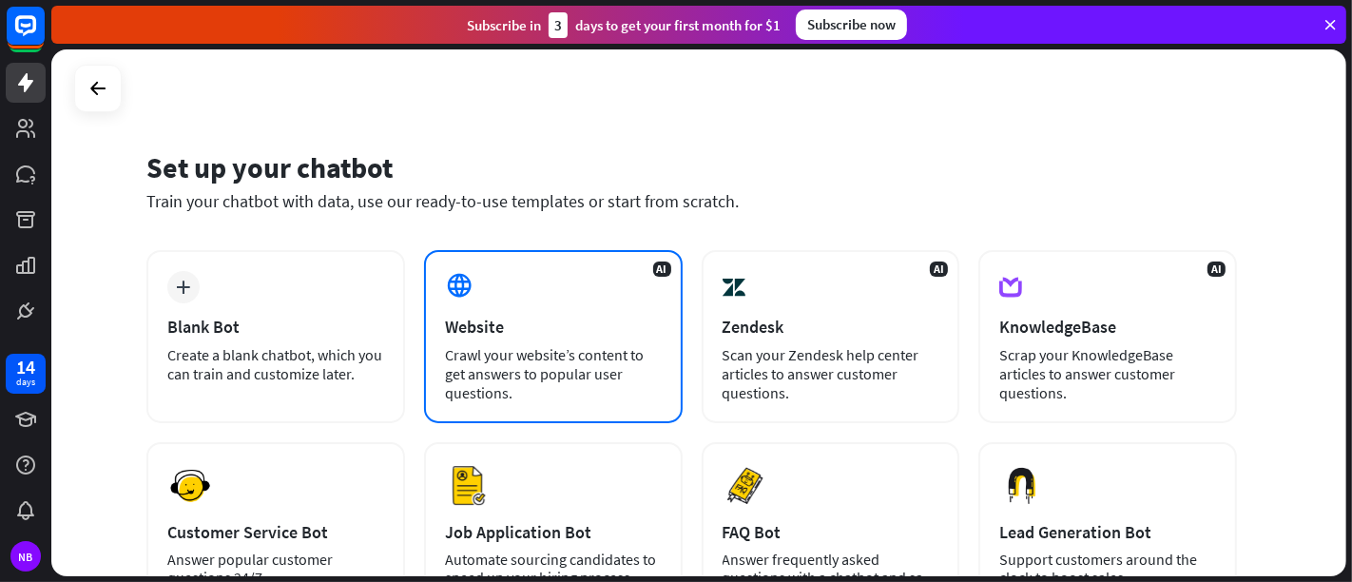
scroll to position [211, 0]
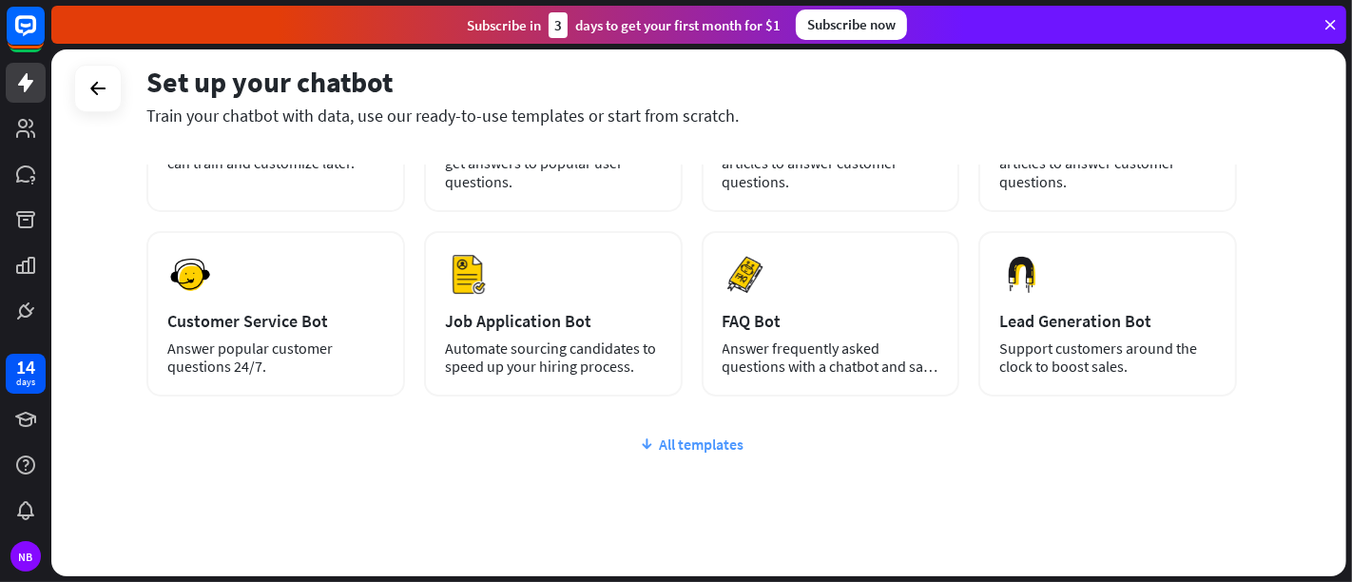
click at [696, 439] on div "All templates" at bounding box center [691, 444] width 1091 height 19
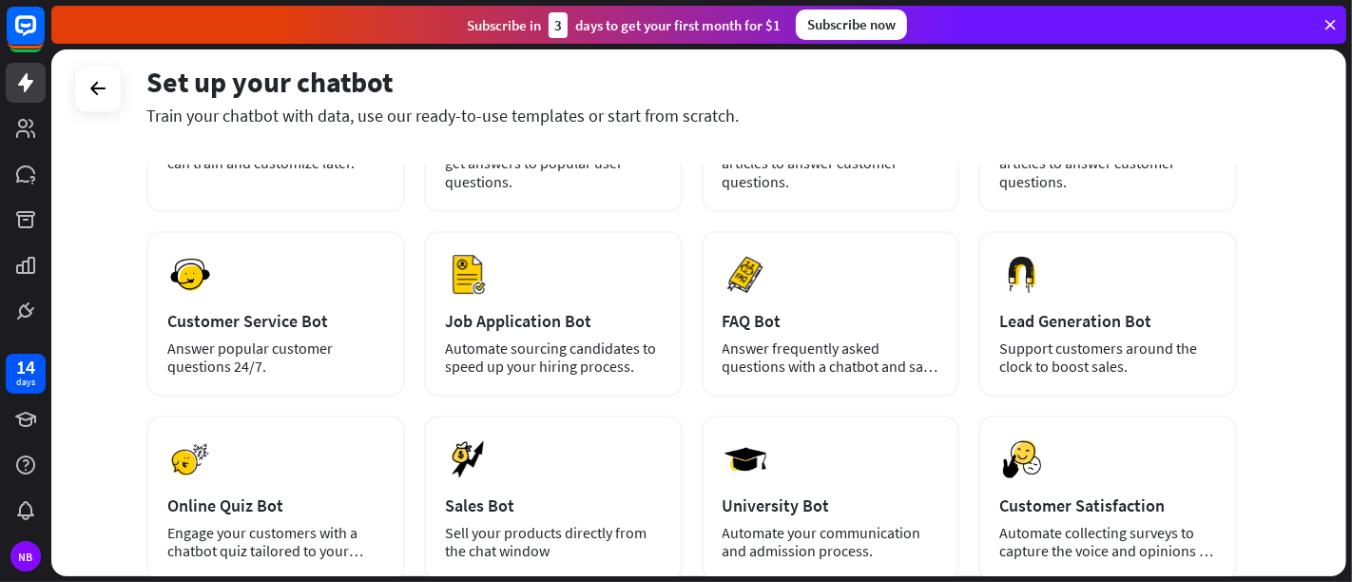
scroll to position [0, 0]
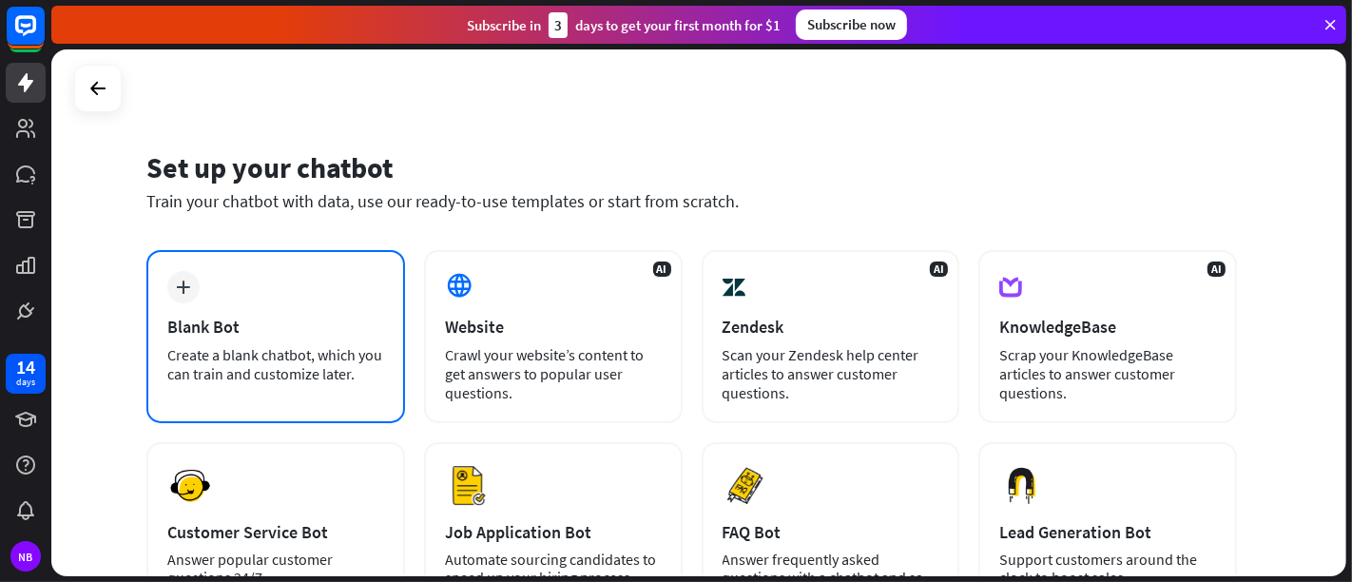
click at [372, 359] on div "Create a blank chatbot, which you can train and customize later." at bounding box center [275, 364] width 217 height 38
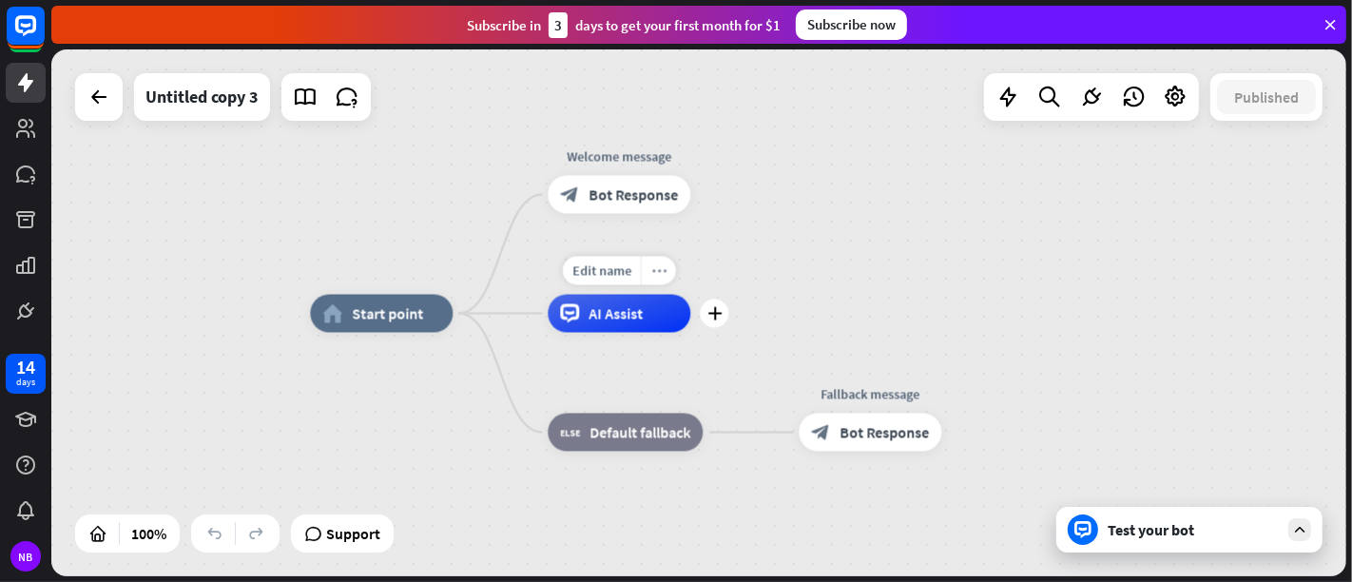
click at [657, 280] on div "more_horiz" at bounding box center [658, 271] width 35 height 29
click at [1043, 287] on div "home_2 Start point Welcome message block_bot_response Bot Response AI Assist bl…" at bounding box center [698, 312] width 1295 height 527
click at [95, 105] on icon at bounding box center [98, 97] width 23 height 23
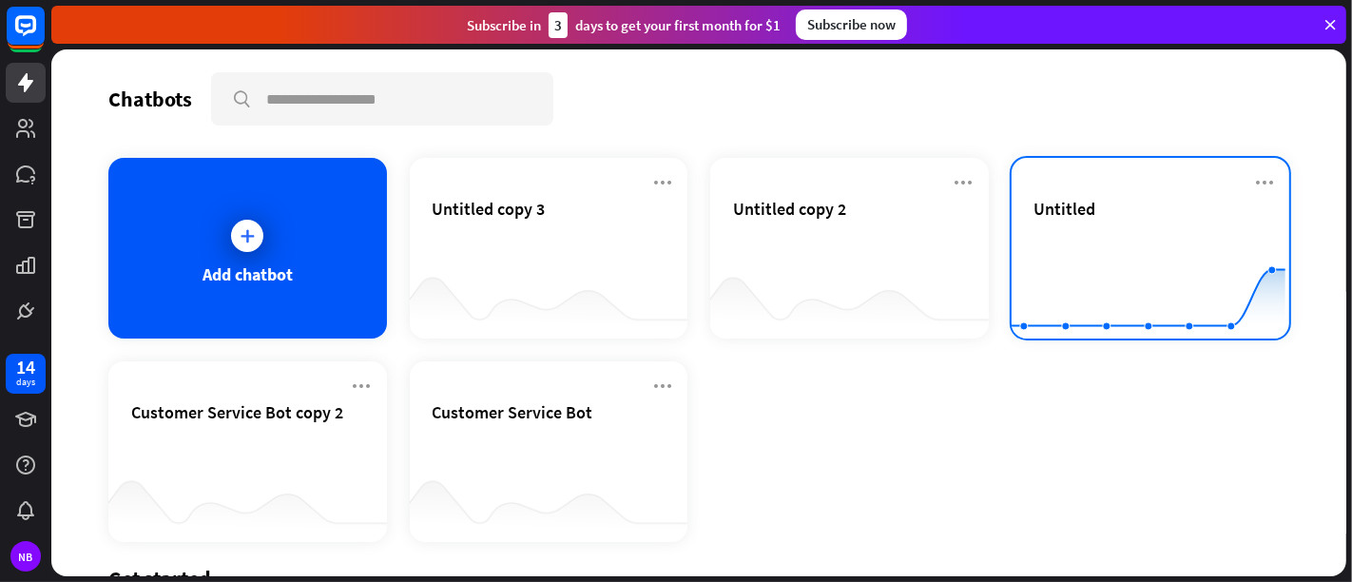
click at [1067, 242] on rect at bounding box center [1149, 291] width 274 height 119
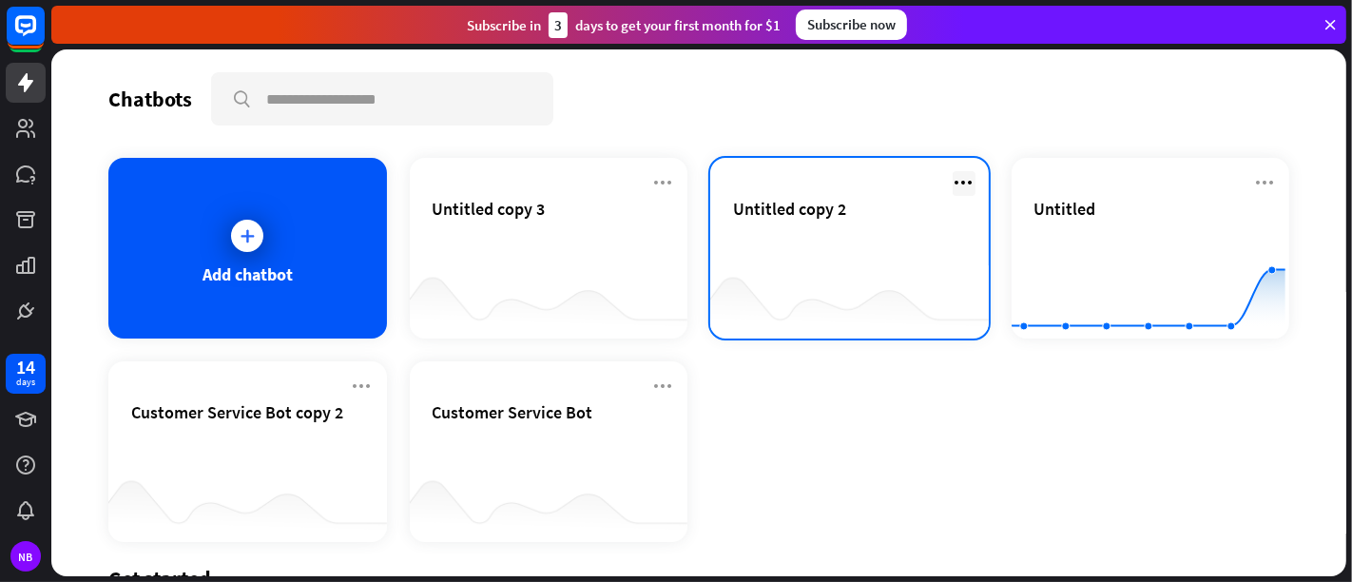
click at [954, 173] on icon at bounding box center [964, 182] width 23 height 23
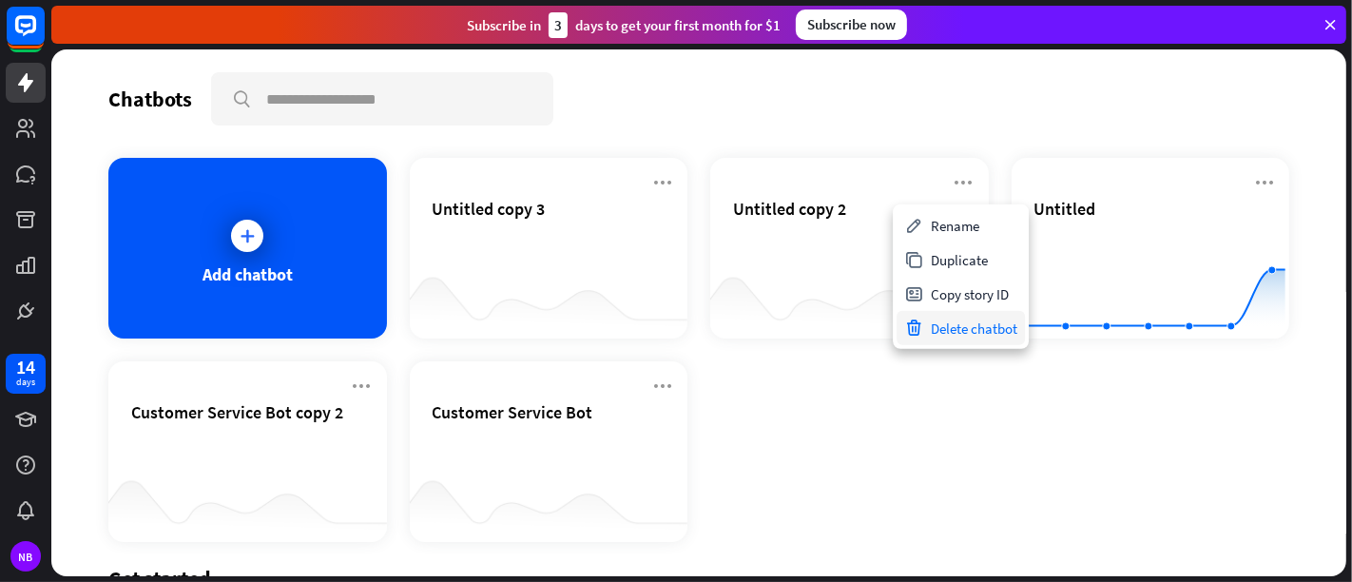
click at [945, 323] on div "Delete chatbot" at bounding box center [961, 328] width 128 height 34
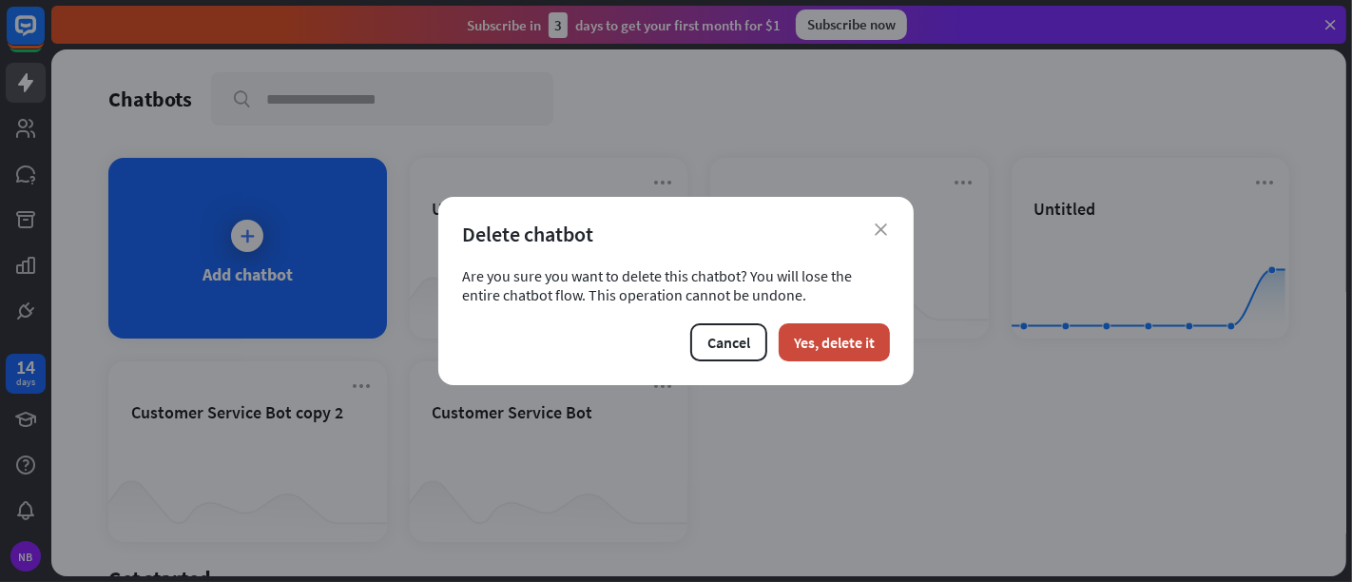
drag, startPoint x: 836, startPoint y: 329, endPoint x: 832, endPoint y: 318, distance: 12.0
click at [835, 329] on button "Yes, delete it" at bounding box center [834, 342] width 111 height 38
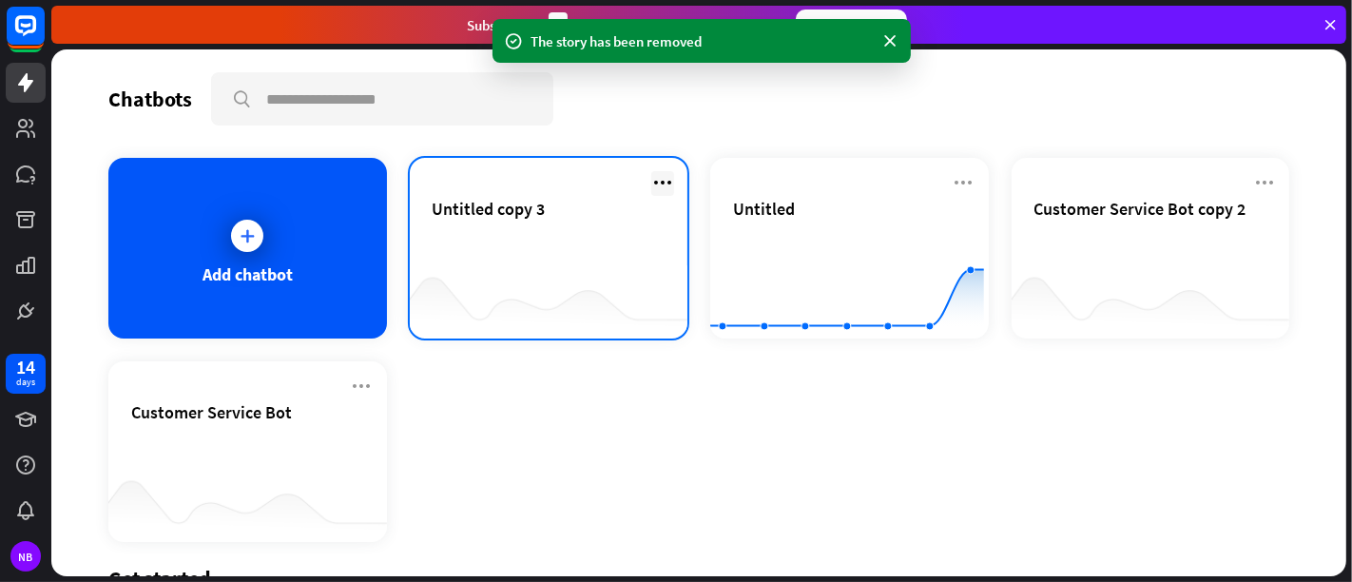
click at [653, 180] on icon at bounding box center [662, 182] width 23 height 23
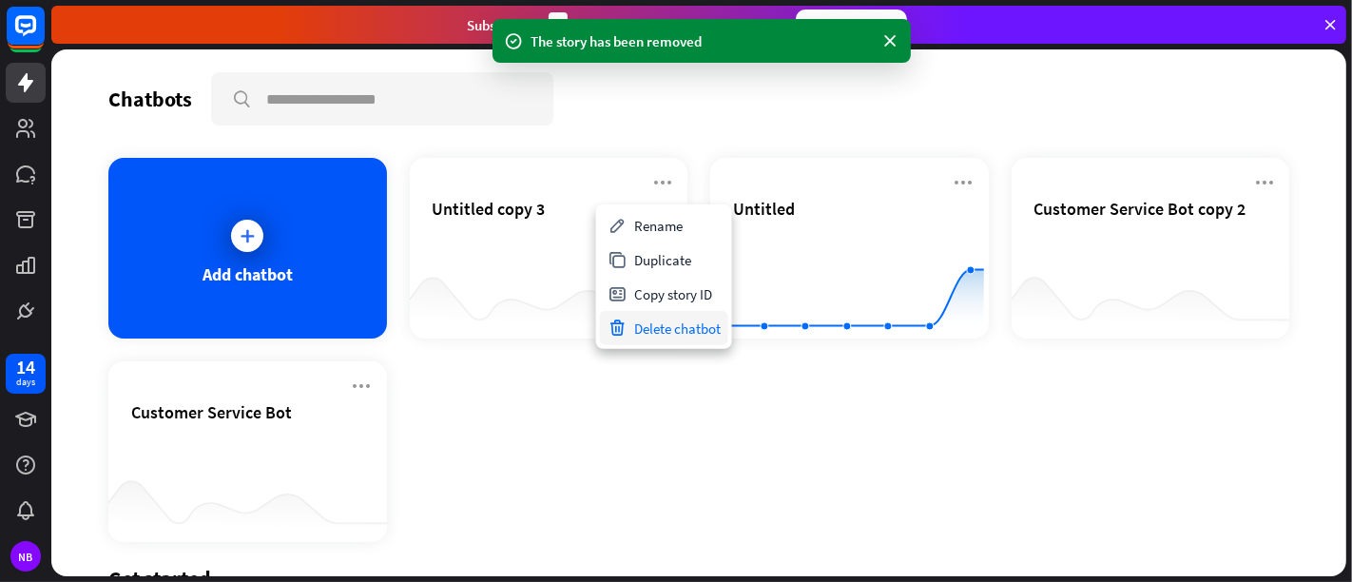
click at [661, 327] on div "Delete chatbot" at bounding box center [664, 328] width 128 height 34
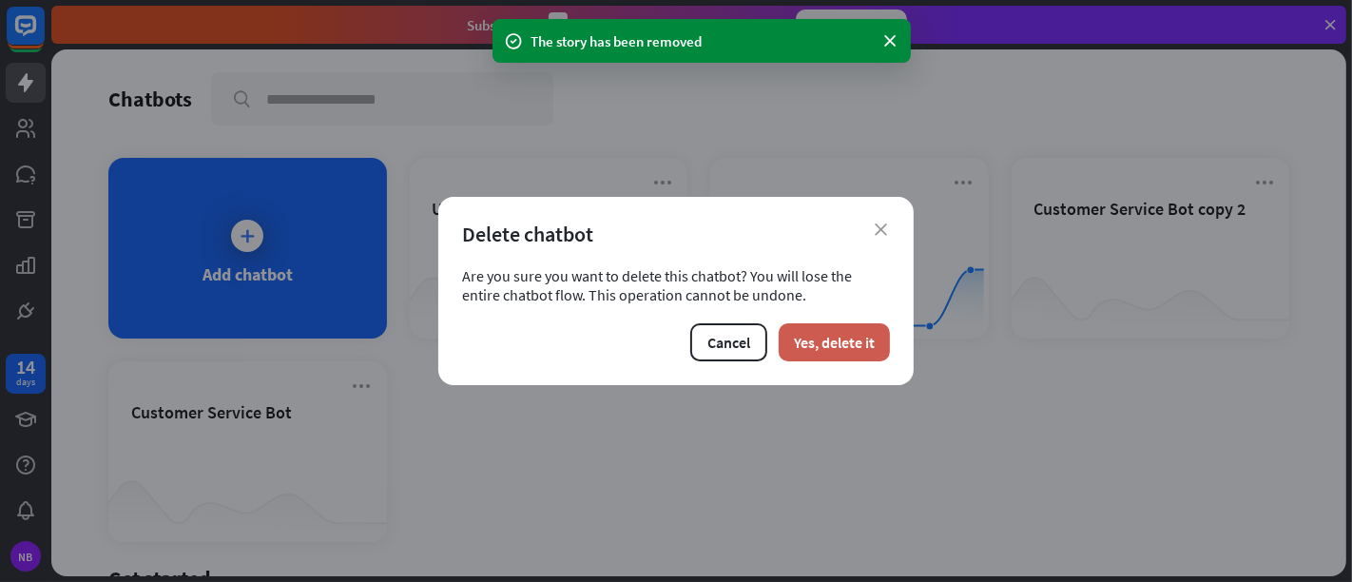
click at [835, 343] on button "Yes, delete it" at bounding box center [834, 342] width 111 height 38
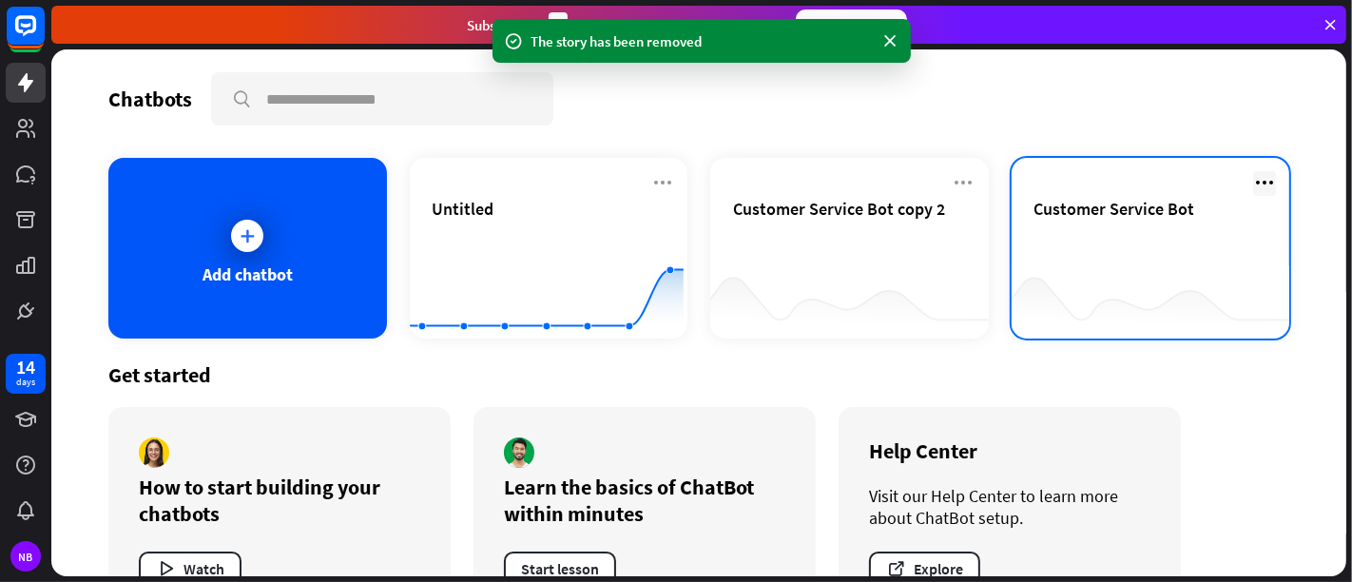
click at [1216, 183] on icon at bounding box center [1264, 182] width 23 height 23
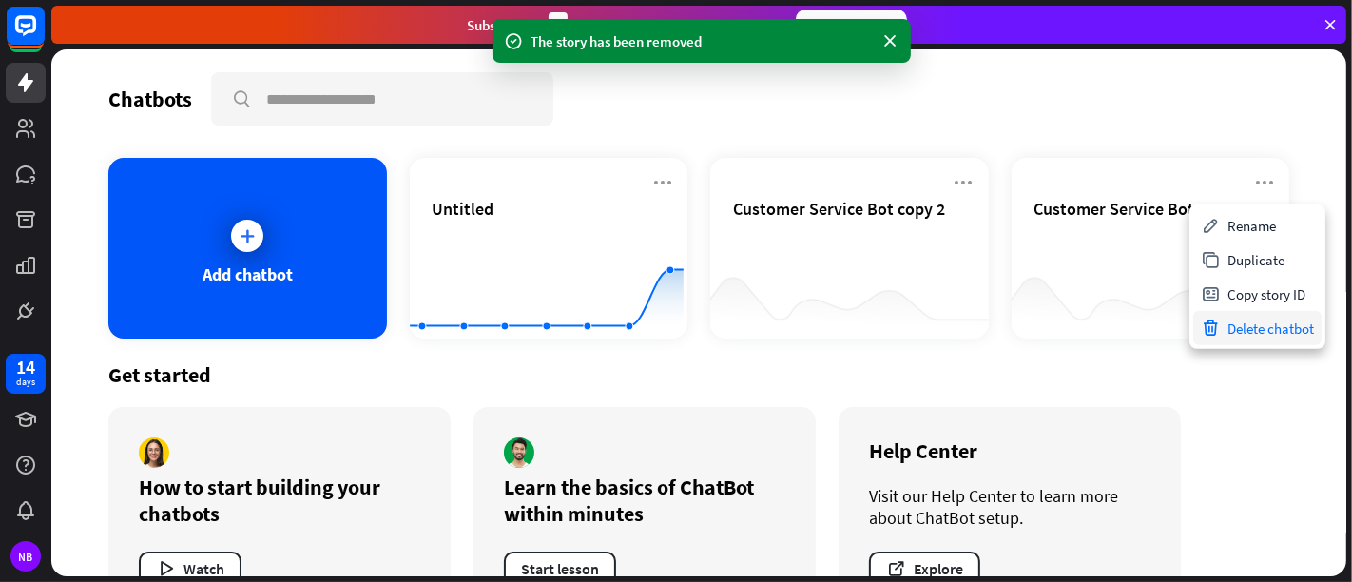
click at [1206, 335] on icon at bounding box center [1210, 328] width 19 height 19
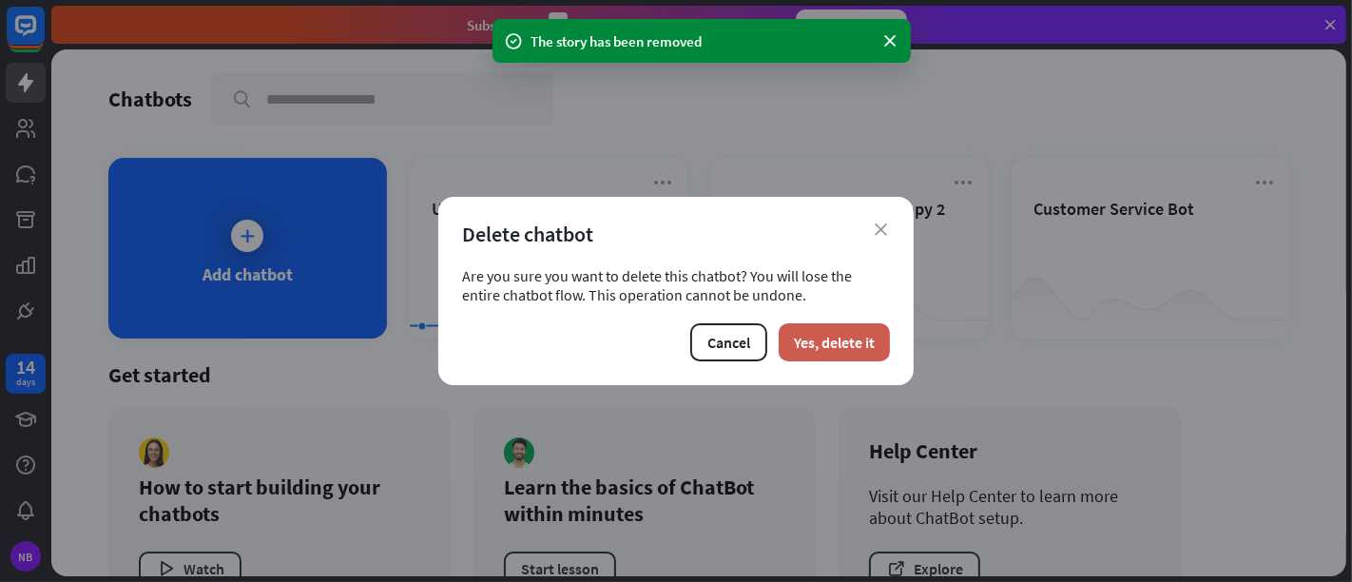
click at [837, 335] on button "Yes, delete it" at bounding box center [834, 342] width 111 height 38
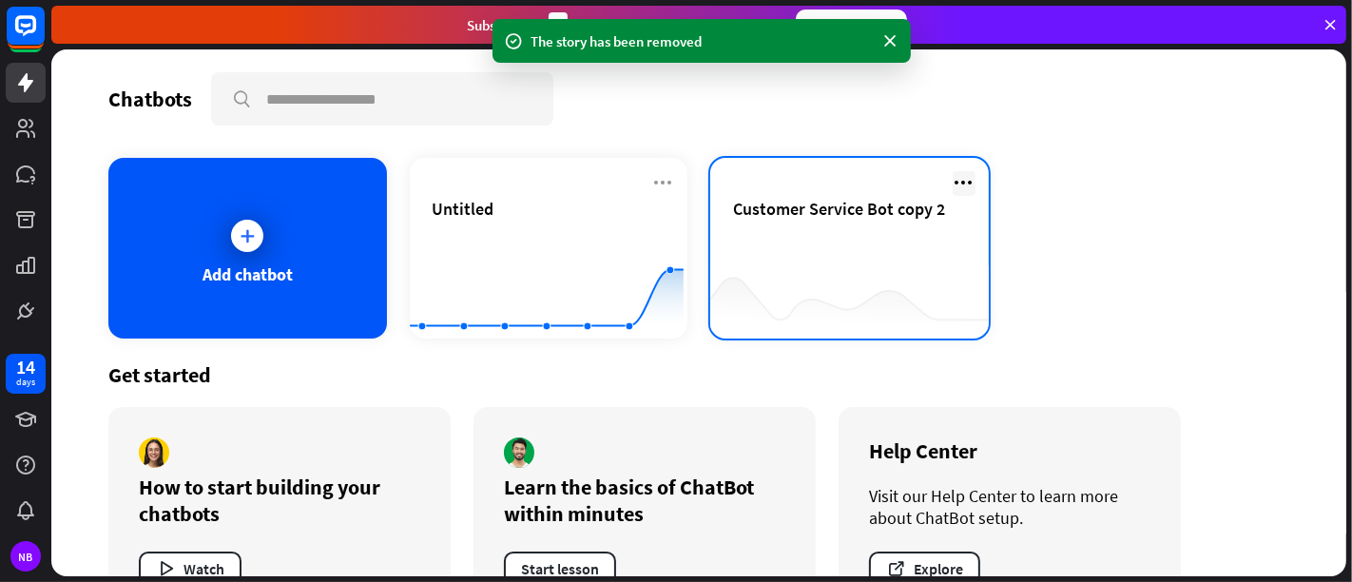
click at [953, 176] on icon at bounding box center [964, 182] width 23 height 23
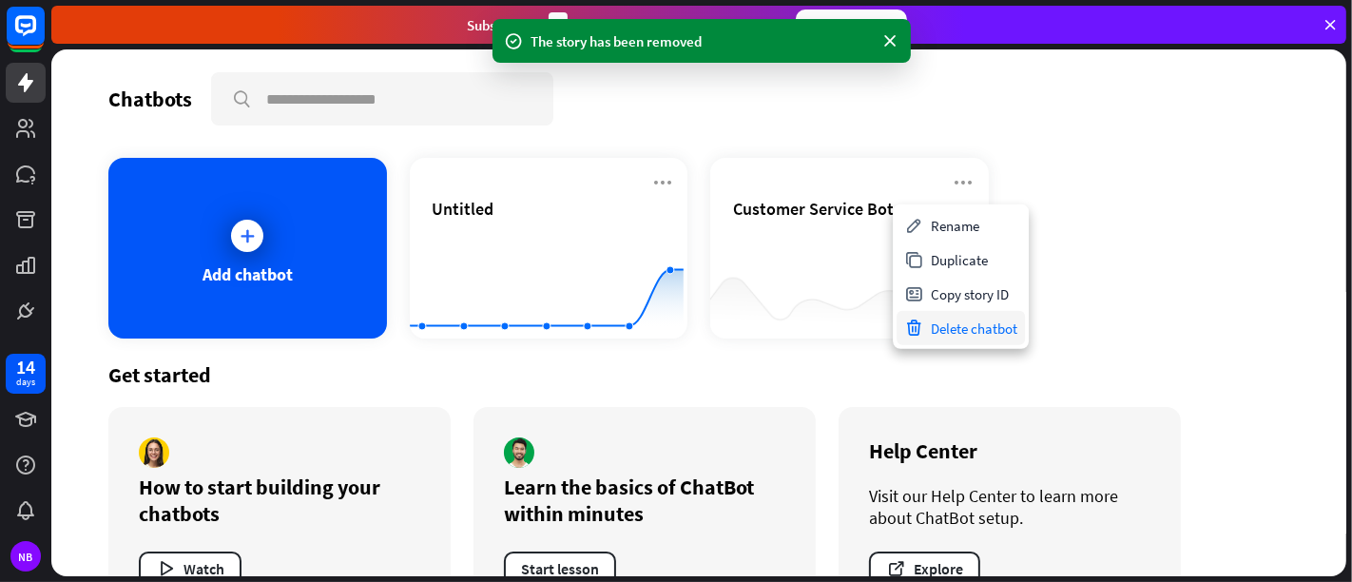
click at [960, 322] on div "Delete chatbot" at bounding box center [961, 328] width 128 height 34
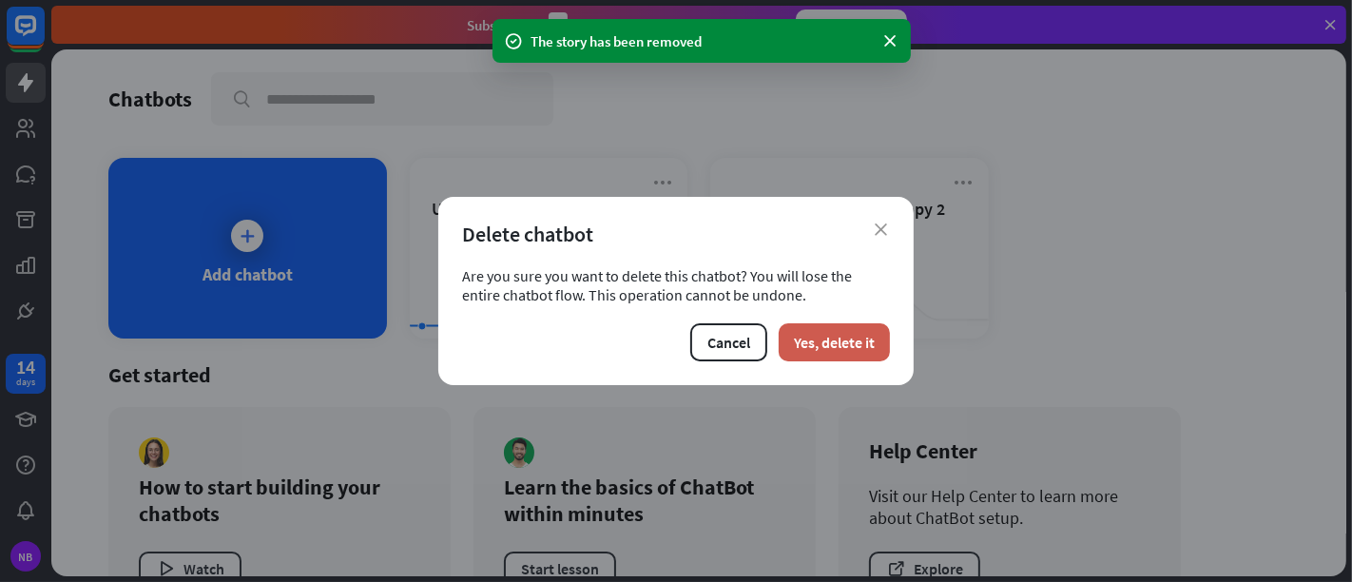
click at [847, 346] on button "Yes, delete it" at bounding box center [834, 342] width 111 height 38
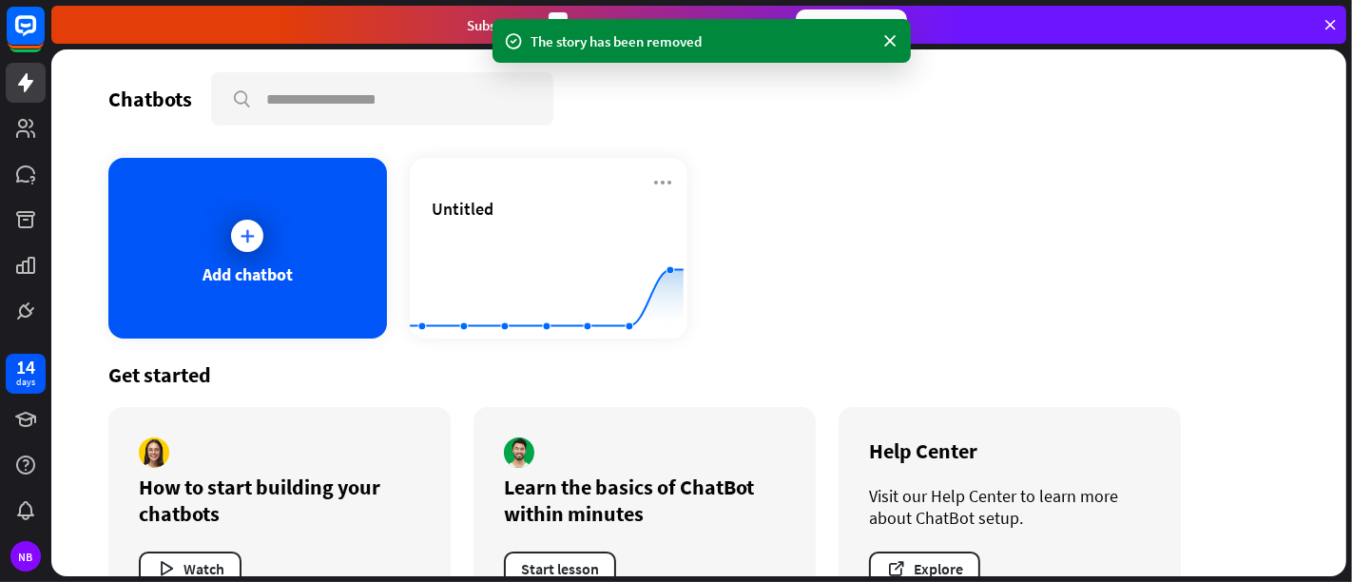
scroll to position [60, 0]
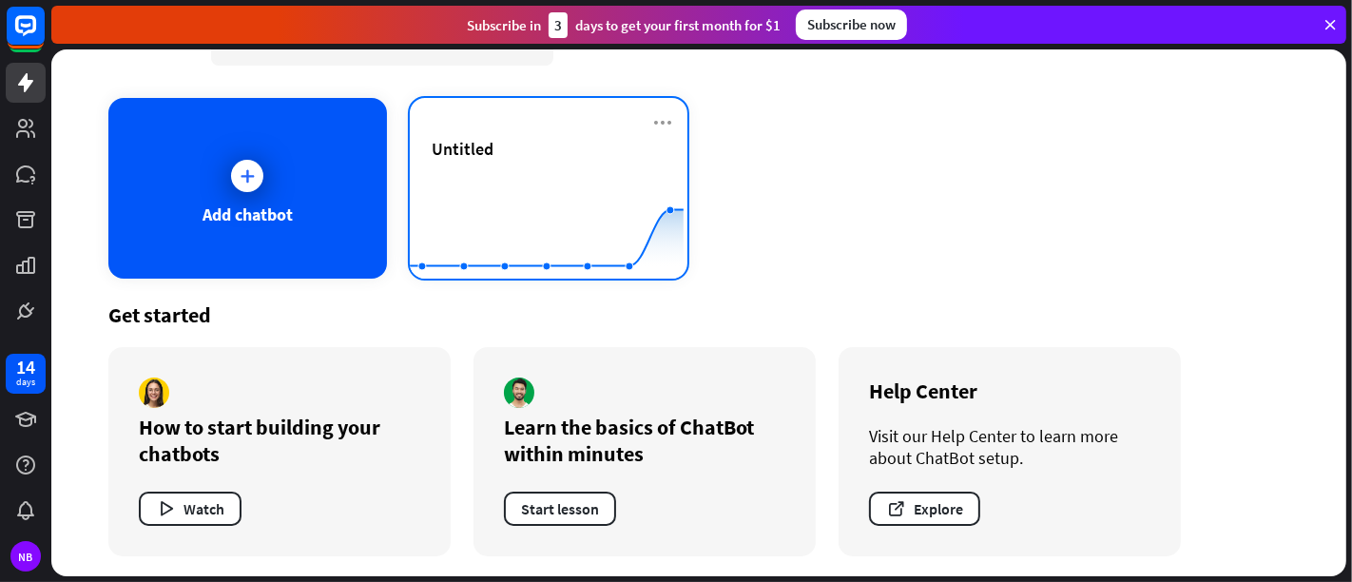
click at [536, 116] on div "Untitled Created with Highcharts 10.1.0 0 2 4 6" at bounding box center [549, 188] width 279 height 181
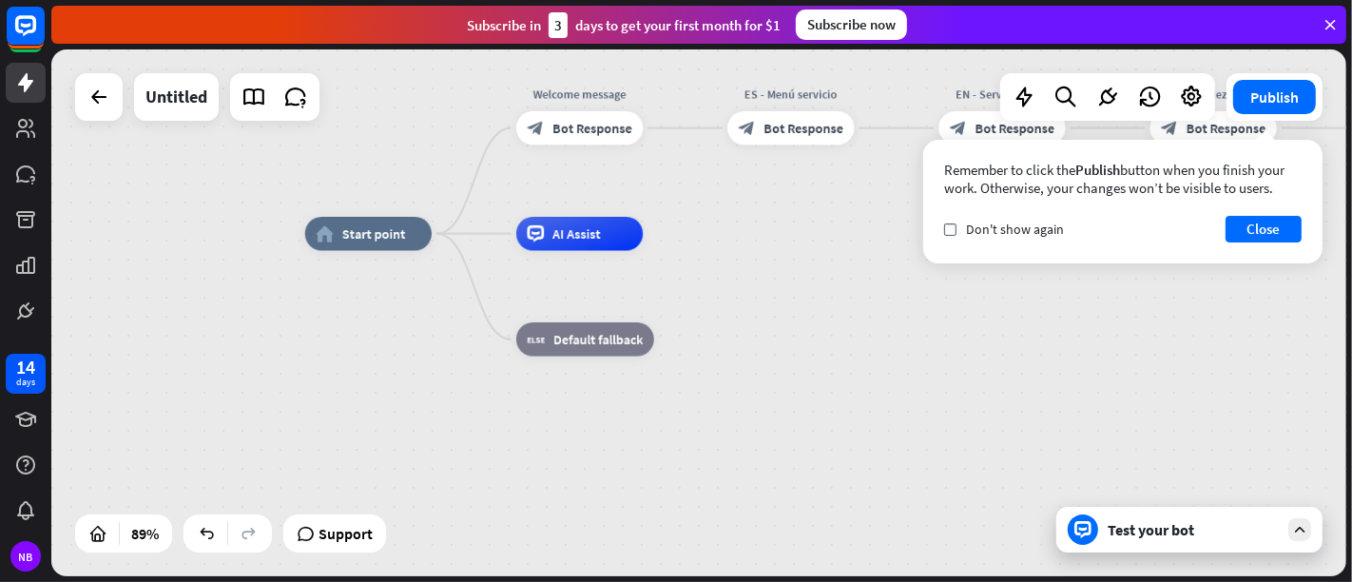
drag, startPoint x: 765, startPoint y: 291, endPoint x: 699, endPoint y: 241, distance: 83.5
click at [711, 241] on div "home_2 Start point Welcome message block_bot_response Bot Response ES - Menú se…" at bounding box center [880, 468] width 1151 height 468
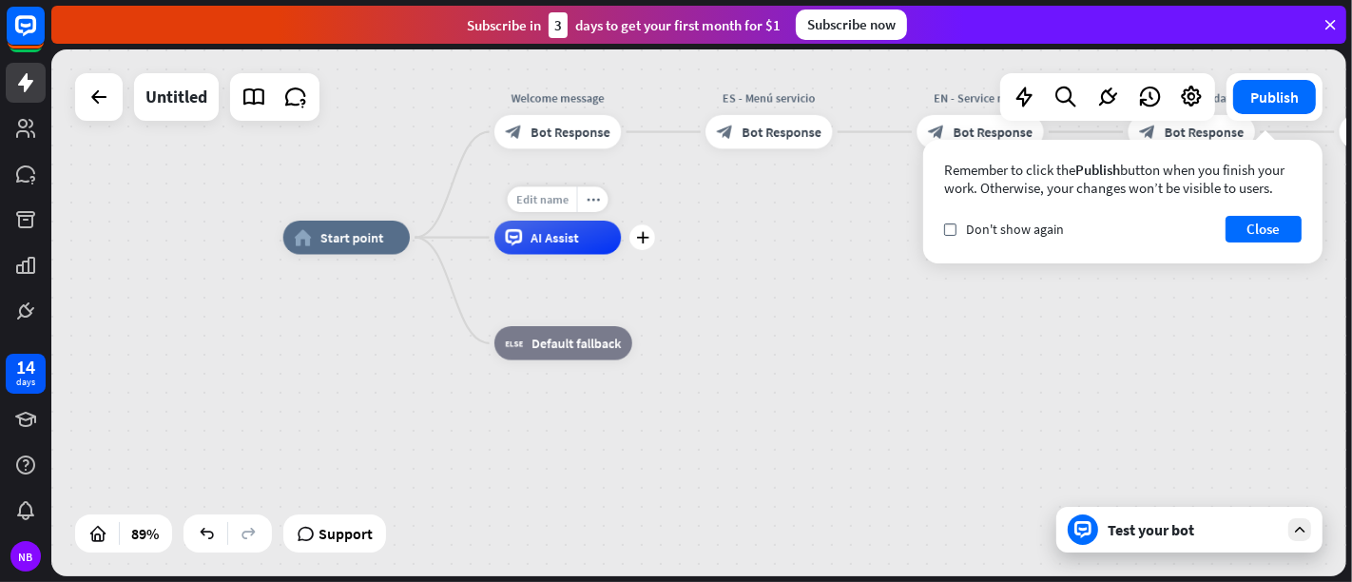
click at [550, 209] on div "Edit name" at bounding box center [542, 199] width 69 height 26
click at [676, 219] on div "home_2 Start point Welcome message block_bot_response Bot Response ES - Menú se…" at bounding box center [698, 312] width 1295 height 527
click at [584, 238] on div "AI Assist" at bounding box center [557, 238] width 126 height 34
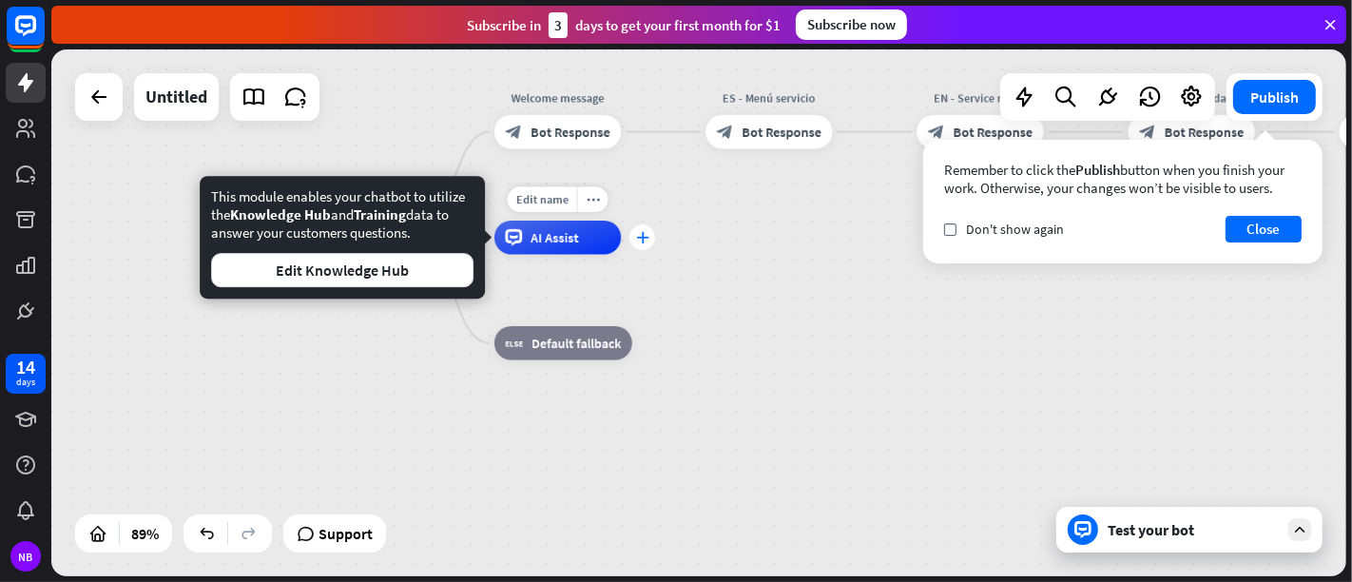
click at [653, 236] on div "plus" at bounding box center [642, 237] width 26 height 26
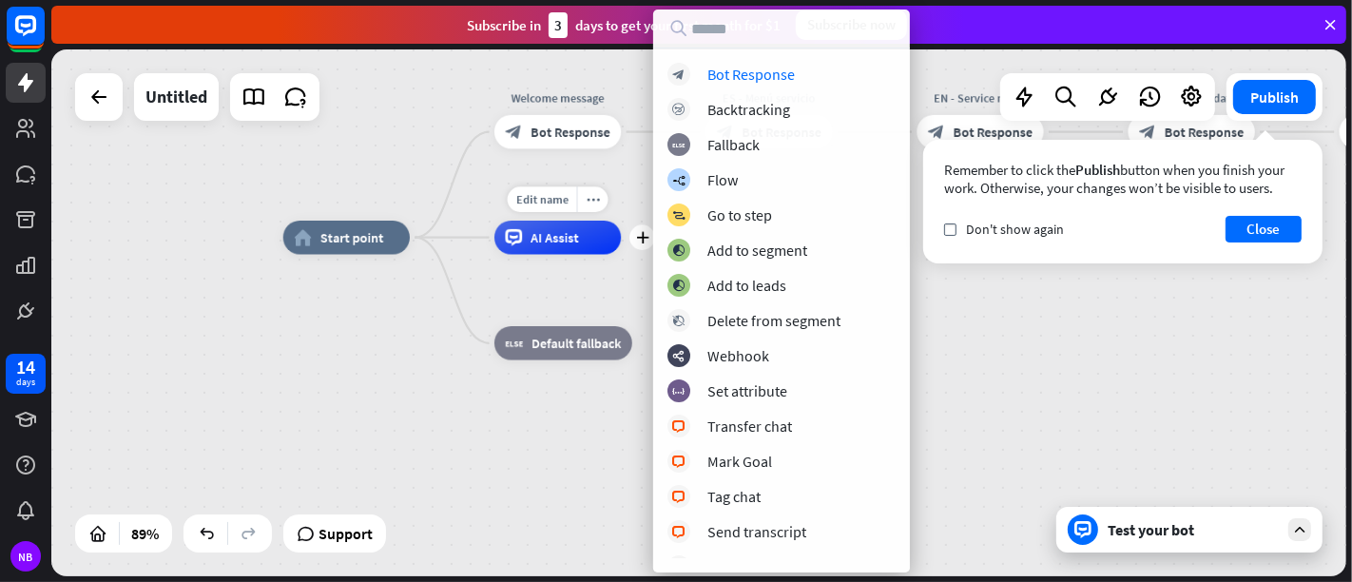
click at [544, 249] on div "AI Assist" at bounding box center [557, 238] width 126 height 34
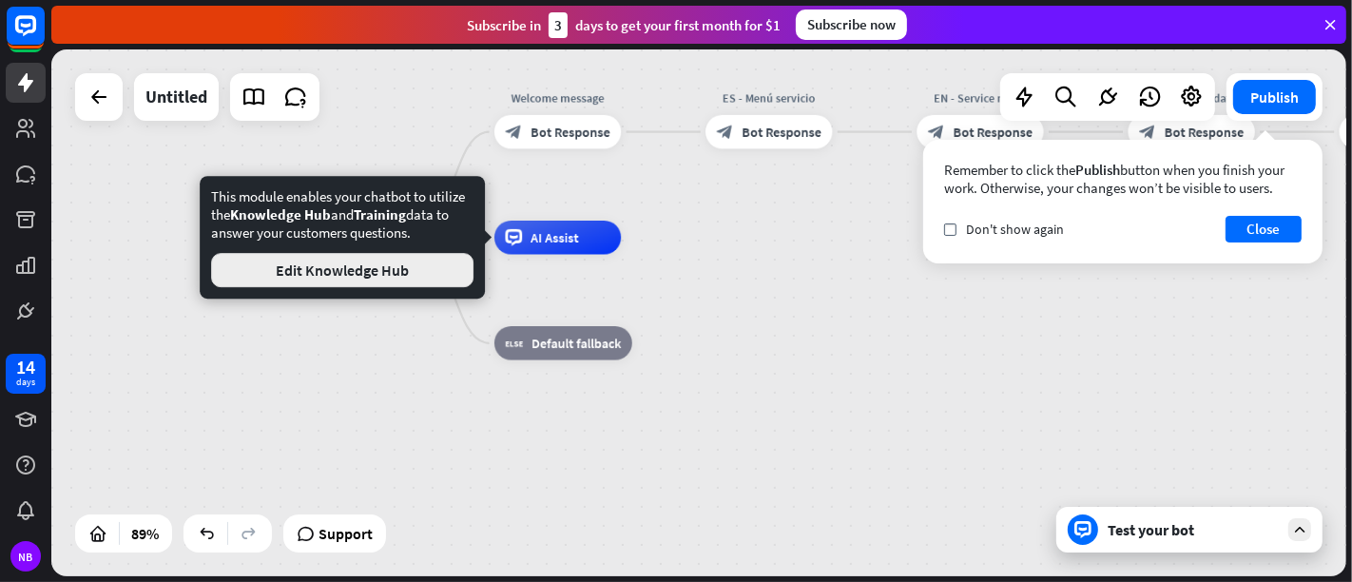
click at [381, 264] on button "Edit Knowledge Hub" at bounding box center [342, 270] width 262 height 34
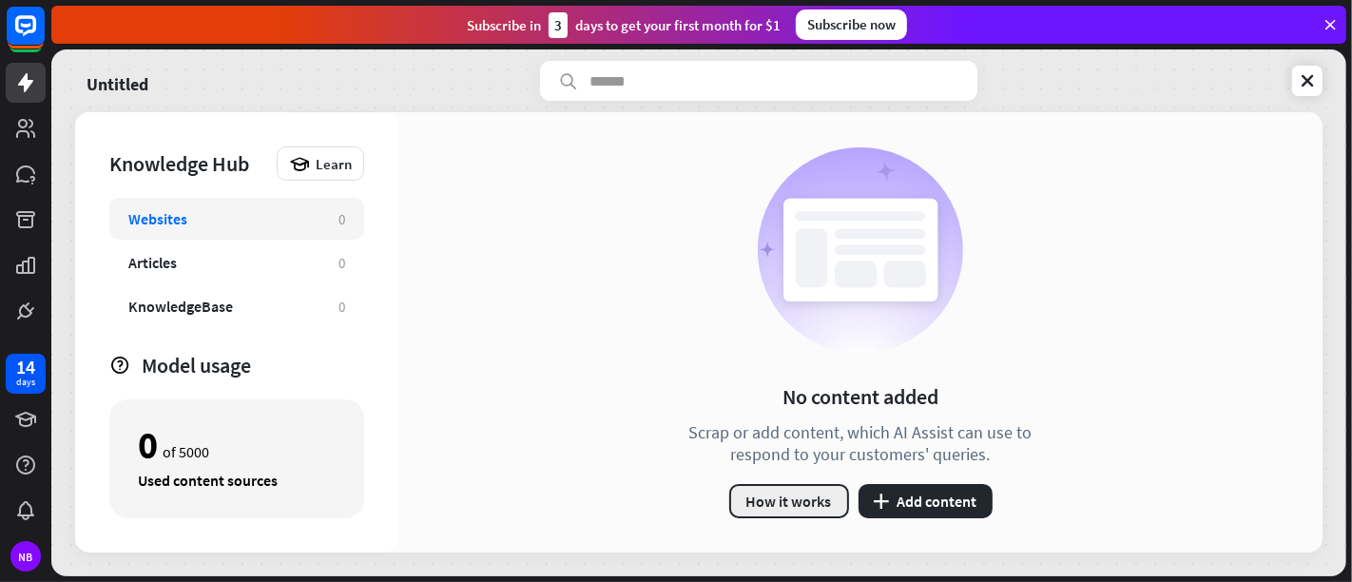
click at [827, 492] on button "How it works" at bounding box center [789, 501] width 120 height 34
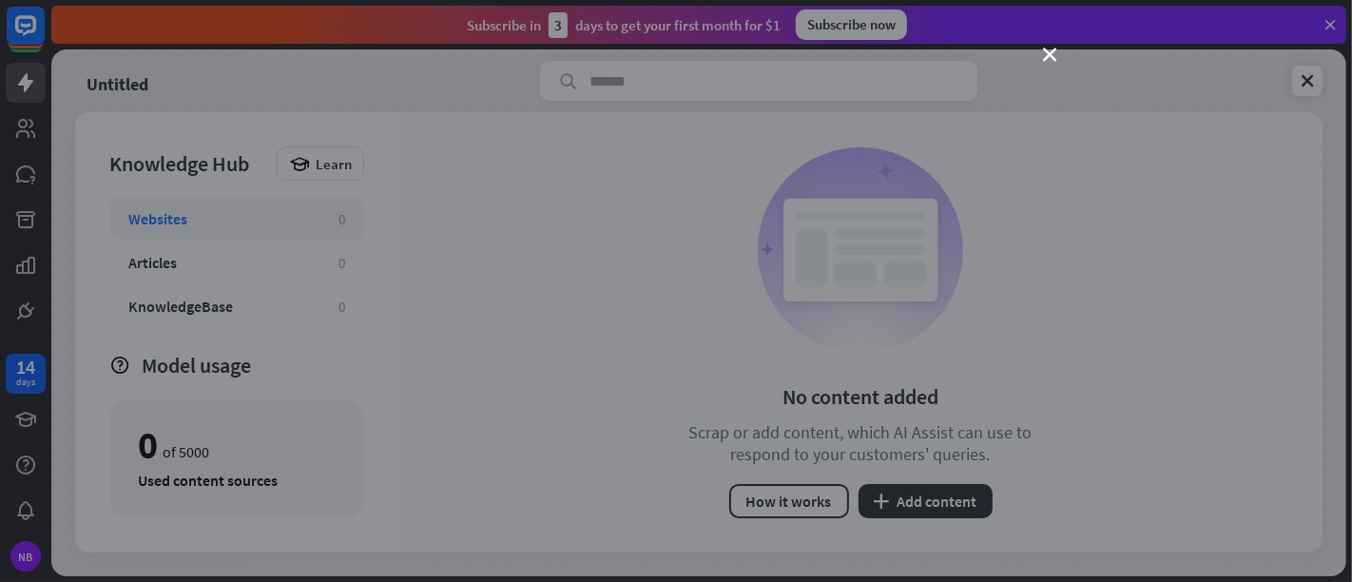
click at [1043, 49] on icon "close" at bounding box center [1049, 54] width 13 height 13
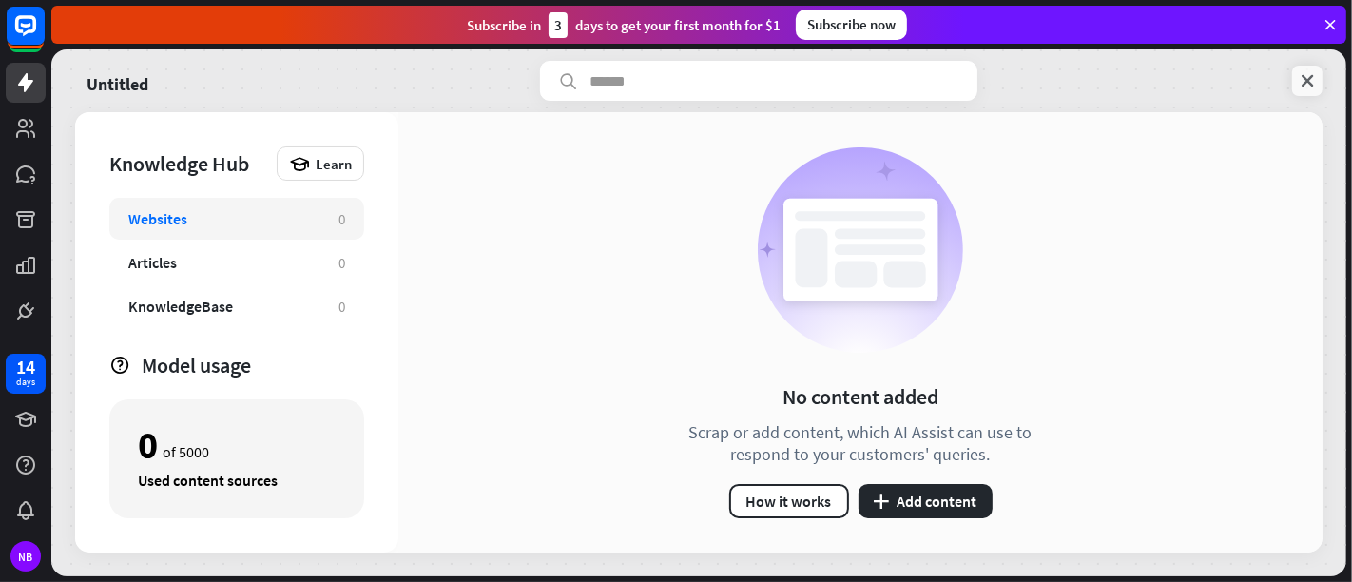
click at [1216, 77] on icon at bounding box center [1307, 80] width 19 height 19
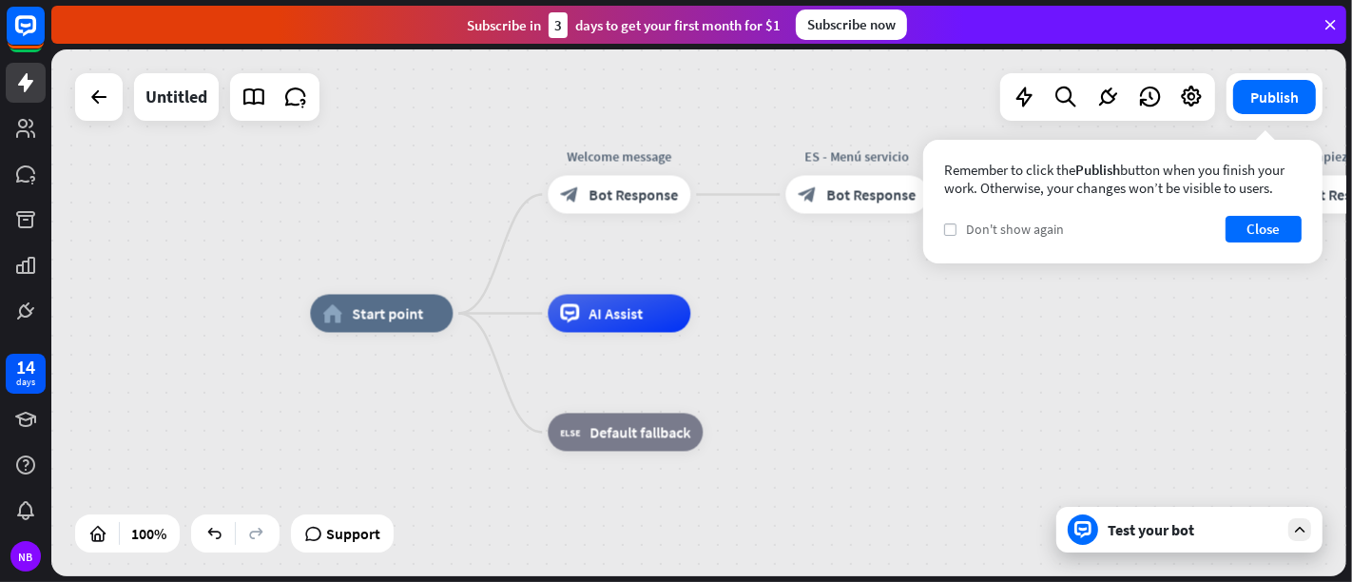
click at [949, 234] on label "check" at bounding box center [950, 229] width 12 height 12
click at [1216, 223] on button "Close" at bounding box center [1264, 229] width 76 height 27
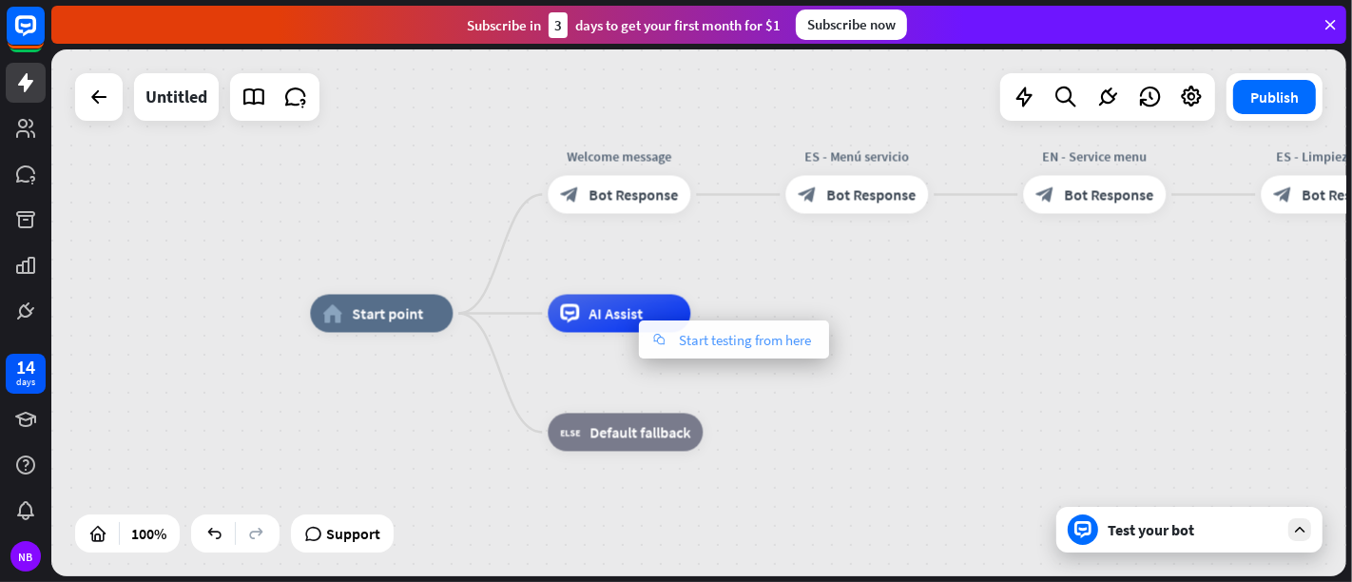
click at [793, 349] on div "chat Start testing from here" at bounding box center [734, 339] width 190 height 38
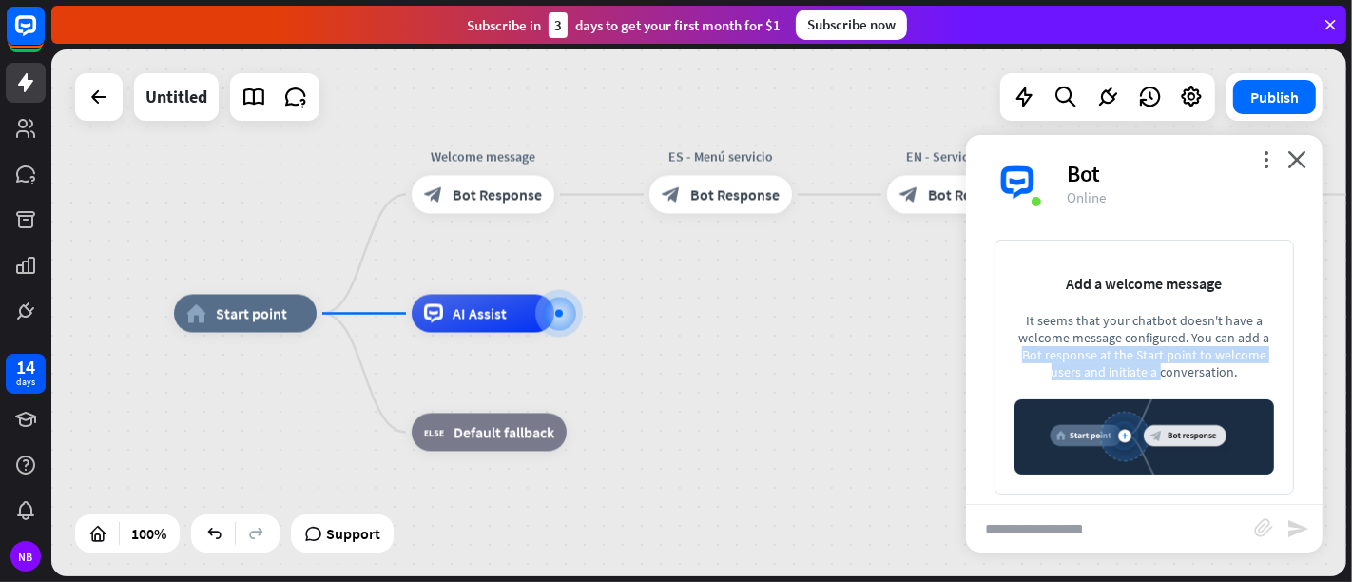
drag, startPoint x: 1112, startPoint y: 375, endPoint x: 1123, endPoint y: 343, distance: 33.1
click at [1123, 343] on div "It seems that your chatbot doesn't have a welcome message configured. You can a…" at bounding box center [1144, 346] width 260 height 68
click at [1051, 337] on div "It seems that your chatbot doesn't have a welcome message configured. You can a…" at bounding box center [1144, 346] width 260 height 68
click at [1035, 331] on div "It seems that your chatbot doesn't have a welcome message configured. You can a…" at bounding box center [1144, 346] width 260 height 68
drag, startPoint x: 1030, startPoint y: 326, endPoint x: 1194, endPoint y: 397, distance: 179.3
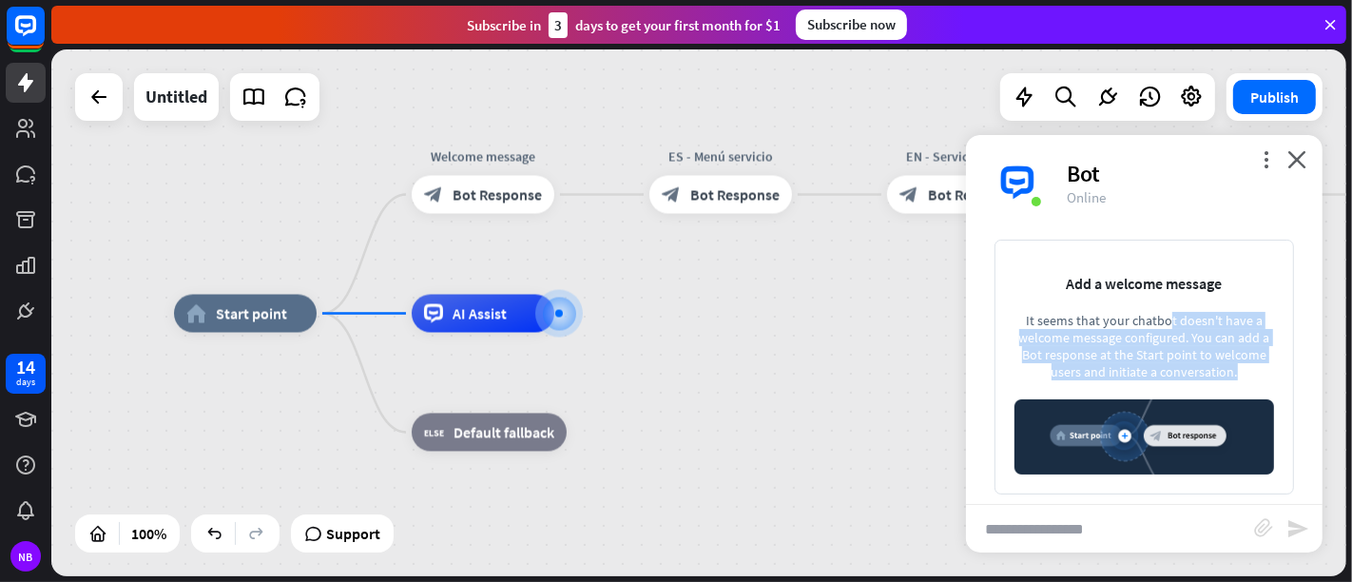
click at [1194, 397] on div "Add a welcome message It seems that your chatbot doesn't have a welcome message…" at bounding box center [1145, 367] width 300 height 254
drag, startPoint x: 1171, startPoint y: 343, endPoint x: 1174, endPoint y: 311, distance: 32.5
click at [1174, 311] on div "Add a welcome message It seems that your chatbot doesn't have a welcome message…" at bounding box center [1145, 367] width 300 height 254
click at [1151, 442] on img at bounding box center [1144, 436] width 260 height 74
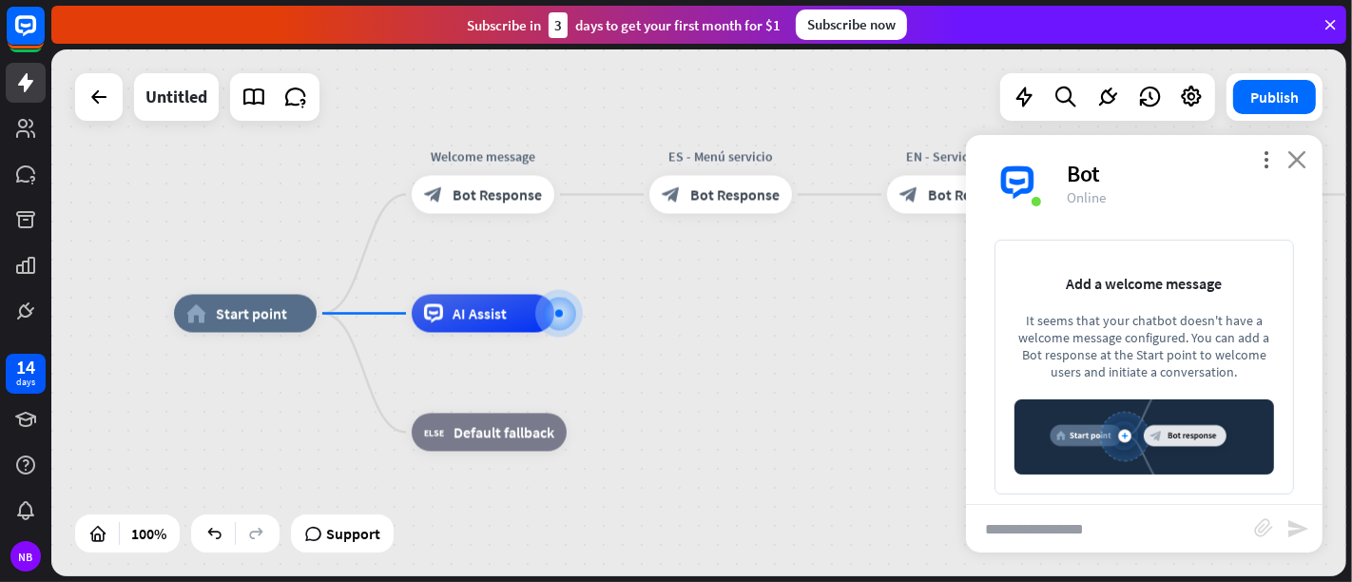
click at [1216, 162] on icon "close" at bounding box center [1296, 159] width 19 height 18
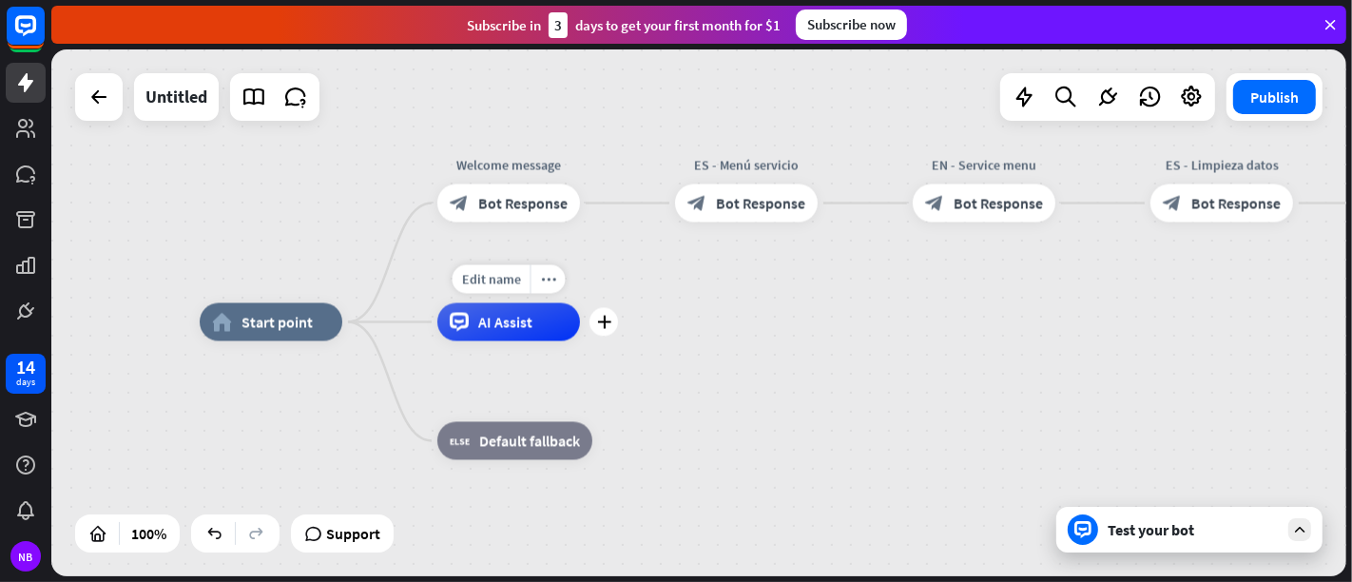
drag, startPoint x: 382, startPoint y: 335, endPoint x: 528, endPoint y: 362, distance: 148.1
click at [528, 341] on div "Edit name more_horiz plus AI Assist" at bounding box center [508, 322] width 143 height 38
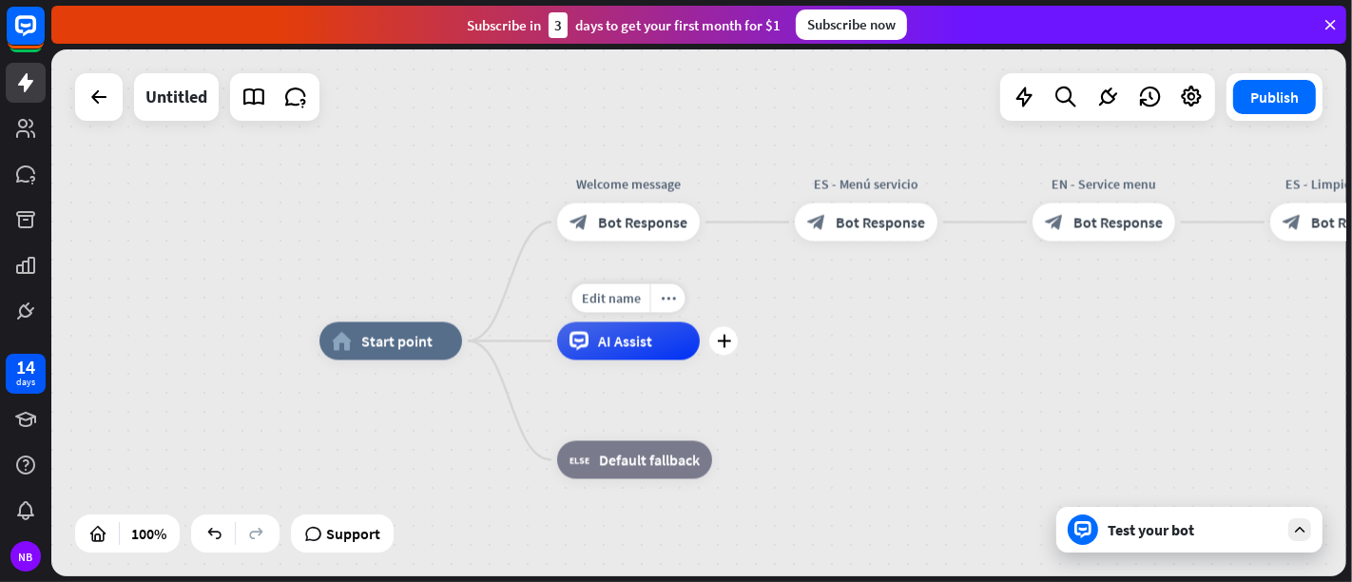
click at [567, 335] on div "AI Assist" at bounding box center [628, 341] width 143 height 38
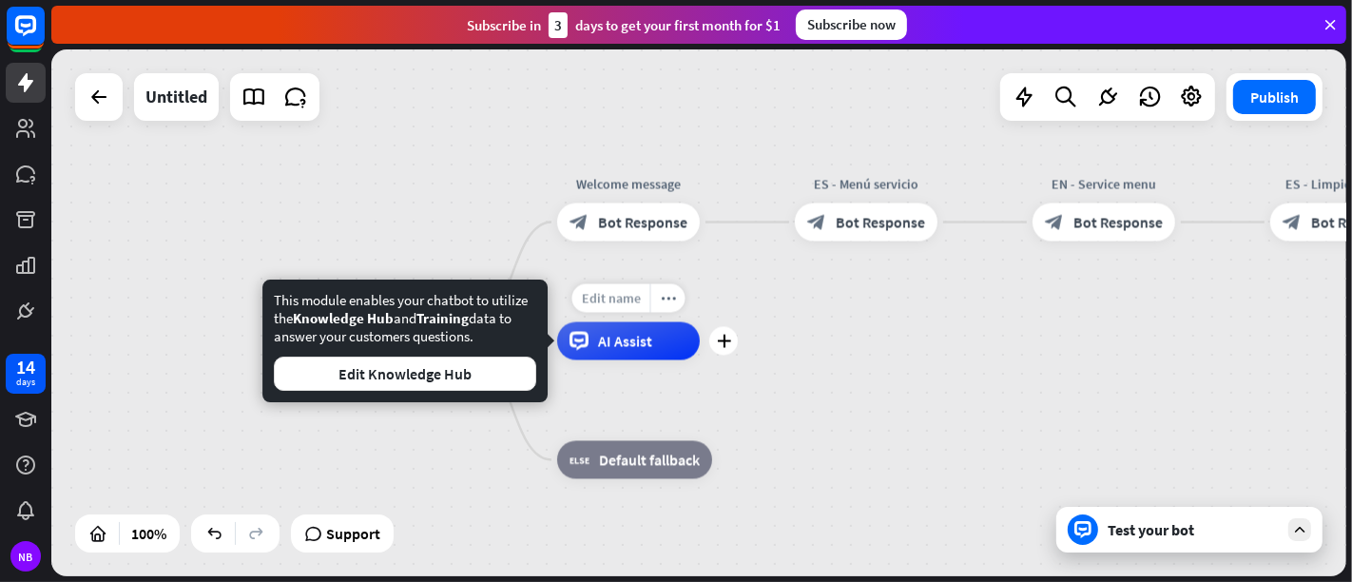
click at [616, 302] on span "Edit name" at bounding box center [611, 298] width 59 height 17
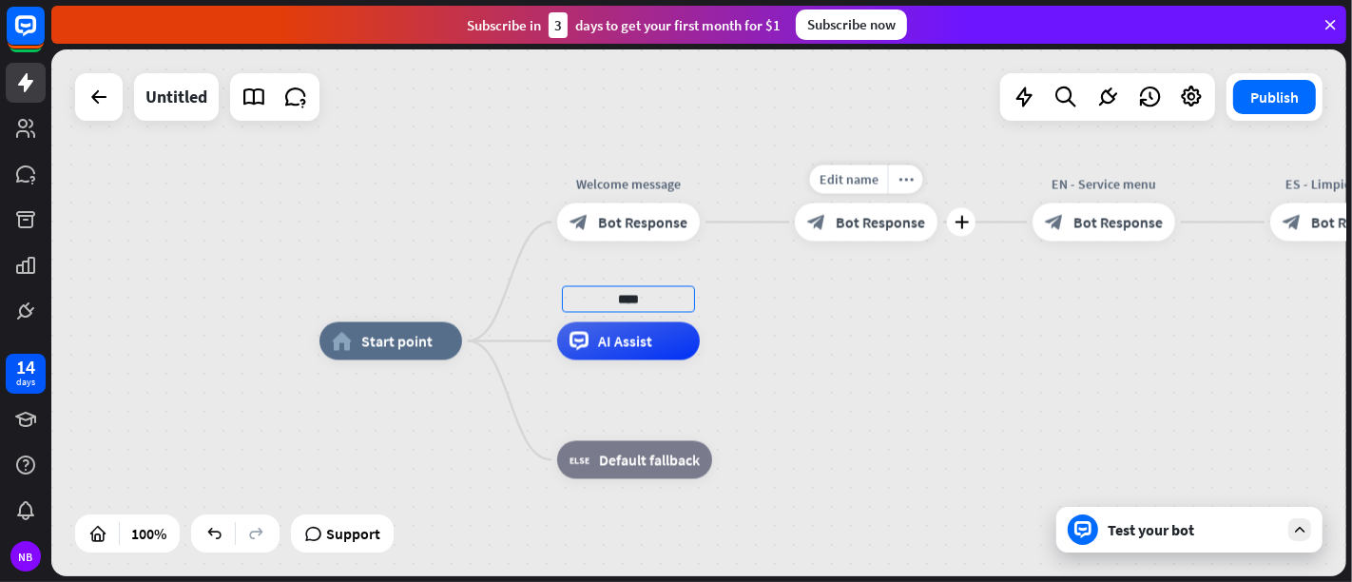
type input "****"
click at [1002, 285] on div "home_2 Start point Welcome message block_bot_response Bot Response Edit name mo…" at bounding box center [698, 312] width 1295 height 527
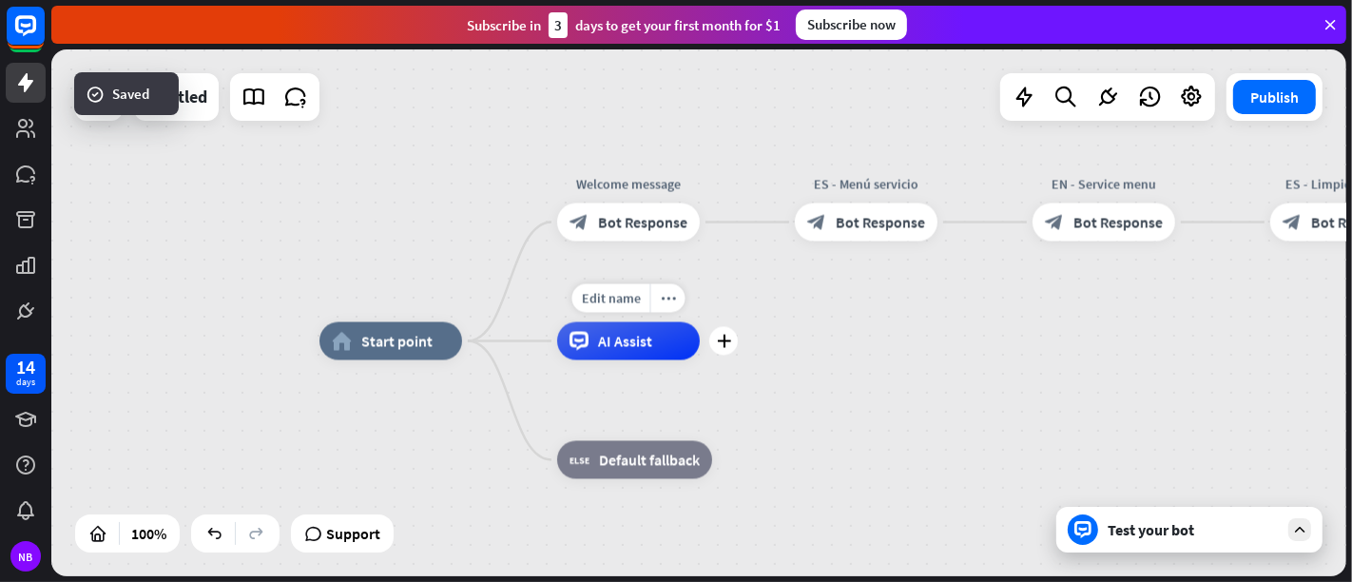
click at [648, 322] on div "Edit name more_horiz plus OOOI AI Assist" at bounding box center [628, 341] width 143 height 38
click at [644, 308] on div "Edit name" at bounding box center [611, 298] width 78 height 29
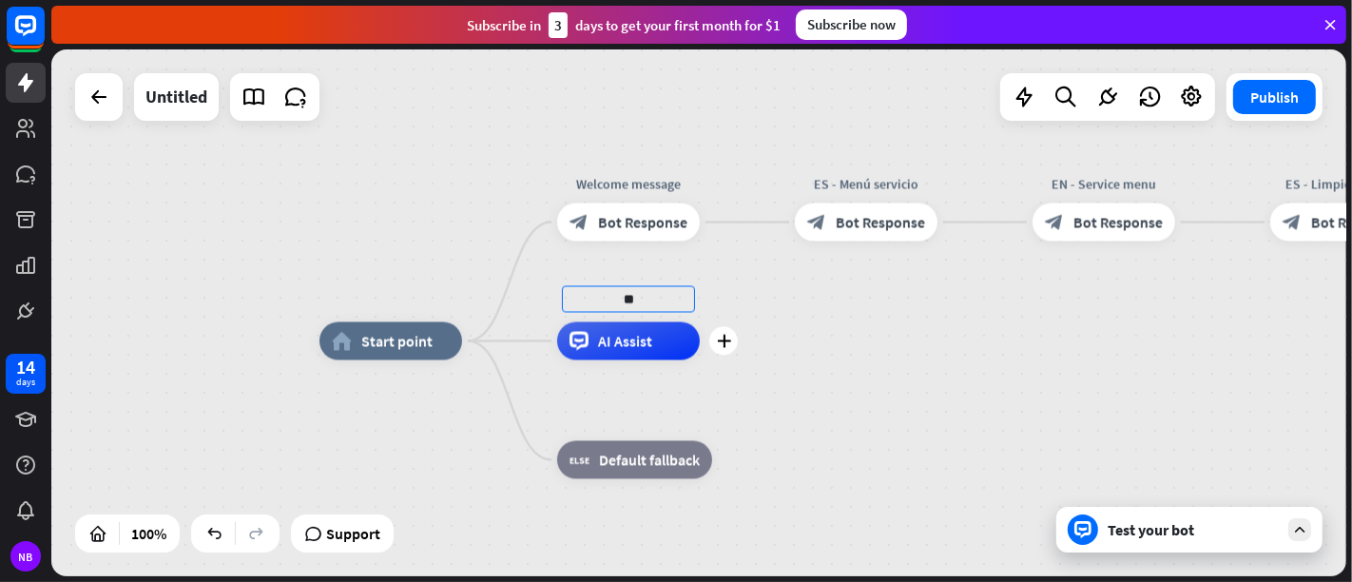
type input "*"
click at [817, 327] on div "home_2 Start point Welcome message block_bot_response Bot Response Edit name mo…" at bounding box center [698, 312] width 1295 height 527
click at [379, 344] on span "Start point" at bounding box center [396, 341] width 71 height 19
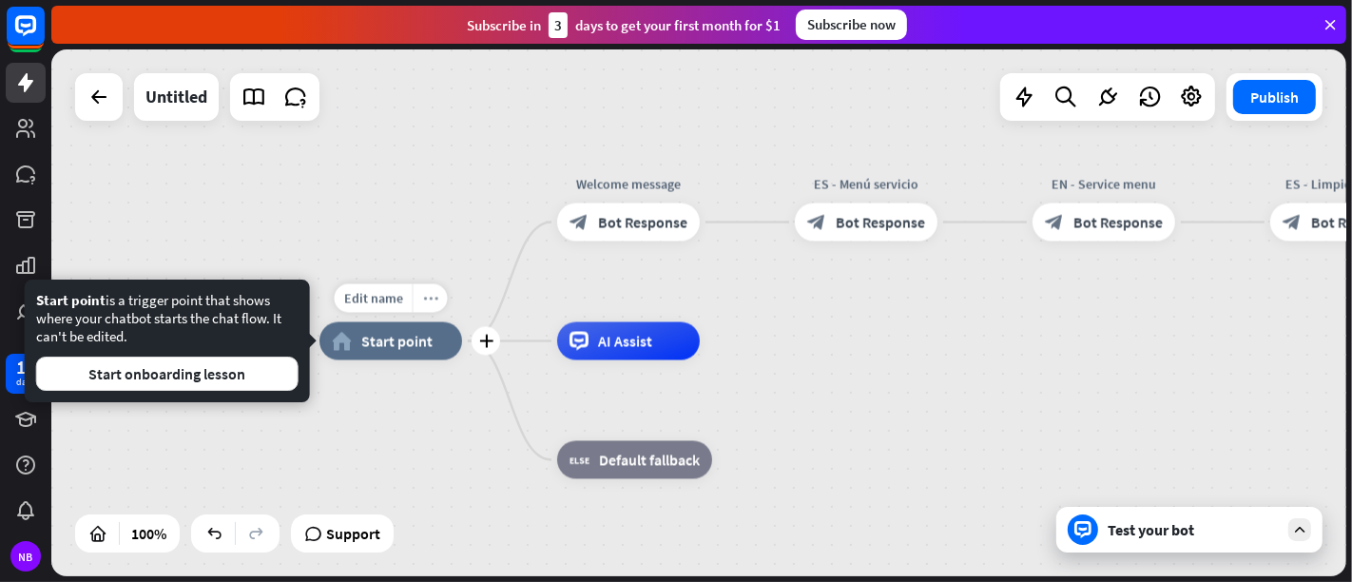
click at [420, 295] on div "more_horiz" at bounding box center [430, 298] width 35 height 29
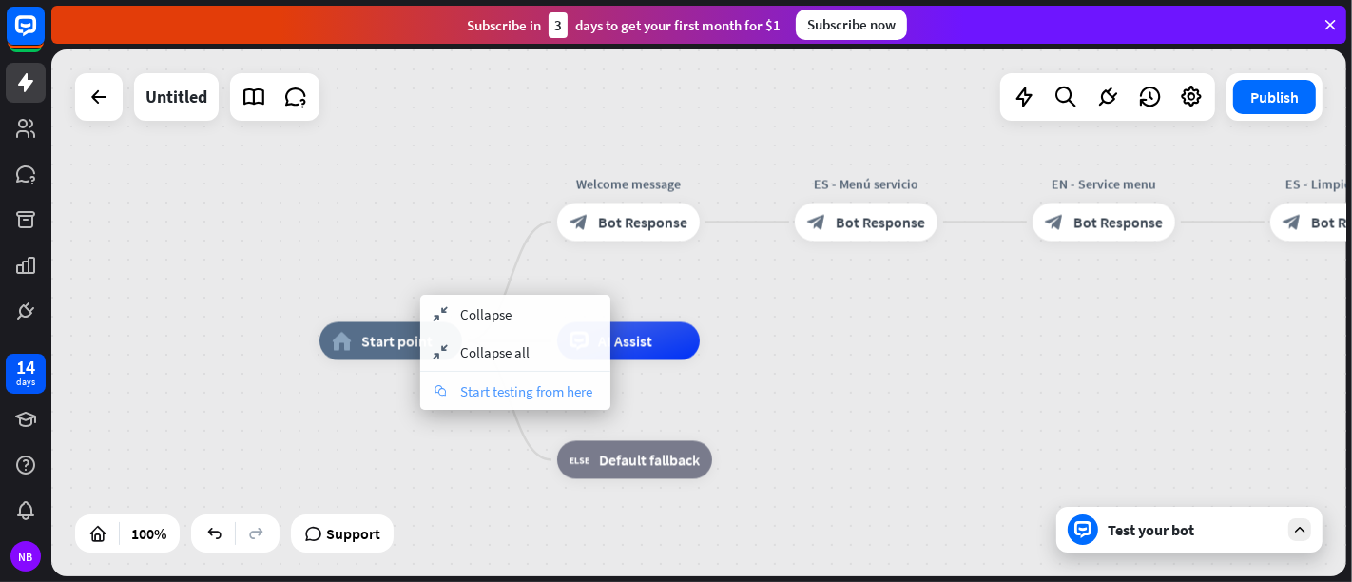
click at [483, 386] on span "Start testing from here" at bounding box center [526, 391] width 132 height 18
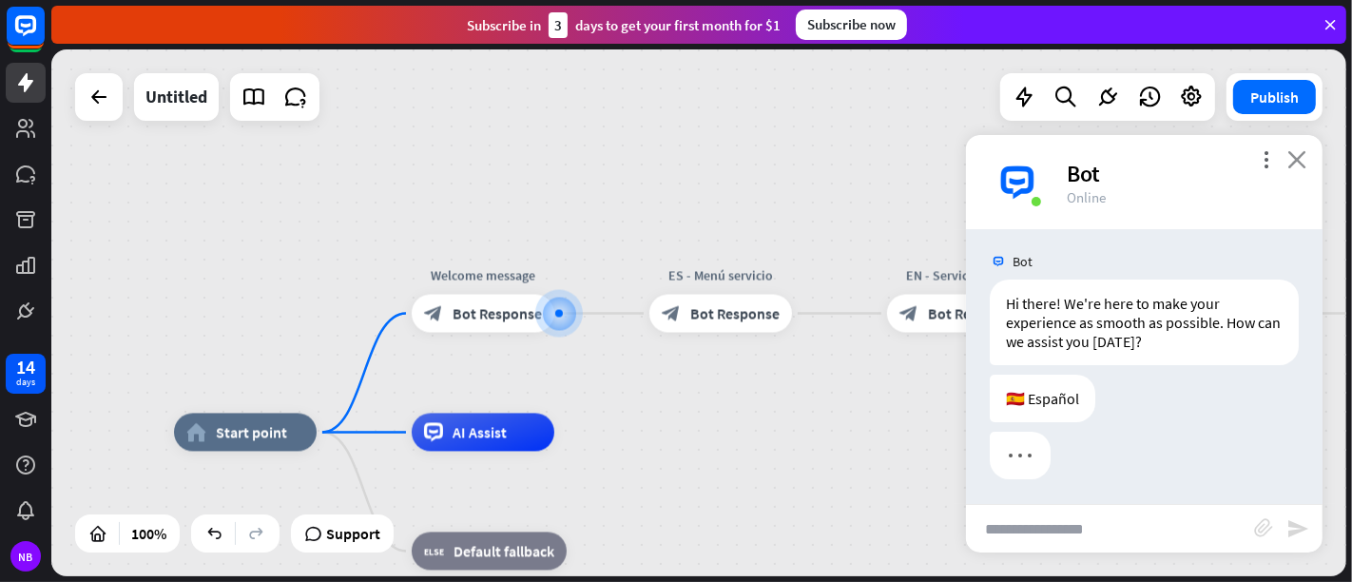
scroll to position [8, 0]
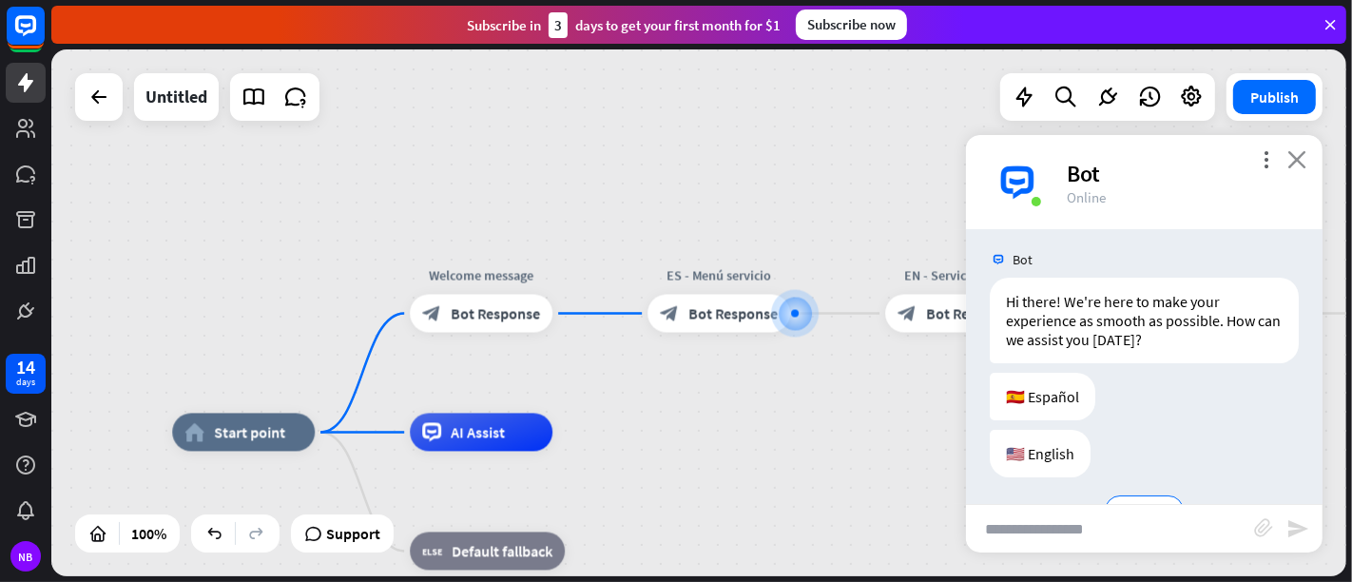
click at [1216, 159] on icon "close" at bounding box center [1296, 159] width 19 height 18
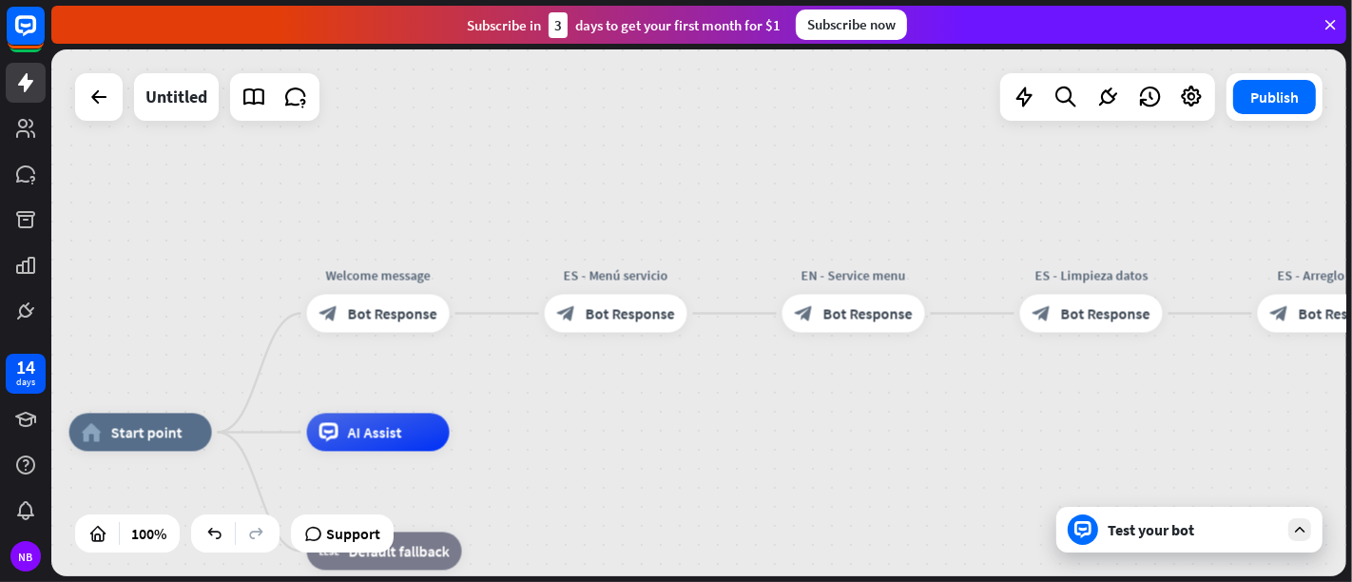
scroll to position [0, 0]
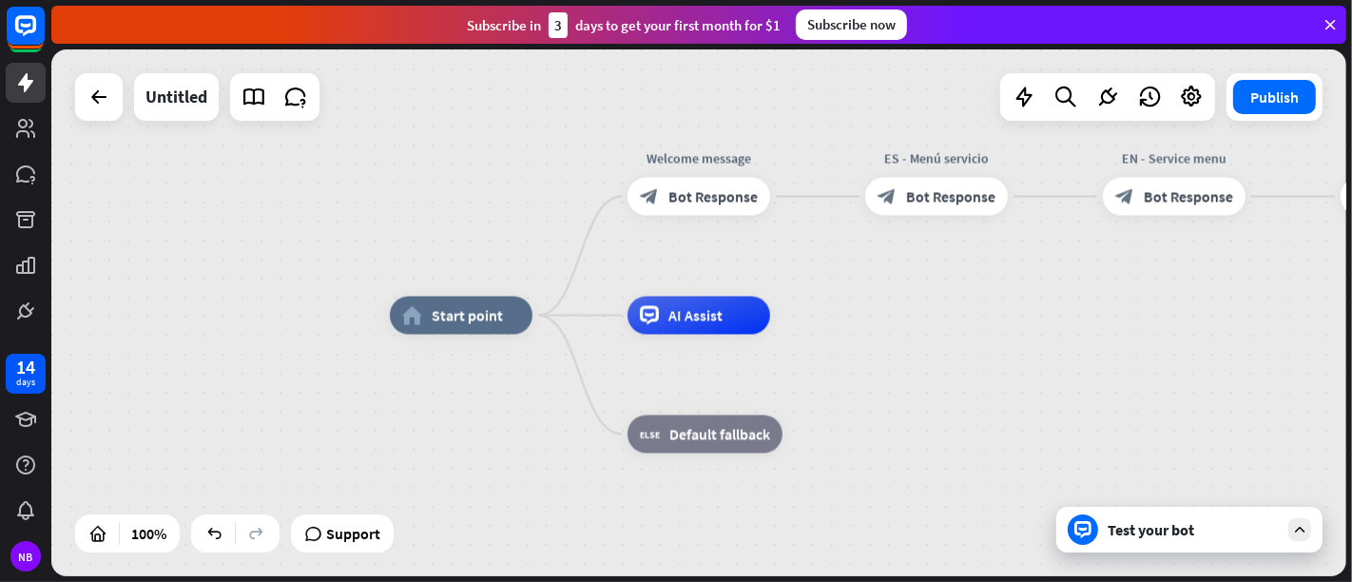
drag, startPoint x: 385, startPoint y: 390, endPoint x: 839, endPoint y: 273, distance: 468.4
click at [839, 273] on div "home_2 Start point Welcome message block_bot_response Bot Response ES - Menú se…" at bounding box center [698, 312] width 1295 height 527
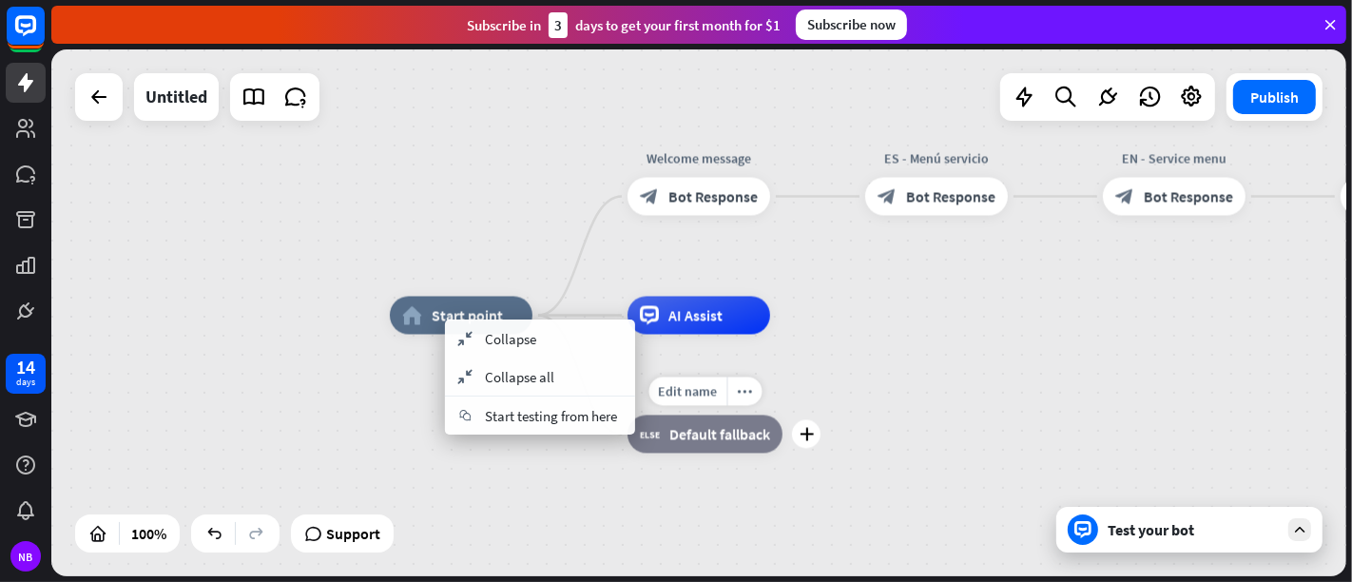
click at [878, 355] on div "home_2 Start point Welcome message block_bot_response Bot Response ES - Menú se…" at bounding box center [1037, 579] width 1295 height 527
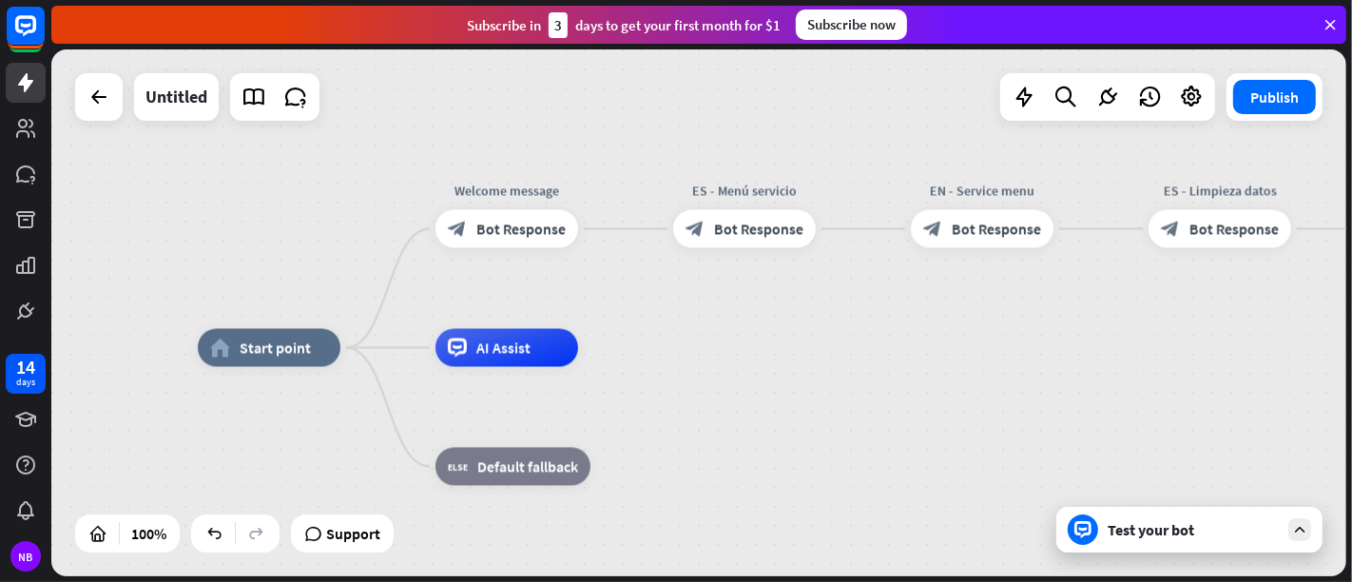
drag, startPoint x: 878, startPoint y: 354, endPoint x: 679, endPoint y: 384, distance: 201.0
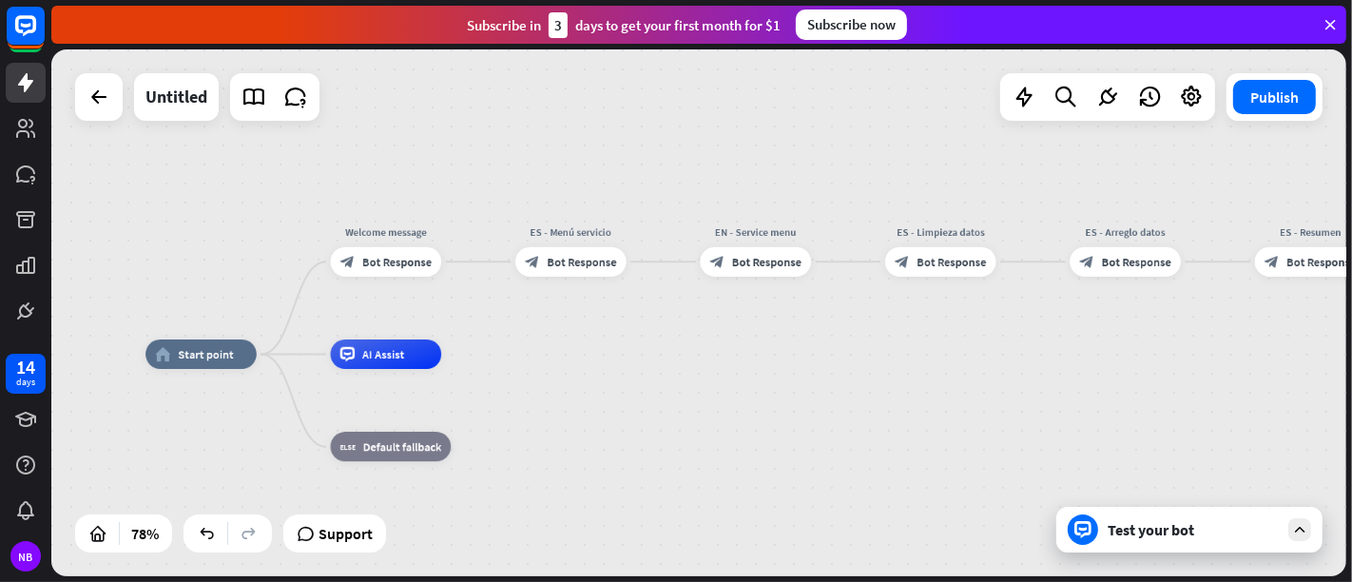
drag, startPoint x: 939, startPoint y: 332, endPoint x: 771, endPoint y: 323, distance: 168.5
click at [766, 325] on div "home_2 Start point Welcome message block_bot_response Bot Response ES - Menú se…" at bounding box center [698, 312] width 1295 height 527
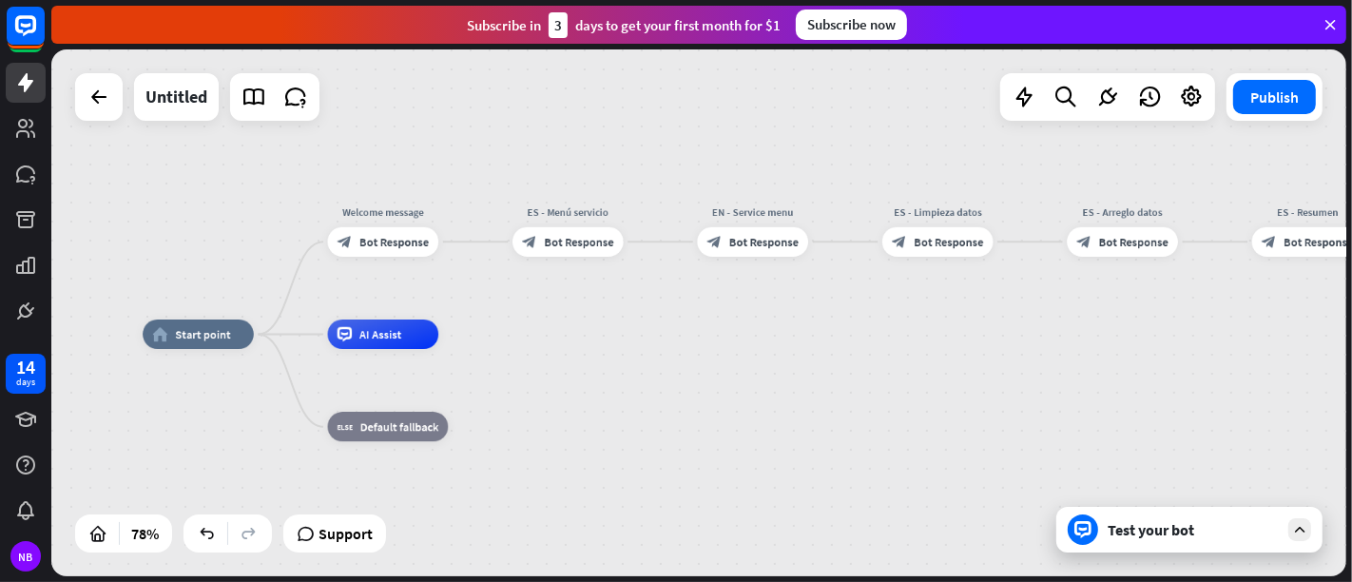
click at [1207, 523] on div "Test your bot" at bounding box center [1193, 529] width 171 height 19
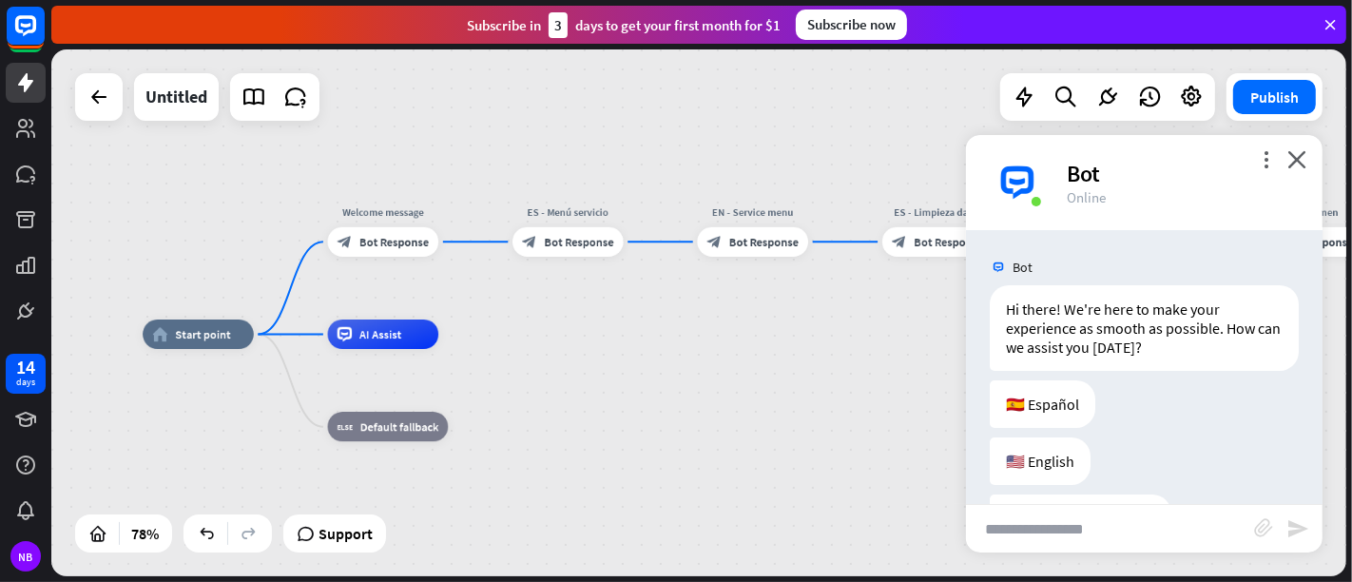
click at [674, 428] on div "home_2 Start point Welcome message block_bot_response Bot Response ES - Menú se…" at bounding box center [646, 540] width 1007 height 410
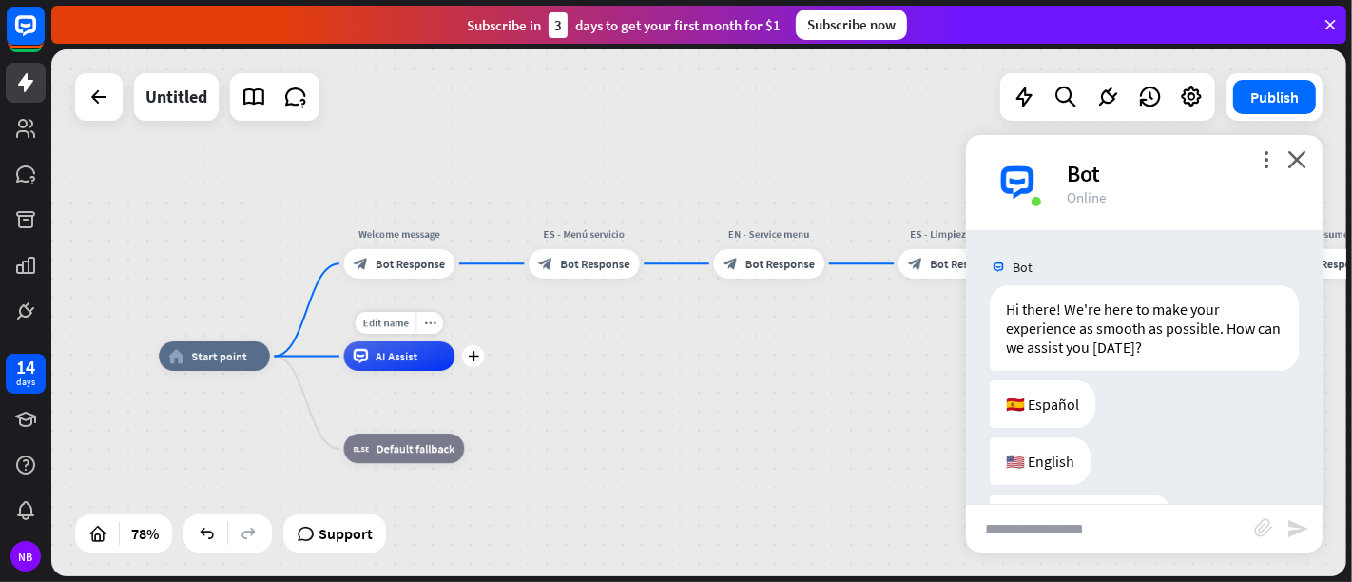
drag, startPoint x: 304, startPoint y: 338, endPoint x: 319, endPoint y: 362, distance: 28.5
click at [344, 360] on div "Edit name more_horiz plus AI Assist" at bounding box center [399, 355] width 111 height 29
drag, startPoint x: 673, startPoint y: 397, endPoint x: 659, endPoint y: 391, distance: 15.7
click at [669, 390] on div "home_2 Start point Welcome message block_bot_response Bot Response ES - Menú se…" at bounding box center [661, 562] width 1007 height 410
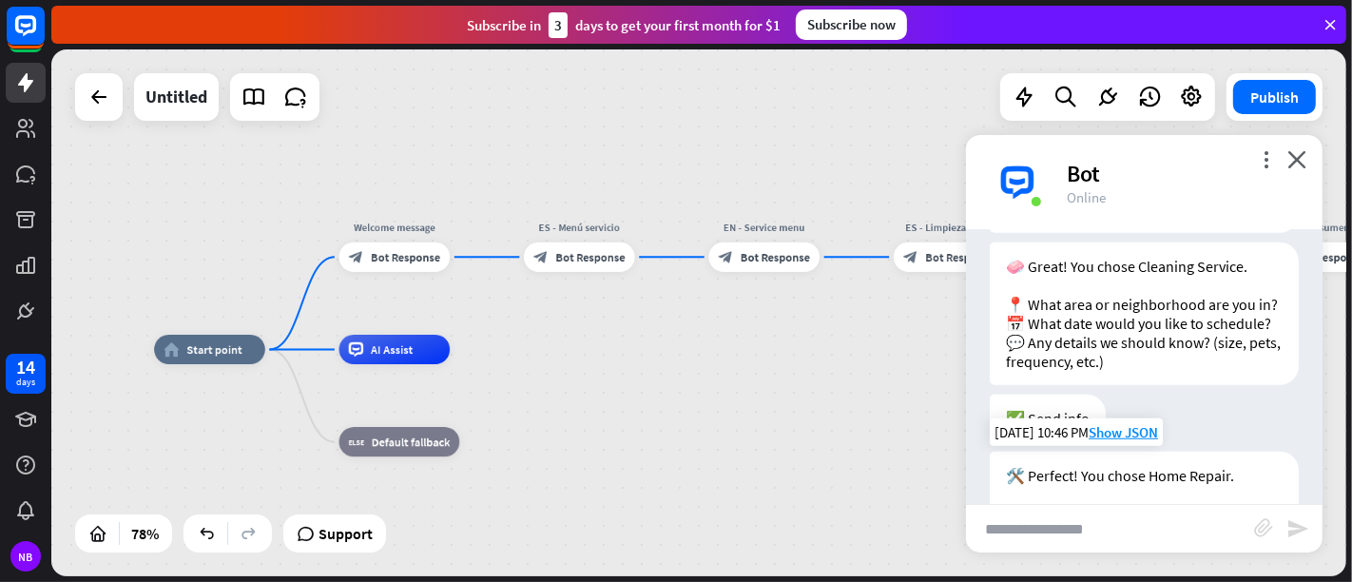
scroll to position [1548, 0]
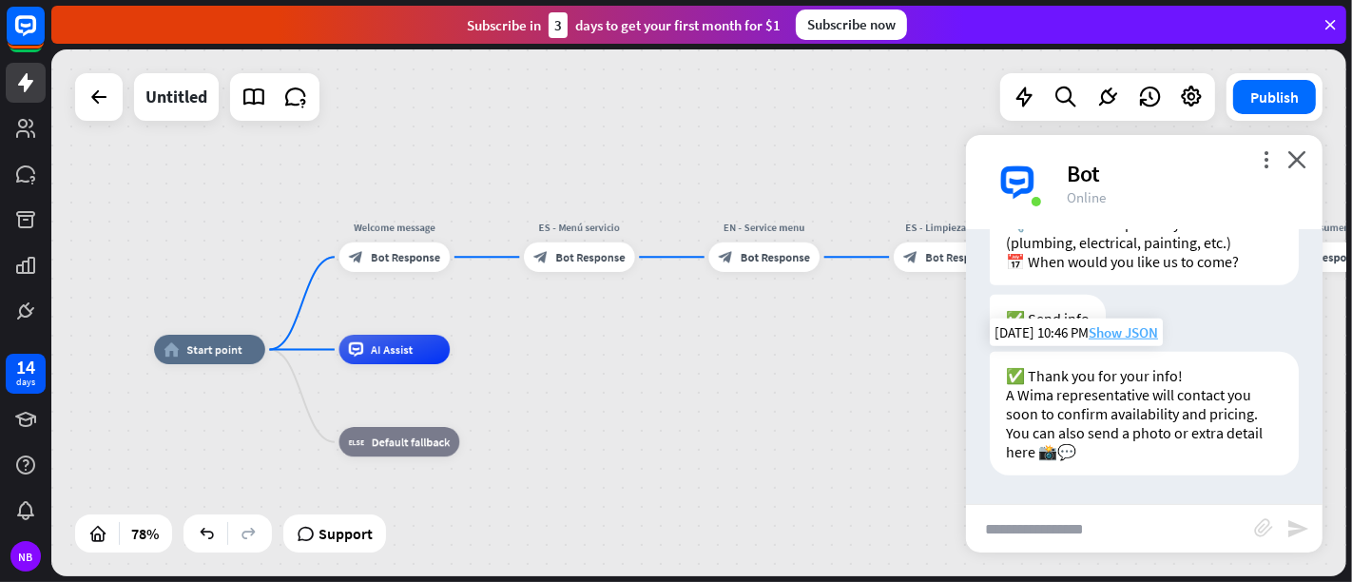
click at [1103, 327] on span "Show JSON" at bounding box center [1123, 332] width 69 height 18
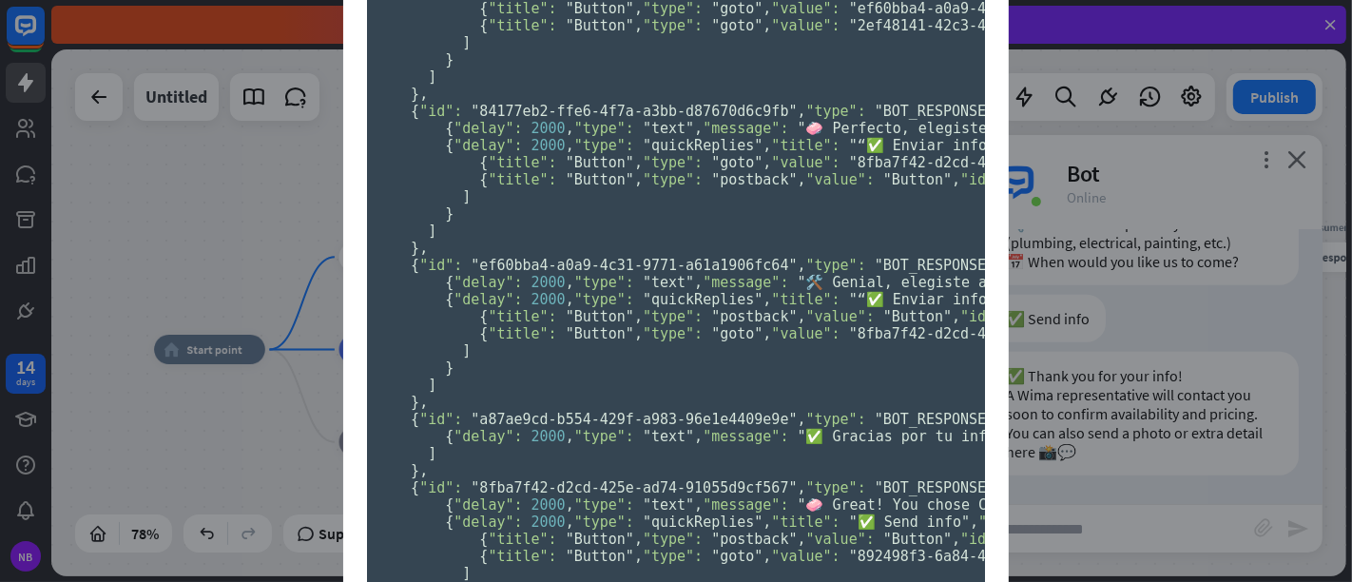
scroll to position [106, 0]
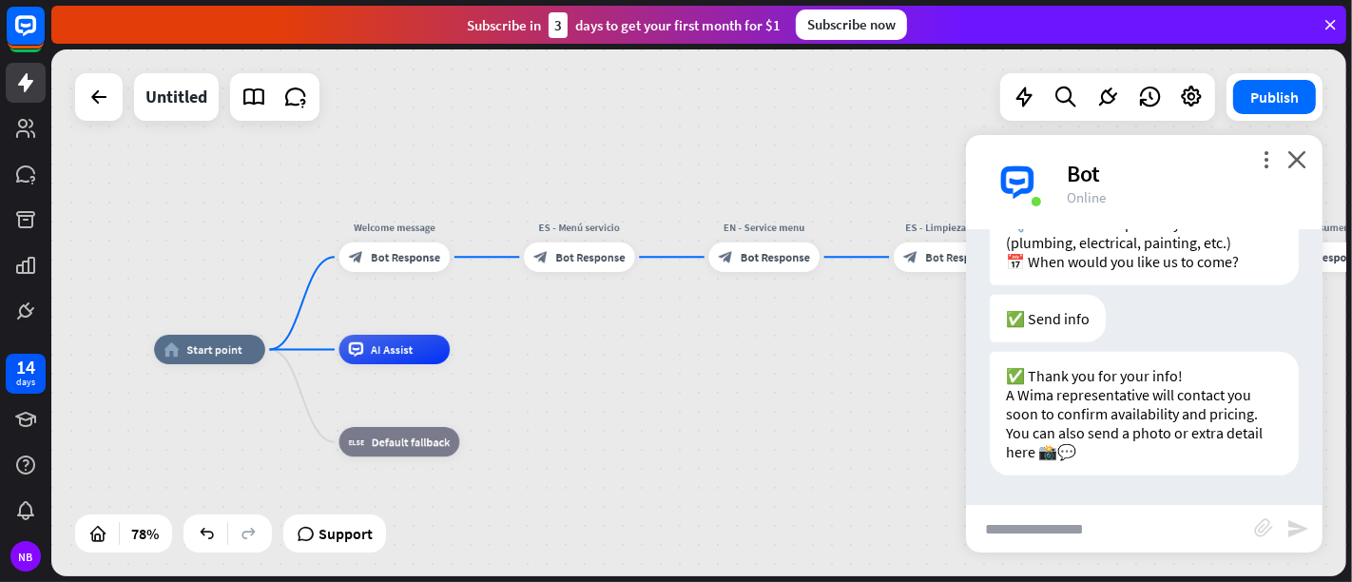
click at [243, 209] on div "JSON Response close { "id": "cc032215-00a6-445e-9e6f-654723d09653" , "chatId": …" at bounding box center [676, 291] width 1352 height 582
click at [1216, 160] on icon "close" at bounding box center [1296, 159] width 19 height 18
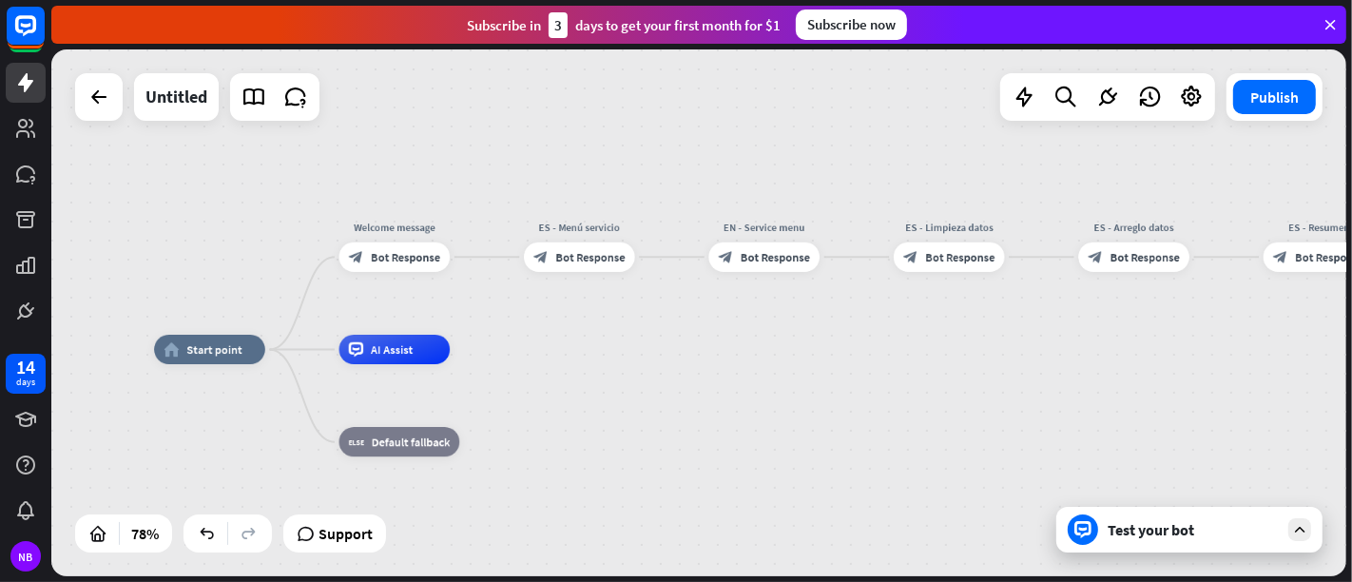
click at [1172, 523] on div "Test your bot" at bounding box center [1193, 529] width 171 height 19
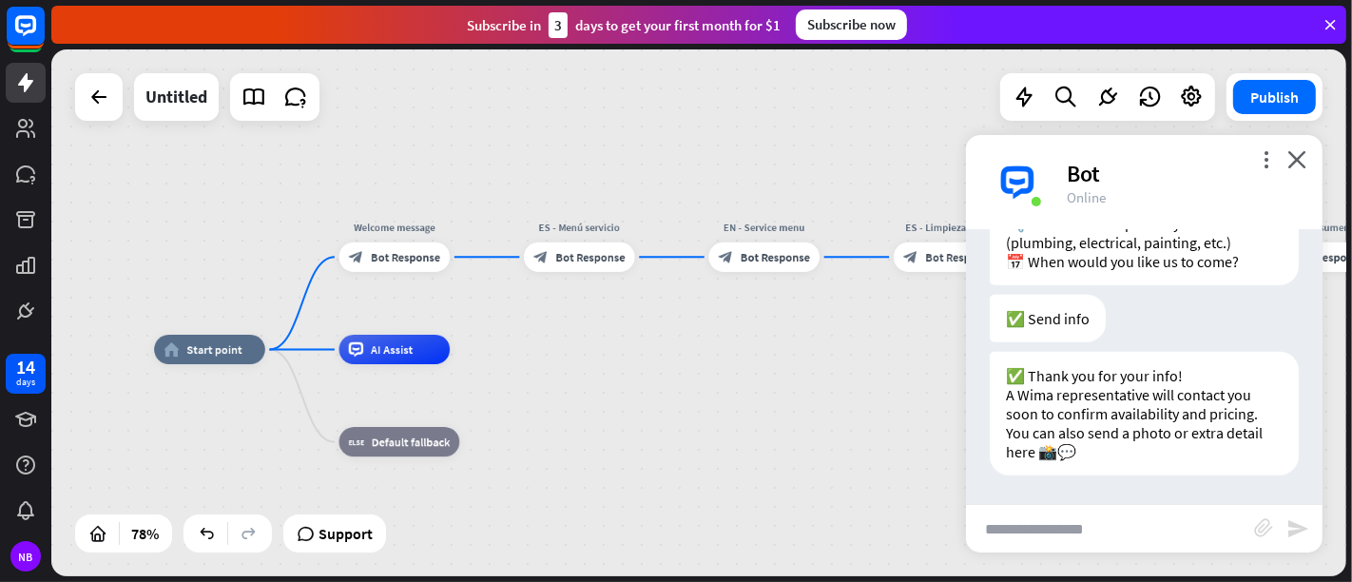
click at [1173, 523] on input "text" at bounding box center [1110, 529] width 288 height 48
type input "**"
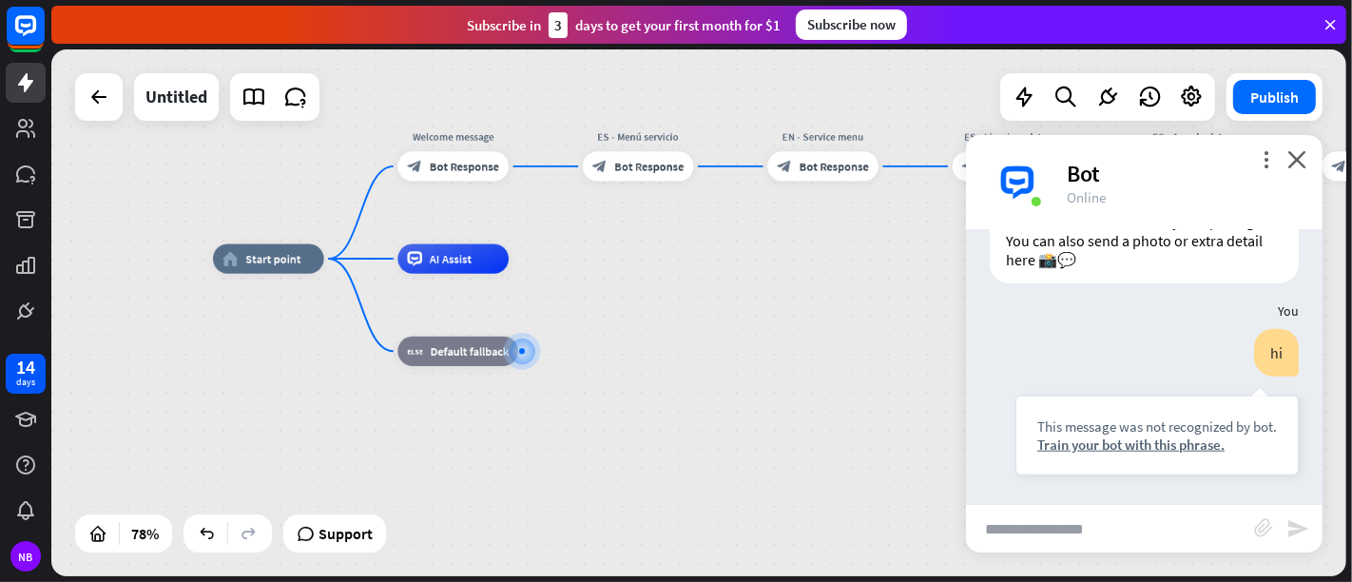
scroll to position [1739, 0]
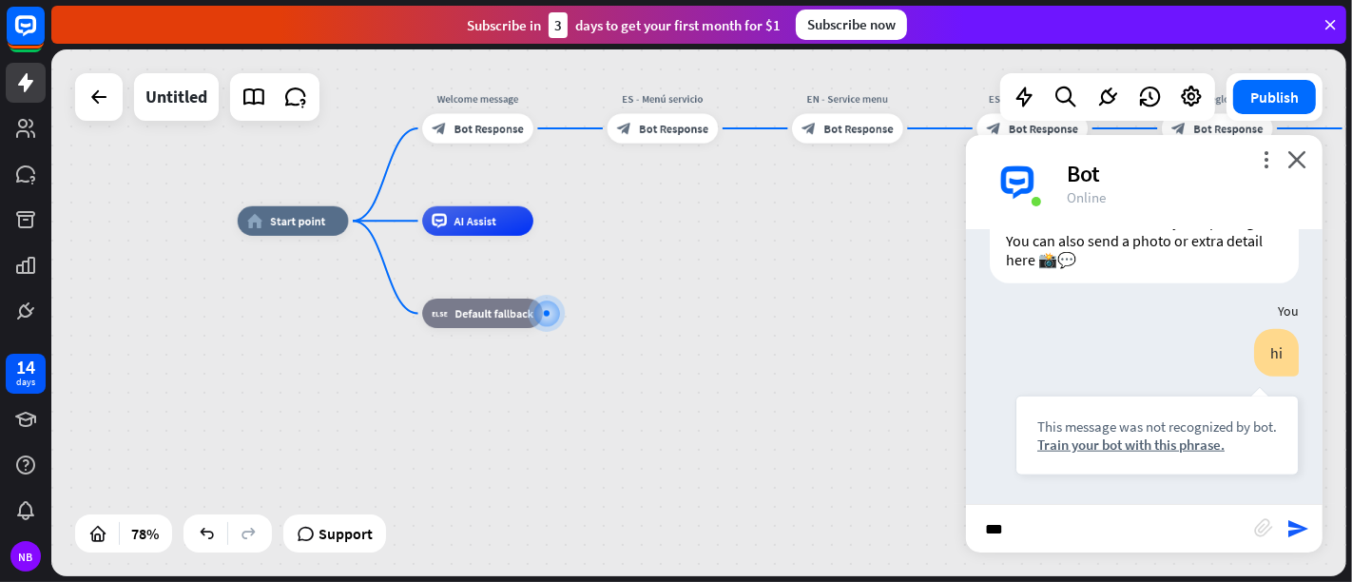
type input "****"
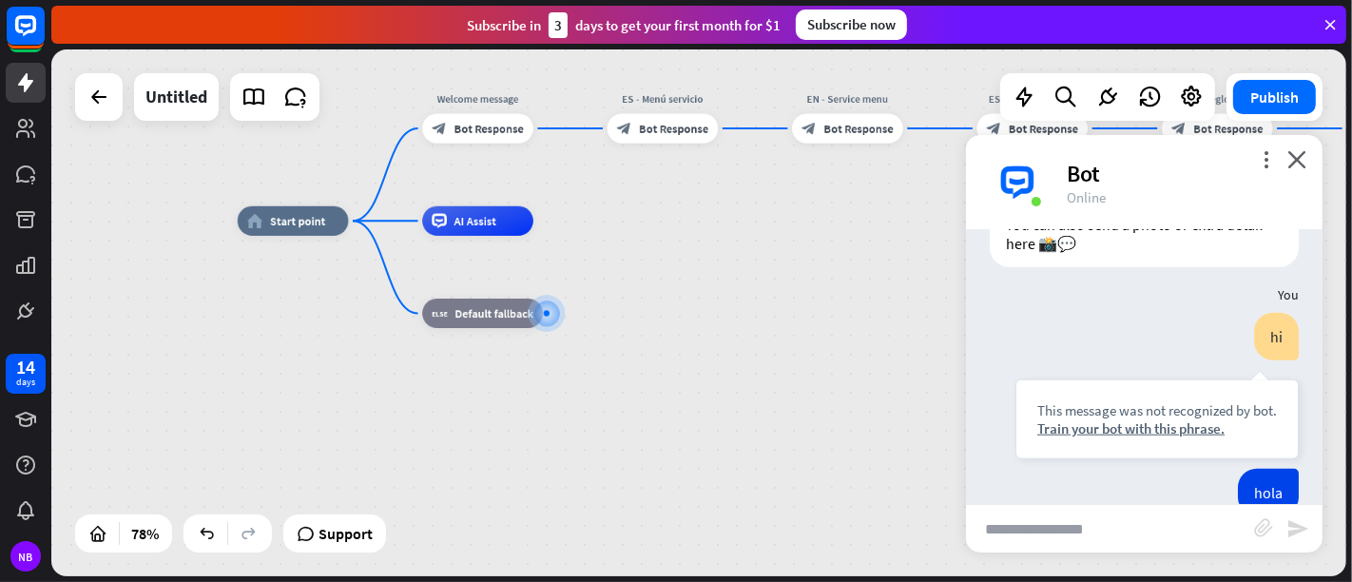
scroll to position [1895, 0]
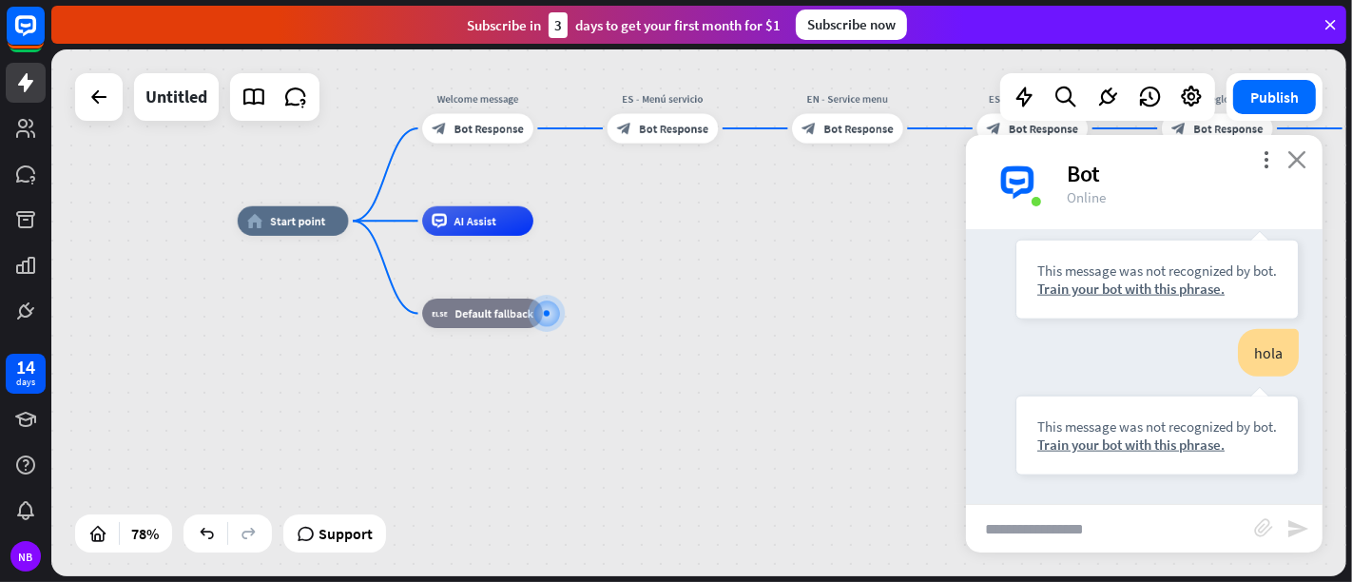
click at [1216, 162] on icon "close" at bounding box center [1296, 159] width 19 height 18
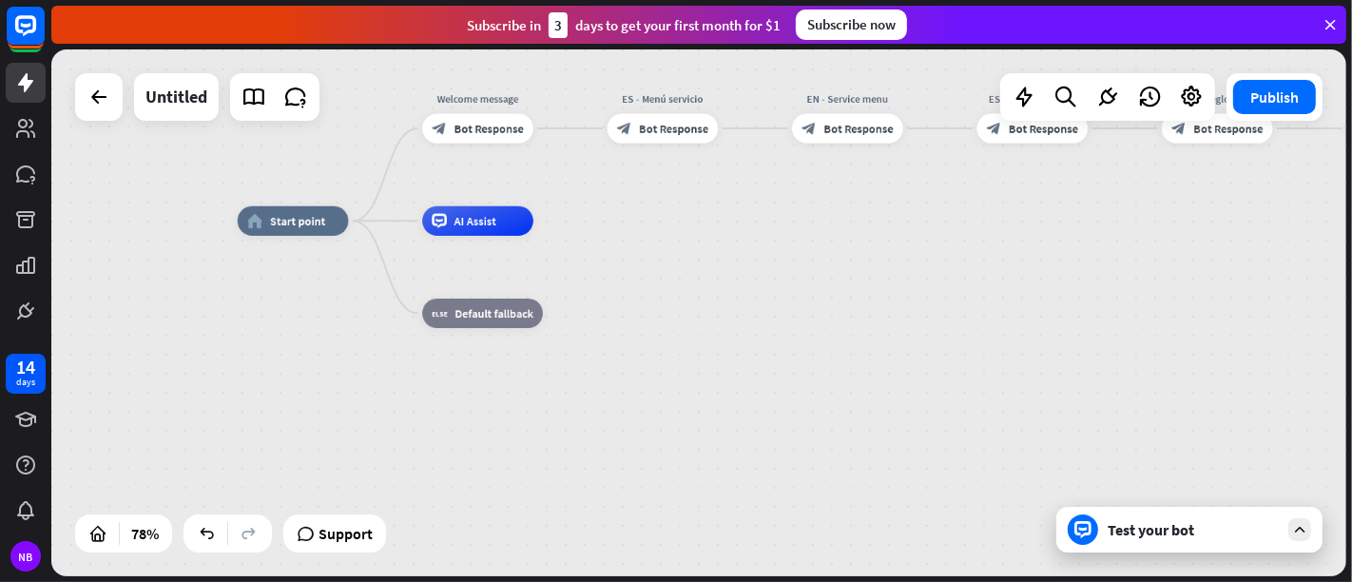
click at [896, 333] on div "home_2 Start point Welcome message block_bot_response Bot Response ES - Menú se…" at bounding box center [741, 426] width 1007 height 410
drag, startPoint x: 696, startPoint y: 105, endPoint x: 668, endPoint y: 126, distance: 35.2
click at [682, 144] on div "Edit name more_horiz plus block_bot_response Bot Response" at bounding box center [663, 128] width 111 height 29
drag, startPoint x: 668, startPoint y: 126, endPoint x: 609, endPoint y: 213, distance: 104.7
click at [618, 221] on div "home_2 Start point Welcome message block_bot_response Bot Response ES - Menú se…" at bounding box center [741, 426] width 1007 height 410
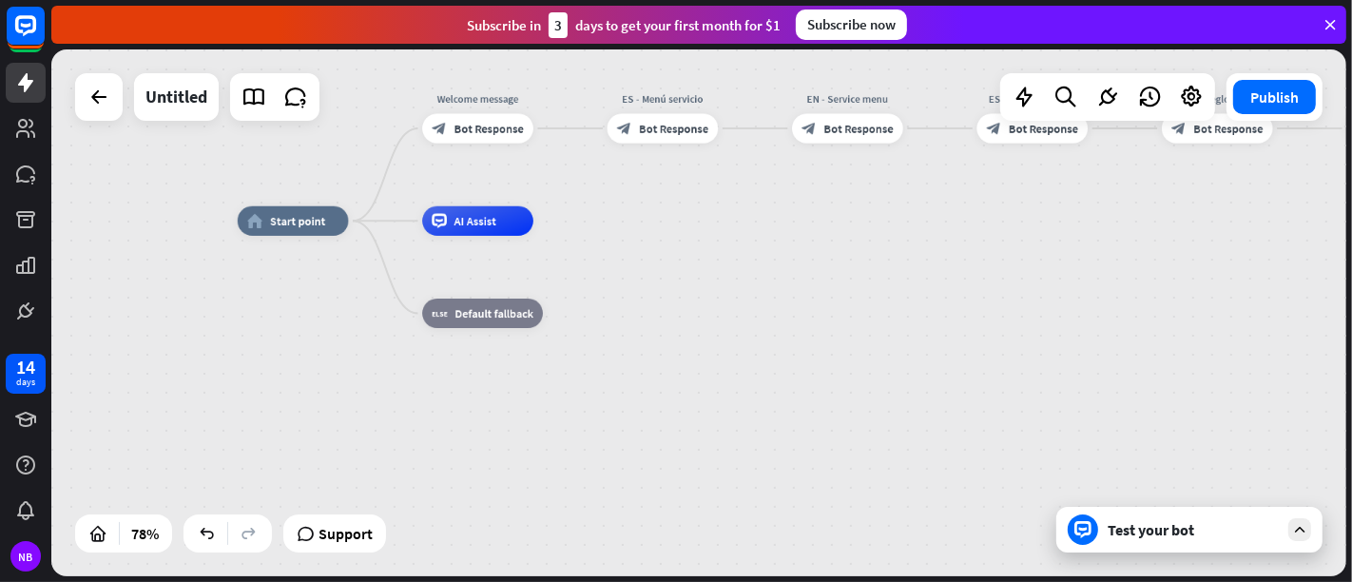
click at [609, 213] on div "home_2 Start point Welcome message block_bot_response Bot Response ES - Menú se…" at bounding box center [698, 312] width 1295 height 527
click at [633, 138] on div "block_bot_response Bot Response" at bounding box center [663, 128] width 111 height 29
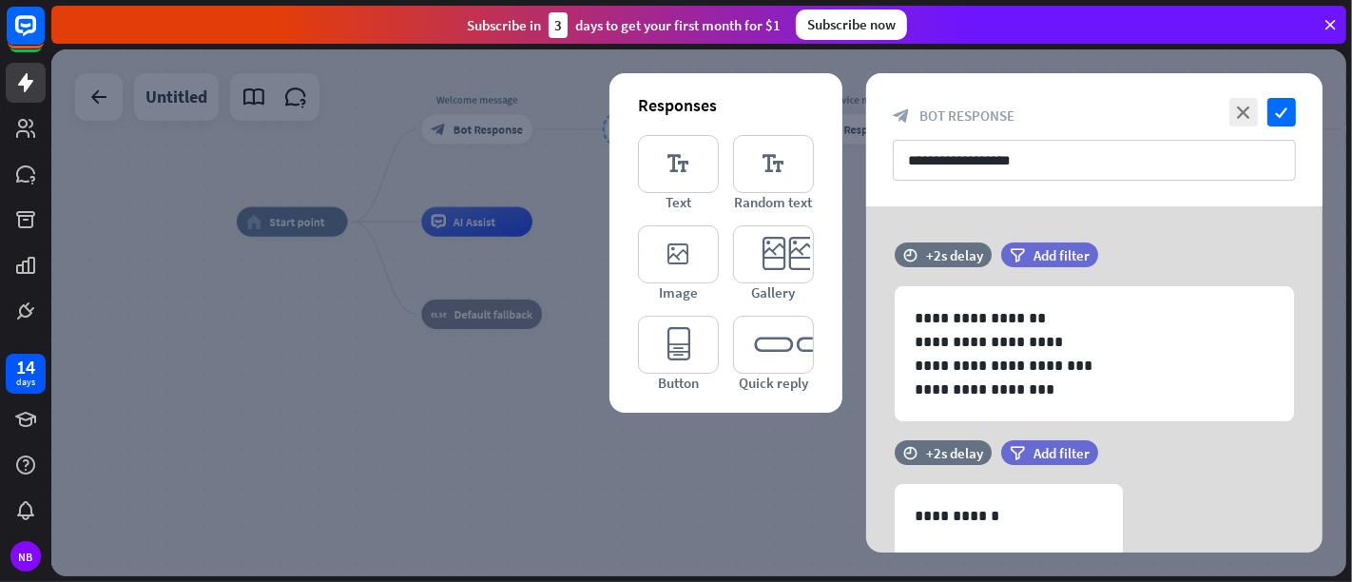
click at [635, 136] on div at bounding box center [698, 312] width 1295 height 527
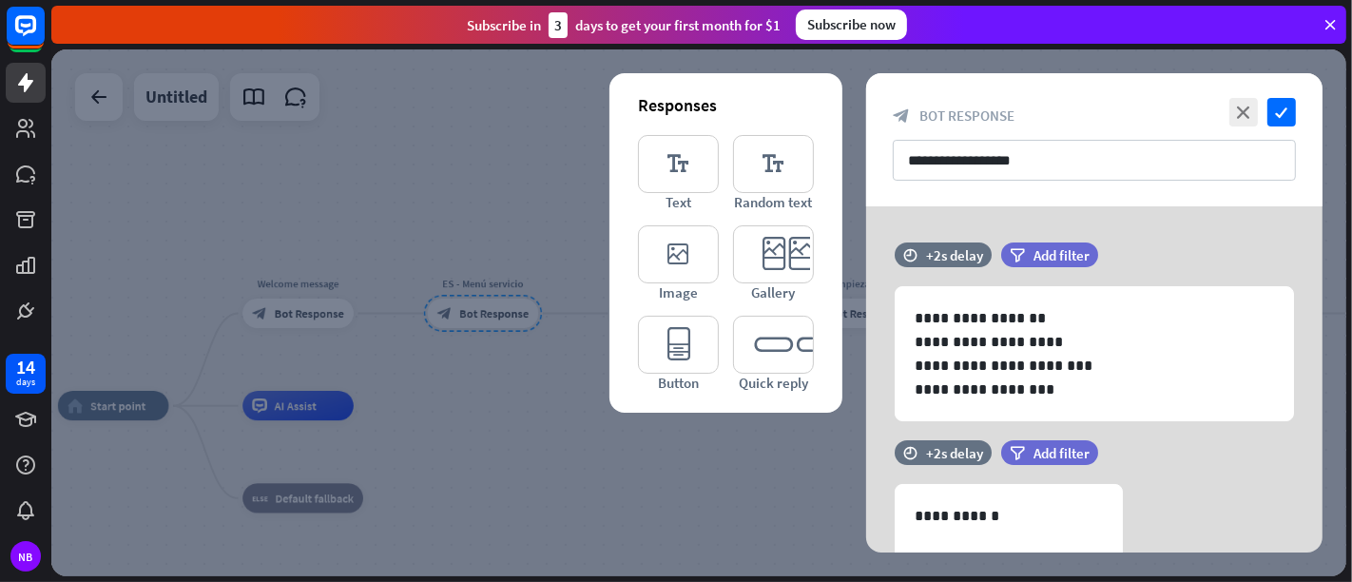
click at [559, 398] on div at bounding box center [698, 312] width 1295 height 527
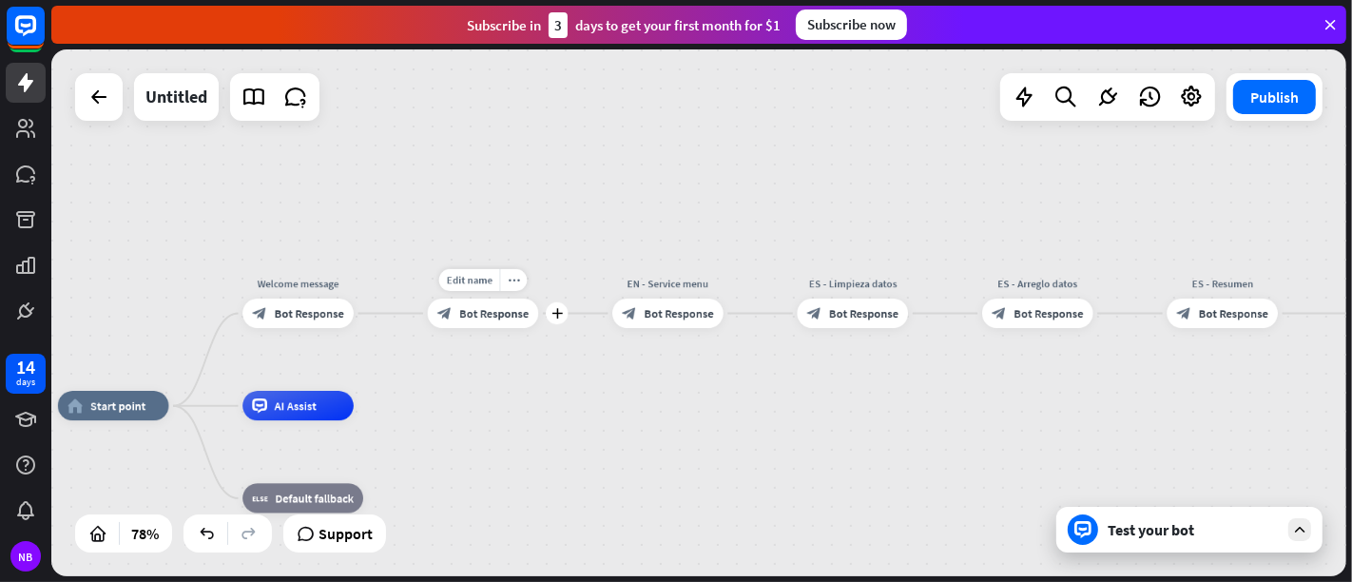
click at [534, 328] on div "Edit name more_horiz plus ES - Menú servicio block_bot_response Bot Response" at bounding box center [483, 313] width 111 height 29
